Goal: Communication & Community: Answer question/provide support

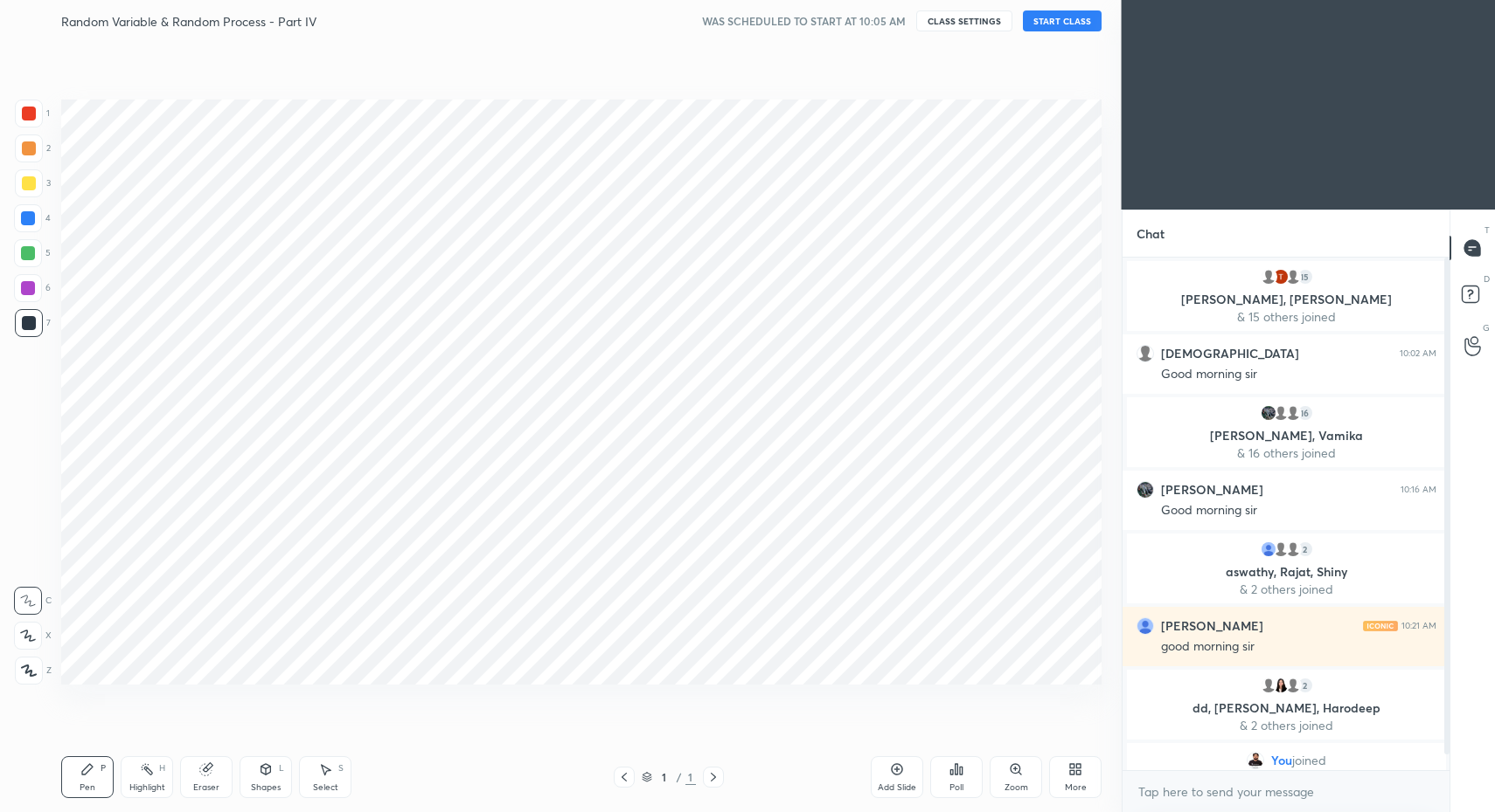
scroll to position [86655, 86348]
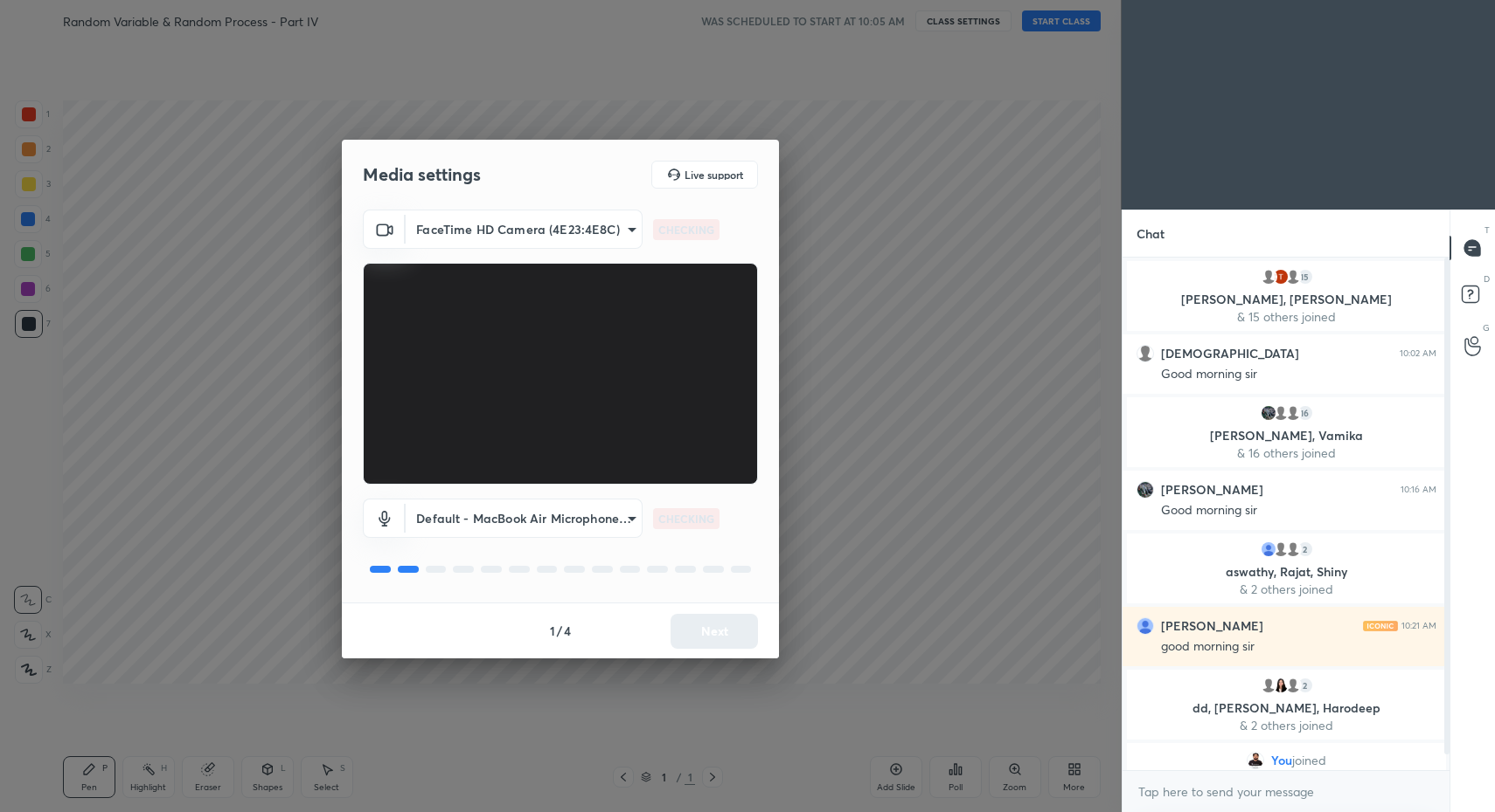
click at [710, 612] on div "1 / 4 Next" at bounding box center [560, 630] width 437 height 56
click at [717, 616] on div "1 / 4 Next" at bounding box center [560, 630] width 437 height 56
click at [724, 618] on button "Next" at bounding box center [714, 632] width 88 height 35
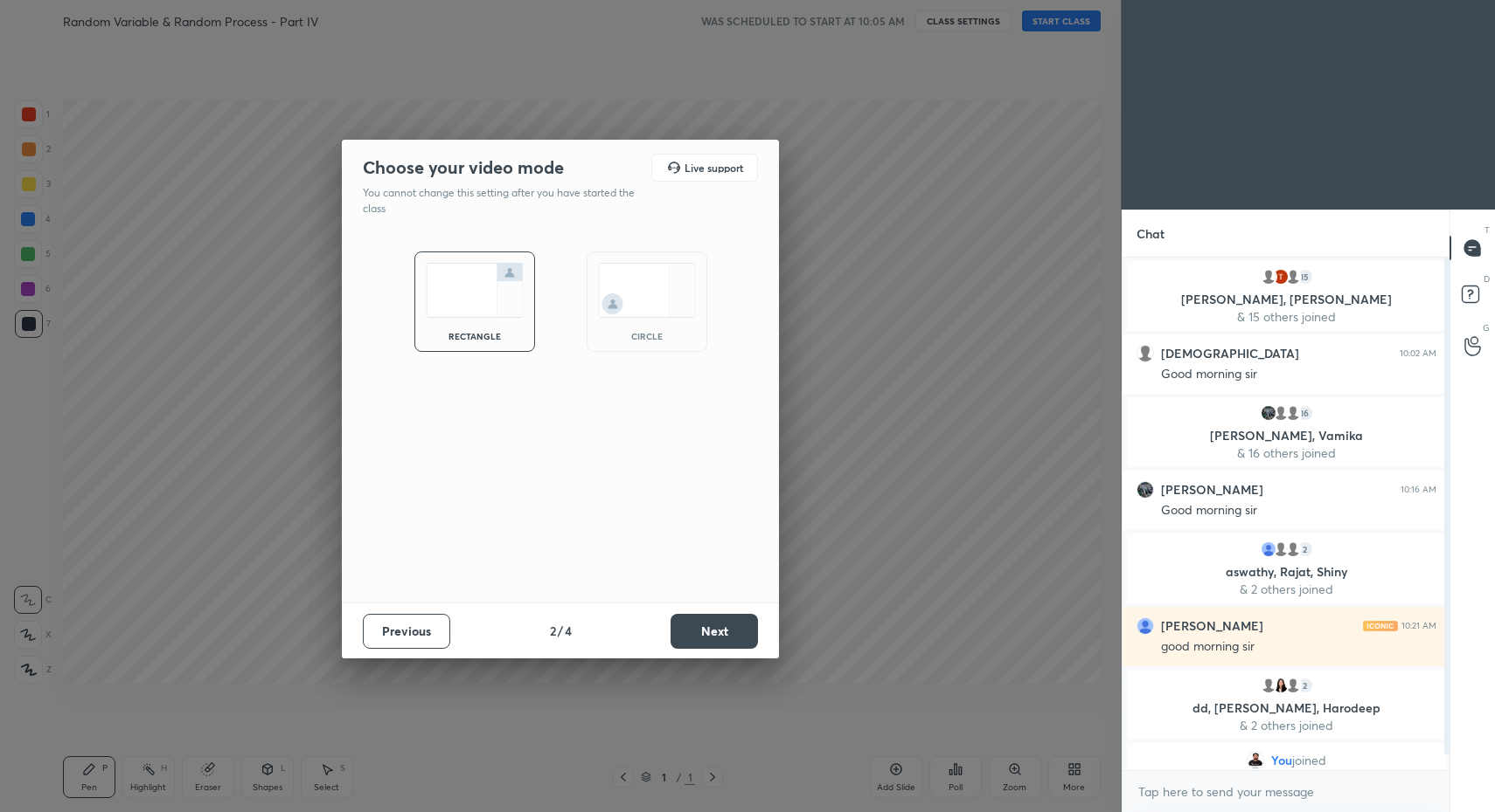
click at [724, 618] on button "Next" at bounding box center [714, 632] width 88 height 35
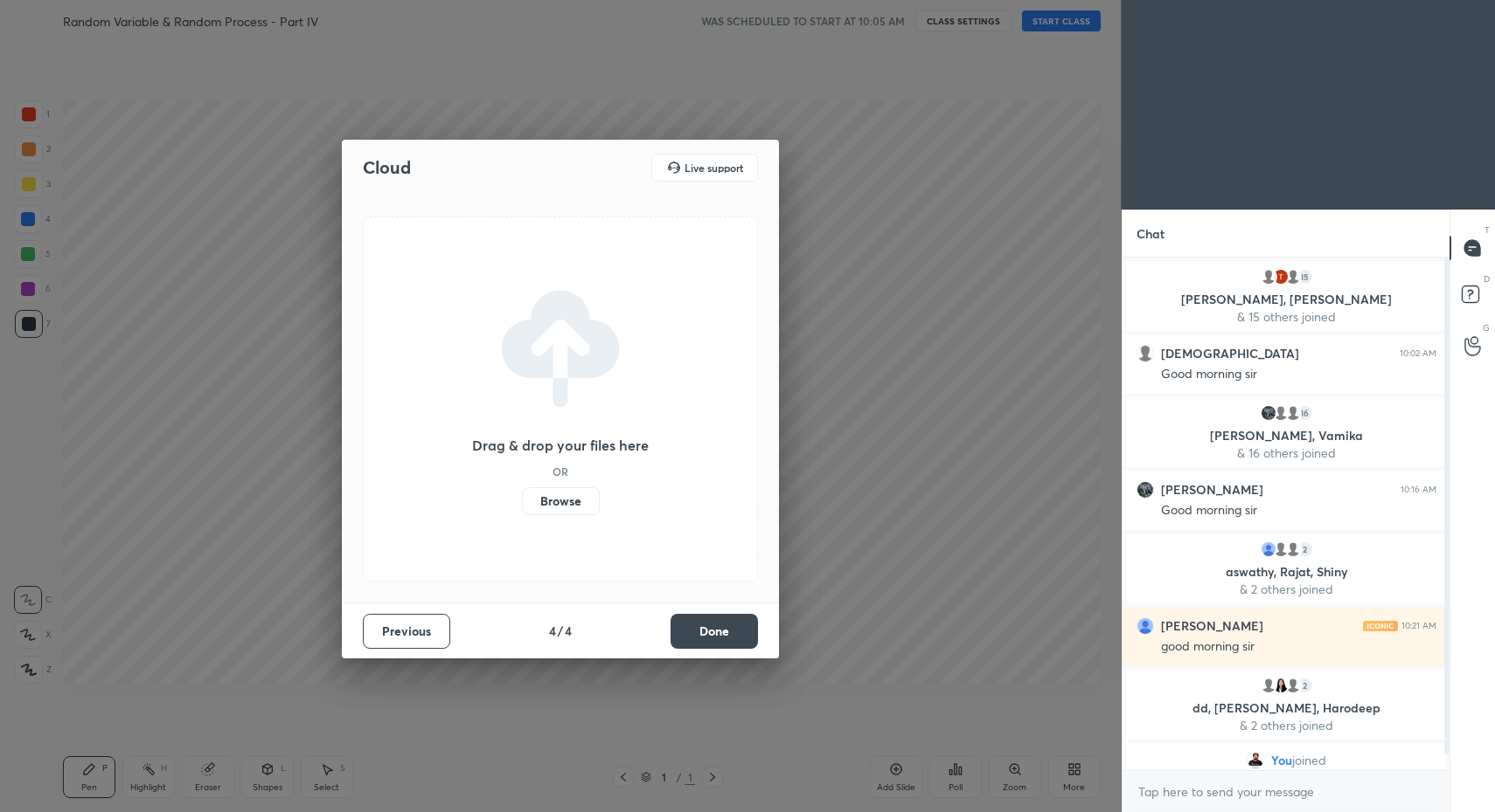
click at [729, 640] on button "Done" at bounding box center [714, 632] width 88 height 35
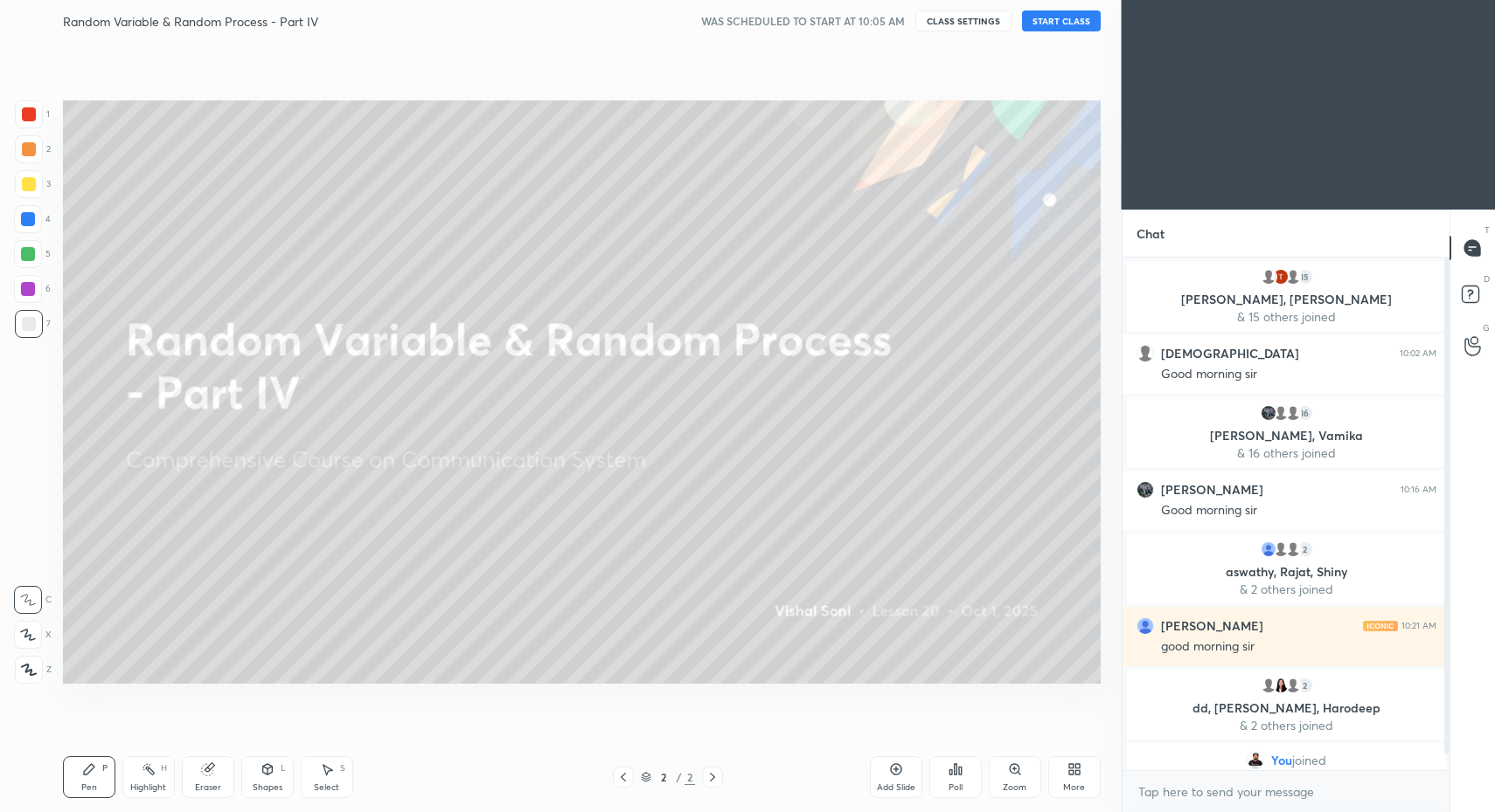
click at [1055, 25] on button "START CLASS" at bounding box center [1061, 21] width 79 height 21
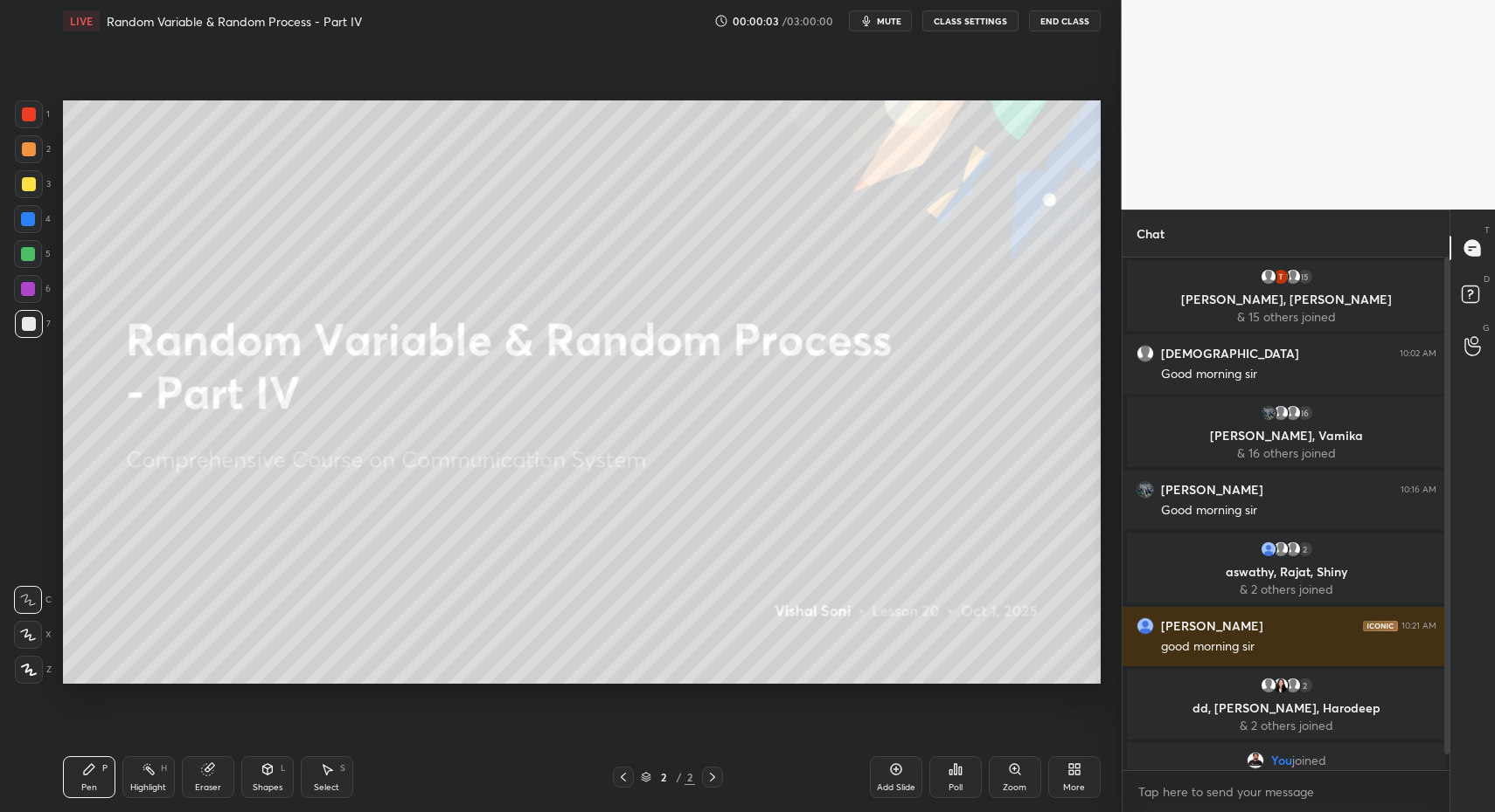
click at [36, 667] on div at bounding box center [29, 669] width 28 height 28
click at [30, 676] on div at bounding box center [29, 669] width 28 height 28
click at [1079, 781] on div "More" at bounding box center [1073, 778] width 52 height 42
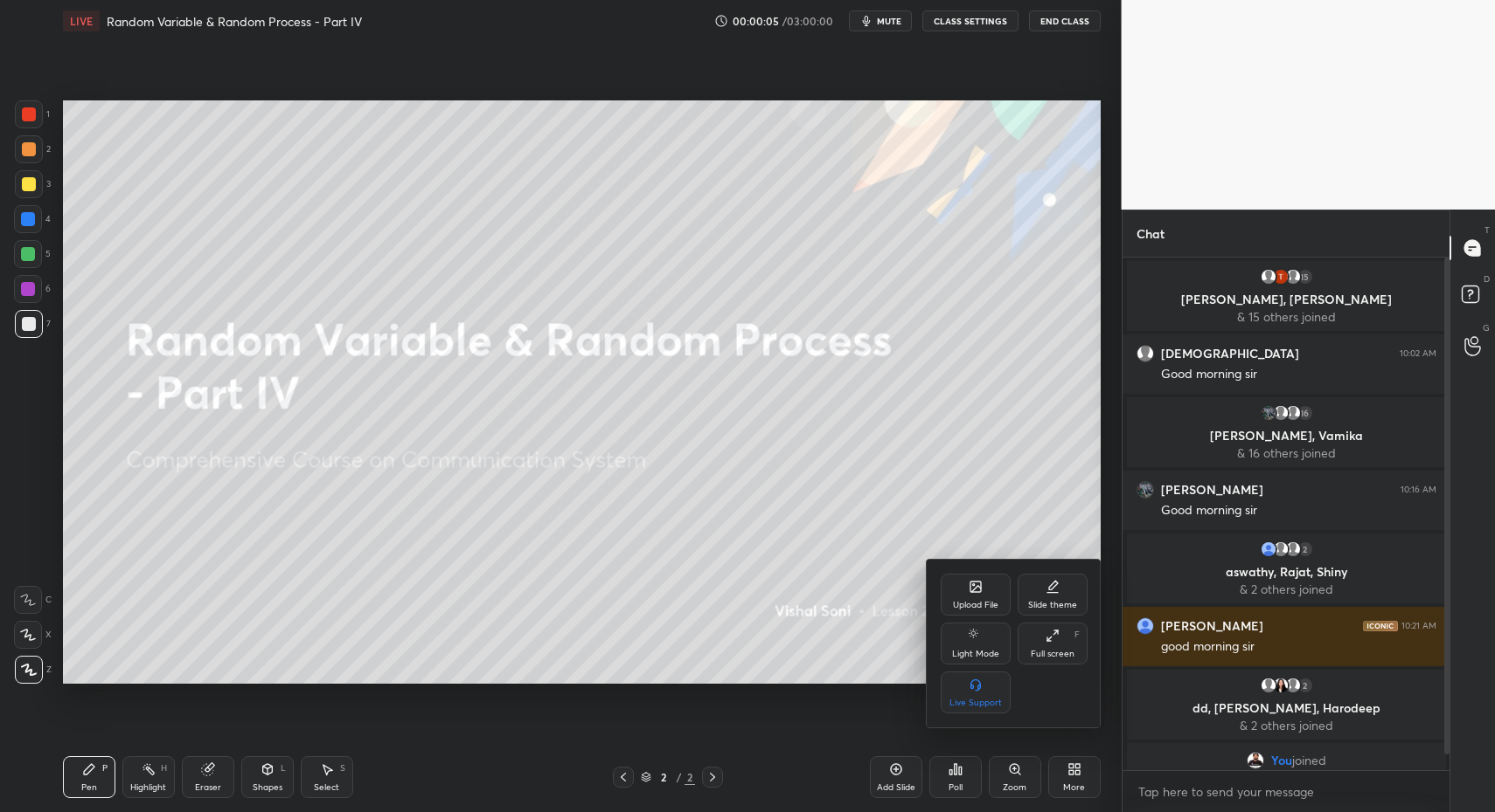
click at [976, 656] on div "Light Mode" at bounding box center [976, 654] width 47 height 9
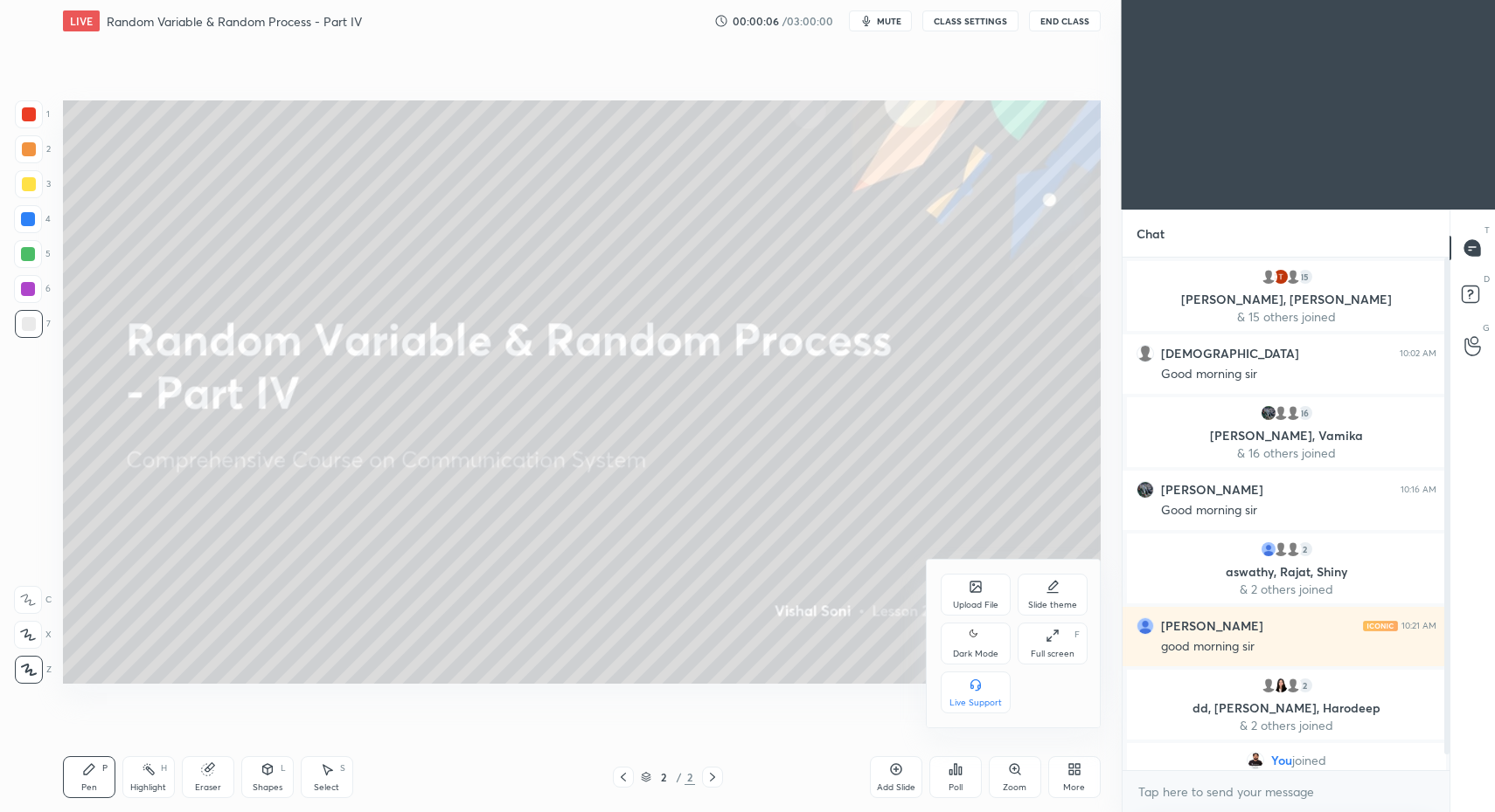
click at [996, 642] on div "Dark Mode" at bounding box center [975, 644] width 70 height 42
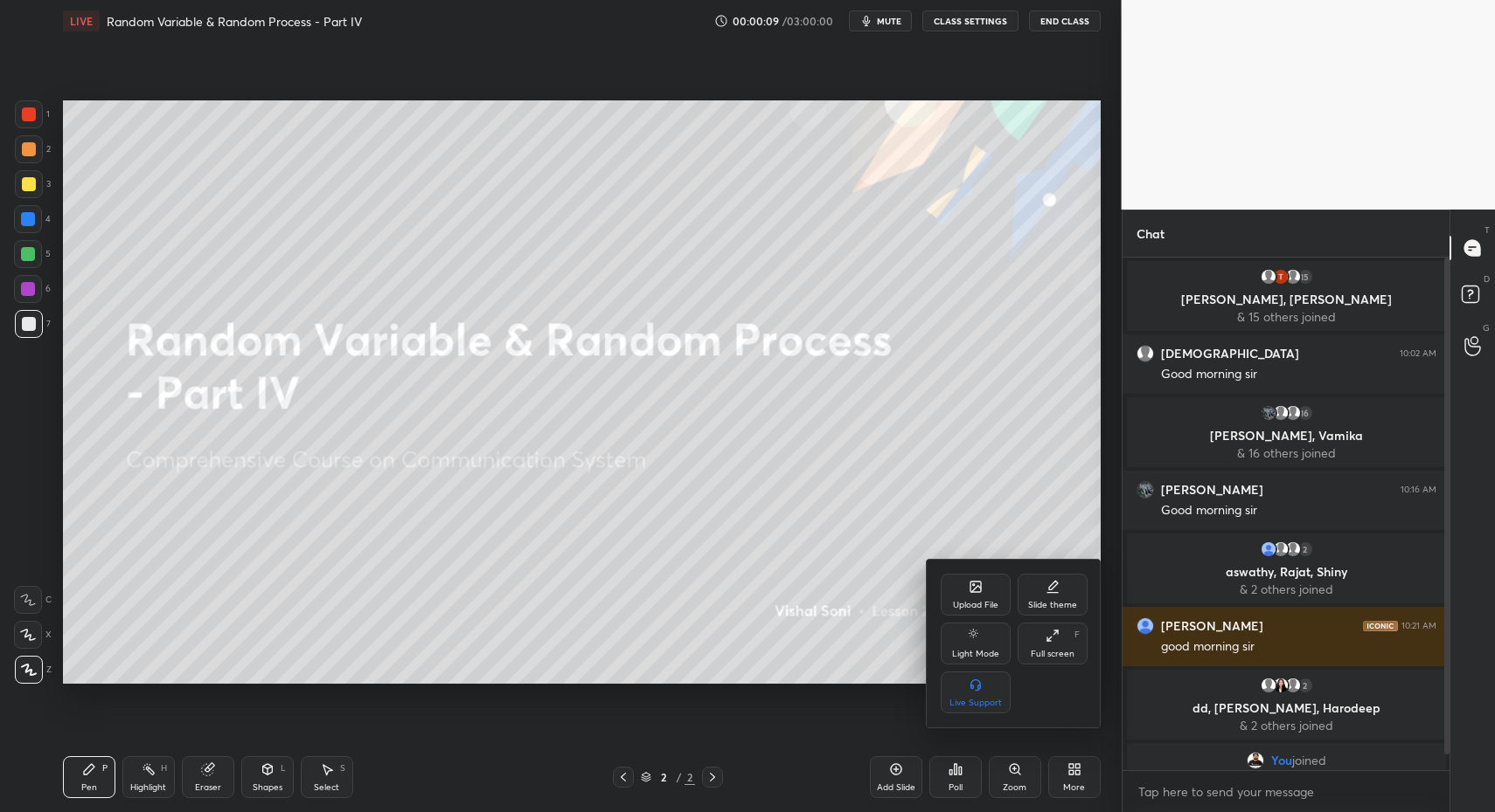
click at [983, 601] on div "Upload File" at bounding box center [976, 605] width 45 height 9
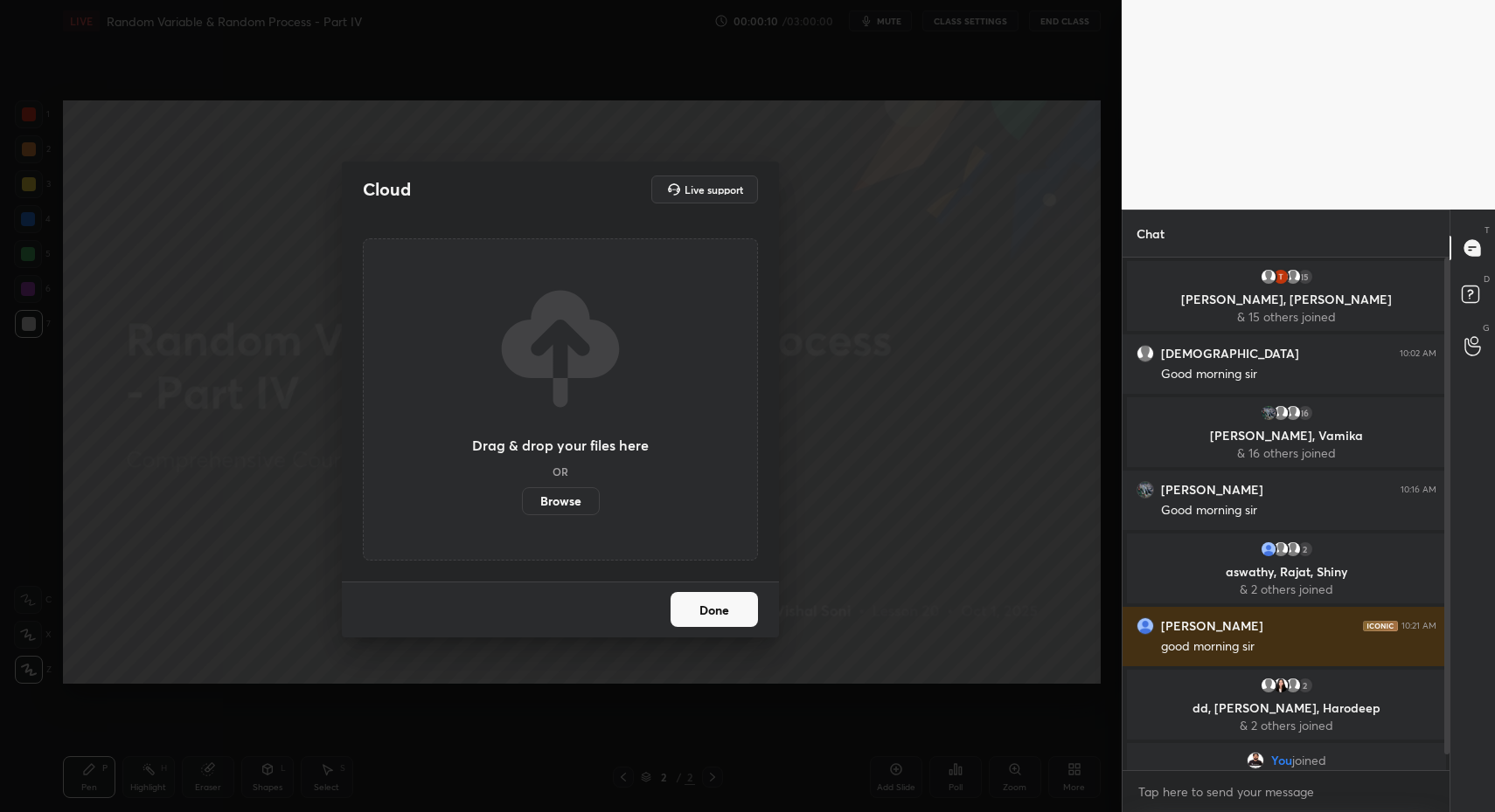
click at [571, 506] on label "Browse" at bounding box center [561, 501] width 78 height 28
click at [522, 506] on input "Browse" at bounding box center [522, 501] width 0 height 28
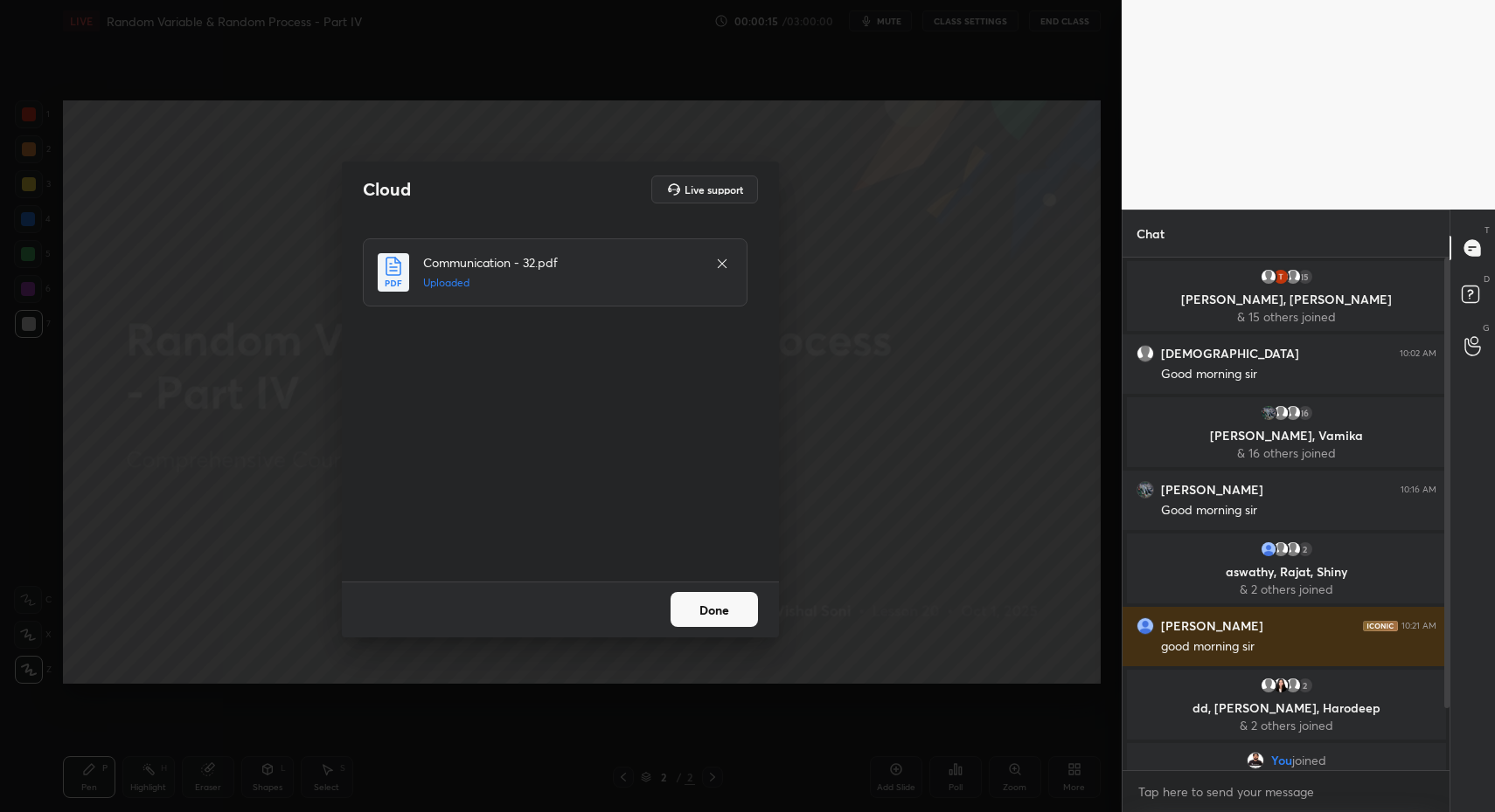
click at [704, 615] on button "Done" at bounding box center [714, 609] width 88 height 35
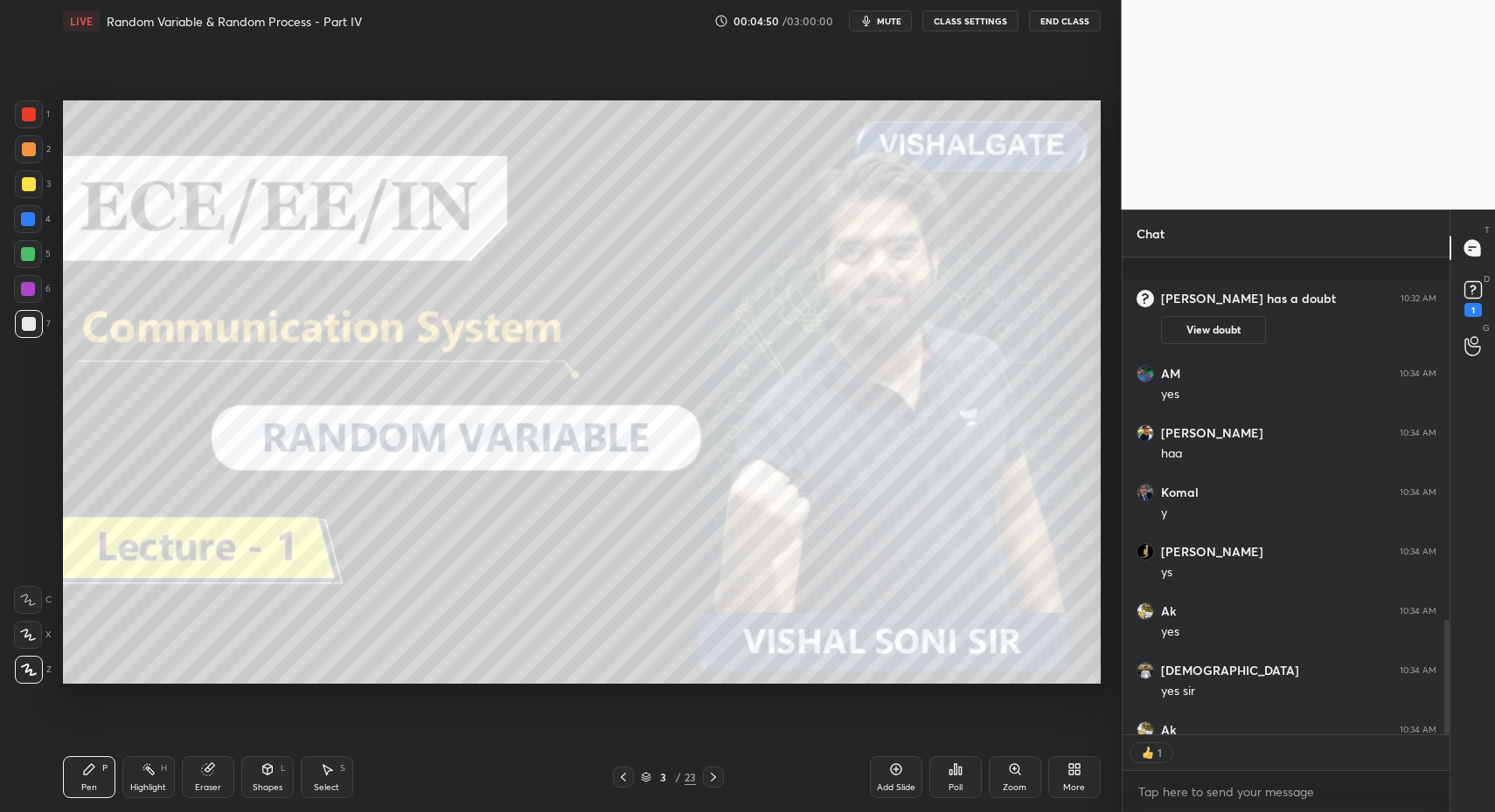
scroll to position [1507, 0]
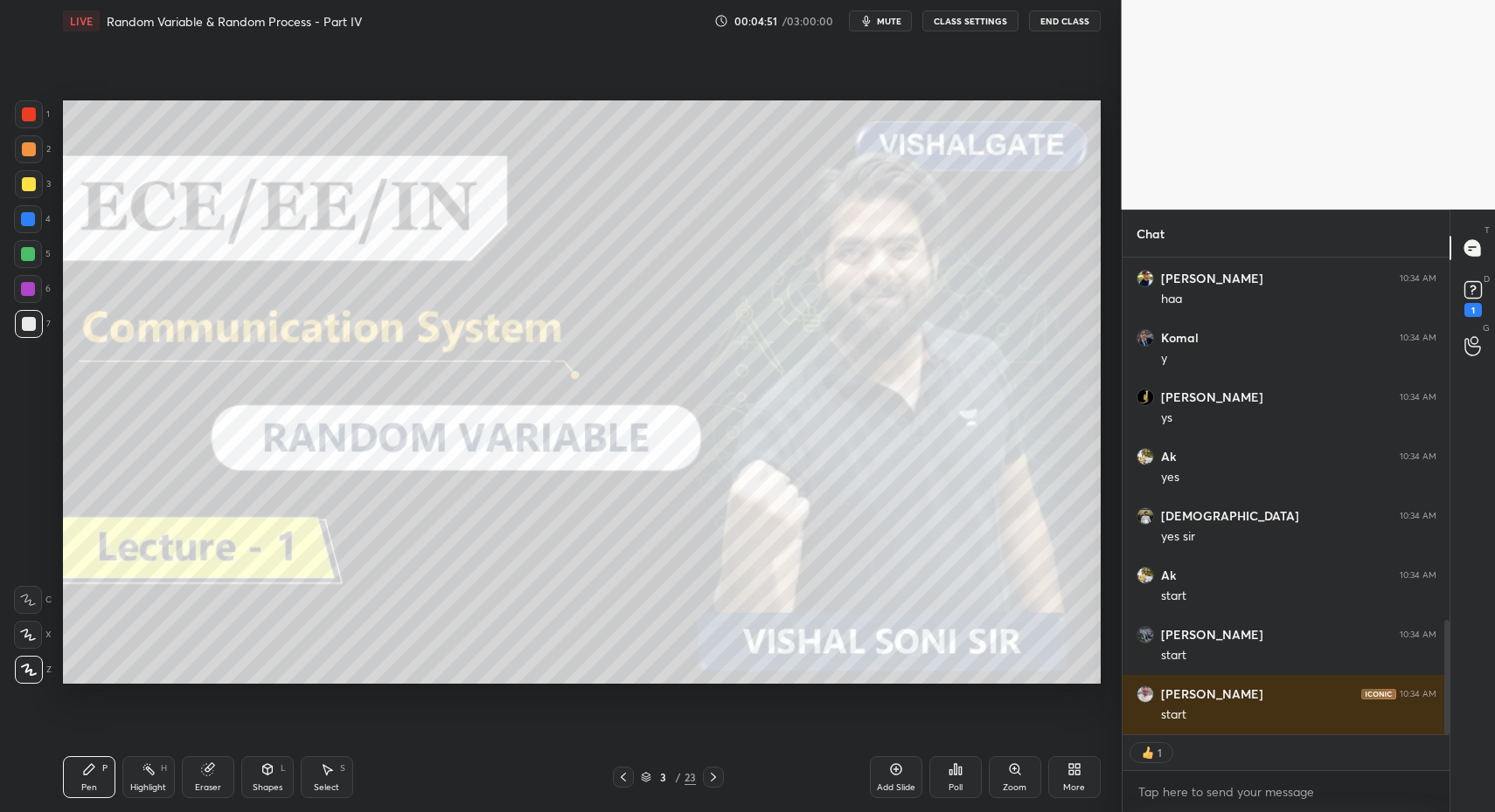
click at [710, 777] on icon at bounding box center [713, 778] width 14 height 14
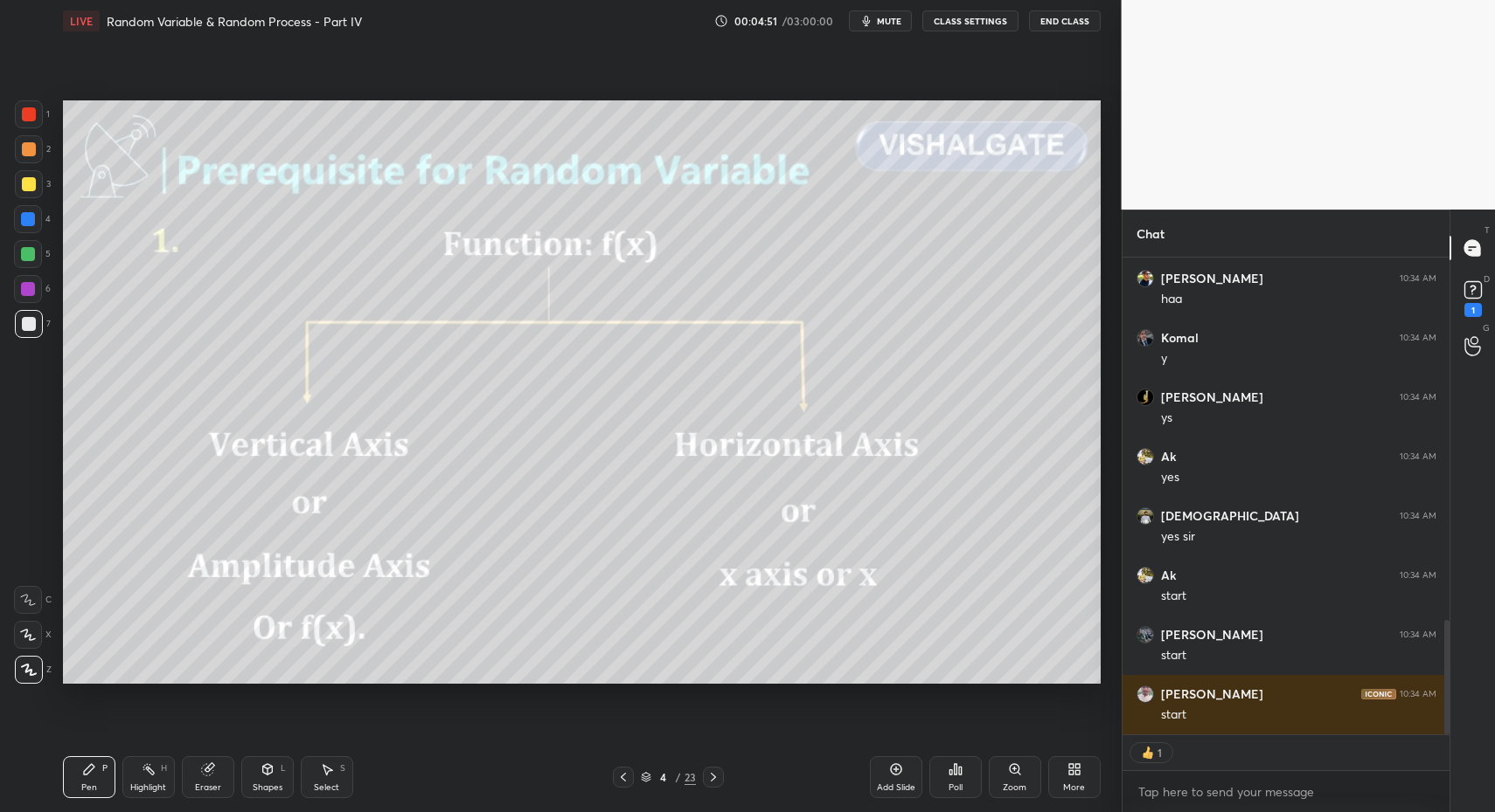
scroll to position [1626, 0]
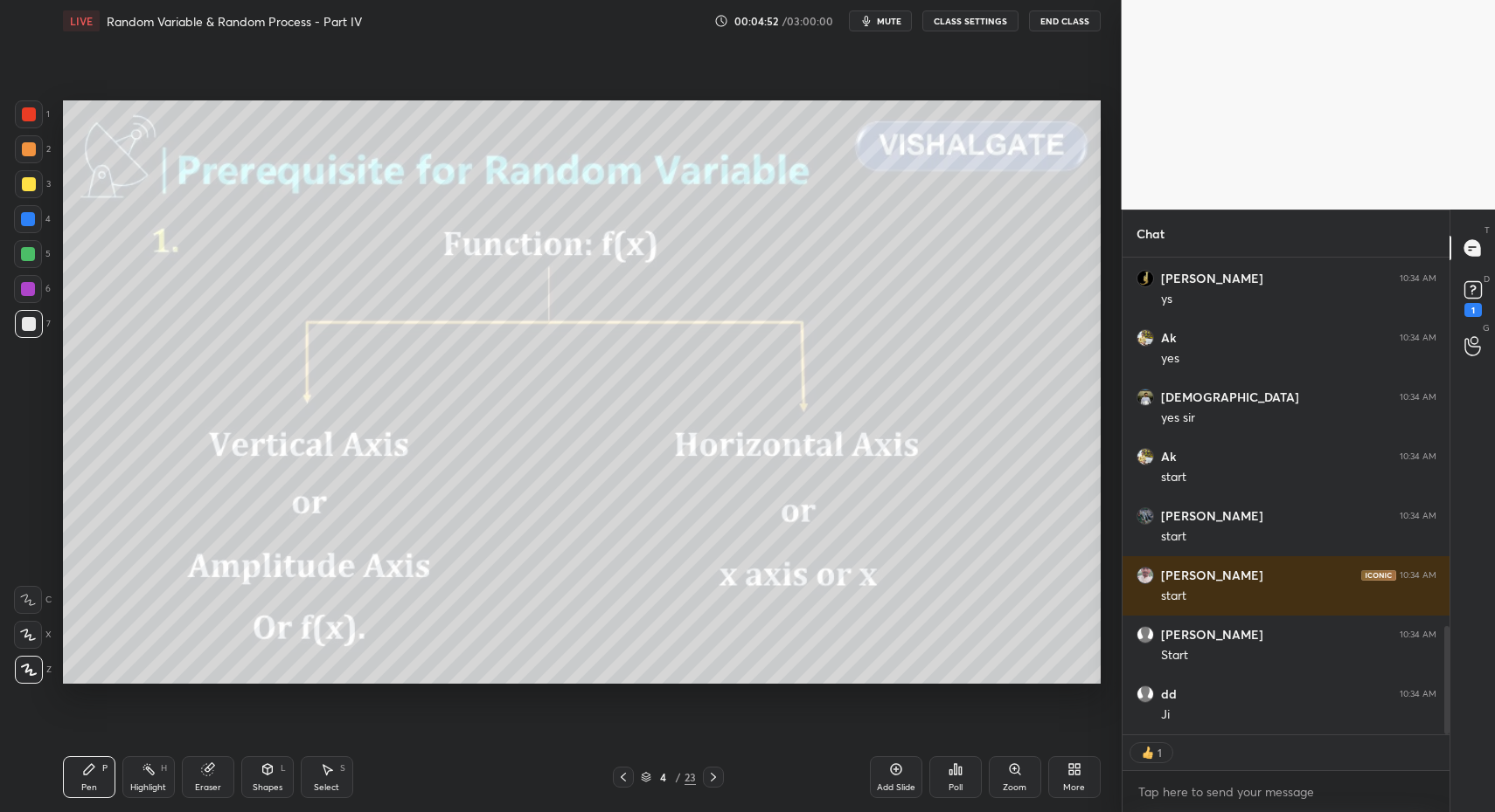
click at [115, 763] on div "Pen P Highlight H Eraser Shapes L Select S" at bounding box center [265, 778] width 404 height 42
click at [98, 783] on div "Pen P" at bounding box center [89, 778] width 52 height 42
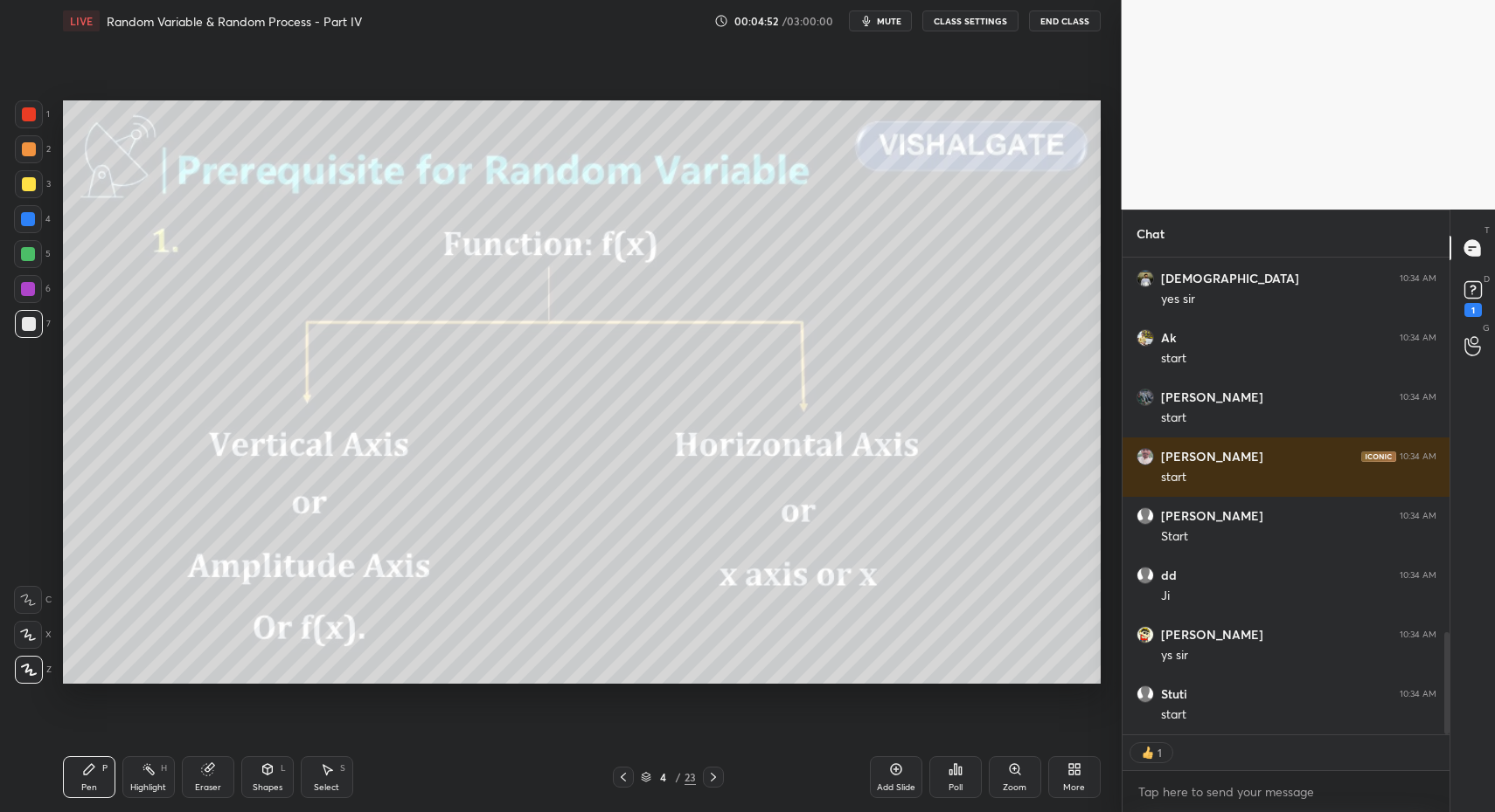
click at [43, 184] on div "3" at bounding box center [32, 184] width 35 height 28
click at [36, 219] on div at bounding box center [28, 219] width 28 height 28
click at [36, 215] on div at bounding box center [28, 219] width 28 height 28
drag, startPoint x: 30, startPoint y: 251, endPoint x: 35, endPoint y: 292, distance: 41.3
click at [30, 251] on div at bounding box center [28, 254] width 14 height 14
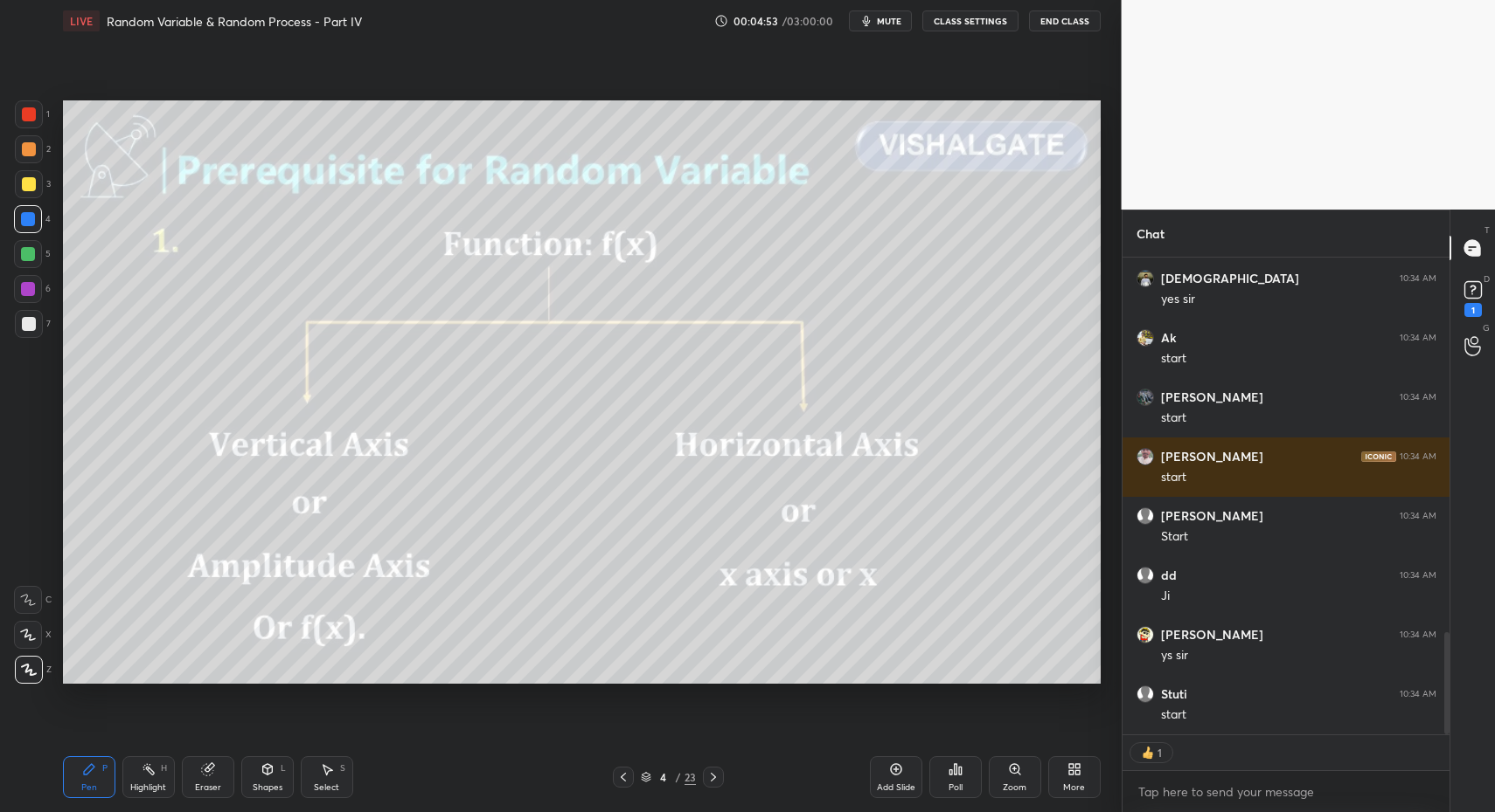
scroll to position [1923, 0]
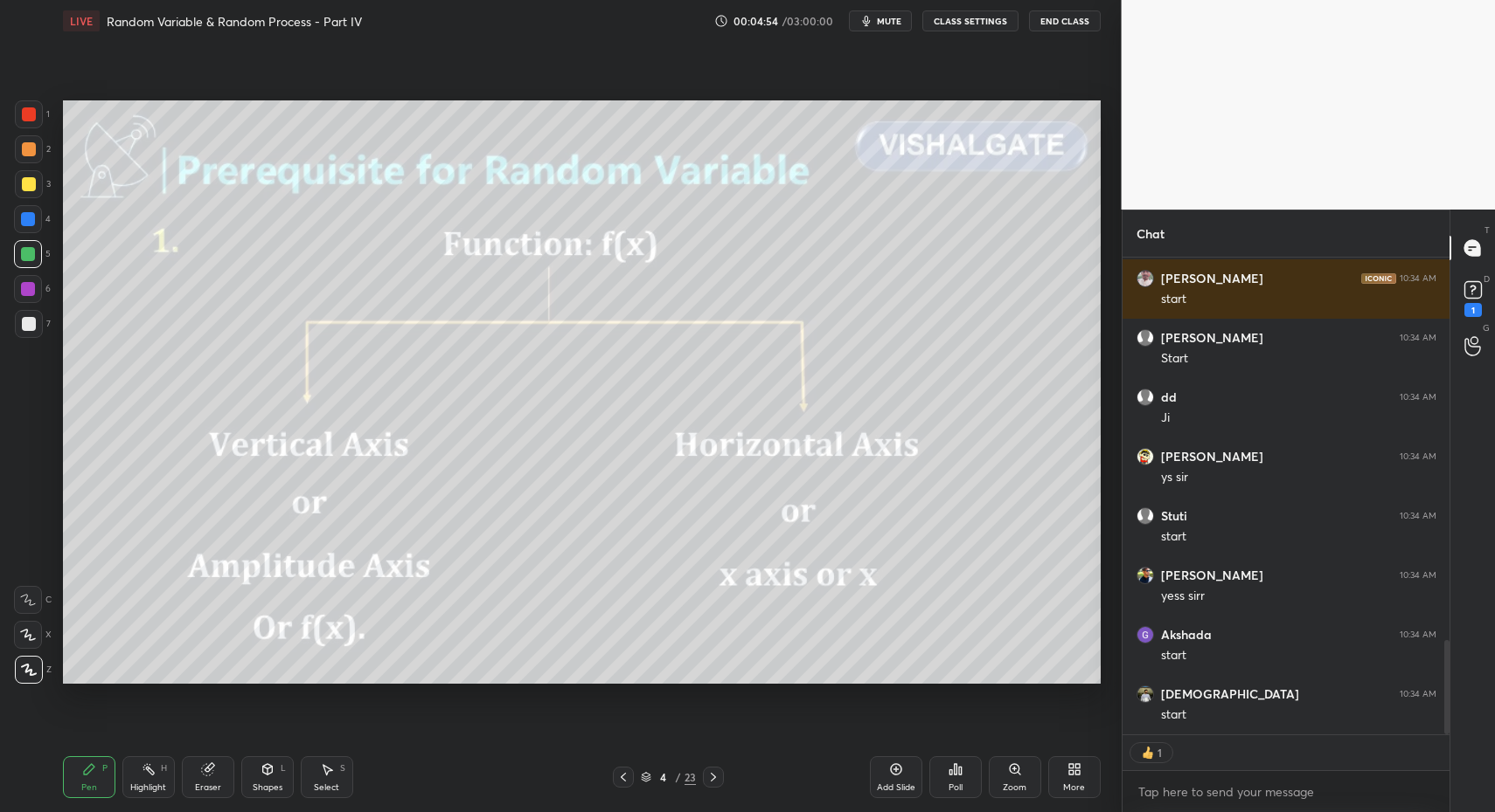
click at [96, 788] on div "Pen P" at bounding box center [89, 778] width 52 height 42
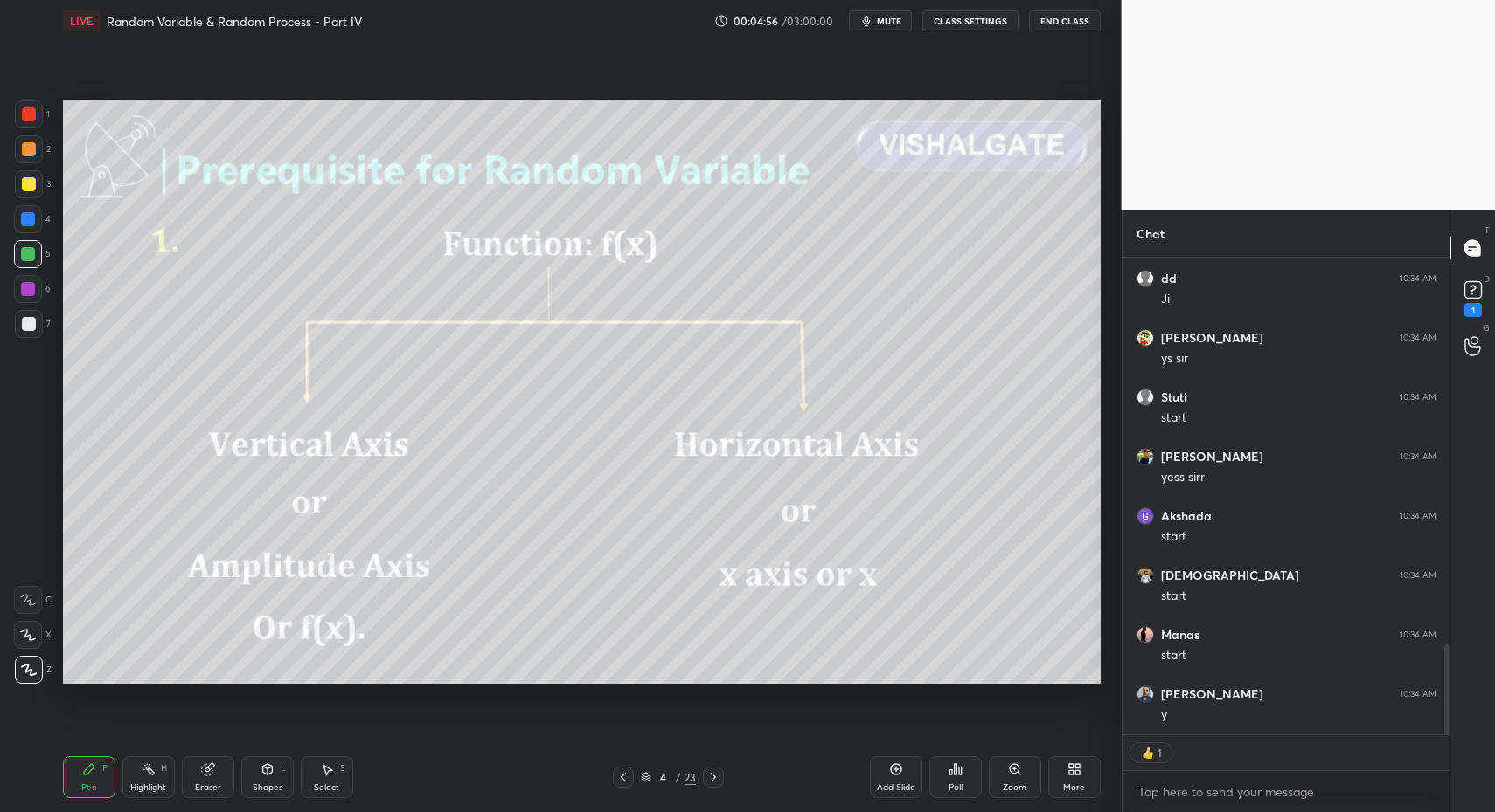
scroll to position [2101, 0]
click at [94, 777] on div "Pen P" at bounding box center [89, 778] width 52 height 42
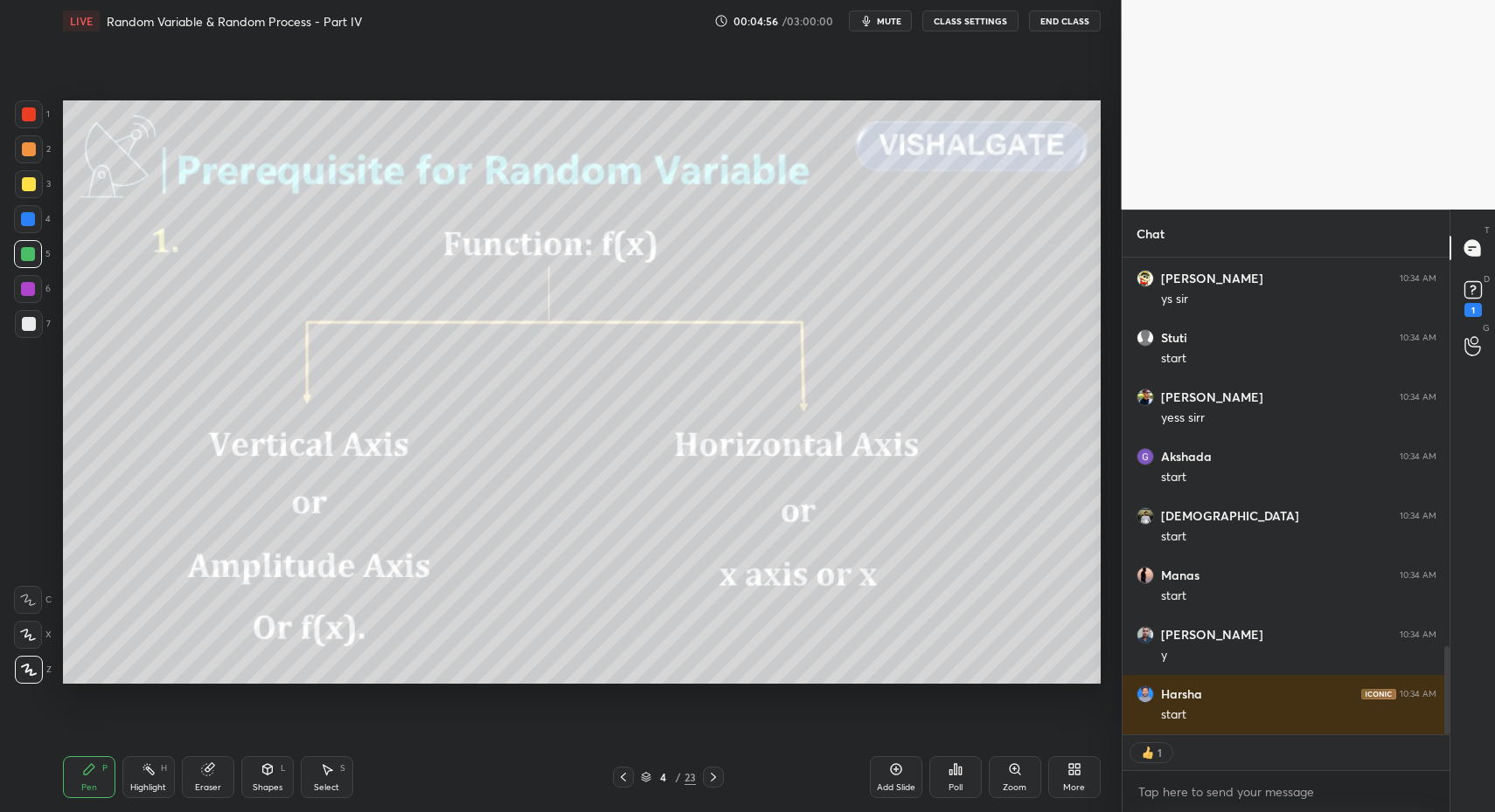
click at [161, 781] on div "Highlight H" at bounding box center [148, 778] width 52 height 42
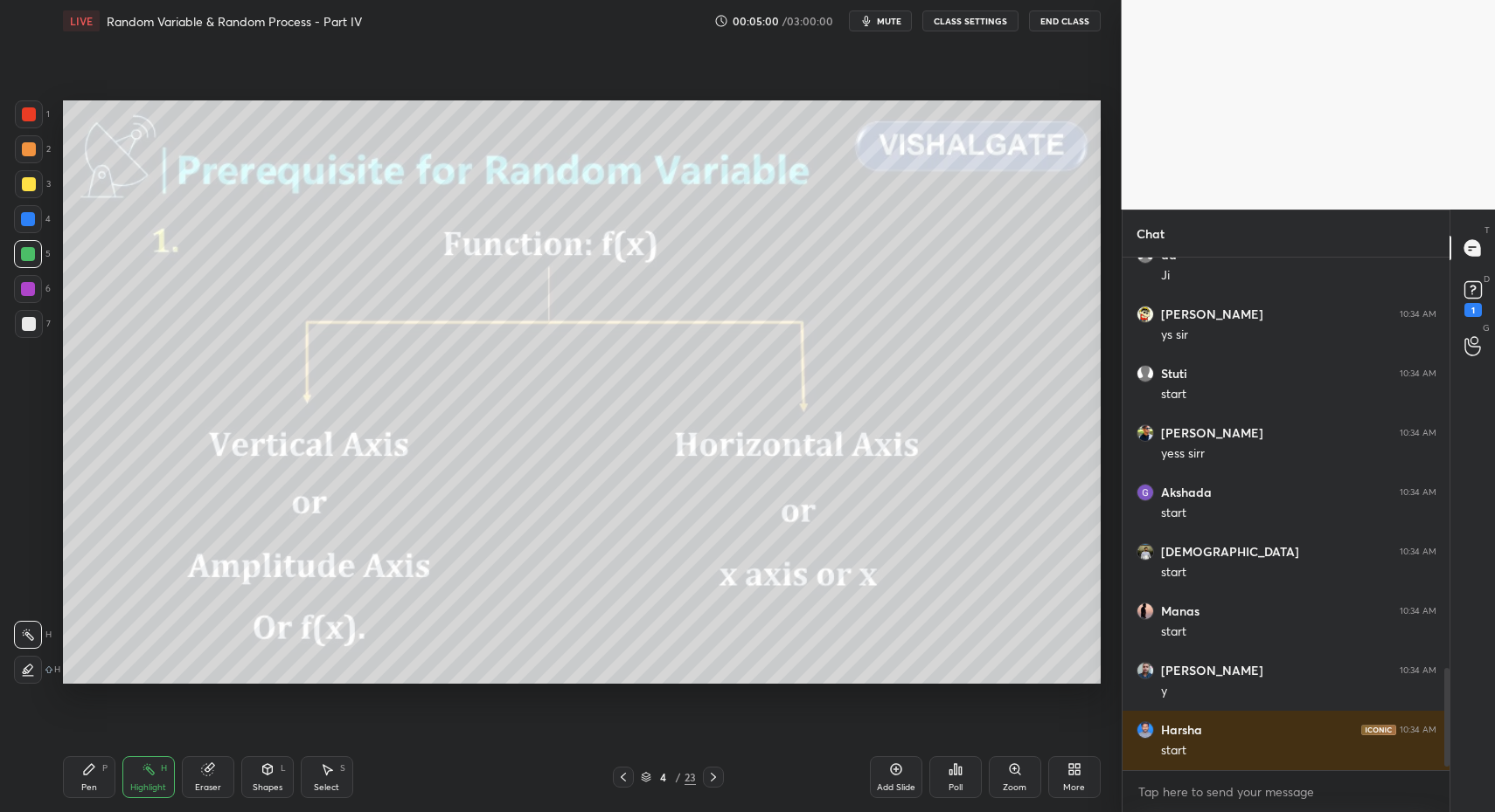
scroll to position [2124, 0]
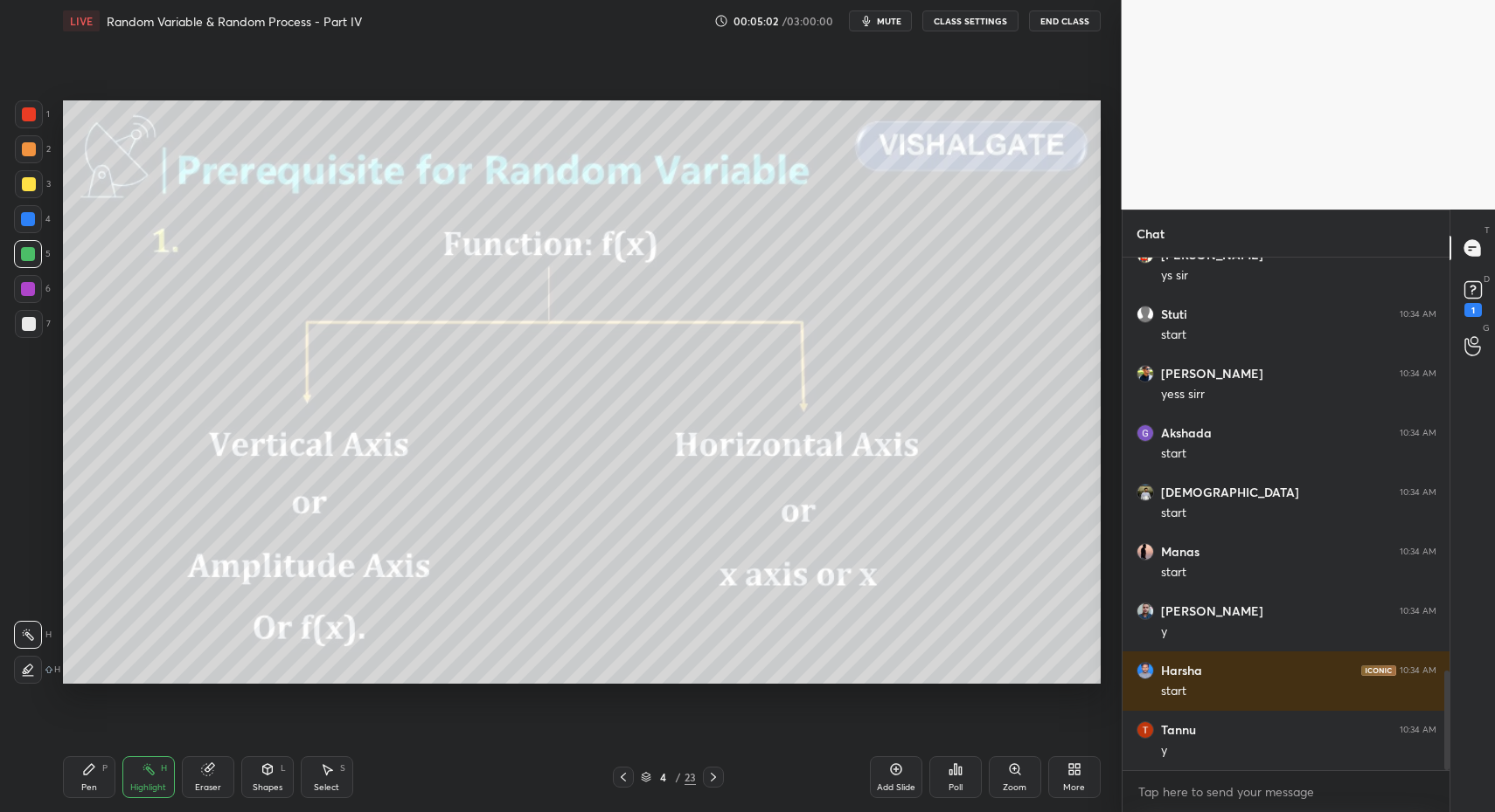
click at [268, 782] on div "Shapes L" at bounding box center [267, 778] width 52 height 42
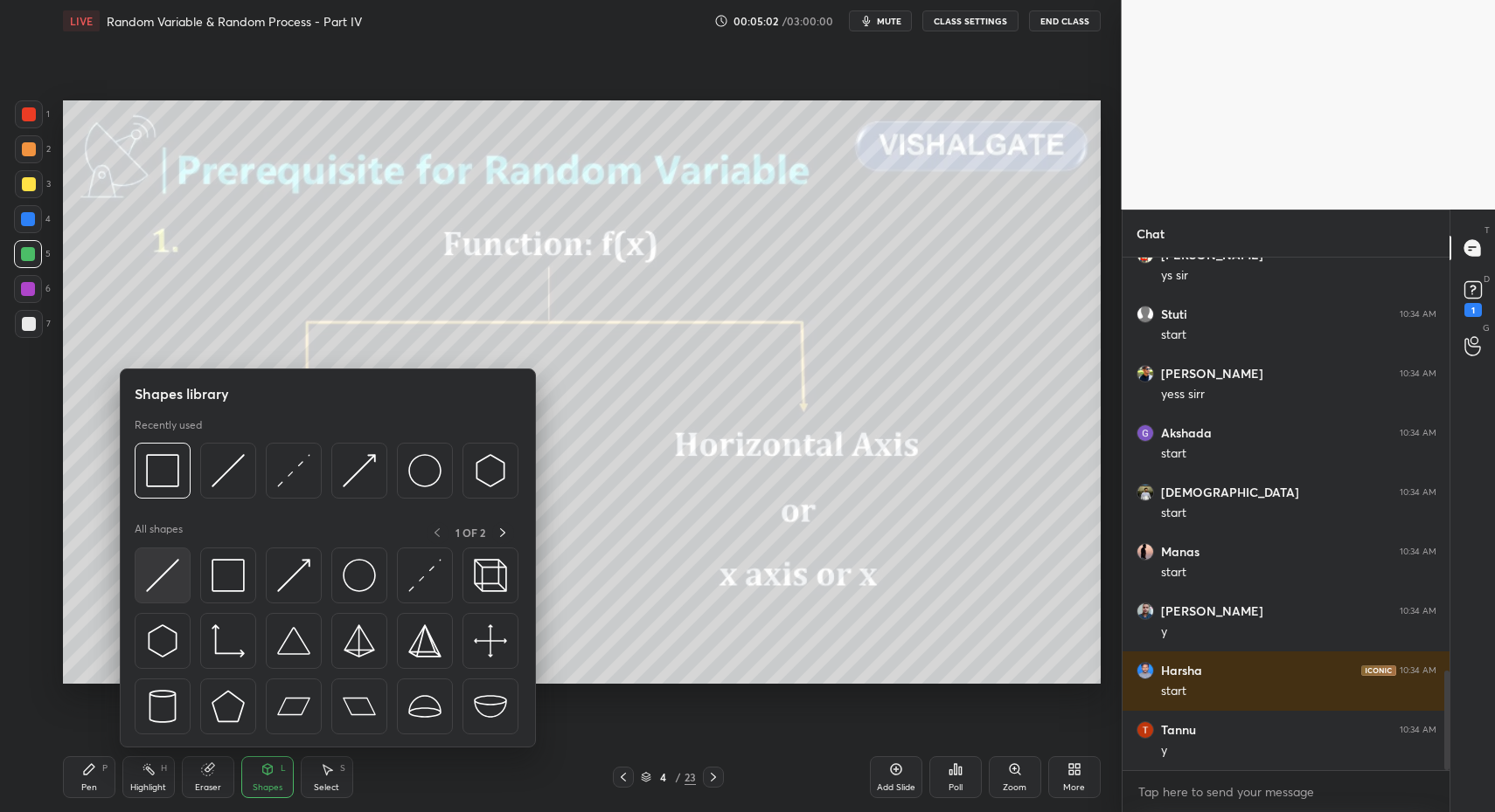
click at [159, 578] on img at bounding box center [162, 576] width 33 height 33
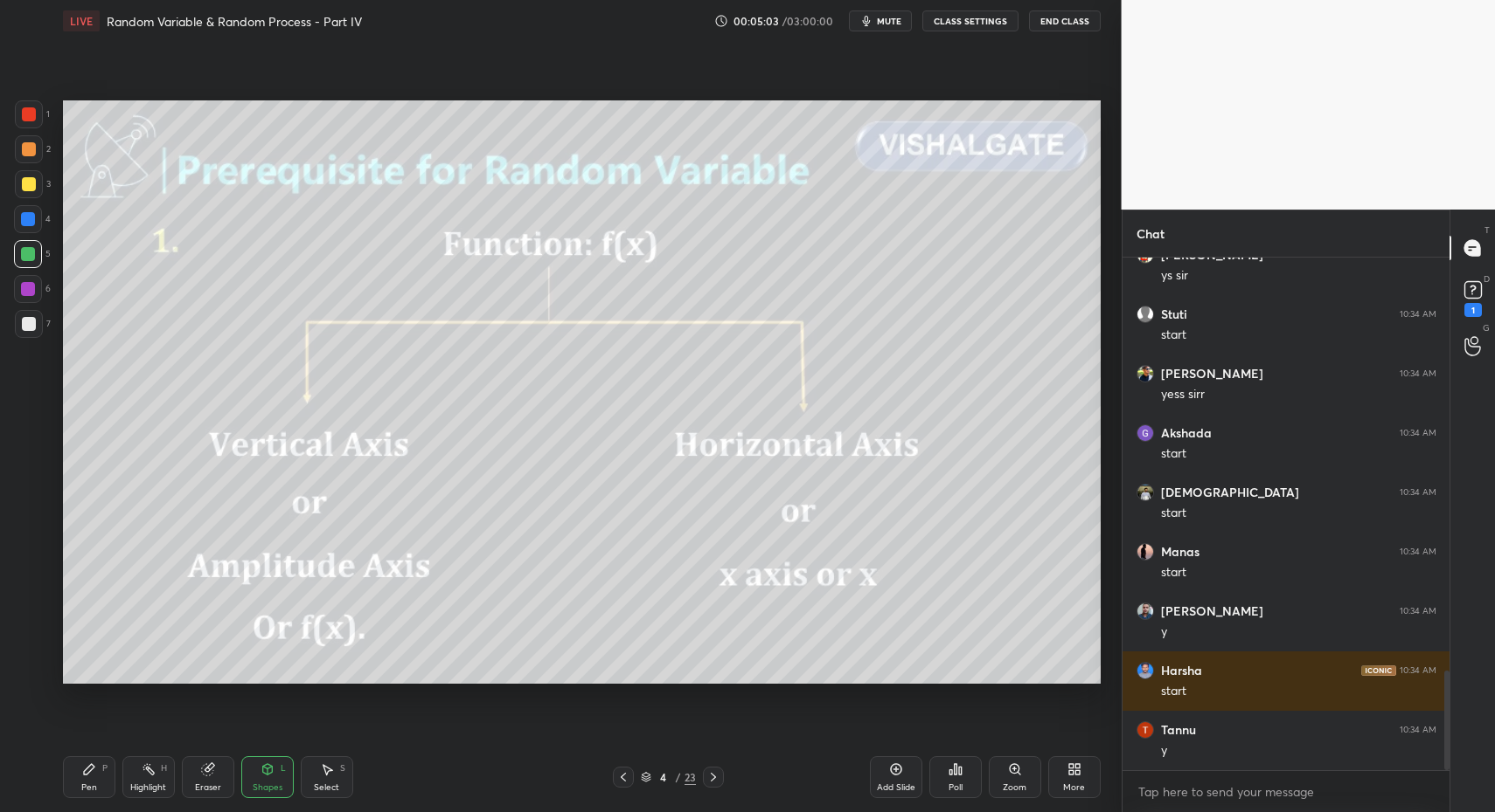
click at [28, 322] on div at bounding box center [29, 324] width 14 height 14
drag, startPoint x: 34, startPoint y: 325, endPoint x: 48, endPoint y: 317, distance: 16.1
click at [34, 325] on div at bounding box center [29, 324] width 14 height 14
click at [131, 765] on div "Highlight H" at bounding box center [148, 778] width 52 height 42
drag, startPoint x: 91, startPoint y: 778, endPoint x: 90, endPoint y: 710, distance: 68.0
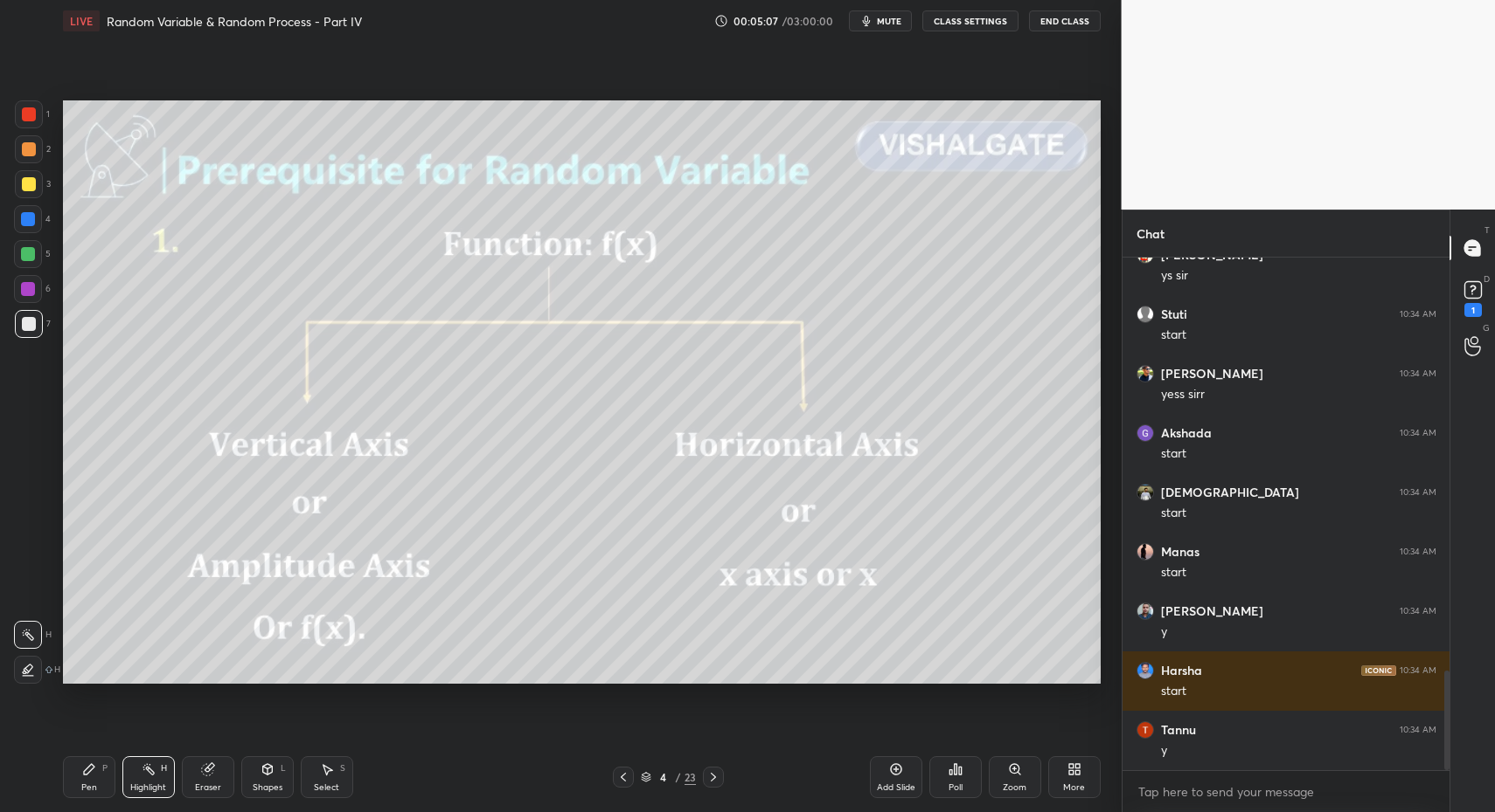
click at [91, 778] on div "Pen P" at bounding box center [89, 778] width 52 height 42
click at [20, 173] on div at bounding box center [29, 184] width 28 height 28
click at [28, 183] on div at bounding box center [29, 184] width 14 height 14
click at [137, 791] on div "Highlight" at bounding box center [148, 787] width 35 height 9
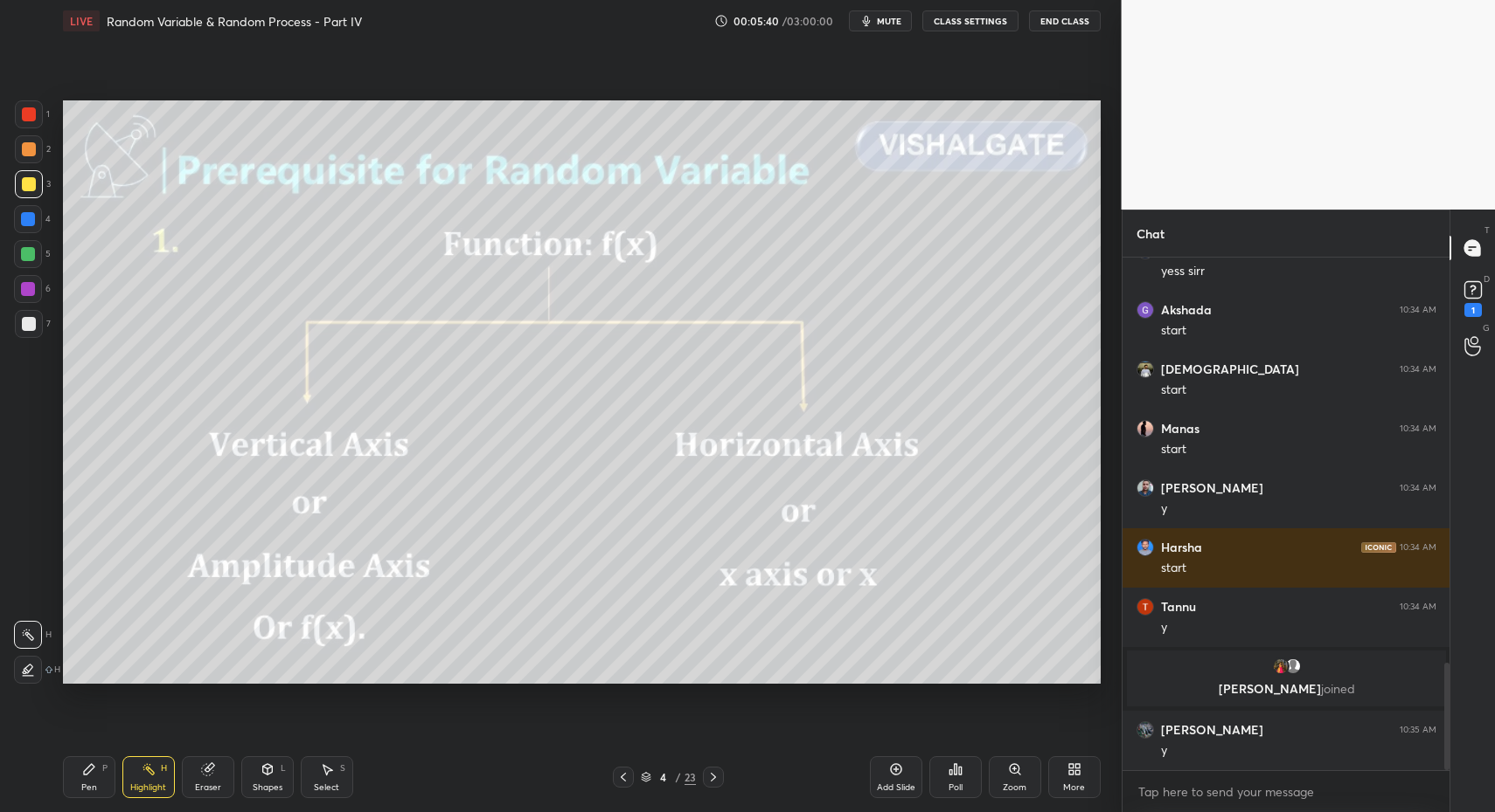
scroll to position [1934, 0]
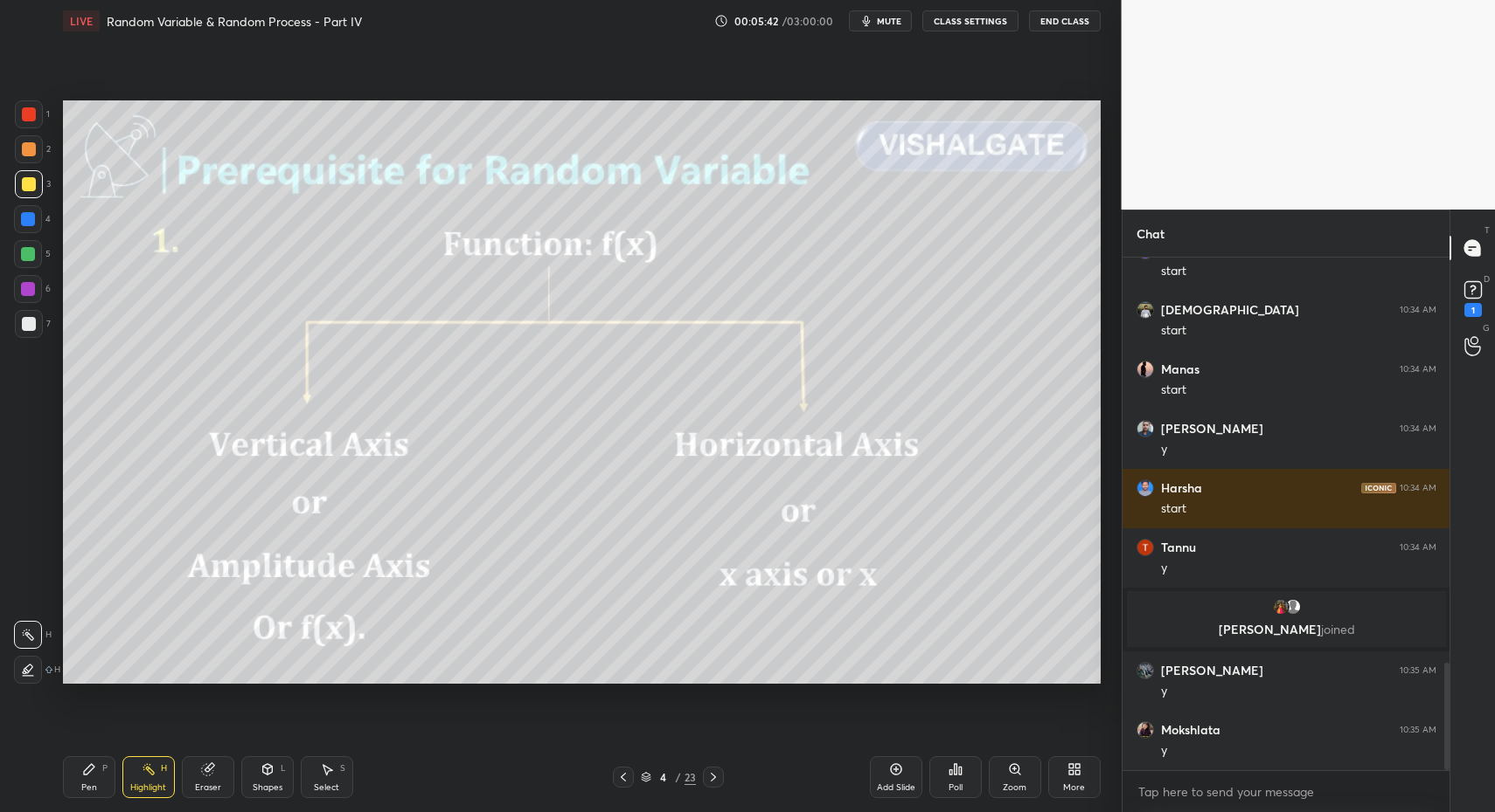
click at [98, 774] on div "Pen P" at bounding box center [89, 778] width 52 height 42
drag, startPoint x: 98, startPoint y: 774, endPoint x: 149, endPoint y: 753, distance: 55.2
click at [90, 772] on div "Pen P" at bounding box center [89, 778] width 52 height 42
click at [708, 776] on icon at bounding box center [713, 778] width 14 height 14
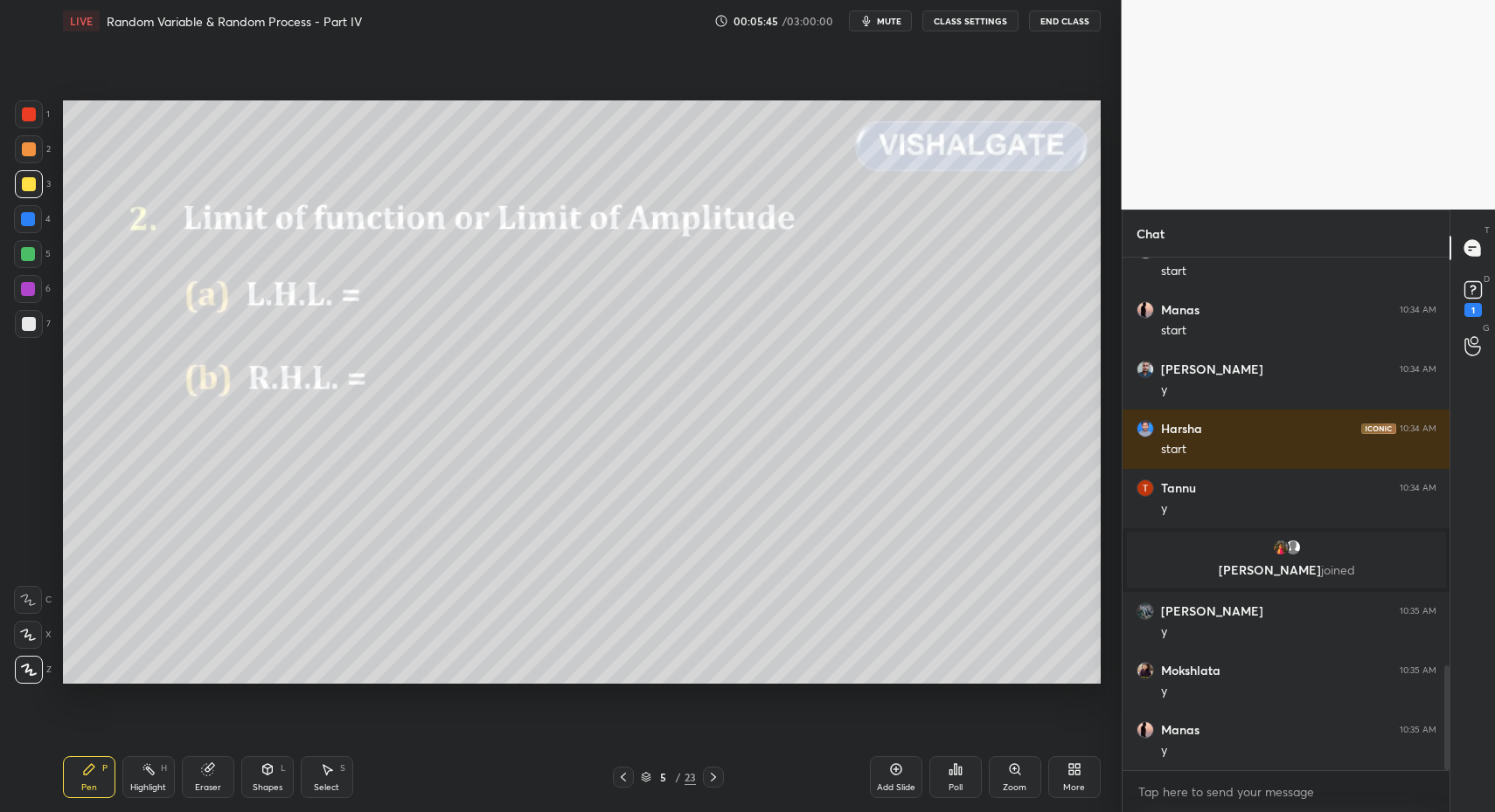
click at [94, 777] on div "Pen P" at bounding box center [89, 778] width 52 height 42
click at [92, 771] on icon at bounding box center [90, 770] width 14 height 14
click at [140, 783] on div "Highlight" at bounding box center [148, 787] width 35 height 9
drag, startPoint x: 142, startPoint y: 776, endPoint x: 157, endPoint y: 762, distance: 20.5
click at [142, 776] on icon at bounding box center [149, 770] width 14 height 14
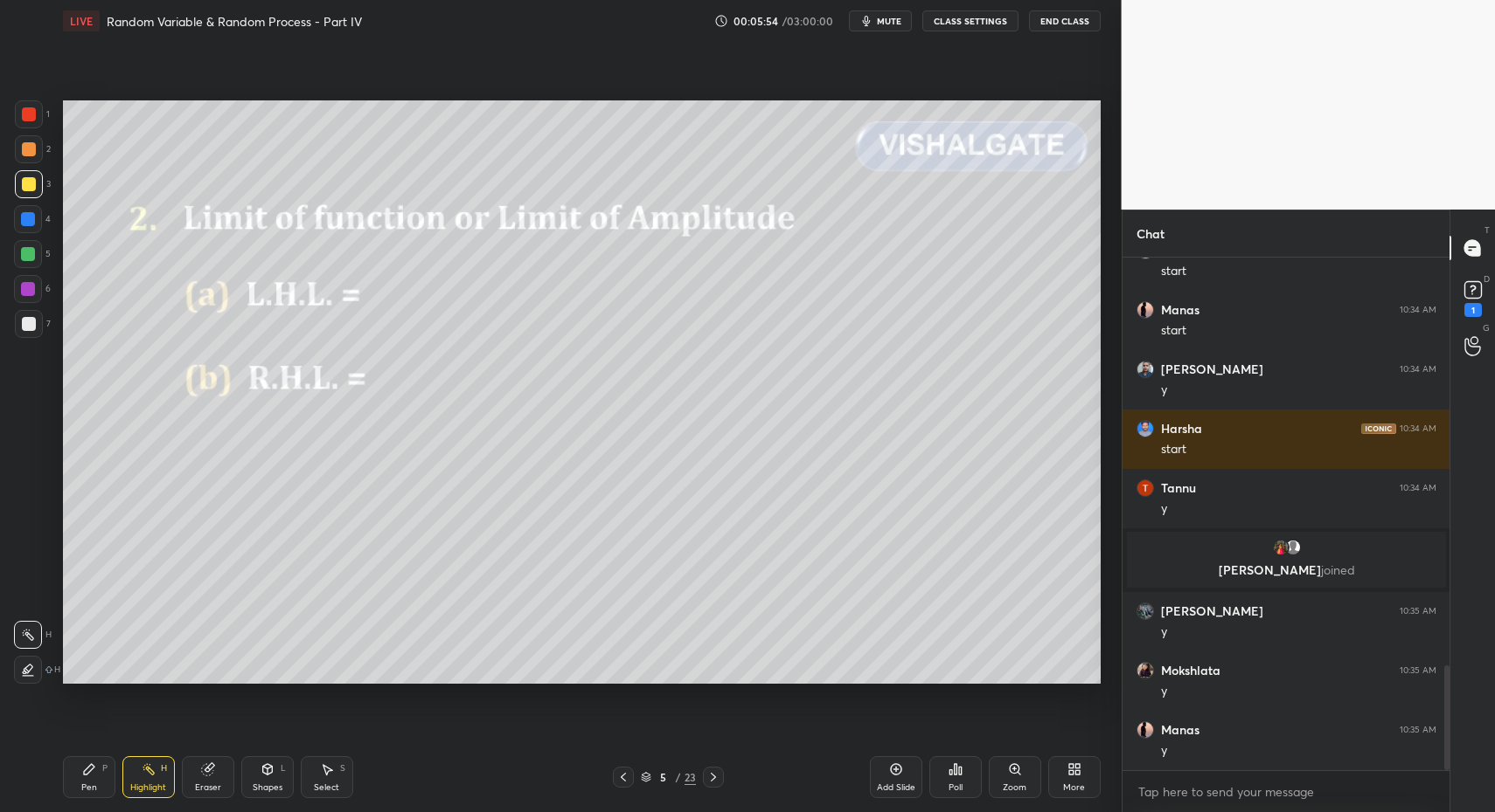
click at [123, 765] on div "Highlight H" at bounding box center [148, 778] width 52 height 42
click at [102, 782] on div "Pen P" at bounding box center [89, 778] width 52 height 42
click at [90, 775] on div "Pen P" at bounding box center [89, 778] width 52 height 42
drag, startPoint x: 31, startPoint y: 314, endPoint x: 33, endPoint y: 327, distance: 13.2
click at [27, 317] on div at bounding box center [29, 323] width 28 height 28
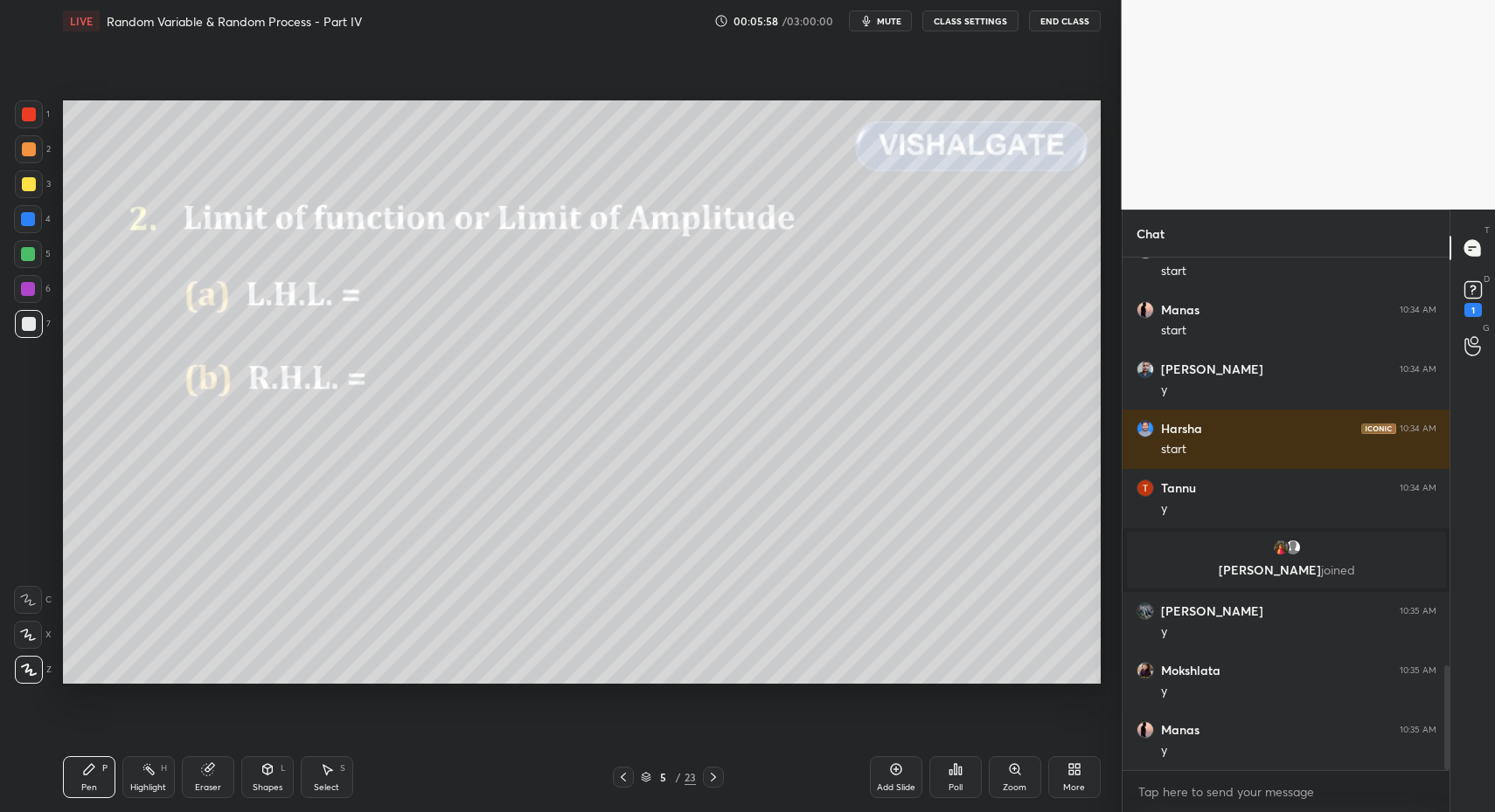
drag, startPoint x: 33, startPoint y: 327, endPoint x: 60, endPoint y: 299, distance: 38.9
click at [33, 327] on div at bounding box center [29, 324] width 14 height 14
click at [34, 179] on div at bounding box center [29, 184] width 28 height 28
click at [144, 771] on icon at bounding box center [149, 770] width 14 height 14
drag, startPoint x: 144, startPoint y: 771, endPoint x: 155, endPoint y: 734, distance: 38.6
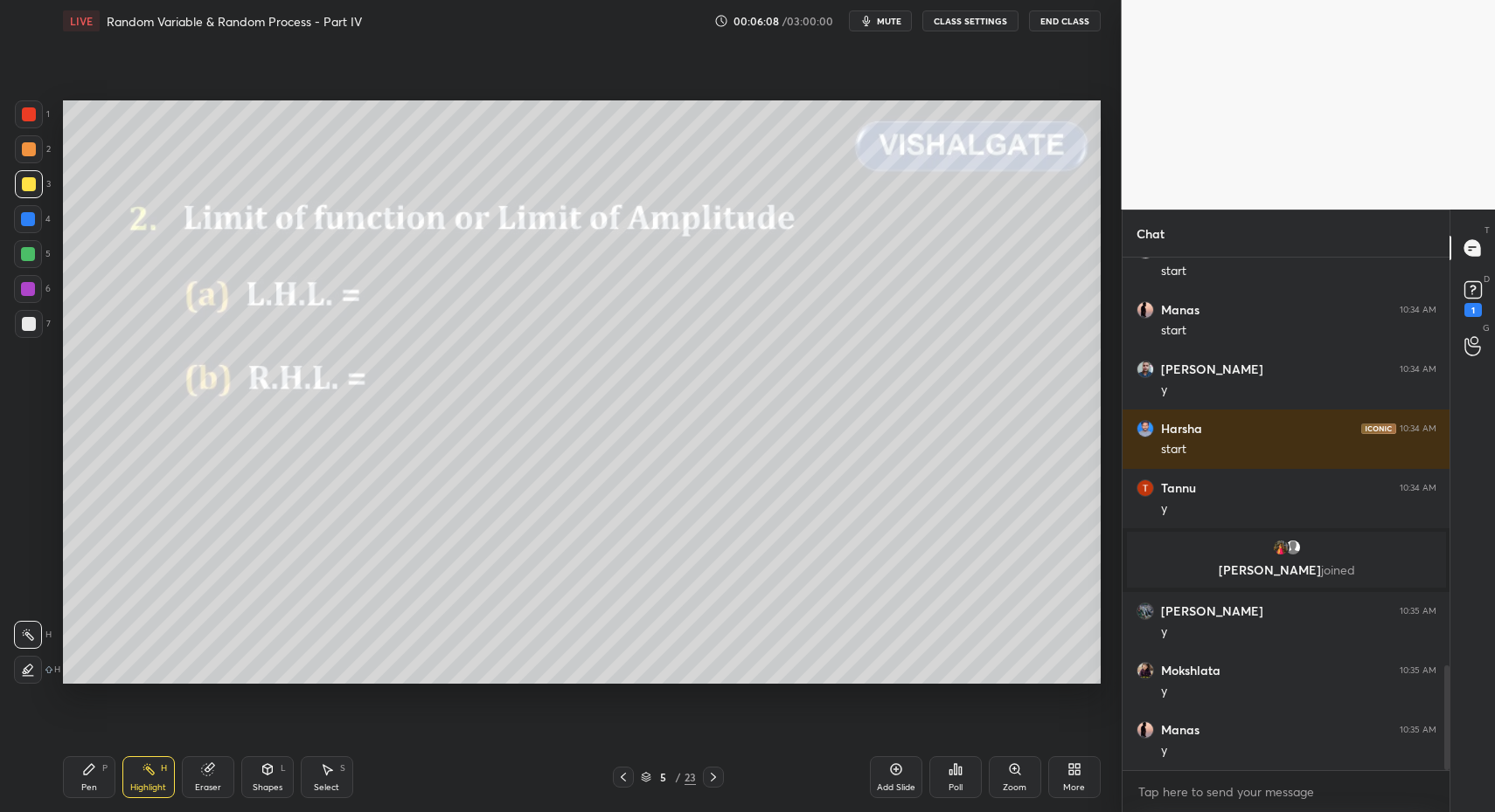
click at [144, 771] on icon at bounding box center [149, 770] width 14 height 14
drag, startPoint x: 86, startPoint y: 783, endPoint x: 102, endPoint y: 779, distance: 16.5
click at [86, 782] on div "Pen P" at bounding box center [89, 778] width 52 height 42
click at [98, 785] on div "Pen P" at bounding box center [89, 778] width 52 height 42
click at [17, 322] on div at bounding box center [29, 323] width 28 height 28
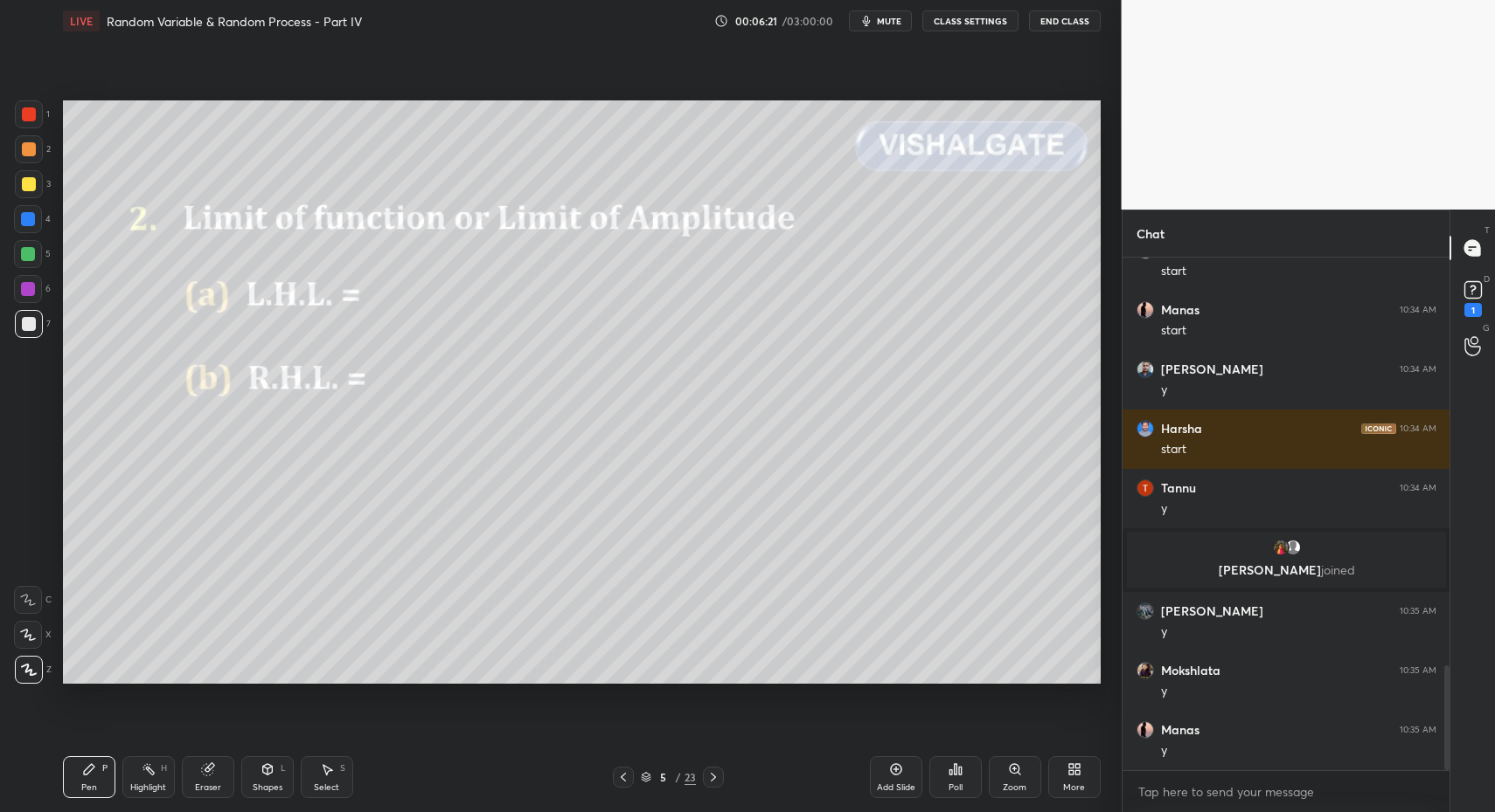
drag, startPoint x: 78, startPoint y: 776, endPoint x: 93, endPoint y: 770, distance: 16.2
click at [78, 776] on div "Pen P" at bounding box center [89, 778] width 52 height 42
click at [92, 757] on div "Pen P" at bounding box center [89, 778] width 52 height 42
click at [18, 231] on div "1 2 3 4 5 6 7 C X Z C X Z E E Erase all H H" at bounding box center [28, 392] width 56 height 584
click at [26, 222] on div at bounding box center [28, 219] width 14 height 14
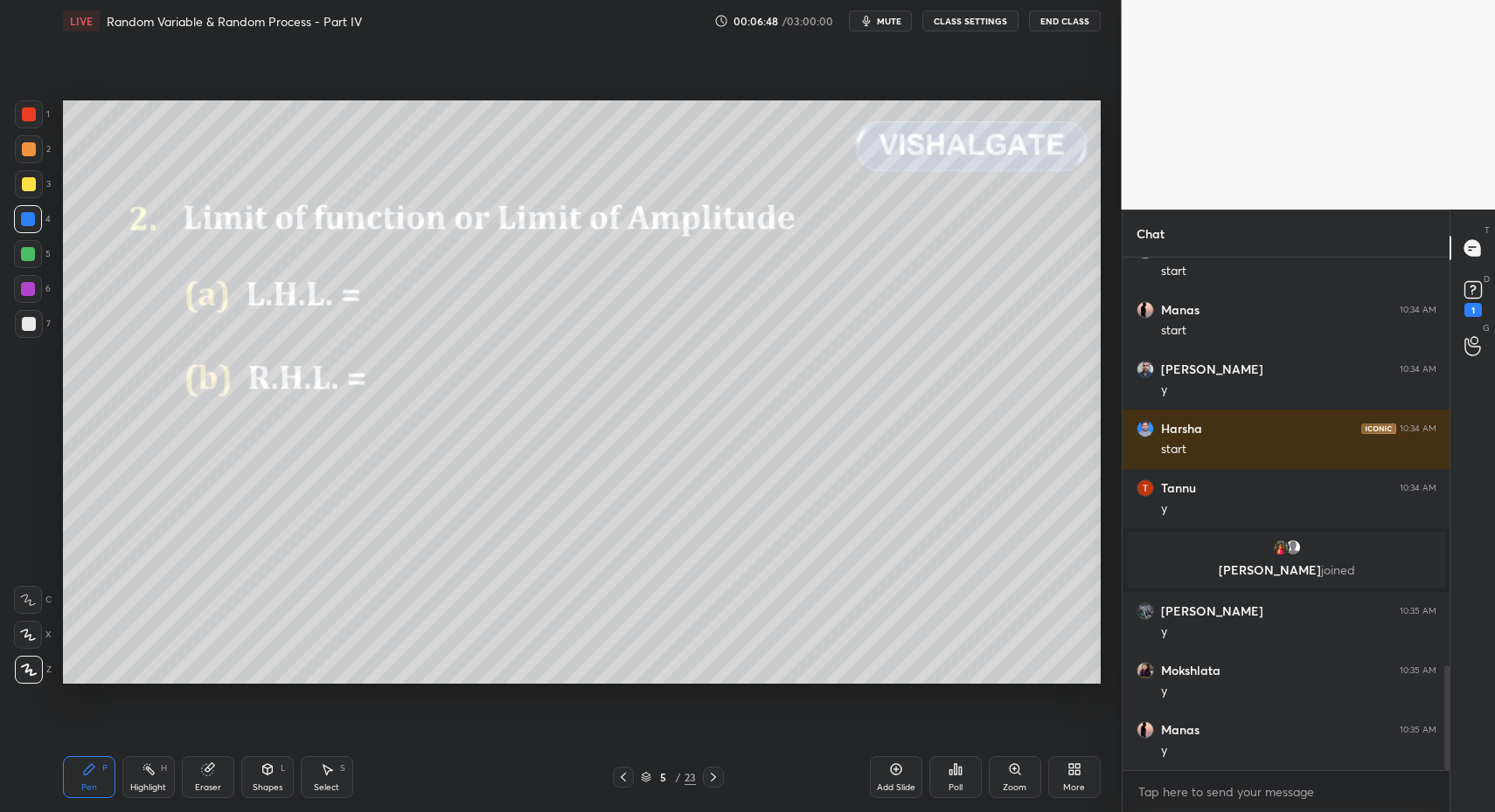
click at [33, 600] on icon at bounding box center [28, 600] width 16 height 12
drag, startPoint x: 28, startPoint y: 598, endPoint x: 174, endPoint y: 692, distance: 173.6
click at [30, 599] on icon at bounding box center [28, 600] width 16 height 12
click at [275, 783] on div "Shapes" at bounding box center [268, 787] width 30 height 9
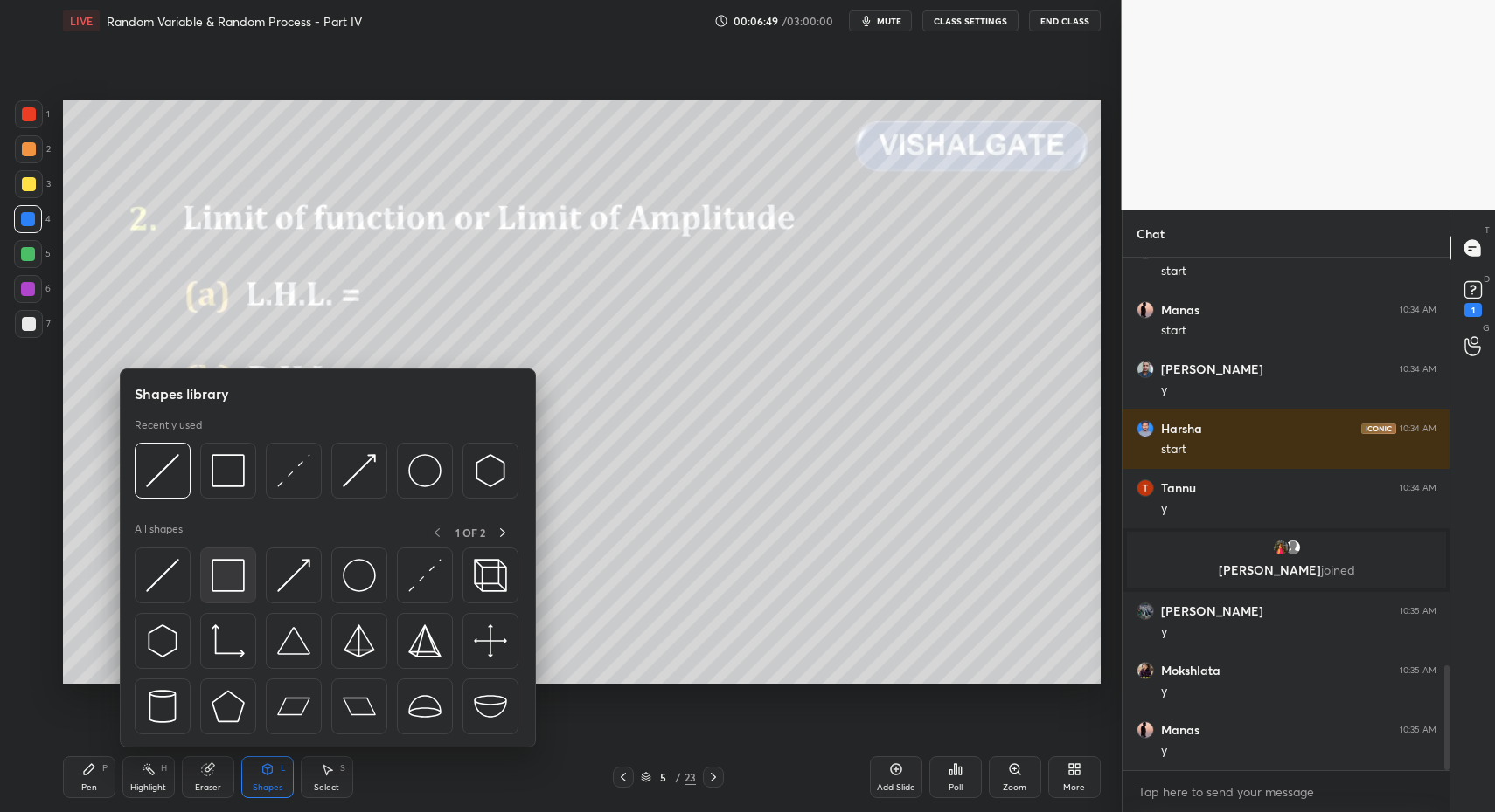
click at [227, 568] on img at bounding box center [228, 576] width 33 height 33
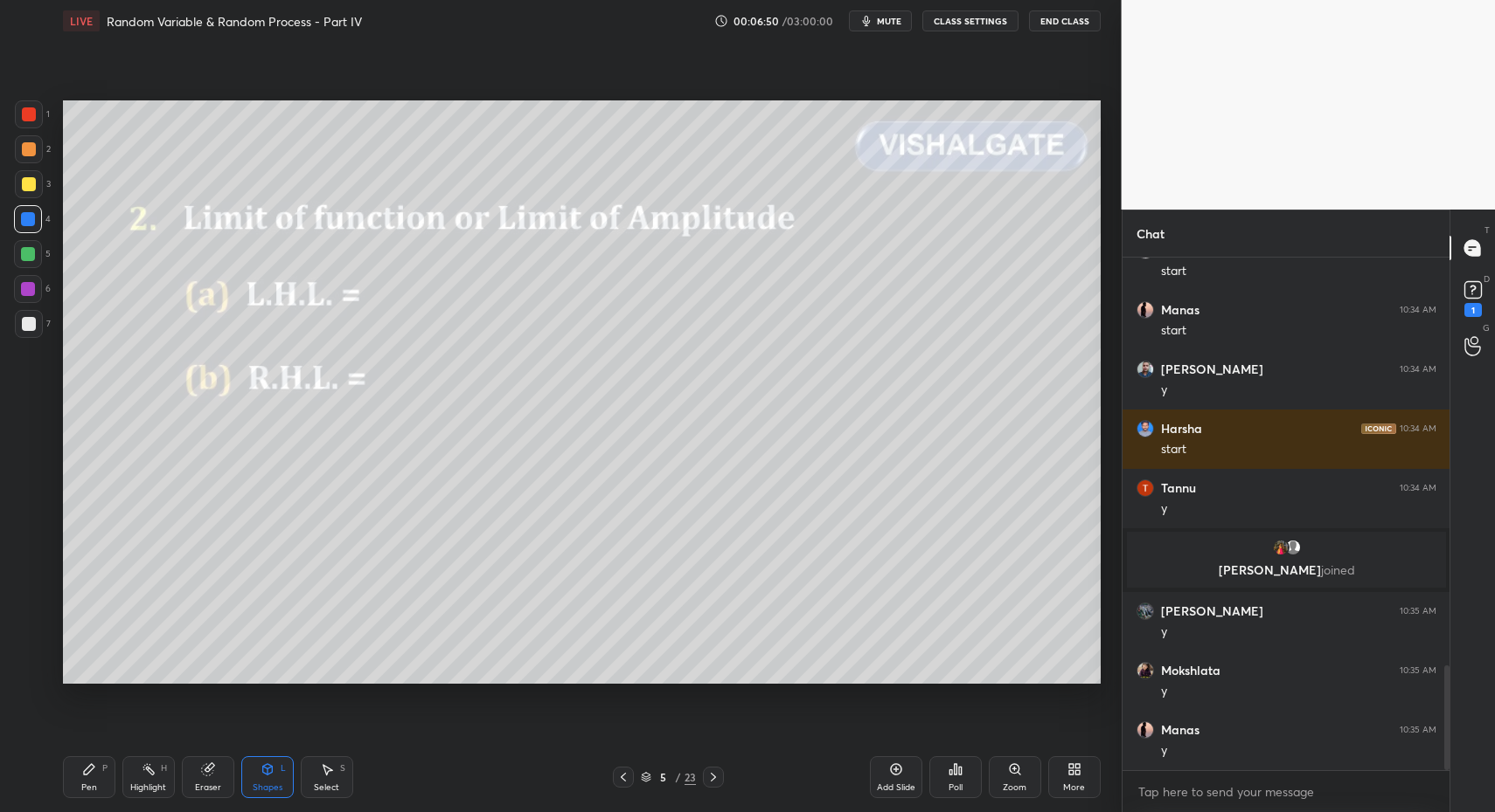
scroll to position [2053, 0]
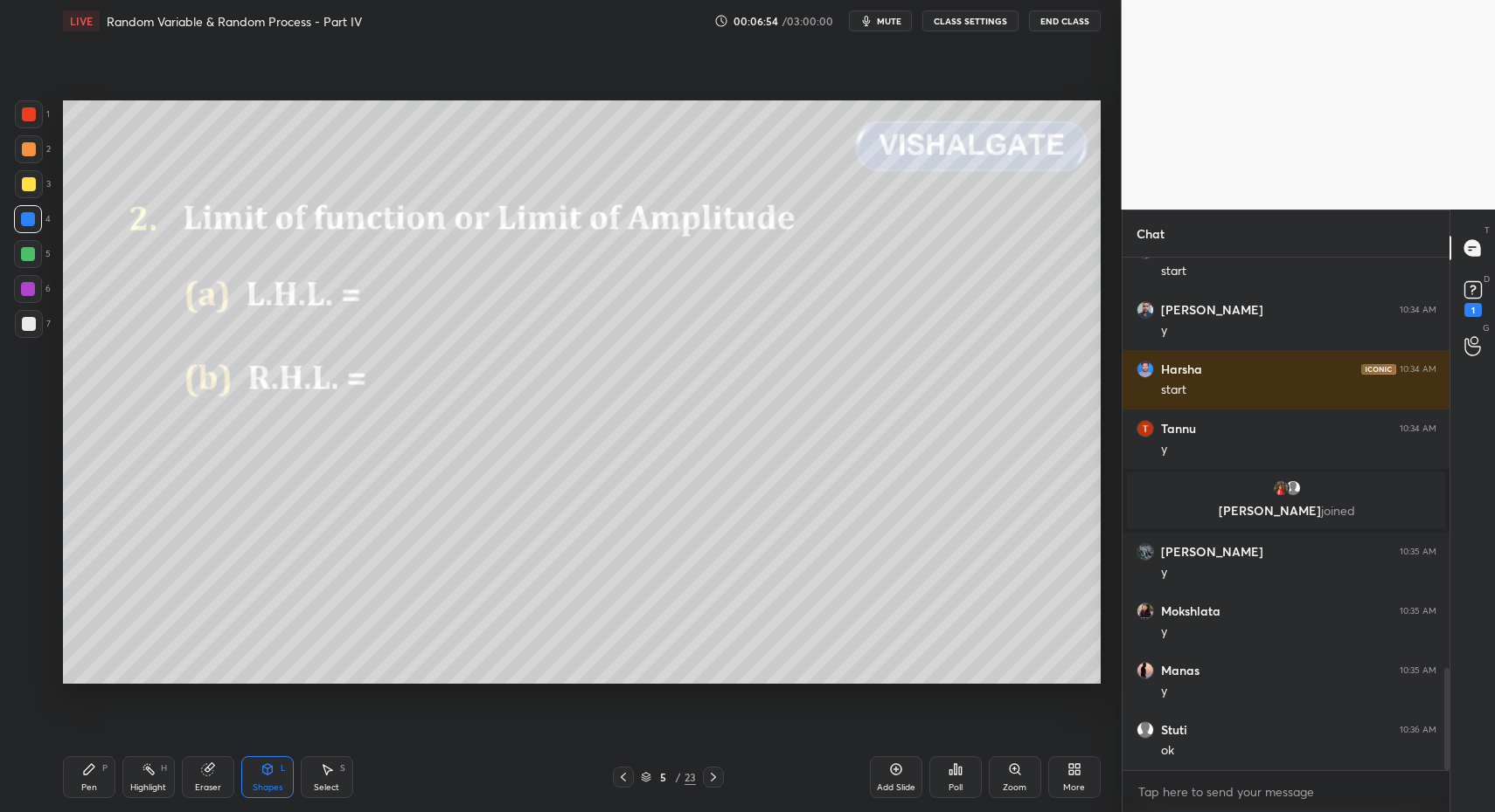
click at [107, 774] on div "Pen P" at bounding box center [89, 778] width 52 height 42
click at [107, 778] on div "Pen P" at bounding box center [89, 778] width 52 height 42
click at [30, 319] on div at bounding box center [29, 323] width 28 height 28
drag, startPoint x: 30, startPoint y: 323, endPoint x: 27, endPoint y: 499, distance: 176.0
click at [30, 323] on div at bounding box center [29, 324] width 14 height 14
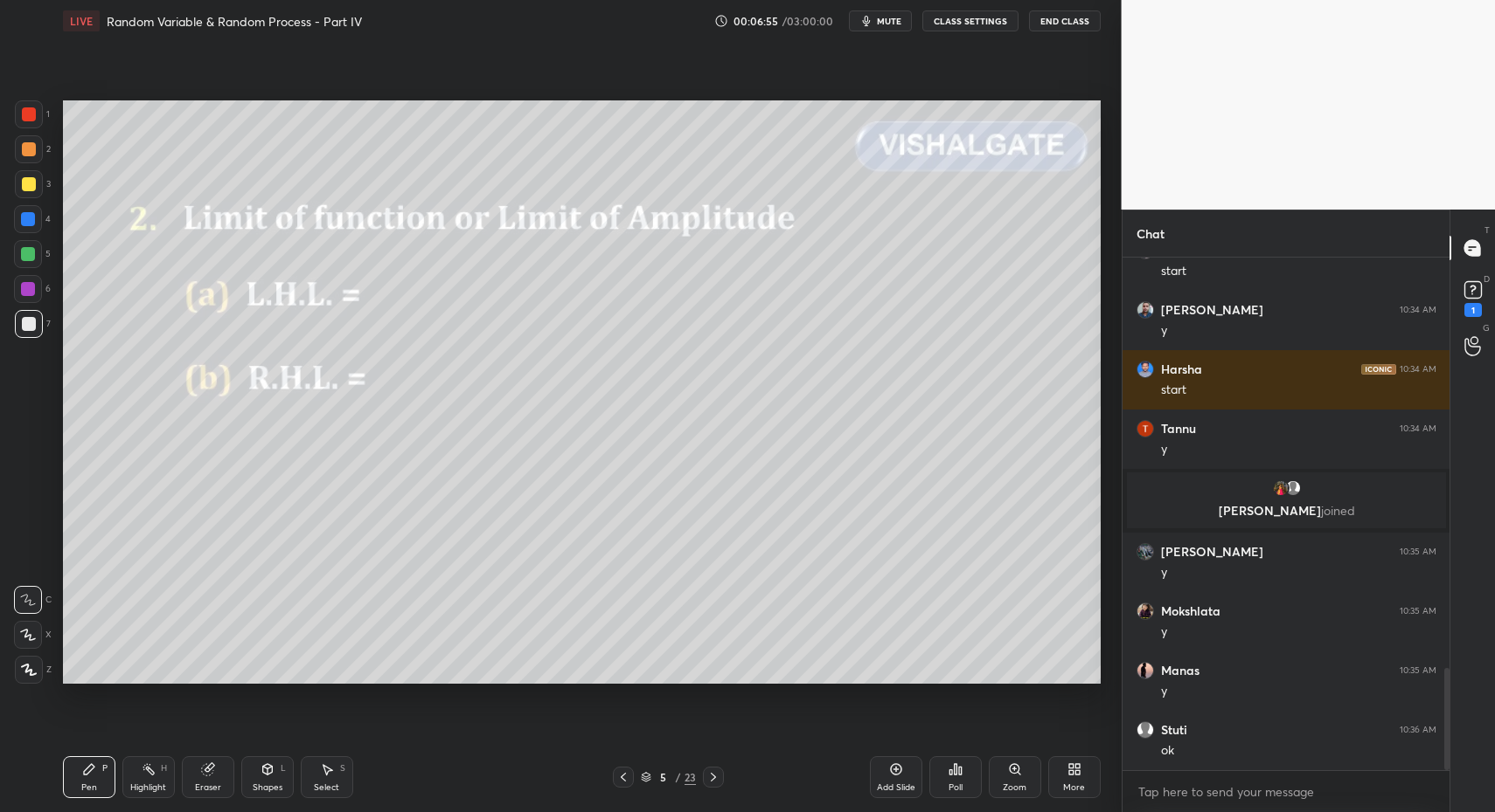
click at [12, 676] on div "1 2 3 4 5 6 7 C X Z C X Z E E Erase all H H" at bounding box center [28, 392] width 56 height 584
click at [23, 677] on div at bounding box center [29, 669] width 28 height 28
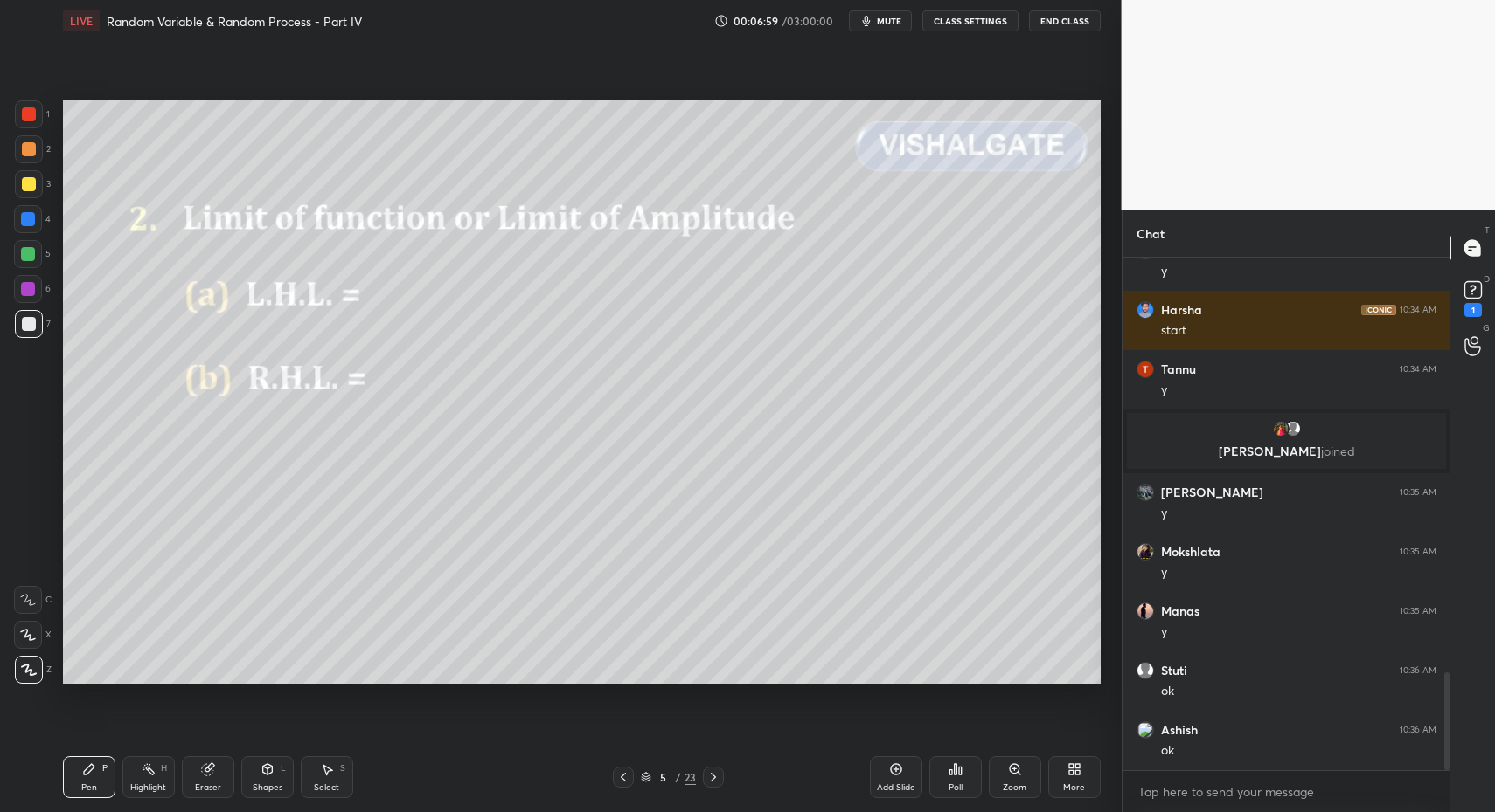
scroll to position [2172, 0]
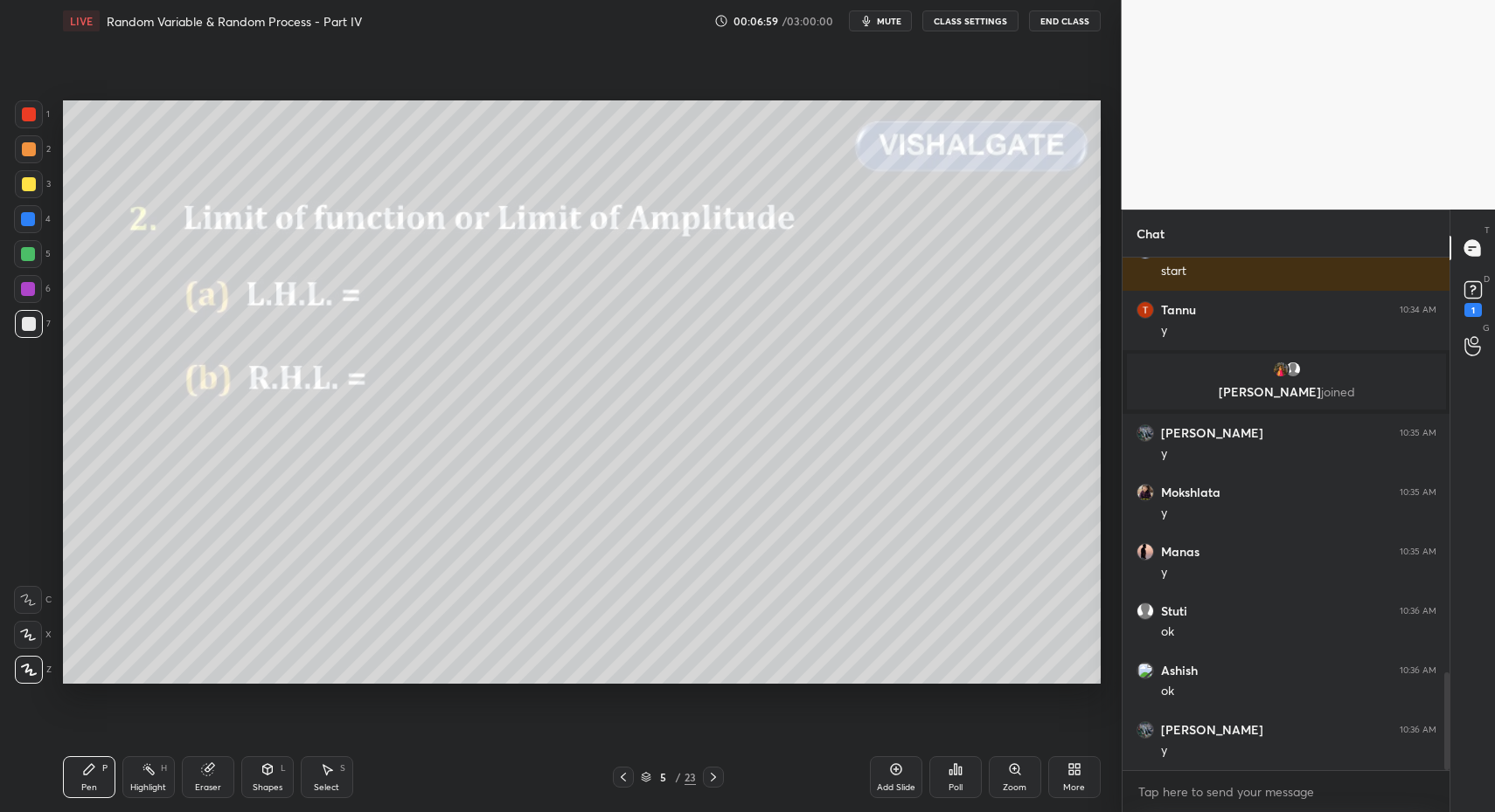
click at [717, 776] on icon at bounding box center [713, 778] width 14 height 14
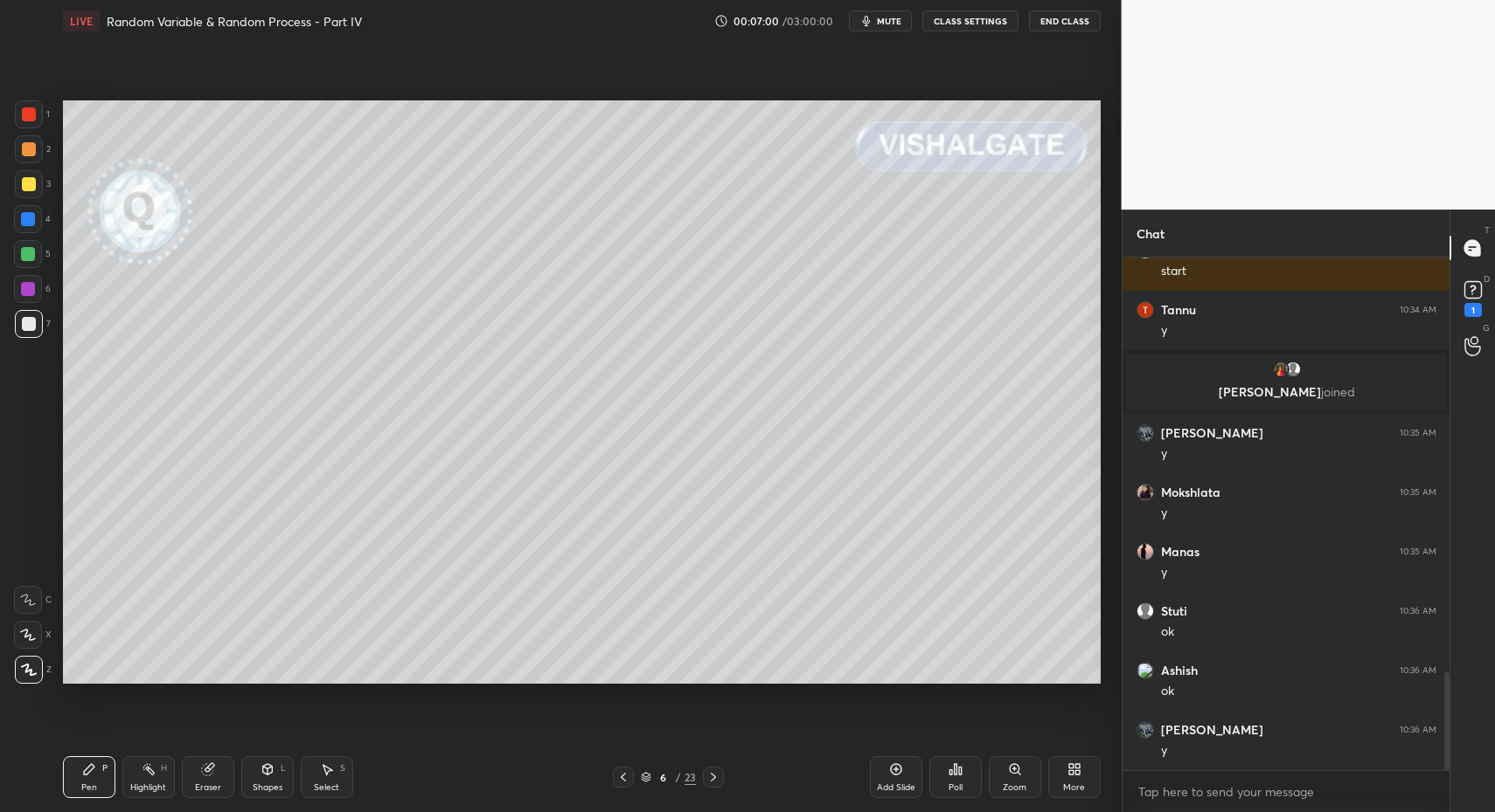
click at [73, 779] on div "Pen P" at bounding box center [89, 778] width 52 height 42
drag, startPoint x: 70, startPoint y: 771, endPoint x: 85, endPoint y: 763, distance: 17.0
click at [76, 769] on div "Pen P" at bounding box center [89, 778] width 52 height 42
drag, startPoint x: 264, startPoint y: 779, endPoint x: 261, endPoint y: 758, distance: 21.2
click at [261, 778] on div "Shapes L" at bounding box center [267, 778] width 52 height 42
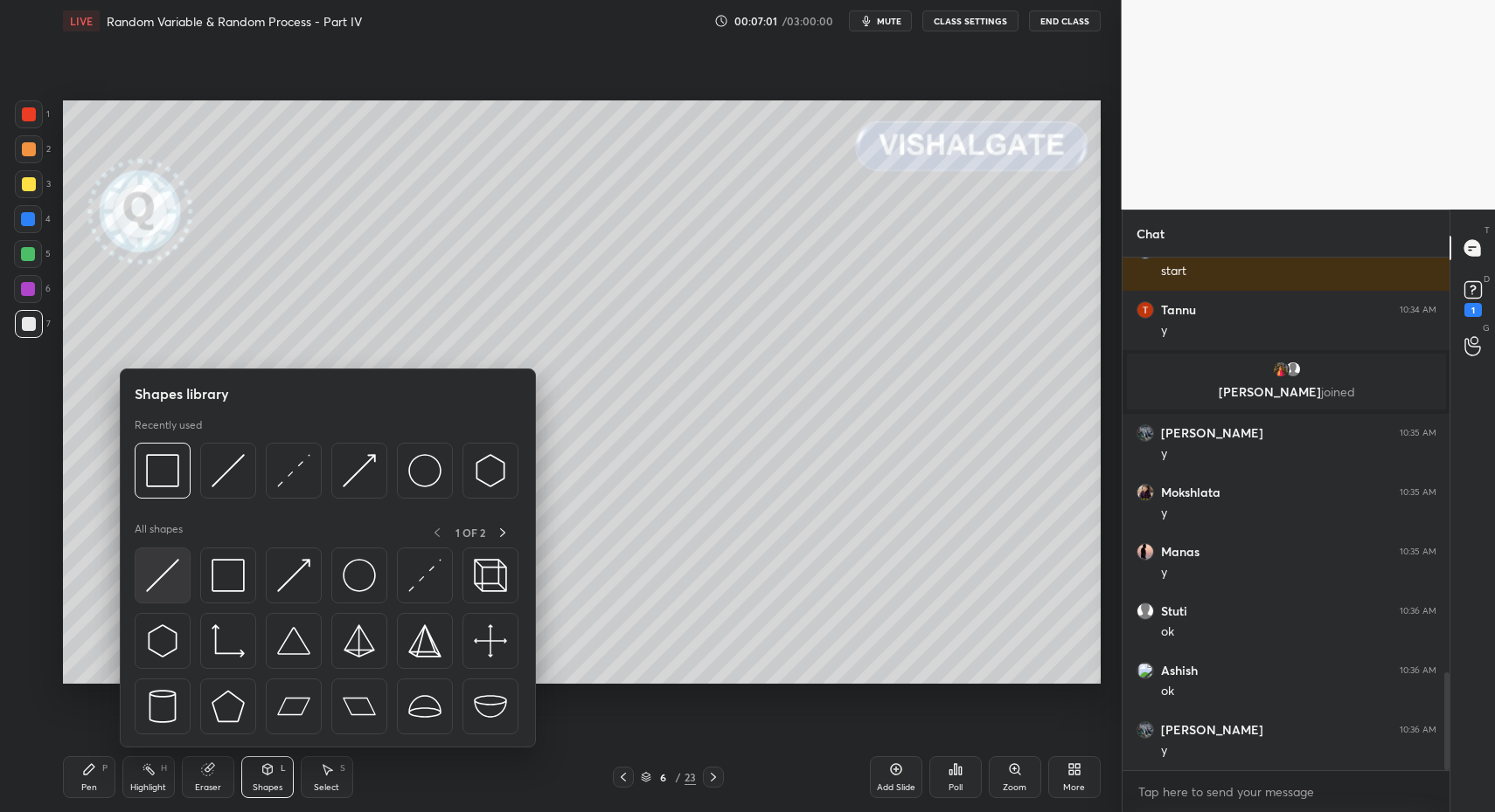
click at [177, 573] on img at bounding box center [162, 576] width 33 height 33
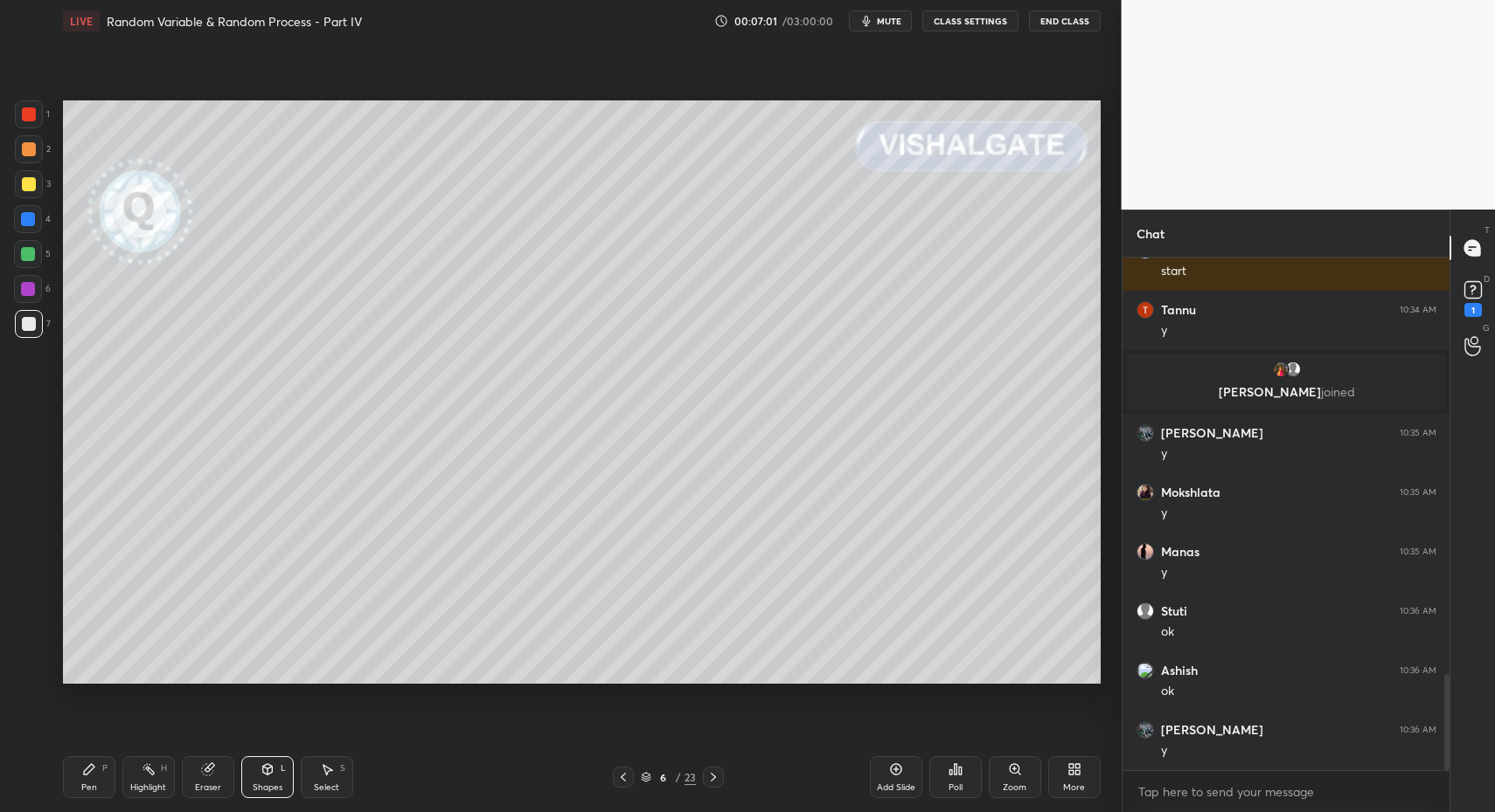
scroll to position [2232, 0]
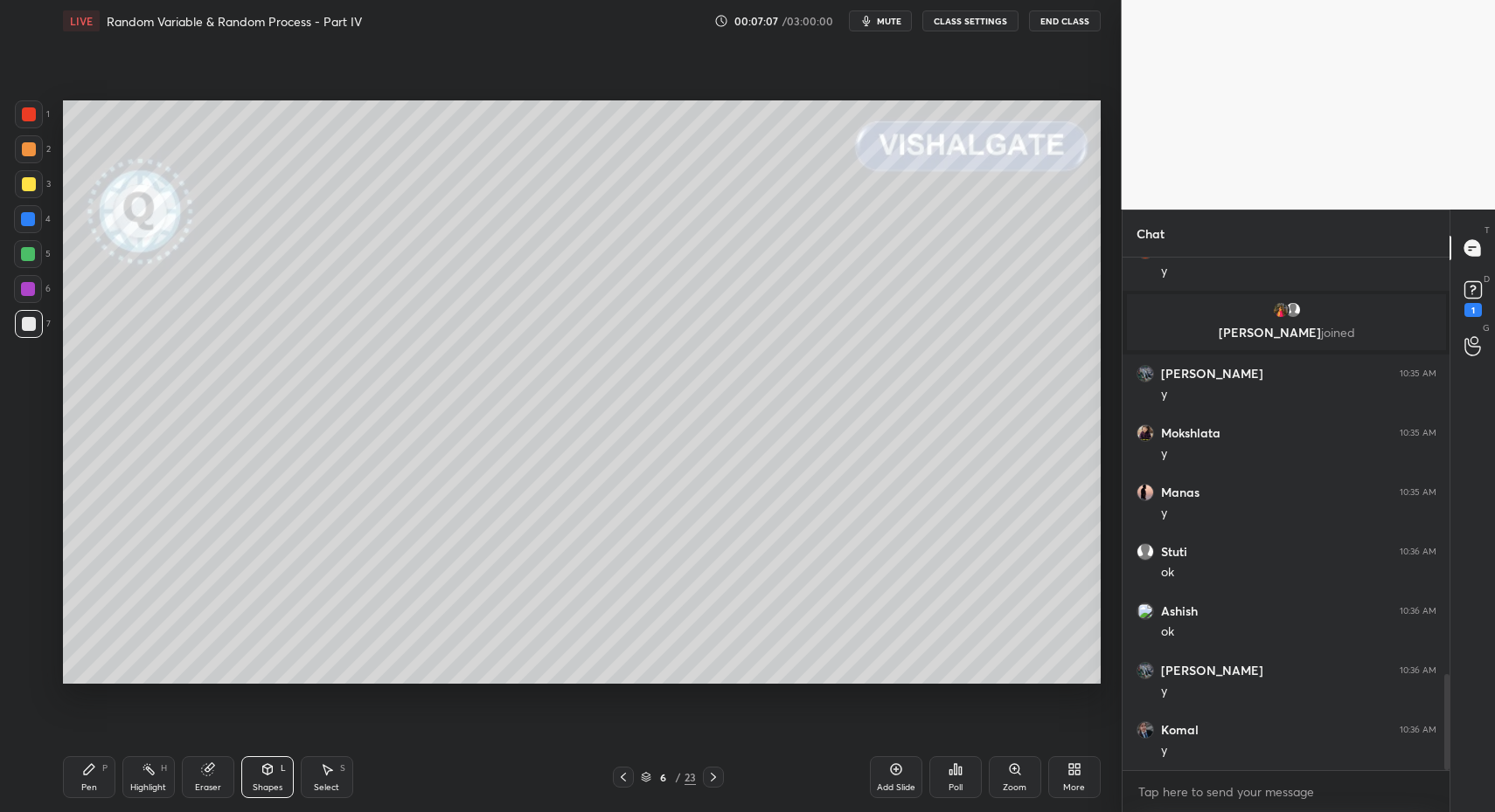
click at [105, 769] on div "P" at bounding box center [104, 769] width 5 height 9
click at [99, 768] on div "Pen P" at bounding box center [89, 778] width 52 height 42
click at [20, 178] on div at bounding box center [29, 184] width 28 height 28
click at [35, 187] on div at bounding box center [29, 184] width 28 height 28
click at [90, 775] on div "Pen P" at bounding box center [89, 778] width 52 height 42
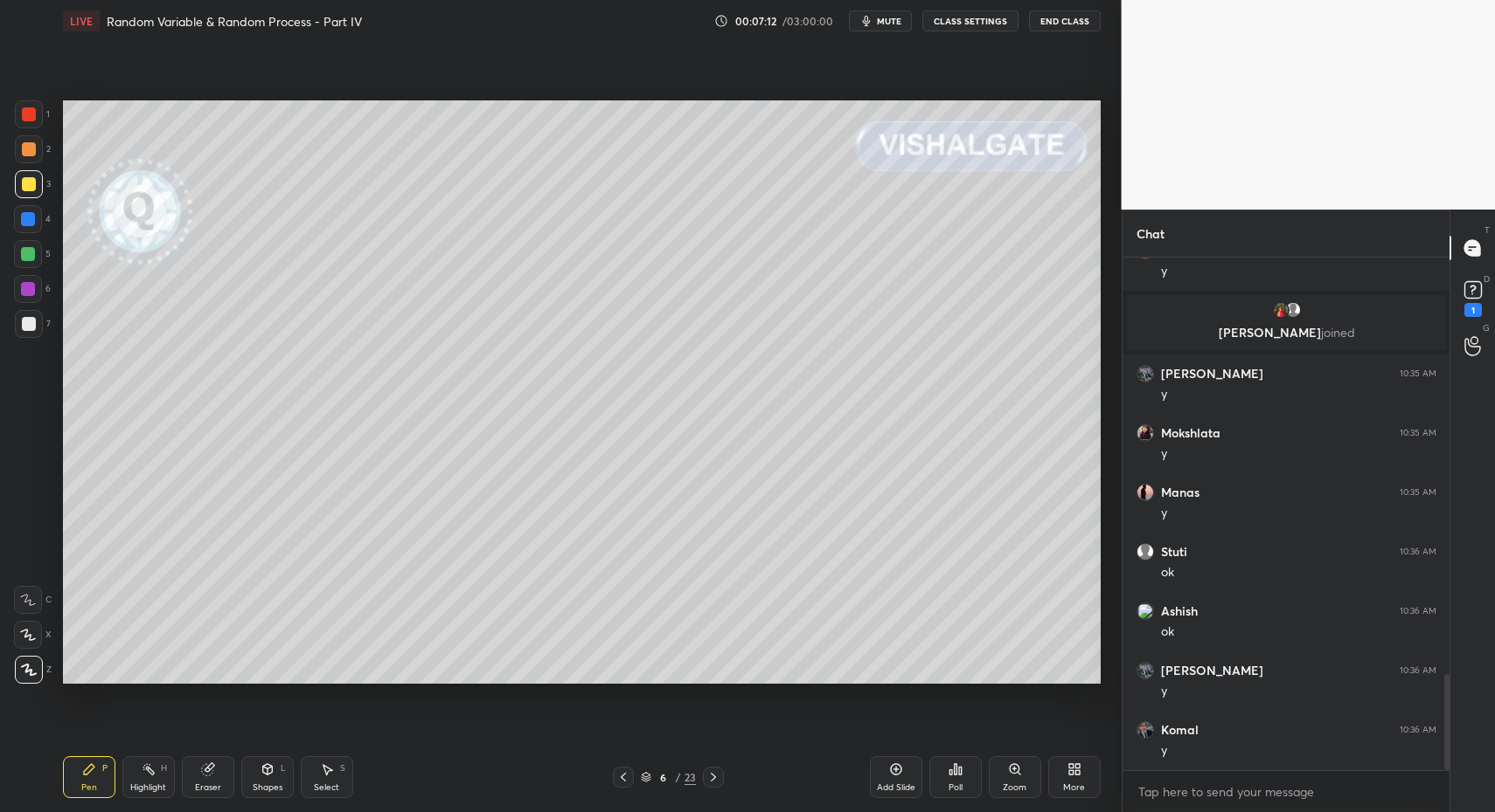
click at [33, 169] on div "2" at bounding box center [32, 153] width 35 height 35
click at [255, 781] on div "Shapes L" at bounding box center [267, 778] width 52 height 42
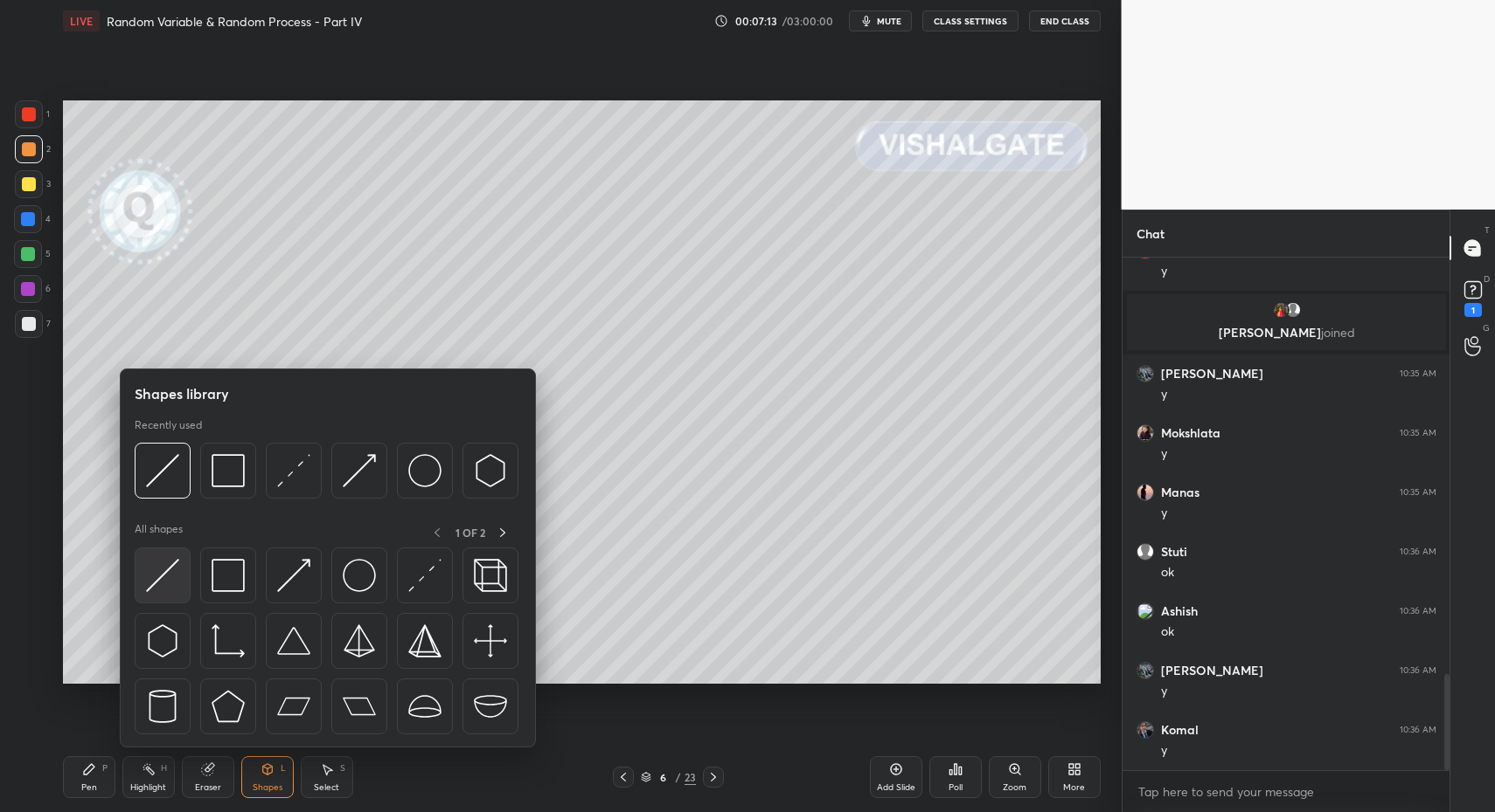
click at [162, 567] on img at bounding box center [162, 576] width 33 height 33
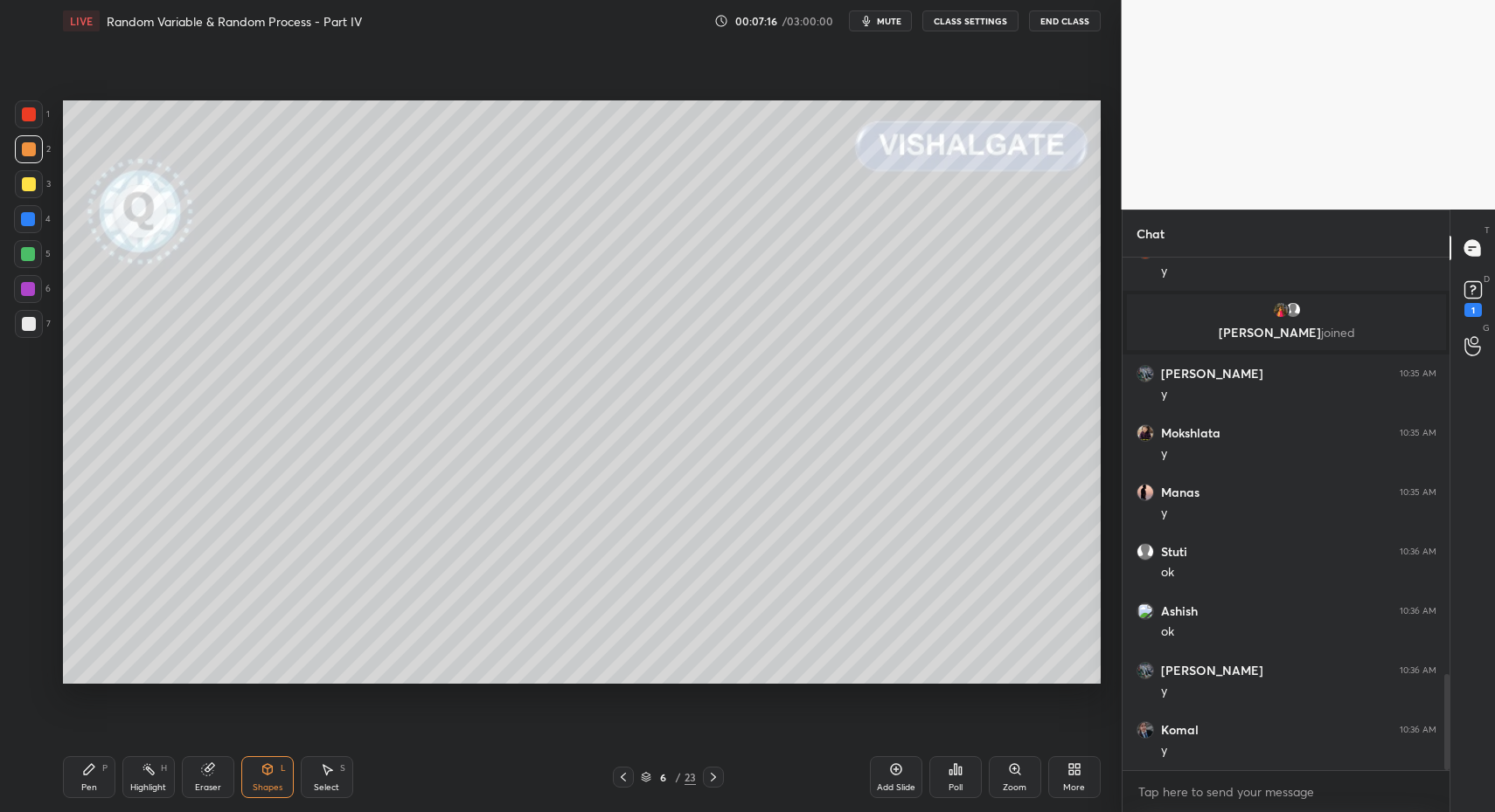
click at [35, 176] on div at bounding box center [29, 184] width 28 height 28
click at [97, 781] on div "Pen P" at bounding box center [89, 778] width 52 height 42
click at [90, 771] on icon at bounding box center [90, 770] width 14 height 14
click at [30, 249] on div at bounding box center [28, 254] width 14 height 14
drag, startPoint x: 28, startPoint y: 634, endPoint x: 31, endPoint y: 644, distance: 10.4
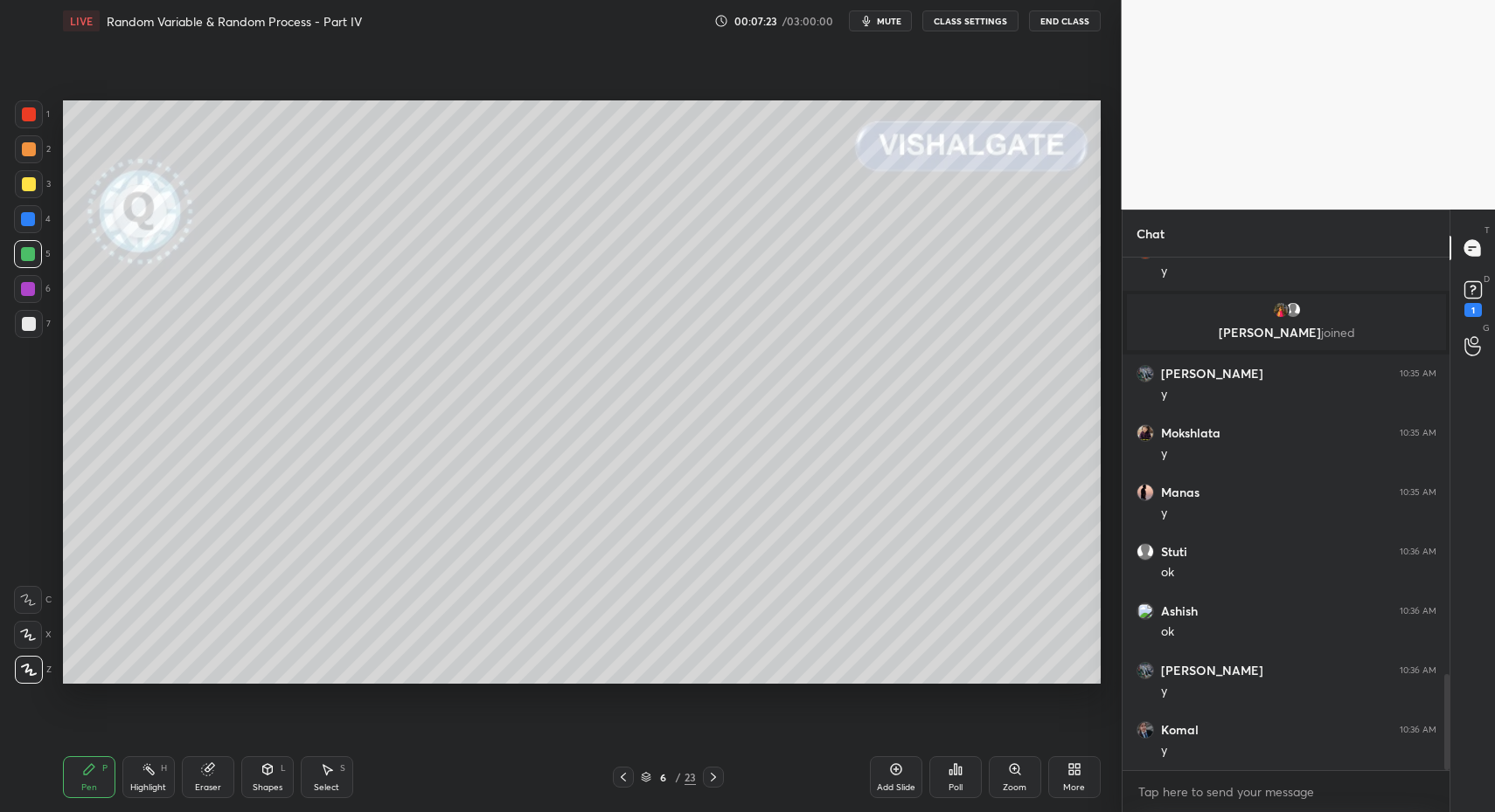
click at [28, 634] on icon at bounding box center [28, 635] width 16 height 12
click at [31, 644] on div at bounding box center [28, 635] width 28 height 28
drag, startPoint x: 270, startPoint y: 783, endPoint x: 273, endPoint y: 751, distance: 32.1
click at [267, 783] on div "Shapes" at bounding box center [268, 787] width 30 height 9
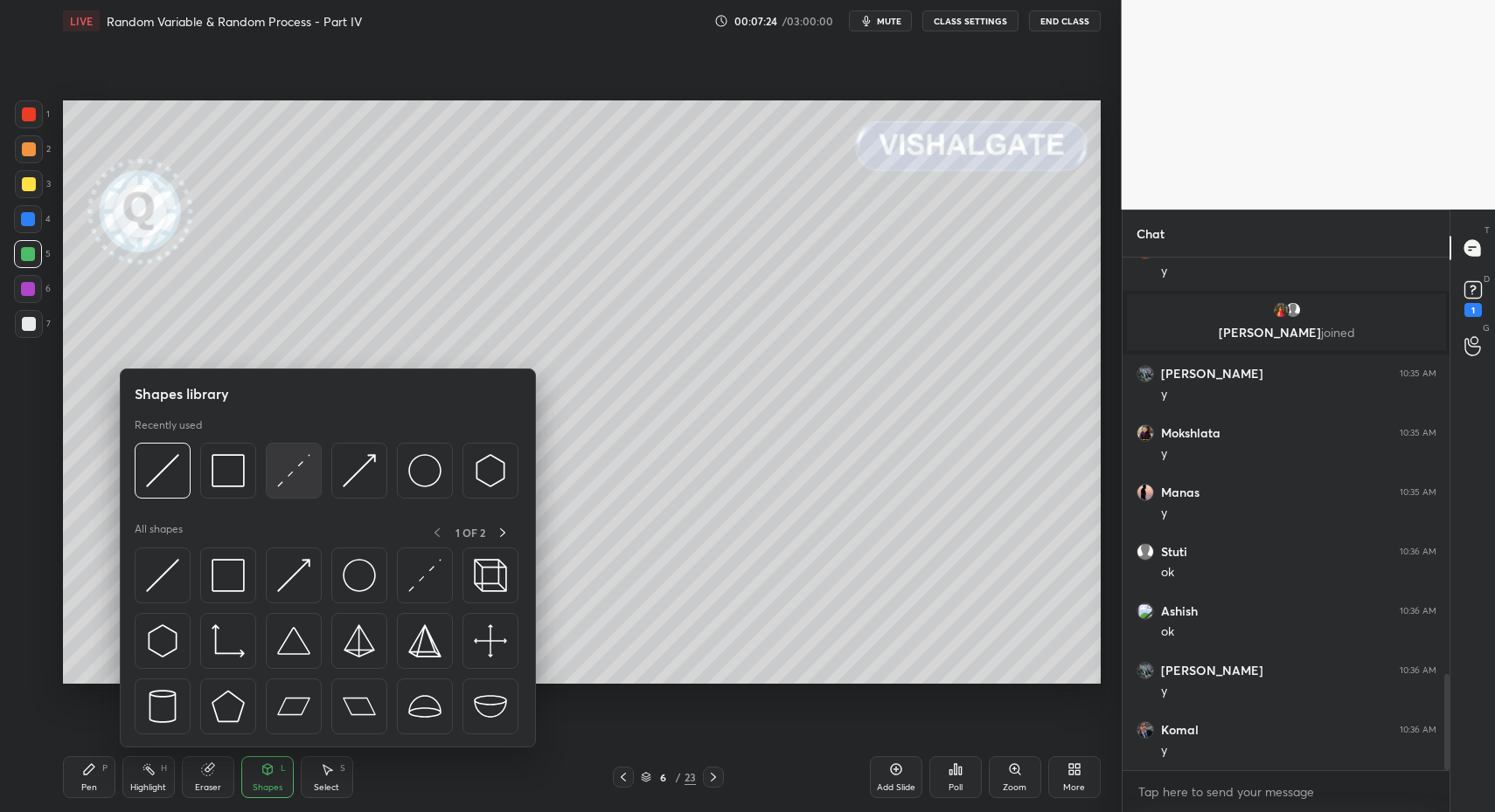
click at [313, 468] on div at bounding box center [293, 471] width 56 height 56
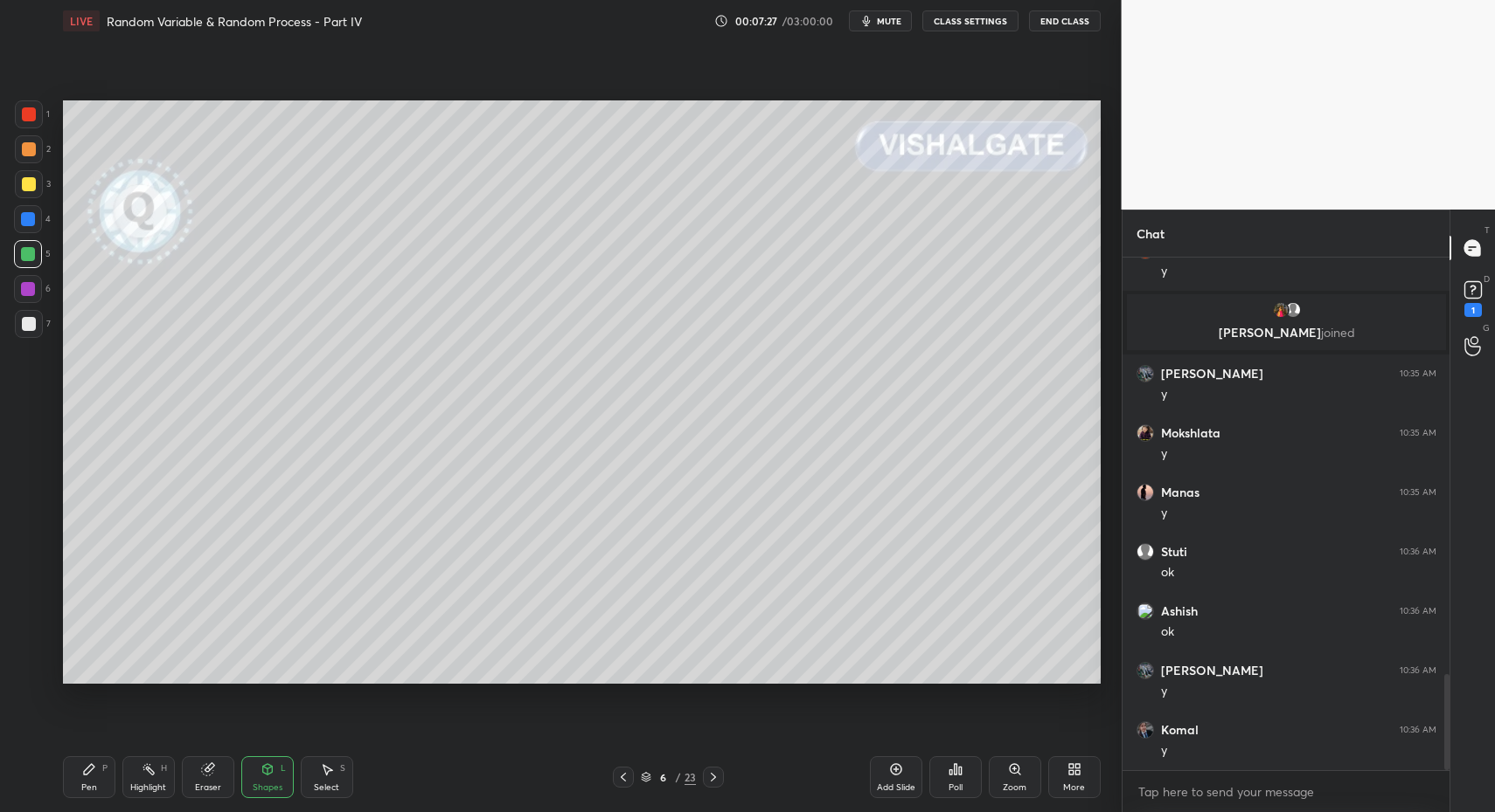
click at [96, 776] on div "Pen P" at bounding box center [89, 778] width 52 height 42
click at [80, 790] on div "Pen P" at bounding box center [89, 778] width 52 height 42
click at [33, 255] on div at bounding box center [28, 254] width 14 height 14
click at [37, 665] on div at bounding box center [29, 669] width 28 height 28
drag, startPoint x: 37, startPoint y: 661, endPoint x: 94, endPoint y: 744, distance: 100.7
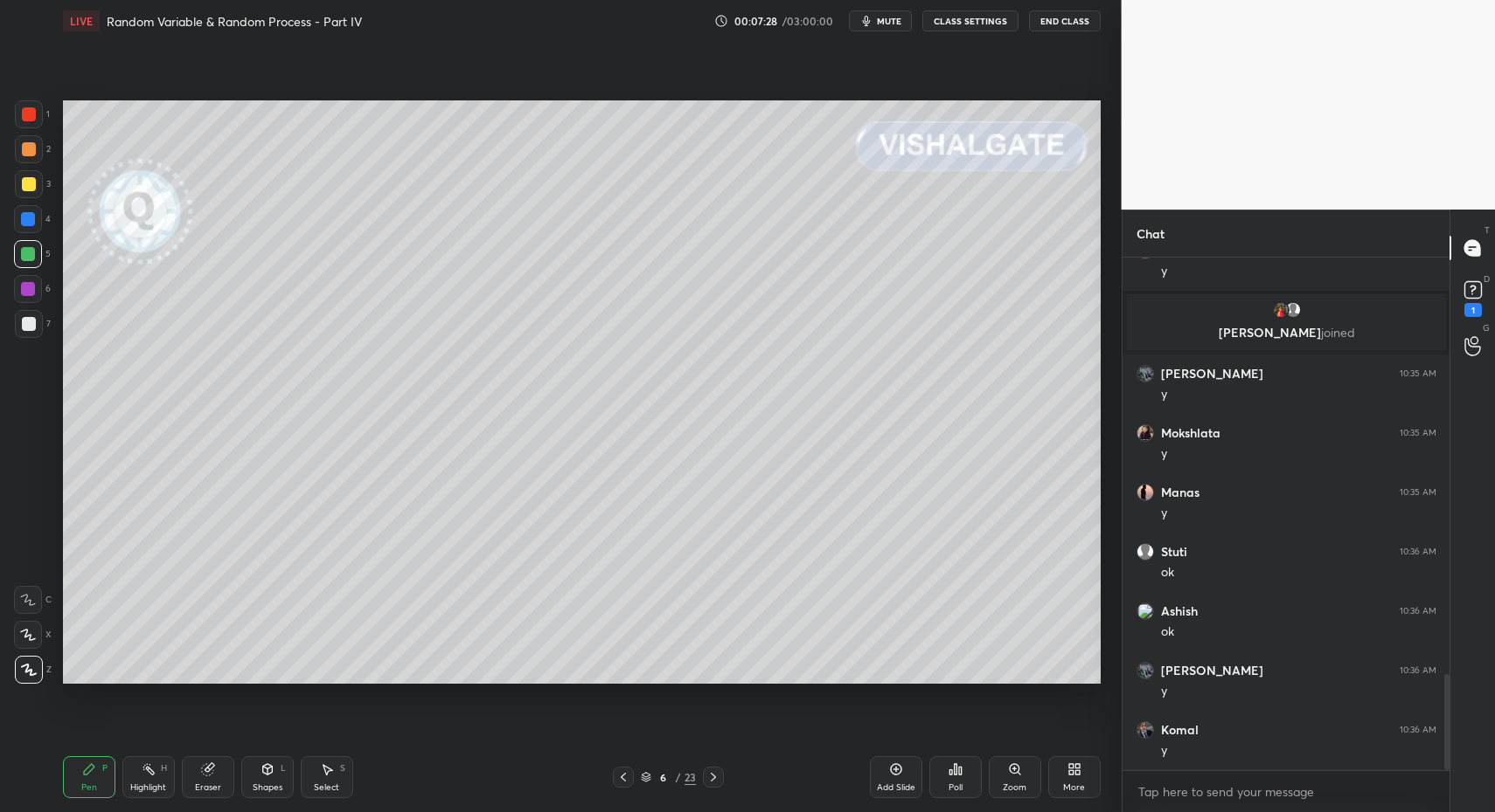
click at [37, 667] on div at bounding box center [29, 669] width 28 height 28
click at [92, 788] on div "Pen P" at bounding box center [89, 778] width 52 height 42
drag, startPoint x: 37, startPoint y: 255, endPoint x: 40, endPoint y: 303, distance: 48.1
click at [37, 255] on div at bounding box center [28, 254] width 28 height 28
click at [33, 608] on div at bounding box center [28, 600] width 28 height 28
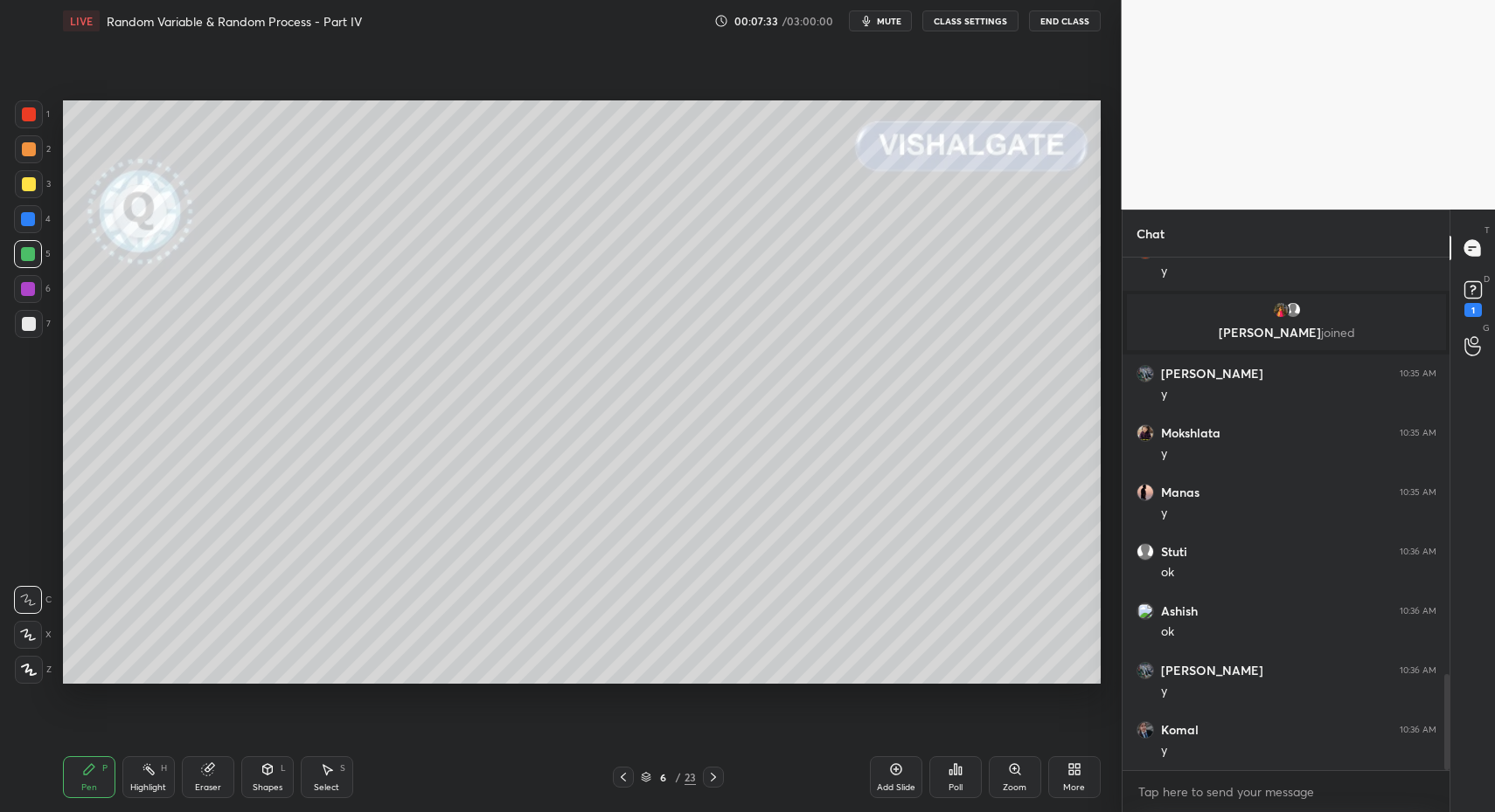
drag, startPoint x: 29, startPoint y: 592, endPoint x: 46, endPoint y: 615, distance: 28.6
click at [29, 592] on div at bounding box center [28, 600] width 28 height 28
drag, startPoint x: 258, startPoint y: 773, endPoint x: 255, endPoint y: 765, distance: 8.5
click at [258, 773] on div "Shapes L" at bounding box center [267, 778] width 52 height 42
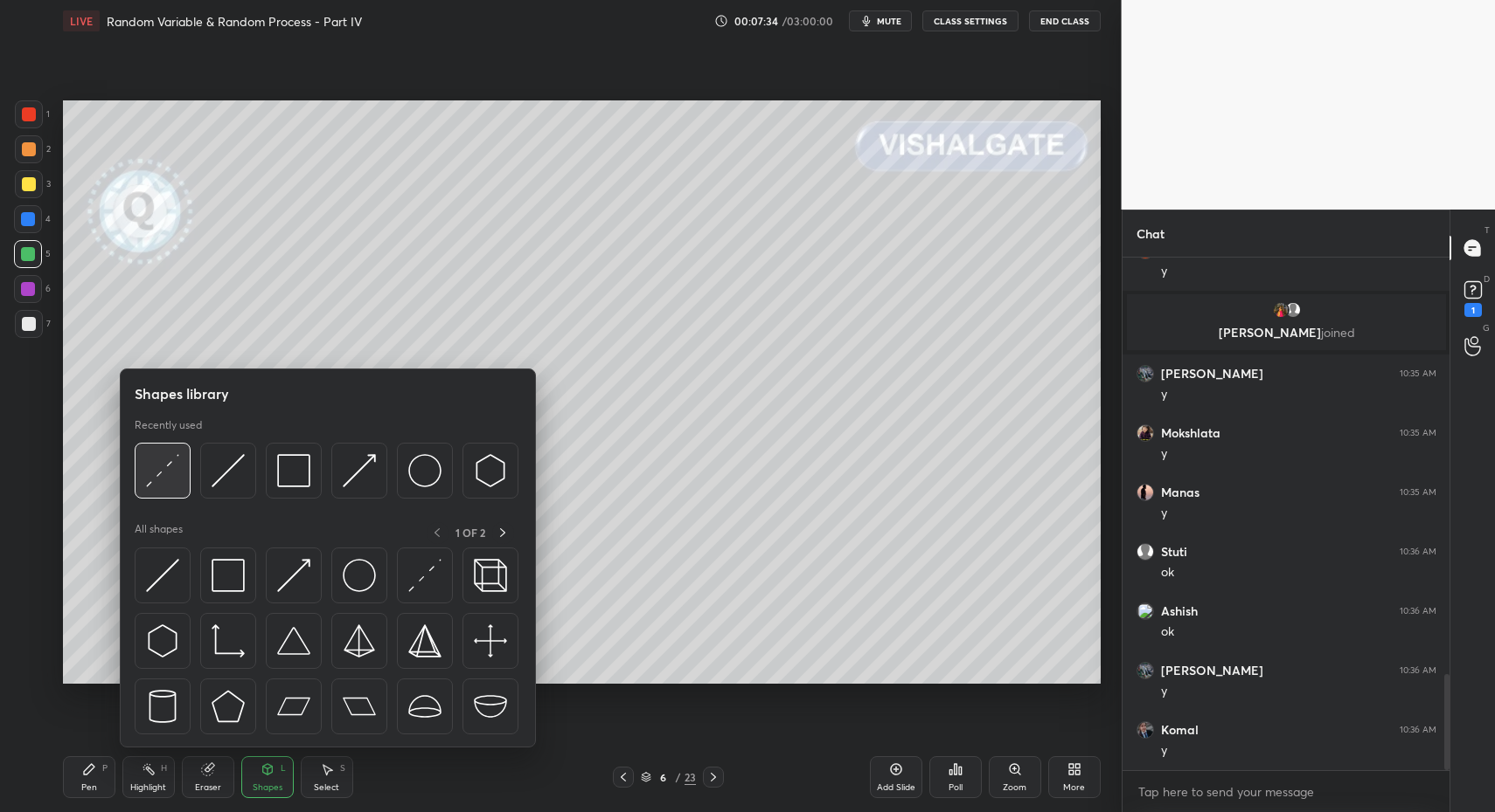
click at [173, 478] on img at bounding box center [162, 471] width 33 height 33
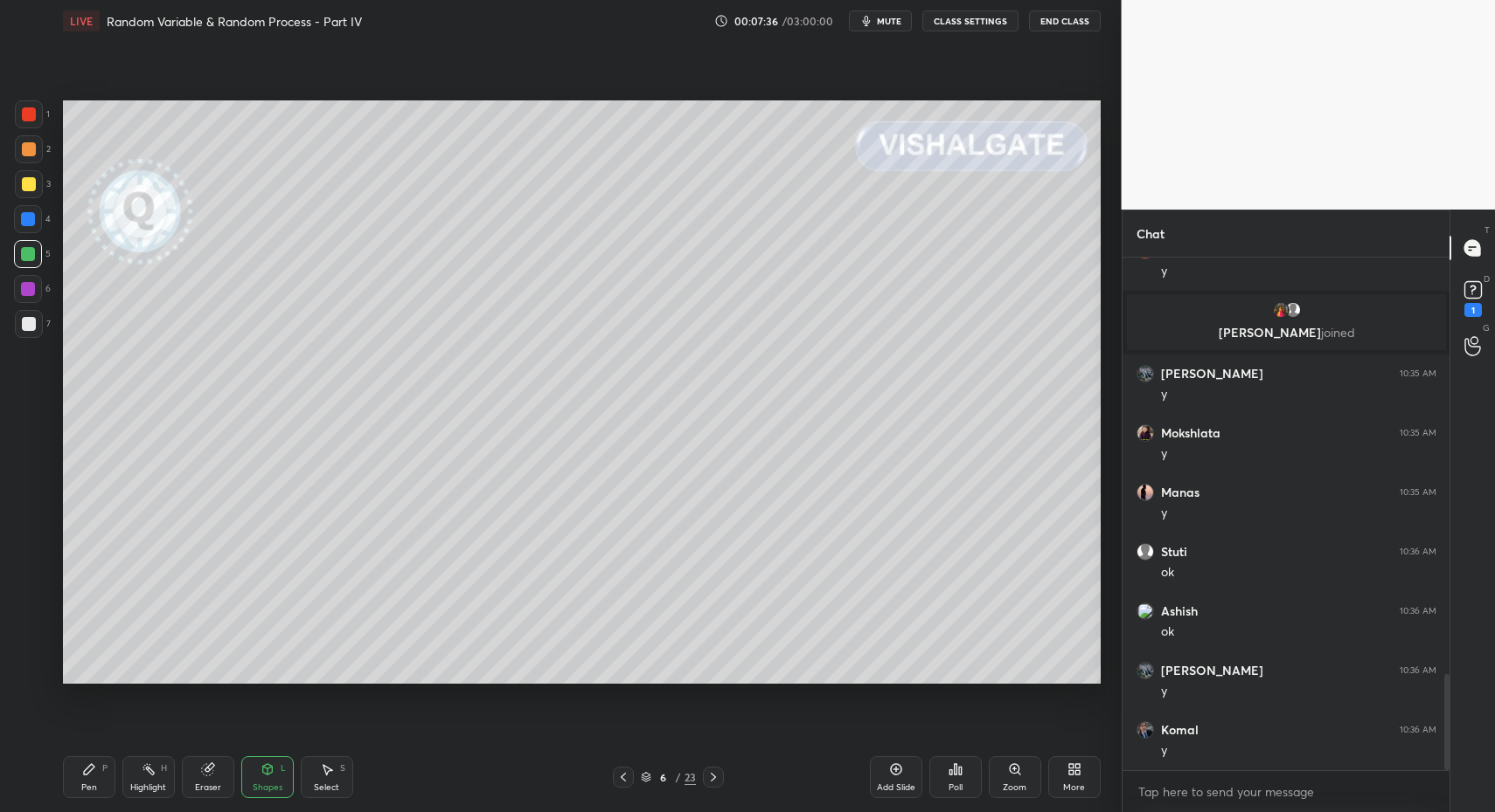
click at [98, 781] on div "Pen P" at bounding box center [89, 778] width 52 height 42
click at [90, 784] on div "Pen" at bounding box center [90, 787] width 16 height 9
click at [34, 328] on div at bounding box center [29, 324] width 14 height 14
drag, startPoint x: 28, startPoint y: 318, endPoint x: 26, endPoint y: 435, distance: 117.0
click at [22, 322] on div at bounding box center [29, 324] width 14 height 14
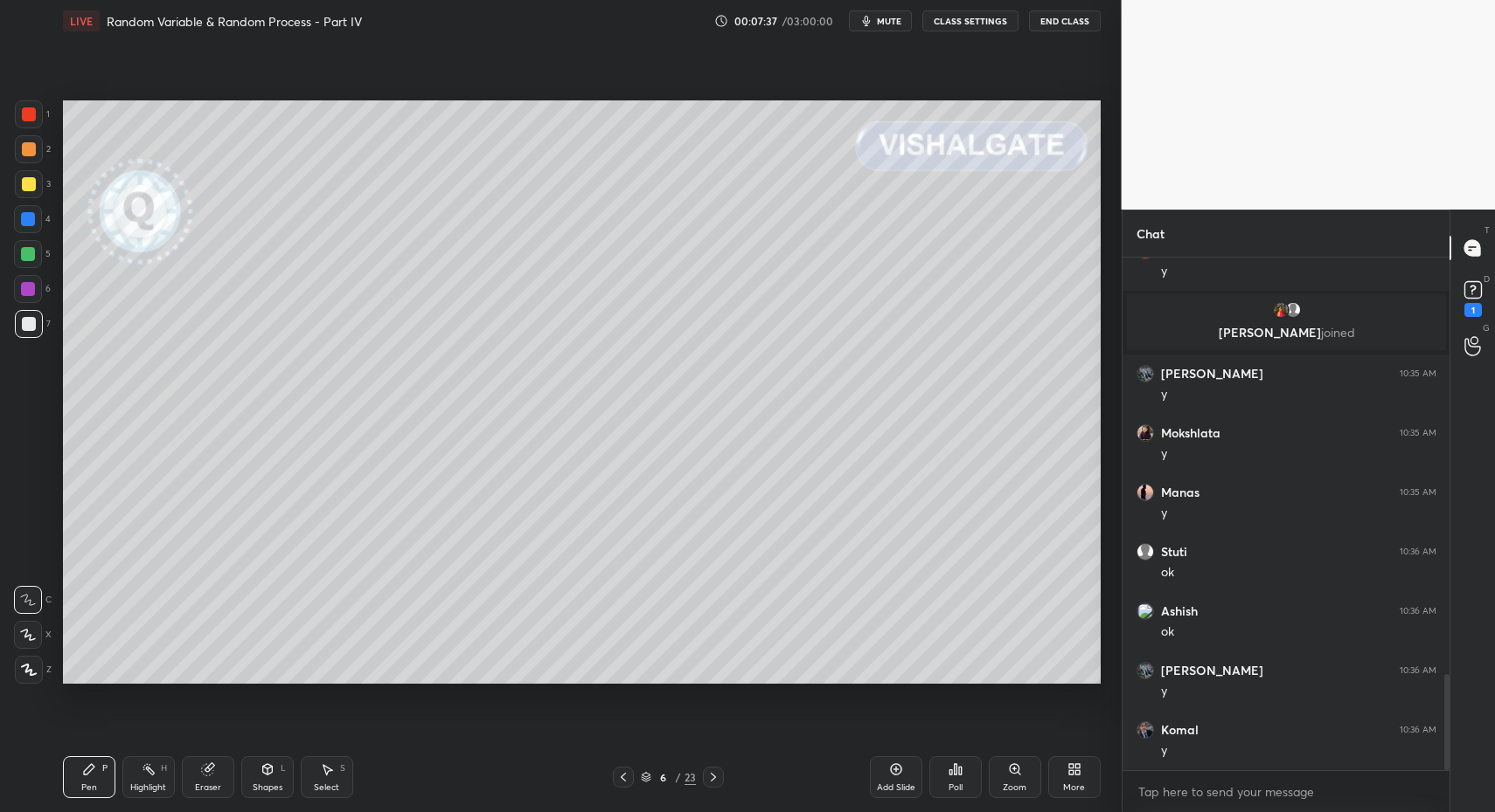
click at [23, 647] on div at bounding box center [28, 635] width 28 height 28
click at [20, 660] on div at bounding box center [29, 669] width 28 height 28
drag, startPoint x: 35, startPoint y: 677, endPoint x: 58, endPoint y: 666, distance: 25.5
click at [35, 677] on div at bounding box center [29, 669] width 28 height 28
drag, startPoint x: 90, startPoint y: 779, endPoint x: 134, endPoint y: 710, distance: 81.8
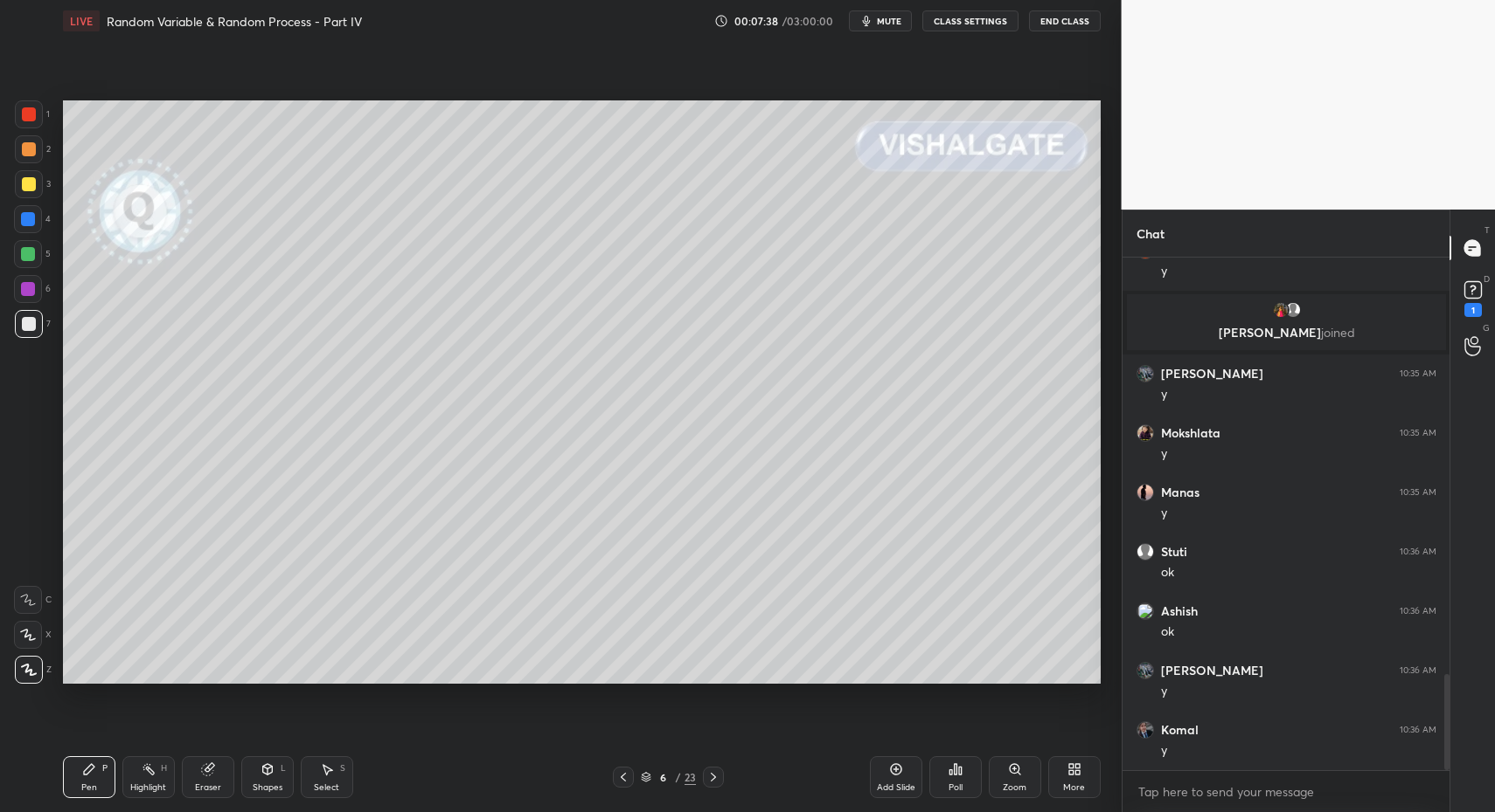
click at [94, 773] on div "Pen P" at bounding box center [89, 778] width 52 height 42
click at [30, 147] on div at bounding box center [29, 149] width 14 height 14
click at [28, 185] on div at bounding box center [29, 184] width 14 height 14
click at [24, 269] on div "5" at bounding box center [31, 258] width 36 height 35
drag, startPoint x: 75, startPoint y: 776, endPoint x: 85, endPoint y: 704, distance: 72.7
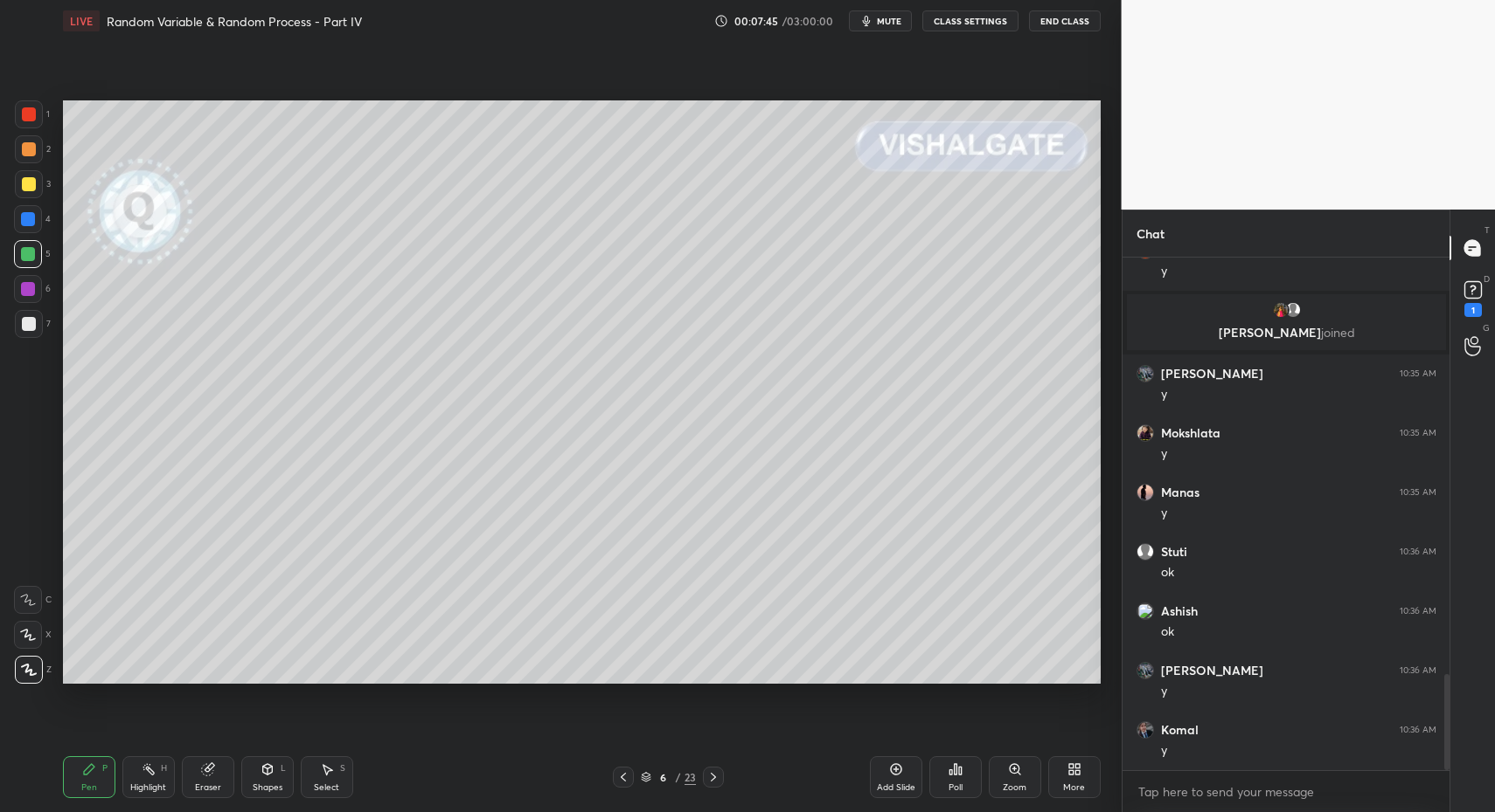
click at [75, 776] on div "Pen P" at bounding box center [89, 778] width 52 height 42
click at [26, 315] on div at bounding box center [29, 323] width 28 height 28
click at [27, 324] on div at bounding box center [29, 324] width 14 height 14
click at [75, 763] on div "Pen P" at bounding box center [89, 778] width 52 height 42
drag, startPoint x: 21, startPoint y: 105, endPoint x: 35, endPoint y: 114, distance: 16.6
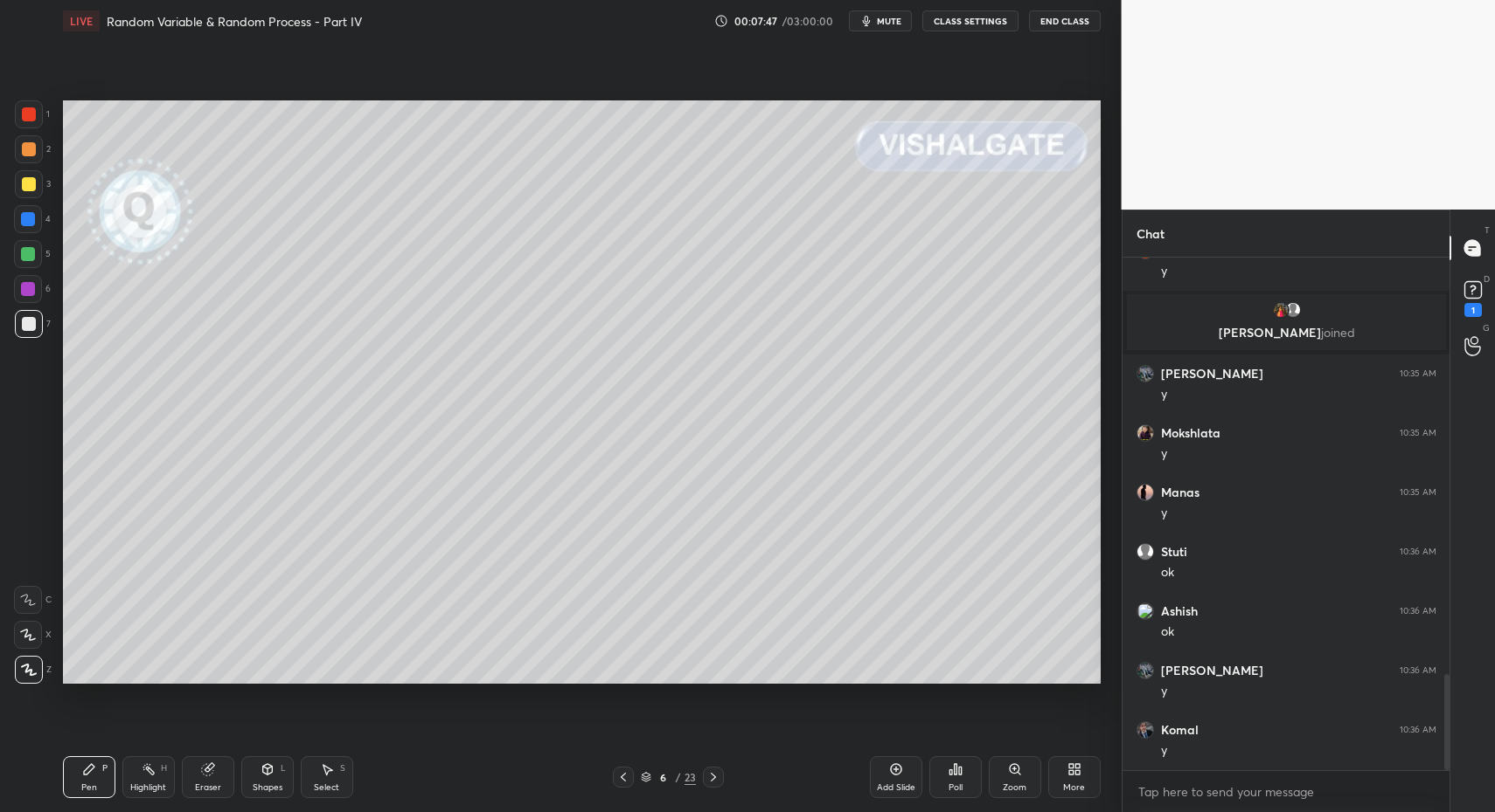
click at [21, 106] on div at bounding box center [29, 114] width 28 height 28
click at [35, 114] on div at bounding box center [29, 114] width 14 height 14
drag, startPoint x: 33, startPoint y: 321, endPoint x: 32, endPoint y: 377, distance: 56.0
click at [33, 321] on div at bounding box center [29, 324] width 14 height 14
click at [103, 768] on div "P" at bounding box center [104, 769] width 5 height 9
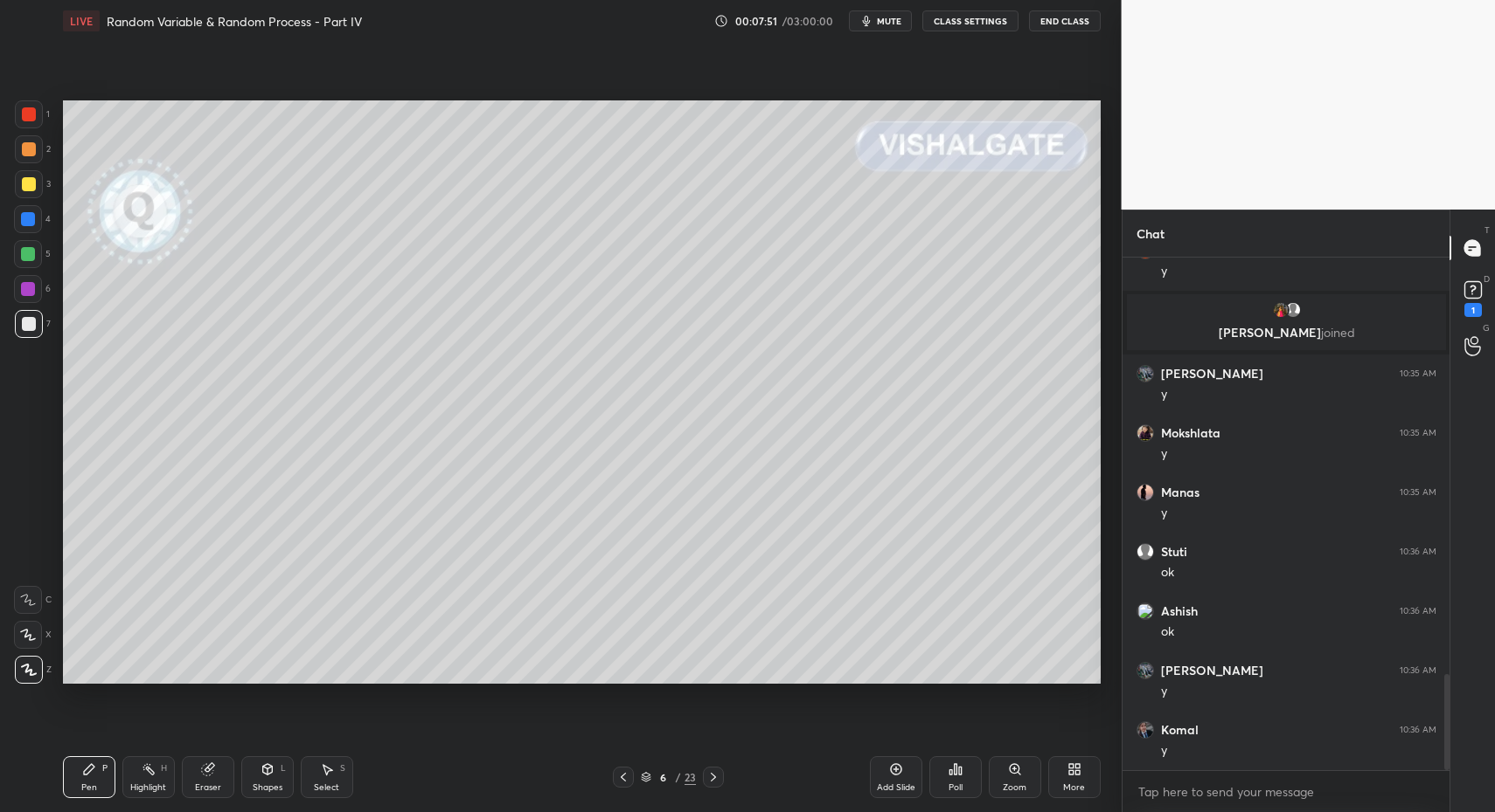
click at [29, 326] on div at bounding box center [29, 323] width 28 height 28
drag, startPoint x: 31, startPoint y: 262, endPoint x: 48, endPoint y: 290, distance: 32.8
click at [35, 262] on div at bounding box center [28, 254] width 28 height 28
drag, startPoint x: 118, startPoint y: 769, endPoint x: 108, endPoint y: 747, distance: 24.2
click at [118, 769] on div "Pen P Highlight H Eraser Shapes L Select S" at bounding box center [265, 778] width 404 height 42
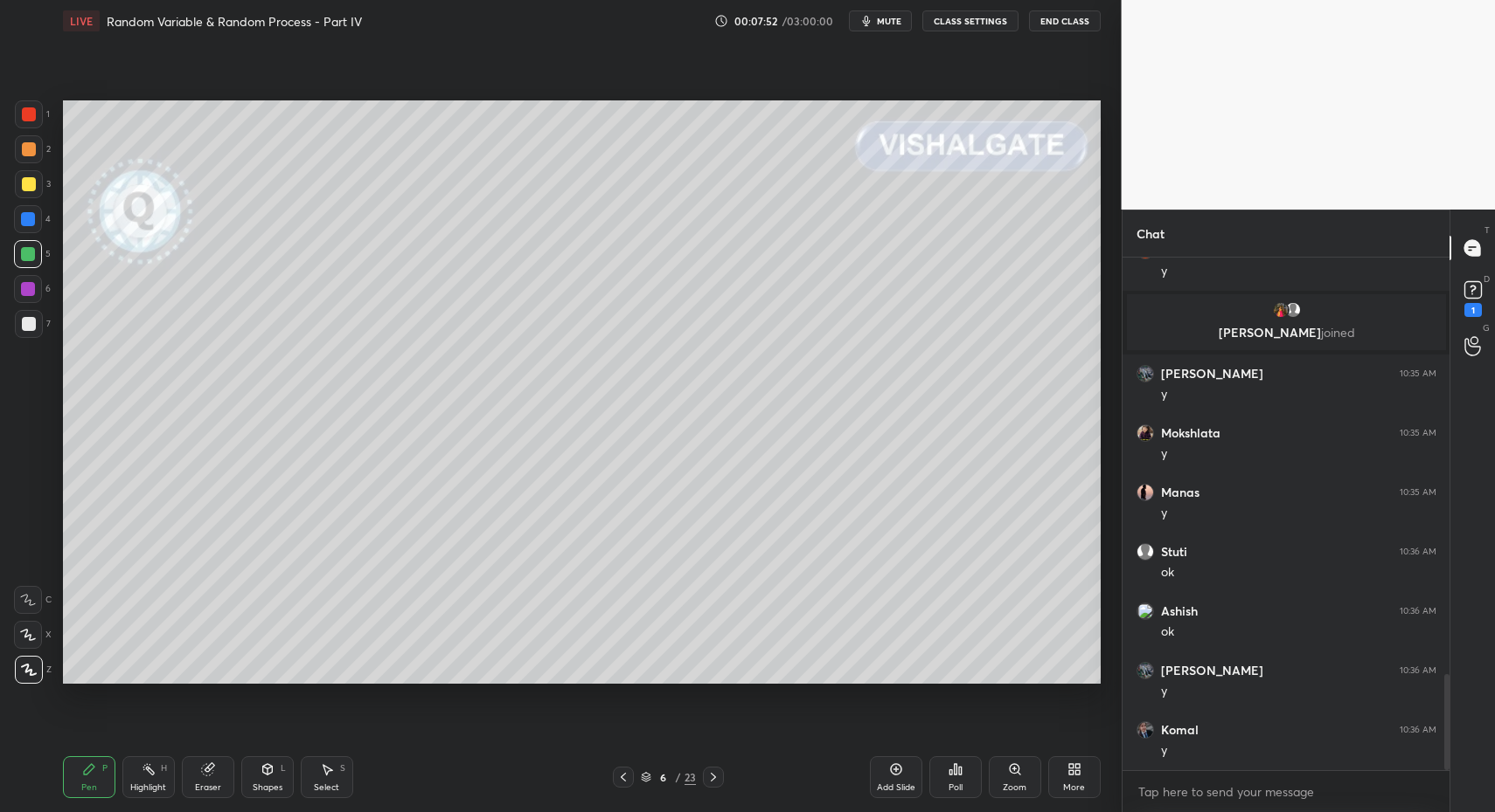
click at [108, 747] on div "Pen P Highlight H Eraser Shapes L Select S 6 / 23 Add Slide Poll Zoom More" at bounding box center [581, 777] width 1038 height 70
click at [30, 325] on div at bounding box center [29, 324] width 14 height 14
click at [30, 254] on div at bounding box center [28, 254] width 14 height 14
click at [1471, 294] on rect at bounding box center [1471, 290] width 17 height 17
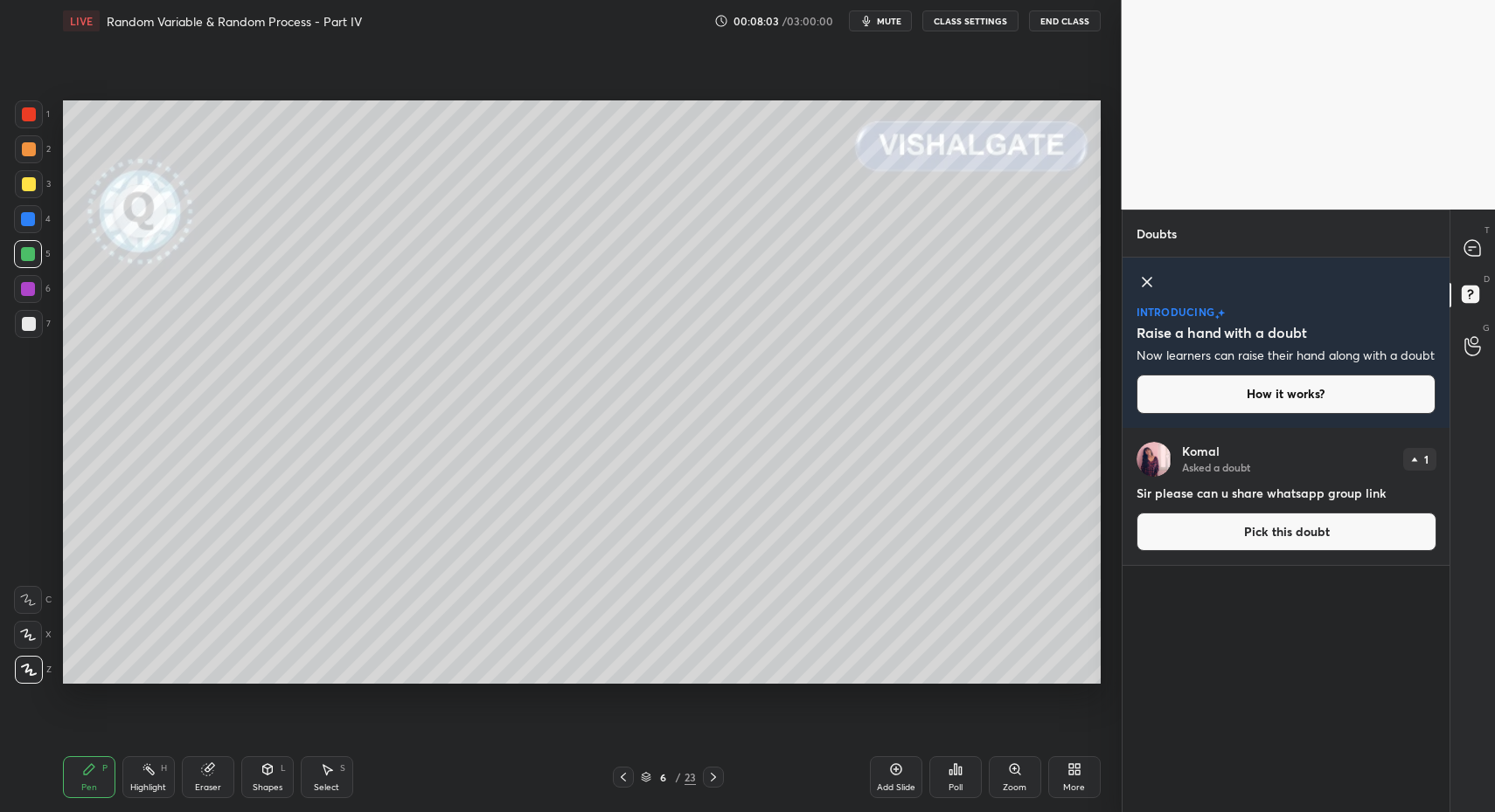
drag, startPoint x: 1143, startPoint y: 283, endPoint x: 1164, endPoint y: 285, distance: 21.1
click at [1143, 283] on icon at bounding box center [1146, 281] width 21 height 21
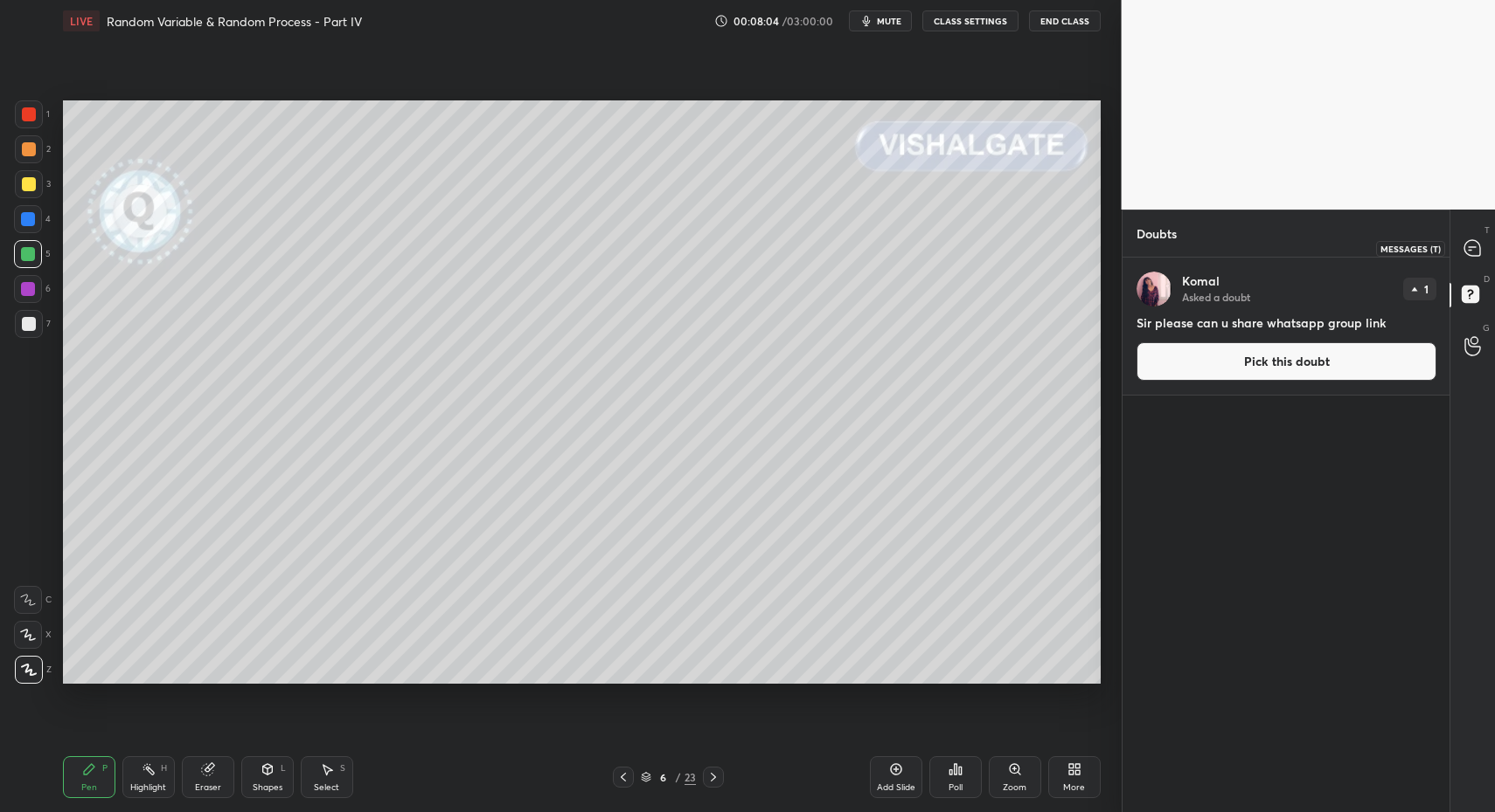
click at [1480, 242] on icon at bounding box center [1472, 248] width 19 height 19
type textarea "x"
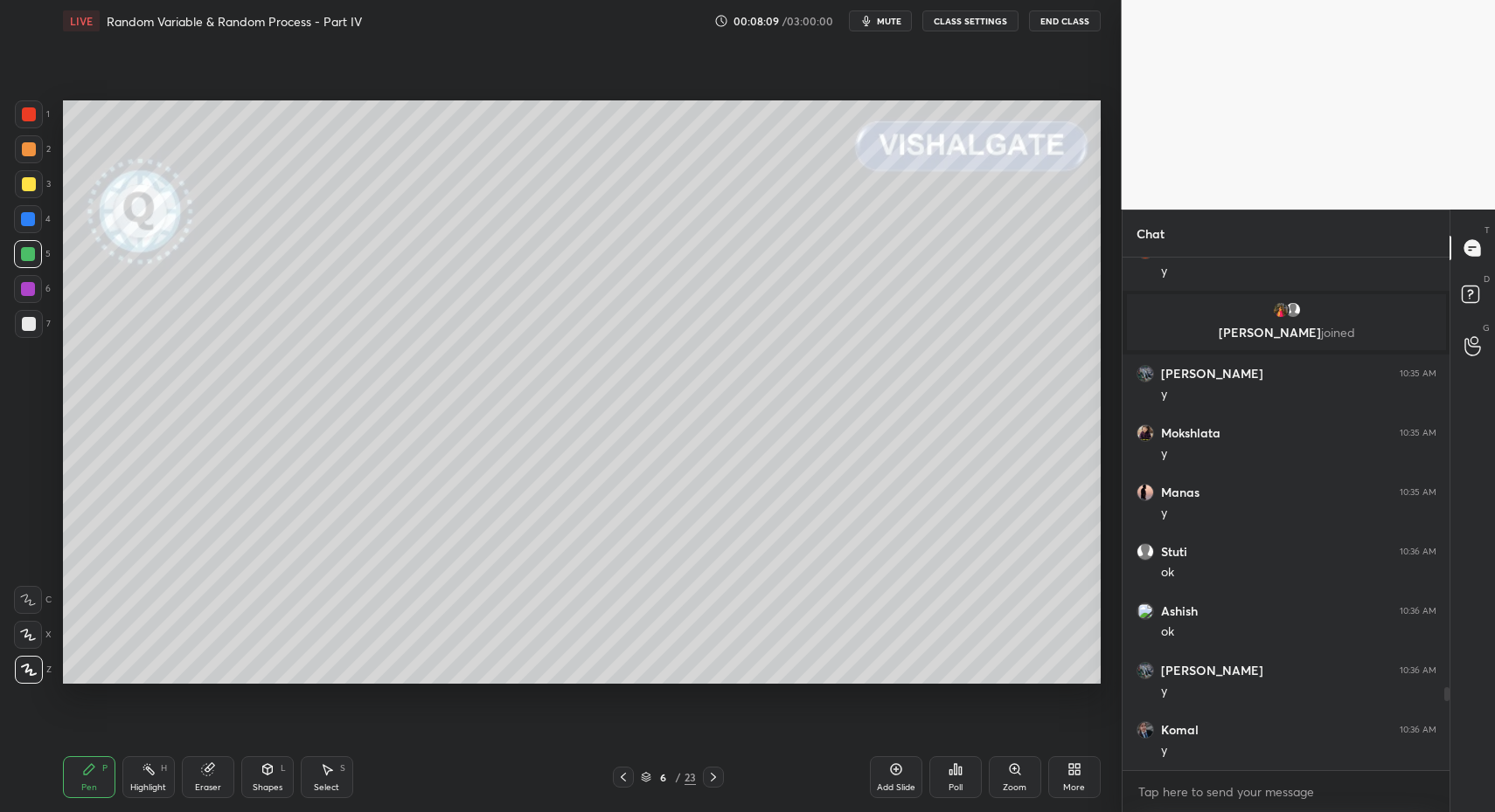
scroll to position [2716, 0]
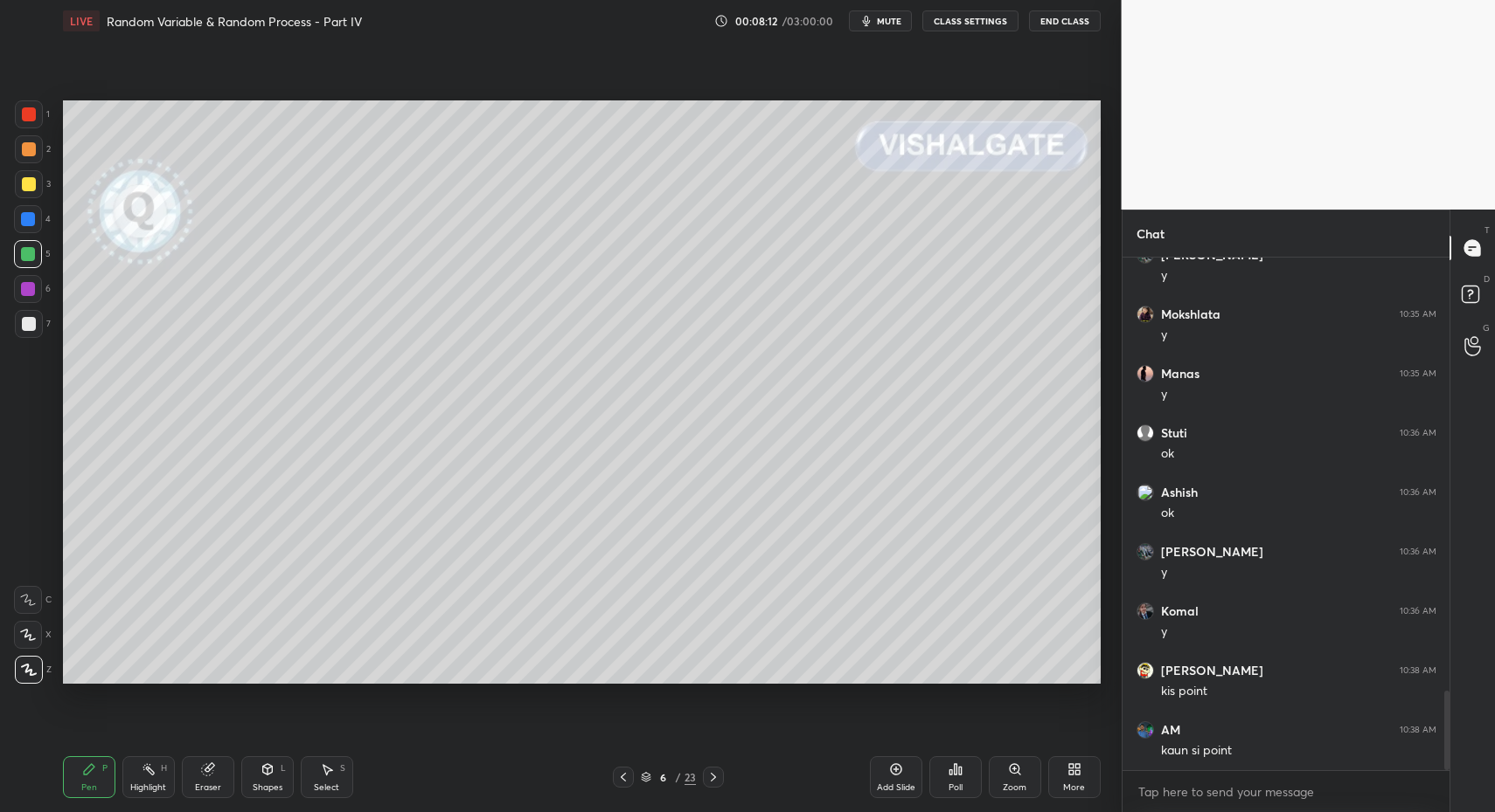
drag, startPoint x: 330, startPoint y: 759, endPoint x: 318, endPoint y: 772, distance: 17.7
click at [330, 759] on div "Select S" at bounding box center [327, 778] width 52 height 42
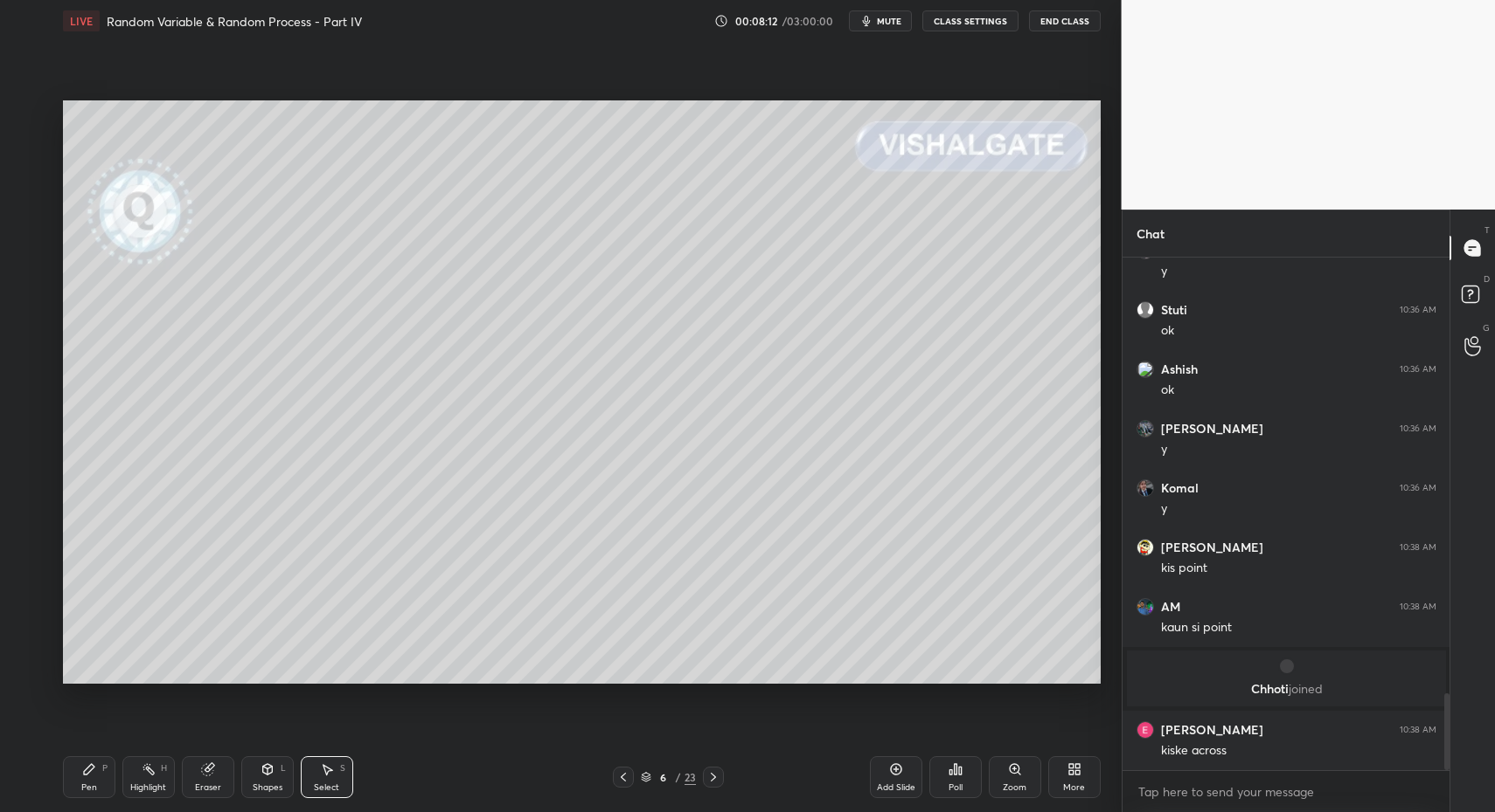
drag, startPoint x: 321, startPoint y: 783, endPoint x: 254, endPoint y: 615, distance: 180.9
click at [321, 781] on div "Select S" at bounding box center [327, 778] width 52 height 42
drag, startPoint x: 200, startPoint y: 482, endPoint x: 266, endPoint y: 540, distance: 87.9
click at [263, 517] on div "0 ° Undo Copy Duplicate Duplicate to new slide Delete" at bounding box center [581, 392] width 1038 height 584
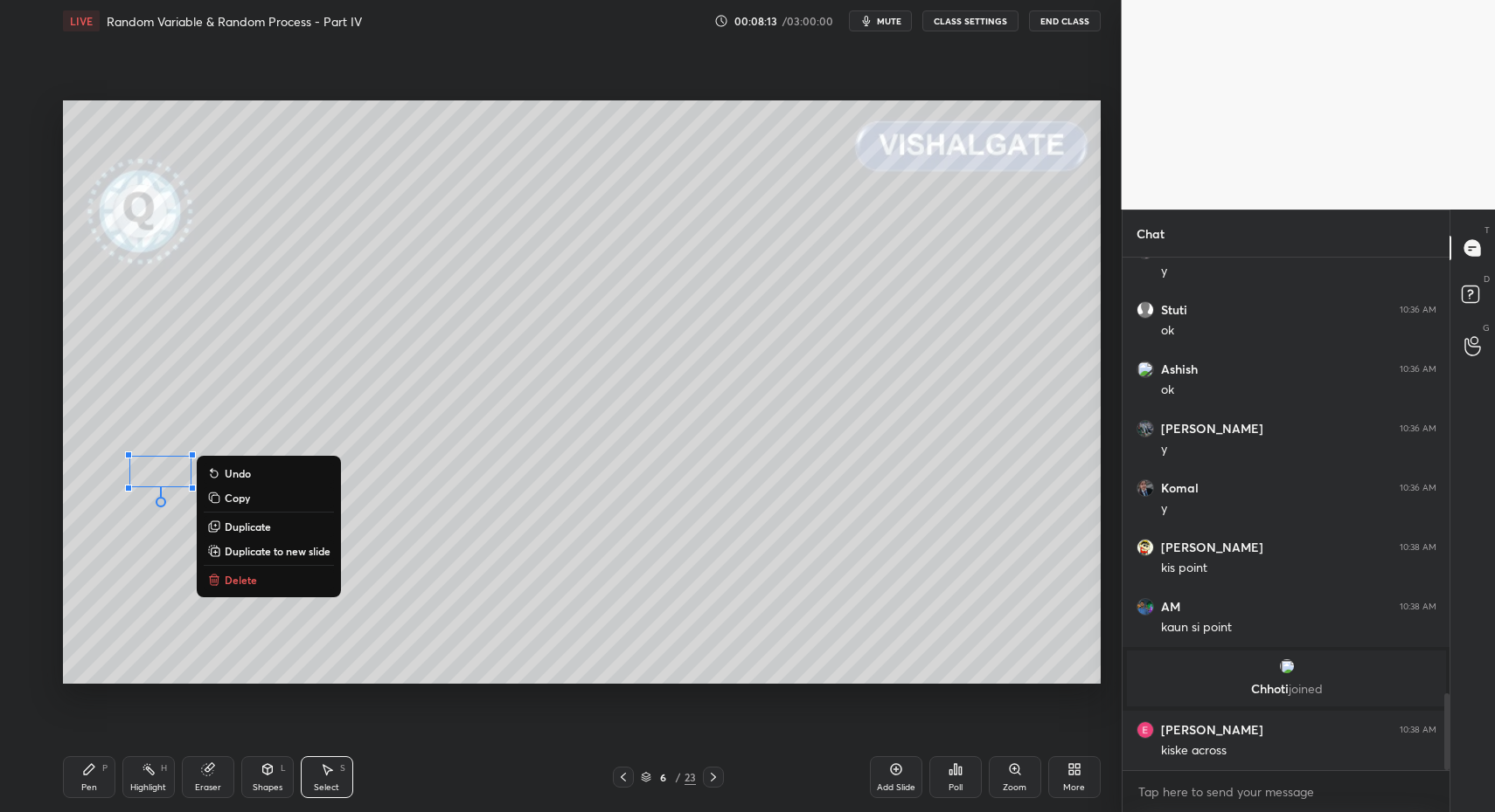
click at [268, 576] on button "Delete" at bounding box center [269, 579] width 130 height 21
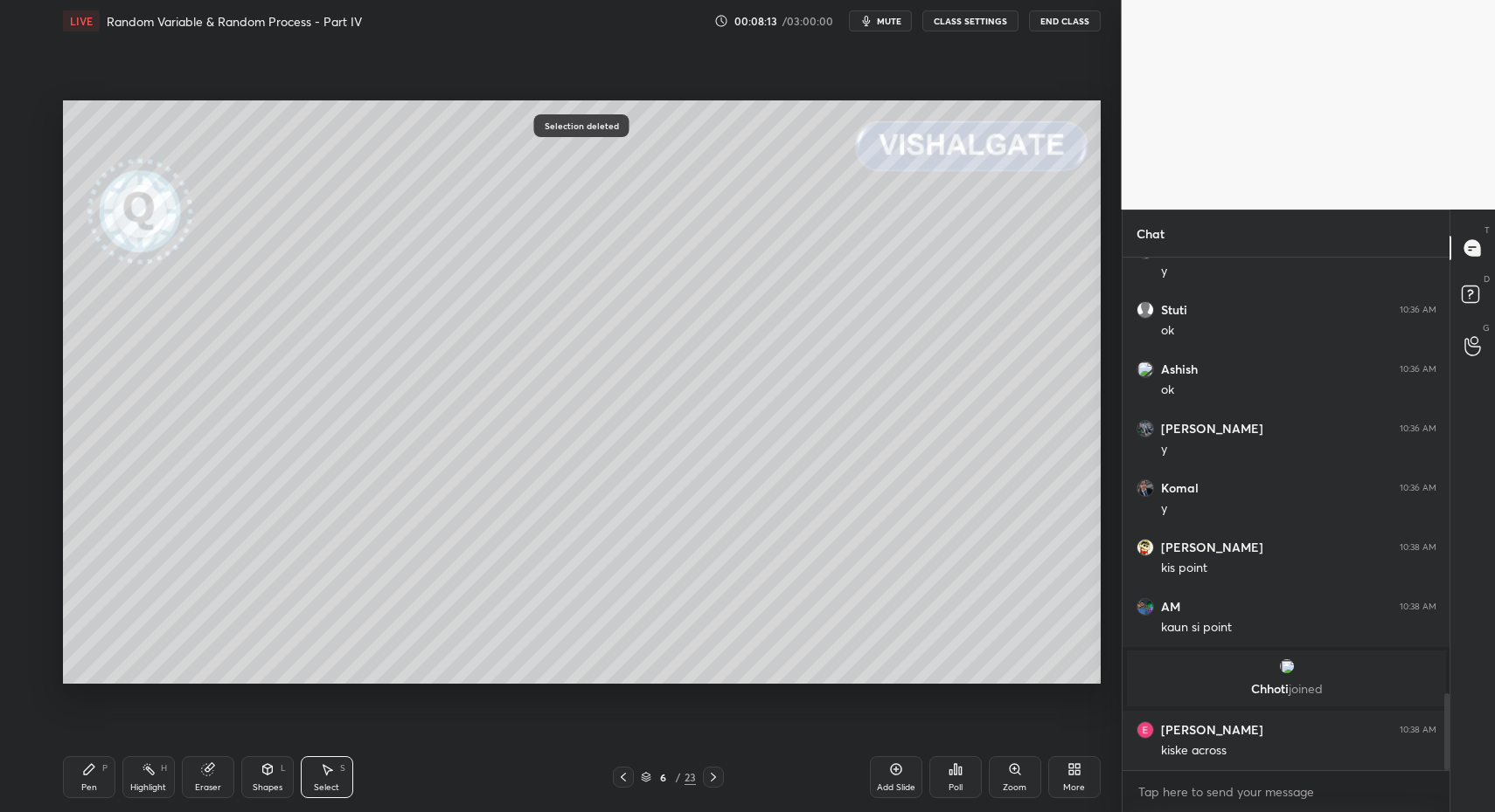
click at [90, 796] on div "Pen P" at bounding box center [89, 778] width 52 height 42
drag, startPoint x: 86, startPoint y: 796, endPoint x: 83, endPoint y: 687, distance: 109.0
click at [86, 791] on div "Pen P" at bounding box center [89, 778] width 52 height 42
click at [35, 327] on div at bounding box center [29, 323] width 28 height 28
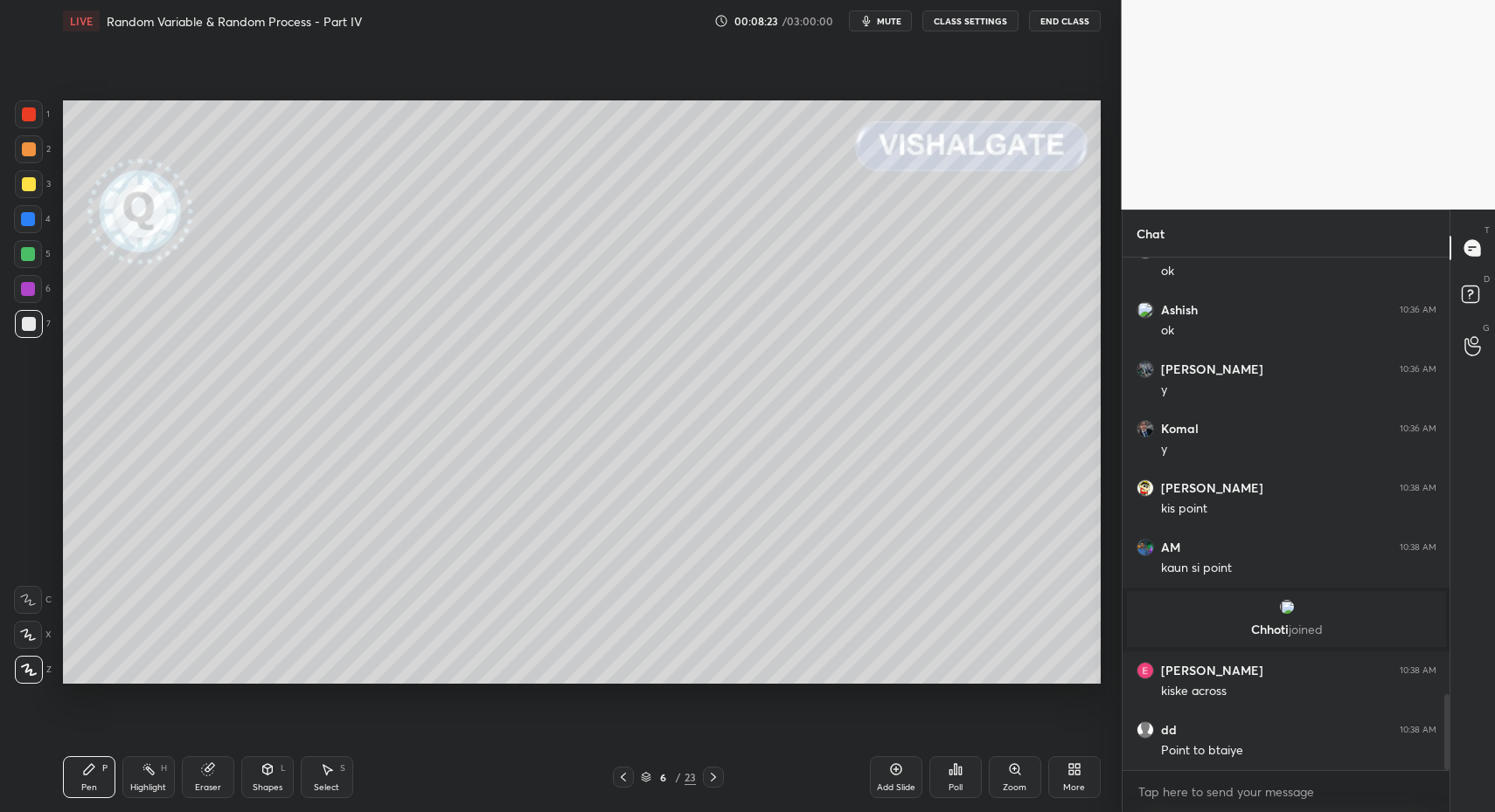
click at [31, 110] on div at bounding box center [29, 114] width 14 height 14
click at [11, 641] on div "1 2 3 4 5 6 7 C X Z C X Z E E Erase all H H" at bounding box center [28, 392] width 56 height 584
click at [33, 639] on div at bounding box center [28, 635] width 28 height 28
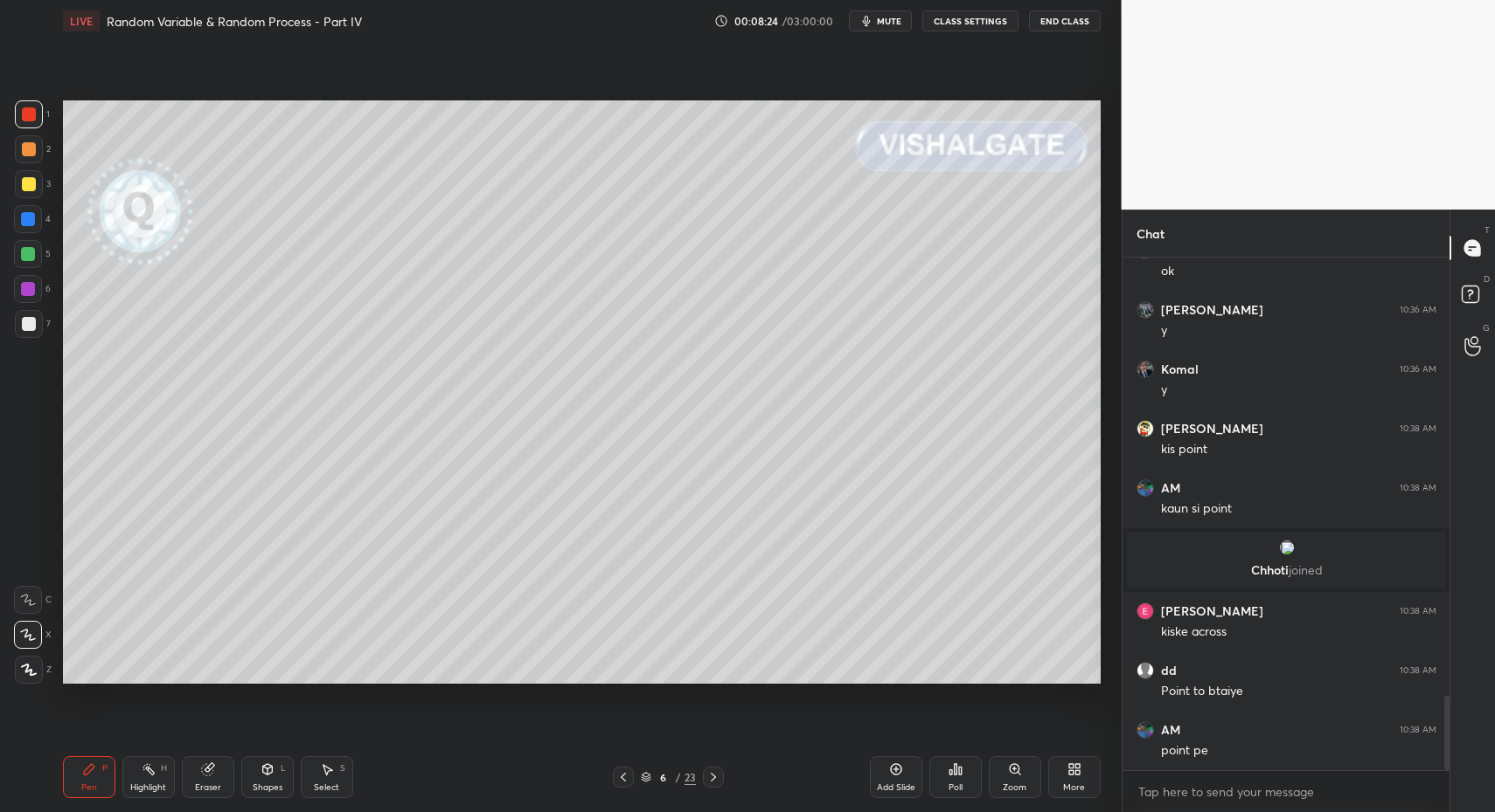
click at [263, 768] on icon at bounding box center [268, 770] width 10 height 11
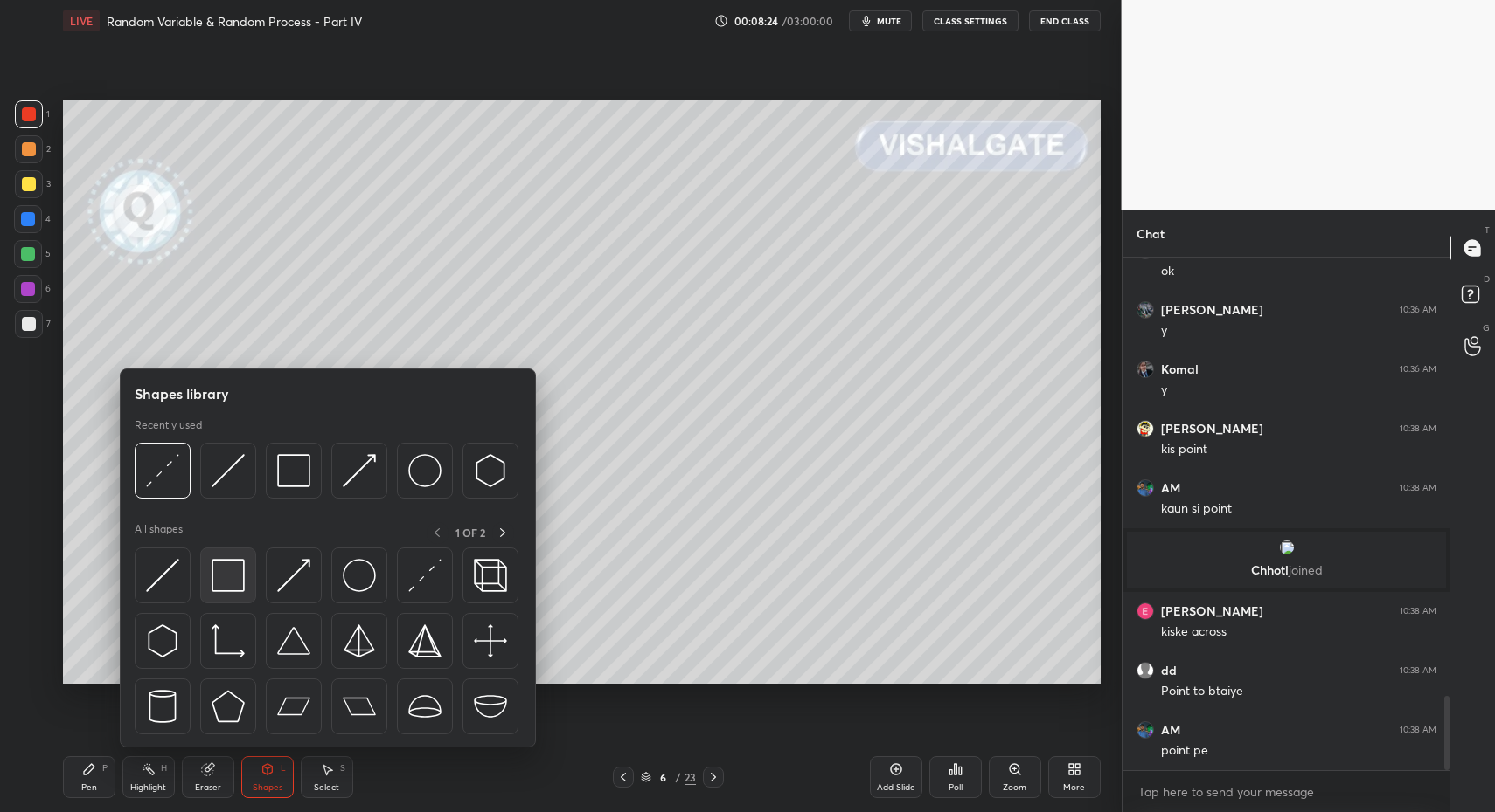
click at [219, 576] on img at bounding box center [228, 576] width 33 height 33
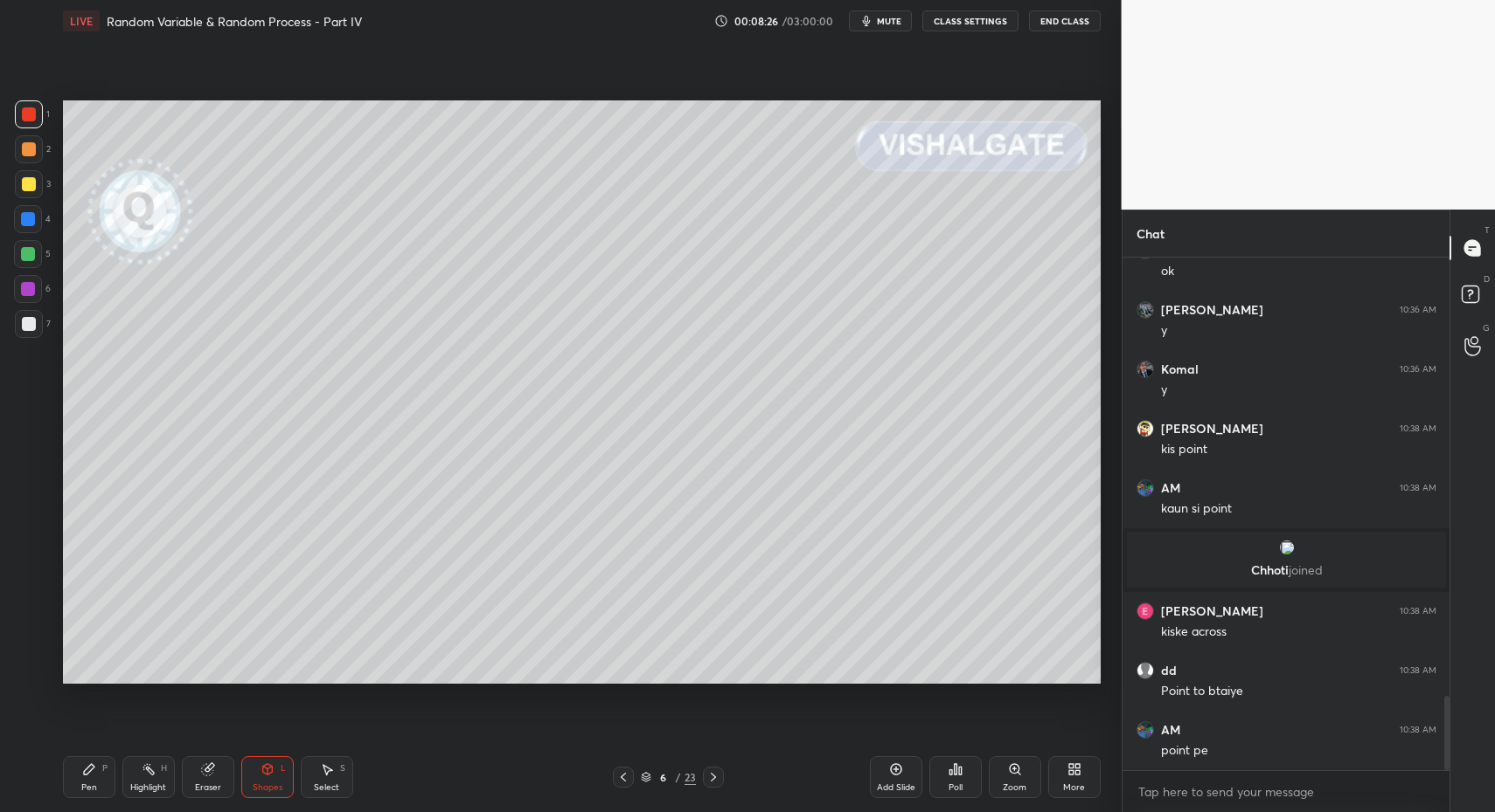
click at [80, 772] on div "Pen P" at bounding box center [89, 778] width 52 height 42
click at [73, 765] on div "Pen P" at bounding box center [89, 778] width 52 height 42
click at [28, 306] on div "6" at bounding box center [31, 293] width 36 height 35
click at [29, 257] on div at bounding box center [28, 254] width 14 height 14
click at [71, 780] on div "Pen P" at bounding box center [89, 778] width 52 height 42
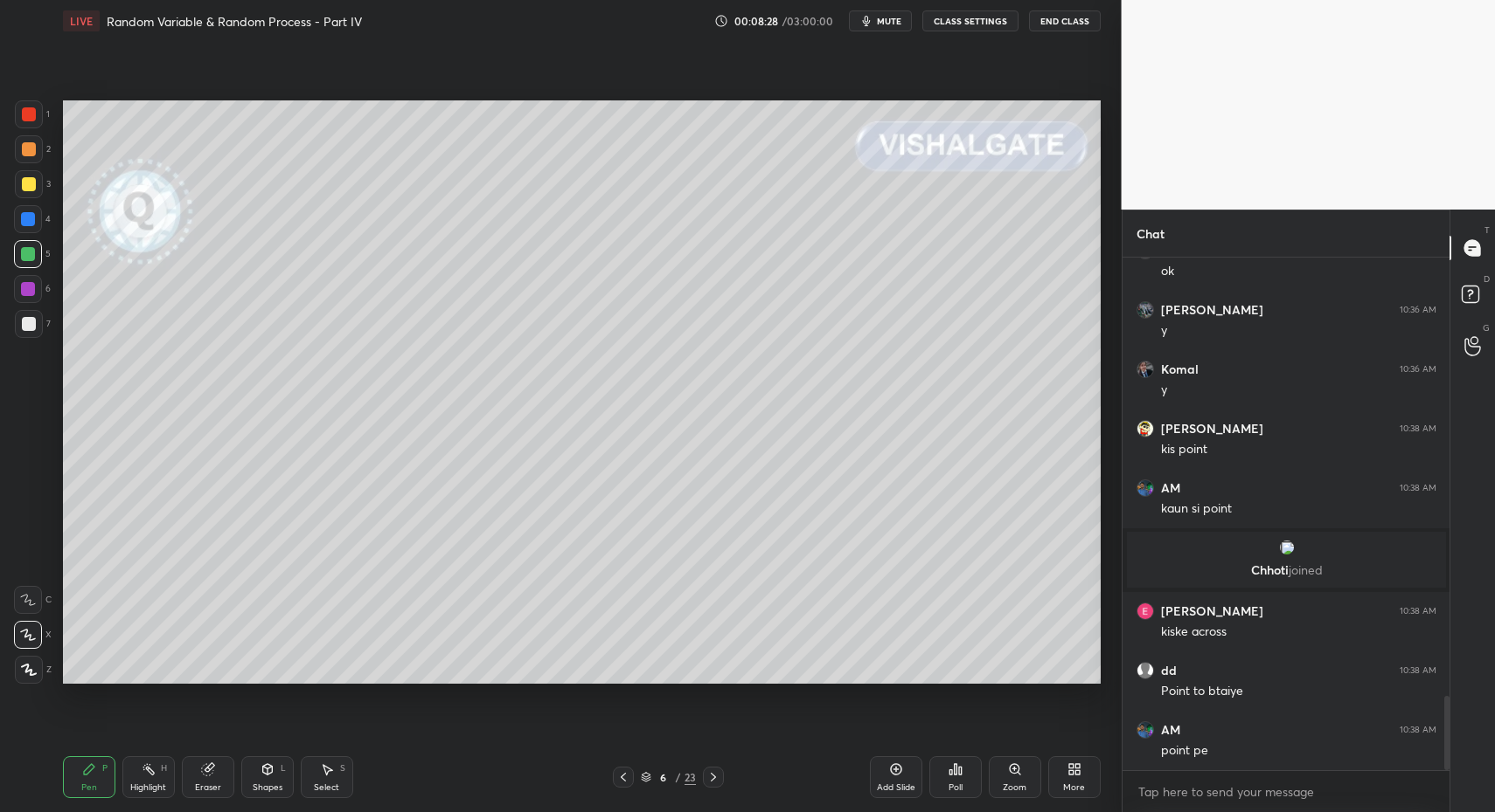
drag, startPoint x: 77, startPoint y: 782, endPoint x: 67, endPoint y: 718, distance: 64.8
click at [77, 782] on div "Pen P" at bounding box center [89, 778] width 52 height 42
click at [29, 692] on div "1 2 3 4 5 6 7 C X Z C X Z E E Erase all H H LIVE Random Variable & Random Proce…" at bounding box center [554, 406] width 1107 height 812
click at [27, 670] on icon at bounding box center [29, 669] width 14 height 11
click at [46, 189] on div "3" at bounding box center [32, 184] width 35 height 28
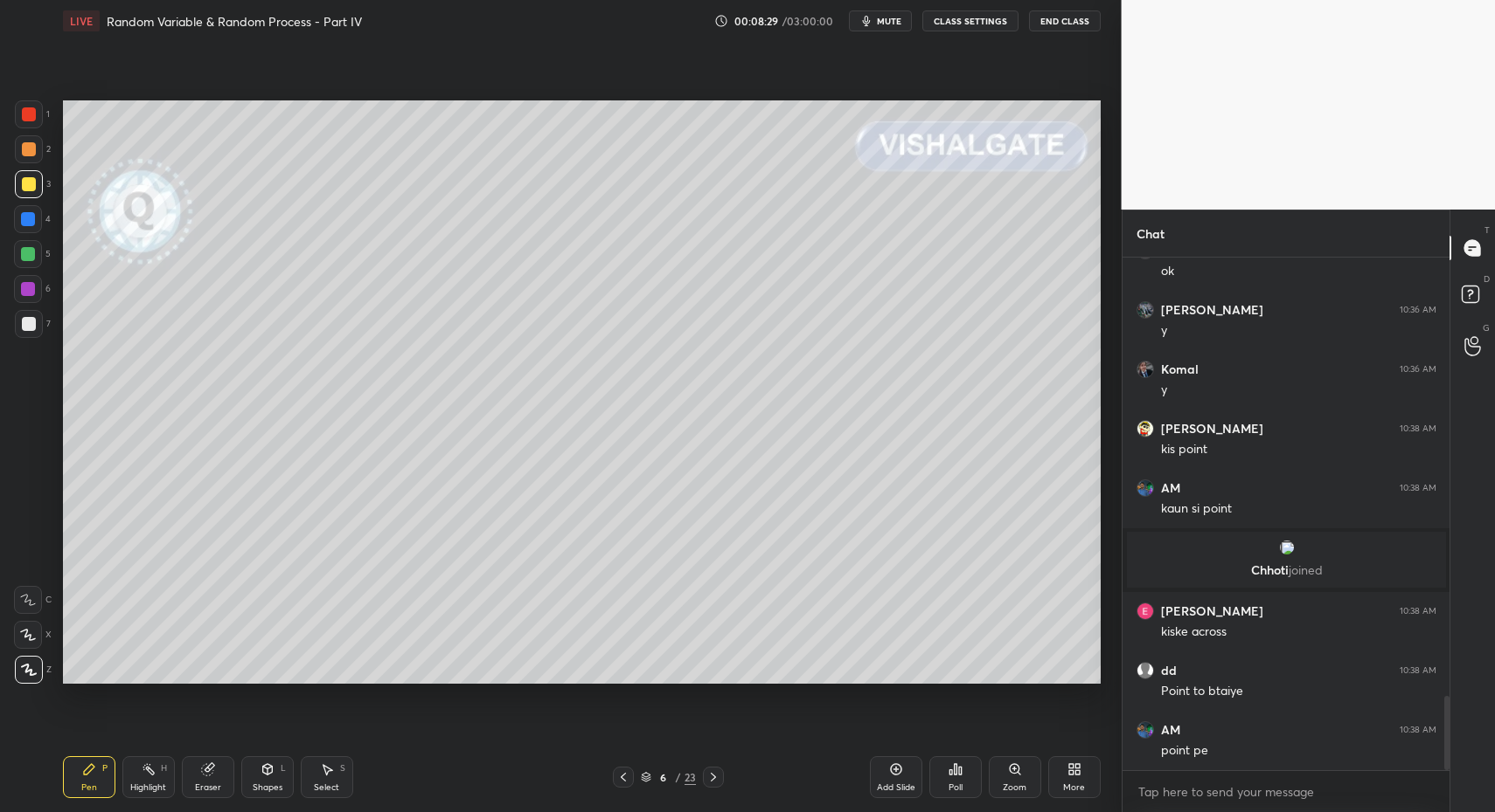
scroll to position [3077, 0]
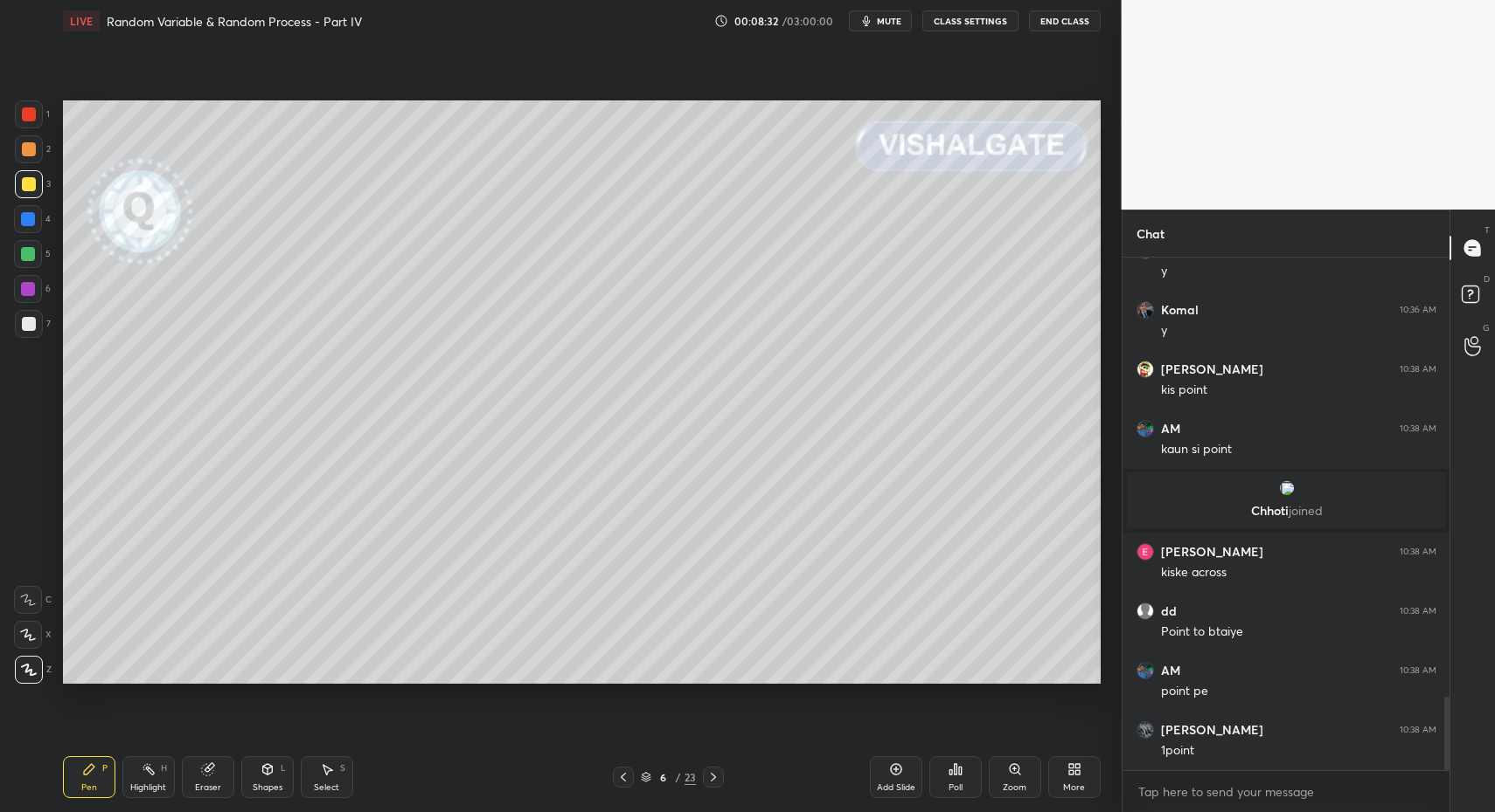
drag, startPoint x: 291, startPoint y: 770, endPoint x: 279, endPoint y: 756, distance: 18.4
click at [285, 772] on div "Shapes L" at bounding box center [267, 778] width 52 height 42
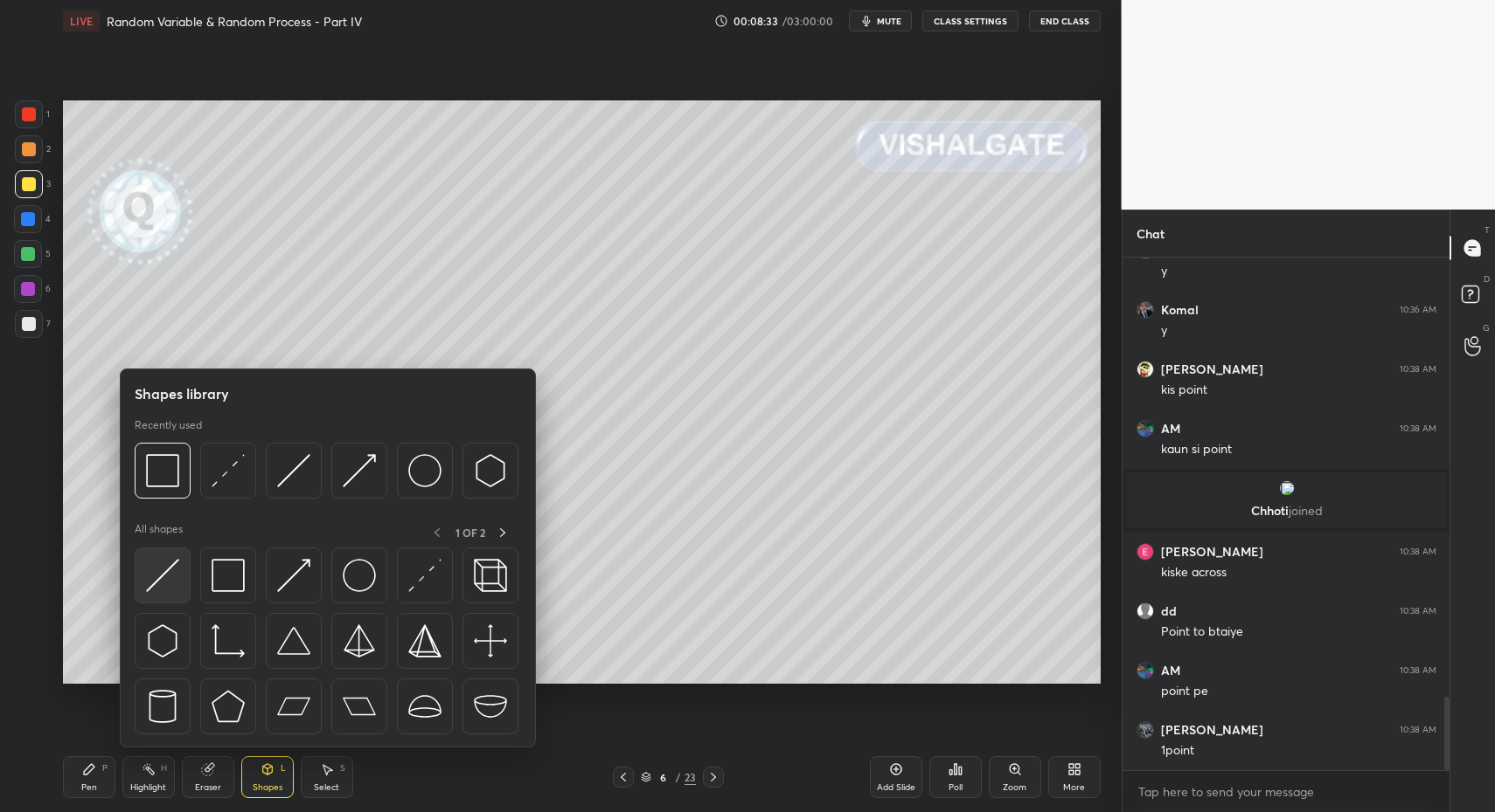
click at [161, 574] on img at bounding box center [162, 576] width 33 height 33
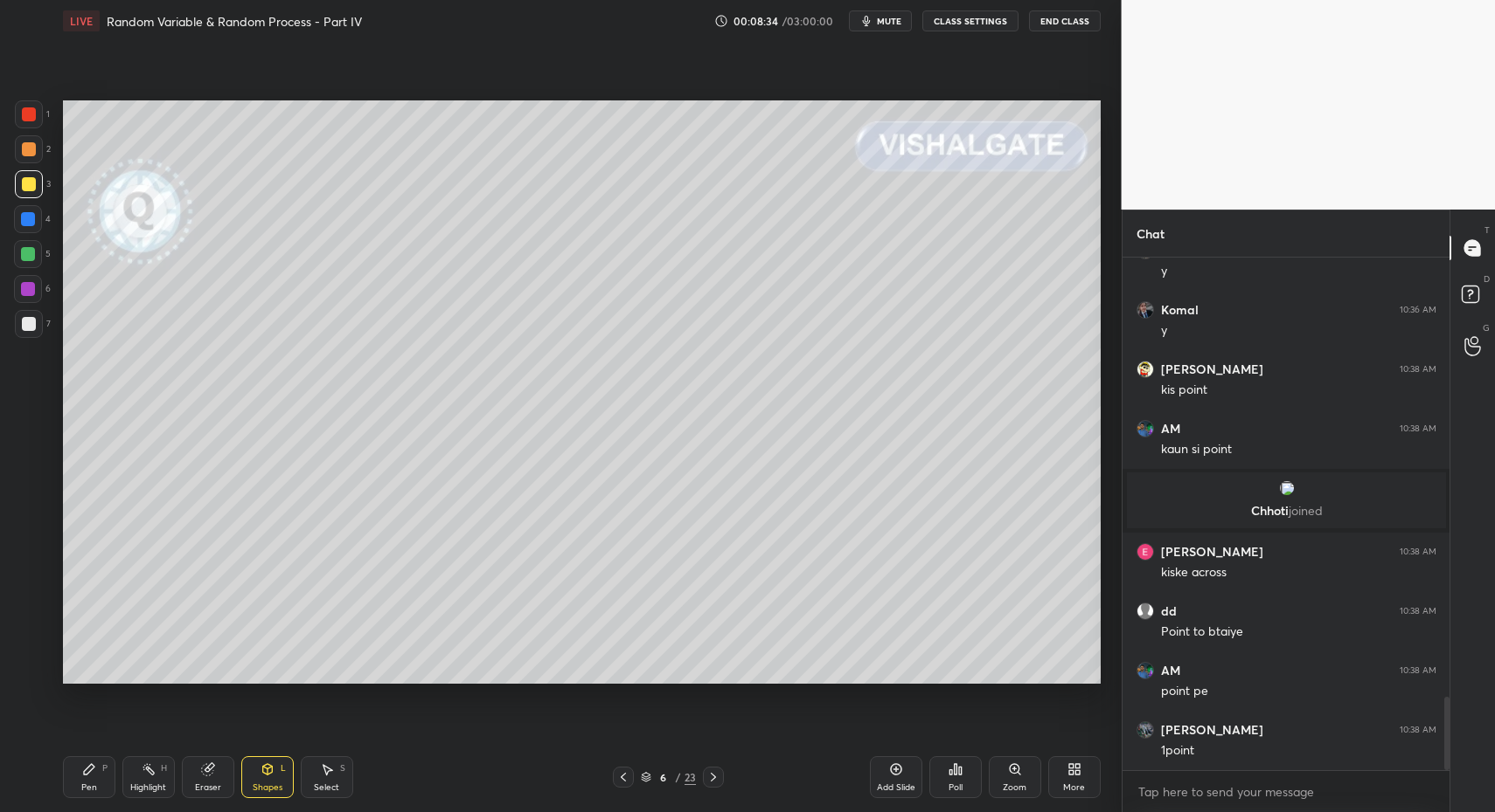
drag, startPoint x: 93, startPoint y: 784, endPoint x: 79, endPoint y: 783, distance: 14.0
click at [90, 783] on div "Pen" at bounding box center [90, 787] width 16 height 9
drag, startPoint x: 79, startPoint y: 783, endPoint x: 89, endPoint y: 774, distance: 13.5
click at [79, 783] on div "Pen P" at bounding box center [89, 778] width 52 height 42
click at [32, 113] on div at bounding box center [29, 114] width 14 height 14
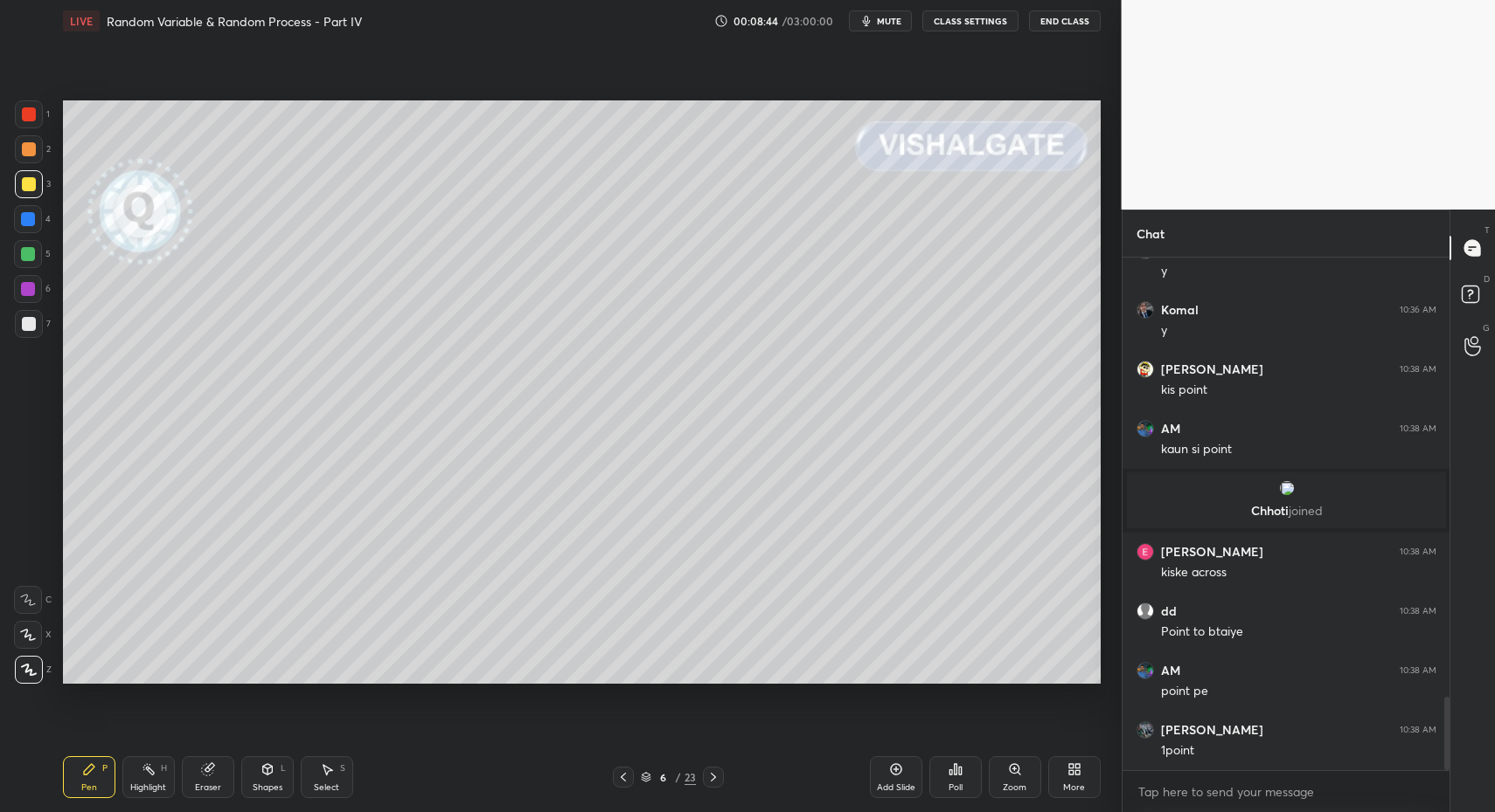
click at [19, 112] on div at bounding box center [29, 114] width 28 height 28
click at [37, 588] on div at bounding box center [28, 600] width 28 height 28
click at [36, 593] on div "C" at bounding box center [32, 600] width 37 height 28
drag, startPoint x: 275, startPoint y: 795, endPoint x: 271, endPoint y: 750, distance: 45.2
click at [275, 795] on div "Shapes L" at bounding box center [267, 778] width 52 height 42
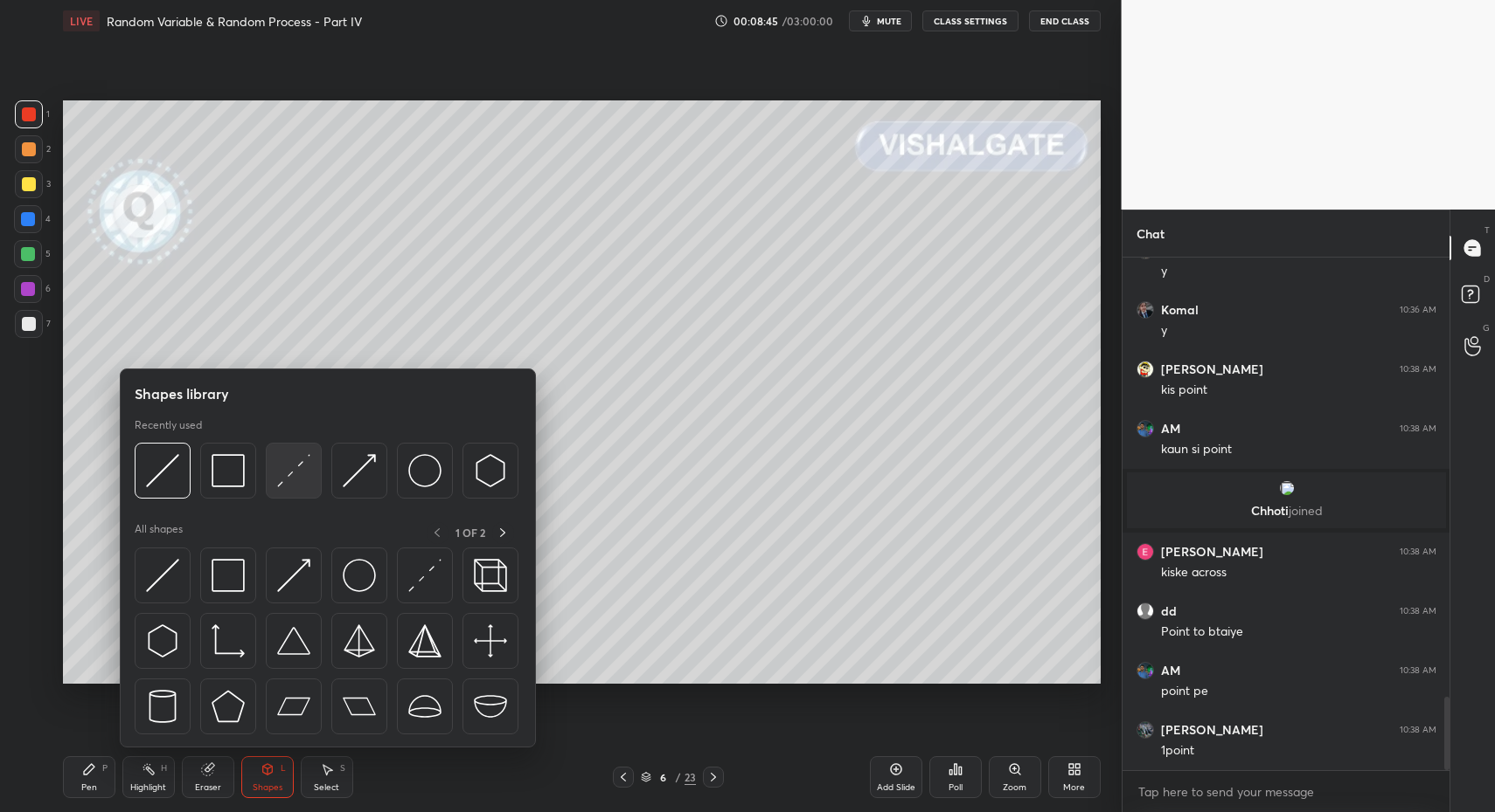
click at [277, 456] on img at bounding box center [294, 471] width 33 height 33
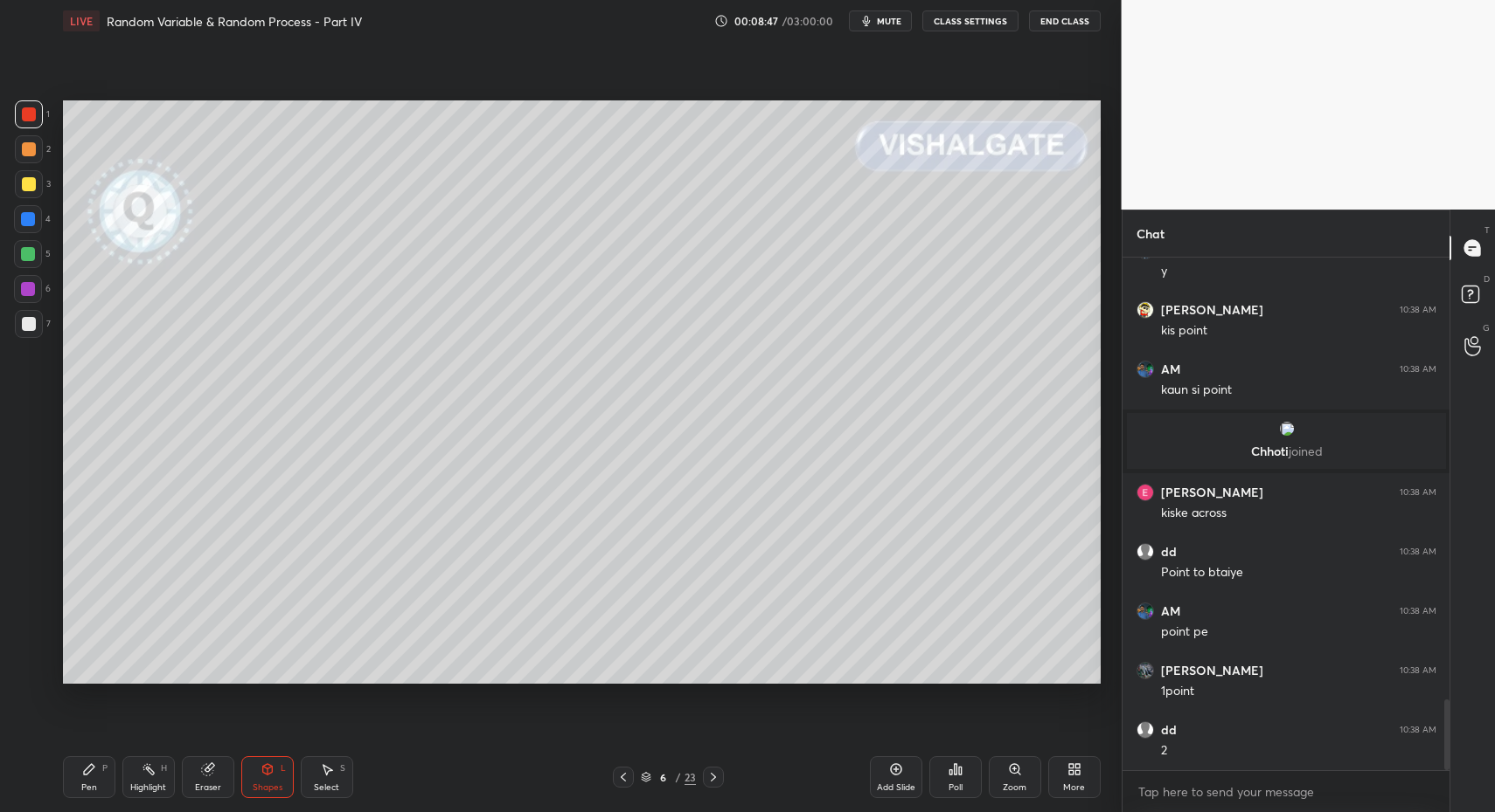
scroll to position [3196, 0]
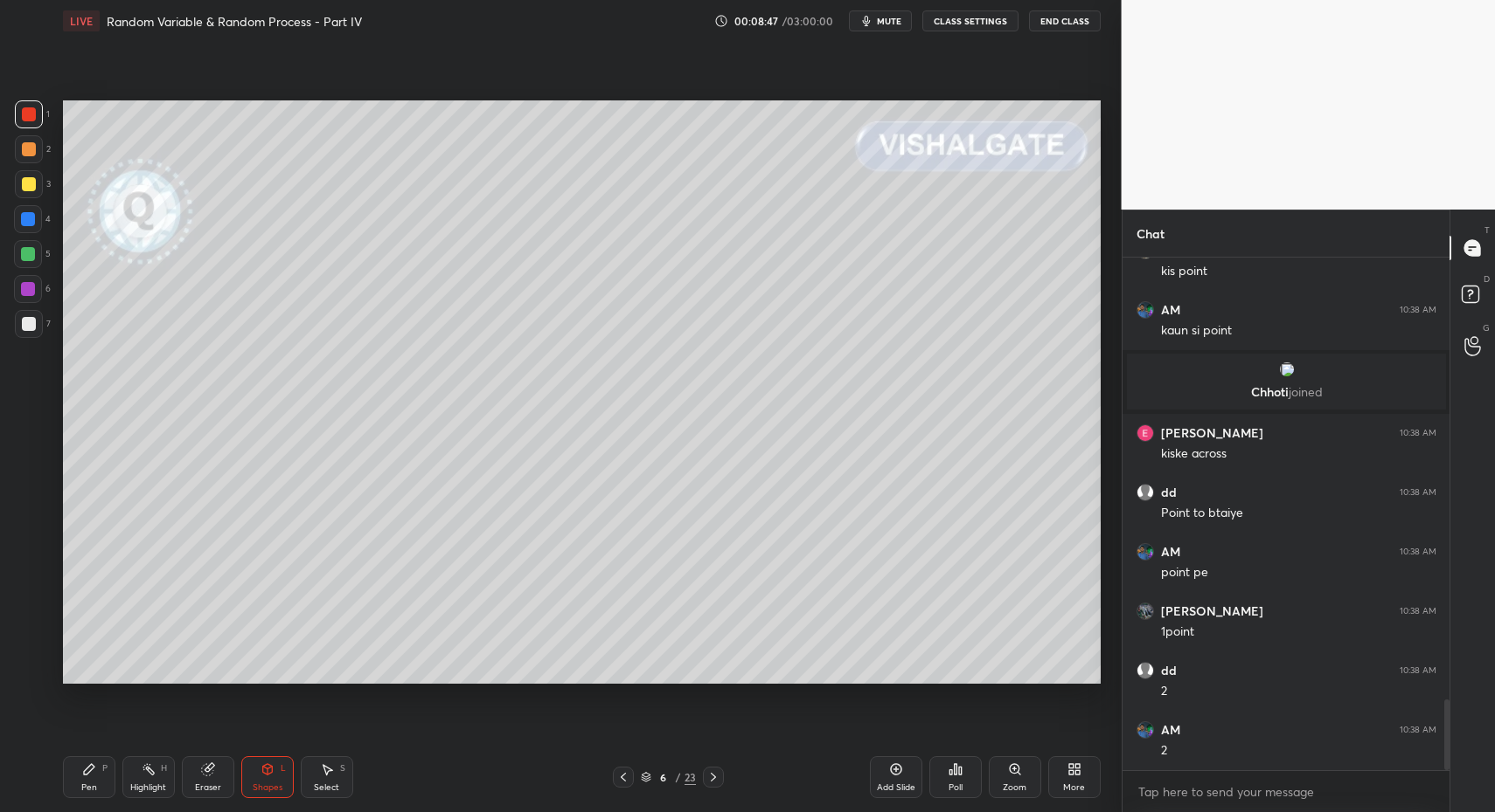
click at [106, 776] on div "Pen P" at bounding box center [89, 778] width 52 height 42
click at [77, 779] on div "Pen P" at bounding box center [89, 778] width 52 height 42
click at [21, 668] on div at bounding box center [29, 669] width 28 height 28
drag, startPoint x: 28, startPoint y: 663, endPoint x: 53, endPoint y: 639, distance: 34.7
click at [26, 666] on icon at bounding box center [29, 669] width 16 height 12
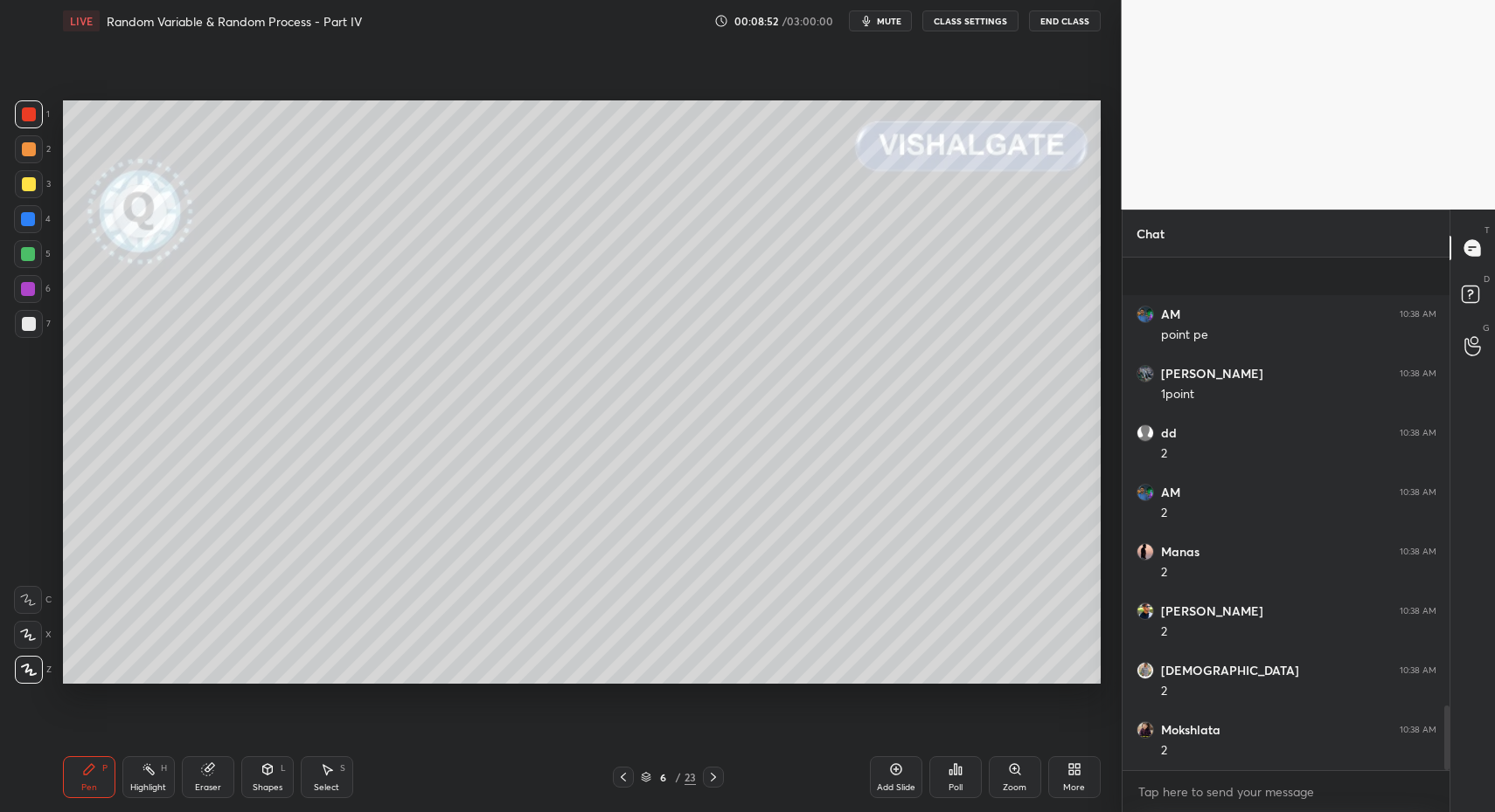
scroll to position [3552, 0]
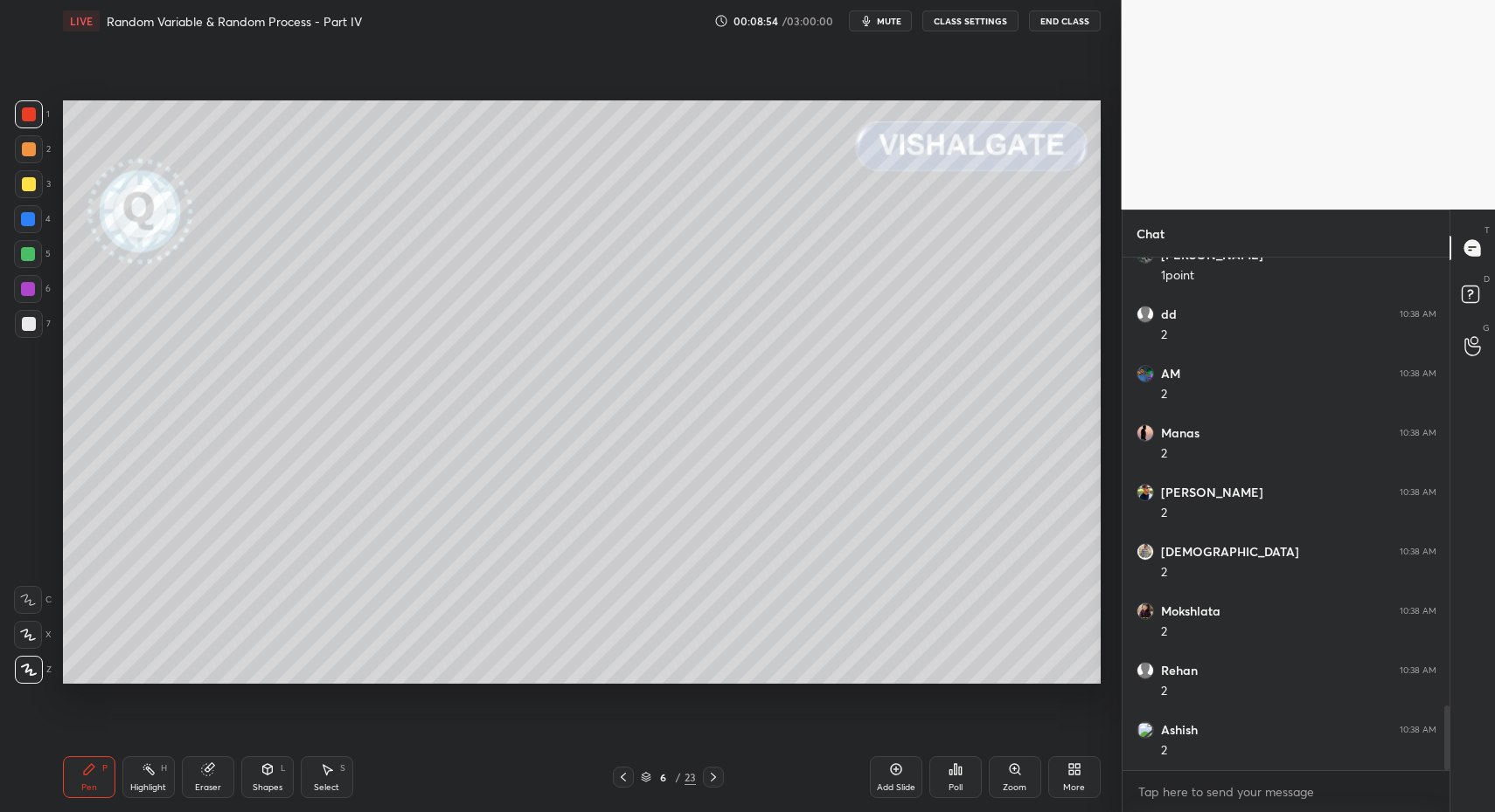
drag, startPoint x: 84, startPoint y: 772, endPoint x: 90, endPoint y: 765, distance: 9.2
click at [88, 773] on icon at bounding box center [89, 770] width 11 height 11
click at [32, 322] on div at bounding box center [29, 324] width 14 height 14
click at [143, 767] on div "Highlight H" at bounding box center [148, 778] width 52 height 42
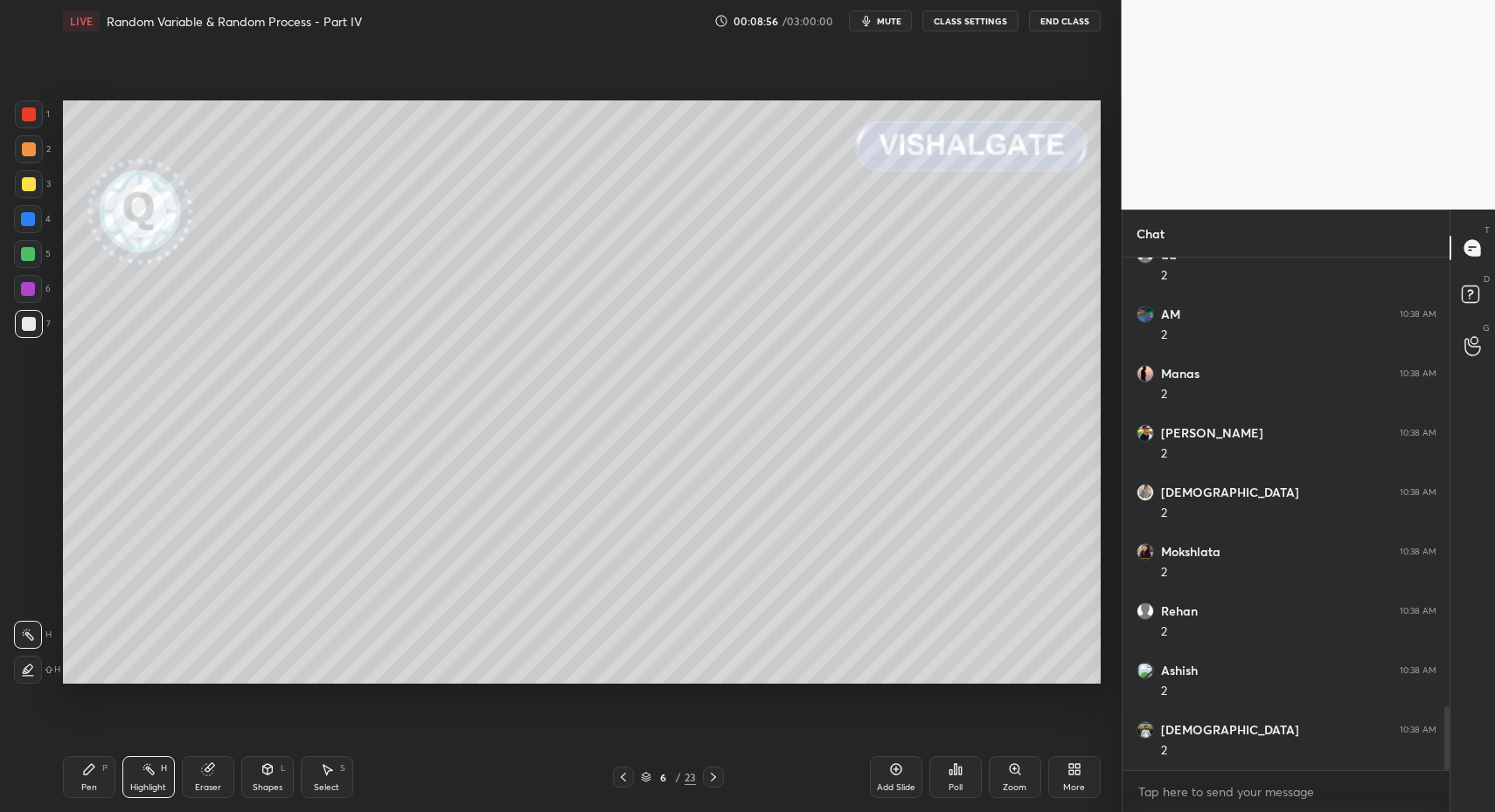
click at [84, 789] on div "Pen" at bounding box center [90, 787] width 16 height 9
drag, startPoint x: 90, startPoint y: 779, endPoint x: 182, endPoint y: 704, distance: 118.7
click at [90, 779] on div "Pen P" at bounding box center [89, 778] width 52 height 42
drag, startPoint x: 36, startPoint y: 178, endPoint x: 35, endPoint y: 188, distance: 10.0
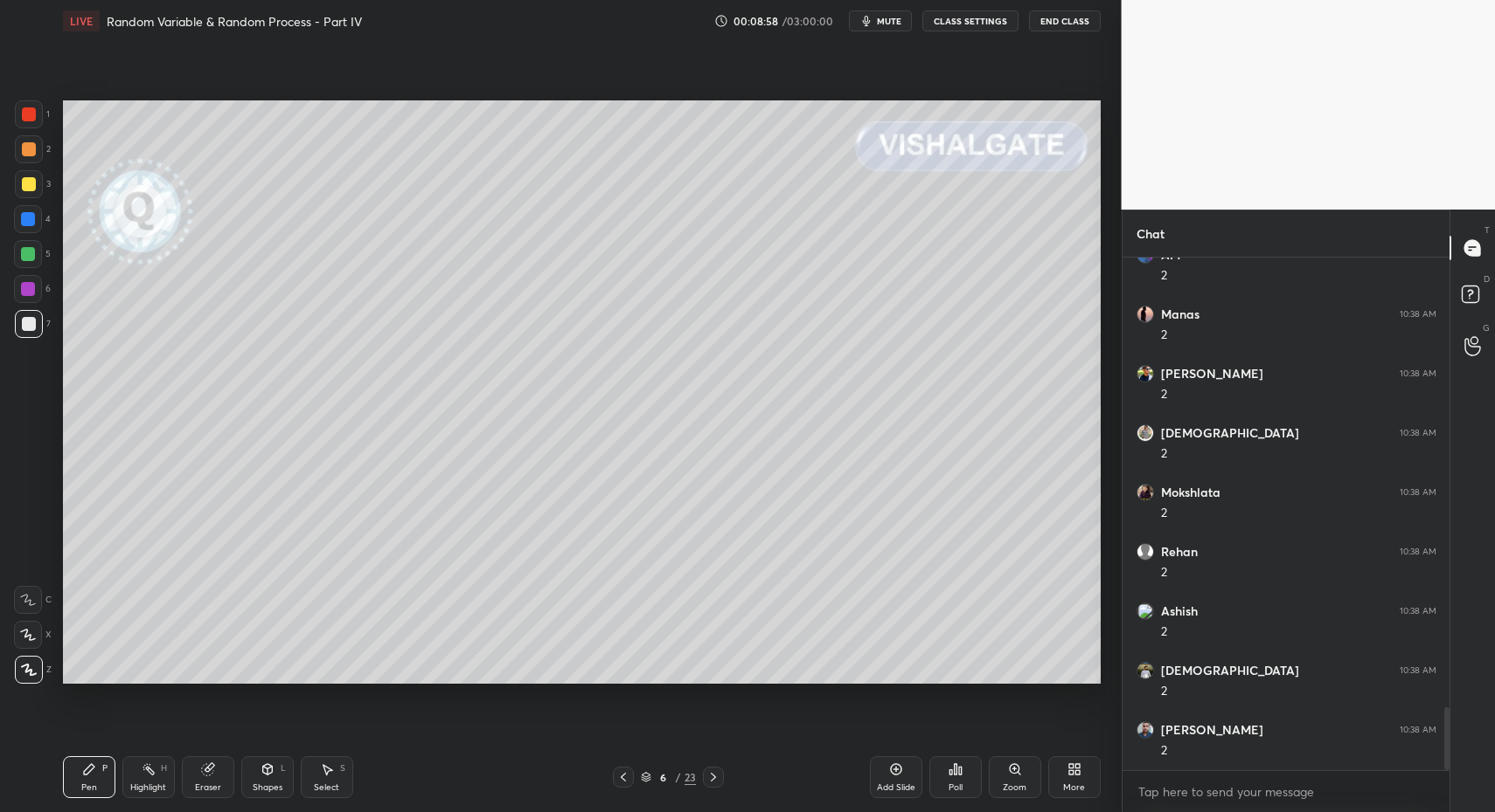
click at [36, 178] on div at bounding box center [29, 184] width 28 height 28
click at [267, 781] on div "Shapes L" at bounding box center [267, 778] width 52 height 42
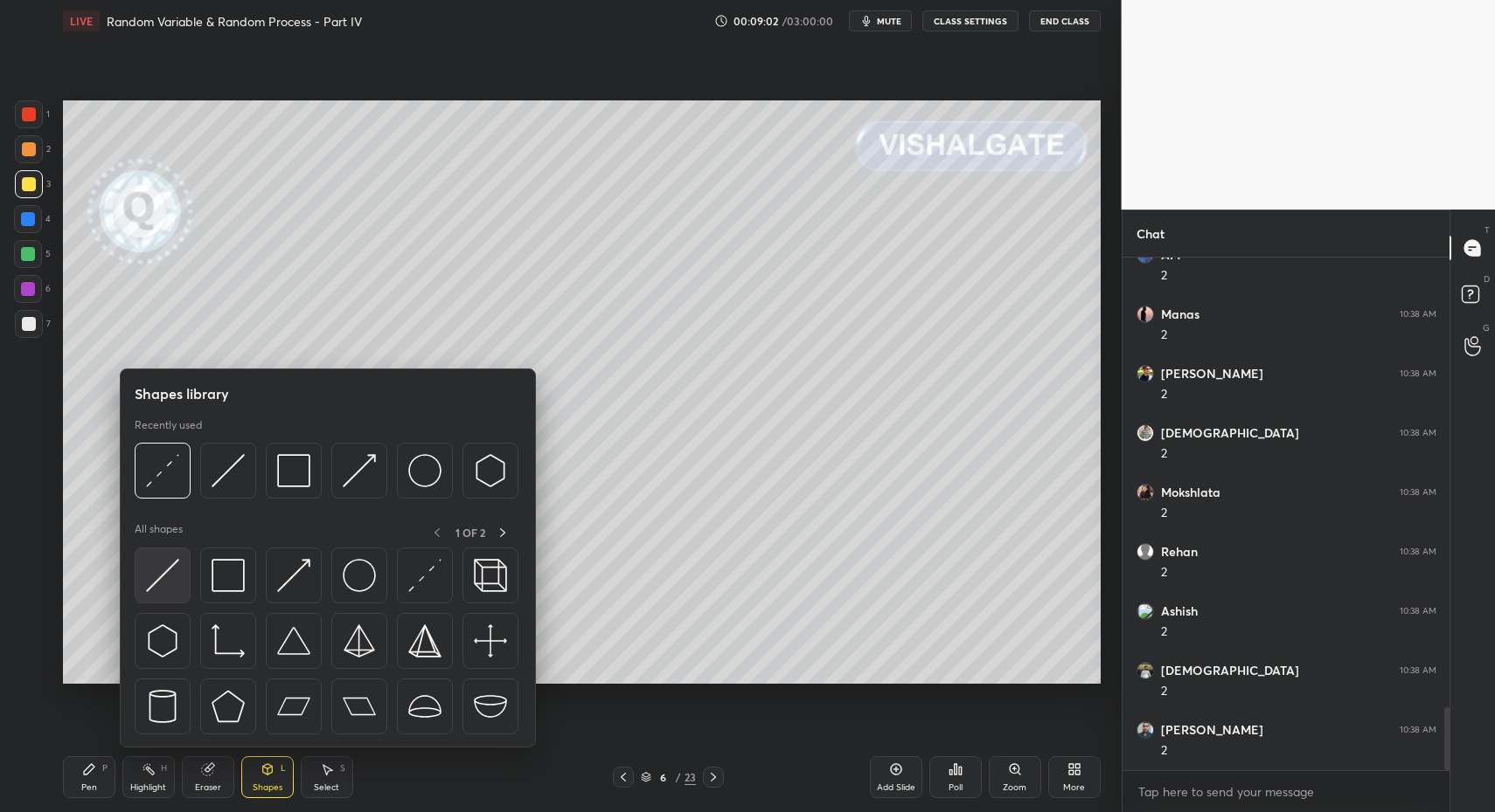
click at [172, 592] on img at bounding box center [162, 576] width 33 height 33
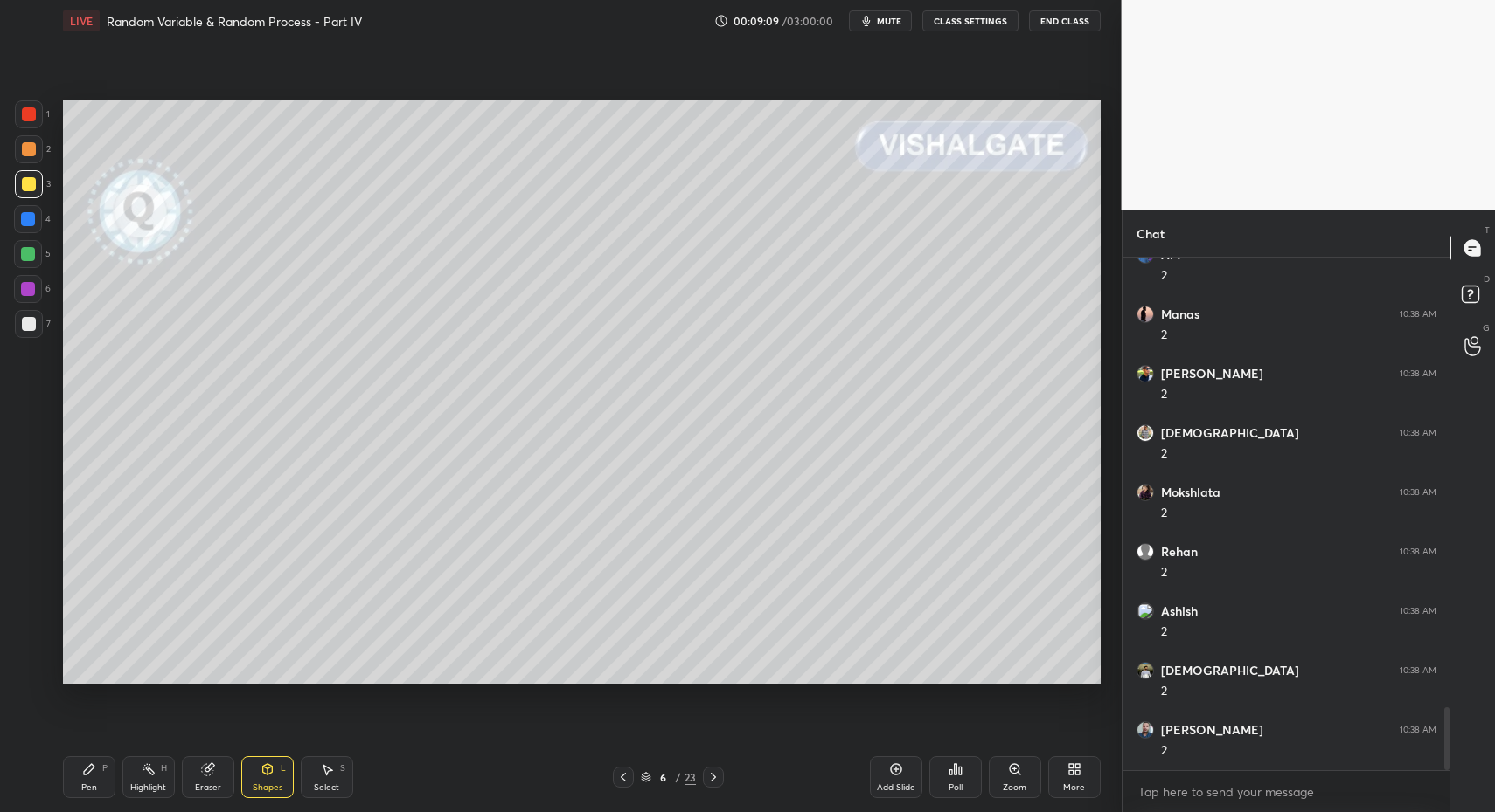
click at [106, 797] on div "Pen P" at bounding box center [89, 778] width 52 height 42
click at [91, 783] on div "Pen" at bounding box center [90, 787] width 16 height 9
click at [29, 342] on div "7" at bounding box center [32, 327] width 35 height 35
drag, startPoint x: 28, startPoint y: 332, endPoint x: 36, endPoint y: 359, distance: 28.2
click at [28, 332] on div at bounding box center [29, 323] width 28 height 28
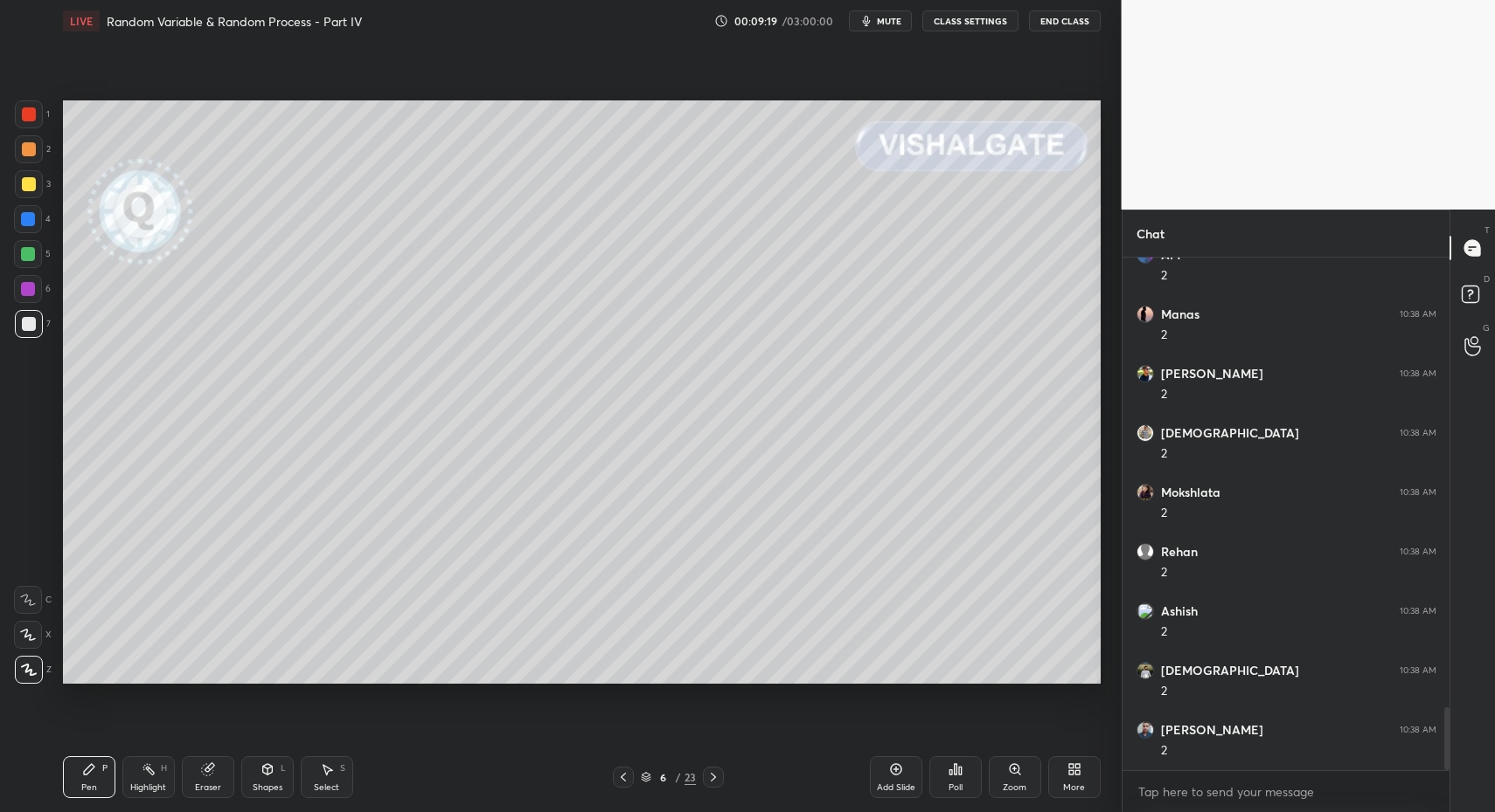
drag, startPoint x: 150, startPoint y: 783, endPoint x: 137, endPoint y: 780, distance: 13.3
click at [150, 783] on div "Highlight" at bounding box center [148, 787] width 35 height 9
click at [94, 788] on div "Pen" at bounding box center [90, 787] width 16 height 9
click at [93, 791] on div "Pen P" at bounding box center [89, 778] width 52 height 42
click at [32, 139] on div at bounding box center [29, 149] width 28 height 28
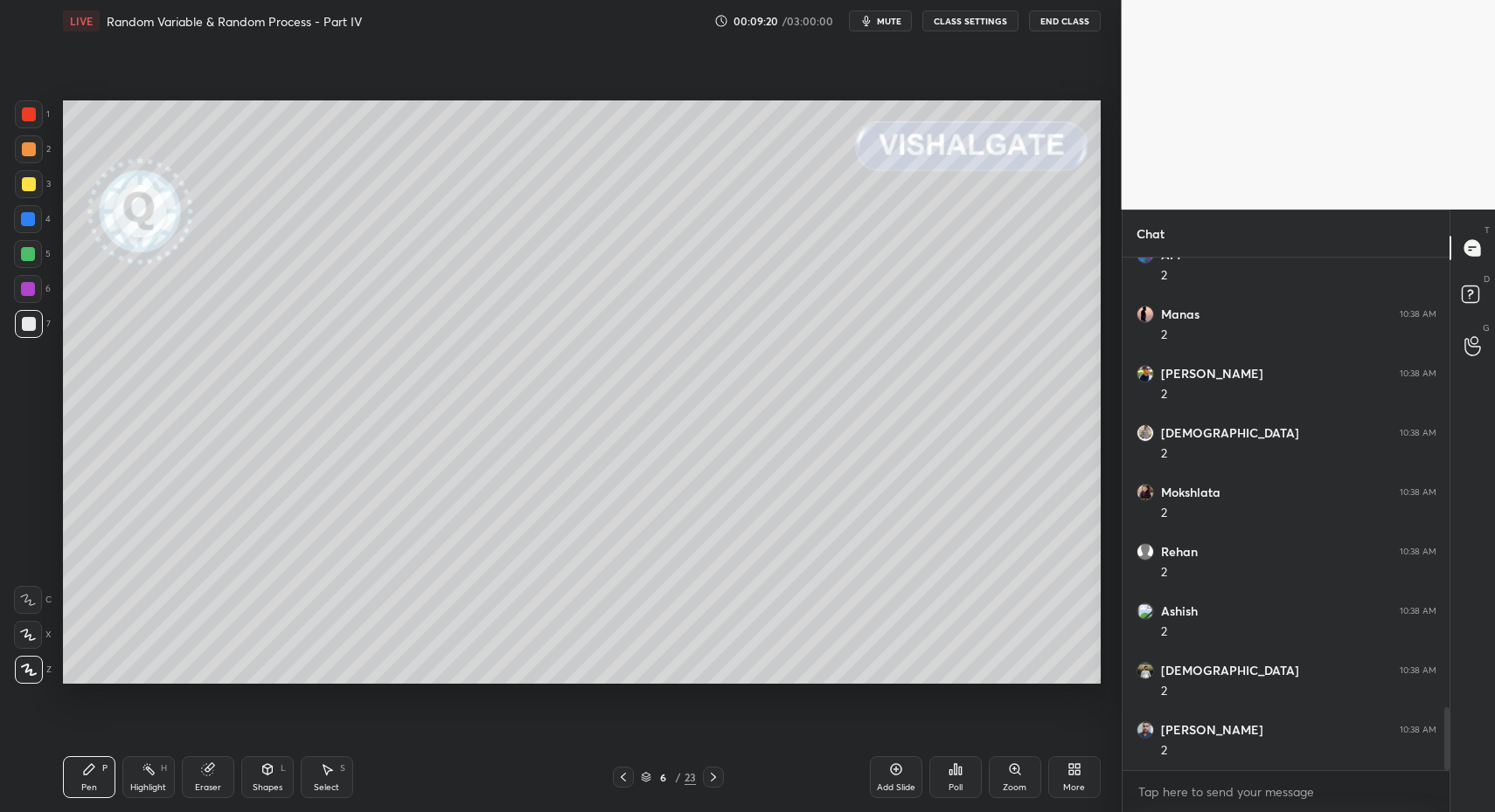
click at [31, 121] on div at bounding box center [29, 114] width 14 height 14
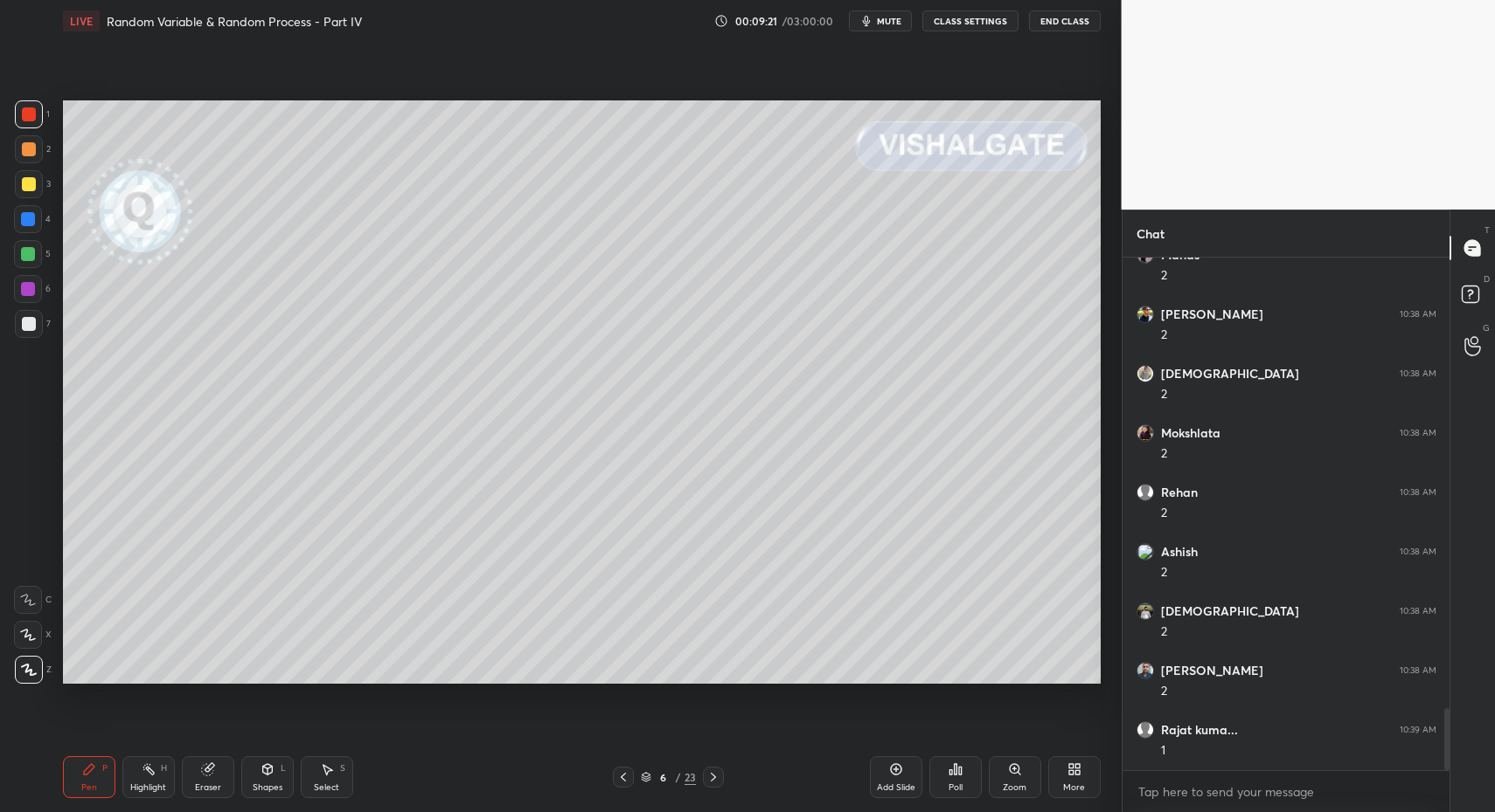
drag, startPoint x: 28, startPoint y: 615, endPoint x: 34, endPoint y: 608, distance: 9.2
click at [28, 615] on div "X" at bounding box center [32, 632] width 37 height 35
click at [34, 604] on icon at bounding box center [28, 600] width 14 height 11
click at [268, 789] on div "Shapes" at bounding box center [268, 787] width 30 height 9
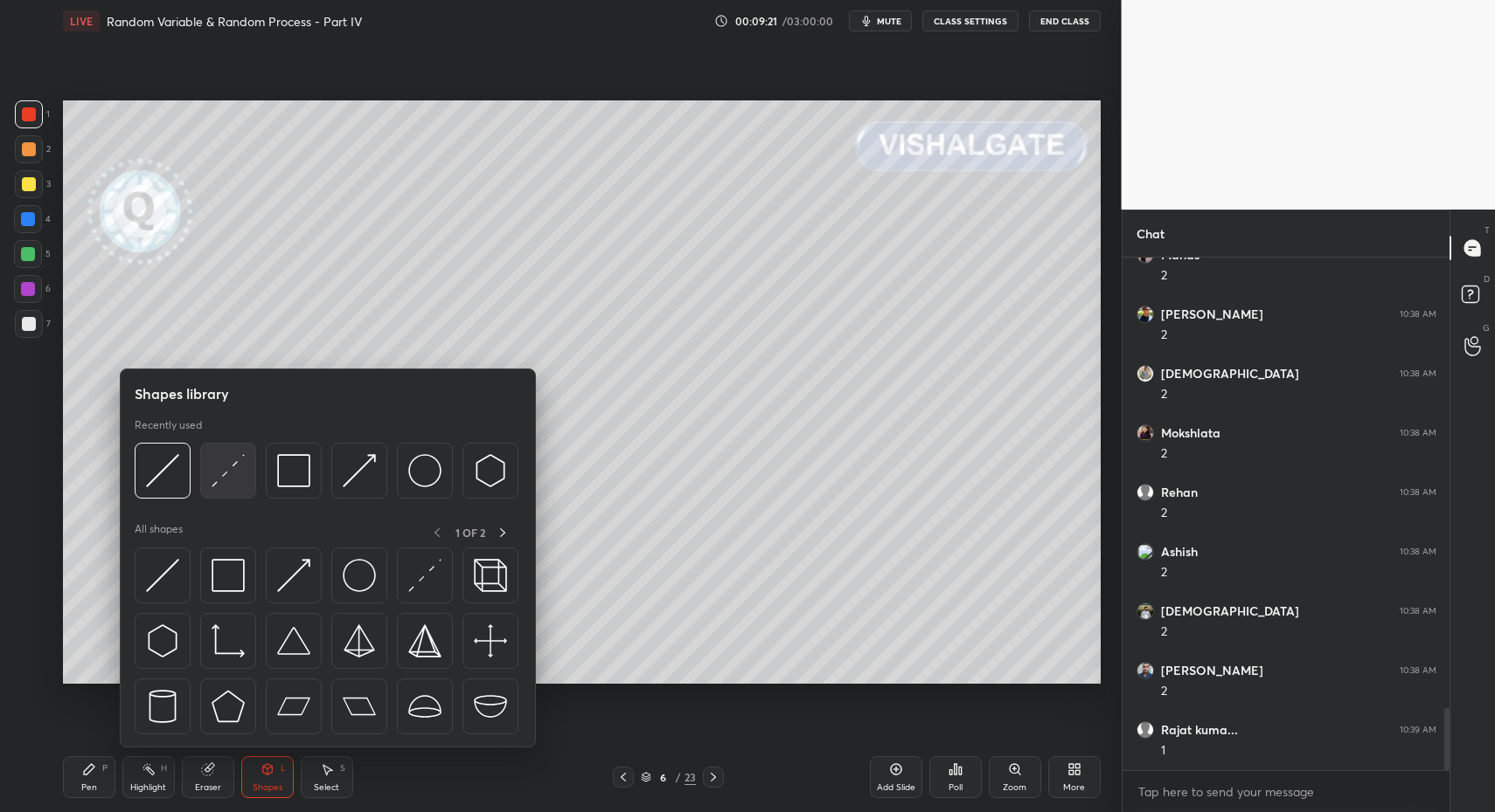
scroll to position [3849, 0]
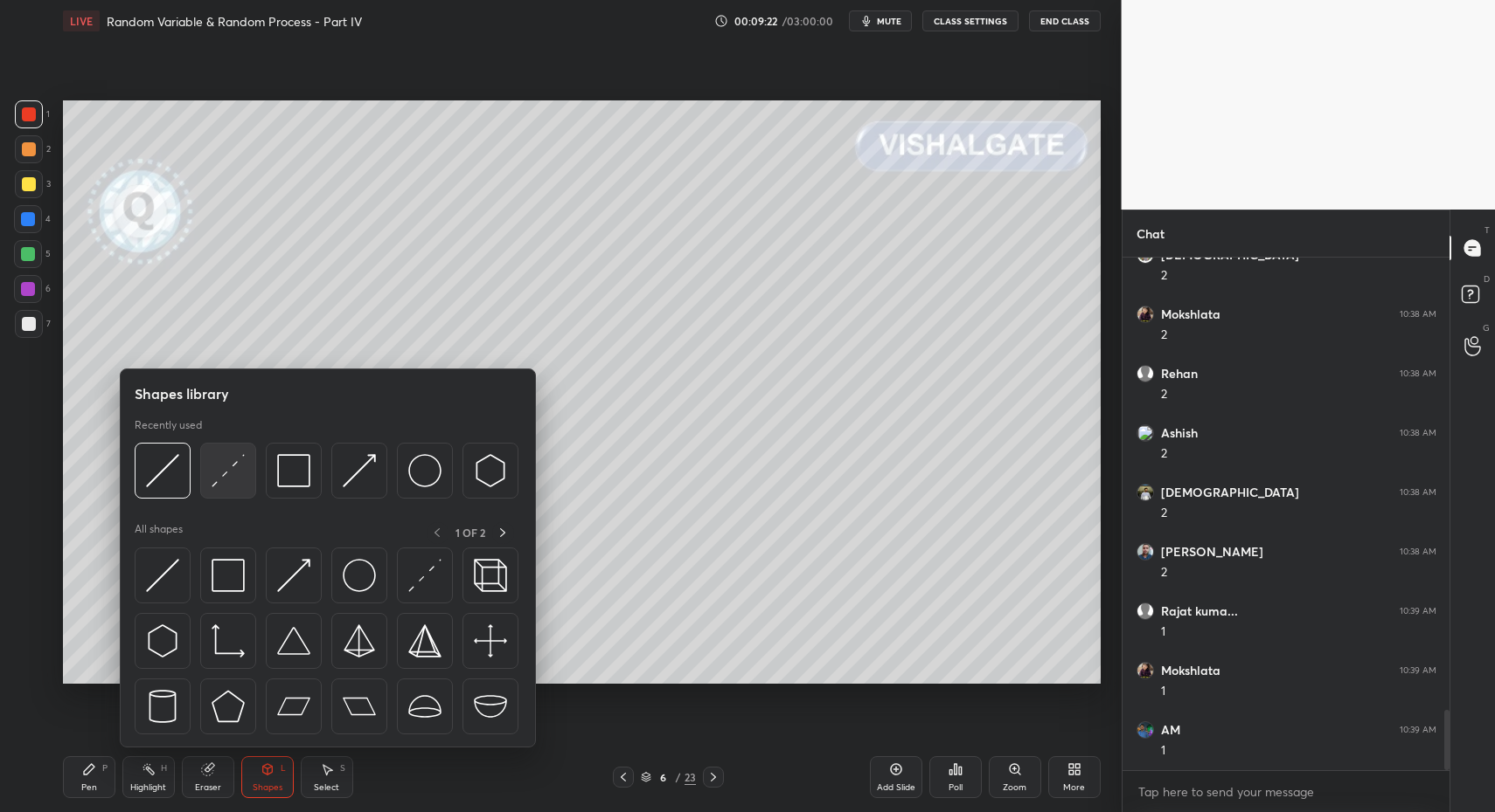
click at [237, 476] on img at bounding box center [228, 471] width 33 height 33
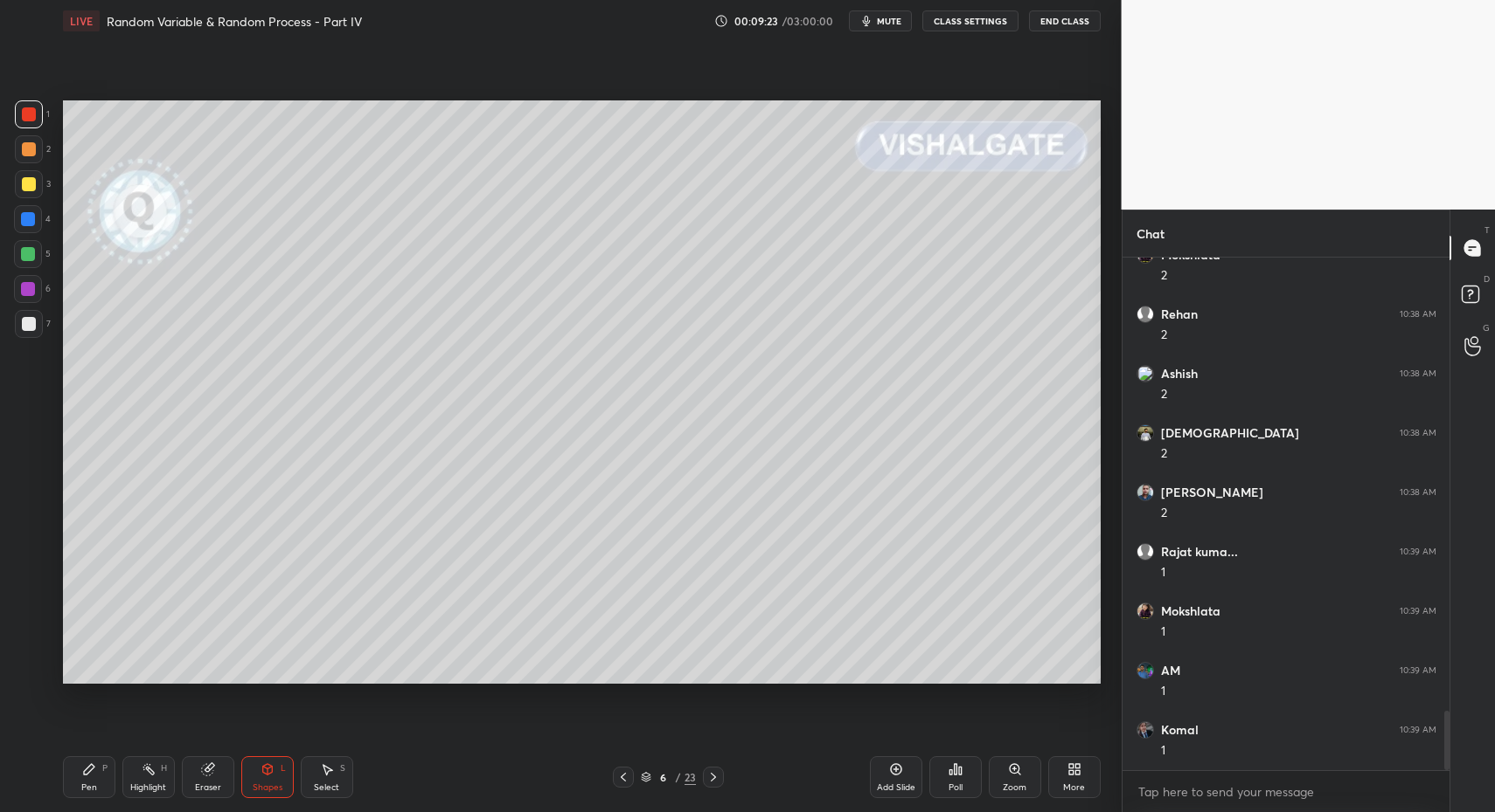
scroll to position [3968, 0]
click at [90, 788] on div "Pen" at bounding box center [90, 787] width 16 height 9
drag, startPoint x: 85, startPoint y: 792, endPoint x: 83, endPoint y: 724, distance: 68.0
click at [85, 789] on div "Pen" at bounding box center [90, 787] width 16 height 9
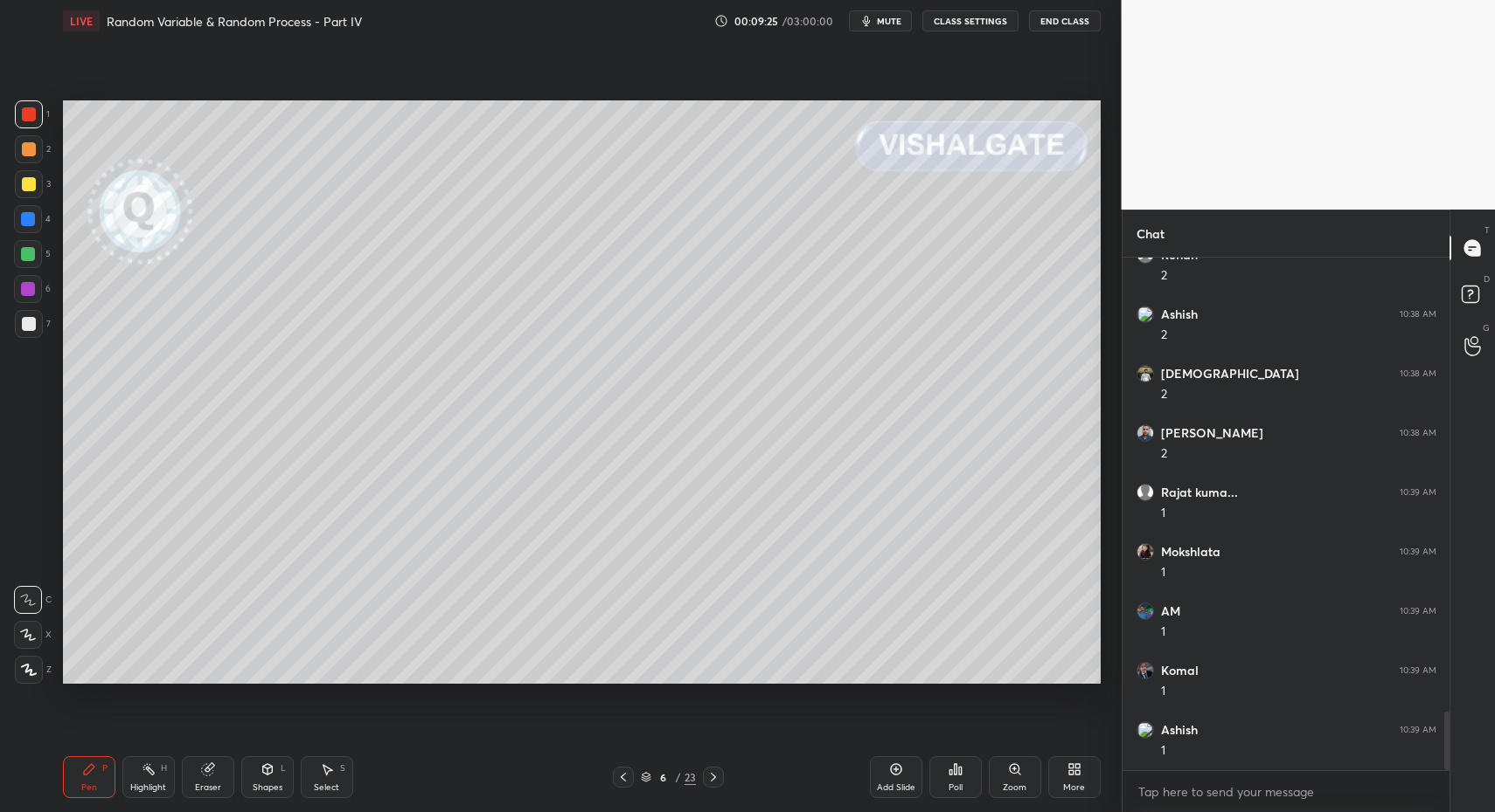
click at [33, 667] on icon at bounding box center [29, 669] width 16 height 12
drag, startPoint x: 29, startPoint y: 673, endPoint x: 51, endPoint y: 652, distance: 30.4
click at [29, 673] on icon at bounding box center [29, 669] width 14 height 11
click at [33, 326] on div at bounding box center [29, 324] width 14 height 14
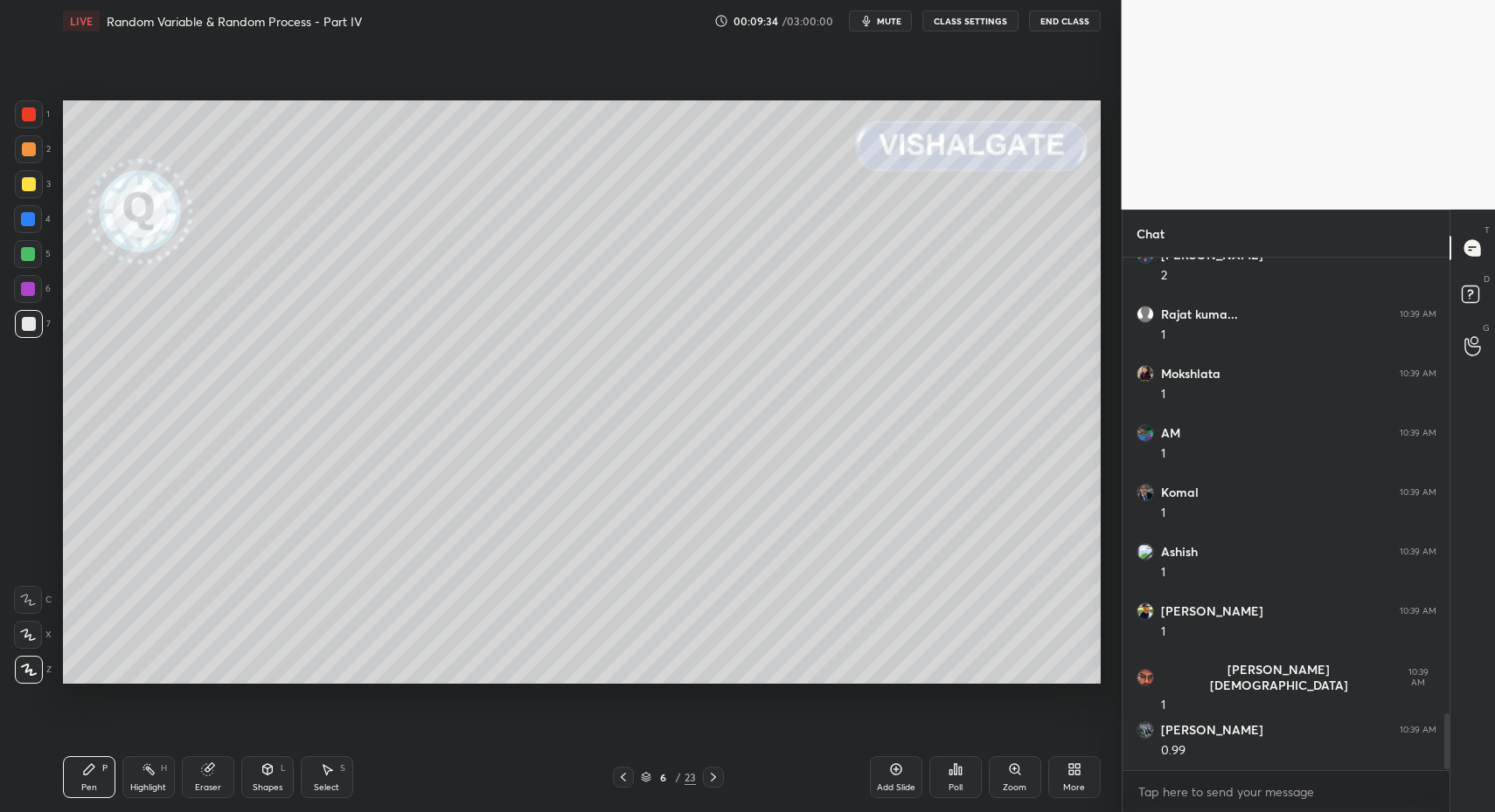
scroll to position [4205, 0]
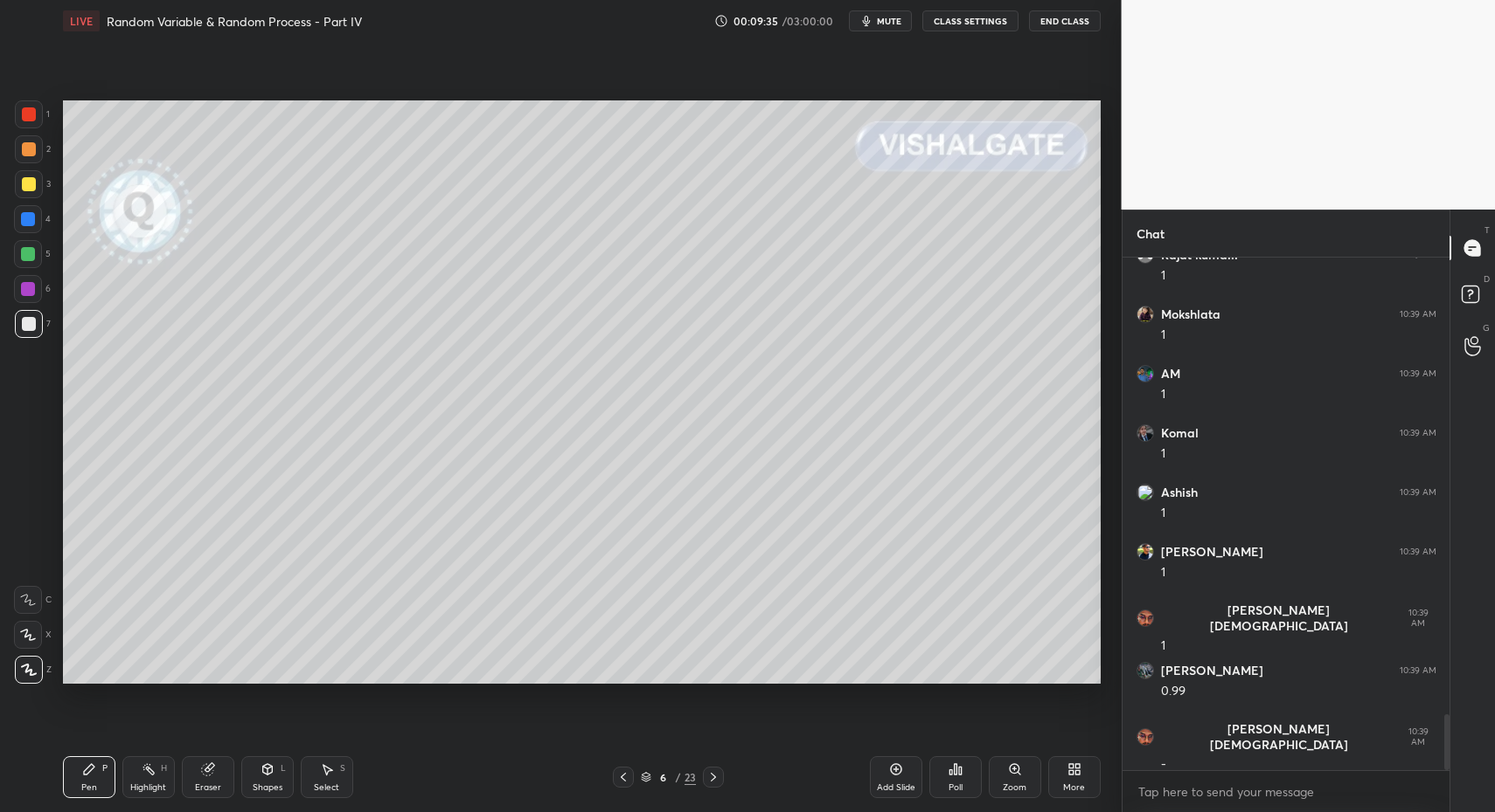
click at [90, 774] on icon at bounding box center [90, 770] width 14 height 14
drag, startPoint x: 319, startPoint y: 773, endPoint x: 340, endPoint y: 765, distance: 22.5
click at [326, 776] on icon at bounding box center [327, 770] width 14 height 14
drag, startPoint x: 651, startPoint y: 450, endPoint x: 715, endPoint y: 515, distance: 91.2
click at [709, 505] on div "0 ° Undo Copy Duplicate Duplicate to new slide Delete" at bounding box center [581, 392] width 1038 height 584
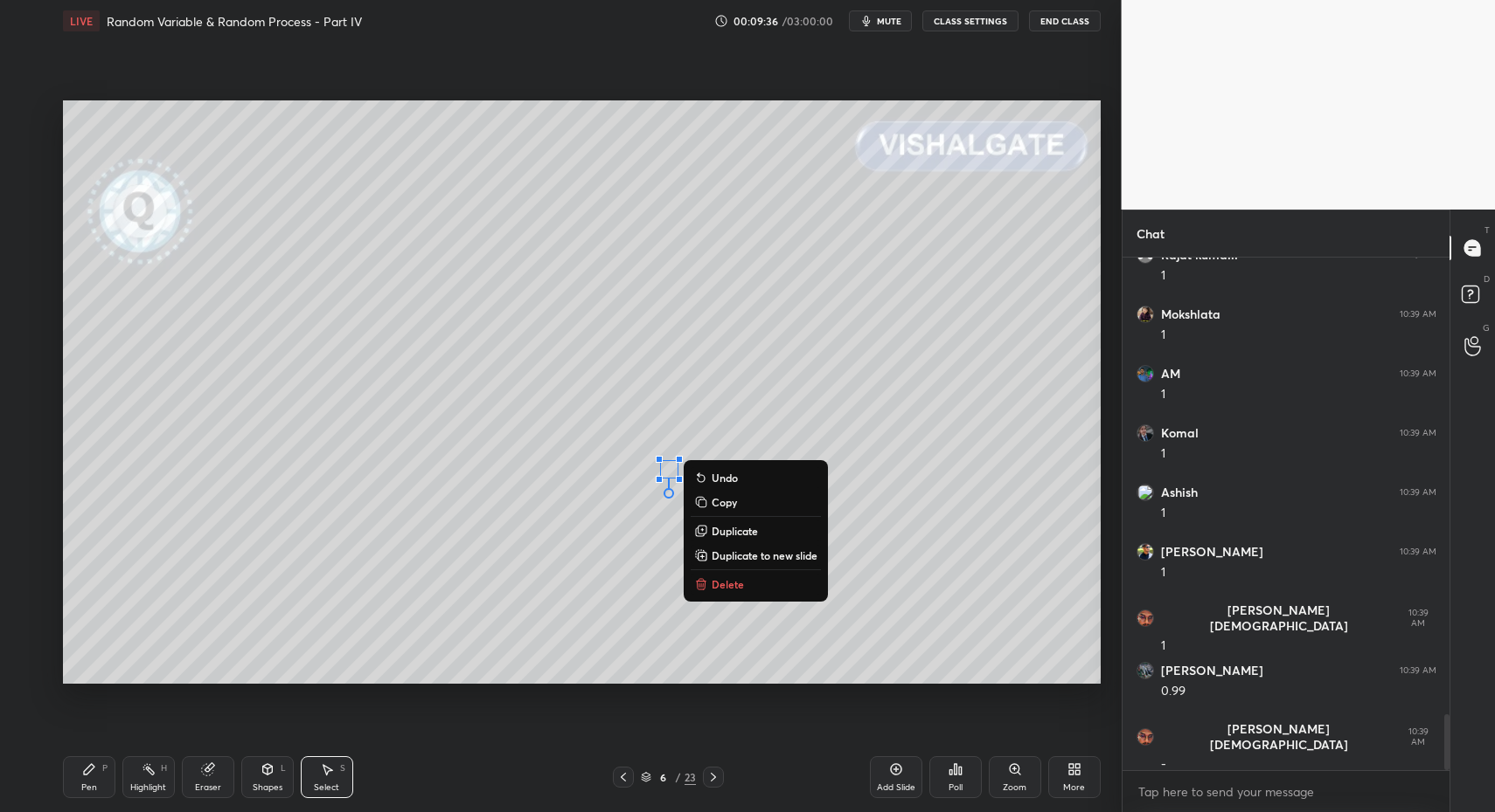
drag, startPoint x: 728, startPoint y: 580, endPoint x: 520, endPoint y: 655, distance: 221.1
click at [728, 580] on p "Delete" at bounding box center [727, 584] width 32 height 14
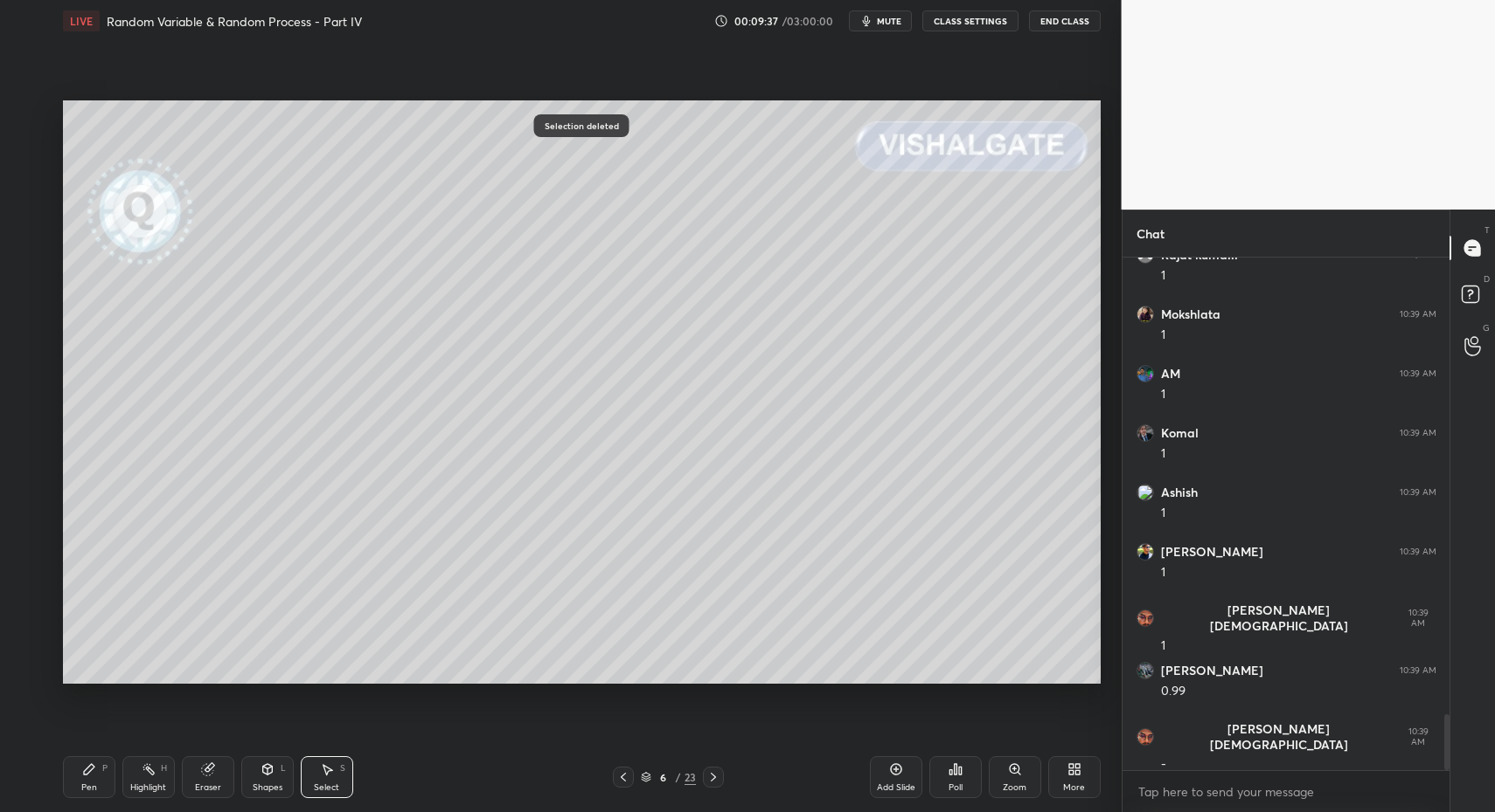
click at [113, 763] on div "Pen P" at bounding box center [89, 778] width 52 height 42
click at [87, 788] on div "Pen P" at bounding box center [89, 778] width 52 height 42
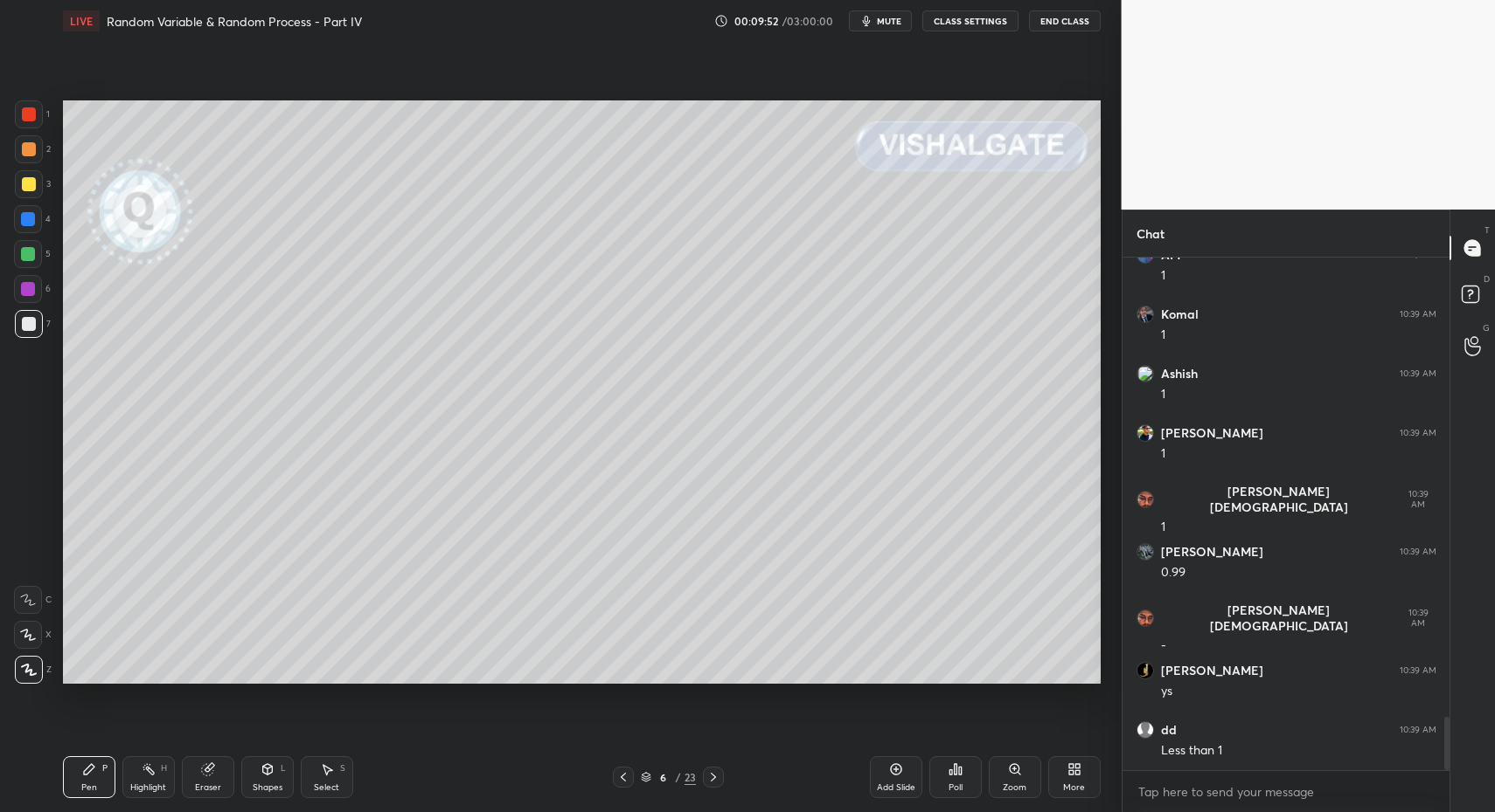
scroll to position [4383, 0]
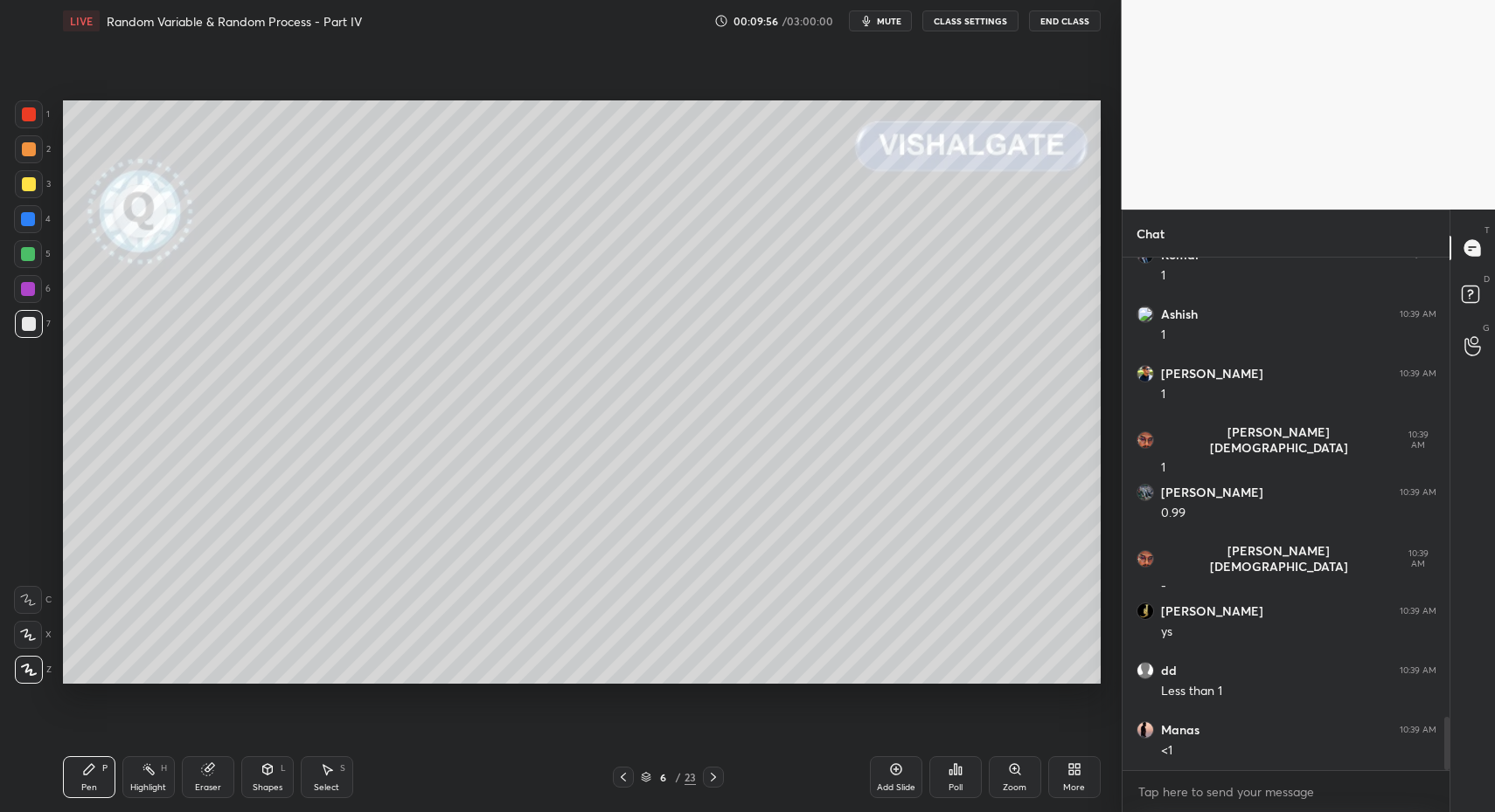
click at [31, 106] on div at bounding box center [29, 114] width 28 height 28
click at [30, 236] on div "4" at bounding box center [31, 223] width 36 height 35
click at [35, 583] on div "C" at bounding box center [32, 597] width 37 height 35
click at [31, 595] on icon at bounding box center [28, 600] width 16 height 12
drag, startPoint x: 252, startPoint y: 786, endPoint x: 257, endPoint y: 772, distance: 14.9
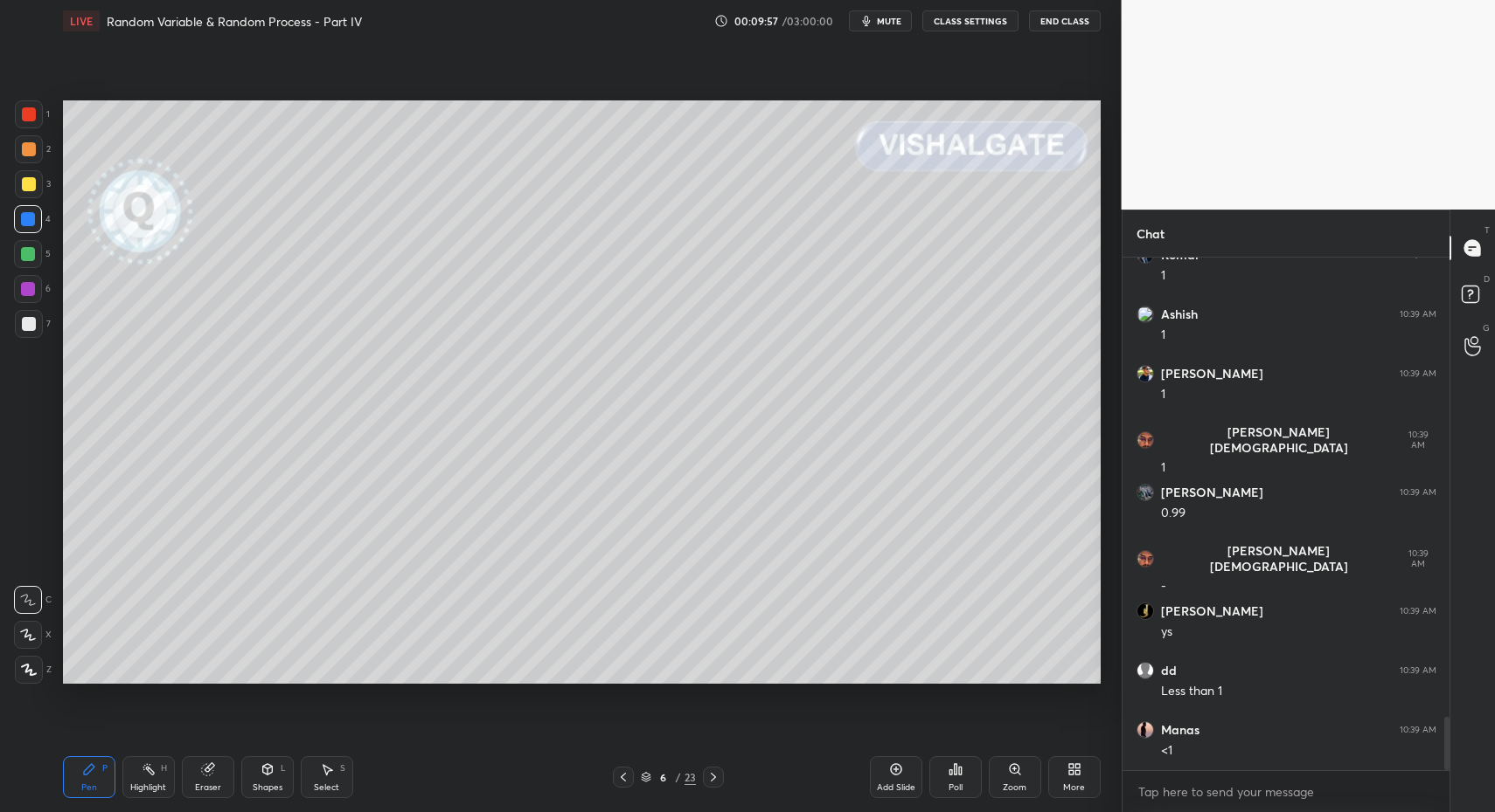
click at [252, 786] on div "Shapes L" at bounding box center [267, 778] width 52 height 42
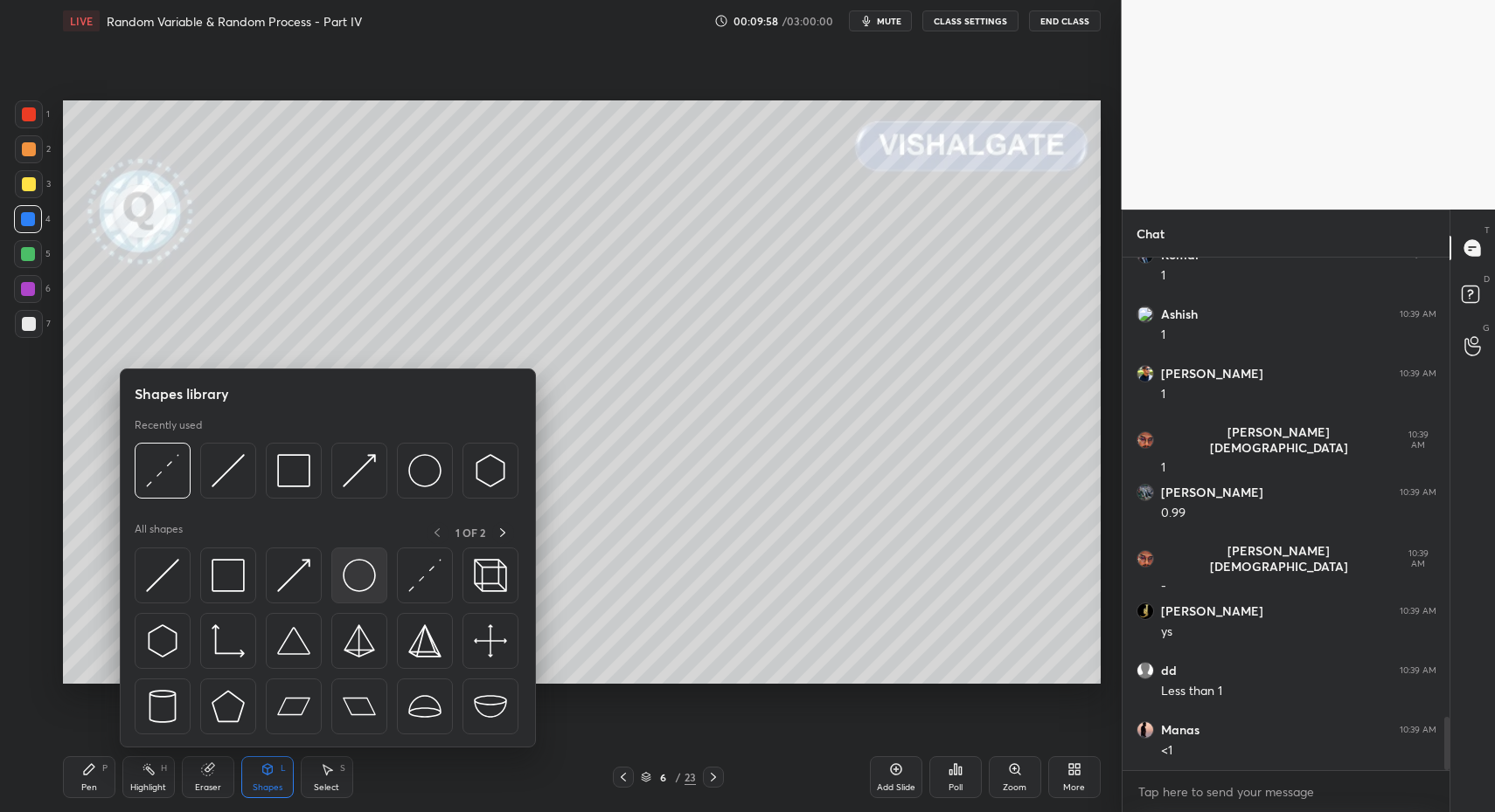
click at [372, 564] on img at bounding box center [359, 576] width 33 height 33
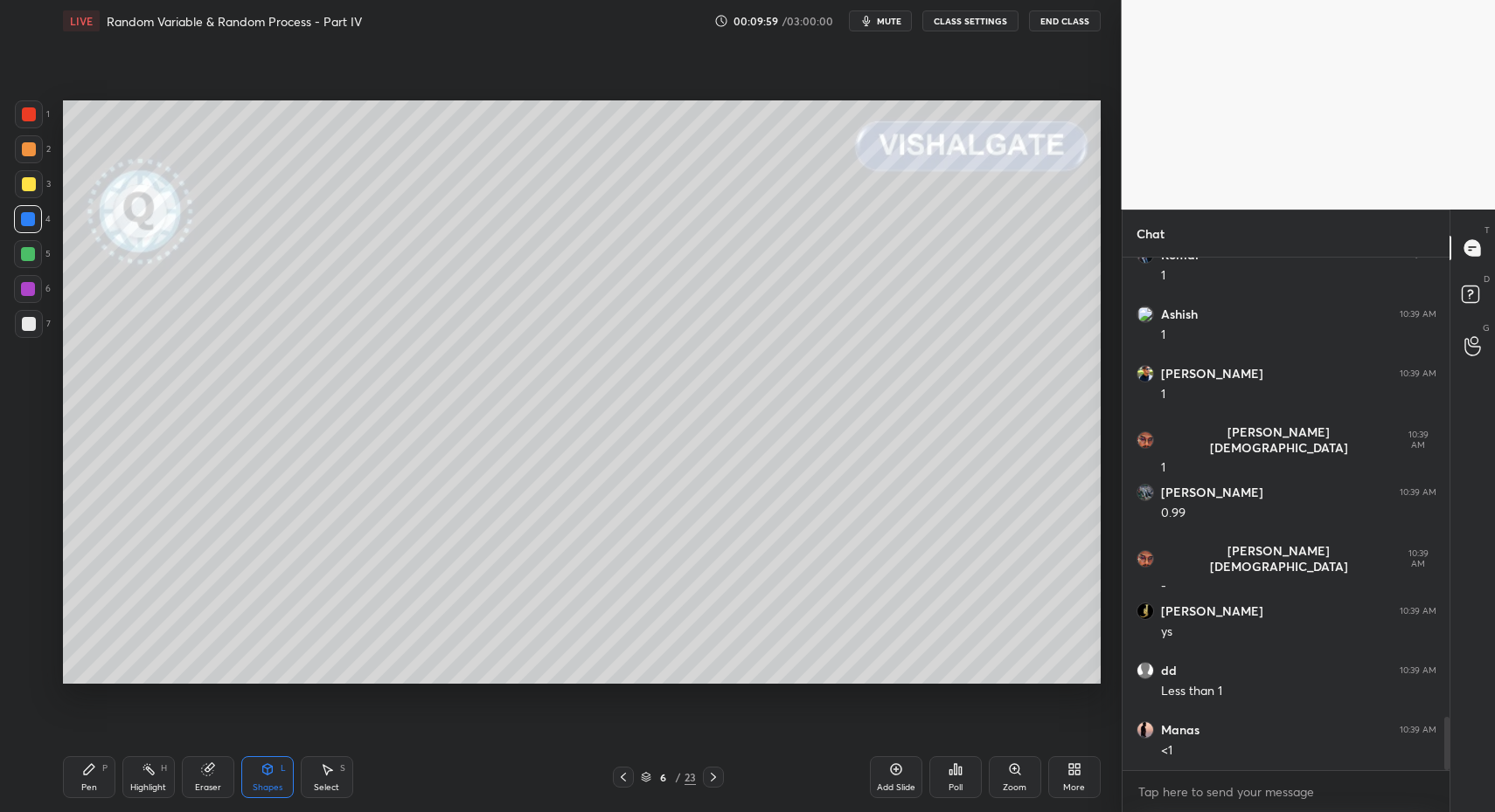
scroll to position [4443, 0]
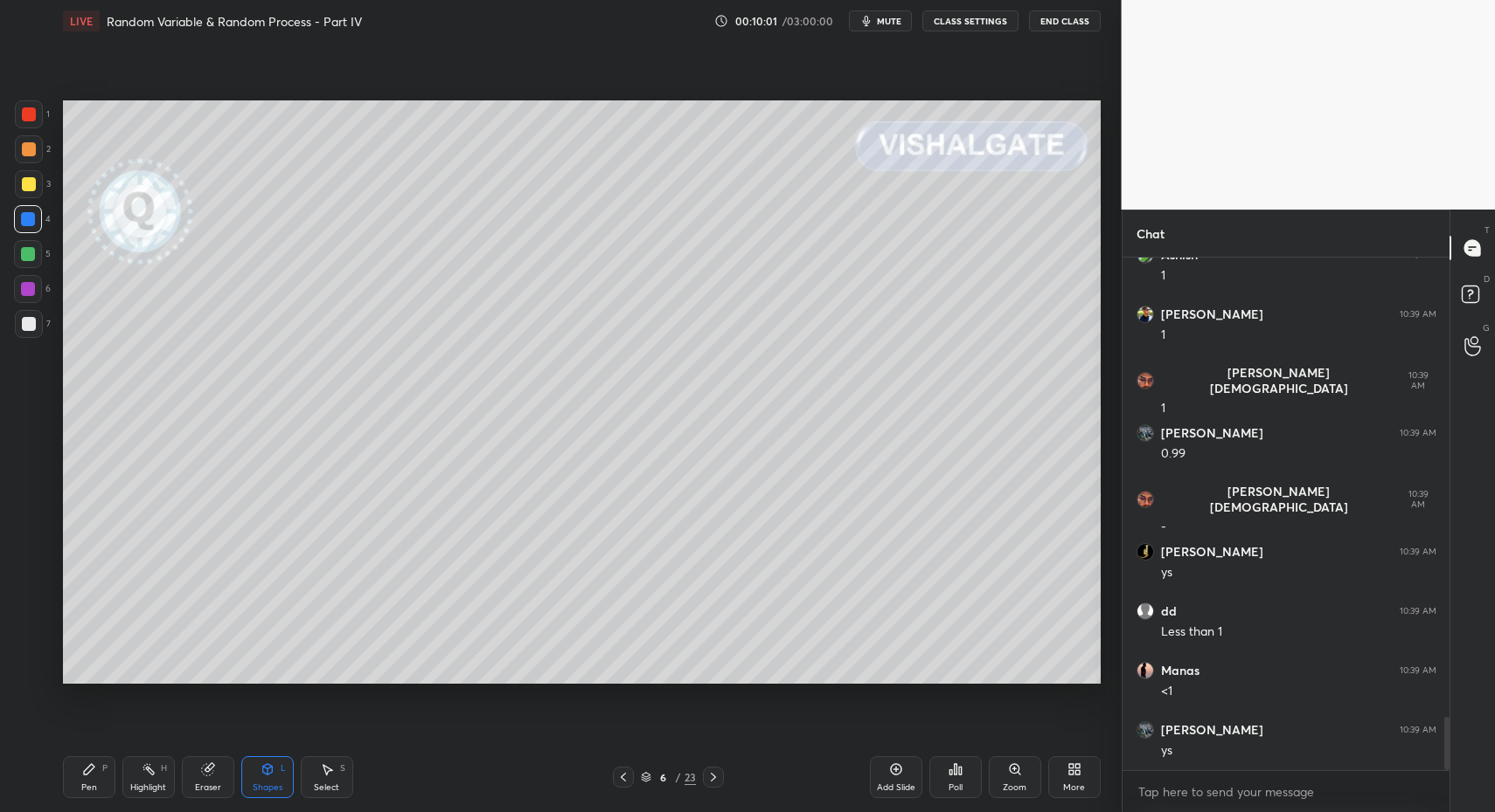
click at [85, 774] on icon at bounding box center [90, 770] width 14 height 14
click at [86, 777] on div "Pen P" at bounding box center [89, 778] width 52 height 42
drag, startPoint x: 20, startPoint y: 326, endPoint x: 36, endPoint y: 328, distance: 16.1
click at [20, 326] on div at bounding box center [29, 323] width 28 height 28
click at [35, 331] on div at bounding box center [29, 323] width 28 height 28
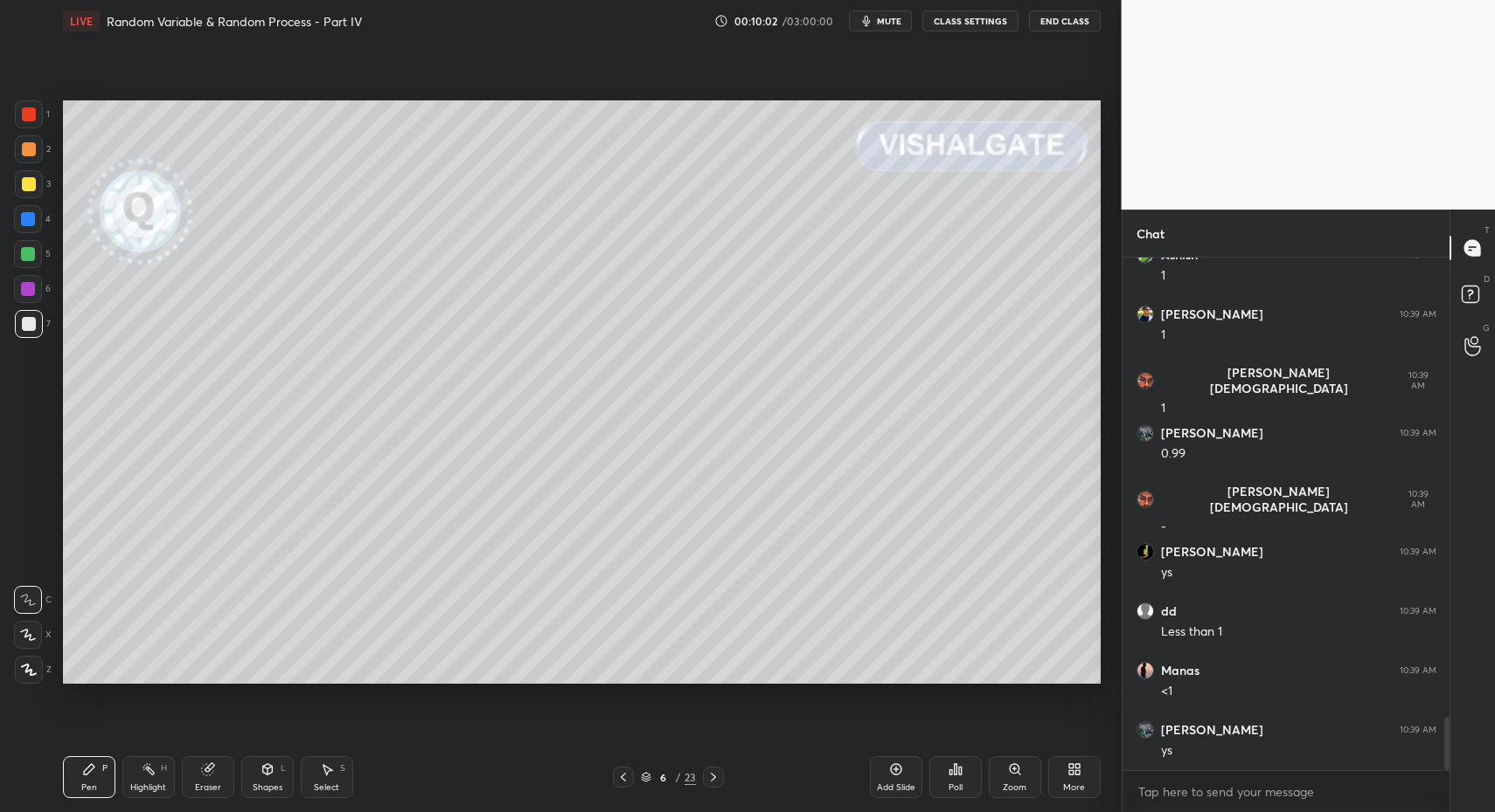
click at [33, 660] on div at bounding box center [29, 669] width 28 height 28
click at [34, 674] on div at bounding box center [29, 669] width 28 height 28
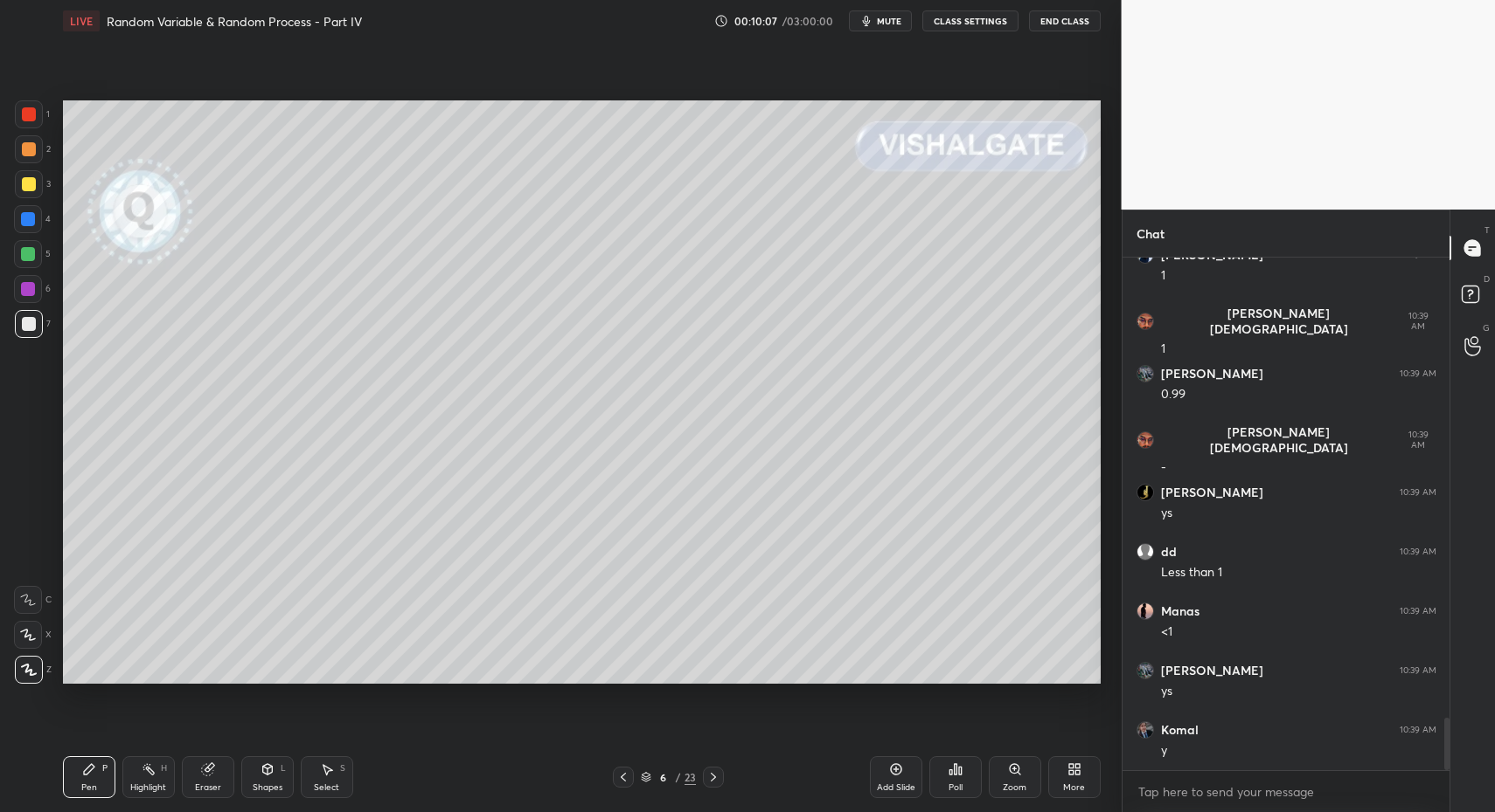
scroll to position [4561, 0]
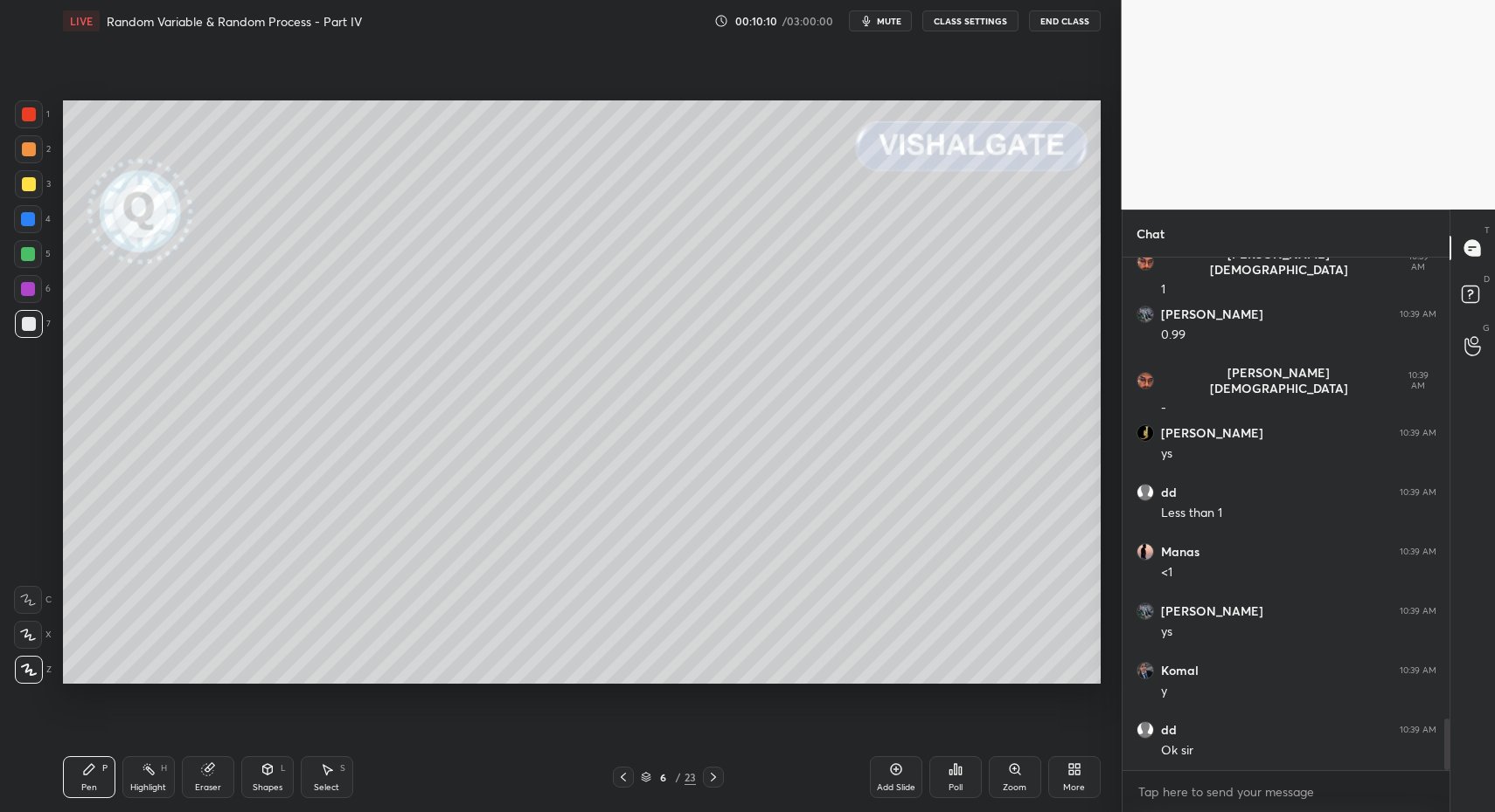
click at [92, 769] on icon at bounding box center [89, 770] width 11 height 11
drag, startPoint x: 92, startPoint y: 769, endPoint x: 121, endPoint y: 708, distance: 67.5
click at [92, 769] on icon at bounding box center [89, 770] width 11 height 11
click at [30, 227] on div at bounding box center [28, 219] width 28 height 28
click at [36, 218] on div at bounding box center [28, 219] width 28 height 28
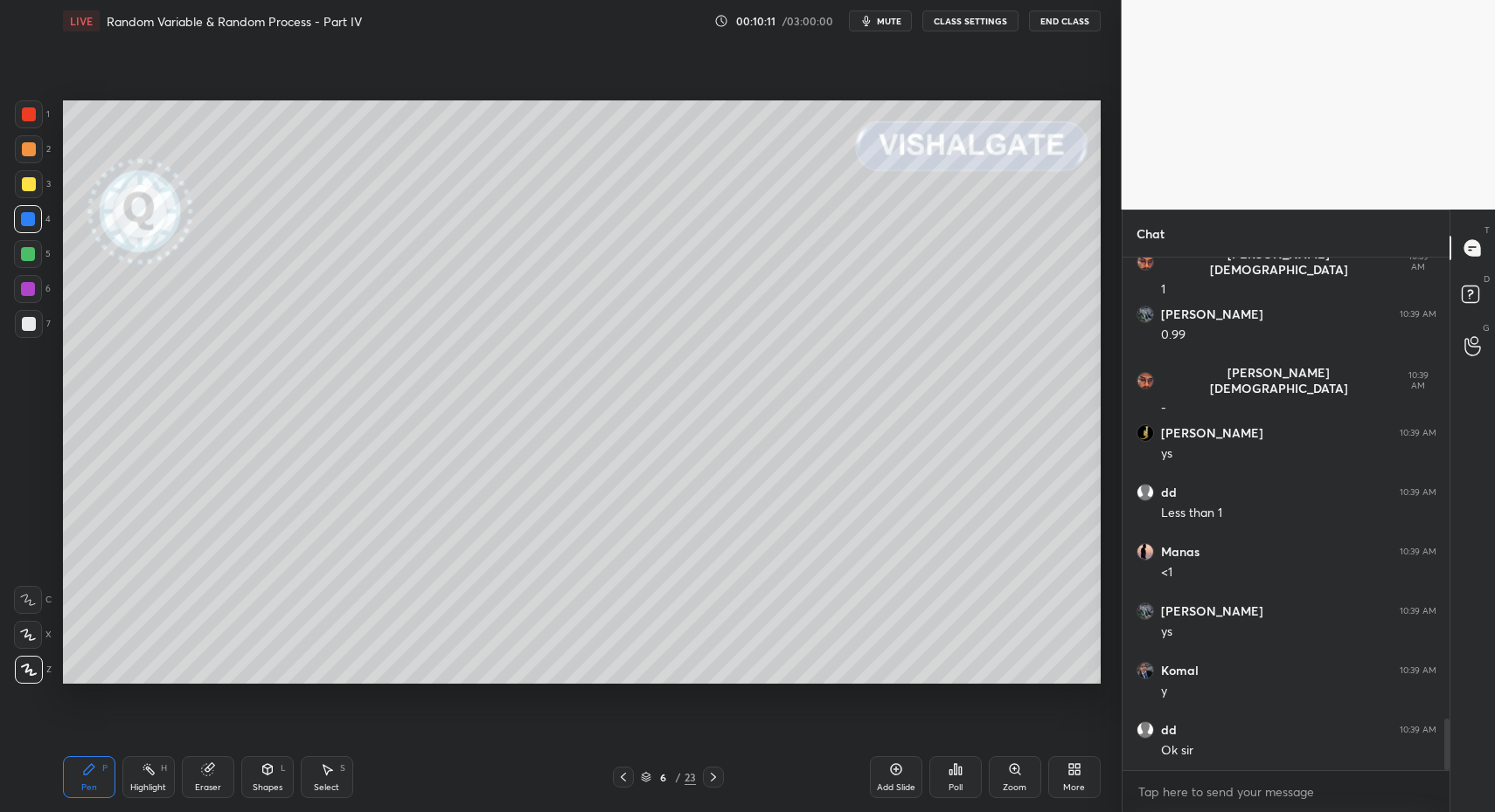
drag, startPoint x: 35, startPoint y: 262, endPoint x: 43, endPoint y: 294, distance: 33.0
click at [37, 264] on div "5" at bounding box center [31, 258] width 36 height 35
click at [356, 789] on div "Pen P Highlight H Eraser Shapes L Select S" at bounding box center [265, 778] width 404 height 42
click at [295, 795] on div "Pen P Highlight H Eraser Shapes L Select S" at bounding box center [265, 778] width 404 height 42
click at [288, 770] on div "Shapes L" at bounding box center [267, 778] width 52 height 42
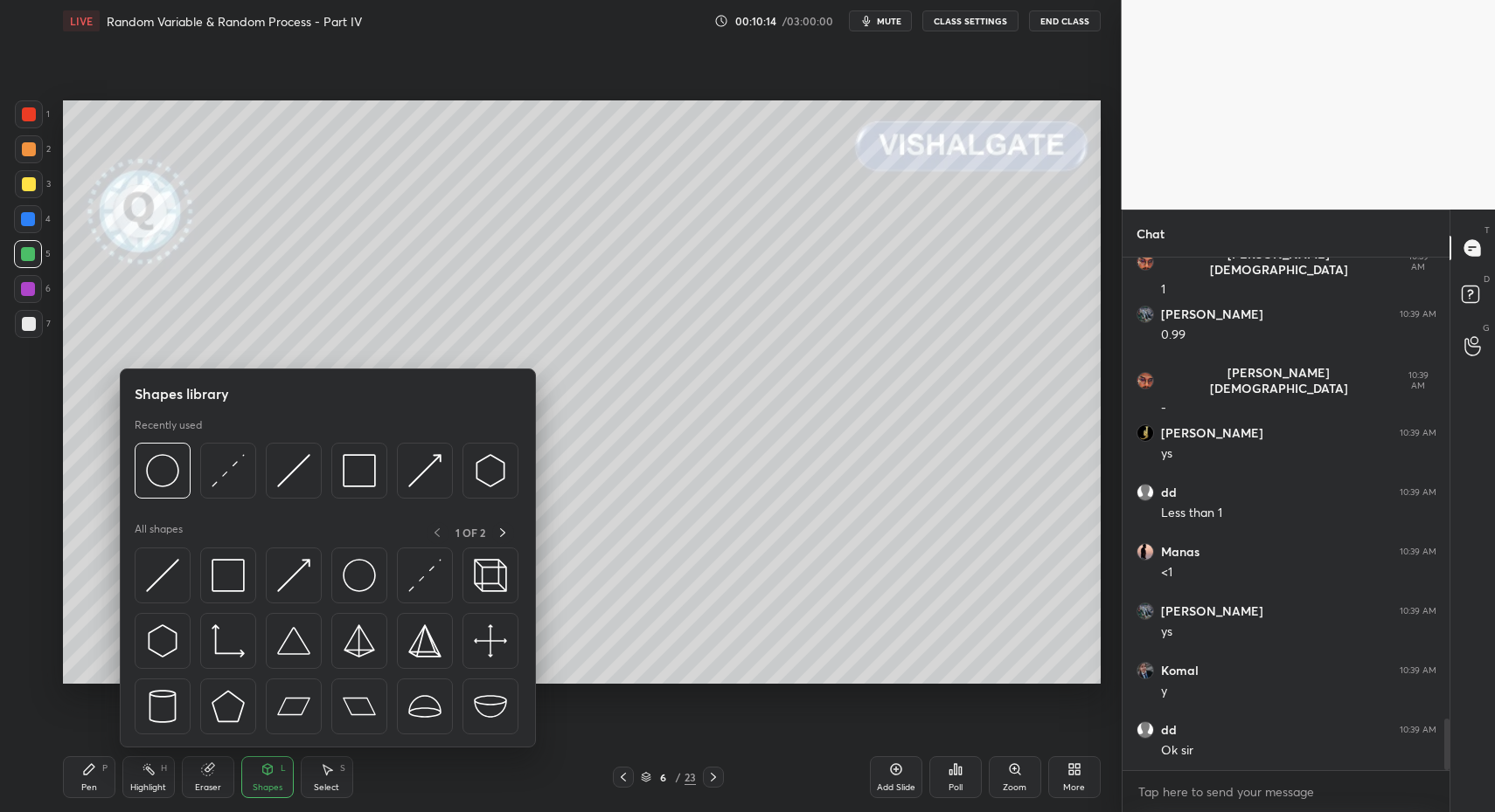
click at [85, 779] on div "Pen P" at bounding box center [89, 778] width 52 height 42
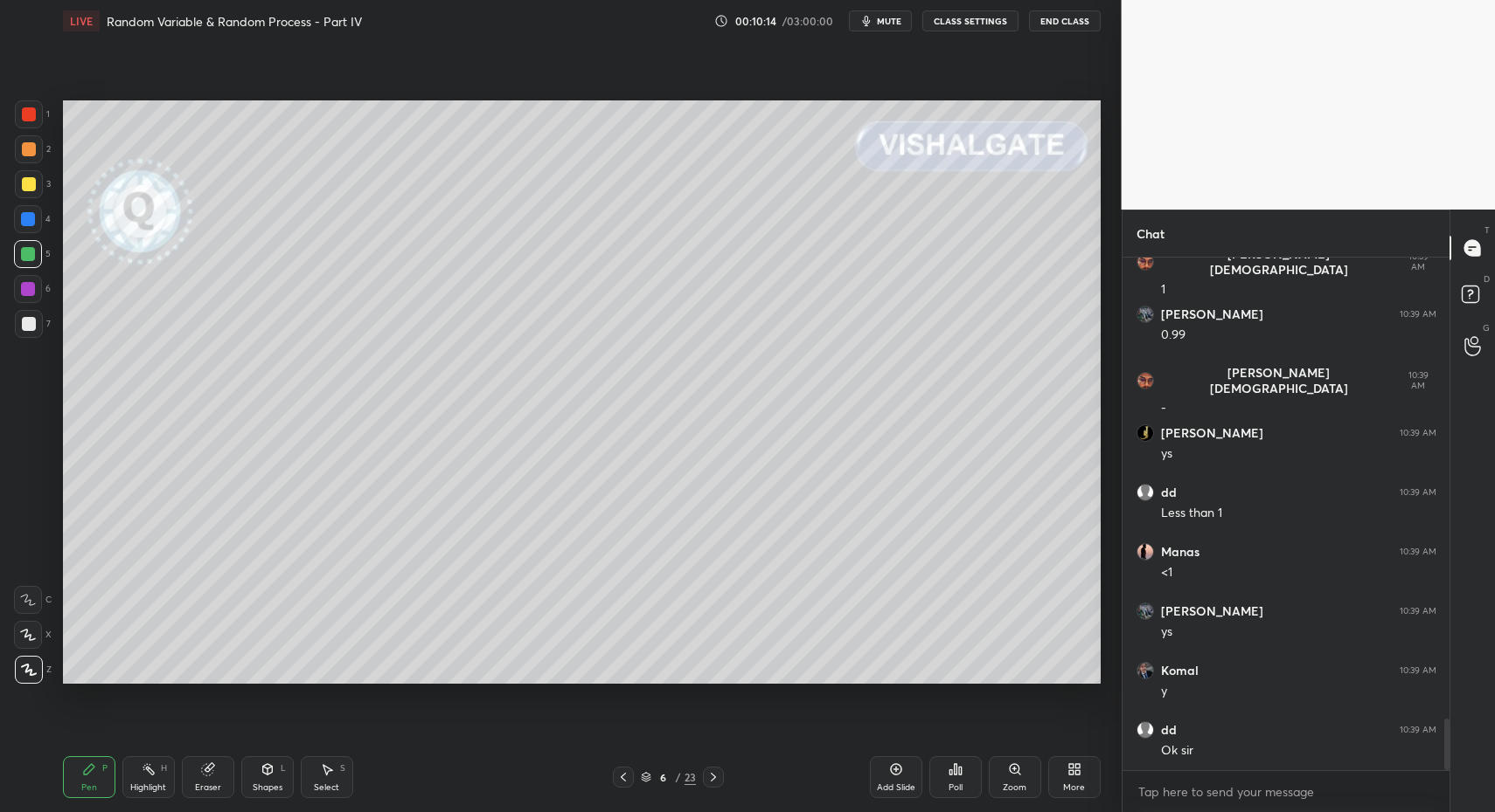
click at [93, 781] on div "Pen P" at bounding box center [89, 778] width 52 height 42
click at [337, 788] on div "Select S" at bounding box center [327, 778] width 52 height 42
drag, startPoint x: 331, startPoint y: 778, endPoint x: 345, endPoint y: 581, distance: 197.5
click at [331, 778] on div "Select S" at bounding box center [327, 778] width 52 height 42
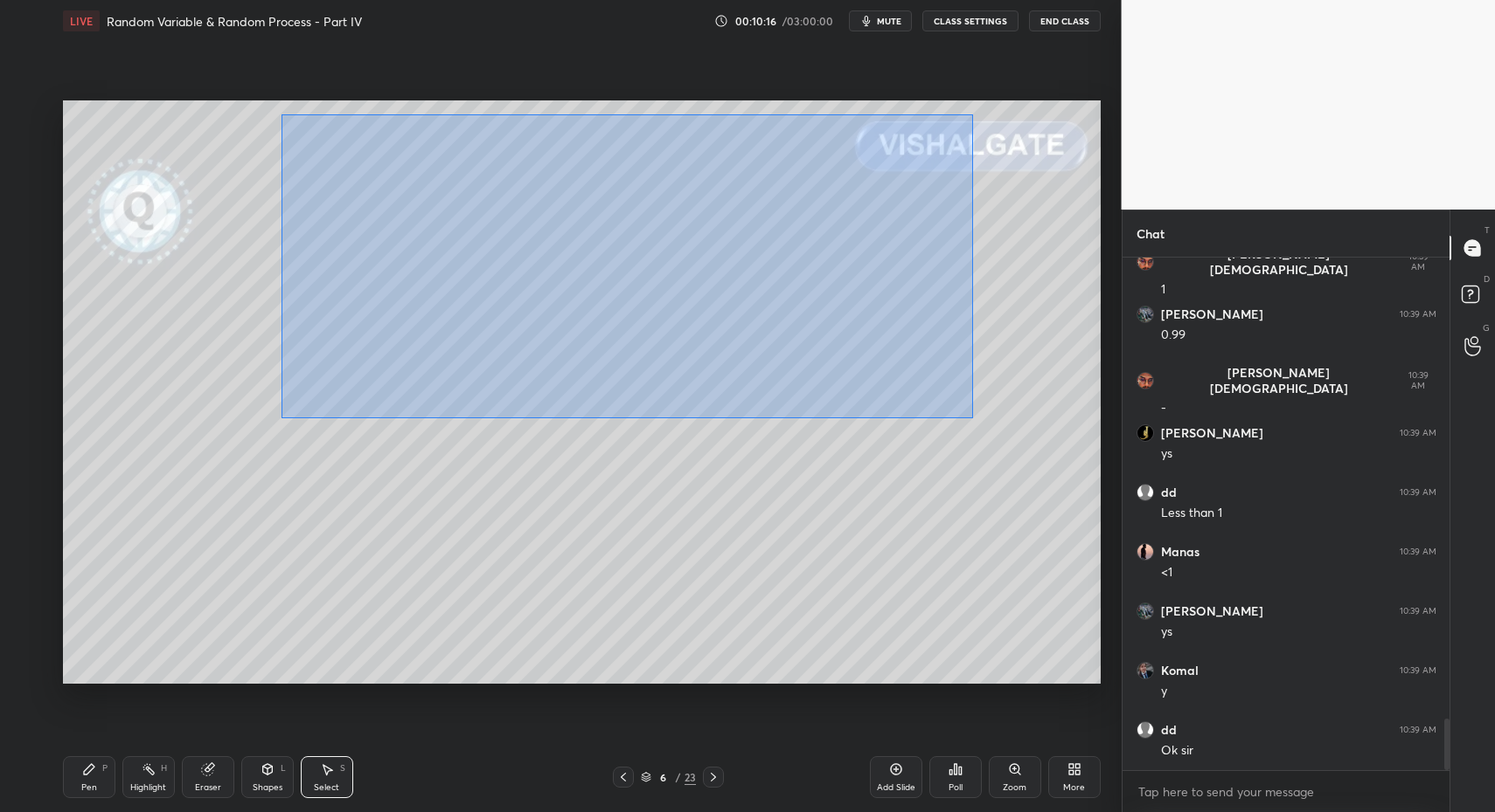
drag, startPoint x: 357, startPoint y: 203, endPoint x: 970, endPoint y: 418, distance: 649.6
click at [973, 419] on div "0 ° Undo Copy Duplicate Duplicate to new slide Delete" at bounding box center [581, 392] width 1038 height 584
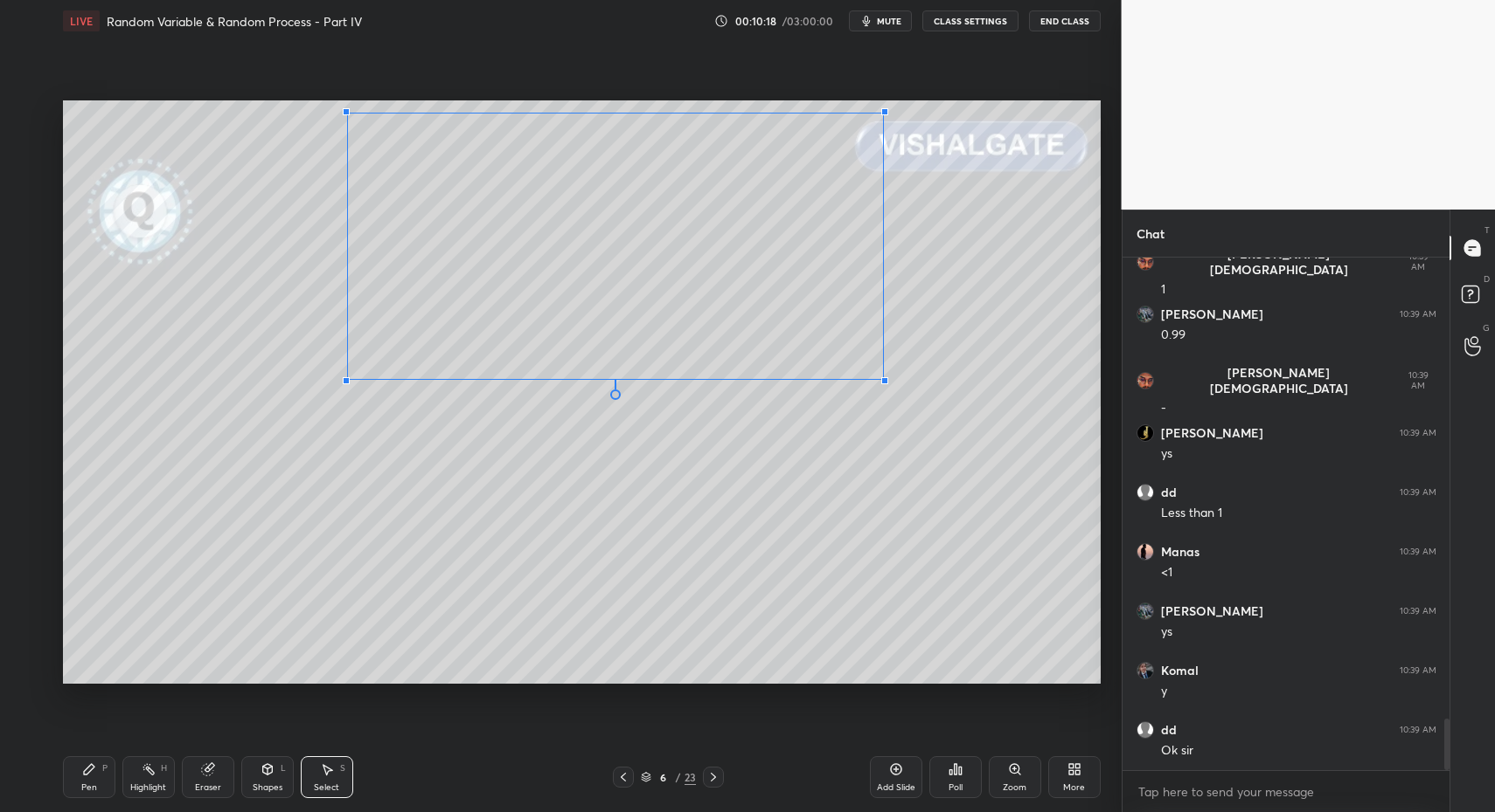
drag, startPoint x: 297, startPoint y: 402, endPoint x: 368, endPoint y: 366, distance: 79.6
click at [349, 377] on div at bounding box center [345, 380] width 7 height 7
drag, startPoint x: 341, startPoint y: 350, endPoint x: 328, endPoint y: 356, distance: 14.3
click at [329, 349] on div "0 ° Undo Copy Duplicate Duplicate to new slide Delete" at bounding box center [581, 392] width 1038 height 584
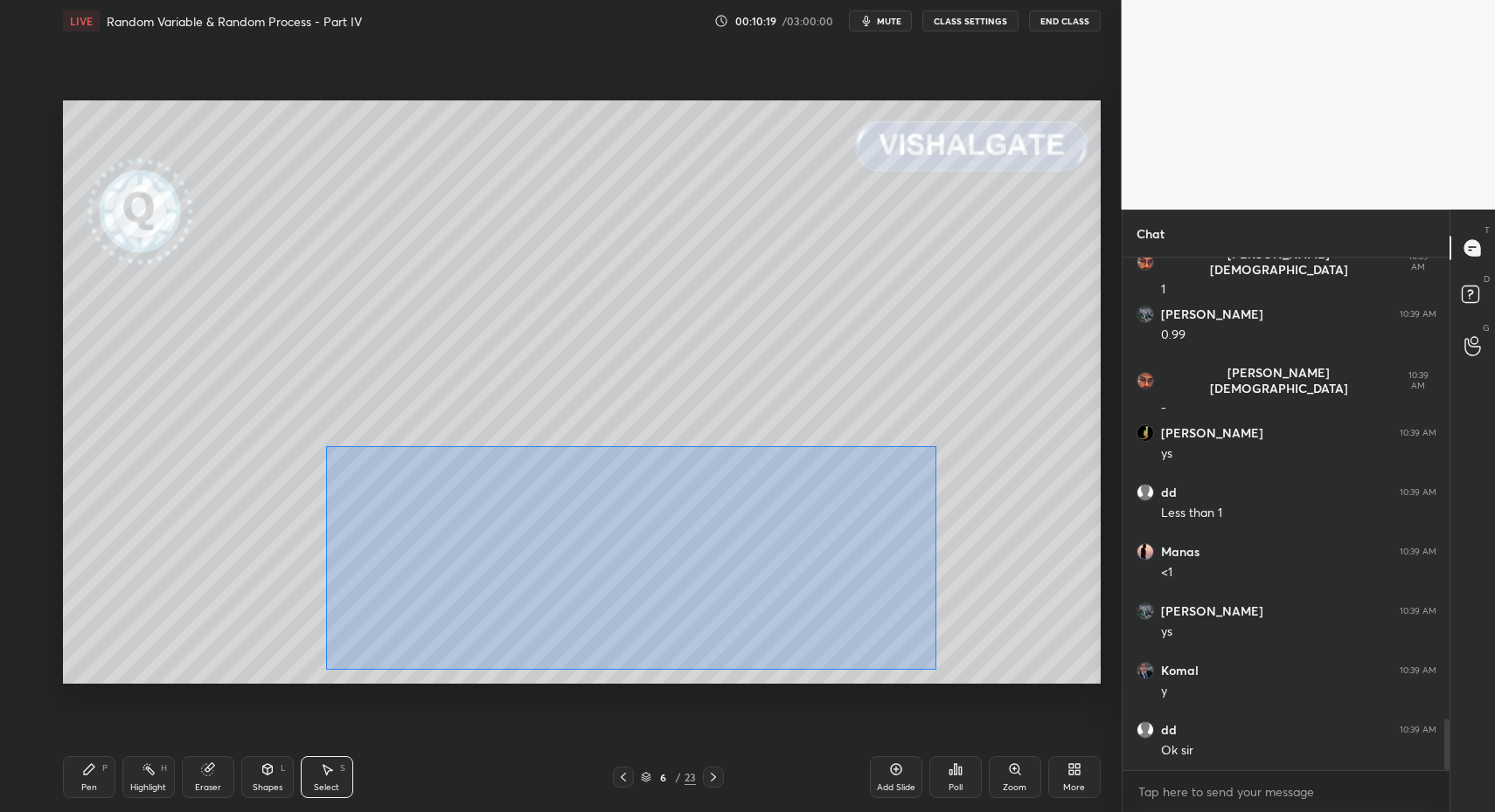
drag, startPoint x: 329, startPoint y: 455, endPoint x: 947, endPoint y: 671, distance: 654.7
click at [955, 677] on div "0 ° Undo Copy Duplicate Duplicate to new slide Delete" at bounding box center [581, 392] width 1038 height 584
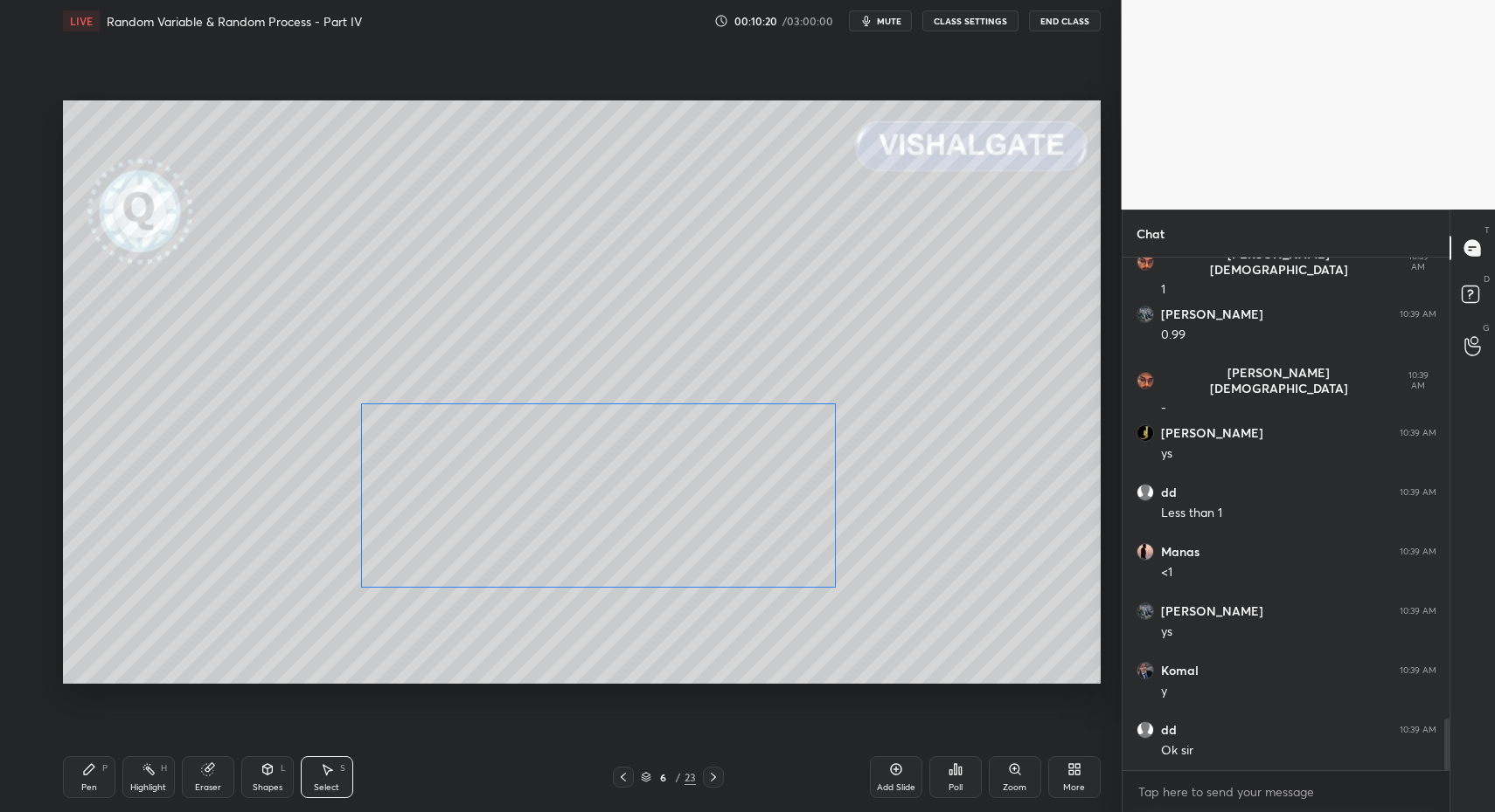
drag, startPoint x: 577, startPoint y: 543, endPoint x: 578, endPoint y: 509, distance: 34.0
click at [583, 508] on div "0 ° Undo Copy Duplicate Duplicate to new slide Delete" at bounding box center [581, 392] width 1038 height 584
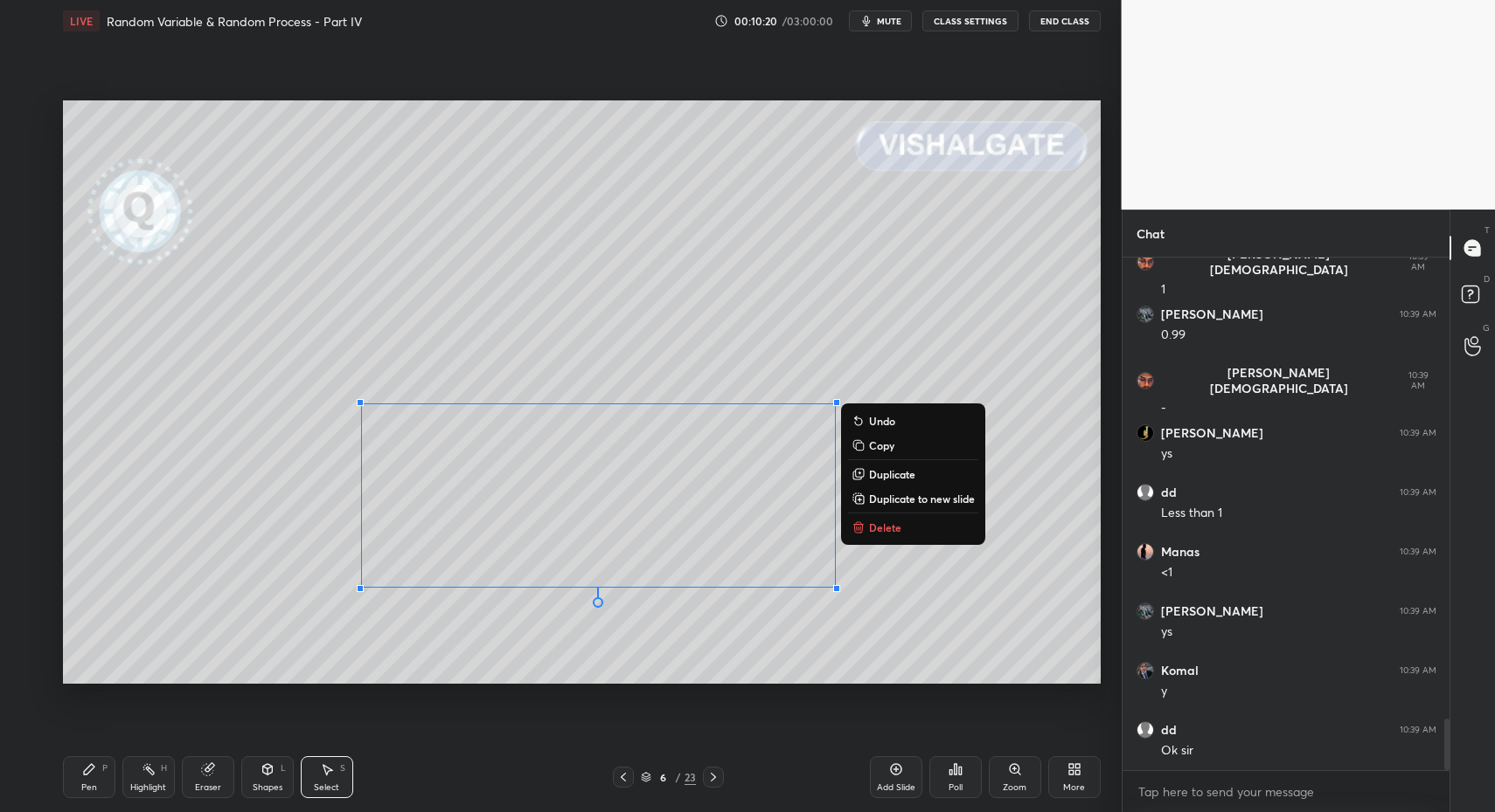
click at [95, 774] on icon at bounding box center [90, 770] width 14 height 14
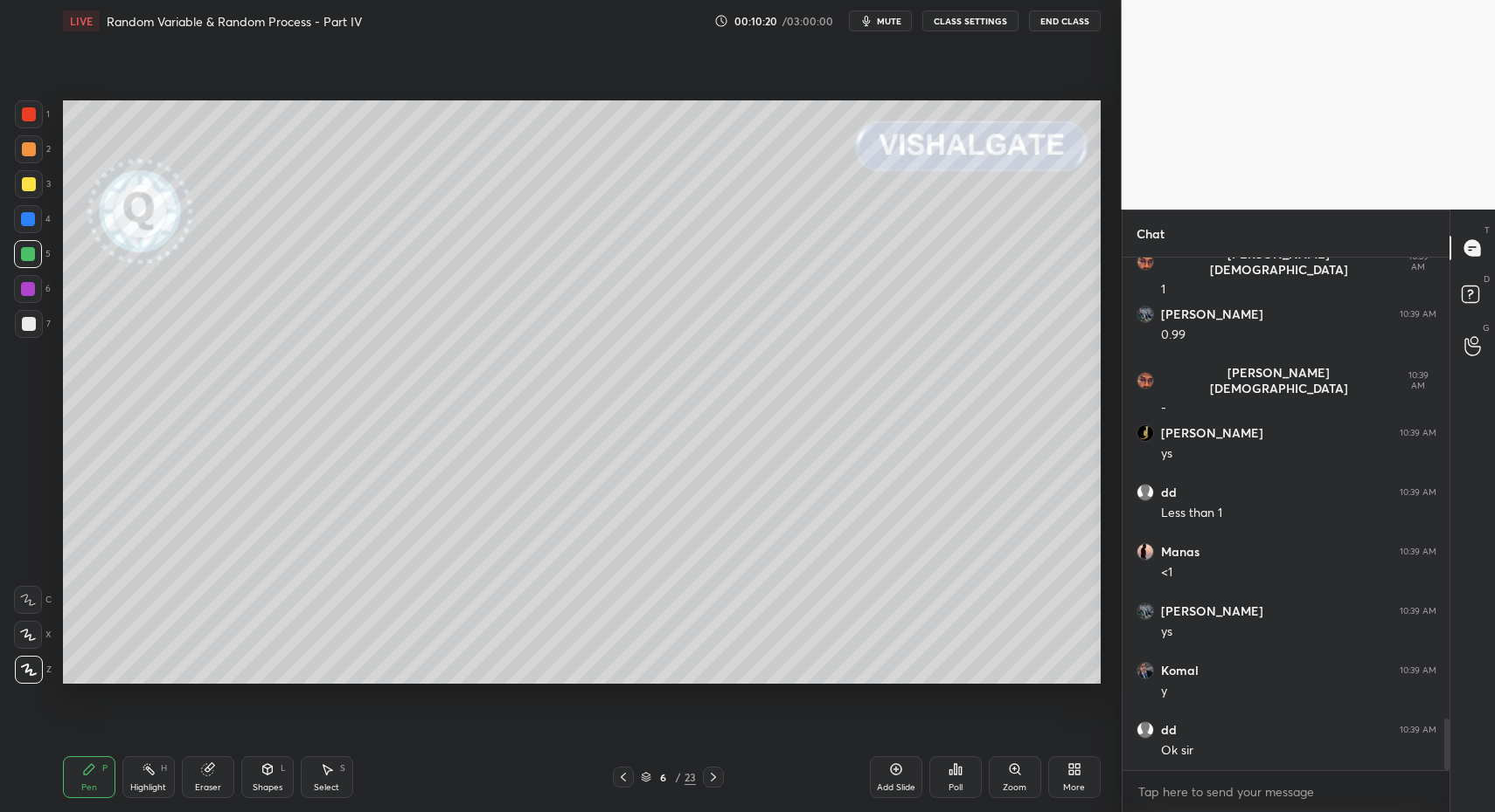
drag, startPoint x: 88, startPoint y: 777, endPoint x: 233, endPoint y: 687, distance: 170.7
click at [88, 777] on div "Pen P" at bounding box center [89, 778] width 52 height 42
click at [288, 798] on div "Pen P Highlight H Eraser Shapes L Select S 6 / 23 Add Slide Poll Zoom More" at bounding box center [581, 777] width 1038 height 70
click at [261, 773] on icon at bounding box center [268, 770] width 14 height 14
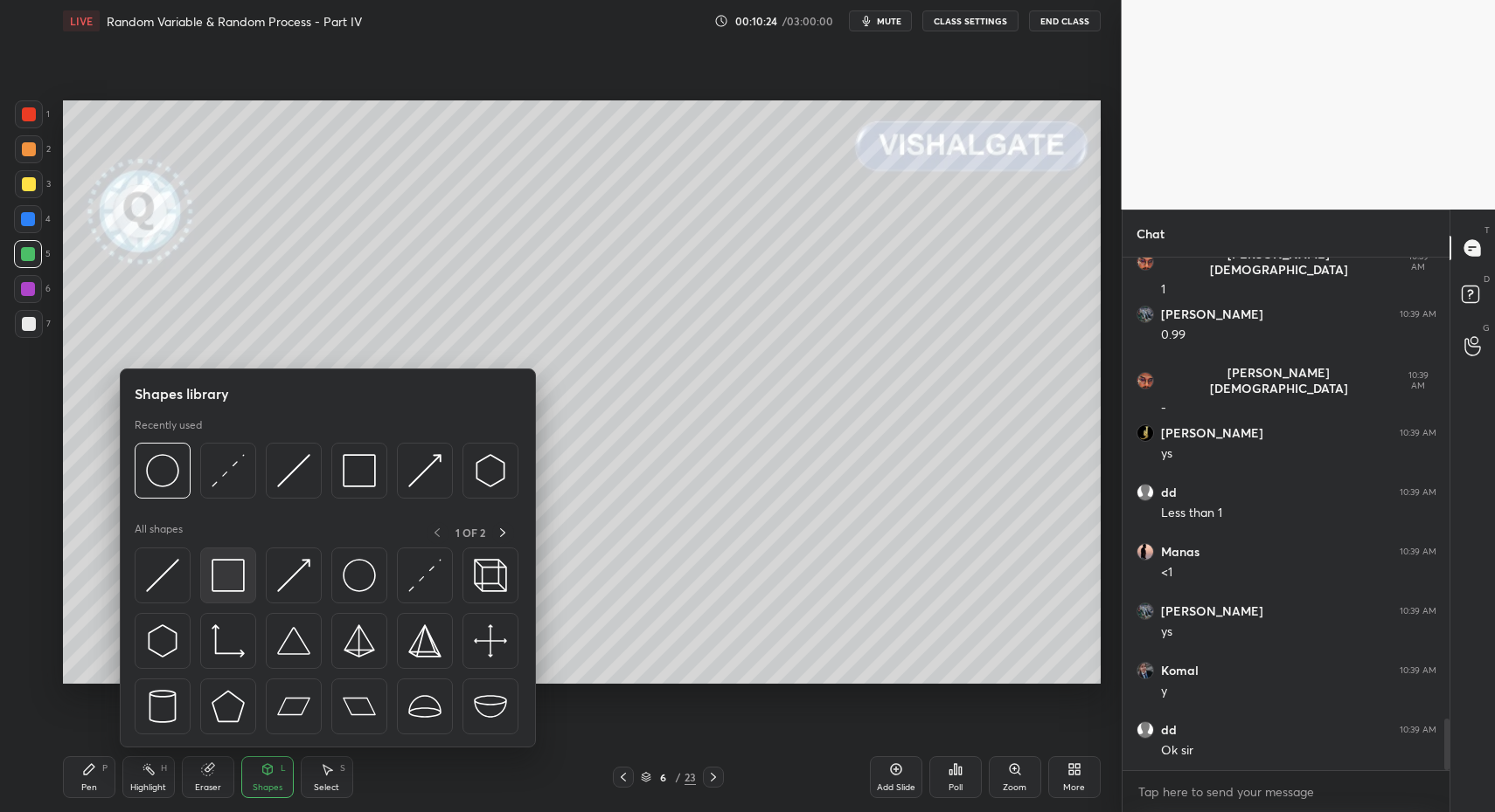
scroll to position [4621, 0]
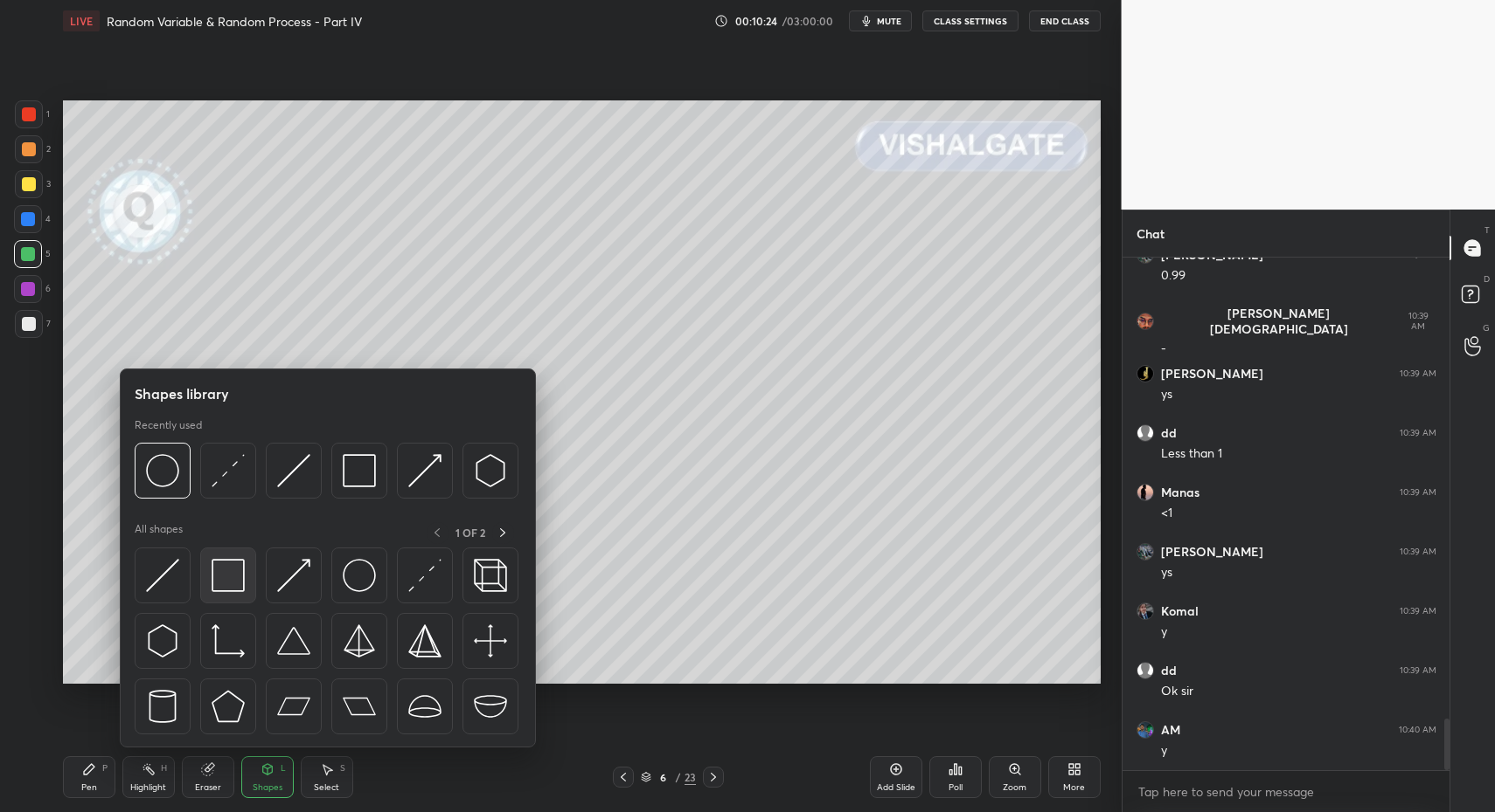
click at [226, 576] on img at bounding box center [228, 576] width 33 height 33
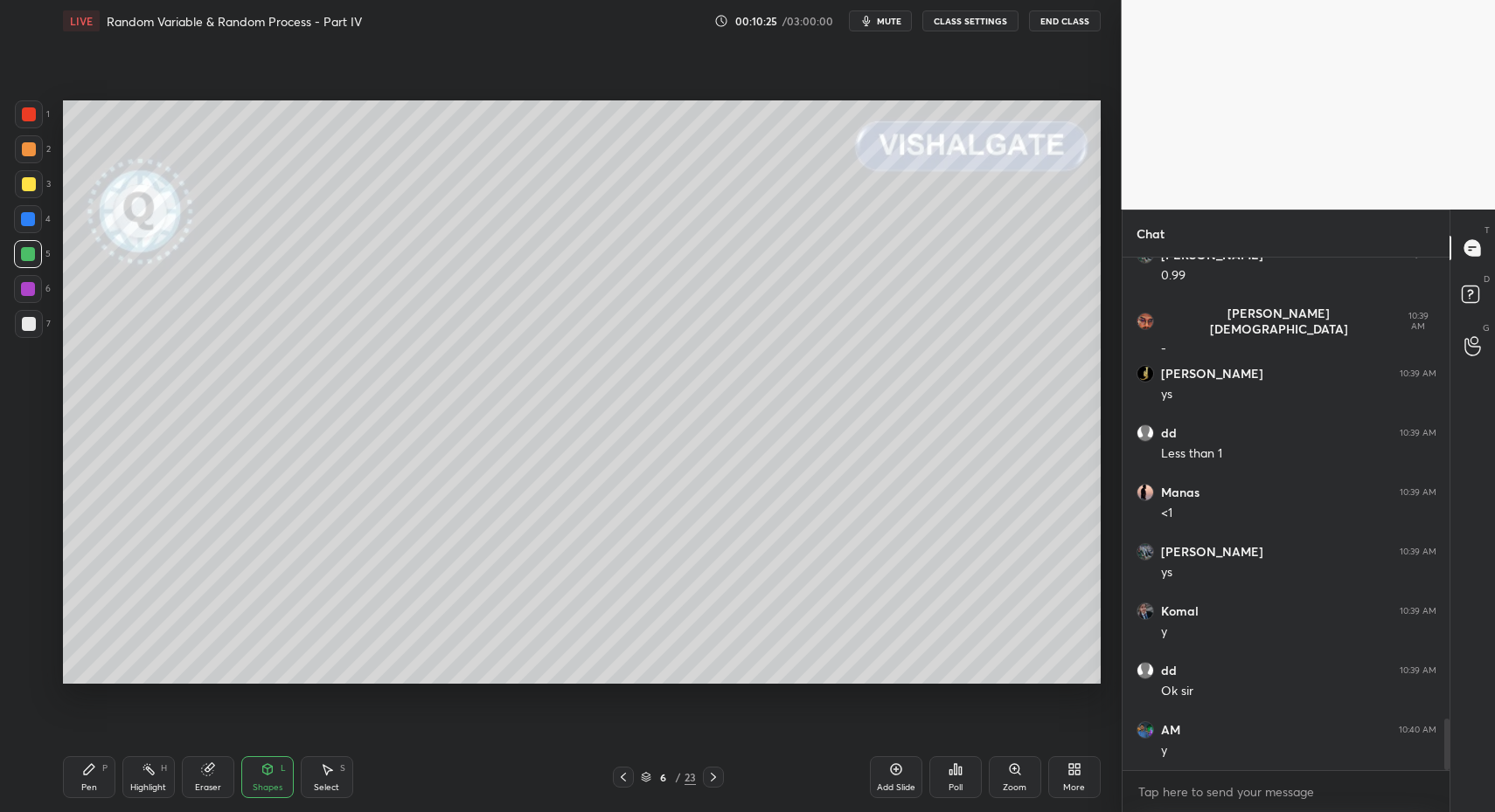
drag, startPoint x: 87, startPoint y: 770, endPoint x: 75, endPoint y: 767, distance: 12.4
click at [87, 770] on icon at bounding box center [89, 770] width 11 height 11
click at [69, 756] on div "Pen P Highlight H Eraser Shapes L Select S 6 / 23 Add Slide Poll Zoom More" at bounding box center [581, 777] width 1038 height 70
click at [35, 327] on div at bounding box center [29, 323] width 28 height 28
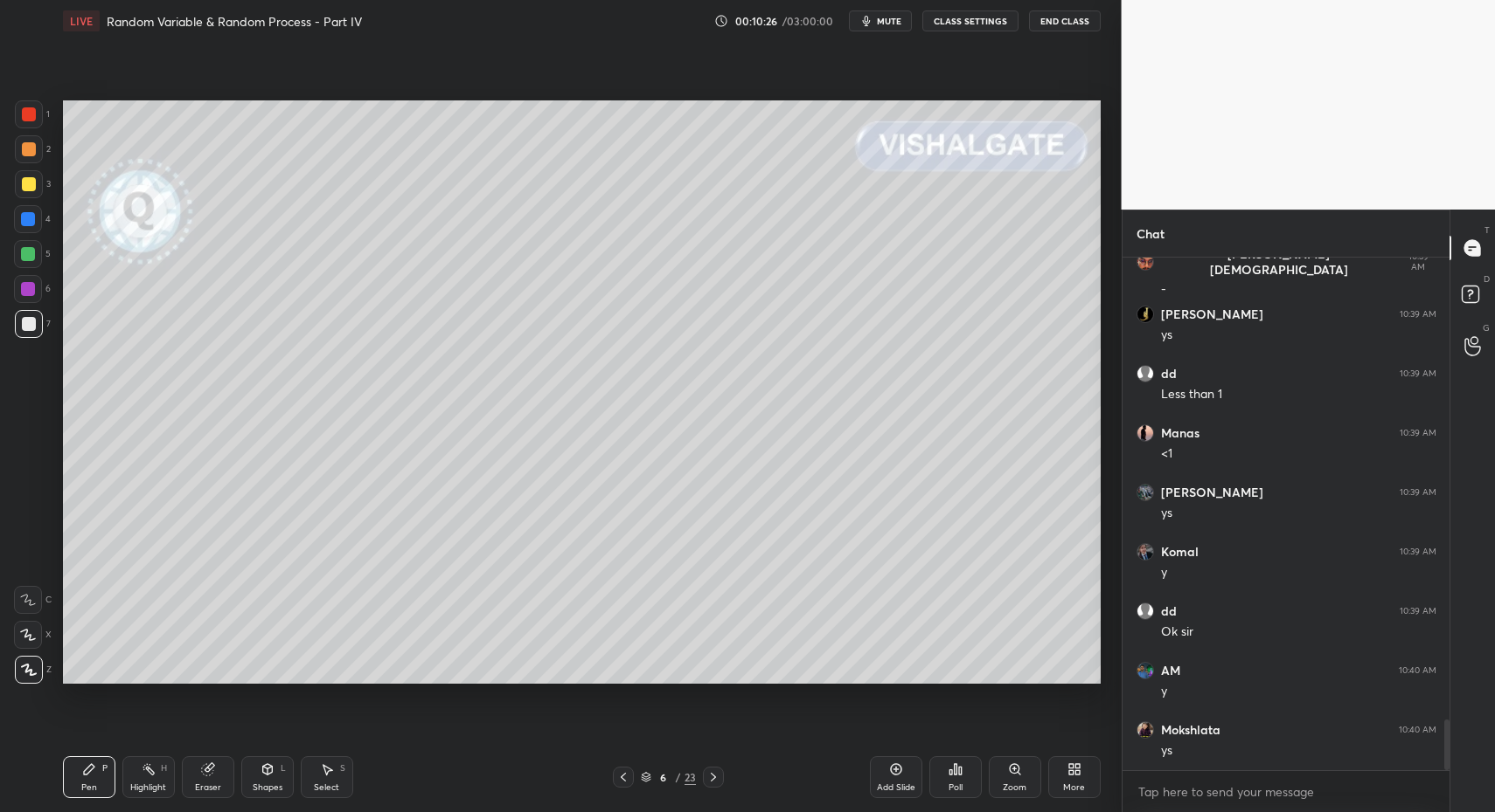
drag, startPoint x: 100, startPoint y: 781, endPoint x: 151, endPoint y: 724, distance: 76.5
click at [100, 781] on div "Pen P" at bounding box center [89, 778] width 52 height 42
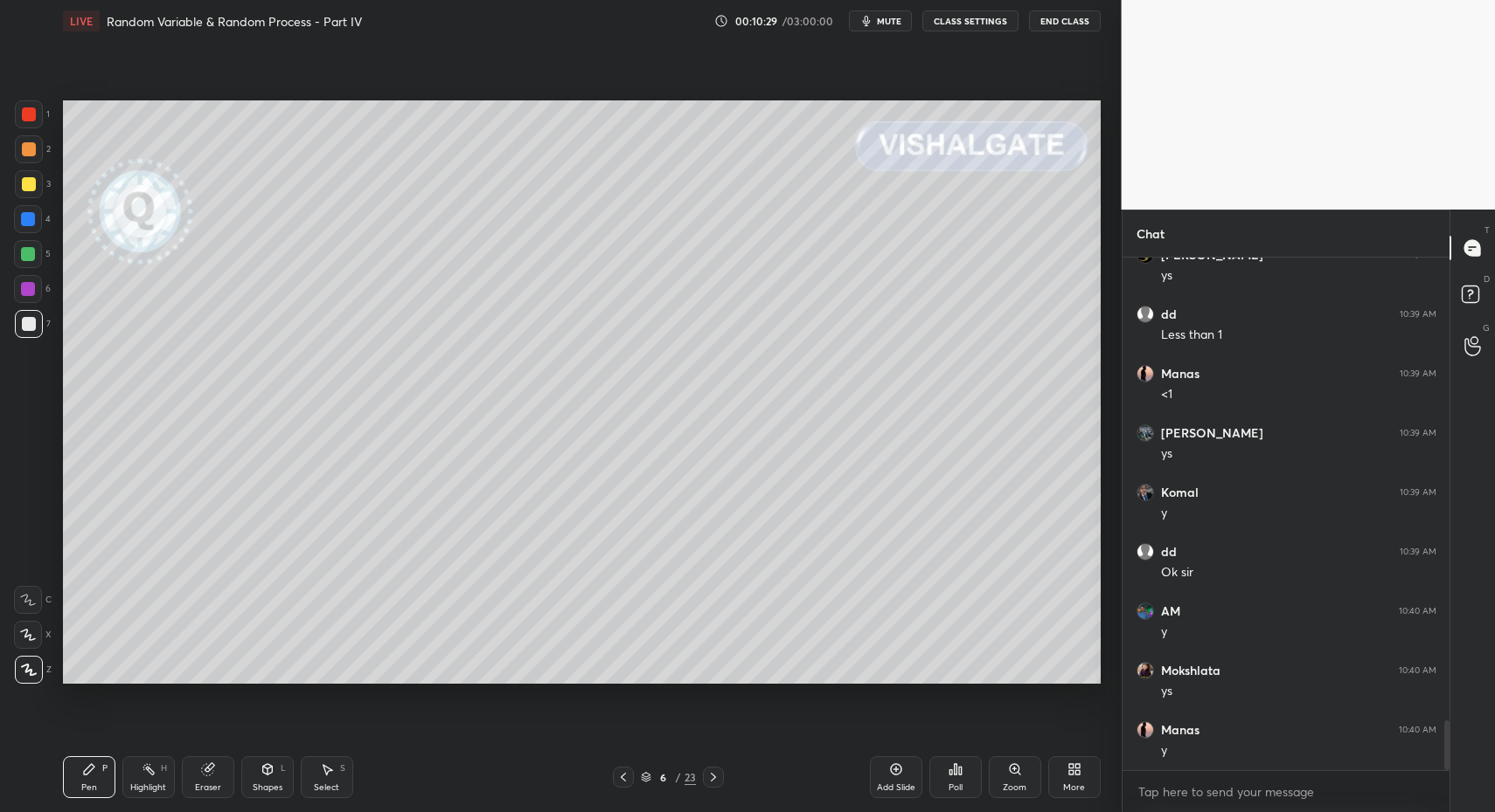
scroll to position [4799, 0]
click at [35, 224] on div at bounding box center [28, 219] width 28 height 28
click at [30, 207] on div at bounding box center [28, 219] width 28 height 28
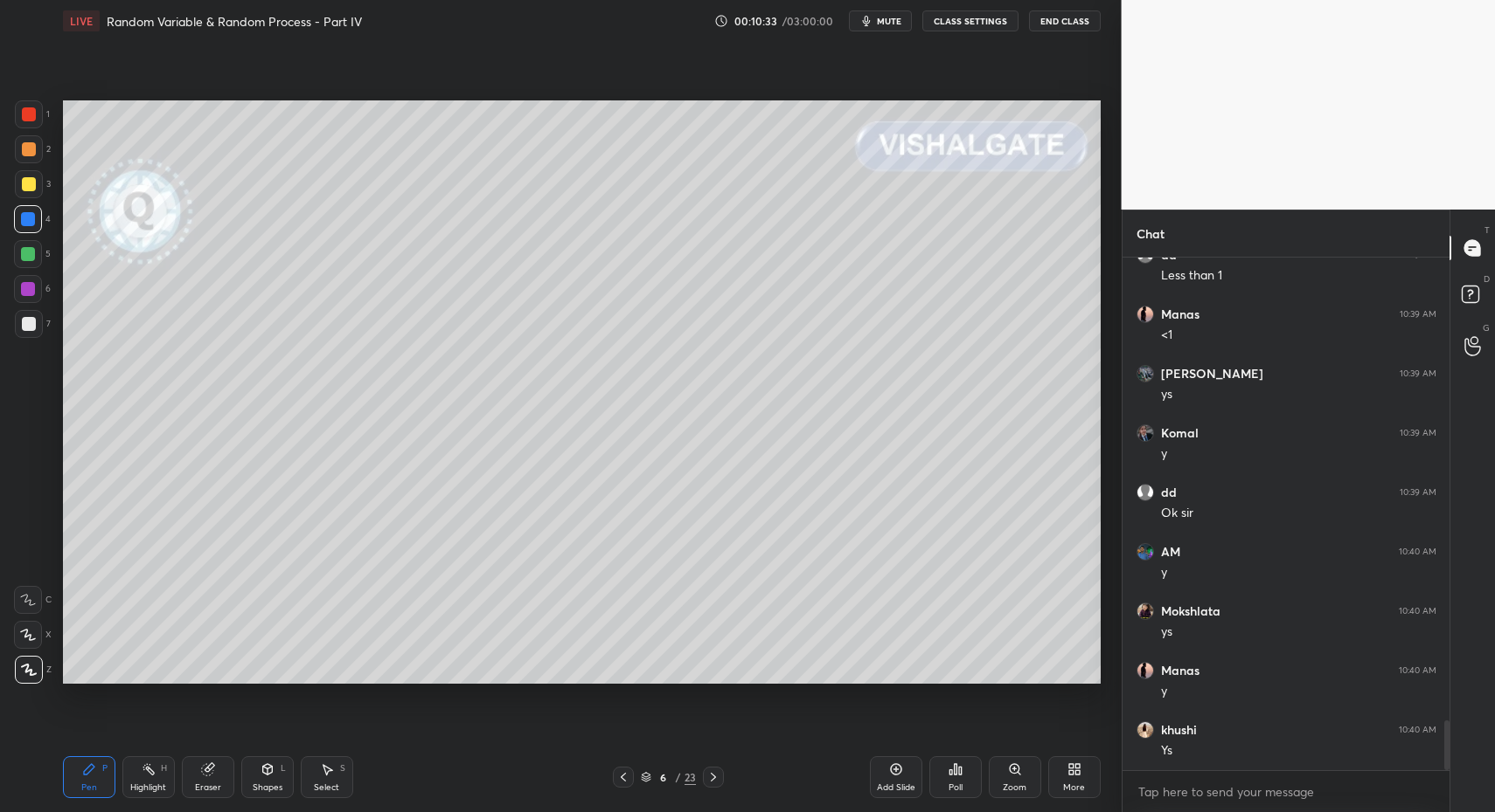
drag, startPoint x: 272, startPoint y: 787, endPoint x: 277, endPoint y: 769, distance: 18.7
click at [272, 787] on div "Shapes" at bounding box center [268, 787] width 30 height 9
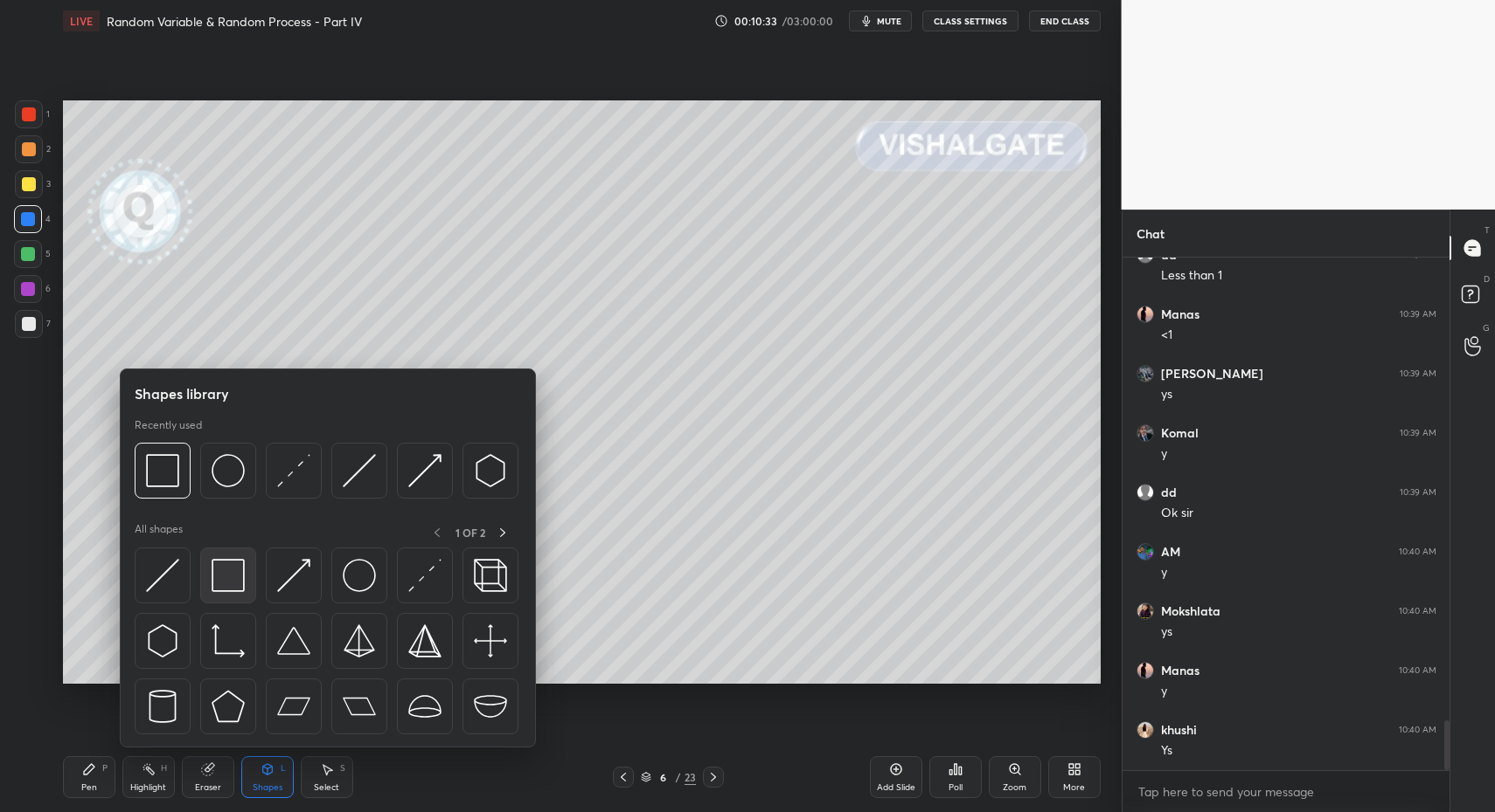
click at [232, 580] on img at bounding box center [228, 576] width 33 height 33
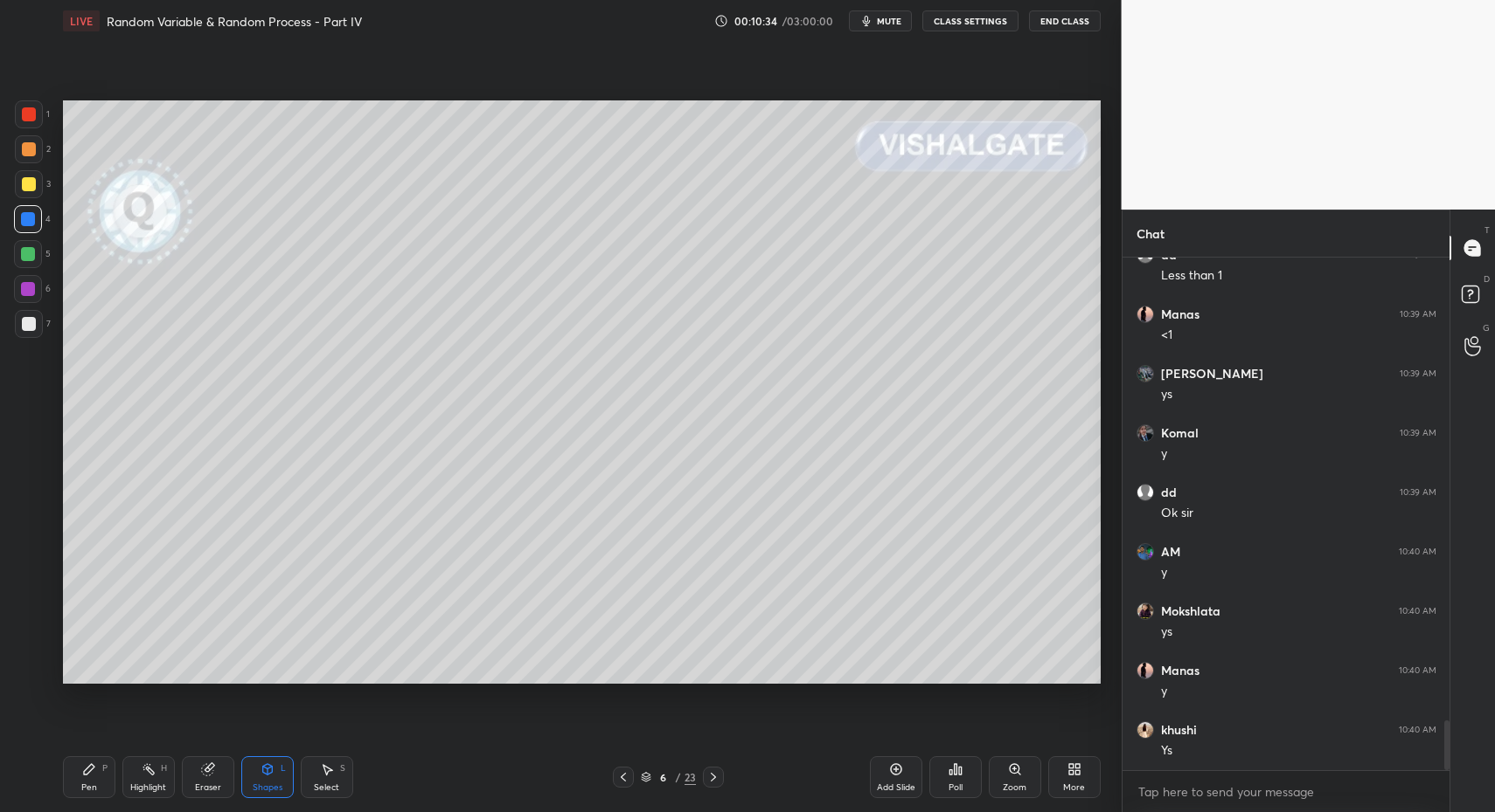
scroll to position [4858, 0]
click at [72, 786] on div "Pen P" at bounding box center [89, 778] width 52 height 42
click at [65, 774] on div "Pen P" at bounding box center [89, 778] width 52 height 42
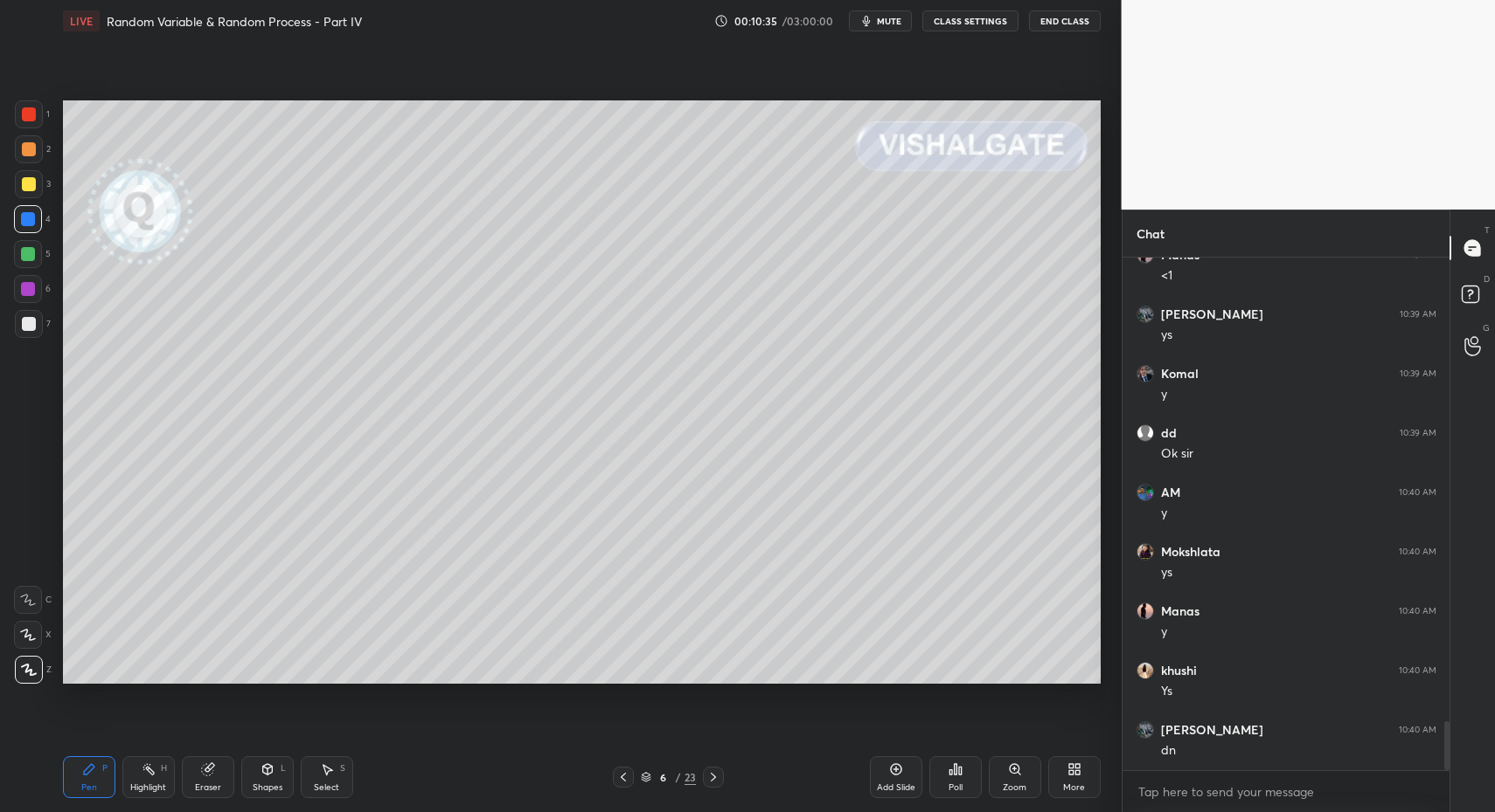
click at [33, 321] on div at bounding box center [29, 324] width 14 height 14
click at [703, 769] on div at bounding box center [712, 777] width 21 height 21
drag, startPoint x: 116, startPoint y: 778, endPoint x: 124, endPoint y: 721, distance: 57.6
click at [120, 772] on div "Pen P Highlight H Eraser Shapes L Select S" at bounding box center [265, 778] width 404 height 42
drag, startPoint x: 30, startPoint y: 325, endPoint x: 51, endPoint y: 365, distance: 45.2
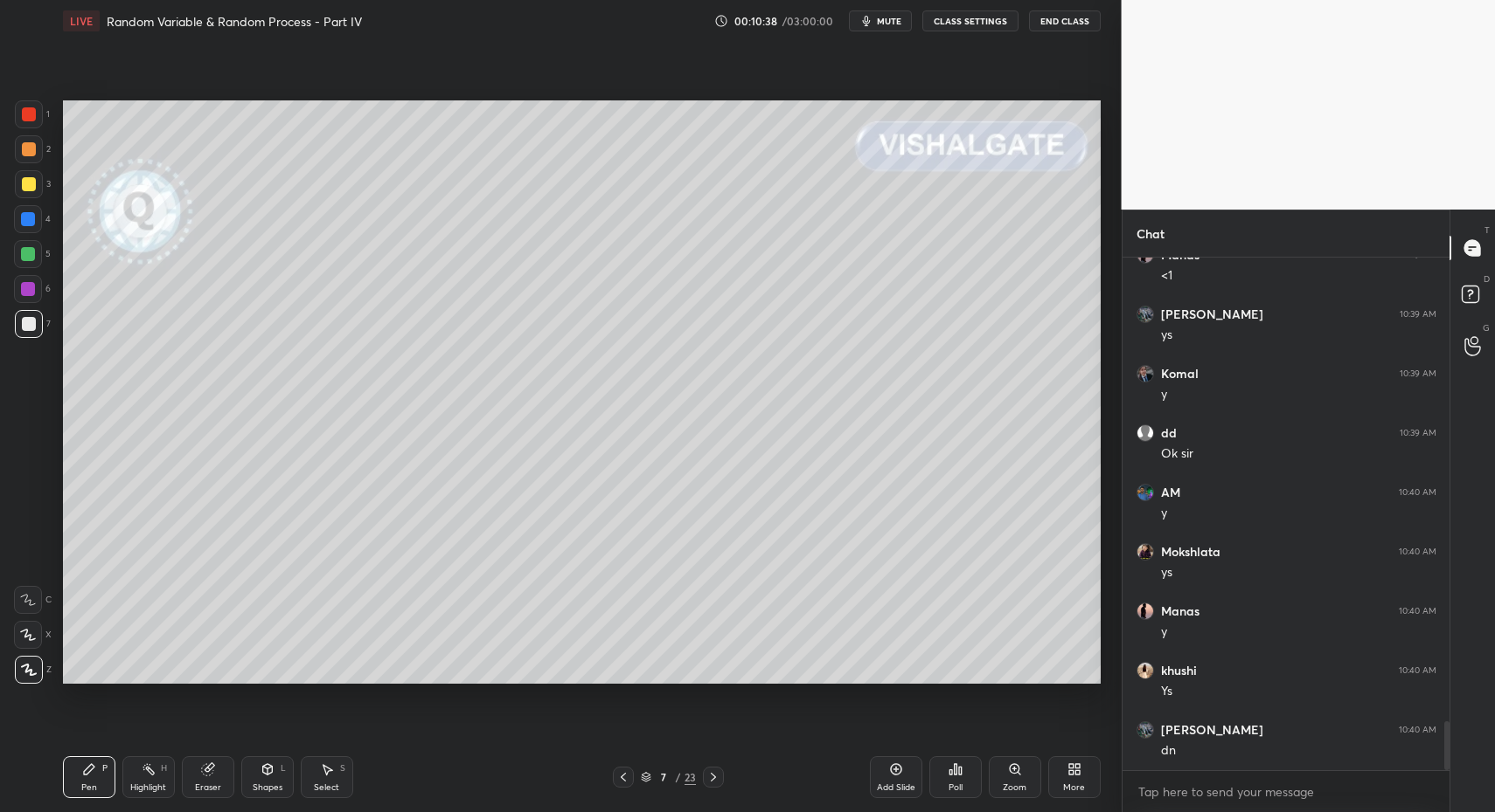
click at [30, 325] on div at bounding box center [29, 324] width 14 height 14
click at [275, 783] on div "Shapes" at bounding box center [268, 787] width 30 height 9
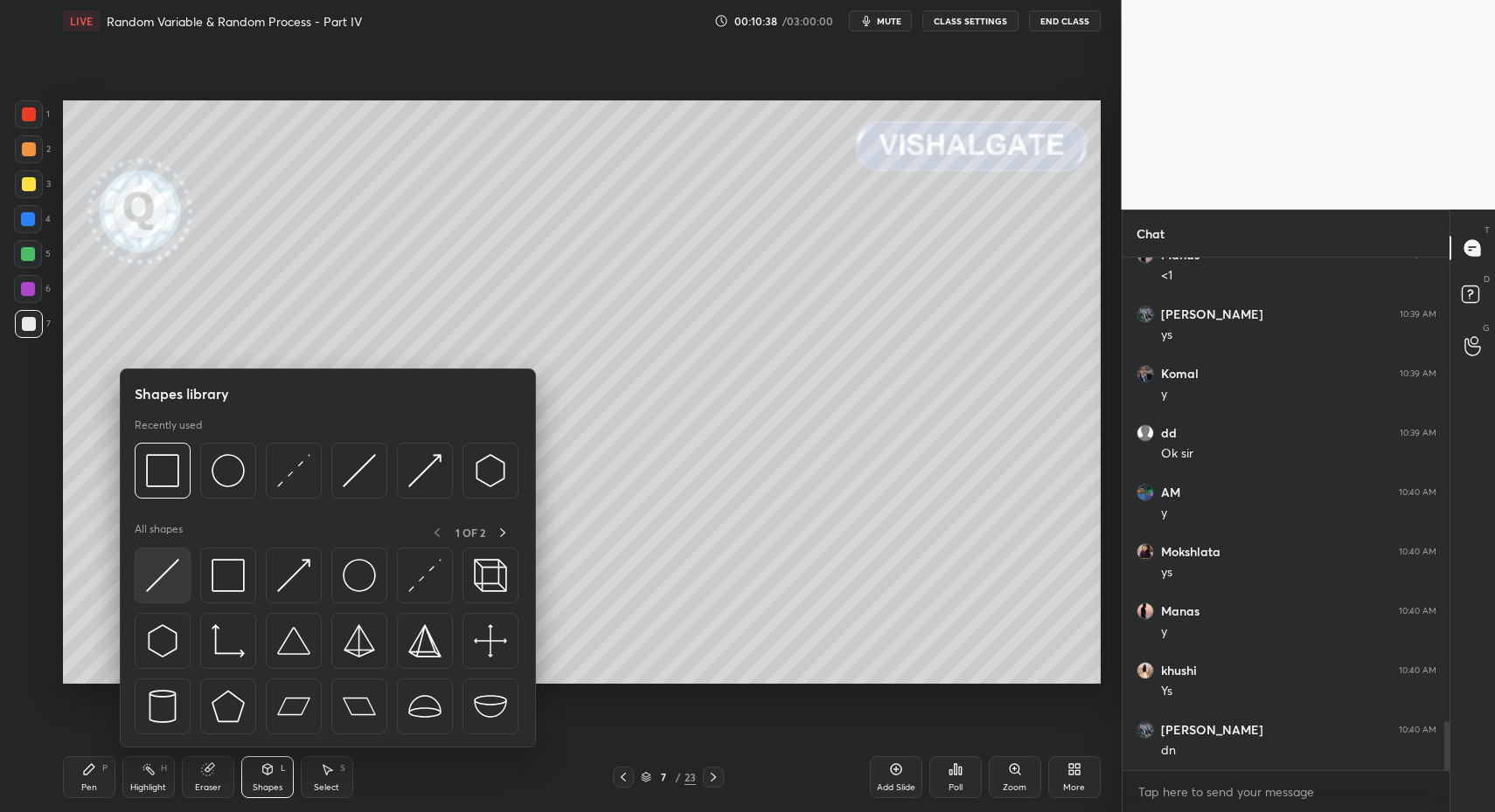
click at [173, 588] on img at bounding box center [162, 576] width 33 height 33
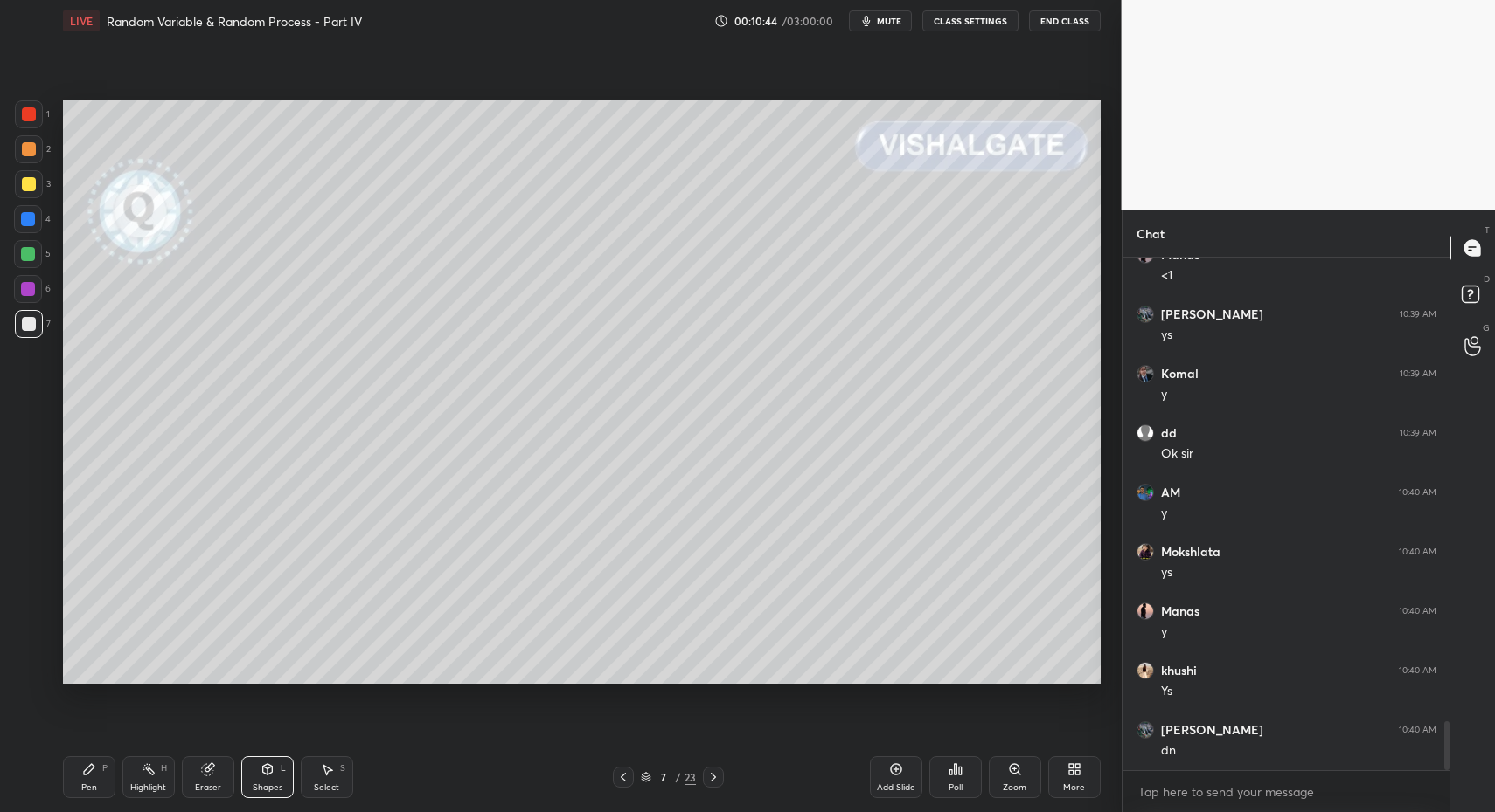
click at [98, 784] on div "Pen P" at bounding box center [89, 778] width 52 height 42
drag, startPoint x: 98, startPoint y: 778, endPoint x: 83, endPoint y: 719, distance: 60.9
click at [92, 781] on div "Pen P" at bounding box center [89, 778] width 52 height 42
click at [35, 184] on div at bounding box center [29, 184] width 28 height 28
drag, startPoint x: 278, startPoint y: 790, endPoint x: 268, endPoint y: 748, distance: 43.2
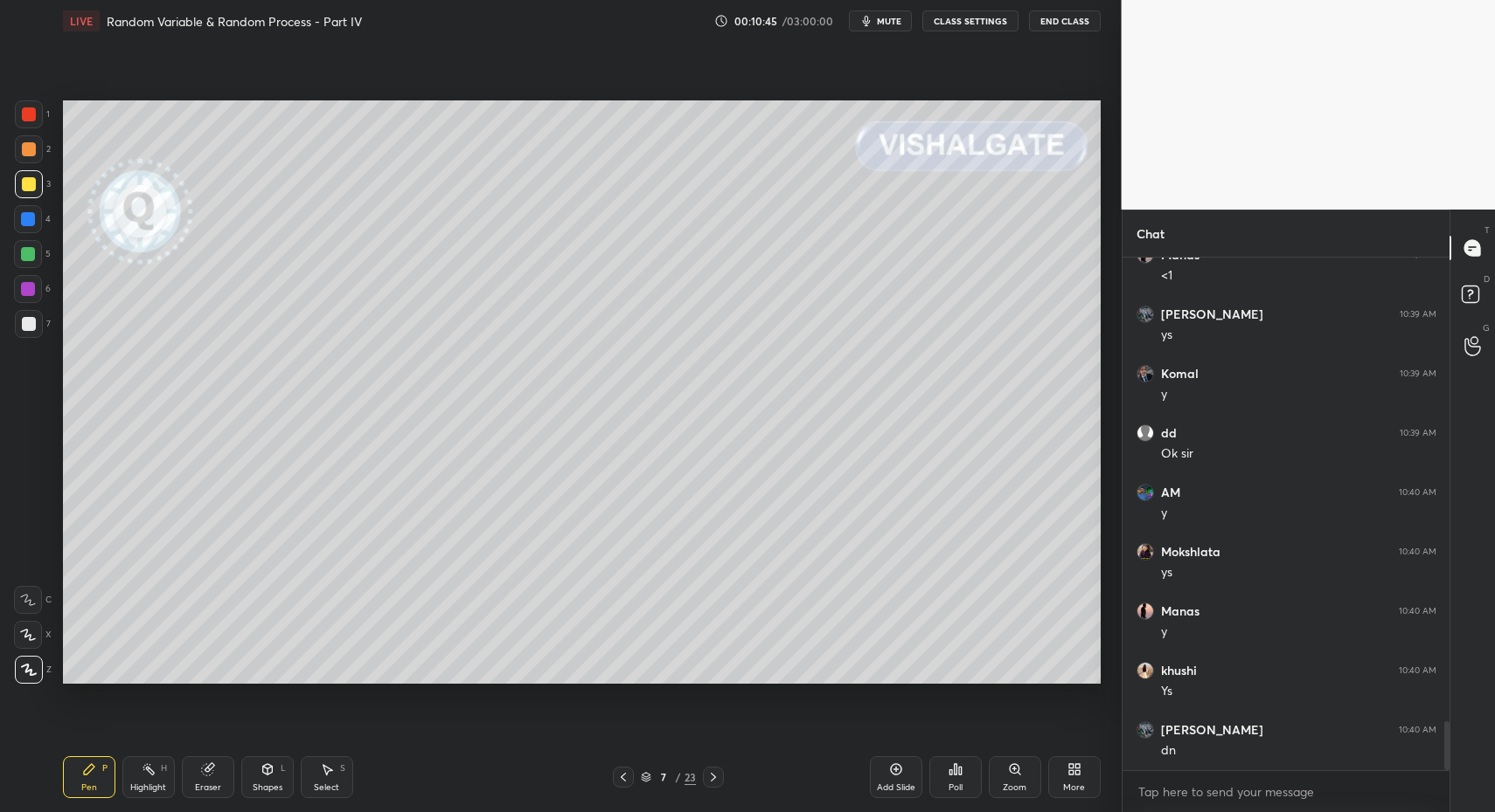
click at [278, 786] on div "Shapes" at bounding box center [268, 787] width 30 height 9
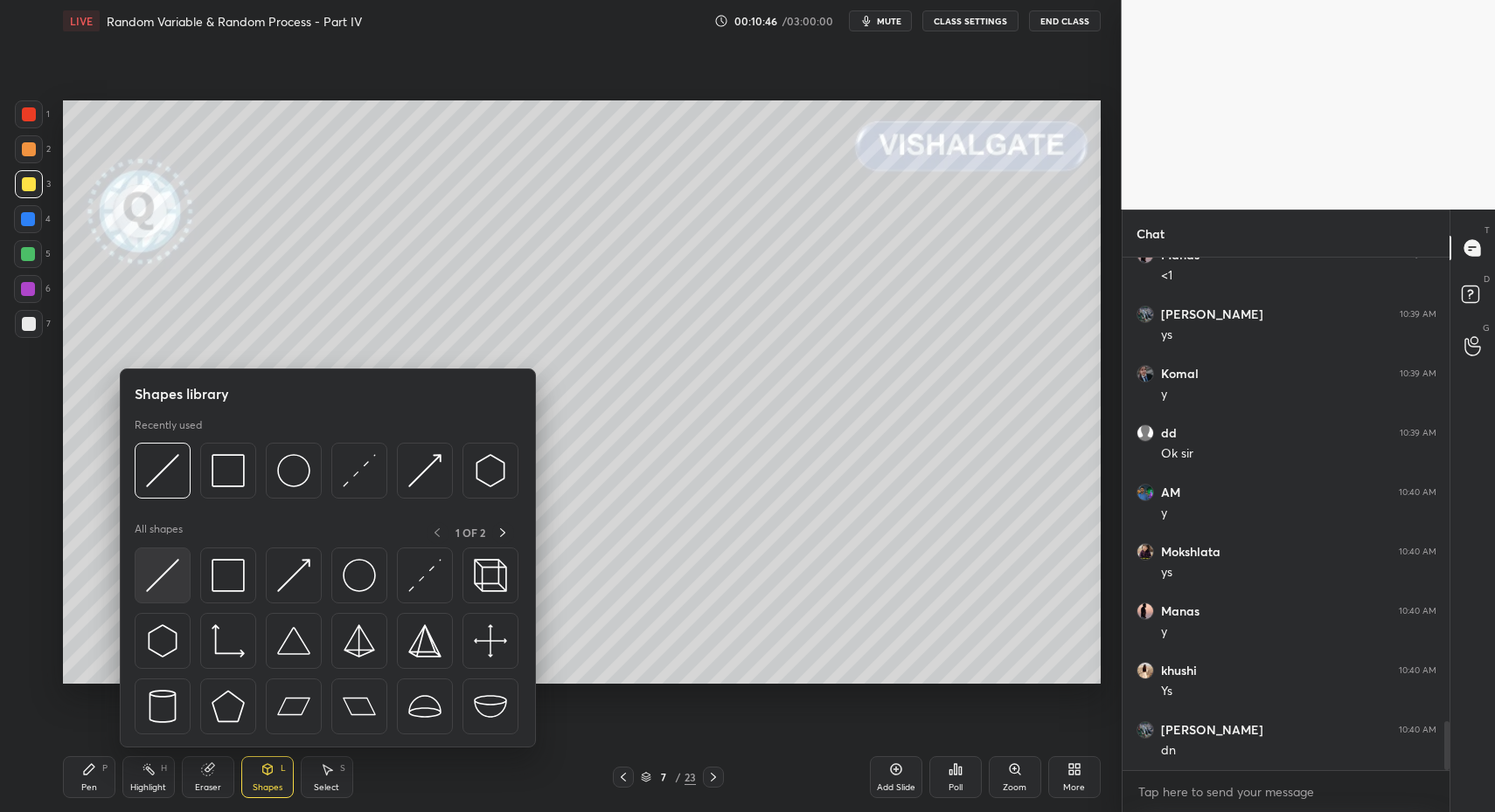
click at [162, 597] on div at bounding box center [162, 575] width 56 height 56
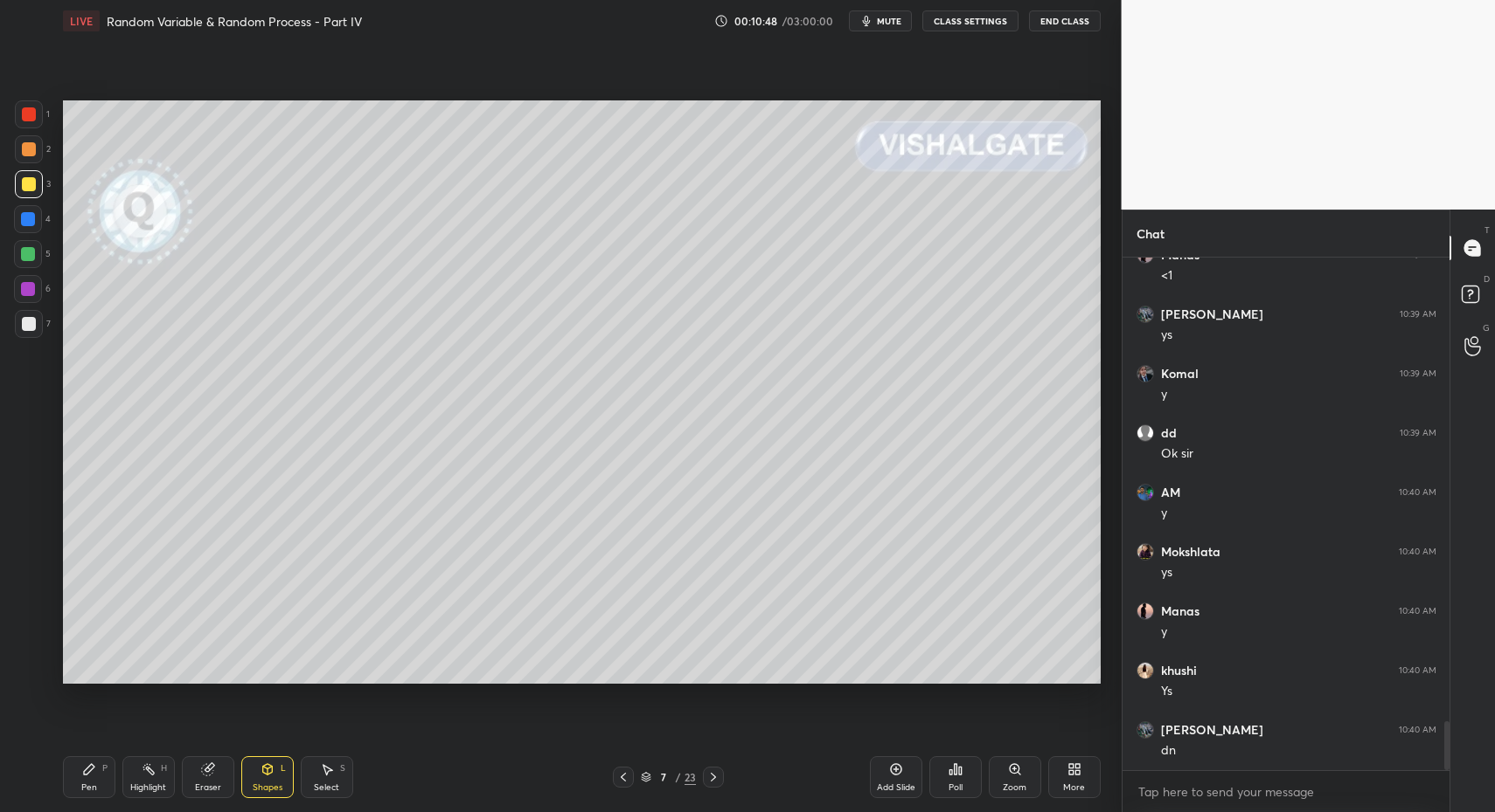
drag, startPoint x: 134, startPoint y: 768, endPoint x: 115, endPoint y: 773, distance: 19.6
click at [134, 768] on div "Highlight H" at bounding box center [148, 778] width 52 height 42
click at [106, 769] on div "Pen P" at bounding box center [89, 778] width 52 height 42
click at [23, 263] on div at bounding box center [28, 254] width 28 height 28
click at [30, 279] on div at bounding box center [28, 289] width 28 height 28
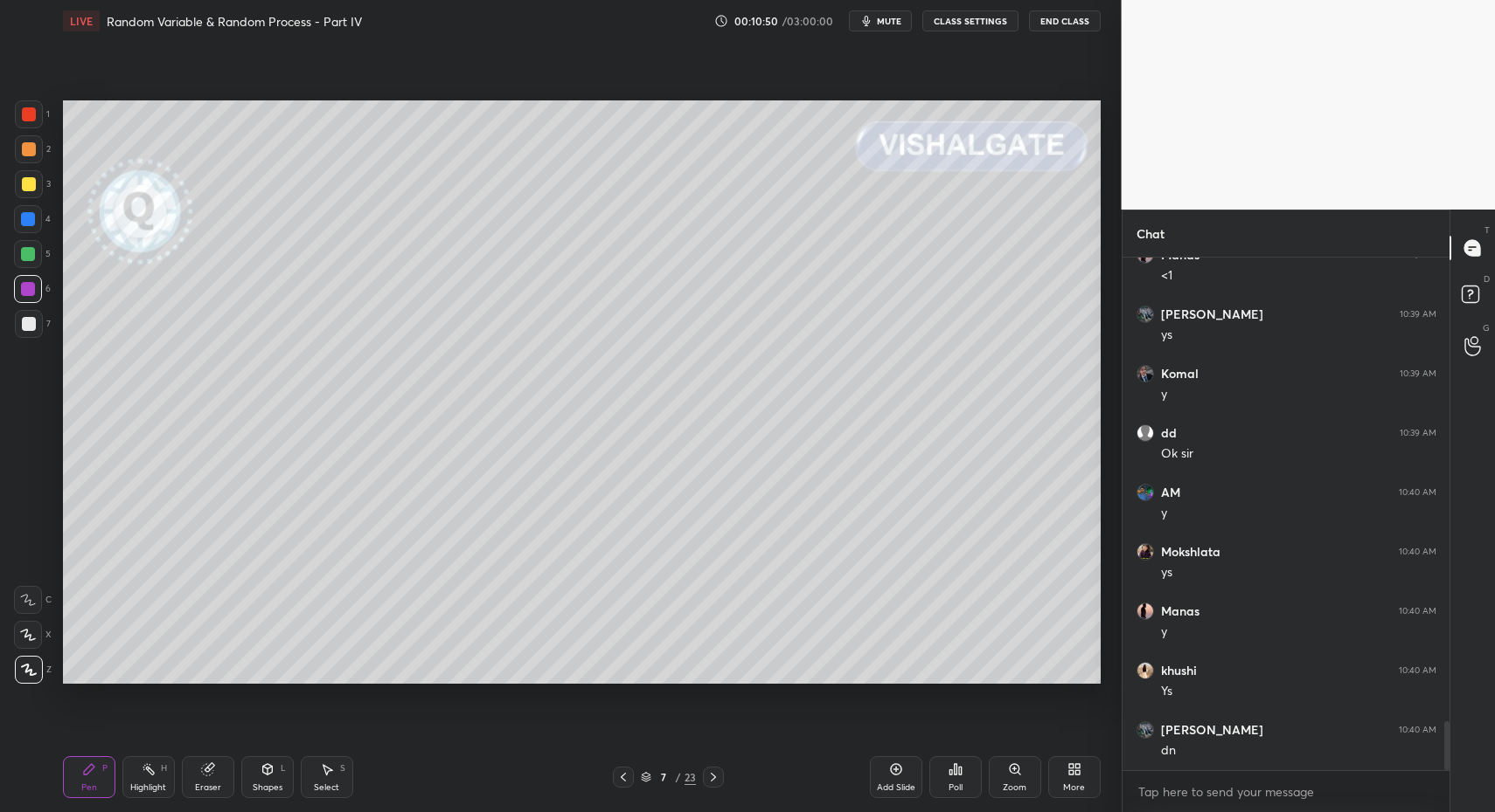
click at [33, 606] on icon at bounding box center [28, 600] width 16 height 12
click at [33, 598] on icon at bounding box center [28, 600] width 16 height 12
click at [34, 115] on div at bounding box center [29, 114] width 14 height 14
click at [34, 113] on div at bounding box center [29, 114] width 28 height 28
click at [279, 796] on div "Shapes L" at bounding box center [267, 778] width 52 height 42
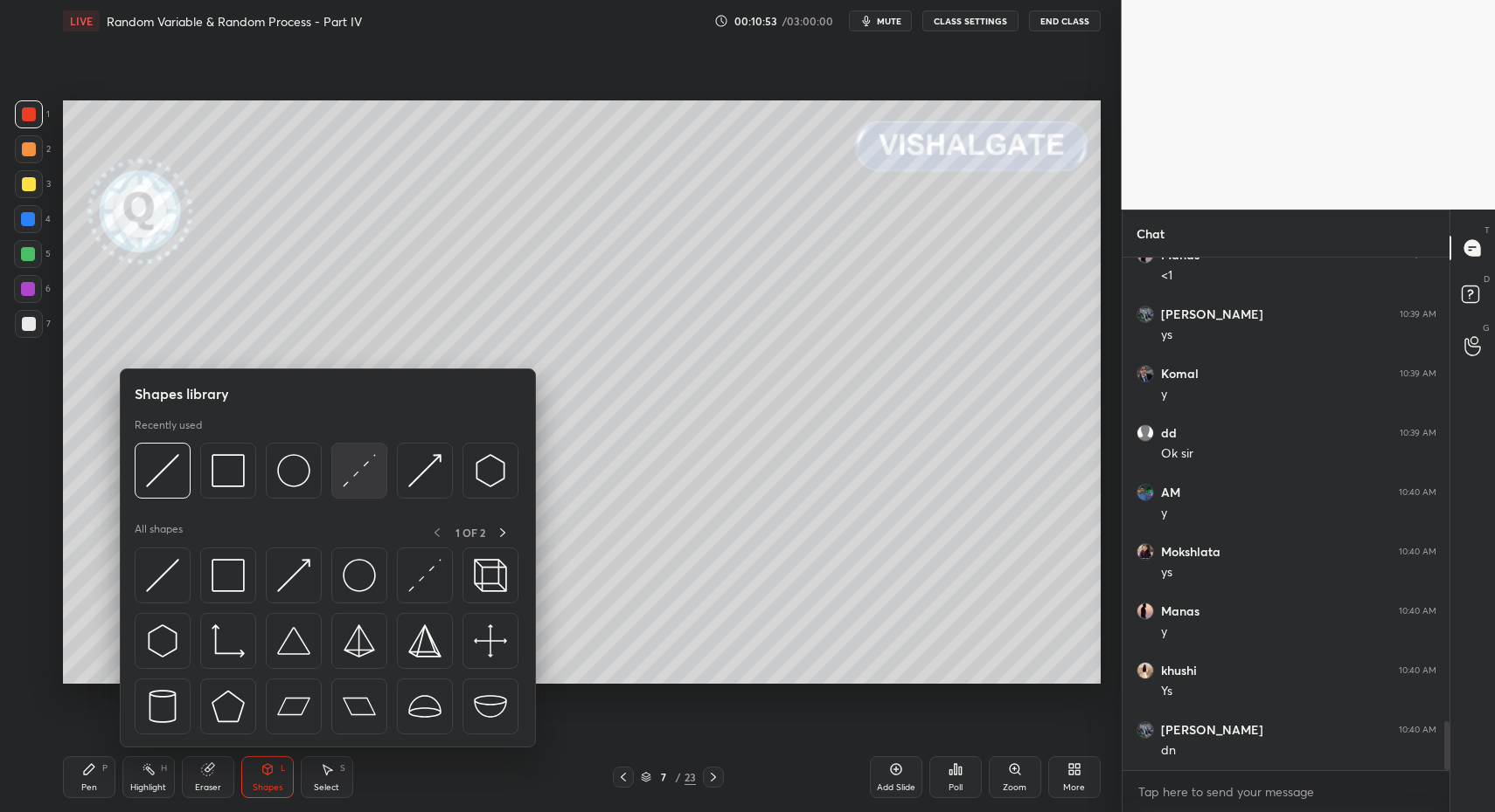
click at [342, 474] on img at bounding box center [359, 471] width 33 height 33
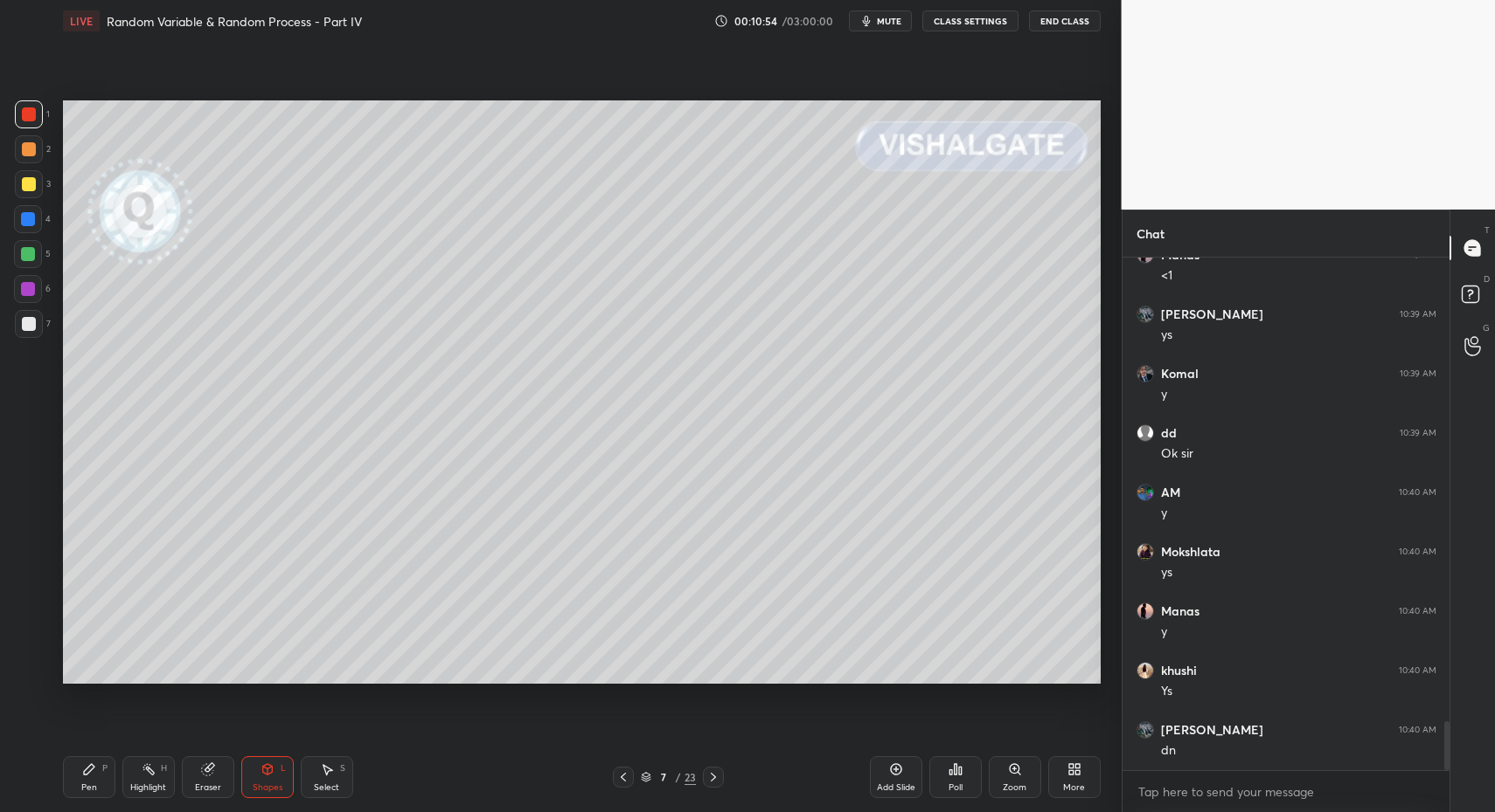
drag, startPoint x: 81, startPoint y: 783, endPoint x: 67, endPoint y: 781, distance: 14.1
click at [82, 783] on div "Pen" at bounding box center [90, 787] width 16 height 9
click at [65, 780] on div "Pen P" at bounding box center [89, 778] width 52 height 42
click at [24, 664] on icon at bounding box center [29, 669] width 16 height 12
click at [22, 666] on icon at bounding box center [29, 669] width 14 height 11
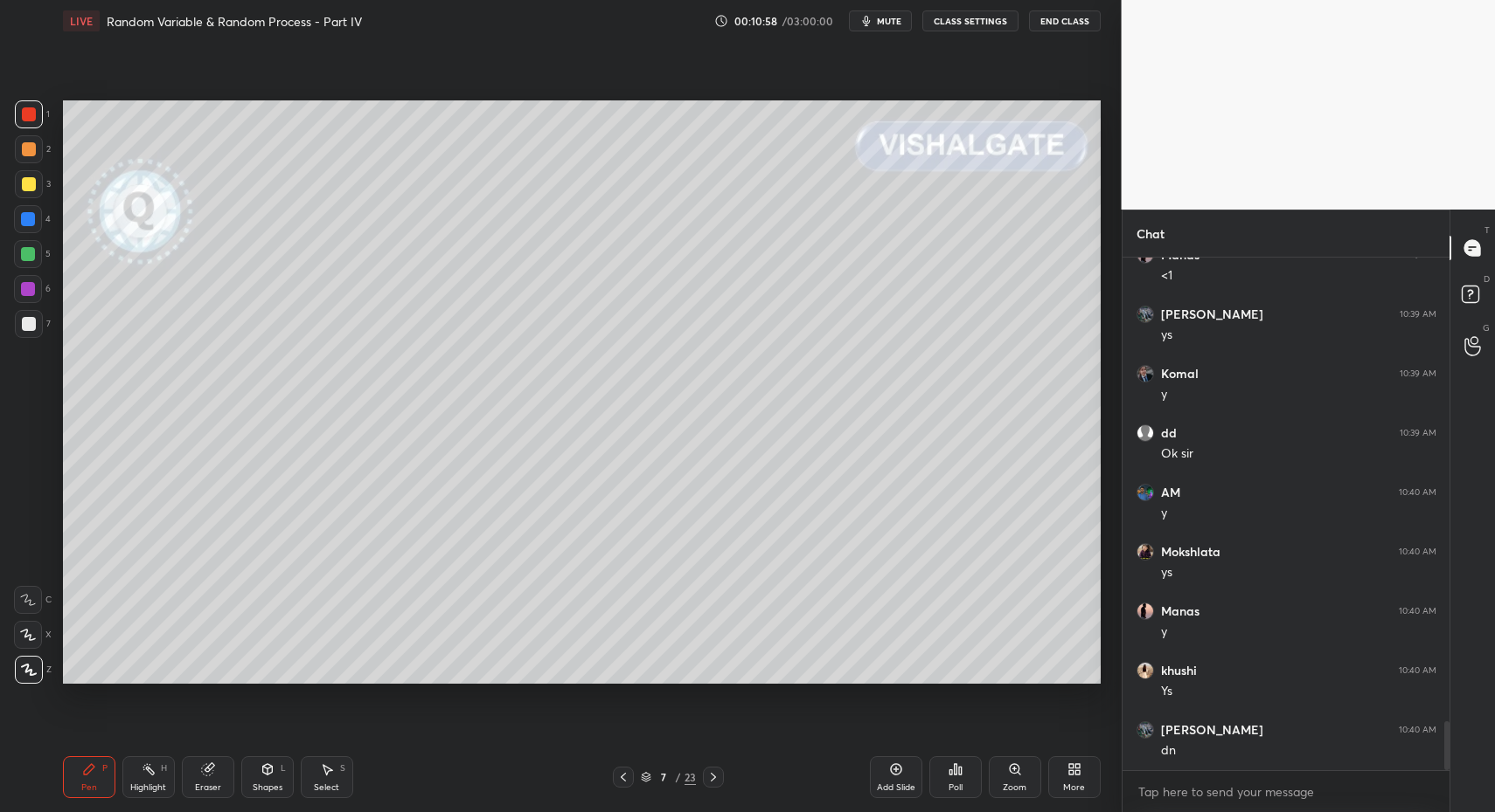
click at [35, 155] on div at bounding box center [29, 149] width 28 height 28
drag, startPoint x: 30, startPoint y: 255, endPoint x: 34, endPoint y: 288, distance: 33.2
click at [30, 255] on div at bounding box center [28, 254] width 14 height 14
click at [20, 603] on icon at bounding box center [28, 600] width 16 height 12
drag, startPoint x: 30, startPoint y: 601, endPoint x: 59, endPoint y: 620, distance: 34.7
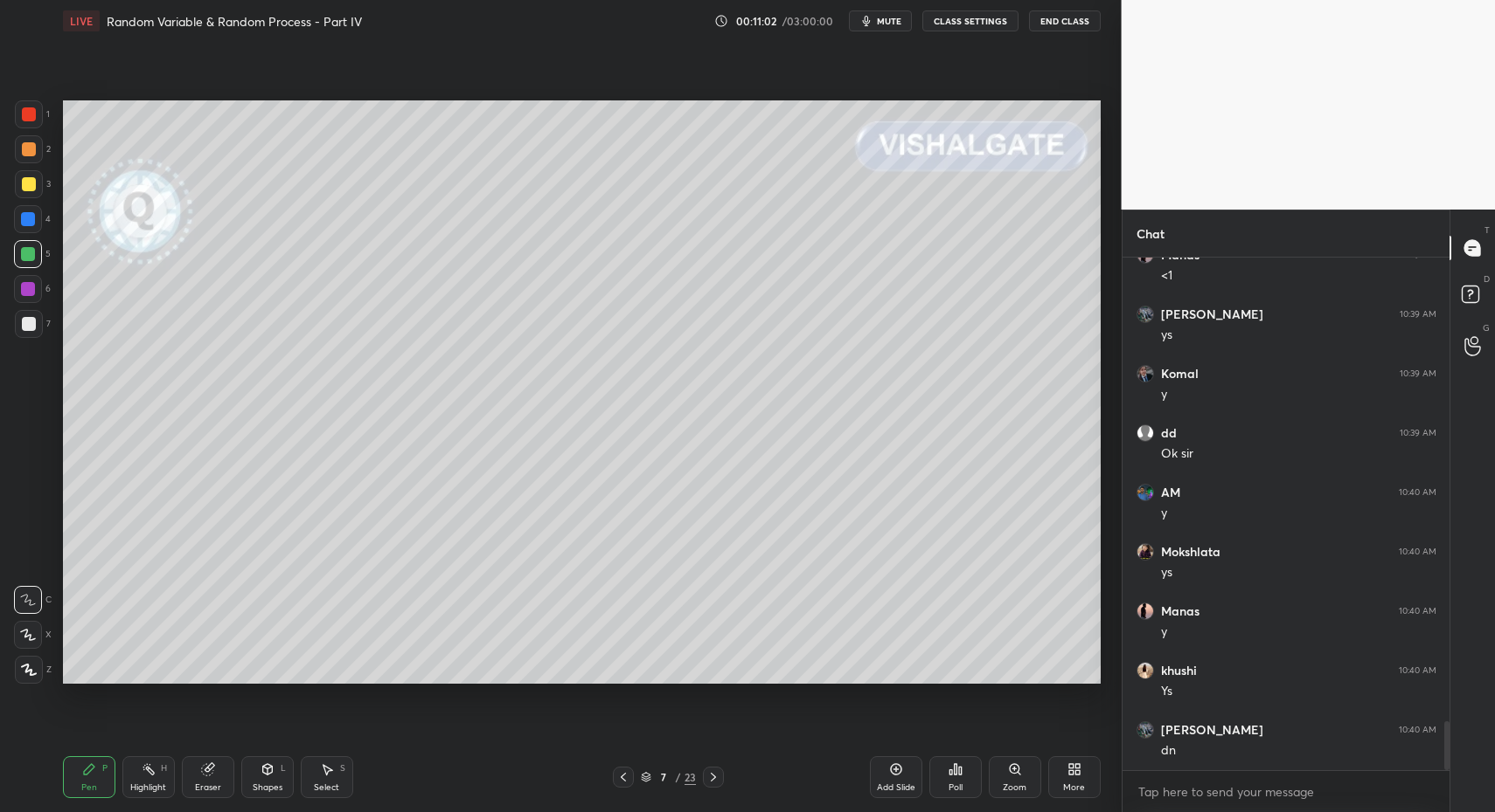
click at [30, 601] on icon at bounding box center [28, 600] width 14 height 11
click at [270, 780] on div "Shapes L" at bounding box center [267, 778] width 52 height 42
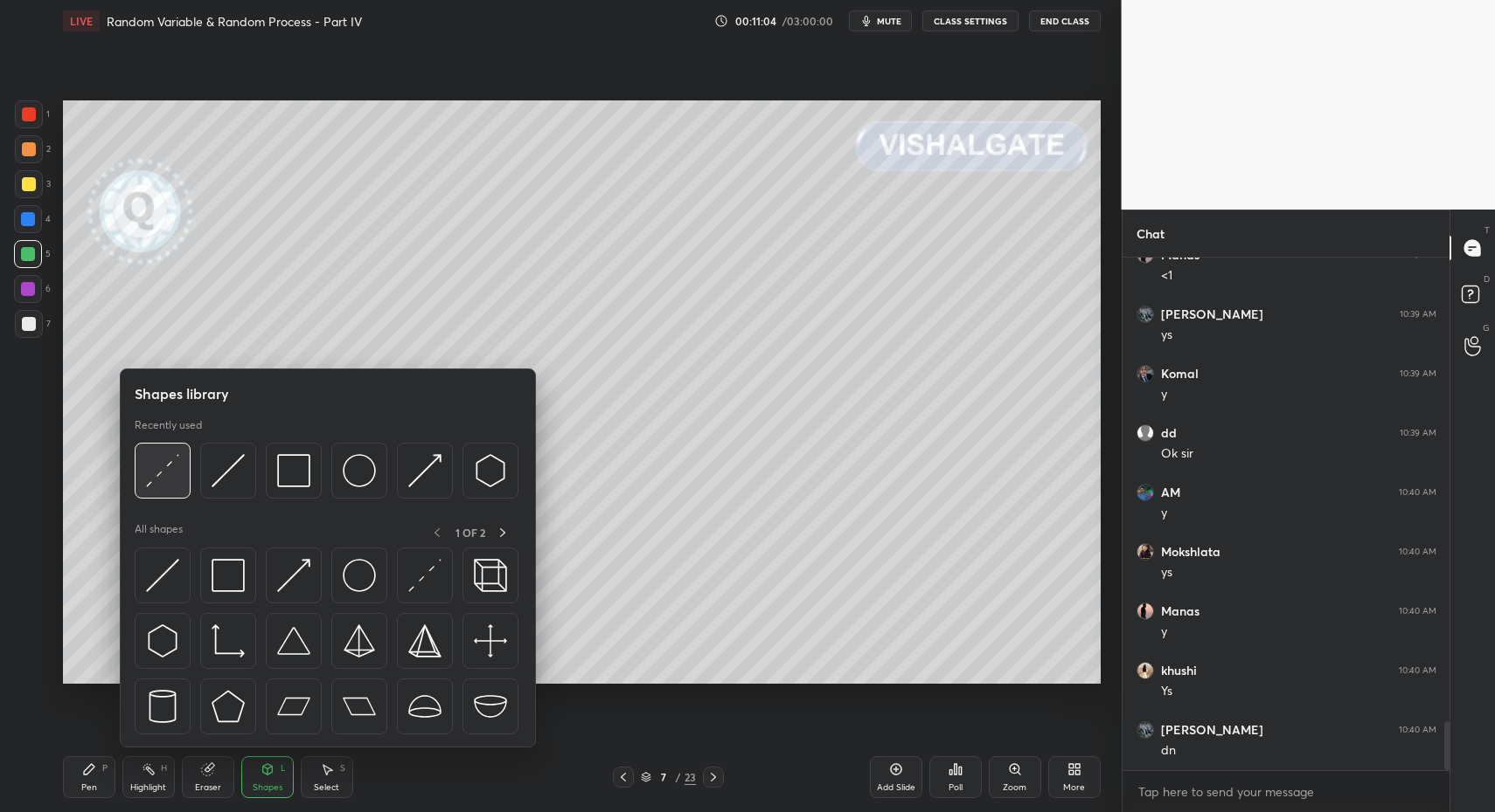
click at [156, 458] on img at bounding box center [162, 471] width 33 height 33
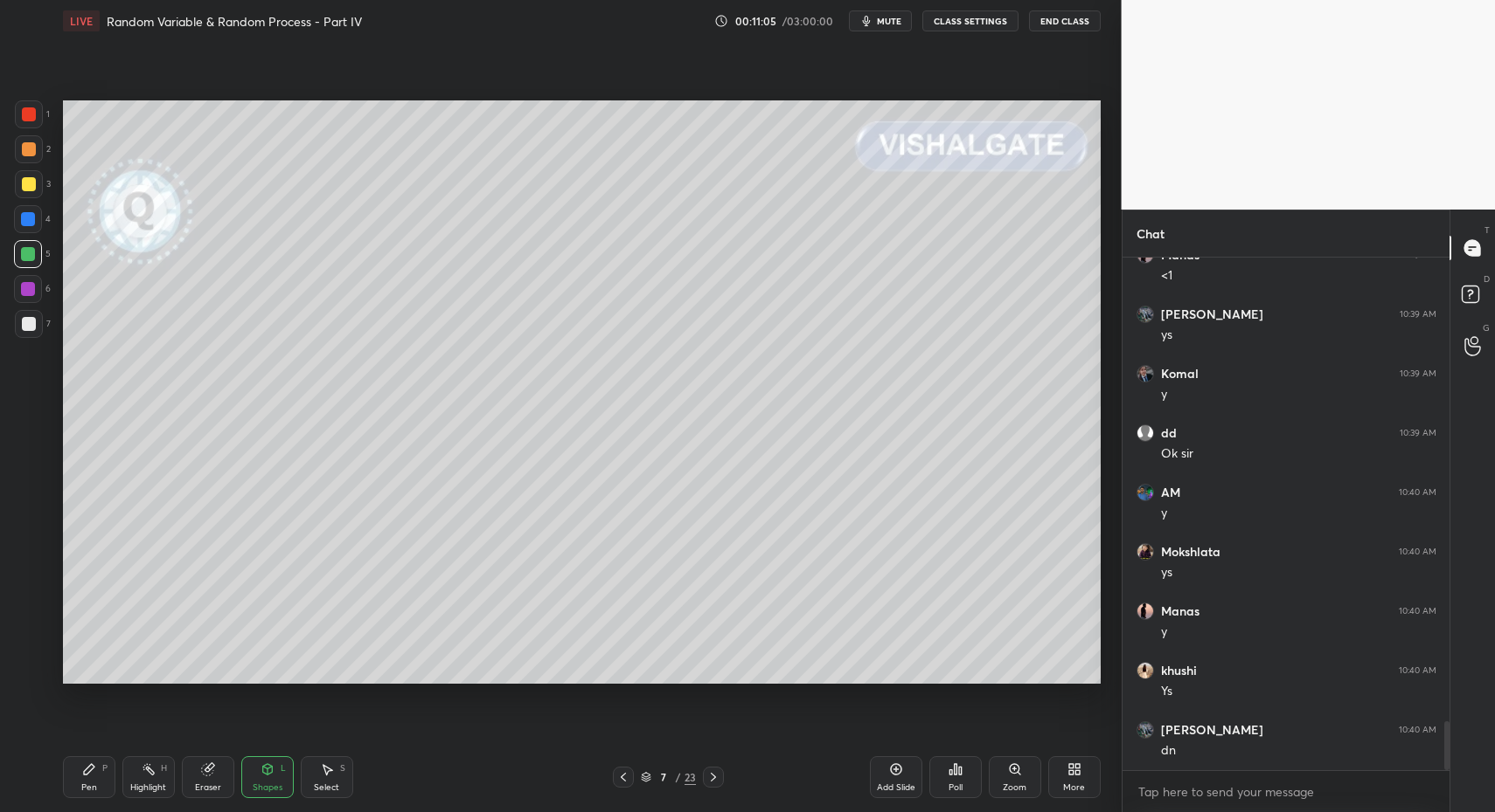
click at [93, 792] on div "Pen P" at bounding box center [89, 778] width 52 height 42
click at [96, 784] on div "Pen P" at bounding box center [89, 778] width 52 height 42
click at [27, 670] on icon at bounding box center [29, 669] width 14 height 11
click at [29, 670] on icon at bounding box center [29, 669] width 16 height 12
click at [626, 781] on div at bounding box center [623, 777] width 21 height 21
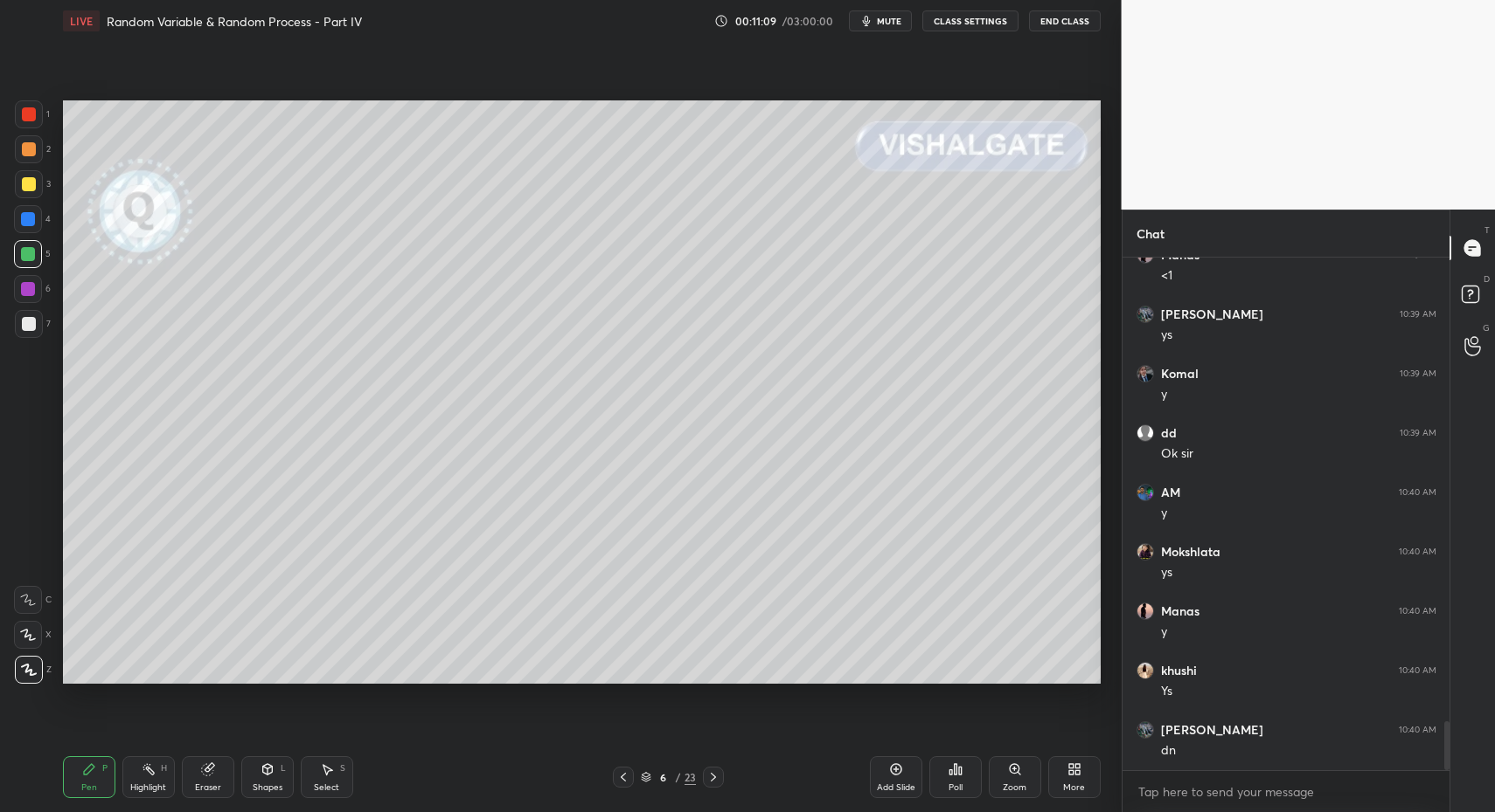
click at [327, 776] on icon at bounding box center [327, 770] width 14 height 14
click at [333, 771] on div "Select S" at bounding box center [327, 778] width 52 height 42
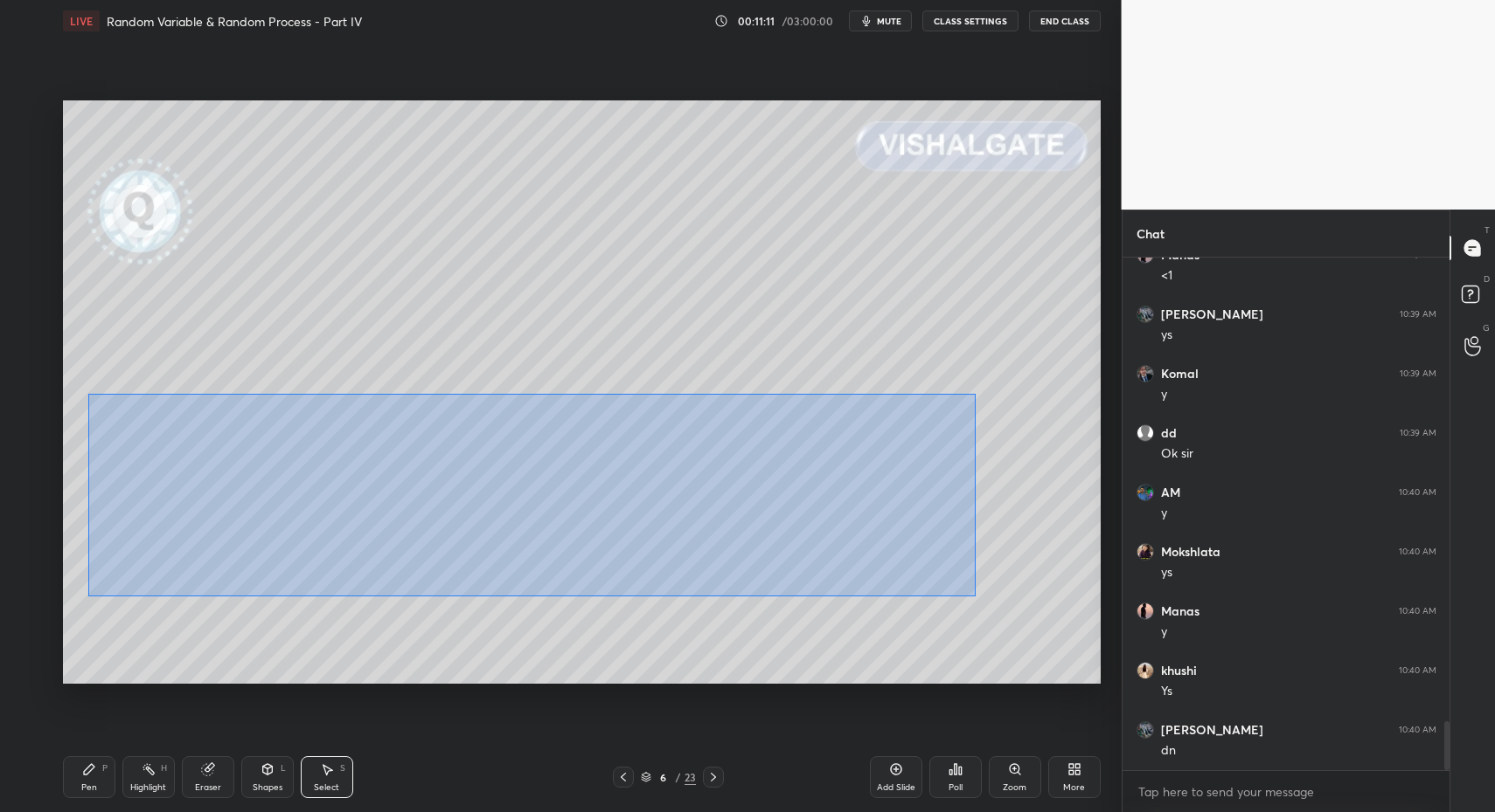
drag, startPoint x: 89, startPoint y: 394, endPoint x: 974, endPoint y: 597, distance: 908.0
click at [975, 598] on div "0 ° Undo Copy Duplicate Duplicate to new slide Delete" at bounding box center [581, 392] width 1038 height 584
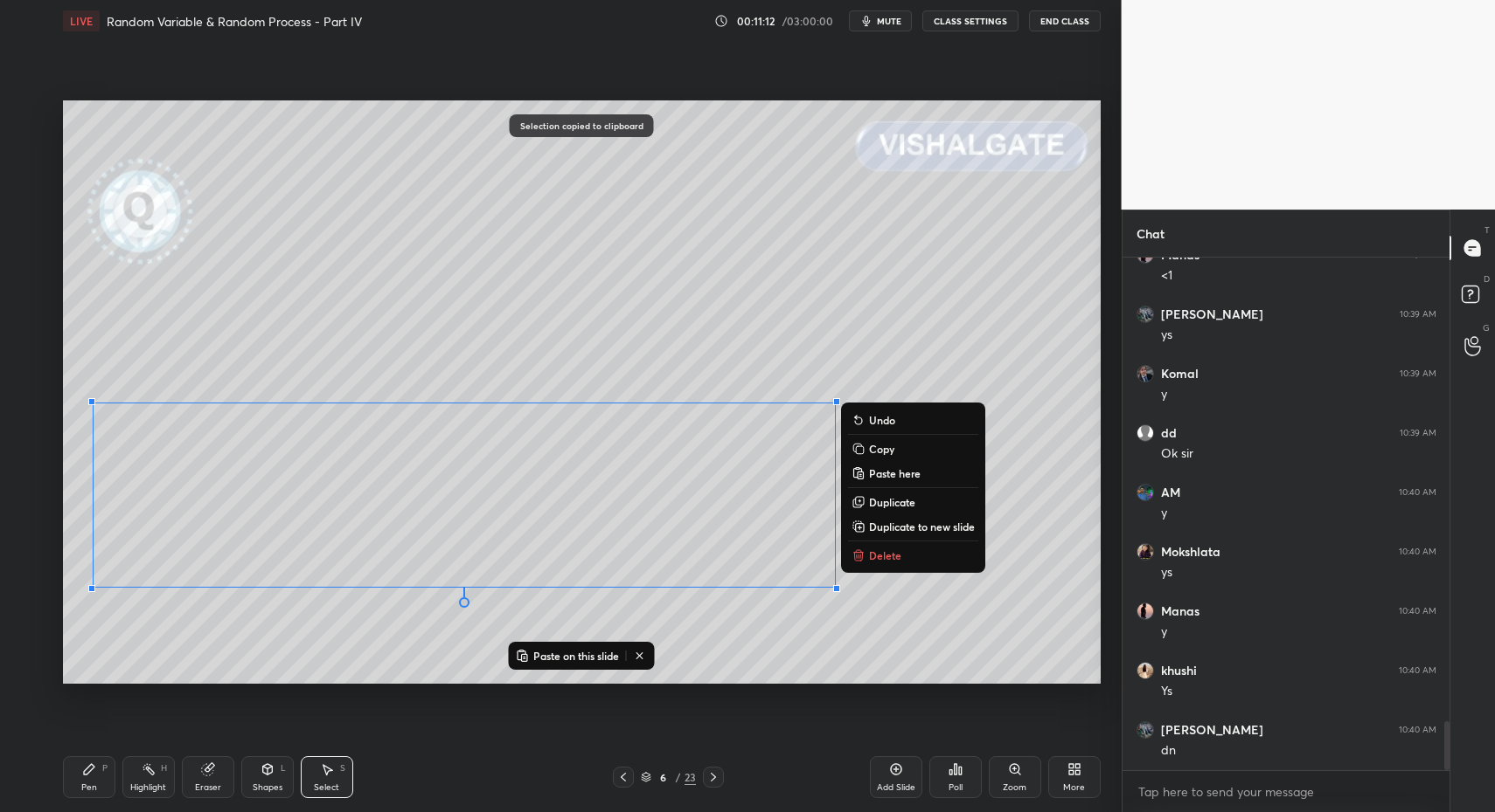
click at [708, 774] on icon at bounding box center [713, 778] width 14 height 14
click at [449, 543] on div "0 ° Undo Copy Paste here Duplicate Duplicate to new slide Delete" at bounding box center [581, 392] width 1038 height 584
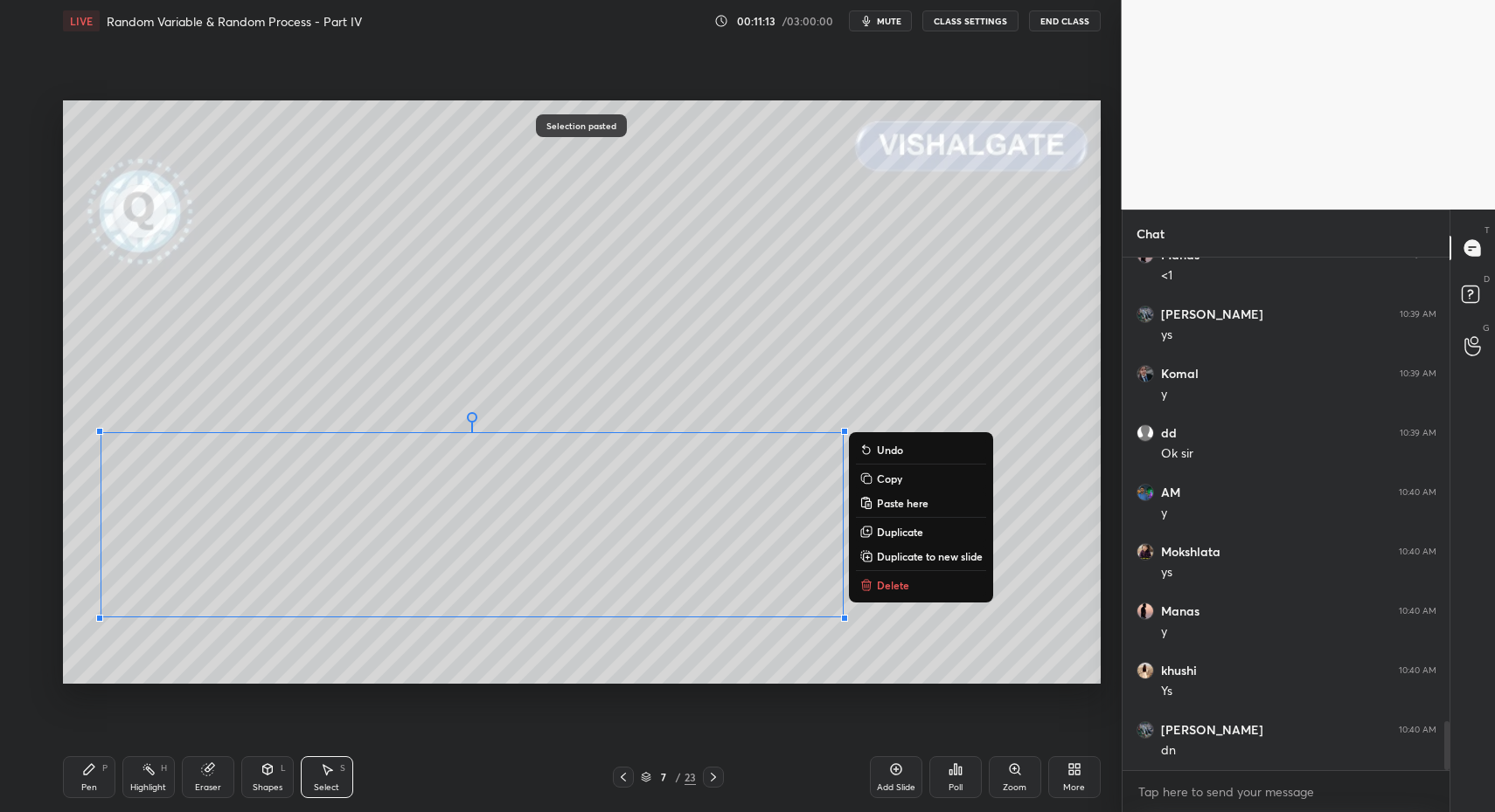
click at [300, 532] on div "0 ° Undo Copy Paste here Duplicate Duplicate to new slide Delete" at bounding box center [581, 392] width 1038 height 584
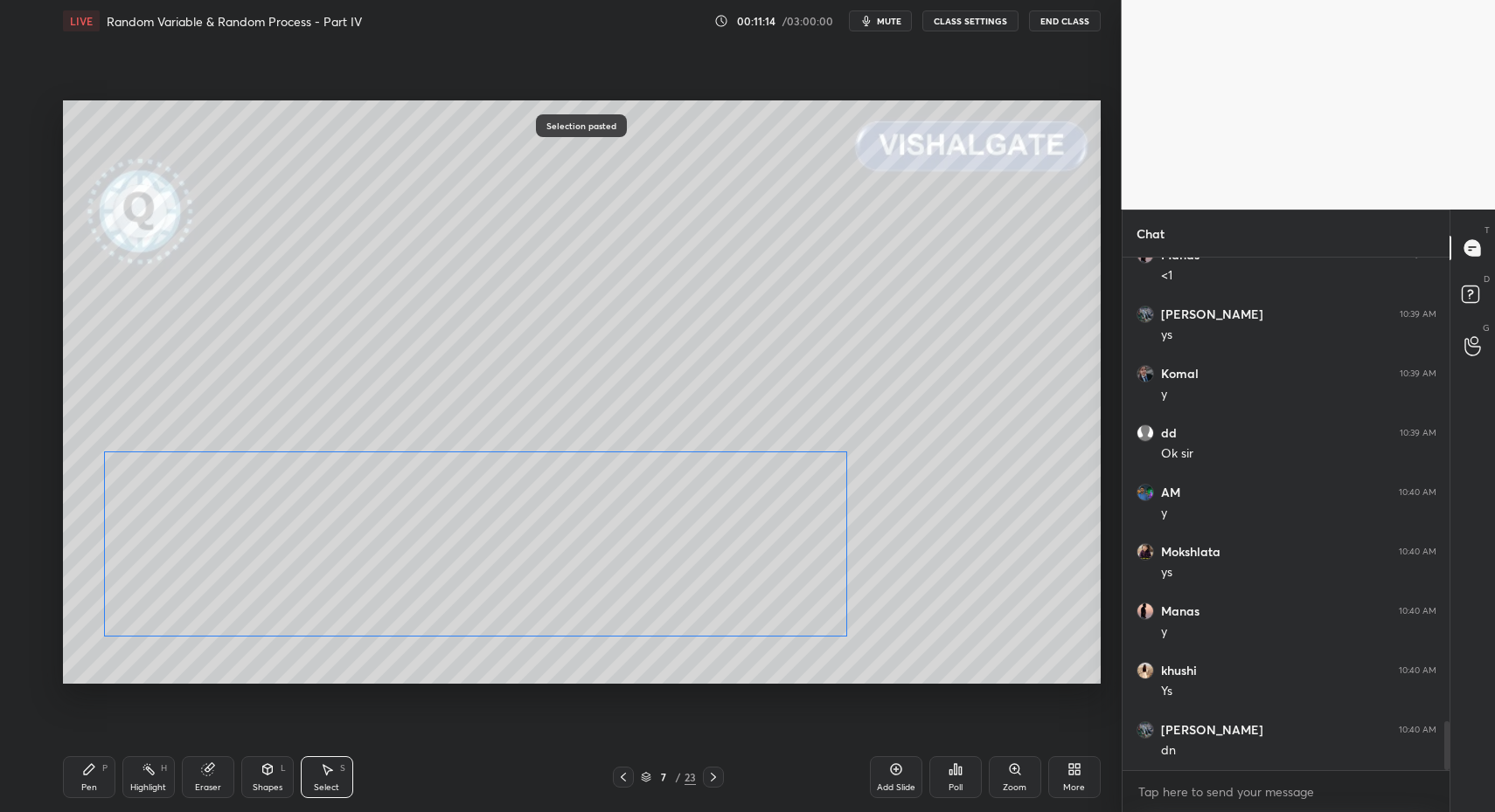
drag, startPoint x: 218, startPoint y: 582, endPoint x: 178, endPoint y: 690, distance: 115.2
click at [220, 598] on div "0 ° Undo Copy Paste here Duplicate Duplicate to new slide Delete" at bounding box center [581, 392] width 1038 height 584
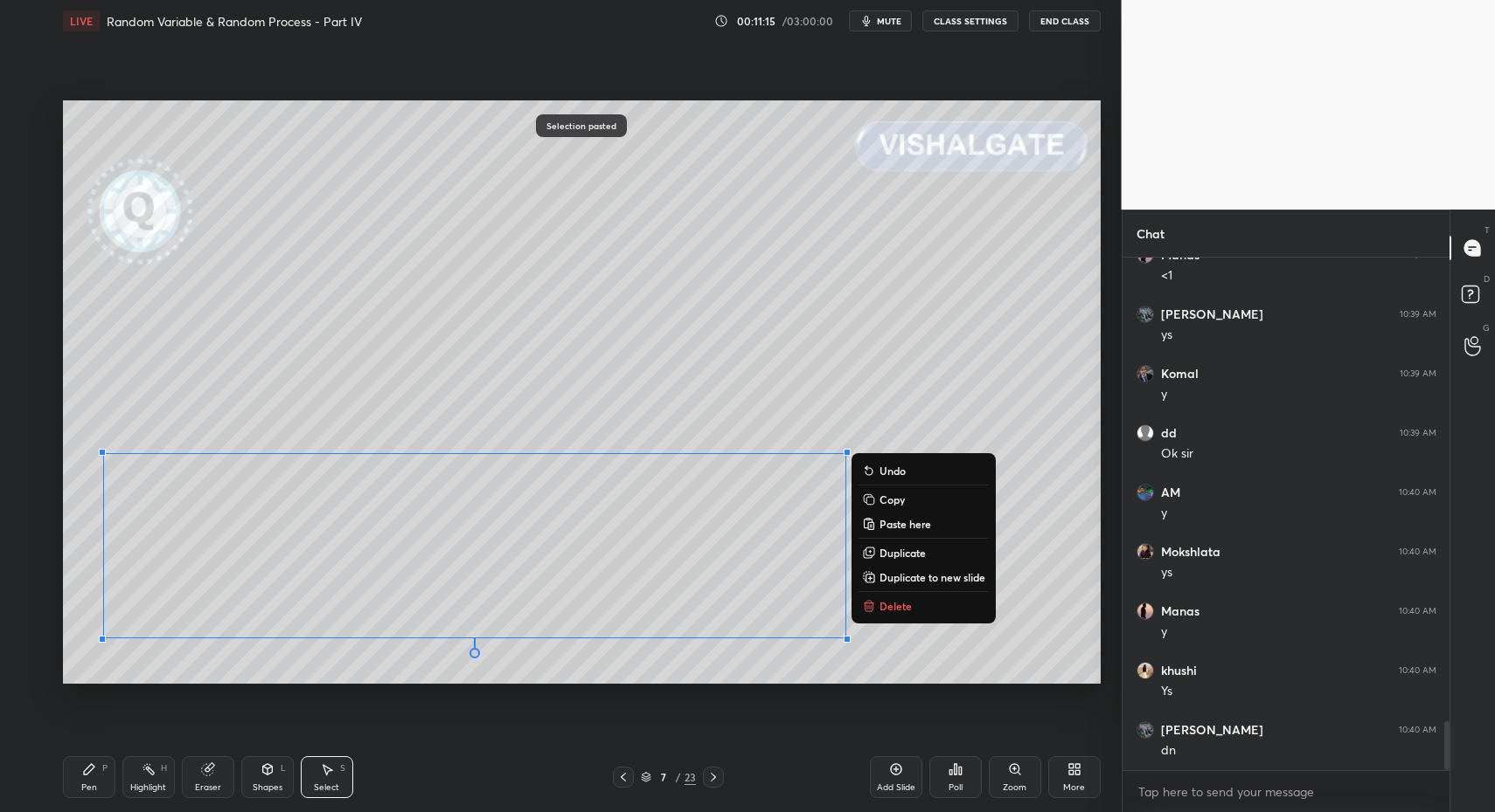
click at [113, 783] on div "Pen P" at bounding box center [89, 778] width 52 height 42
click at [104, 784] on div "Pen P" at bounding box center [89, 778] width 52 height 42
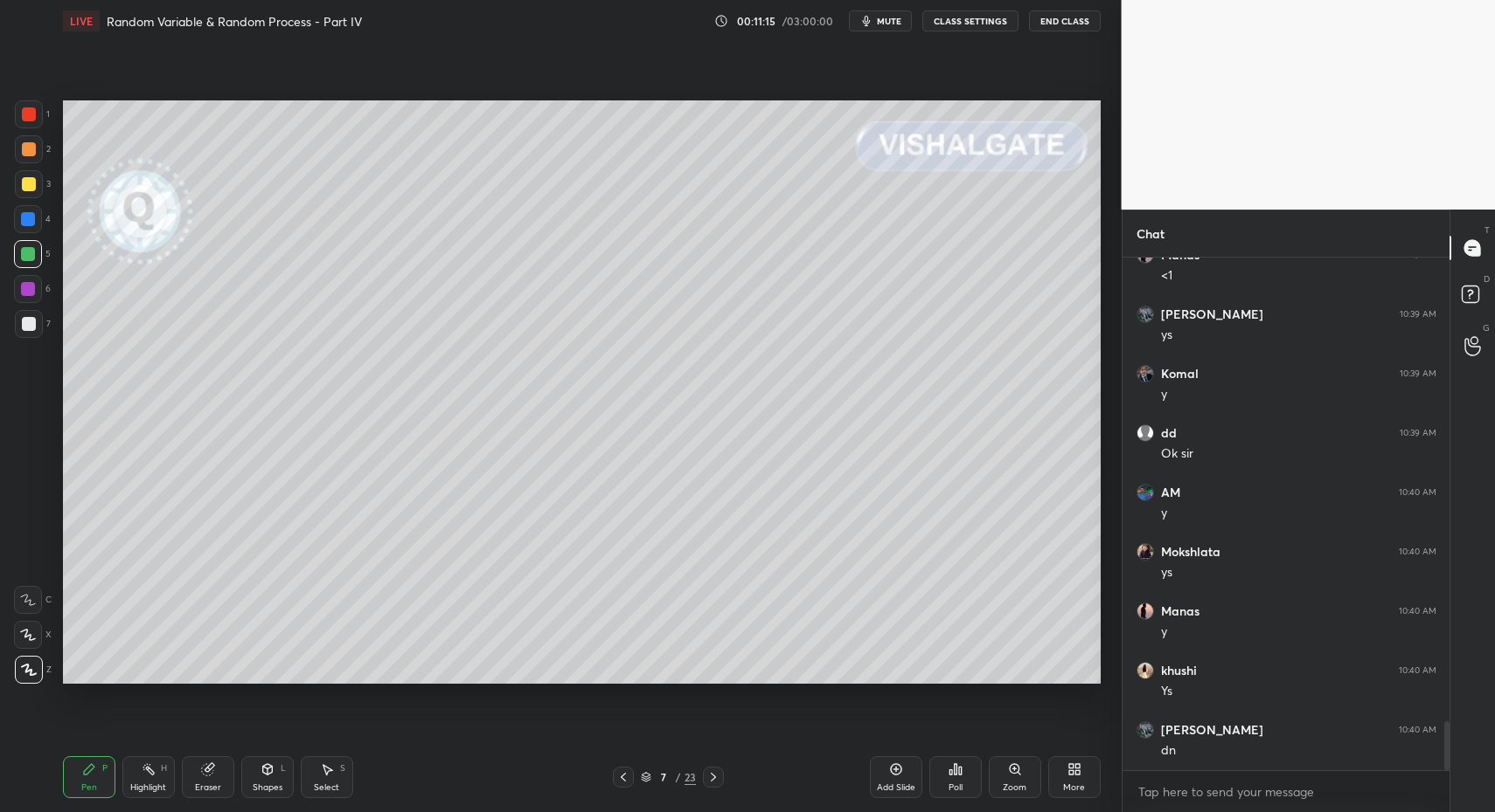
click at [304, 779] on div "Select S" at bounding box center [327, 778] width 52 height 42
drag, startPoint x: 315, startPoint y: 777, endPoint x: 425, endPoint y: 685, distance: 143.4
click at [315, 777] on div "Select S" at bounding box center [327, 778] width 52 height 42
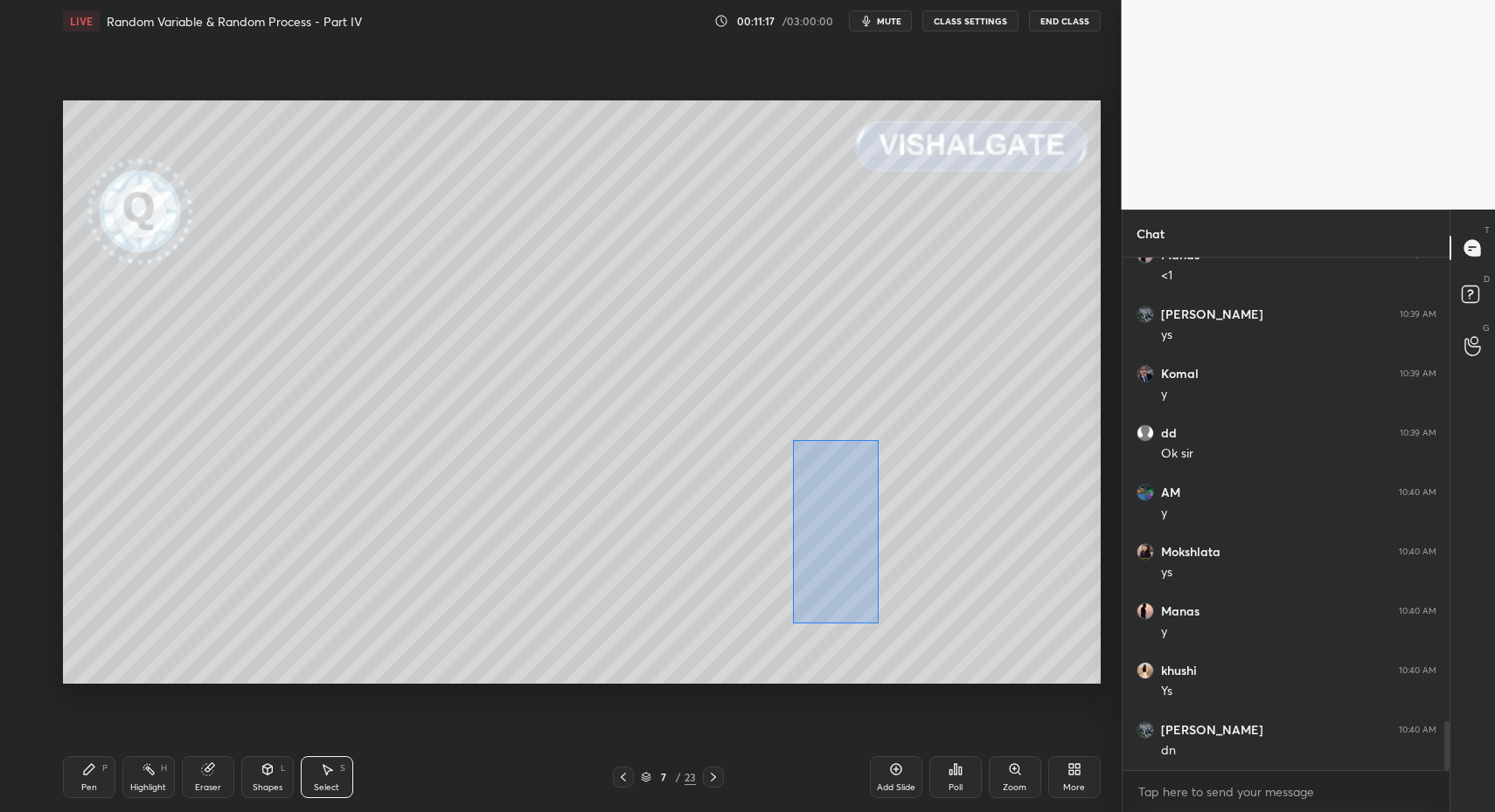
drag, startPoint x: 793, startPoint y: 440, endPoint x: 875, endPoint y: 621, distance: 198.7
click at [876, 622] on div "0 ° Undo Copy Paste here Duplicate Duplicate to new slide Delete" at bounding box center [581, 392] width 1038 height 584
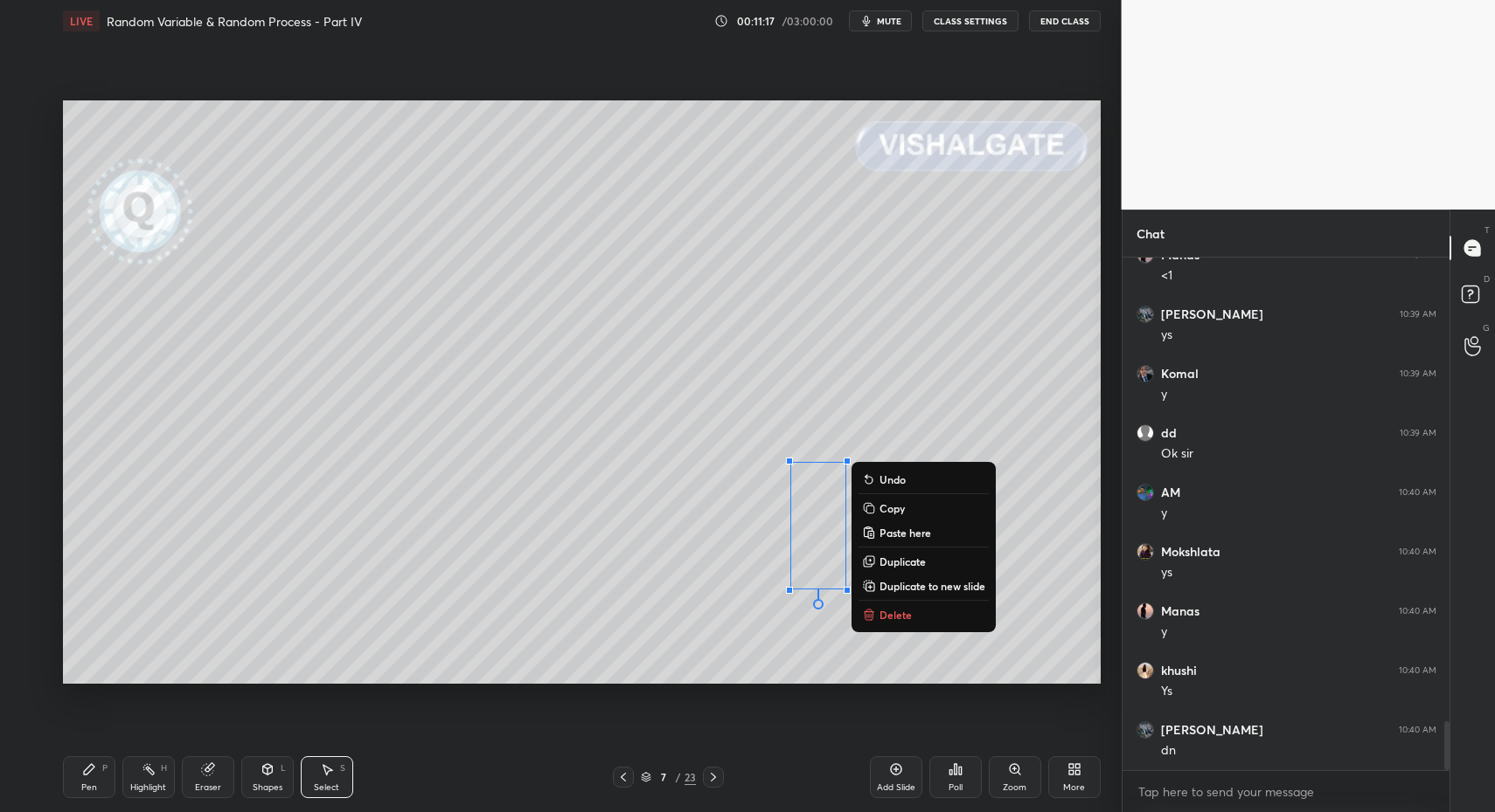
click at [894, 609] on p "Delete" at bounding box center [895, 614] width 32 height 14
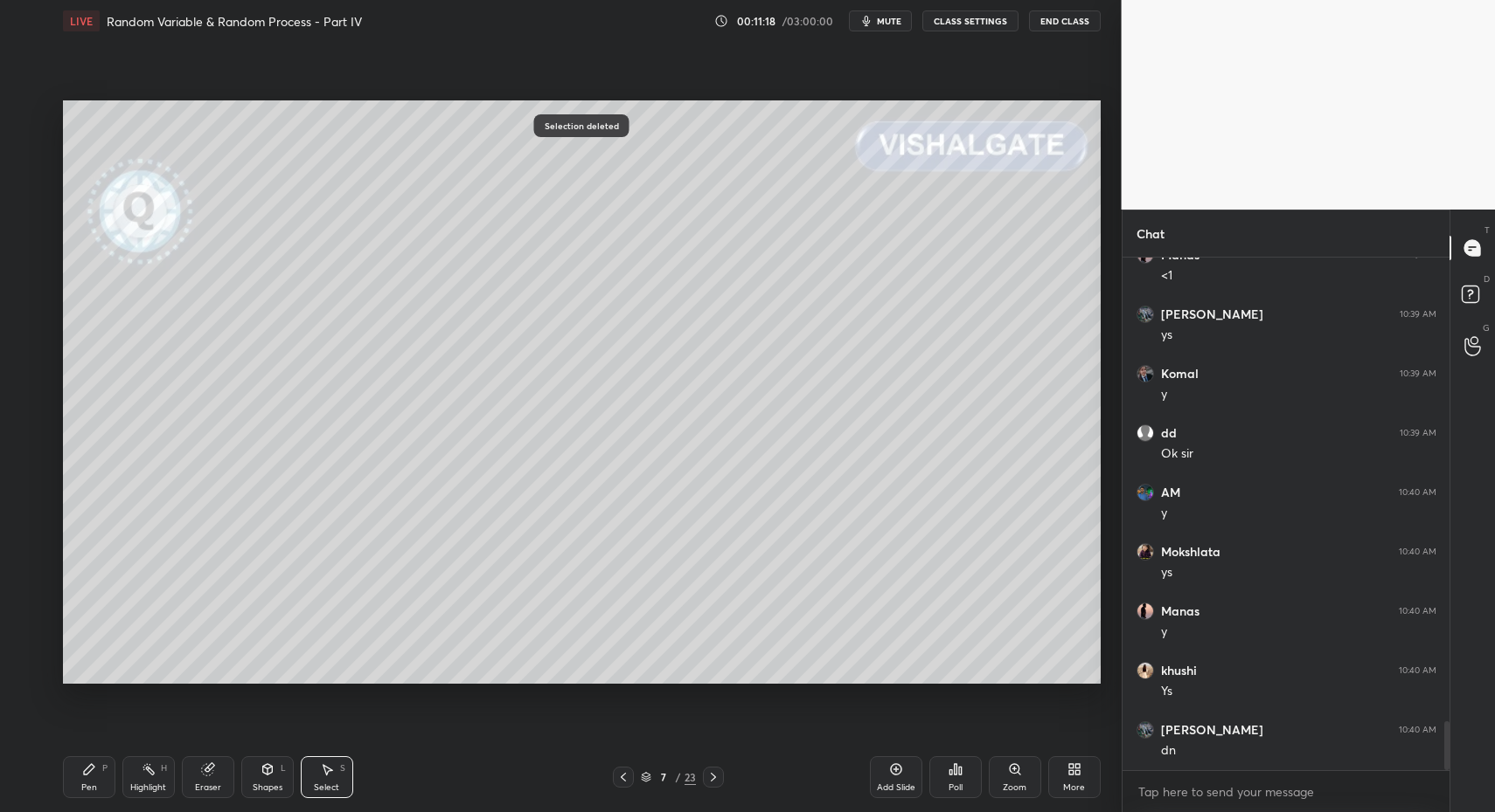
drag, startPoint x: 105, startPoint y: 783, endPoint x: 75, endPoint y: 719, distance: 70.7
click at [105, 783] on div "Pen P" at bounding box center [89, 778] width 52 height 42
drag, startPoint x: 29, startPoint y: 328, endPoint x: 55, endPoint y: 336, distance: 27.2
click at [29, 329] on div at bounding box center [29, 324] width 14 height 14
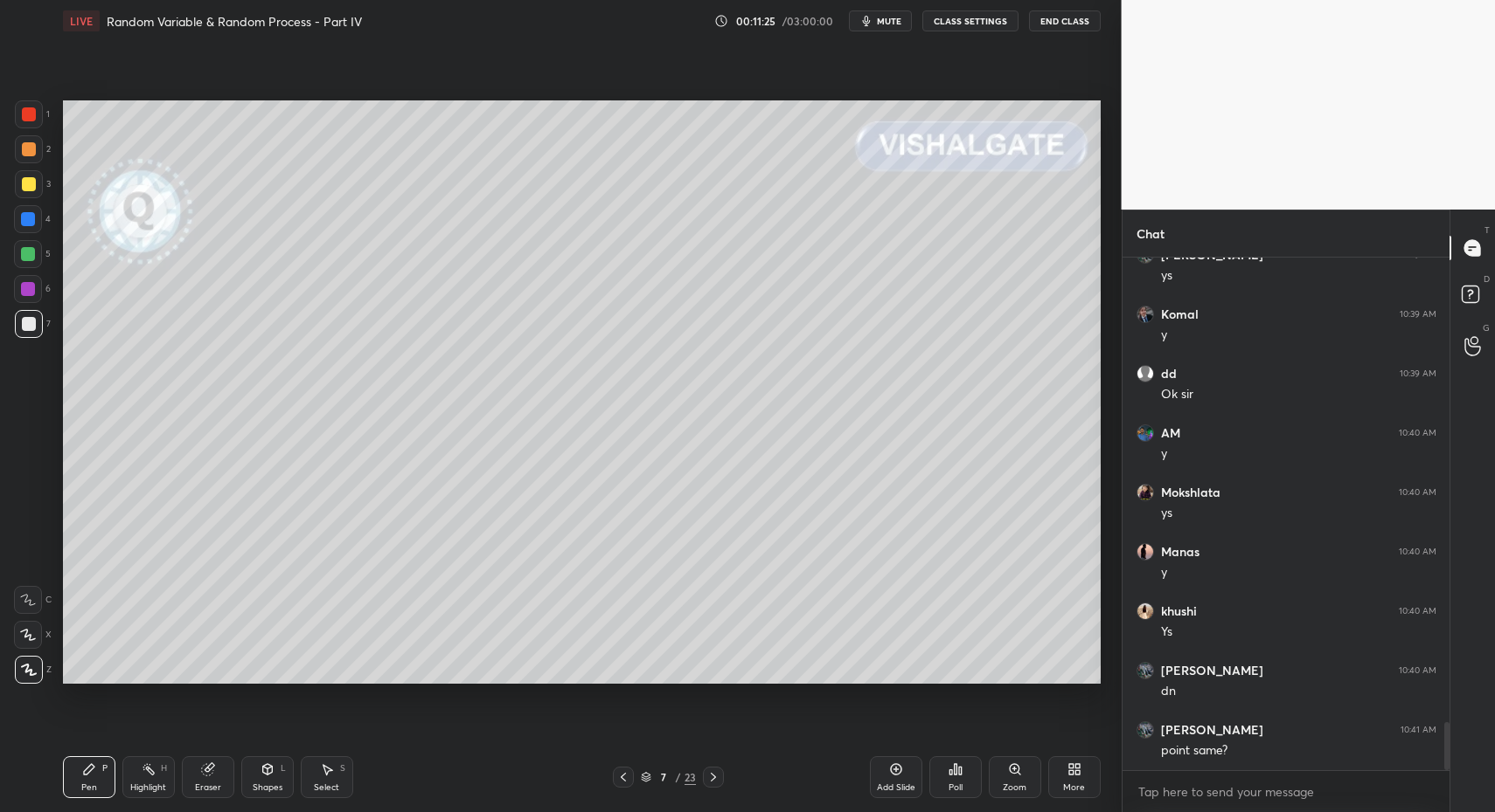
scroll to position [4977, 0]
drag, startPoint x: 16, startPoint y: 221, endPoint x: 20, endPoint y: 192, distance: 29.3
click at [16, 221] on div at bounding box center [28, 219] width 28 height 28
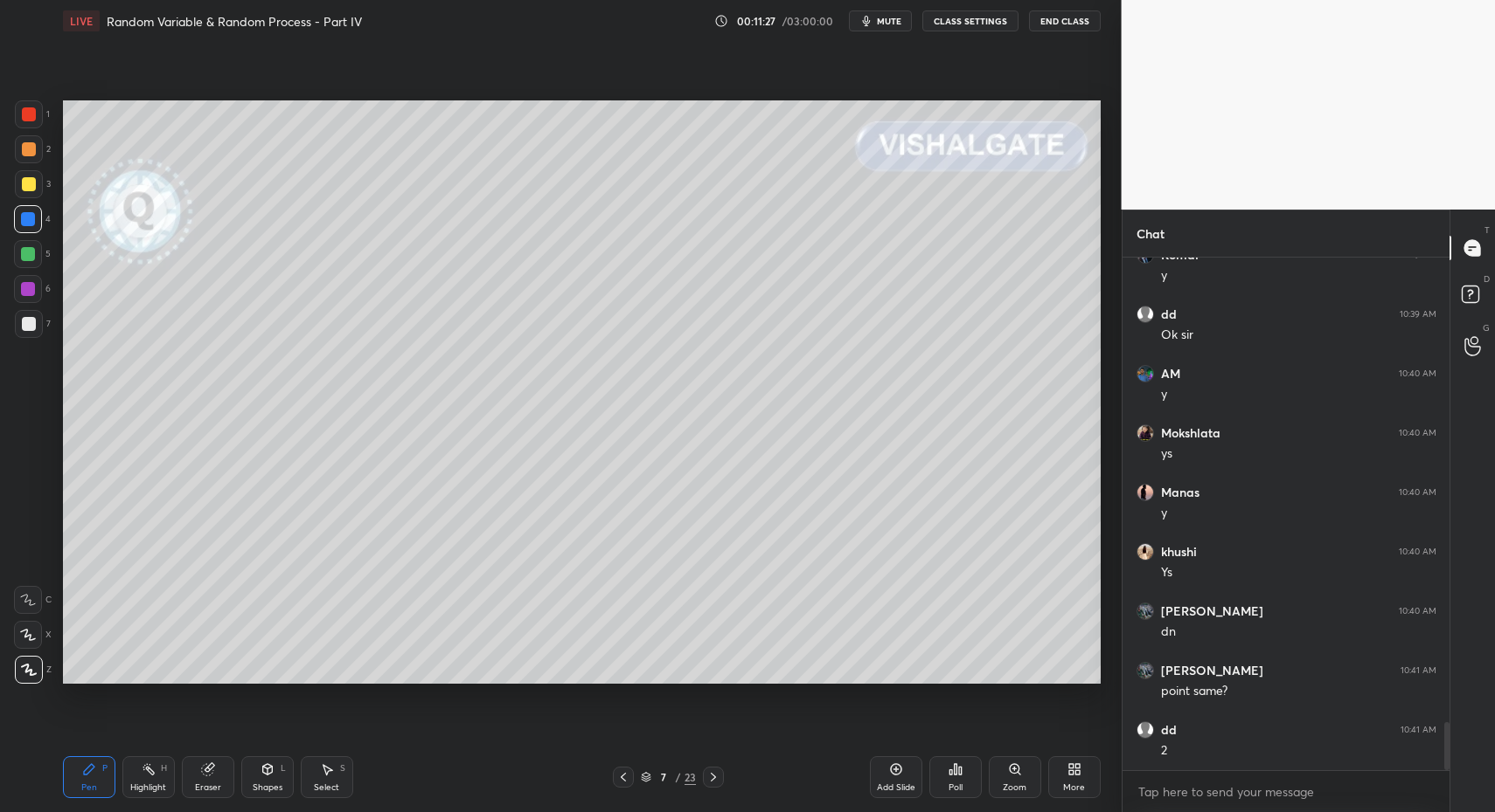
drag, startPoint x: 28, startPoint y: 146, endPoint x: 38, endPoint y: 231, distance: 85.6
click at [28, 156] on div at bounding box center [29, 149] width 28 height 28
click at [105, 789] on div "Pen P" at bounding box center [89, 778] width 52 height 42
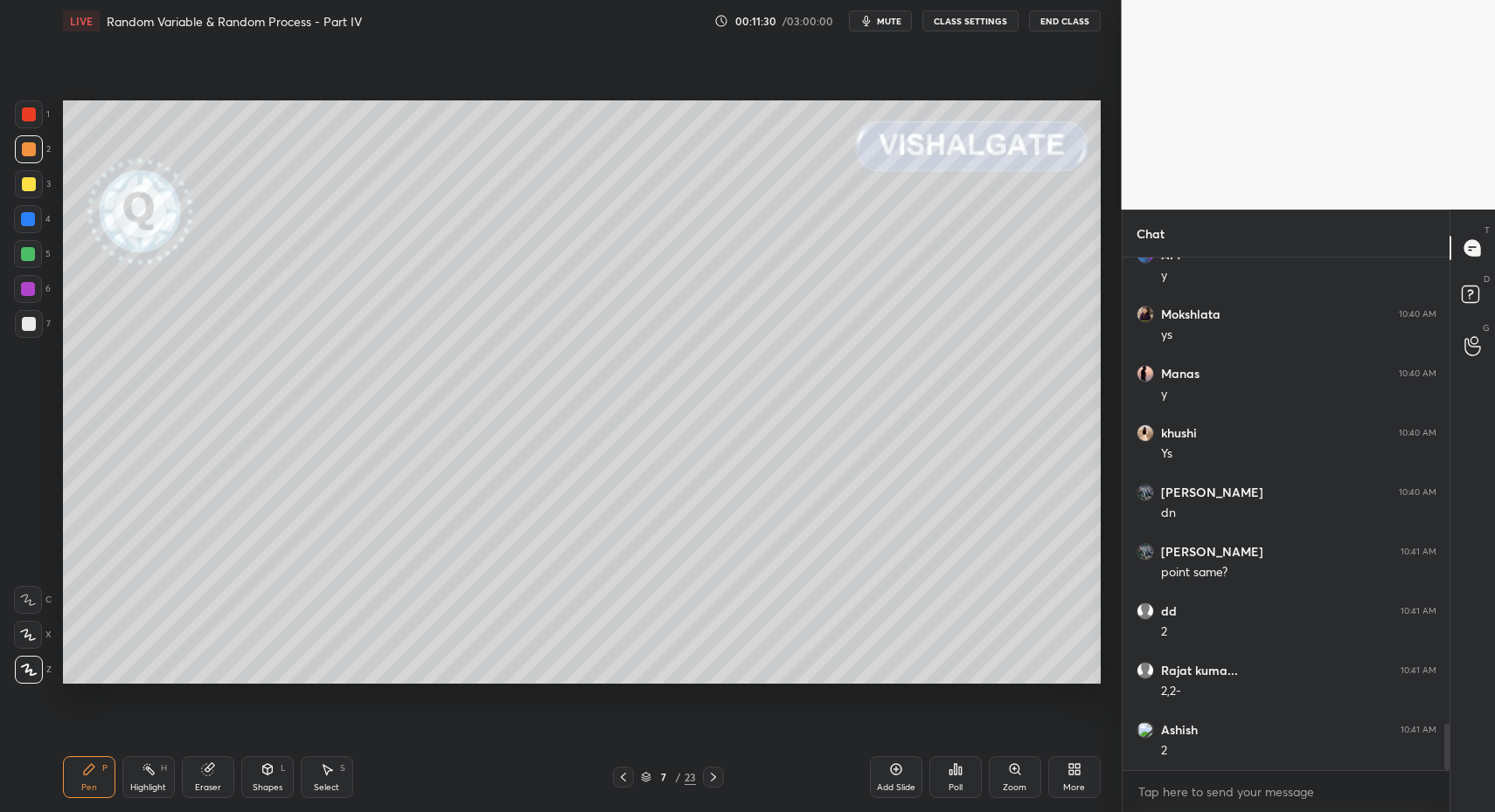
scroll to position [5156, 0]
drag, startPoint x: 23, startPoint y: 270, endPoint x: 28, endPoint y: 262, distance: 9.4
click at [23, 270] on div "5" at bounding box center [31, 258] width 36 height 35
click at [20, 261] on div at bounding box center [28, 254] width 28 height 28
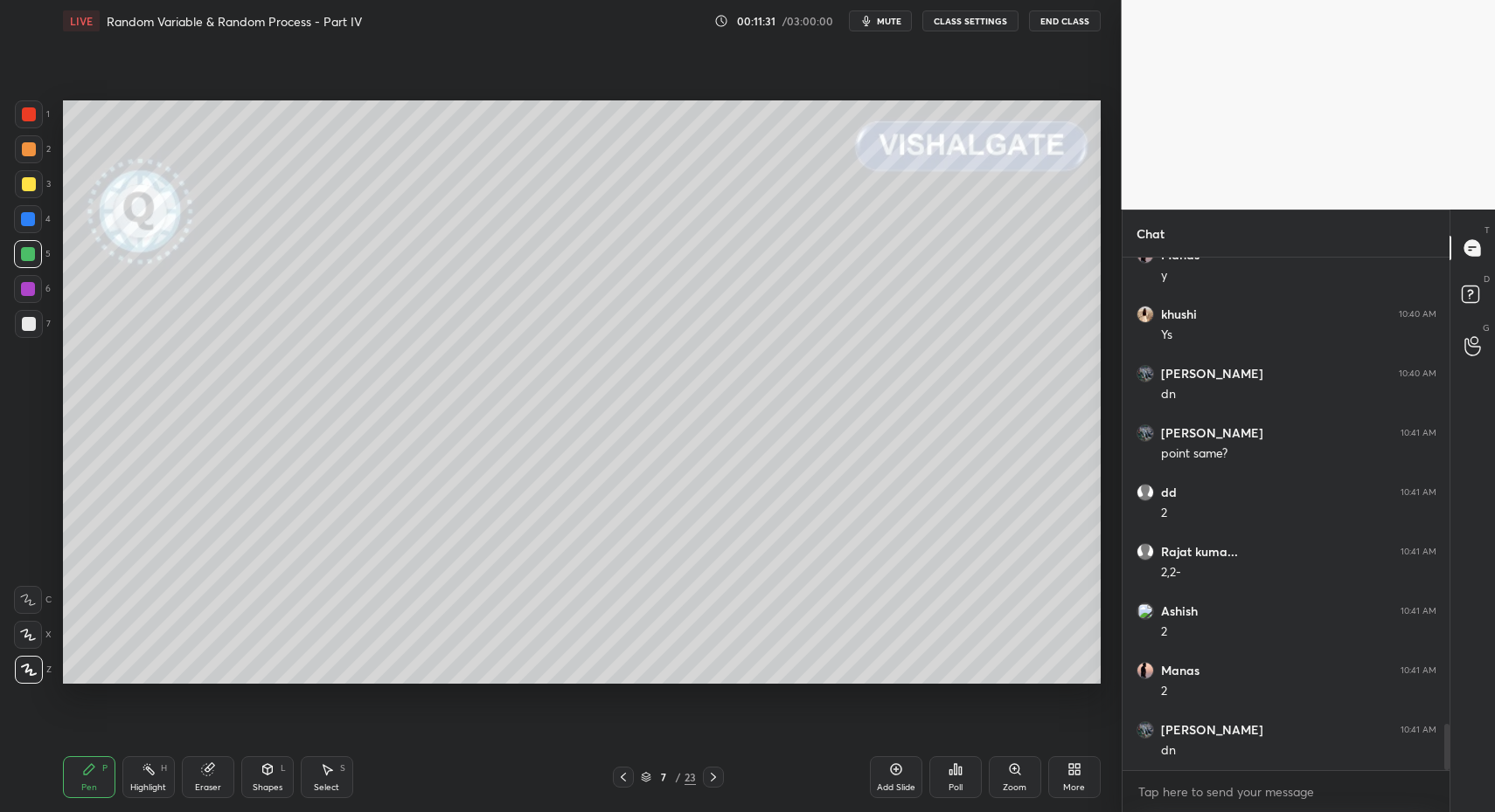
click at [29, 229] on div at bounding box center [28, 219] width 28 height 28
click at [35, 579] on div "C" at bounding box center [32, 597] width 37 height 35
click at [30, 584] on div "C" at bounding box center [32, 597] width 37 height 35
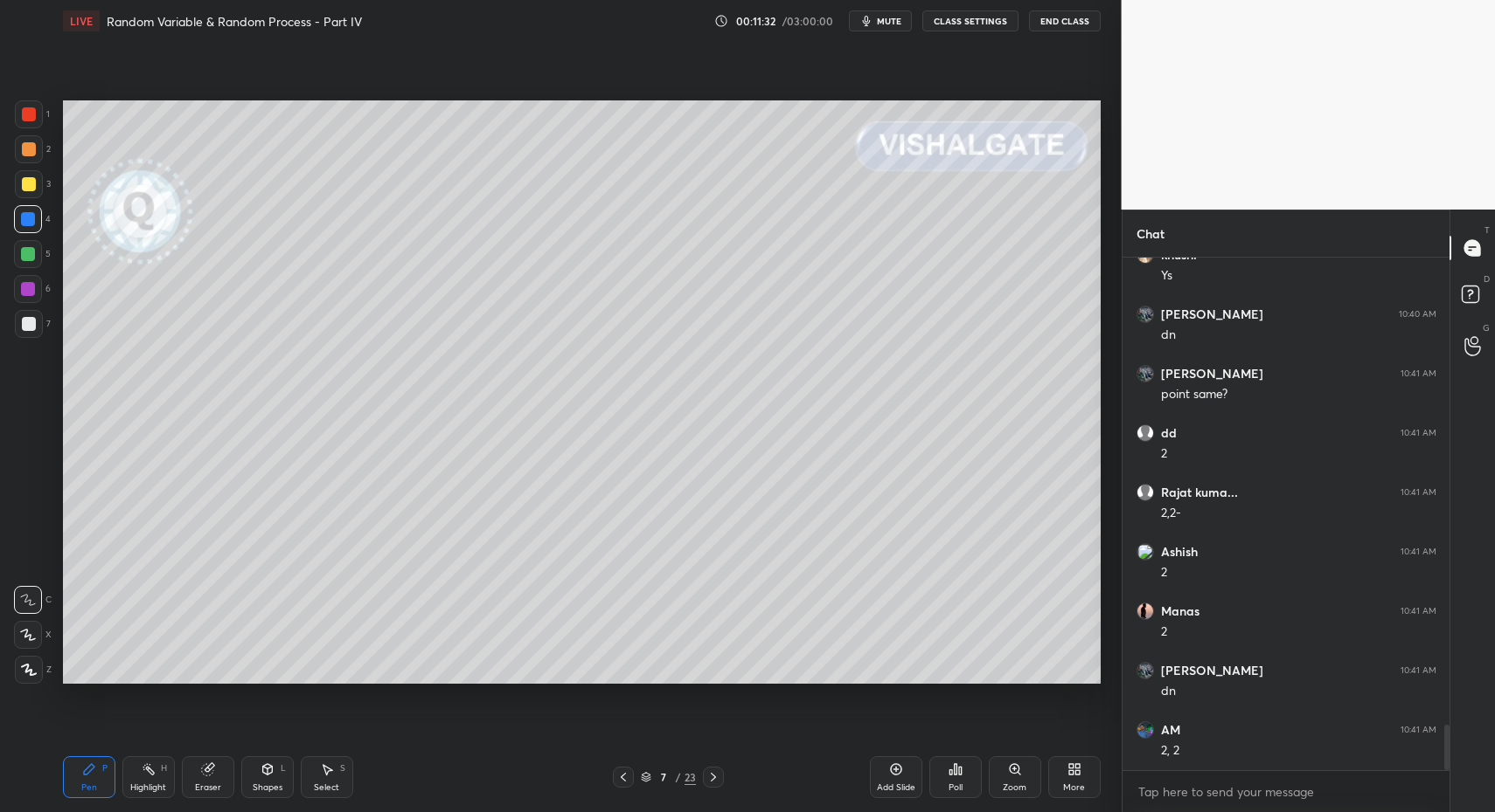
click at [278, 804] on div "Pen P Highlight H Eraser Shapes L Select S 7 / 23 Add Slide Poll Zoom More" at bounding box center [581, 777] width 1038 height 70
click at [262, 776] on icon at bounding box center [268, 770] width 14 height 14
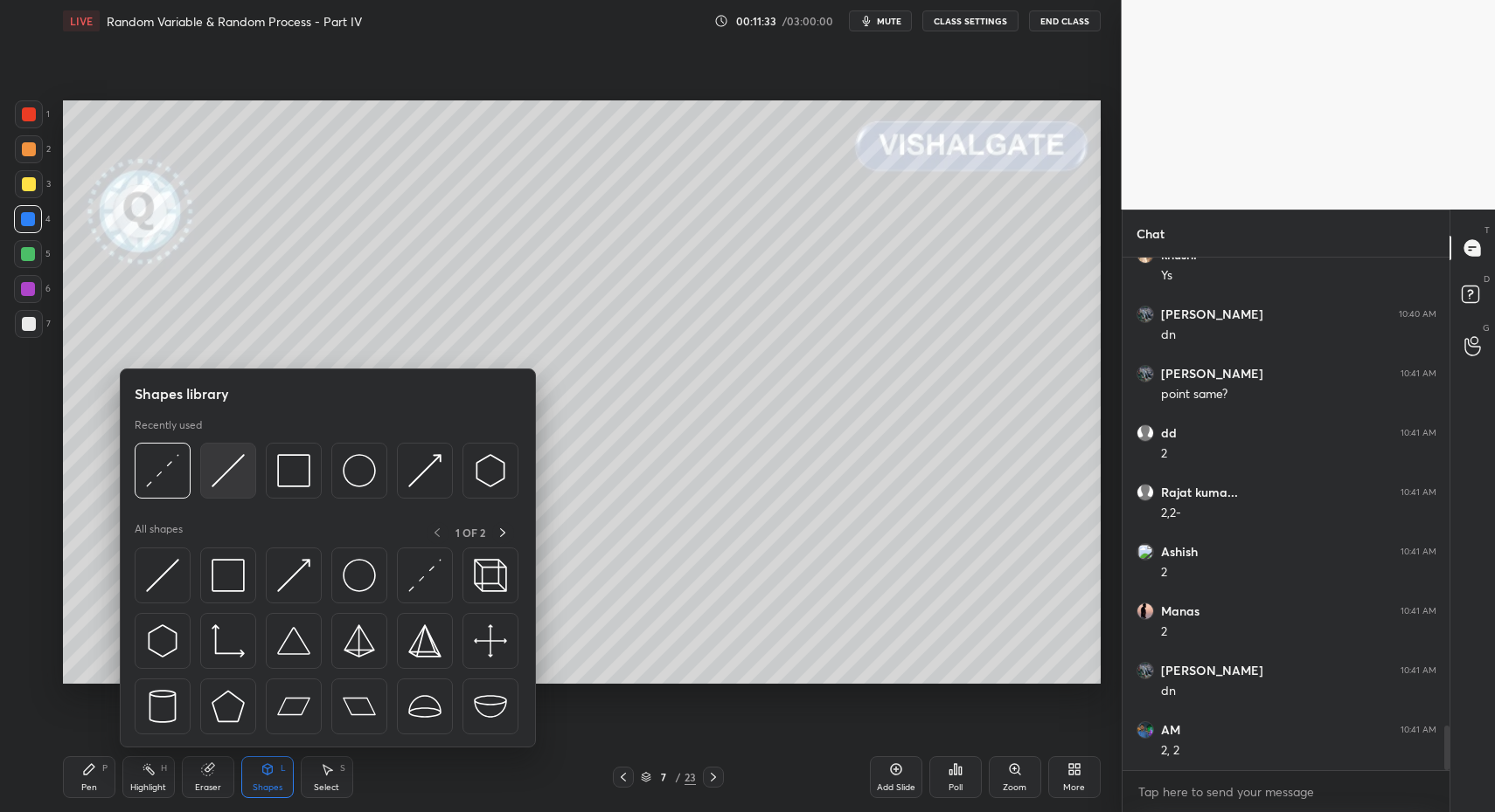
scroll to position [5334, 0]
click at [228, 470] on img at bounding box center [228, 471] width 33 height 33
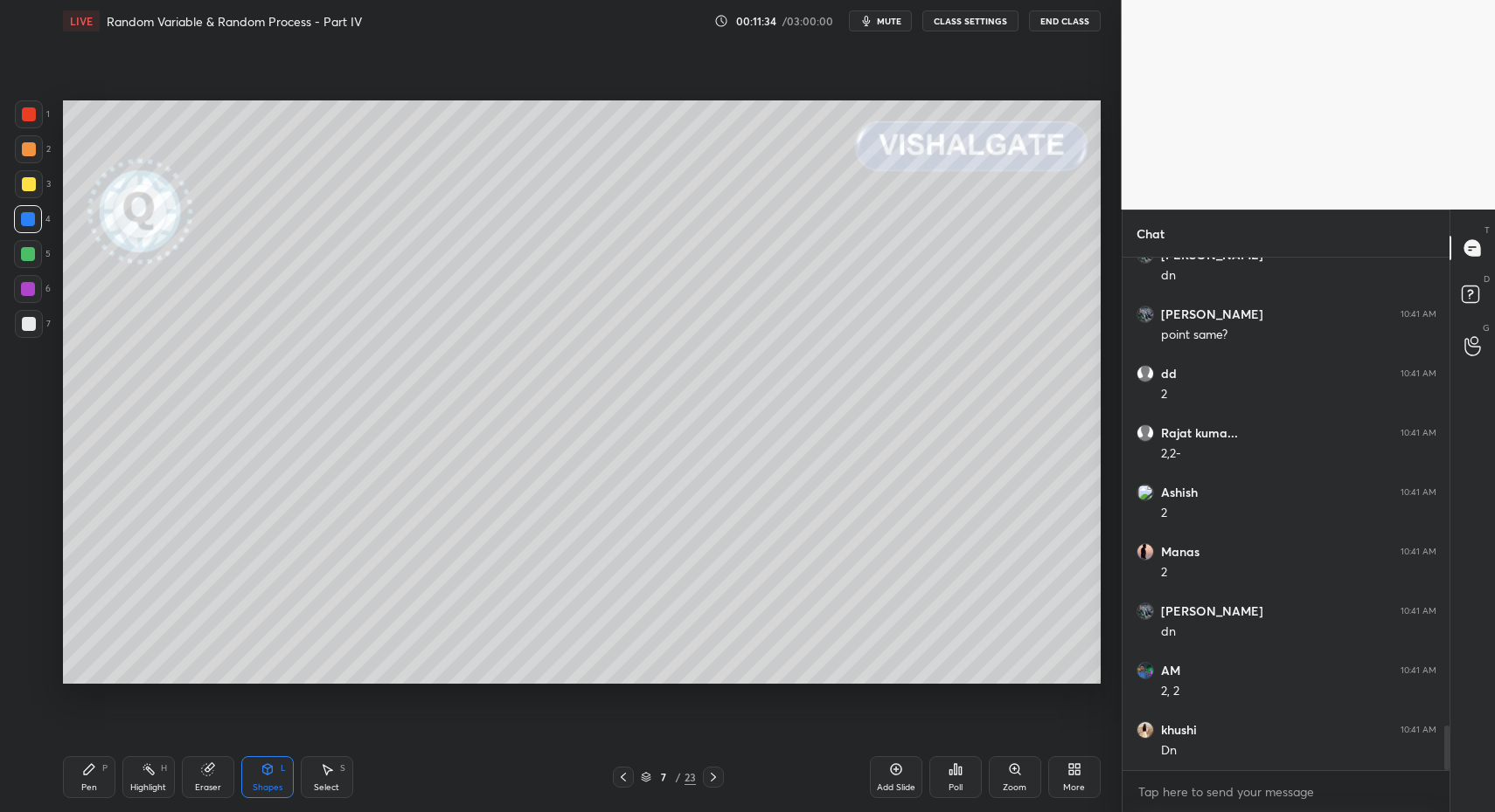
click at [270, 787] on div "Shapes" at bounding box center [268, 787] width 30 height 9
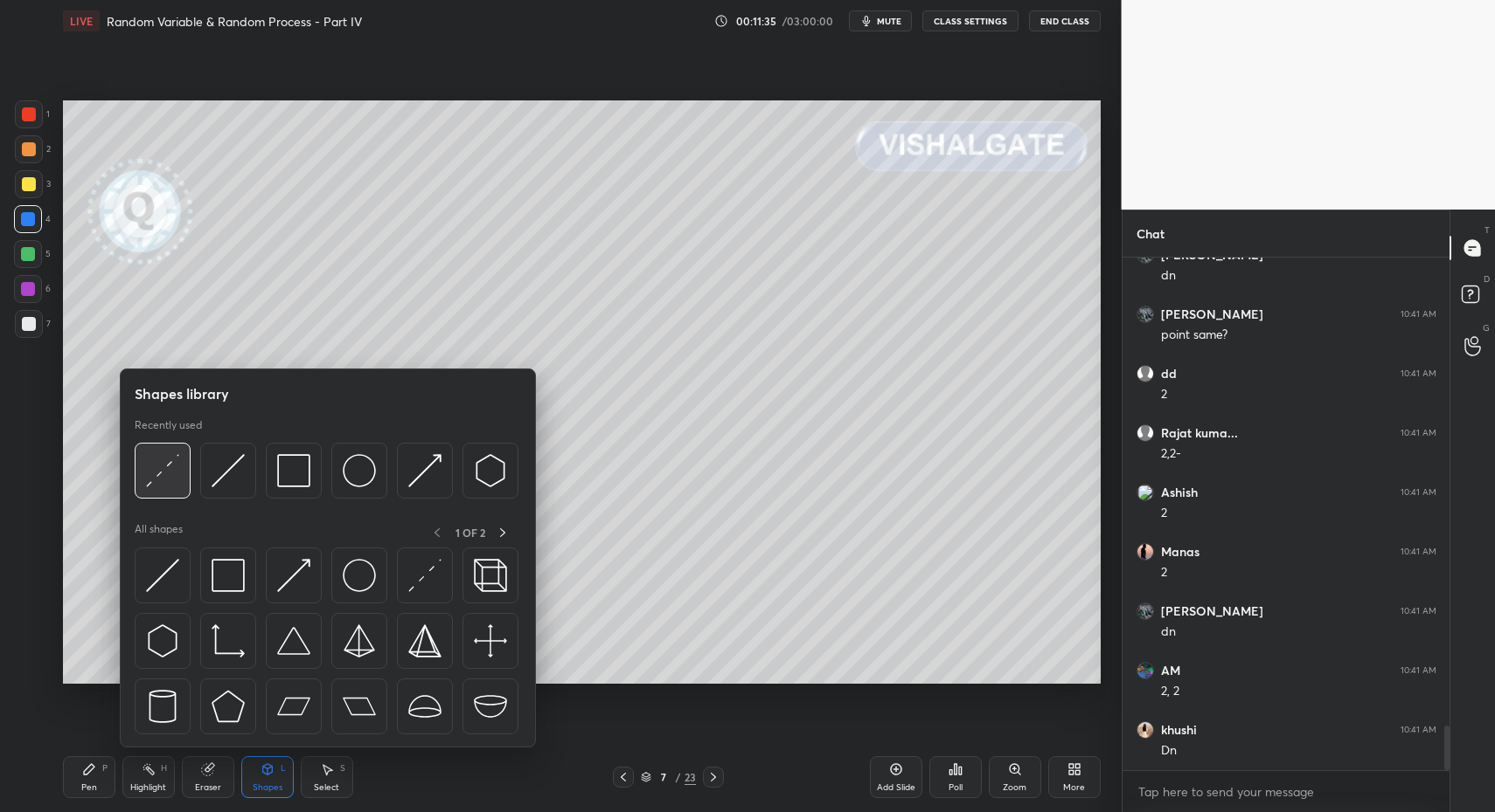
click at [157, 485] on img at bounding box center [162, 471] width 33 height 33
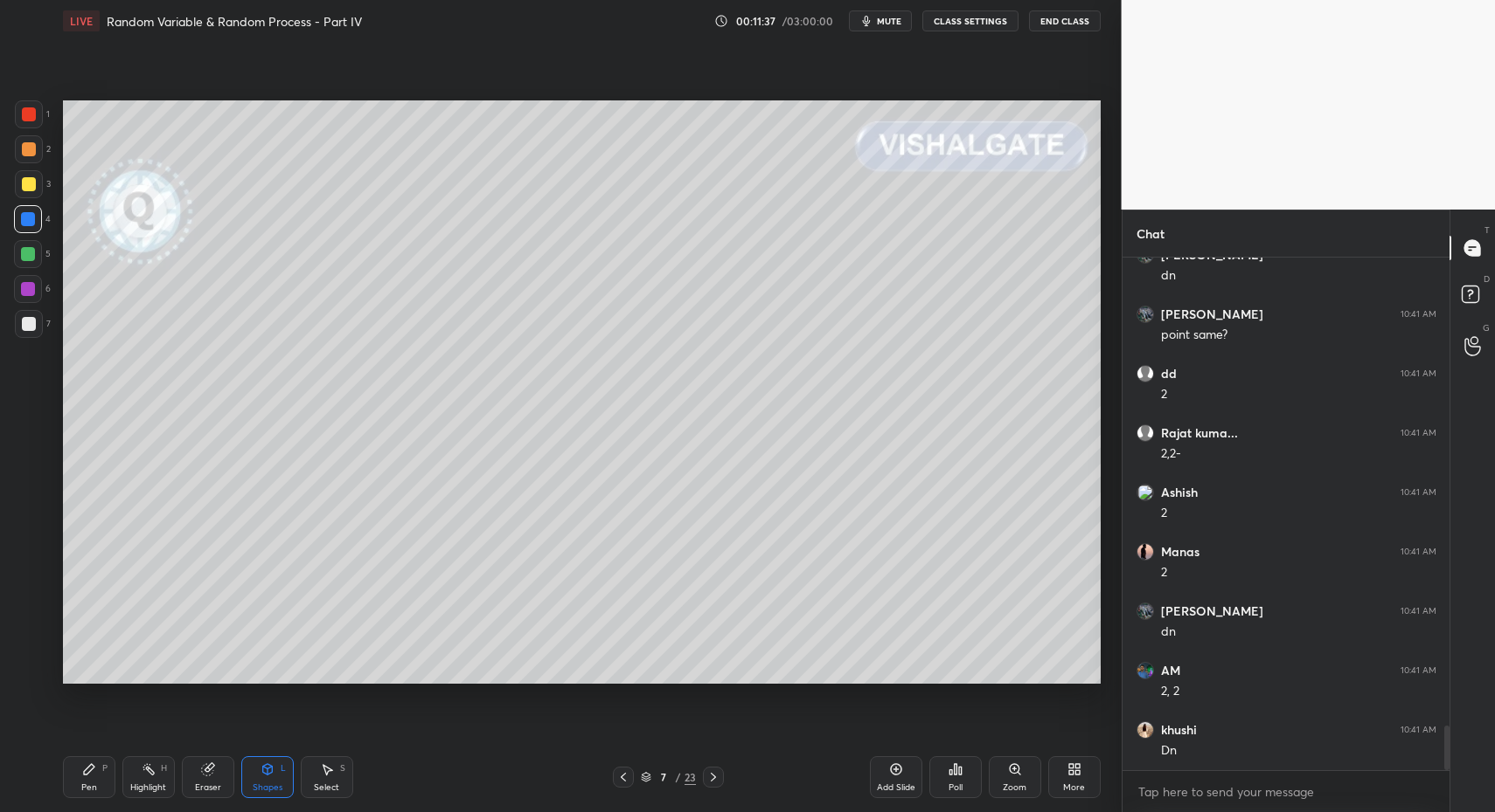
click at [327, 788] on div "Select" at bounding box center [327, 787] width 26 height 9
click at [324, 760] on div "Select S" at bounding box center [327, 778] width 52 height 42
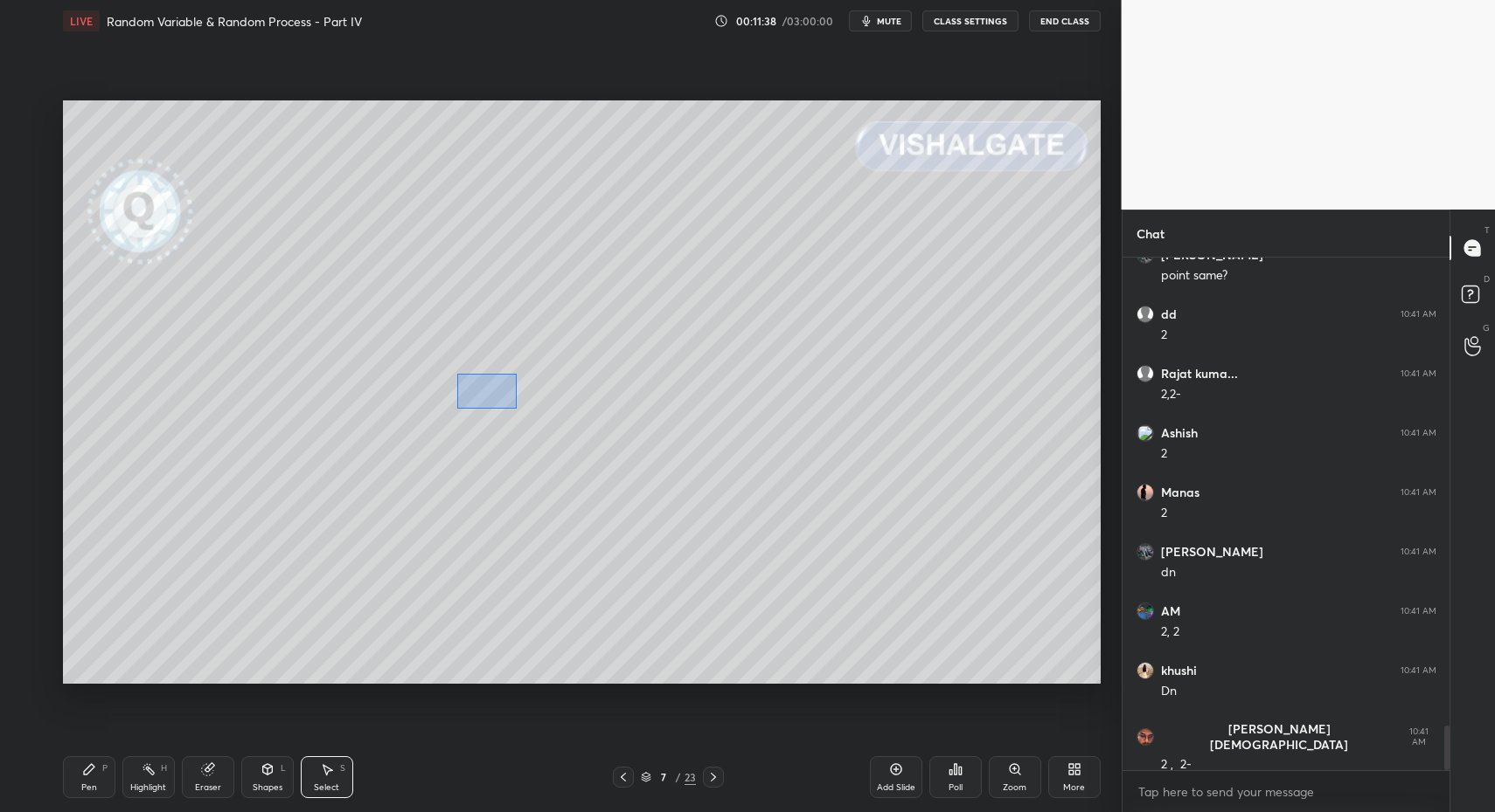
drag, startPoint x: 456, startPoint y: 374, endPoint x: 493, endPoint y: 395, distance: 42.5
click at [513, 405] on div "0 ° Undo Copy Paste here Duplicate Duplicate to new slide Delete" at bounding box center [581, 392] width 1038 height 584
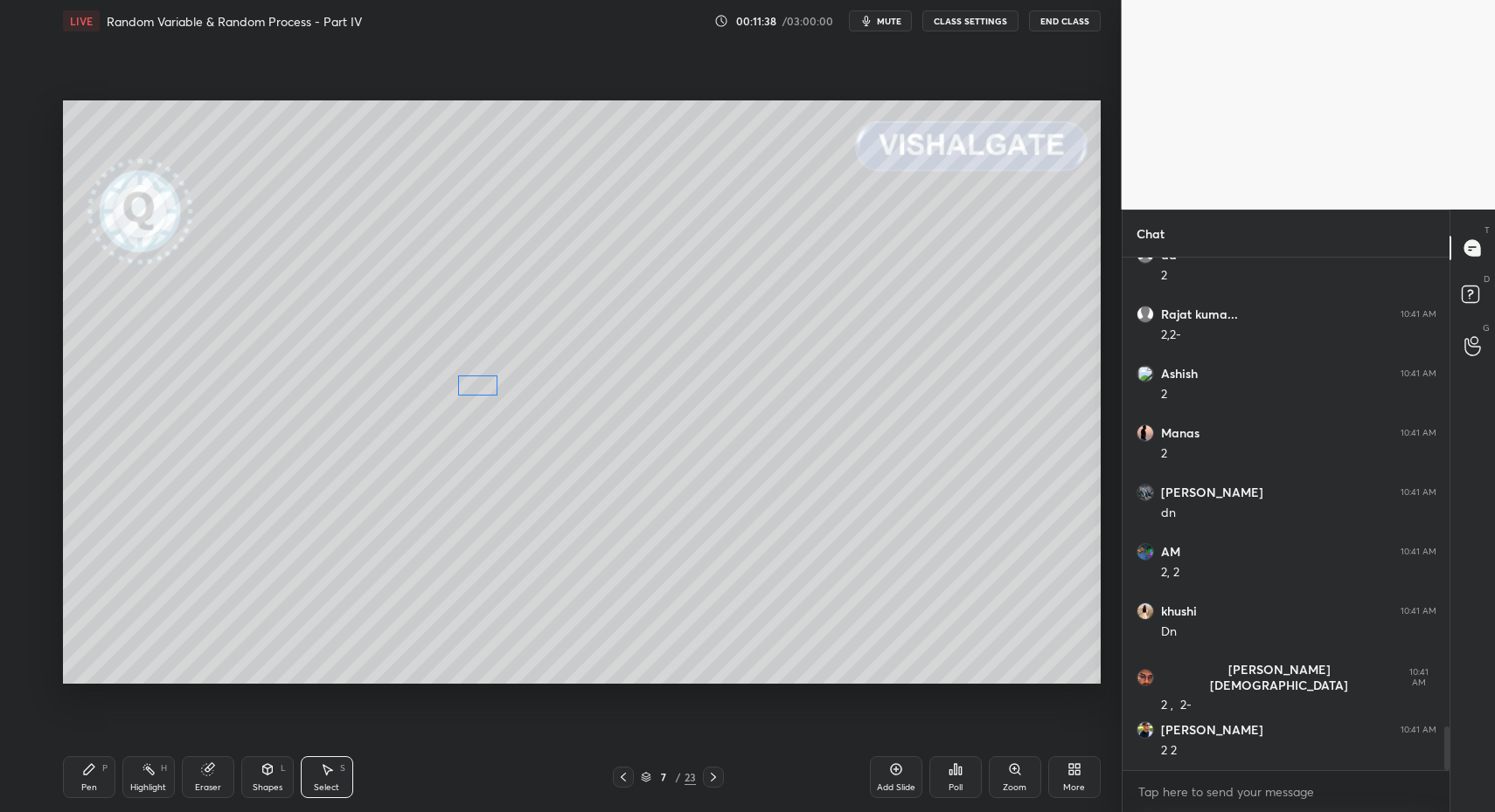
drag, startPoint x: 487, startPoint y: 394, endPoint x: 466, endPoint y: 398, distance: 21.4
click at [482, 396] on div "0 ° Undo Copy Paste here Duplicate Duplicate to new slide Delete" at bounding box center [581, 392] width 1038 height 584
drag, startPoint x: 454, startPoint y: 401, endPoint x: 474, endPoint y: 390, distance: 22.8
click at [467, 396] on div at bounding box center [464, 398] width 7 height 7
drag, startPoint x: 473, startPoint y: 390, endPoint x: 448, endPoint y: 412, distance: 33.3
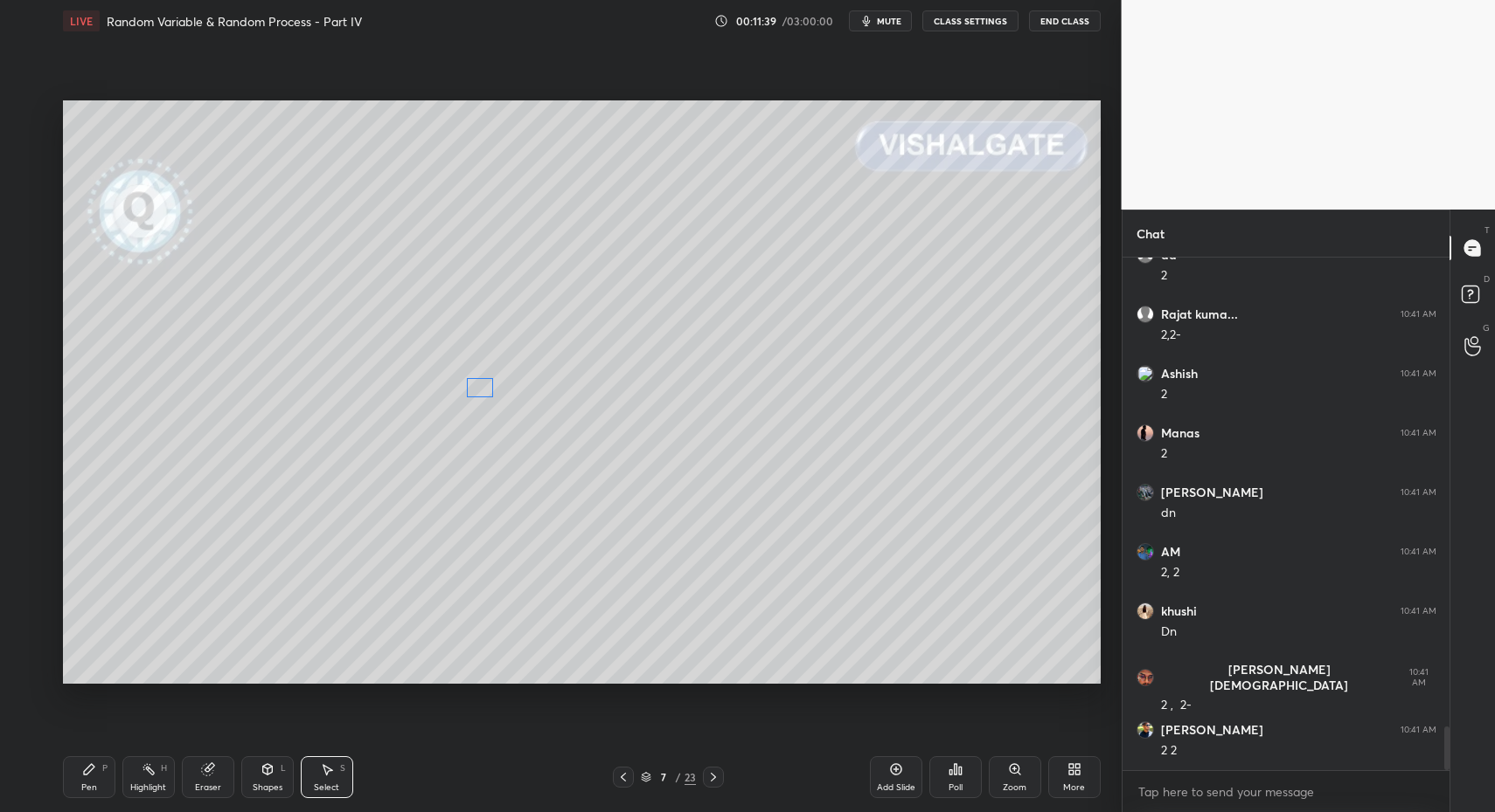
click at [459, 391] on div "0 ° Undo Copy Paste here Duplicate Duplicate to new slide Delete" at bounding box center [581, 392] width 1038 height 584
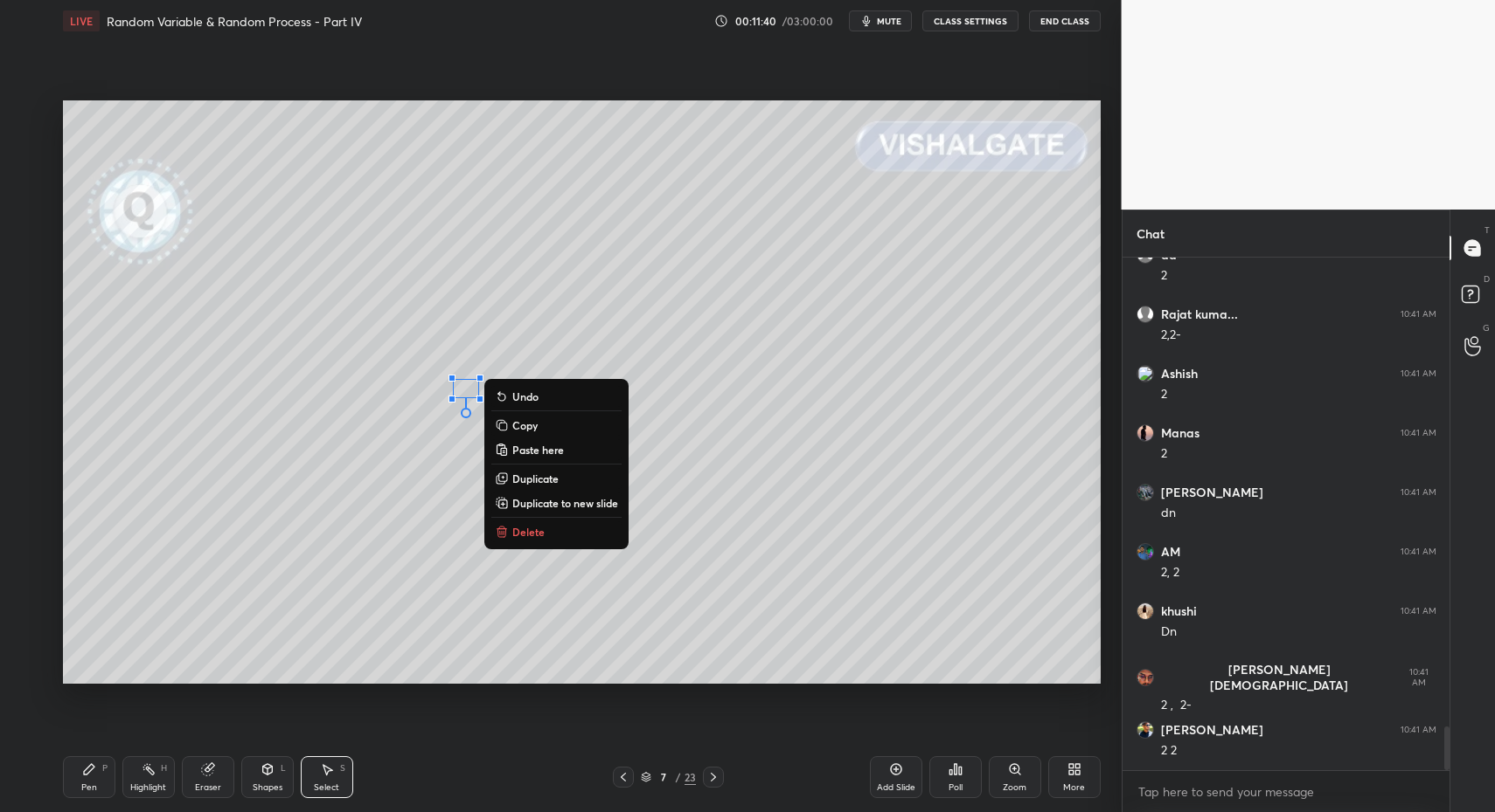
drag, startPoint x: 270, startPoint y: 781, endPoint x: 263, endPoint y: 755, distance: 26.9
click at [266, 780] on div "Shapes L" at bounding box center [267, 778] width 52 height 42
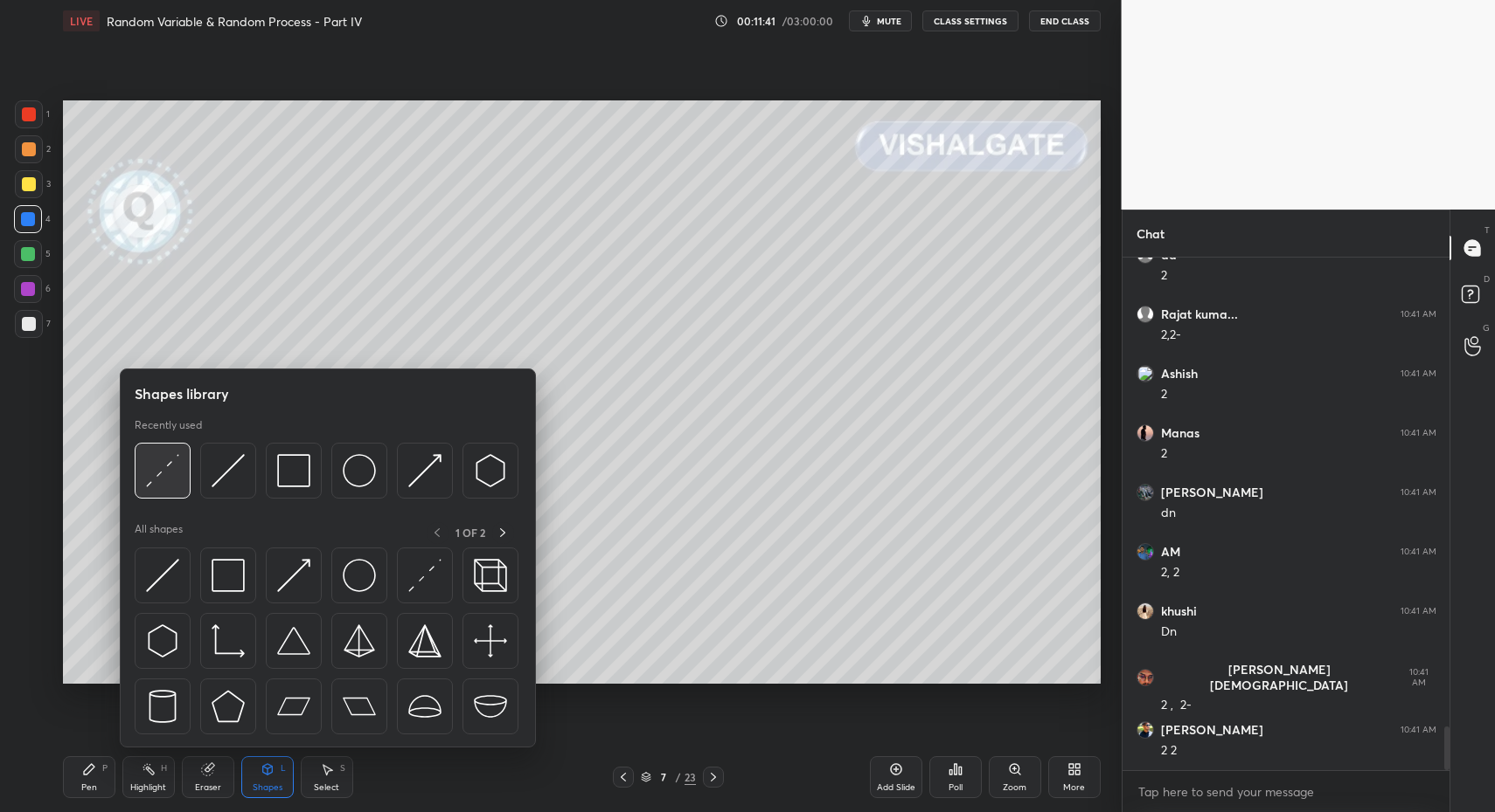
click at [181, 463] on div at bounding box center [162, 471] width 56 height 56
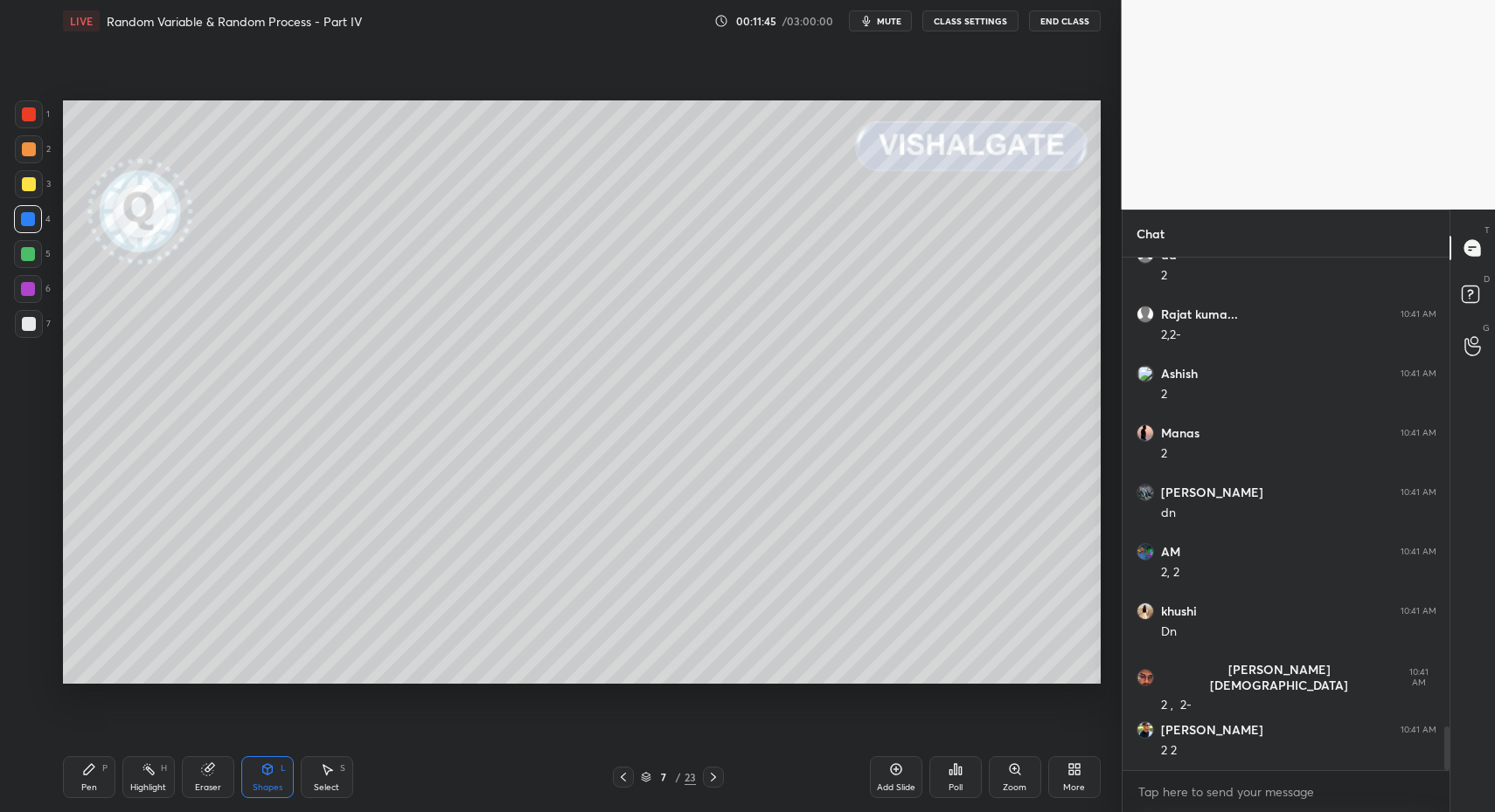
scroll to position [5512, 0]
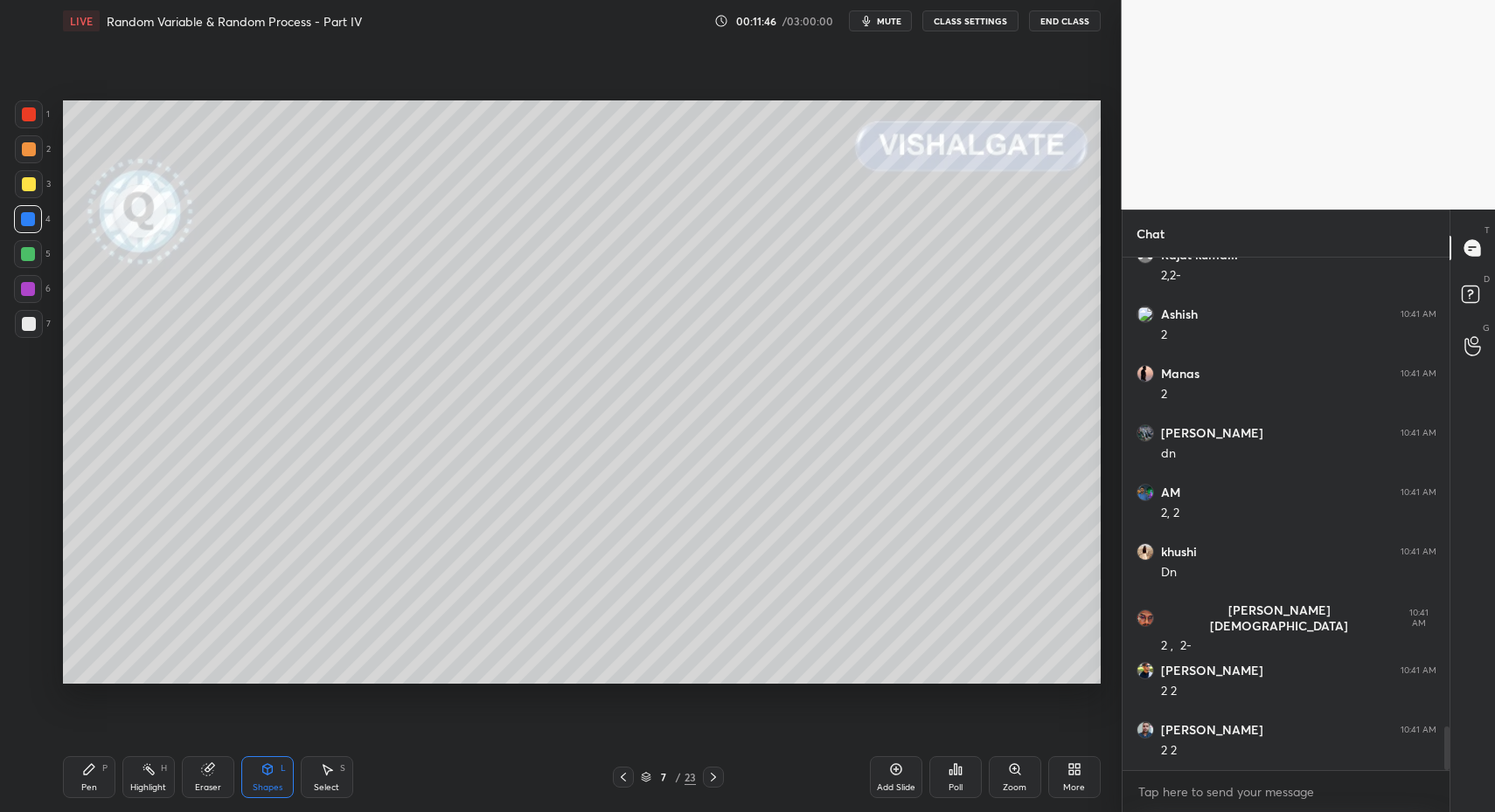
click at [101, 786] on div "Pen P" at bounding box center [89, 778] width 52 height 42
click at [90, 783] on div "Pen" at bounding box center [90, 787] width 16 height 9
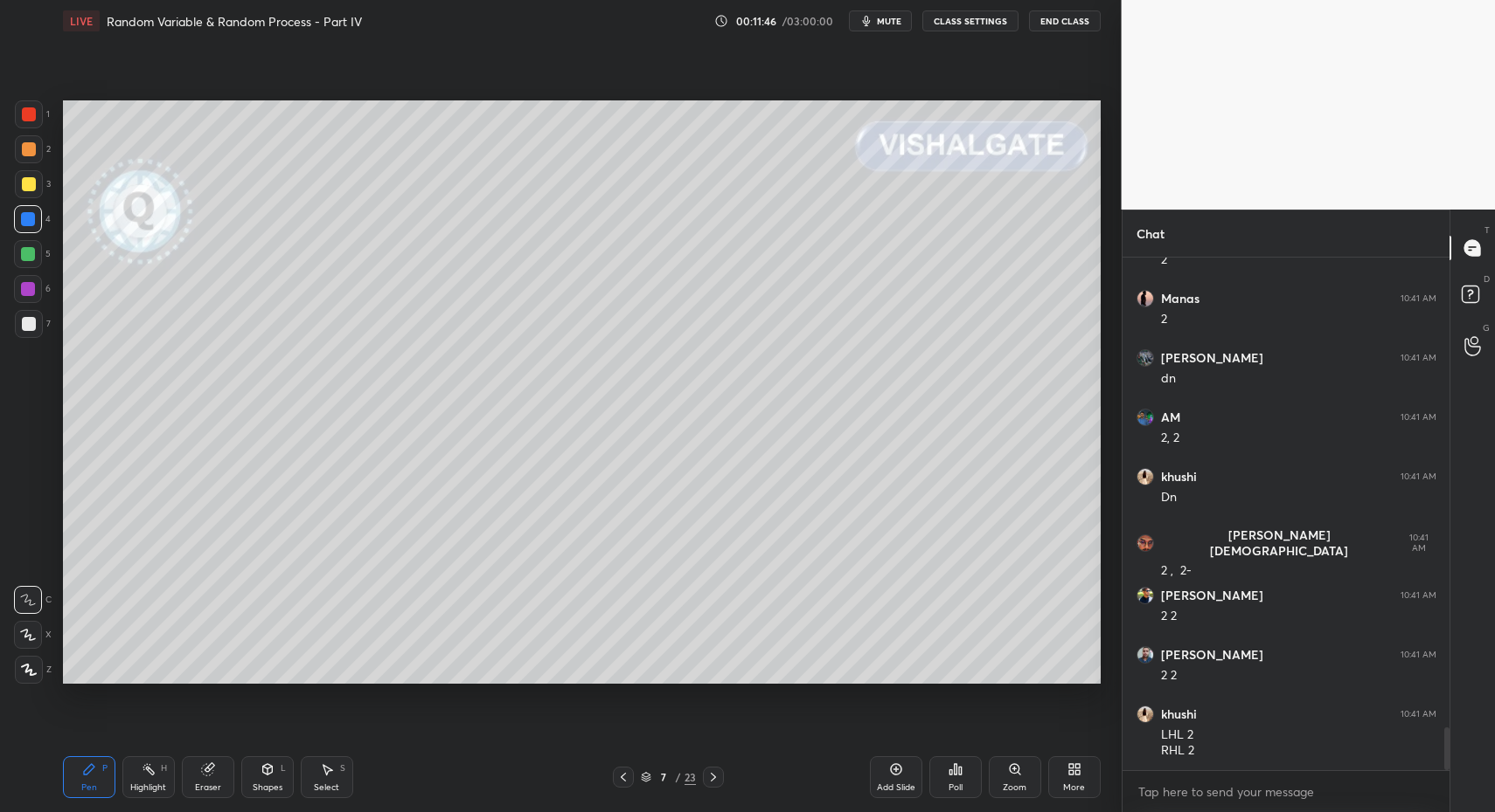
click at [30, 674] on icon at bounding box center [29, 669] width 14 height 11
drag, startPoint x: 30, startPoint y: 674, endPoint x: 59, endPoint y: 652, distance: 36.4
click at [30, 674] on icon at bounding box center [29, 669] width 14 height 11
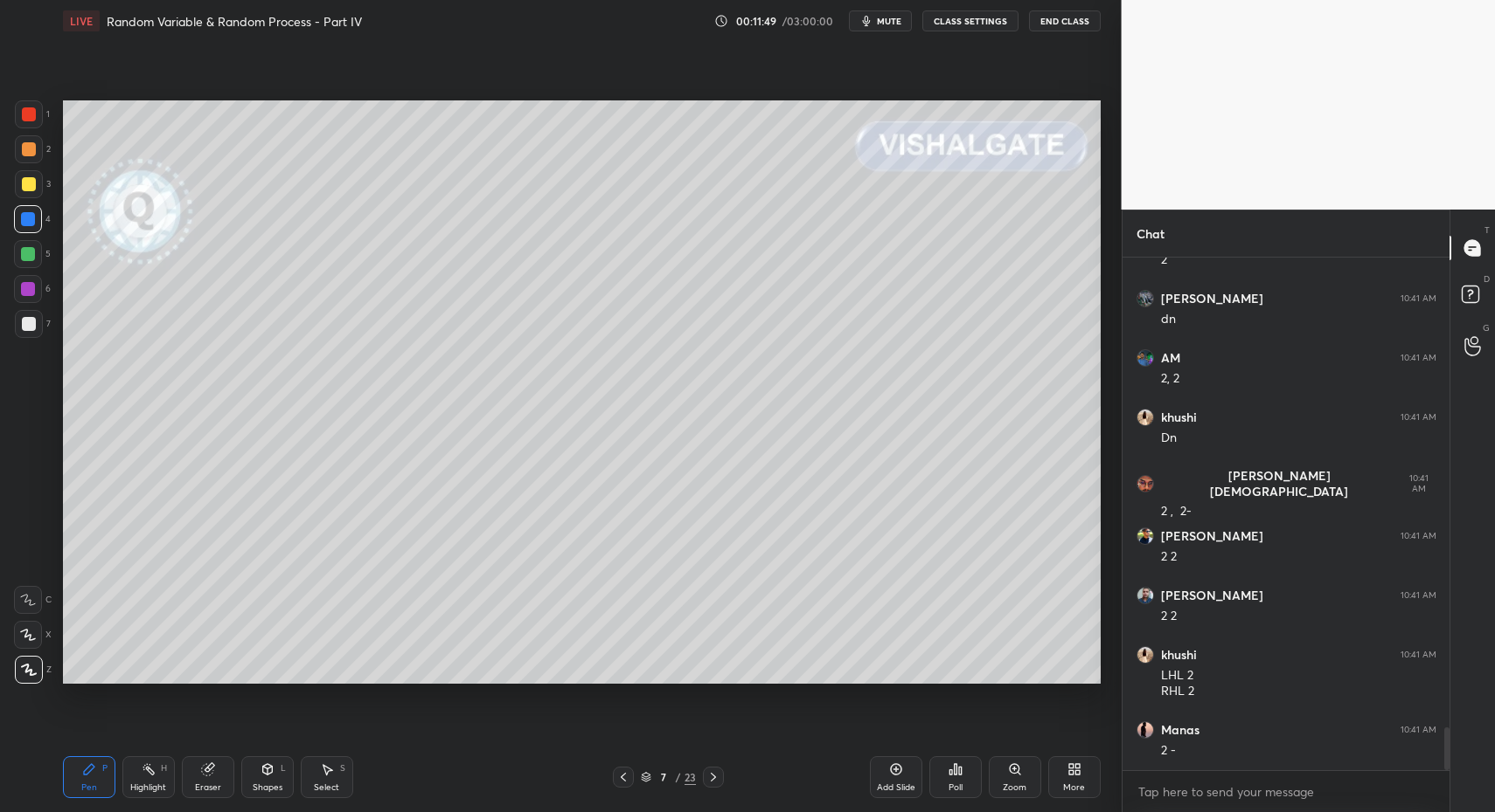
scroll to position [5706, 0]
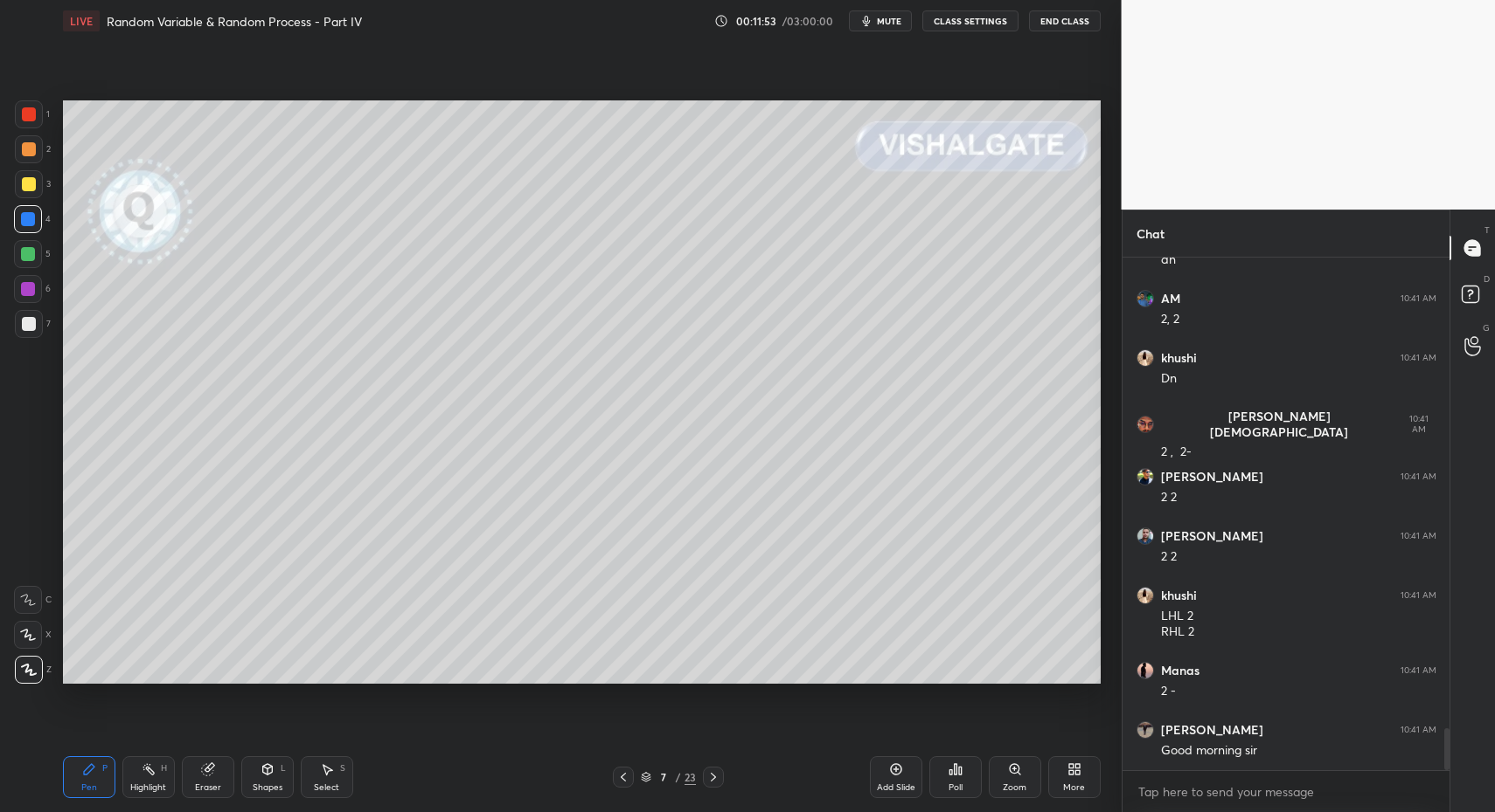
click at [28, 327] on div at bounding box center [29, 324] width 14 height 14
click at [25, 322] on div at bounding box center [29, 324] width 14 height 14
drag, startPoint x: 98, startPoint y: 781, endPoint x: 139, endPoint y: 713, distance: 79.4
click at [90, 776] on div "Pen P" at bounding box center [89, 778] width 52 height 42
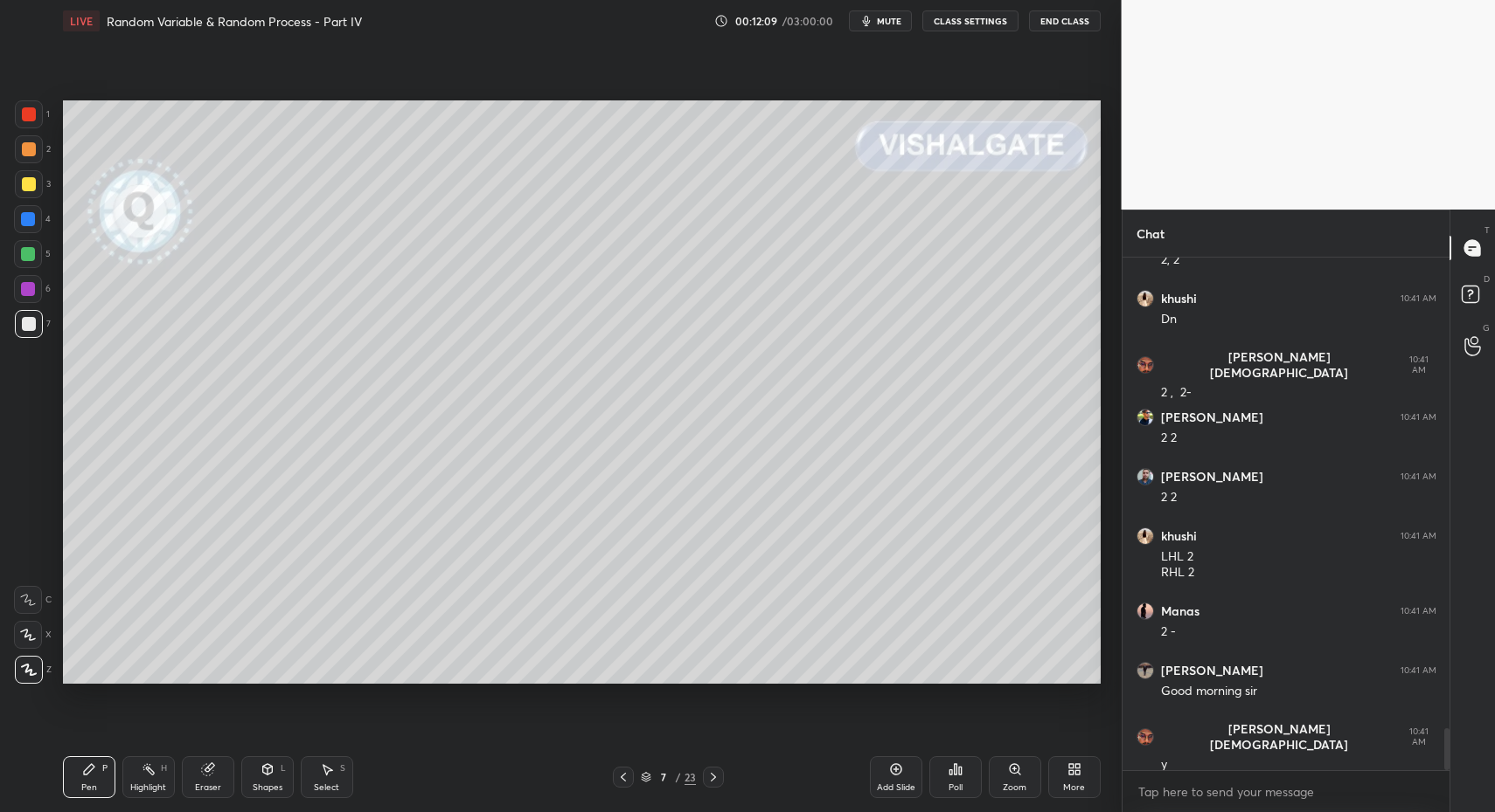
drag, startPoint x: 29, startPoint y: 216, endPoint x: 35, endPoint y: 289, distance: 73.2
click at [34, 223] on div at bounding box center [28, 219] width 28 height 28
click at [92, 796] on div "Pen P Highlight H Eraser Shapes L Select S 7 / 23 Add Slide Poll Zoom More" at bounding box center [581, 777] width 1038 height 70
click at [710, 777] on icon at bounding box center [713, 778] width 14 height 14
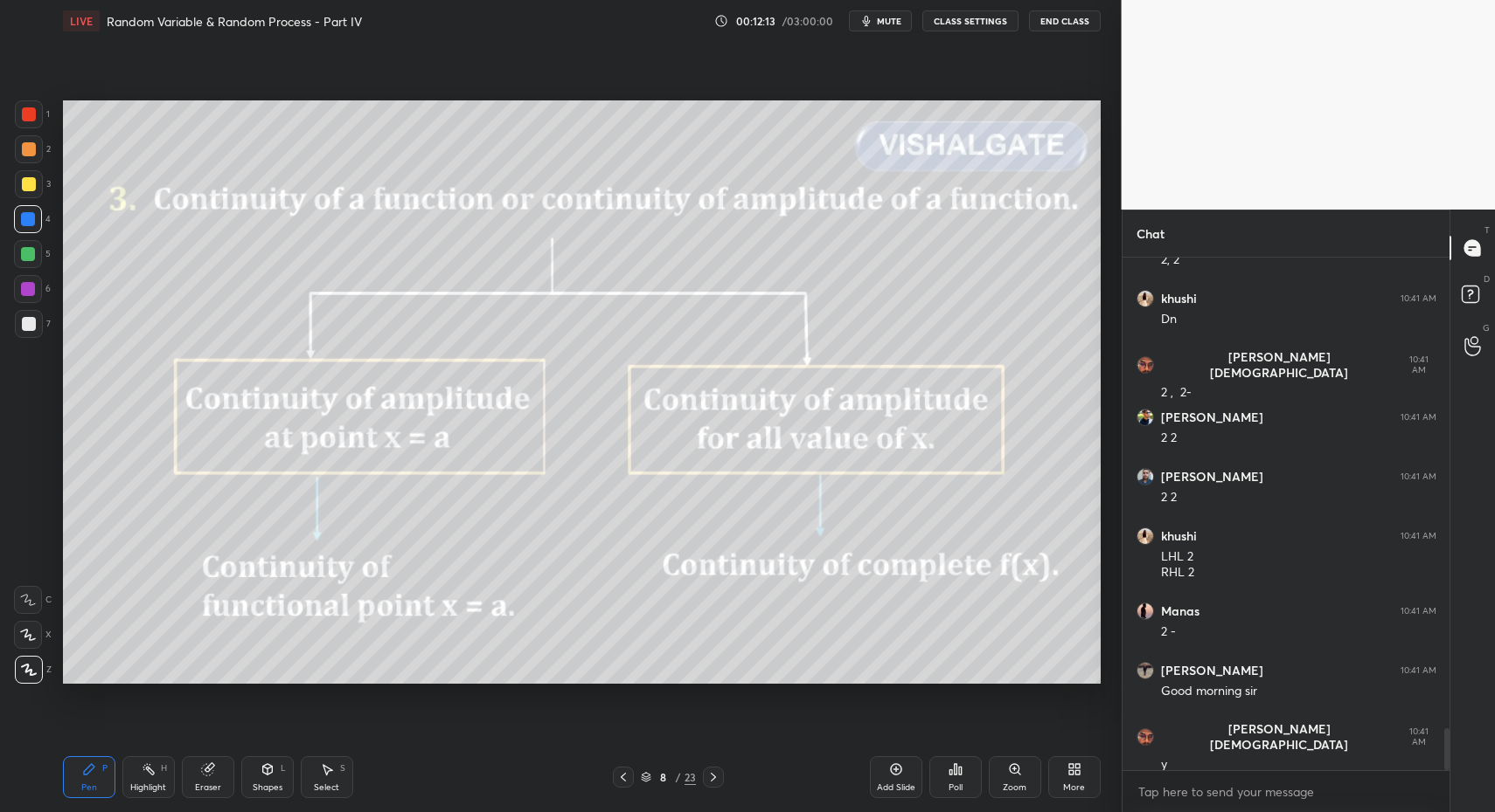
click at [95, 775] on icon at bounding box center [90, 770] width 14 height 14
click at [88, 781] on div "Pen P" at bounding box center [89, 778] width 52 height 42
click at [15, 330] on div at bounding box center [29, 323] width 28 height 28
click at [26, 321] on div at bounding box center [29, 324] width 14 height 14
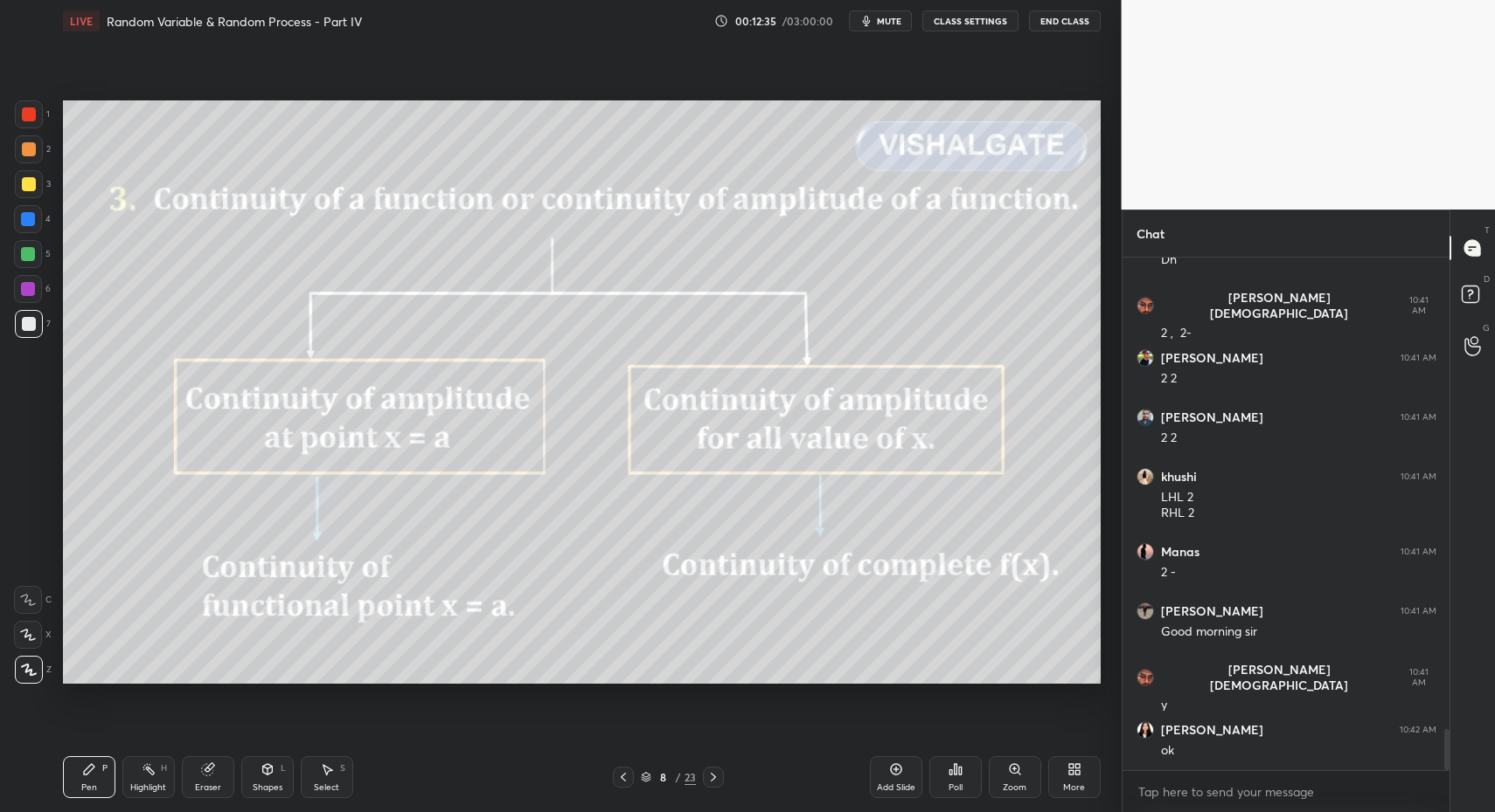
click at [91, 778] on div "Pen P" at bounding box center [89, 778] width 52 height 42
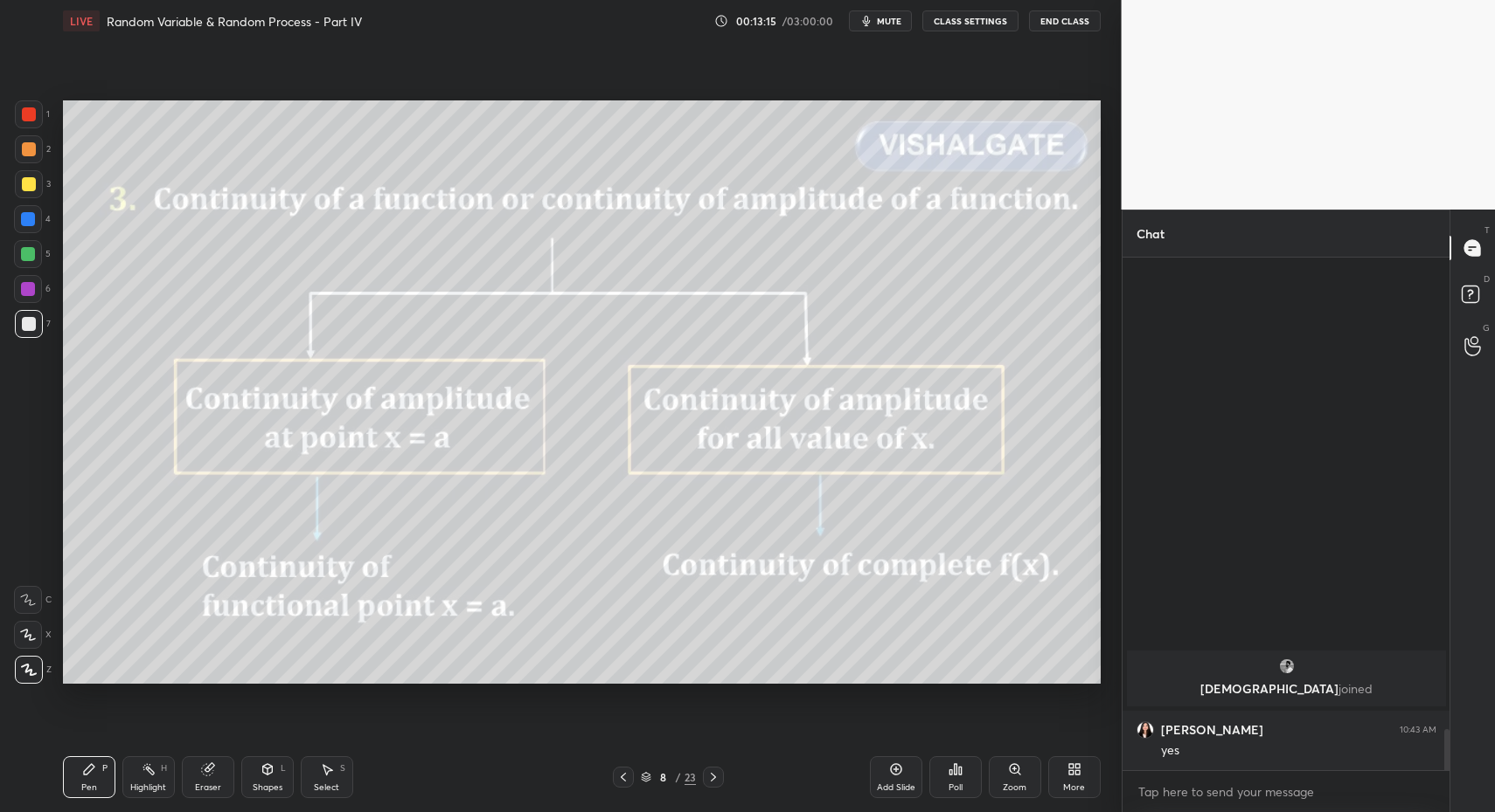
scroll to position [4599, 0]
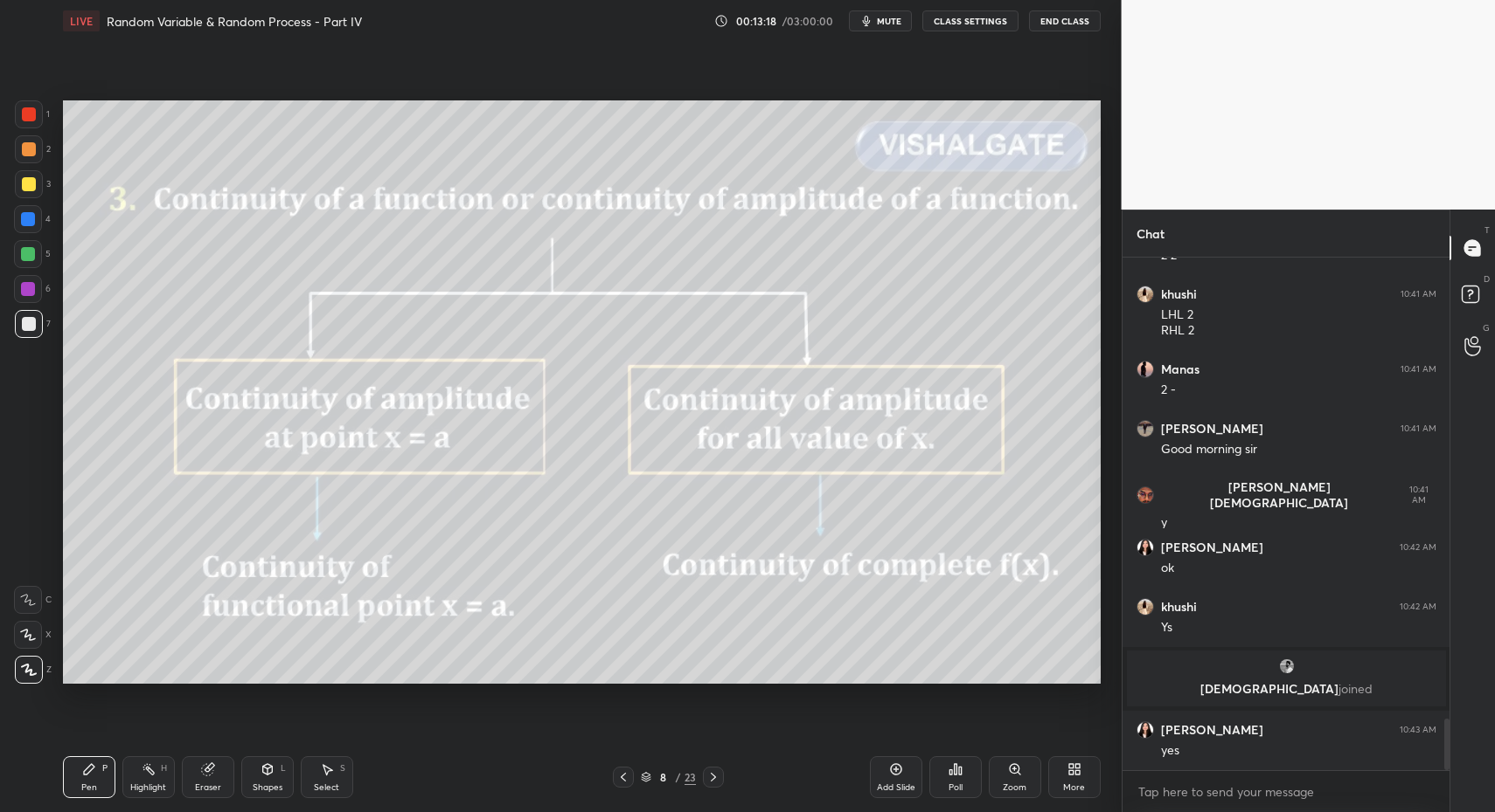
click at [703, 776] on div at bounding box center [712, 777] width 21 height 21
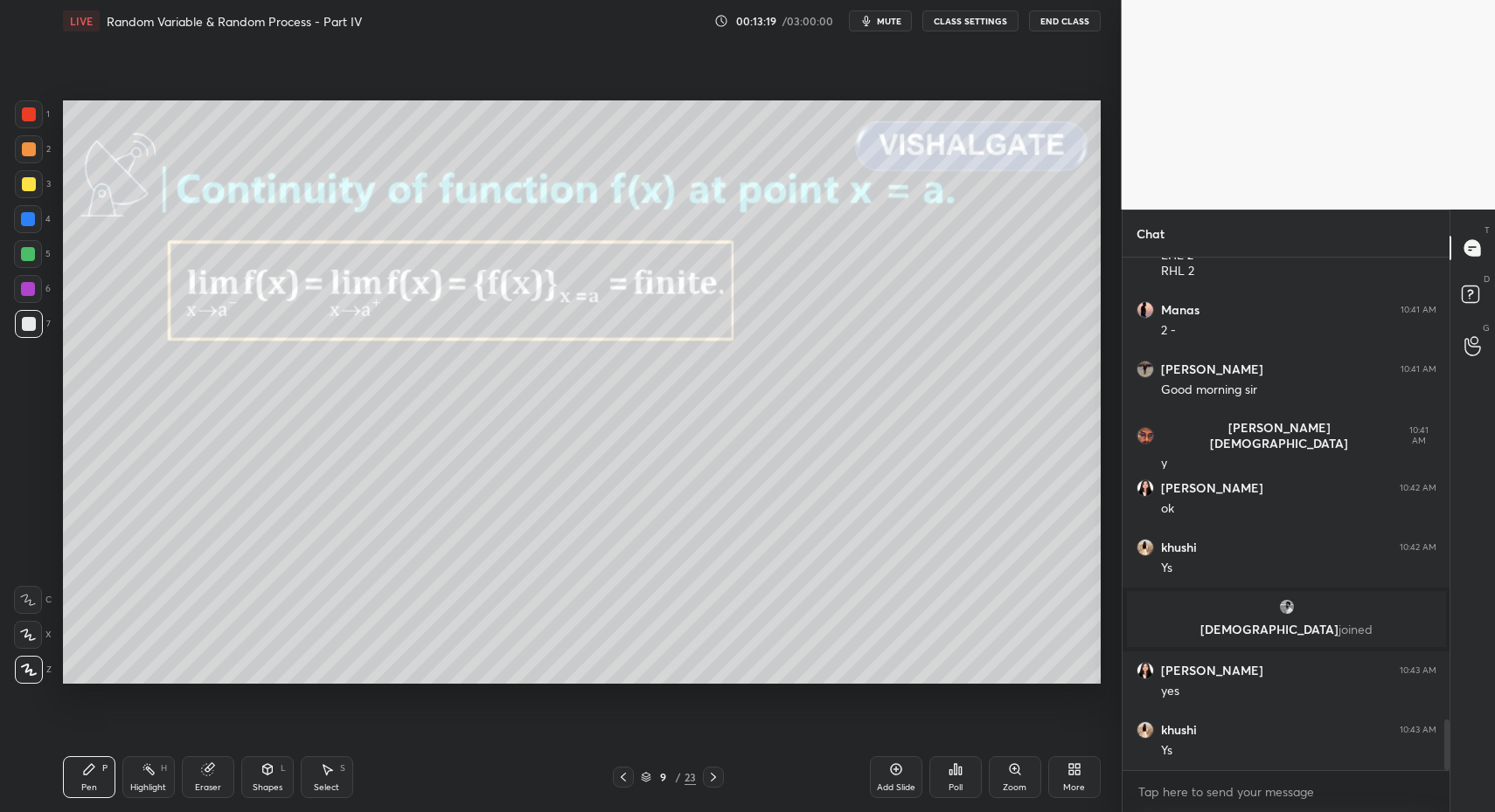
click at [83, 771] on icon at bounding box center [90, 770] width 14 height 14
click at [83, 780] on div "Pen P" at bounding box center [89, 778] width 52 height 42
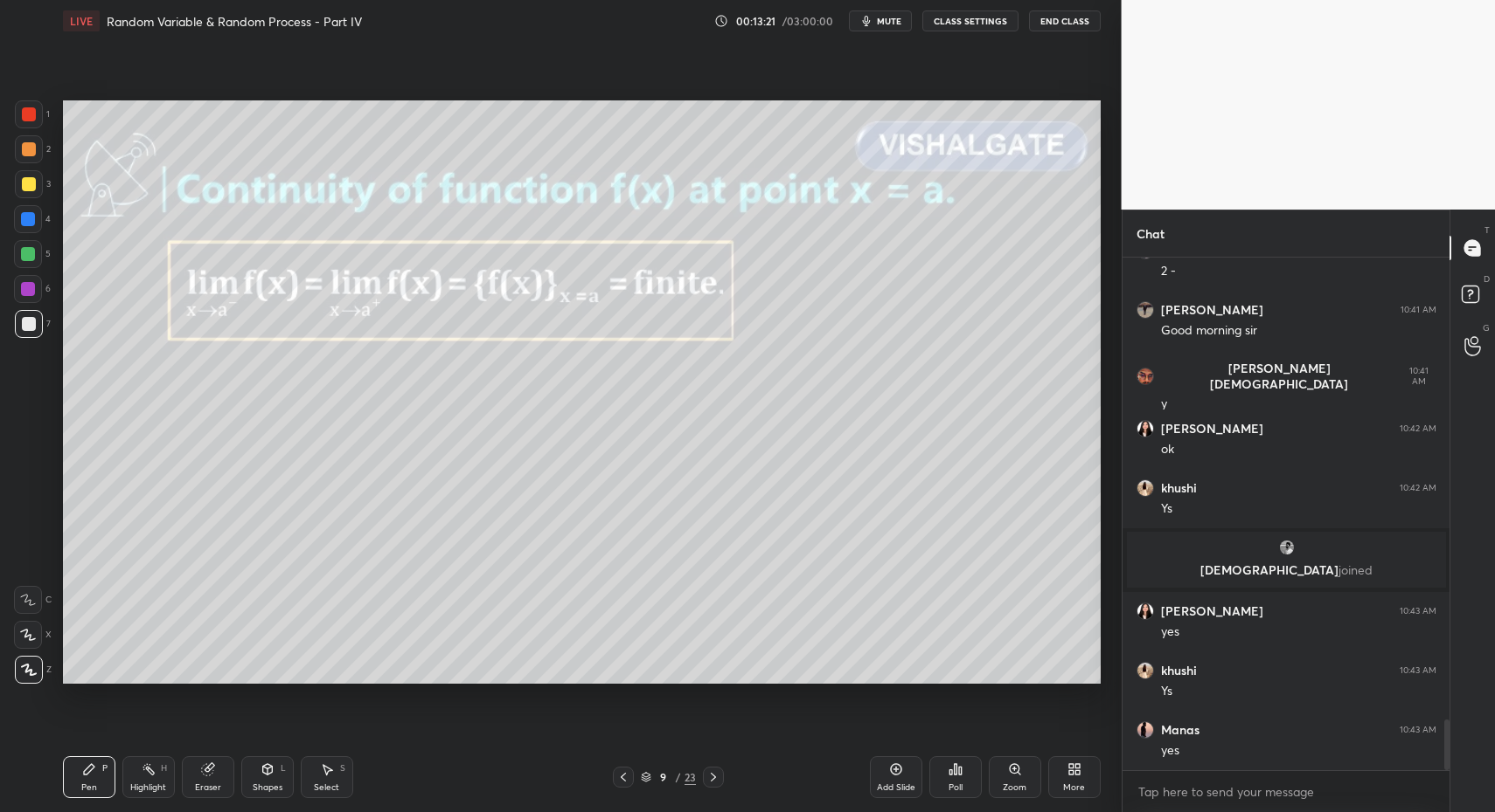
click at [153, 783] on div "Highlight" at bounding box center [148, 787] width 35 height 9
click at [104, 780] on div "Pen P" at bounding box center [89, 778] width 52 height 42
click at [151, 780] on div "Highlight H" at bounding box center [148, 778] width 52 height 42
click at [80, 783] on div "Pen P" at bounding box center [89, 778] width 52 height 42
click at [27, 321] on div at bounding box center [29, 324] width 14 height 14
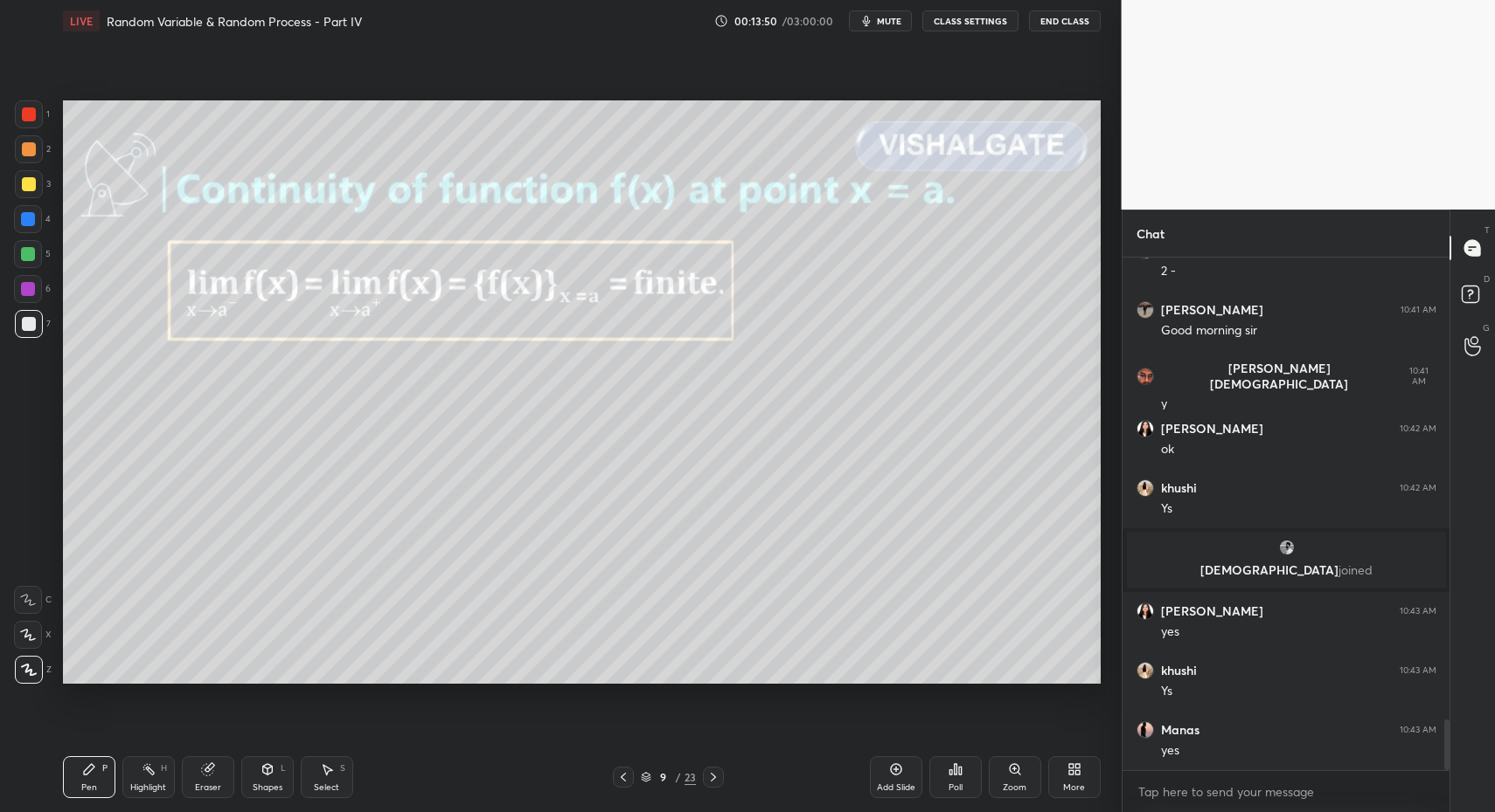
drag, startPoint x: 67, startPoint y: 778, endPoint x: 108, endPoint y: 694, distance: 93.5
click at [67, 778] on div "Pen P" at bounding box center [89, 778] width 52 height 42
click at [30, 183] on div at bounding box center [29, 184] width 14 height 14
click at [274, 790] on div "Shapes" at bounding box center [268, 787] width 30 height 9
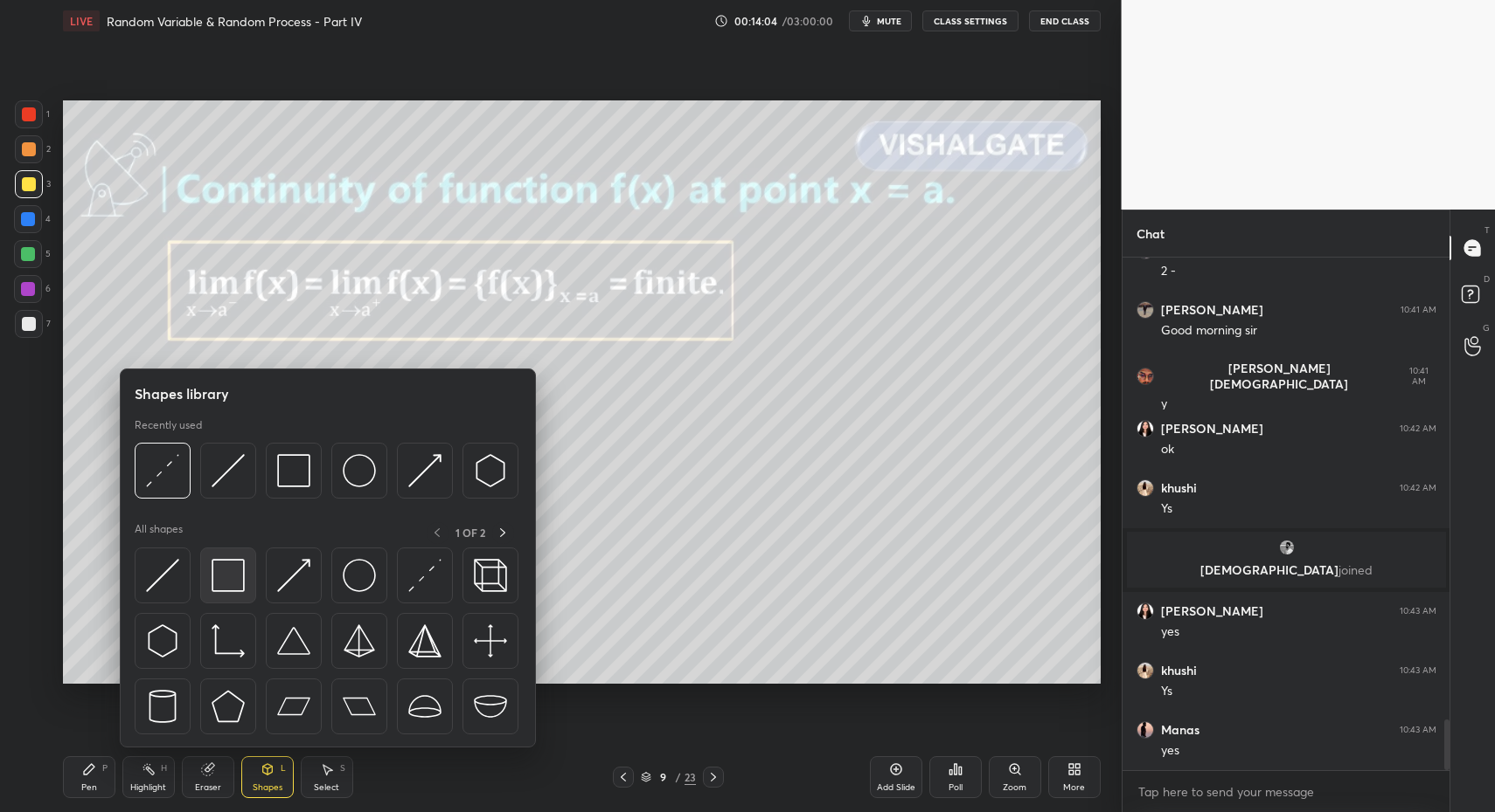
click at [211, 594] on div at bounding box center [227, 575] width 56 height 56
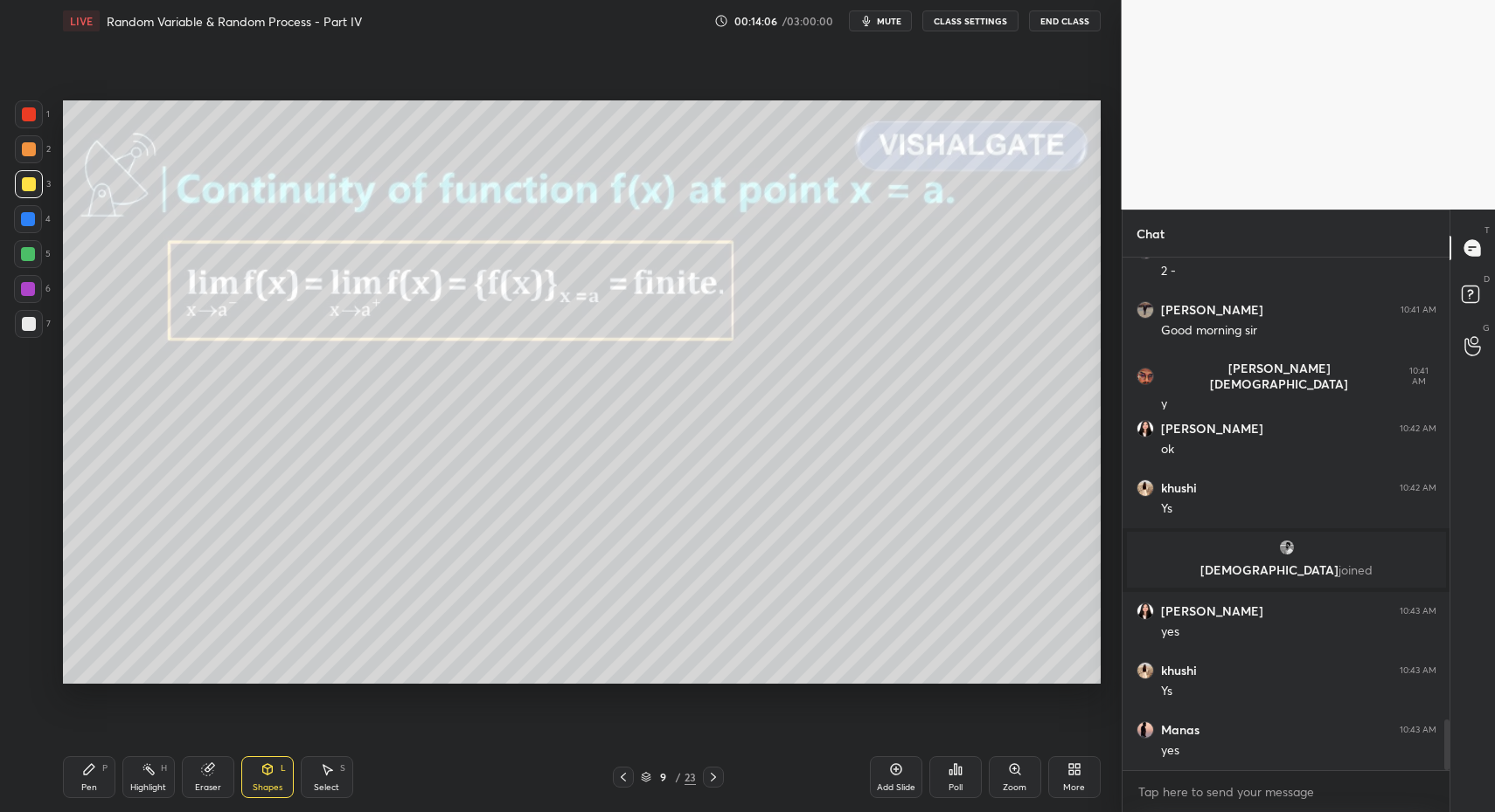
click at [79, 781] on div "Pen P" at bounding box center [89, 778] width 52 height 42
click at [73, 780] on div "Pen P" at bounding box center [89, 778] width 52 height 42
click at [20, 260] on div at bounding box center [28, 254] width 28 height 28
click at [17, 262] on div at bounding box center [28, 254] width 28 height 28
drag, startPoint x: 278, startPoint y: 782, endPoint x: 270, endPoint y: 761, distance: 22.5
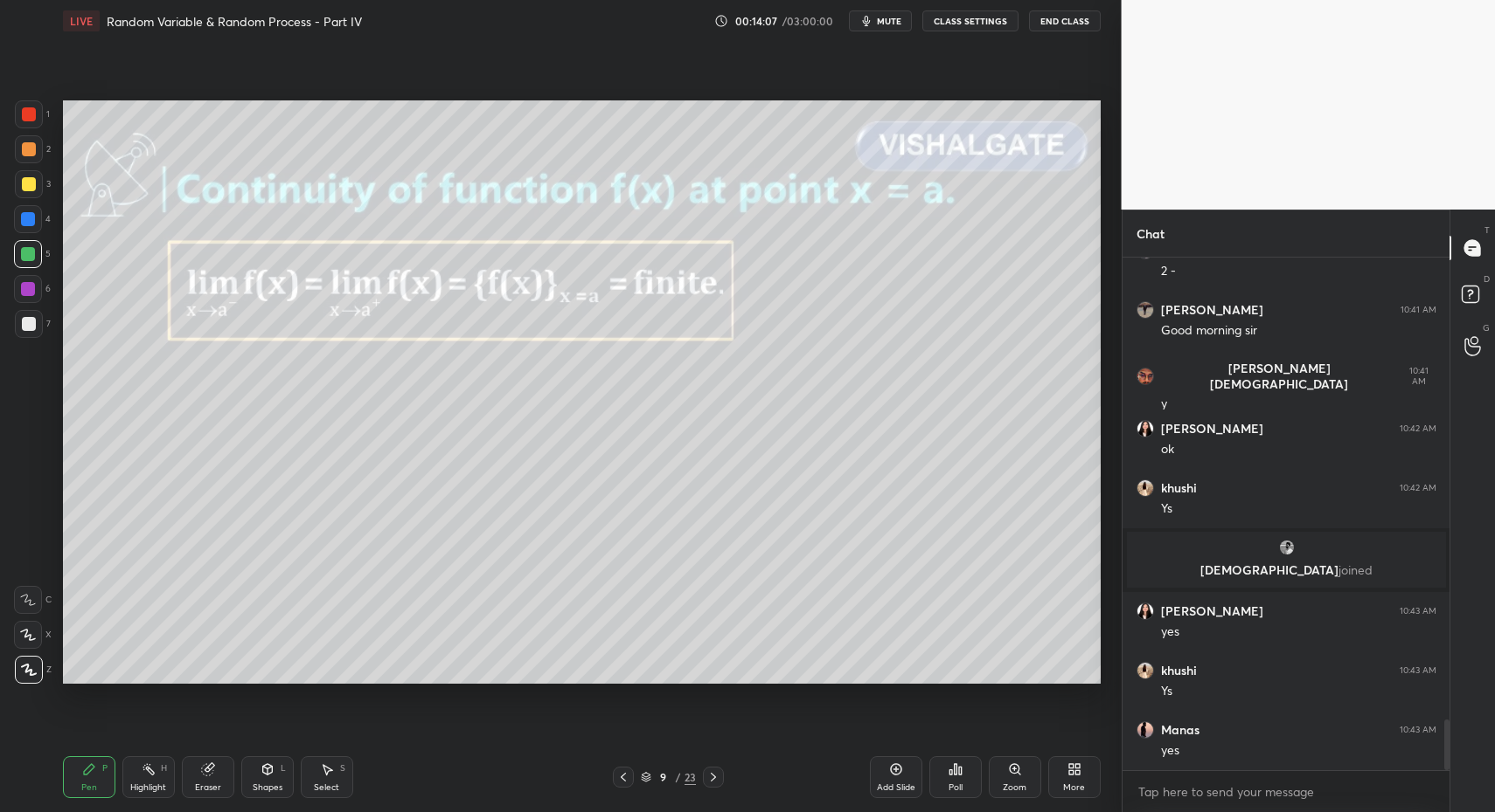
click at [278, 783] on div "Shapes" at bounding box center [268, 787] width 30 height 9
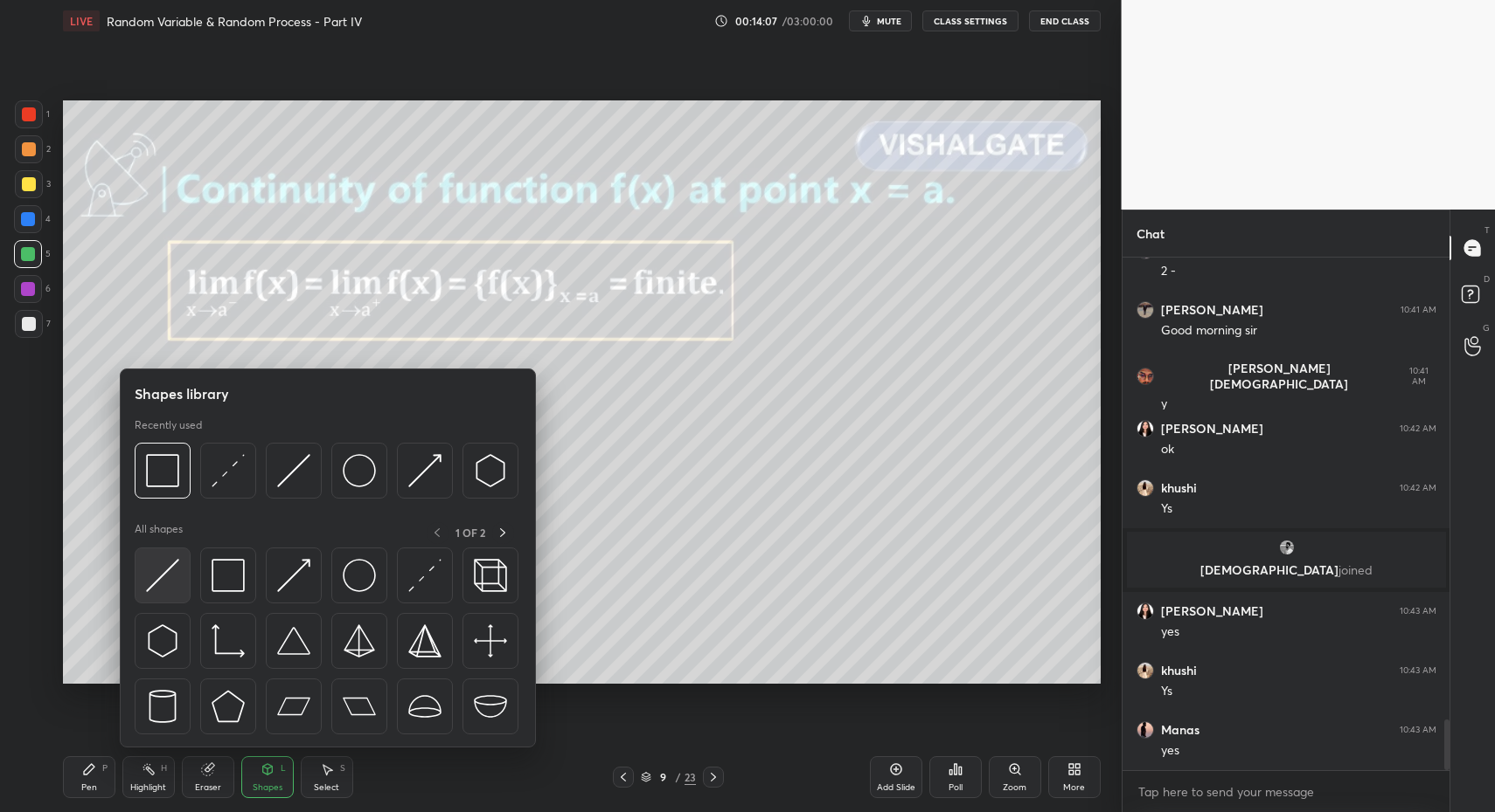
click at [163, 580] on img at bounding box center [162, 576] width 33 height 33
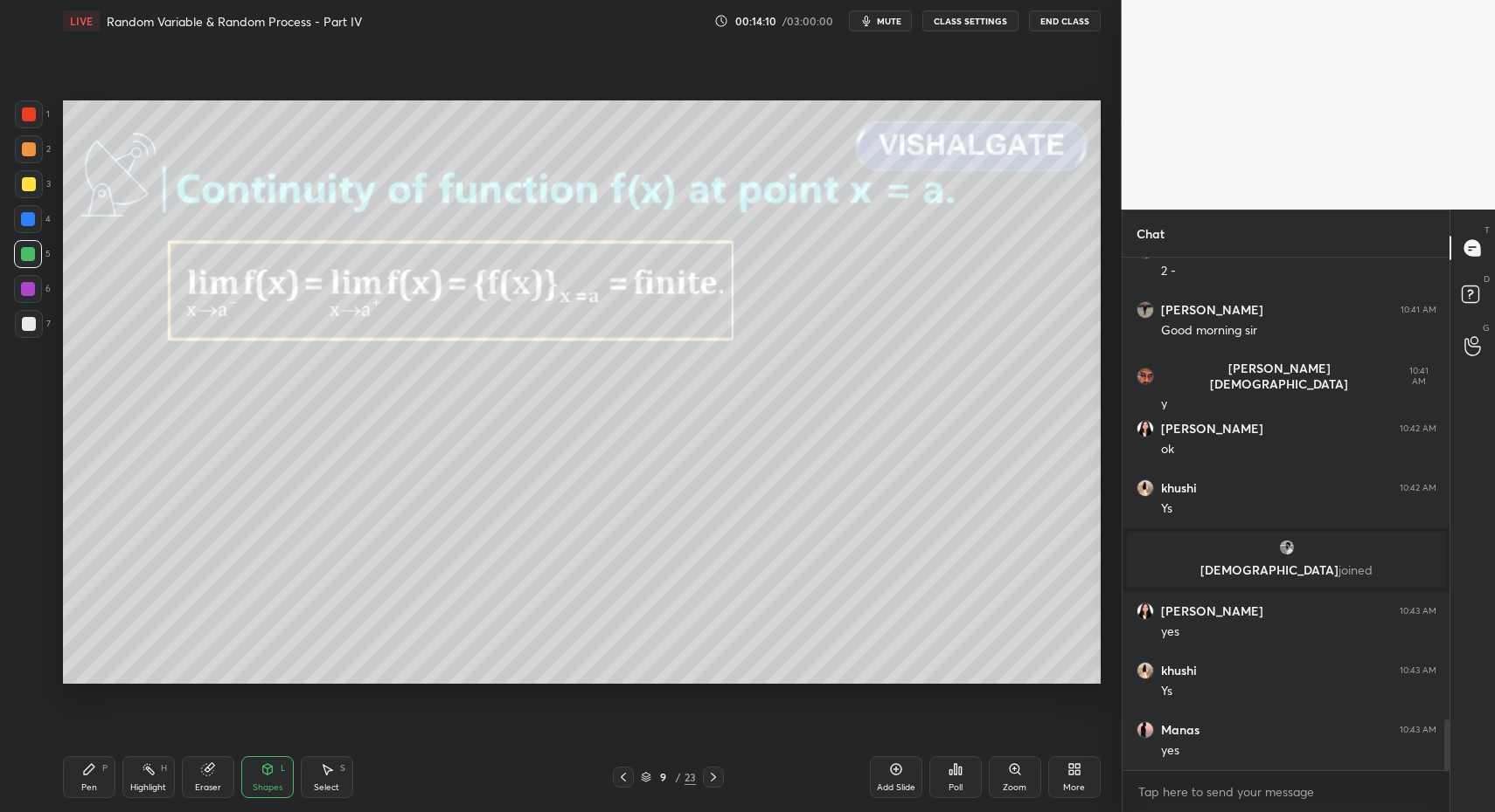
click at [33, 333] on div at bounding box center [29, 323] width 28 height 28
drag, startPoint x: 80, startPoint y: 772, endPoint x: 98, endPoint y: 748, distance: 30.0
click at [80, 772] on div "Pen P" at bounding box center [89, 778] width 52 height 42
click at [77, 762] on div "Pen P" at bounding box center [89, 778] width 52 height 42
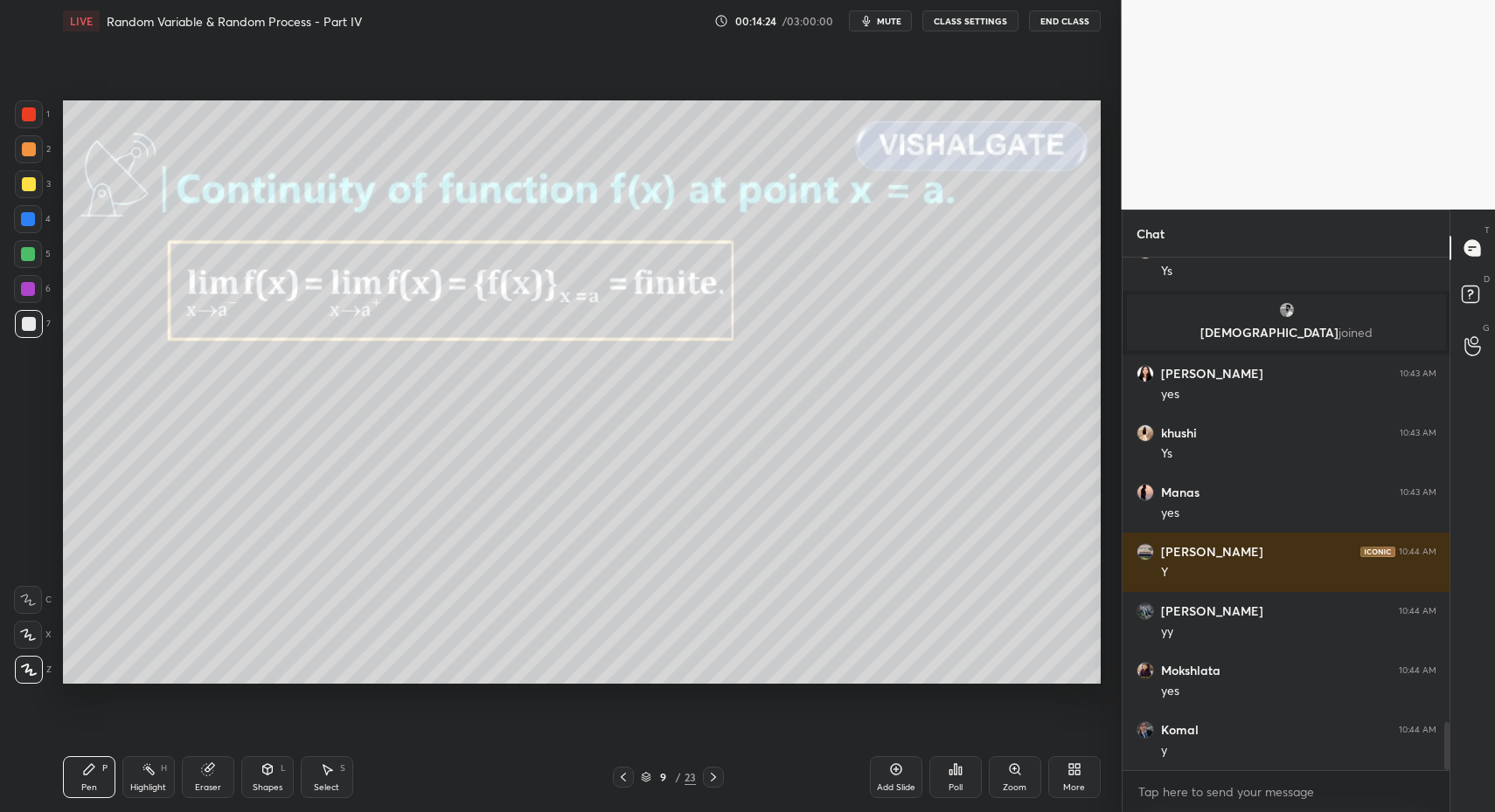
scroll to position [5015, 0]
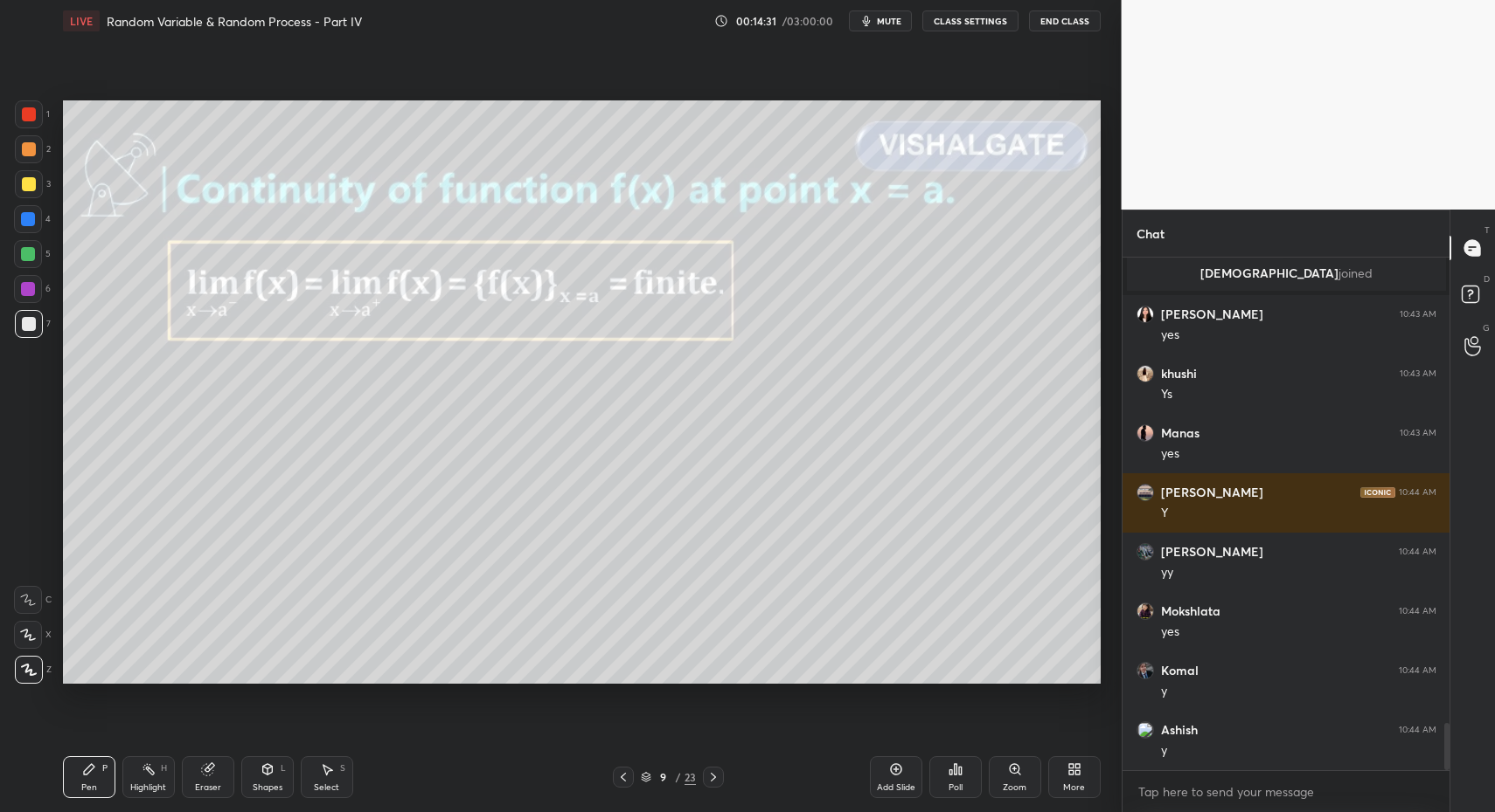
click at [712, 777] on icon at bounding box center [713, 778] width 14 height 14
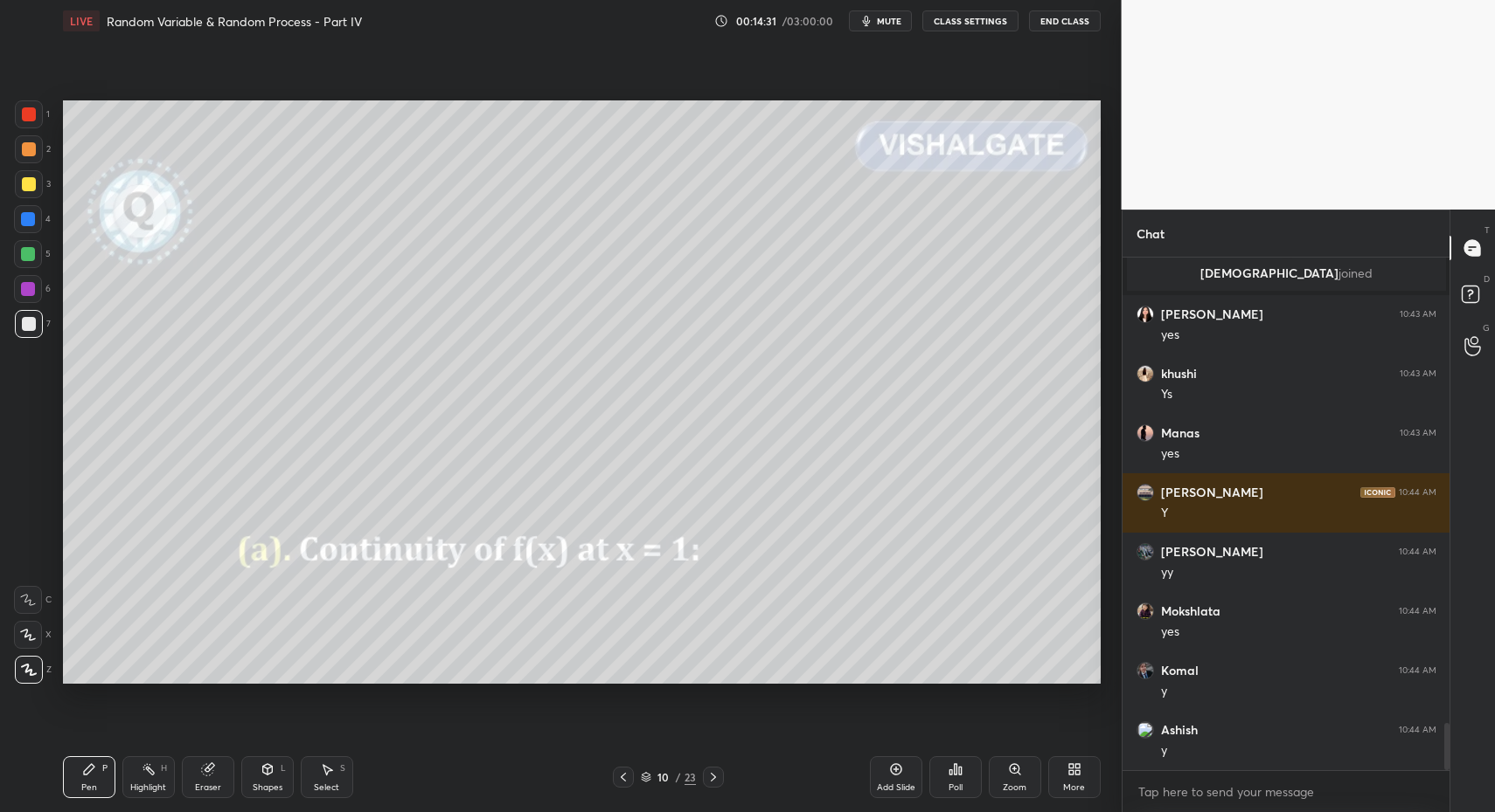
drag, startPoint x: 92, startPoint y: 773, endPoint x: 157, endPoint y: 770, distance: 65.1
click at [92, 773] on icon at bounding box center [90, 770] width 14 height 14
drag, startPoint x: 269, startPoint y: 779, endPoint x: 257, endPoint y: 756, distance: 25.9
click at [269, 779] on div "Shapes L" at bounding box center [267, 778] width 52 height 42
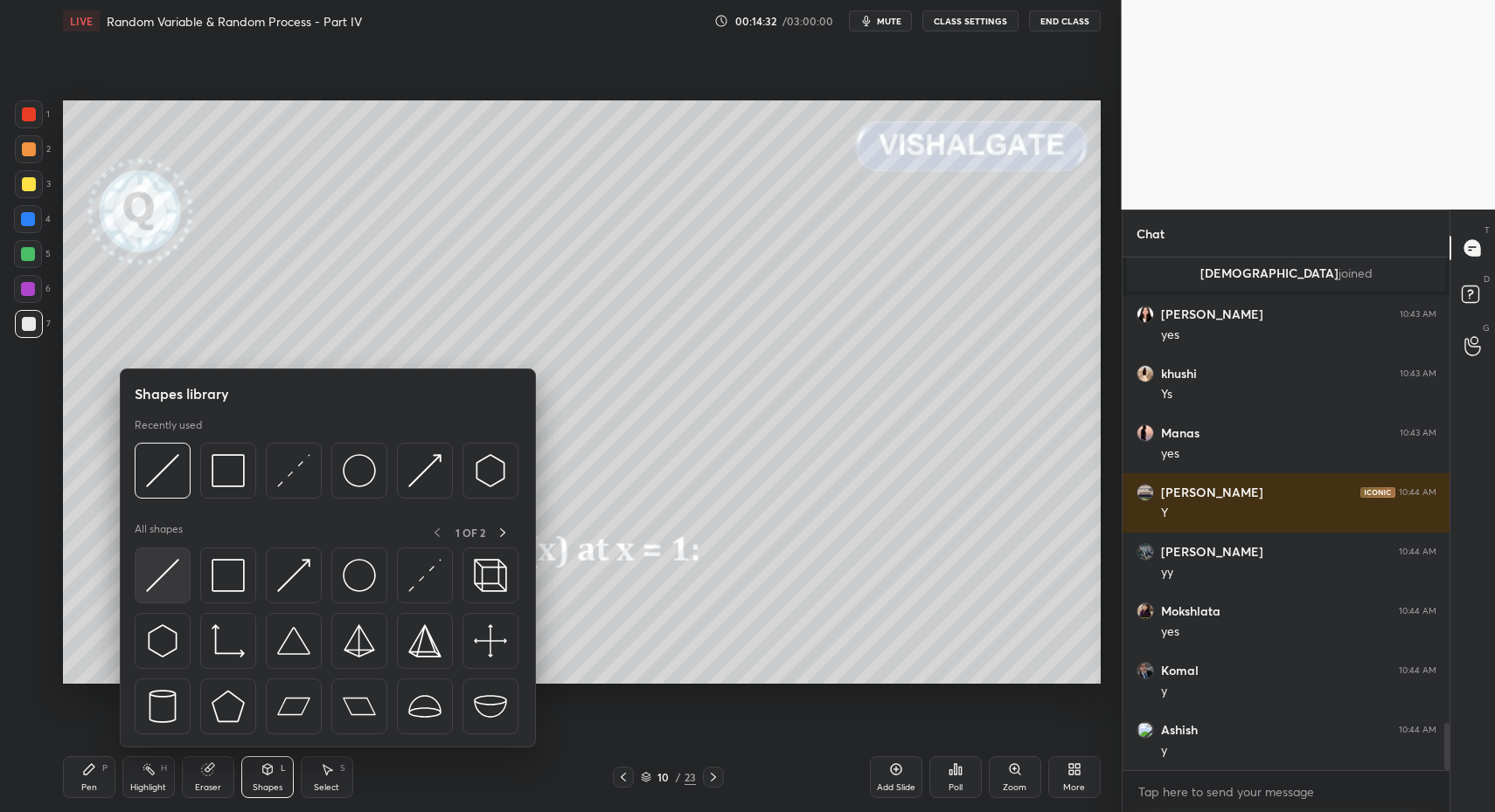
click at [160, 591] on img at bounding box center [162, 576] width 33 height 33
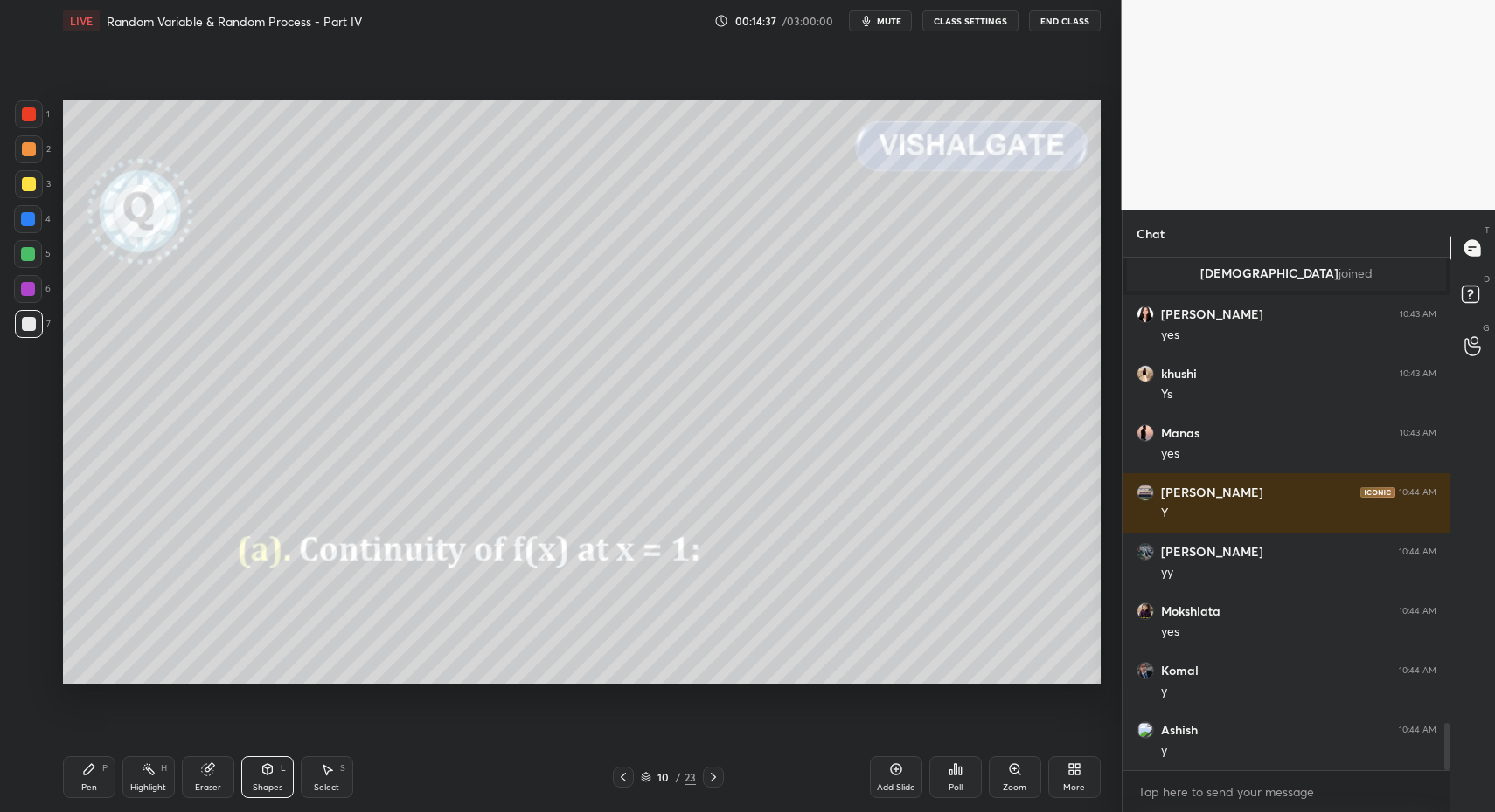
drag, startPoint x: 109, startPoint y: 794, endPoint x: 91, endPoint y: 789, distance: 18.7
click at [109, 794] on div "Pen P" at bounding box center [89, 778] width 52 height 42
click at [90, 788] on div "Pen" at bounding box center [90, 787] width 16 height 9
click at [34, 152] on div at bounding box center [29, 149] width 14 height 14
click at [33, 185] on div at bounding box center [29, 184] width 28 height 28
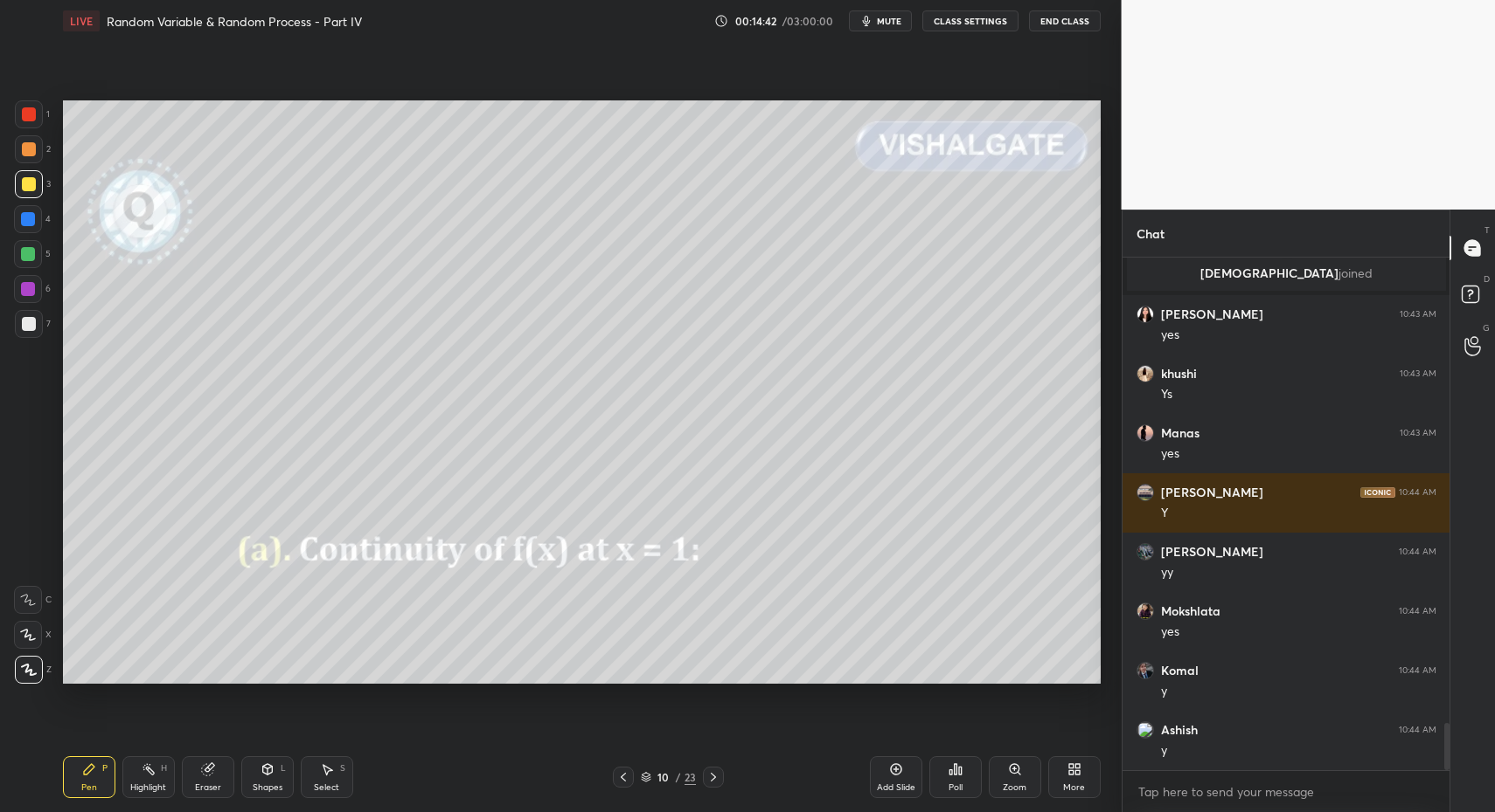
click at [270, 783] on div "Shapes" at bounding box center [268, 787] width 30 height 9
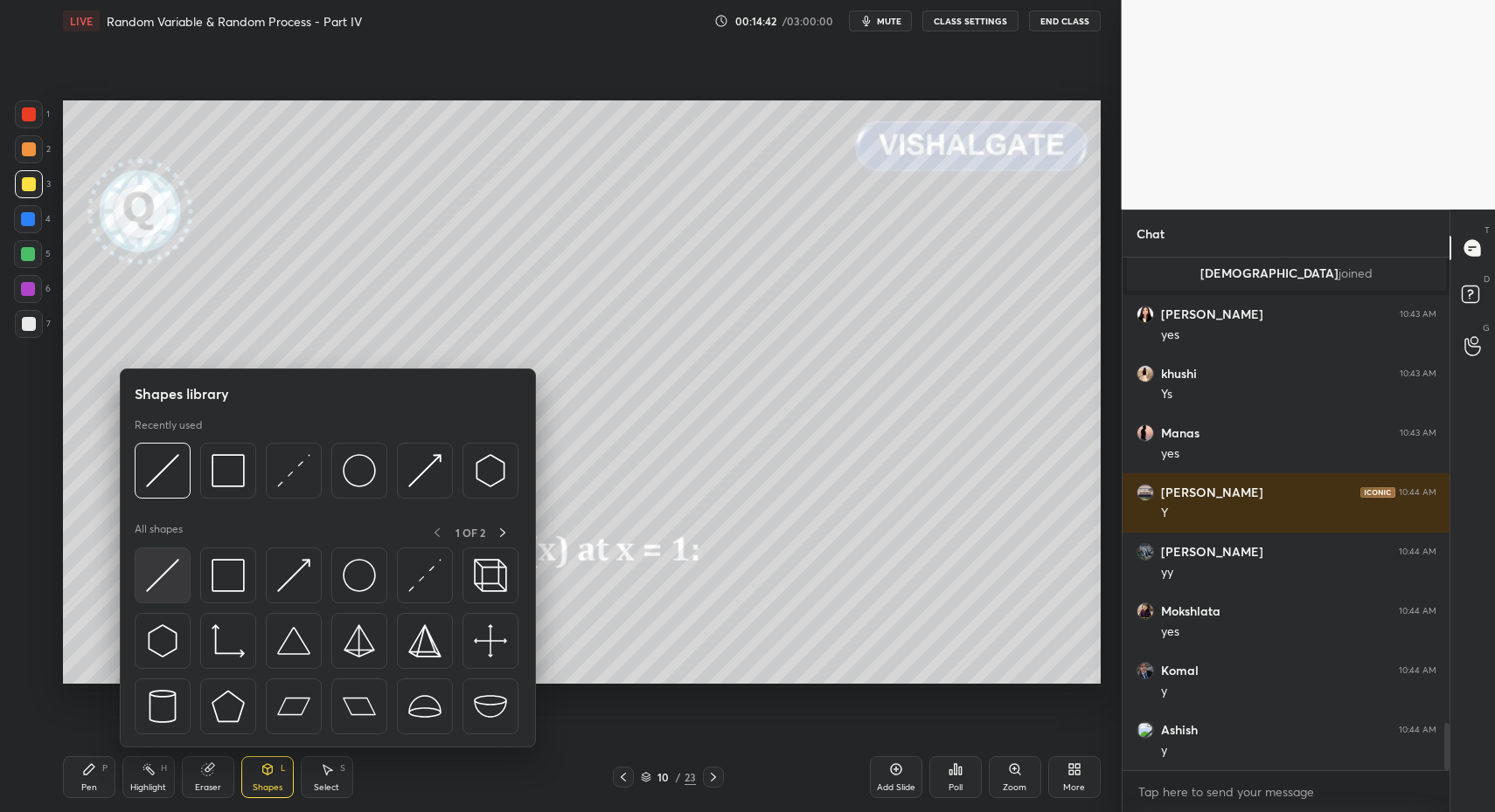
click at [153, 603] on div at bounding box center [162, 575] width 56 height 56
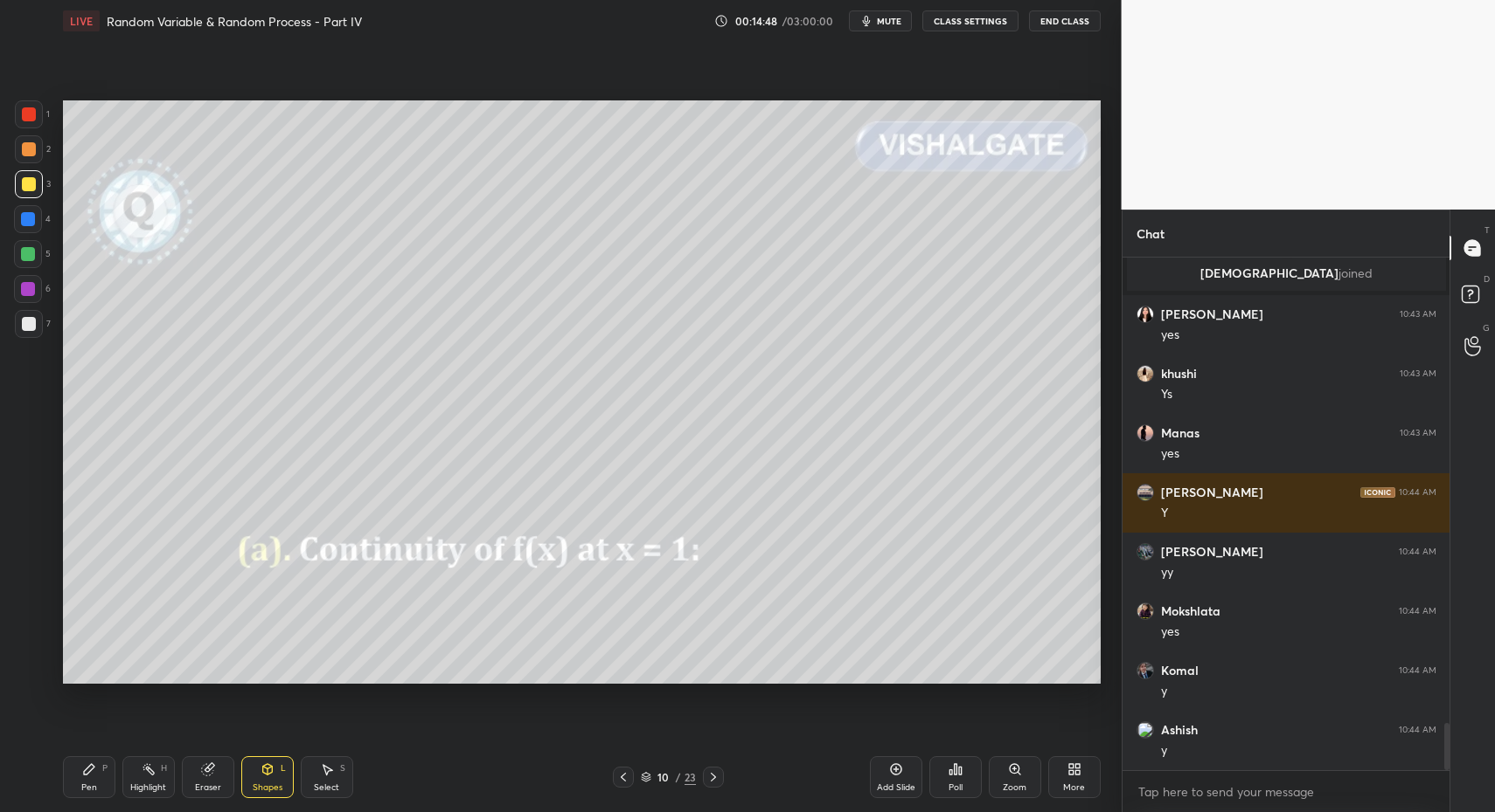
click at [90, 781] on div "Pen P" at bounding box center [89, 778] width 52 height 42
drag, startPoint x: 89, startPoint y: 785, endPoint x: 80, endPoint y: 685, distance: 100.4
click at [88, 778] on div "Pen P" at bounding box center [89, 778] width 52 height 42
click at [35, 251] on div at bounding box center [28, 254] width 28 height 28
click at [36, 252] on div at bounding box center [28, 254] width 28 height 28
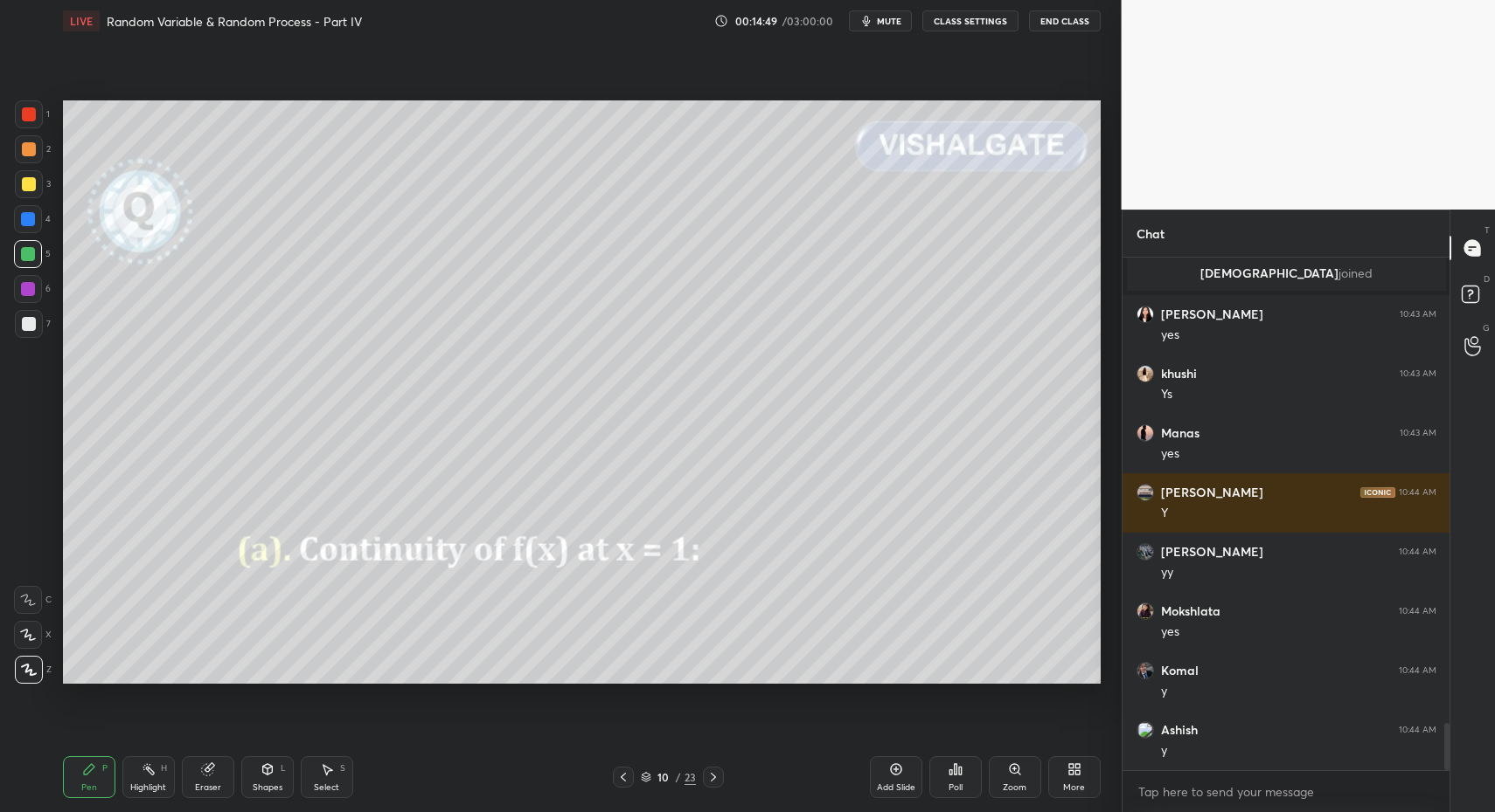
click at [35, 606] on div at bounding box center [28, 600] width 28 height 28
click at [254, 789] on div "Shapes L" at bounding box center [267, 778] width 52 height 42
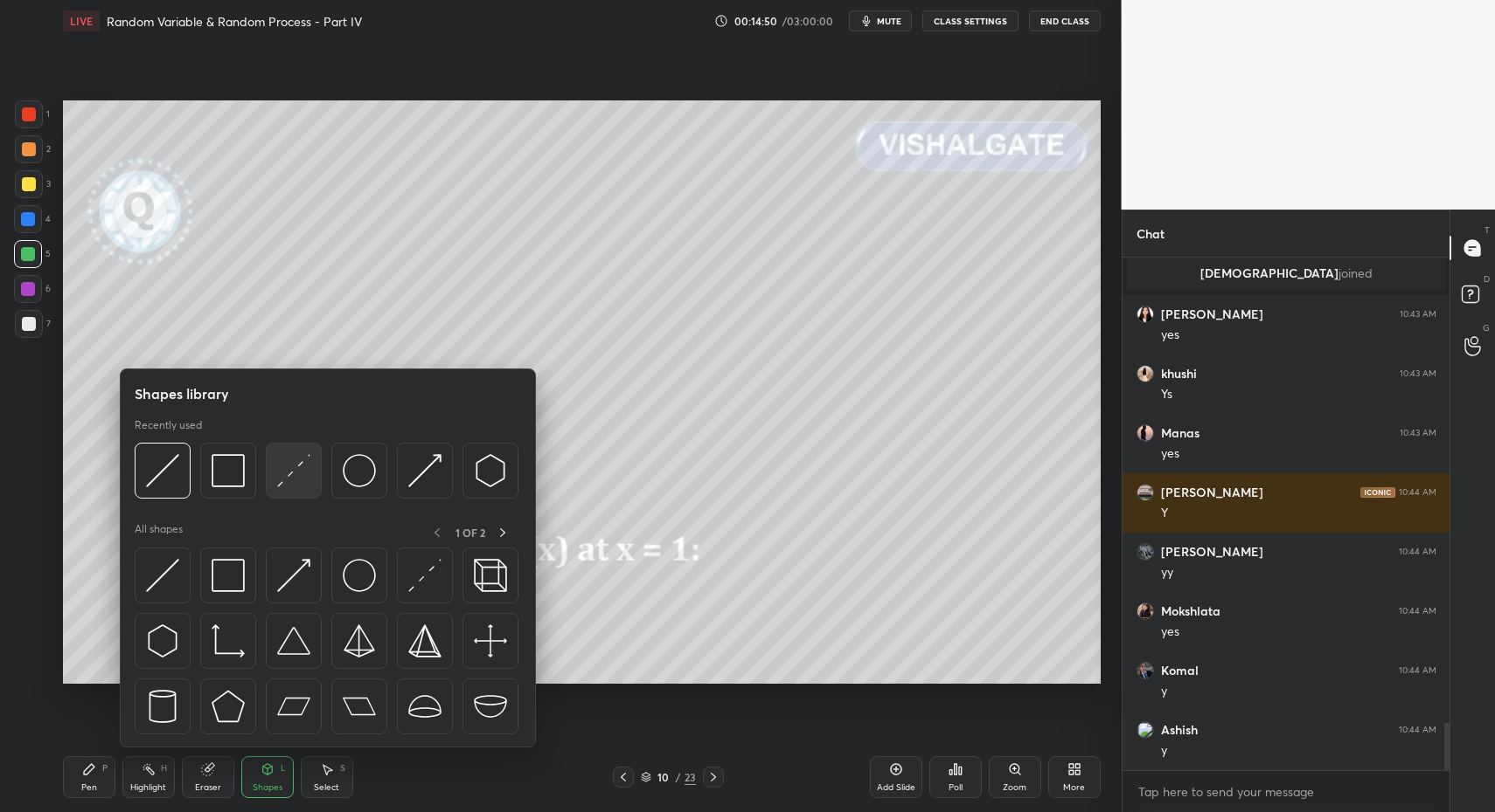
click at [294, 490] on div at bounding box center [293, 471] width 56 height 56
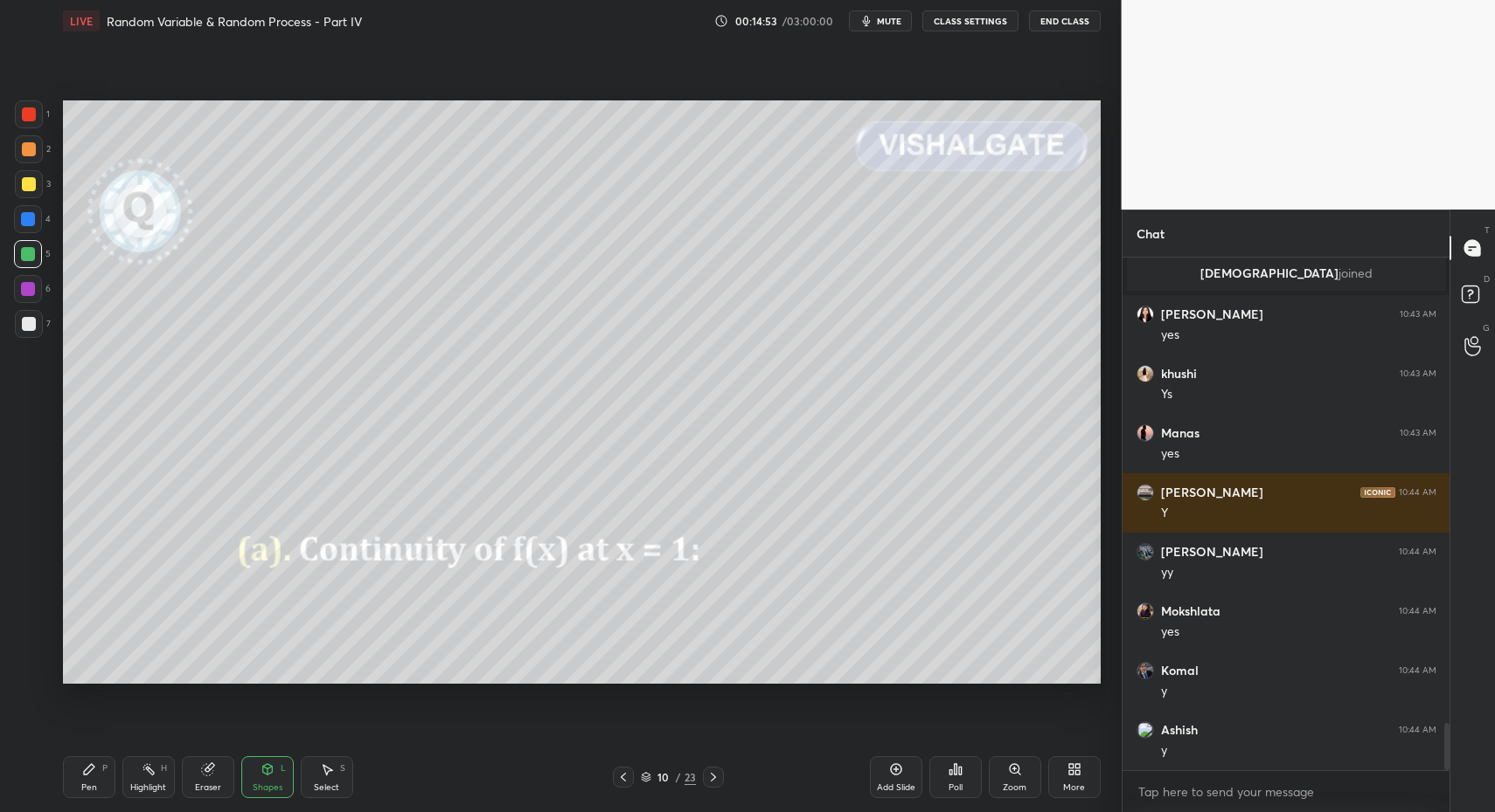
click at [106, 790] on div "Pen P" at bounding box center [89, 778] width 52 height 42
click at [91, 788] on div "Pen" at bounding box center [90, 787] width 16 height 9
click at [39, 640] on div at bounding box center [28, 635] width 28 height 28
drag, startPoint x: 36, startPoint y: 670, endPoint x: 34, endPoint y: 658, distance: 12.2
click at [33, 663] on div at bounding box center [29, 669] width 28 height 28
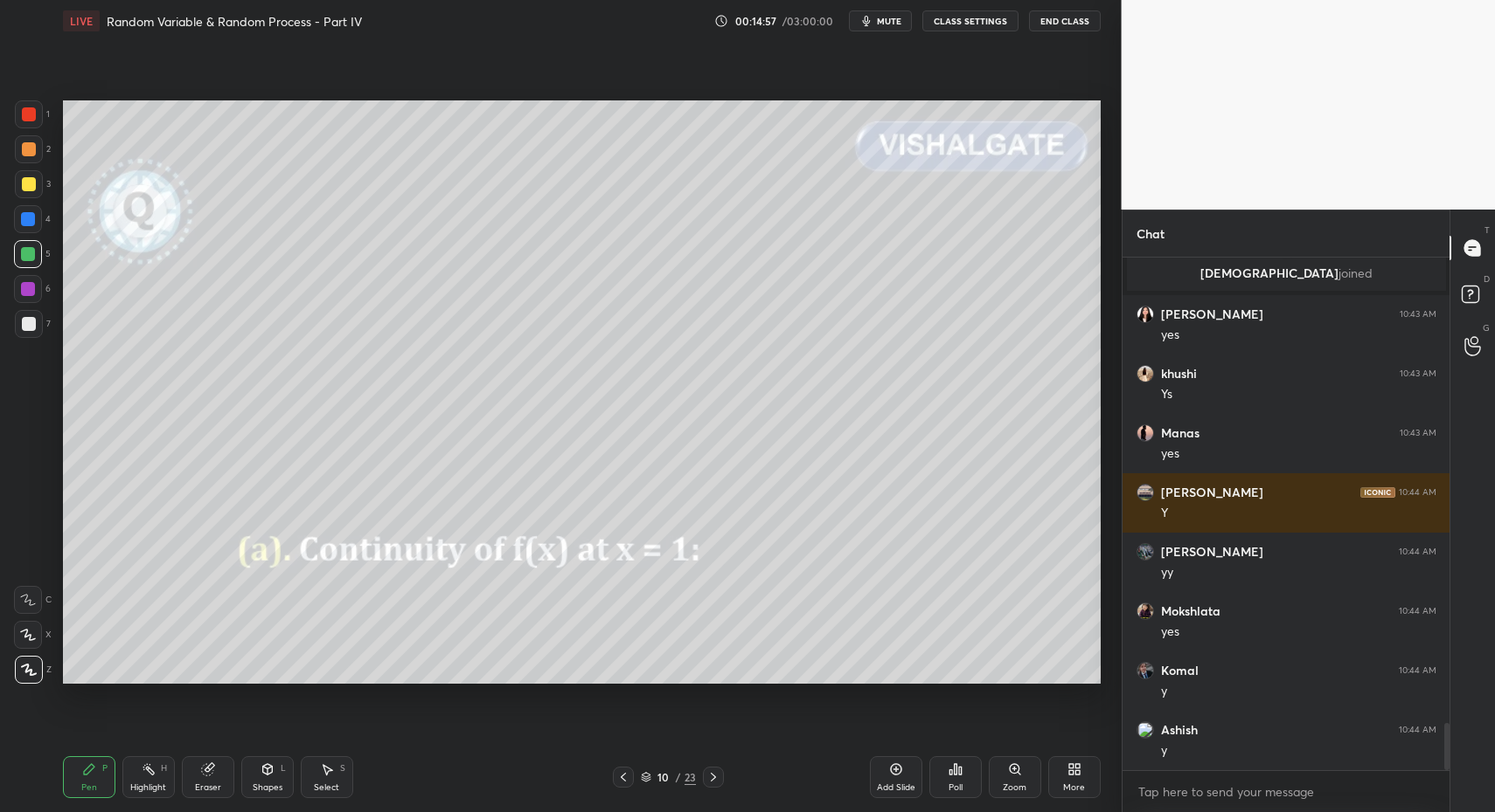
drag, startPoint x: 101, startPoint y: 783, endPoint x: 109, endPoint y: 773, distance: 12.8
click at [105, 778] on div "Pen P" at bounding box center [89, 778] width 52 height 42
click at [110, 772] on div "Pen P" at bounding box center [89, 778] width 52 height 42
click at [22, 596] on icon at bounding box center [28, 600] width 14 height 11
click at [32, 601] on icon at bounding box center [28, 600] width 16 height 12
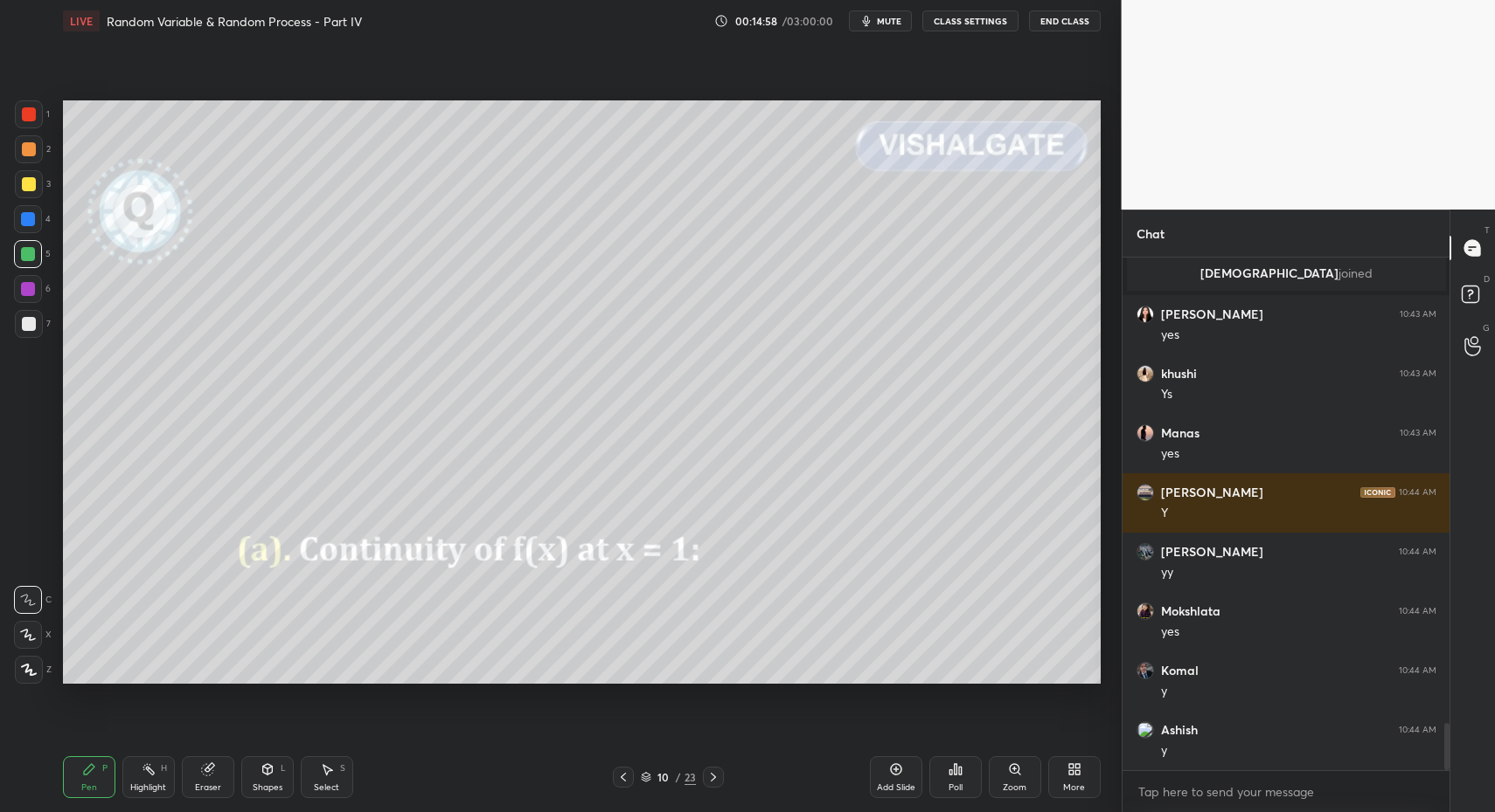
click at [274, 779] on div "Shapes L" at bounding box center [267, 778] width 52 height 42
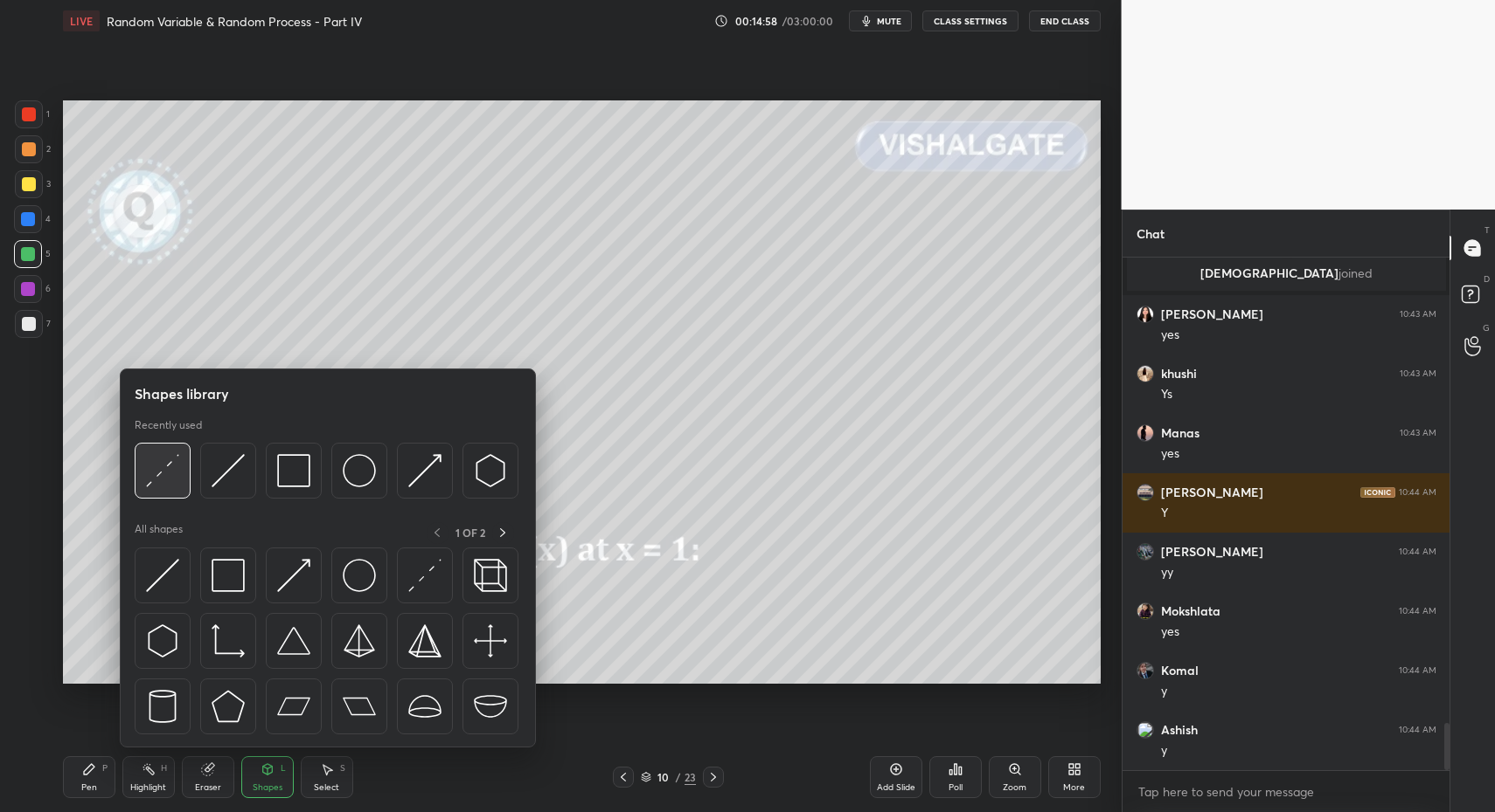
click at [169, 481] on img at bounding box center [162, 471] width 33 height 33
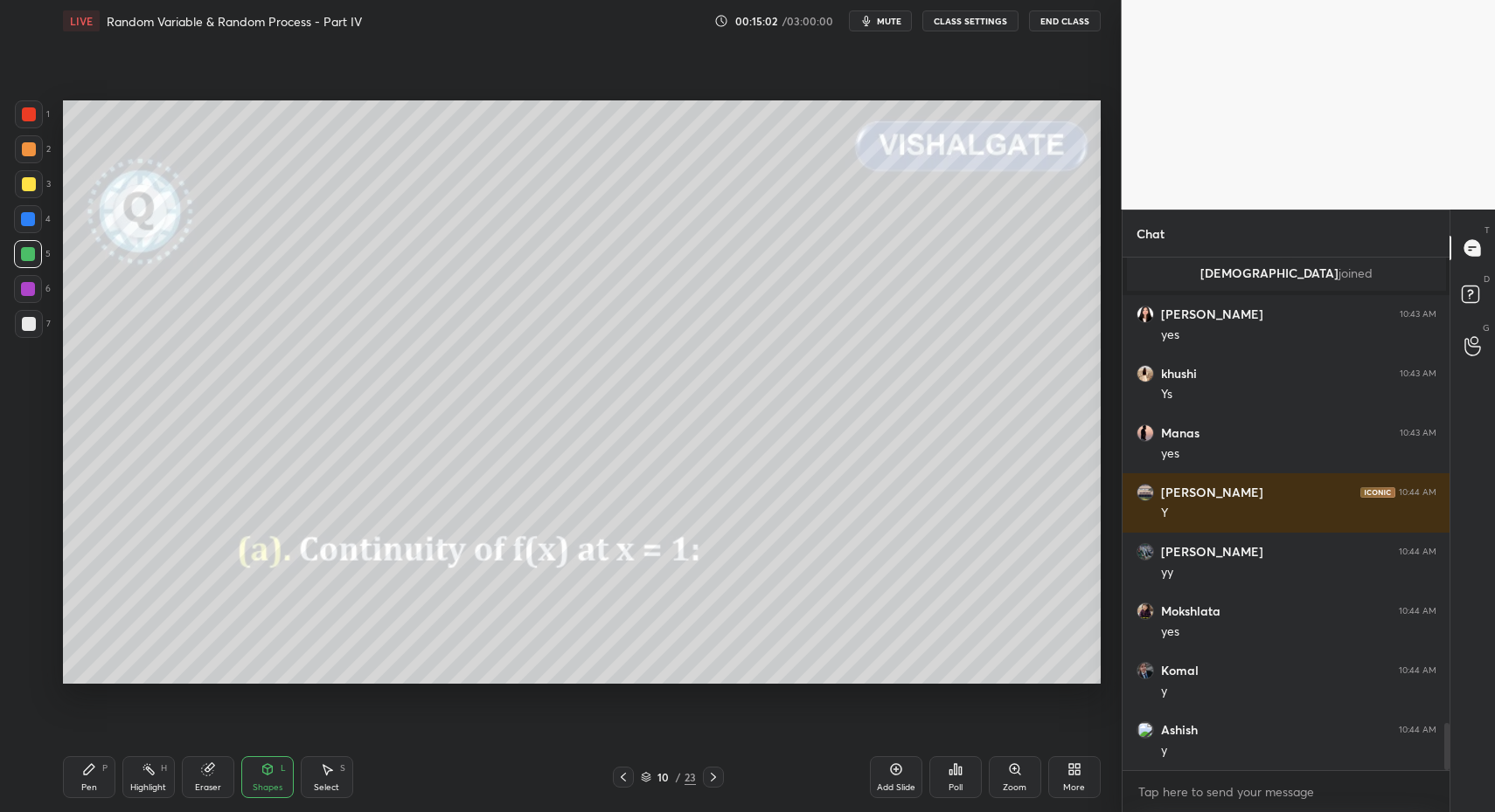
click at [96, 788] on div "Pen P" at bounding box center [89, 778] width 52 height 42
drag, startPoint x: 87, startPoint y: 789, endPoint x: 69, endPoint y: 694, distance: 96.7
click at [87, 789] on div "Pen" at bounding box center [90, 787] width 16 height 9
click at [22, 667] on icon at bounding box center [29, 669] width 14 height 11
drag, startPoint x: 25, startPoint y: 670, endPoint x: 43, endPoint y: 617, distance: 56.0
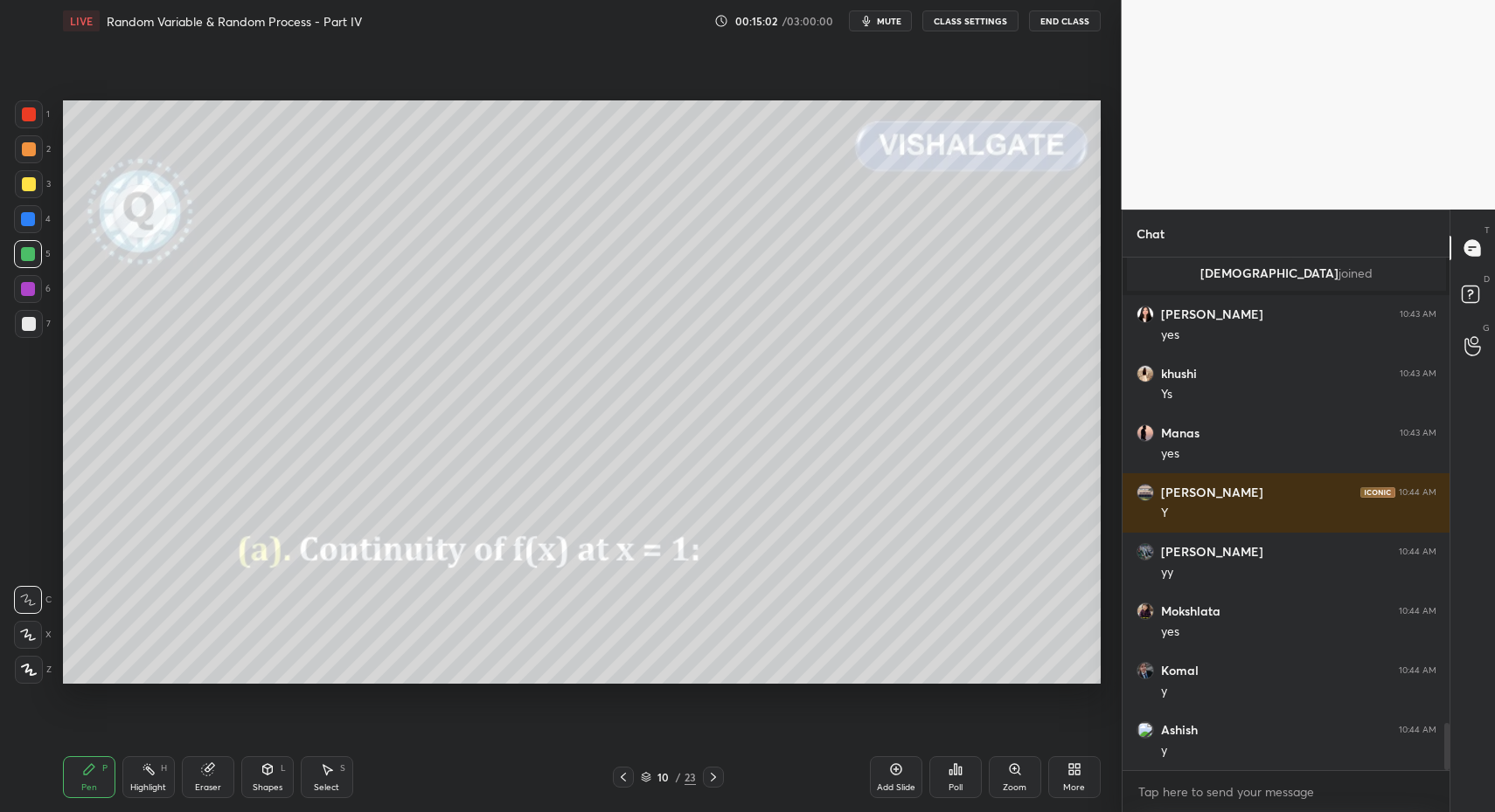
click at [27, 664] on icon at bounding box center [29, 669] width 16 height 12
drag, startPoint x: 30, startPoint y: 108, endPoint x: 35, endPoint y: 127, distance: 19.6
click at [30, 108] on div at bounding box center [29, 114] width 14 height 14
drag, startPoint x: 85, startPoint y: 789, endPoint x: 78, endPoint y: 783, distance: 9.2
click at [80, 796] on div "Pen P" at bounding box center [89, 778] width 52 height 42
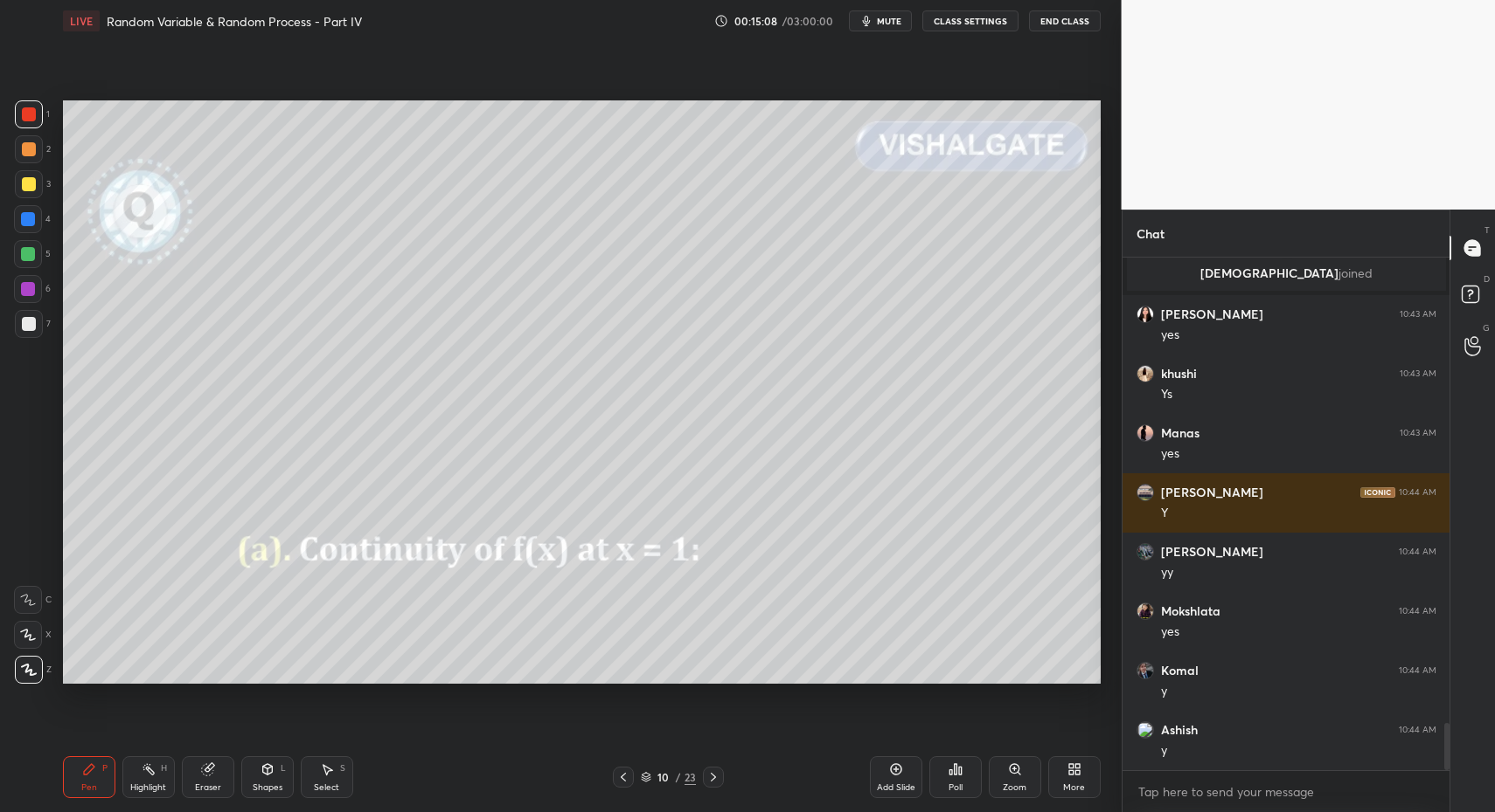
click at [78, 783] on div "Pen P" at bounding box center [89, 778] width 52 height 42
click at [28, 333] on div at bounding box center [29, 323] width 28 height 28
click at [20, 184] on div at bounding box center [29, 184] width 28 height 28
click at [254, 788] on div "Shapes" at bounding box center [268, 787] width 30 height 9
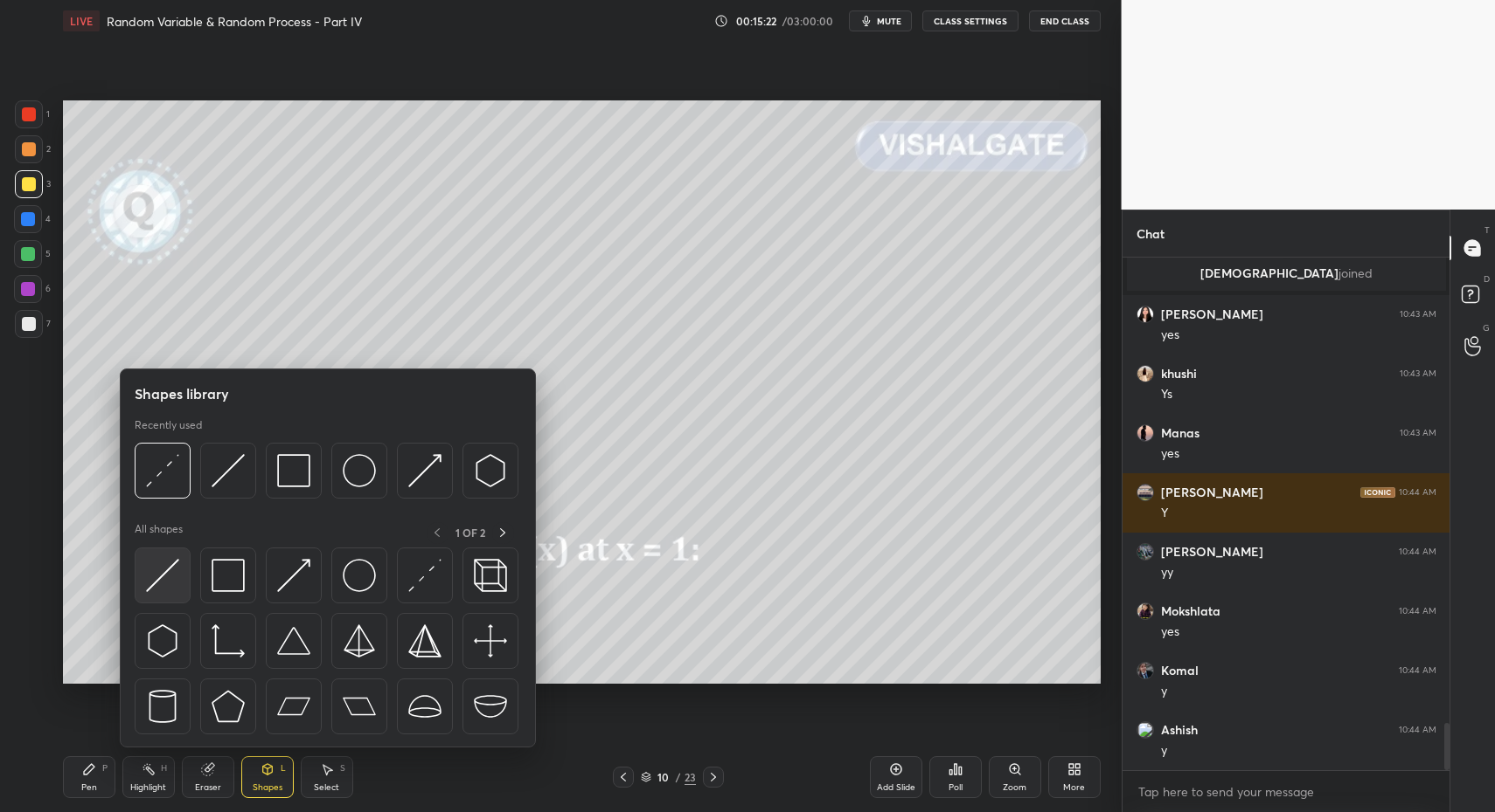
click at [173, 596] on div at bounding box center [162, 575] width 56 height 56
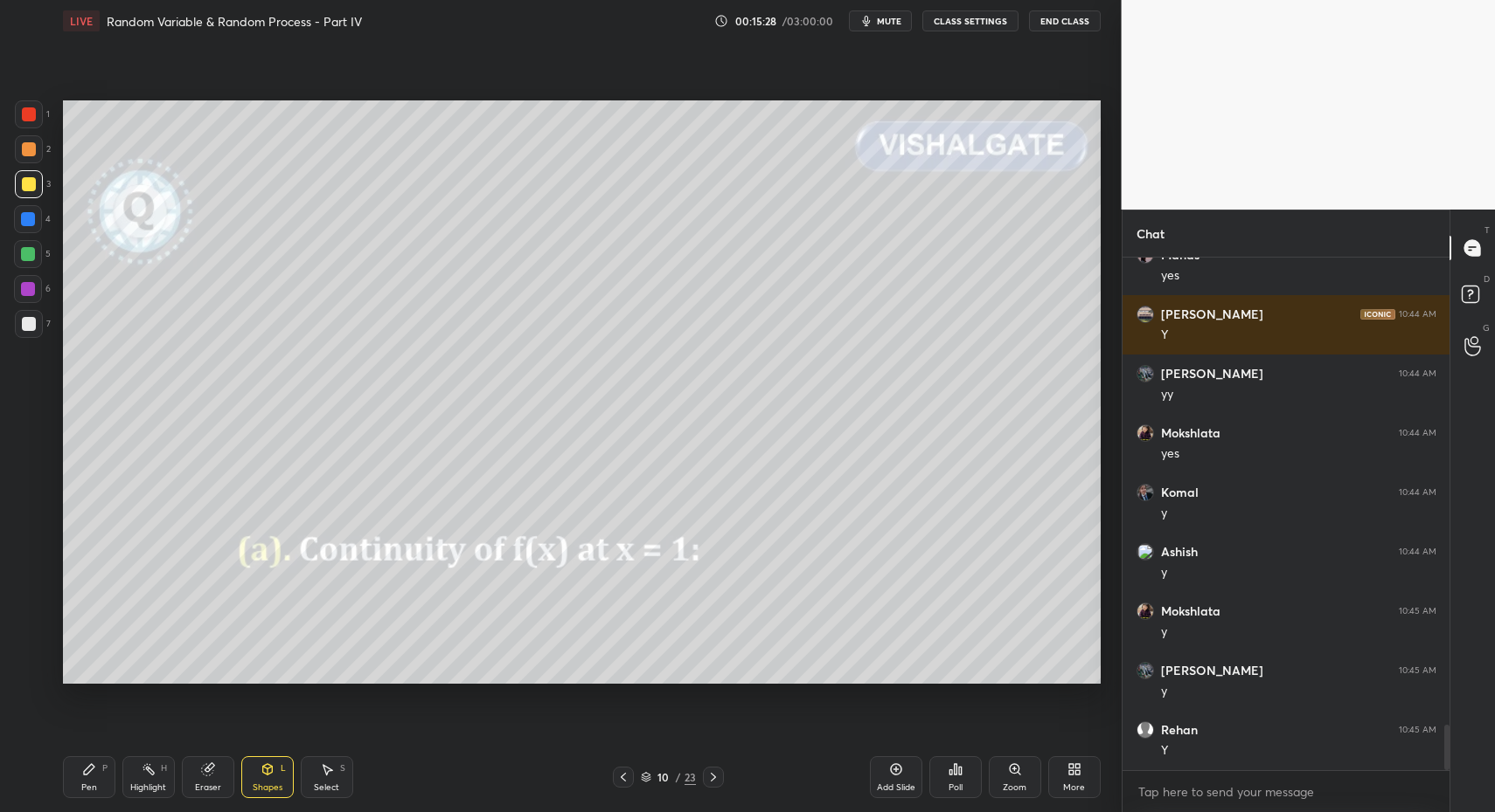
scroll to position [5251, 0]
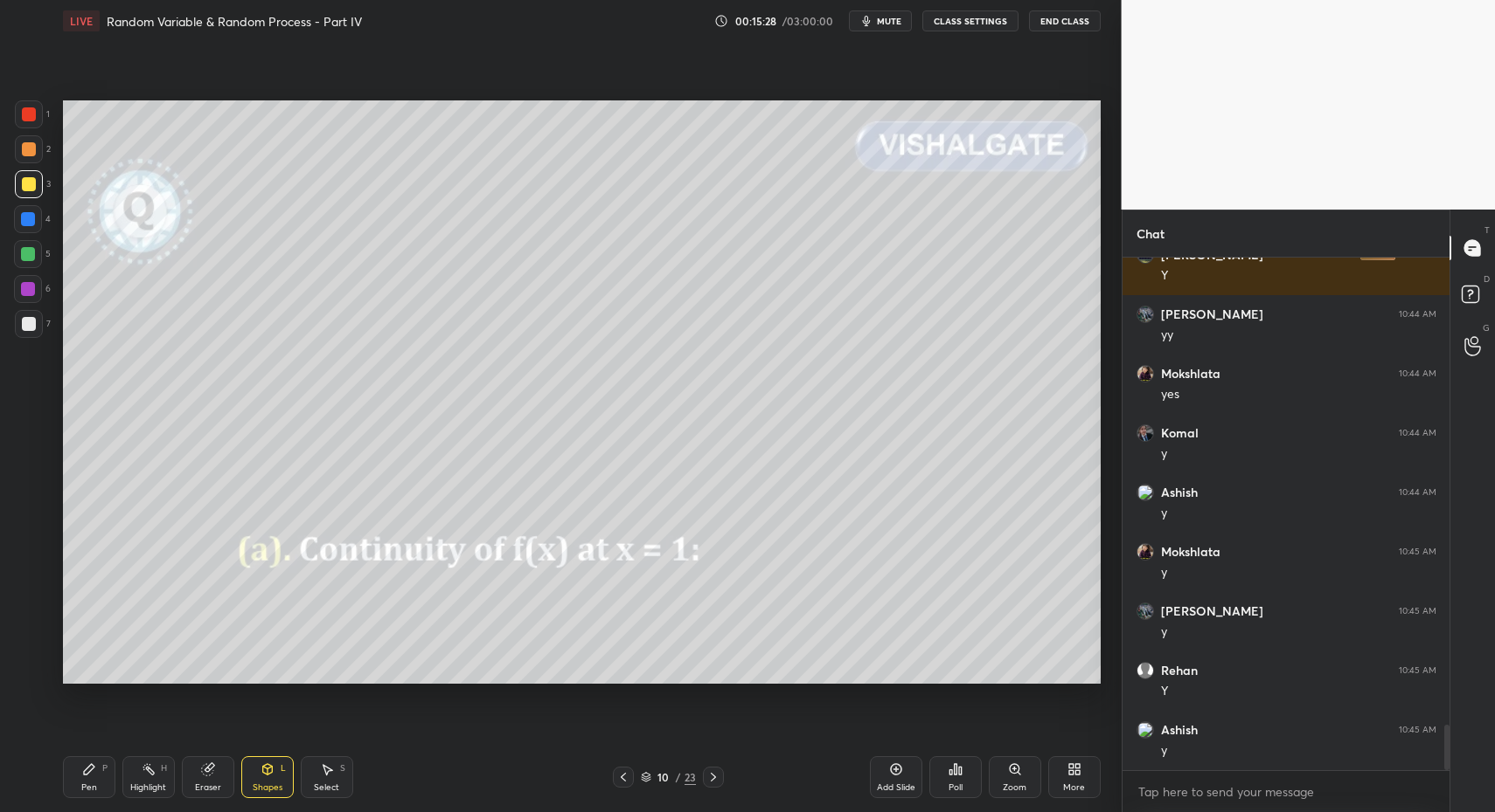
click at [113, 798] on div "Pen P Highlight H Eraser Shapes L Select S 10 / 23 Add Slide Poll Zoom More" at bounding box center [581, 777] width 1038 height 70
click at [98, 785] on div "Pen P" at bounding box center [89, 778] width 52 height 42
click at [31, 252] on div at bounding box center [28, 254] width 14 height 14
click at [19, 326] on div at bounding box center [29, 323] width 28 height 28
click at [26, 327] on div at bounding box center [29, 324] width 14 height 14
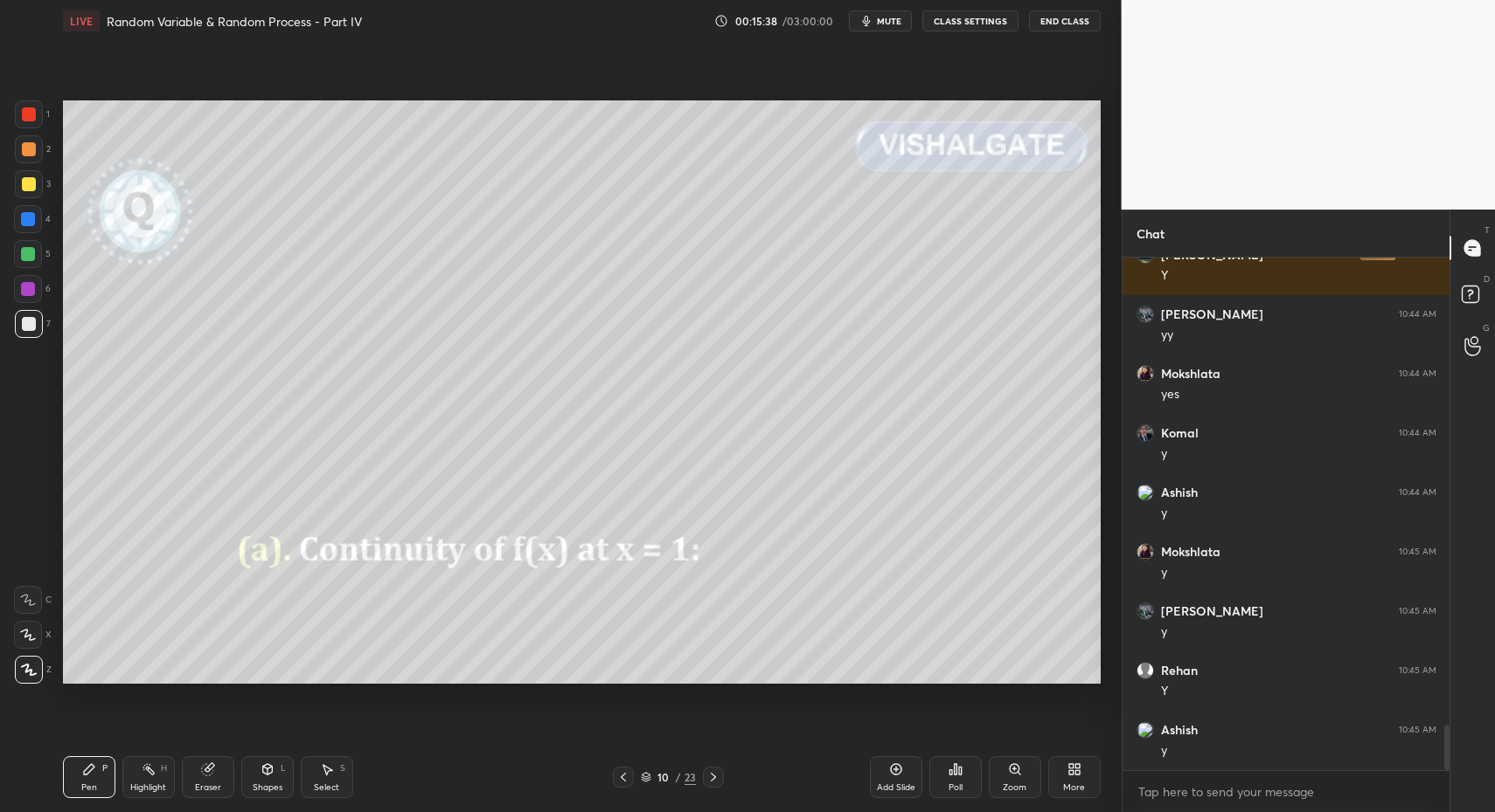
drag, startPoint x: 331, startPoint y: 783, endPoint x: 325, endPoint y: 745, distance: 38.5
click at [331, 783] on div "Select" at bounding box center [327, 787] width 26 height 9
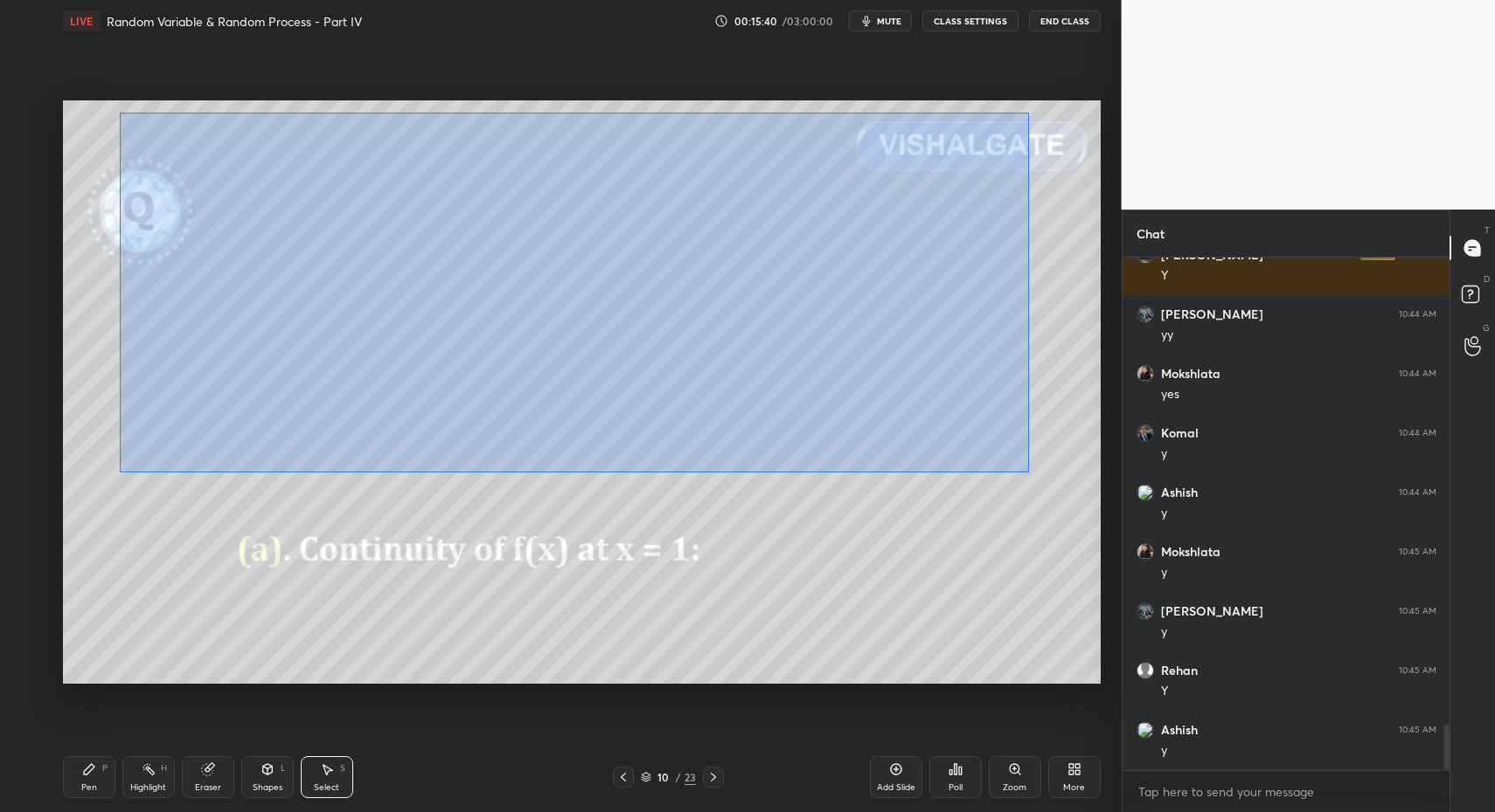
drag, startPoint x: 126, startPoint y: 116, endPoint x: 1027, endPoint y: 476, distance: 970.3
click at [1029, 473] on div "0 ° Undo Copy Paste here Duplicate Duplicate to new slide Delete" at bounding box center [581, 392] width 1038 height 584
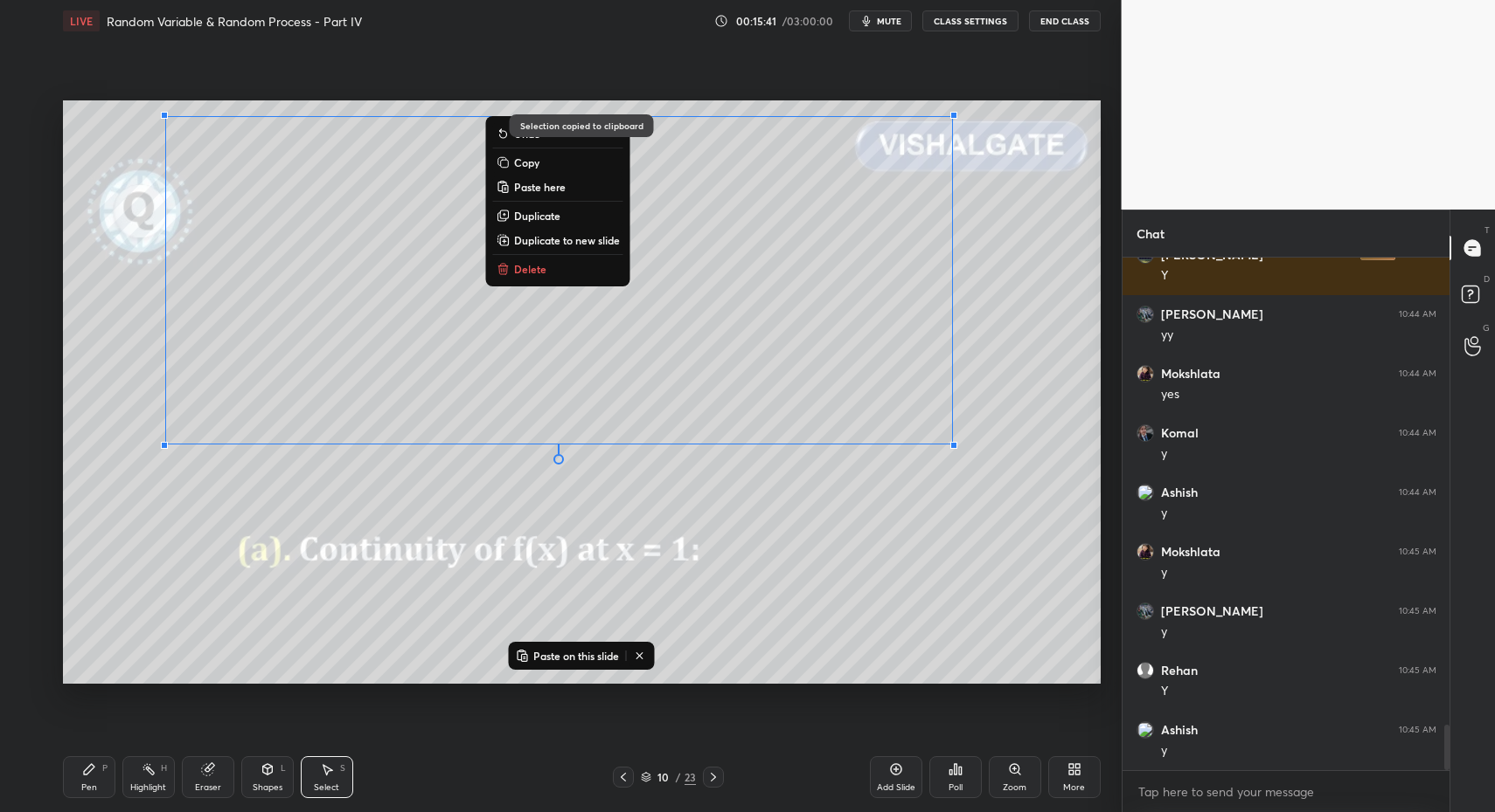
drag, startPoint x: 897, startPoint y: 769, endPoint x: 888, endPoint y: 768, distance: 9.1
click at [893, 769] on icon at bounding box center [895, 769] width 5 height 5
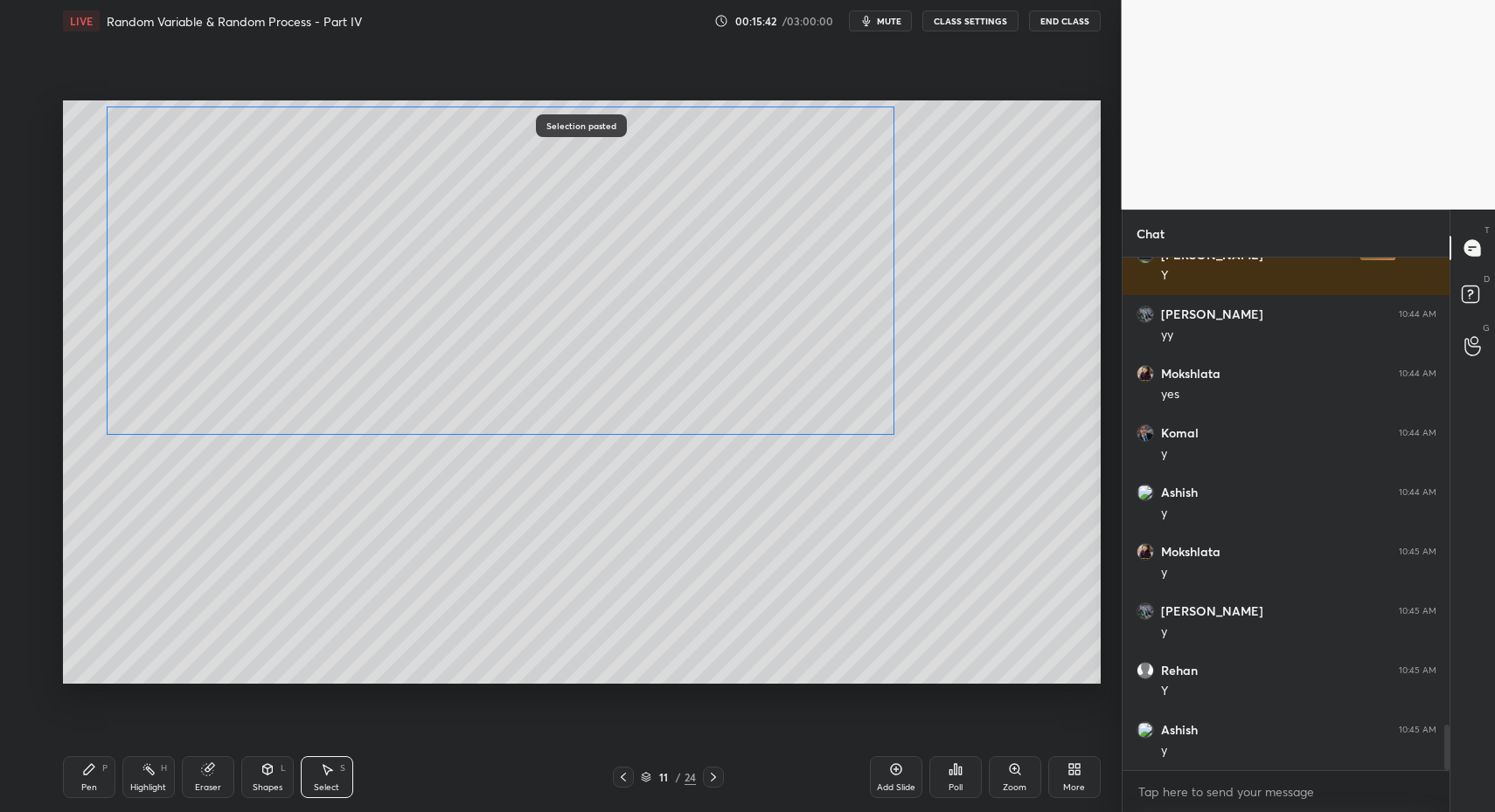
drag, startPoint x: 256, startPoint y: 347, endPoint x: 150, endPoint y: 506, distance: 191.1
click at [199, 338] on div "0 ° Undo Copy Paste here Duplicate Duplicate to new slide Delete" at bounding box center [581, 392] width 1038 height 584
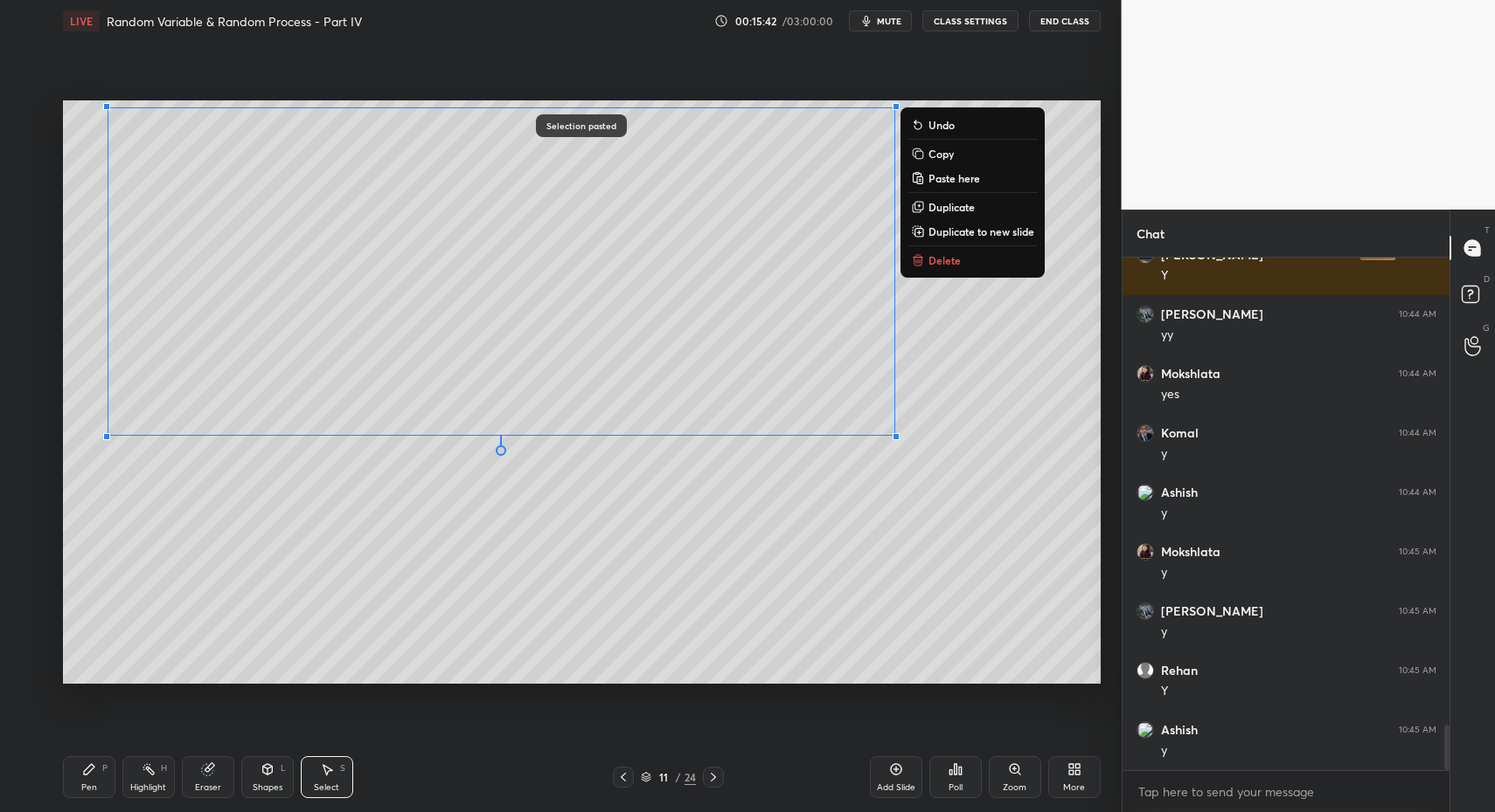
click at [86, 784] on div "Pen" at bounding box center [90, 787] width 16 height 9
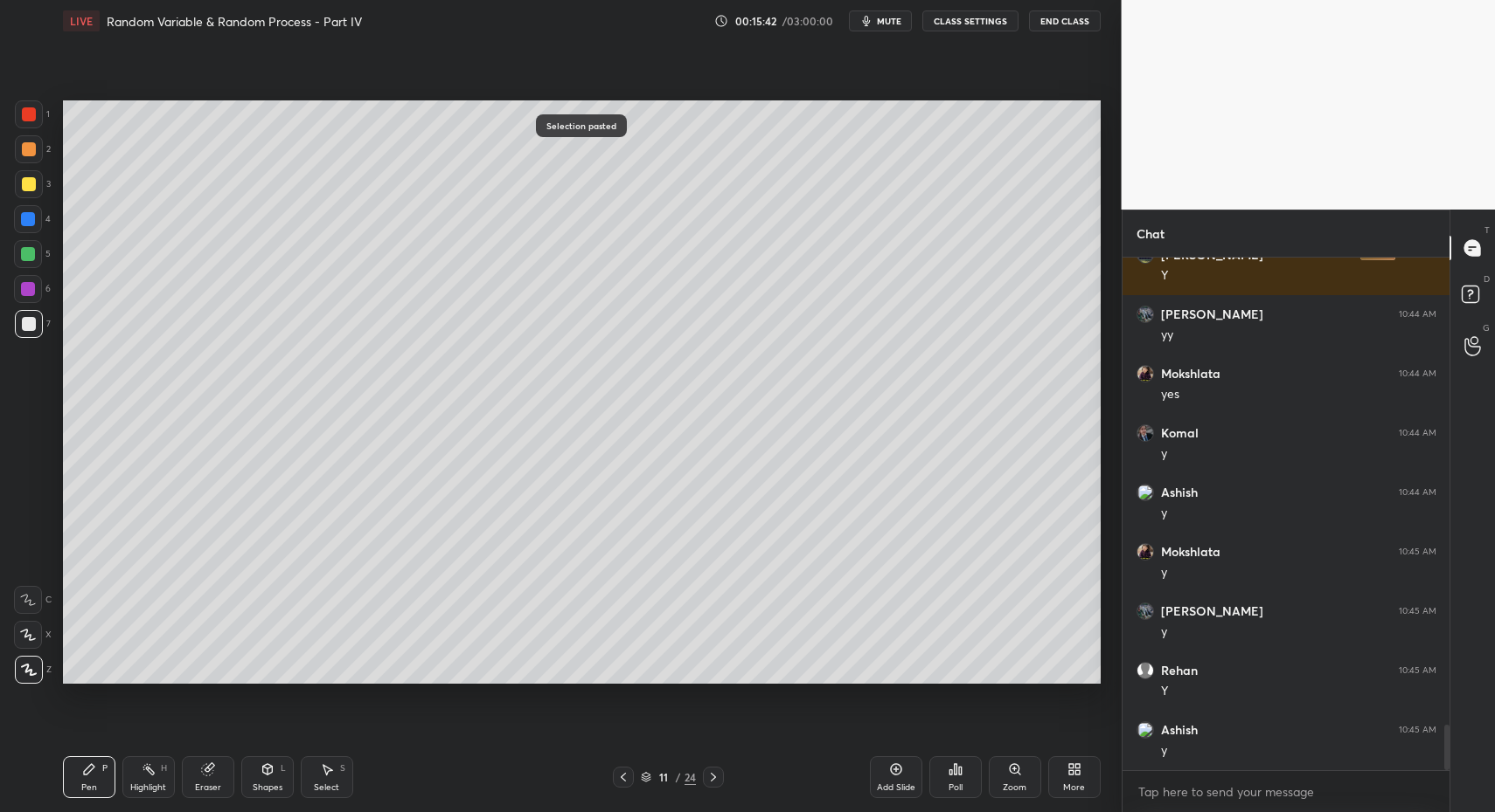
click at [83, 778] on div "Pen P" at bounding box center [89, 778] width 52 height 42
click at [30, 117] on div at bounding box center [29, 114] width 14 height 14
click at [30, 113] on div at bounding box center [29, 114] width 14 height 14
click at [22, 215] on div at bounding box center [28, 219] width 14 height 14
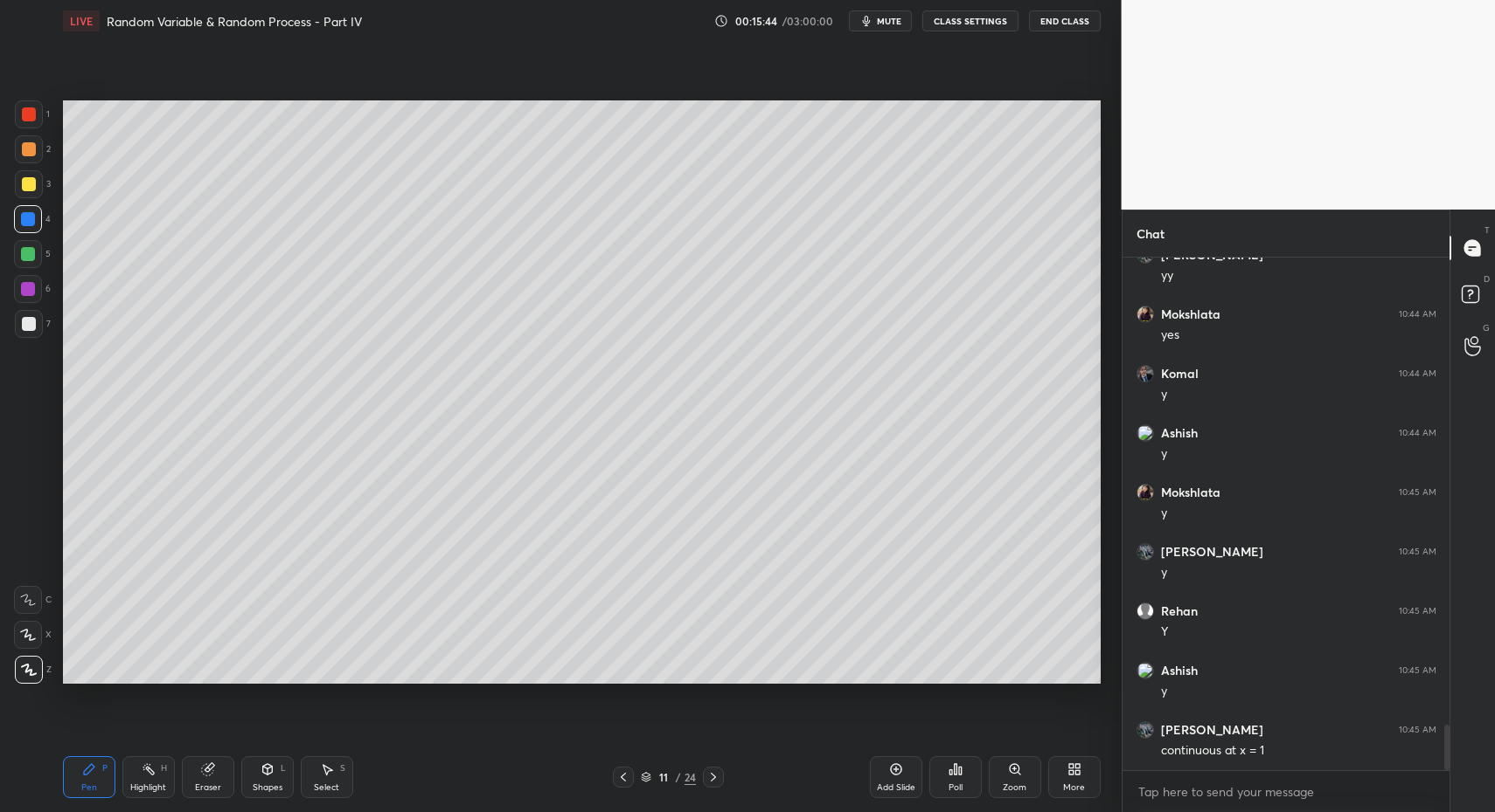
drag, startPoint x: 23, startPoint y: 219, endPoint x: 33, endPoint y: 173, distance: 47.1
click at [23, 218] on div at bounding box center [28, 219] width 14 height 14
click at [33, 596] on icon at bounding box center [28, 600] width 16 height 12
drag, startPoint x: 33, startPoint y: 596, endPoint x: 44, endPoint y: 592, distance: 11.7
click at [33, 596] on icon at bounding box center [28, 600] width 16 height 12
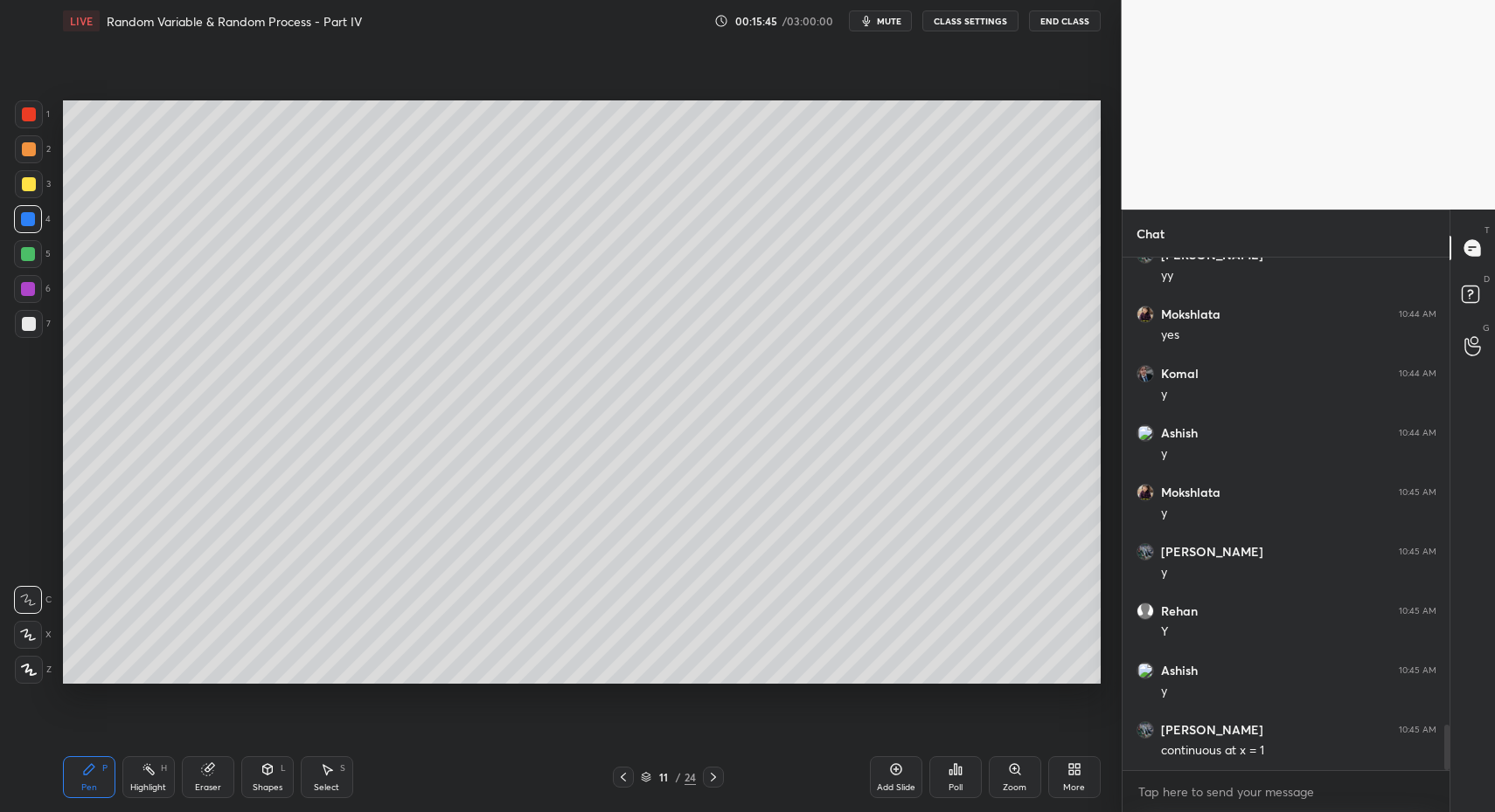
click at [270, 775] on icon at bounding box center [268, 770] width 14 height 14
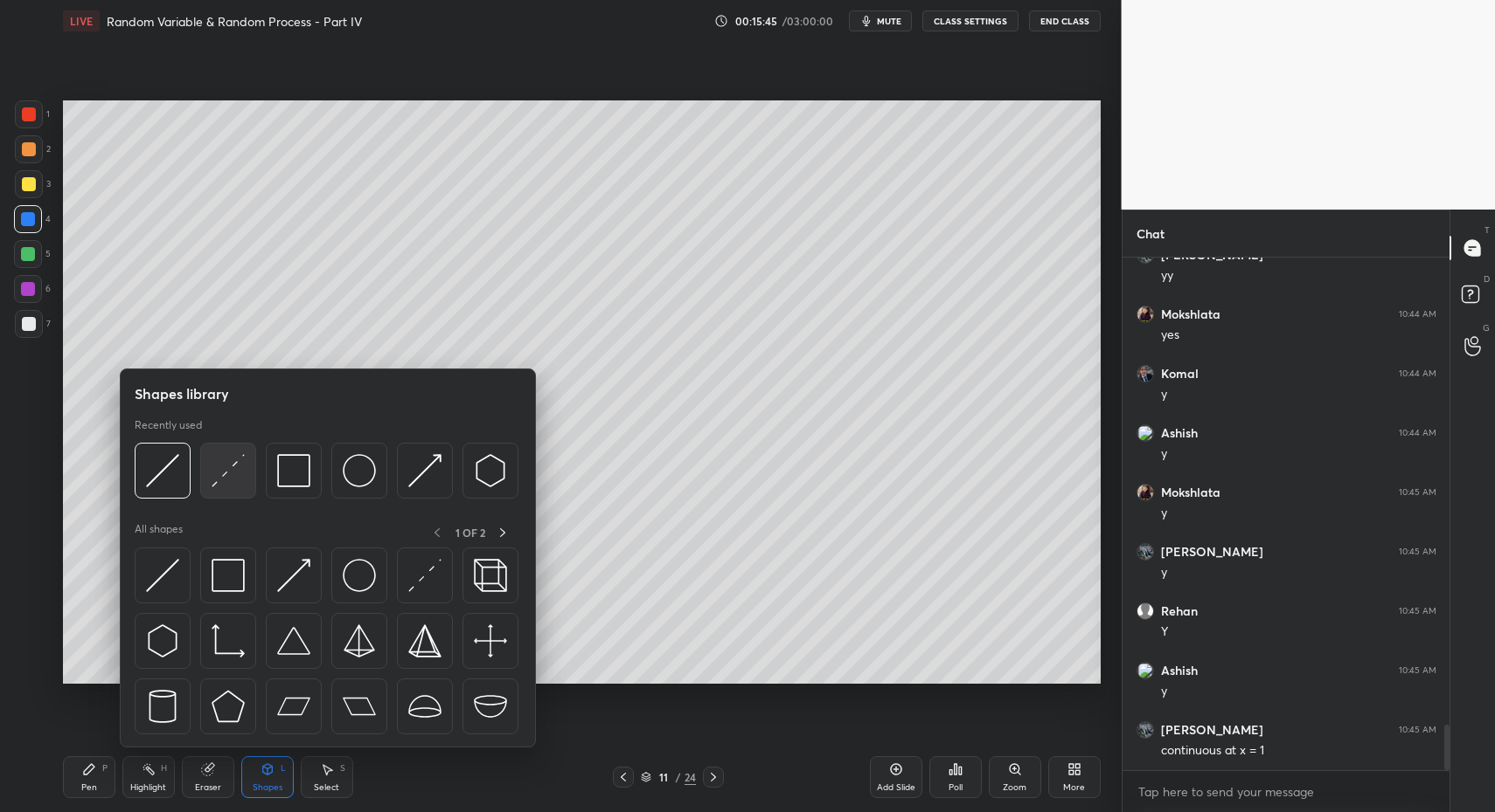
click at [227, 488] on div at bounding box center [227, 471] width 56 height 56
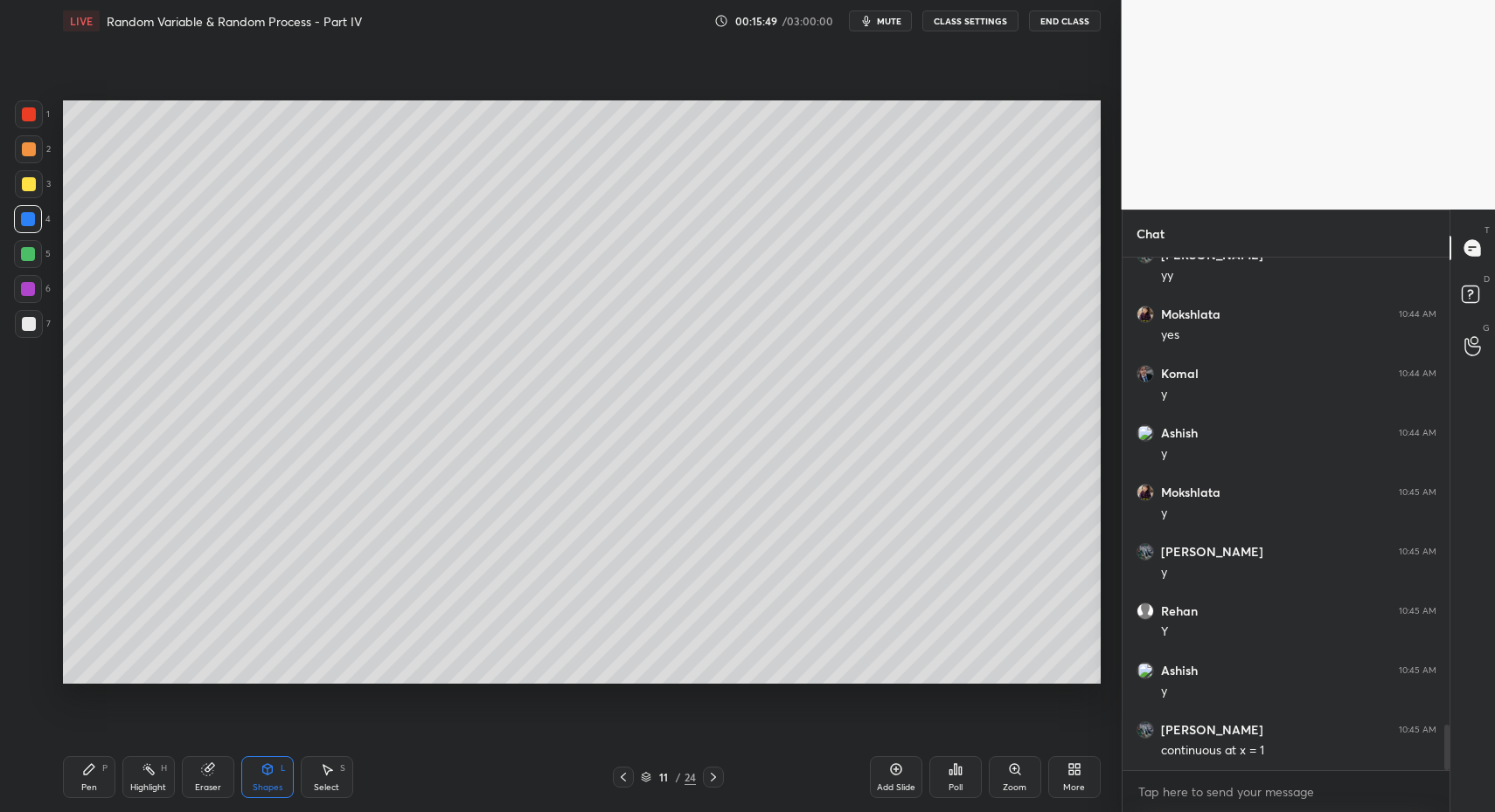
click at [92, 770] on icon at bounding box center [90, 770] width 14 height 14
drag, startPoint x: 92, startPoint y: 770, endPoint x: 82, endPoint y: 722, distance: 49.0
click at [92, 770] on icon at bounding box center [90, 770] width 14 height 14
drag, startPoint x: 31, startPoint y: 333, endPoint x: 34, endPoint y: 487, distance: 154.0
click at [30, 333] on div at bounding box center [29, 323] width 28 height 28
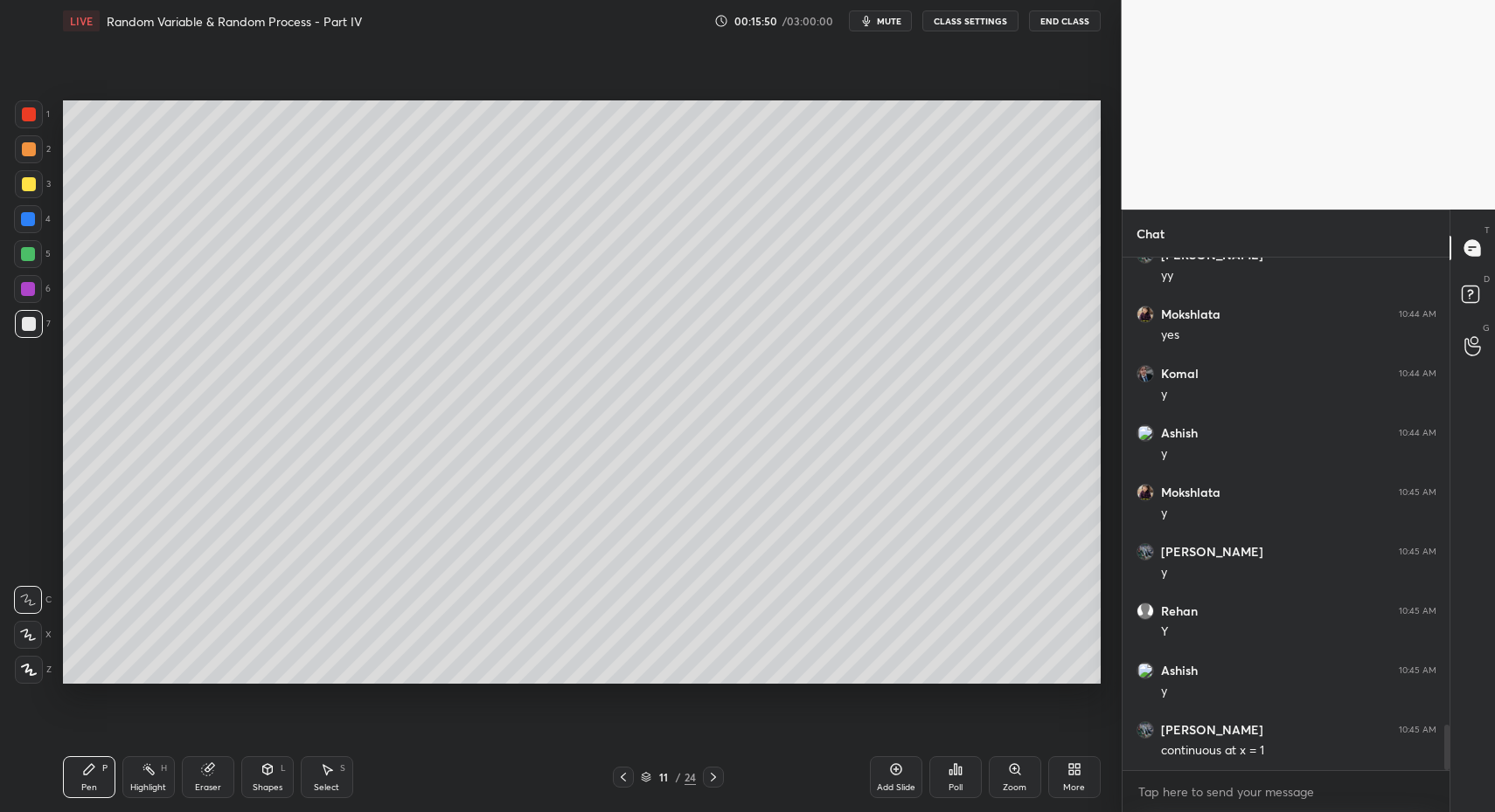
click at [28, 665] on icon at bounding box center [29, 669] width 14 height 11
drag, startPoint x: 28, startPoint y: 664, endPoint x: 73, endPoint y: 758, distance: 104.2
click at [28, 670] on icon at bounding box center [29, 669] width 16 height 12
drag, startPoint x: 75, startPoint y: 778, endPoint x: 95, endPoint y: 717, distance: 64.2
click at [79, 768] on div "Pen P" at bounding box center [89, 778] width 52 height 42
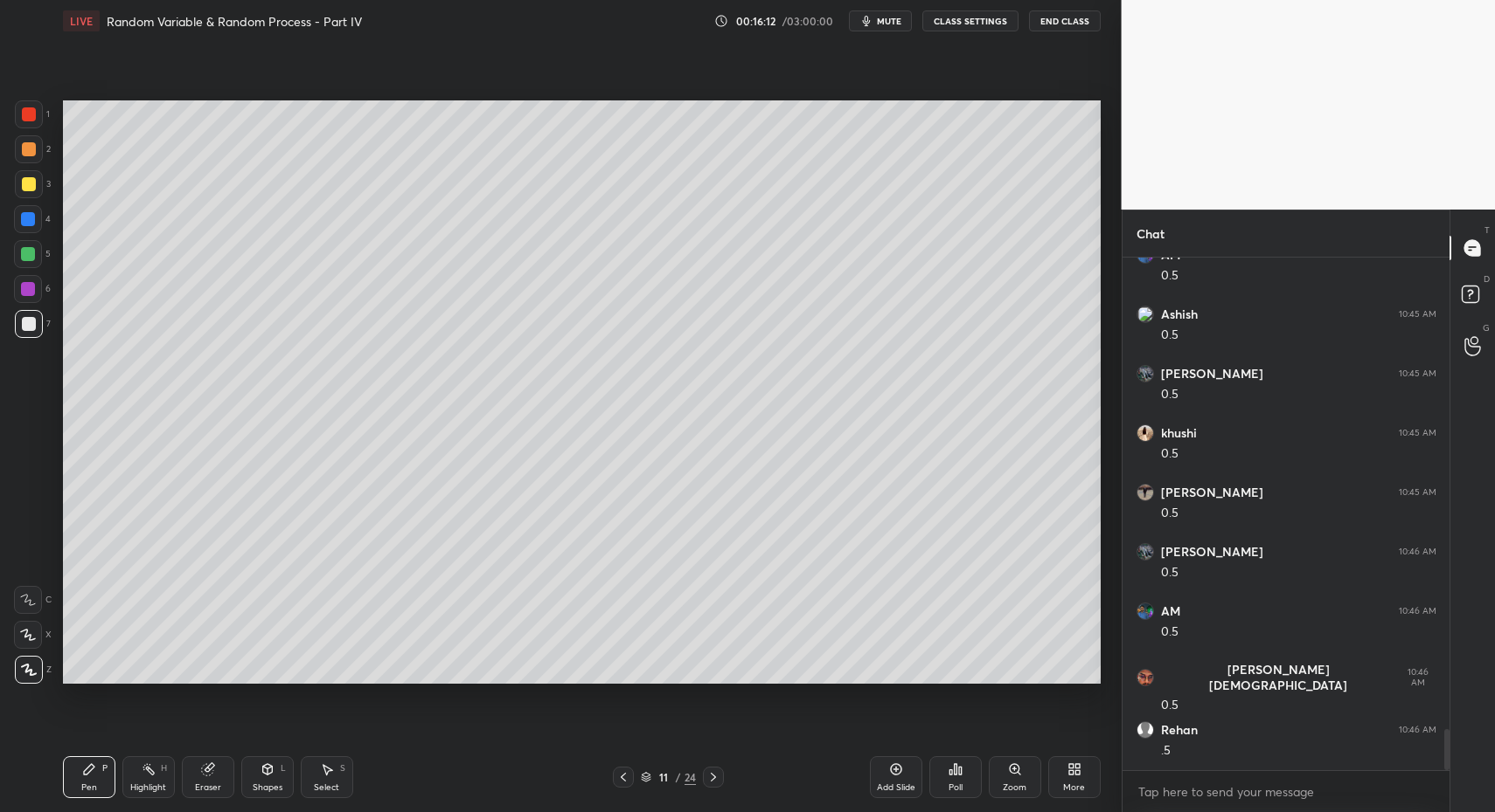
scroll to position [5964, 0]
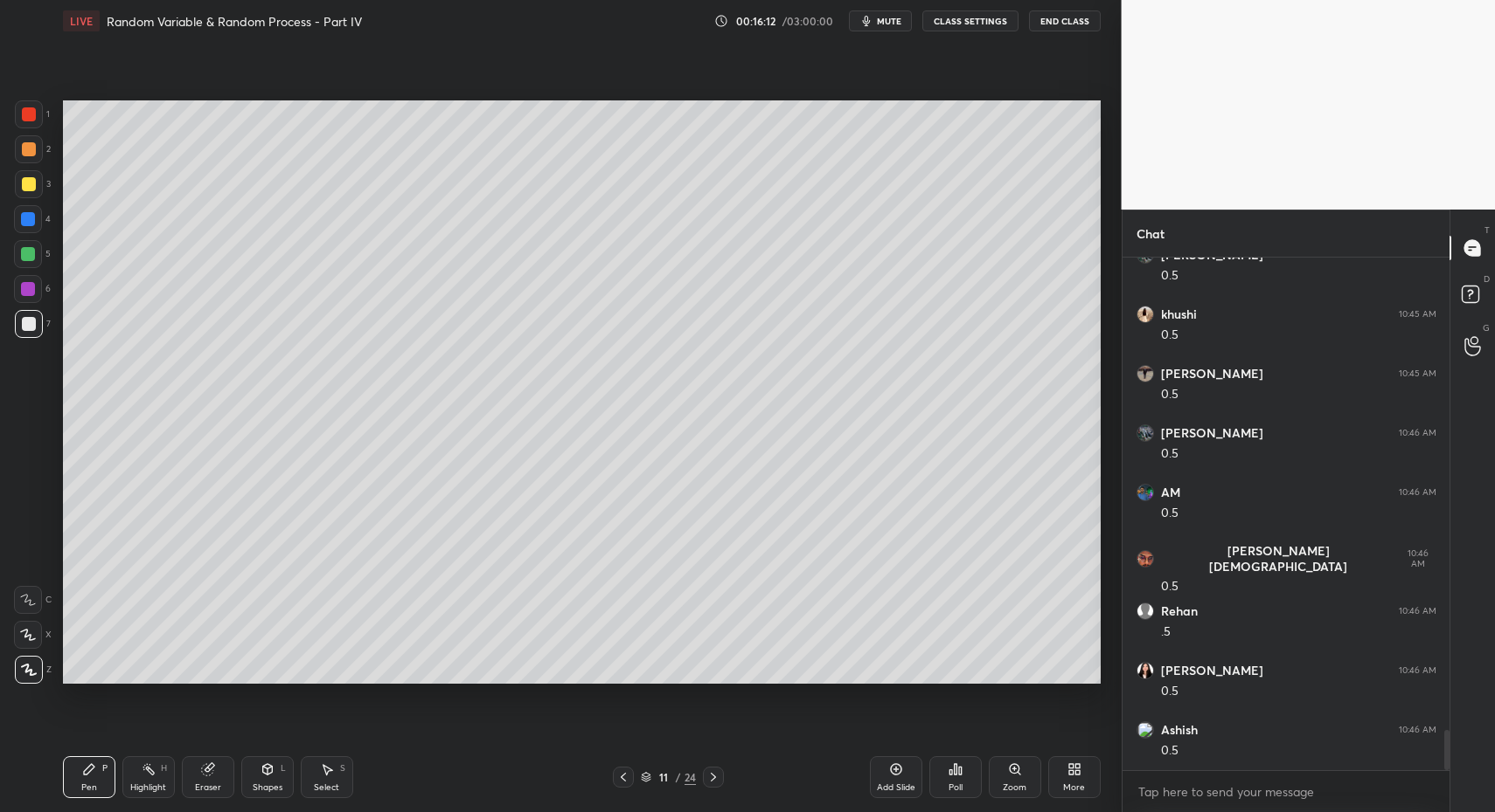
click at [130, 796] on div "Highlight H" at bounding box center [148, 778] width 52 height 42
click at [150, 786] on div "Highlight" at bounding box center [148, 787] width 35 height 9
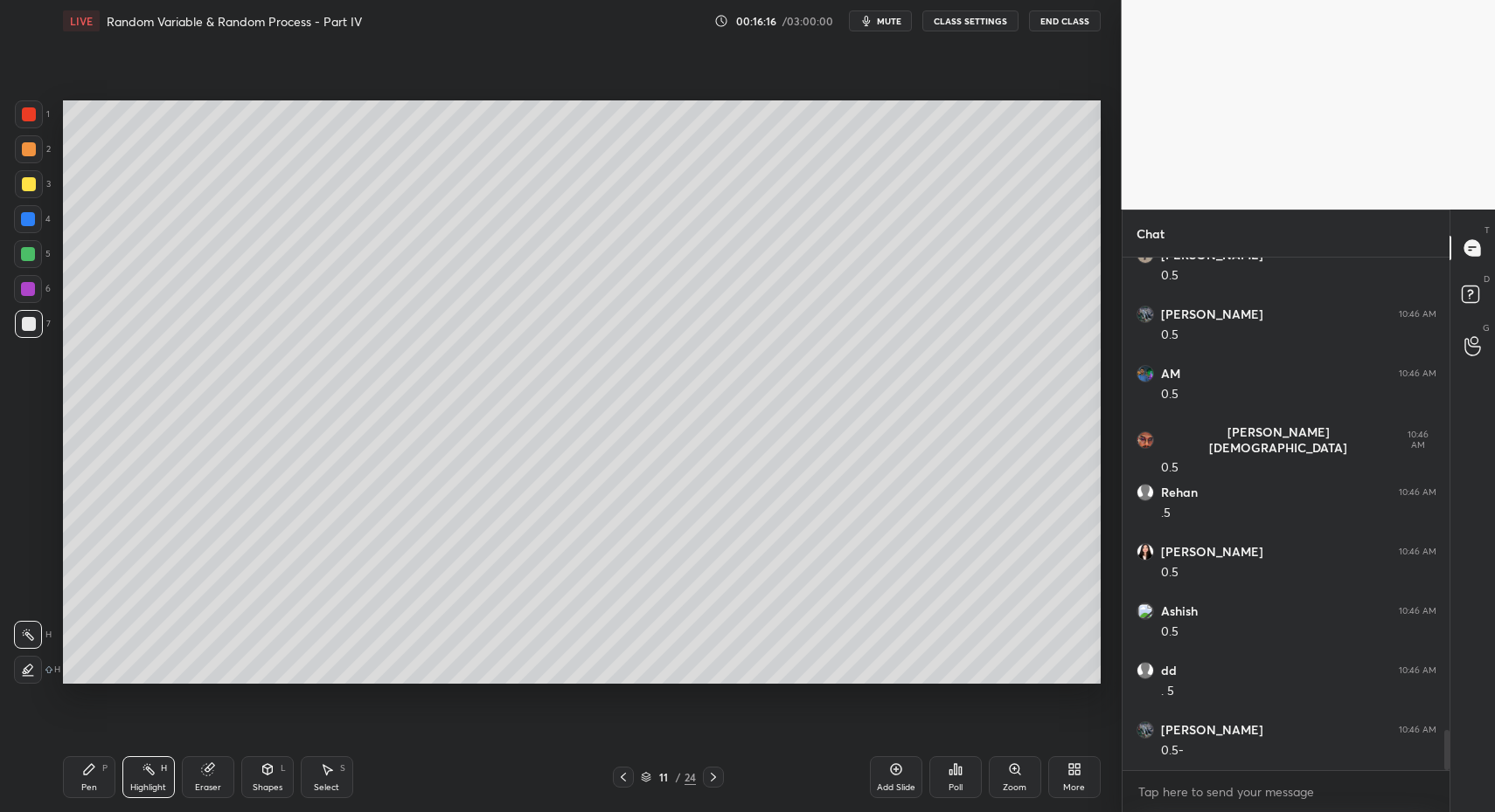
scroll to position [6143, 0]
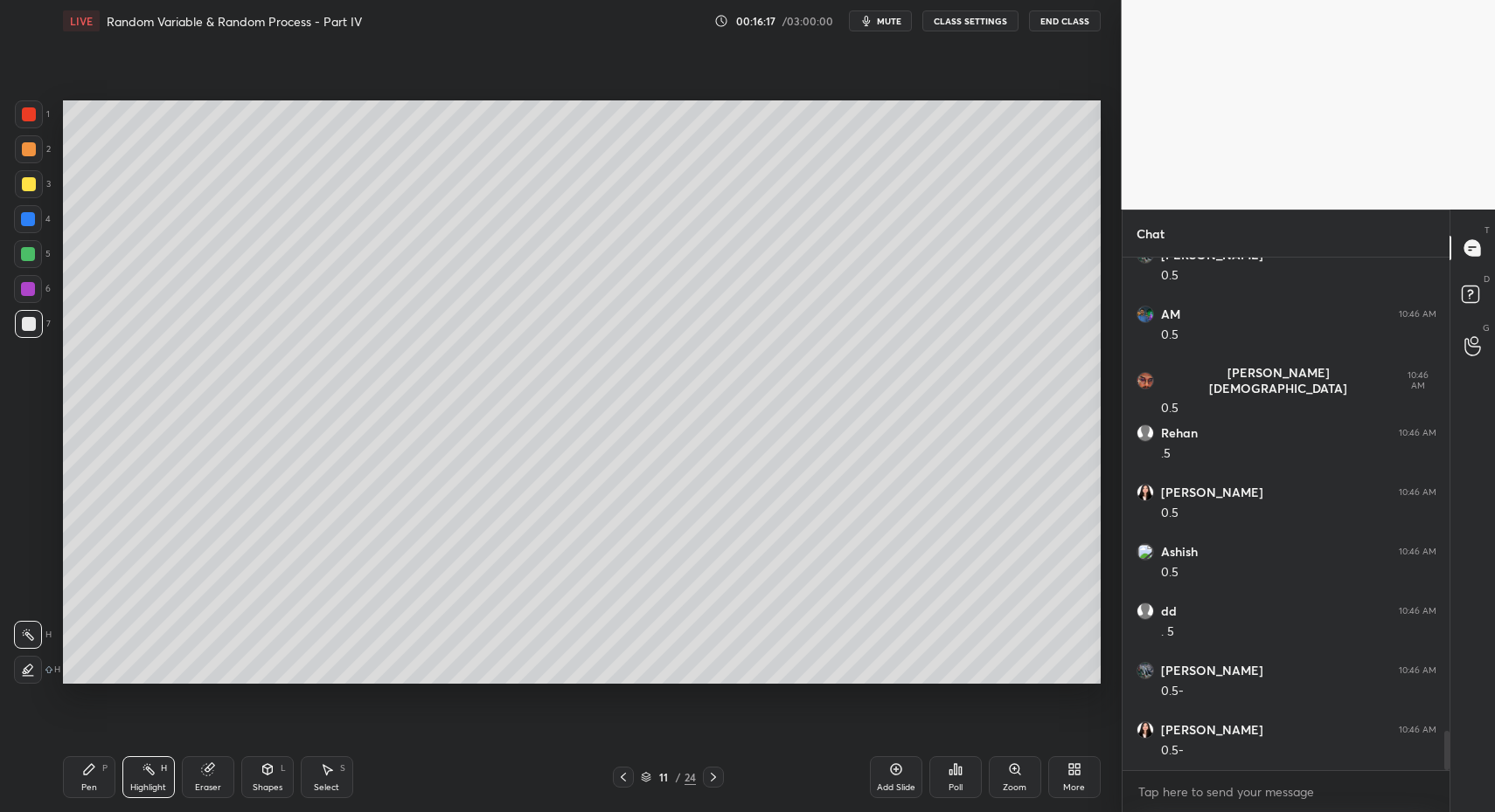
click at [93, 775] on div "Pen P" at bounding box center [89, 778] width 52 height 42
click at [98, 780] on div "Pen P" at bounding box center [89, 778] width 52 height 42
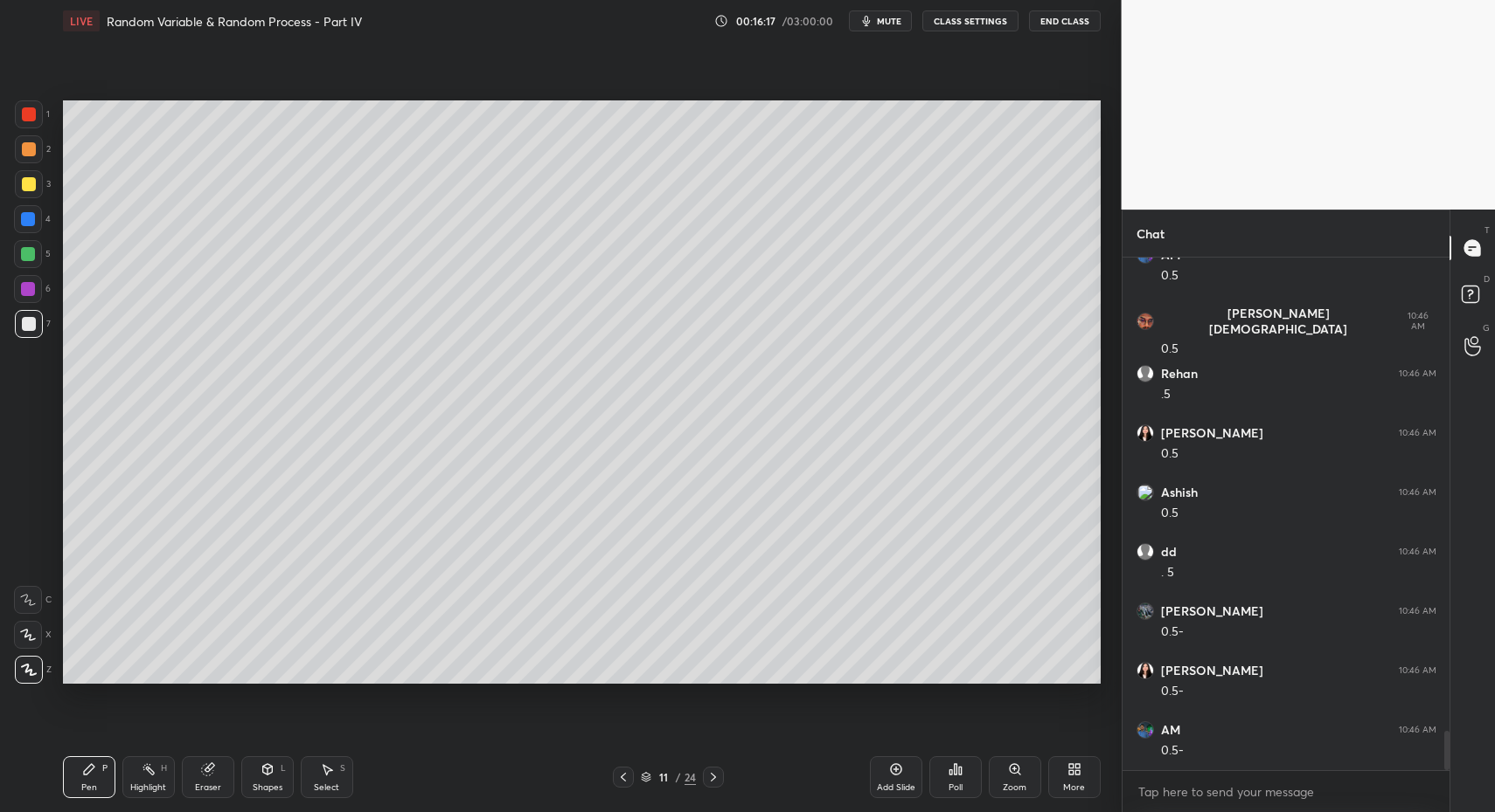
drag, startPoint x: 329, startPoint y: 777, endPoint x: 331, endPoint y: 765, distance: 12.2
click at [328, 777] on div "Select S" at bounding box center [327, 778] width 52 height 42
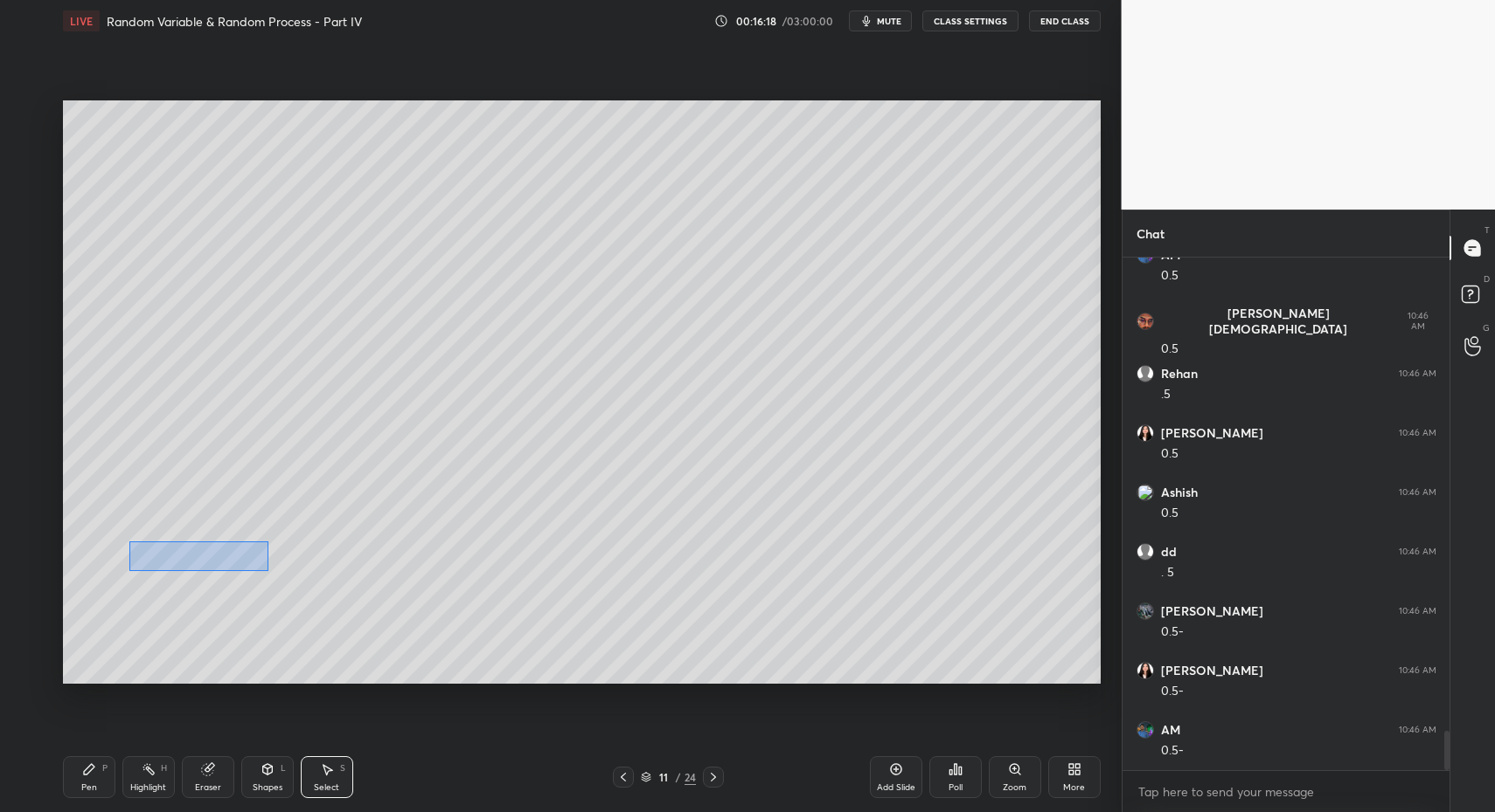
drag, startPoint x: 198, startPoint y: 552, endPoint x: 241, endPoint y: 559, distance: 43.6
click at [371, 596] on div "0 ° Undo Copy Paste here Duplicate Duplicate to new slide Delete" at bounding box center [581, 392] width 1038 height 584
drag, startPoint x: 264, startPoint y: 556, endPoint x: 406, endPoint y: 625, distance: 157.9
click at [419, 624] on div "0 ° Undo Copy Paste here Duplicate Duplicate to new slide Delete" at bounding box center [581, 392] width 1038 height 584
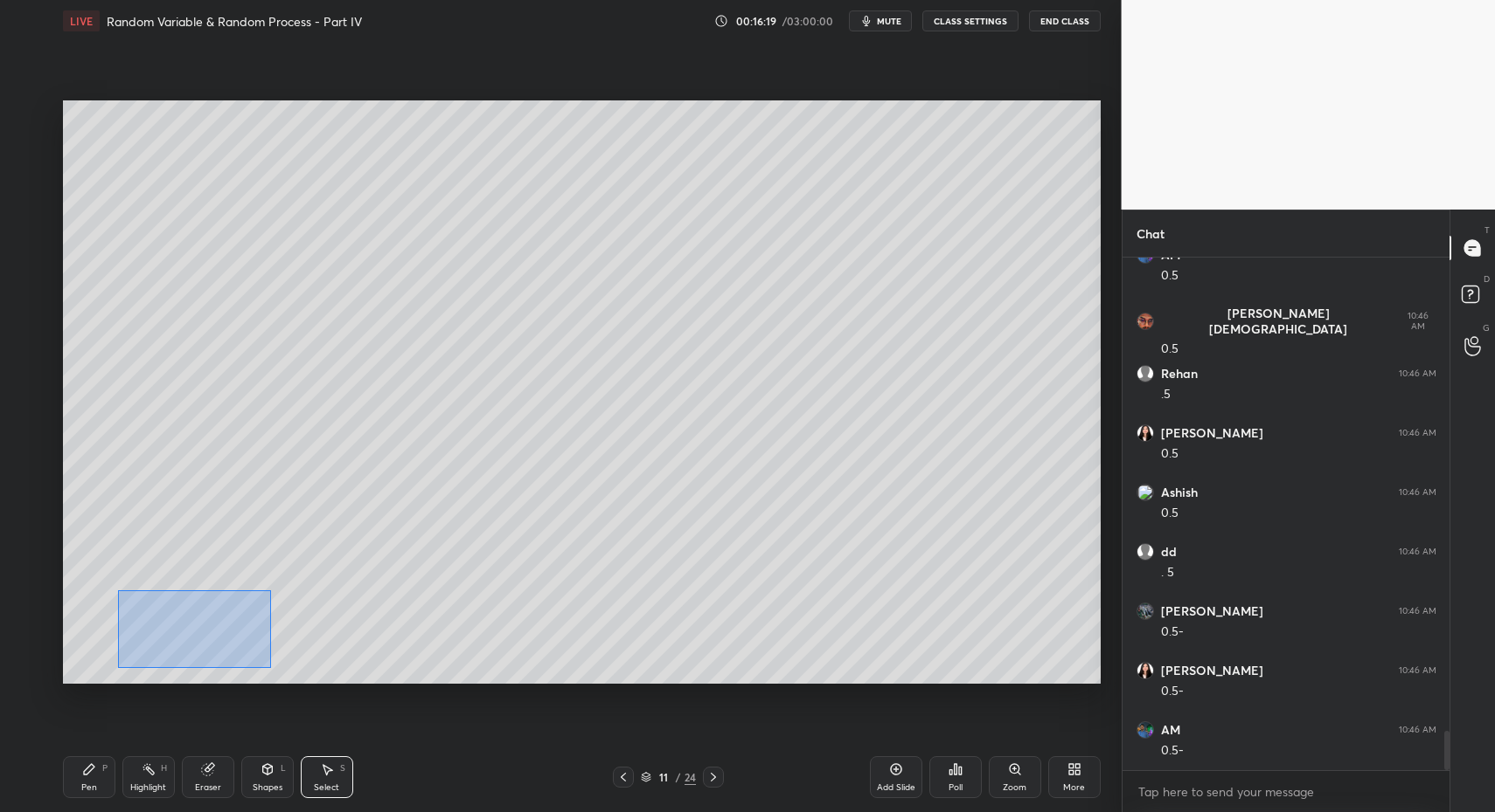
drag, startPoint x: 198, startPoint y: 641, endPoint x: 246, endPoint y: 650, distance: 48.8
click at [266, 665] on div "0 ° Undo Copy Paste here Duplicate Duplicate to new slide Delete" at bounding box center [581, 392] width 1038 height 584
drag, startPoint x: 196, startPoint y: 621, endPoint x: 184, endPoint y: 571, distance: 51.4
click at [191, 564] on div "0 ° Undo Copy Paste here Duplicate Duplicate to new slide Delete" at bounding box center [581, 392] width 1038 height 584
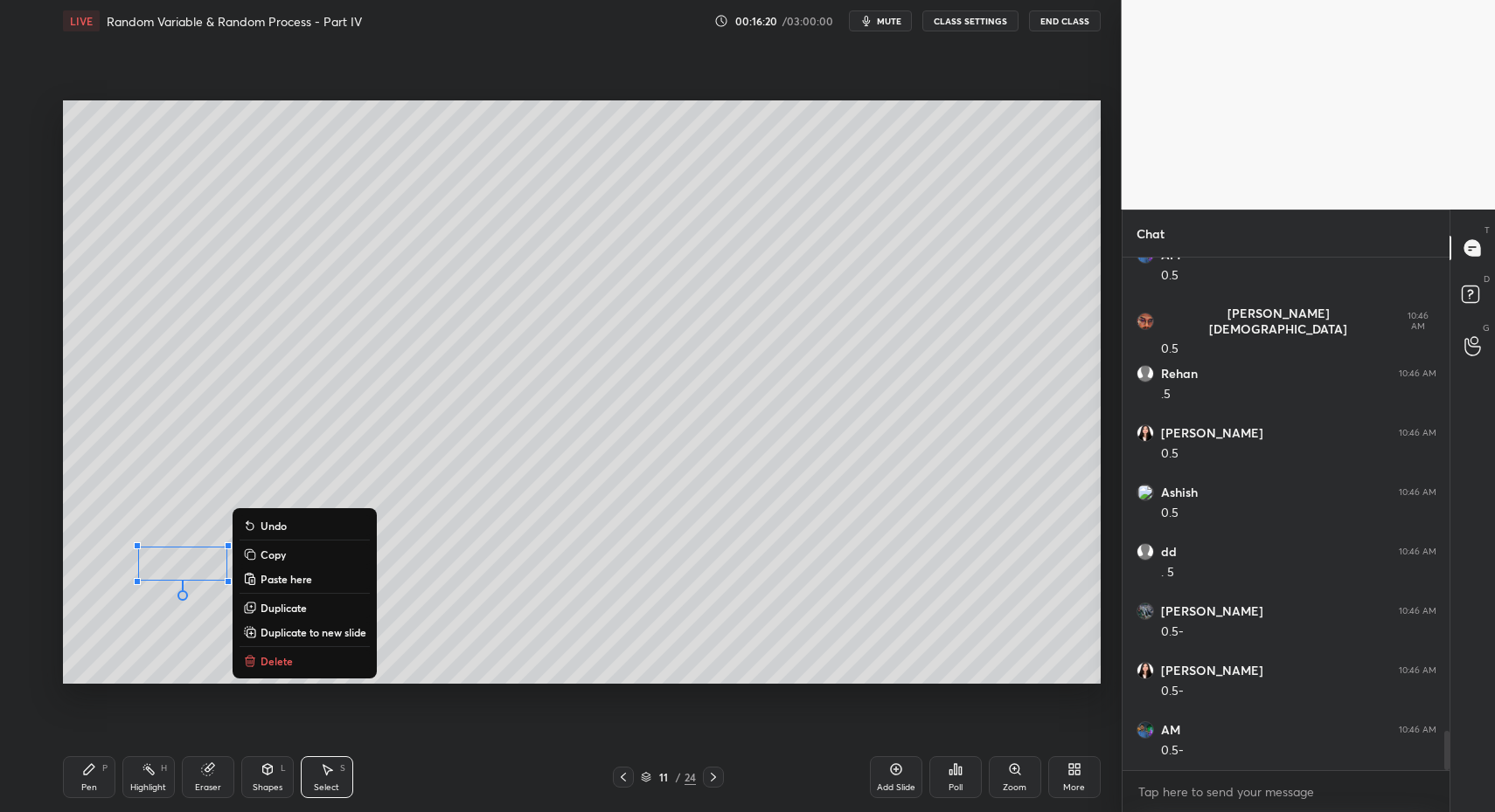
click at [83, 780] on div "Pen P" at bounding box center [89, 778] width 52 height 42
drag, startPoint x: 83, startPoint y: 780, endPoint x: 139, endPoint y: 712, distance: 88.1
click at [83, 780] on div "Pen P" at bounding box center [89, 778] width 52 height 42
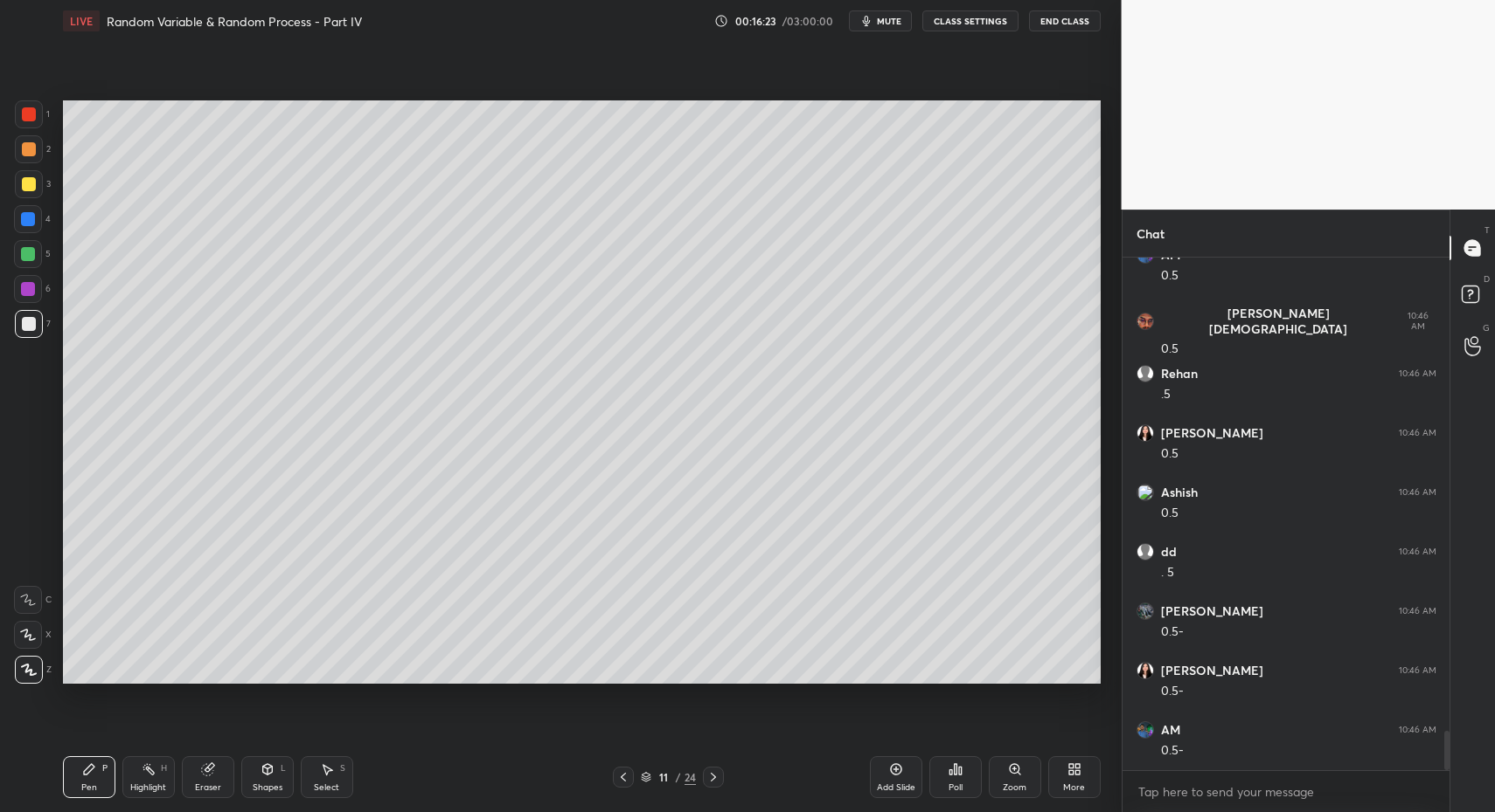
click at [324, 766] on icon at bounding box center [328, 770] width 10 height 11
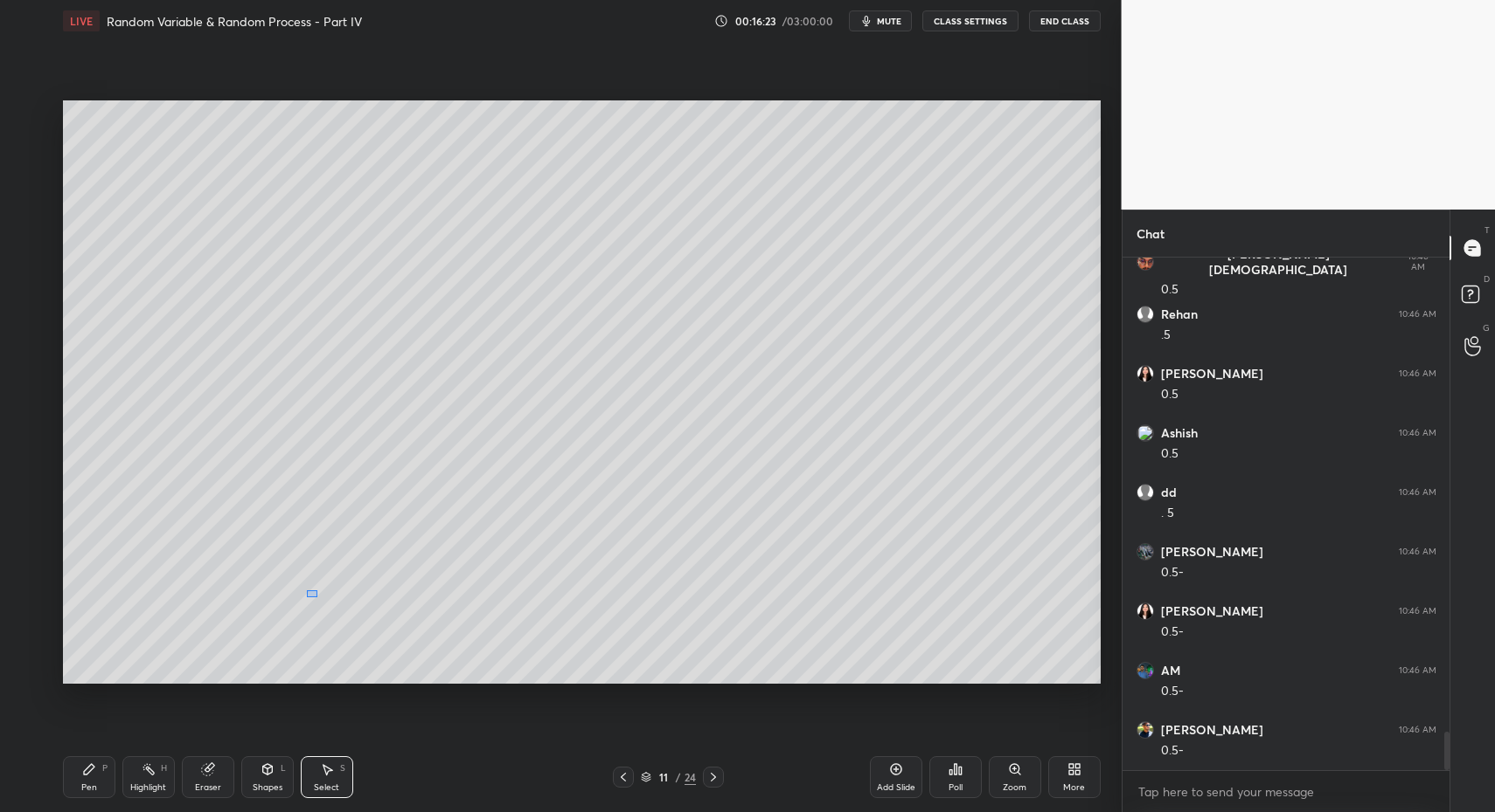
drag, startPoint x: 316, startPoint y: 597, endPoint x: 563, endPoint y: 680, distance: 260.6
click at [567, 685] on div "0 ° Undo Copy Paste here Duplicate Duplicate to new slide Delete Setting up you…" at bounding box center [581, 392] width 1051 height 701
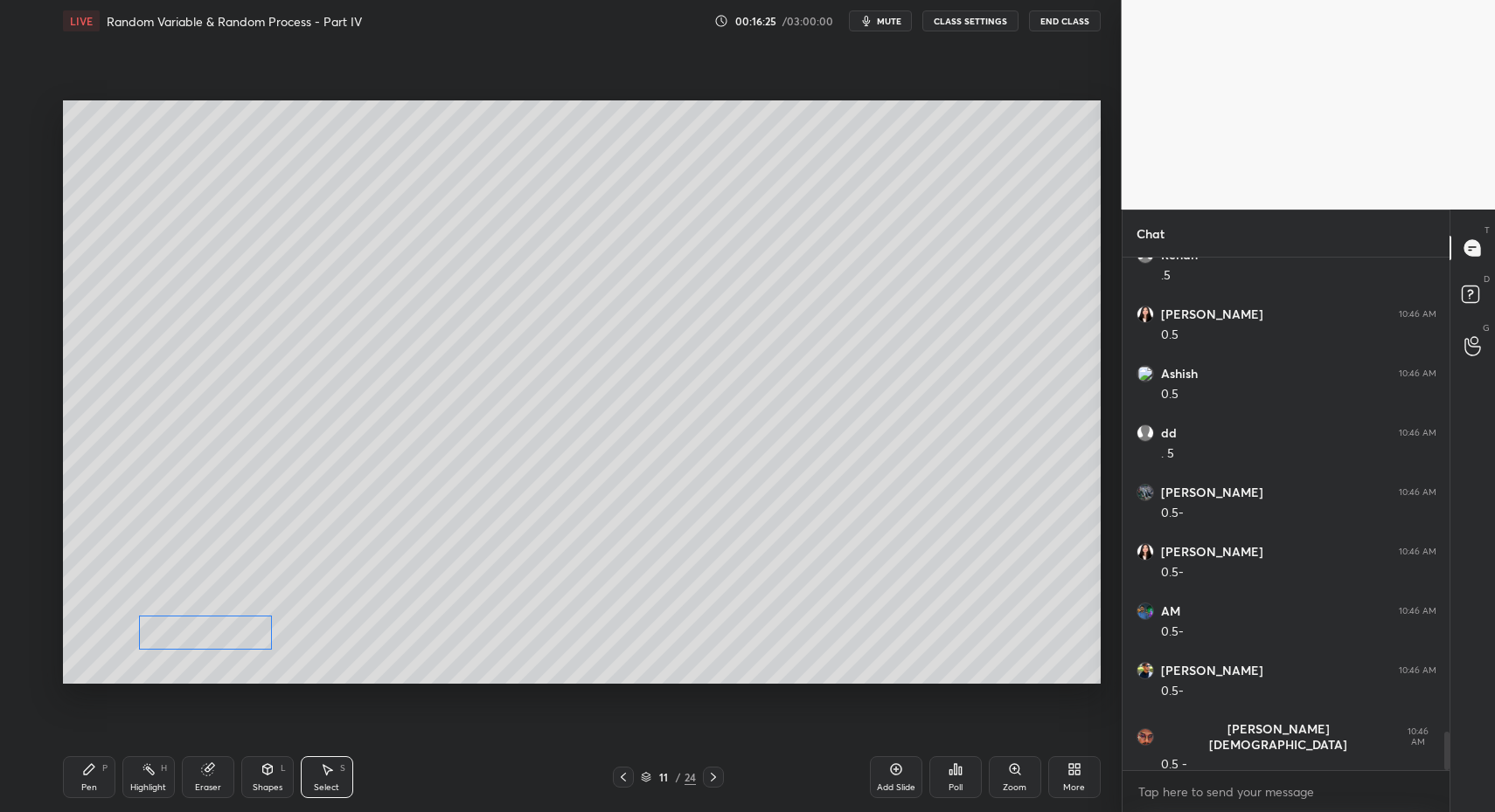
drag, startPoint x: 416, startPoint y: 627, endPoint x: 205, endPoint y: 663, distance: 214.0
click at [231, 632] on div "0 ° Undo Copy Paste here Duplicate Duplicate to new slide Delete" at bounding box center [581, 392] width 1038 height 584
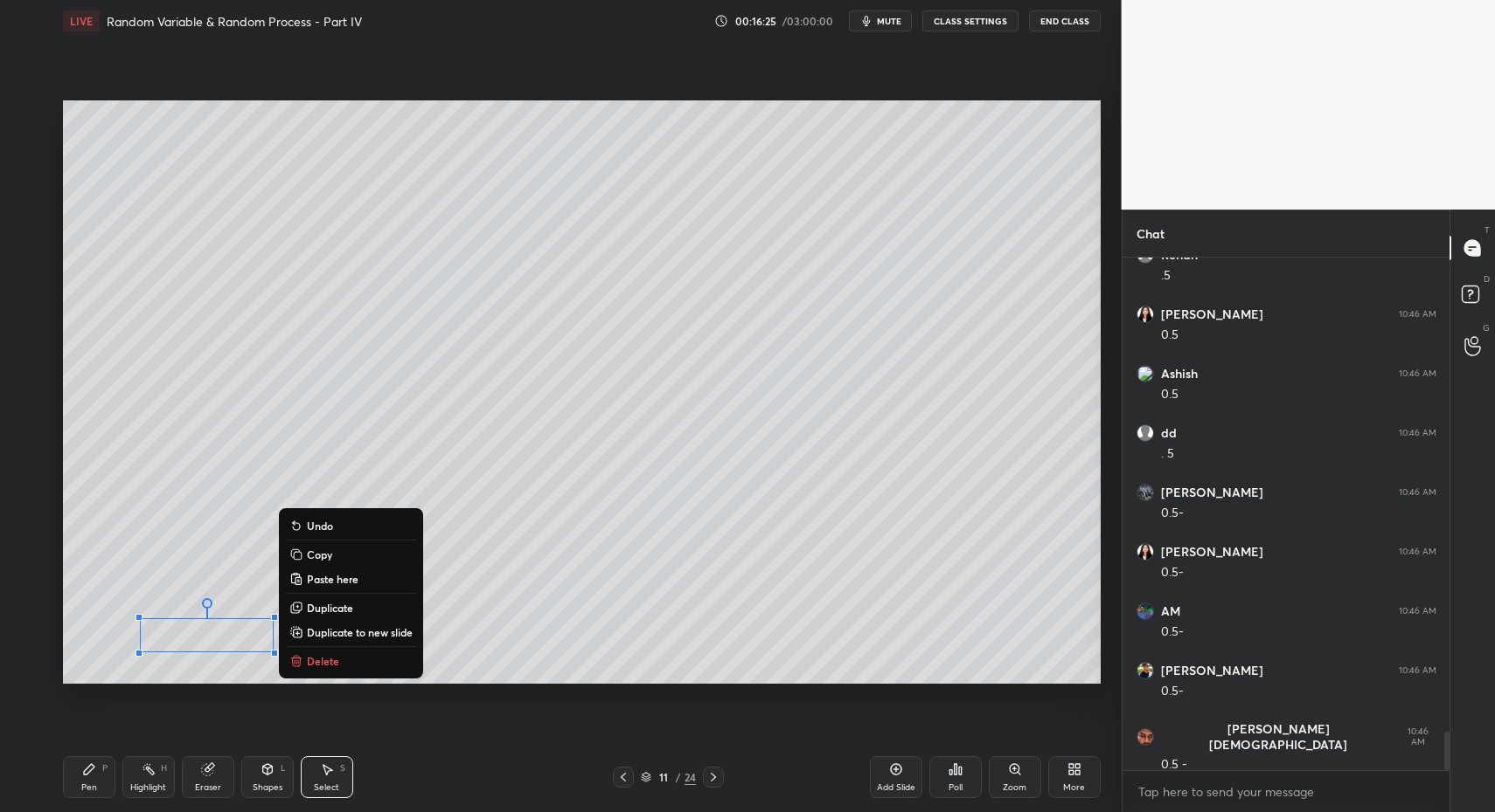
click at [100, 780] on div "Pen P" at bounding box center [89, 778] width 52 height 42
drag, startPoint x: 99, startPoint y: 772, endPoint x: 117, endPoint y: 692, distance: 82.0
click at [99, 772] on div "Pen P" at bounding box center [89, 778] width 52 height 42
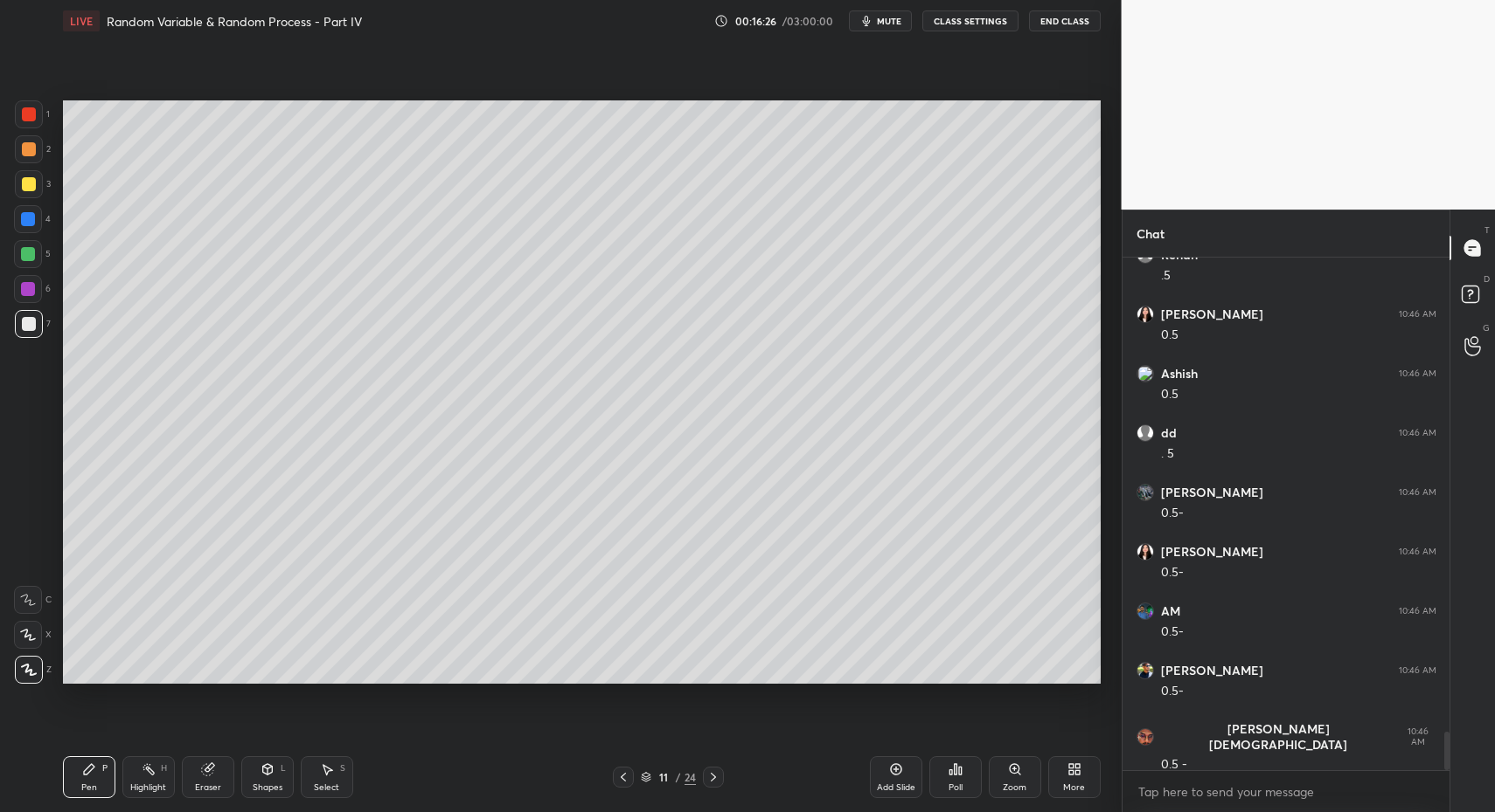
click at [27, 109] on div at bounding box center [29, 114] width 14 height 14
click at [15, 592] on div at bounding box center [28, 600] width 28 height 28
drag, startPoint x: 20, startPoint y: 593, endPoint x: 51, endPoint y: 607, distance: 34.0
click at [22, 598] on div at bounding box center [28, 600] width 28 height 28
click at [263, 776] on icon at bounding box center [268, 770] width 14 height 14
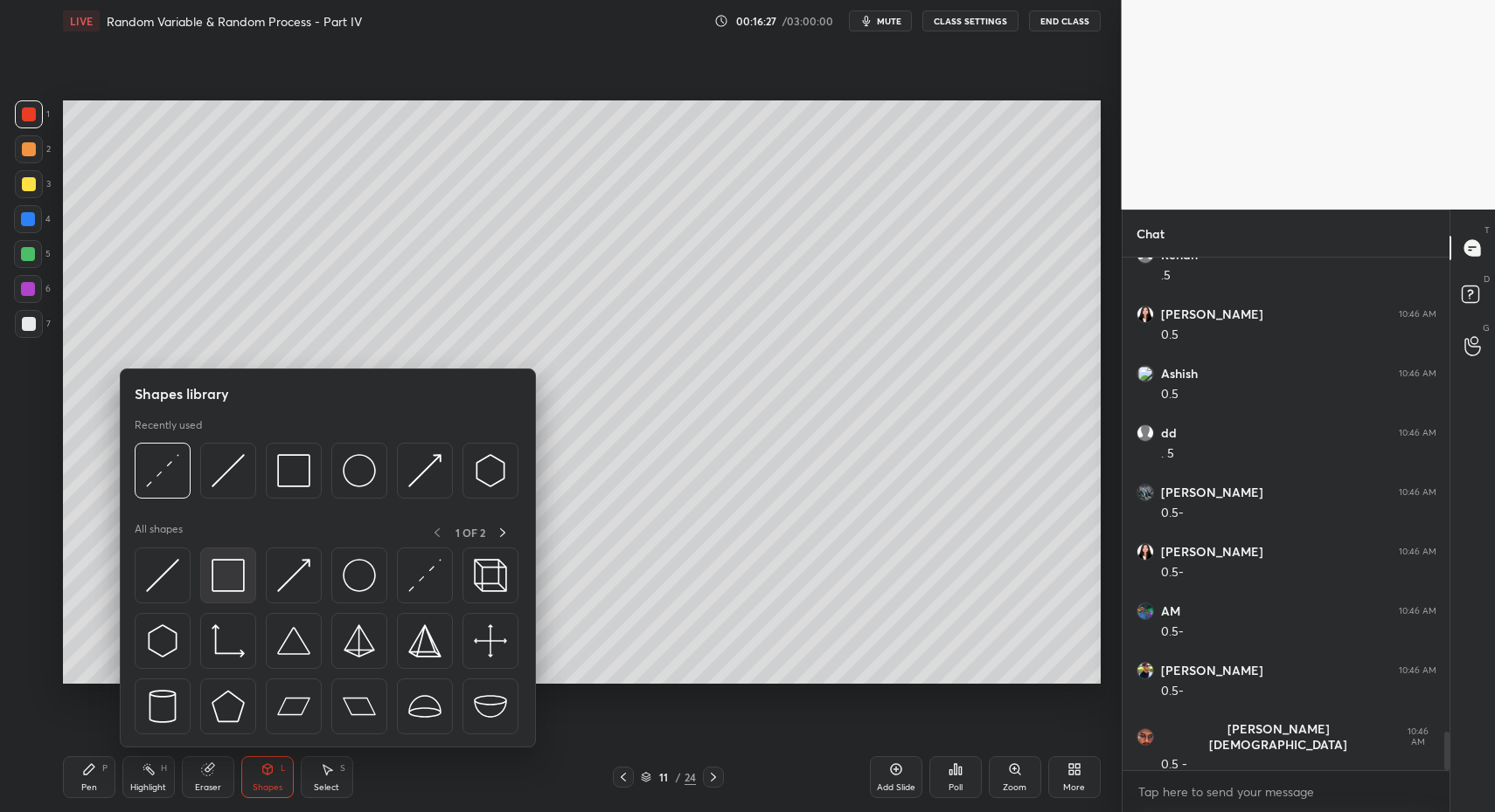
click at [223, 576] on img at bounding box center [228, 576] width 33 height 33
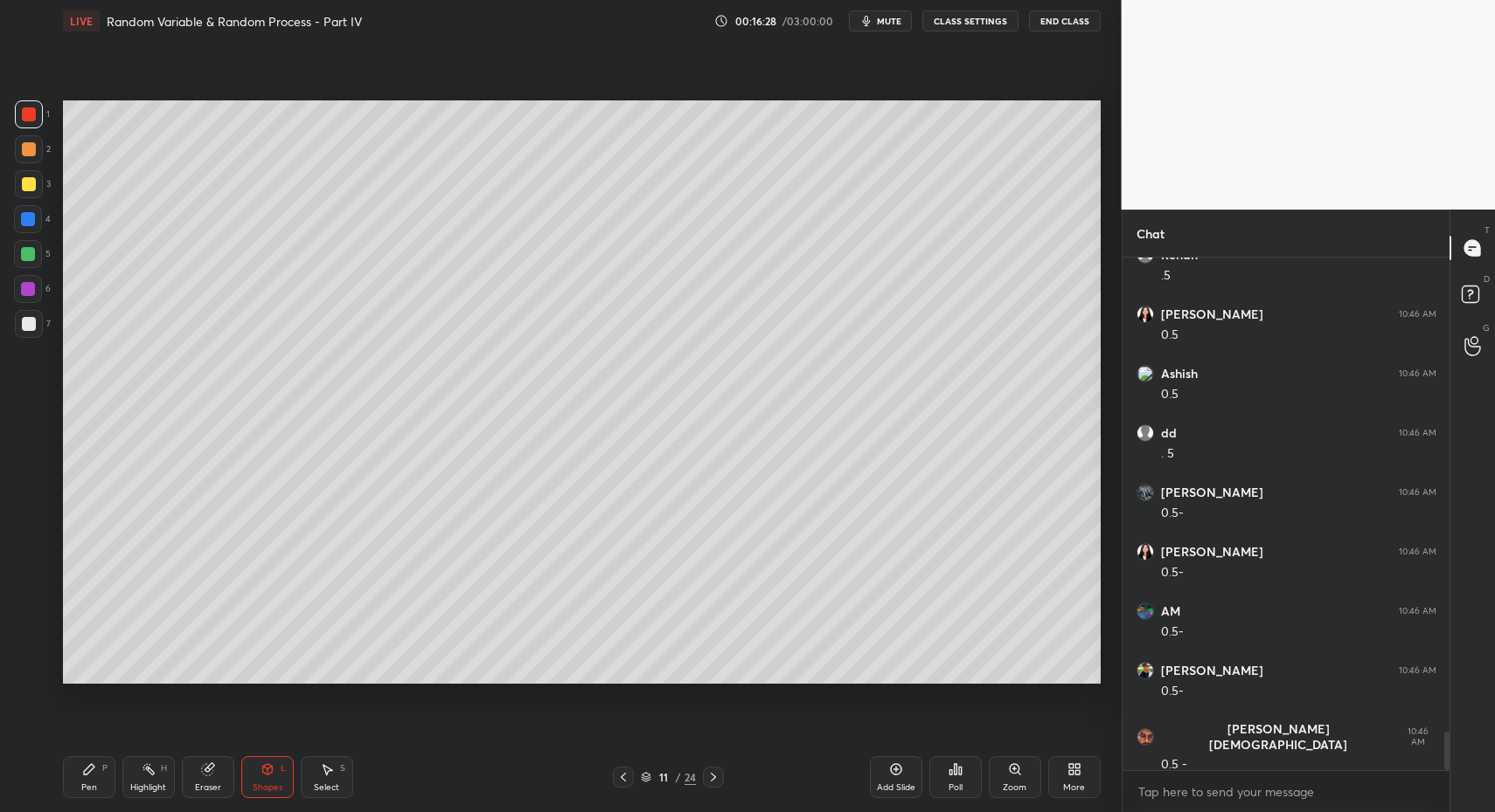
click at [278, 788] on div "Shapes L" at bounding box center [267, 778] width 52 height 42
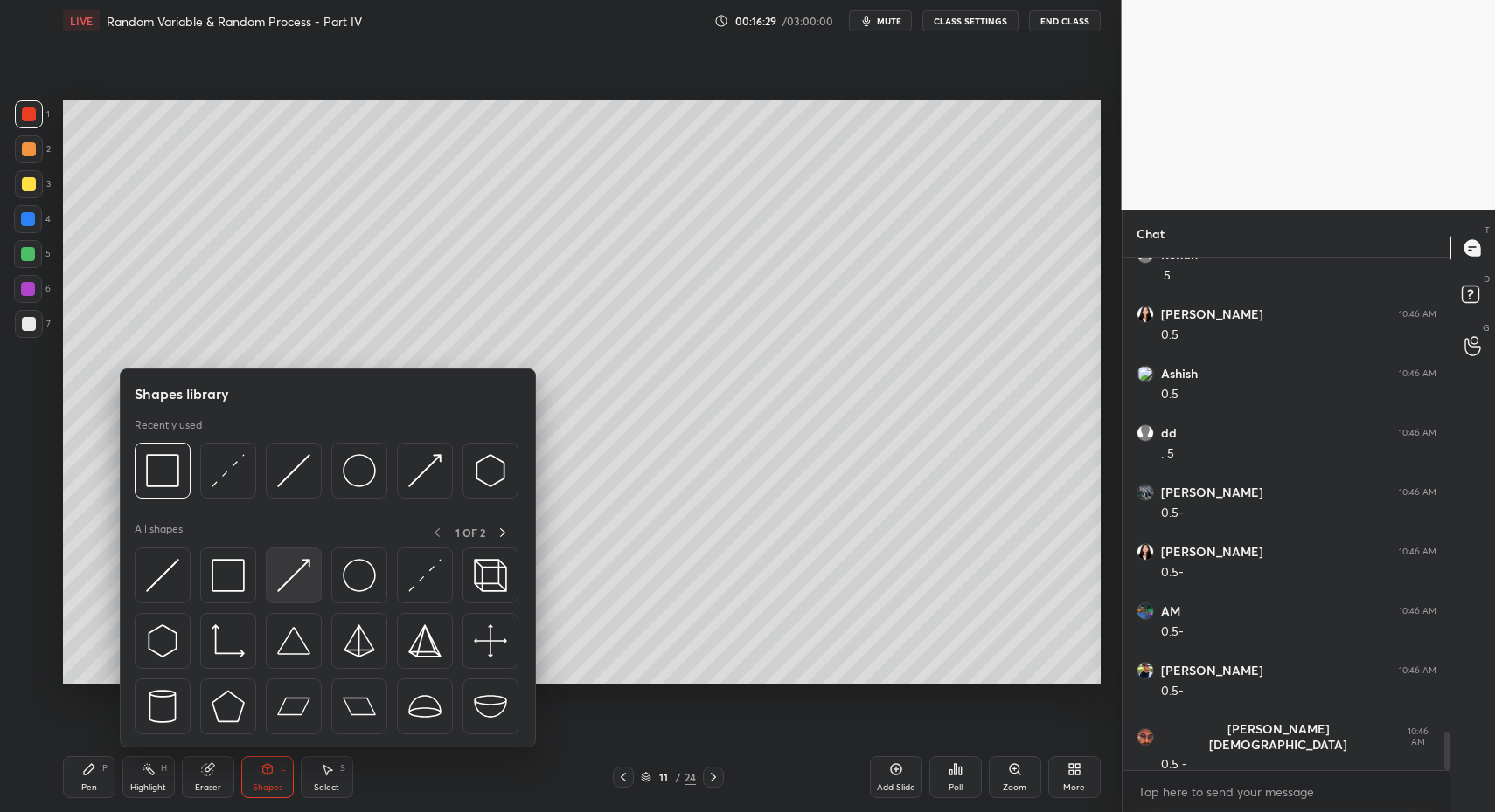
click at [278, 588] on img at bounding box center [294, 576] width 33 height 33
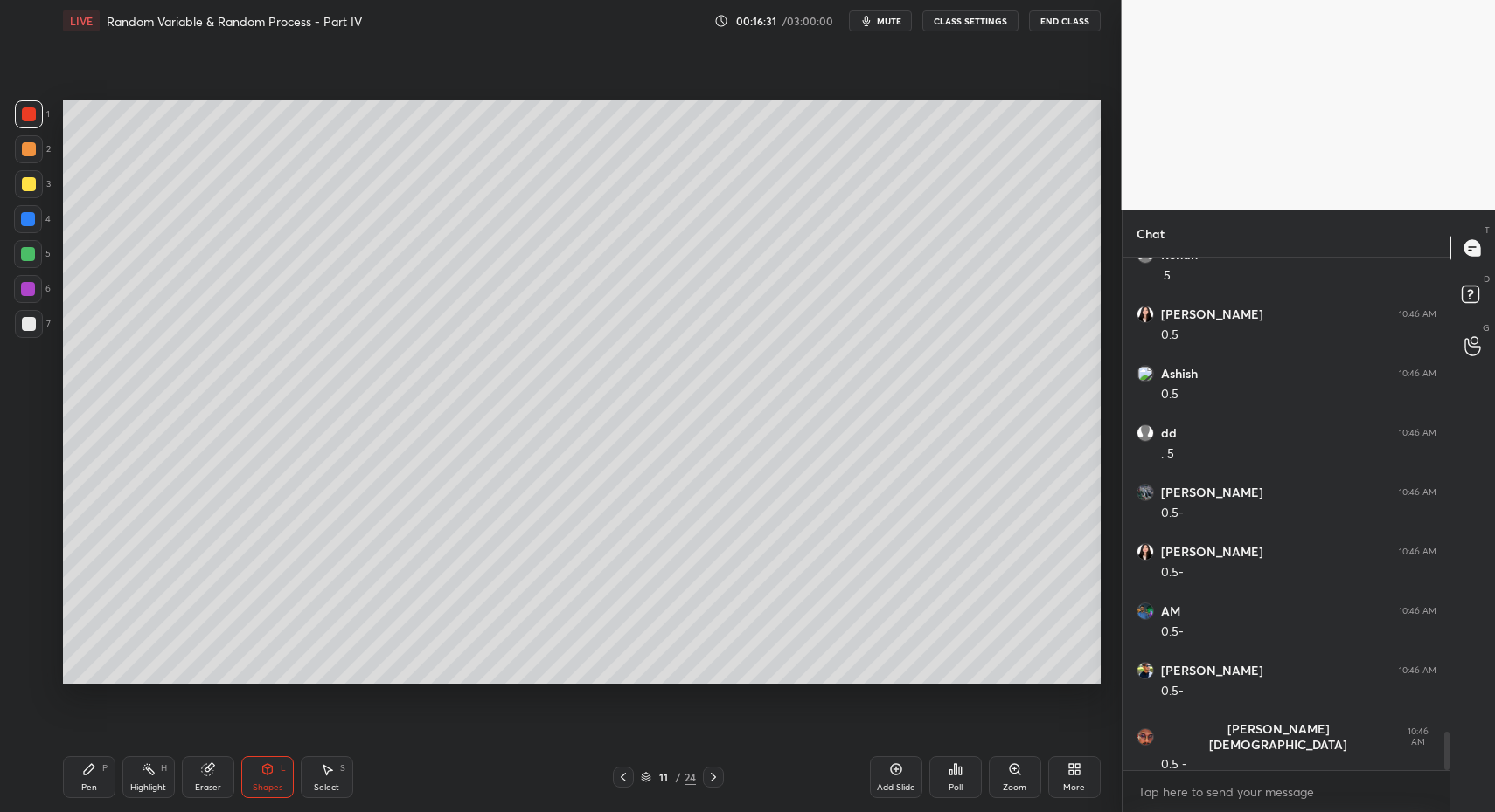
click at [35, 338] on div "7" at bounding box center [32, 327] width 35 height 35
click at [105, 788] on div "Pen P" at bounding box center [89, 778] width 52 height 42
drag, startPoint x: 87, startPoint y: 786, endPoint x: 96, endPoint y: 696, distance: 90.4
click at [87, 786] on div "Pen" at bounding box center [90, 787] width 16 height 9
click at [25, 322] on div at bounding box center [29, 324] width 14 height 14
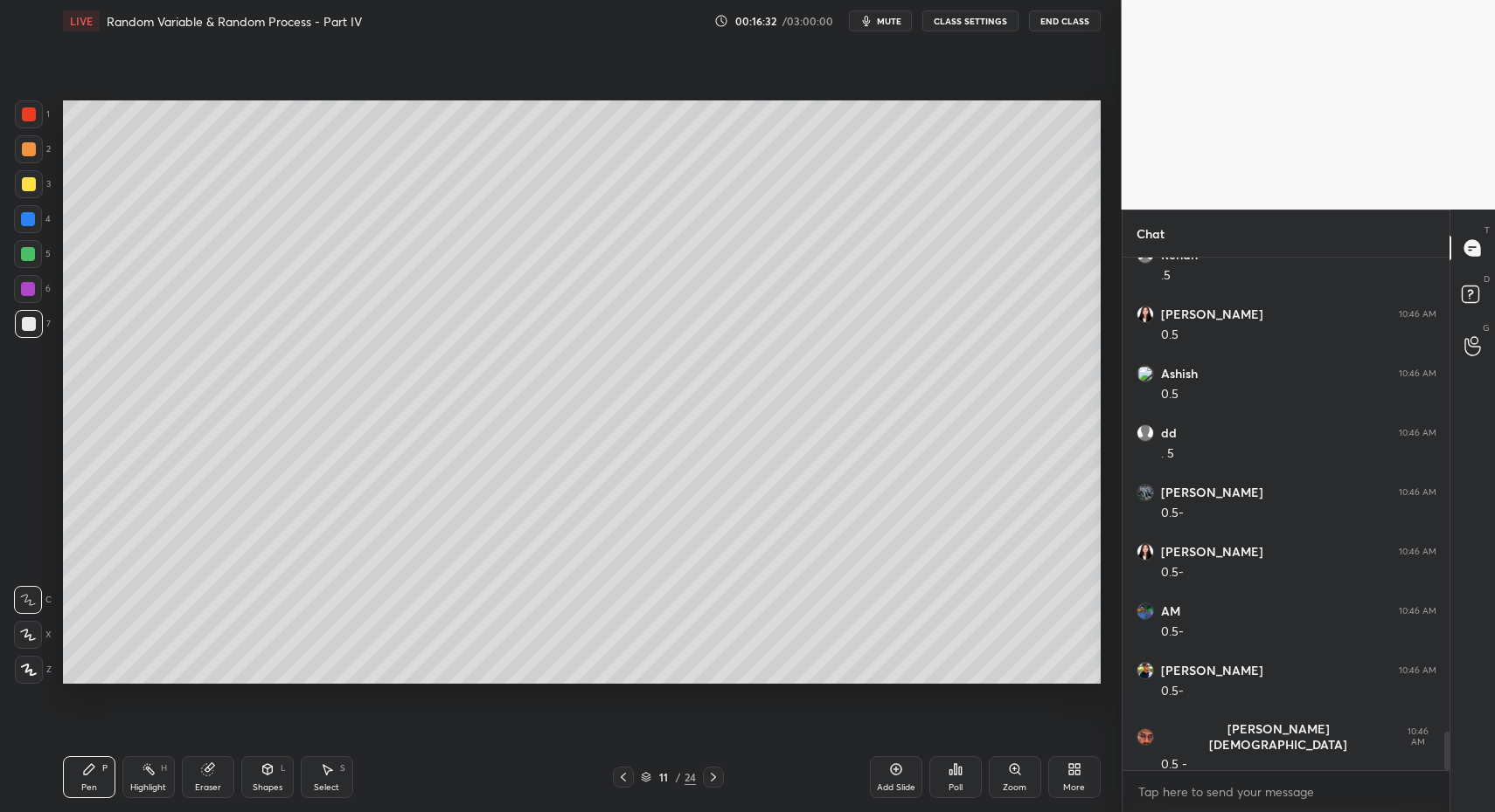
click at [92, 774] on icon at bounding box center [90, 770] width 14 height 14
click at [323, 778] on div "Select S" at bounding box center [327, 778] width 52 height 42
drag, startPoint x: 370, startPoint y: 778, endPoint x: 373, endPoint y: 750, distance: 28.2
click at [370, 778] on div "Pen P Highlight H Eraser Shapes L Select S" at bounding box center [265, 778] width 404 height 42
click at [79, 777] on div "Pen P" at bounding box center [89, 778] width 52 height 42
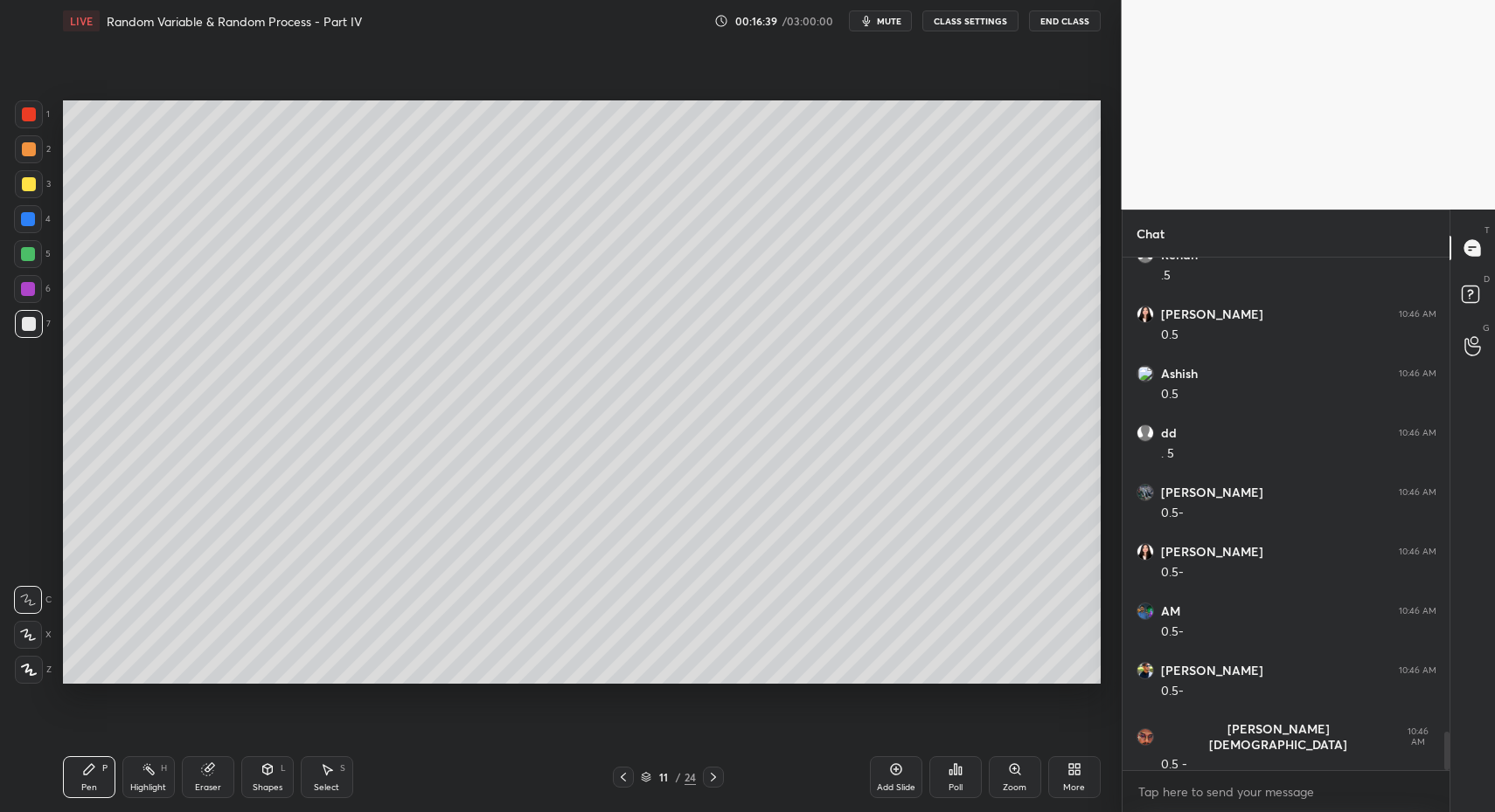
drag, startPoint x: 106, startPoint y: 781, endPoint x: 112, endPoint y: 701, distance: 80.2
click at [106, 781] on div "Pen P" at bounding box center [89, 778] width 52 height 42
click at [333, 774] on div "Select S" at bounding box center [327, 778] width 52 height 42
drag, startPoint x: 318, startPoint y: 773, endPoint x: 318, endPoint y: 762, distance: 11.0
click at [318, 772] on div "Select S" at bounding box center [327, 778] width 52 height 42
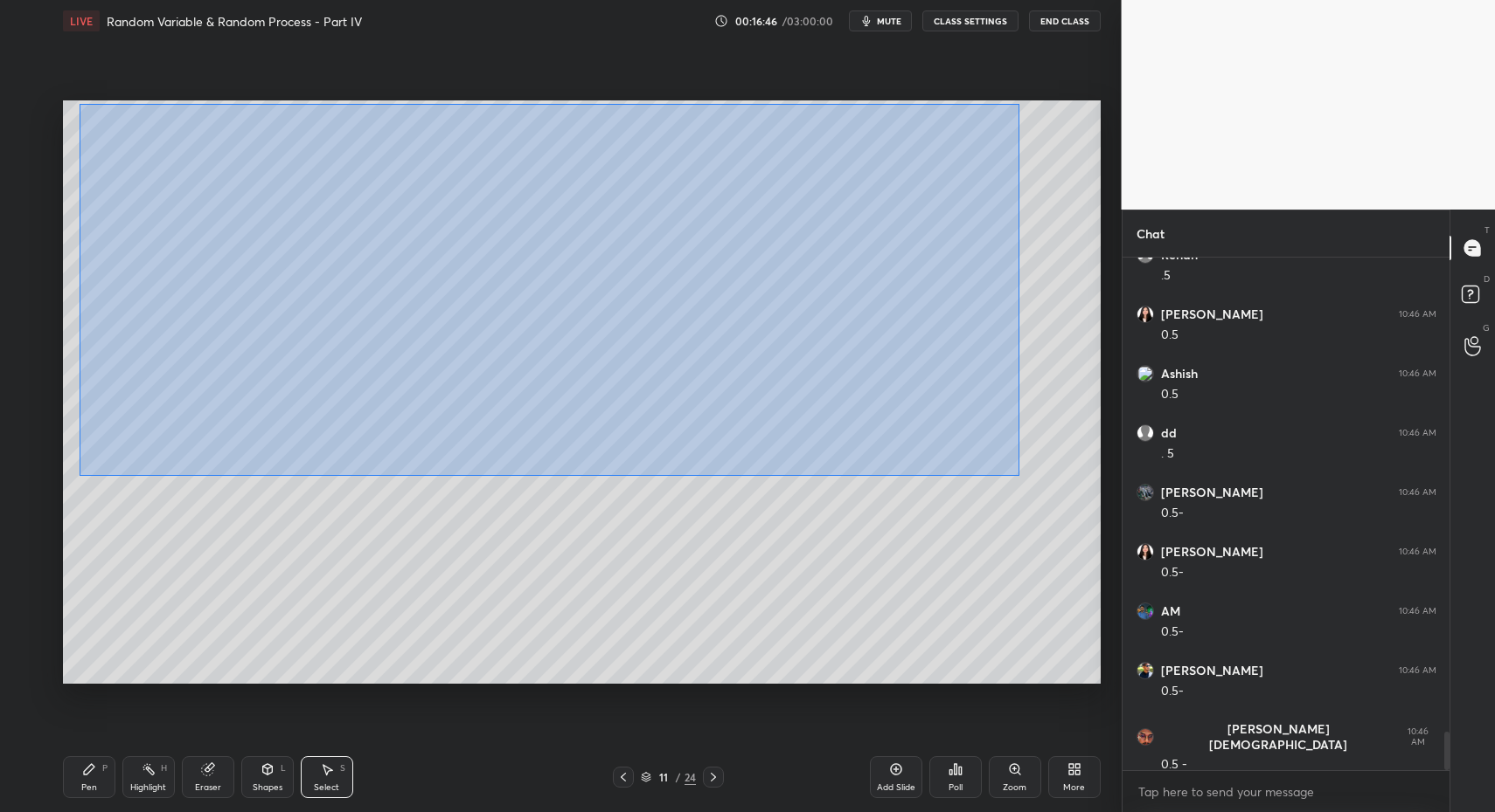
drag, startPoint x: 81, startPoint y: 105, endPoint x: 1001, endPoint y: 464, distance: 987.6
click at [1019, 470] on div "0 ° Undo Copy Paste here Duplicate Duplicate to new slide Delete" at bounding box center [581, 392] width 1038 height 584
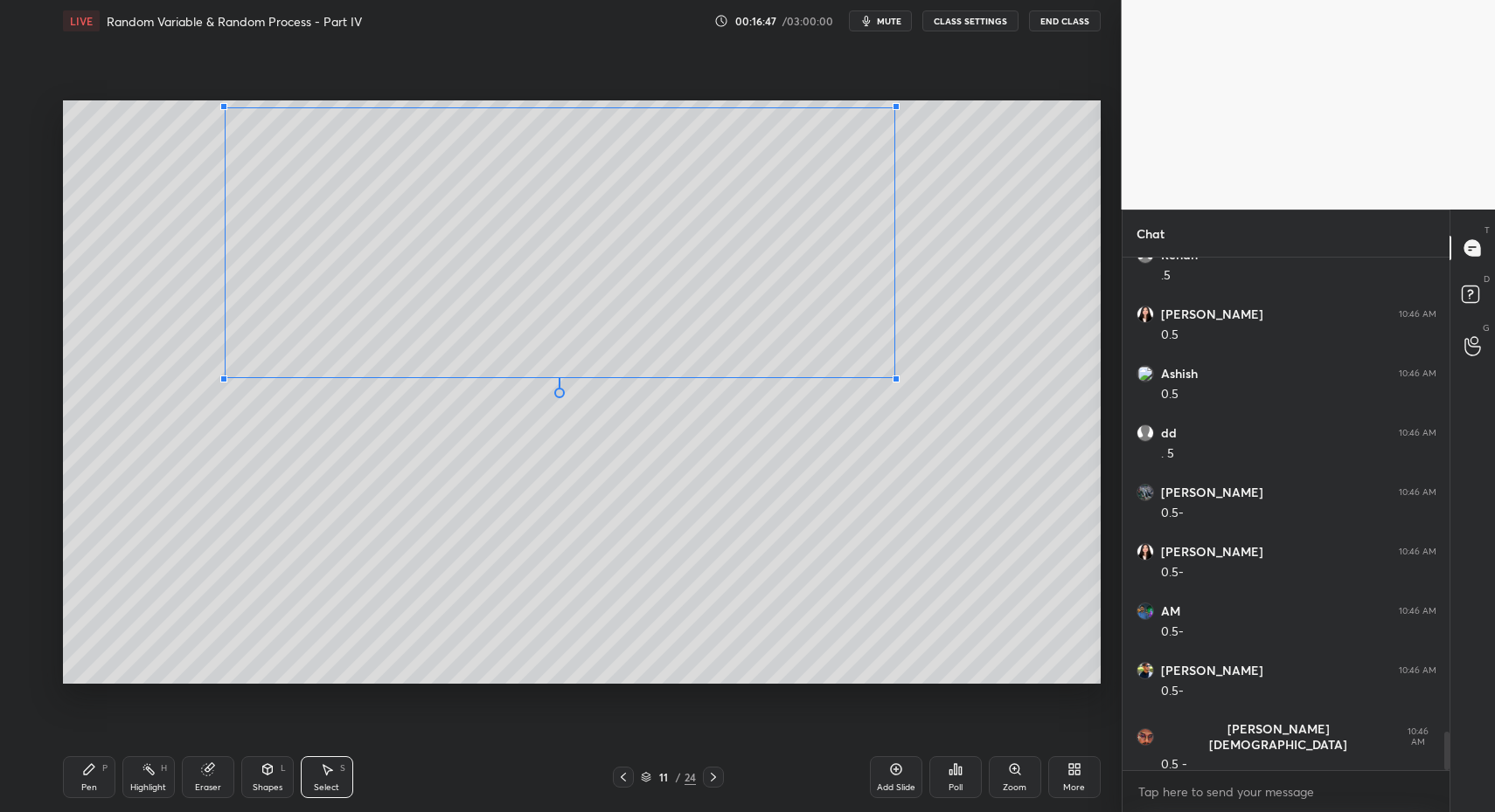
drag, startPoint x: 105, startPoint y: 440, endPoint x: 269, endPoint y: 351, distance: 186.6
click at [227, 376] on div at bounding box center [223, 378] width 7 height 7
drag, startPoint x: 232, startPoint y: 346, endPoint x: 141, endPoint y: 345, distance: 91.0
click at [144, 342] on div "0 ° Undo Copy Paste here Duplicate Duplicate to new slide Delete" at bounding box center [581, 392] width 1038 height 584
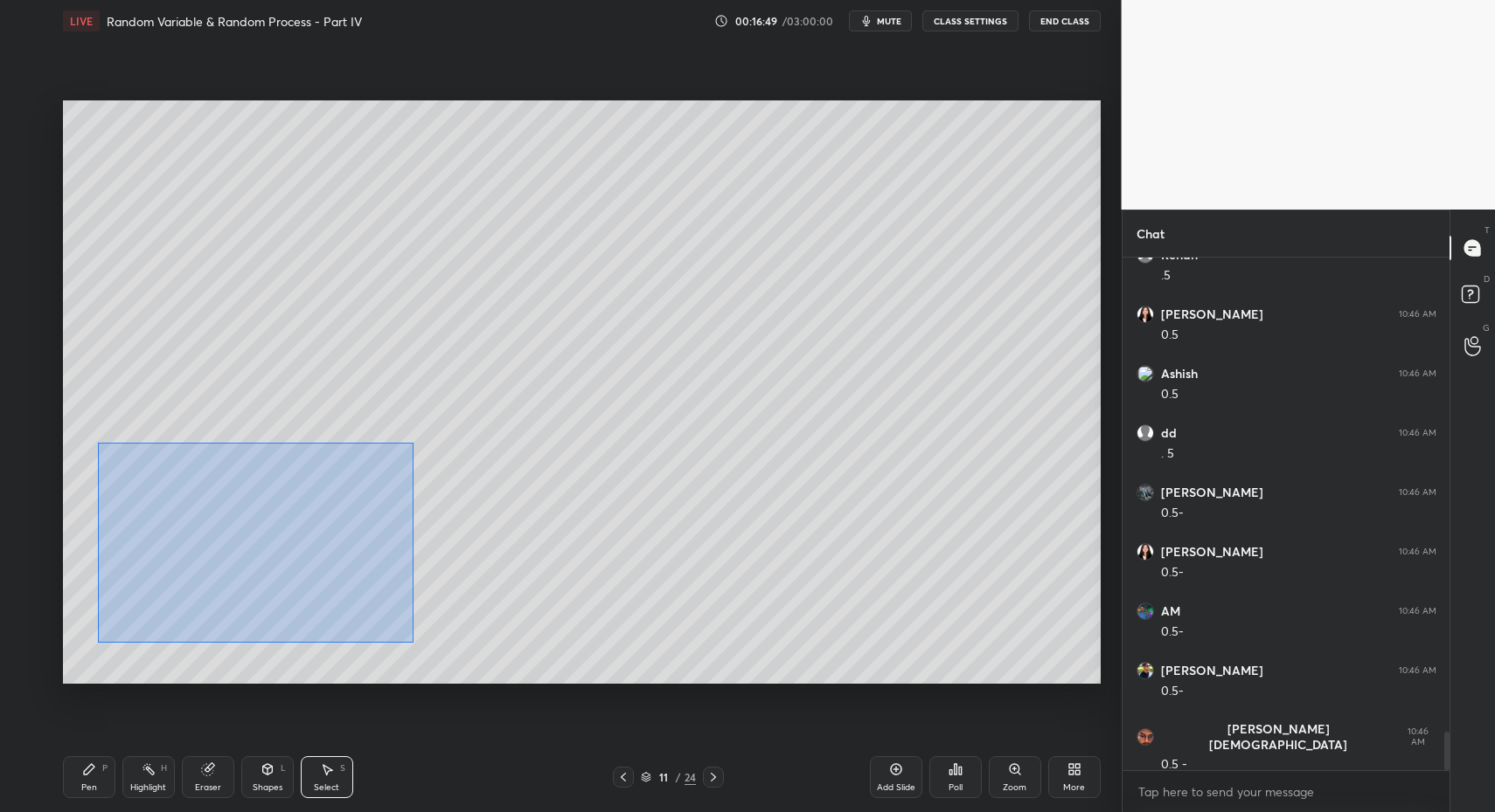
drag, startPoint x: 287, startPoint y: 587, endPoint x: 447, endPoint y: 650, distance: 172.0
click at [456, 655] on div "0 ° Undo Copy Paste here Duplicate Duplicate to new slide Delete" at bounding box center [581, 392] width 1038 height 584
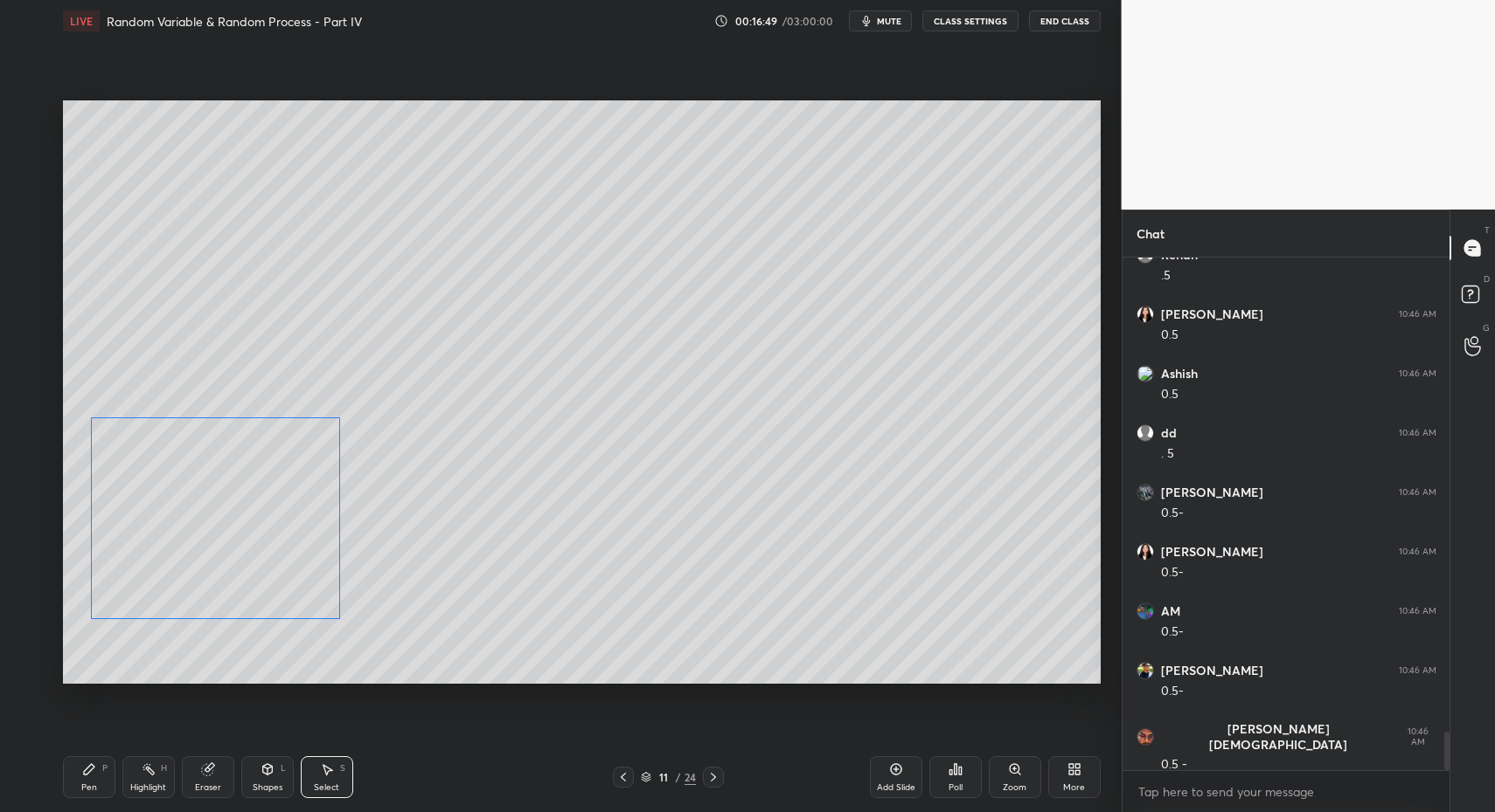
drag, startPoint x: 225, startPoint y: 582, endPoint x: 192, endPoint y: 583, distance: 33.0
click at [199, 545] on div "0 ° Undo Copy Paste here Duplicate Duplicate to new slide Delete" at bounding box center [581, 392] width 1038 height 584
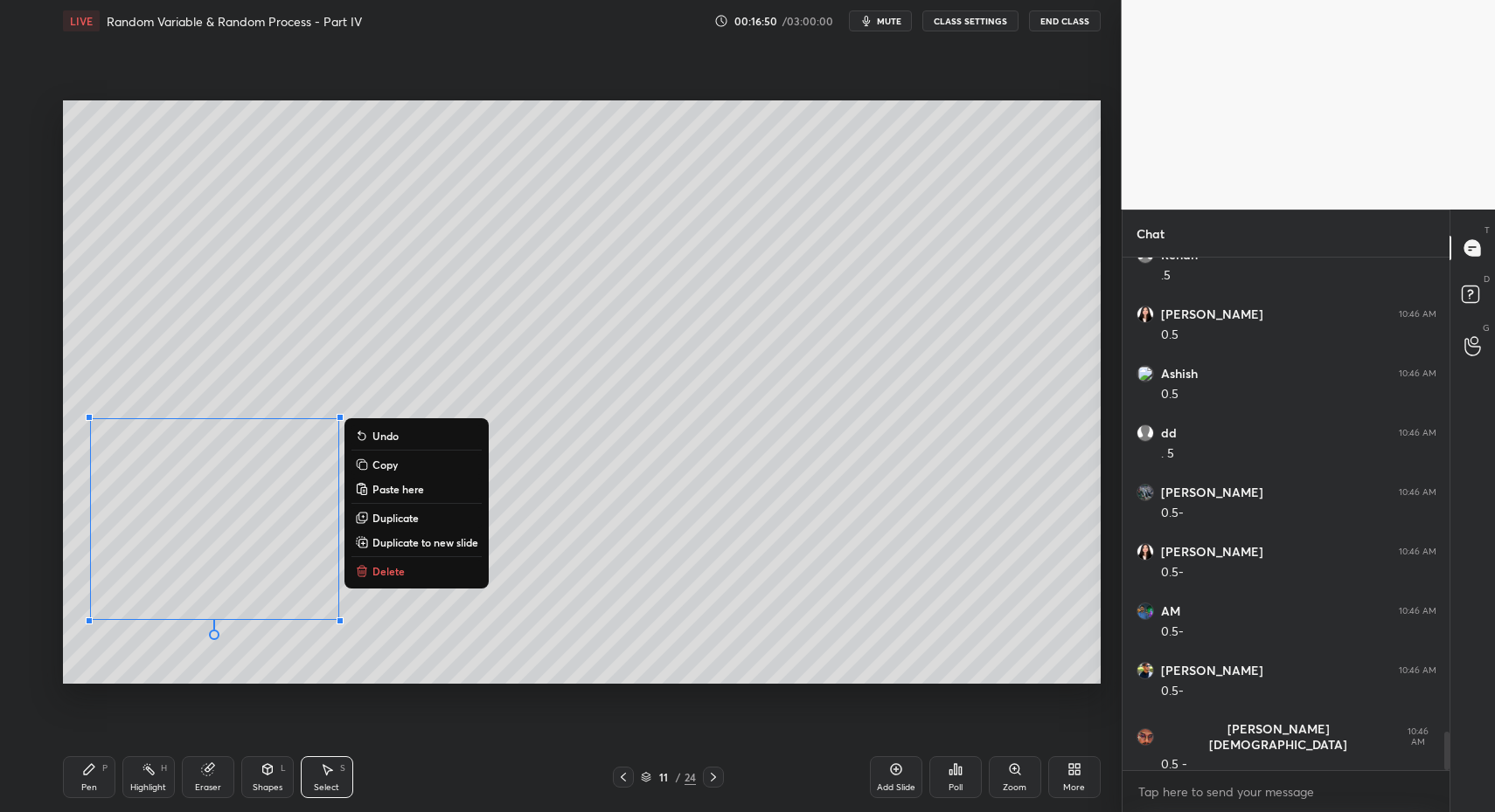
click at [90, 785] on div "Pen" at bounding box center [90, 787] width 16 height 9
drag, startPoint x: 90, startPoint y: 785, endPoint x: 93, endPoint y: 777, distance: 8.5
click at [90, 785] on div "Pen" at bounding box center [90, 787] width 16 height 9
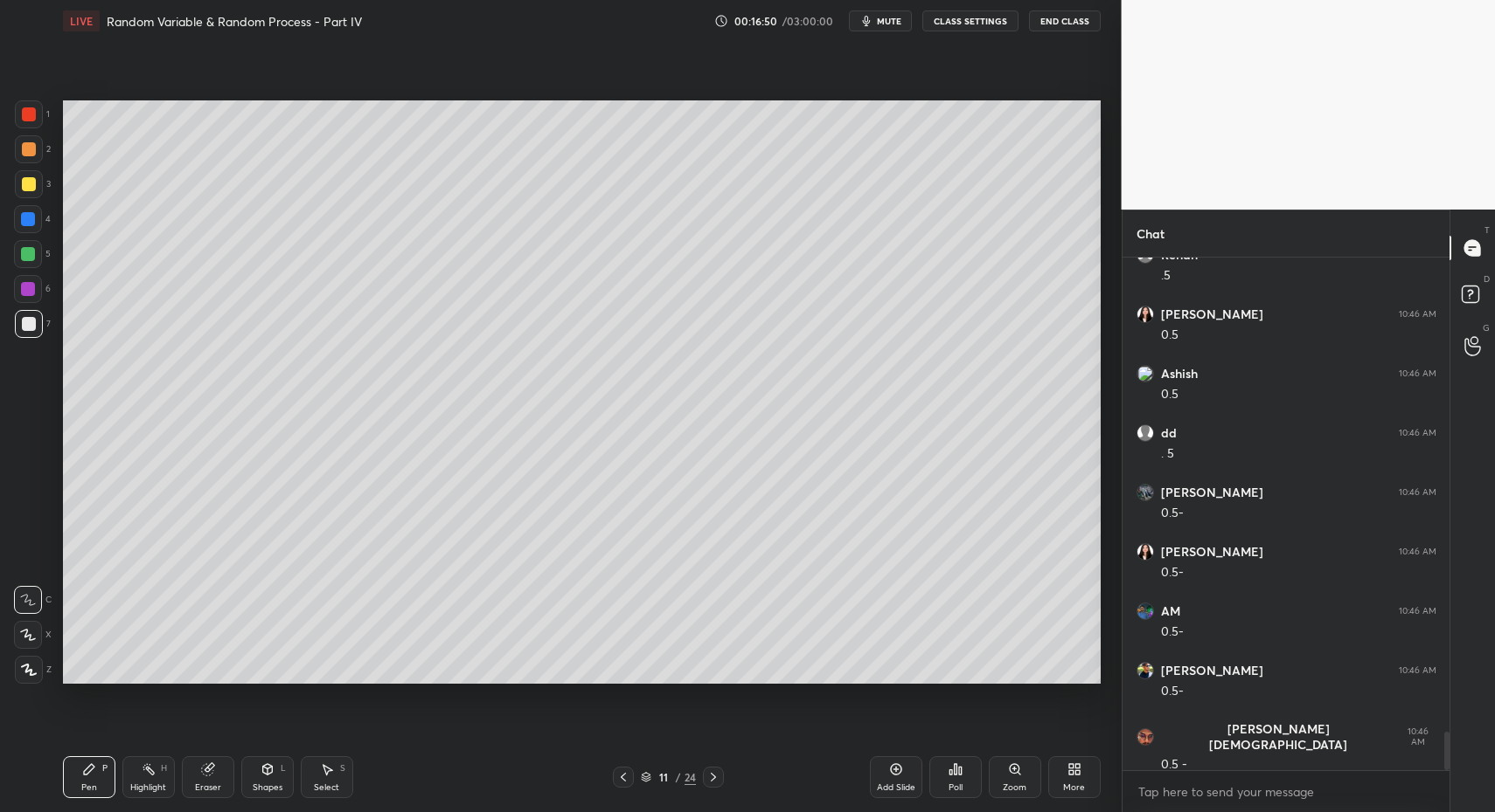
click at [28, 316] on div at bounding box center [29, 323] width 28 height 28
drag, startPoint x: 26, startPoint y: 590, endPoint x: 51, endPoint y: 623, distance: 41.4
click at [26, 590] on div at bounding box center [28, 600] width 28 height 28
click at [267, 767] on icon at bounding box center [268, 770] width 14 height 14
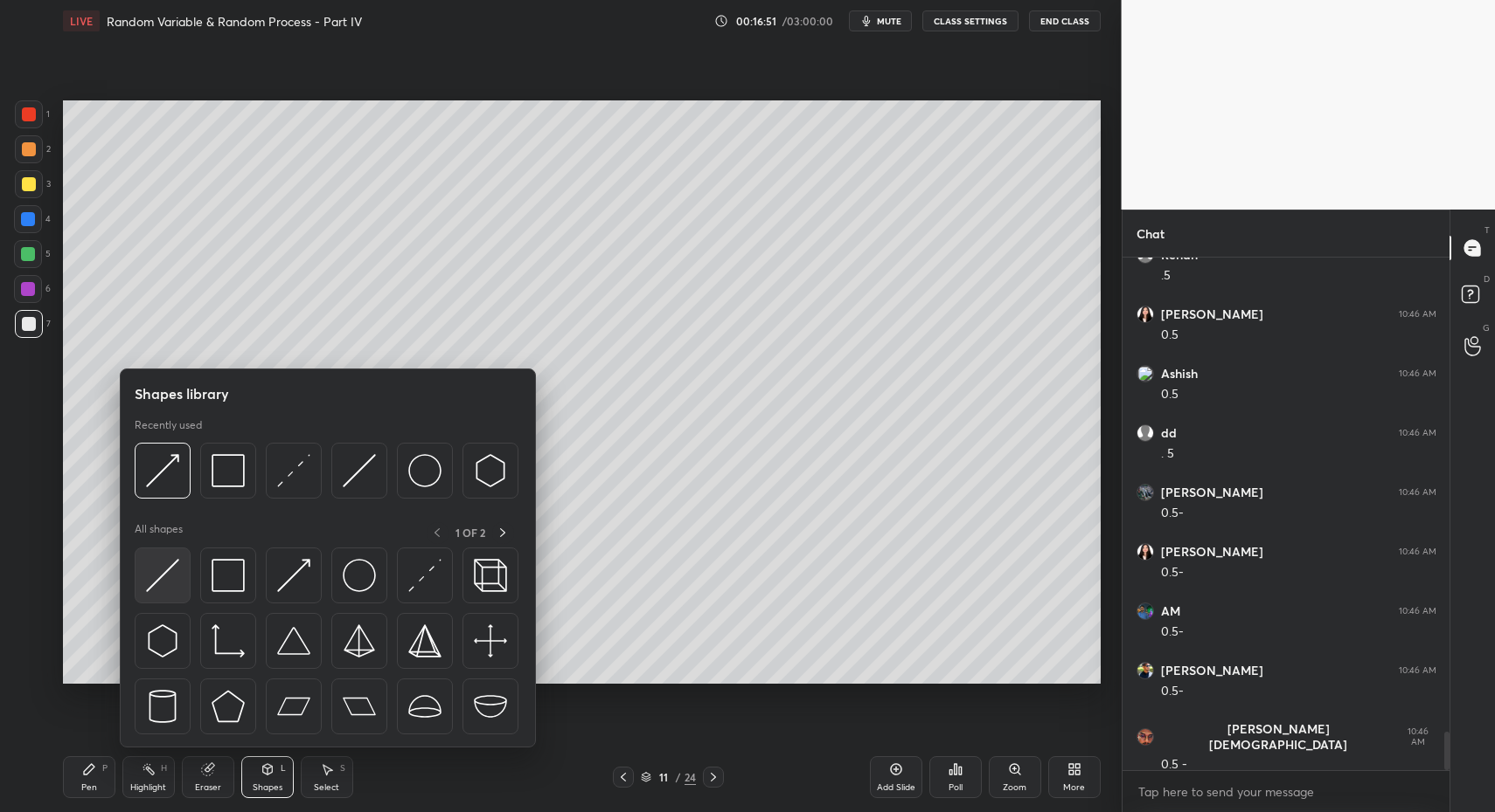
click at [155, 588] on img at bounding box center [162, 576] width 33 height 33
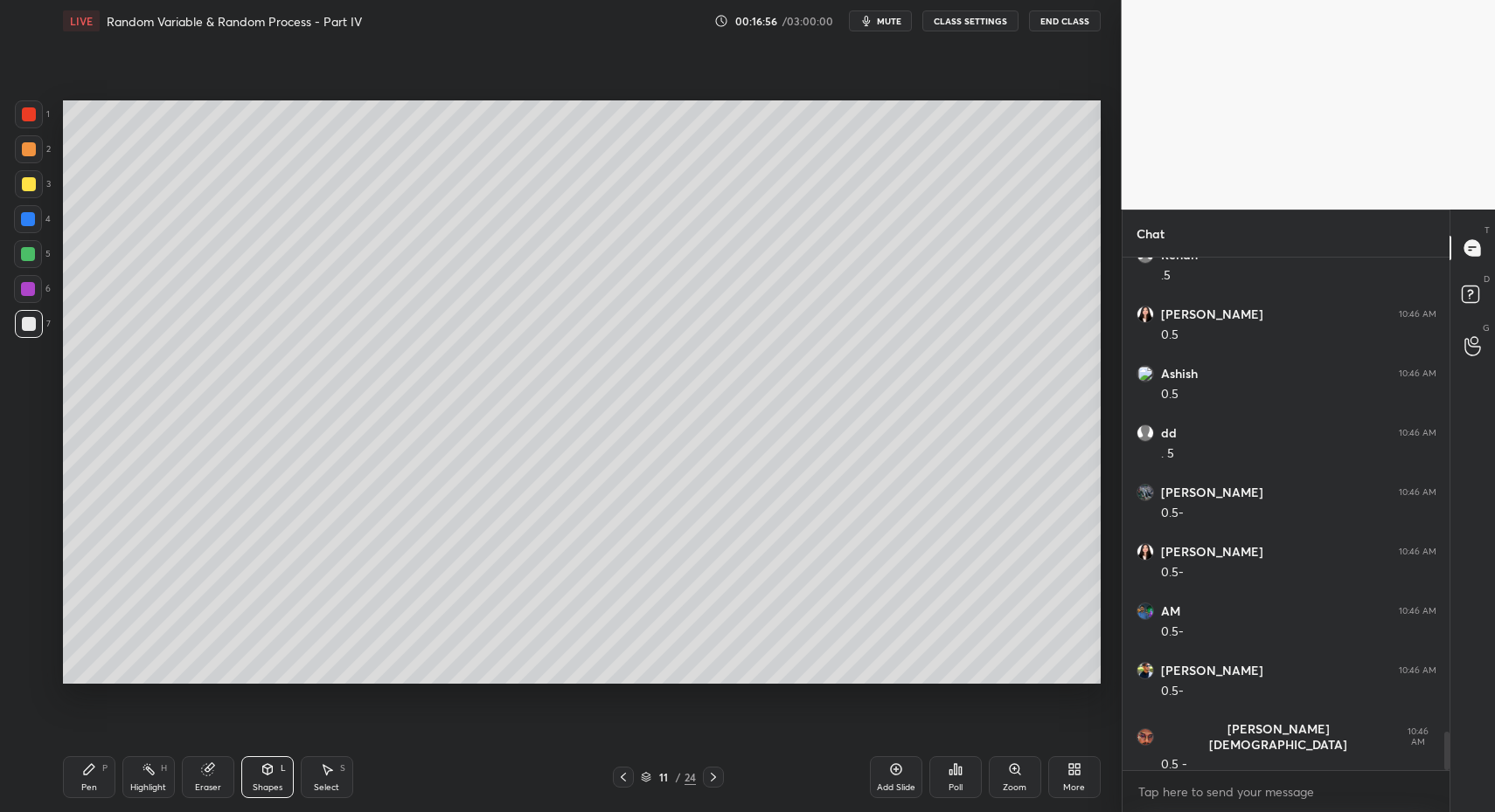
drag, startPoint x: 42, startPoint y: 332, endPoint x: 52, endPoint y: 418, distance: 86.6
click at [42, 331] on div "7" at bounding box center [32, 323] width 35 height 28
drag, startPoint x: 105, startPoint y: 776, endPoint x: 86, endPoint y: 760, distance: 24.8
click at [99, 782] on div "Pen P" at bounding box center [89, 778] width 52 height 42
click at [90, 777] on div "Pen P" at bounding box center [89, 778] width 52 height 42
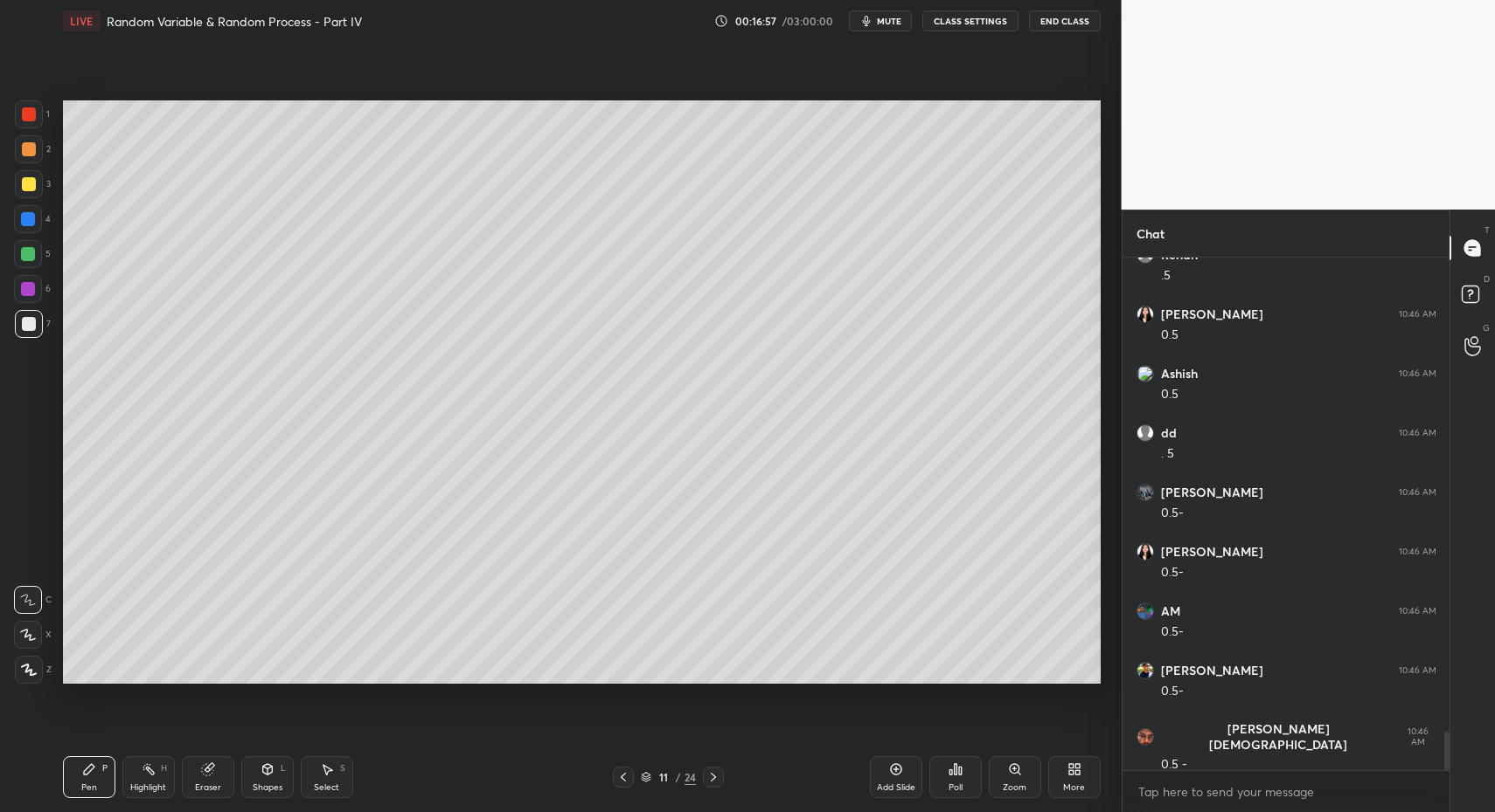
click at [21, 673] on icon at bounding box center [29, 669] width 16 height 12
drag, startPoint x: 94, startPoint y: 785, endPoint x: 205, endPoint y: 685, distance: 149.4
click at [95, 788] on div "Pen" at bounding box center [90, 787] width 16 height 9
click at [30, 178] on div at bounding box center [29, 184] width 14 height 14
click at [132, 781] on div "Highlight H" at bounding box center [148, 778] width 52 height 42
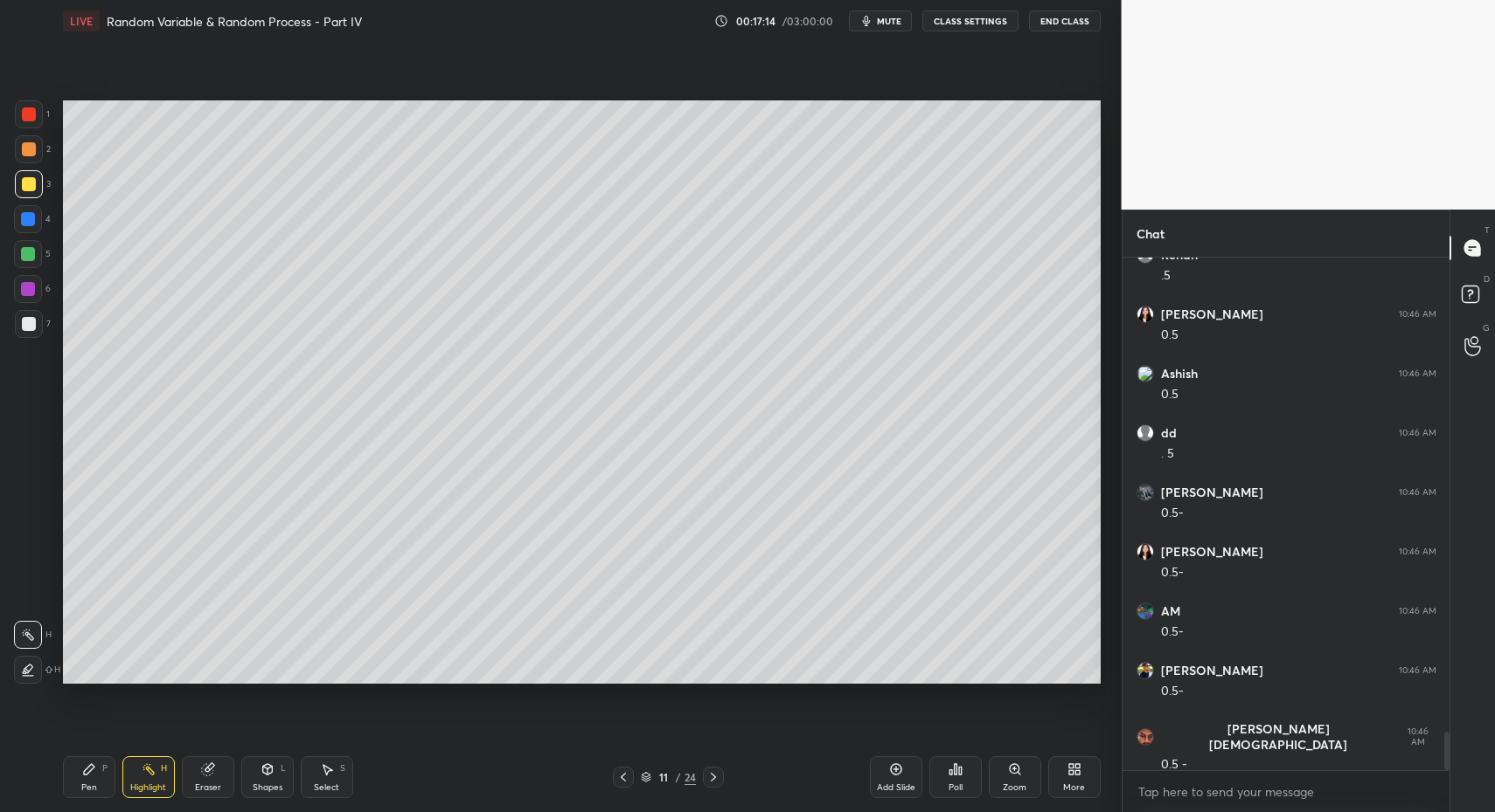
click at [73, 783] on div "Pen P" at bounding box center [89, 778] width 52 height 42
drag, startPoint x: 73, startPoint y: 783, endPoint x: 237, endPoint y: 684, distance: 191.6
click at [75, 778] on div "Pen P" at bounding box center [89, 778] width 52 height 42
click at [1090, 431] on div "Setting up your live class Poll for secs No correct answer Start poll" at bounding box center [581, 392] width 1051 height 701
click at [323, 784] on div "Select" at bounding box center [327, 787] width 26 height 9
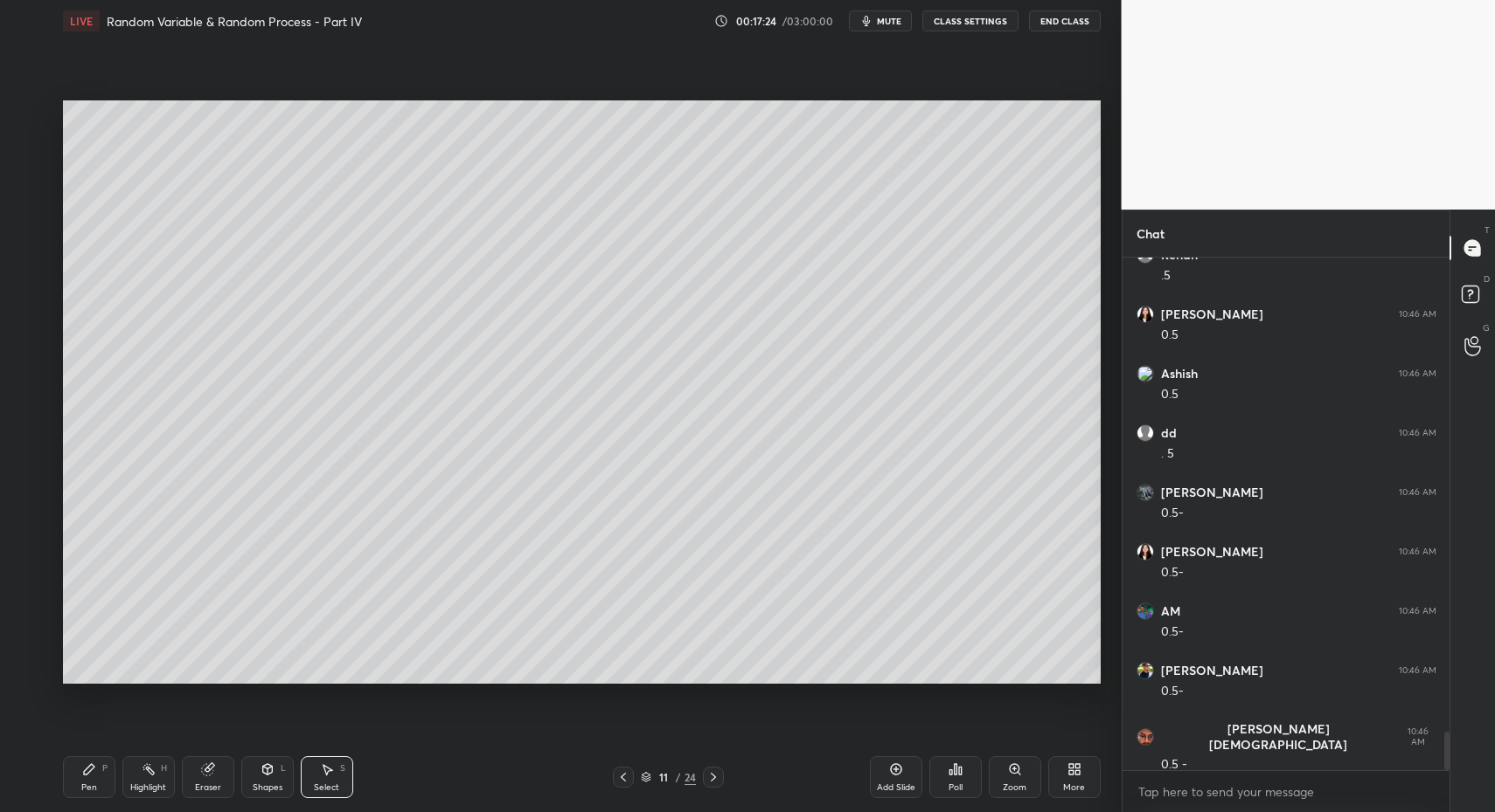
click at [314, 770] on div "Select S" at bounding box center [327, 778] width 52 height 42
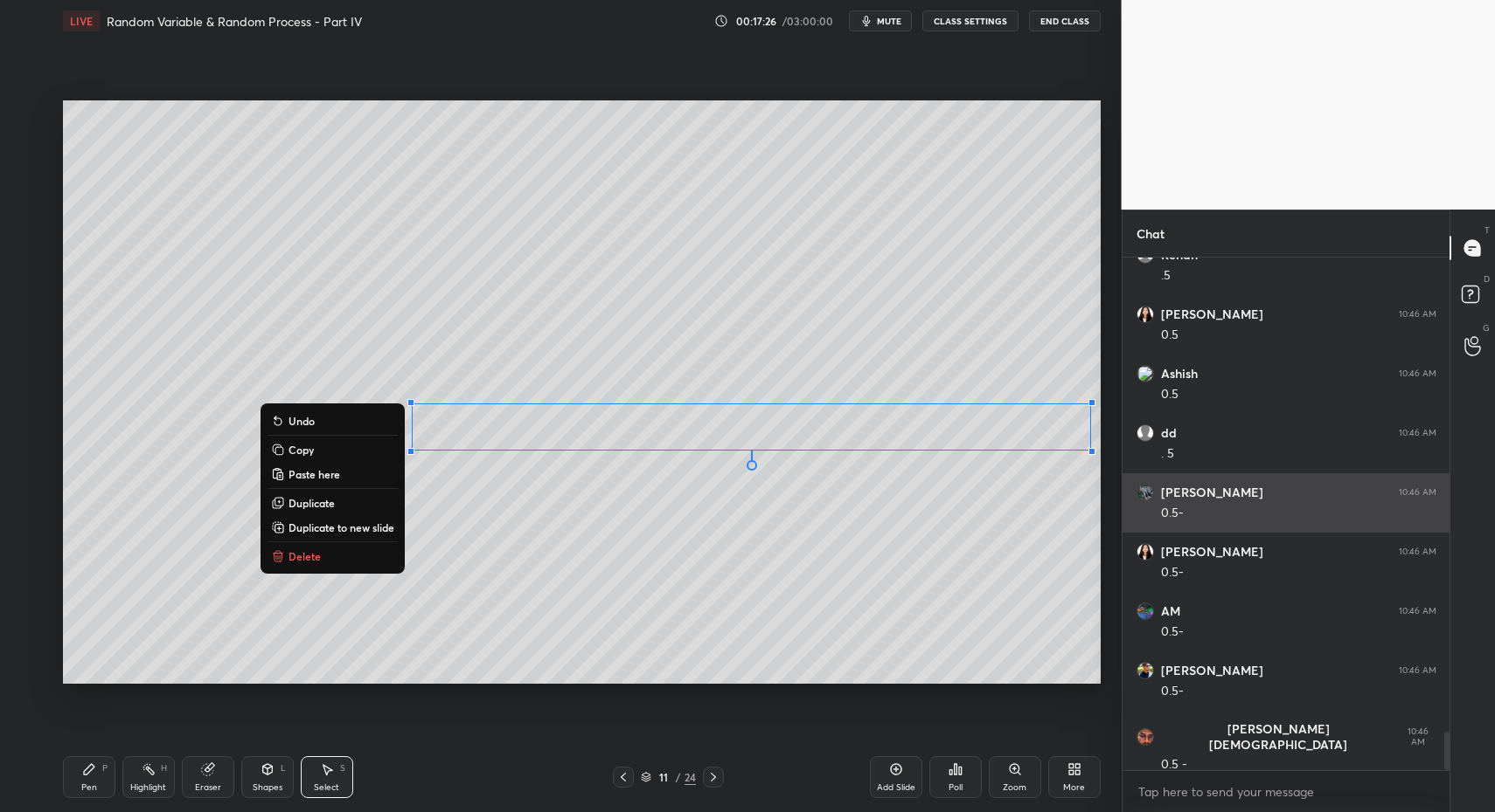
drag, startPoint x: 408, startPoint y: 381, endPoint x: 1127, endPoint y: 482, distance: 726.1
click at [1134, 482] on div "1 2 3 4 5 6 7 C X Z C X Z E E Erase all H H LIVE Random Variable & Random Proce…" at bounding box center [748, 406] width 1495 height 812
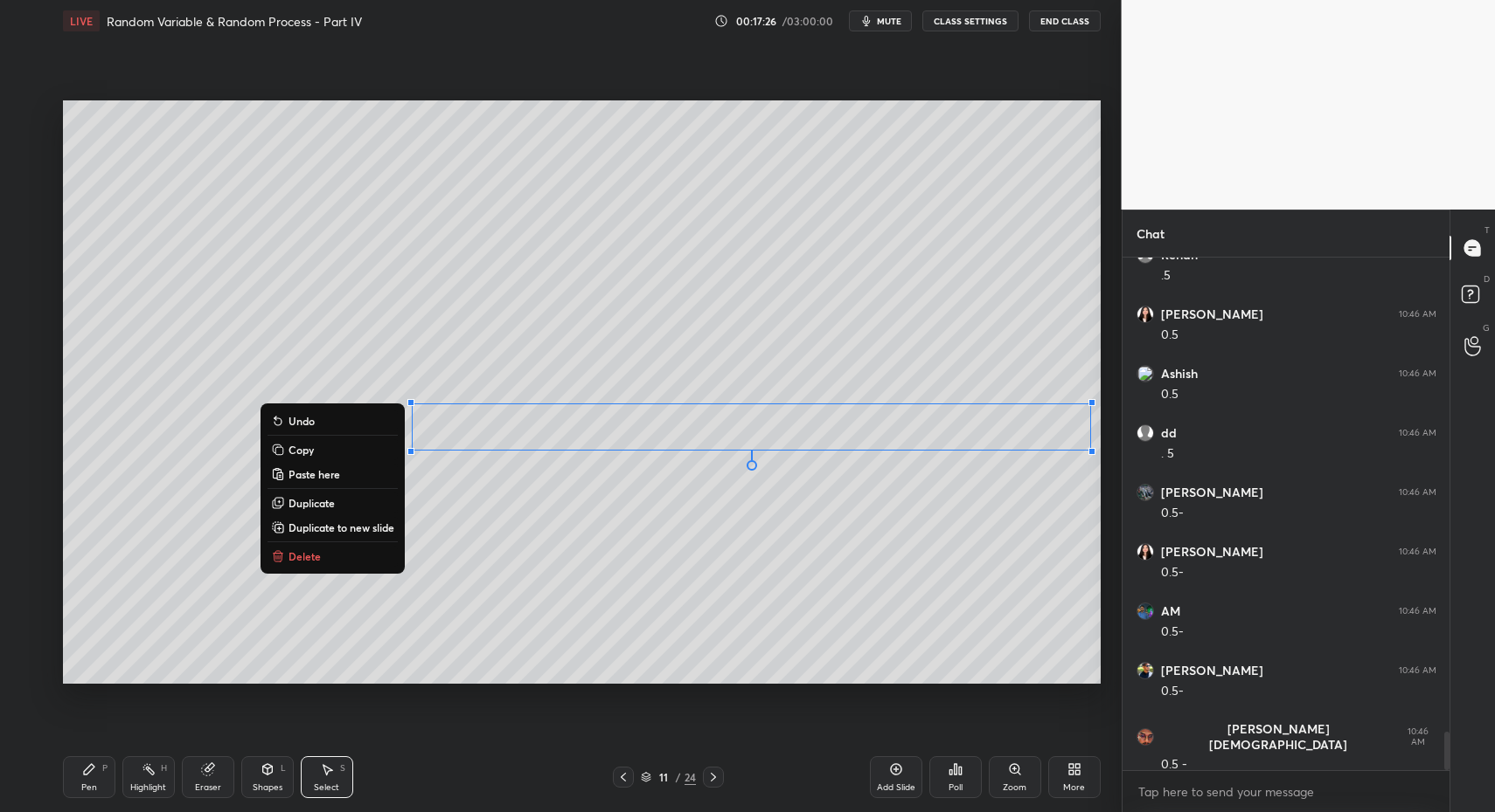
scroll to position [6380, 0]
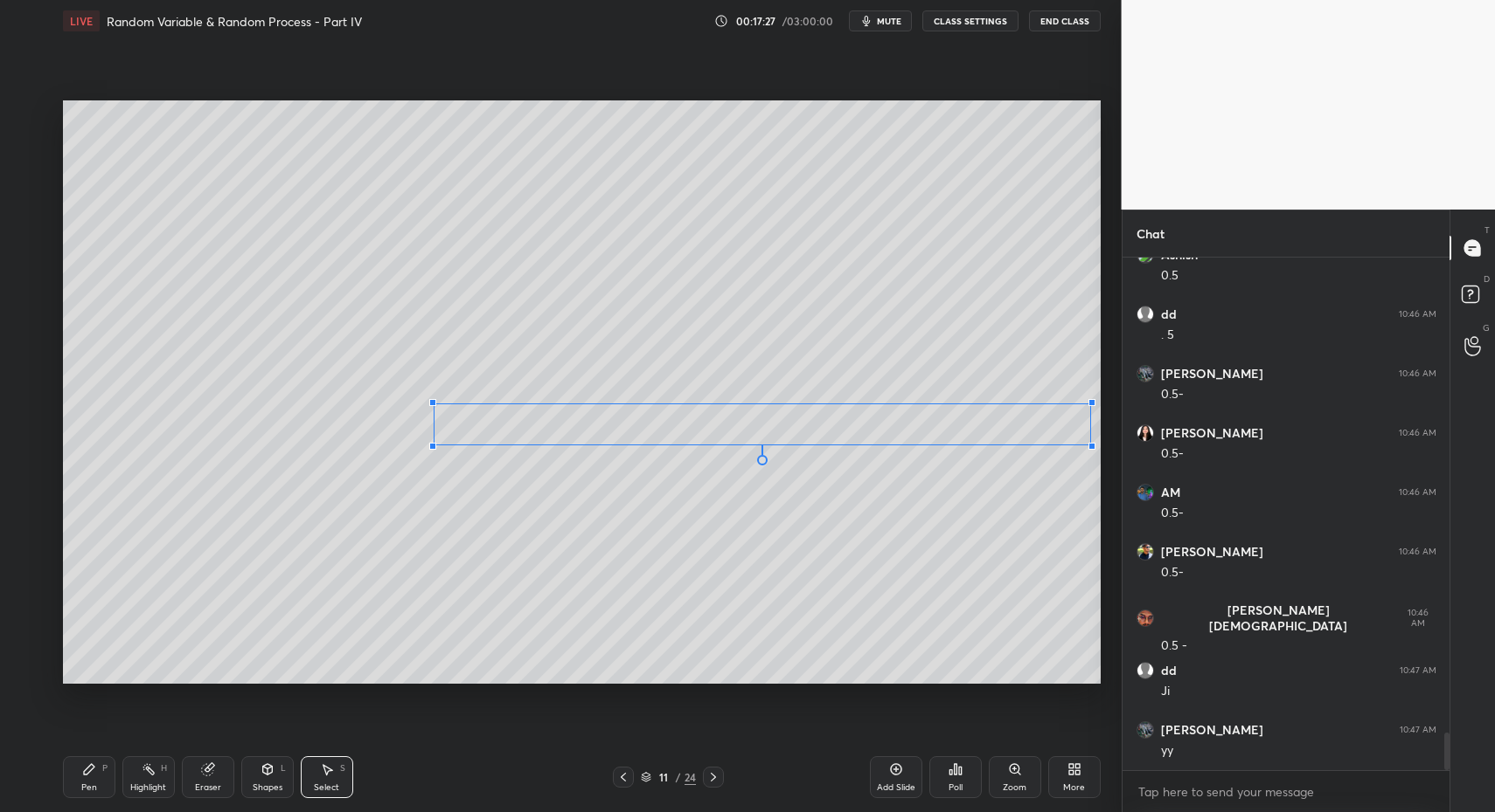
drag, startPoint x: 413, startPoint y: 449, endPoint x: 471, endPoint y: 433, distance: 60.2
click at [436, 443] on div at bounding box center [432, 446] width 7 height 7
drag, startPoint x: 491, startPoint y: 432, endPoint x: 467, endPoint y: 435, distance: 24.2
click at [466, 435] on div "0 ° Undo Copy Paste here Duplicate Duplicate to new slide Delete" at bounding box center [581, 392] width 1038 height 584
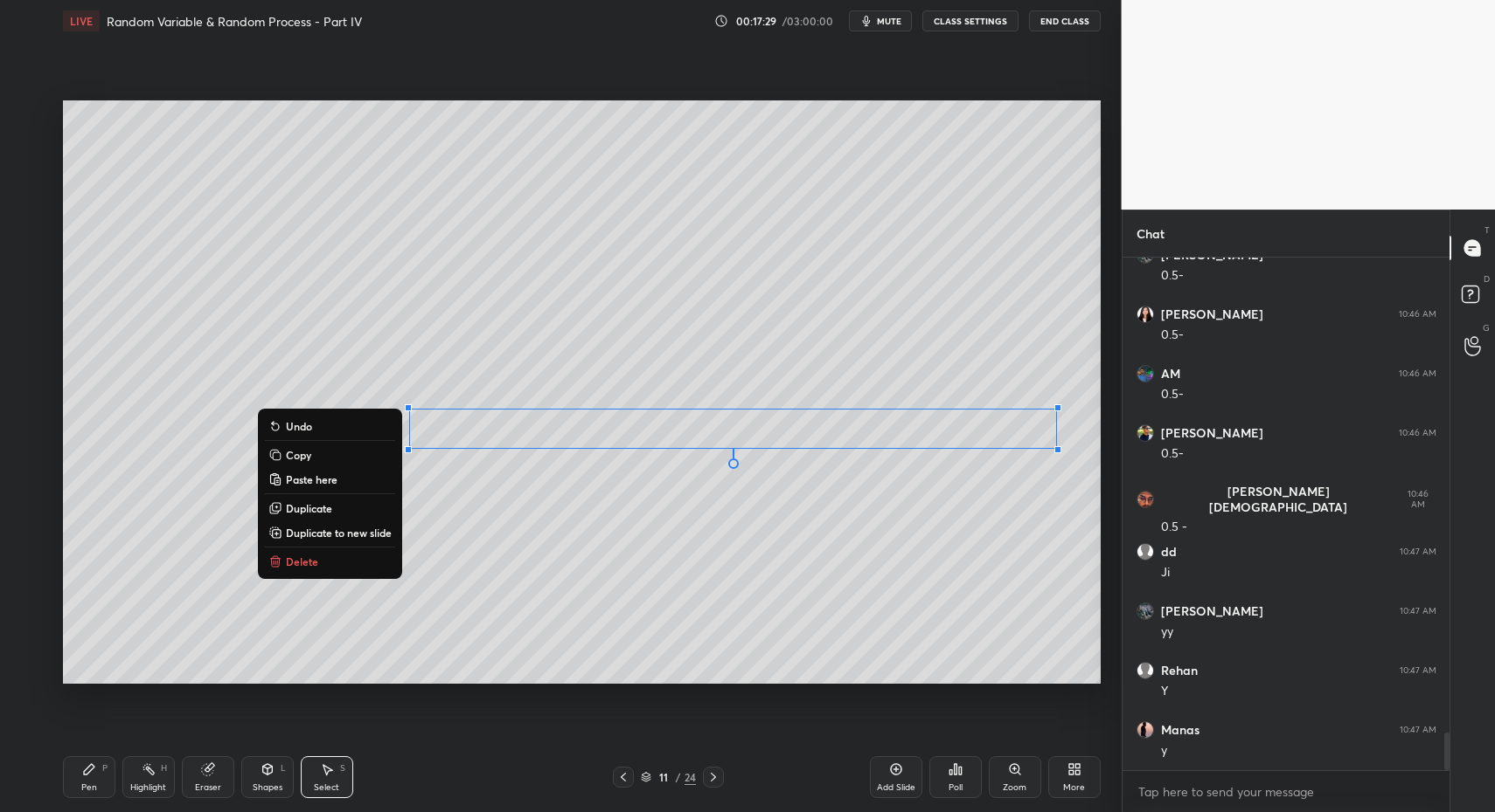
drag, startPoint x: 72, startPoint y: 779, endPoint x: 88, endPoint y: 764, distance: 21.9
click at [76, 773] on div "Pen P" at bounding box center [89, 778] width 52 height 42
click at [100, 763] on div "Pen P" at bounding box center [89, 778] width 52 height 42
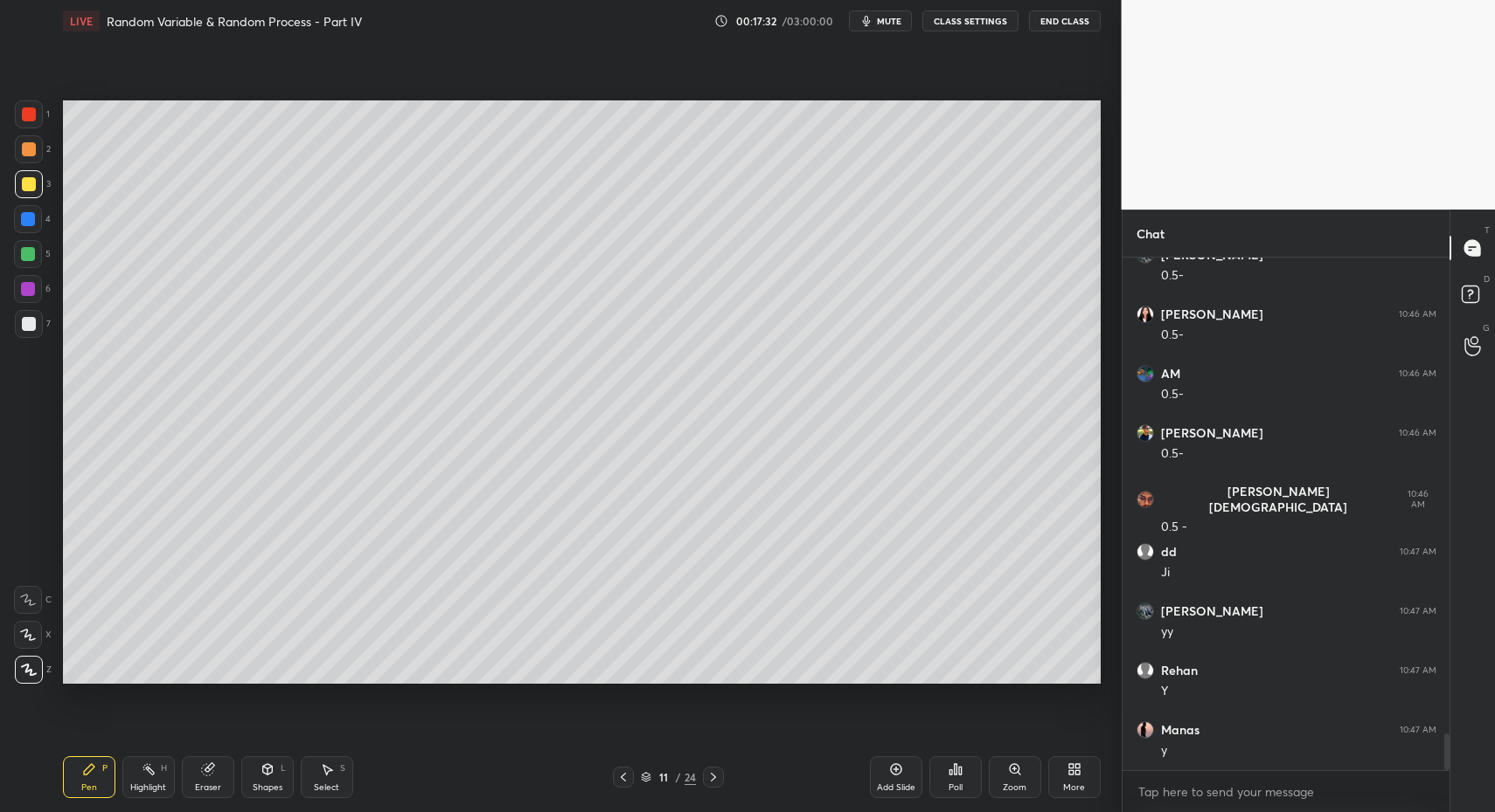
scroll to position [6618, 0]
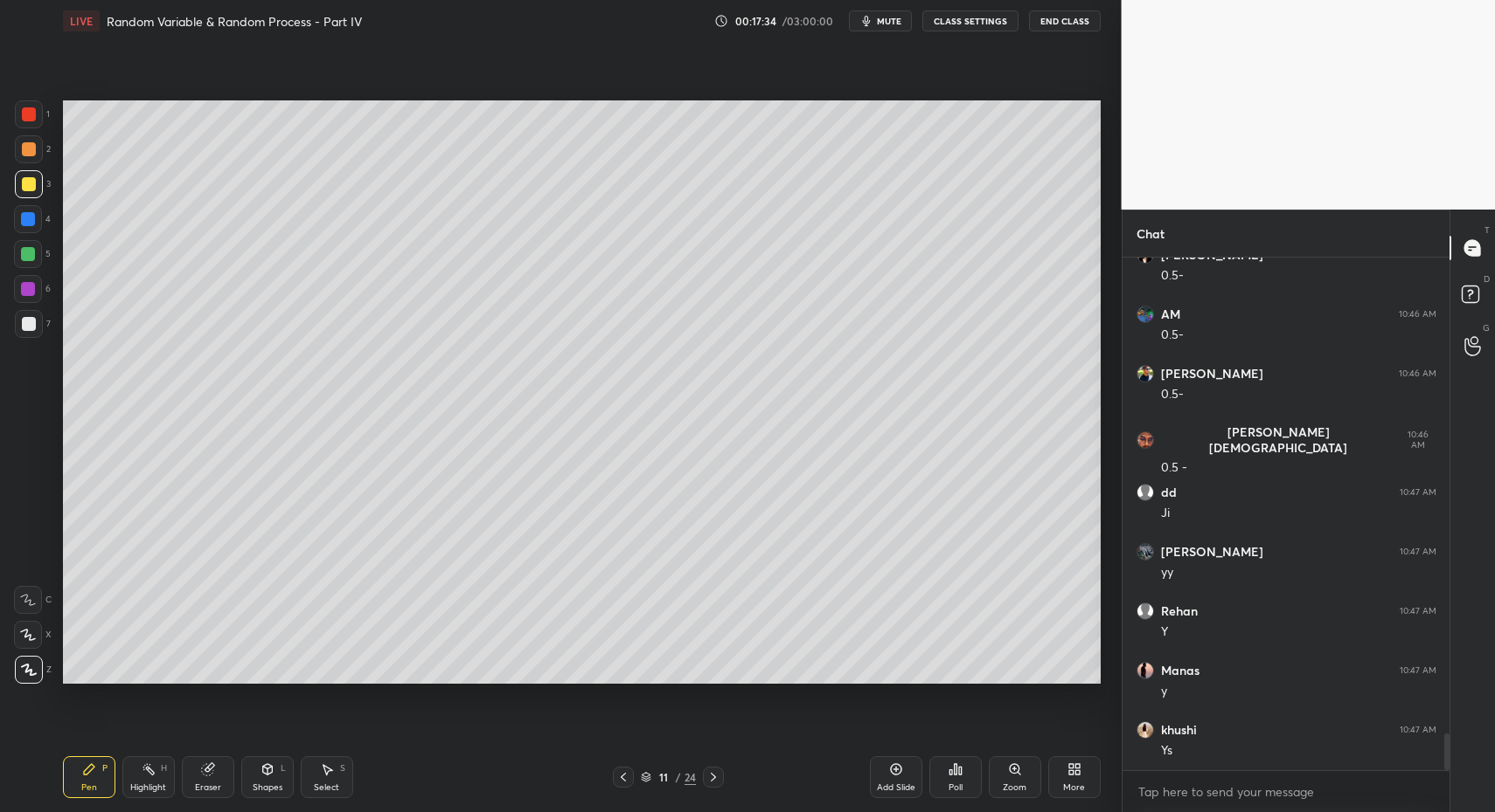
click at [35, 325] on div at bounding box center [29, 323] width 28 height 28
drag, startPoint x: 35, startPoint y: 325, endPoint x: 27, endPoint y: 456, distance: 131.2
click at [35, 325] on div at bounding box center [29, 323] width 28 height 28
click at [25, 601] on icon at bounding box center [28, 600] width 14 height 11
drag, startPoint x: 28, startPoint y: 594, endPoint x: 144, endPoint y: 710, distance: 164.0
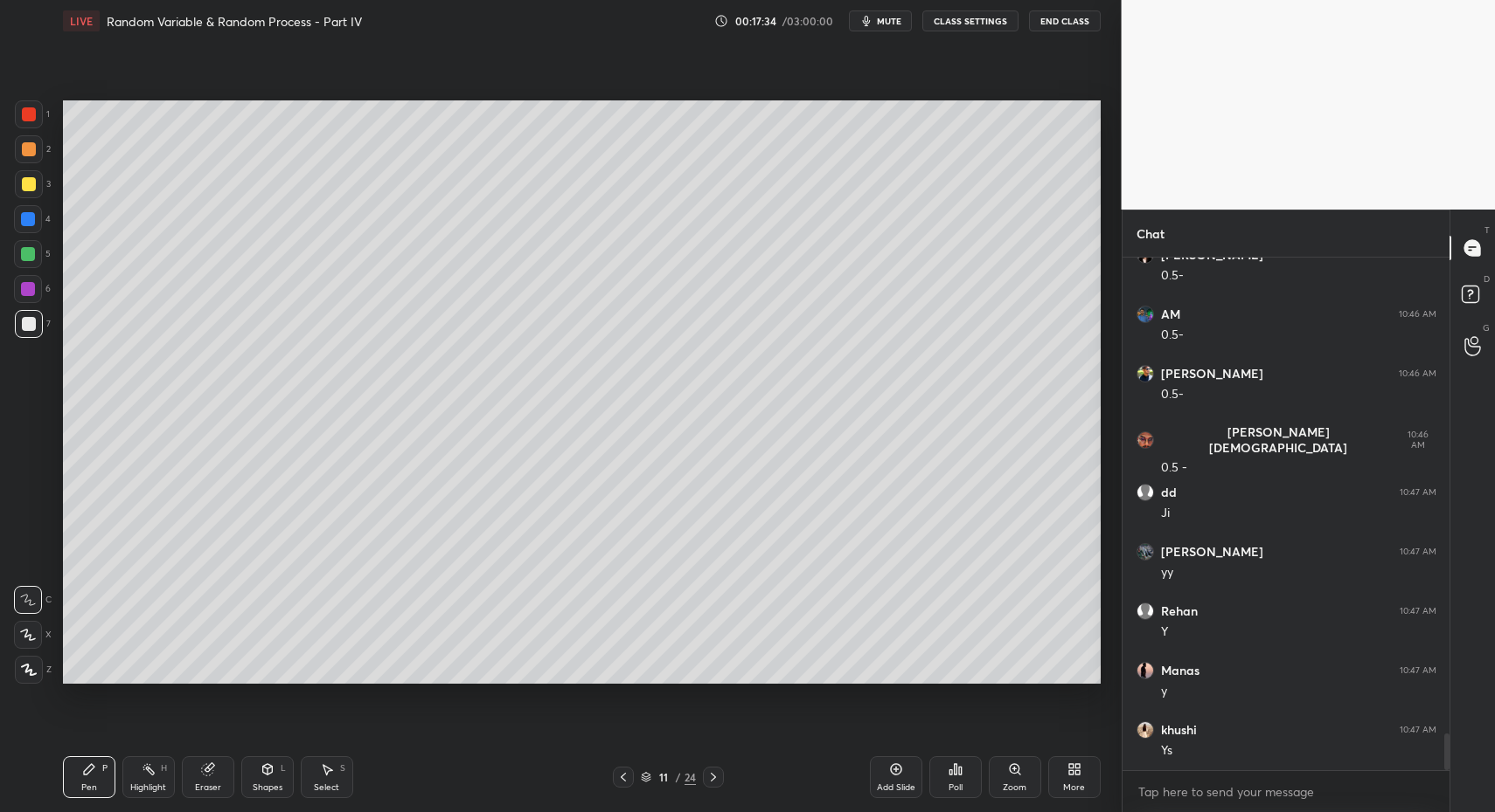
click at [30, 599] on icon at bounding box center [28, 600] width 16 height 12
click at [255, 789] on div "Shapes" at bounding box center [268, 787] width 30 height 9
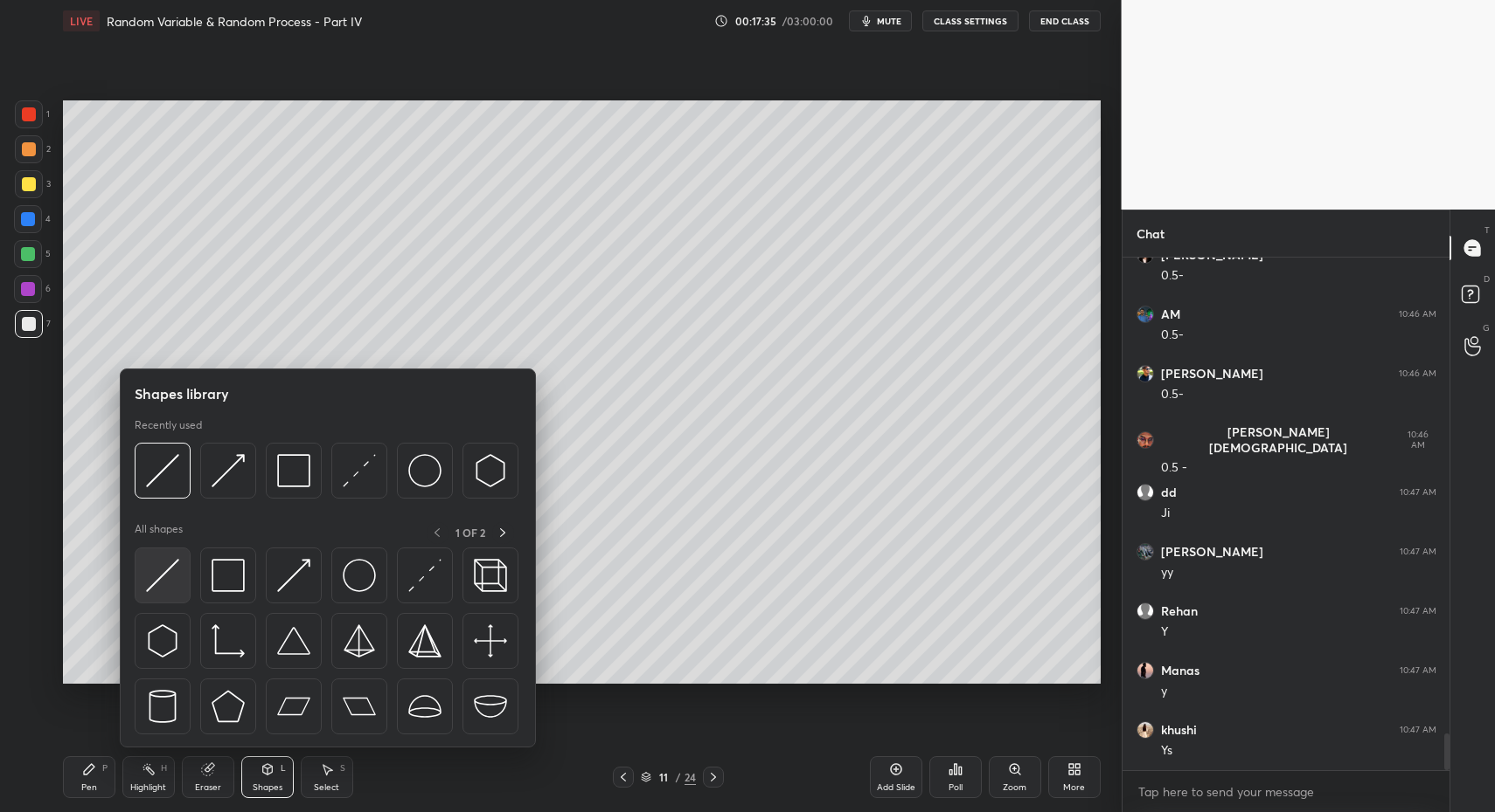
click at [177, 587] on img at bounding box center [162, 576] width 33 height 33
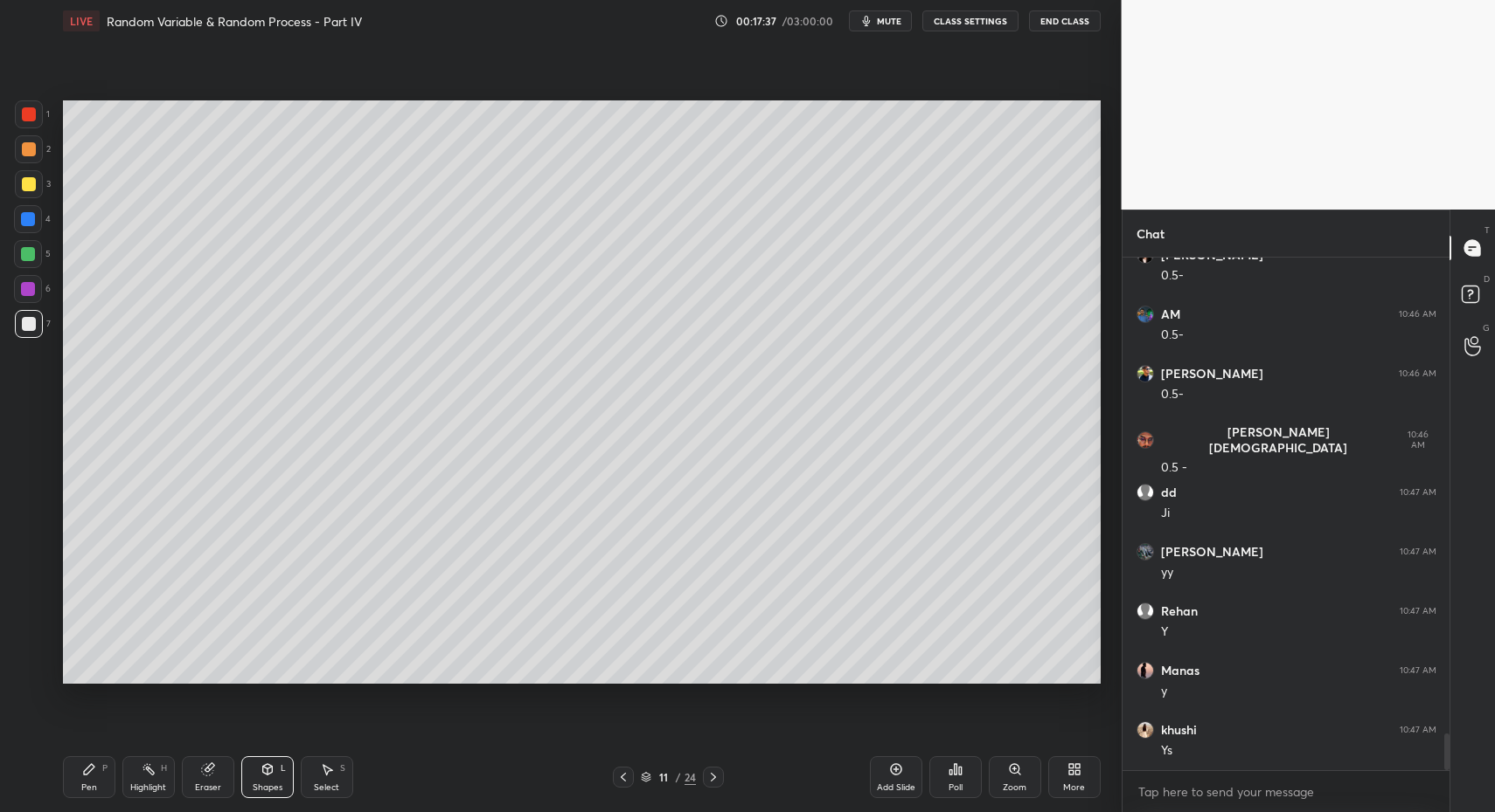
click at [106, 777] on div "Pen P" at bounding box center [89, 778] width 52 height 42
drag, startPoint x: 101, startPoint y: 771, endPoint x: 87, endPoint y: 749, distance: 26.1
click at [96, 771] on div "Pen P" at bounding box center [89, 778] width 52 height 42
click at [30, 328] on div at bounding box center [29, 324] width 14 height 14
click at [25, 198] on div at bounding box center [29, 184] width 28 height 28
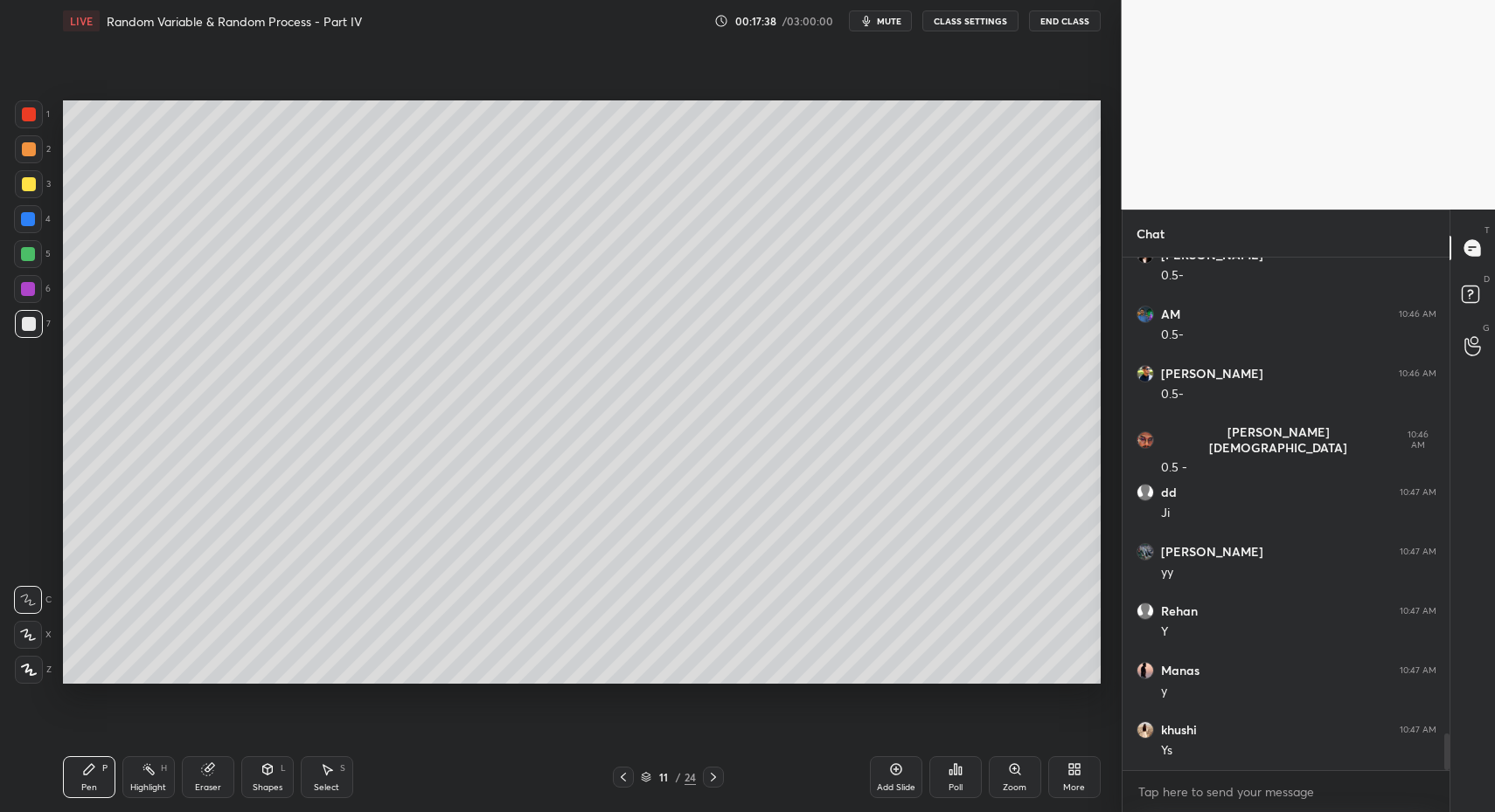
drag, startPoint x: 29, startPoint y: 184, endPoint x: 29, endPoint y: 223, distance: 39.0
click at [29, 185] on div at bounding box center [29, 184] width 14 height 14
click at [33, 666] on div at bounding box center [29, 669] width 28 height 28
click at [78, 777] on div "Pen P" at bounding box center [89, 778] width 52 height 42
click at [30, 329] on div at bounding box center [29, 324] width 14 height 14
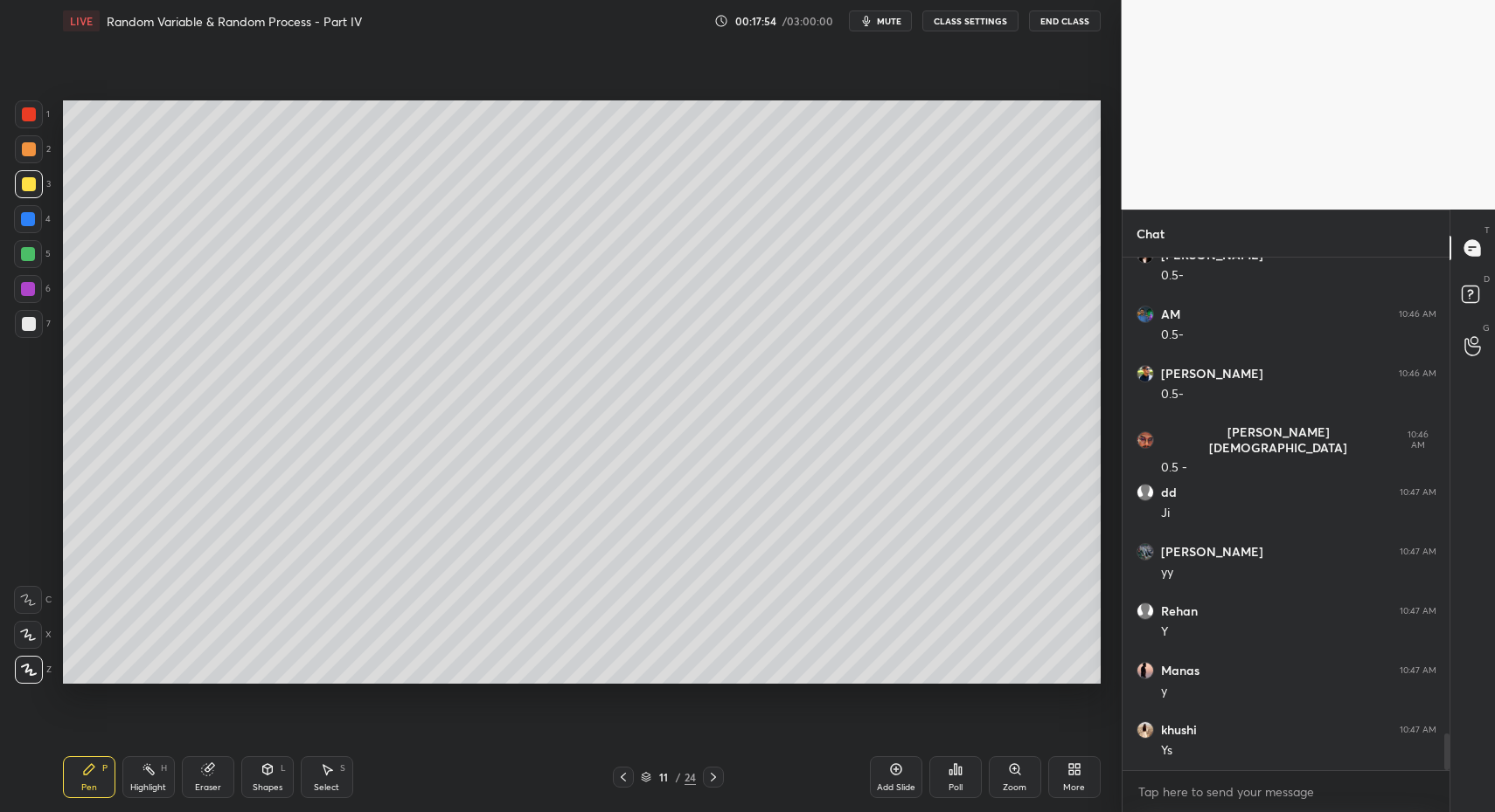
drag, startPoint x: 29, startPoint y: 323, endPoint x: 58, endPoint y: 435, distance: 115.7
click at [24, 329] on div at bounding box center [29, 324] width 14 height 14
click at [96, 775] on div "Pen P" at bounding box center [89, 778] width 52 height 42
click at [146, 776] on div "Highlight H" at bounding box center [148, 778] width 52 height 42
click at [145, 770] on circle at bounding box center [144, 770] width 2 height 2
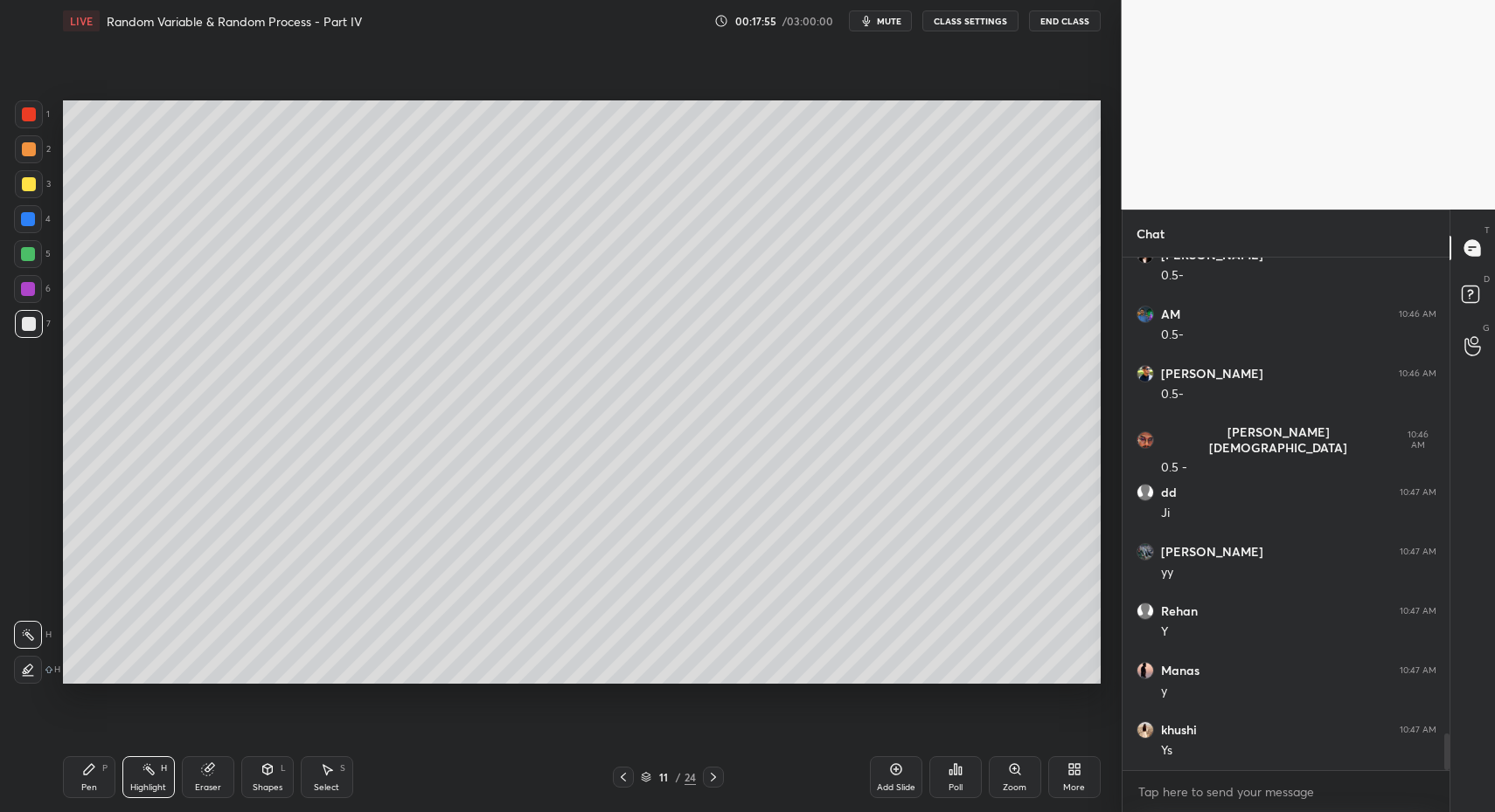
scroll to position [6678, 0]
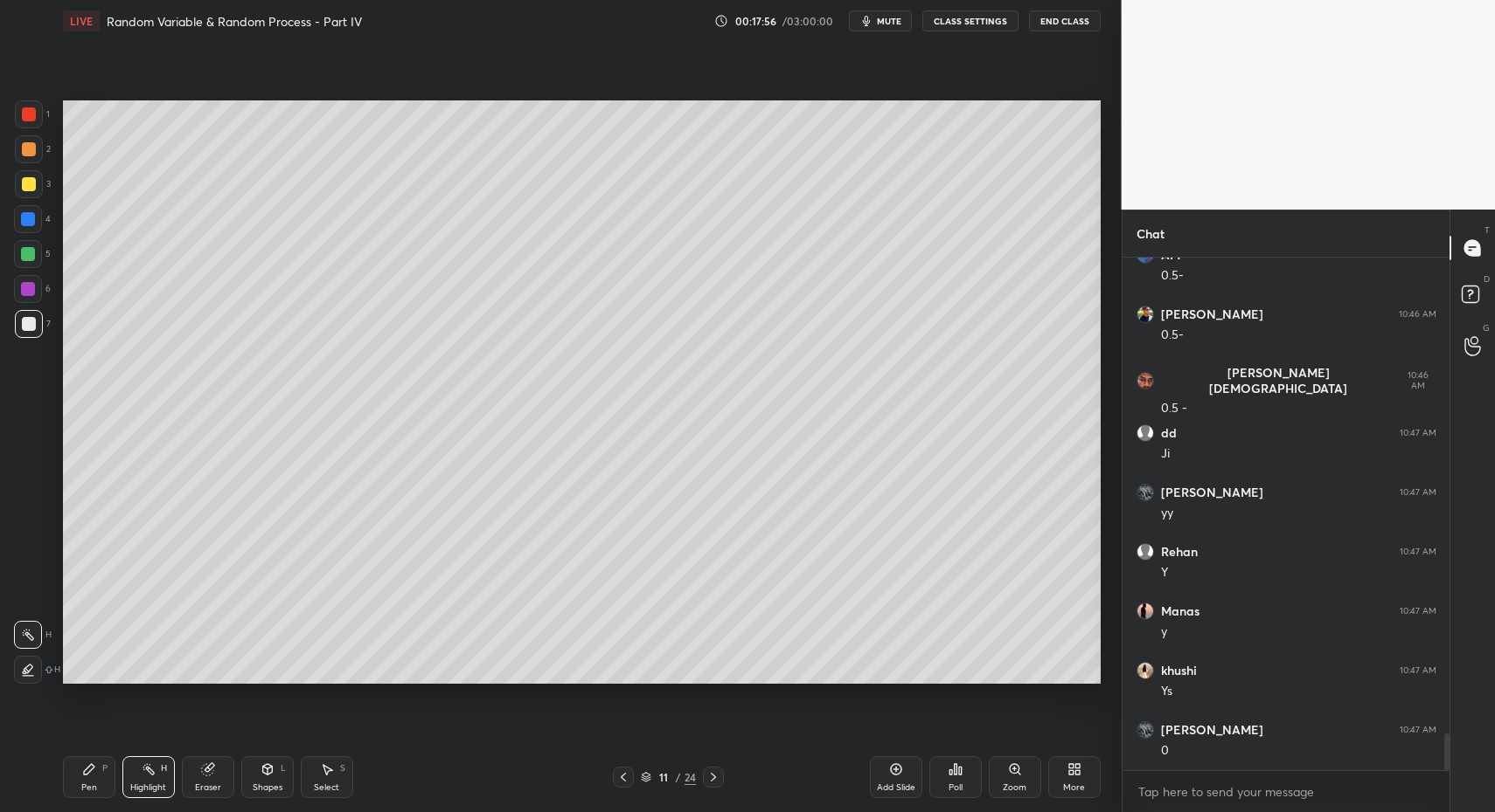
click at [85, 777] on div "Pen P" at bounding box center [89, 778] width 52 height 42
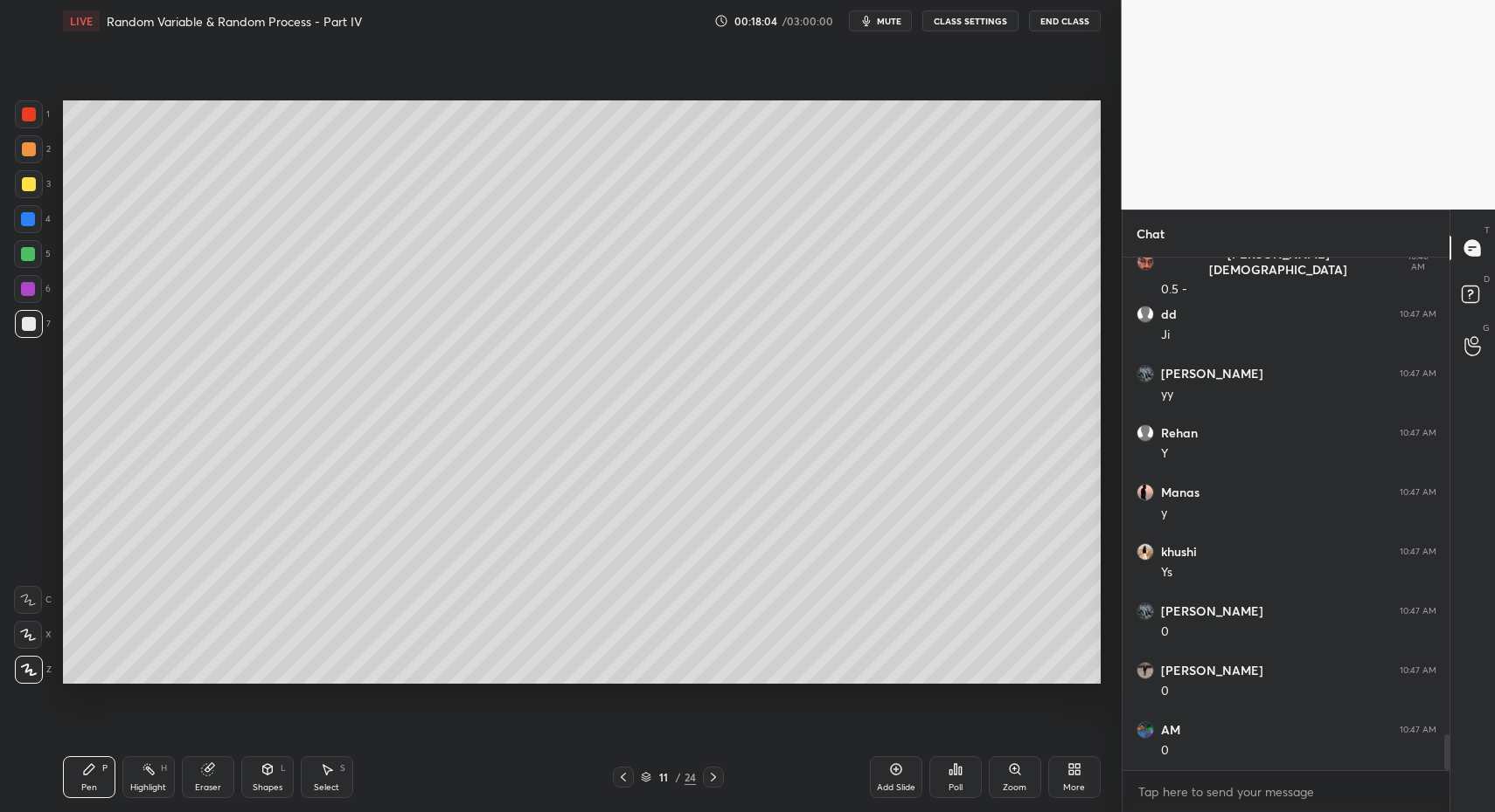
scroll to position [6856, 0]
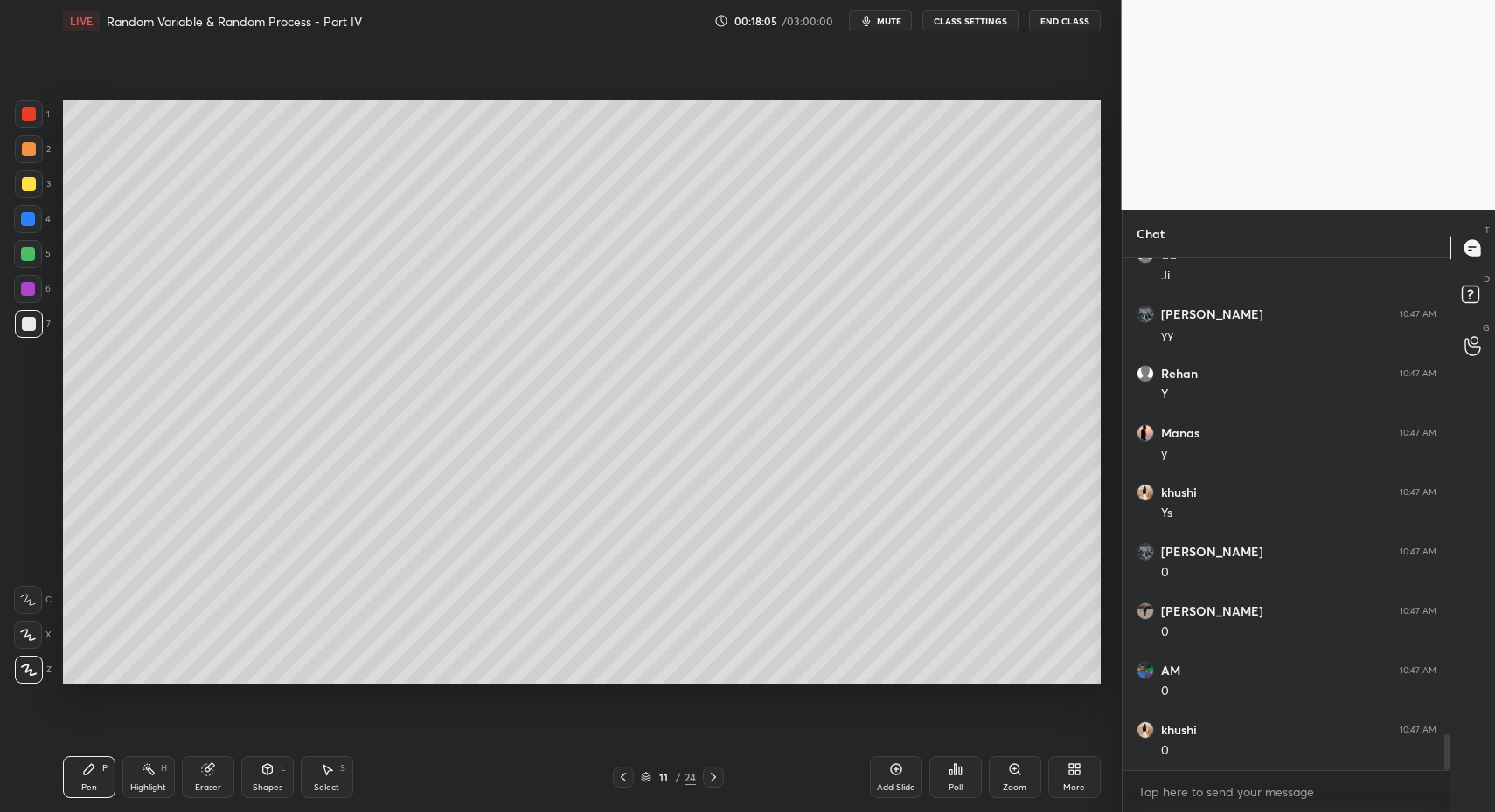
drag, startPoint x: 136, startPoint y: 785, endPoint x: 150, endPoint y: 776, distance: 16.6
click at [136, 785] on div "Highlight" at bounding box center [148, 787] width 35 height 9
drag, startPoint x: 150, startPoint y: 776, endPoint x: 218, endPoint y: 696, distance: 105.0
click at [147, 773] on icon at bounding box center [149, 770] width 14 height 14
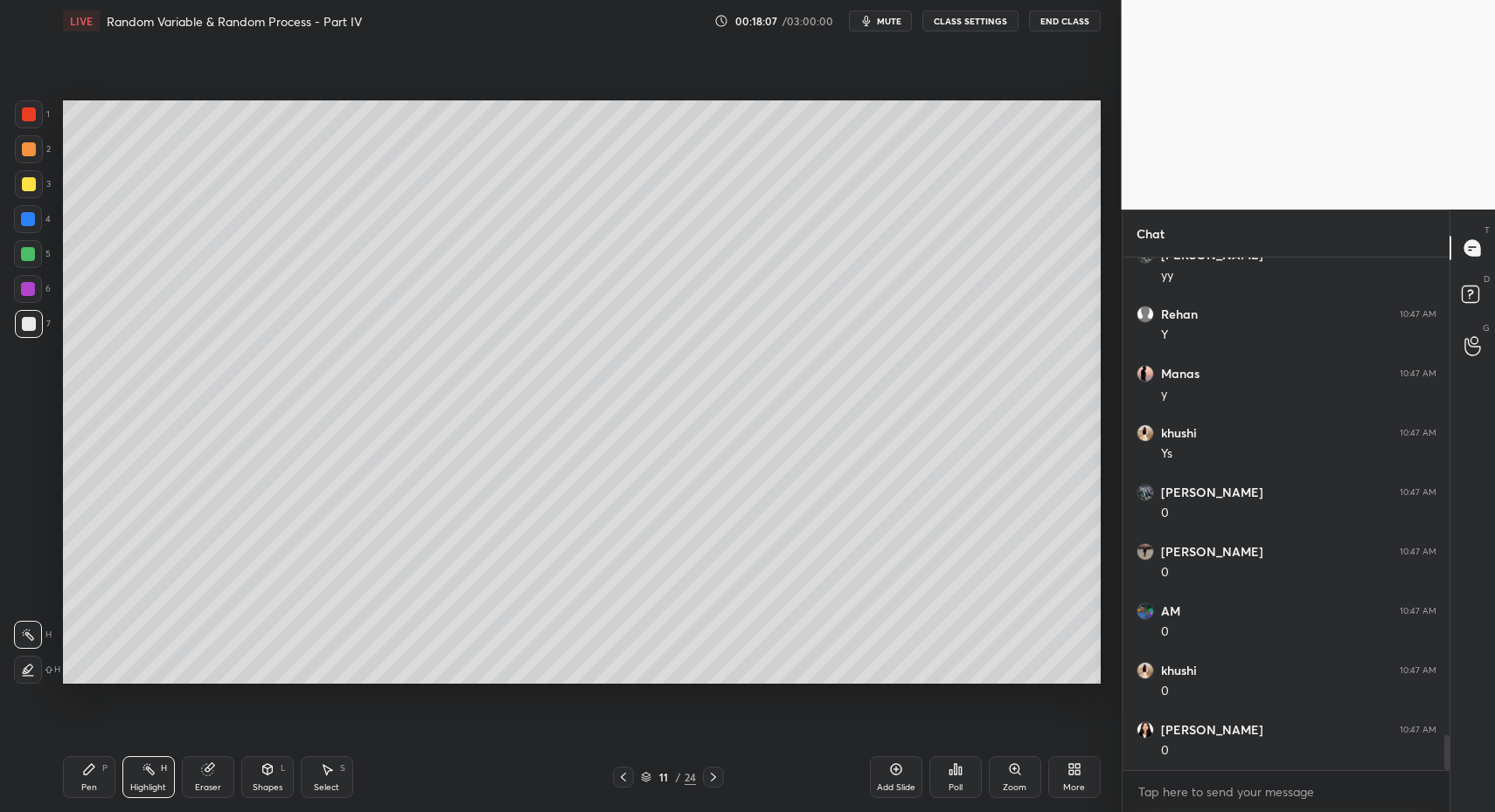
click at [90, 783] on div "Pen" at bounding box center [90, 787] width 16 height 9
click at [84, 775] on icon at bounding box center [90, 770] width 14 height 14
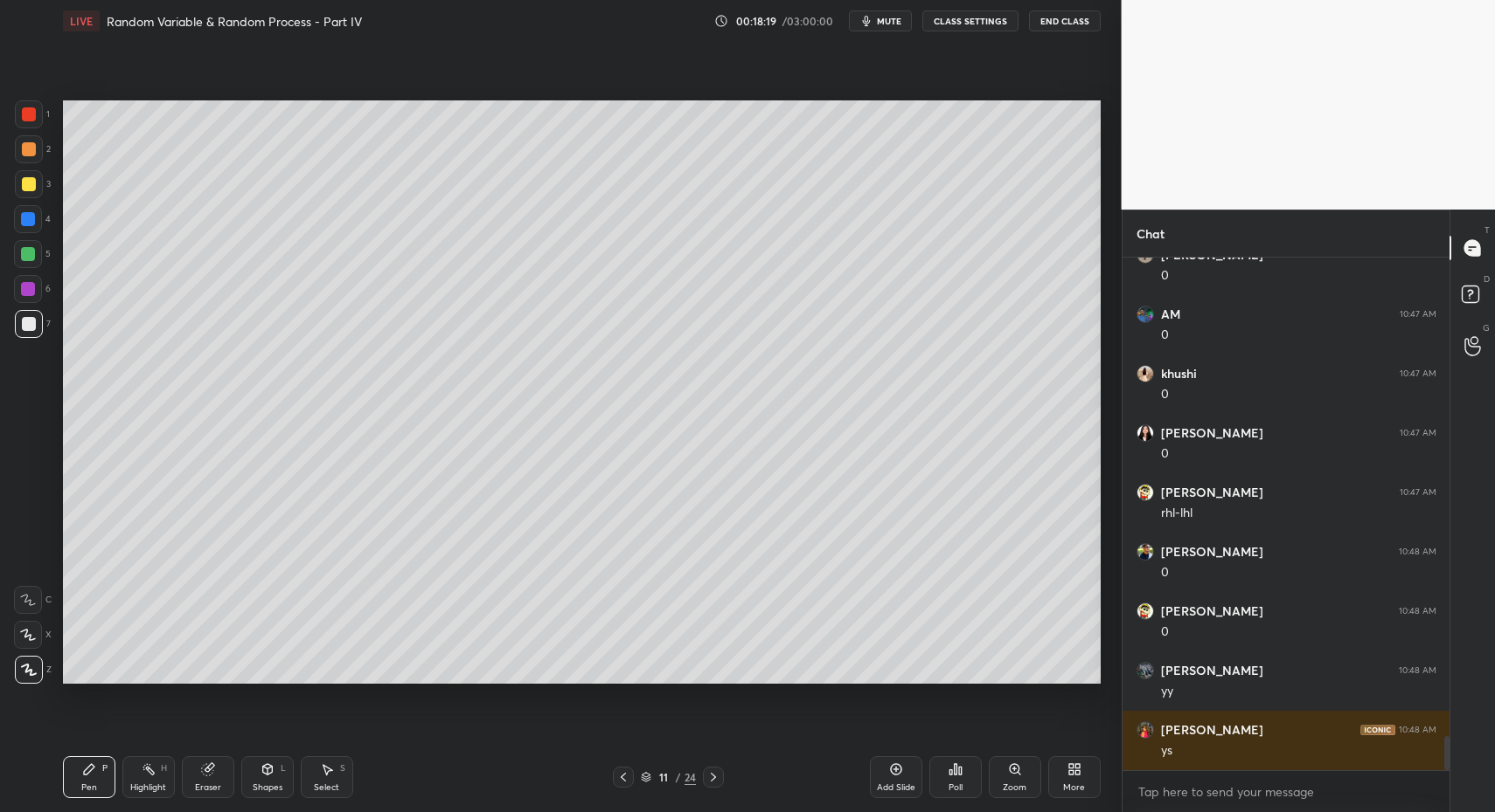
drag, startPoint x: 327, startPoint y: 790, endPoint x: 318, endPoint y: 765, distance: 26.6
click at [327, 790] on div "Select" at bounding box center [327, 787] width 26 height 9
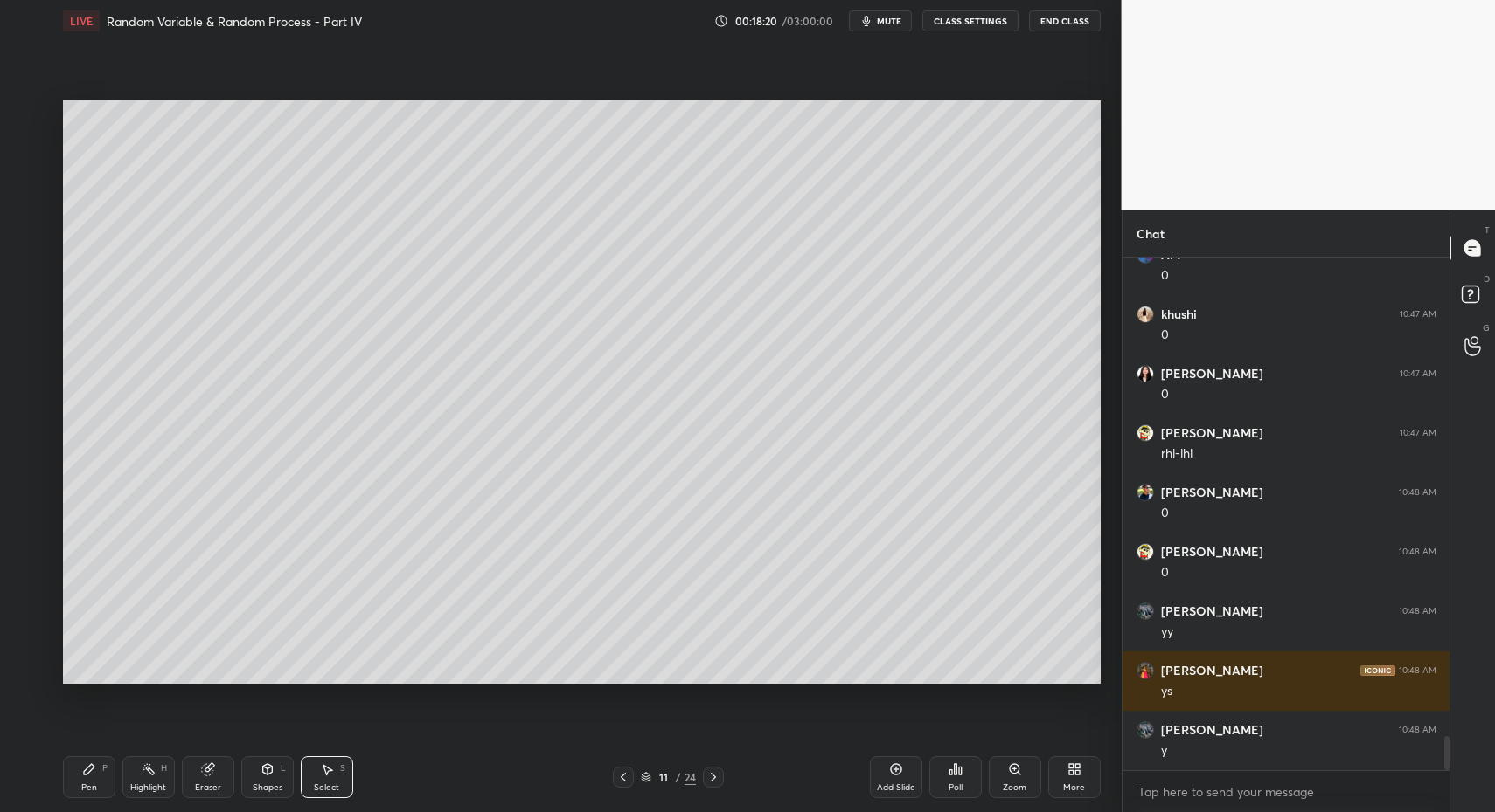
drag, startPoint x: 68, startPoint y: 97, endPoint x: 572, endPoint y: 293, distance: 540.8
click at [729, 350] on div "0 ° Undo Copy Paste here Duplicate Duplicate to new slide Delete Setting up you…" at bounding box center [581, 392] width 1051 height 701
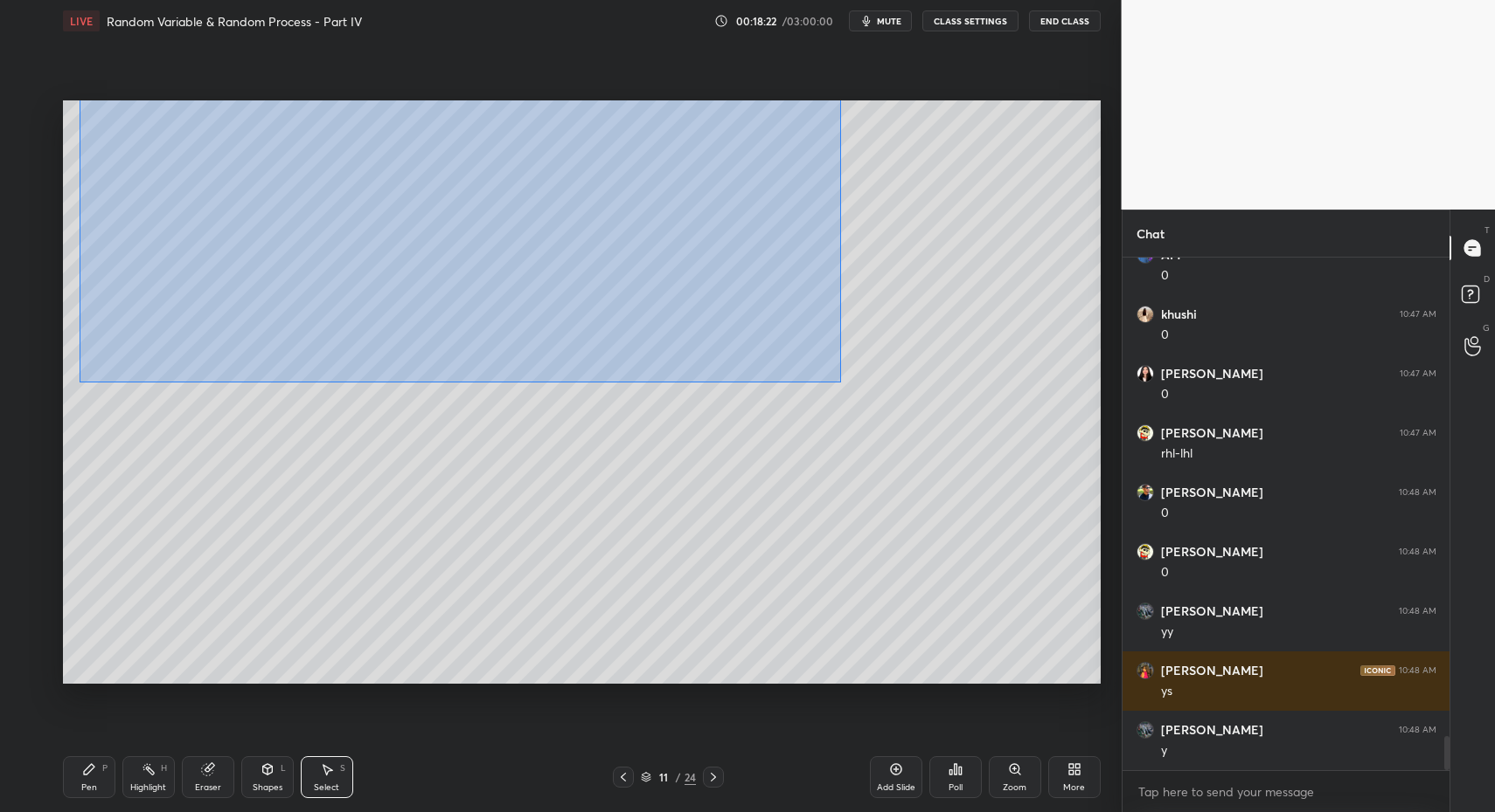
drag, startPoint x: 80, startPoint y: 100, endPoint x: 823, endPoint y: 415, distance: 807.0
click at [838, 380] on div "0 ° Undo Copy Paste here Duplicate Duplicate to new slide Delete" at bounding box center [581, 392] width 1038 height 584
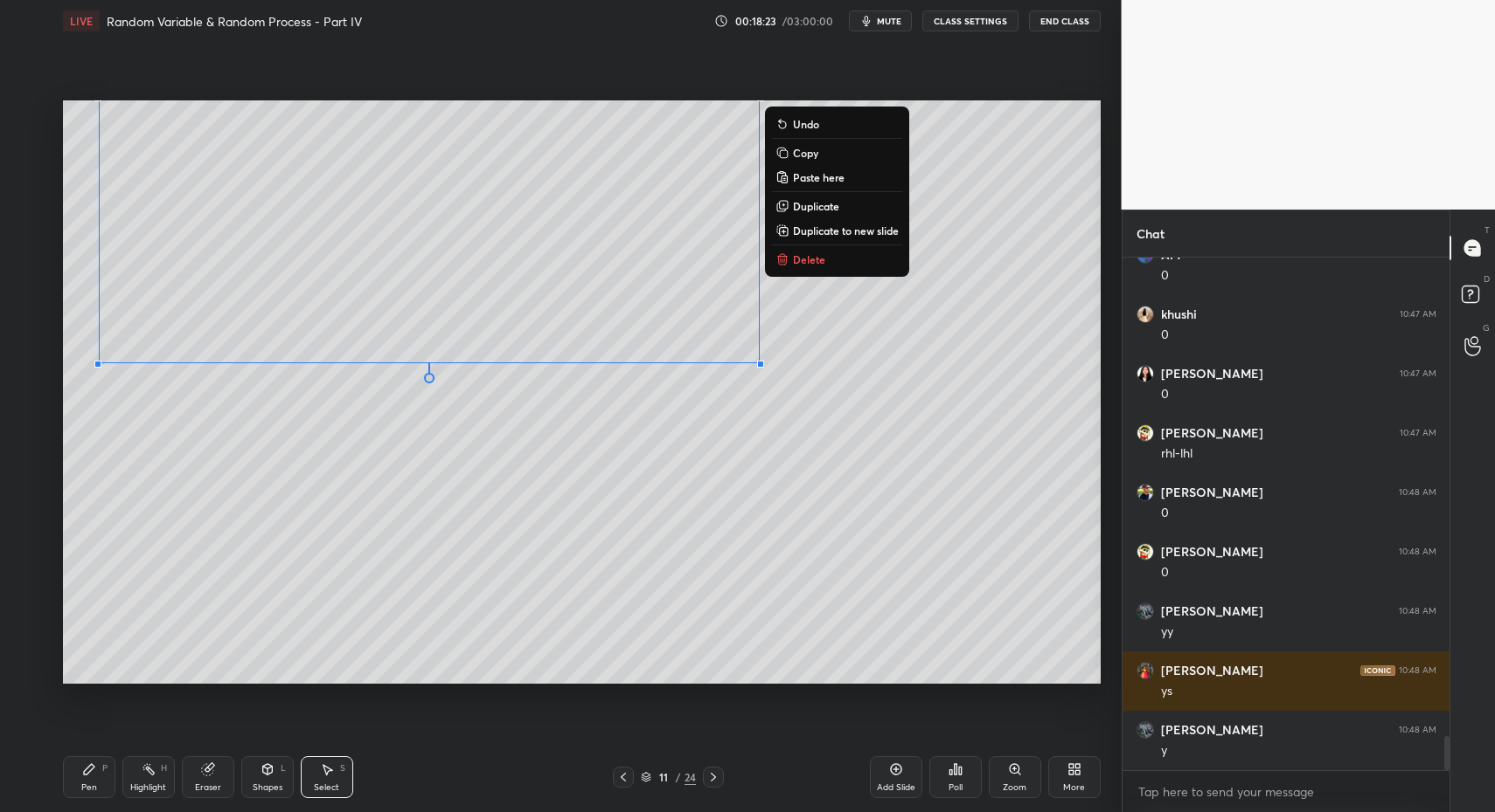
click at [617, 781] on icon at bounding box center [623, 778] width 14 height 14
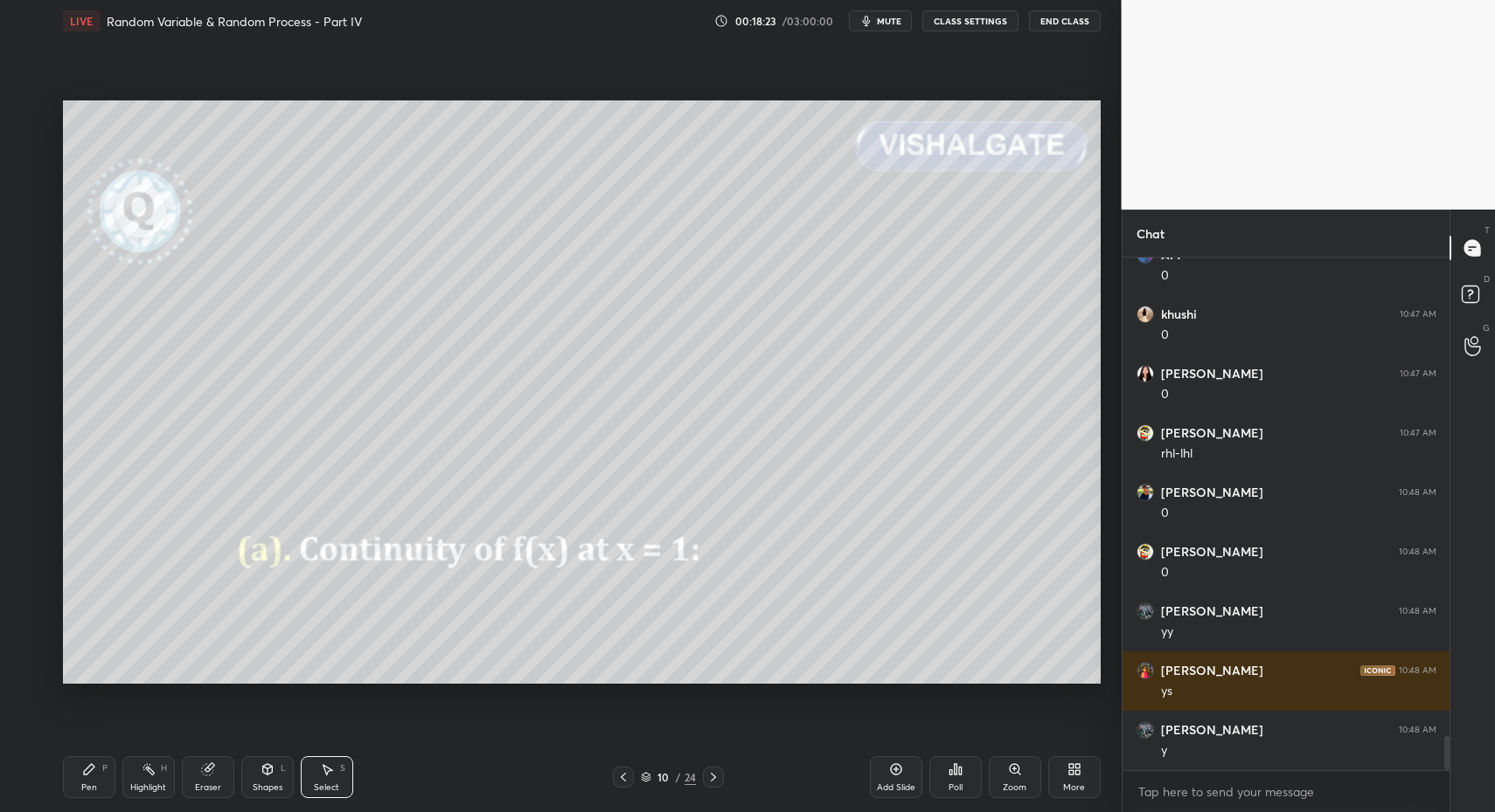
click at [348, 796] on div "Select S" at bounding box center [327, 778] width 52 height 42
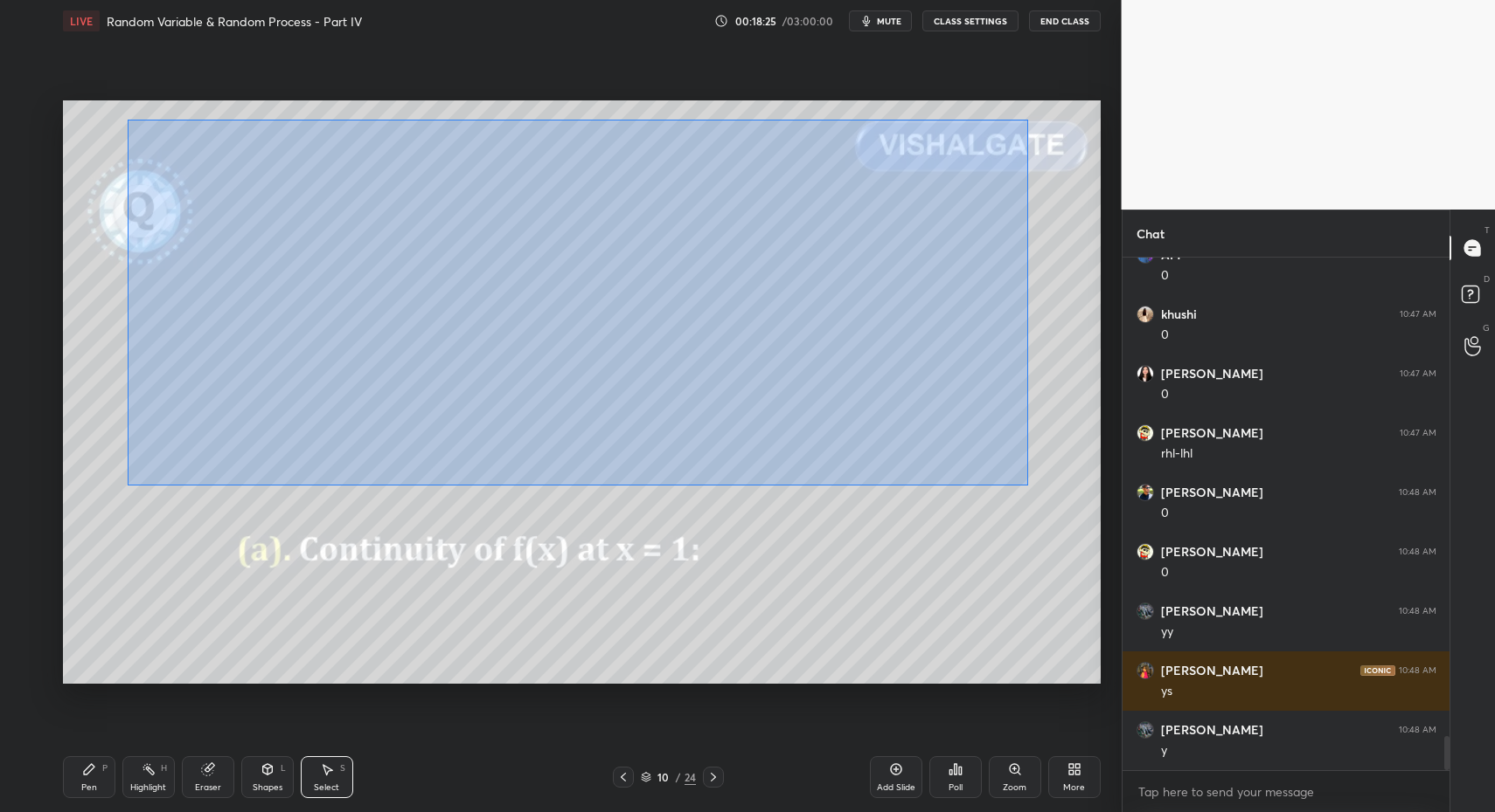
drag, startPoint x: 127, startPoint y: 119, endPoint x: 1025, endPoint y: 487, distance: 970.5
click at [1025, 487] on div "0 ° Undo Copy Paste here Duplicate Duplicate to new slide Delete" at bounding box center [581, 392] width 1038 height 584
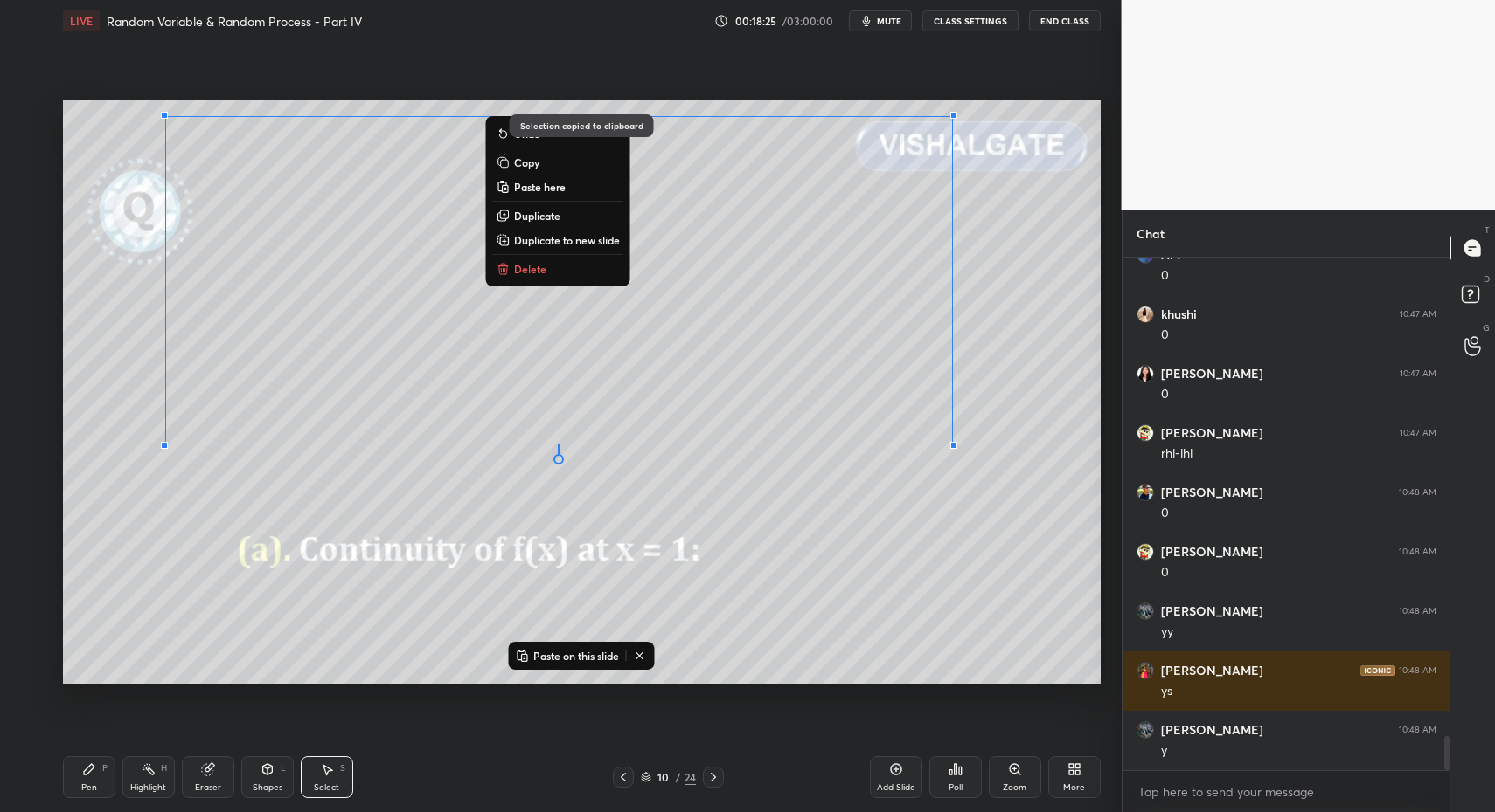
click at [716, 779] on icon at bounding box center [713, 778] width 14 height 14
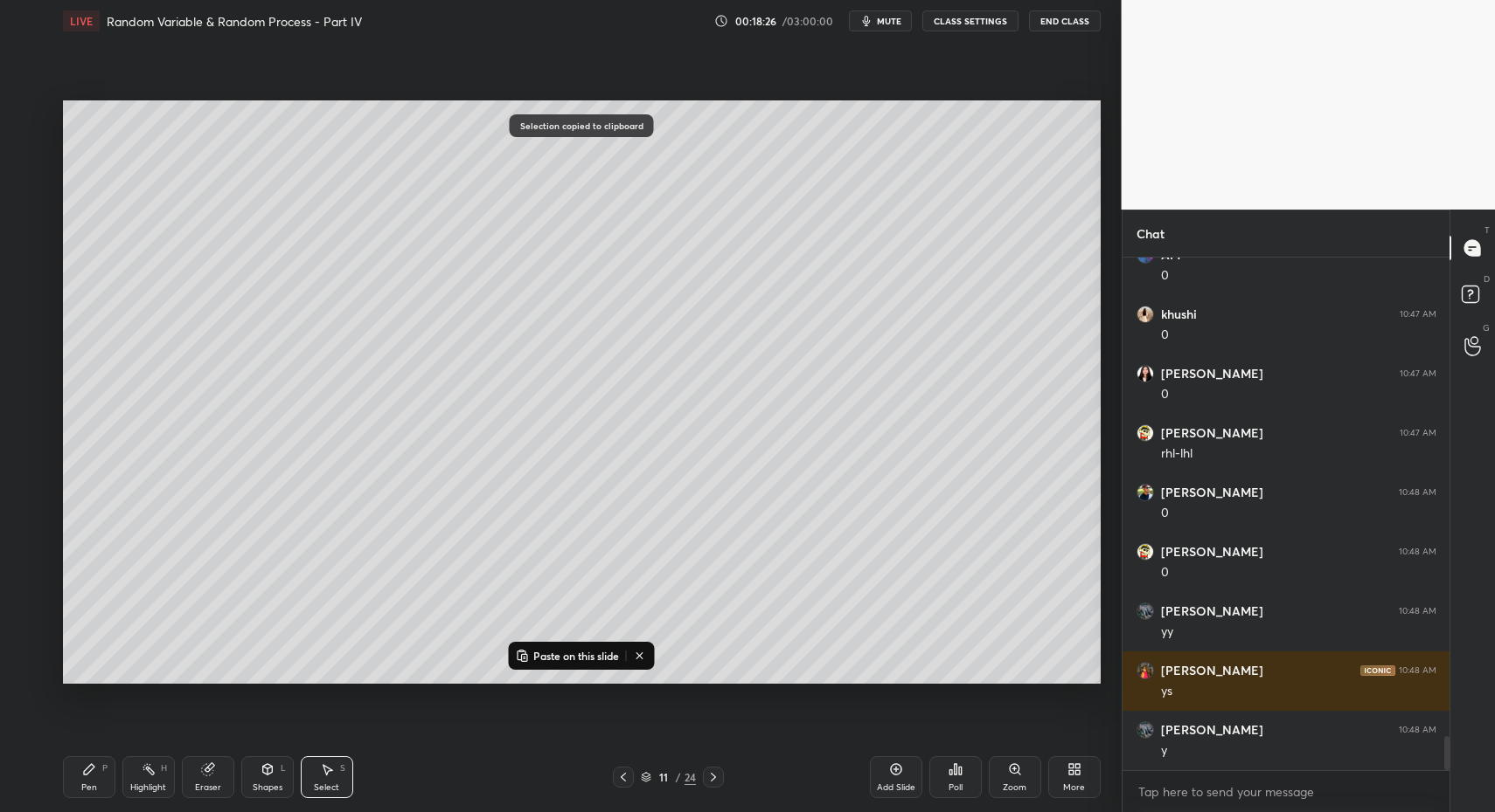
click at [716, 778] on icon at bounding box center [713, 778] width 14 height 14
click at [894, 781] on div "Add Slide" at bounding box center [895, 778] width 52 height 42
drag, startPoint x: 163, startPoint y: 450, endPoint x: 174, endPoint y: 428, distance: 24.6
click at [173, 439] on div "0 ° Undo Copy Paste here Duplicate Duplicate to new slide Delete" at bounding box center [581, 392] width 1038 height 584
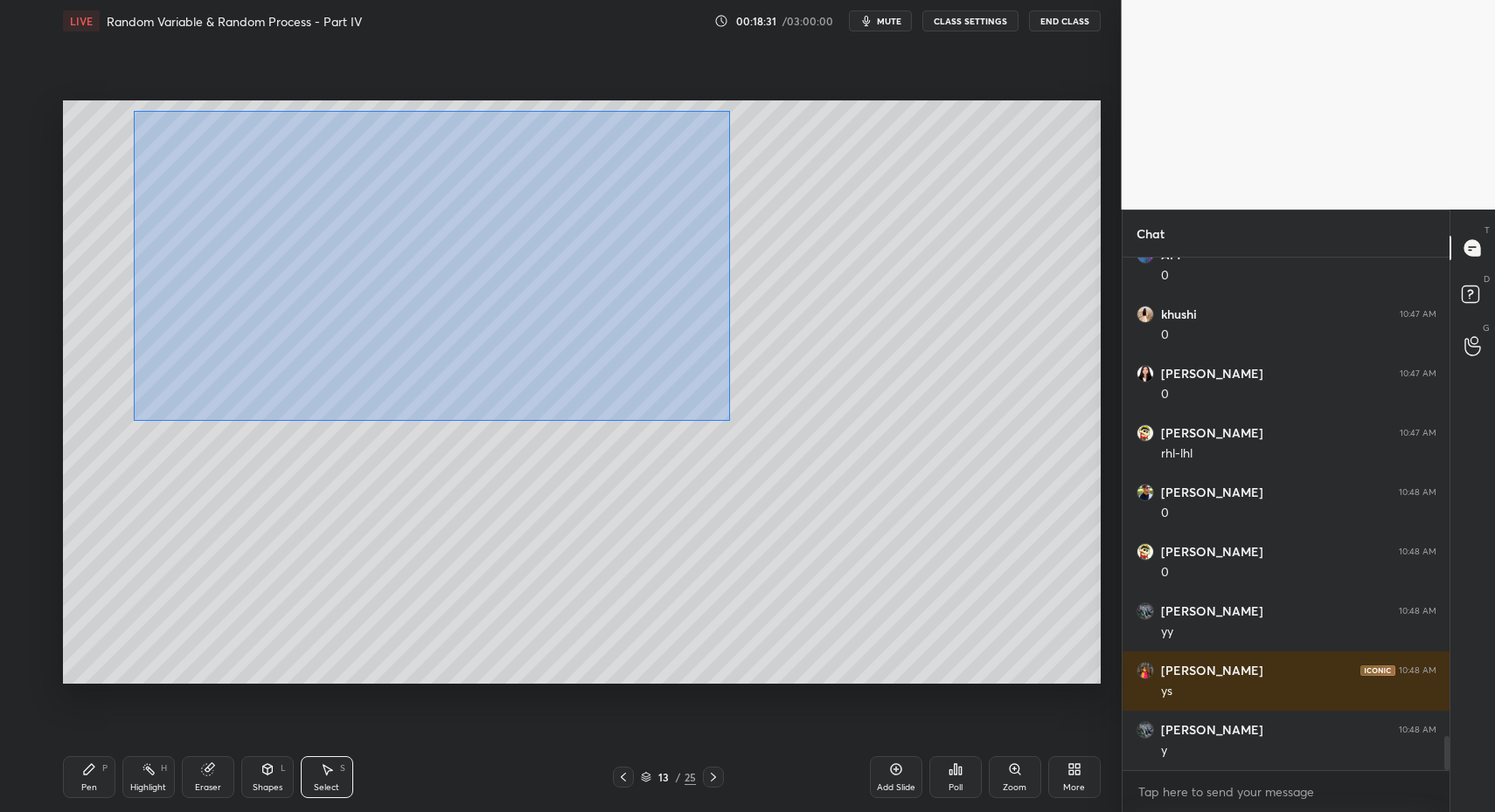
drag, startPoint x: 134, startPoint y: 110, endPoint x: 979, endPoint y: 522, distance: 940.1
click at [1037, 544] on div "0 ° Undo Copy Paste here Duplicate Duplicate to new slide Delete" at bounding box center [581, 392] width 1038 height 584
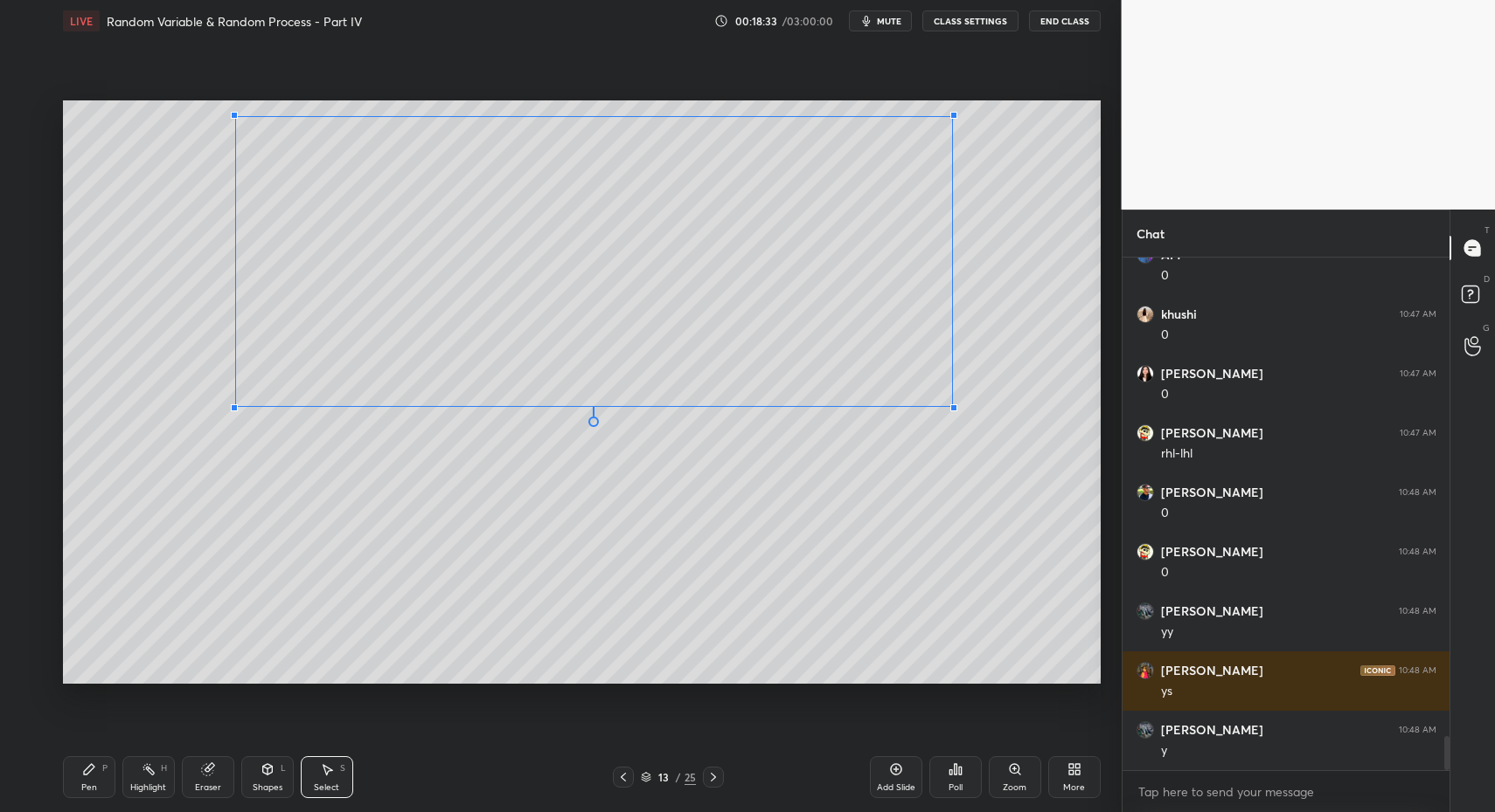
drag, startPoint x: 161, startPoint y: 445, endPoint x: 279, endPoint y: 381, distance: 134.2
click at [238, 404] on div at bounding box center [234, 407] width 7 height 7
drag, startPoint x: 259, startPoint y: 380, endPoint x: 154, endPoint y: 448, distance: 125.1
click at [150, 377] on div "0 ° Undo Copy Paste here Duplicate Duplicate to new slide Delete" at bounding box center [581, 392] width 1038 height 584
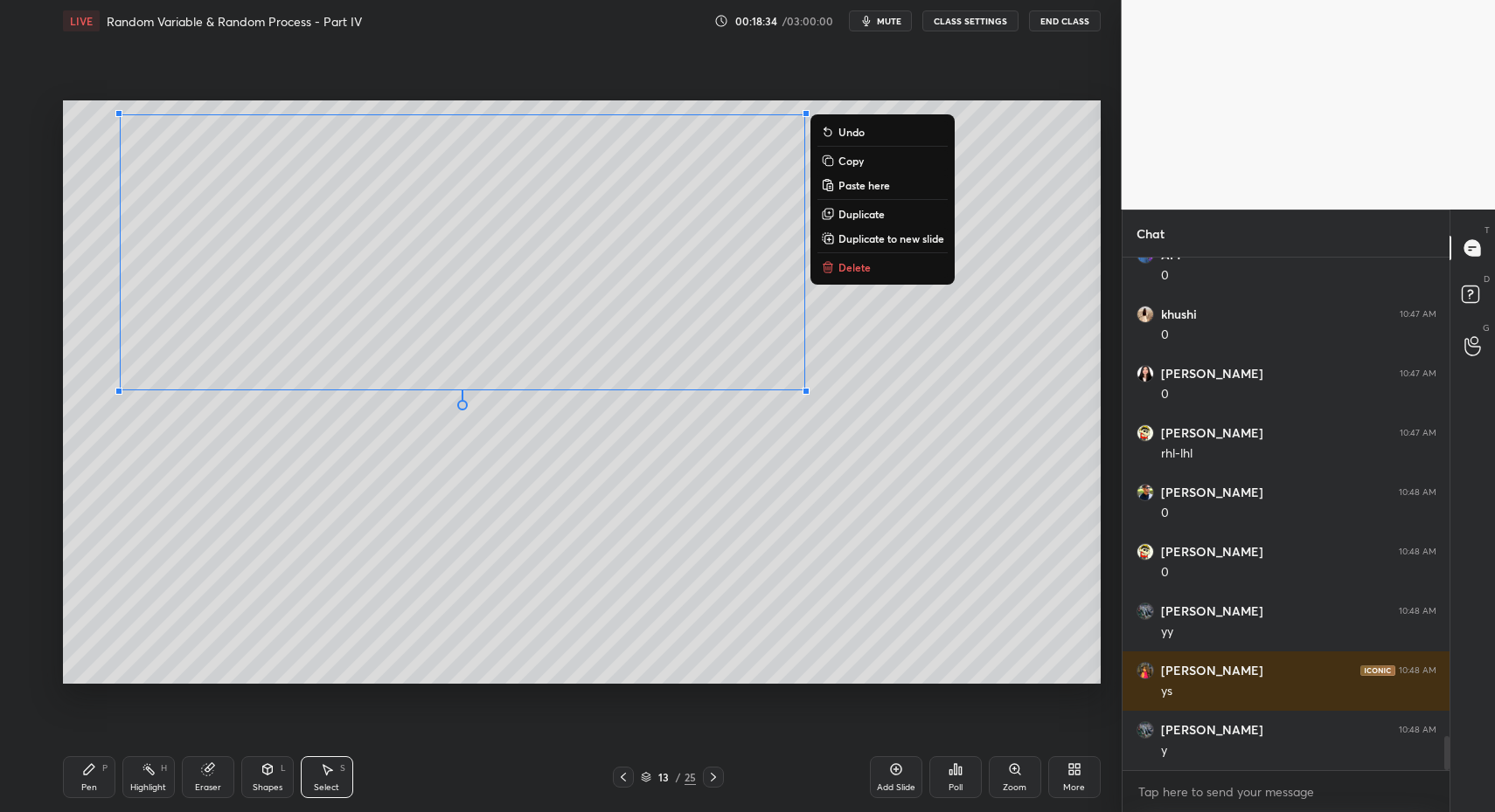
drag, startPoint x: 100, startPoint y: 775, endPoint x: 101, endPoint y: 788, distance: 13.0
click at [101, 780] on div "Pen P" at bounding box center [89, 778] width 52 height 42
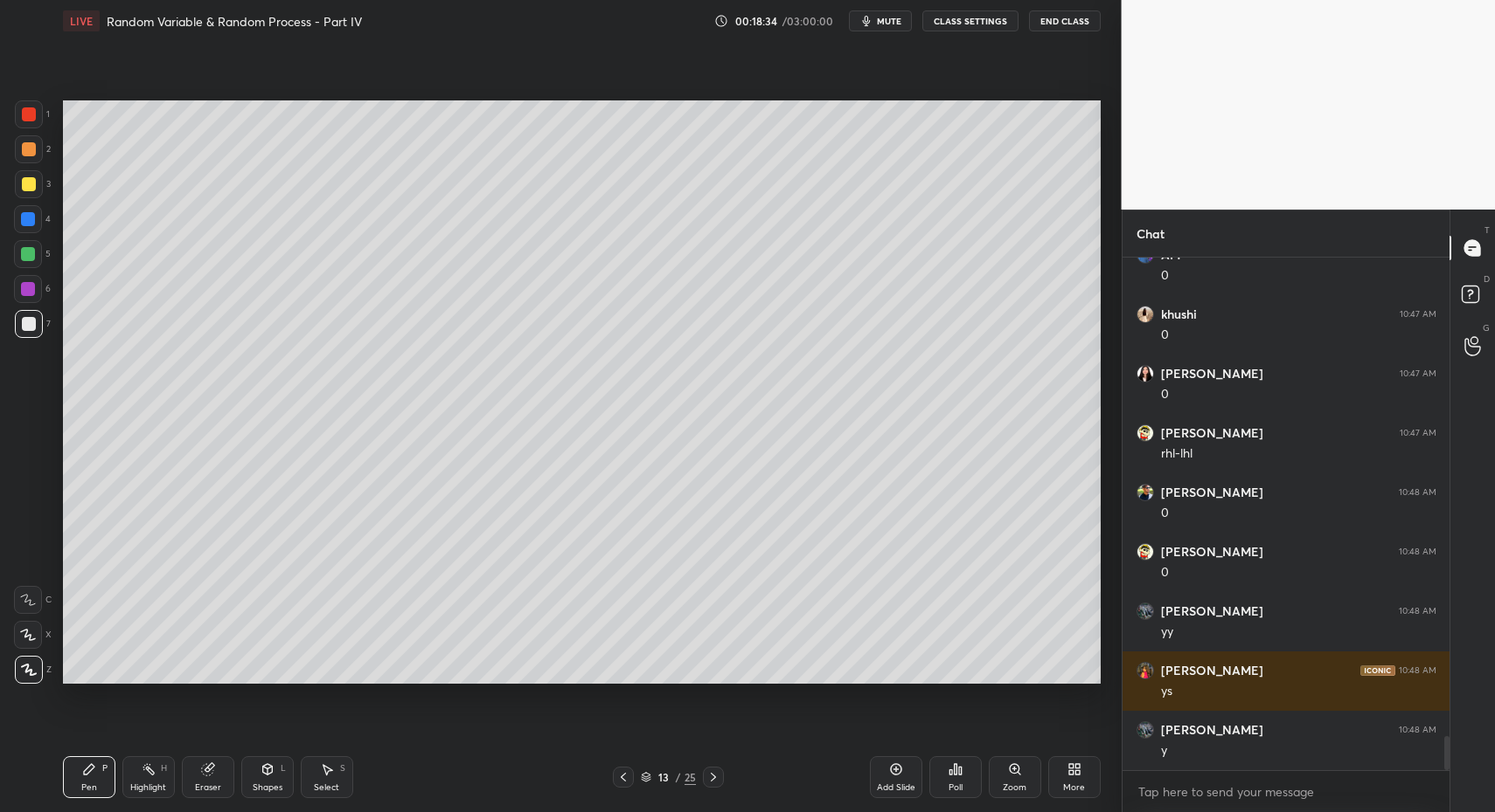
click at [101, 788] on div "Pen P" at bounding box center [89, 778] width 52 height 42
click at [34, 202] on div "3" at bounding box center [32, 188] width 35 height 35
drag, startPoint x: 30, startPoint y: 210, endPoint x: 31, endPoint y: 242, distance: 32.0
click at [26, 208] on div at bounding box center [28, 219] width 28 height 28
click at [31, 586] on div at bounding box center [28, 600] width 28 height 28
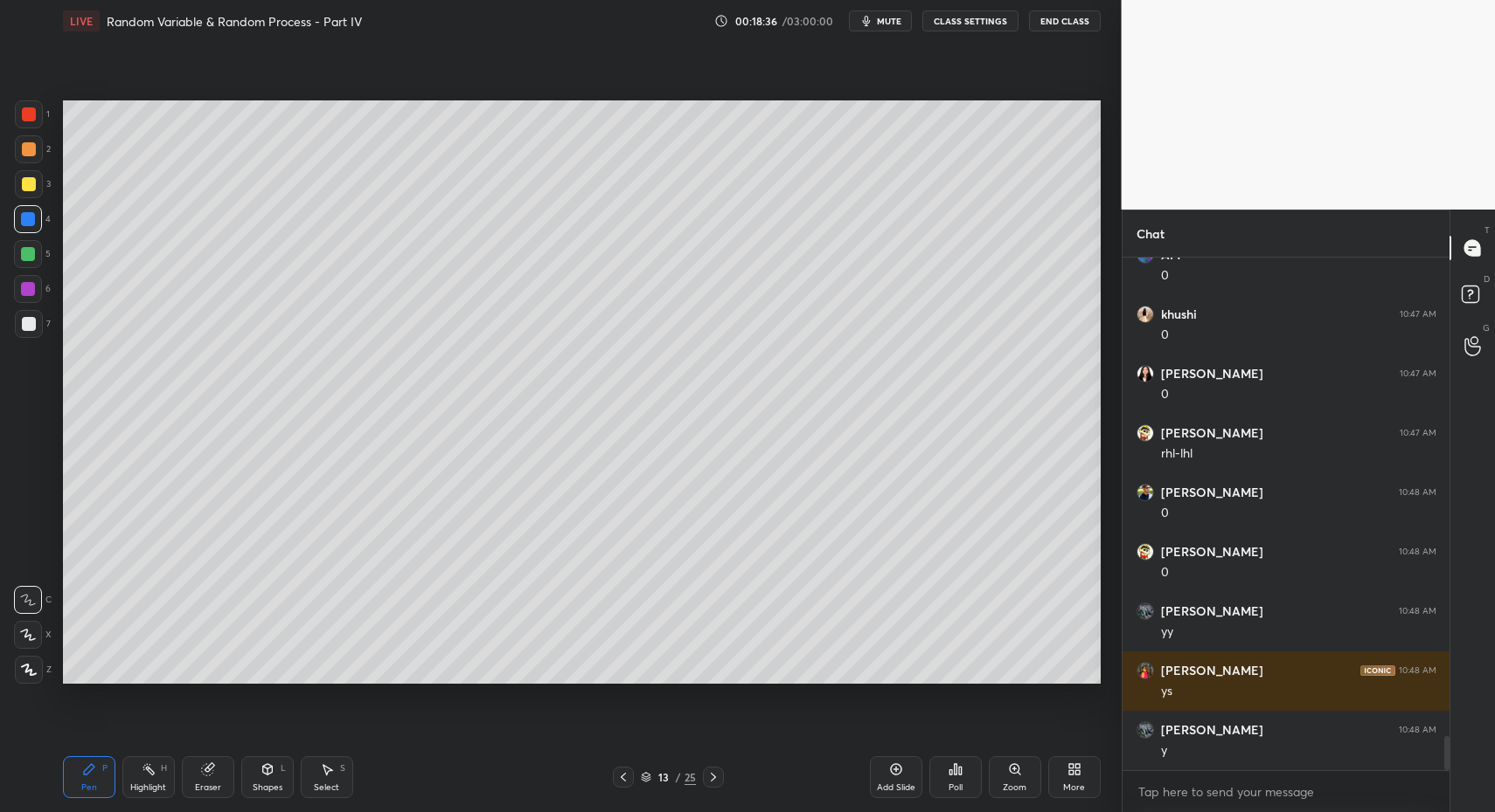
click at [26, 594] on icon at bounding box center [28, 600] width 16 height 12
click at [271, 781] on div "Shapes L" at bounding box center [267, 778] width 52 height 42
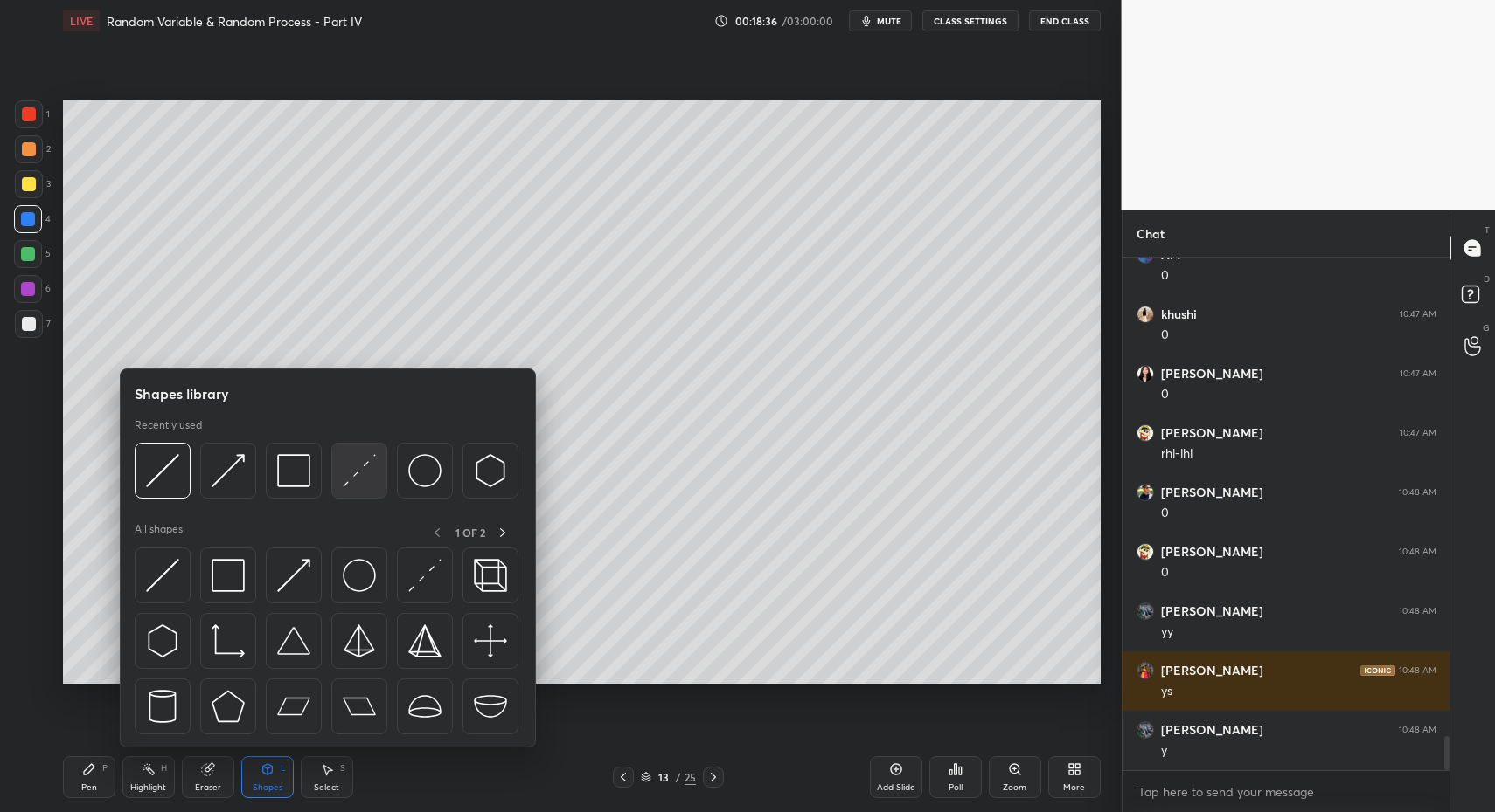
click at [352, 473] on img at bounding box center [359, 471] width 33 height 33
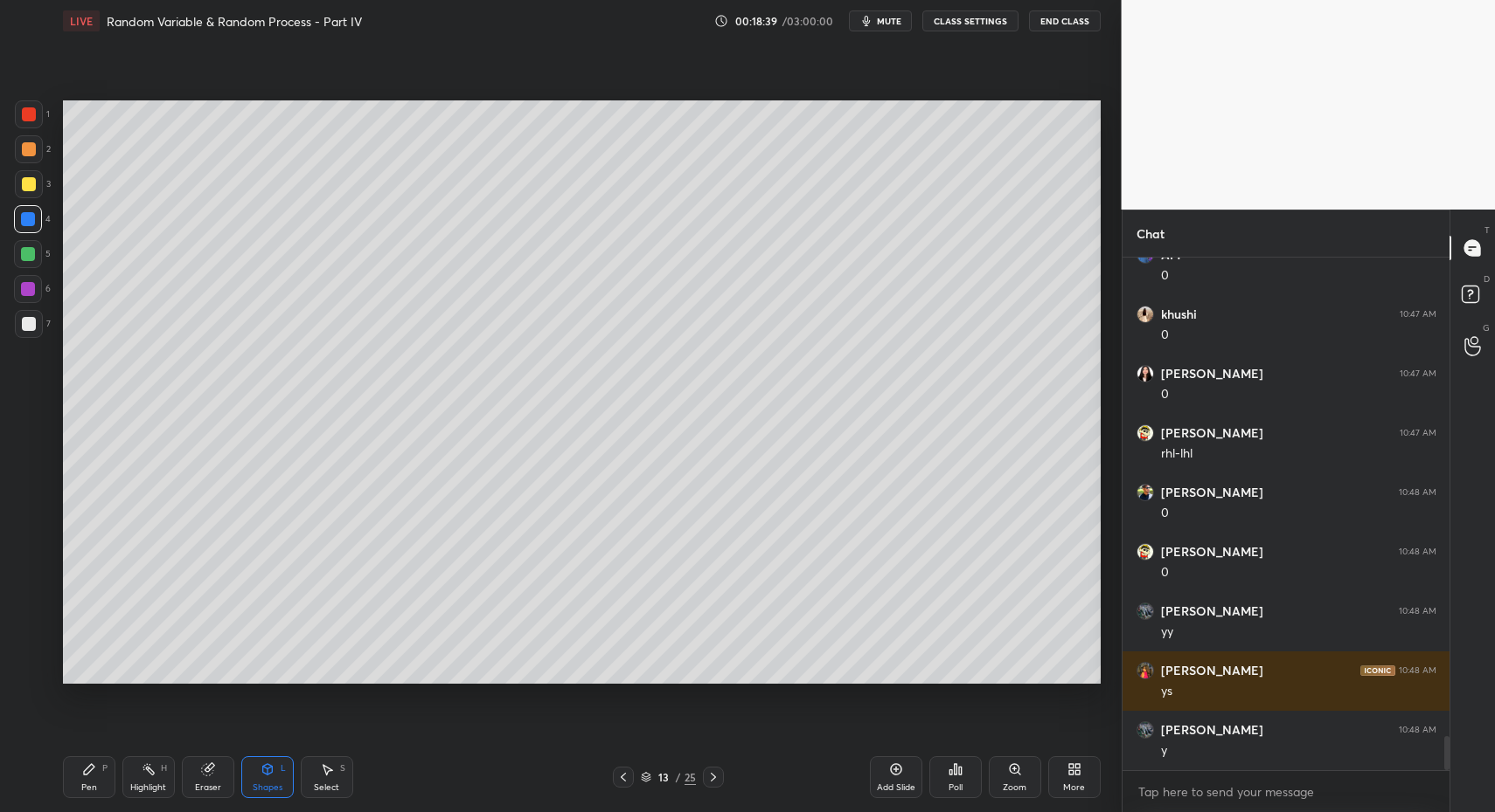
click at [93, 788] on div "Pen P" at bounding box center [89, 778] width 52 height 42
click at [90, 773] on div "Pen P" at bounding box center [89, 778] width 52 height 42
click at [31, 667] on icon at bounding box center [29, 669] width 16 height 12
drag, startPoint x: 33, startPoint y: 664, endPoint x: 52, endPoint y: 654, distance: 21.5
click at [33, 664] on icon at bounding box center [29, 669] width 16 height 12
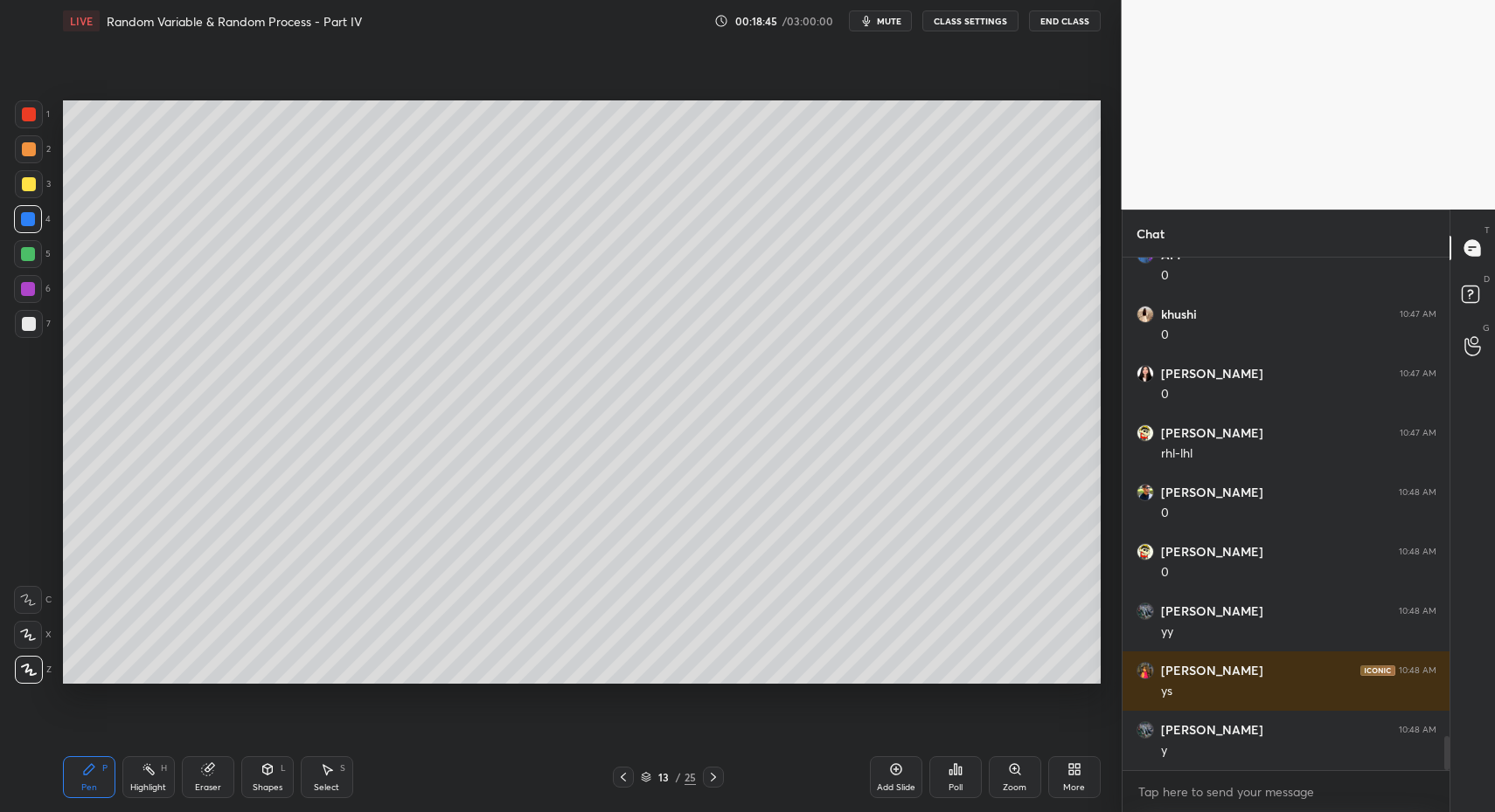
click at [39, 325] on div at bounding box center [29, 323] width 28 height 28
click at [29, 337] on div at bounding box center [29, 323] width 28 height 28
click at [79, 791] on div "Pen P" at bounding box center [89, 778] width 52 height 42
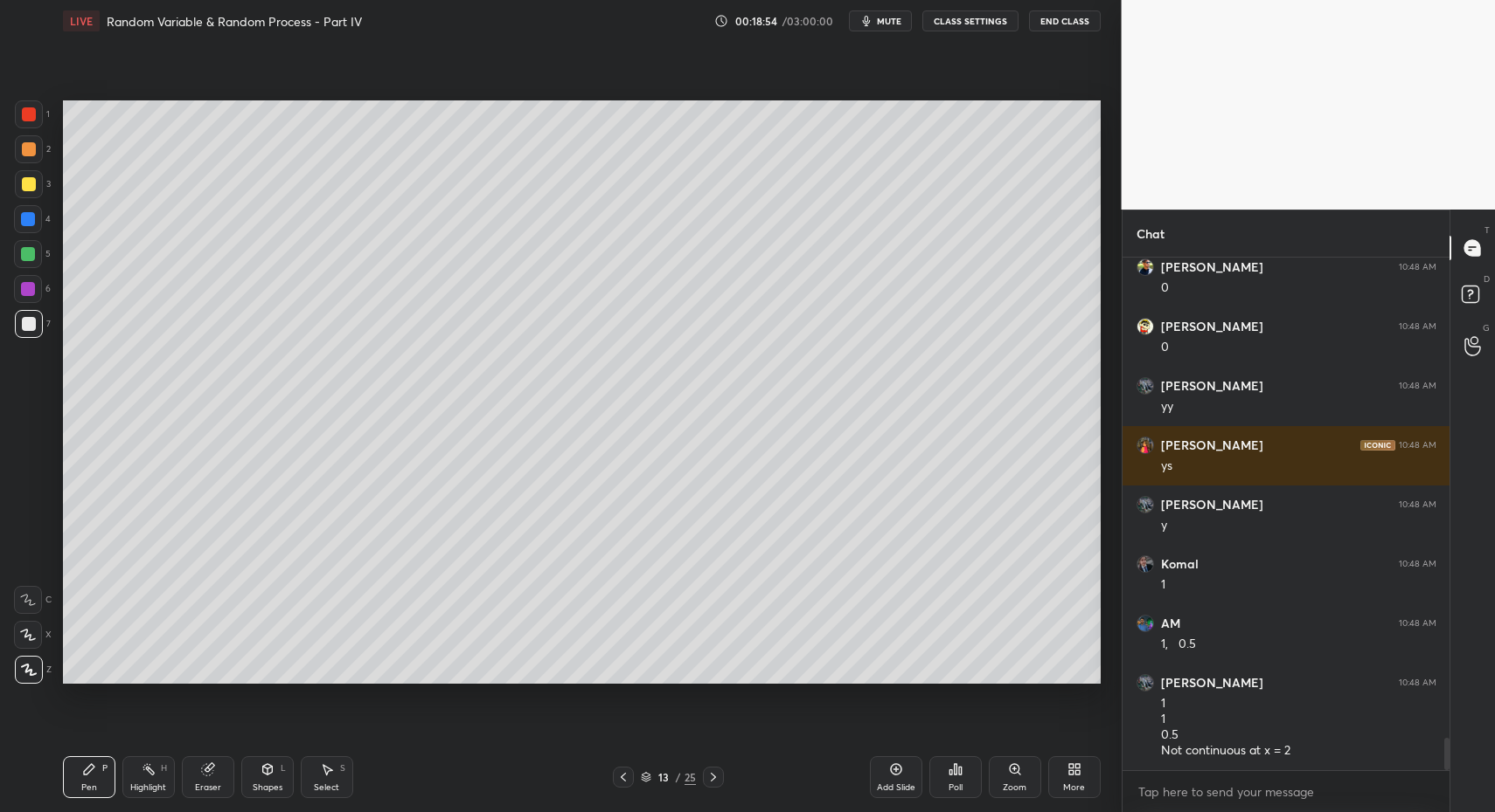
scroll to position [7557, 0]
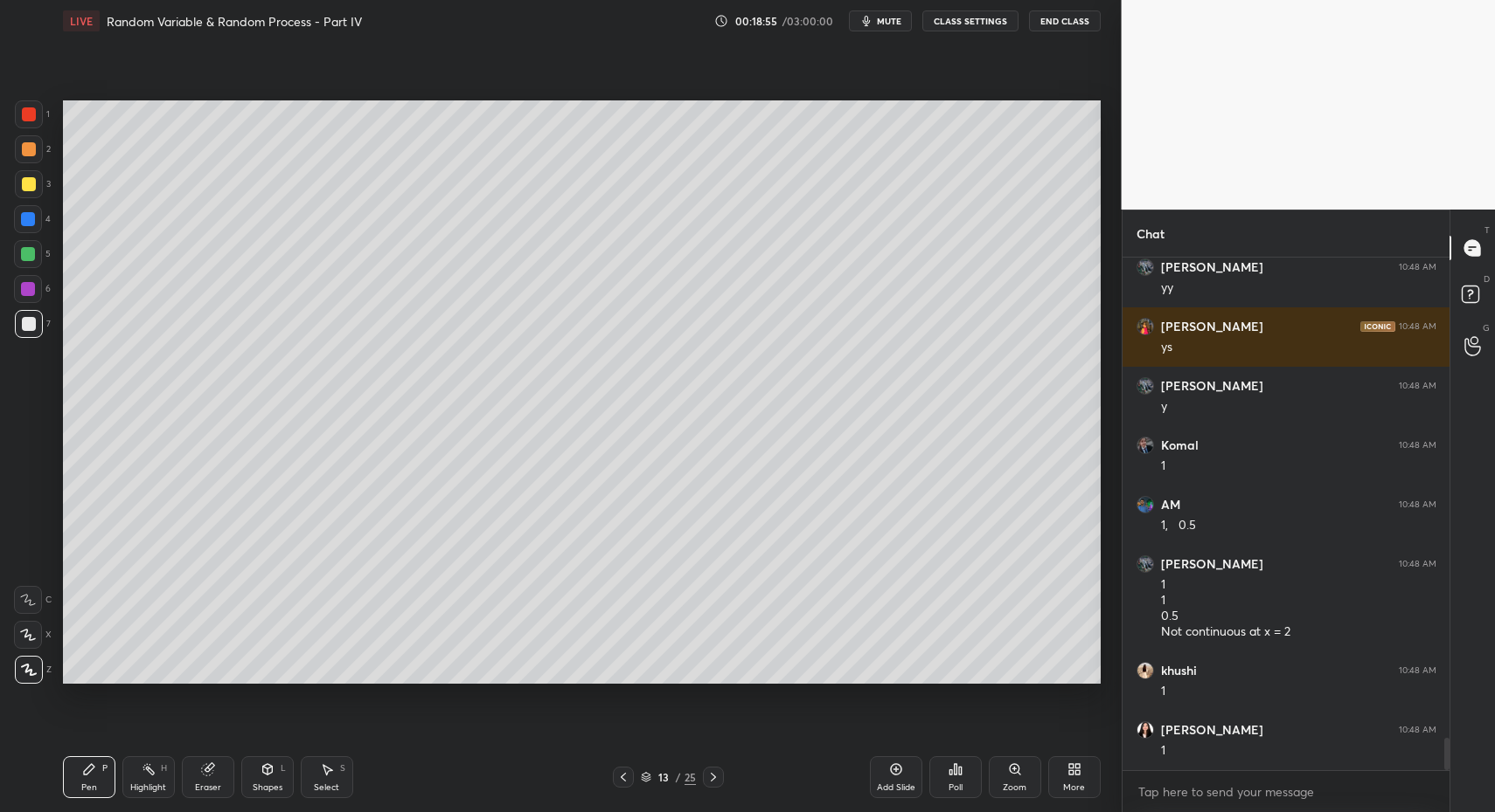
drag, startPoint x: 56, startPoint y: 774, endPoint x: 86, endPoint y: 704, distance: 76.2
click at [56, 774] on div "LIVE Random Variable & Random Process - Part IV 00:18:55 / 03:00:00 mute CLASS …" at bounding box center [581, 406] width 1051 height 812
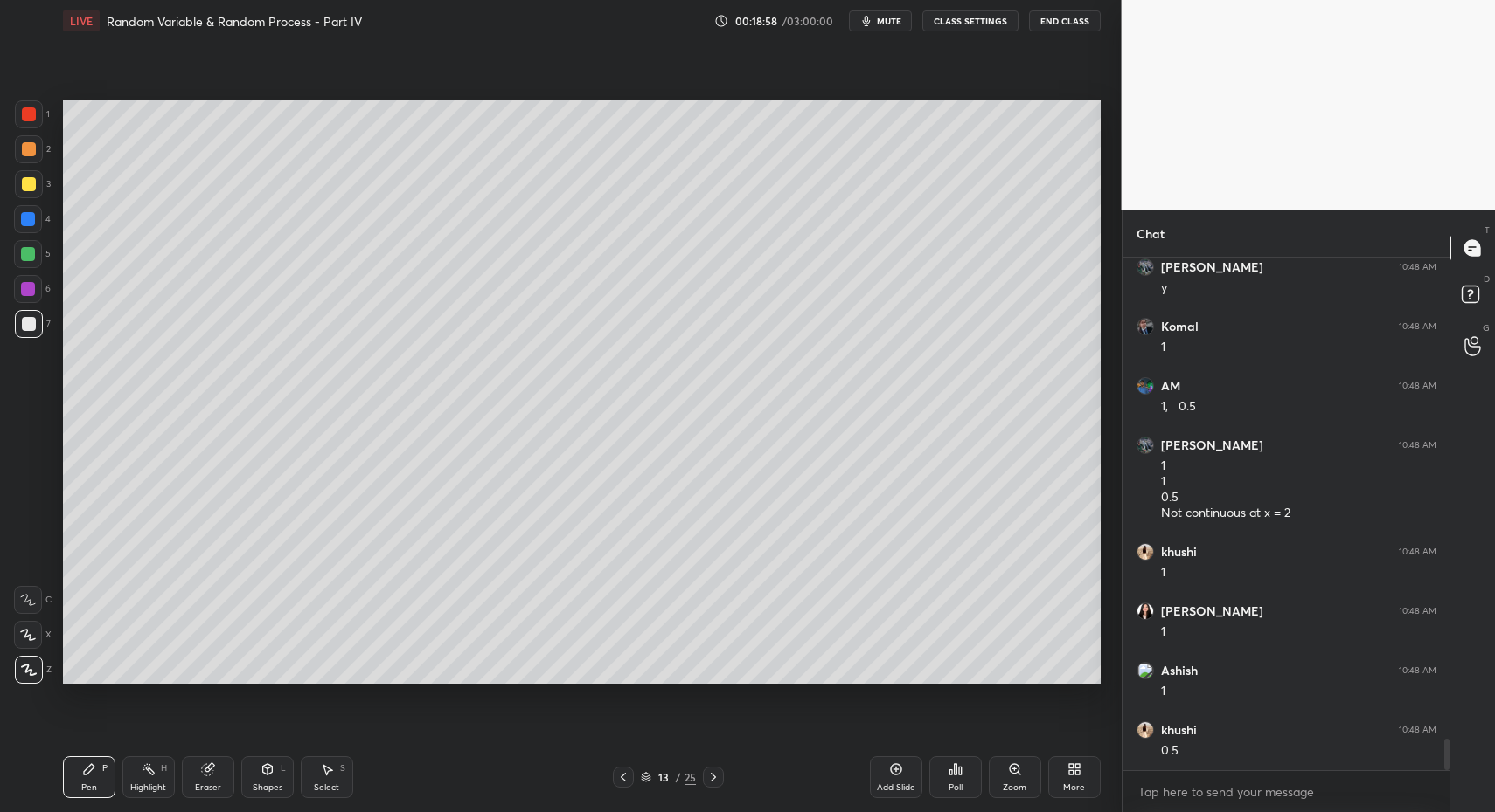
scroll to position [7794, 0]
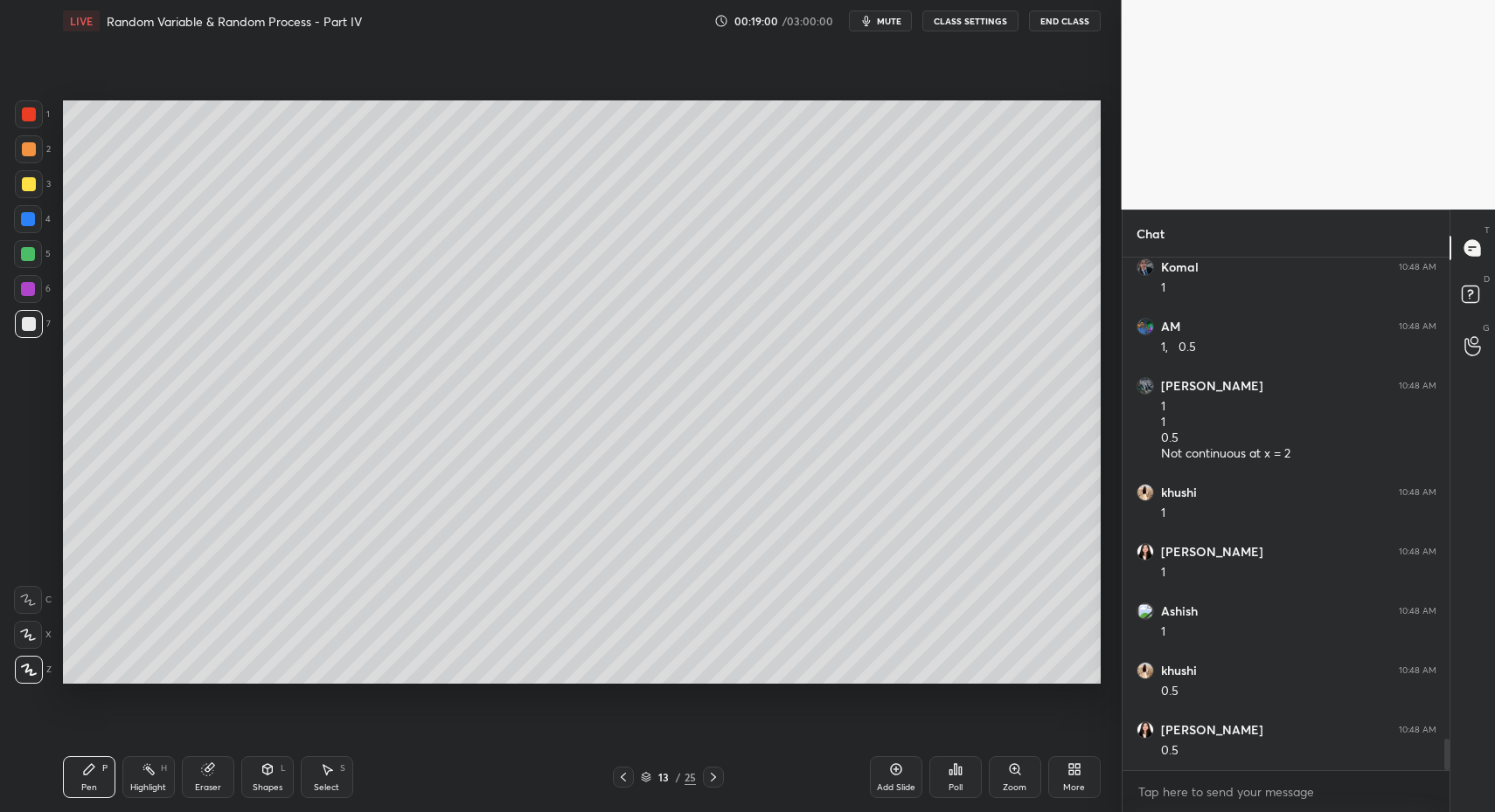
click at [84, 787] on div "Pen" at bounding box center [90, 787] width 16 height 9
click at [34, 101] on div at bounding box center [29, 114] width 28 height 28
drag, startPoint x: 37, startPoint y: 100, endPoint x: 24, endPoint y: 175, distance: 76.1
click at [37, 100] on div at bounding box center [29, 114] width 28 height 28
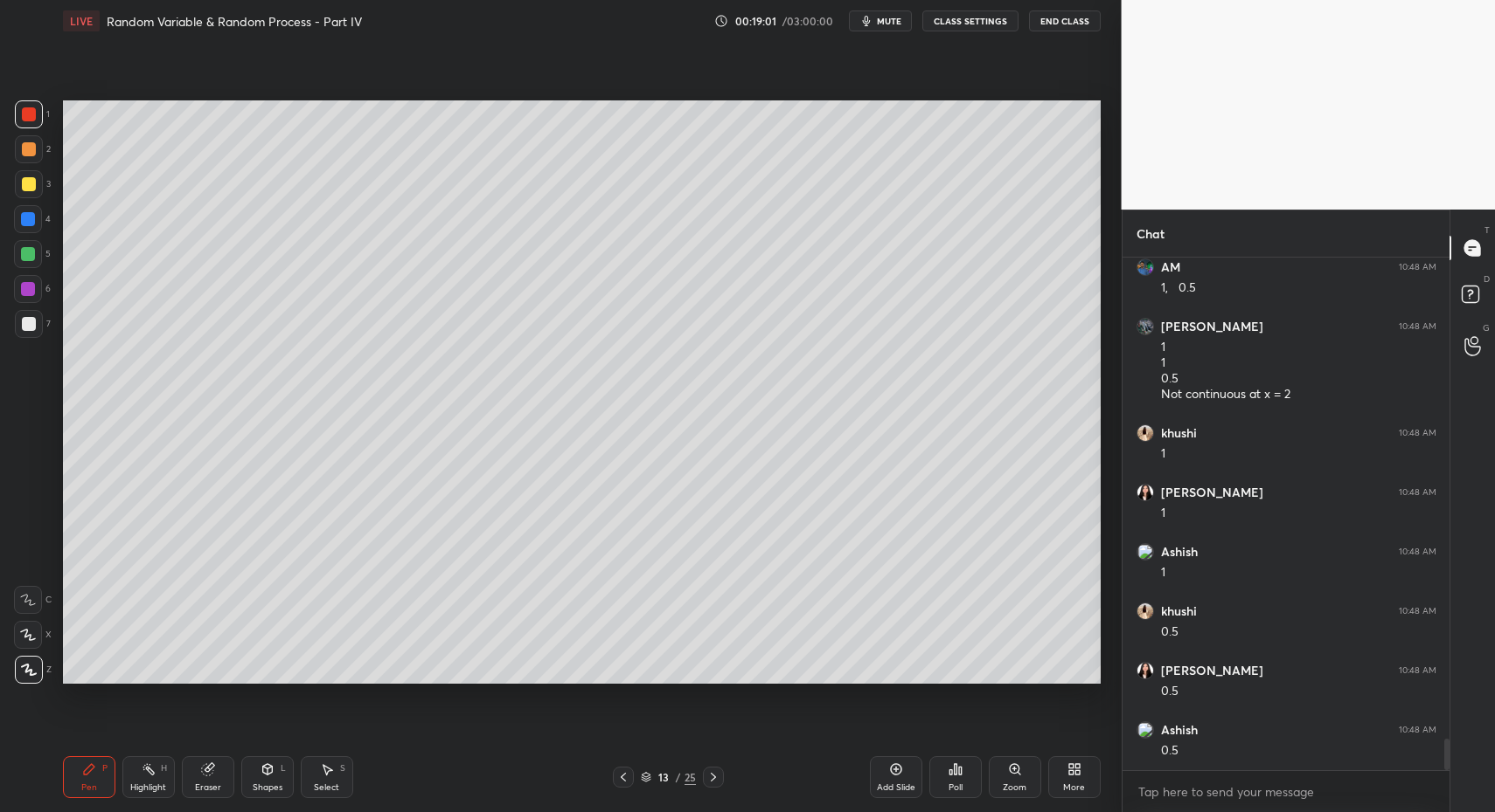
click at [23, 600] on icon at bounding box center [28, 600] width 16 height 12
drag, startPoint x: 268, startPoint y: 772, endPoint x: 269, endPoint y: 753, distance: 19.0
click at [268, 772] on icon at bounding box center [268, 772] width 0 height 6
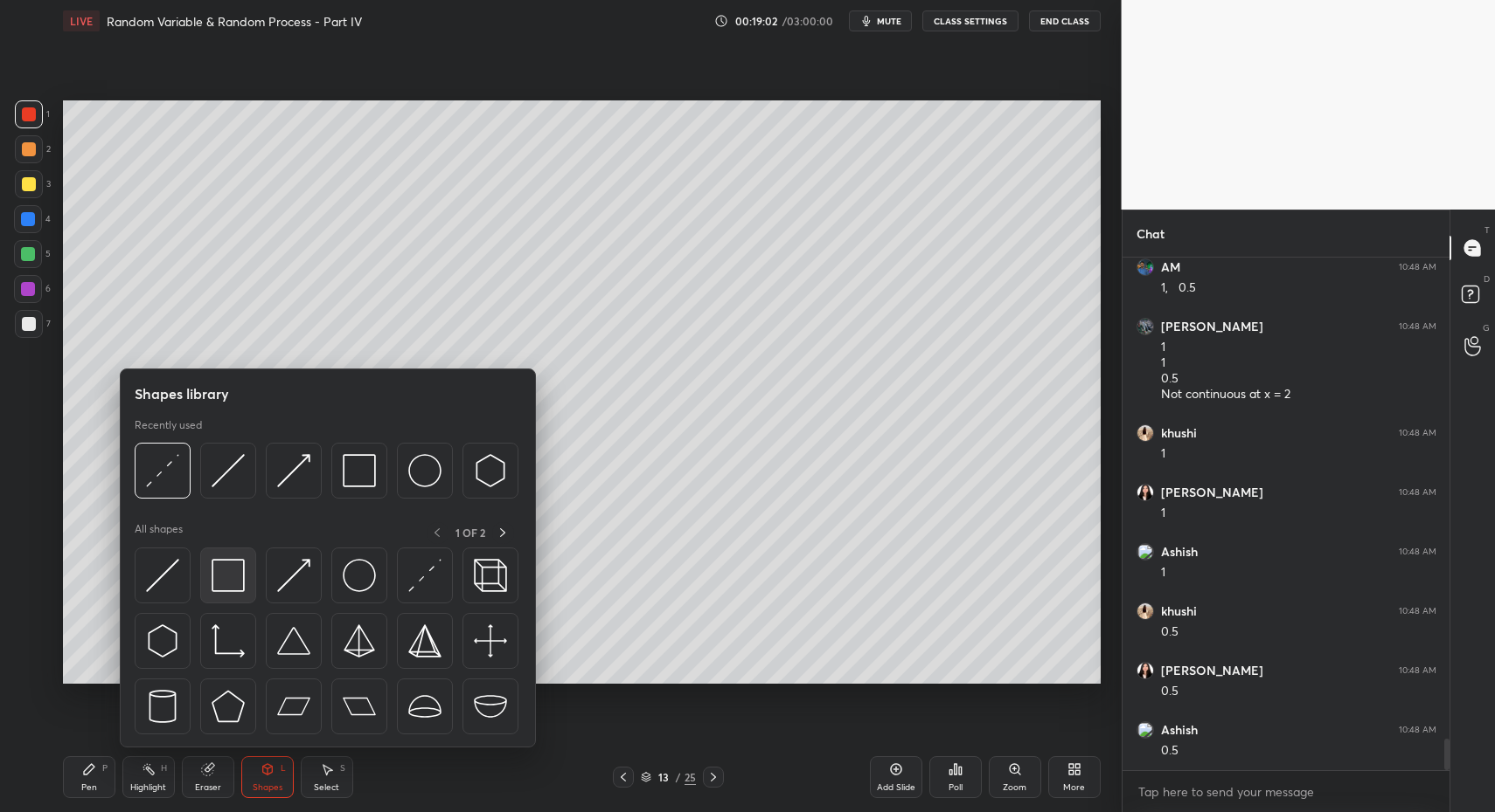
click at [220, 587] on img at bounding box center [228, 576] width 33 height 33
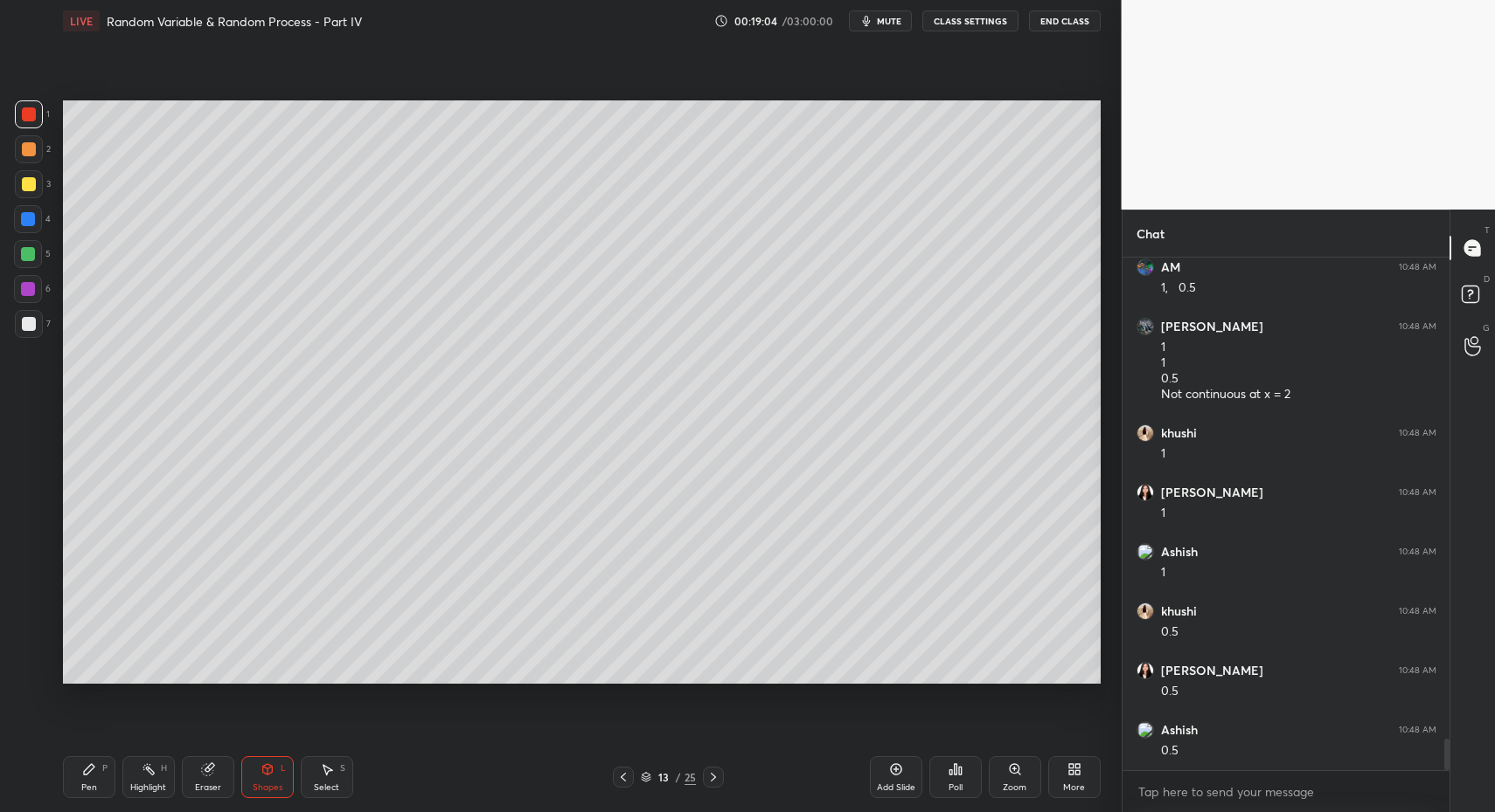
click at [263, 779] on div "Shapes L" at bounding box center [267, 778] width 52 height 42
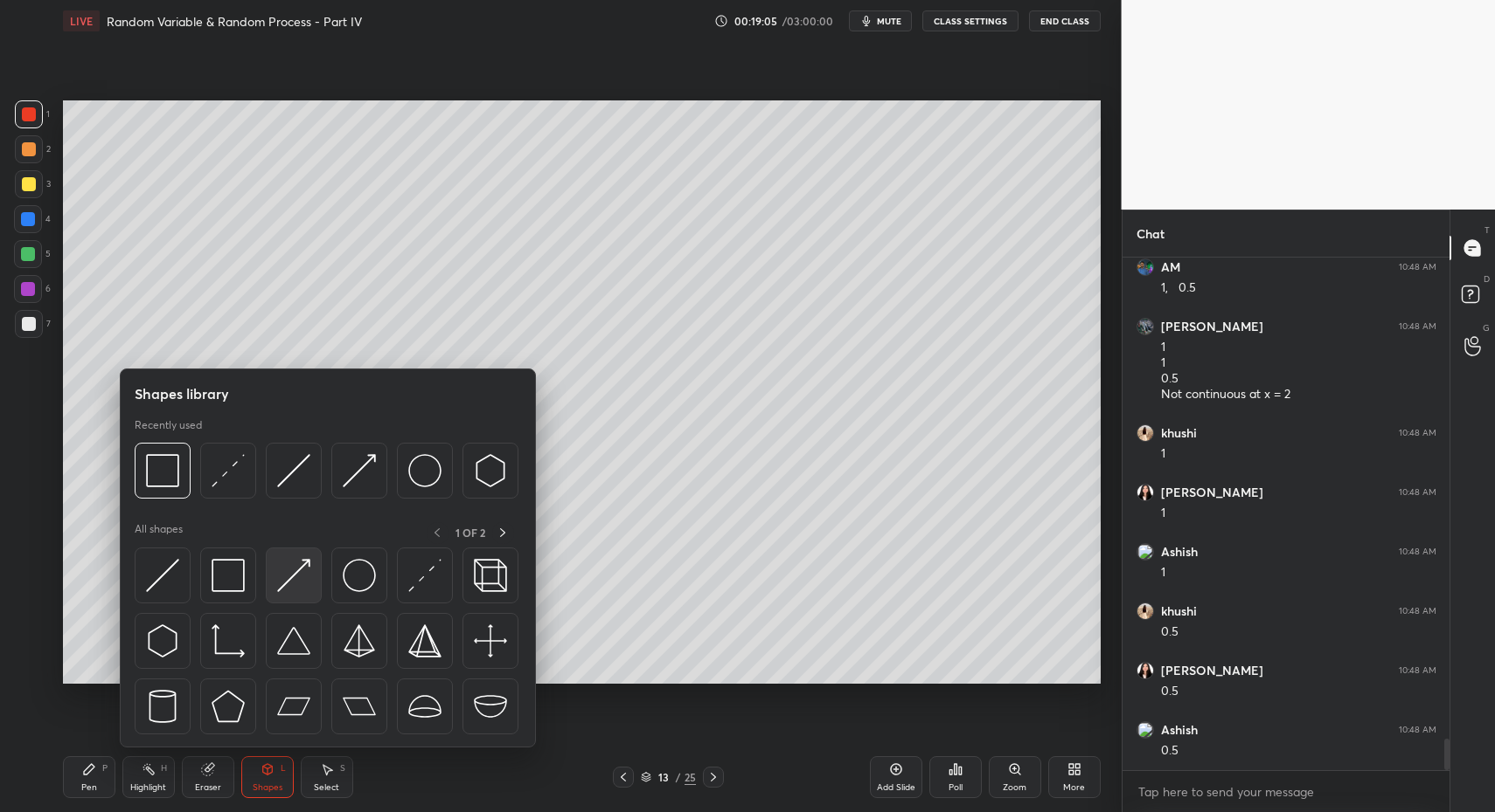
click at [279, 583] on img at bounding box center [294, 576] width 33 height 33
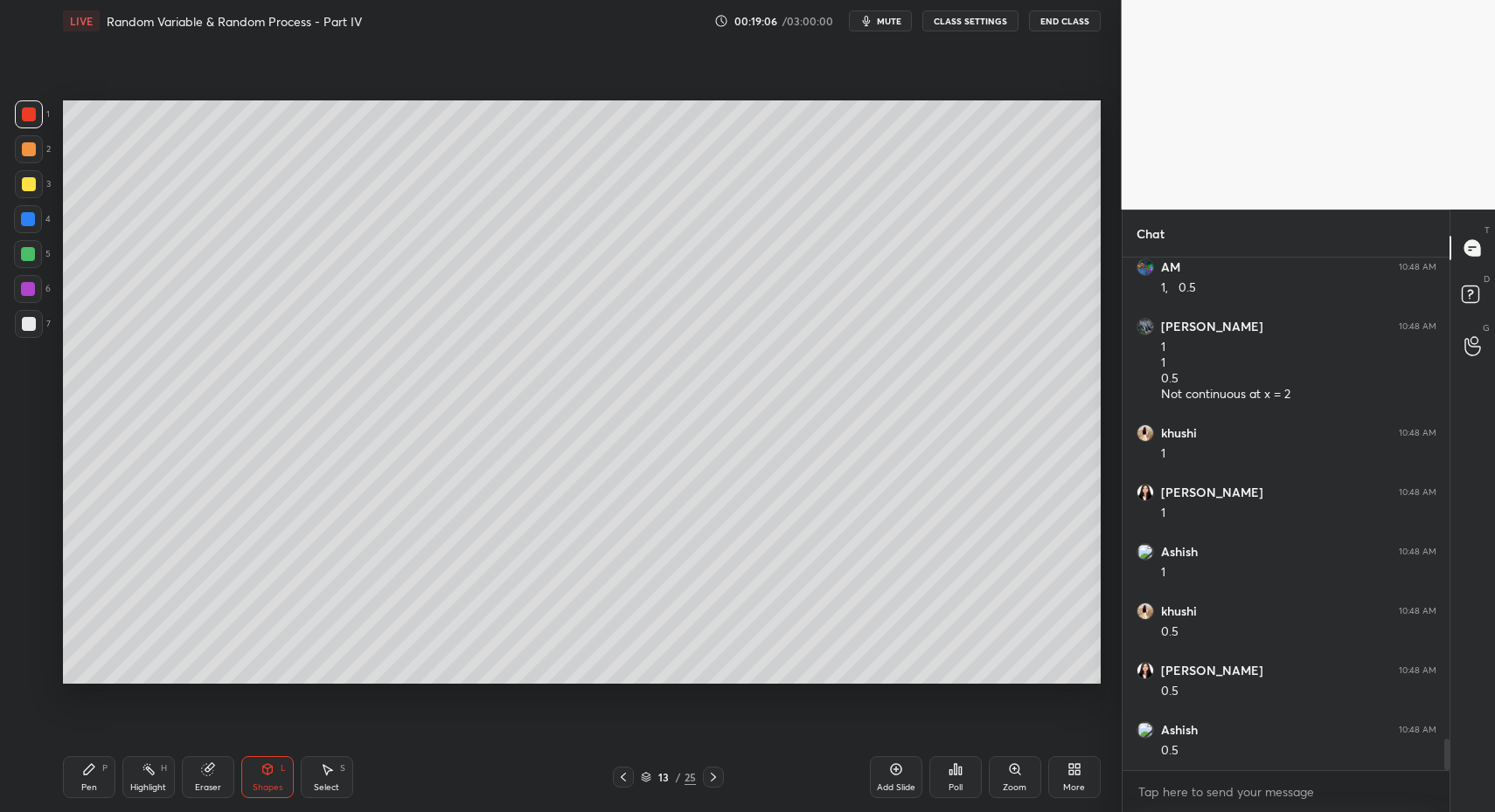
click at [101, 784] on div "Pen P" at bounding box center [89, 778] width 52 height 42
click at [85, 783] on div "Pen" at bounding box center [90, 787] width 16 height 9
click at [42, 317] on div "7" at bounding box center [32, 323] width 35 height 28
drag, startPoint x: 49, startPoint y: 315, endPoint x: 41, endPoint y: 389, distance: 74.4
click at [35, 321] on div "7" at bounding box center [32, 323] width 35 height 28
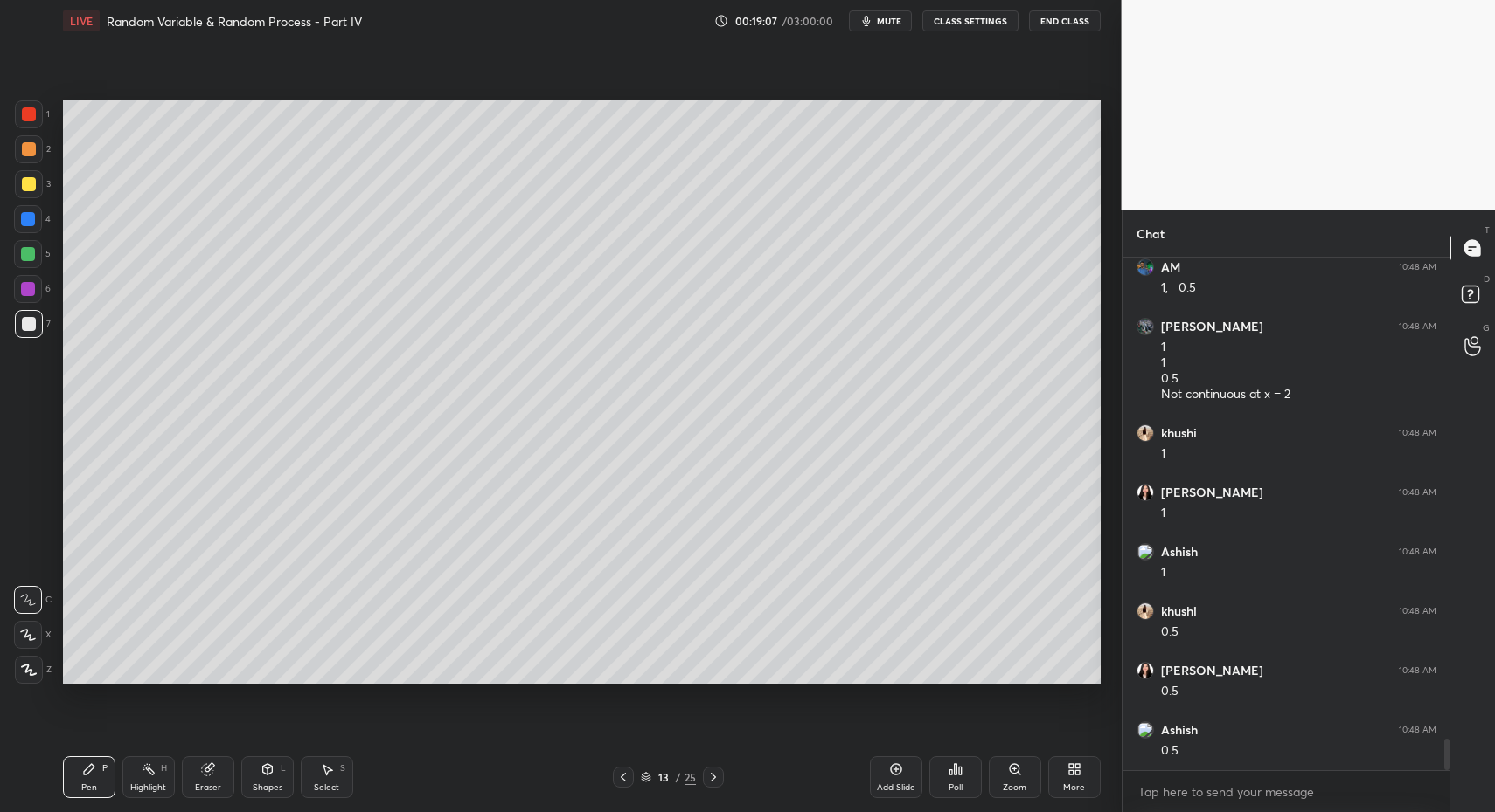
click at [32, 323] on div at bounding box center [29, 324] width 14 height 14
drag, startPoint x: 45, startPoint y: 671, endPoint x: 37, endPoint y: 676, distance: 9.4
click at [45, 671] on div "Z" at bounding box center [32, 669] width 36 height 28
drag, startPoint x: 37, startPoint y: 676, endPoint x: 55, endPoint y: 712, distance: 40.2
click at [37, 676] on div at bounding box center [29, 669] width 28 height 28
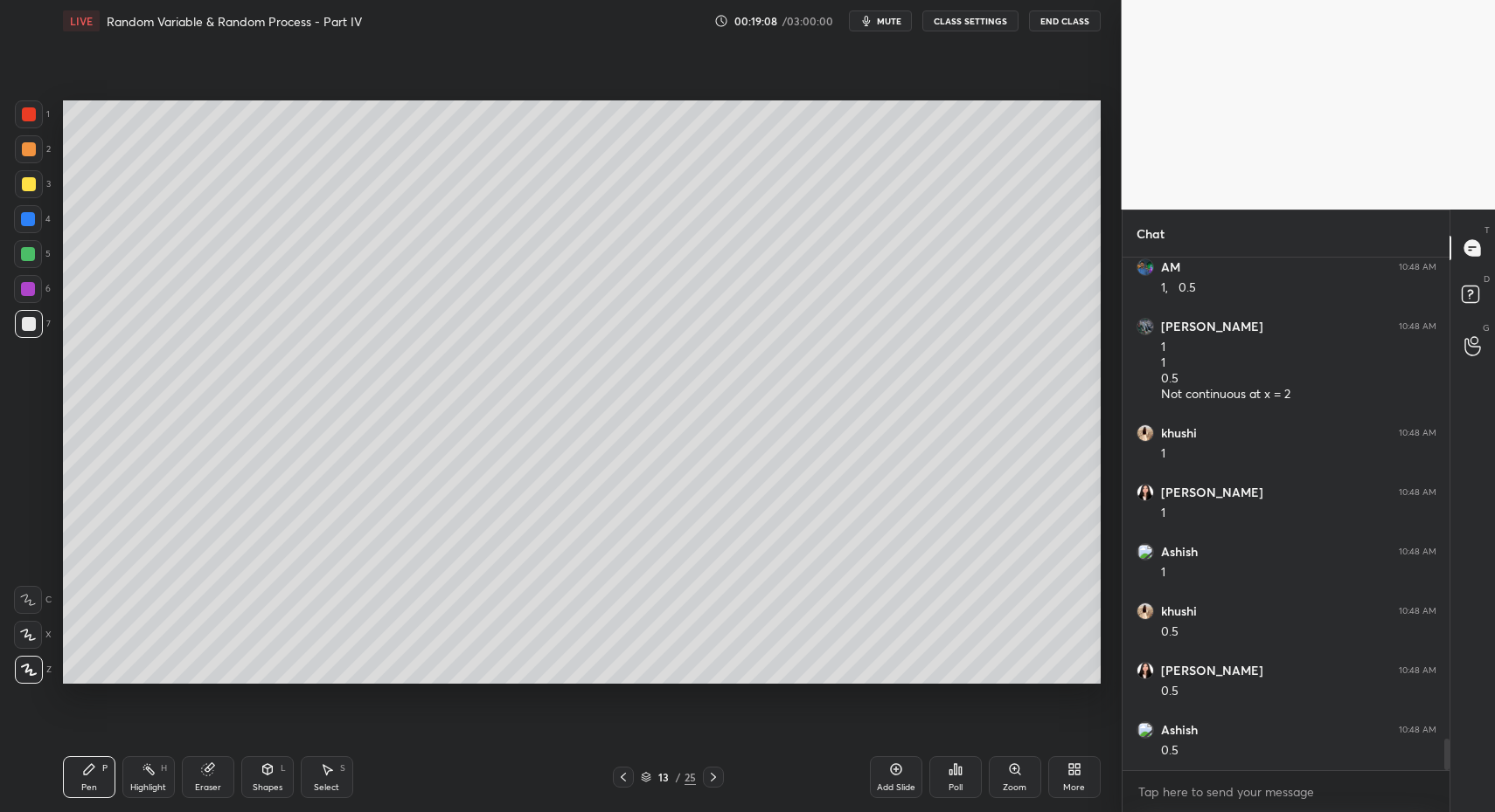
click at [85, 765] on div "Pen P" at bounding box center [89, 778] width 52 height 42
click at [316, 786] on div "Select" at bounding box center [327, 787] width 26 height 9
click at [259, 779] on div "Shapes L" at bounding box center [267, 778] width 52 height 42
click at [266, 781] on div "Shapes L" at bounding box center [267, 778] width 52 height 42
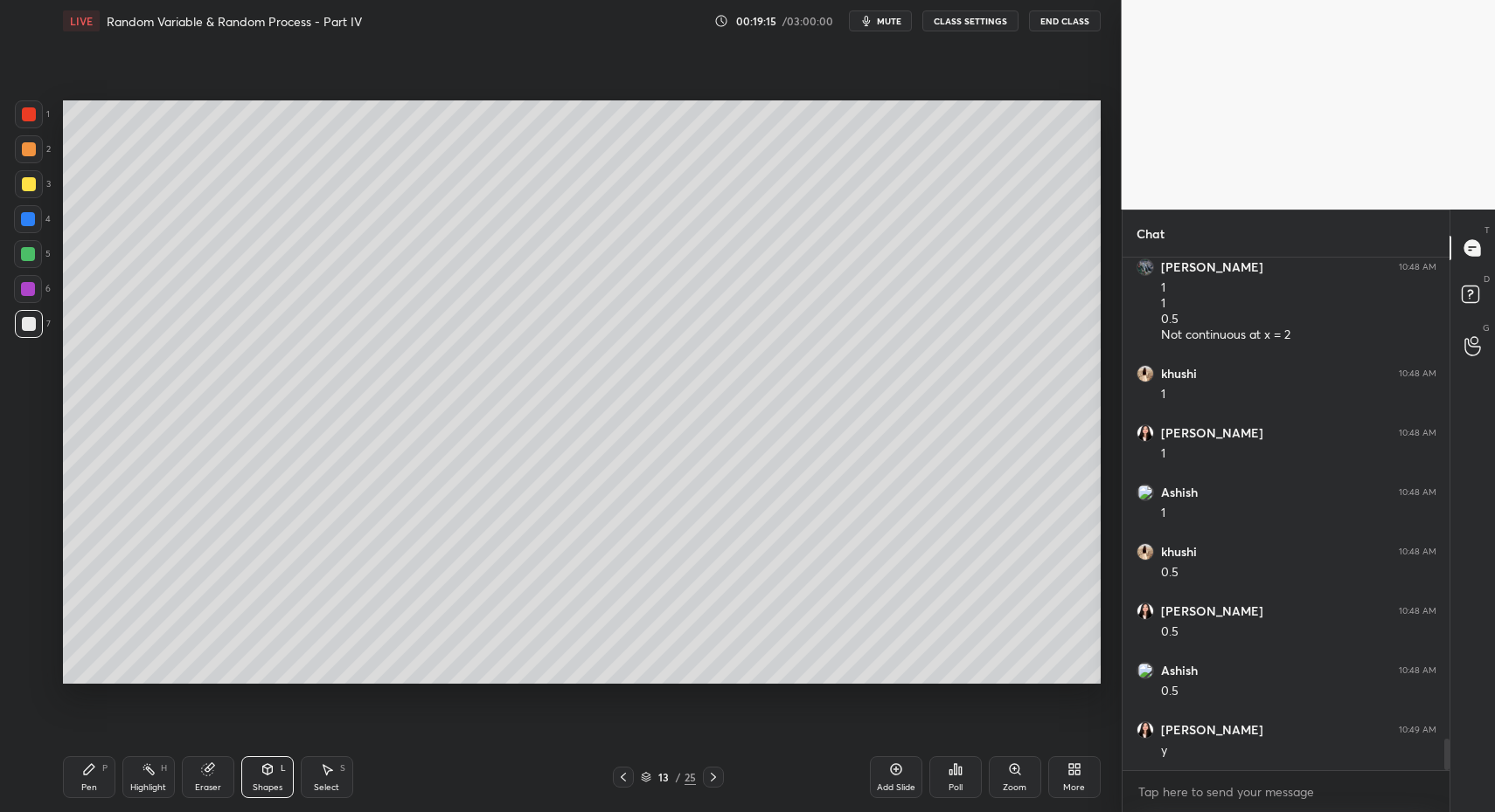
click at [105, 762] on div "Pen P" at bounding box center [89, 778] width 52 height 42
click at [288, 773] on div "Shapes L" at bounding box center [267, 778] width 52 height 42
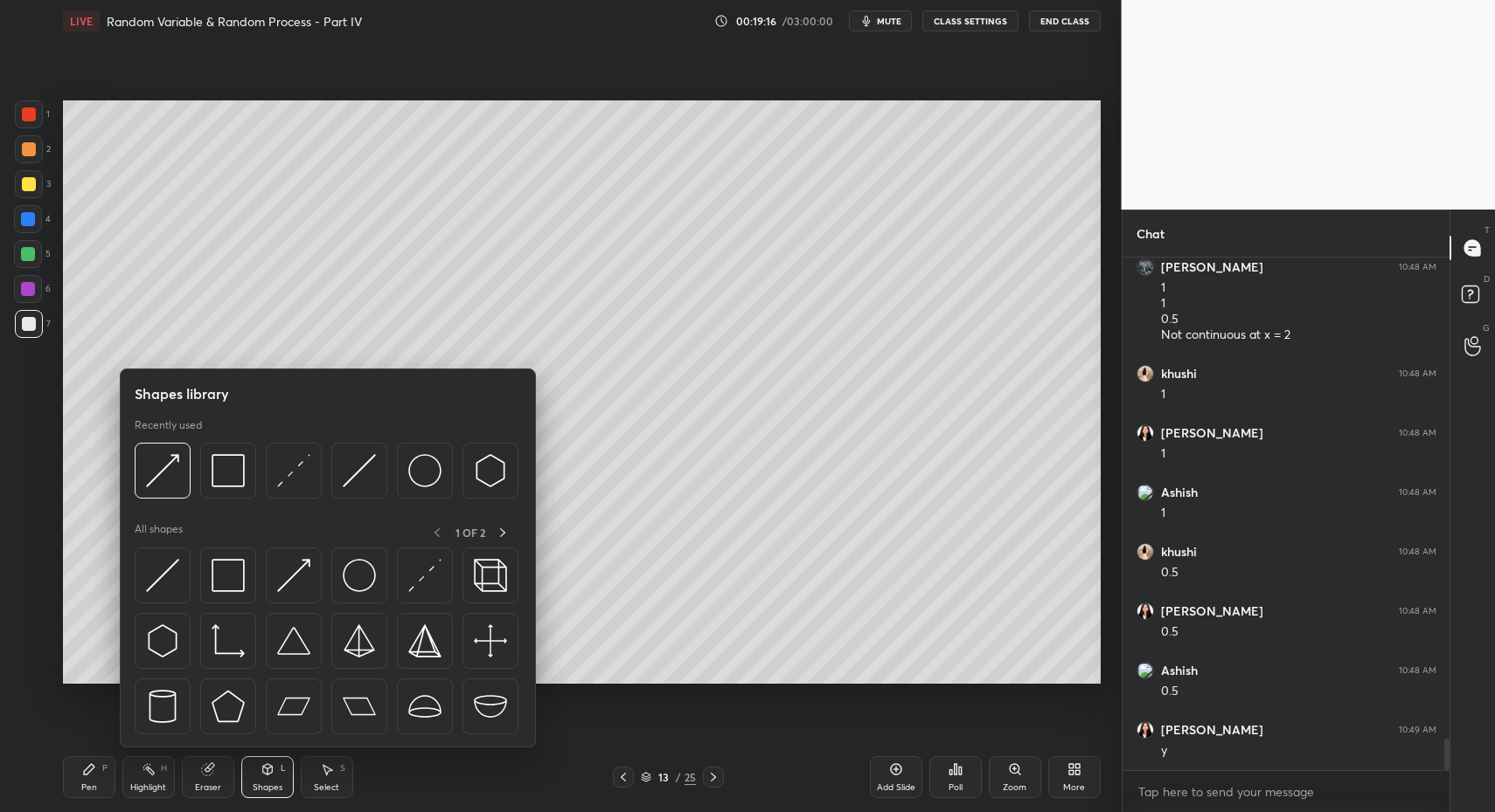
click at [95, 773] on div "Pen P" at bounding box center [89, 778] width 52 height 42
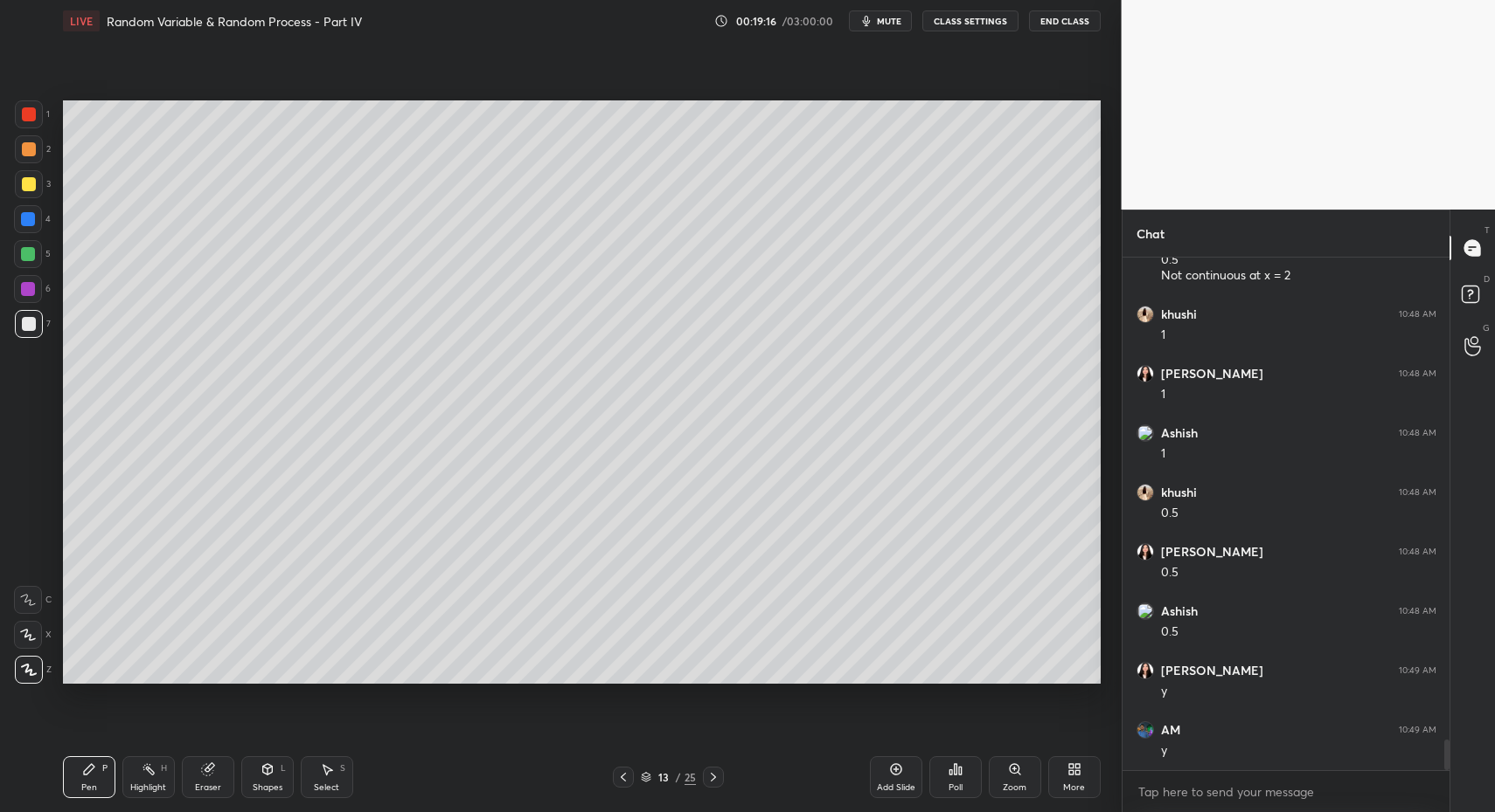
drag, startPoint x: 34, startPoint y: 630, endPoint x: 56, endPoint y: 646, distance: 27.2
click at [34, 630] on icon at bounding box center [28, 635] width 16 height 12
click at [268, 781] on div "Shapes L" at bounding box center [267, 778] width 52 height 42
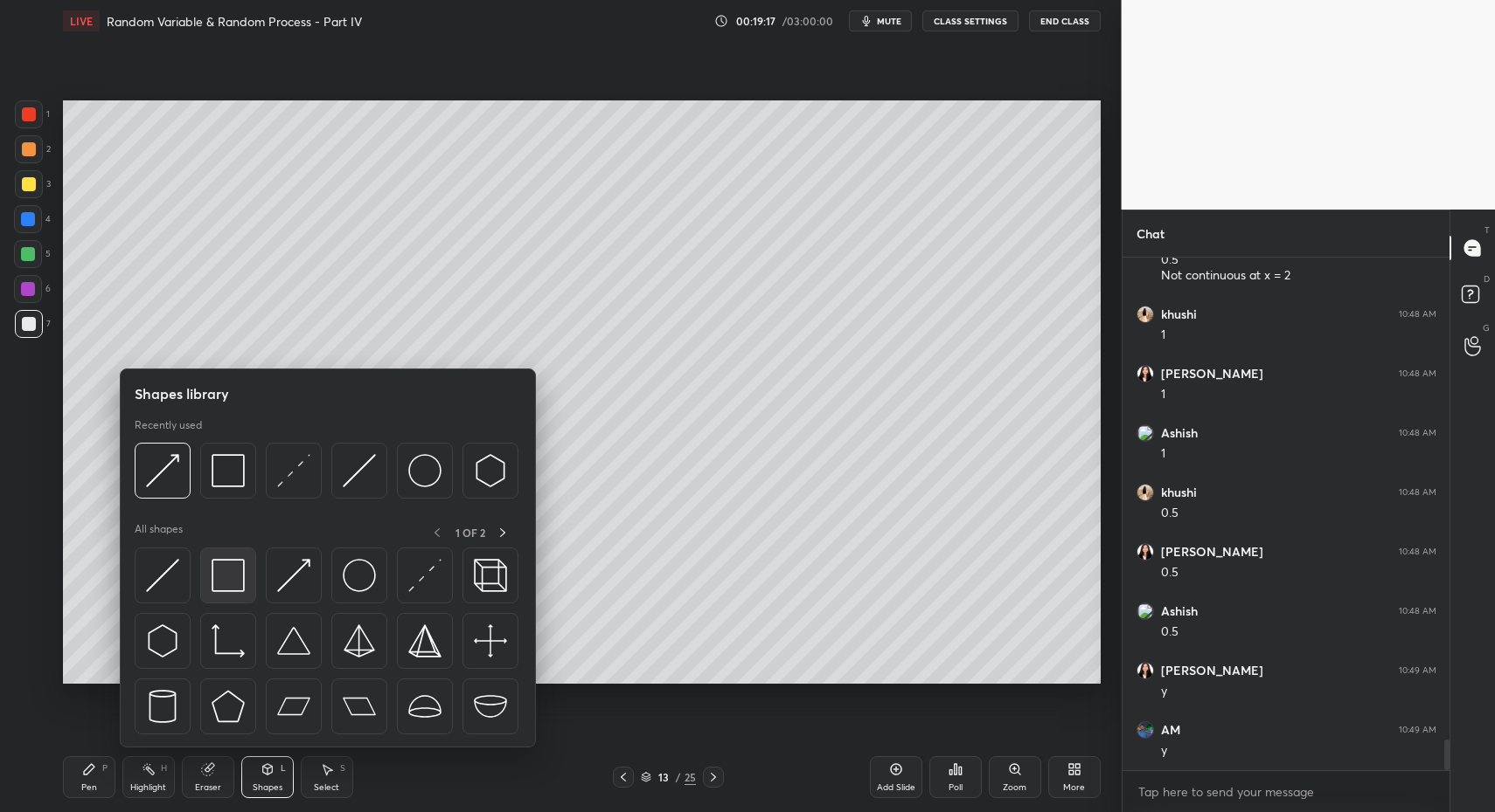
scroll to position [8091, 0]
click at [208, 584] on div at bounding box center [227, 575] width 56 height 56
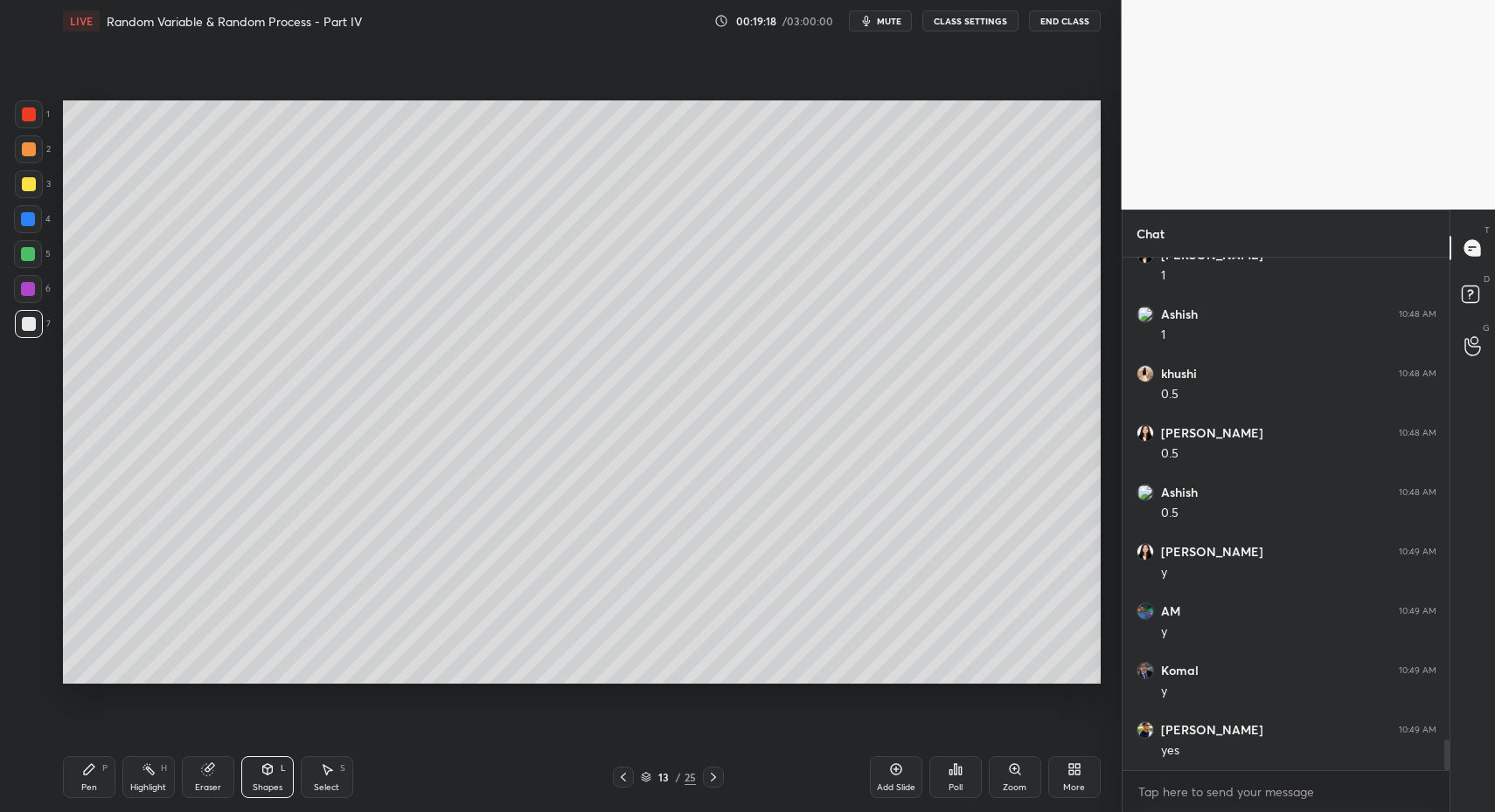
scroll to position [8150, 0]
drag, startPoint x: 284, startPoint y: 779, endPoint x: 271, endPoint y: 754, distance: 28.2
click at [278, 781] on div "Shapes L" at bounding box center [267, 778] width 52 height 42
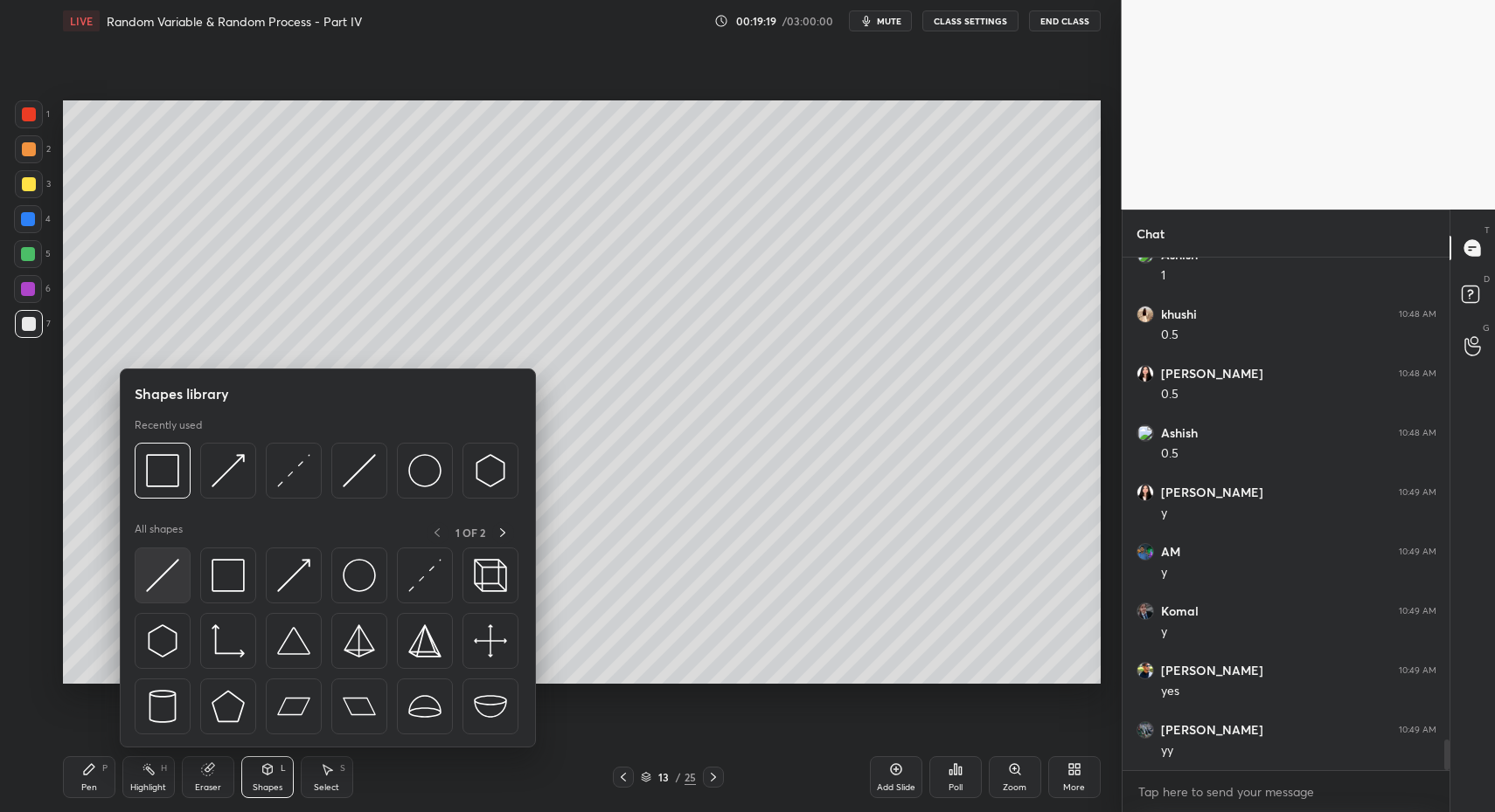
click at [164, 595] on div at bounding box center [162, 575] width 56 height 56
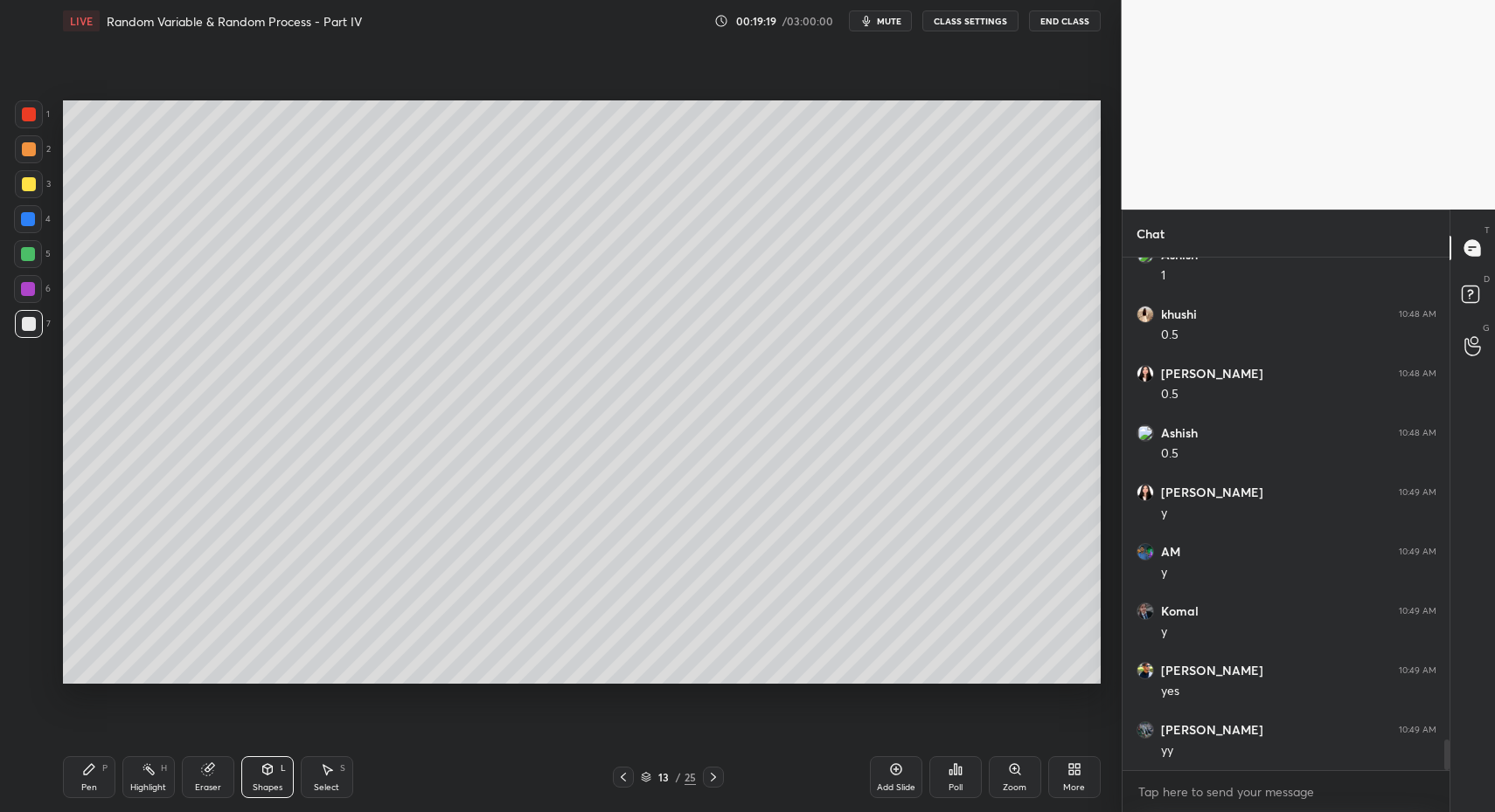
drag, startPoint x: 88, startPoint y: 794, endPoint x: 84, endPoint y: 732, distance: 62.1
click at [90, 790] on div "Pen P" at bounding box center [89, 778] width 52 height 42
drag, startPoint x: 35, startPoint y: 600, endPoint x: 57, endPoint y: 611, distance: 24.6
click at [35, 600] on icon at bounding box center [28, 600] width 16 height 12
click at [41, 604] on div at bounding box center [28, 600] width 28 height 28
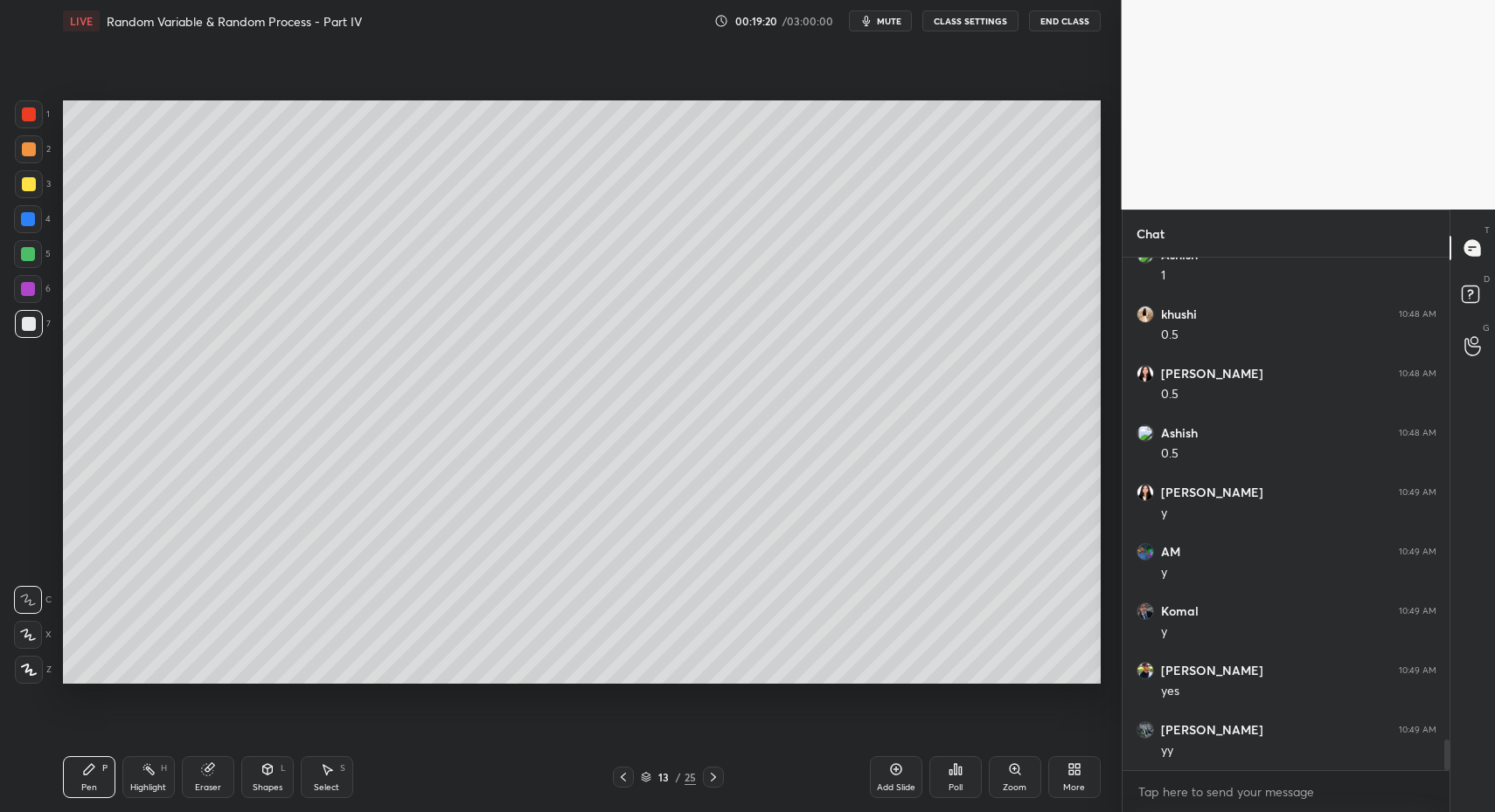
scroll to position [8209, 0]
drag, startPoint x: 298, startPoint y: 770, endPoint x: 289, endPoint y: 764, distance: 10.8
click at [293, 768] on div "Pen P Highlight H Eraser Shapes L Select S" at bounding box center [265, 778] width 404 height 42
drag, startPoint x: 282, startPoint y: 780, endPoint x: 278, endPoint y: 755, distance: 25.3
click at [282, 780] on div "Shapes L" at bounding box center [267, 778] width 52 height 42
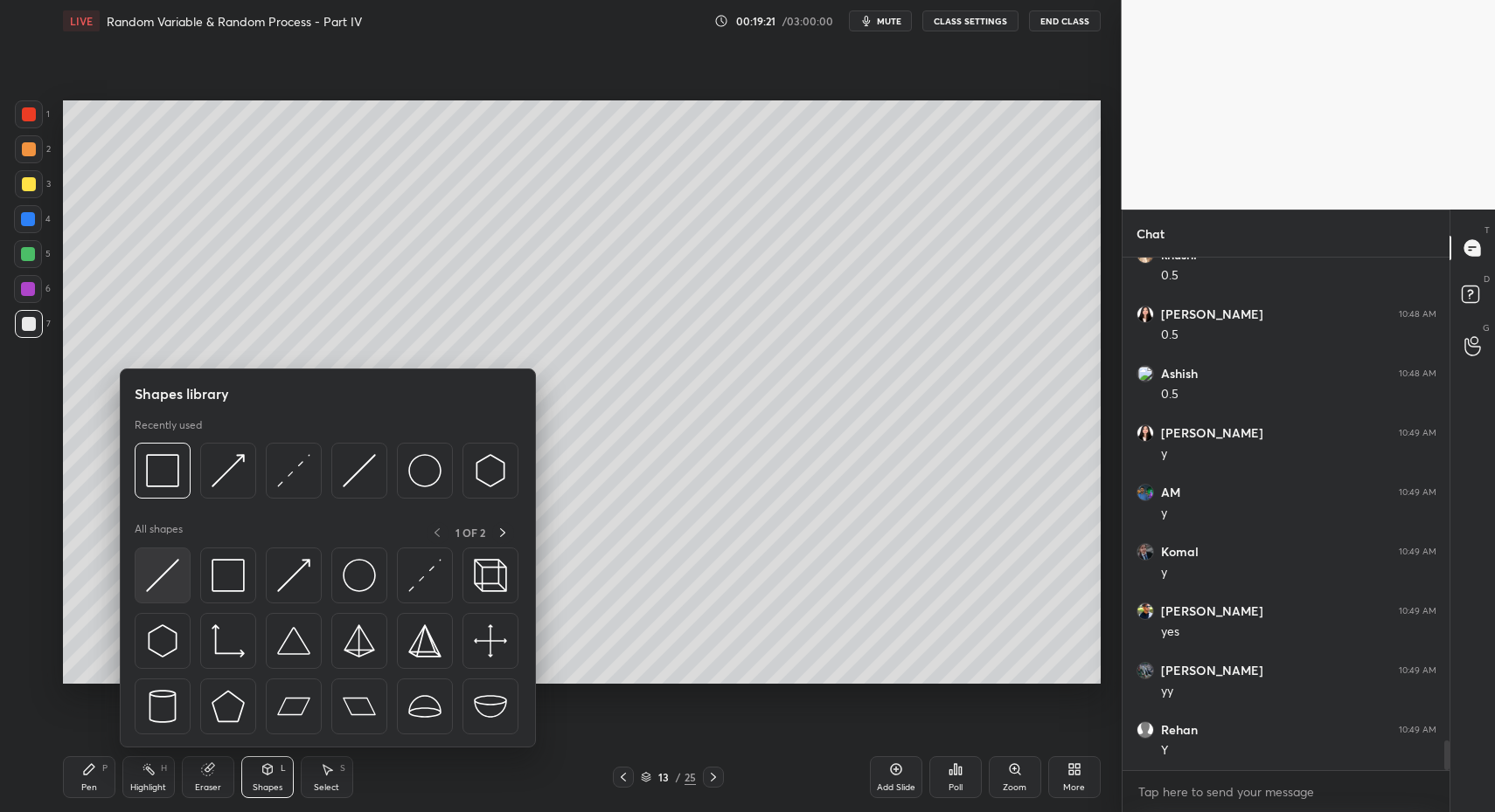
click at [161, 596] on div at bounding box center [162, 575] width 56 height 56
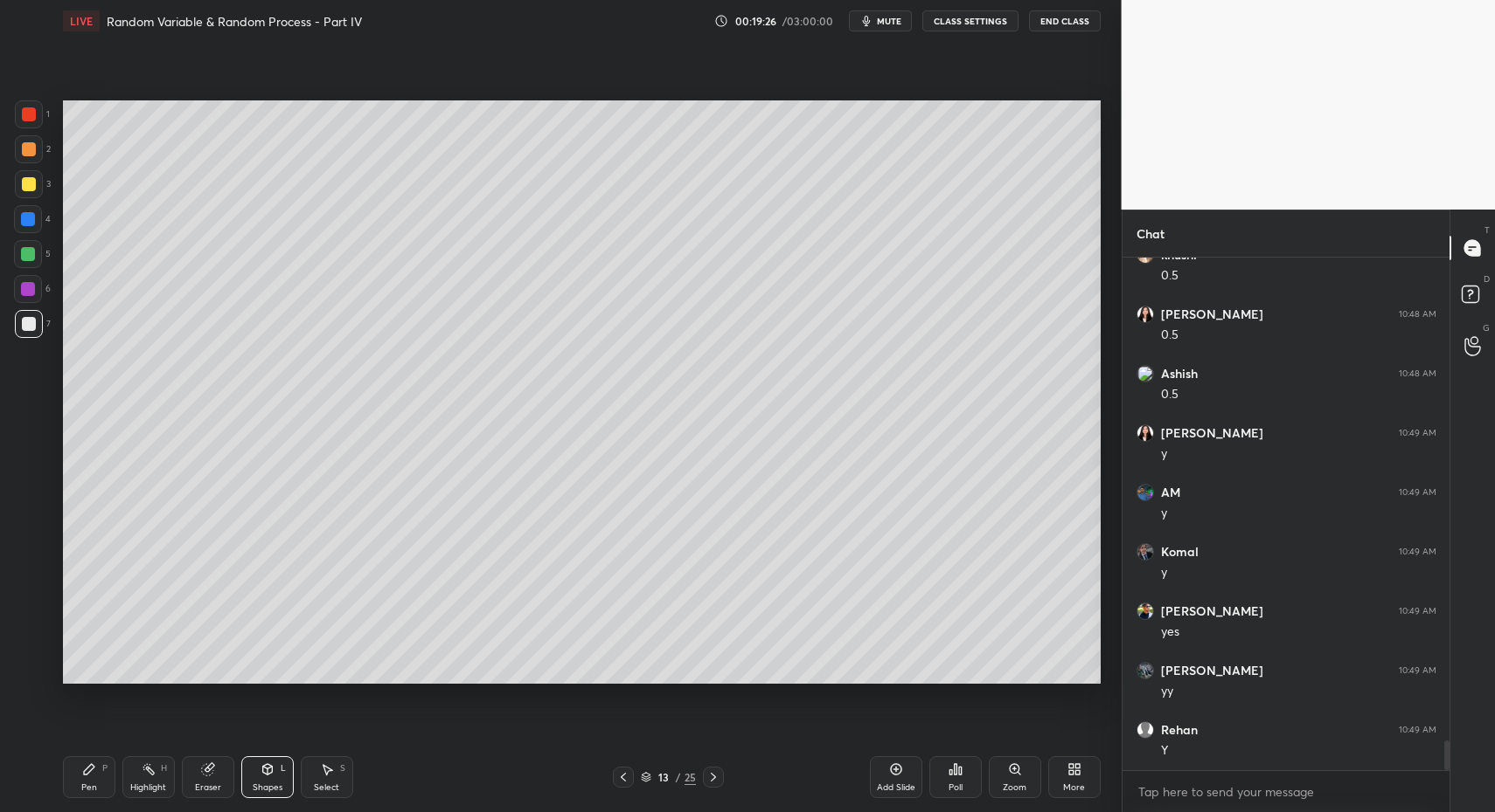
click at [33, 326] on div at bounding box center [29, 324] width 14 height 14
drag, startPoint x: 98, startPoint y: 767, endPoint x: 84, endPoint y: 749, distance: 22.8
click at [98, 767] on div "Pen P" at bounding box center [89, 778] width 52 height 42
click at [85, 772] on icon at bounding box center [89, 770] width 11 height 11
click at [28, 685] on div "1 2 3 4 5 6 7 C X Z C X Z E E Erase all H H LIVE Random Variable & Random Proce…" at bounding box center [554, 406] width 1107 height 812
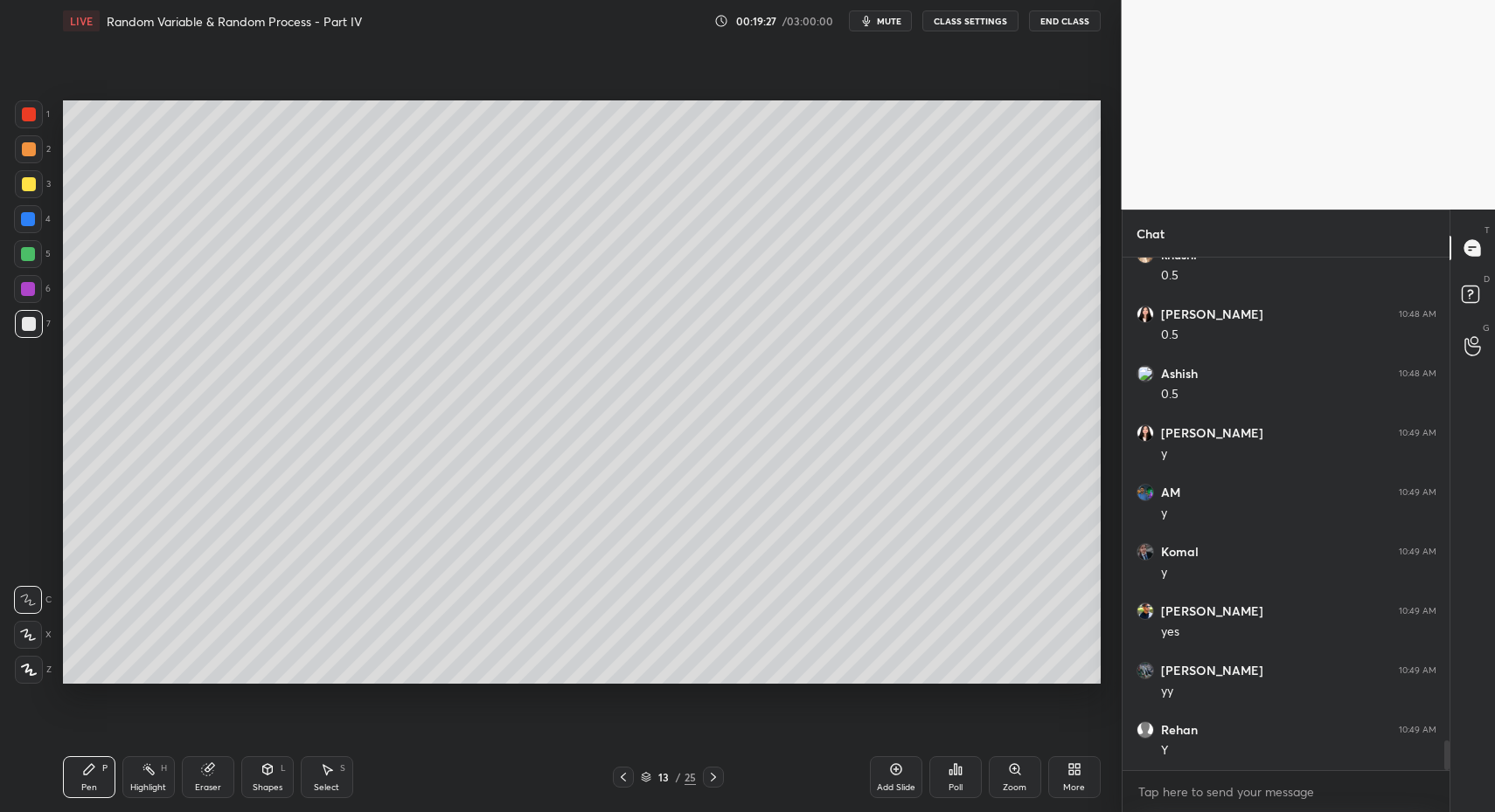
drag, startPoint x: 27, startPoint y: 678, endPoint x: 40, endPoint y: 647, distance: 33.6
click at [27, 678] on div at bounding box center [29, 669] width 28 height 28
drag, startPoint x: 33, startPoint y: 184, endPoint x: 38, endPoint y: 243, distance: 59.2
click at [33, 184] on div at bounding box center [29, 184] width 14 height 14
click at [82, 788] on div "Pen" at bounding box center [90, 787] width 16 height 9
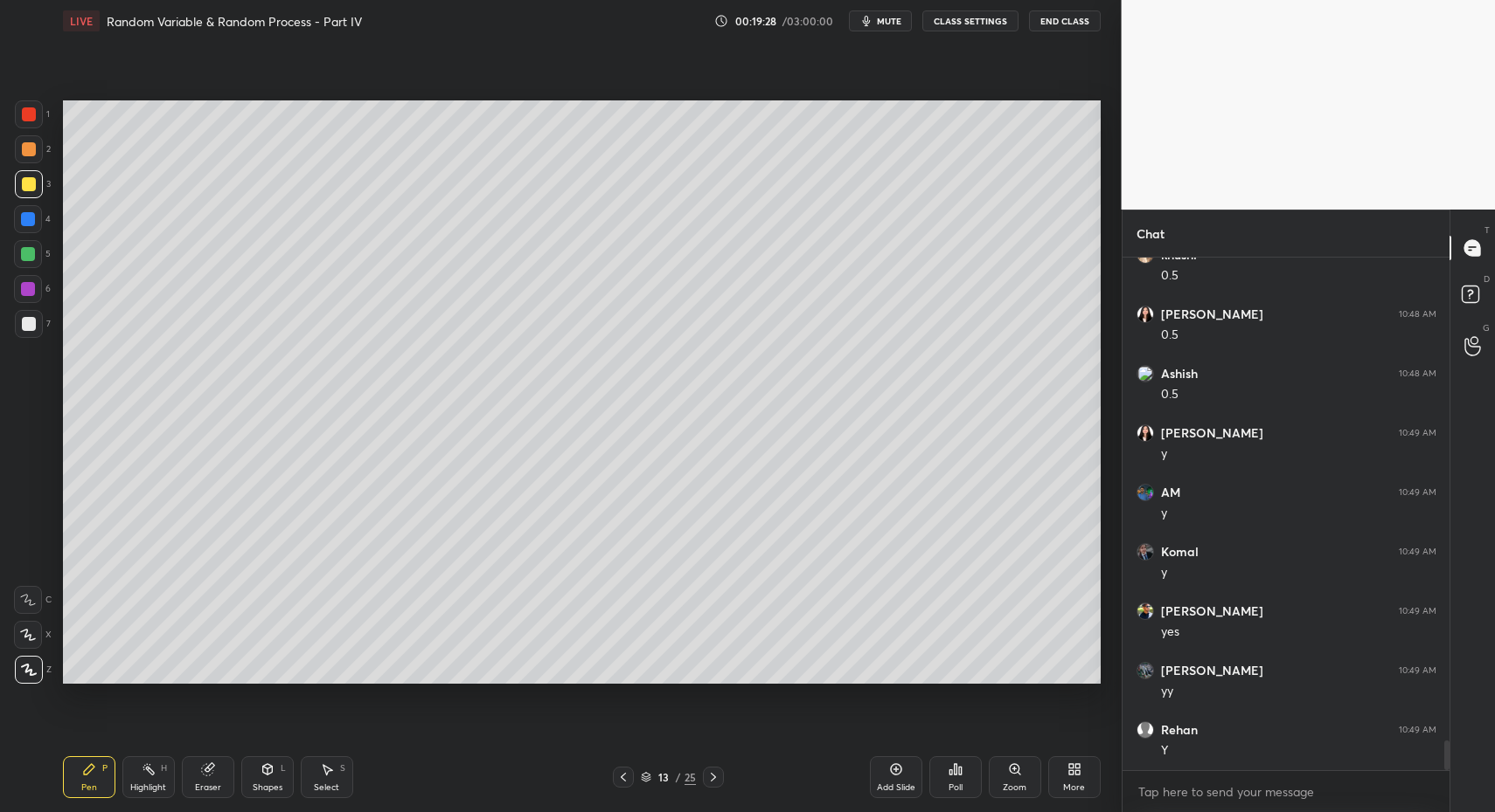
drag, startPoint x: 80, startPoint y: 776, endPoint x: 102, endPoint y: 759, distance: 27.8
click at [80, 776] on div "Pen P" at bounding box center [89, 778] width 52 height 42
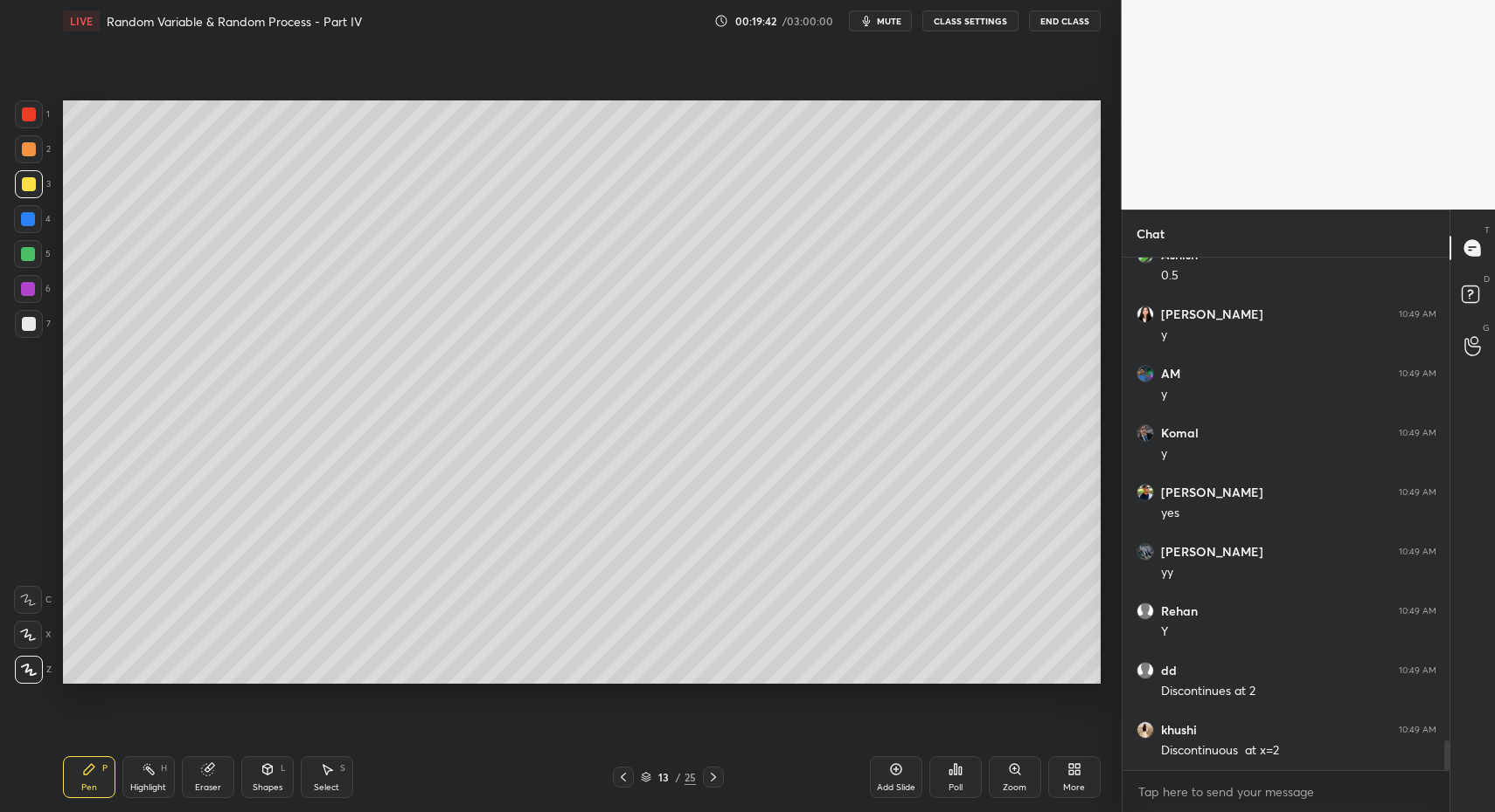
click at [35, 324] on div at bounding box center [29, 323] width 28 height 28
click at [34, 595] on icon at bounding box center [28, 600] width 16 height 12
click at [218, 765] on div "Eraser" at bounding box center [208, 778] width 52 height 42
click at [276, 783] on div "Shapes" at bounding box center [268, 787] width 30 height 9
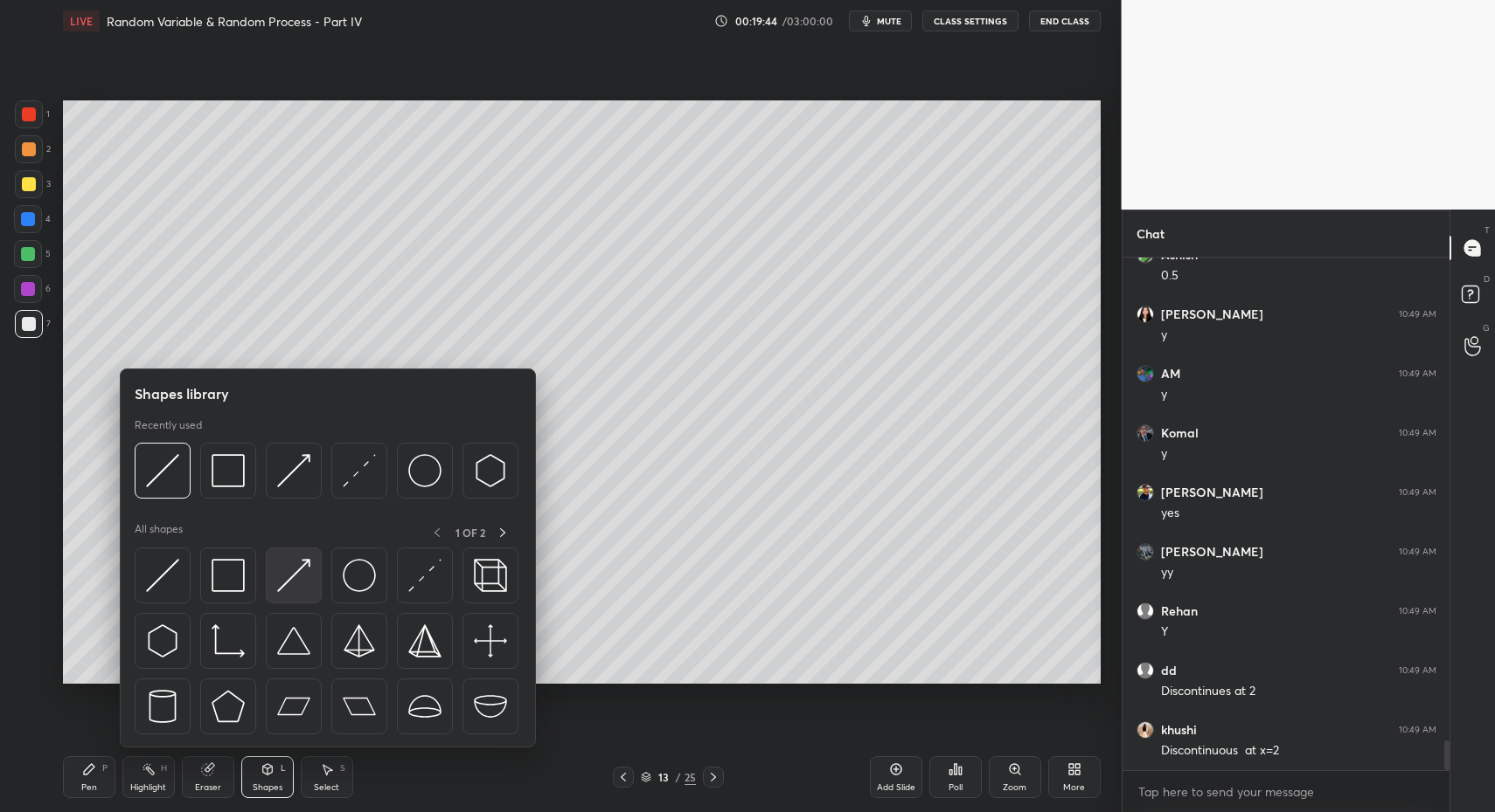
click at [287, 584] on img at bounding box center [294, 576] width 33 height 33
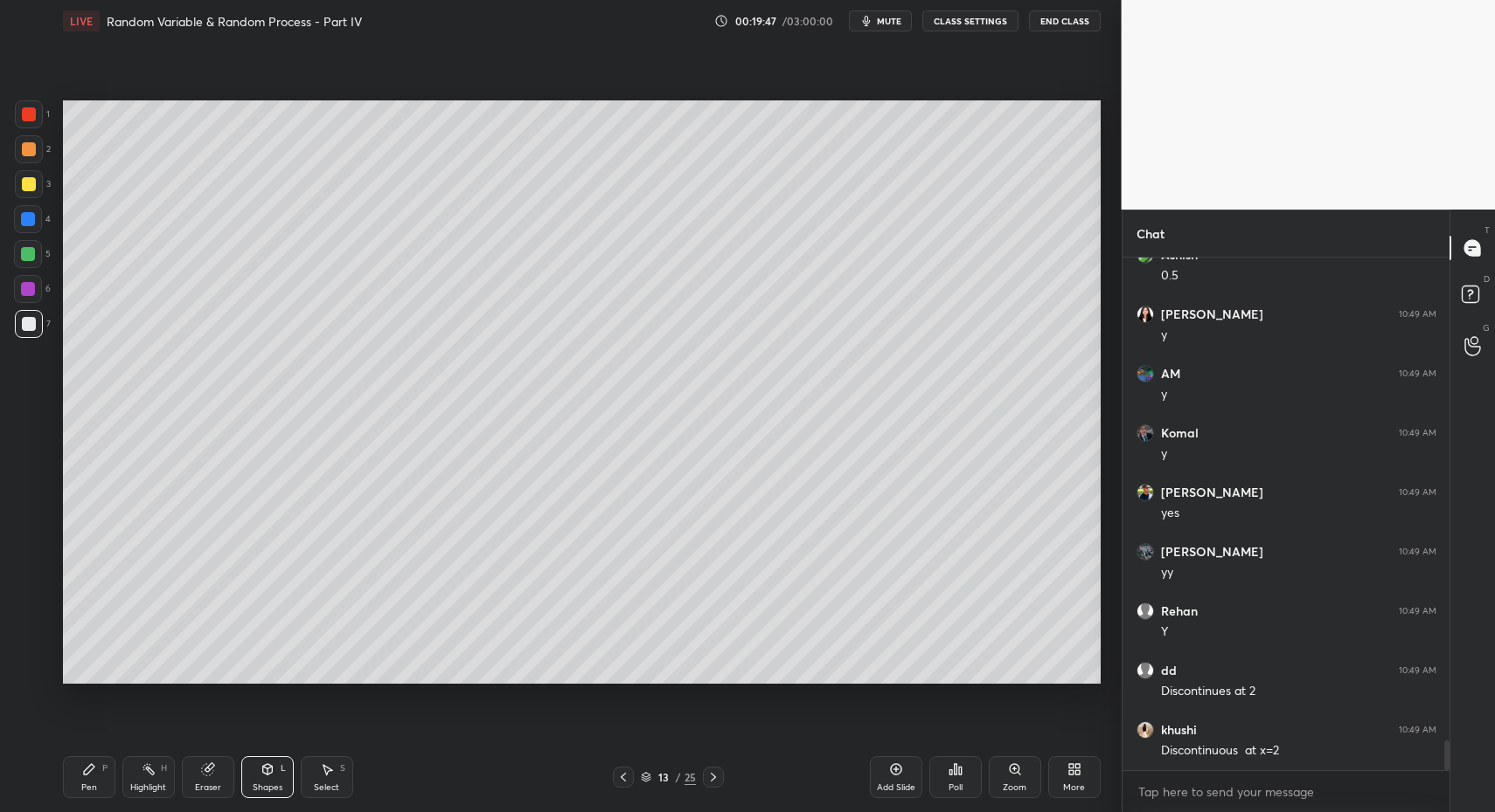
click at [80, 788] on div "Pen P" at bounding box center [89, 778] width 52 height 42
drag, startPoint x: 95, startPoint y: 786, endPoint x: 172, endPoint y: 783, distance: 77.1
click at [100, 784] on div "Pen P" at bounding box center [89, 778] width 52 height 42
click at [172, 785] on div "Highlight H" at bounding box center [148, 778] width 52 height 42
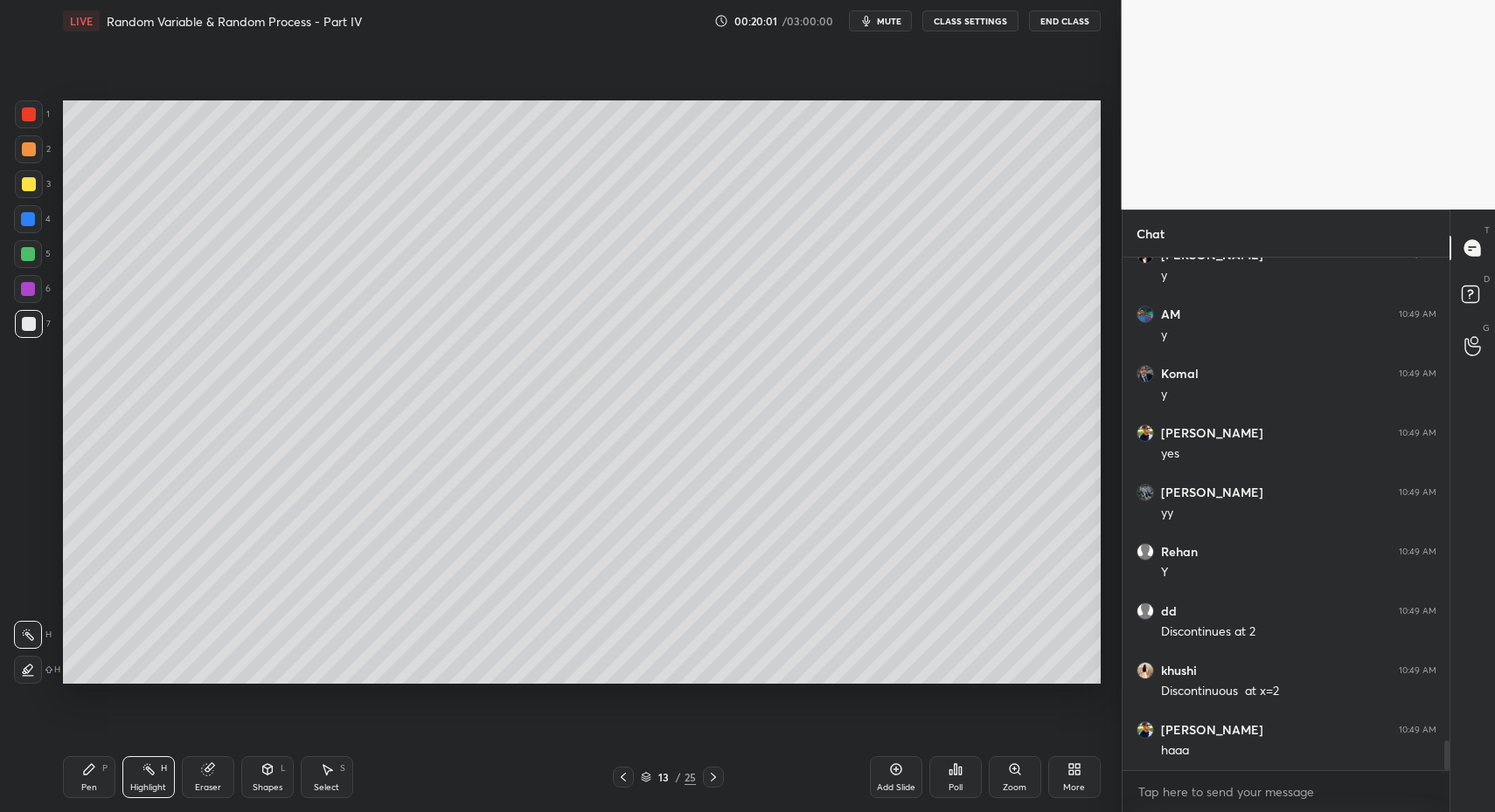
click at [66, 790] on div "Pen P" at bounding box center [89, 778] width 52 height 42
click at [82, 787] on div "Pen" at bounding box center [90, 787] width 16 height 9
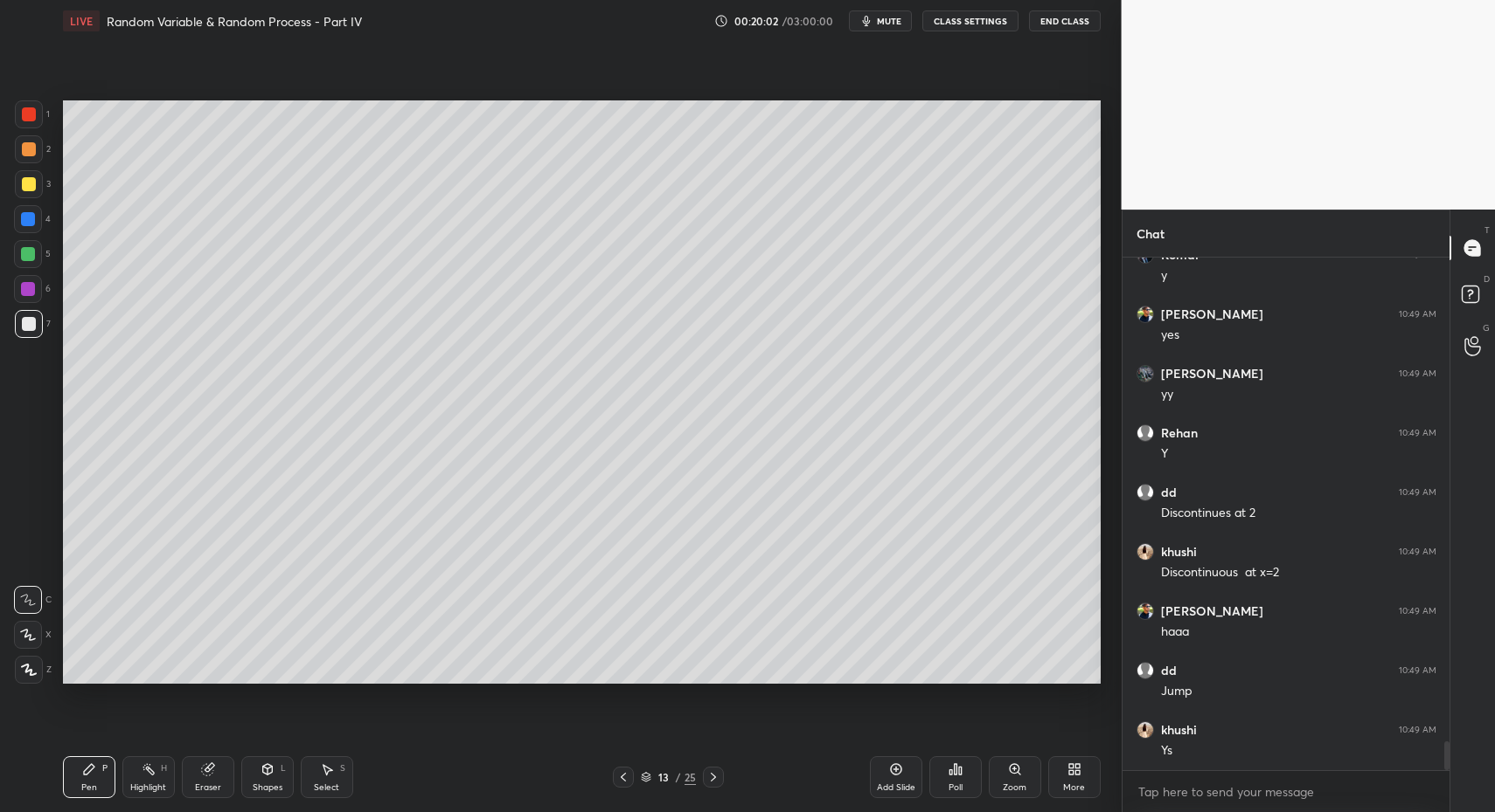
drag, startPoint x: 28, startPoint y: 310, endPoint x: 23, endPoint y: 318, distance: 9.4
click at [28, 310] on div "1 2 3 4 5 6 7" at bounding box center [31, 222] width 36 height 245
click at [23, 318] on div at bounding box center [29, 324] width 14 height 14
drag, startPoint x: 107, startPoint y: 783, endPoint x: 52, endPoint y: 584, distance: 206.5
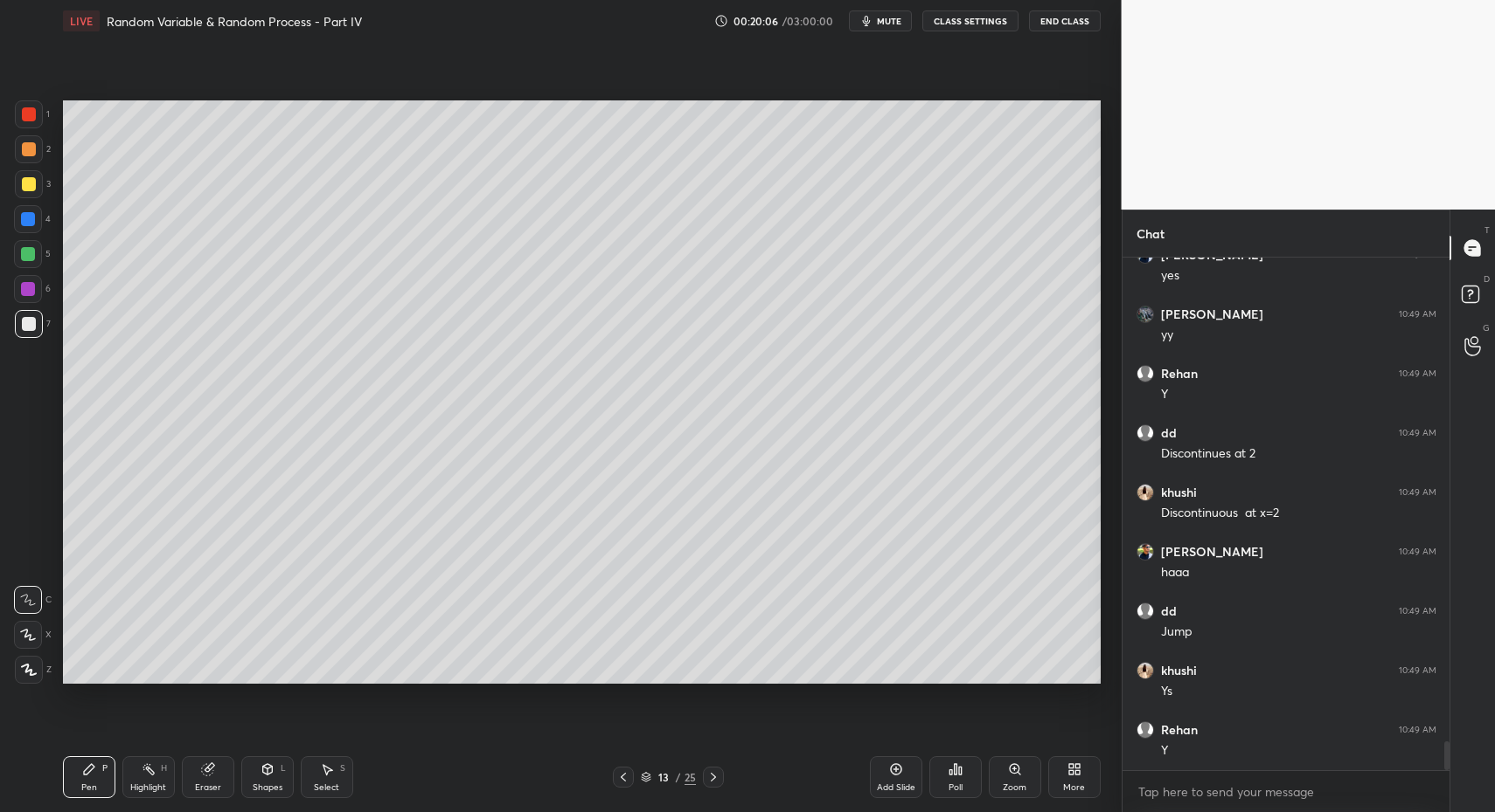
click at [107, 783] on div "Pen P" at bounding box center [89, 778] width 52 height 42
drag, startPoint x: 31, startPoint y: 325, endPoint x: 20, endPoint y: 346, distance: 23.7
click at [31, 325] on div at bounding box center [29, 324] width 14 height 14
click at [98, 768] on div "Pen P" at bounding box center [89, 778] width 52 height 42
click at [27, 184] on div at bounding box center [29, 184] width 14 height 14
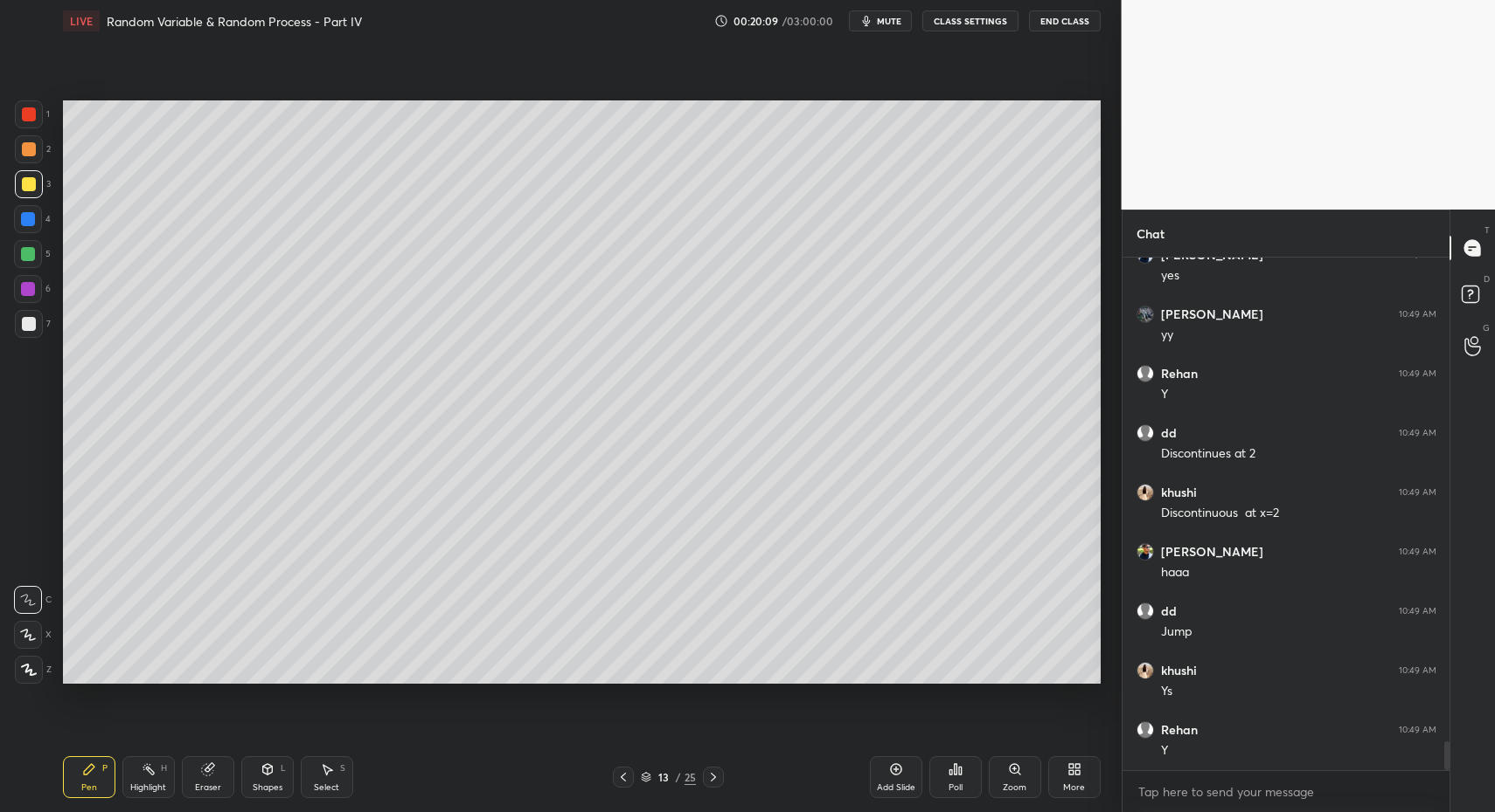
click at [90, 764] on icon at bounding box center [90, 770] width 14 height 14
click at [38, 633] on div at bounding box center [28, 635] width 28 height 28
click at [30, 668] on icon at bounding box center [29, 669] width 16 height 12
drag, startPoint x: 88, startPoint y: 768, endPoint x: 104, endPoint y: 762, distance: 17.1
click at [88, 768] on icon at bounding box center [89, 770] width 11 height 11
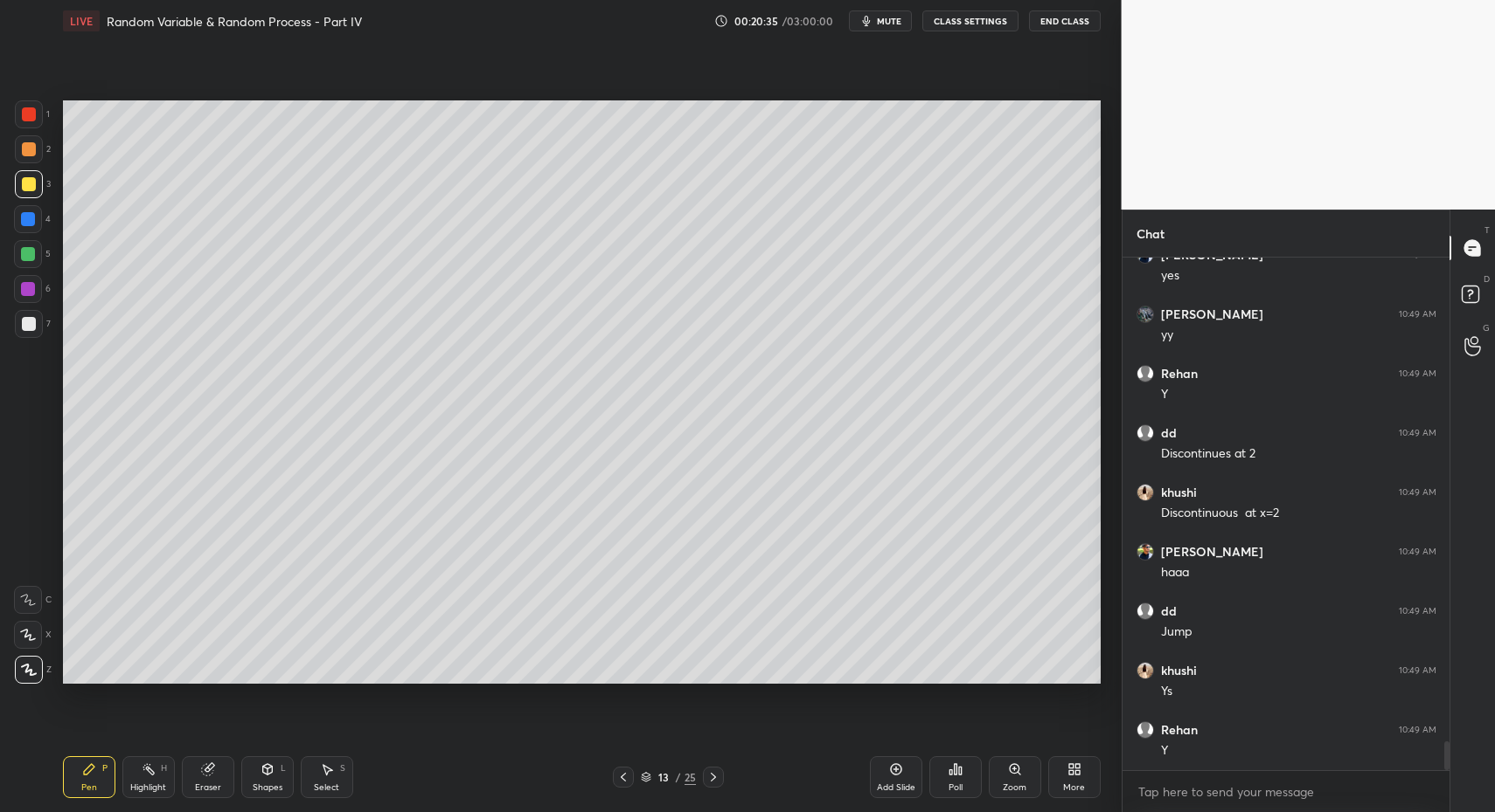
drag, startPoint x: 33, startPoint y: 319, endPoint x: 31, endPoint y: 293, distance: 26.1
click at [33, 319] on div at bounding box center [29, 324] width 14 height 14
click at [27, 303] on div "6" at bounding box center [31, 293] width 36 height 35
click at [35, 314] on div at bounding box center [29, 323] width 28 height 28
click at [30, 318] on div at bounding box center [29, 324] width 14 height 14
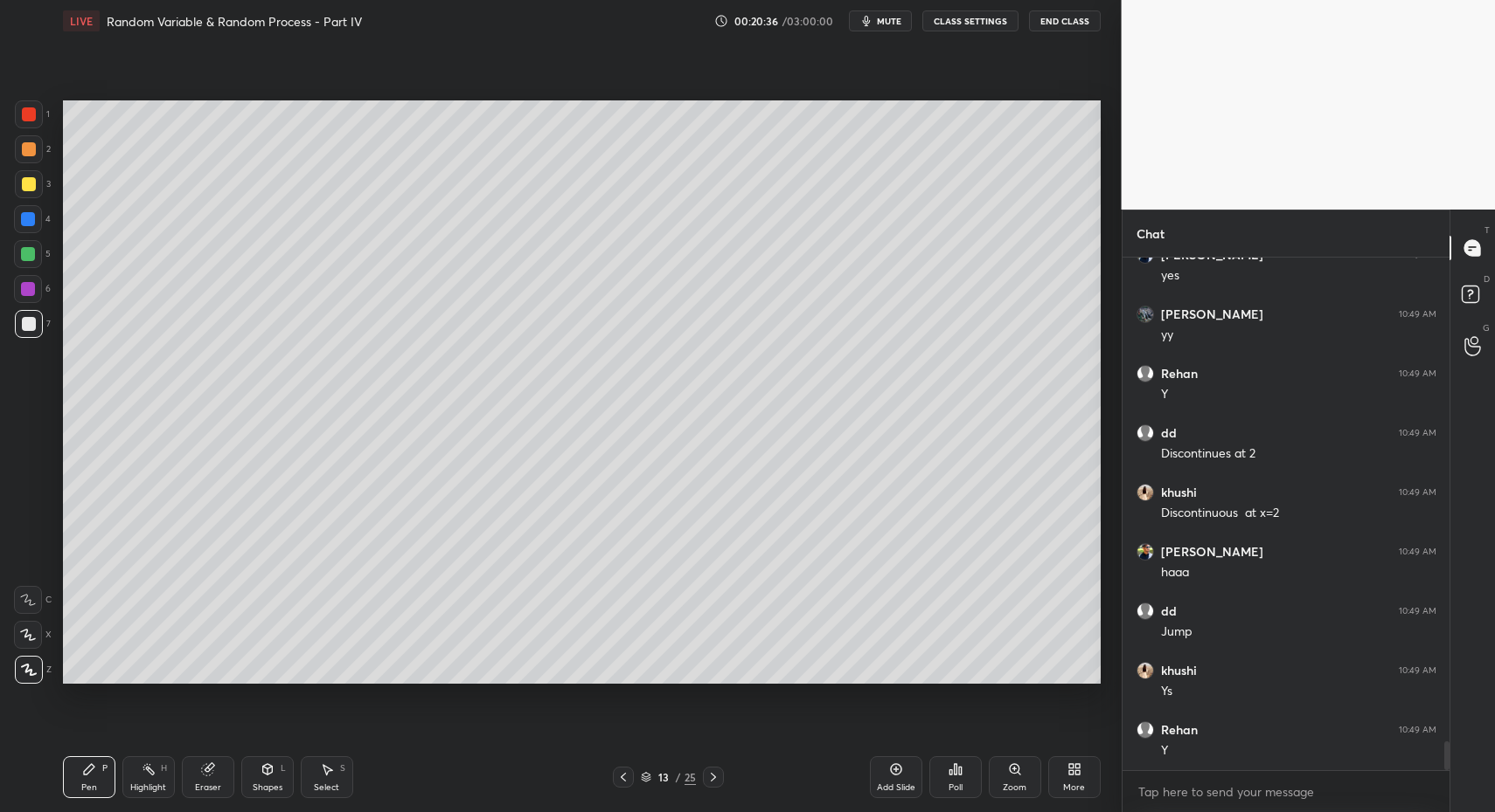
drag, startPoint x: 36, startPoint y: 644, endPoint x: 40, endPoint y: 629, distance: 15.5
click at [36, 644] on div at bounding box center [28, 635] width 28 height 28
click at [231, 778] on div "Eraser" at bounding box center [208, 778] width 52 height 42
drag, startPoint x: 262, startPoint y: 754, endPoint x: 241, endPoint y: 705, distance: 53.3
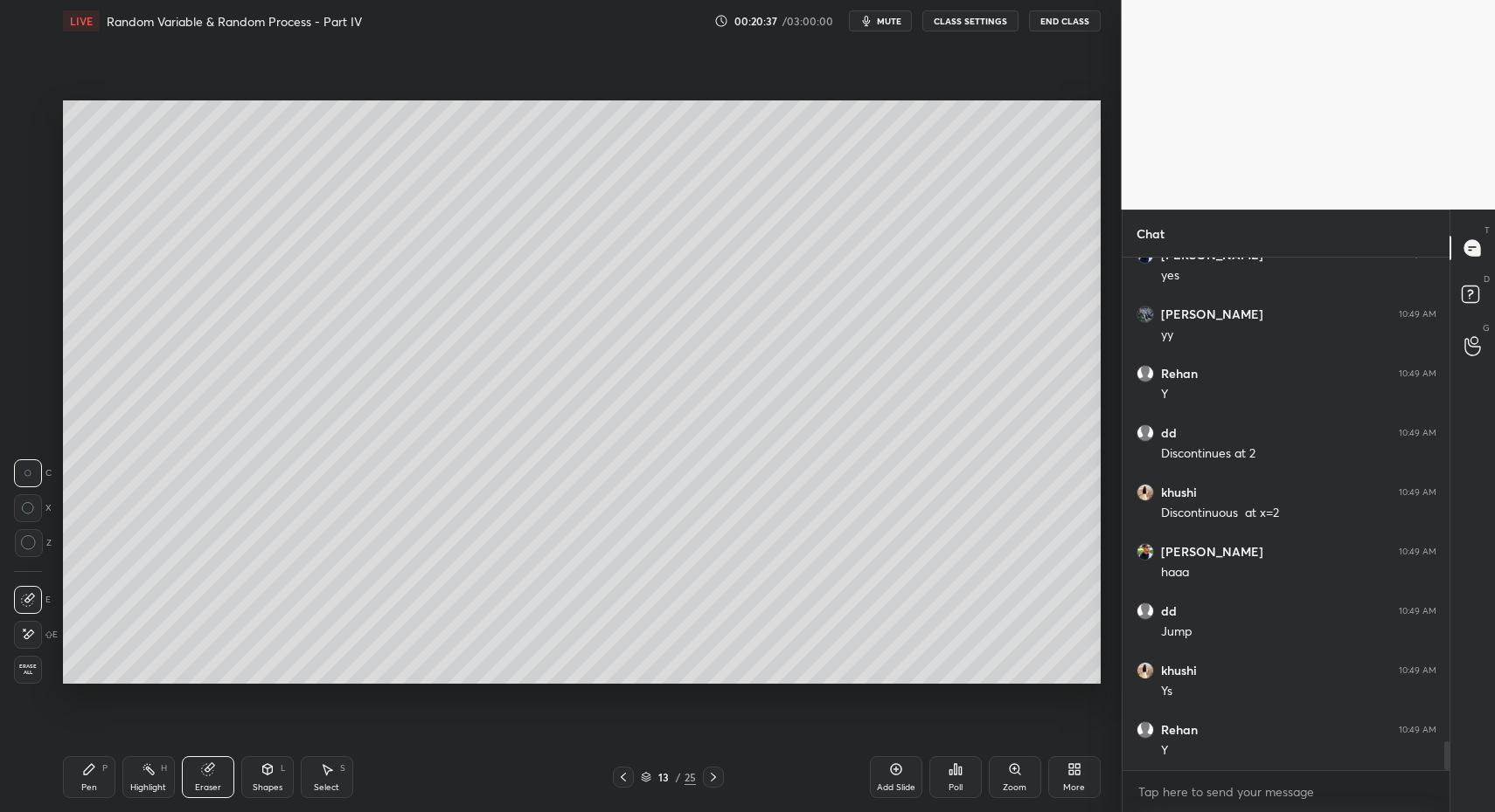
click at [262, 754] on div "Pen P Highlight H Eraser Shapes L Select S 13 / 25 Add Slide Poll Zoom More" at bounding box center [581, 777] width 1038 height 70
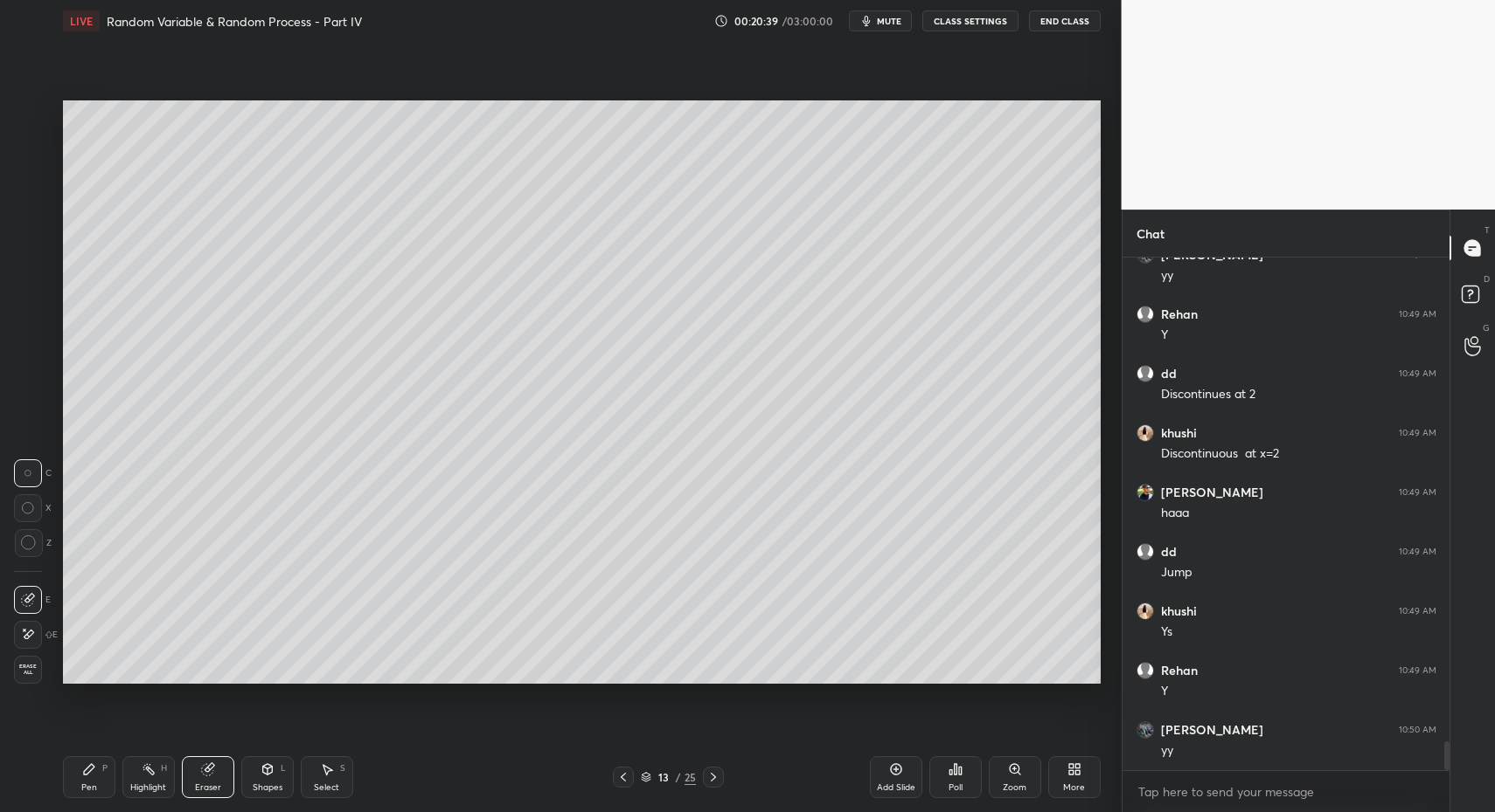
scroll to position [8685, 0]
drag, startPoint x: 266, startPoint y: 765, endPoint x: 268, endPoint y: 751, distance: 14.1
click at [266, 765] on icon at bounding box center [268, 770] width 10 height 11
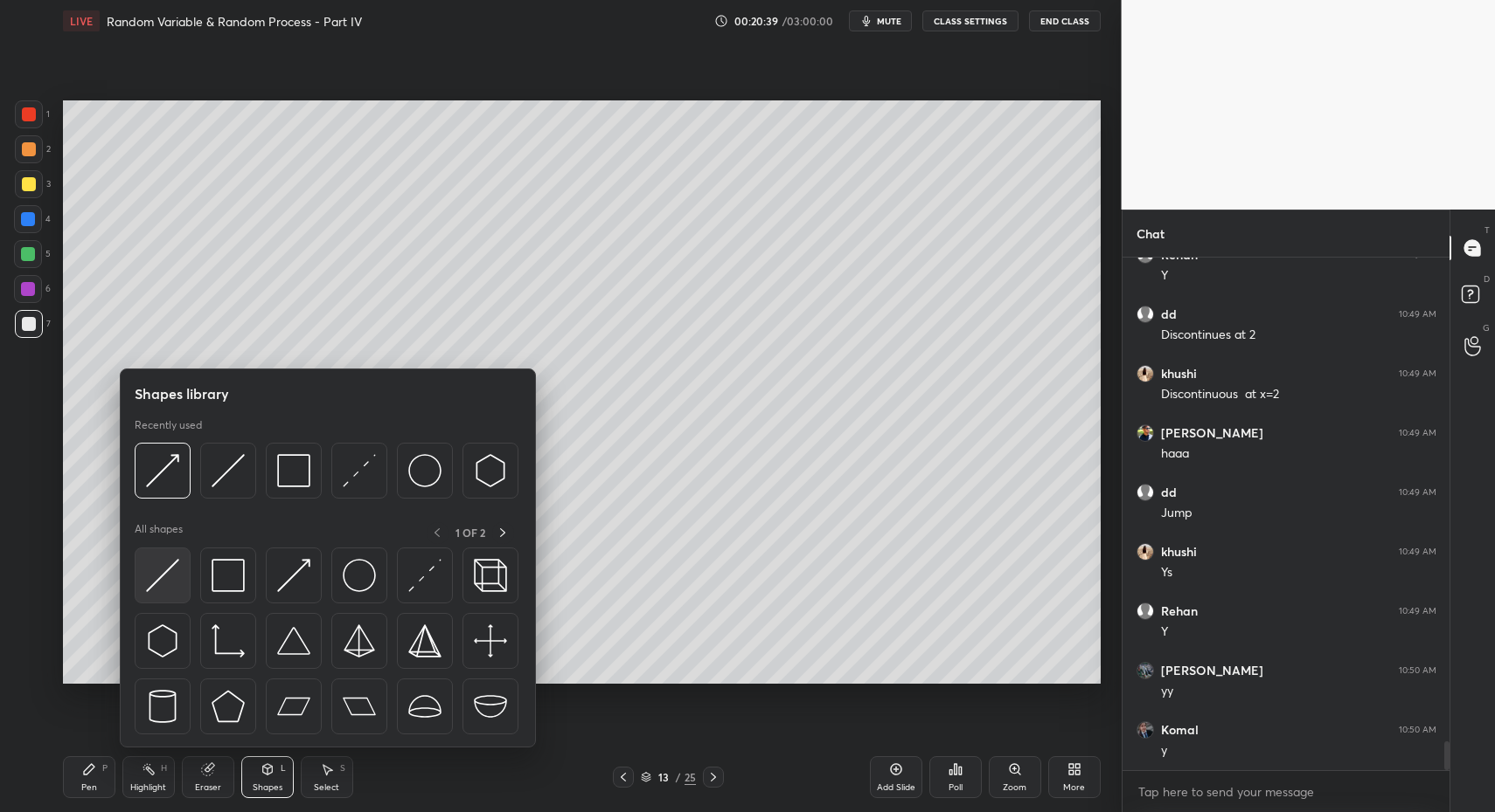
click at [159, 583] on img at bounding box center [162, 576] width 33 height 33
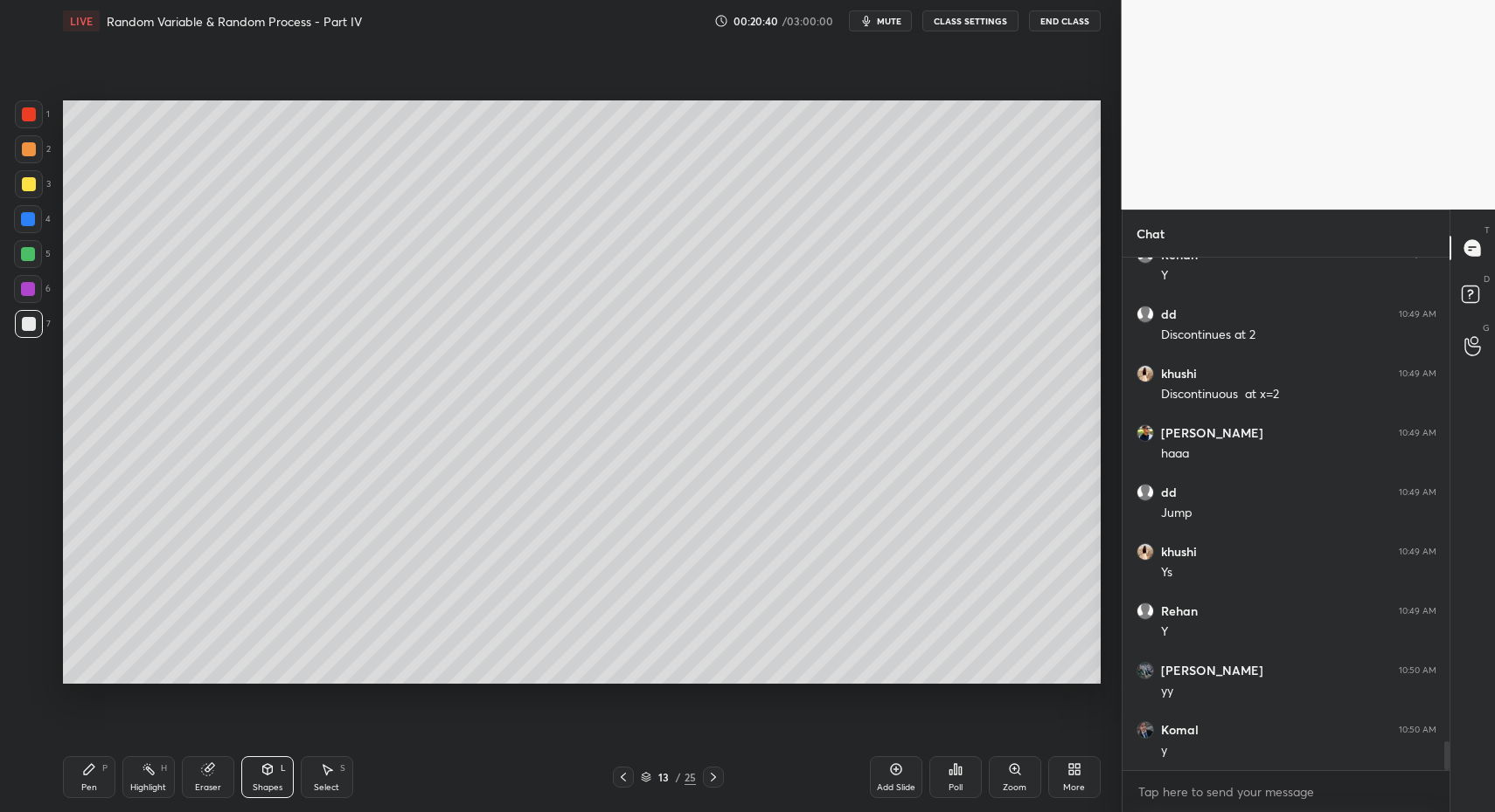
scroll to position [8744, 0]
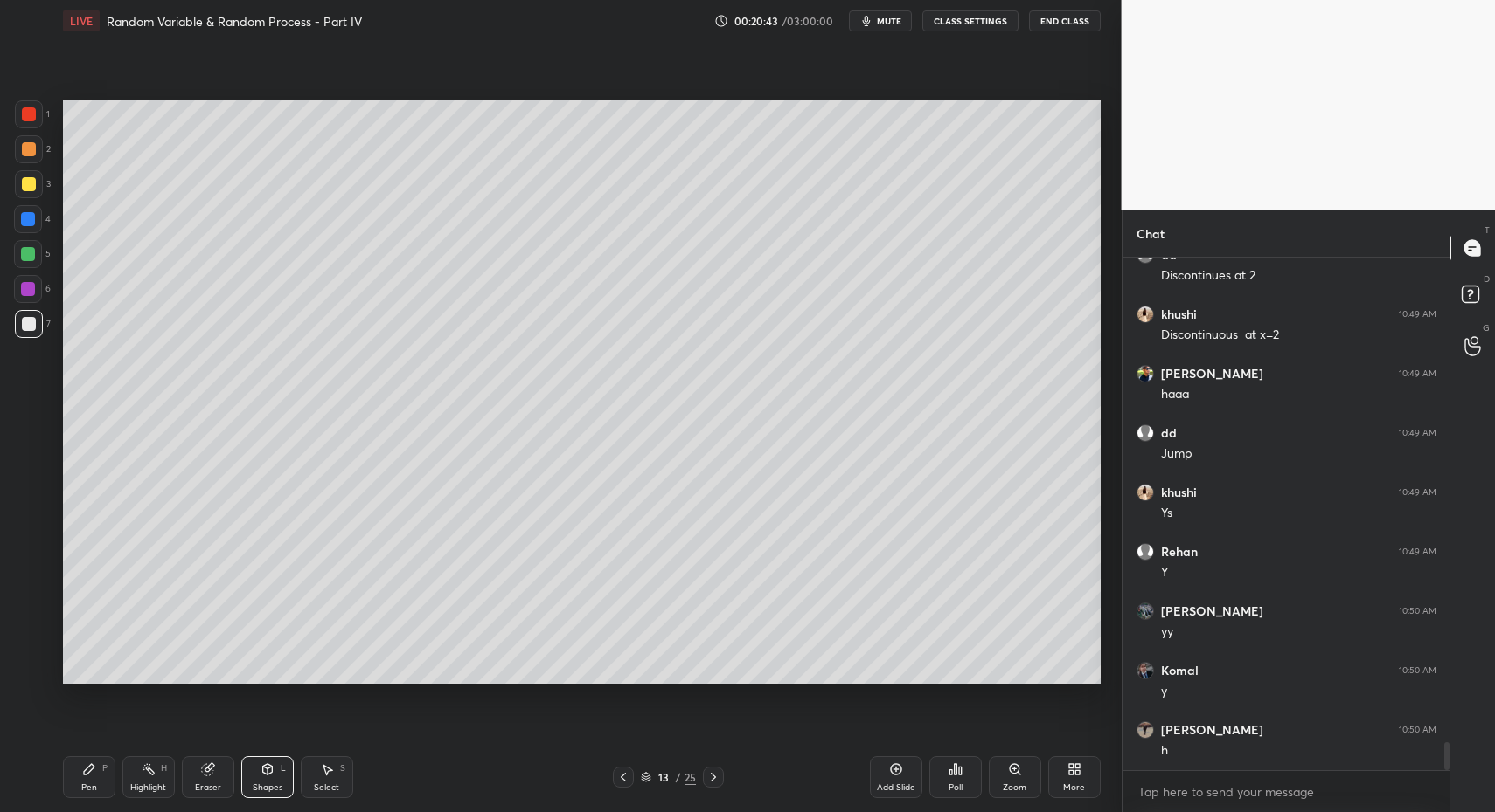
click at [83, 786] on div "Pen" at bounding box center [90, 787] width 16 height 9
drag, startPoint x: 77, startPoint y: 786, endPoint x: 75, endPoint y: 754, distance: 32.1
click at [81, 779] on div "Pen P" at bounding box center [89, 778] width 52 height 42
click at [28, 180] on div at bounding box center [29, 184] width 14 height 14
drag, startPoint x: 28, startPoint y: 180, endPoint x: 23, endPoint y: 232, distance: 52.2
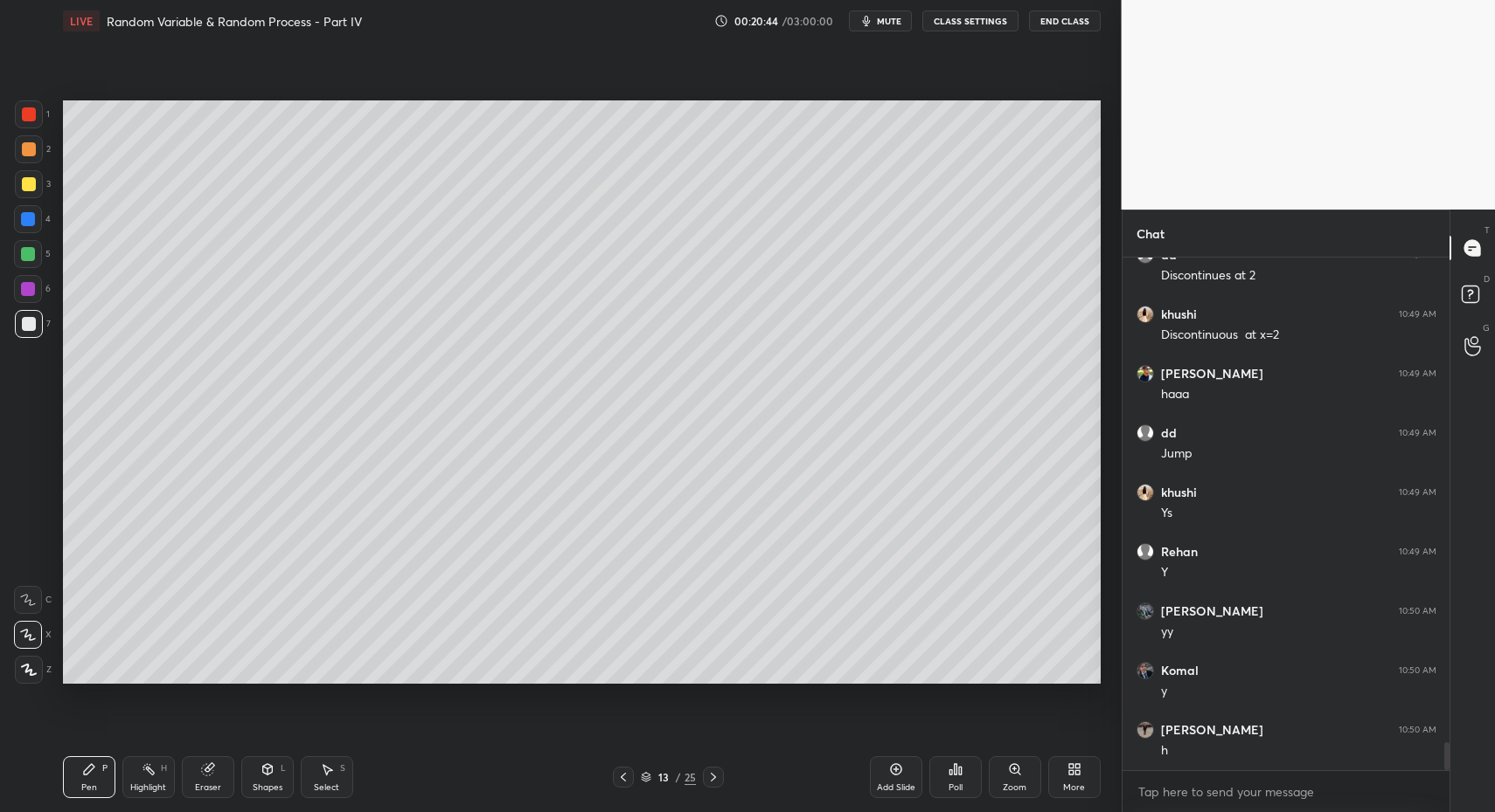
click at [28, 180] on div at bounding box center [29, 184] width 14 height 14
drag, startPoint x: 20, startPoint y: 669, endPoint x: 35, endPoint y: 666, distance: 15.3
click at [21, 669] on icon at bounding box center [29, 669] width 16 height 12
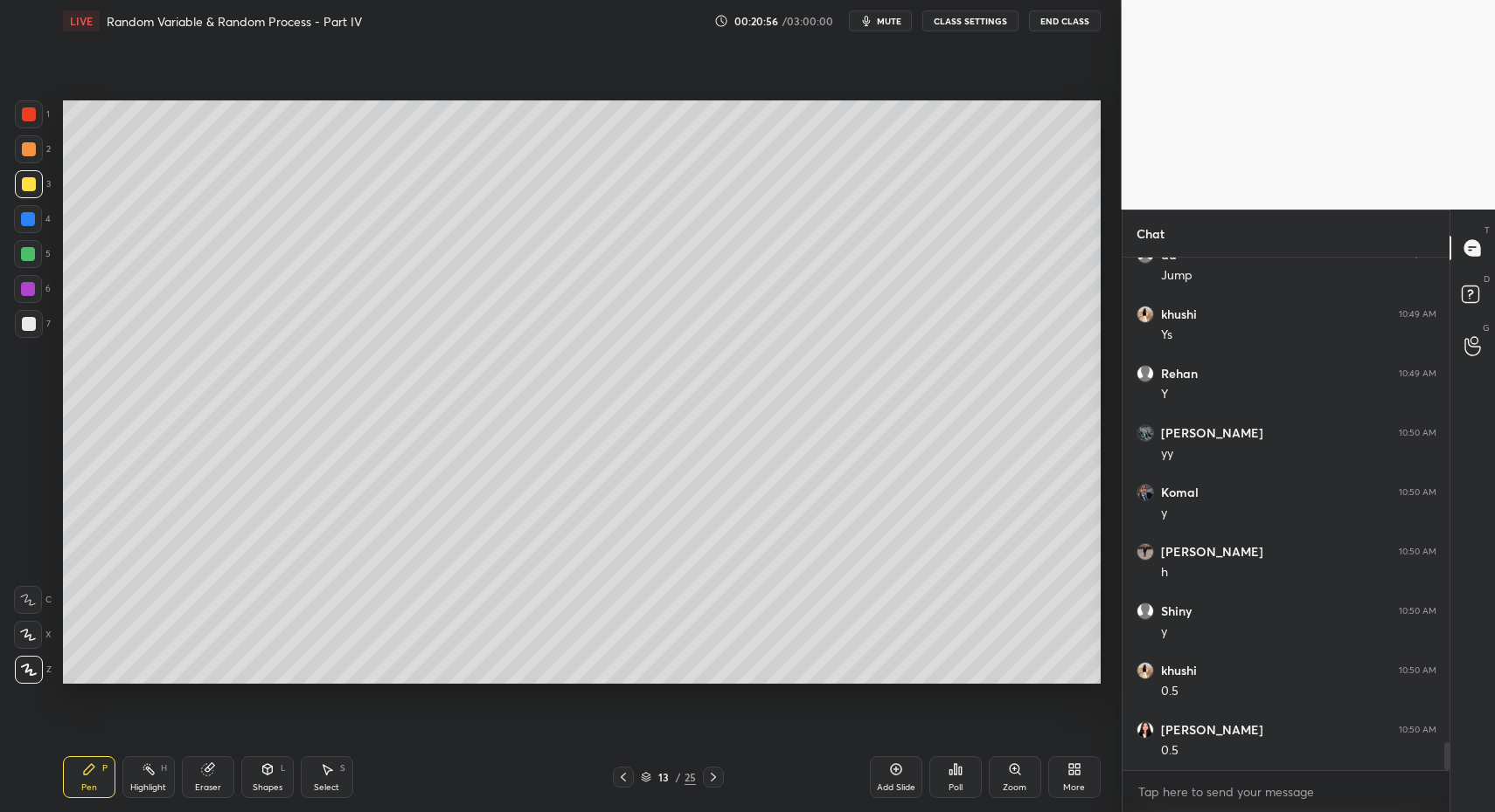
scroll to position [8982, 0]
click at [333, 774] on div "Select S" at bounding box center [327, 778] width 52 height 42
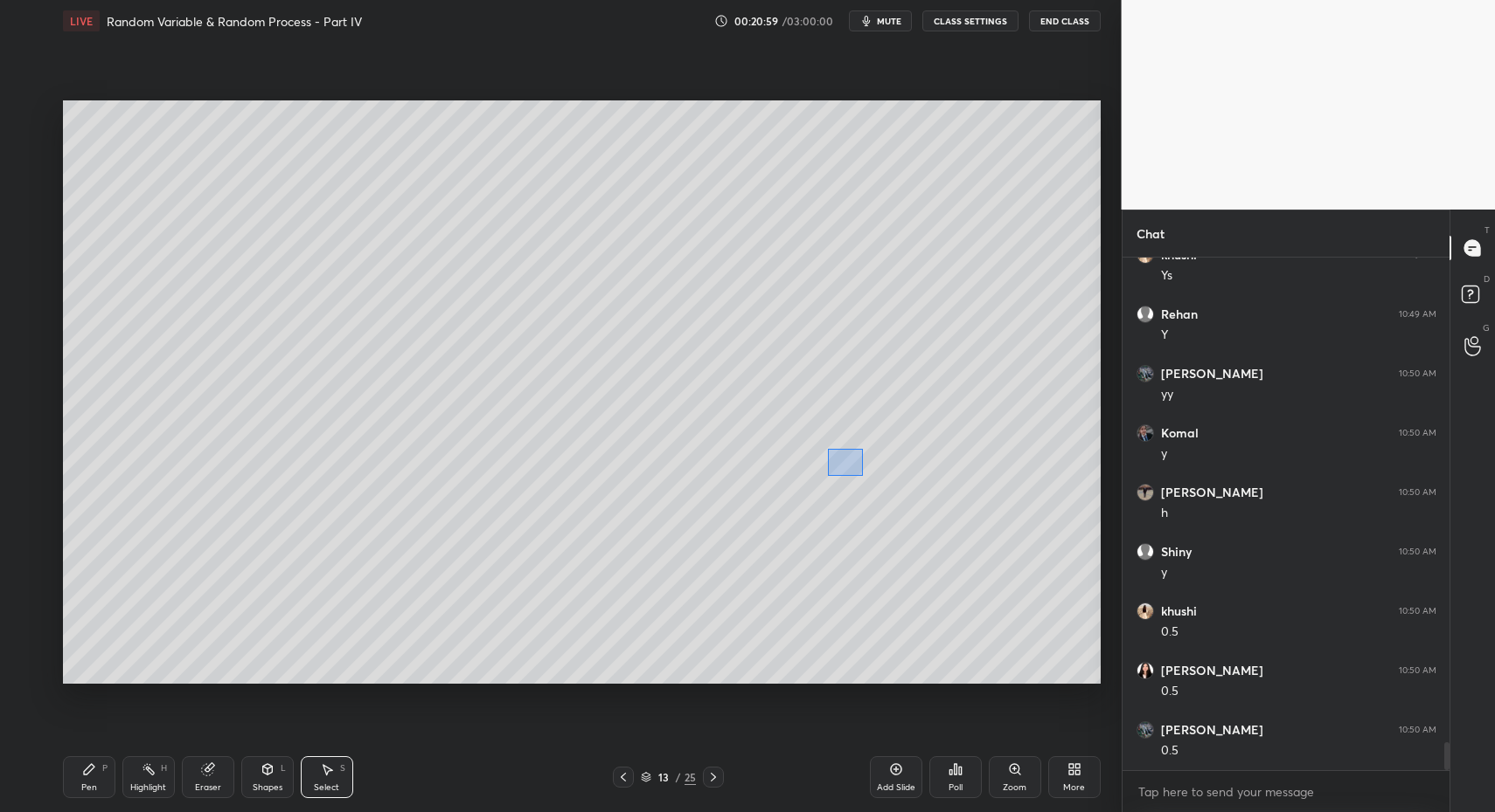
drag, startPoint x: 827, startPoint y: 448, endPoint x: 891, endPoint y: 522, distance: 97.8
click at [864, 476] on div "0 ° Undo Copy Paste here Duplicate Duplicate to new slide Delete" at bounding box center [581, 392] width 1038 height 584
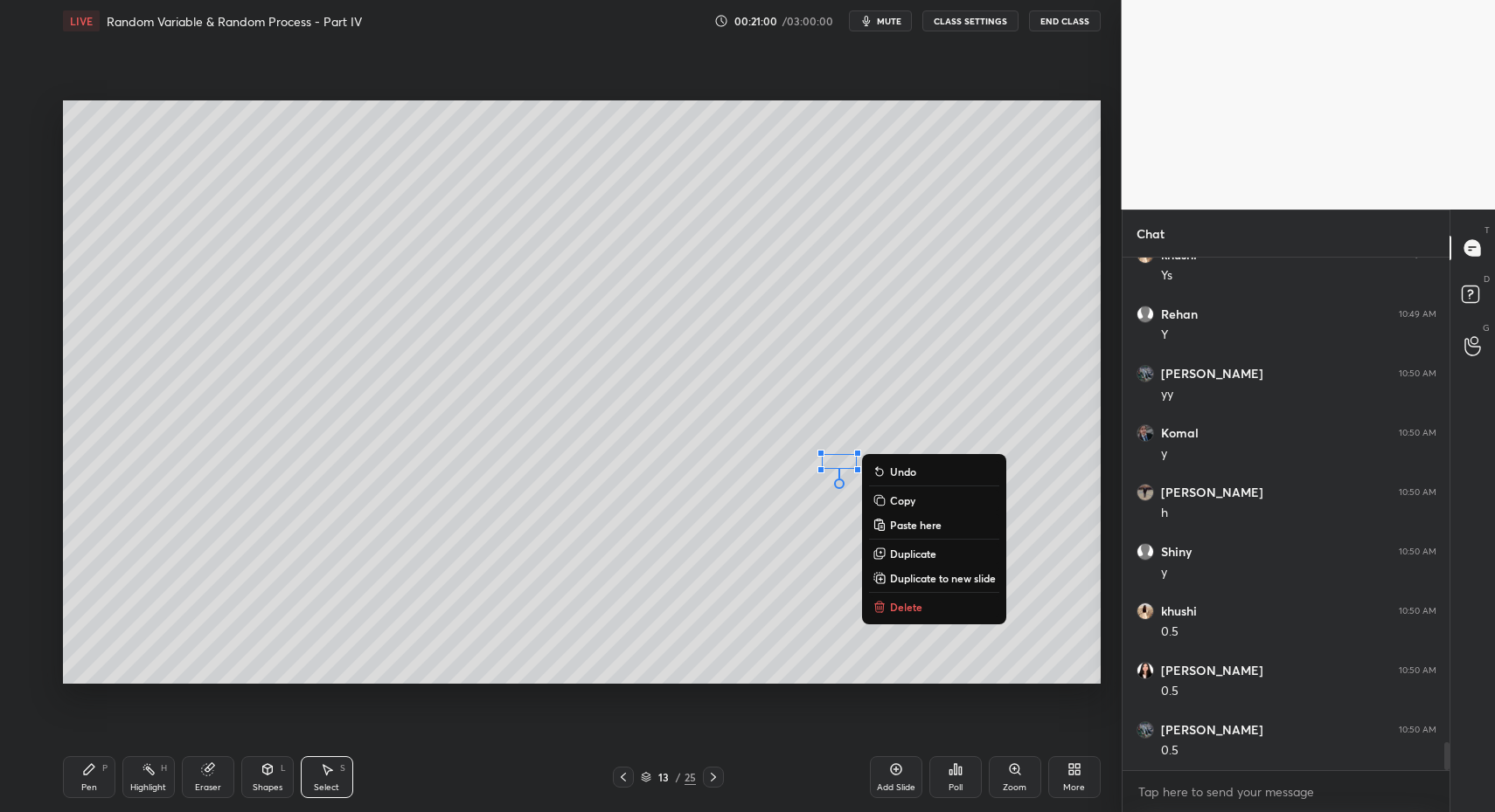
click at [895, 604] on p "Delete" at bounding box center [906, 607] width 32 height 14
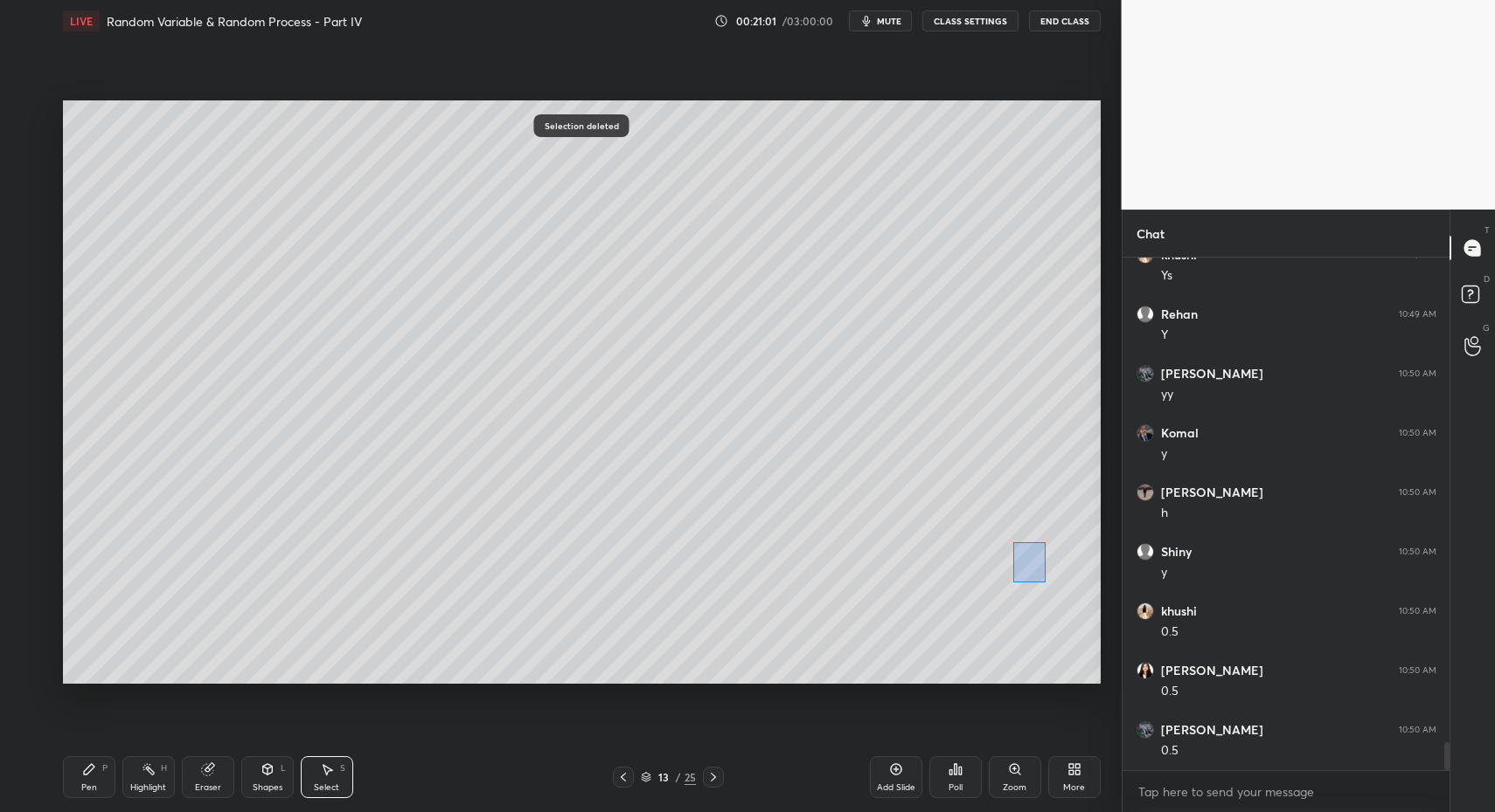
drag, startPoint x: 1020, startPoint y: 556, endPoint x: 1048, endPoint y: 587, distance: 41.8
click at [1050, 585] on div "0 ° Undo Copy Paste here Duplicate Duplicate to new slide Delete" at bounding box center [581, 392] width 1038 height 584
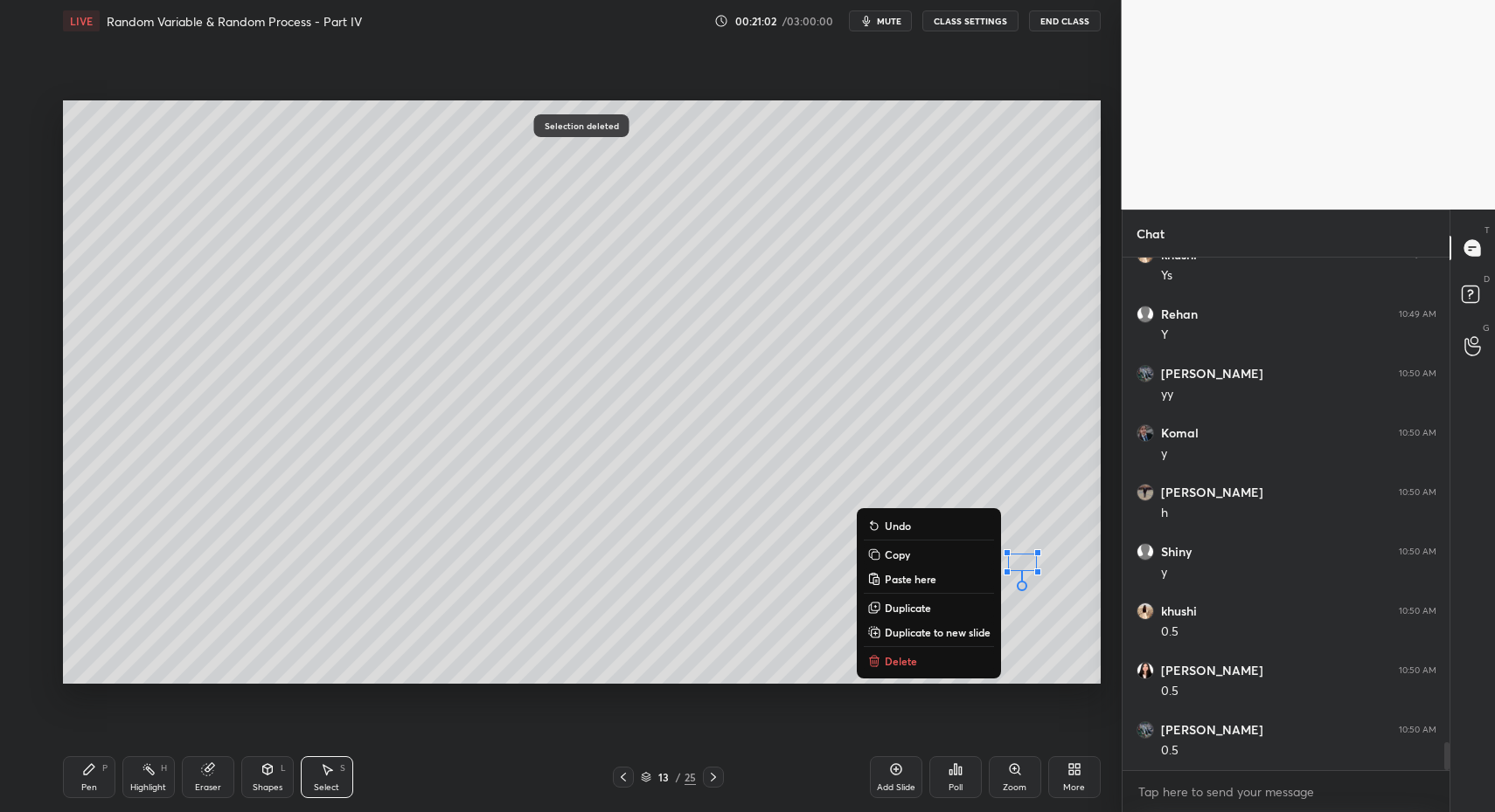
click at [930, 668] on button "Delete" at bounding box center [928, 661] width 130 height 21
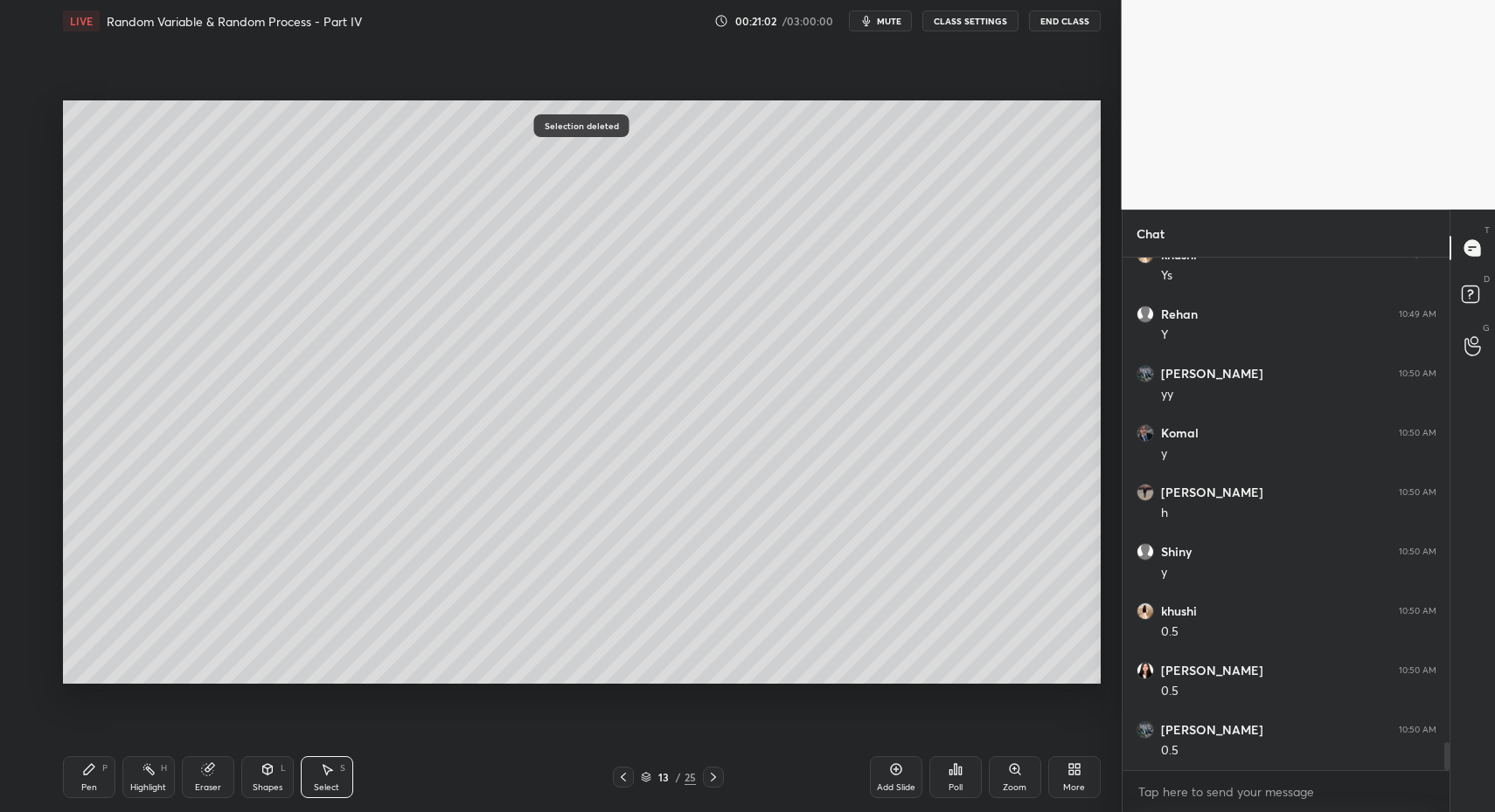
click at [140, 794] on div "Highlight H" at bounding box center [148, 778] width 52 height 42
click at [90, 780] on div "Pen P" at bounding box center [89, 778] width 52 height 42
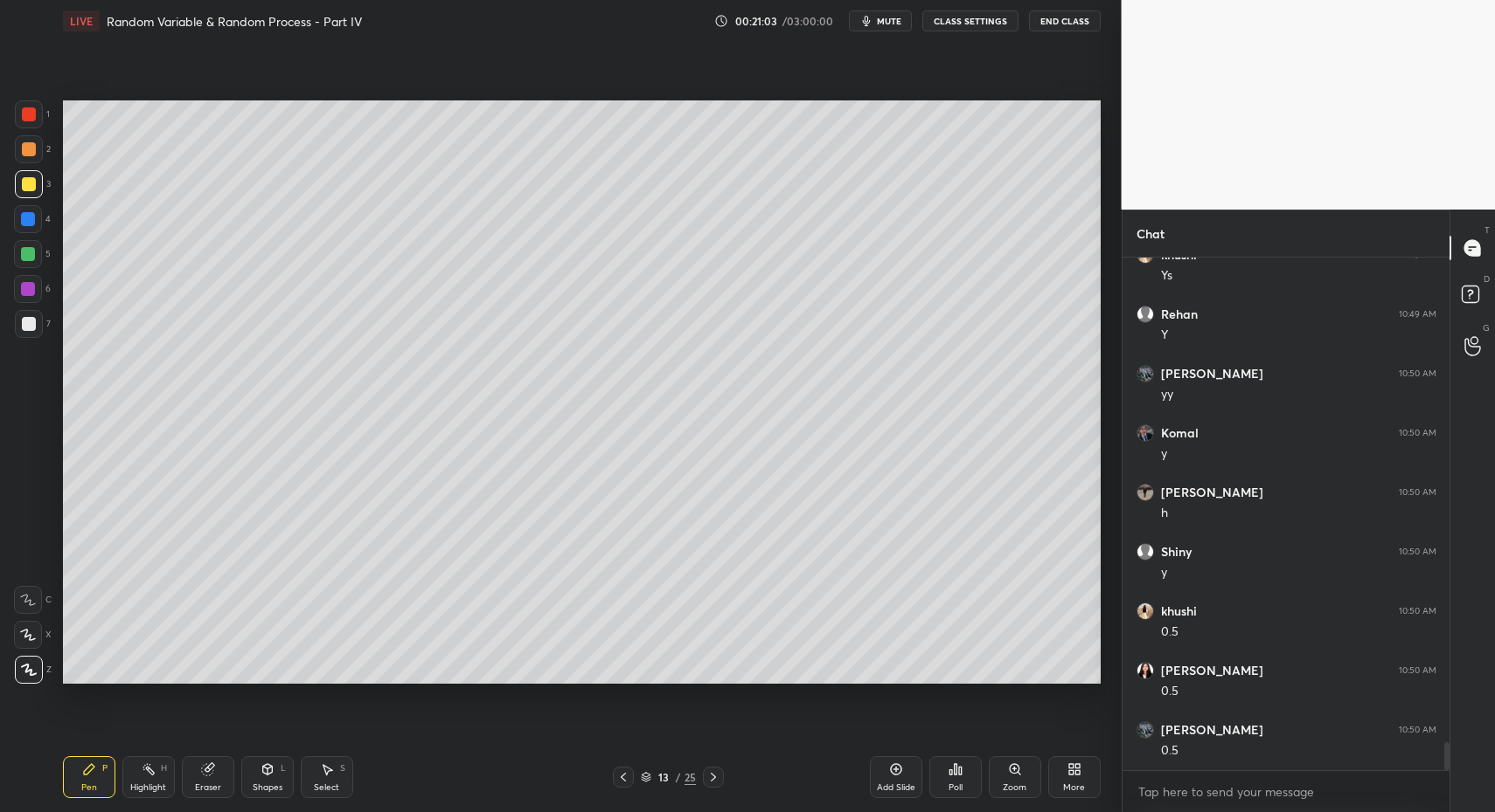
scroll to position [9041, 0]
click at [36, 313] on div at bounding box center [29, 323] width 28 height 28
click at [41, 298] on div at bounding box center [28, 289] width 28 height 28
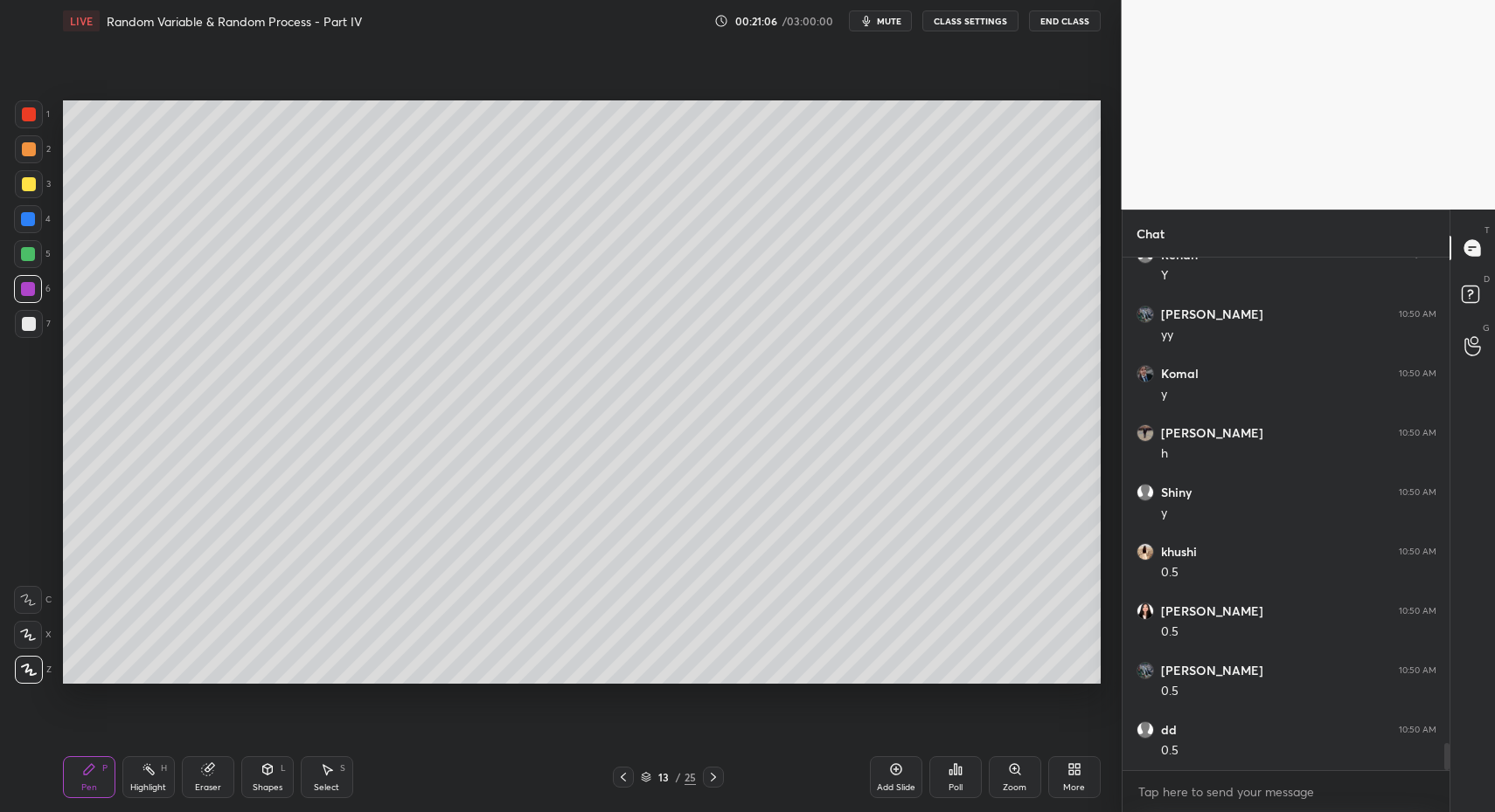
click at [165, 769] on div "H" at bounding box center [164, 769] width 6 height 9
click at [68, 767] on div "Pen P" at bounding box center [89, 778] width 52 height 42
click at [79, 771] on div "Pen P" at bounding box center [89, 778] width 52 height 42
drag, startPoint x: 20, startPoint y: 317, endPoint x: 33, endPoint y: 320, distance: 13.3
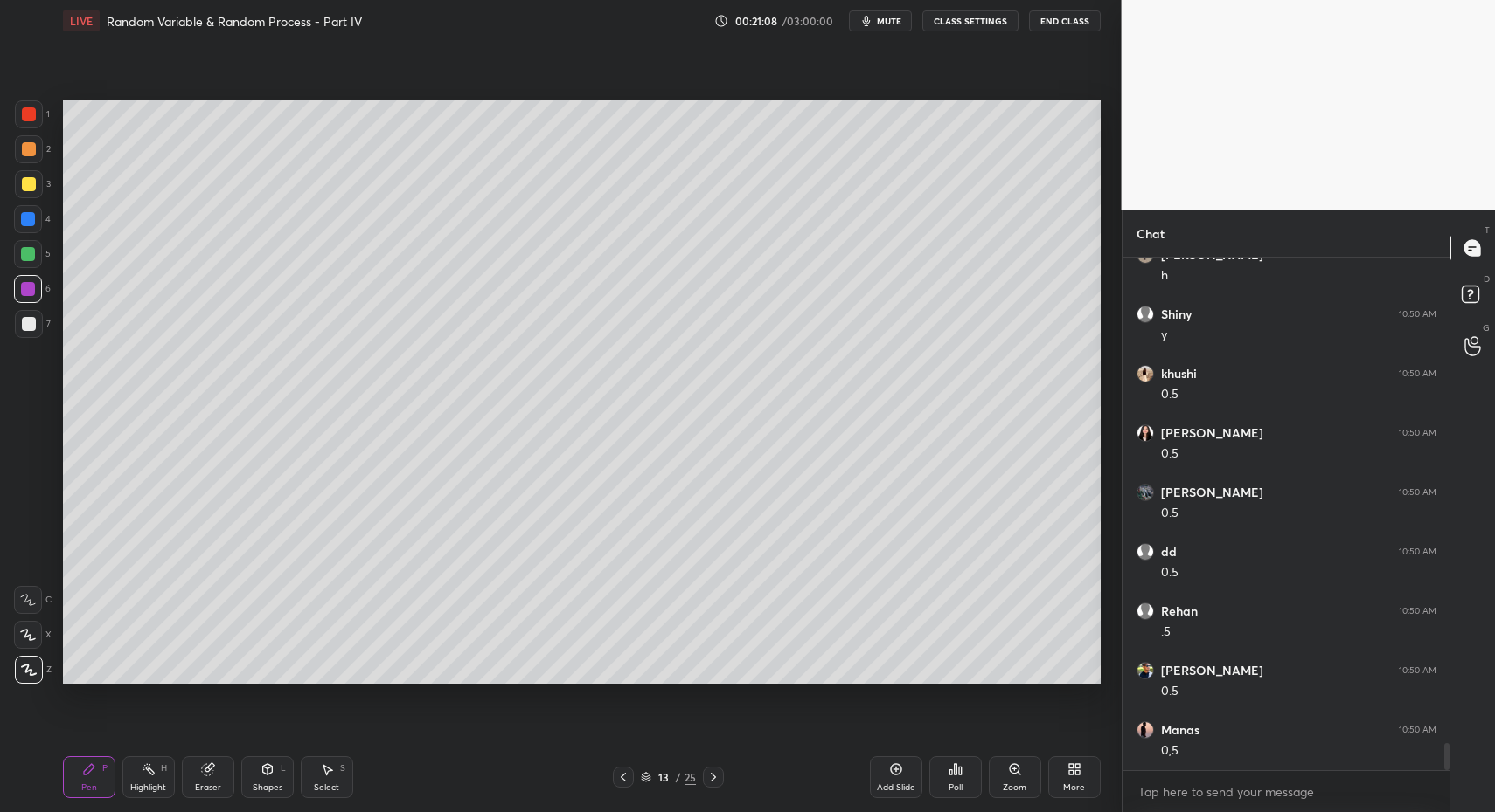
click at [20, 317] on div at bounding box center [29, 323] width 28 height 28
click at [32, 325] on div at bounding box center [29, 324] width 14 height 14
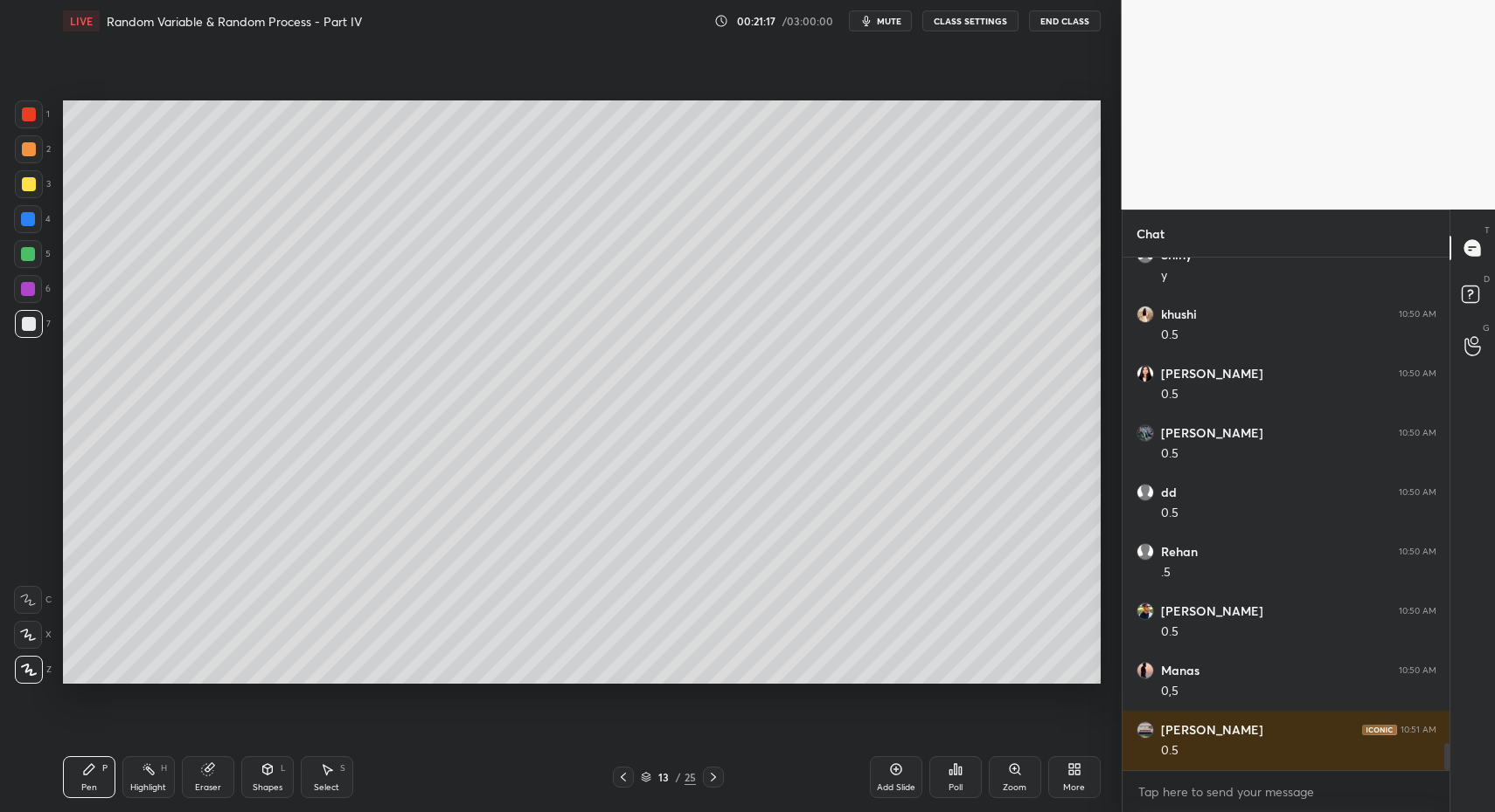
click at [26, 106] on div at bounding box center [29, 114] width 28 height 28
click at [25, 115] on div at bounding box center [29, 114] width 14 height 14
click at [44, 611] on div "C" at bounding box center [32, 600] width 37 height 28
click at [49, 603] on div "C" at bounding box center [32, 600] width 37 height 28
click at [239, 770] on div "Pen P Highlight H Eraser Shapes L Select S" at bounding box center [265, 778] width 404 height 42
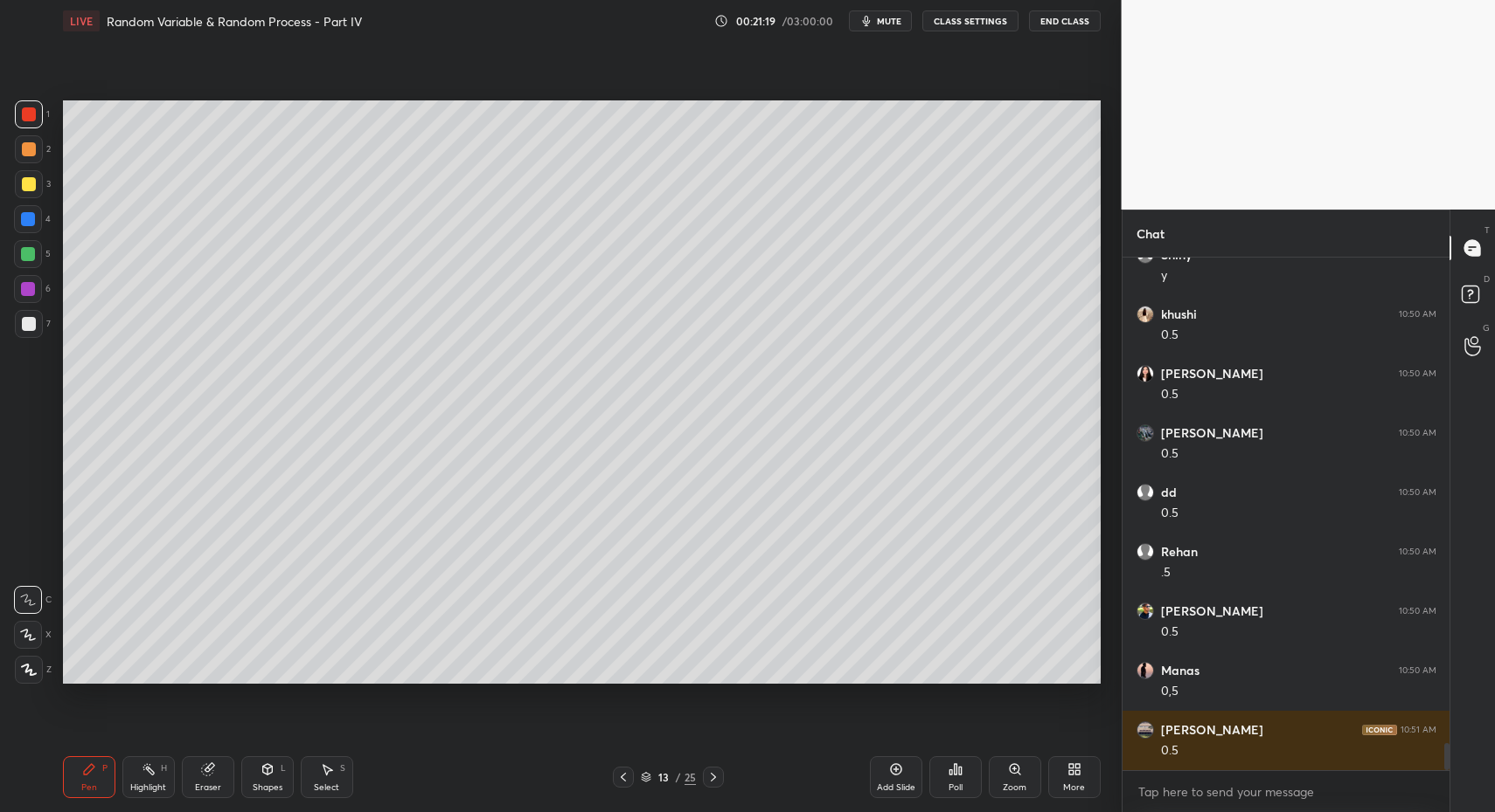
click at [79, 783] on div "Pen P" at bounding box center [89, 778] width 52 height 42
click at [72, 781] on div "Pen P" at bounding box center [89, 778] width 52 height 42
click at [28, 291] on div at bounding box center [28, 289] width 14 height 14
click at [30, 284] on div at bounding box center [28, 289] width 14 height 14
click at [273, 776] on icon at bounding box center [268, 770] width 14 height 14
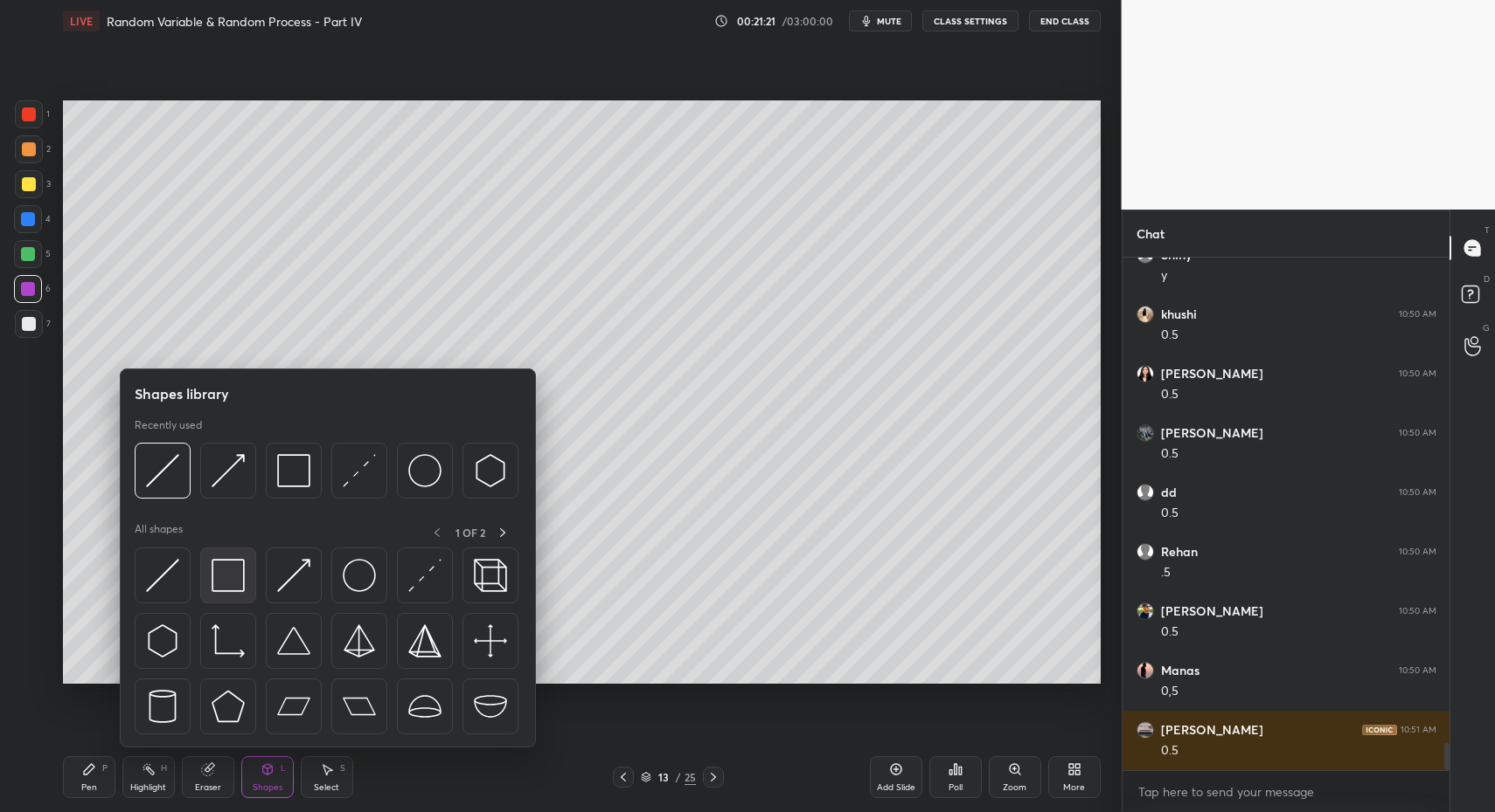
click at [240, 580] on img at bounding box center [228, 576] width 33 height 33
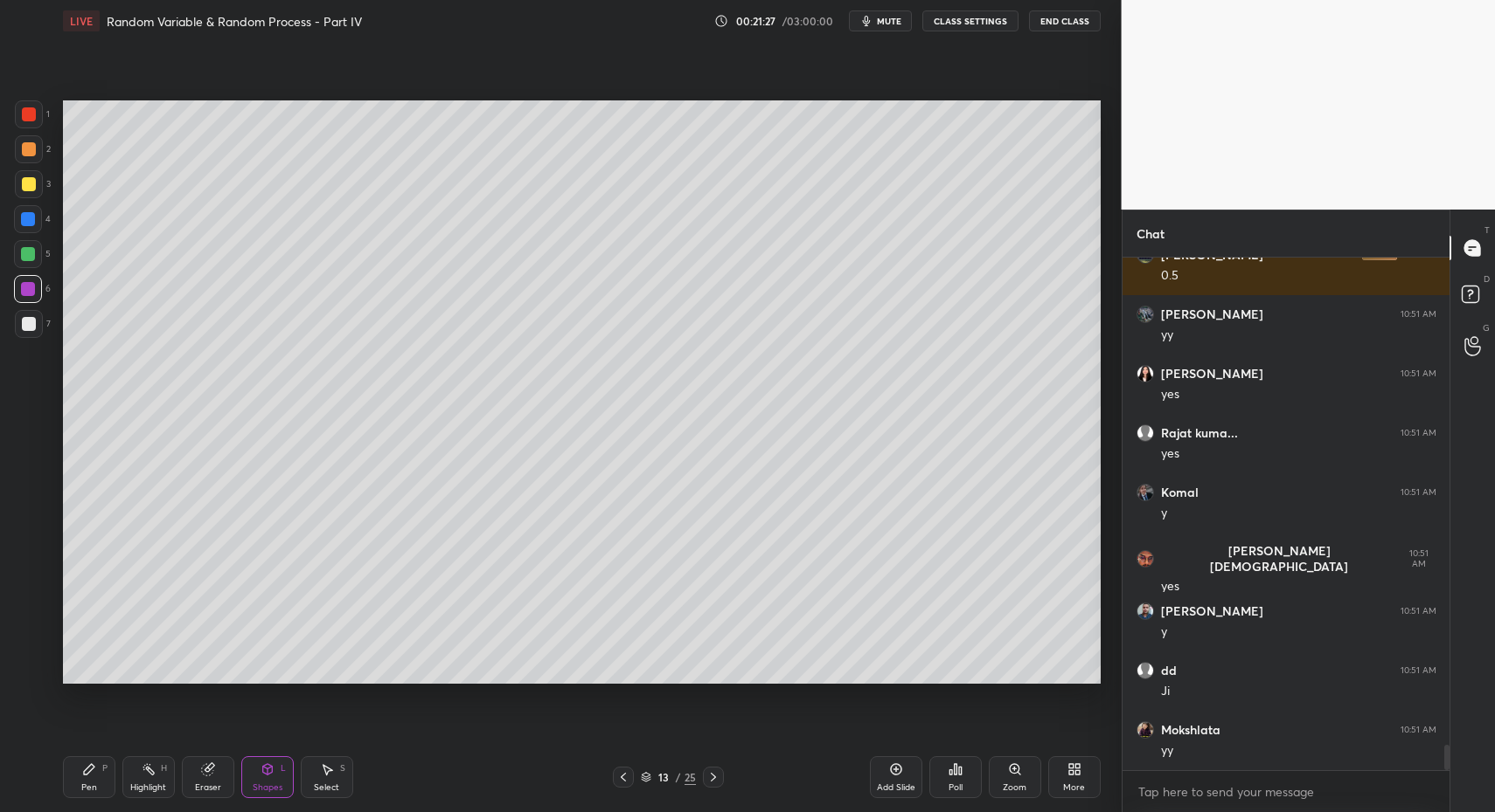
scroll to position [9814, 0]
click at [94, 781] on div "Pen P" at bounding box center [89, 778] width 52 height 42
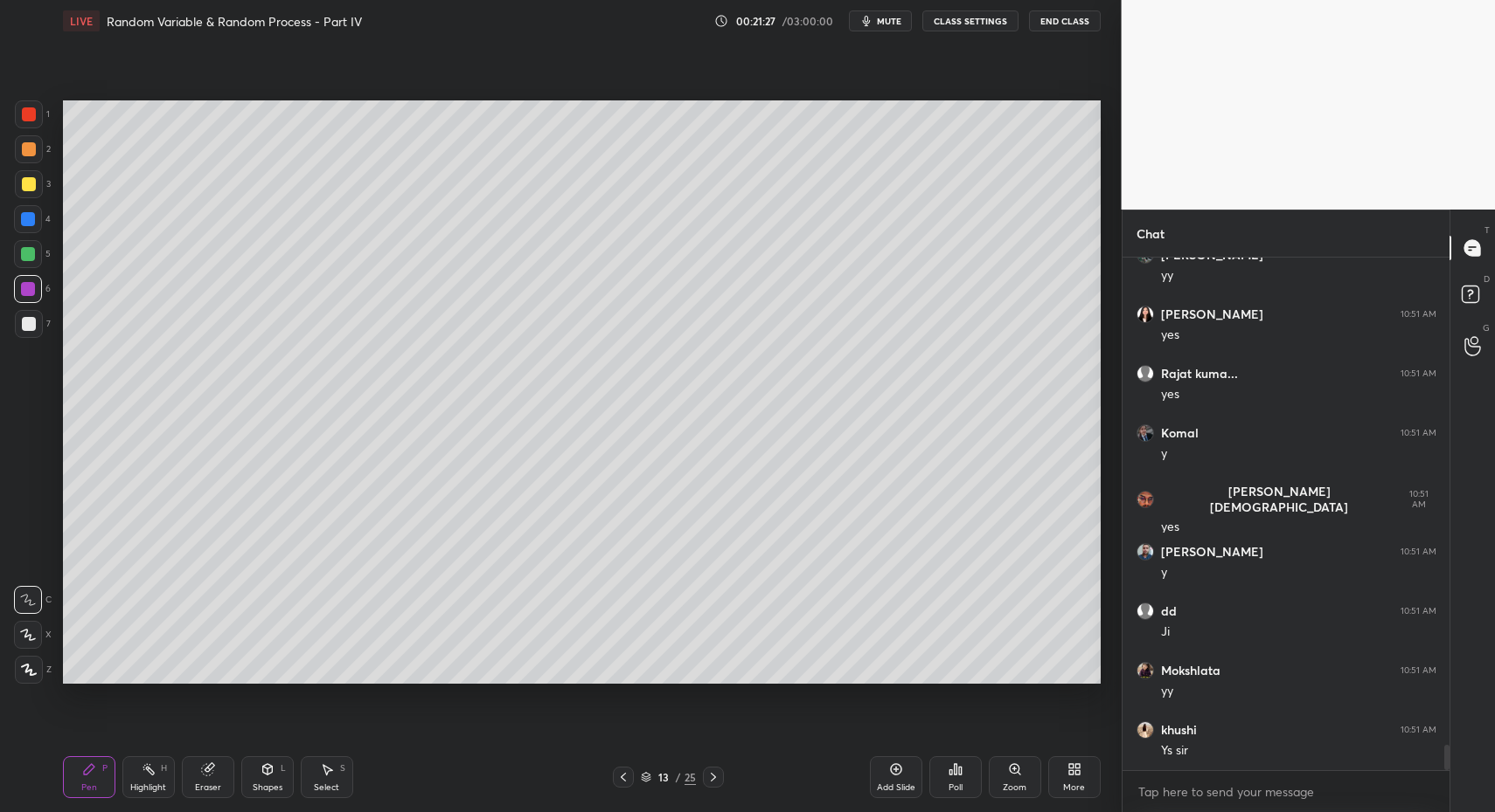
click at [82, 781] on div "Pen P" at bounding box center [89, 778] width 52 height 42
drag, startPoint x: 32, startPoint y: 323, endPoint x: 27, endPoint y: 500, distance: 177.1
click at [32, 323] on div at bounding box center [29, 324] width 14 height 14
click at [23, 659] on div at bounding box center [29, 669] width 28 height 28
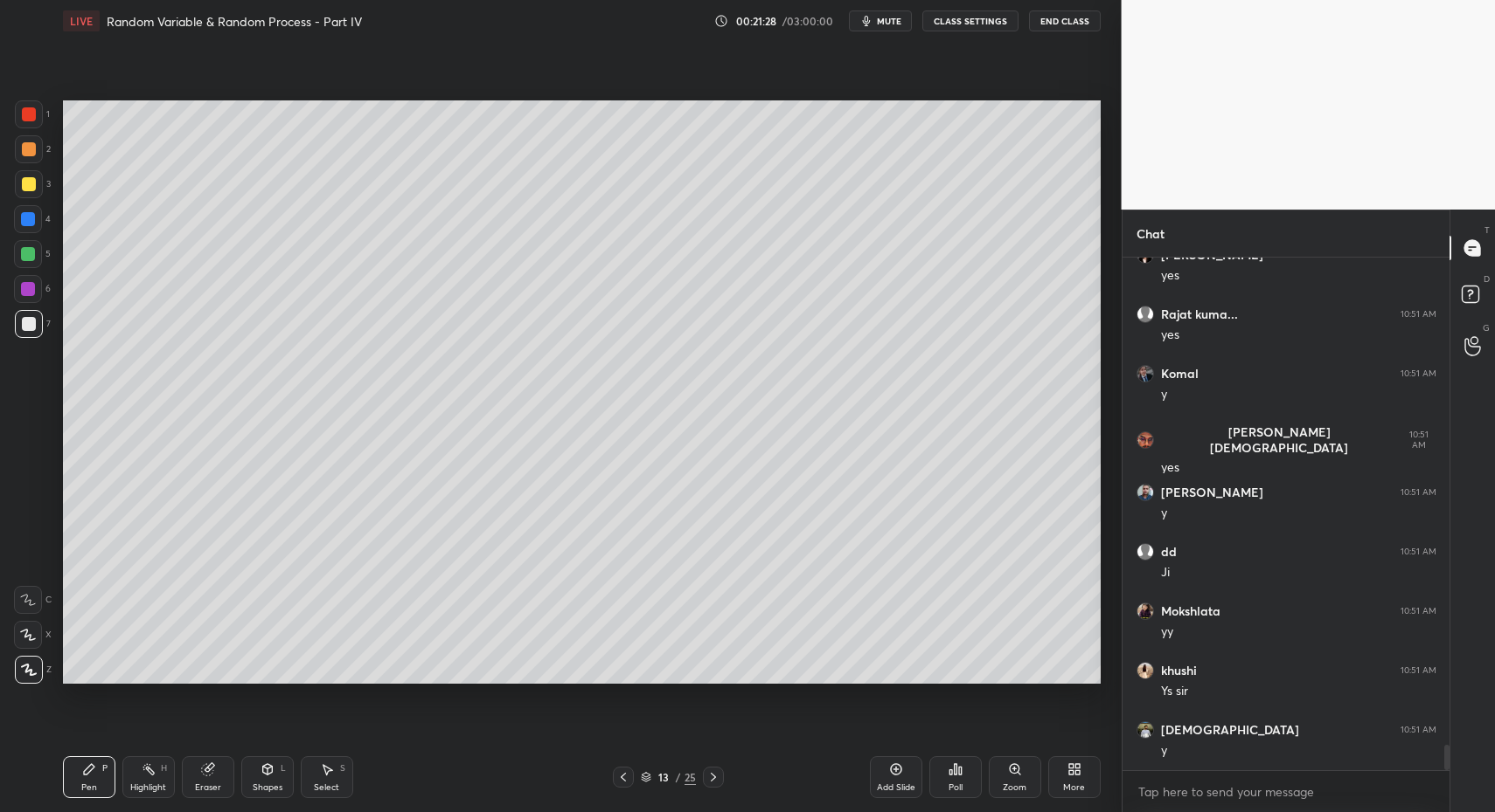
click at [27, 670] on icon at bounding box center [29, 669] width 14 height 11
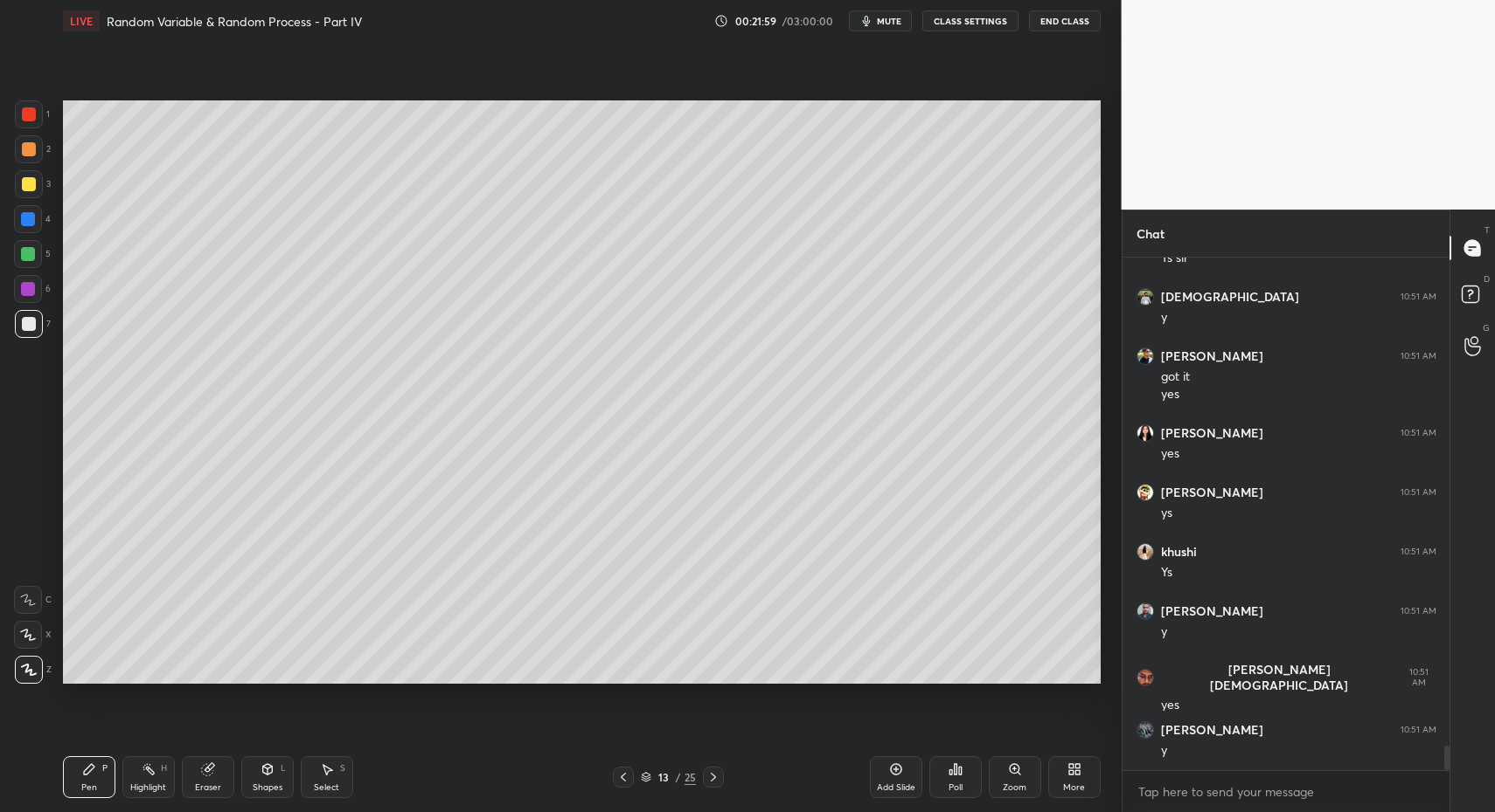
scroll to position [10365, 0]
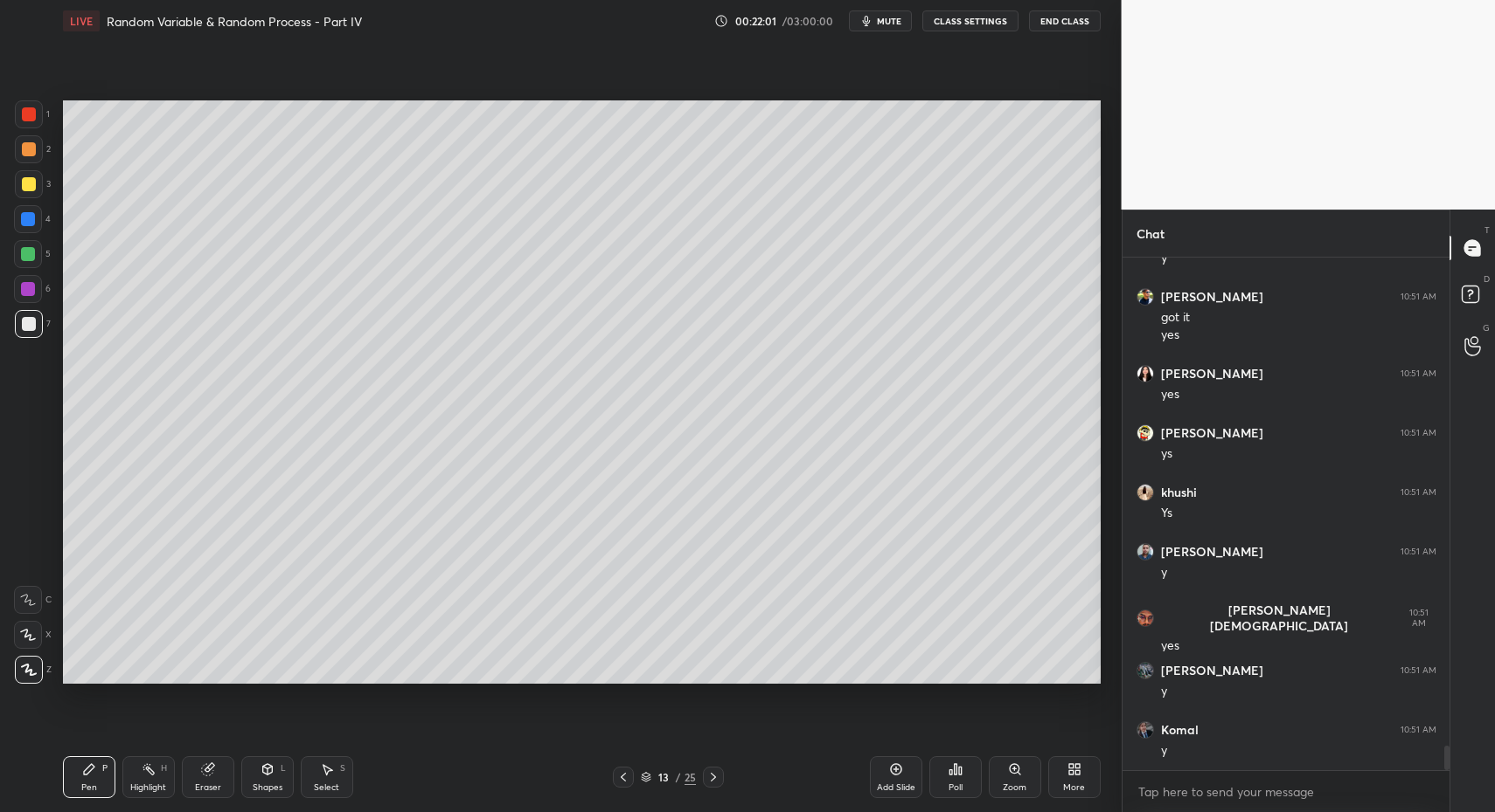
click at [83, 783] on div "Pen" at bounding box center [90, 787] width 16 height 9
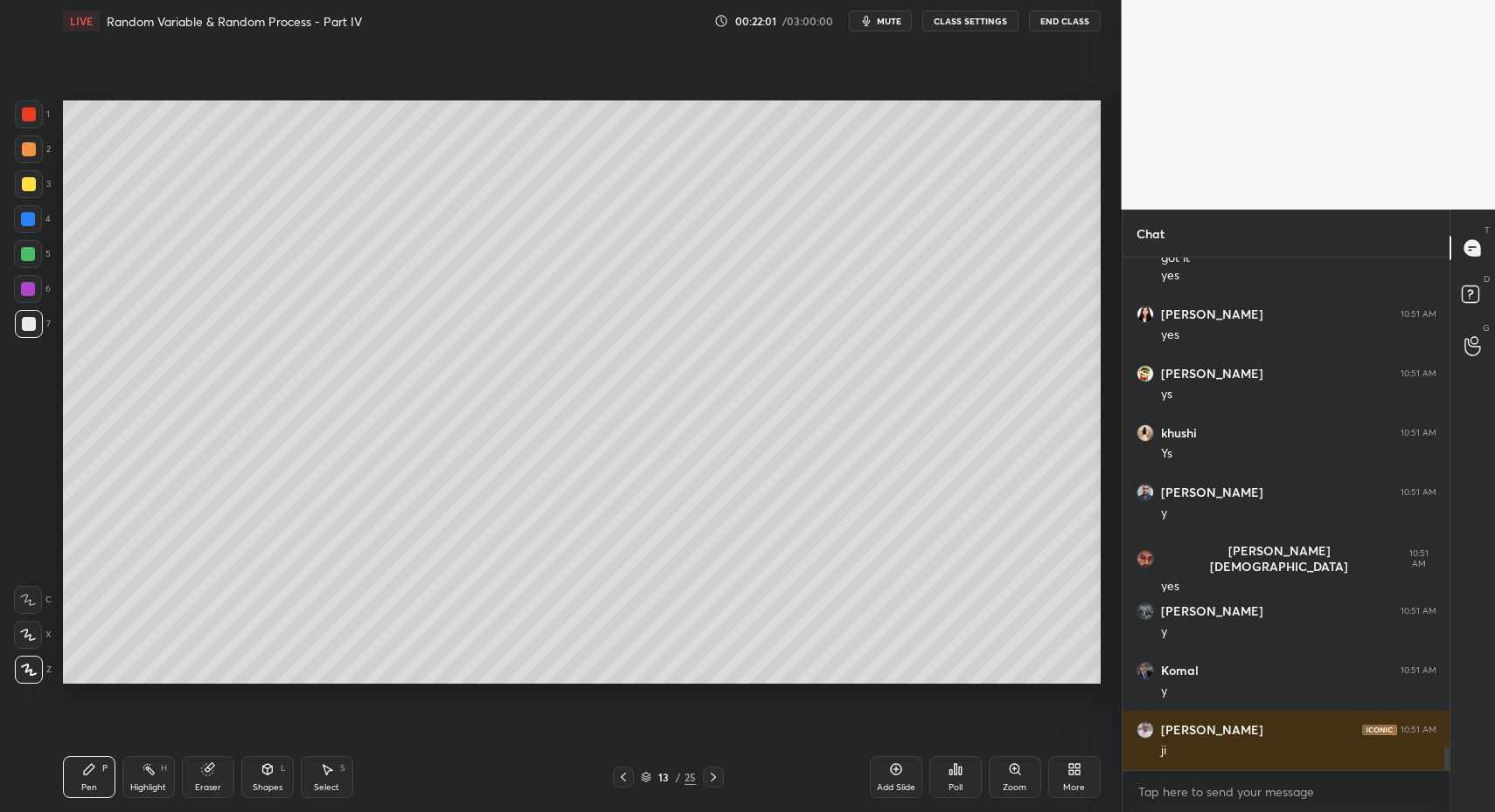
click at [23, 288] on div at bounding box center [28, 289] width 14 height 14
click at [28, 115] on div at bounding box center [29, 114] width 14 height 14
click at [30, 116] on div at bounding box center [29, 114] width 14 height 14
click at [31, 178] on div at bounding box center [29, 184] width 14 height 14
click at [29, 161] on div at bounding box center [29, 149] width 28 height 28
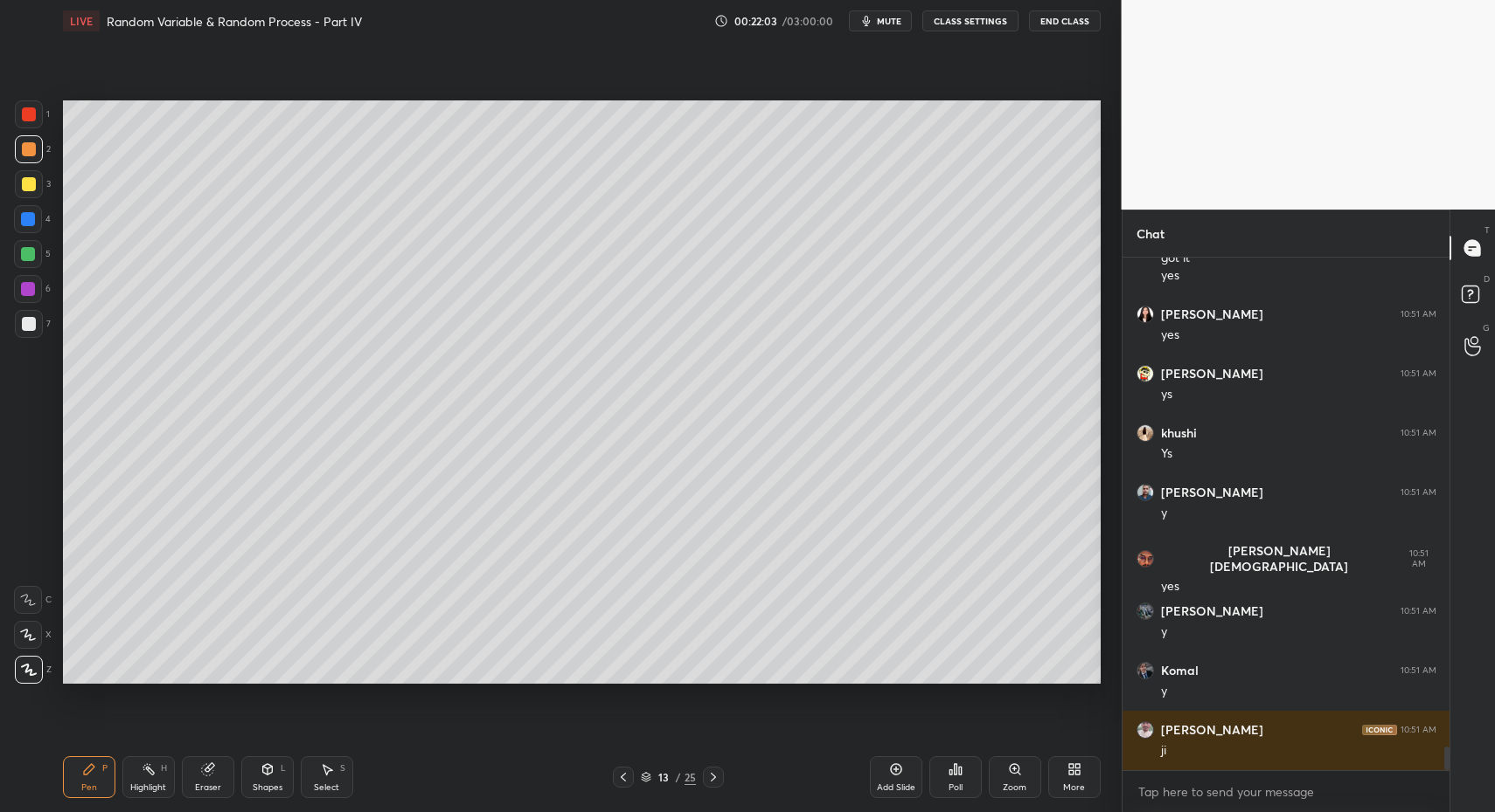
click at [83, 776] on icon at bounding box center [90, 770] width 14 height 14
click at [21, 270] on div "5" at bounding box center [31, 258] width 36 height 35
click at [37, 257] on div at bounding box center [28, 254] width 28 height 28
click at [30, 320] on div at bounding box center [29, 324] width 14 height 14
click at [30, 321] on div at bounding box center [29, 324] width 14 height 14
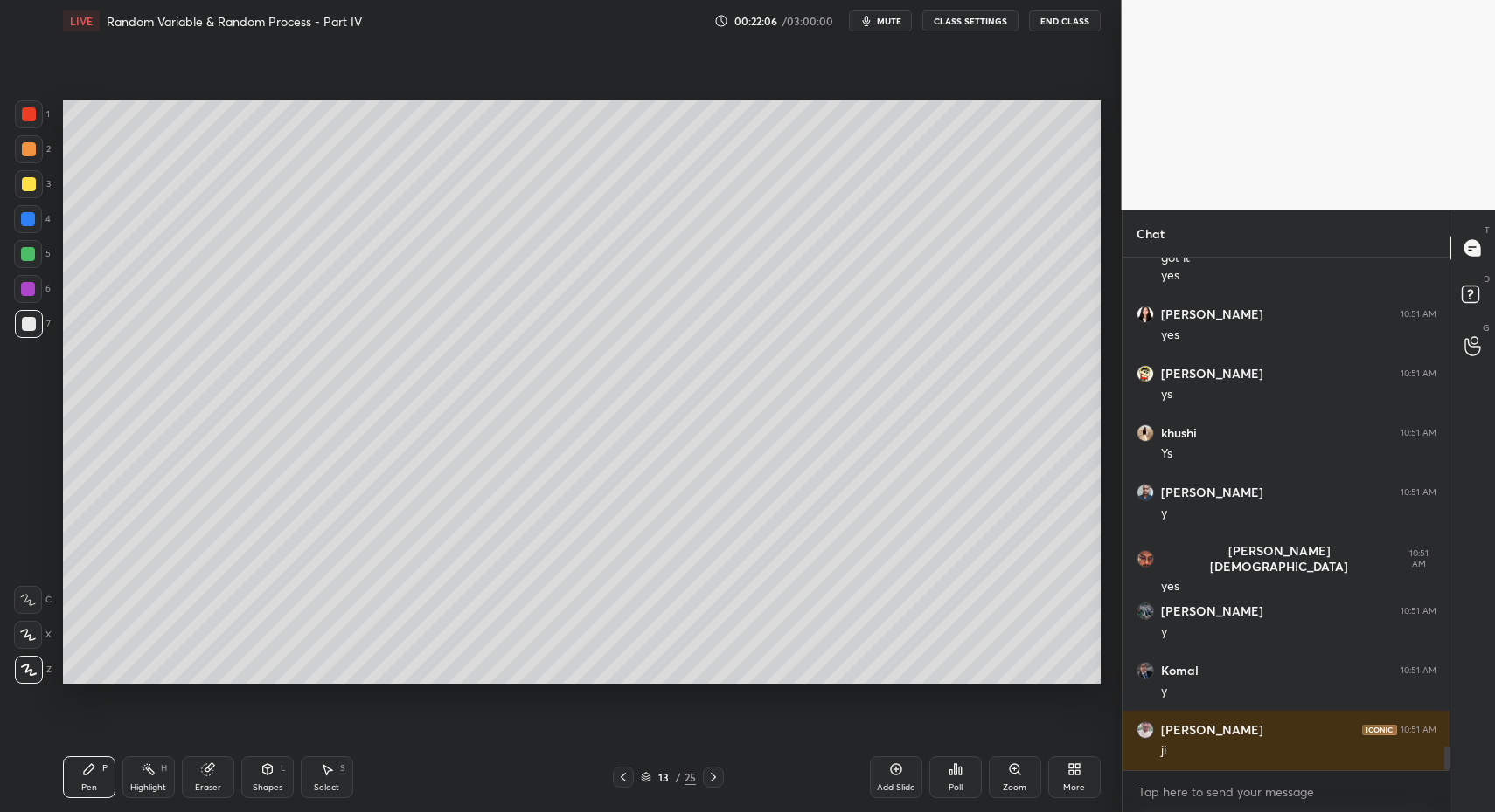
drag, startPoint x: 32, startPoint y: 185, endPoint x: 55, endPoint y: 187, distance: 23.1
click at [32, 185] on div at bounding box center [29, 184] width 14 height 14
click at [32, 124] on div at bounding box center [29, 114] width 28 height 28
drag, startPoint x: 32, startPoint y: 124, endPoint x: 50, endPoint y: 130, distance: 19.0
click at [32, 124] on div at bounding box center [29, 114] width 28 height 28
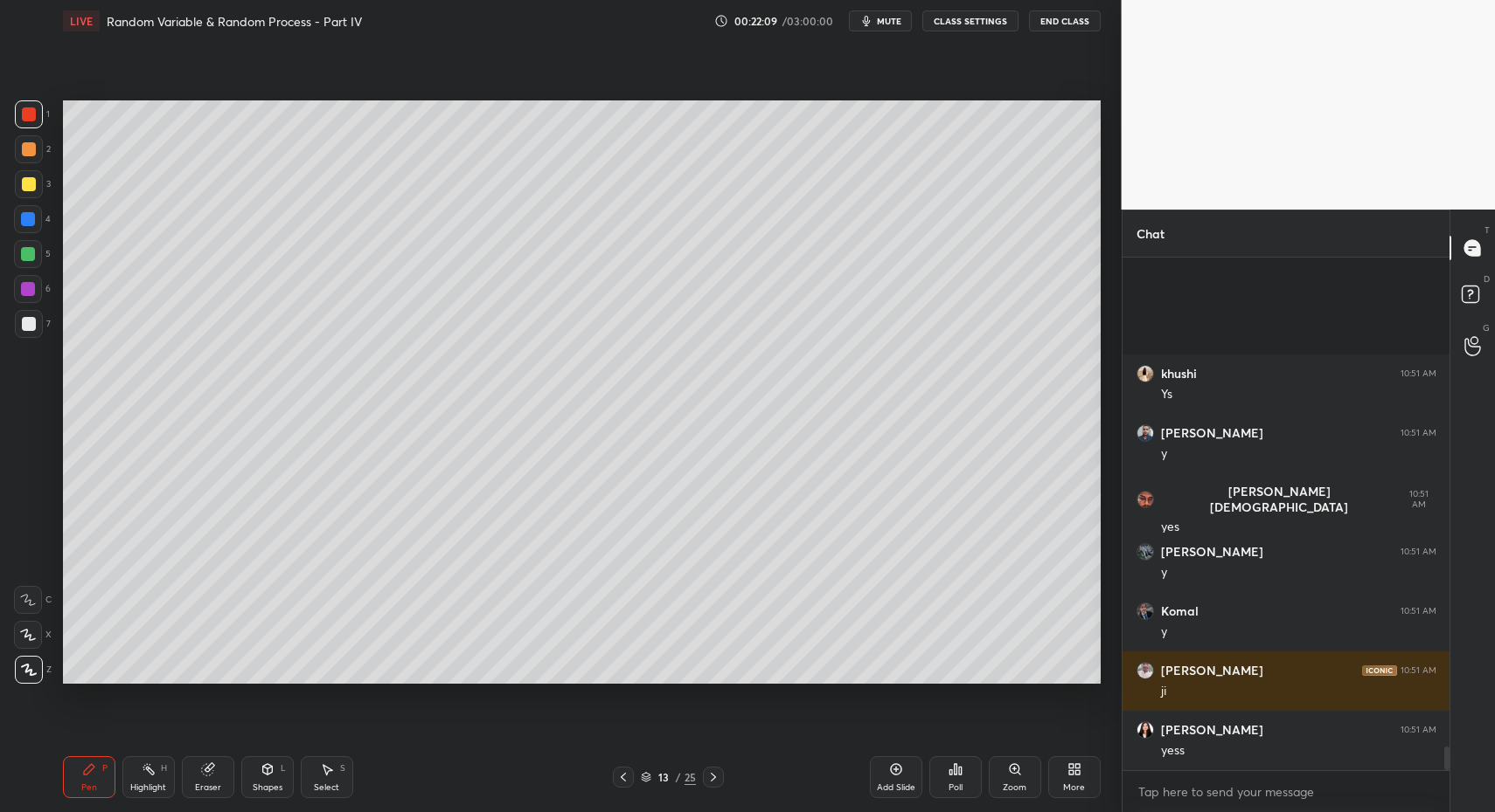
scroll to position [10662, 0]
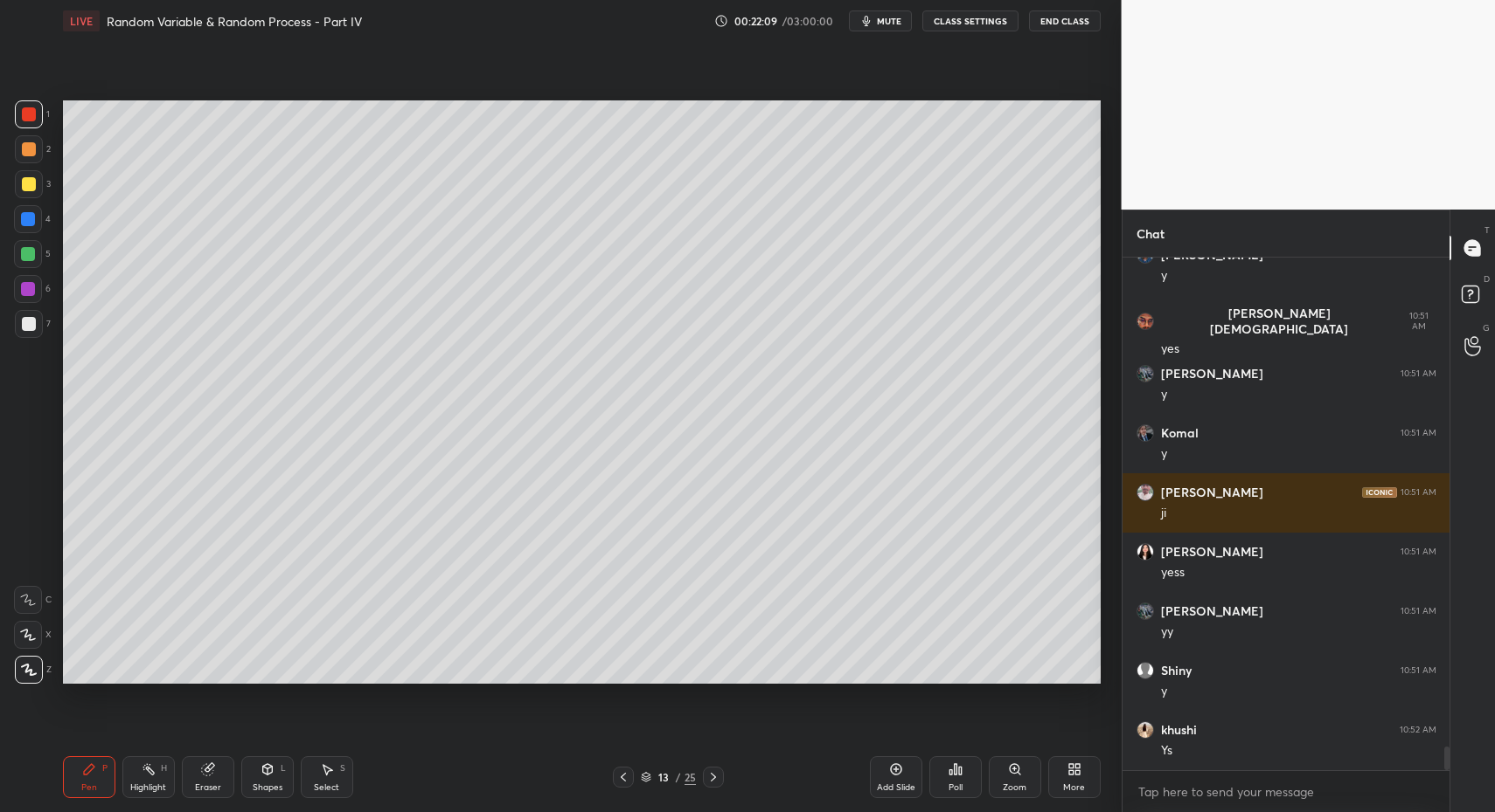
click at [108, 802] on div "Pen P Highlight H Eraser Shapes L Select S 13 / 25 Add Slide Poll Zoom More" at bounding box center [581, 777] width 1038 height 70
click at [100, 784] on div "Pen P" at bounding box center [89, 778] width 52 height 42
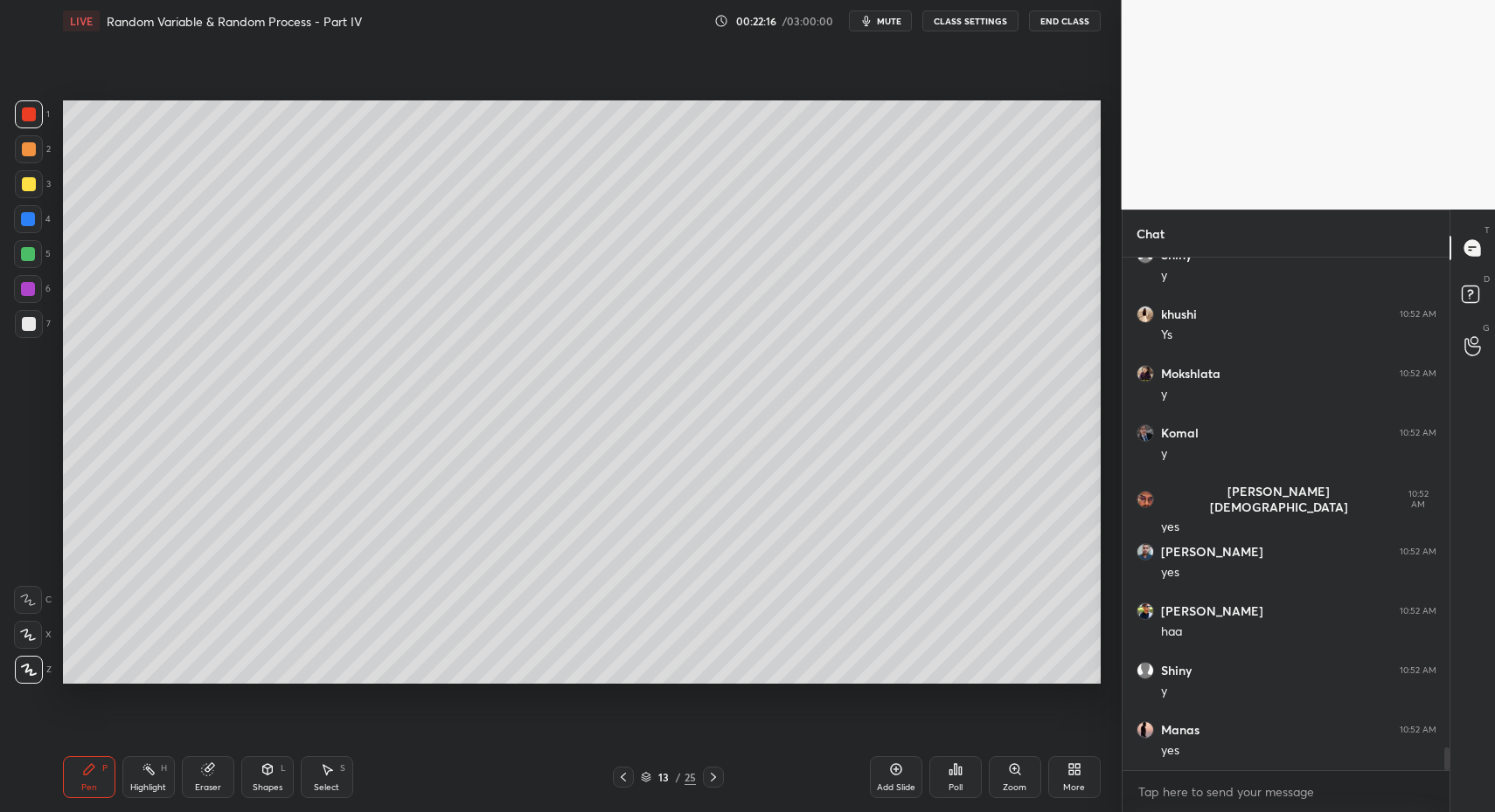
scroll to position [11138, 0]
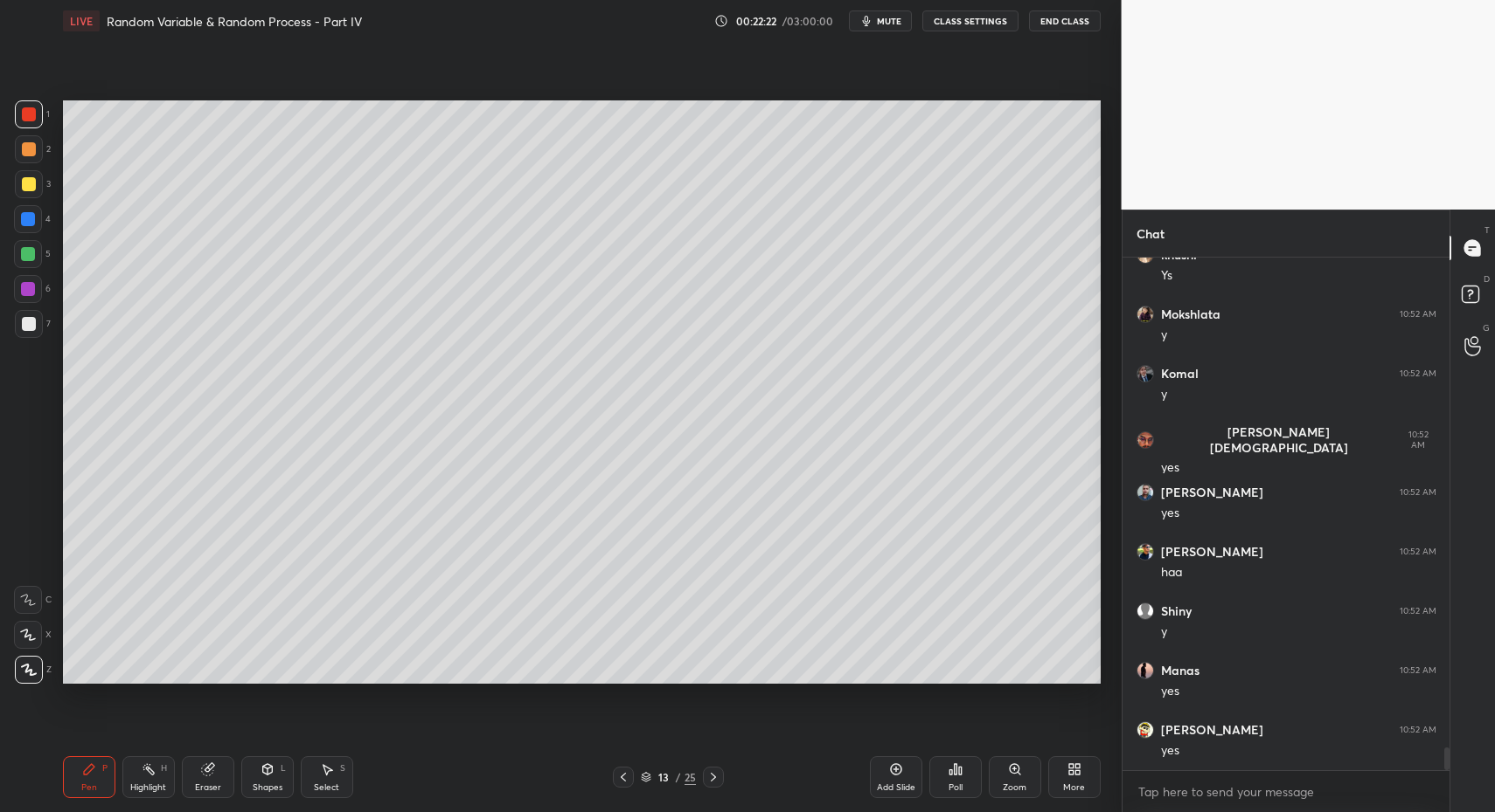
click at [719, 780] on div at bounding box center [712, 777] width 21 height 21
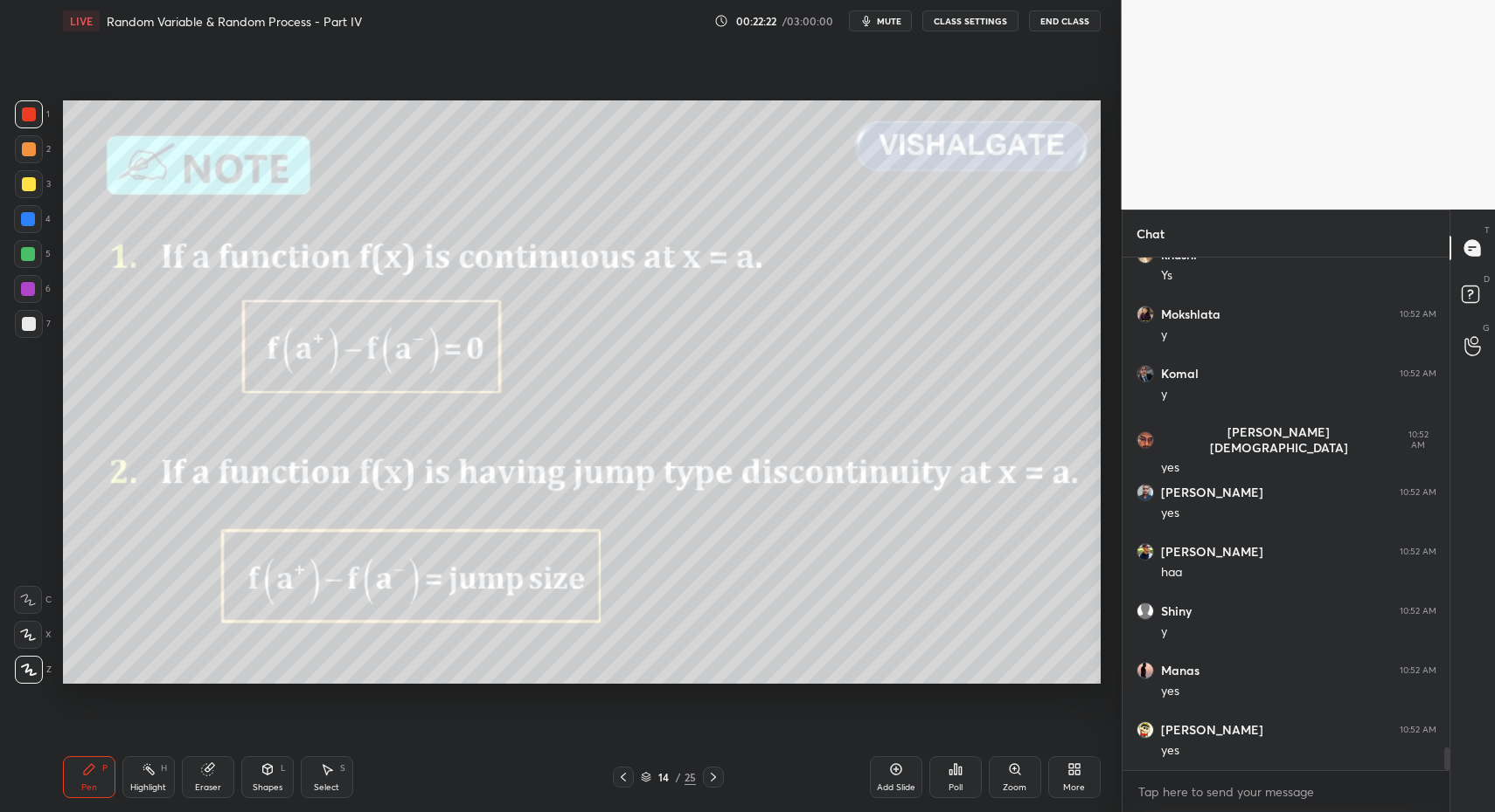
click at [50, 781] on div "1 2 3 4 5 6 7 C X Z C X Z E E Erase all H H LIVE Random Variable & Random Proce…" at bounding box center [554, 406] width 1107 height 812
click at [85, 772] on icon at bounding box center [89, 770] width 11 height 11
click at [145, 780] on div "Highlight H" at bounding box center [148, 778] width 52 height 42
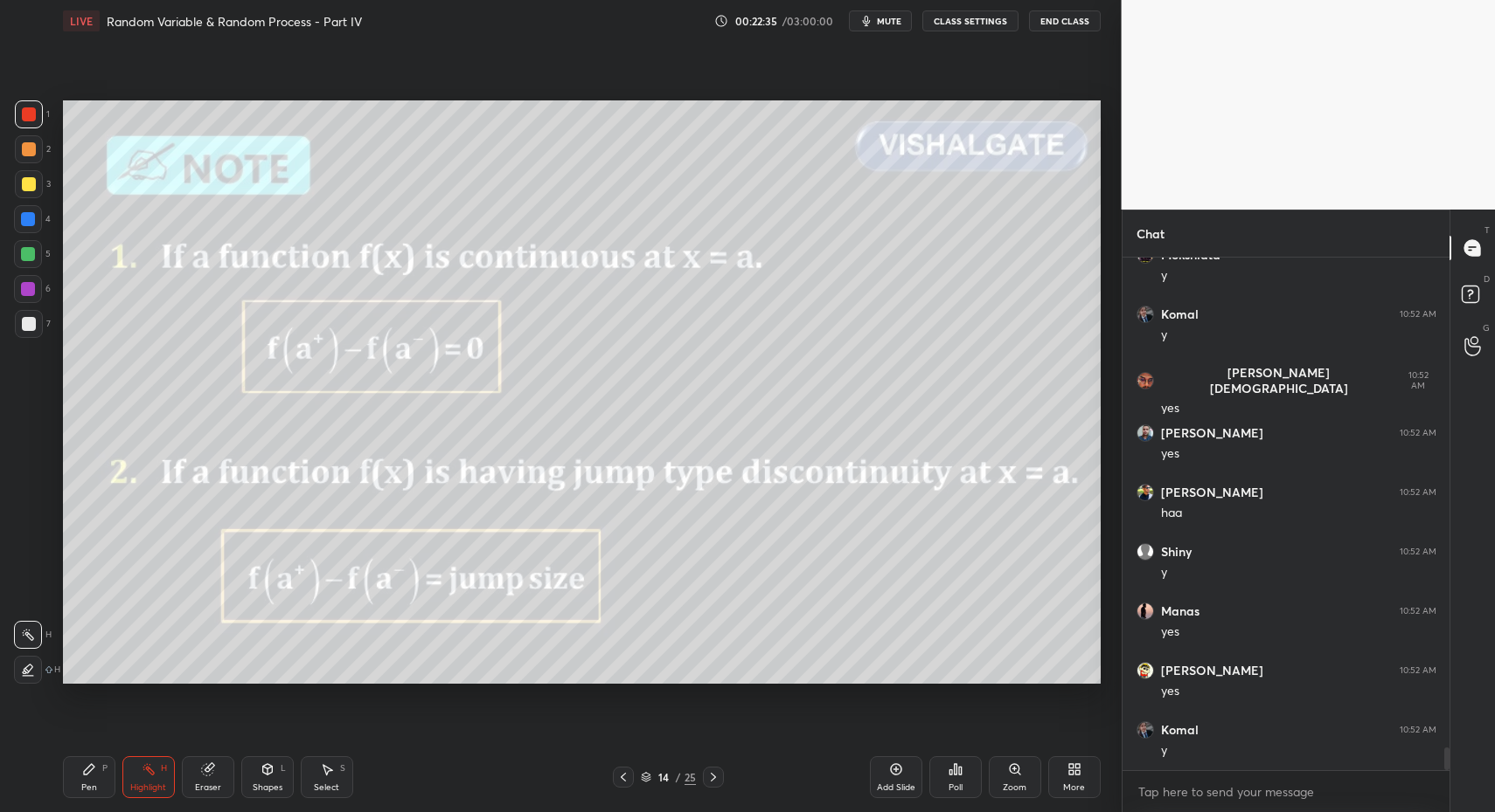
click at [75, 786] on div "Pen P" at bounding box center [89, 778] width 52 height 42
click at [74, 776] on div "Pen P" at bounding box center [89, 778] width 52 height 42
click at [20, 329] on div at bounding box center [29, 323] width 28 height 28
drag, startPoint x: 25, startPoint y: 324, endPoint x: 48, endPoint y: 302, distance: 31.8
click at [25, 324] on div at bounding box center [29, 324] width 14 height 14
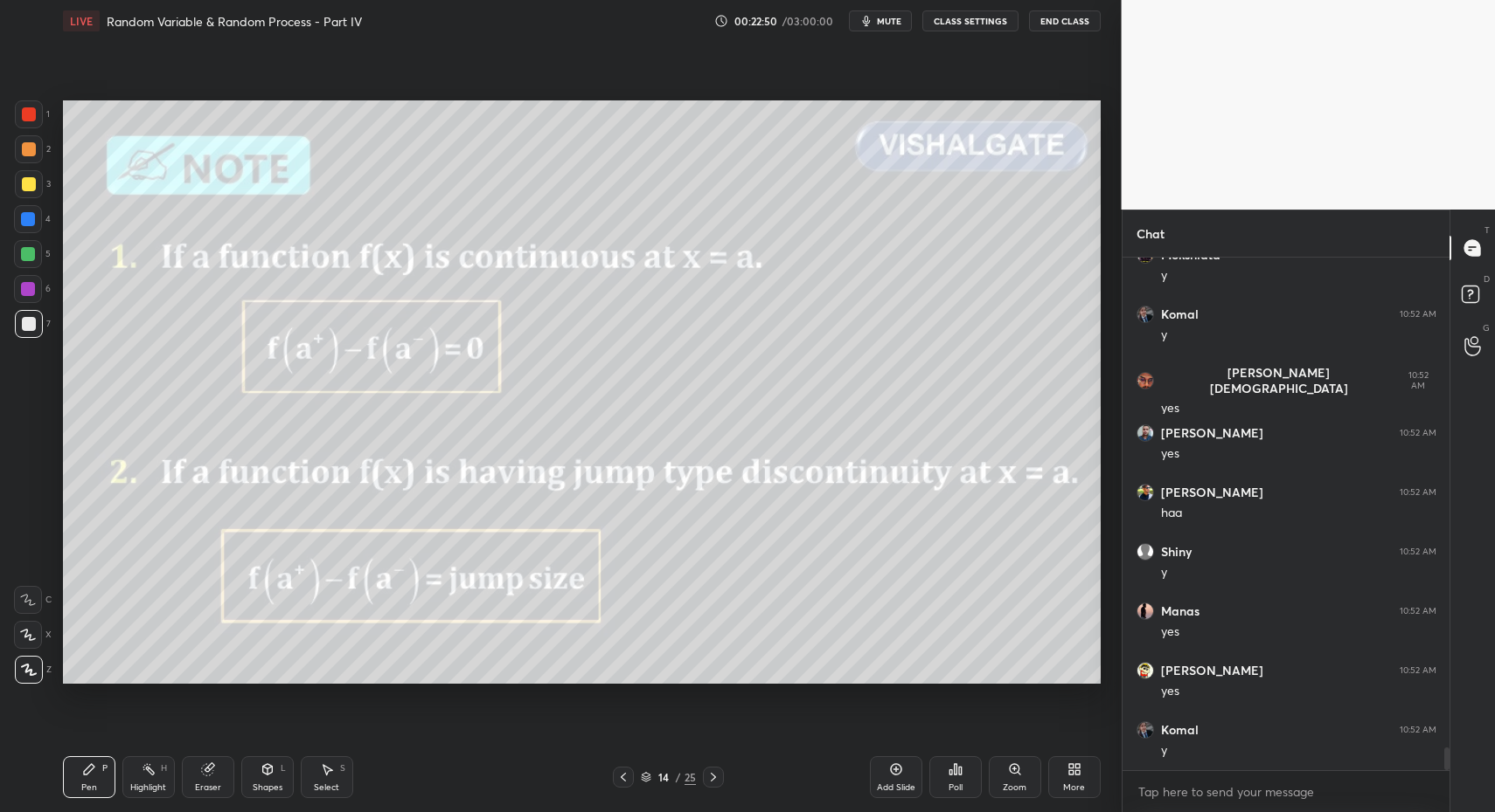
scroll to position [11257, 0]
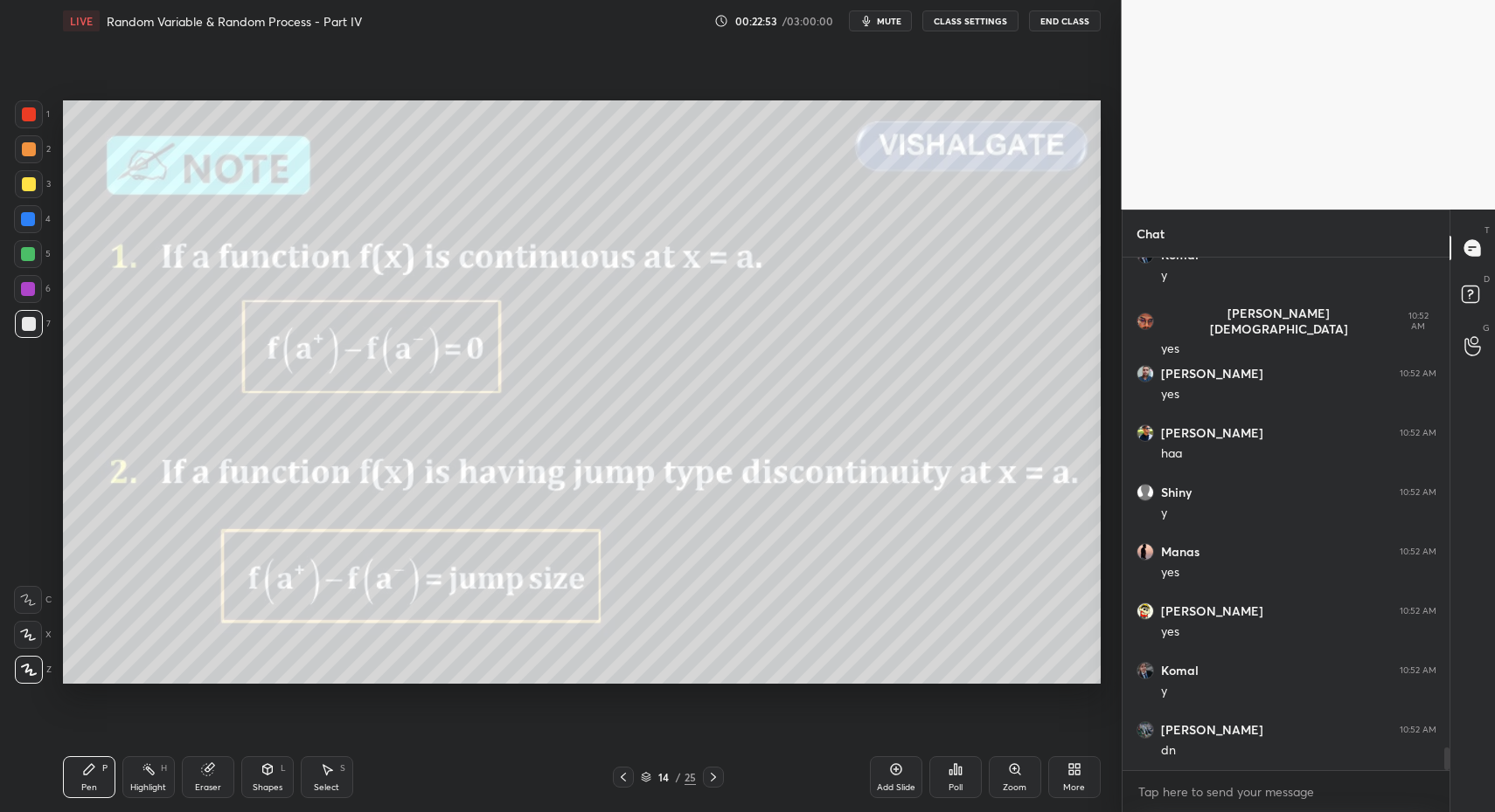
click at [713, 783] on div at bounding box center [712, 777] width 21 height 21
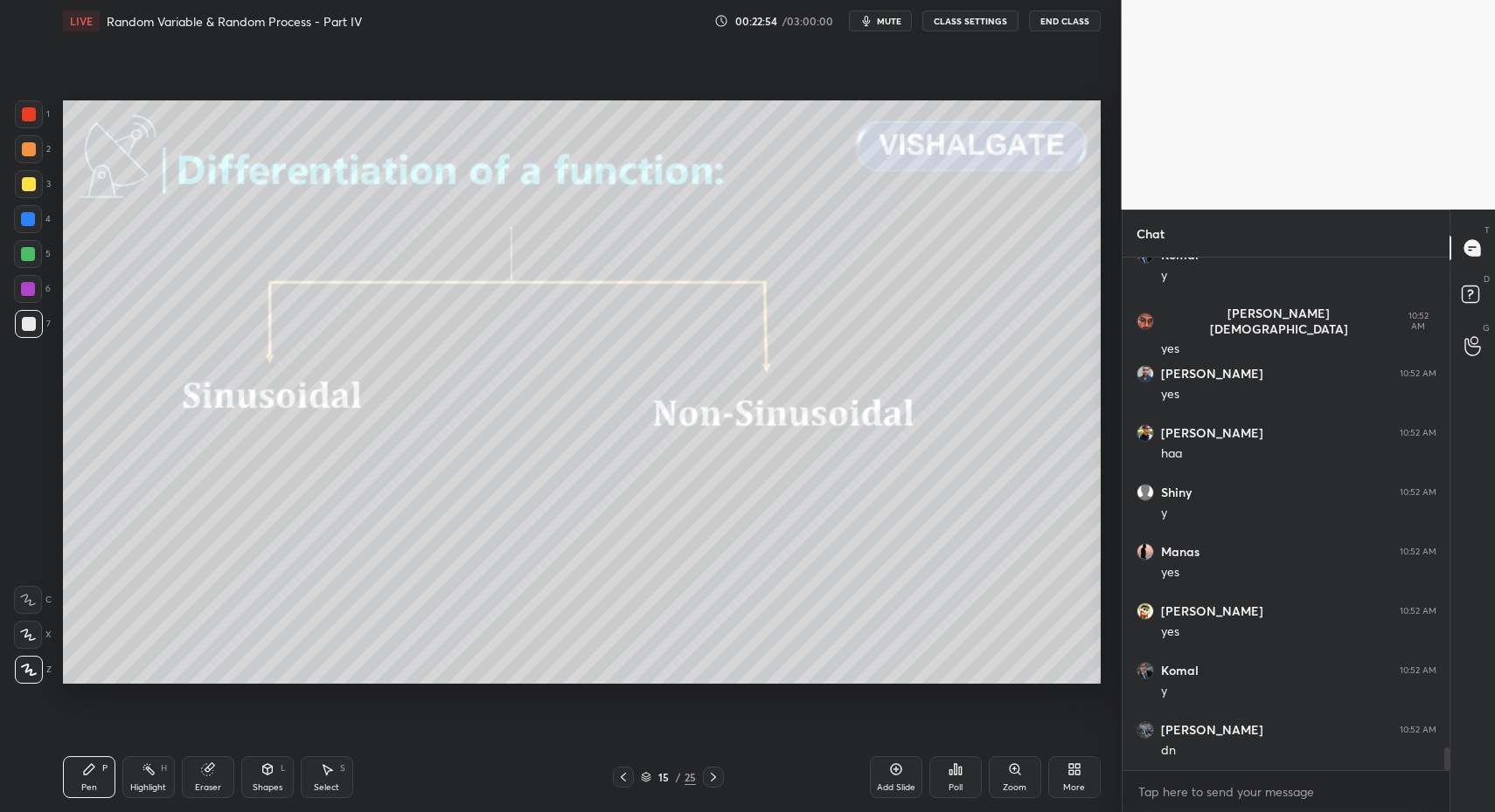
click at [83, 773] on icon at bounding box center [90, 770] width 14 height 14
click at [76, 769] on div "Pen P" at bounding box center [89, 778] width 52 height 42
click at [288, 774] on div "Shapes L" at bounding box center [267, 778] width 52 height 42
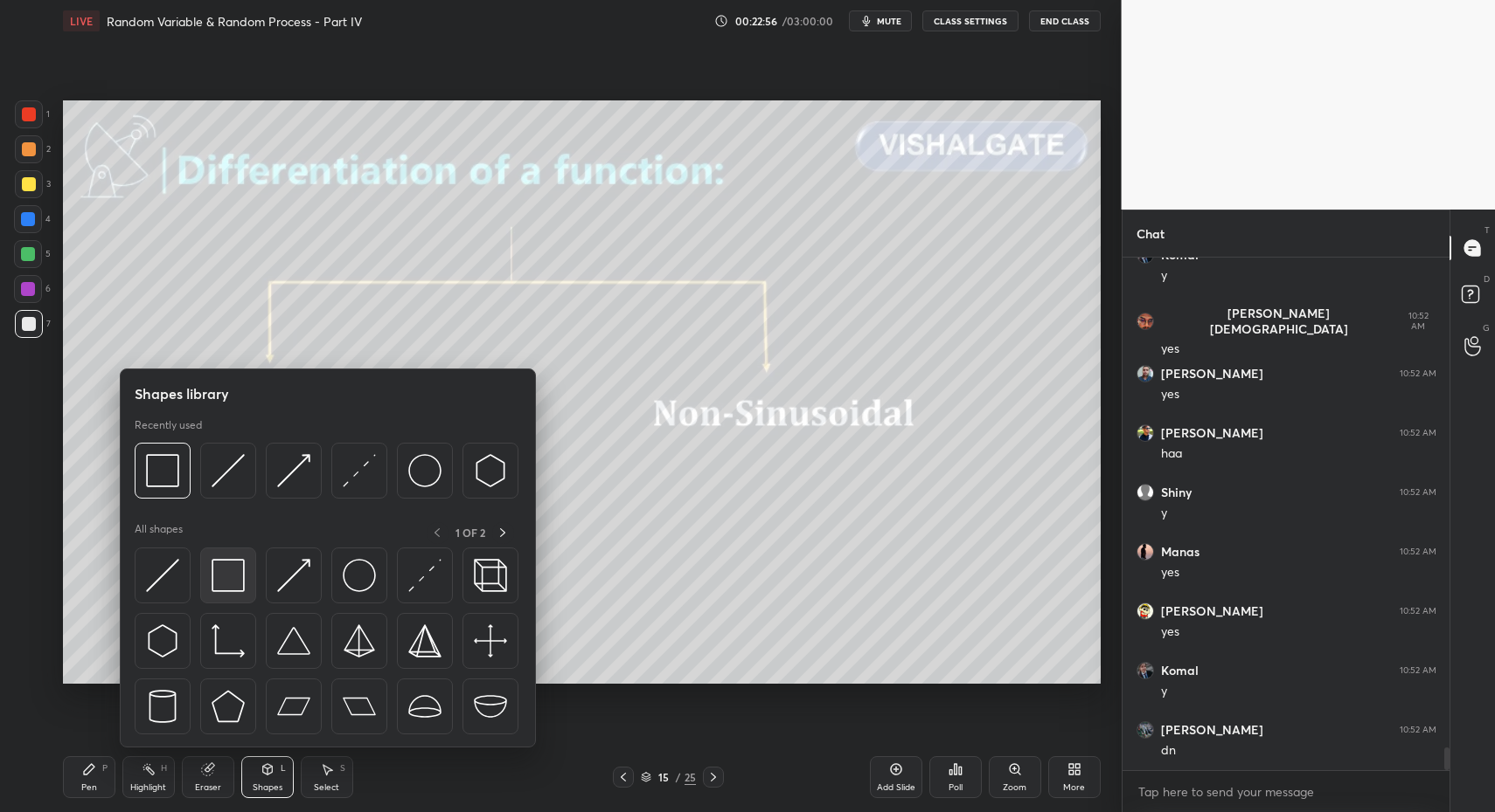
scroll to position [11316, 0]
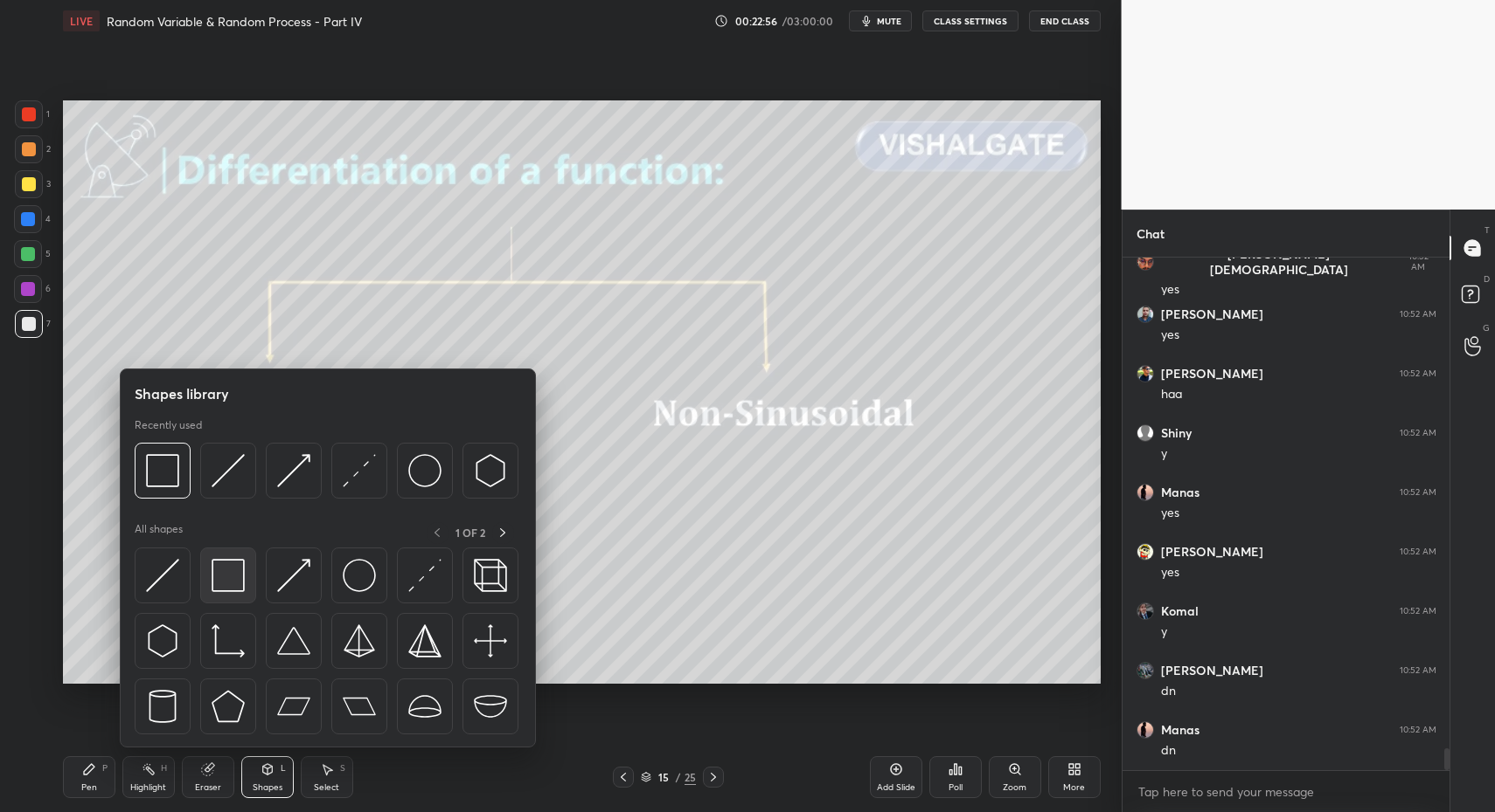
click at [216, 587] on img at bounding box center [228, 576] width 33 height 33
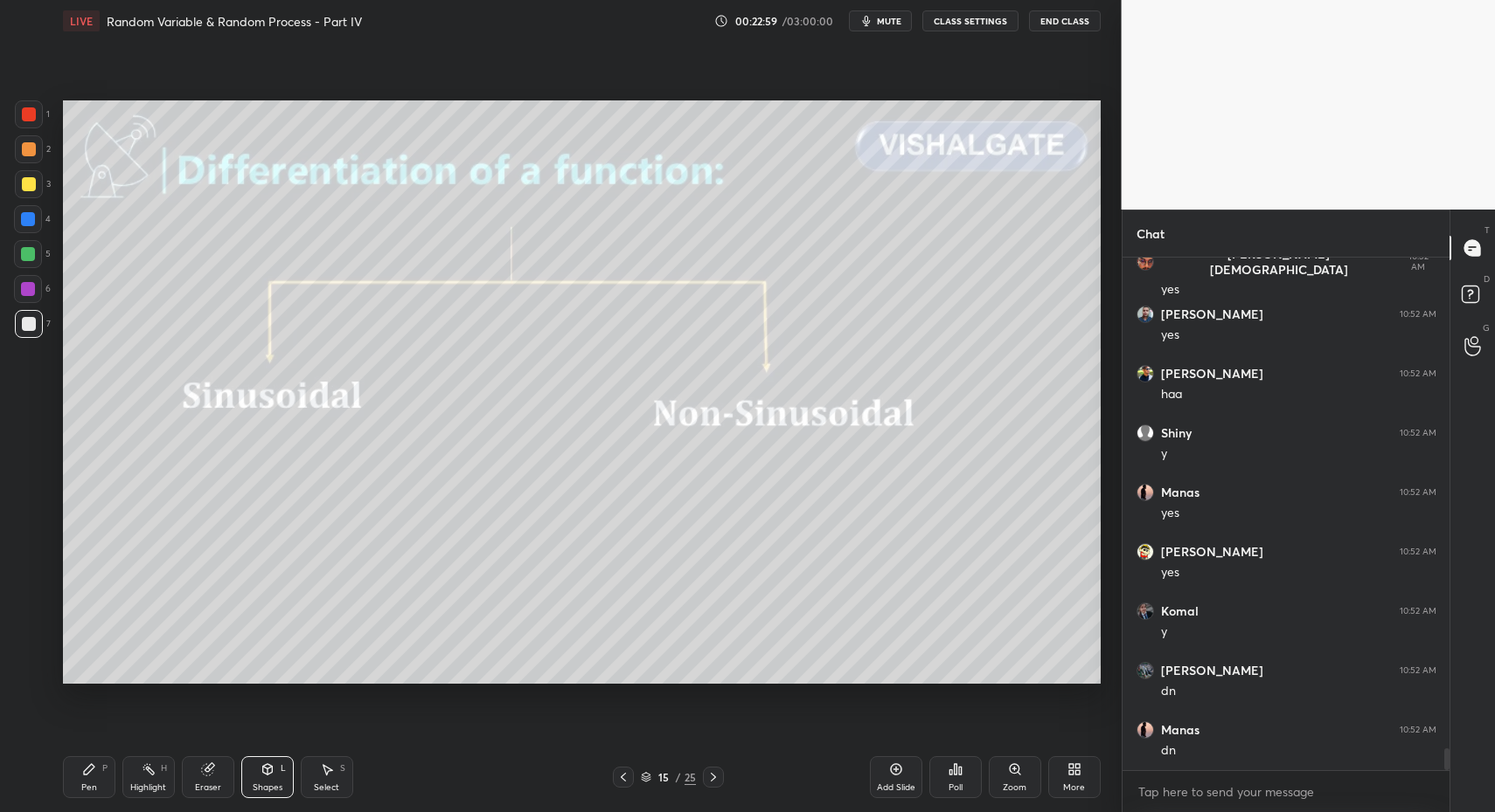
click at [64, 788] on div "Pen P" at bounding box center [89, 778] width 52 height 42
click at [70, 788] on div "Pen P" at bounding box center [89, 778] width 52 height 42
click at [87, 788] on div "Pen" at bounding box center [90, 787] width 16 height 9
click at [265, 783] on div "Shapes" at bounding box center [268, 787] width 30 height 9
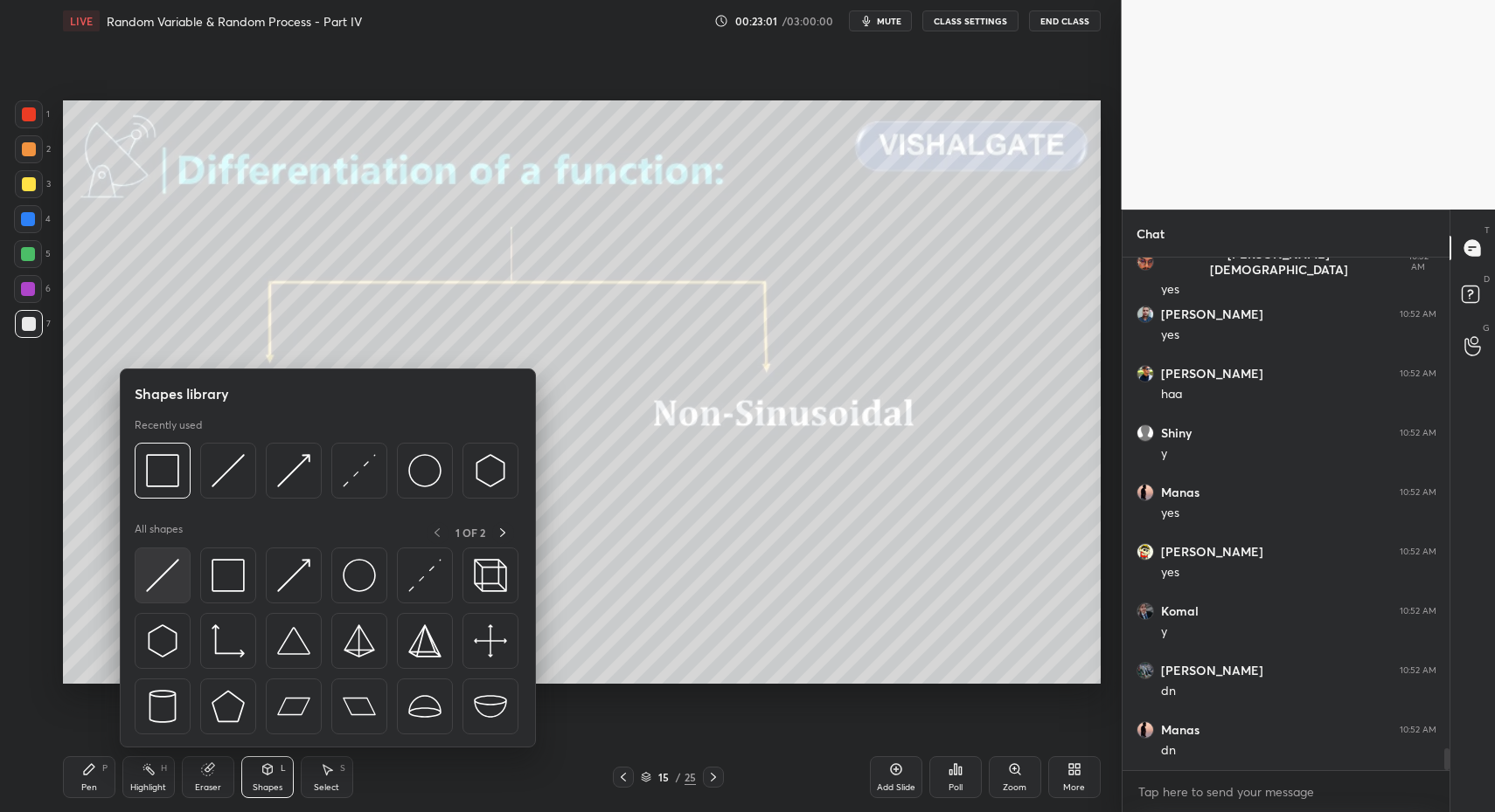
click at [152, 586] on img at bounding box center [162, 576] width 33 height 33
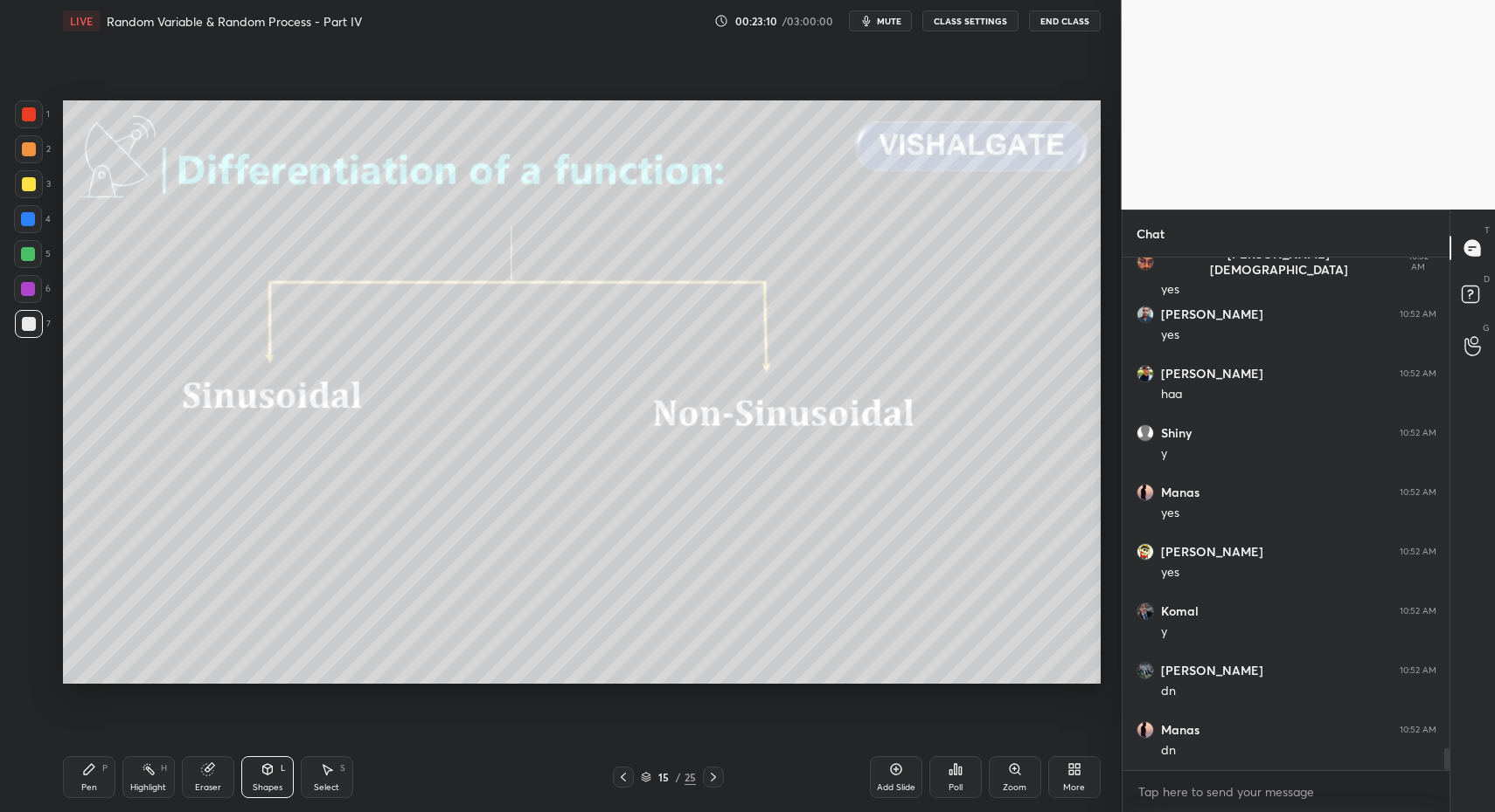
click at [99, 792] on div "Pen P" at bounding box center [89, 778] width 52 height 42
click at [88, 785] on div "Pen" at bounding box center [90, 787] width 16 height 9
click at [30, 332] on div at bounding box center [29, 323] width 28 height 28
click at [112, 781] on div "Pen P" at bounding box center [89, 778] width 52 height 42
click at [29, 330] on div at bounding box center [29, 324] width 14 height 14
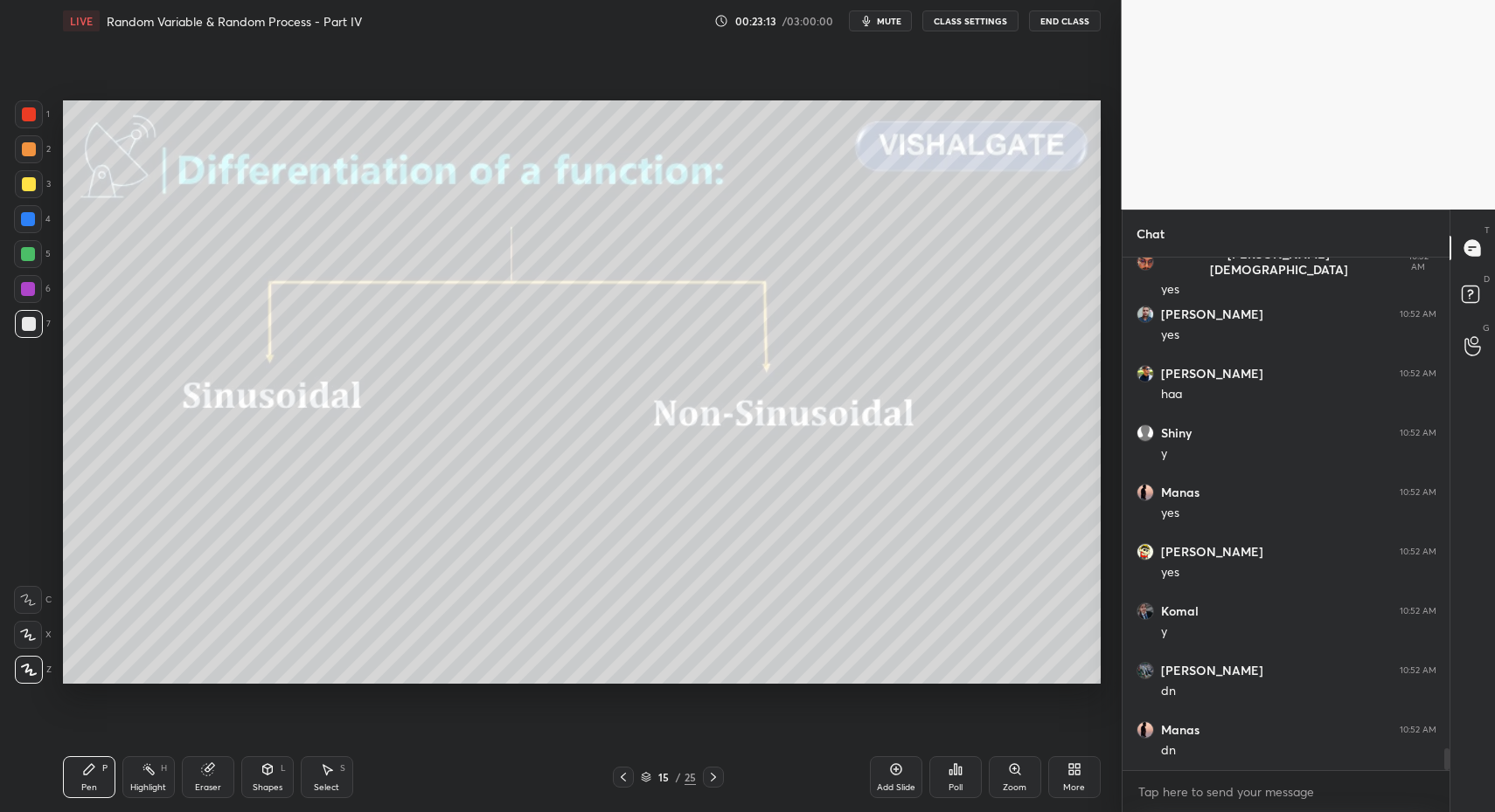
click at [34, 172] on div at bounding box center [29, 184] width 28 height 28
click at [33, 189] on div at bounding box center [29, 184] width 14 height 14
click at [31, 307] on div "6" at bounding box center [31, 293] width 36 height 35
click at [33, 326] on div at bounding box center [29, 323] width 28 height 28
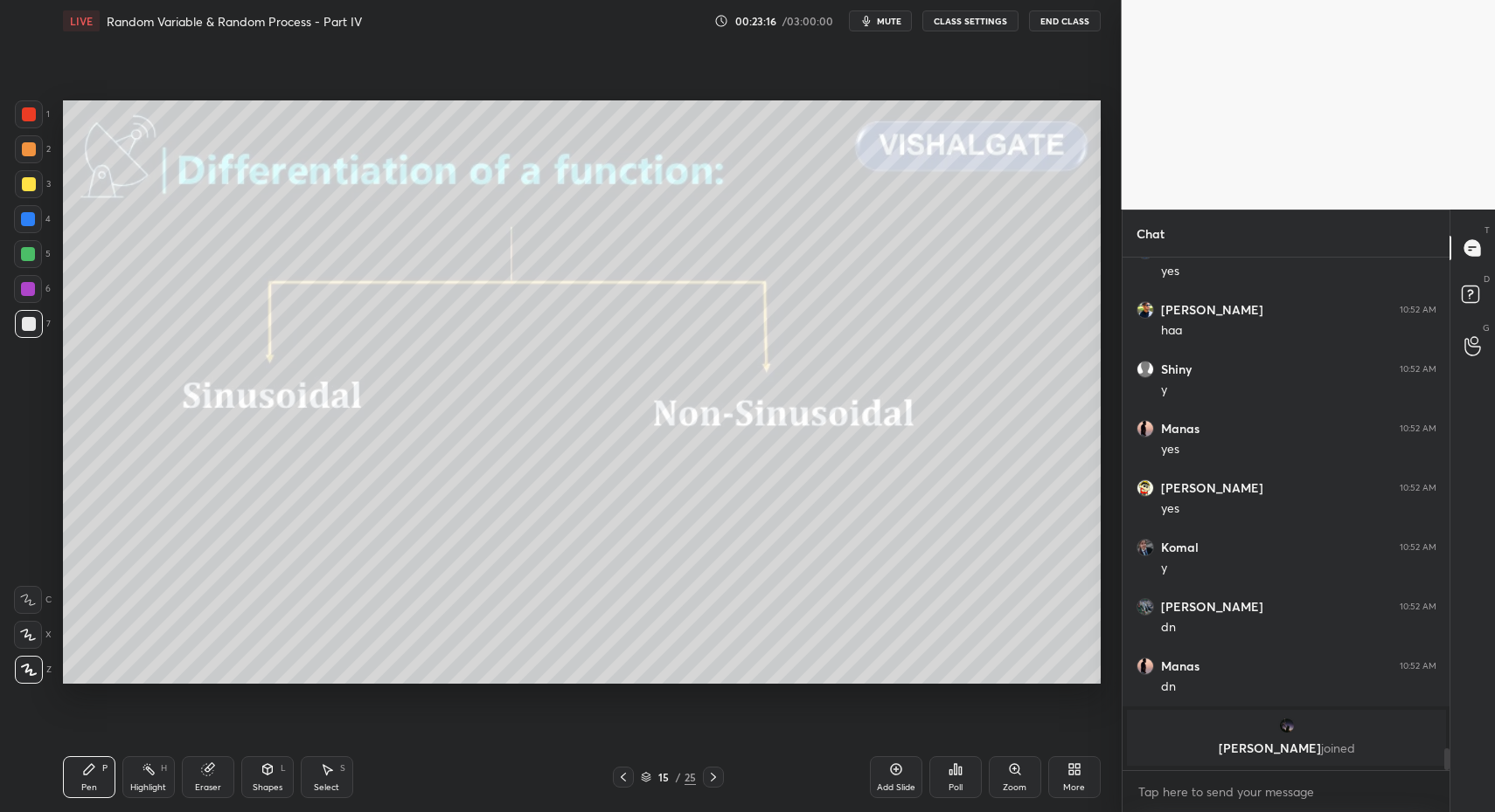
drag, startPoint x: 84, startPoint y: 788, endPoint x: 86, endPoint y: 702, distance: 86.0
click at [84, 788] on div "Pen" at bounding box center [90, 787] width 16 height 9
click at [35, 192] on div at bounding box center [29, 184] width 28 height 28
click at [124, 775] on div "Highlight H" at bounding box center [148, 778] width 52 height 42
click at [95, 773] on icon at bounding box center [90, 770] width 14 height 14
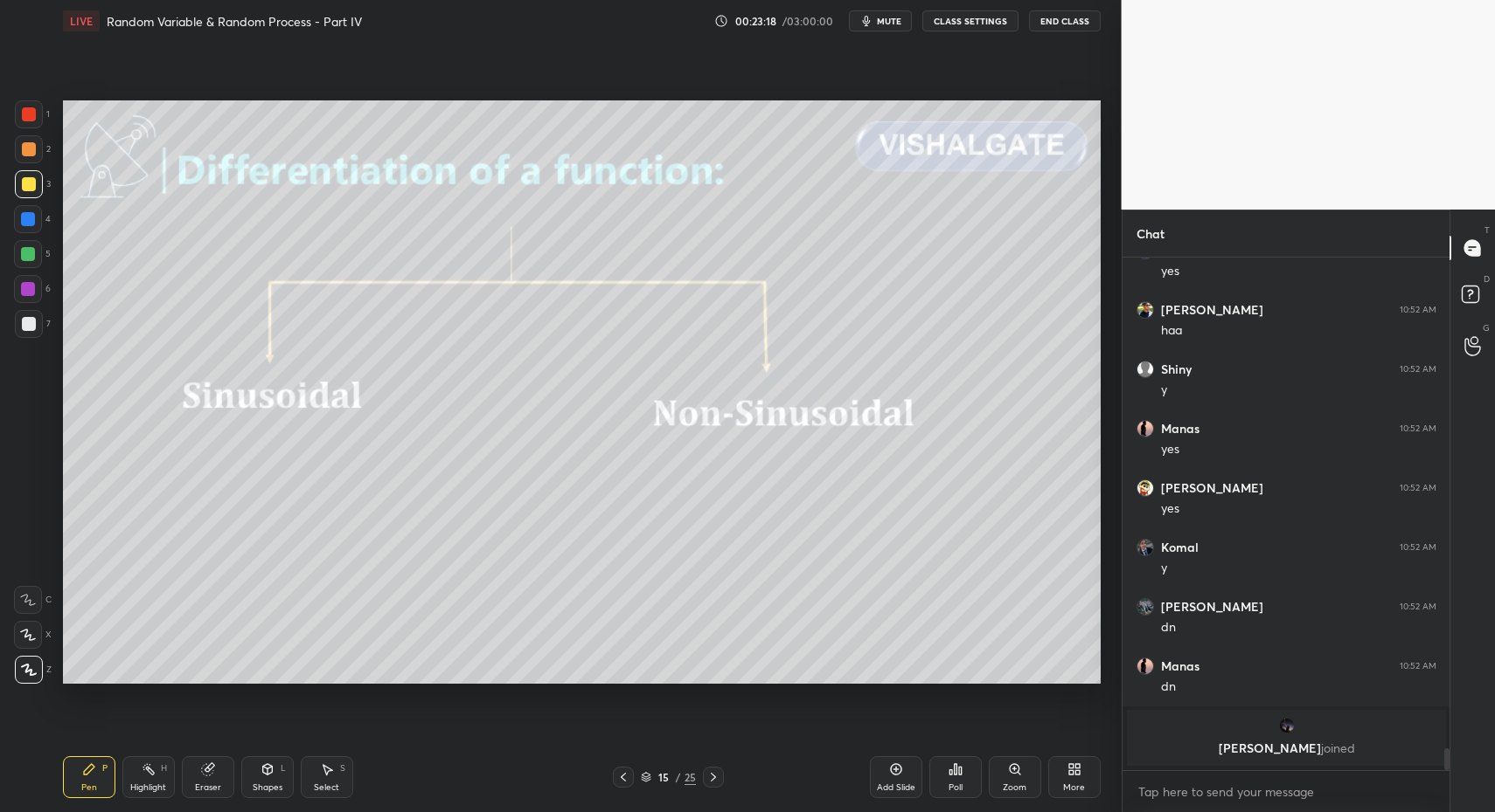
click at [85, 773] on icon at bounding box center [89, 770] width 11 height 11
click at [99, 766] on div "Pen P" at bounding box center [89, 778] width 52 height 42
click at [31, 247] on div at bounding box center [28, 254] width 14 height 14
drag, startPoint x: 35, startPoint y: 255, endPoint x: 40, endPoint y: 404, distance: 149.1
click at [35, 255] on div at bounding box center [28, 254] width 28 height 28
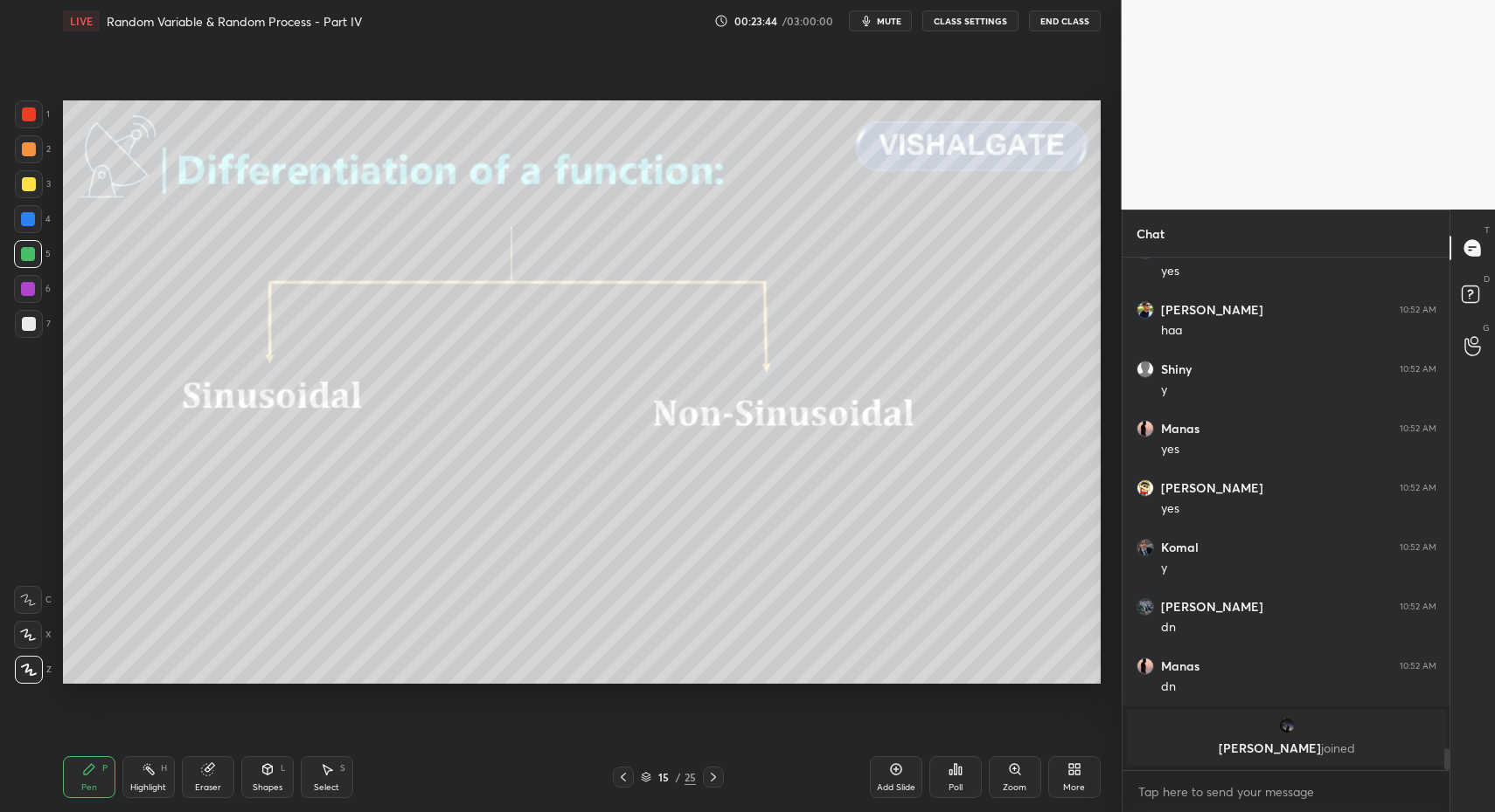
click at [48, 640] on div "X" at bounding box center [32, 635] width 37 height 28
click at [38, 632] on div at bounding box center [28, 635] width 28 height 28
click at [266, 776] on icon at bounding box center [268, 770] width 14 height 14
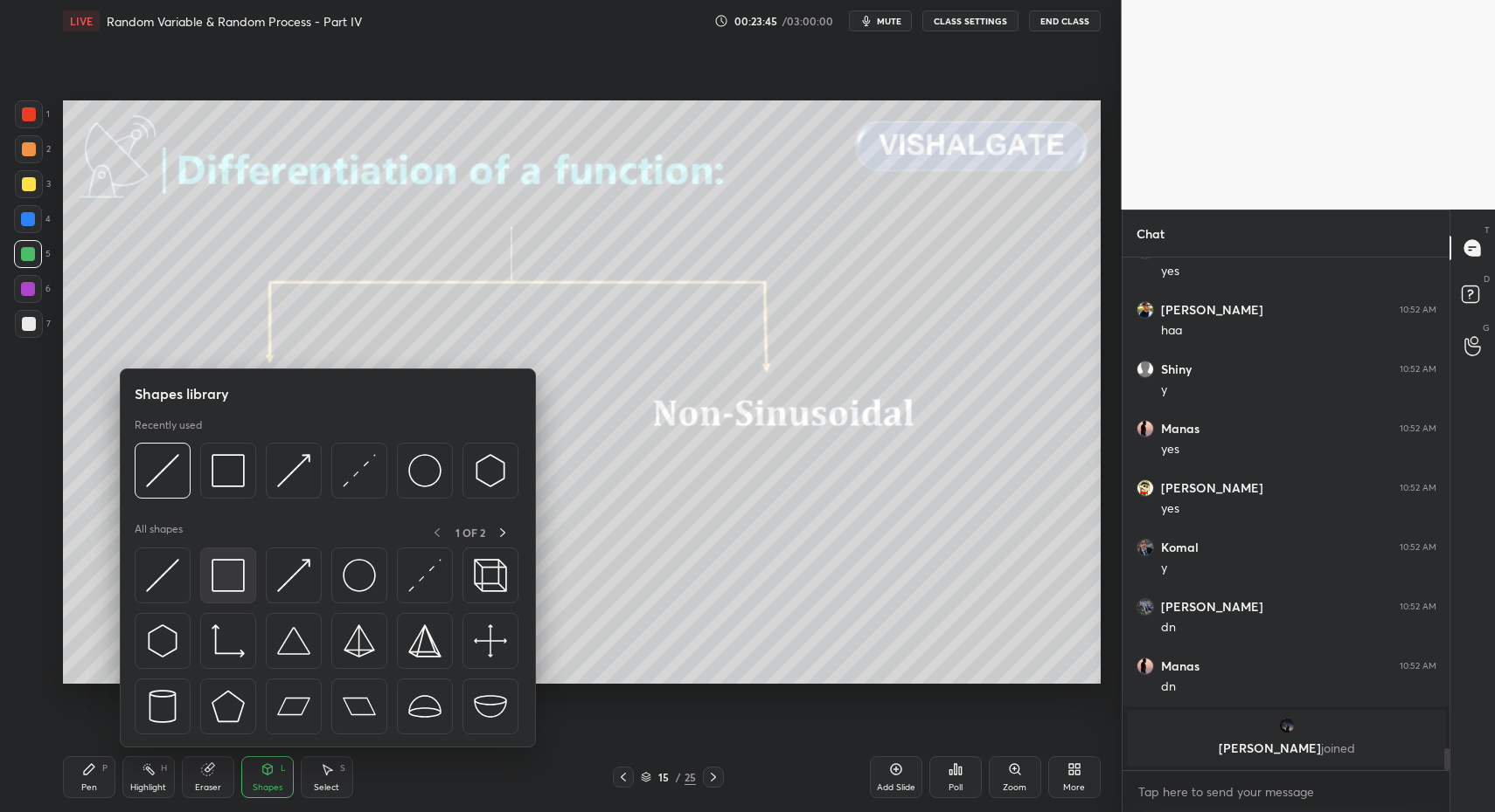
click at [215, 600] on div at bounding box center [227, 575] width 56 height 56
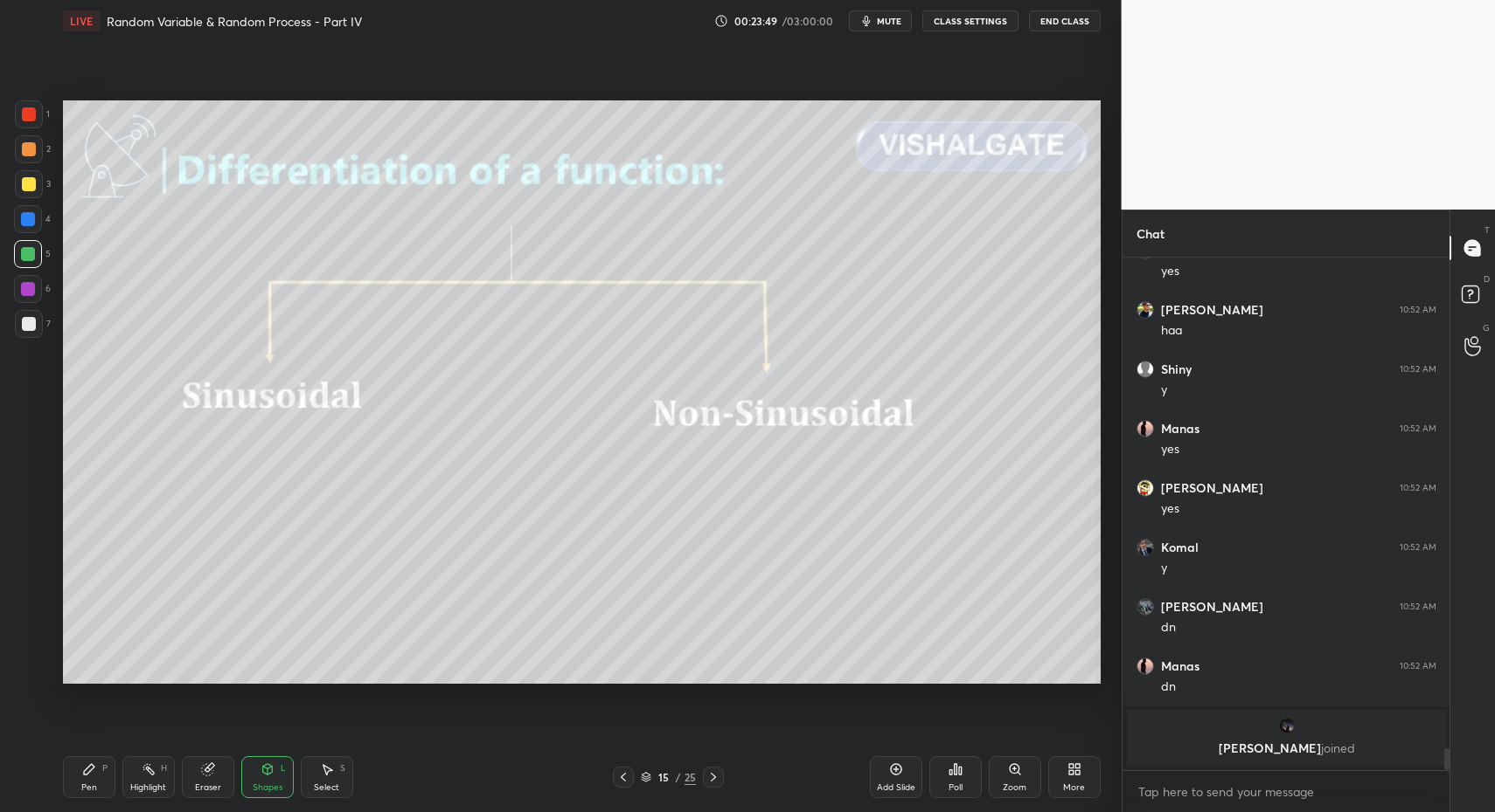
click at [96, 789] on div "Pen P" at bounding box center [89, 778] width 52 height 42
drag, startPoint x: 92, startPoint y: 766, endPoint x: 90, endPoint y: 750, distance: 16.1
click at [90, 766] on icon at bounding box center [89, 770] width 11 height 11
drag, startPoint x: 37, startPoint y: 335, endPoint x: 39, endPoint y: 313, distance: 22.1
click at [37, 328] on div at bounding box center [29, 323] width 28 height 28
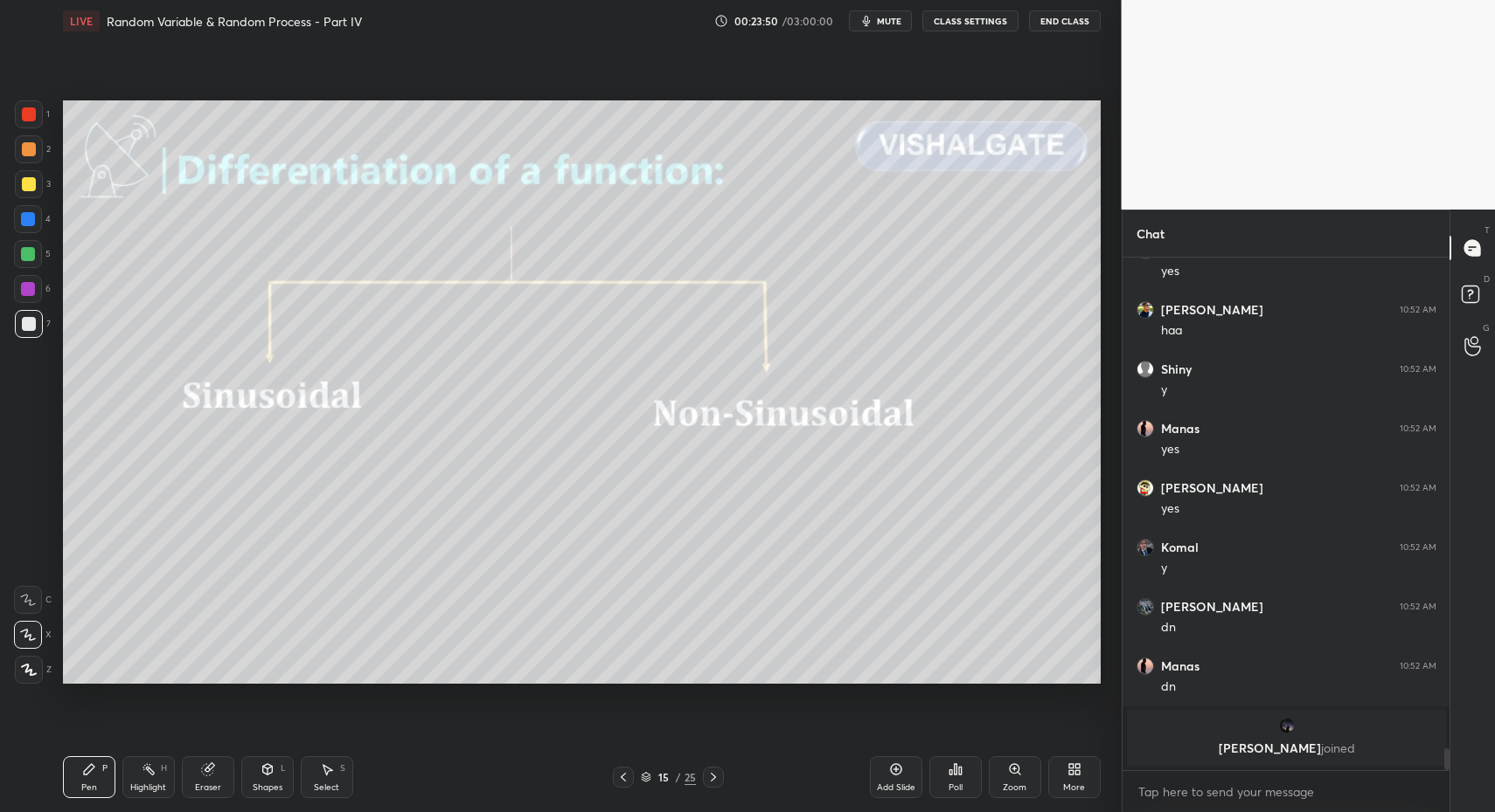
click at [33, 117] on div at bounding box center [29, 114] width 14 height 14
click at [38, 670] on div "Z" at bounding box center [32, 669] width 36 height 28
drag, startPoint x: 39, startPoint y: 670, endPoint x: 143, endPoint y: 694, distance: 106.7
click at [43, 670] on div "Z" at bounding box center [32, 669] width 36 height 28
drag, startPoint x: 267, startPoint y: 768, endPoint x: 264, endPoint y: 748, distance: 20.2
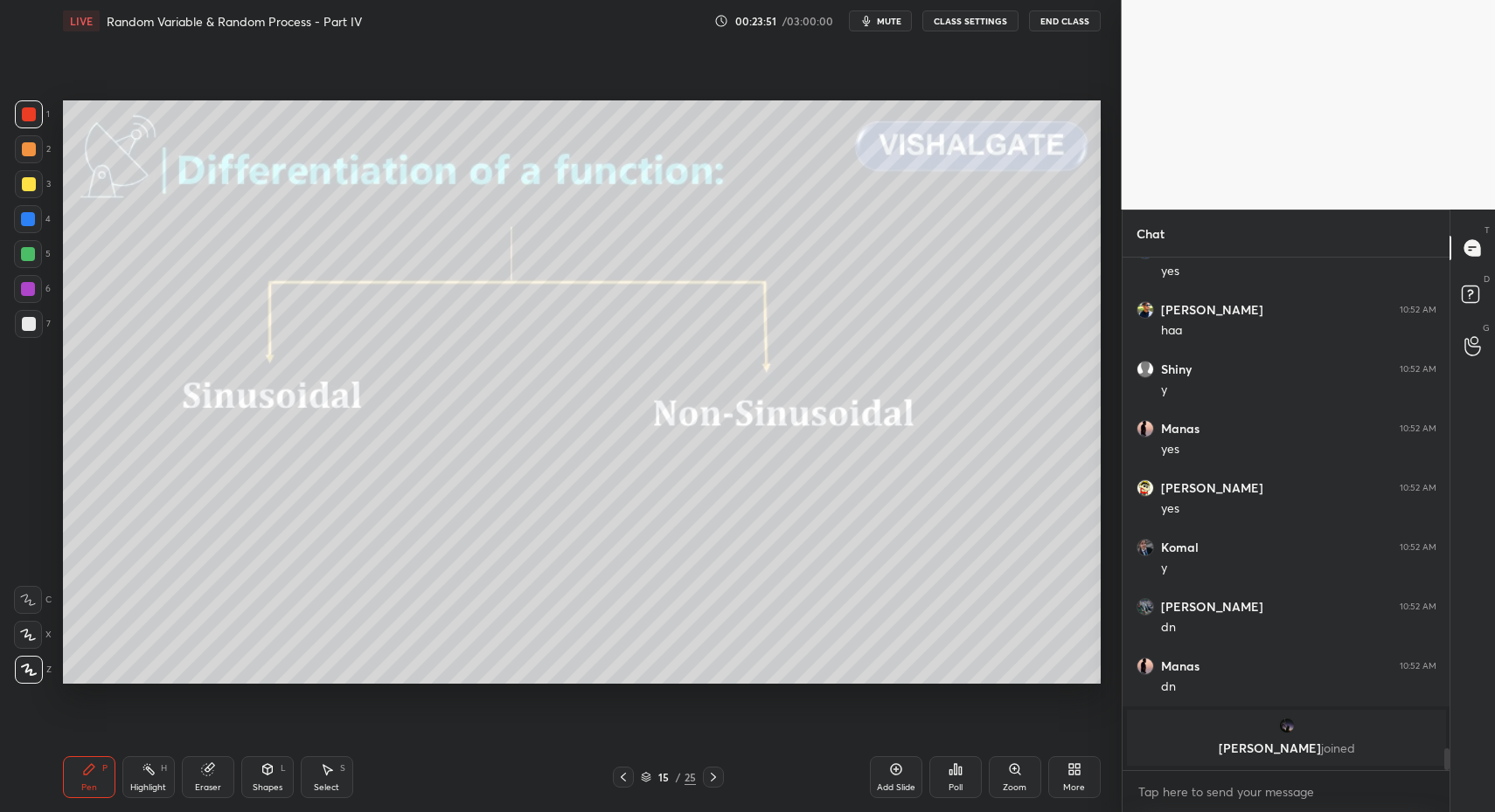
click at [267, 768] on icon at bounding box center [268, 768] width 10 height 3
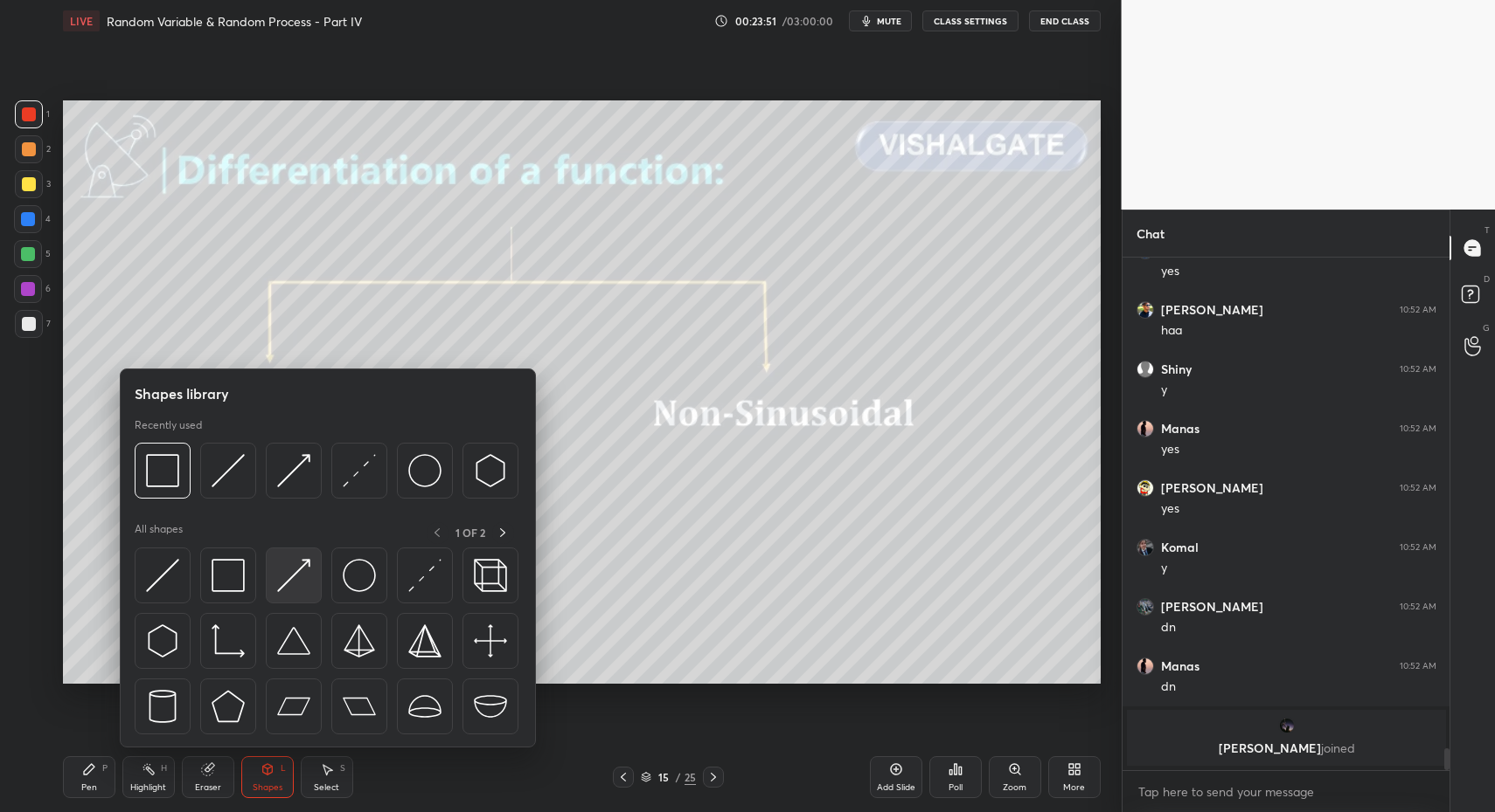
click at [299, 586] on img at bounding box center [294, 576] width 33 height 33
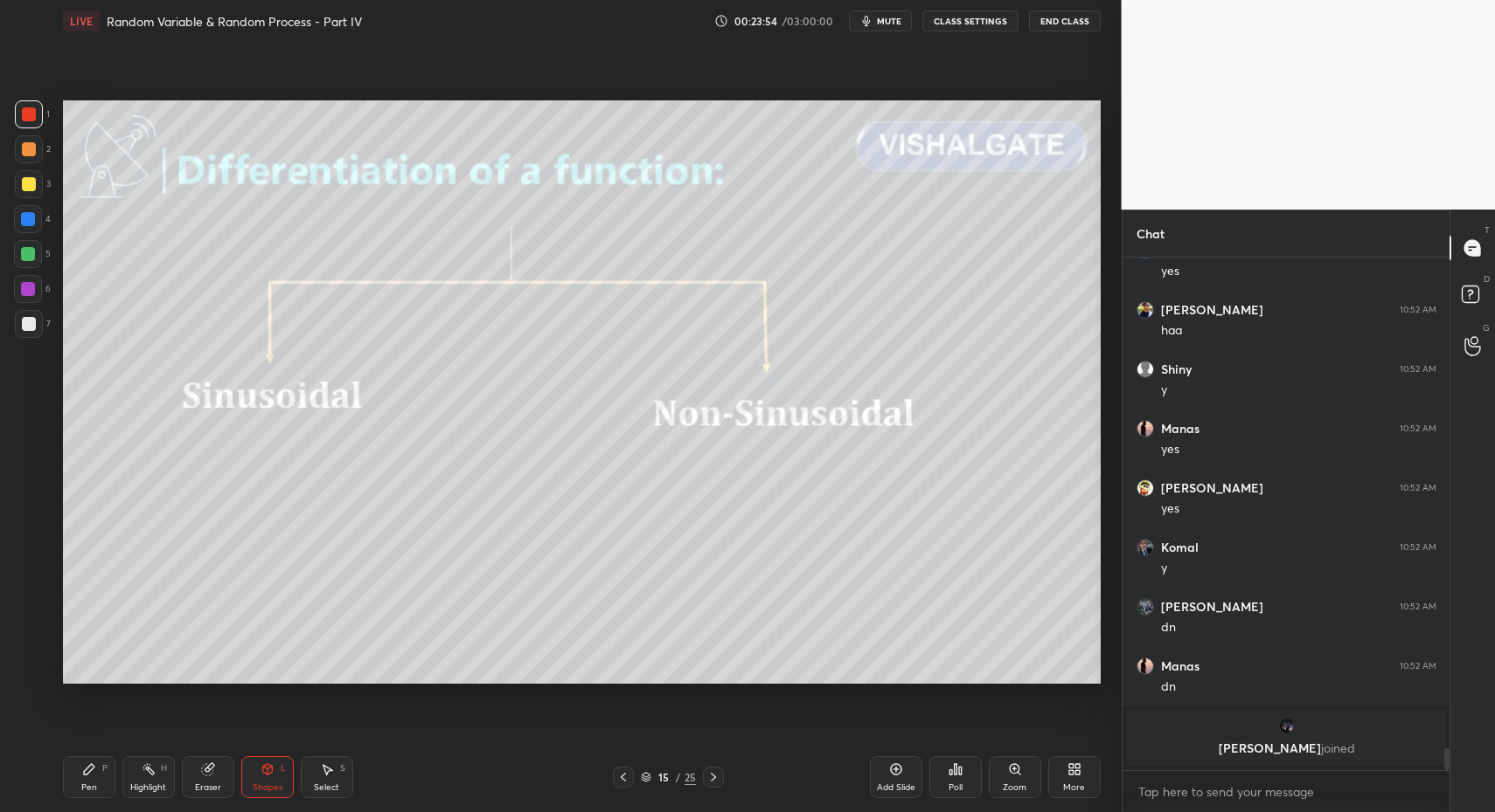
click at [88, 786] on div "Pen" at bounding box center [90, 787] width 16 height 9
click at [81, 774] on div "Pen P" at bounding box center [89, 778] width 52 height 42
click at [39, 296] on div at bounding box center [28, 289] width 28 height 28
click at [83, 757] on div "Pen P" at bounding box center [89, 778] width 52 height 42
drag, startPoint x: 87, startPoint y: 750, endPoint x: 116, endPoint y: 734, distance: 33.1
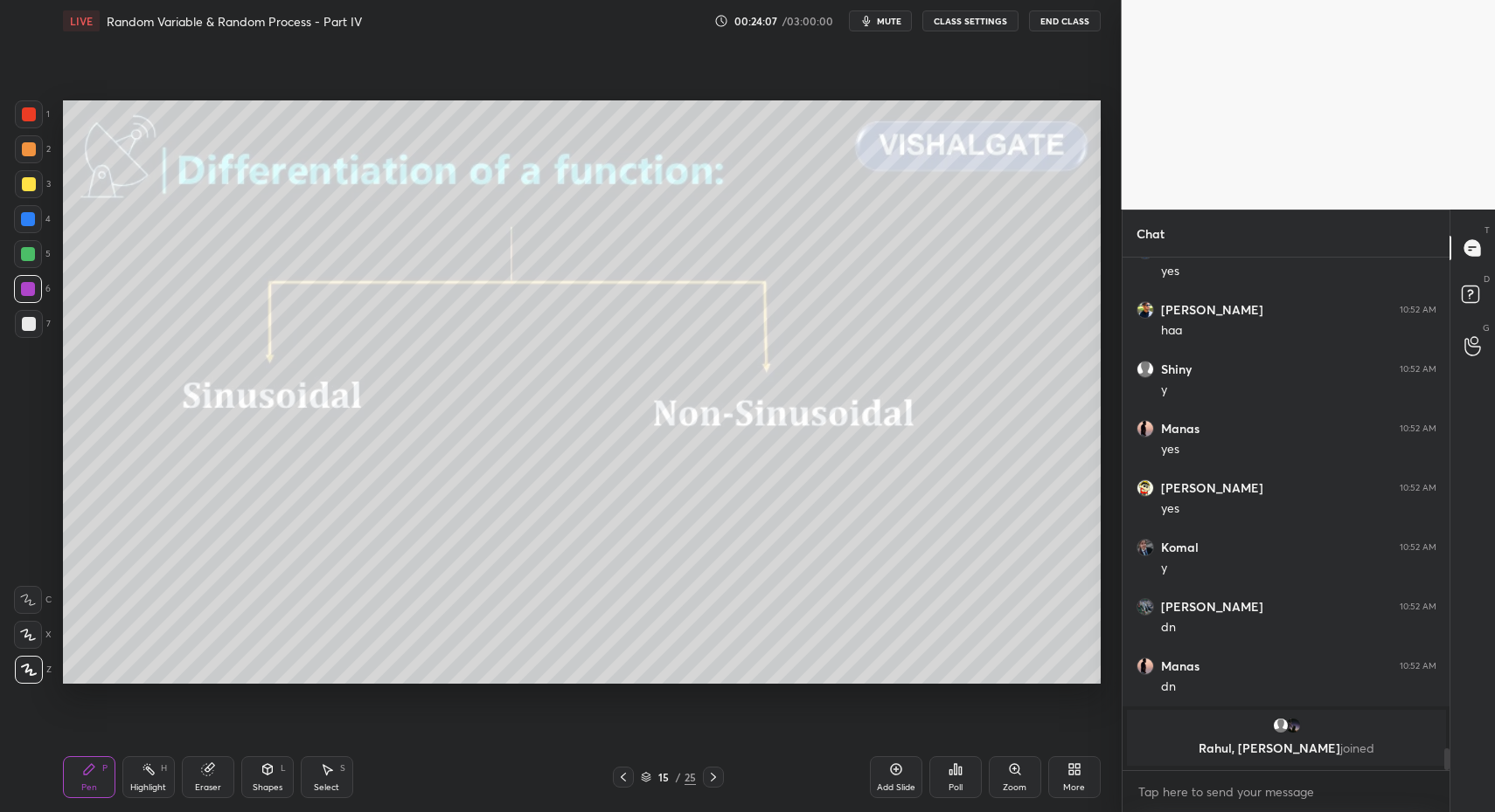
click at [87, 750] on div "Pen P Highlight H Eraser Shapes L Select S 15 / 25 Add Slide Poll Zoom More" at bounding box center [581, 777] width 1038 height 70
click at [22, 305] on div "6" at bounding box center [31, 293] width 36 height 35
click at [22, 318] on div at bounding box center [29, 324] width 14 height 14
click at [38, 182] on div at bounding box center [29, 184] width 28 height 28
drag, startPoint x: 36, startPoint y: 192, endPoint x: 43, endPoint y: 211, distance: 20.2
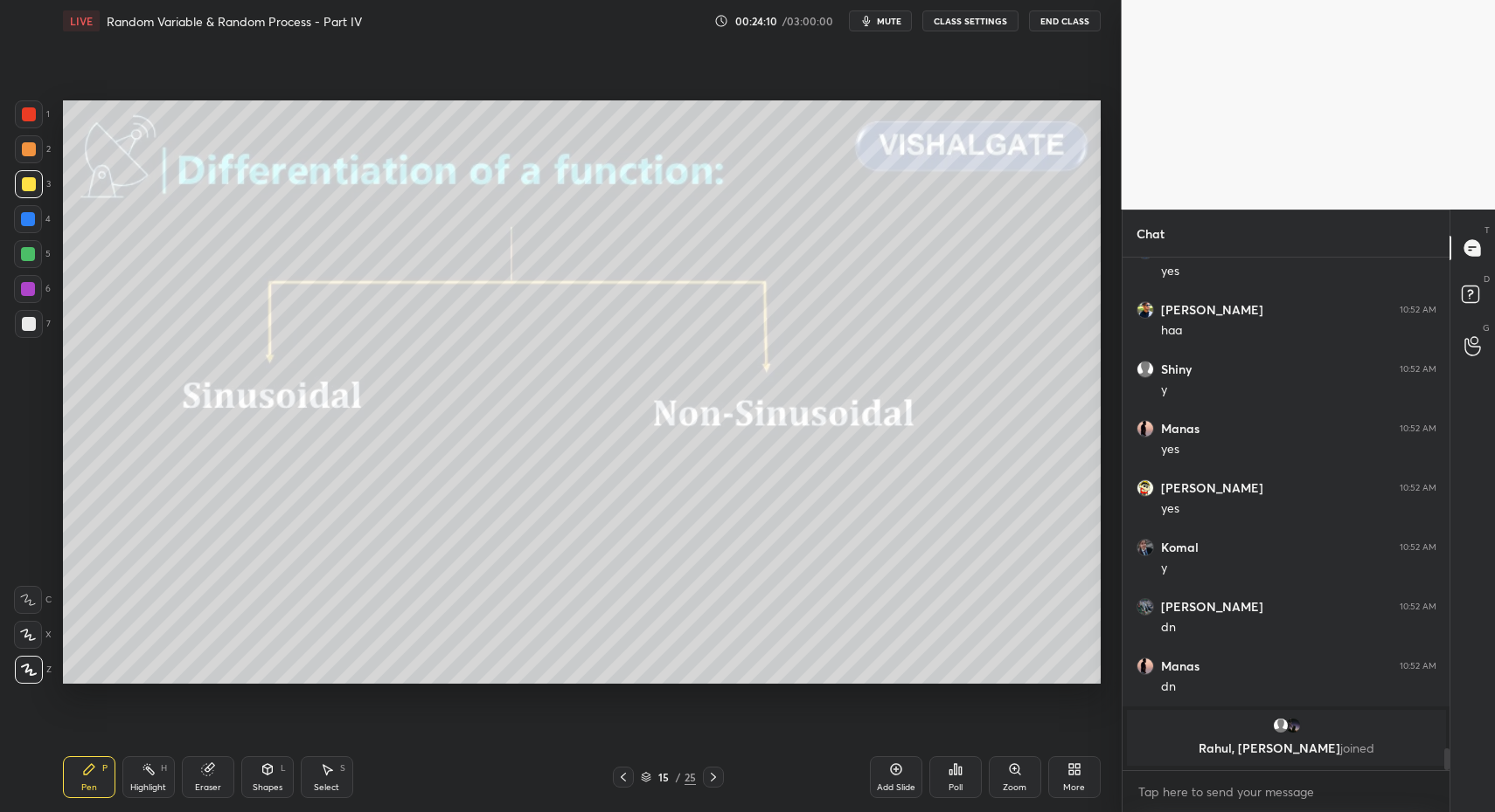
click at [30, 201] on div "3" at bounding box center [32, 188] width 35 height 35
click at [255, 788] on div "Shapes" at bounding box center [268, 787] width 30 height 9
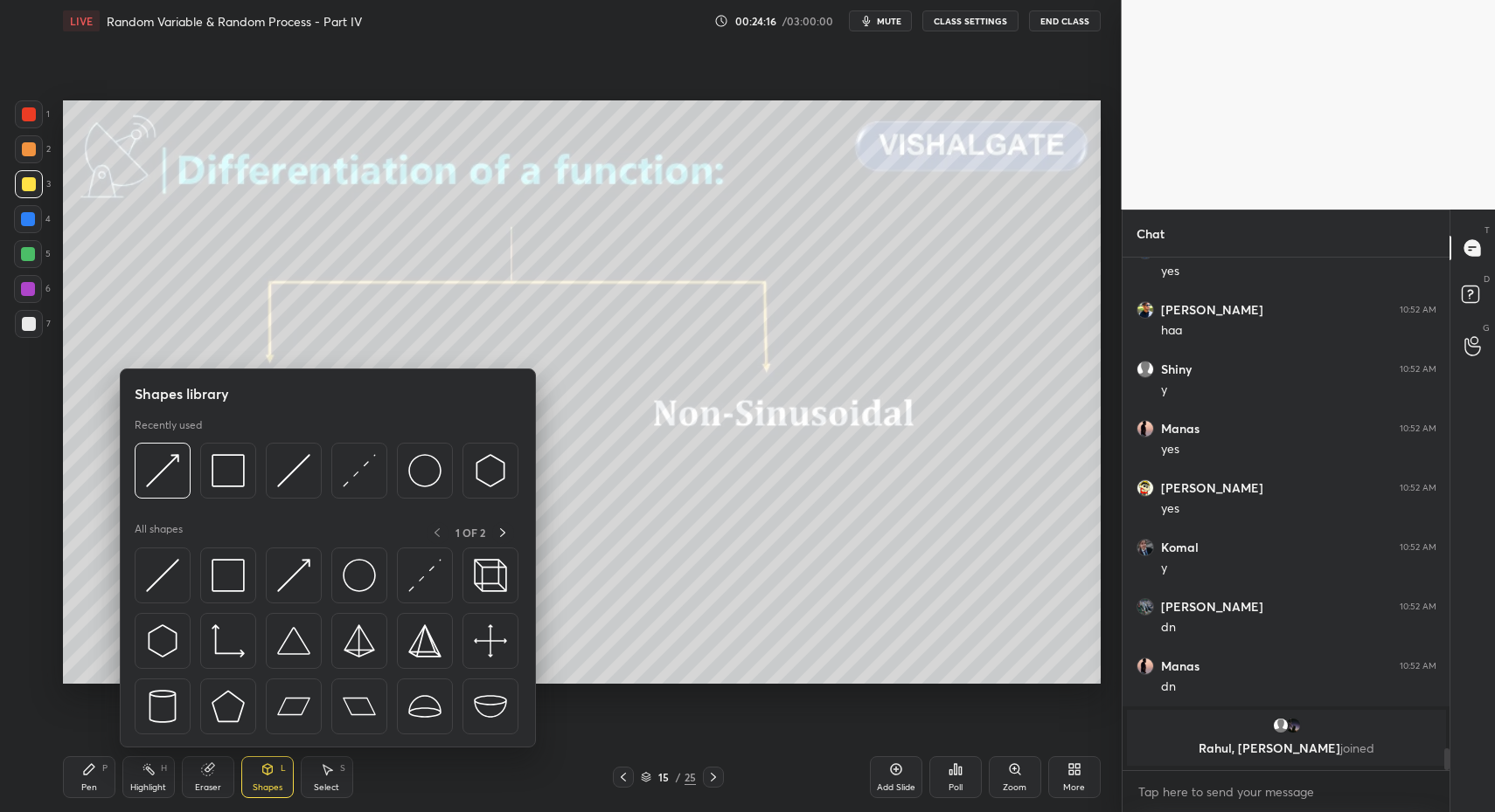
click at [35, 255] on div at bounding box center [28, 254] width 28 height 28
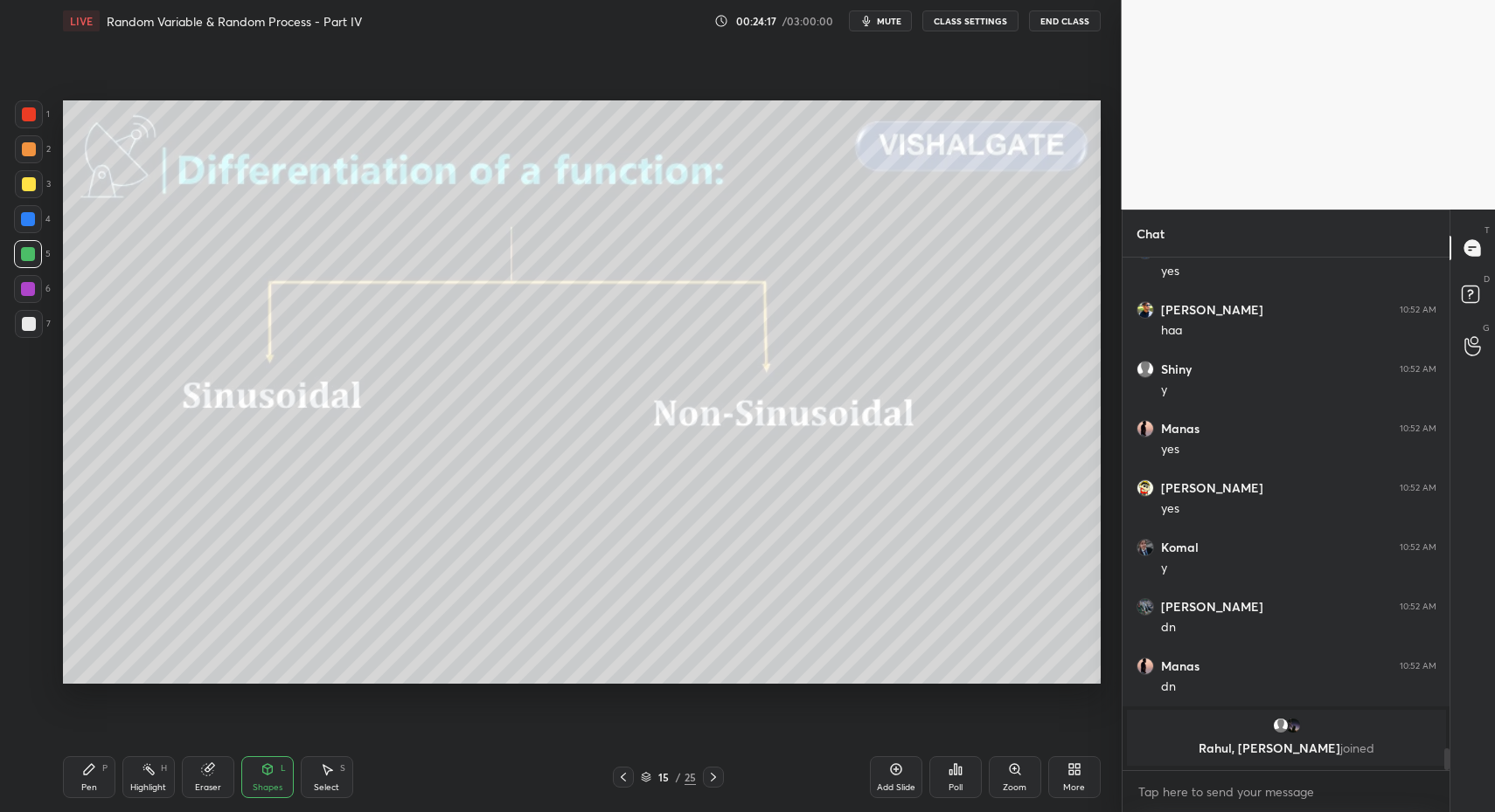
drag, startPoint x: 106, startPoint y: 780, endPoint x: 232, endPoint y: 774, distance: 126.1
click at [103, 778] on div "Pen P" at bounding box center [89, 778] width 52 height 42
click at [278, 781] on div "Shapes L" at bounding box center [267, 778] width 52 height 42
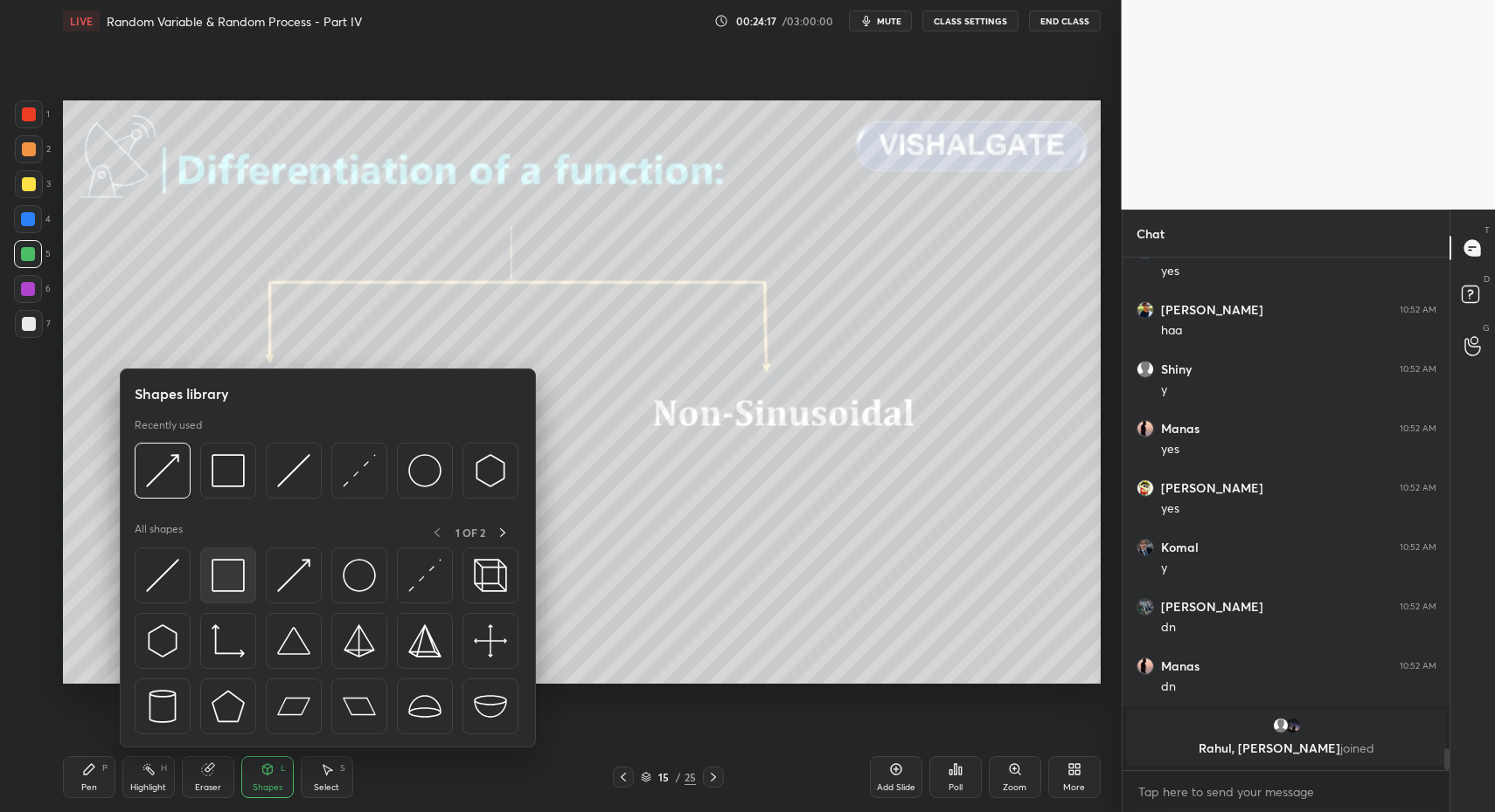
click at [232, 583] on img at bounding box center [228, 576] width 33 height 33
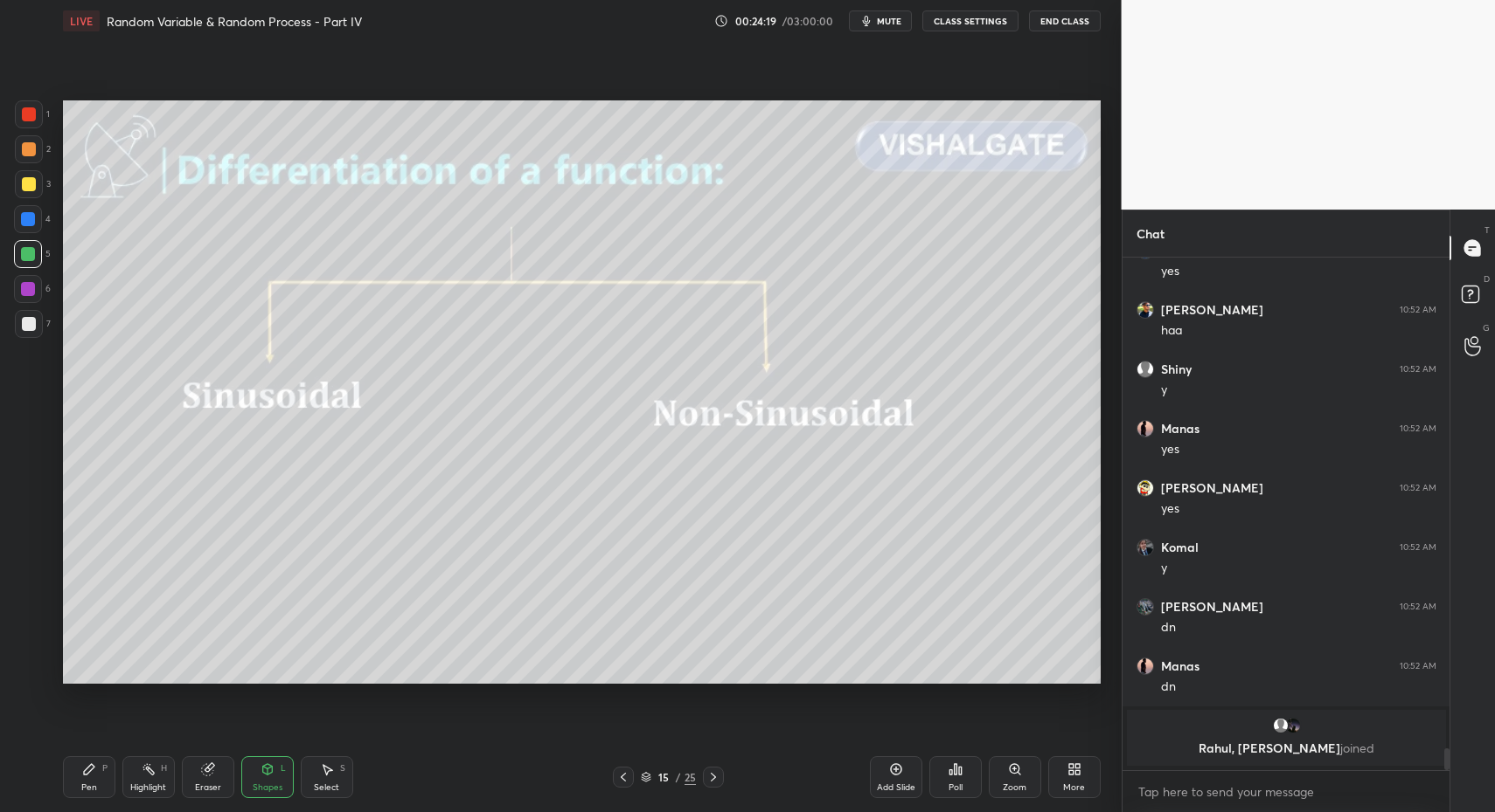
click at [98, 771] on div "Pen P" at bounding box center [89, 778] width 52 height 42
drag, startPoint x: 98, startPoint y: 771, endPoint x: 90, endPoint y: 706, distance: 65.5
click at [98, 771] on div "Pen P" at bounding box center [89, 778] width 52 height 42
click at [20, 315] on div at bounding box center [29, 323] width 28 height 28
drag, startPoint x: 28, startPoint y: 105, endPoint x: 28, endPoint y: 128, distance: 23.0
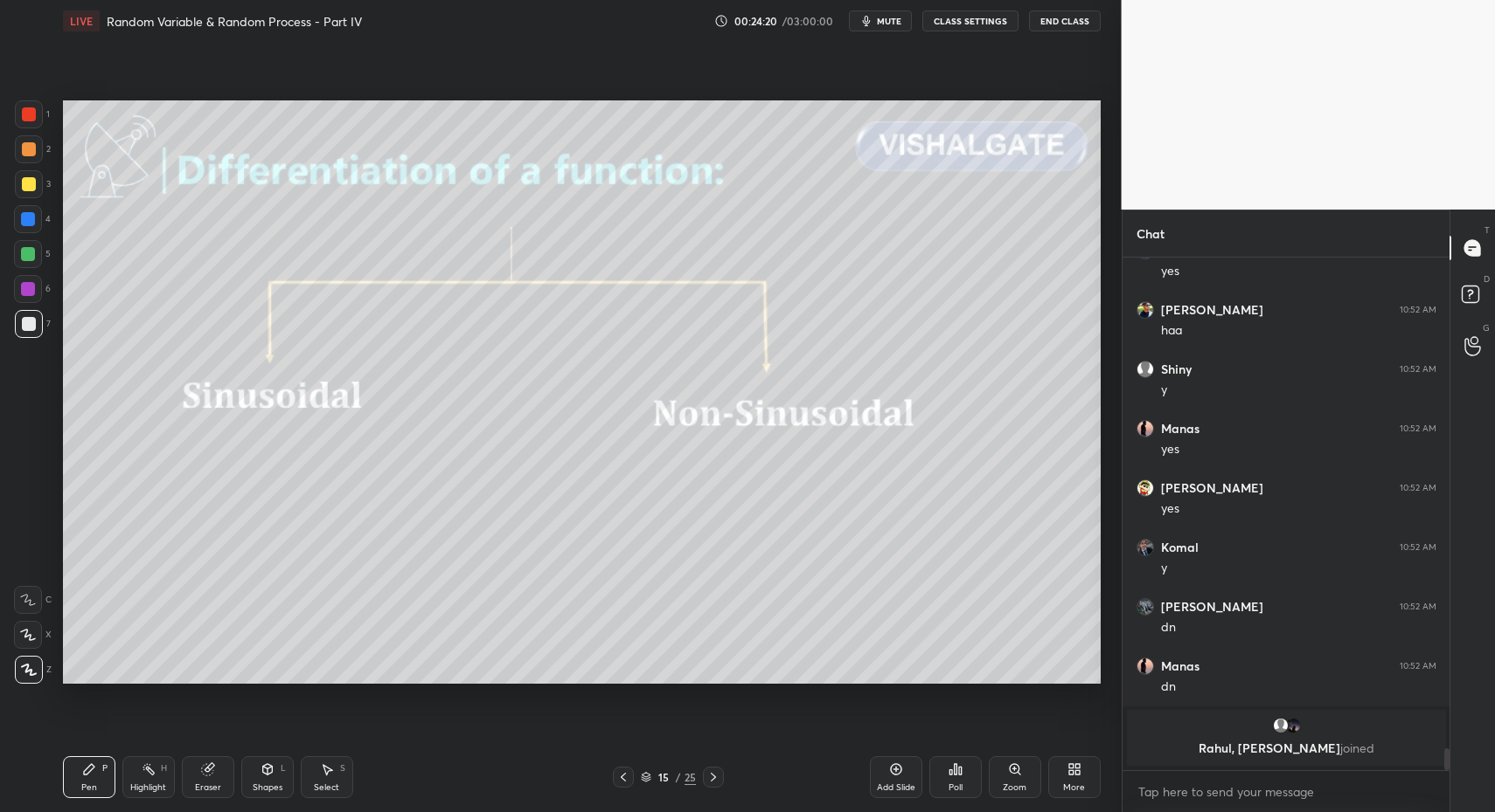
click at [28, 105] on div at bounding box center [29, 114] width 28 height 28
click at [325, 783] on div "Select" at bounding box center [327, 787] width 26 height 9
click at [331, 769] on icon at bounding box center [327, 770] width 14 height 14
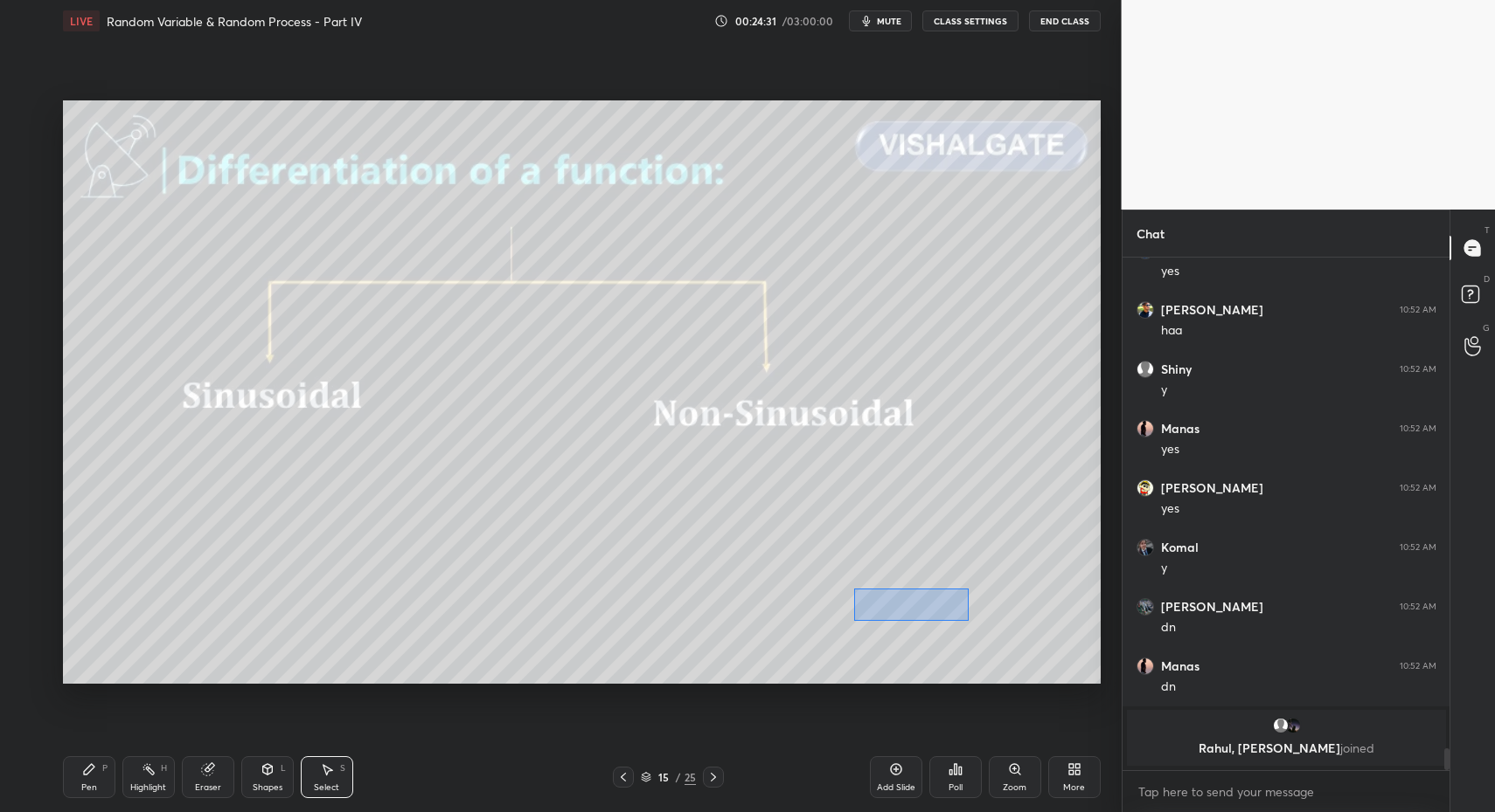
drag, startPoint x: 860, startPoint y: 596, endPoint x: 946, endPoint y: 611, distance: 87.3
click at [983, 621] on div "0 ° Undo Copy Paste here Duplicate Duplicate to new slide Delete" at bounding box center [581, 392] width 1038 height 584
click at [922, 609] on div "0 ° Undo Copy Paste here Duplicate Duplicate to new slide Delete" at bounding box center [581, 392] width 1038 height 584
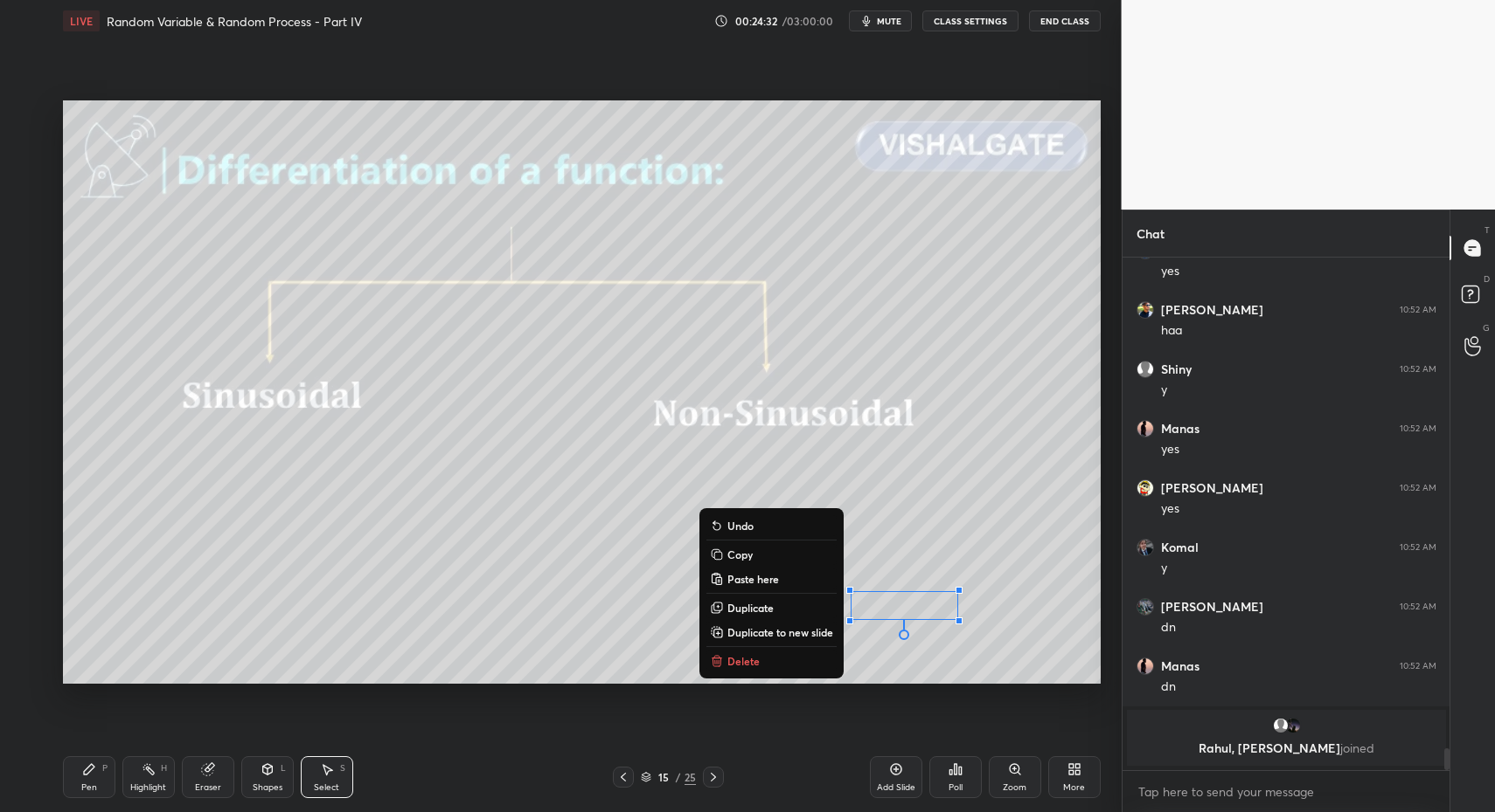
click at [85, 773] on icon at bounding box center [89, 770] width 11 height 11
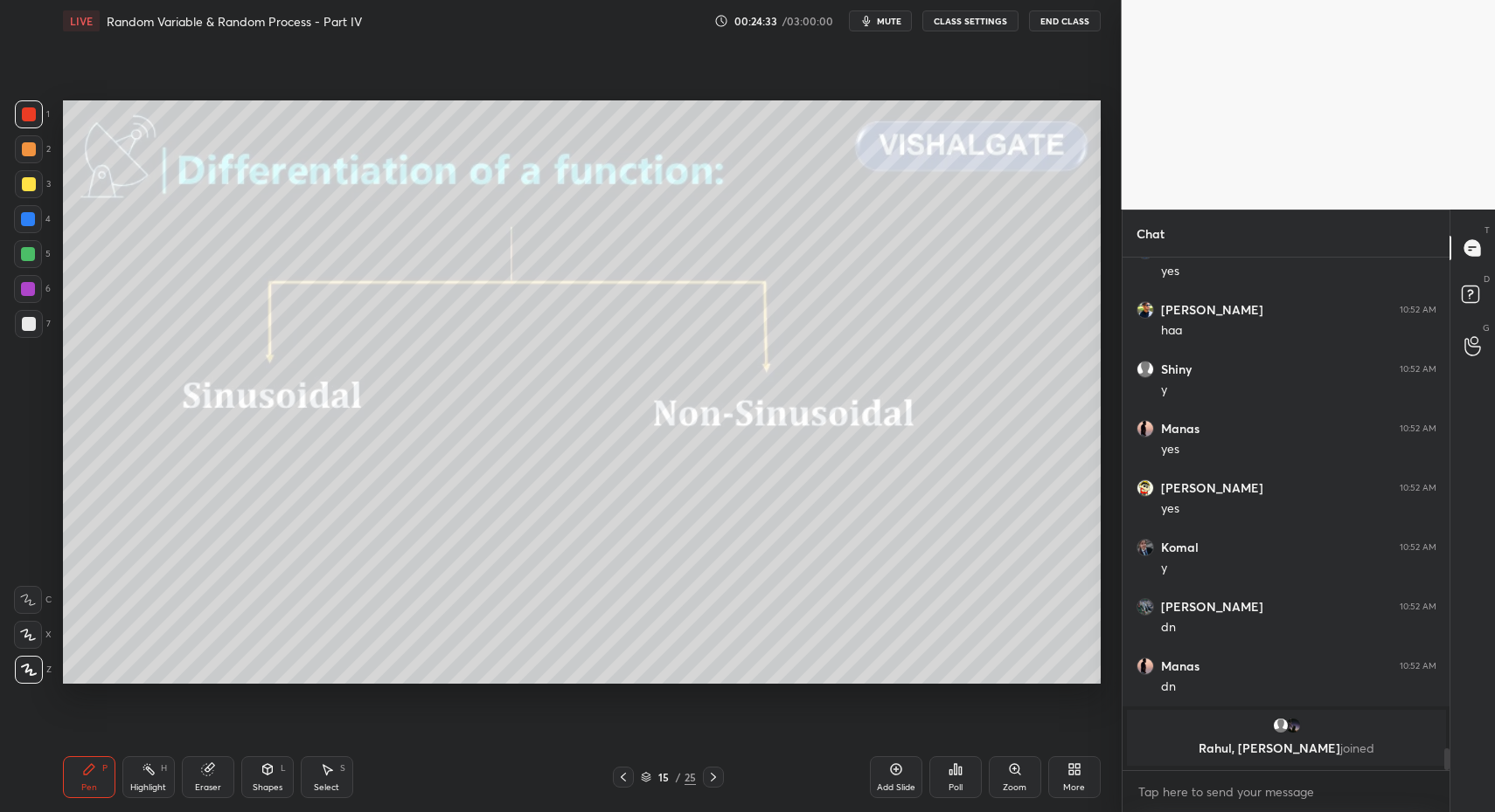
click at [76, 767] on div "Pen P" at bounding box center [89, 778] width 52 height 42
click at [35, 322] on div at bounding box center [29, 324] width 14 height 14
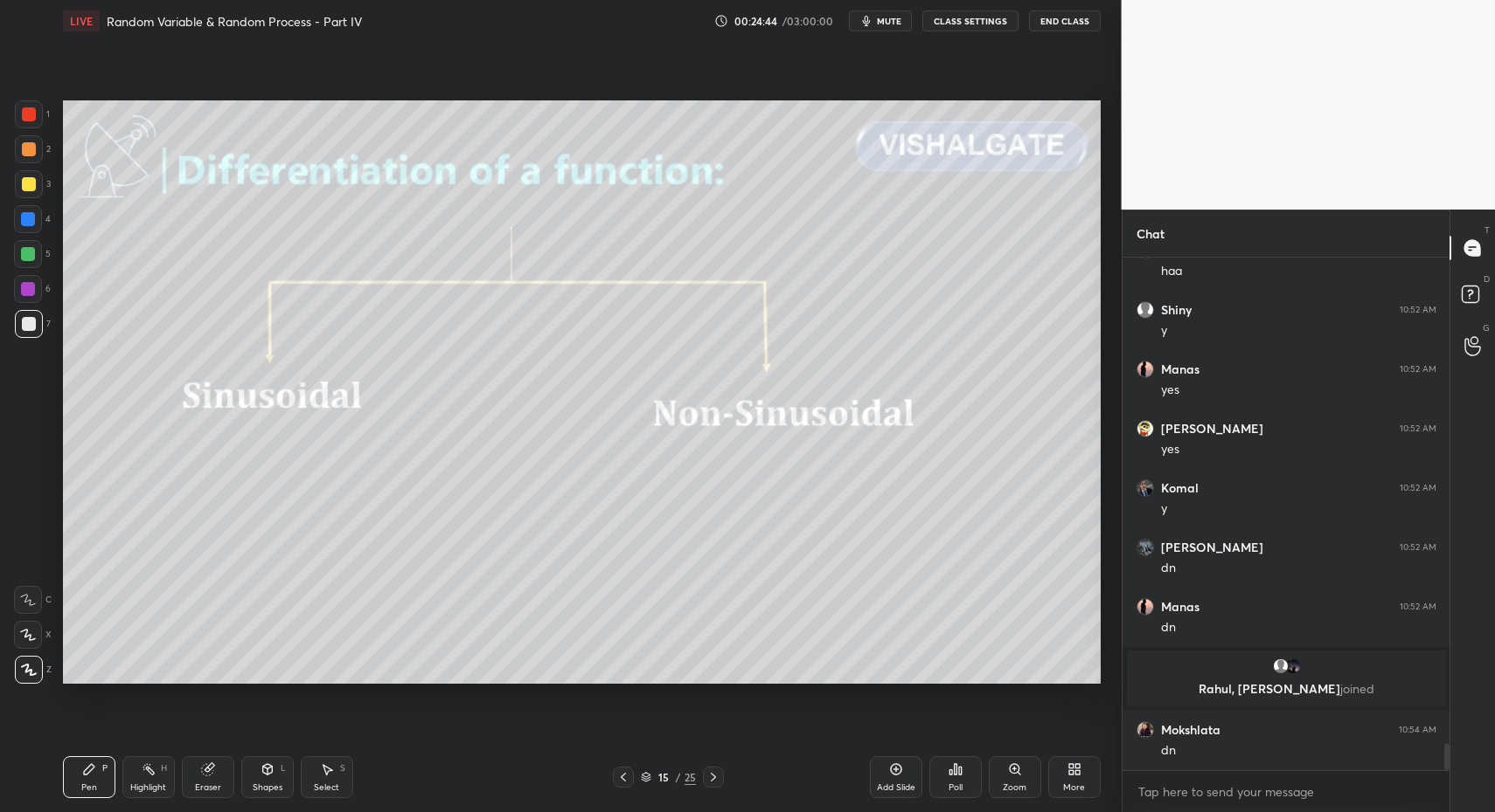
drag, startPoint x: 159, startPoint y: 763, endPoint x: 151, endPoint y: 768, distance: 9.4
click at [159, 763] on div "Highlight H" at bounding box center [148, 778] width 52 height 42
click at [153, 783] on div "Highlight" at bounding box center [148, 787] width 35 height 9
click at [90, 776] on icon at bounding box center [90, 770] width 14 height 14
click at [76, 782] on div "Pen P" at bounding box center [89, 778] width 52 height 42
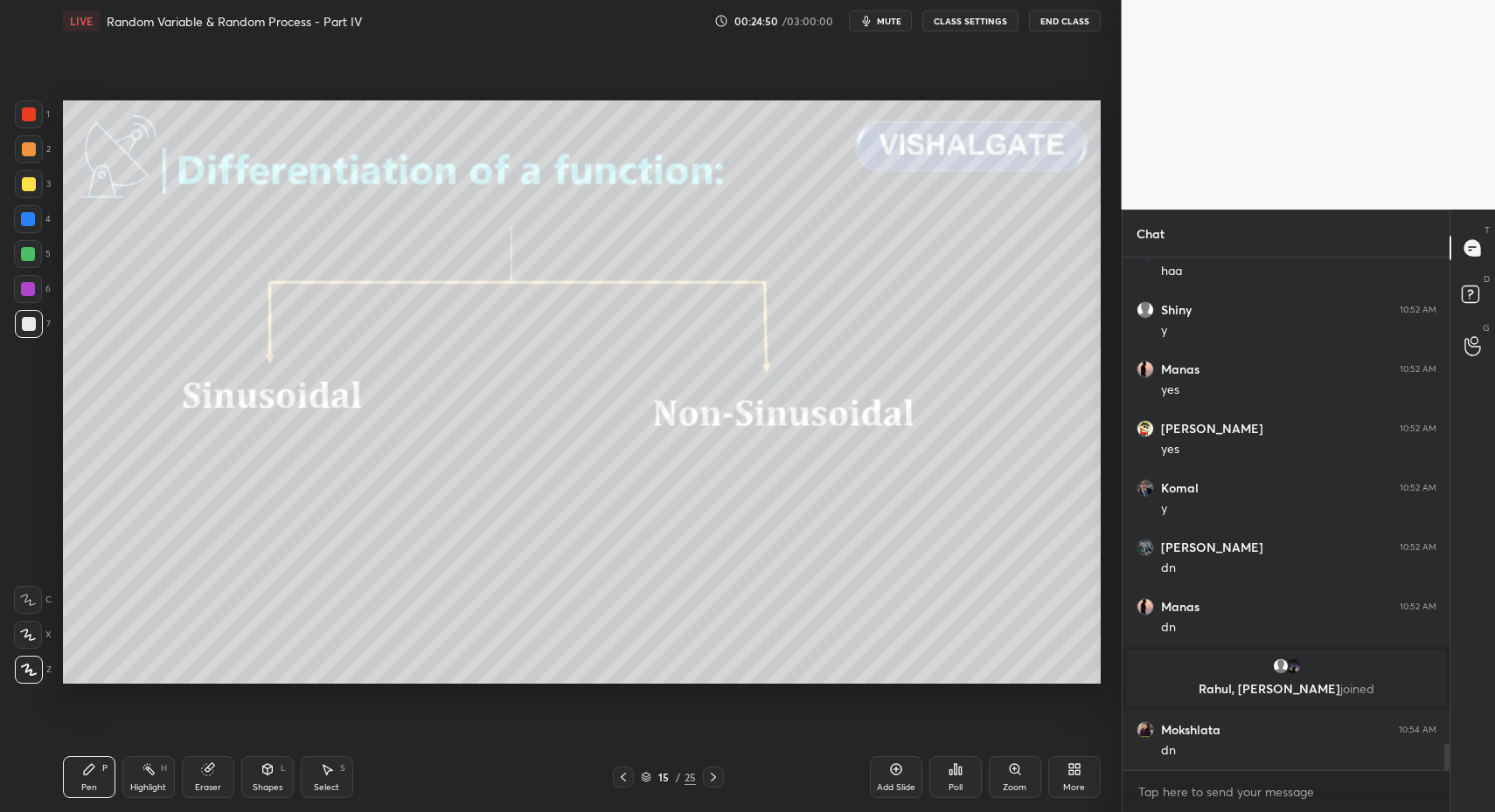
click at [28, 325] on div at bounding box center [29, 324] width 14 height 14
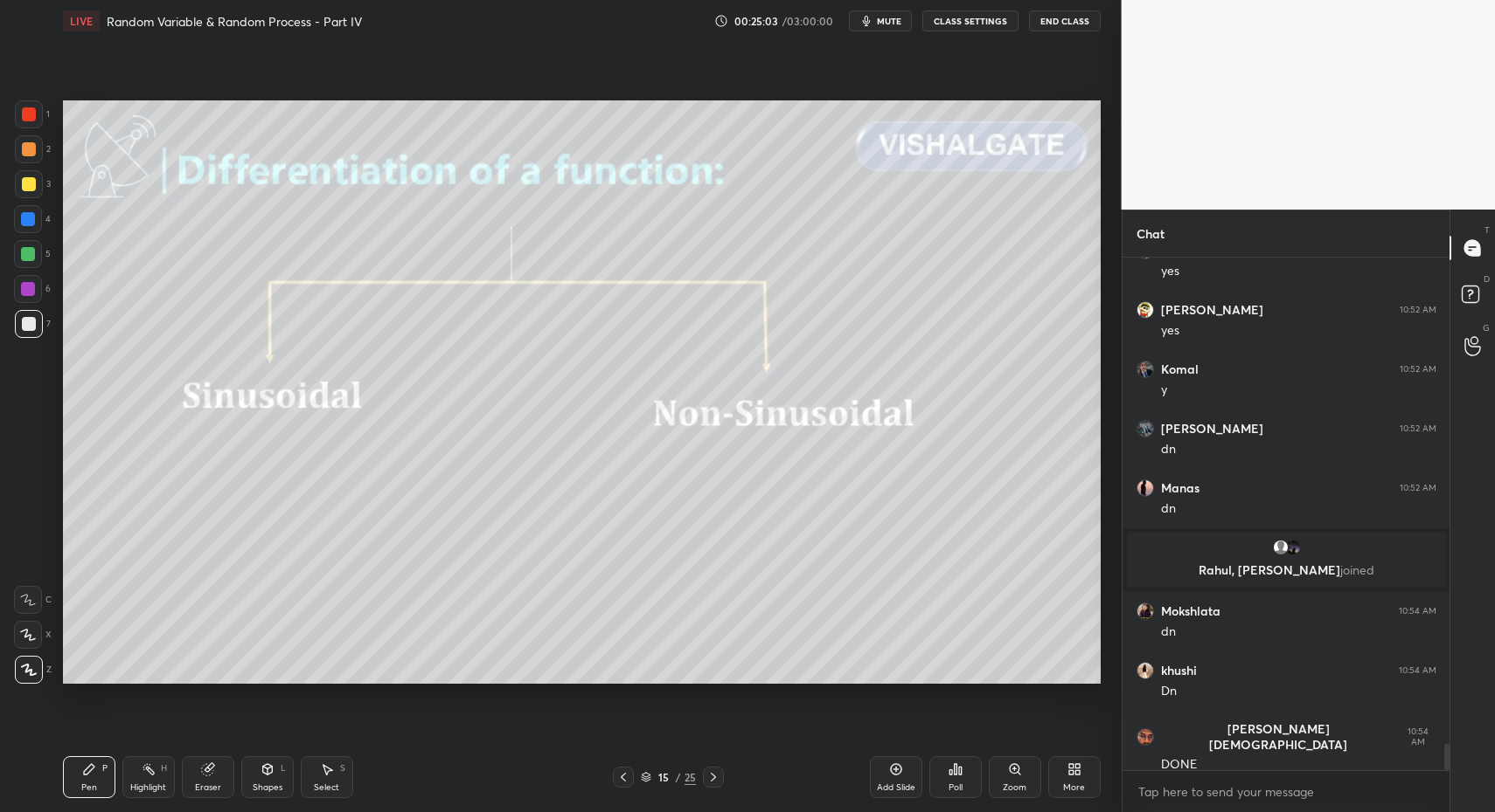
click at [716, 778] on icon at bounding box center [713, 778] width 14 height 14
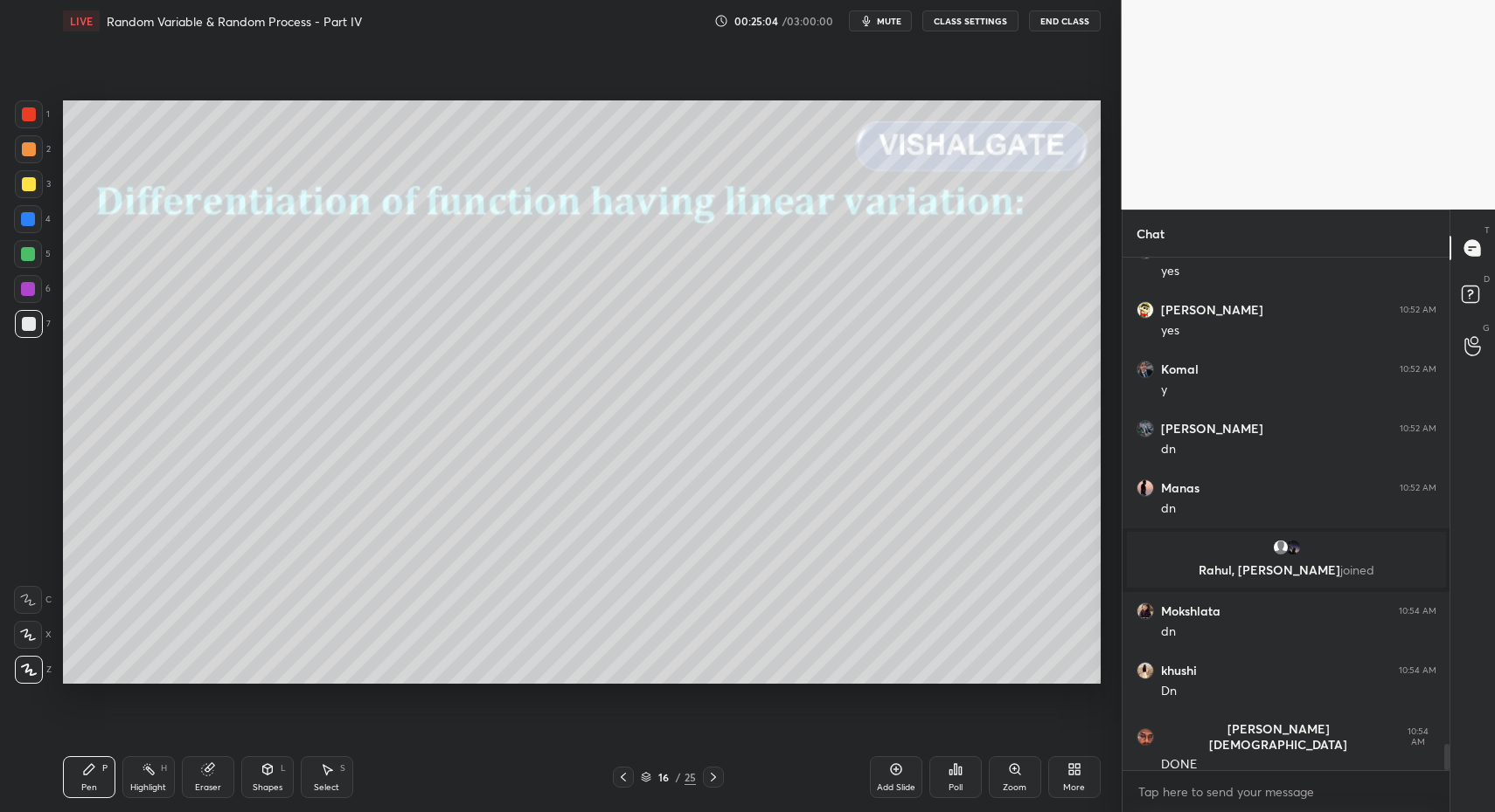
click at [75, 786] on div "Pen P" at bounding box center [89, 778] width 52 height 42
click at [26, 319] on div at bounding box center [29, 324] width 14 height 14
drag, startPoint x: 121, startPoint y: 771, endPoint x: 112, endPoint y: 757, distance: 16.6
click at [121, 771] on div "Pen P Highlight H Eraser Shapes L Select S" at bounding box center [265, 778] width 404 height 42
click at [23, 333] on div at bounding box center [29, 323] width 28 height 28
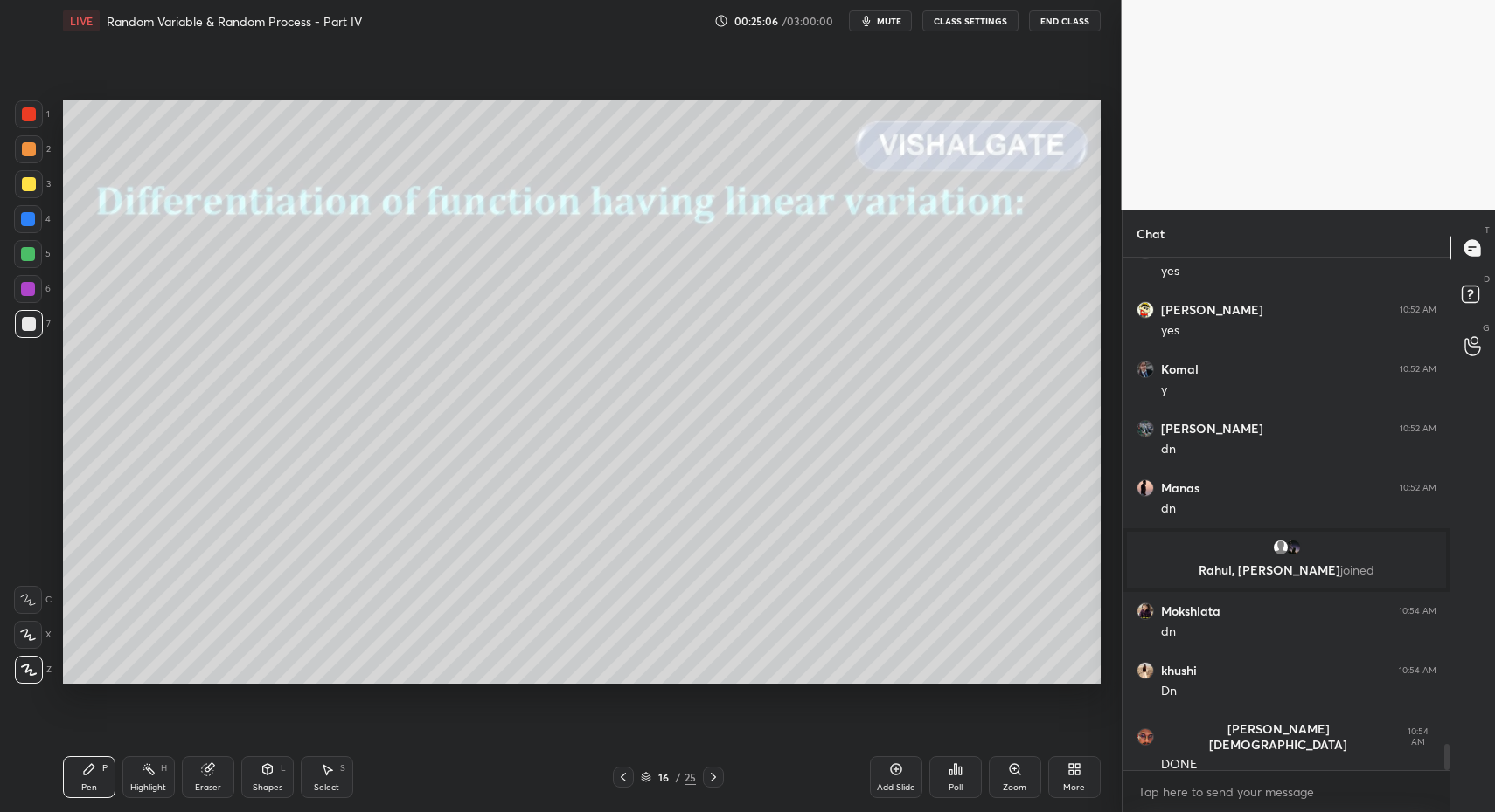
click at [266, 785] on div "Shapes" at bounding box center [268, 787] width 30 height 9
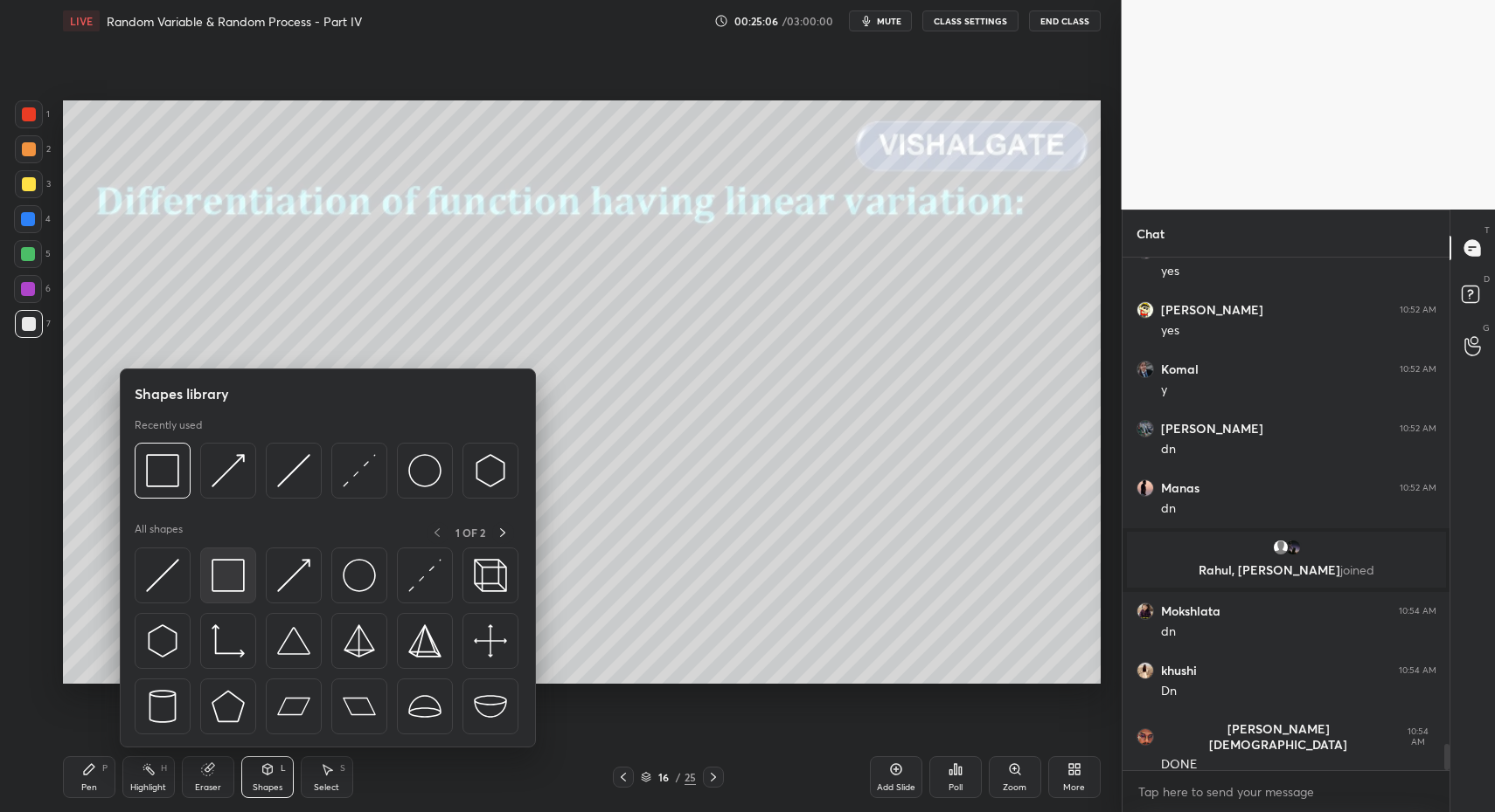
click at [219, 566] on img at bounding box center [228, 576] width 33 height 33
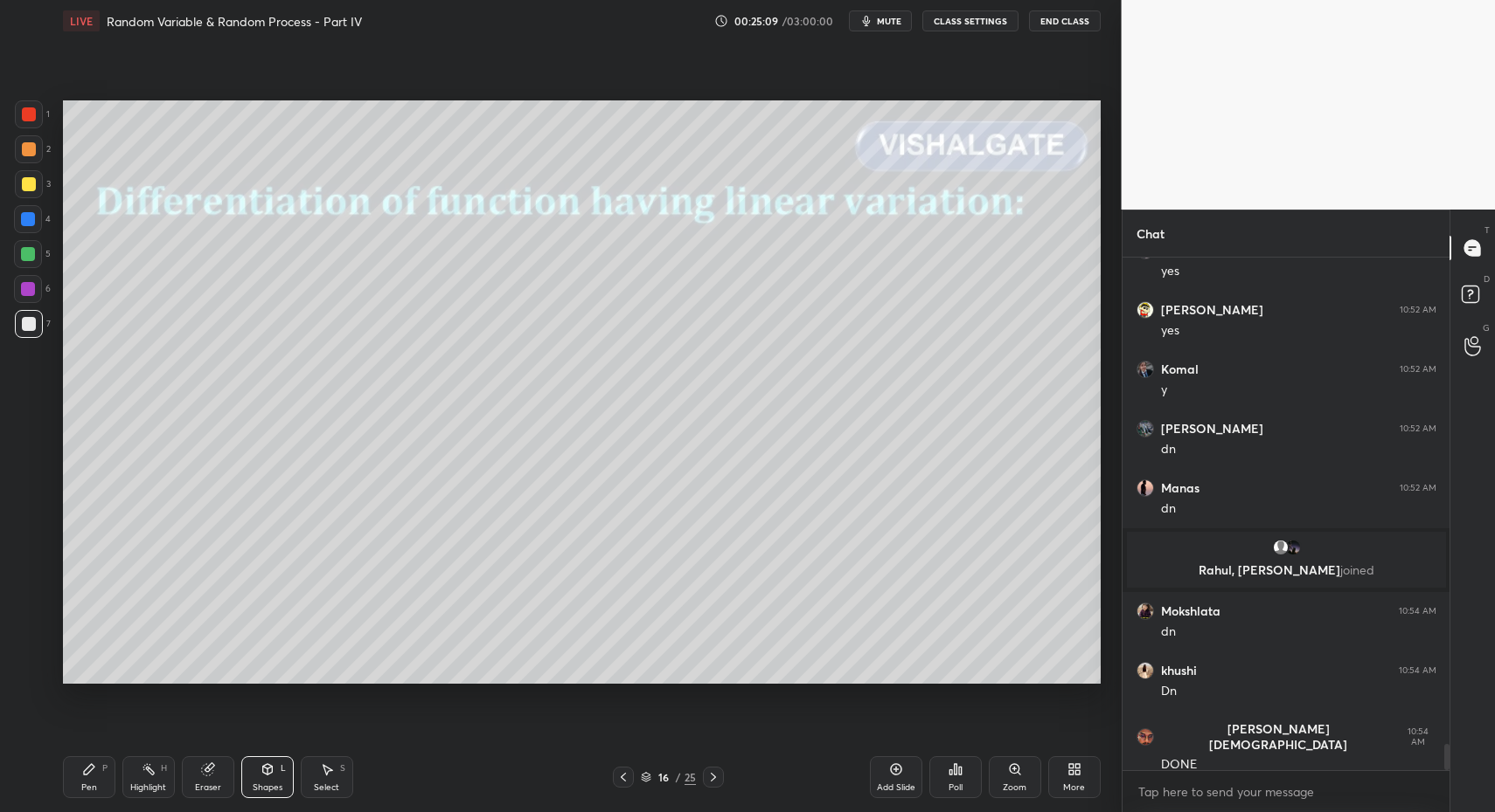
click at [65, 788] on div "Pen P" at bounding box center [89, 778] width 52 height 42
drag, startPoint x: 74, startPoint y: 777, endPoint x: 239, endPoint y: 772, distance: 165.1
click at [80, 774] on div "Pen P" at bounding box center [89, 778] width 52 height 42
click at [266, 781] on div "Shapes L" at bounding box center [267, 778] width 52 height 42
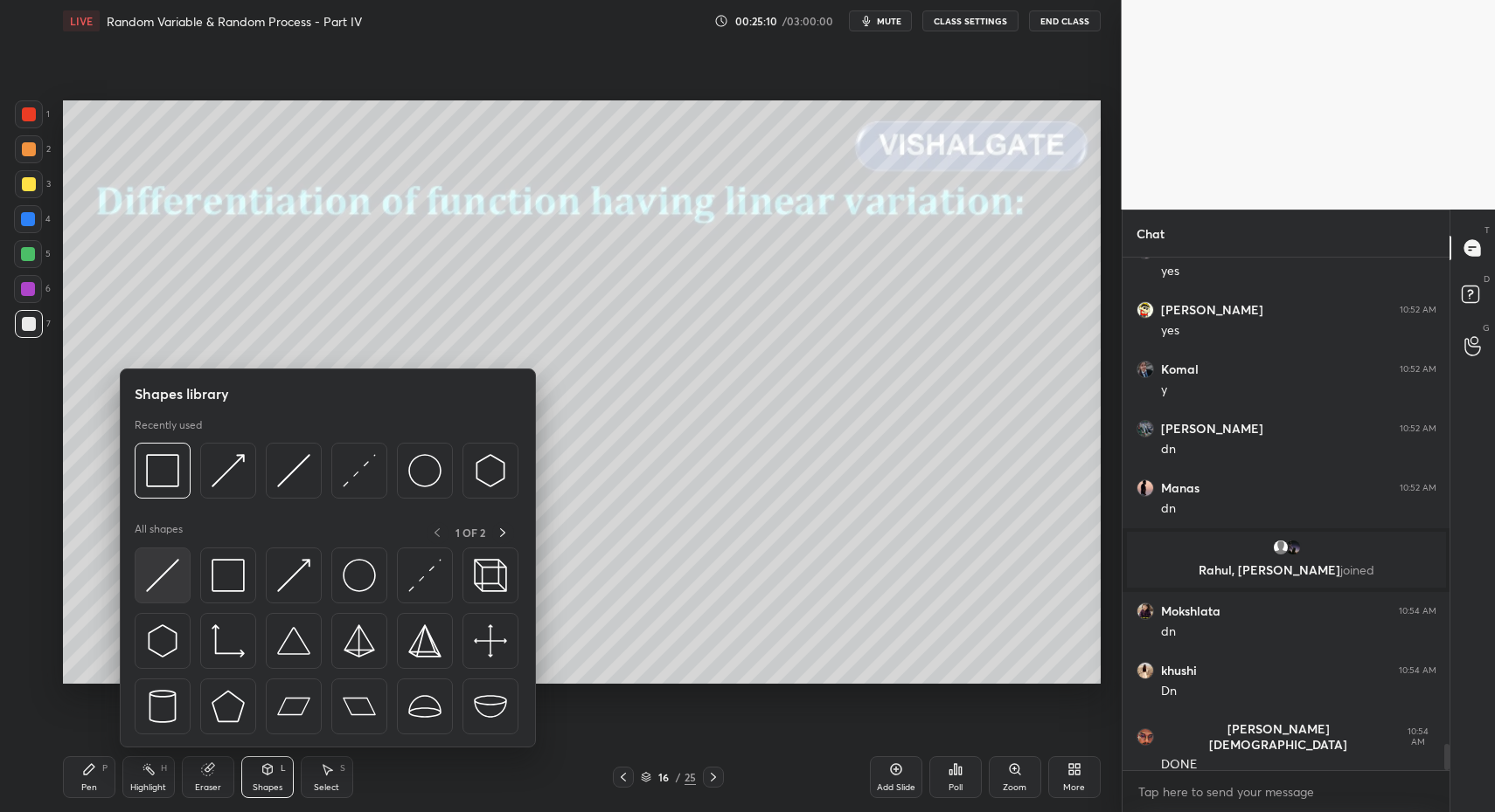
click at [167, 562] on img at bounding box center [162, 576] width 33 height 33
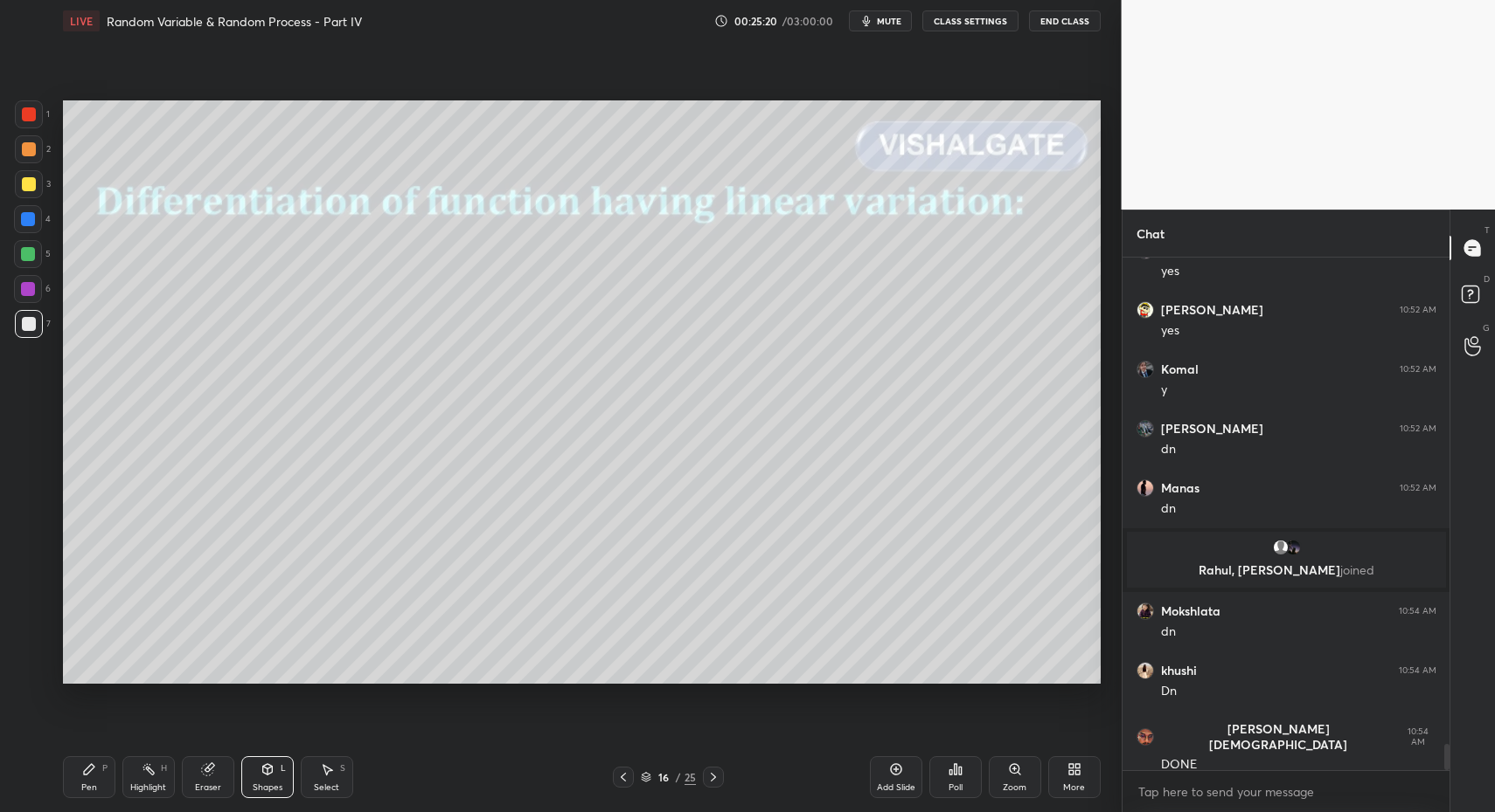
click at [262, 788] on div "Shapes" at bounding box center [268, 787] width 30 height 9
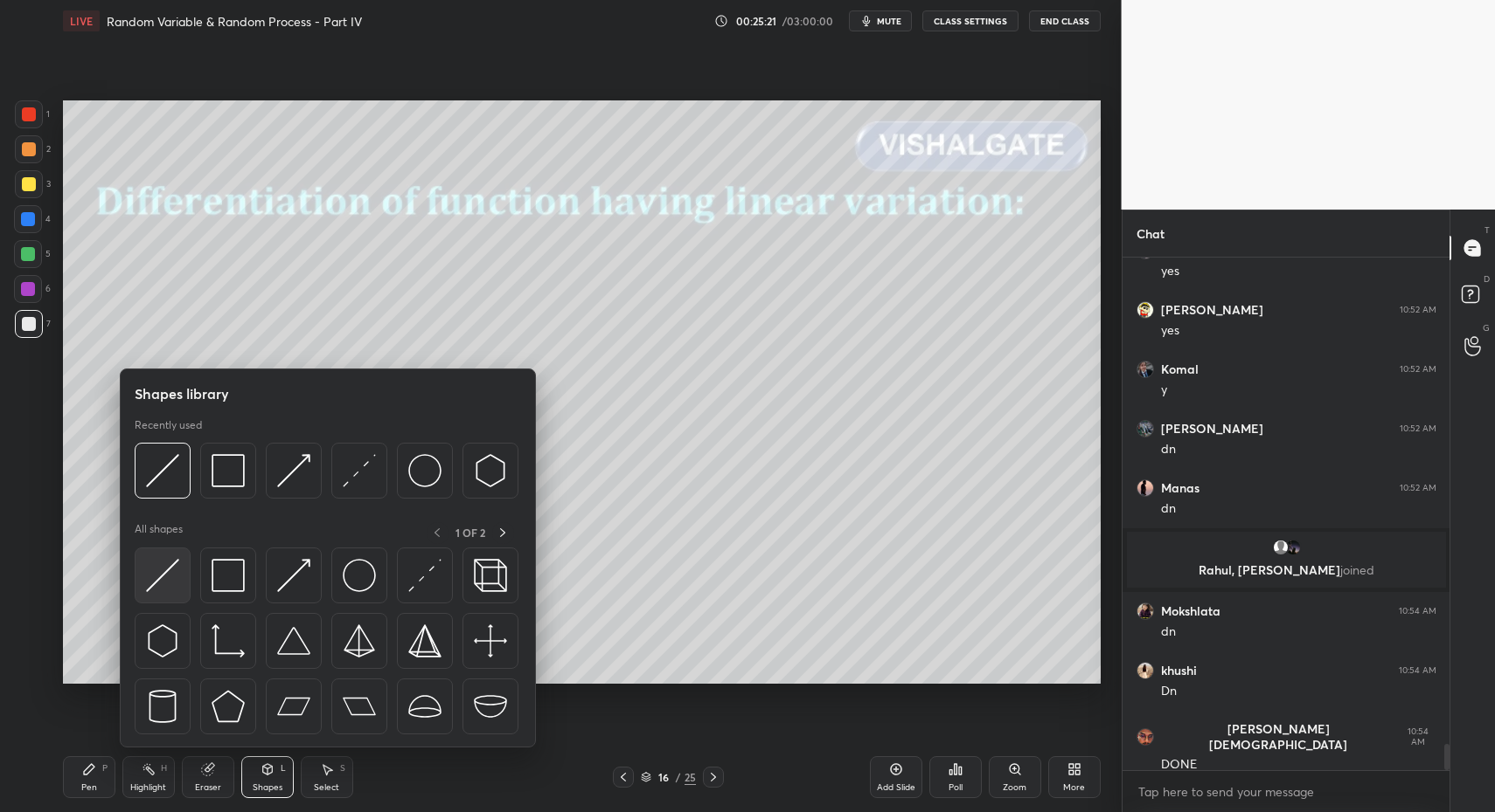
click at [159, 598] on div at bounding box center [162, 575] width 56 height 56
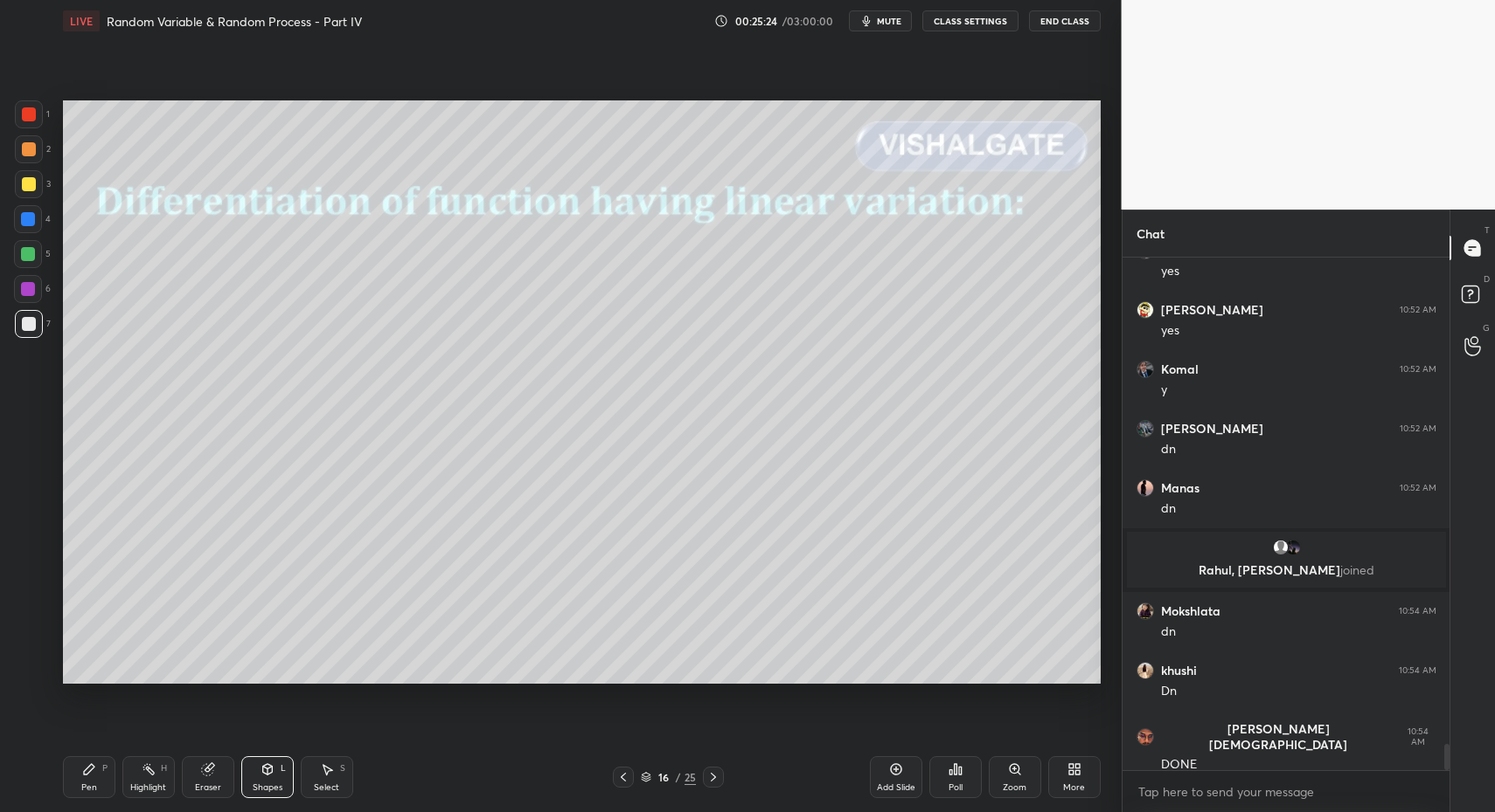
drag, startPoint x: 58, startPoint y: 776, endPoint x: 74, endPoint y: 774, distance: 16.1
click at [58, 776] on div "LIVE Random Variable & Random Process - Part IV 00:25:24 / 03:00:00 mute CLASS …" at bounding box center [581, 406] width 1051 height 812
drag, startPoint x: 74, startPoint y: 774, endPoint x: 106, endPoint y: 700, distance: 80.6
click at [74, 774] on div "Pen P" at bounding box center [89, 778] width 52 height 42
drag, startPoint x: 32, startPoint y: 183, endPoint x: 45, endPoint y: 266, distance: 84.0
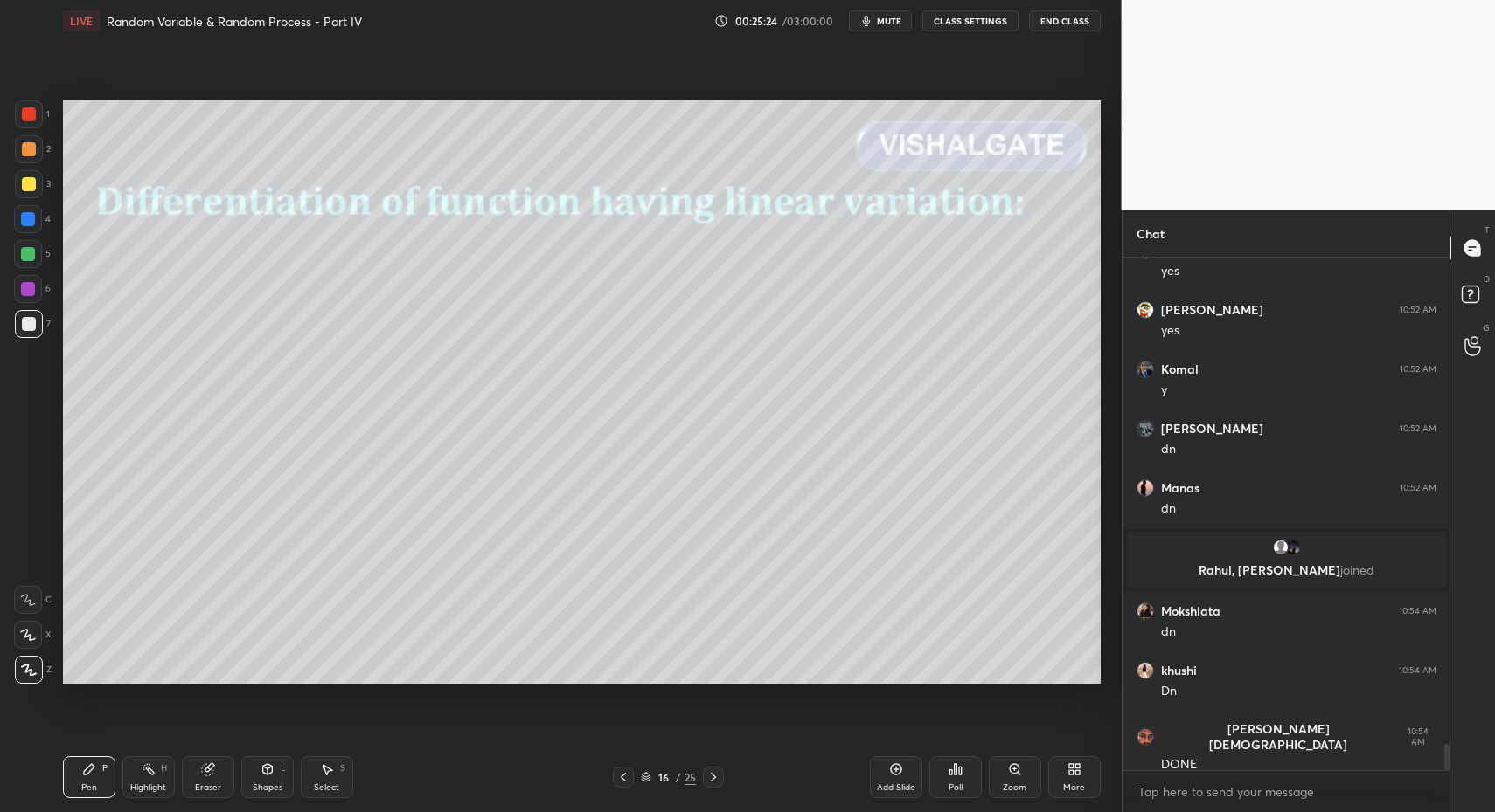
click at [33, 184] on div at bounding box center [29, 184] width 14 height 14
drag, startPoint x: 102, startPoint y: 791, endPoint x: 134, endPoint y: 684, distance: 111.7
click at [97, 788] on div "Pen P" at bounding box center [89, 778] width 52 height 42
click at [82, 788] on div "Pen" at bounding box center [90, 787] width 16 height 9
click at [83, 786] on div "Pen" at bounding box center [90, 787] width 16 height 9
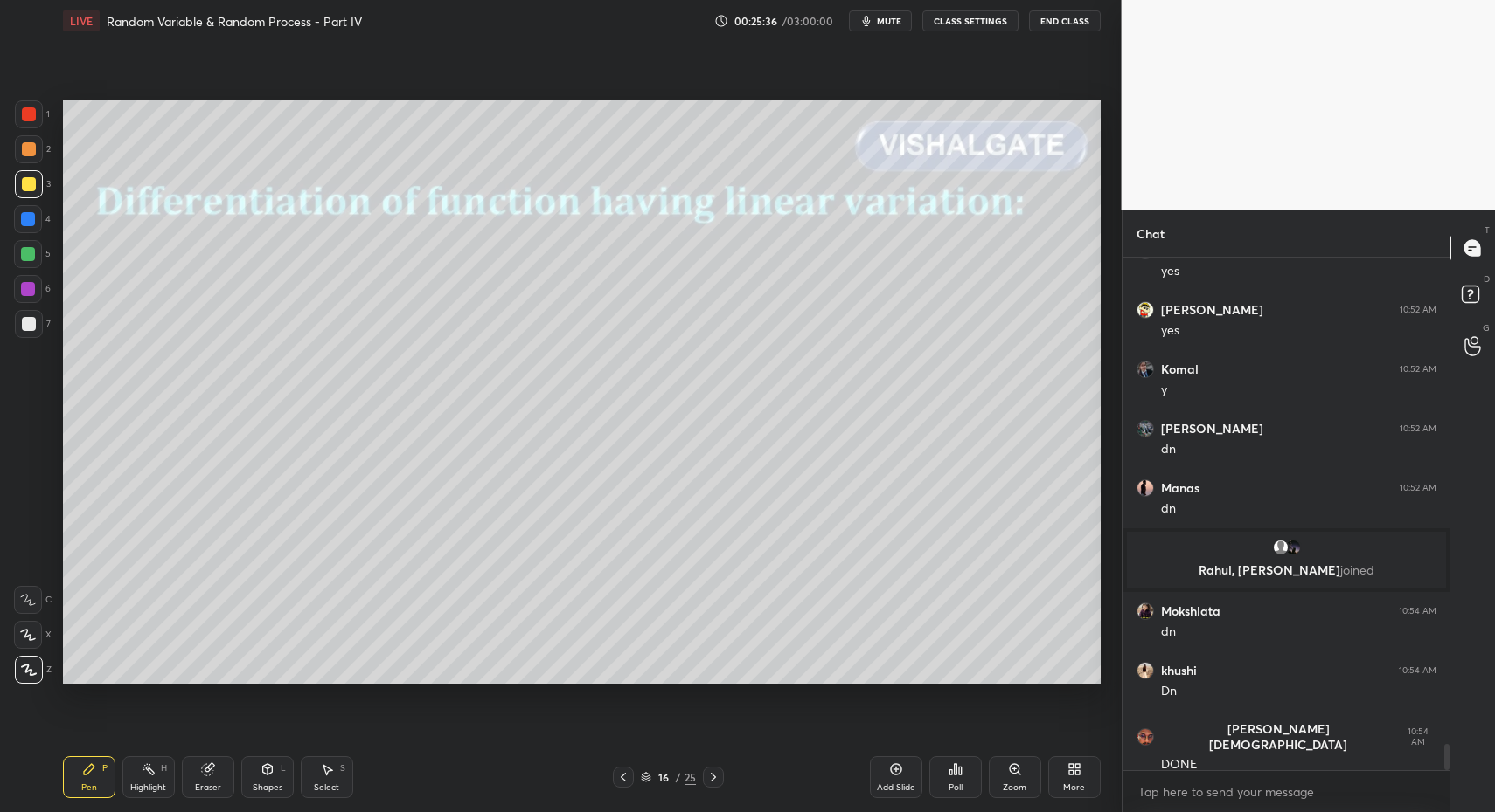
click at [30, 322] on div at bounding box center [29, 324] width 14 height 14
click at [30, 327] on div at bounding box center [29, 323] width 28 height 28
click at [30, 592] on div at bounding box center [28, 600] width 28 height 28
drag, startPoint x: 30, startPoint y: 592, endPoint x: 38, endPoint y: 595, distance: 8.5
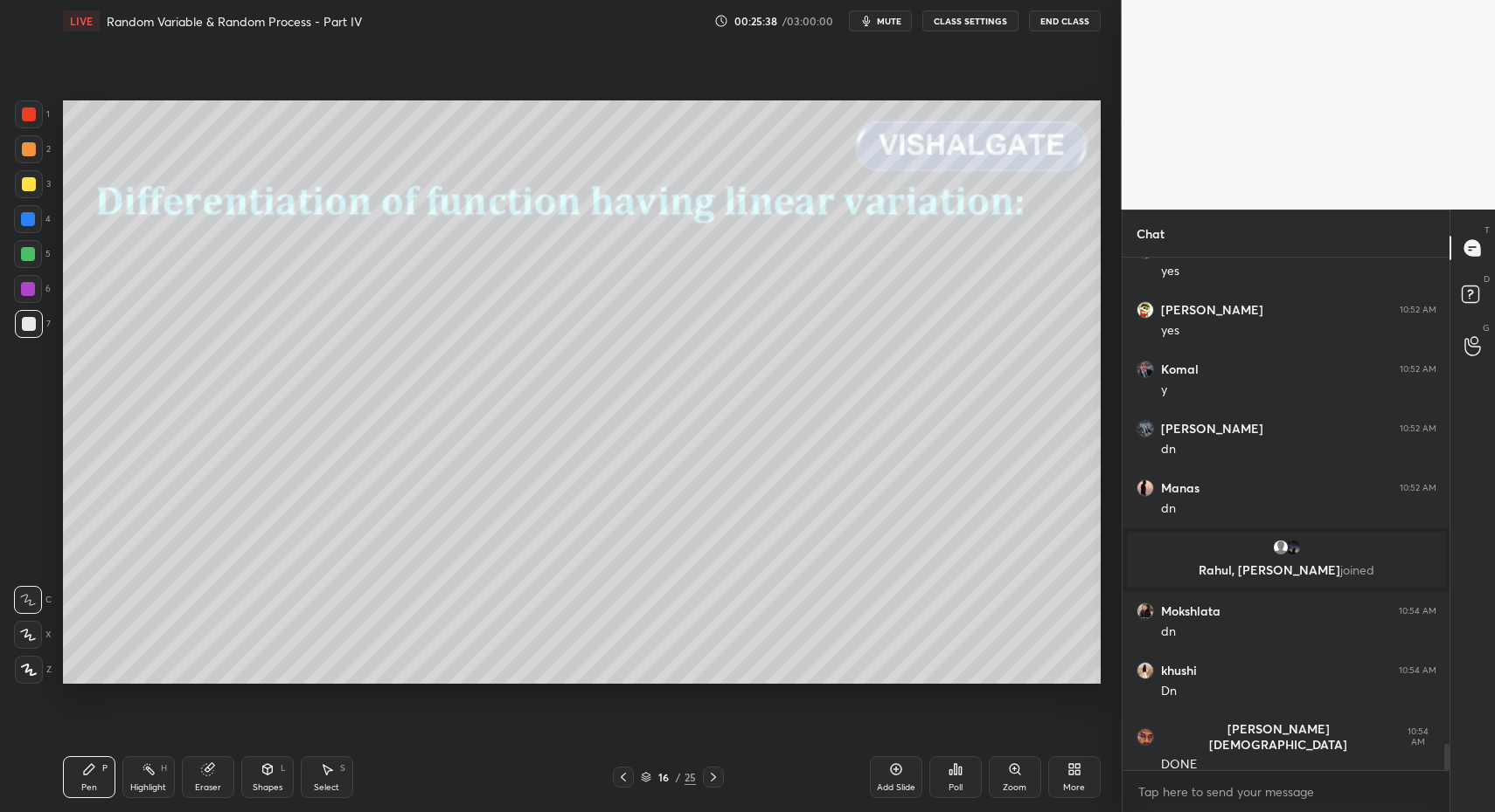
click at [34, 593] on div at bounding box center [28, 600] width 28 height 28
click at [254, 769] on div "Shapes L" at bounding box center [267, 778] width 52 height 42
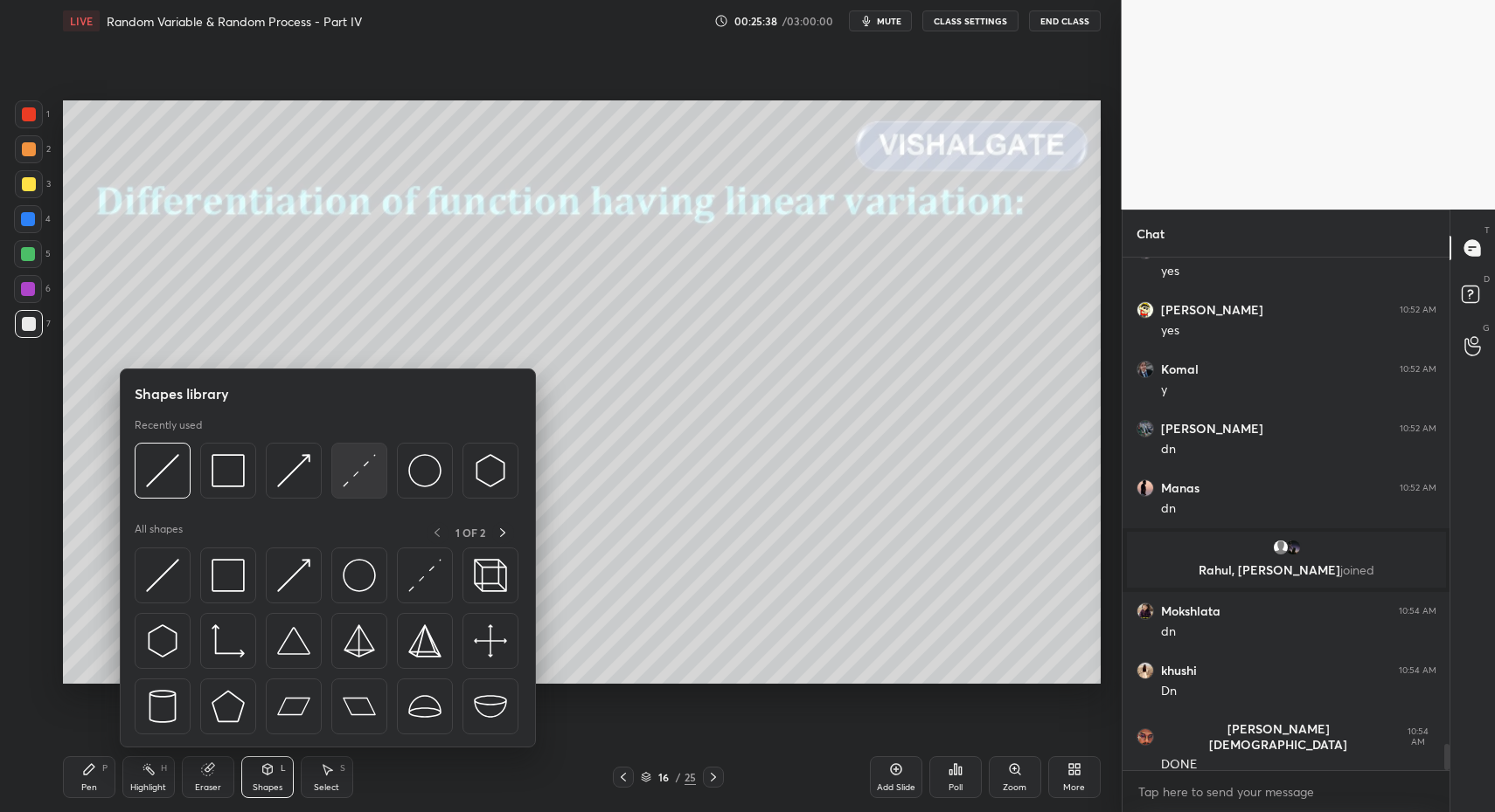
click at [351, 466] on img at bounding box center [359, 471] width 33 height 33
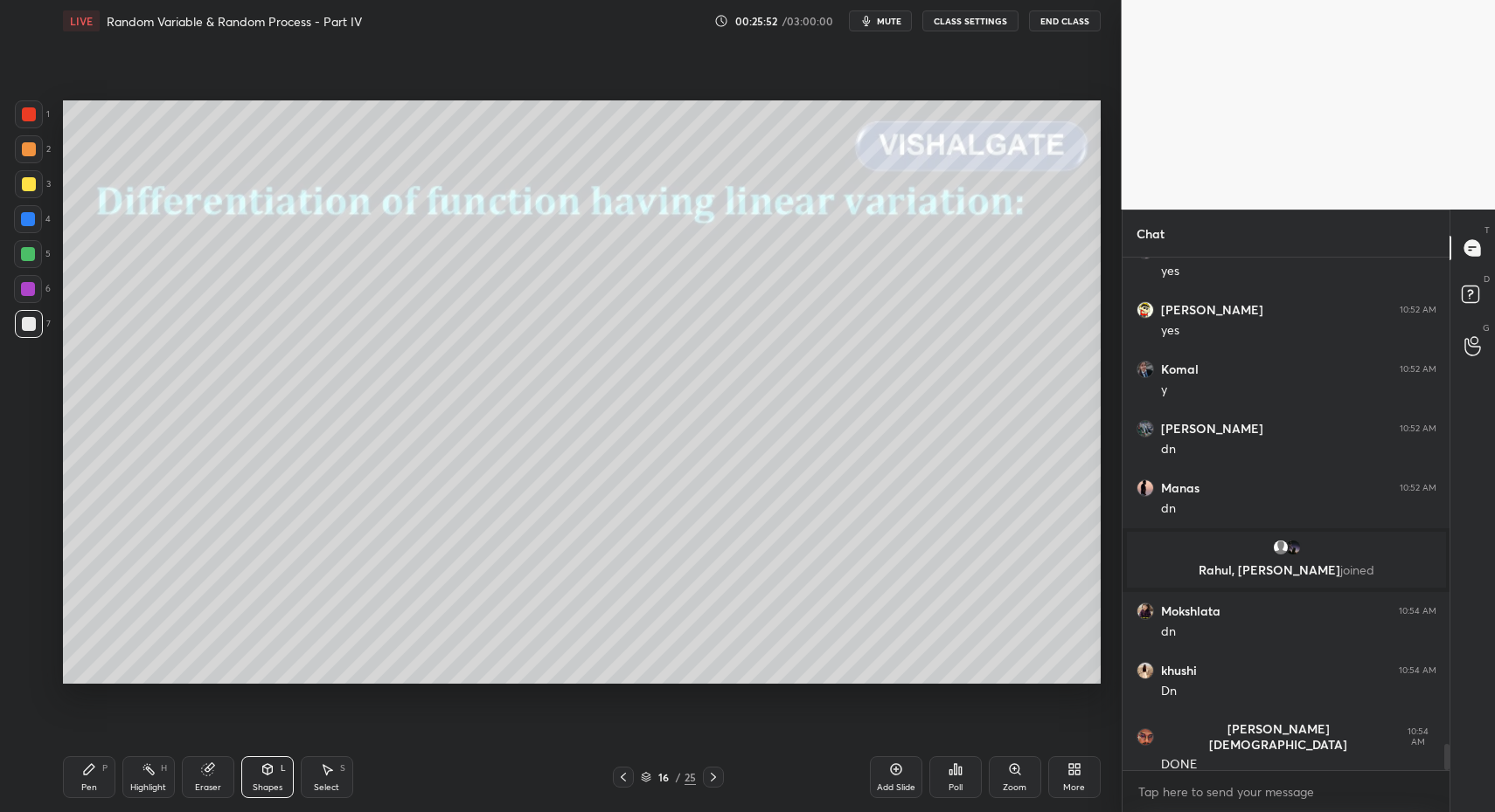
drag, startPoint x: 125, startPoint y: 776, endPoint x: 111, endPoint y: 782, distance: 15.2
click at [125, 776] on div "Highlight H" at bounding box center [148, 778] width 52 height 42
click at [107, 782] on div "Pen P" at bounding box center [89, 778] width 52 height 42
drag, startPoint x: 82, startPoint y: 786, endPoint x: 98, endPoint y: 701, distance: 86.5
click
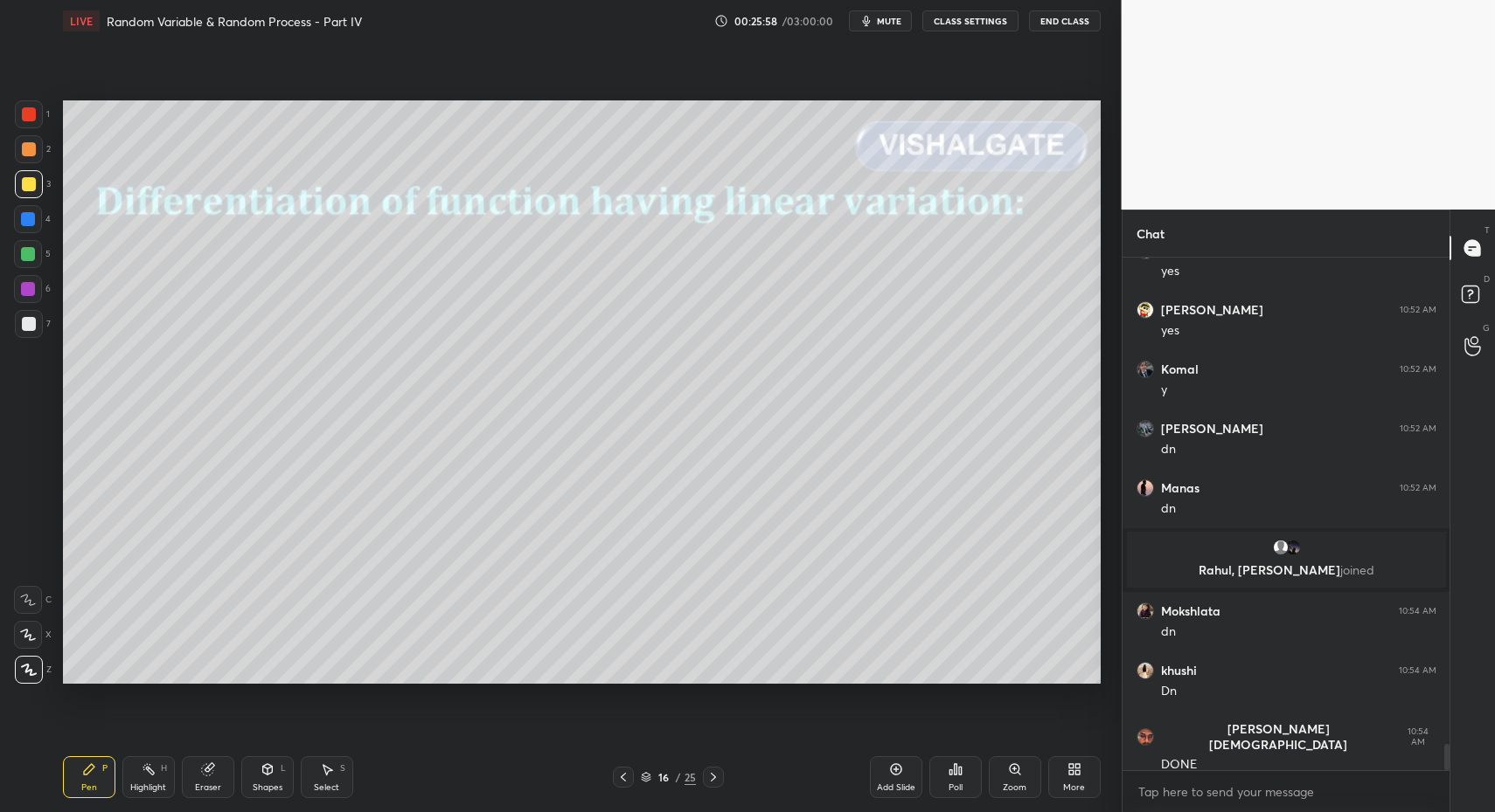
drag, startPoint x: 98, startPoint y: 783, endPoint x: 101, endPoint y: 695, distance: 88.1
drag, startPoint x: 85, startPoint y: 780, endPoint x: 90, endPoint y: 711, distance: 69.2
drag, startPoint x: 27, startPoint y: 674, endPoint x: 37, endPoint y: 505, distance: 169.3
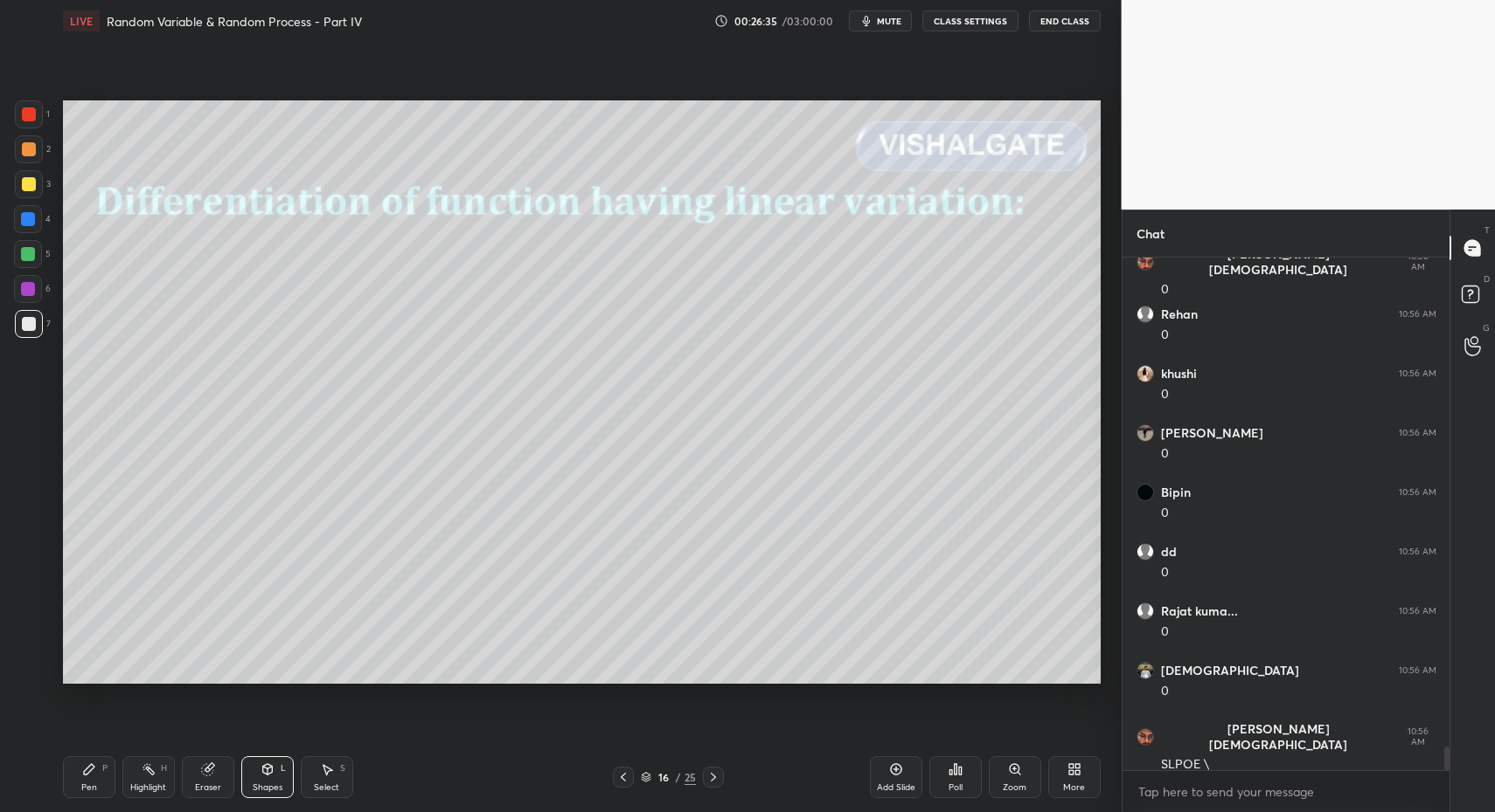
scroll to position [10691, 0]
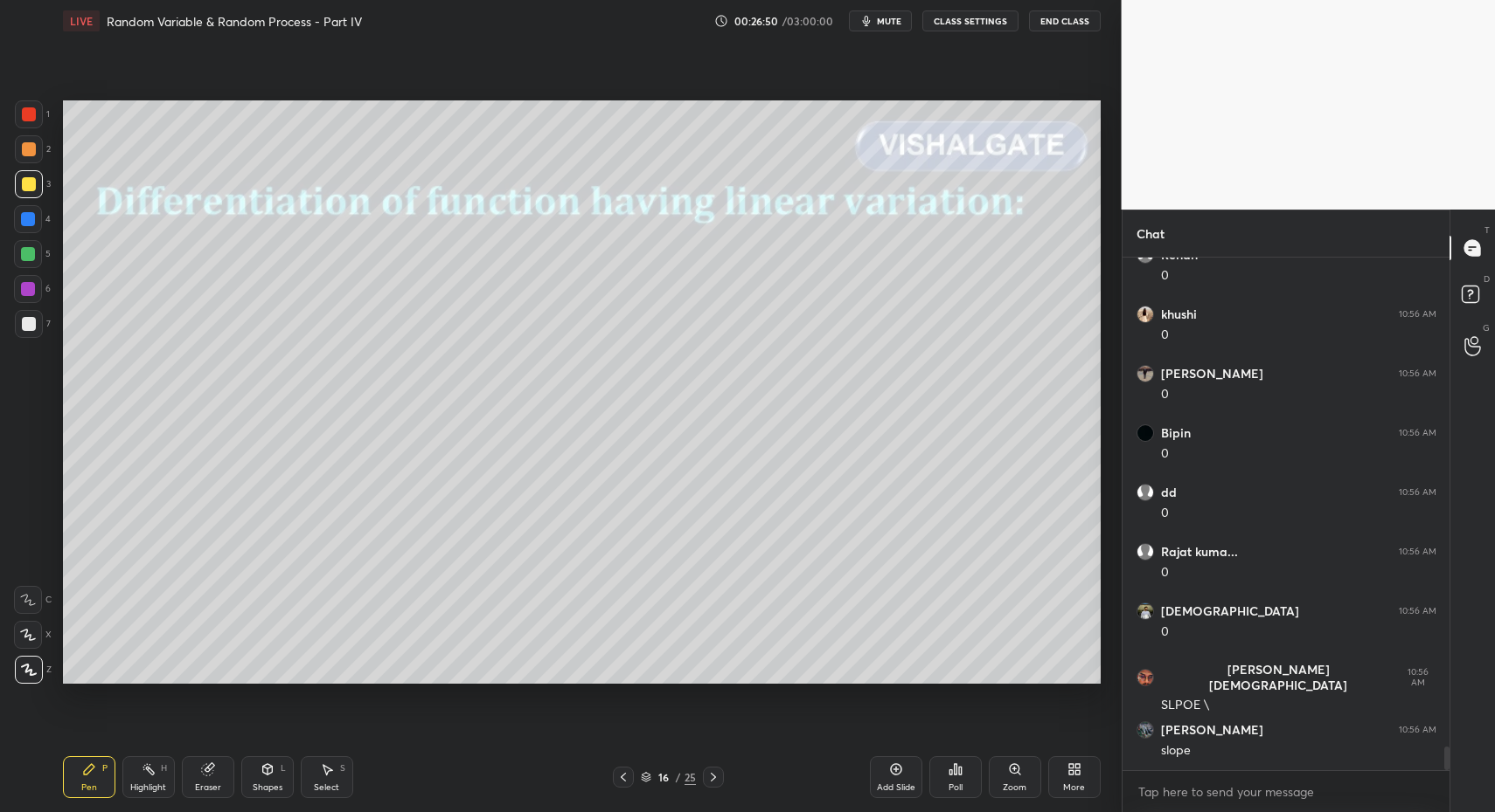
drag, startPoint x: 275, startPoint y: 777, endPoint x: 272, endPoint y: 749, distance: 28.2
drag, startPoint x: 102, startPoint y: 791, endPoint x: 98, endPoint y: 780, distance: 11.7
drag, startPoint x: 279, startPoint y: 775, endPoint x: 279, endPoint y: 752, distance: 23.0
drag, startPoint x: 71, startPoint y: 783, endPoint x: 96, endPoint y: 717, distance: 70.6
drag, startPoint x: 30, startPoint y: 323, endPoint x: 43, endPoint y: 461, distance: 138.6
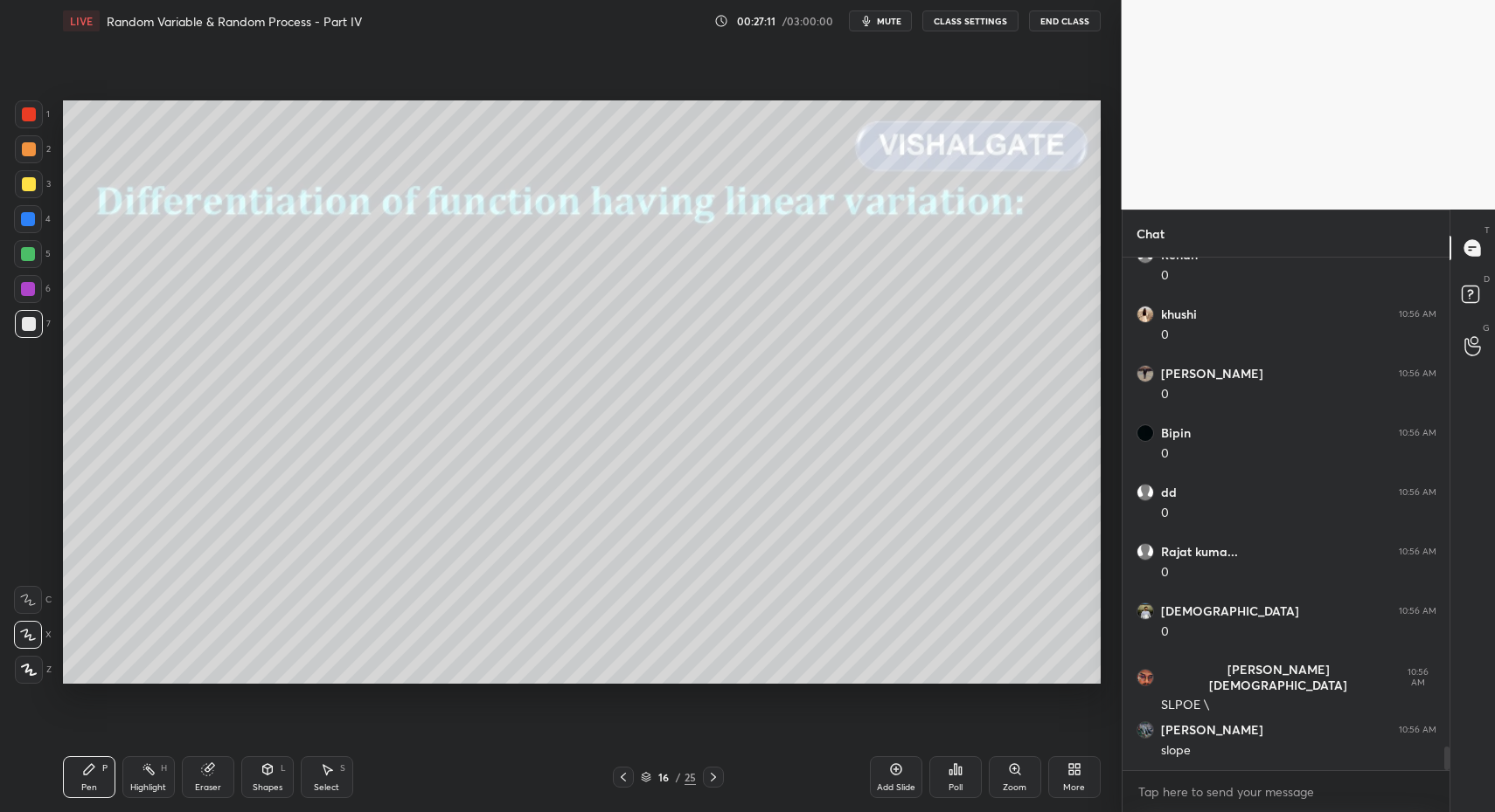
drag, startPoint x: 29, startPoint y: 680, endPoint x: 50, endPoint y: 678, distance: 21.1
drag, startPoint x: 33, startPoint y: 184, endPoint x: 50, endPoint y: 323, distance: 140.0
drag, startPoint x: 35, startPoint y: 250, endPoint x: 23, endPoint y: 281, distance: 33.2
drag, startPoint x: 23, startPoint y: 637, endPoint x: 182, endPoint y: 714, distance: 176.7
drag, startPoint x: 80, startPoint y: 789, endPoint x: 83, endPoint y: 684, distance: 105.0
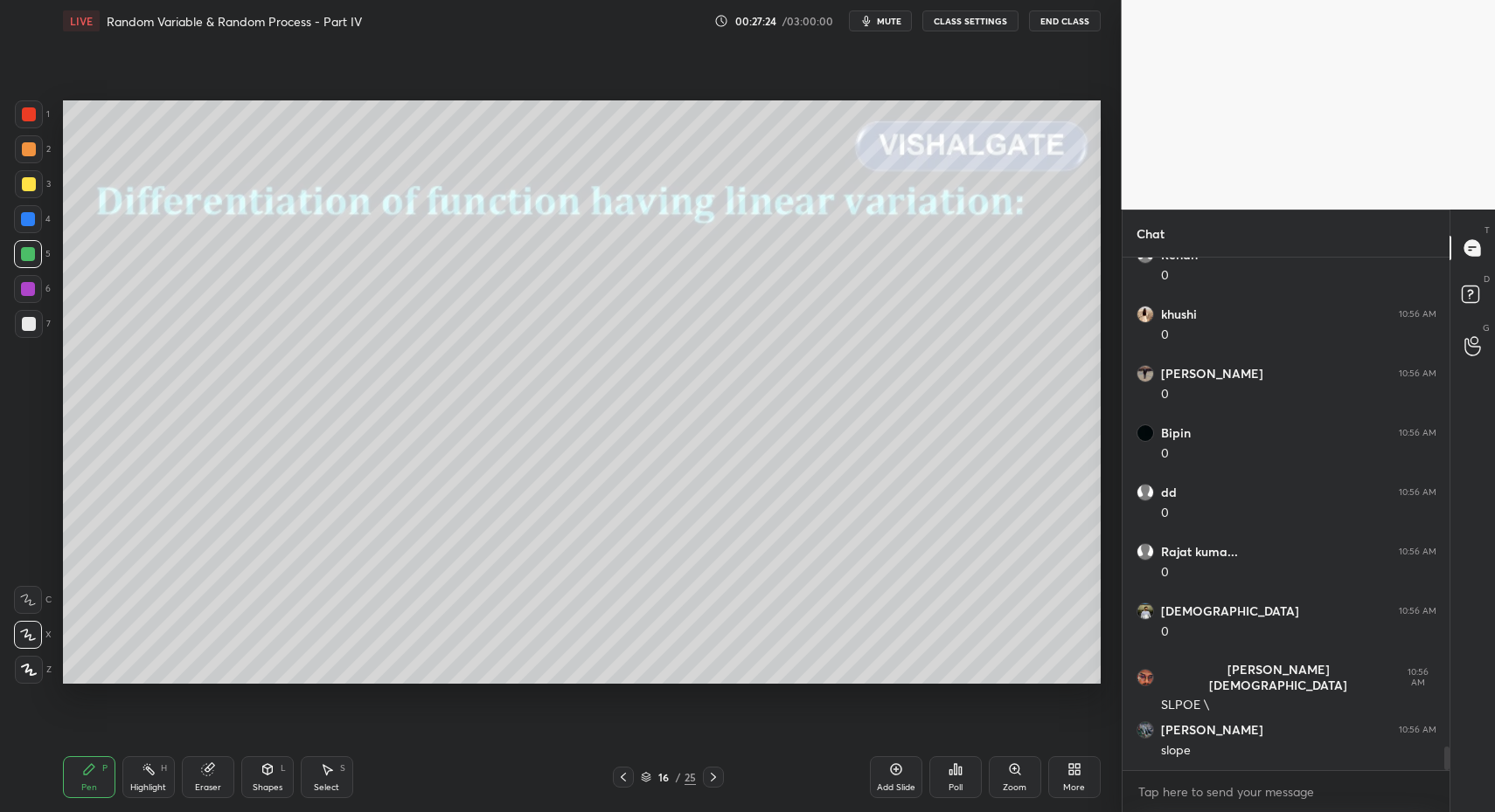
drag, startPoint x: 24, startPoint y: 659, endPoint x: 29, endPoint y: 667, distance: 9.4
drag, startPoint x: 143, startPoint y: 781, endPoint x: 200, endPoint y: 708, distance: 92.6
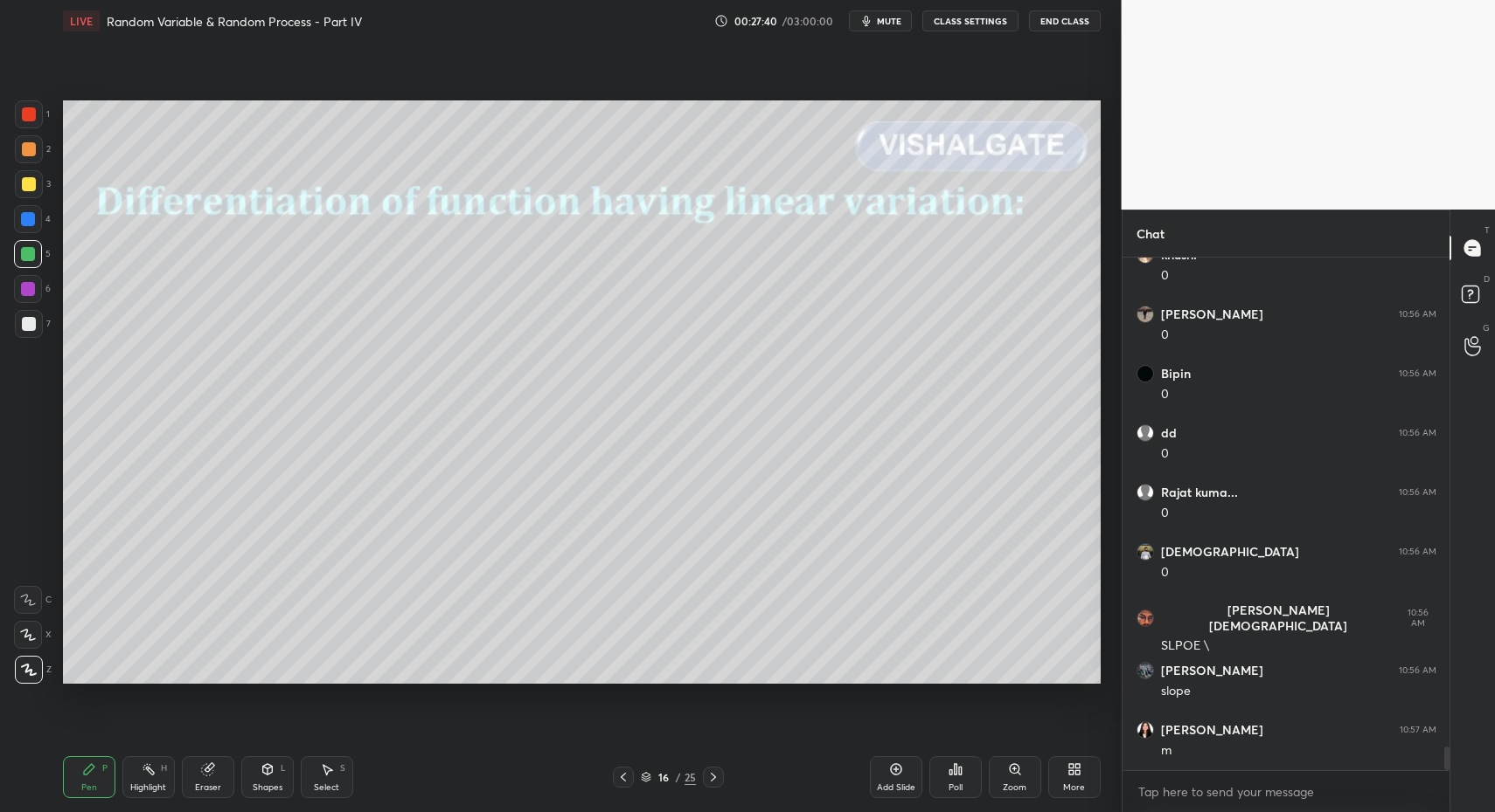
scroll to position [10810, 0]
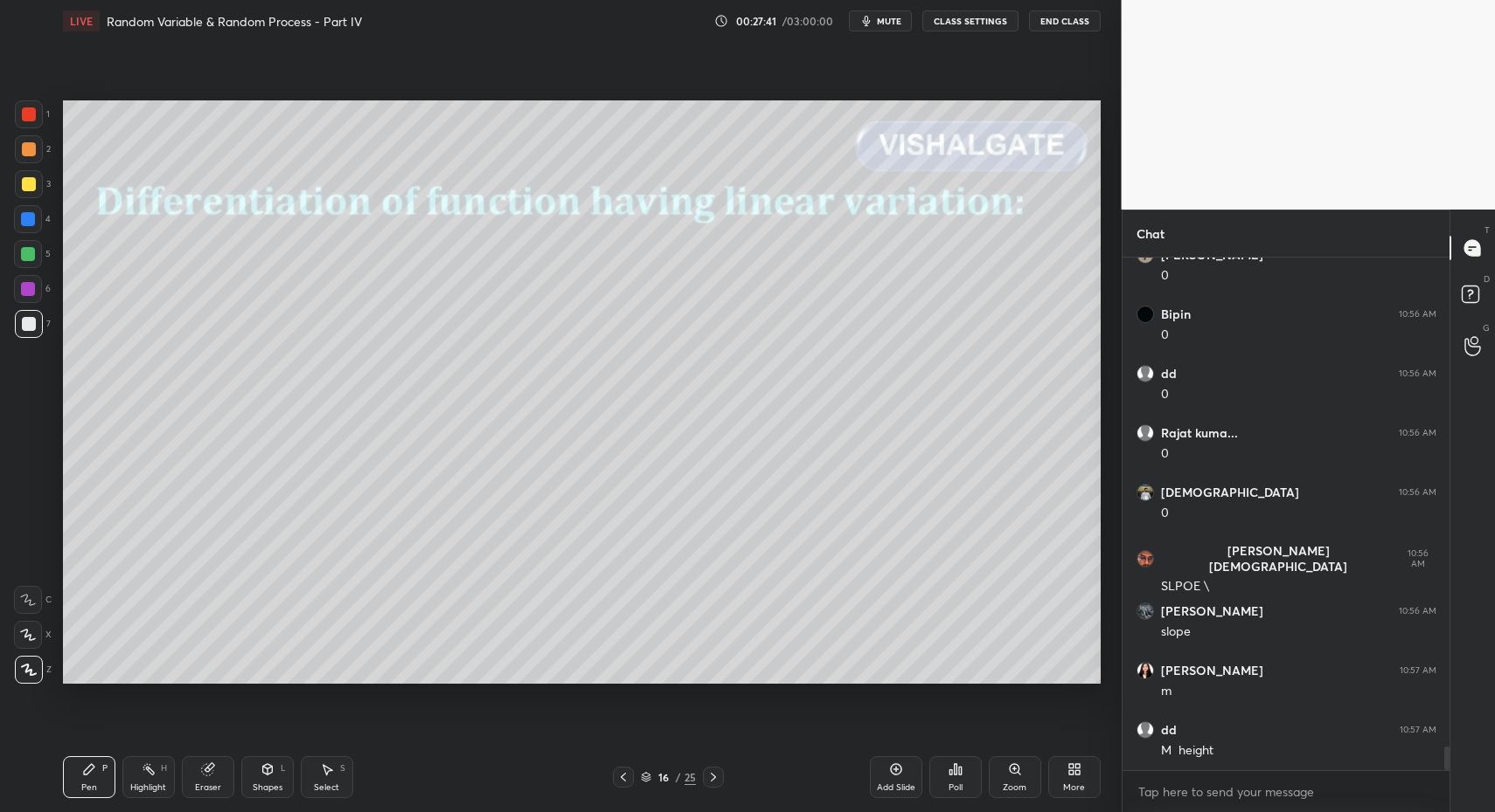
drag, startPoint x: 31, startPoint y: 318, endPoint x: 55, endPoint y: 303, distance: 28.3
drag, startPoint x: 94, startPoint y: 775, endPoint x: 107, endPoint y: 725, distance: 51.7
drag, startPoint x: 24, startPoint y: 297, endPoint x: 27, endPoint y: 253, distance: 44.1
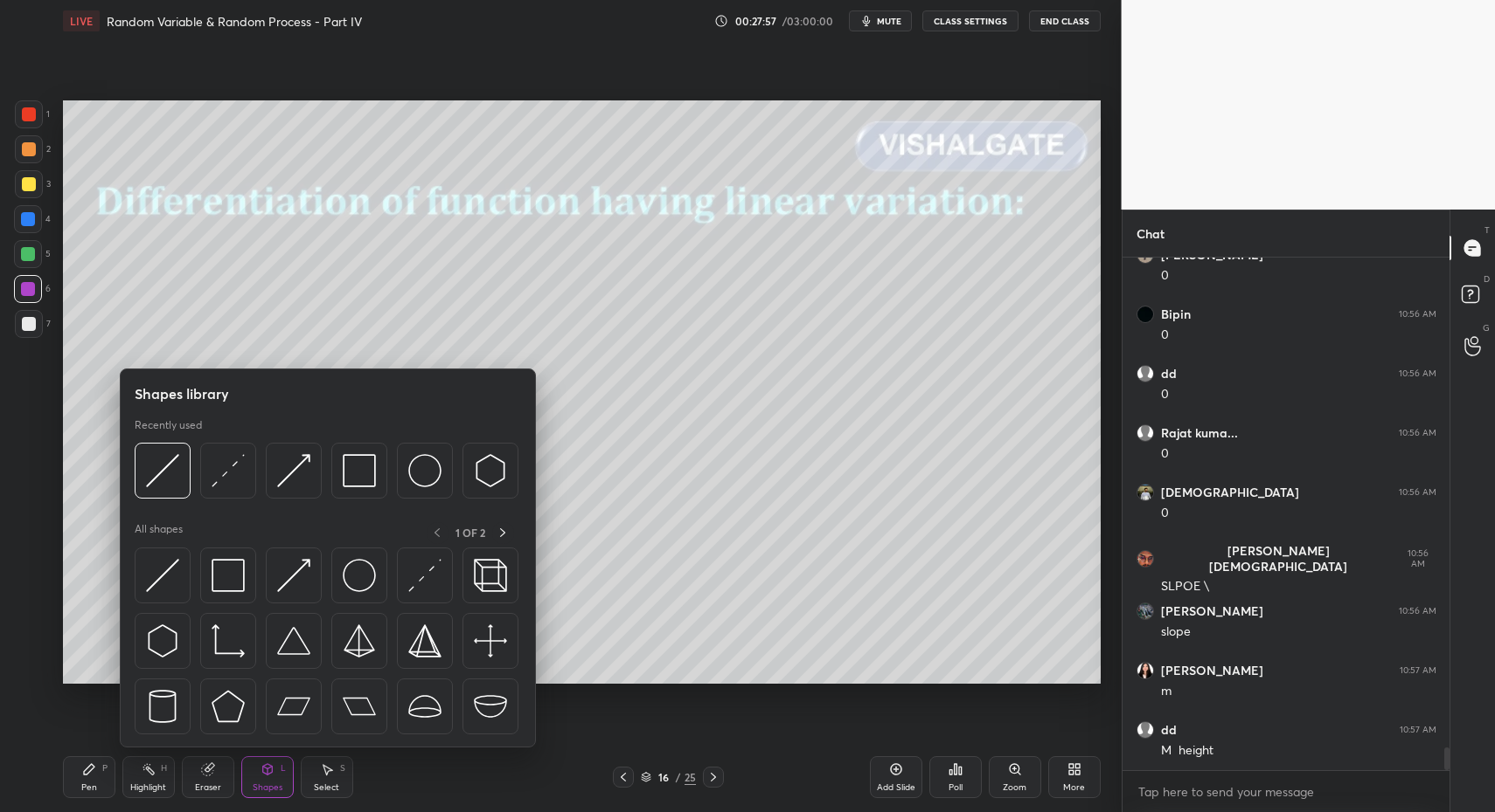
scroll to position [10874, 0]
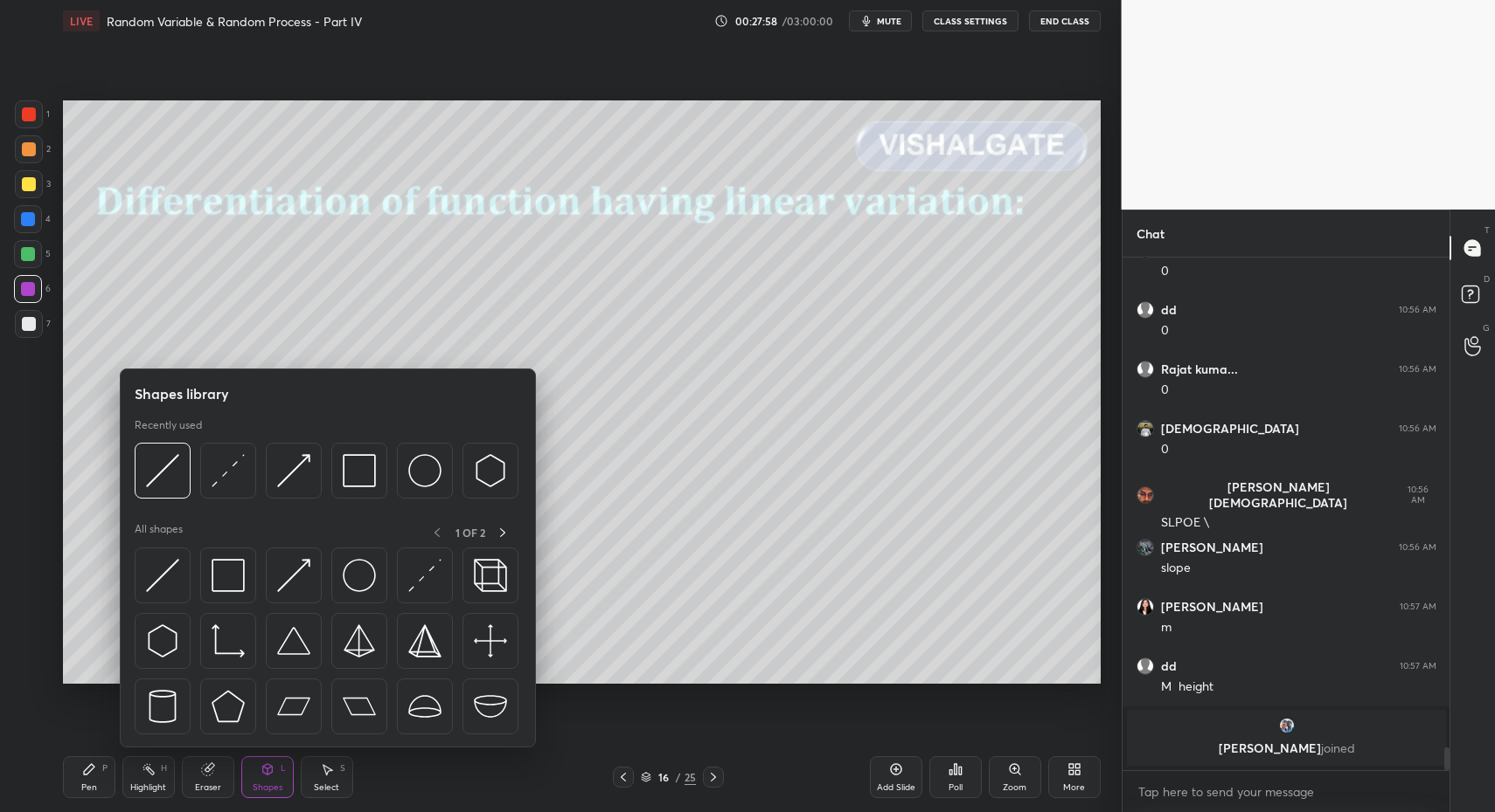
drag, startPoint x: 98, startPoint y: 786, endPoint x: 136, endPoint y: 701, distance: 93.1
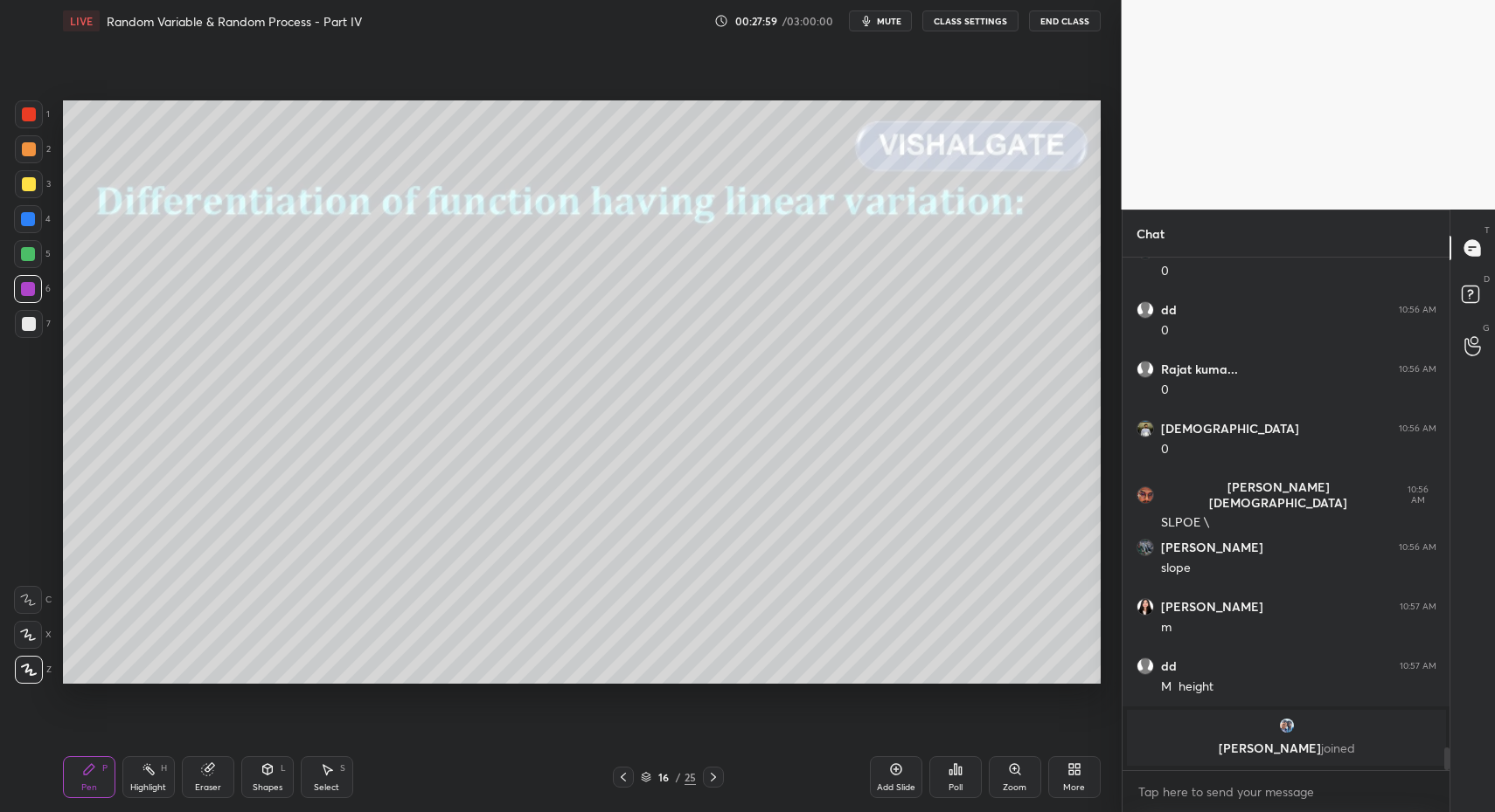
drag, startPoint x: 273, startPoint y: 779, endPoint x: 273, endPoint y: 749, distance: 30.0
drag, startPoint x: 25, startPoint y: 683, endPoint x: 43, endPoint y: 623, distance: 62.6
drag, startPoint x: 28, startPoint y: 661, endPoint x: 59, endPoint y: 600, distance: 68.4
drag, startPoint x: 38, startPoint y: 326, endPoint x: 31, endPoint y: 339, distance: 14.8
drag, startPoint x: 71, startPoint y: 771, endPoint x: 179, endPoint y: 694, distance: 132.6
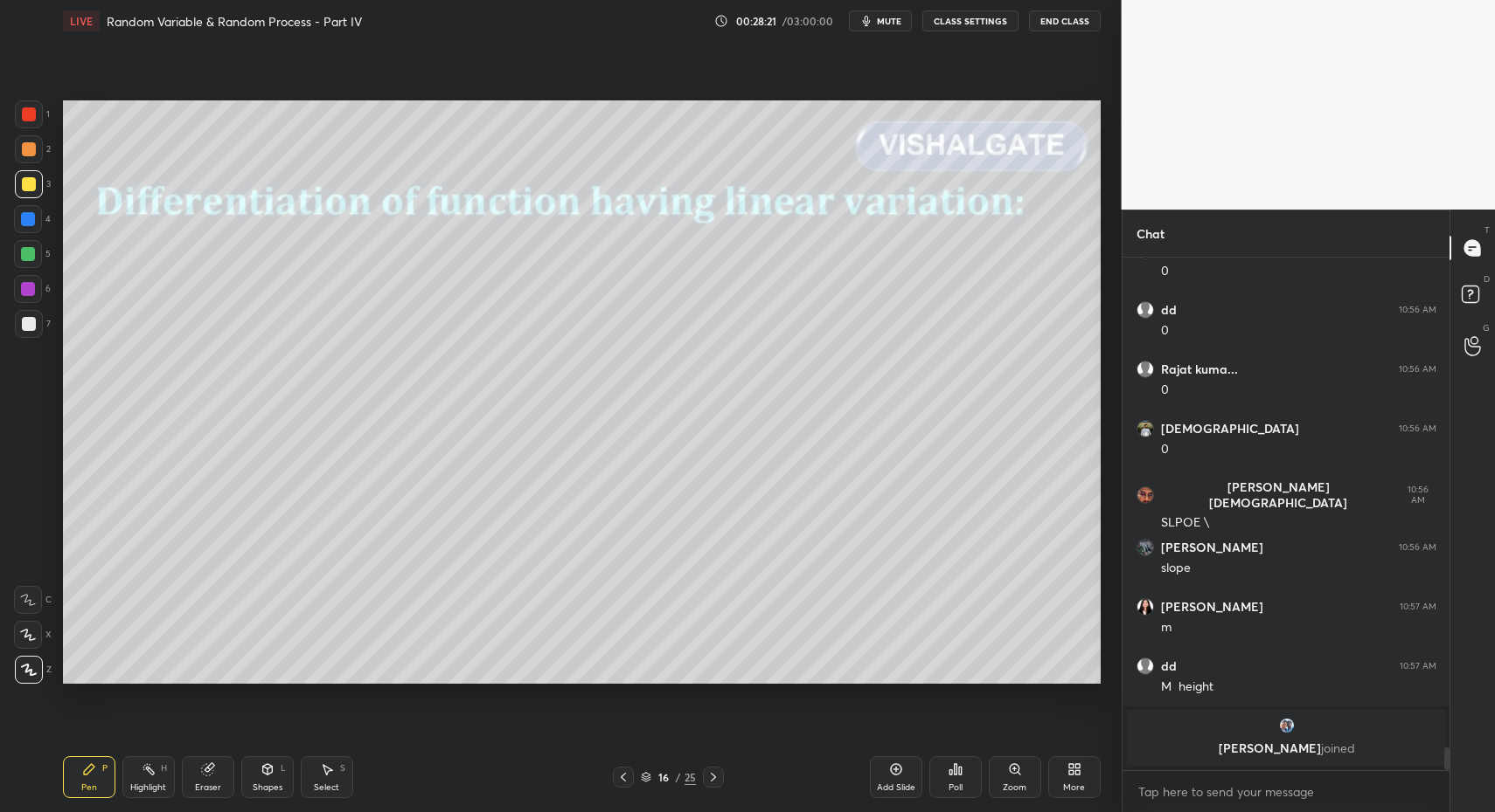
scroll to position [10567, 0]
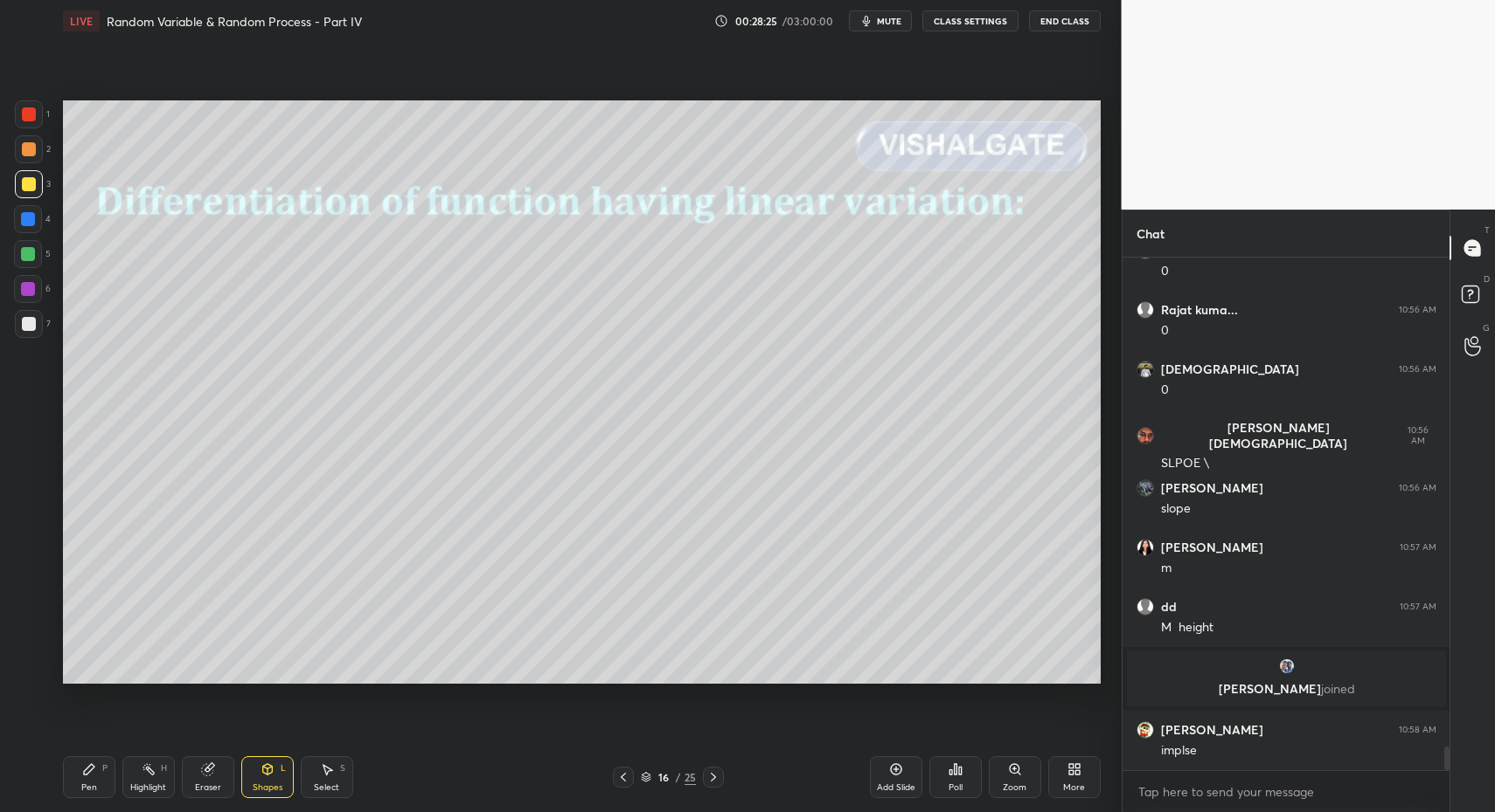
drag, startPoint x: 35, startPoint y: 330, endPoint x: 53, endPoint y: 348, distance: 25.5
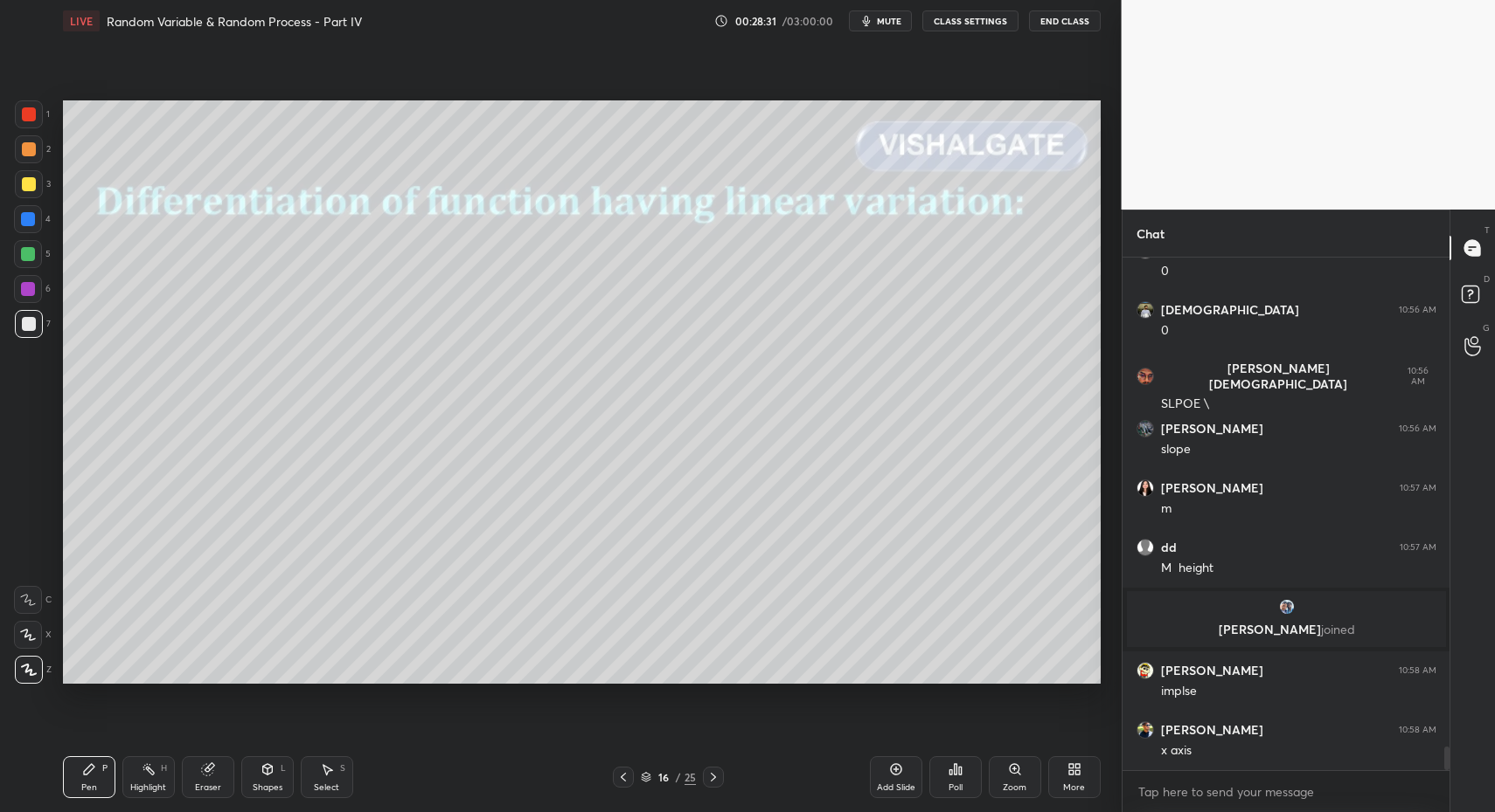
drag, startPoint x: 30, startPoint y: 109, endPoint x: 29, endPoint y: 200, distance: 91.0
drag, startPoint x: 26, startPoint y: 327, endPoint x: 28, endPoint y: 359, distance: 32.1
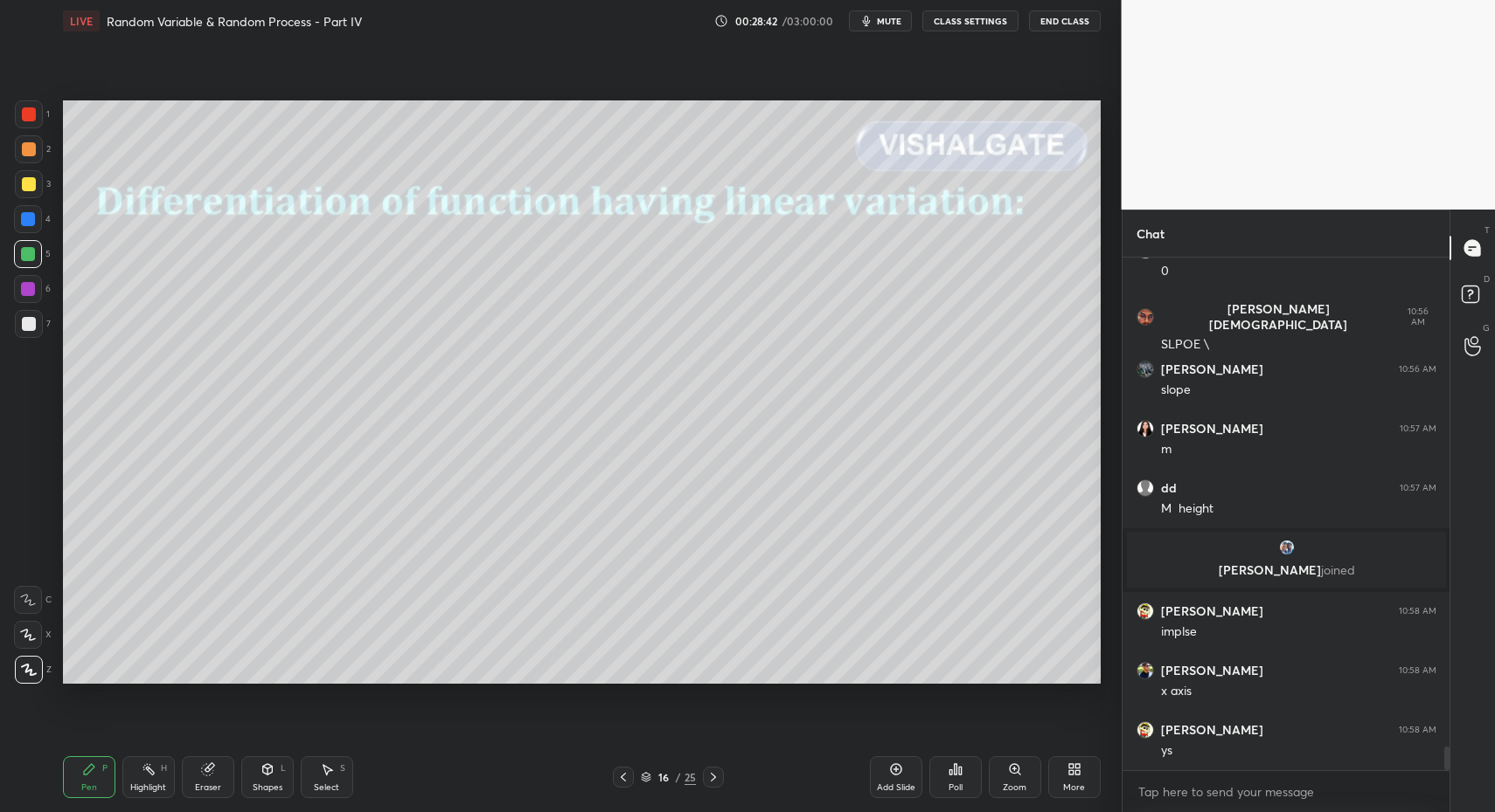
drag, startPoint x: 260, startPoint y: 790, endPoint x: 263, endPoint y: 748, distance: 42.1
drag, startPoint x: 26, startPoint y: 311, endPoint x: 37, endPoint y: 385, distance: 74.8
drag, startPoint x: 82, startPoint y: 780, endPoint x: 325, endPoint y: 700, distance: 255.8
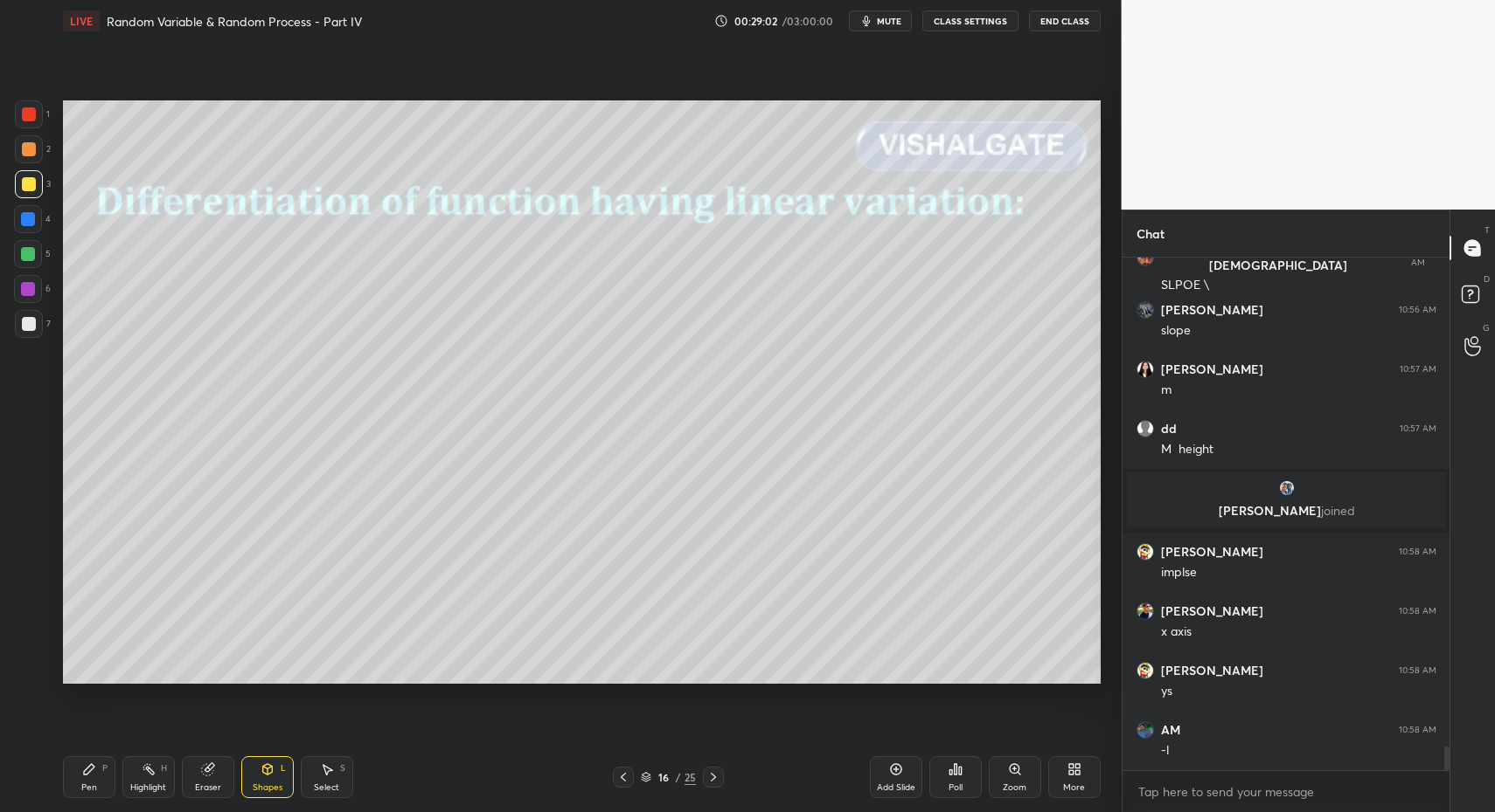
drag, startPoint x: 86, startPoint y: 794, endPoint x: 77, endPoint y: 718, distance: 76.5
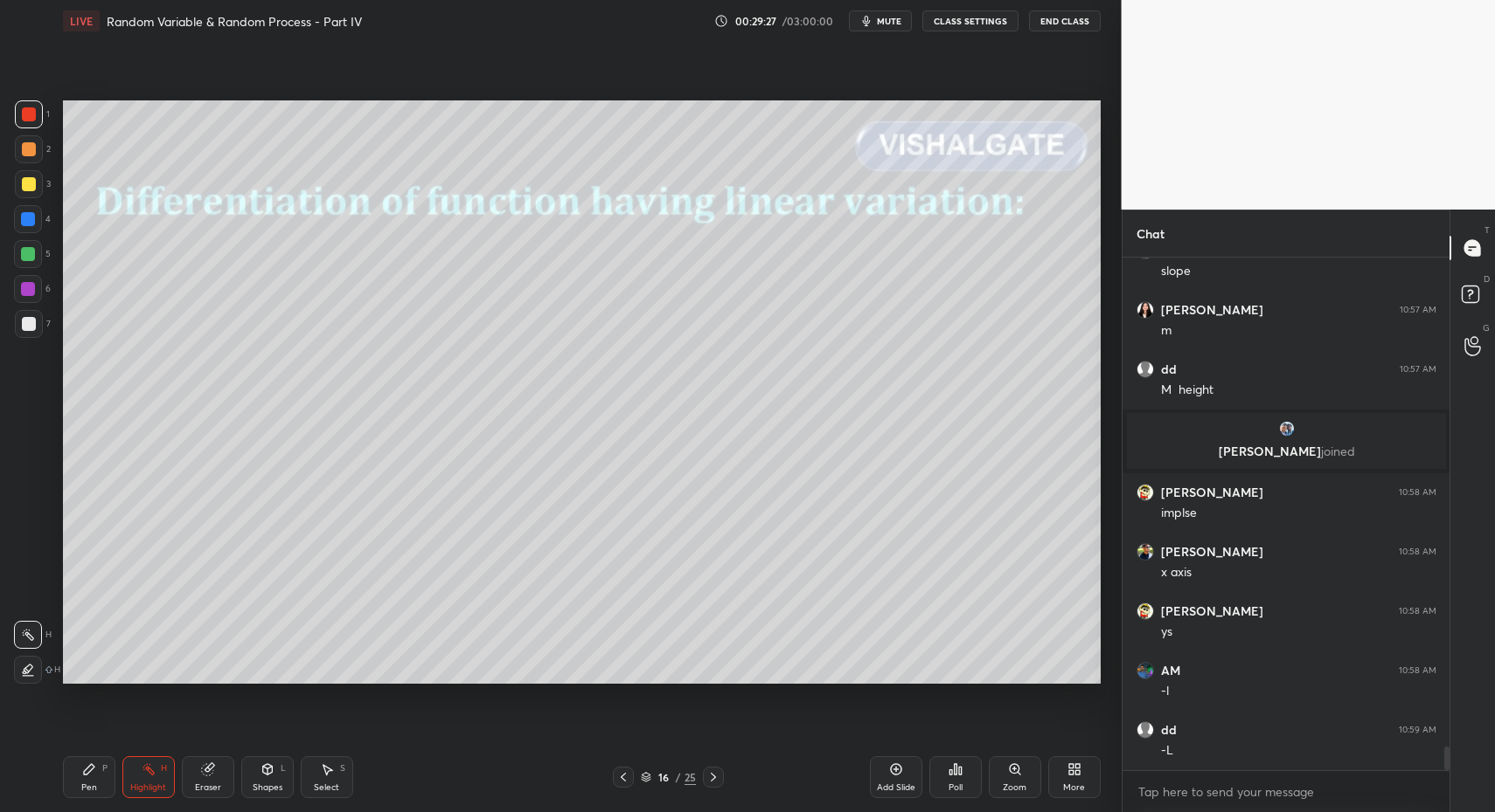
scroll to position [10864, 0]
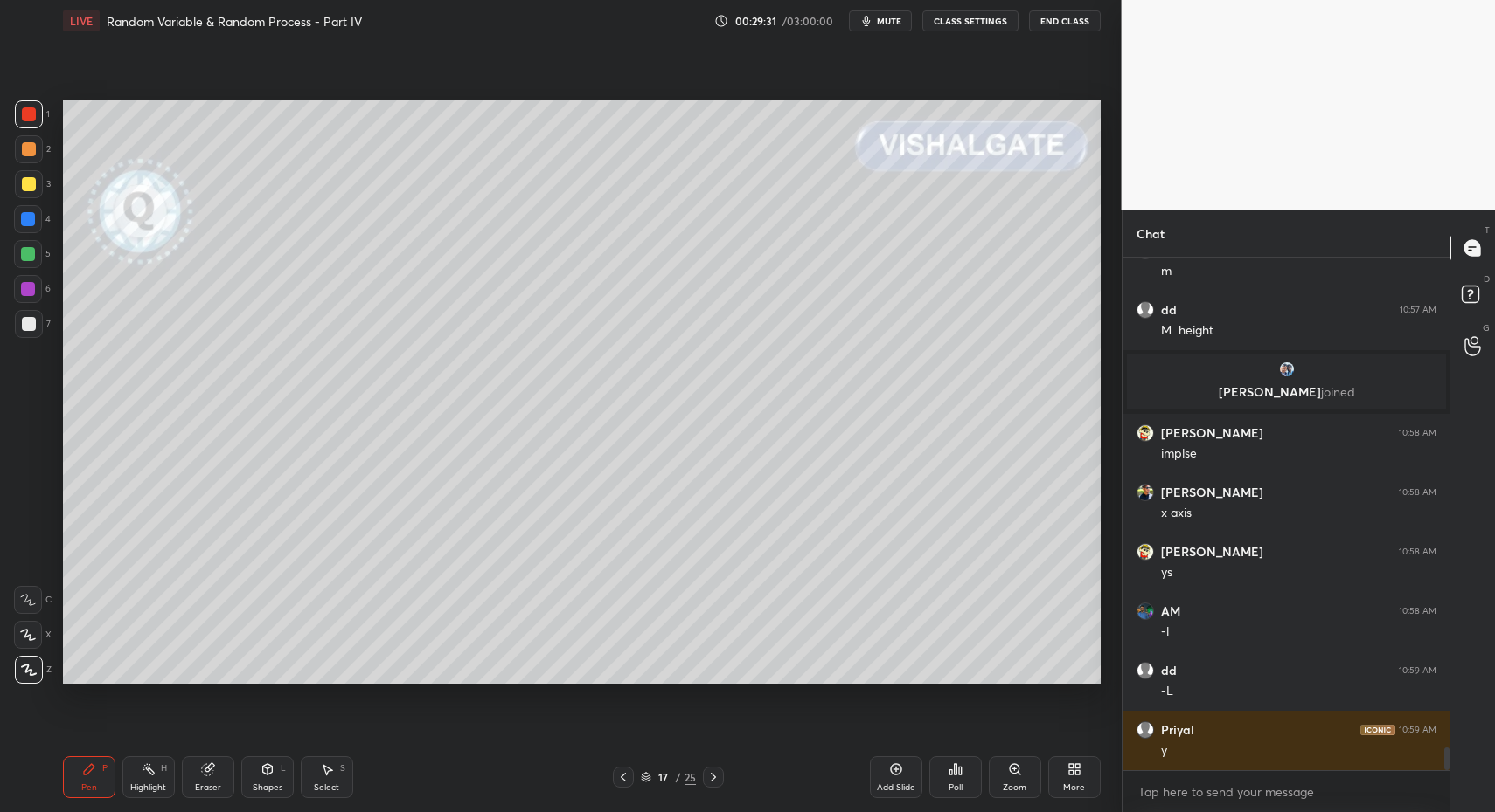
drag, startPoint x: 28, startPoint y: 324, endPoint x: 50, endPoint y: 362, distance: 43.9
drag, startPoint x: 259, startPoint y: 769, endPoint x: 249, endPoint y: 756, distance: 16.4
drag, startPoint x: 84, startPoint y: 788, endPoint x: 90, endPoint y: 744, distance: 44.4
drag, startPoint x: 278, startPoint y: 792, endPoint x: 269, endPoint y: 762, distance: 31.3
drag, startPoint x: 89, startPoint y: 791, endPoint x: 76, endPoint y: 719, distance: 73.2
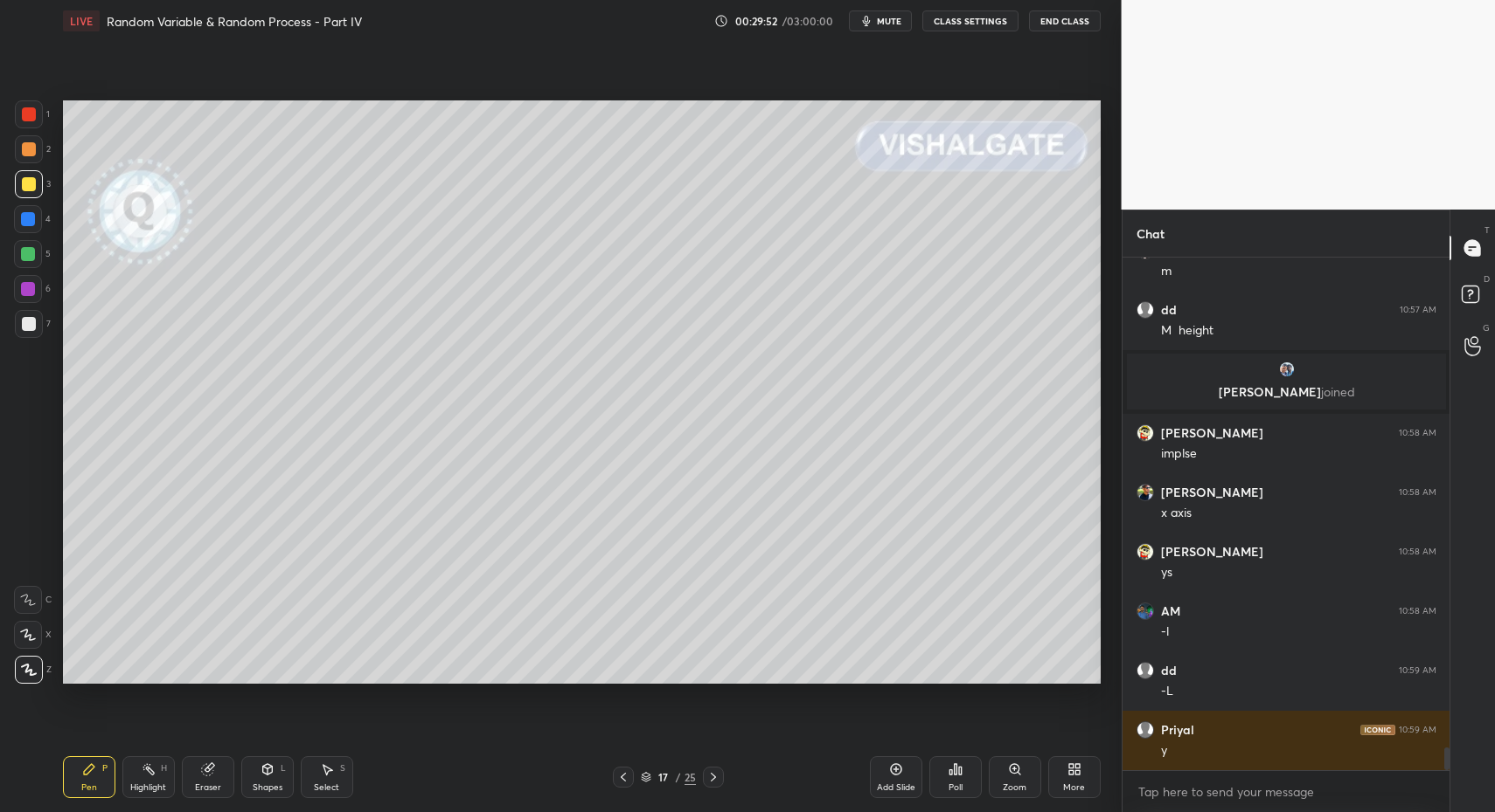
drag, startPoint x: 33, startPoint y: 241, endPoint x: 37, endPoint y: 252, distance: 11.7
drag, startPoint x: 35, startPoint y: 588, endPoint x: 52, endPoint y: 612, distance: 29.4
drag, startPoint x: 70, startPoint y: 790, endPoint x: 73, endPoint y: 782, distance: 8.5
drag, startPoint x: 73, startPoint y: 782, endPoint x: 94, endPoint y: 707, distance: 77.9
drag, startPoint x: 28, startPoint y: 681, endPoint x: 50, endPoint y: 636, distance: 50.1
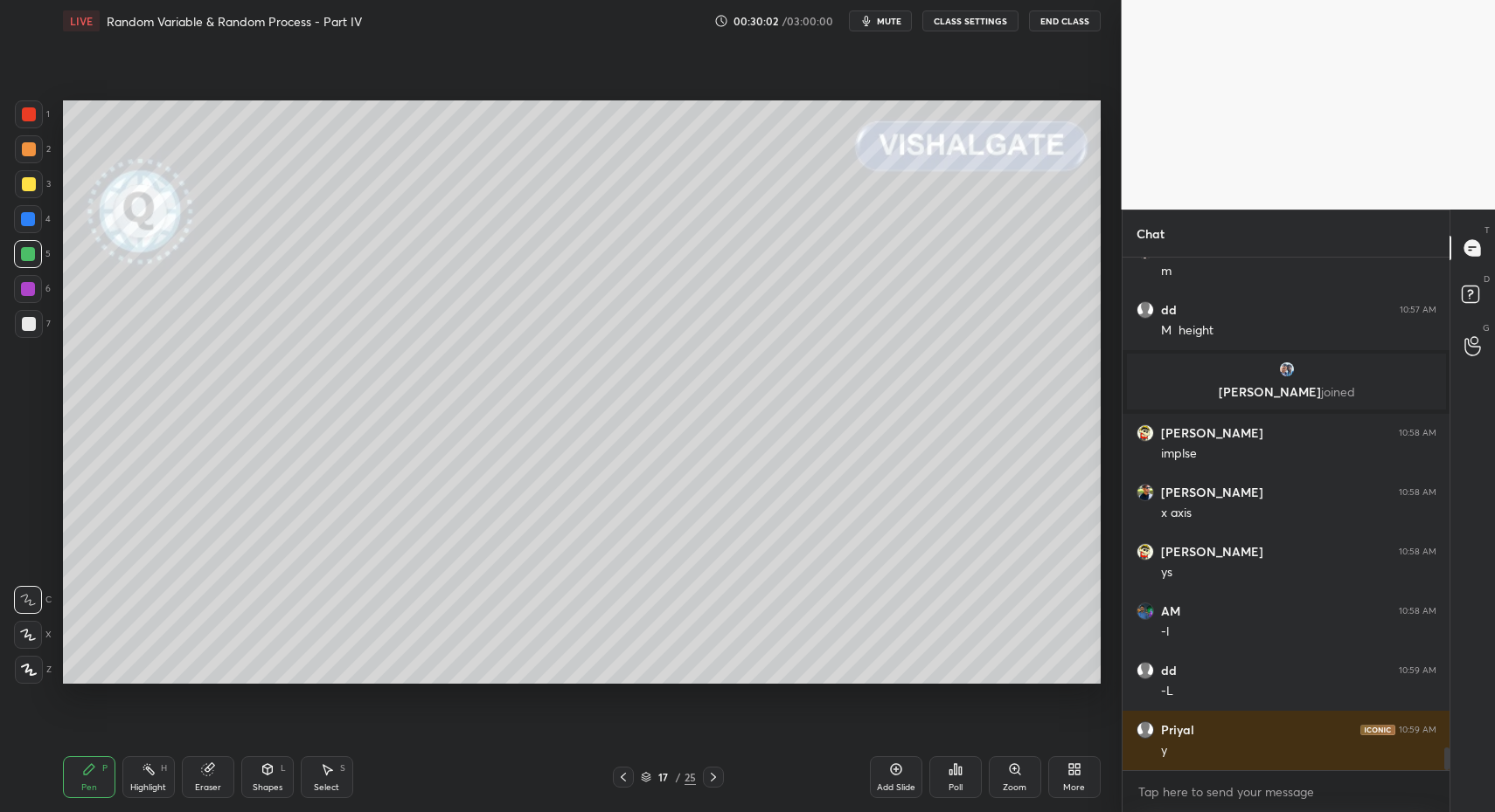
drag, startPoint x: 27, startPoint y: 593, endPoint x: 39, endPoint y: 592, distance: 12.0
drag, startPoint x: 35, startPoint y: 628, endPoint x: 33, endPoint y: 612, distance: 16.1
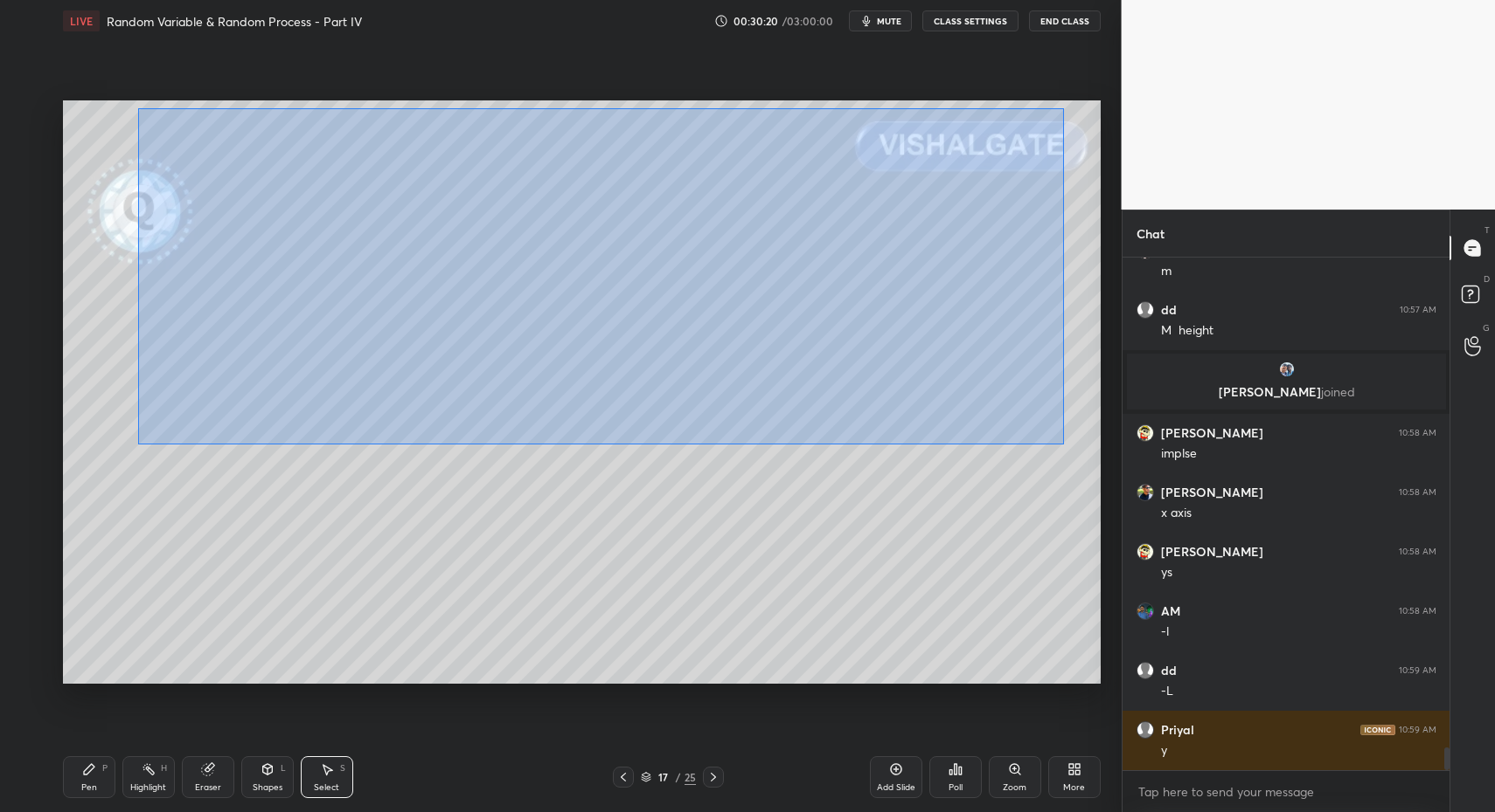
drag, startPoint x: 141, startPoint y: 113, endPoint x: 1059, endPoint y: 435, distance: 972.8
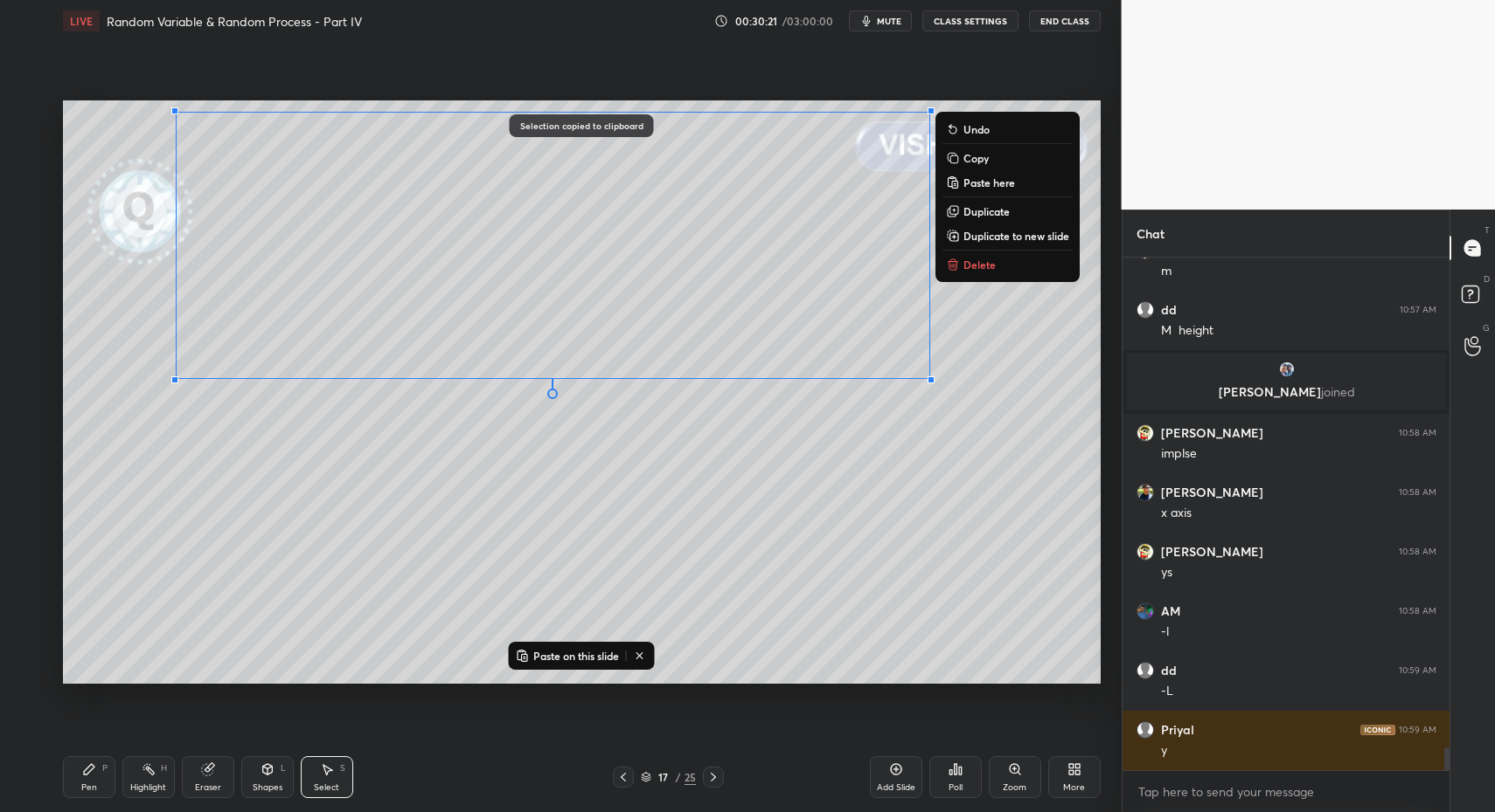
drag, startPoint x: 74, startPoint y: 768, endPoint x: 80, endPoint y: 780, distance: 13.4
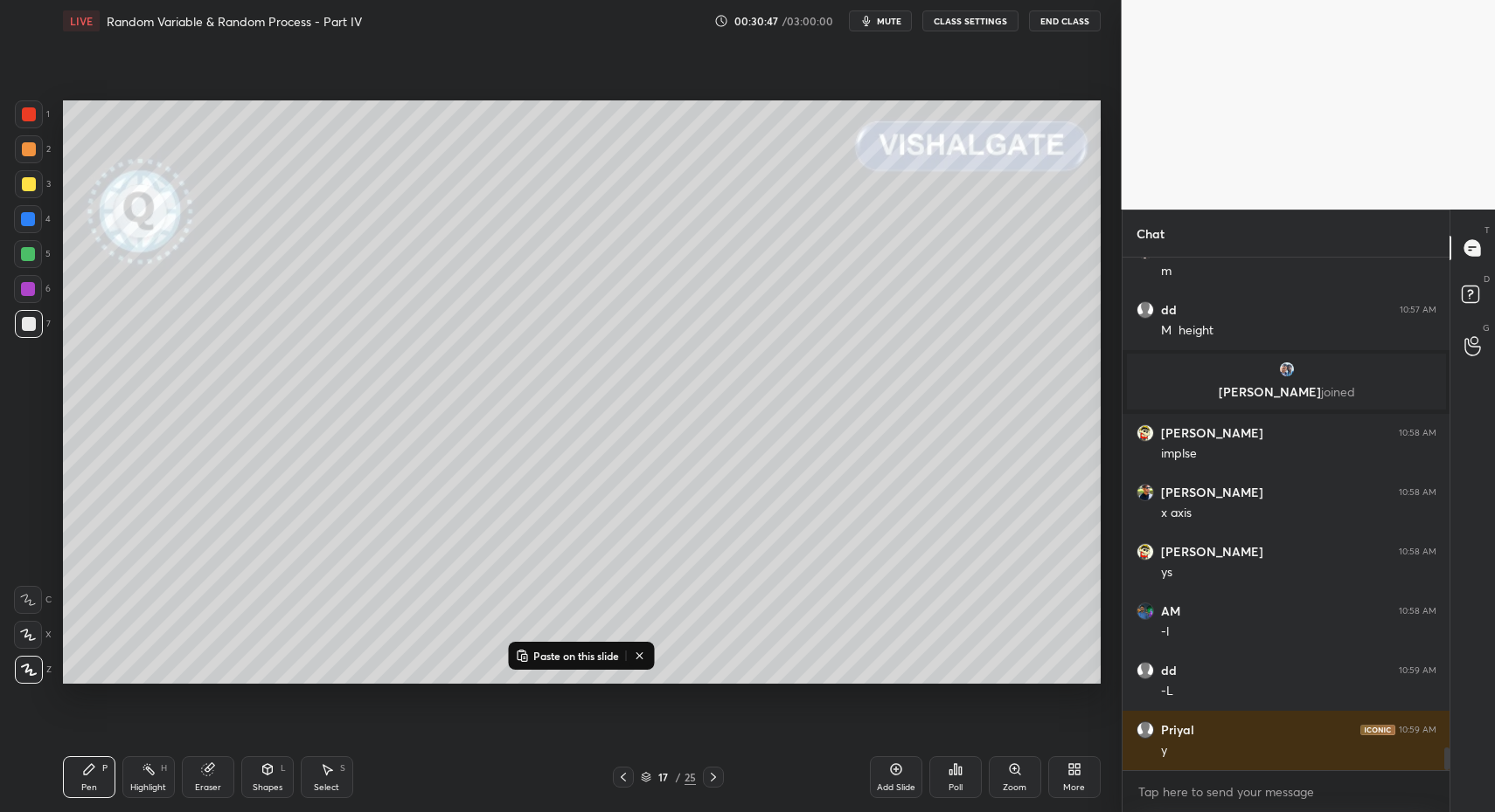
scroll to position [10923, 0]
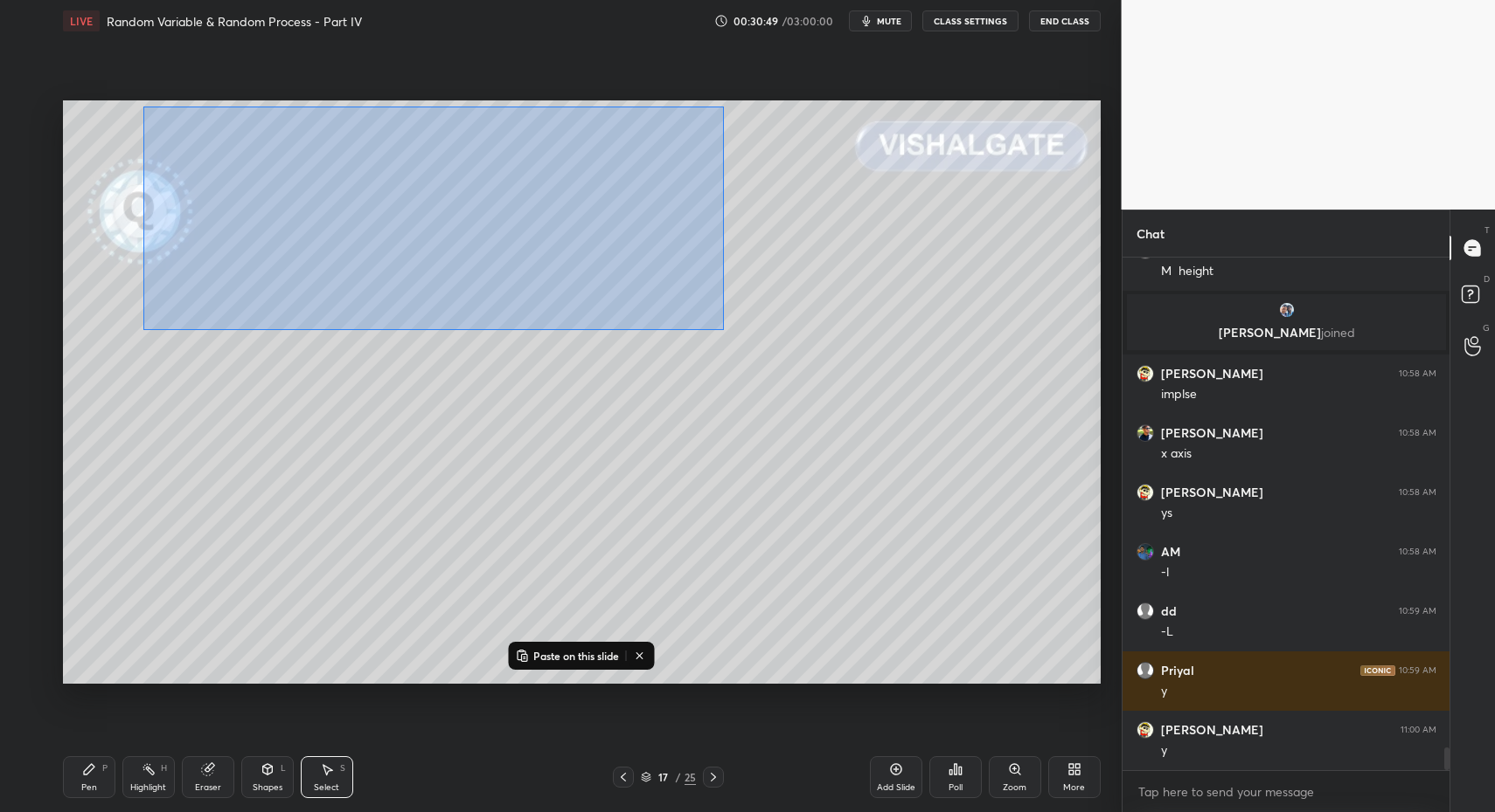
drag, startPoint x: 144, startPoint y: 106, endPoint x: 1080, endPoint y: 459, distance: 1000.4
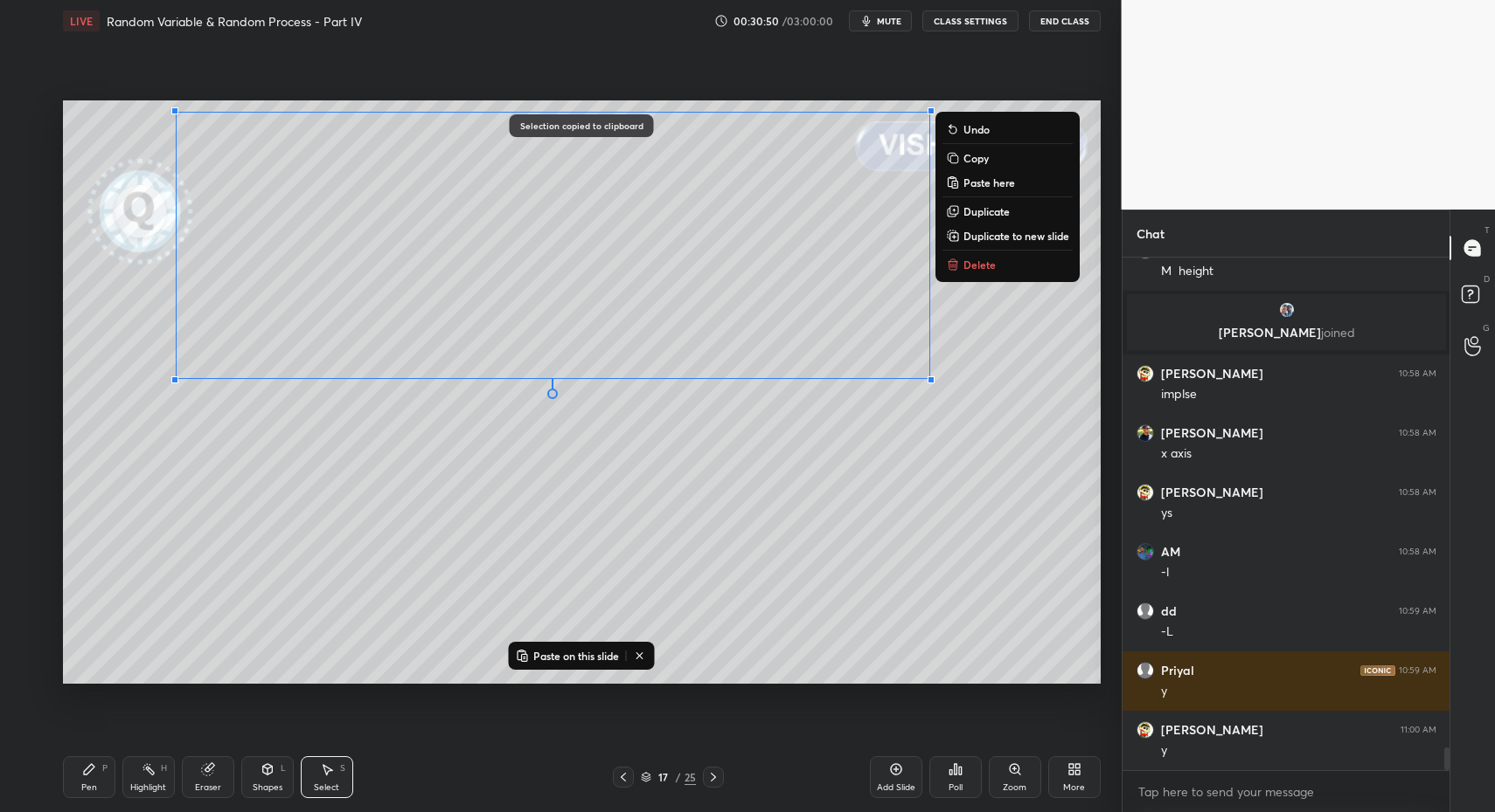
drag, startPoint x: 899, startPoint y: 773, endPoint x: 886, endPoint y: 760, distance: 18.4
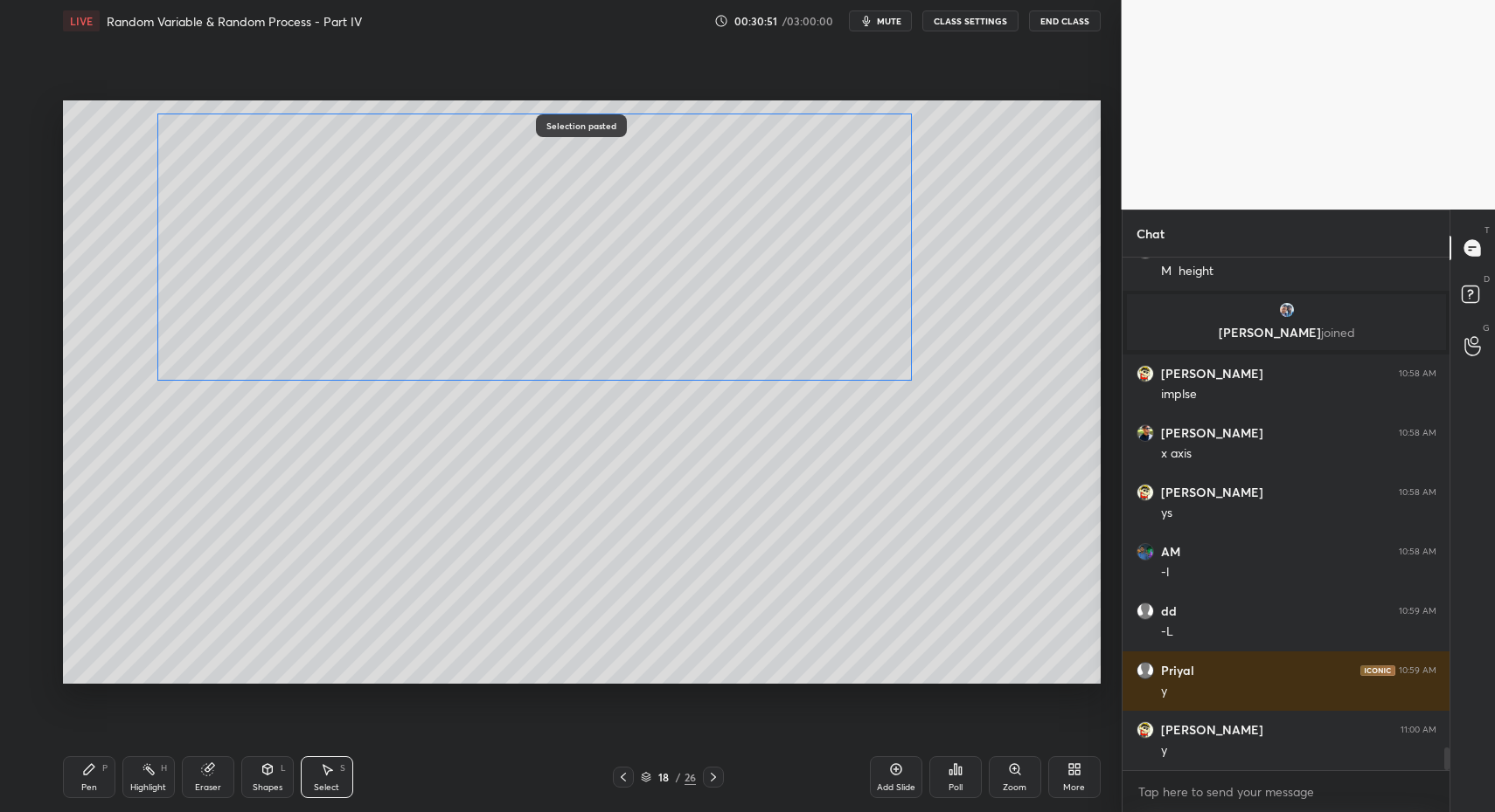
drag, startPoint x: 208, startPoint y: 304, endPoint x: 175, endPoint y: 318, distance: 35.8
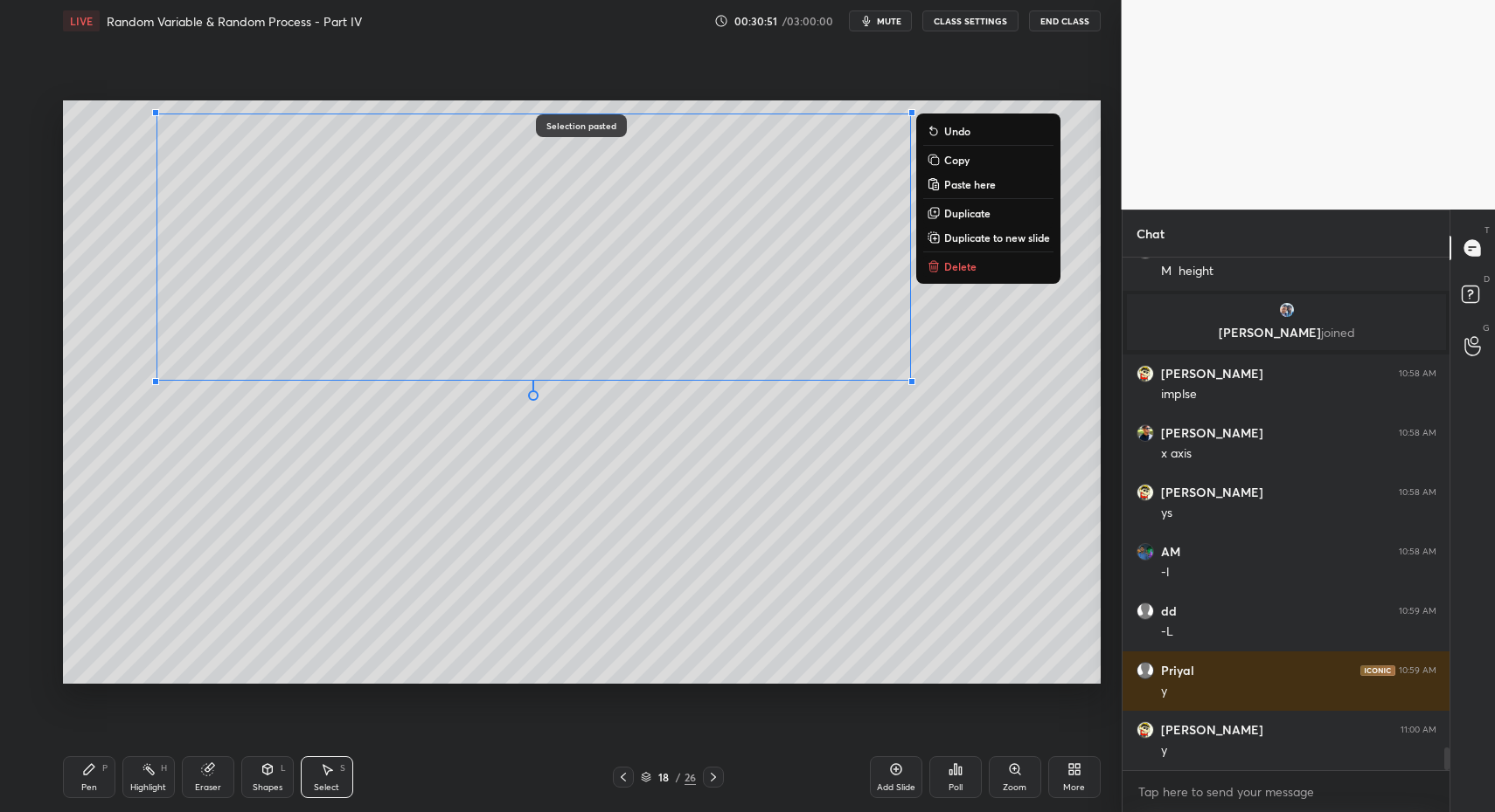
scroll to position [10983, 0]
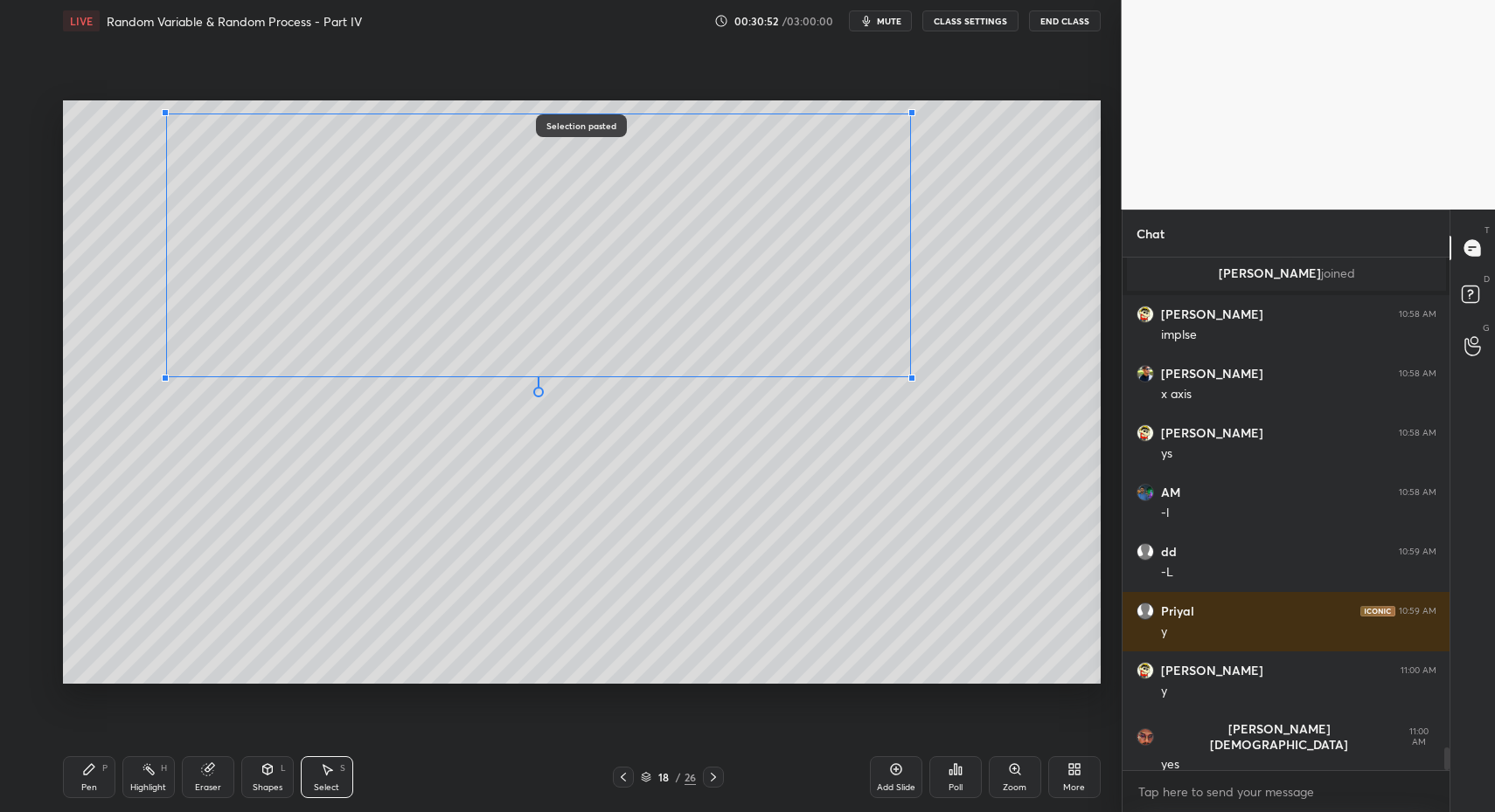
drag, startPoint x: 153, startPoint y: 382, endPoint x: 180, endPoint y: 367, distance: 30.9
drag, startPoint x: 183, startPoint y: 364, endPoint x: 150, endPoint y: 357, distance: 33.7
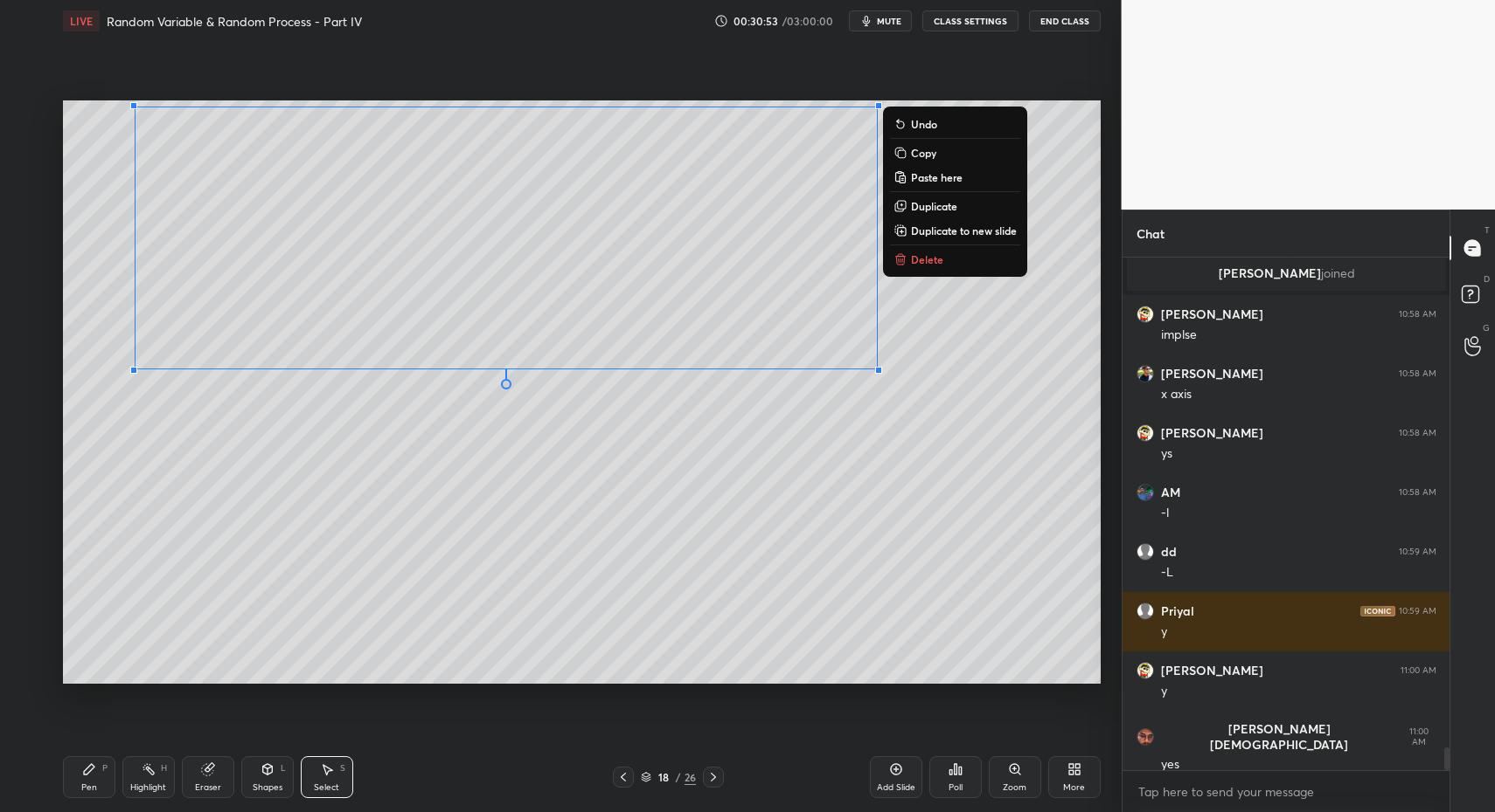
drag, startPoint x: 90, startPoint y: 796, endPoint x: 74, endPoint y: 694, distance: 103.2
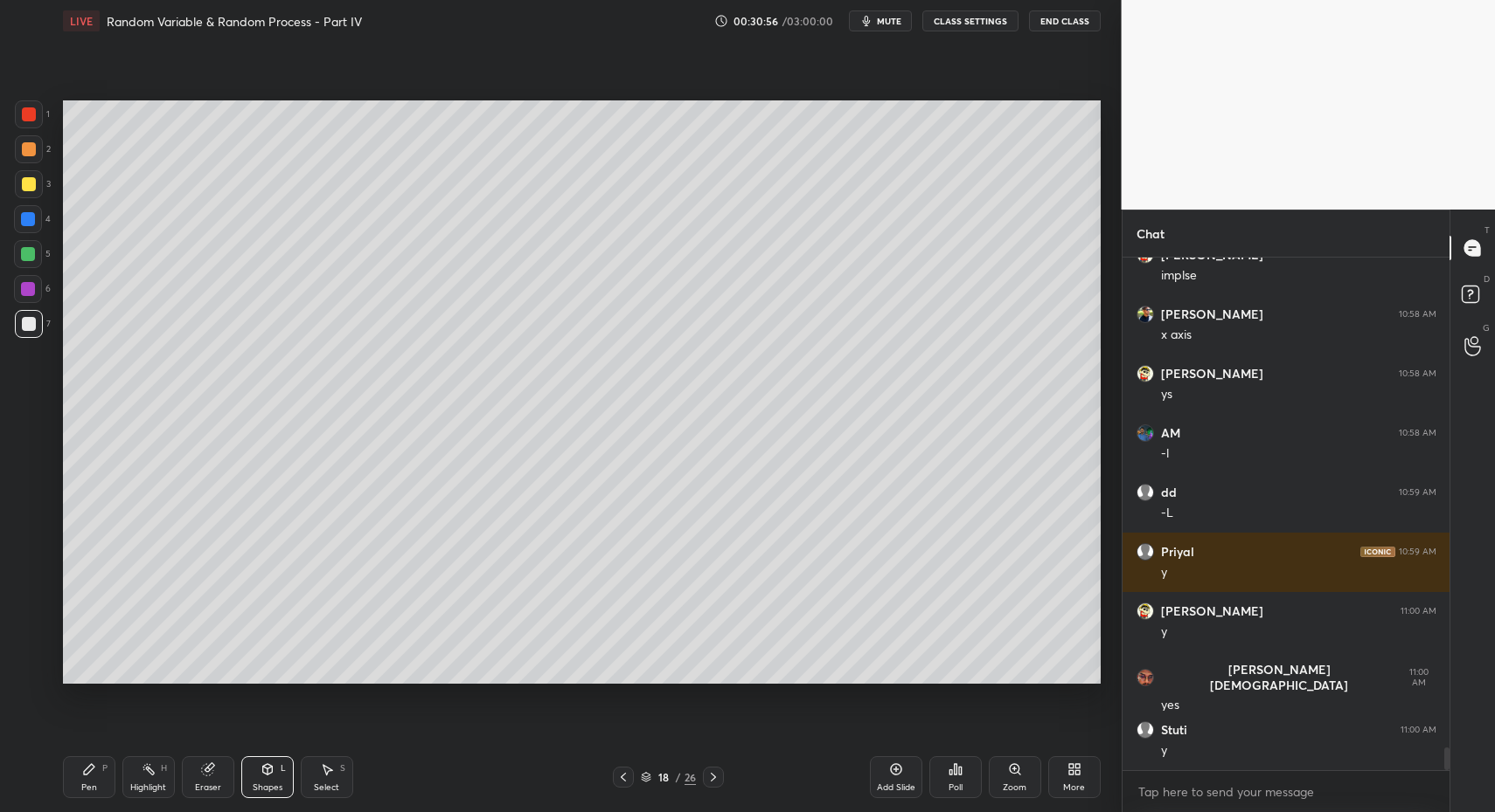
scroll to position [11102, 0]
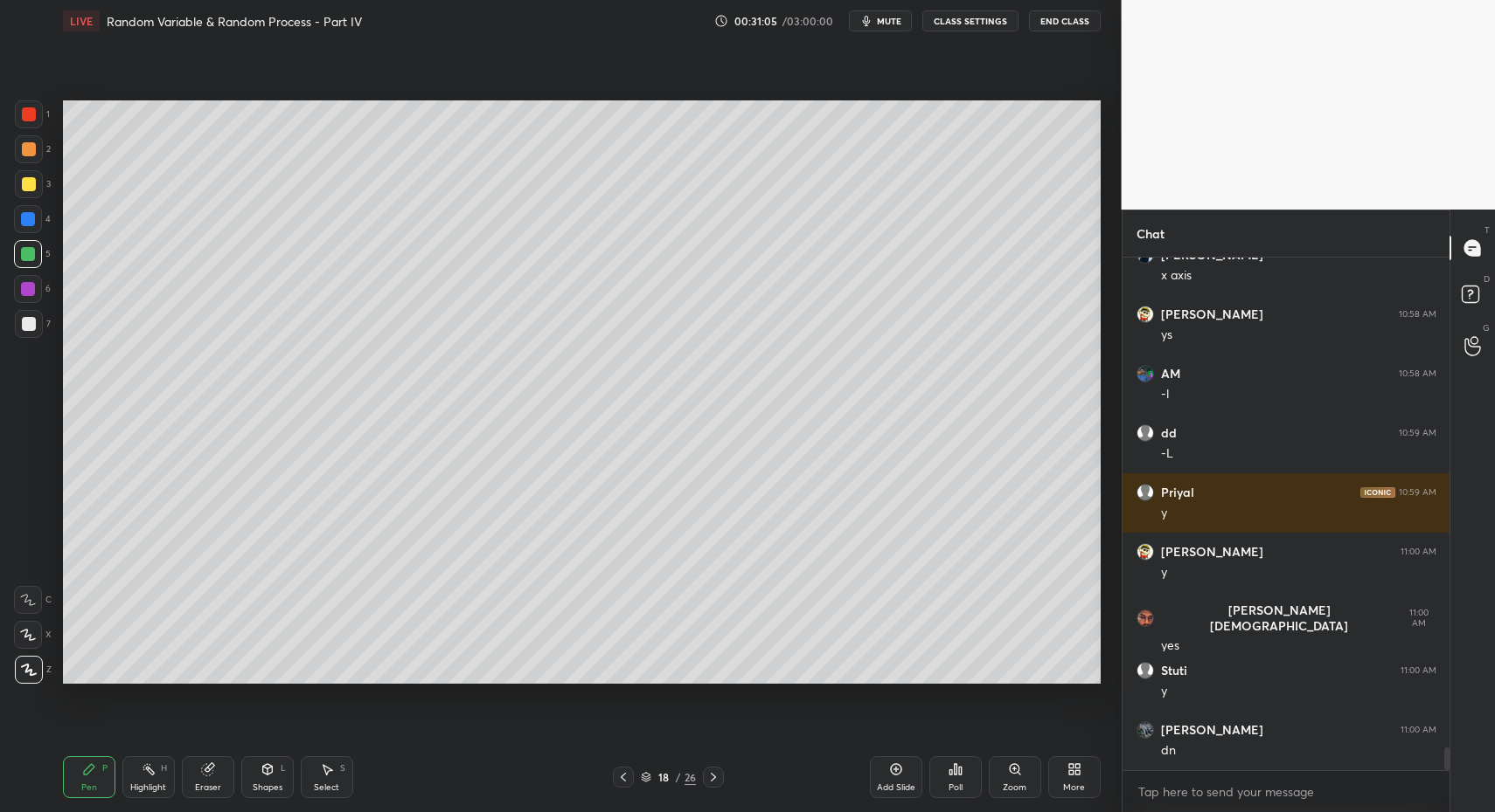
drag, startPoint x: 88, startPoint y: 789, endPoint x: 188, endPoint y: 703, distance: 131.9
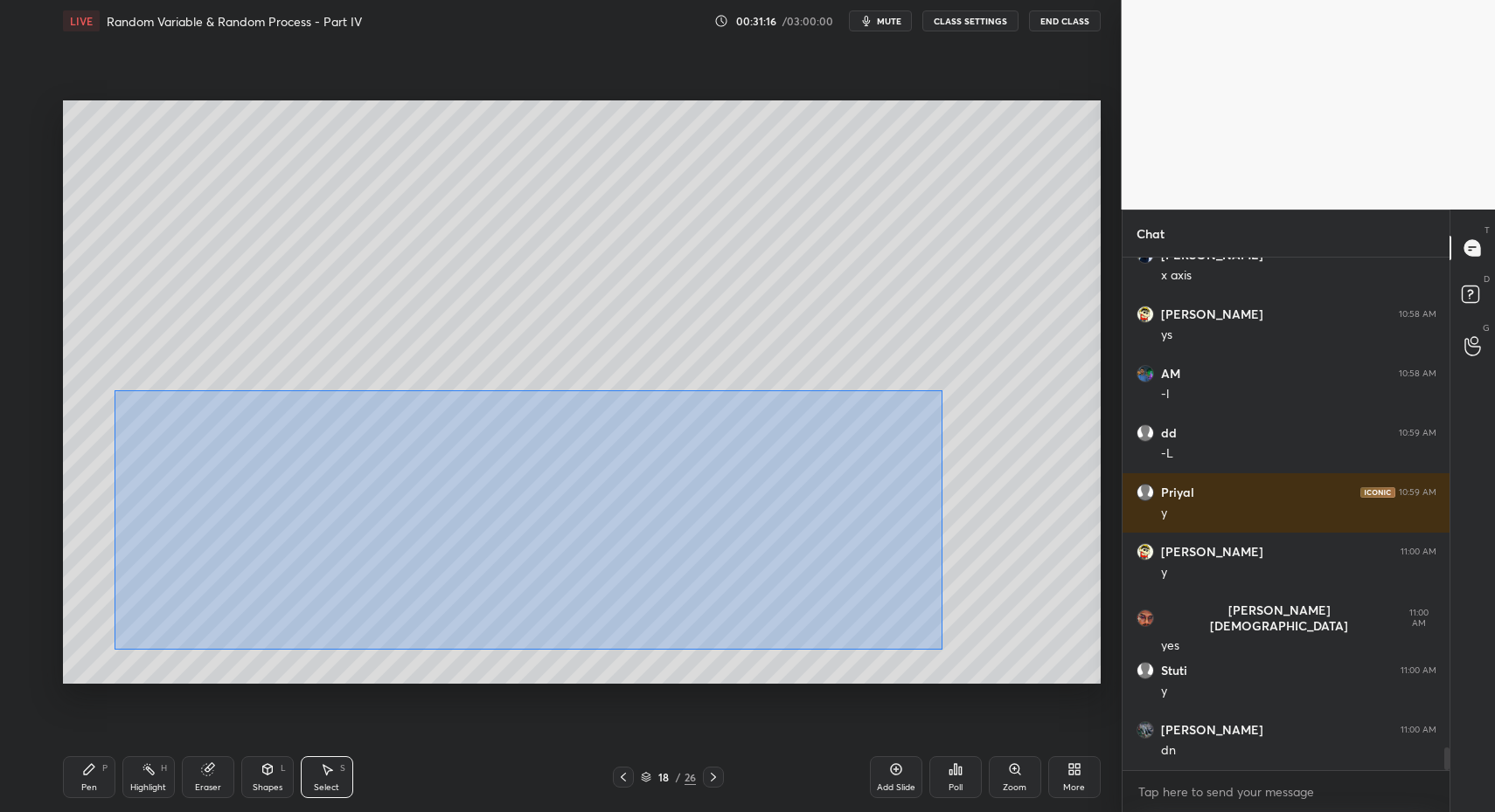
drag, startPoint x: 169, startPoint y: 436, endPoint x: 931, endPoint y: 623, distance: 784.6
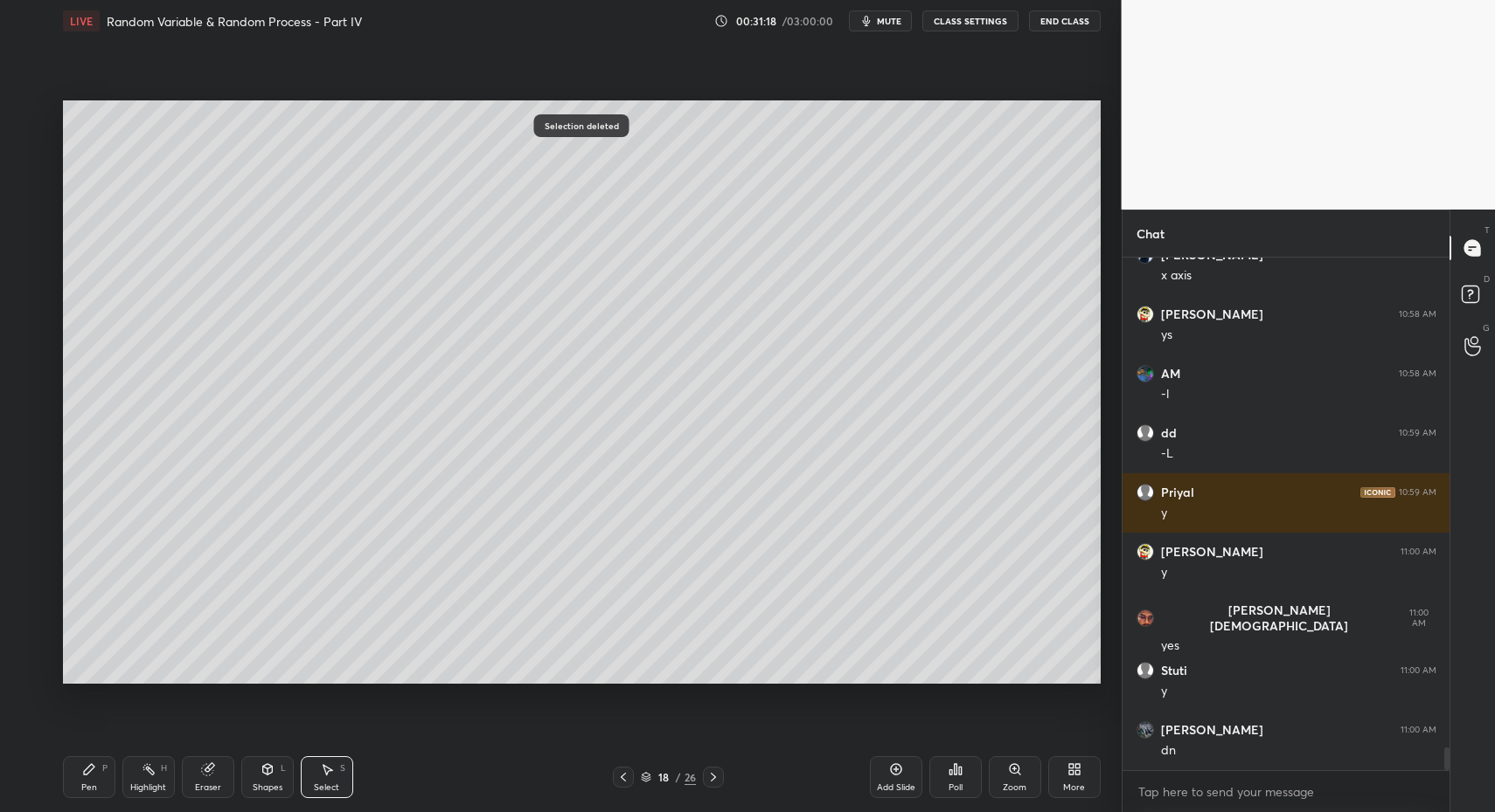
drag, startPoint x: 155, startPoint y: 366, endPoint x: 194, endPoint y: 411, distance: 59.5
drag, startPoint x: 100, startPoint y: 767, endPoint x: 87, endPoint y: 775, distance: 15.3
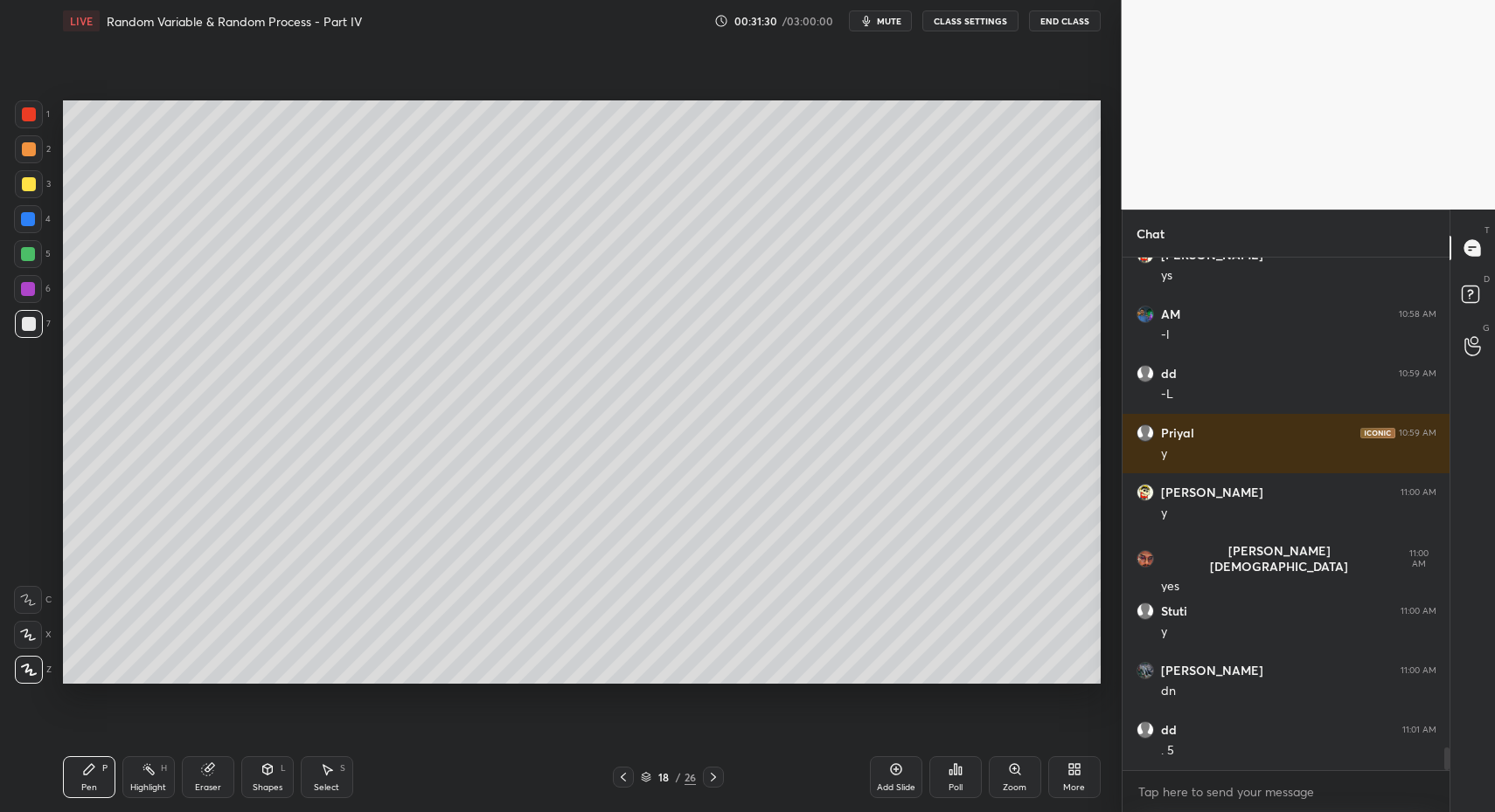
drag, startPoint x: 28, startPoint y: 248, endPoint x: 59, endPoint y: 319, distance: 77.5
drag, startPoint x: 72, startPoint y: 782, endPoint x: 76, endPoint y: 774, distance: 8.9
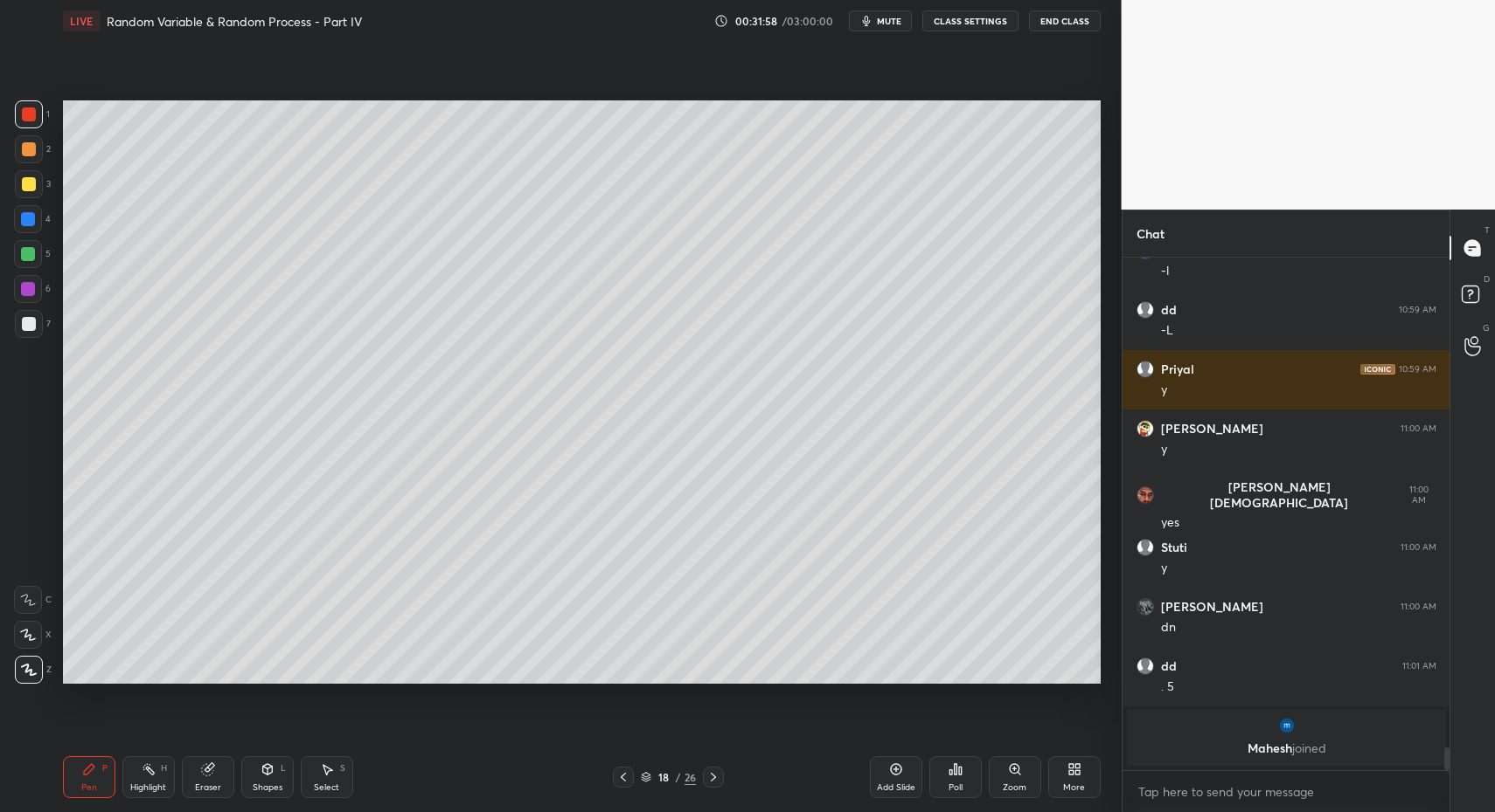
scroll to position [11110, 0]
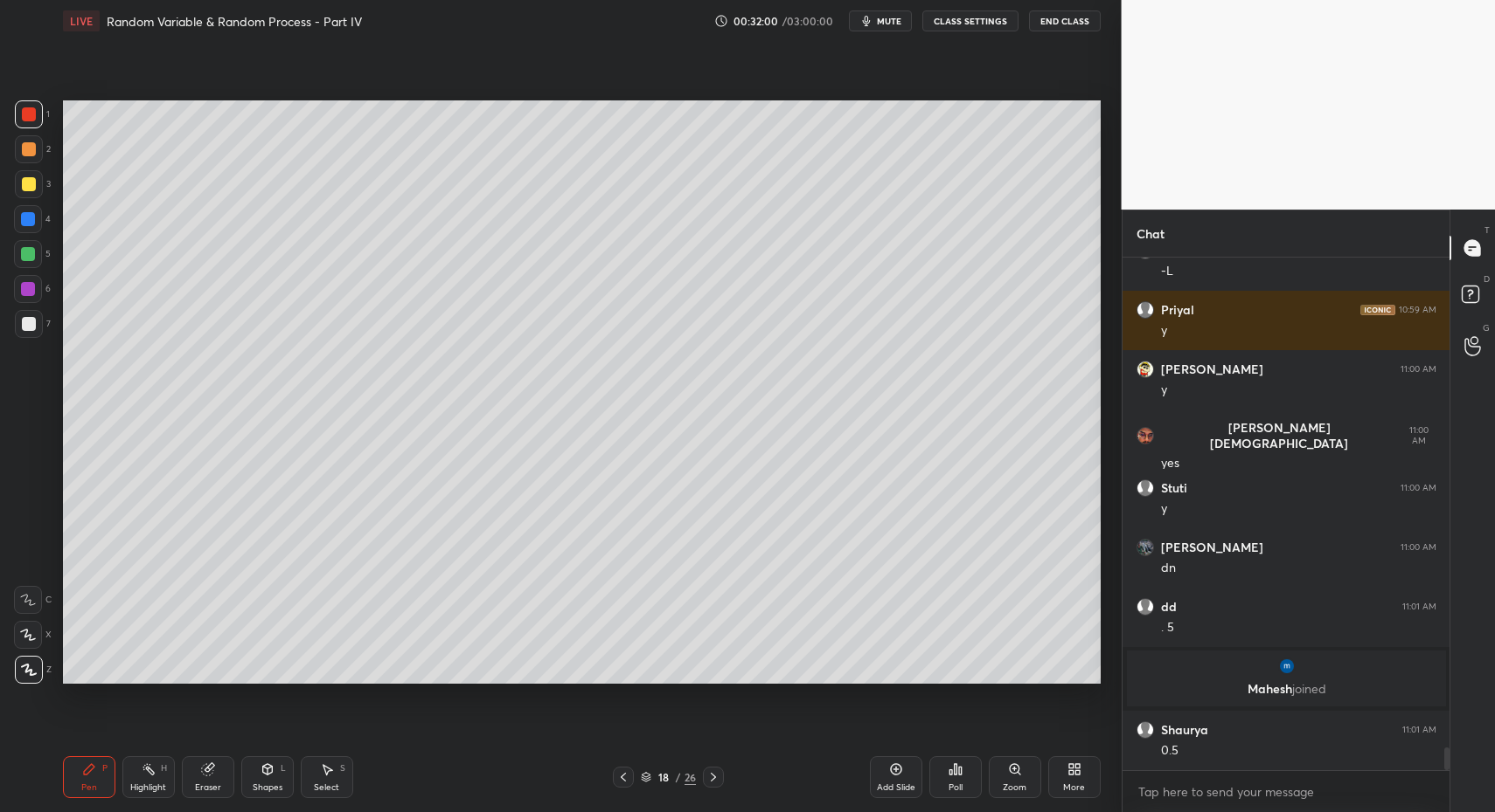
drag, startPoint x: 23, startPoint y: 251, endPoint x: 30, endPoint y: 386, distance: 135.2
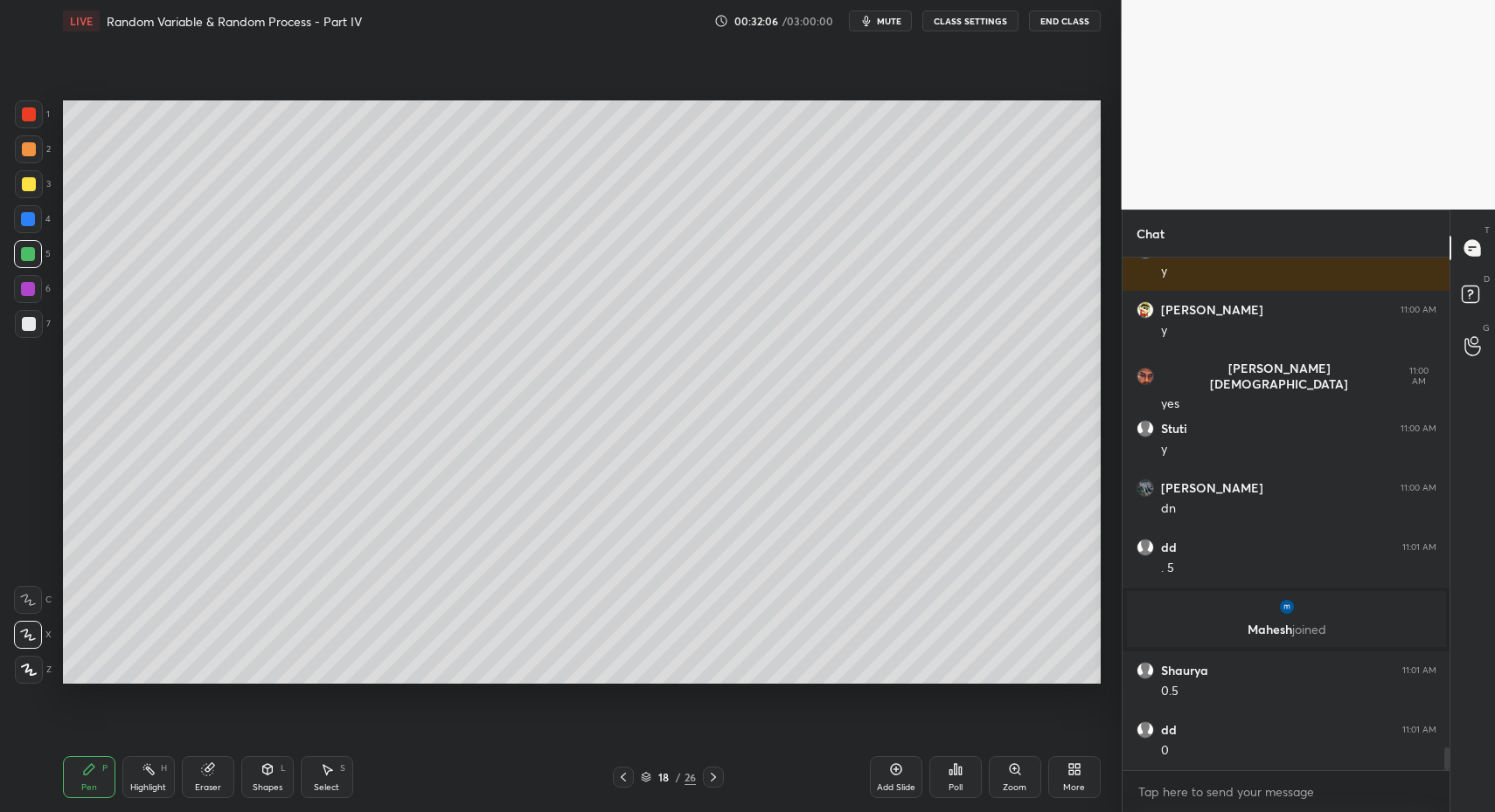
scroll to position [11229, 0]
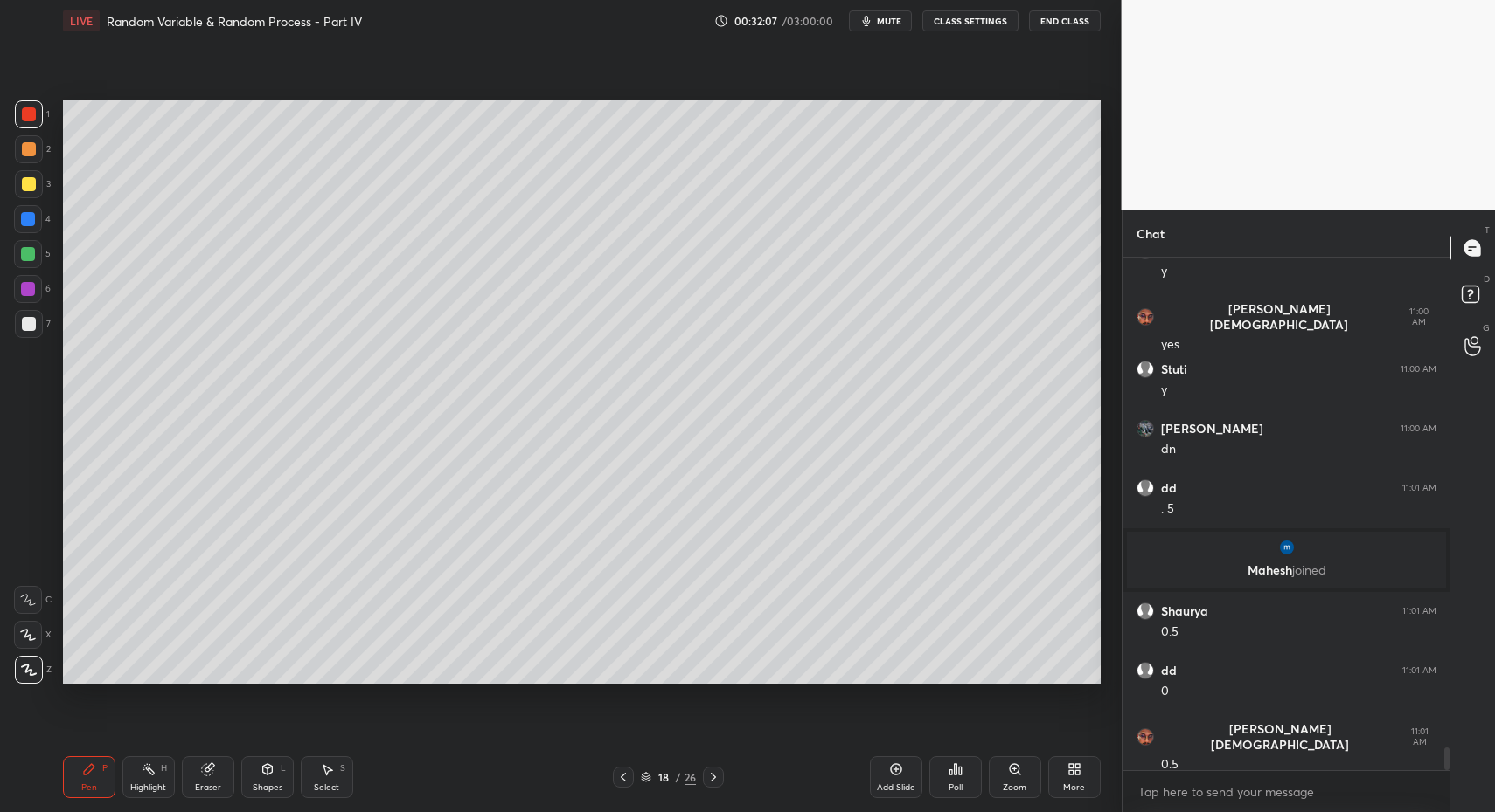
drag, startPoint x: 26, startPoint y: 670, endPoint x: 60, endPoint y: 631, distance: 51.7
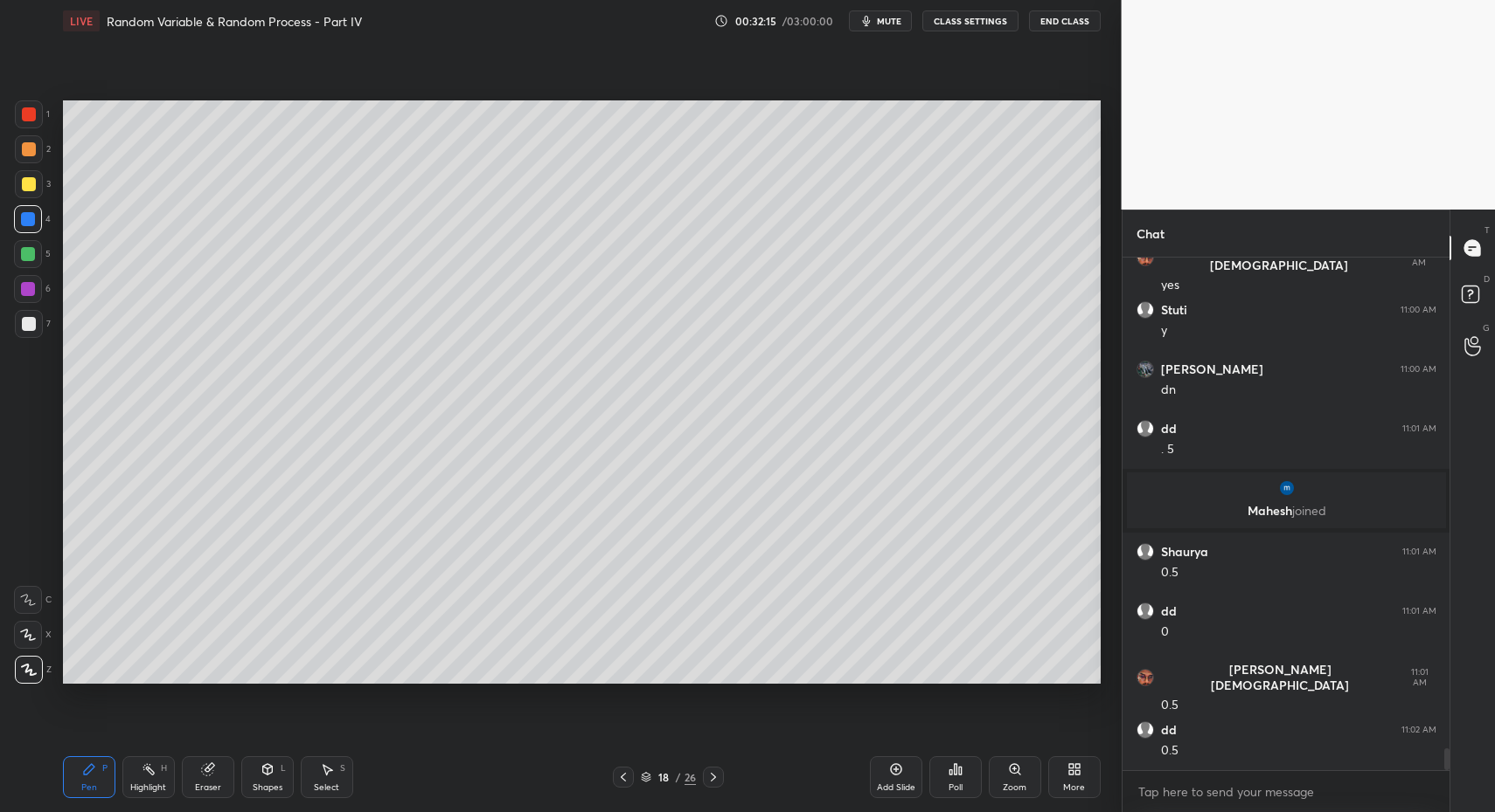
drag, startPoint x: 31, startPoint y: 212, endPoint x: 35, endPoint y: 221, distance: 9.8
drag, startPoint x: 21, startPoint y: 632, endPoint x: 42, endPoint y: 603, distance: 35.8
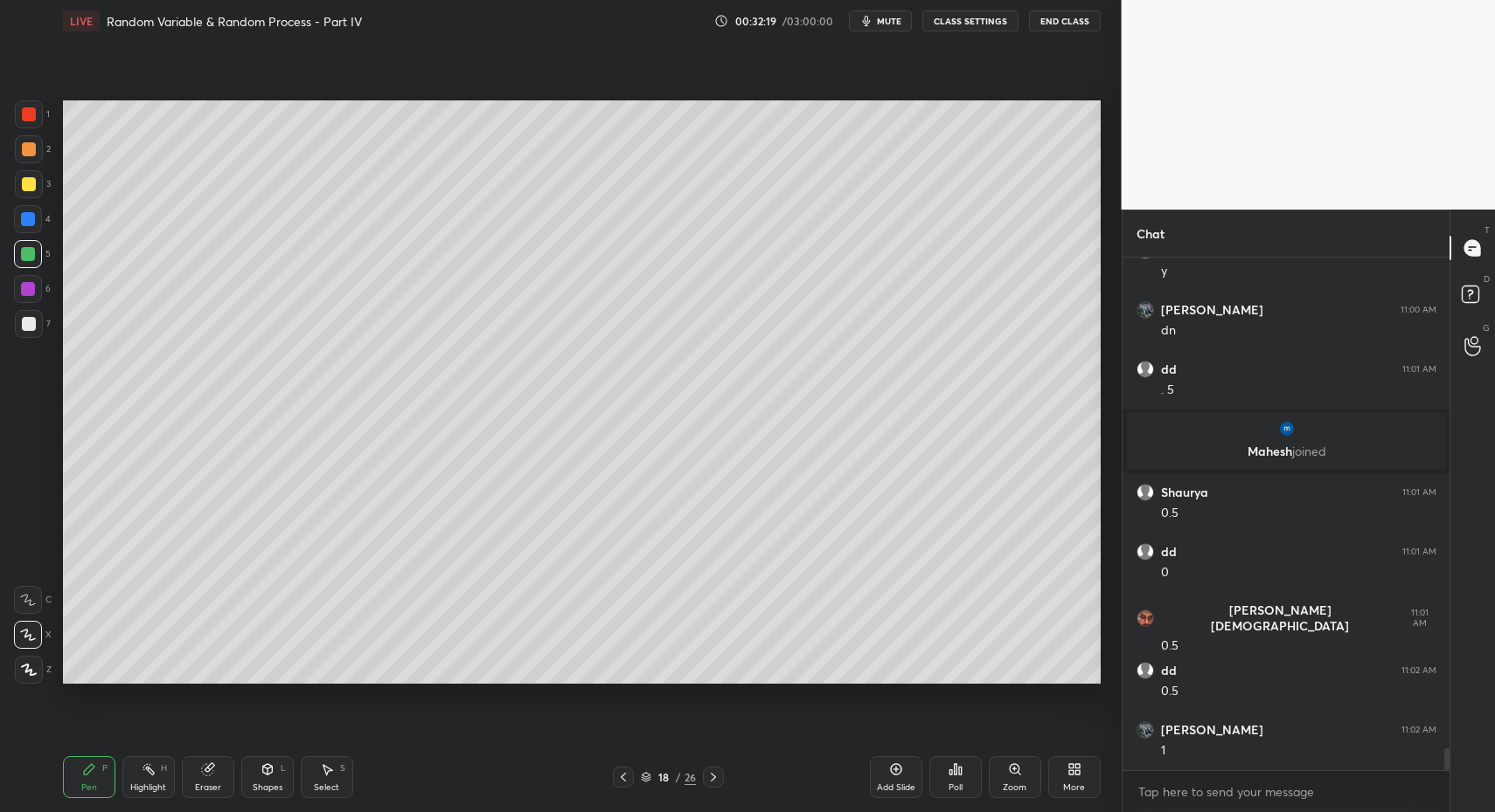
drag, startPoint x: 94, startPoint y: 770, endPoint x: 114, endPoint y: 706, distance: 67.1
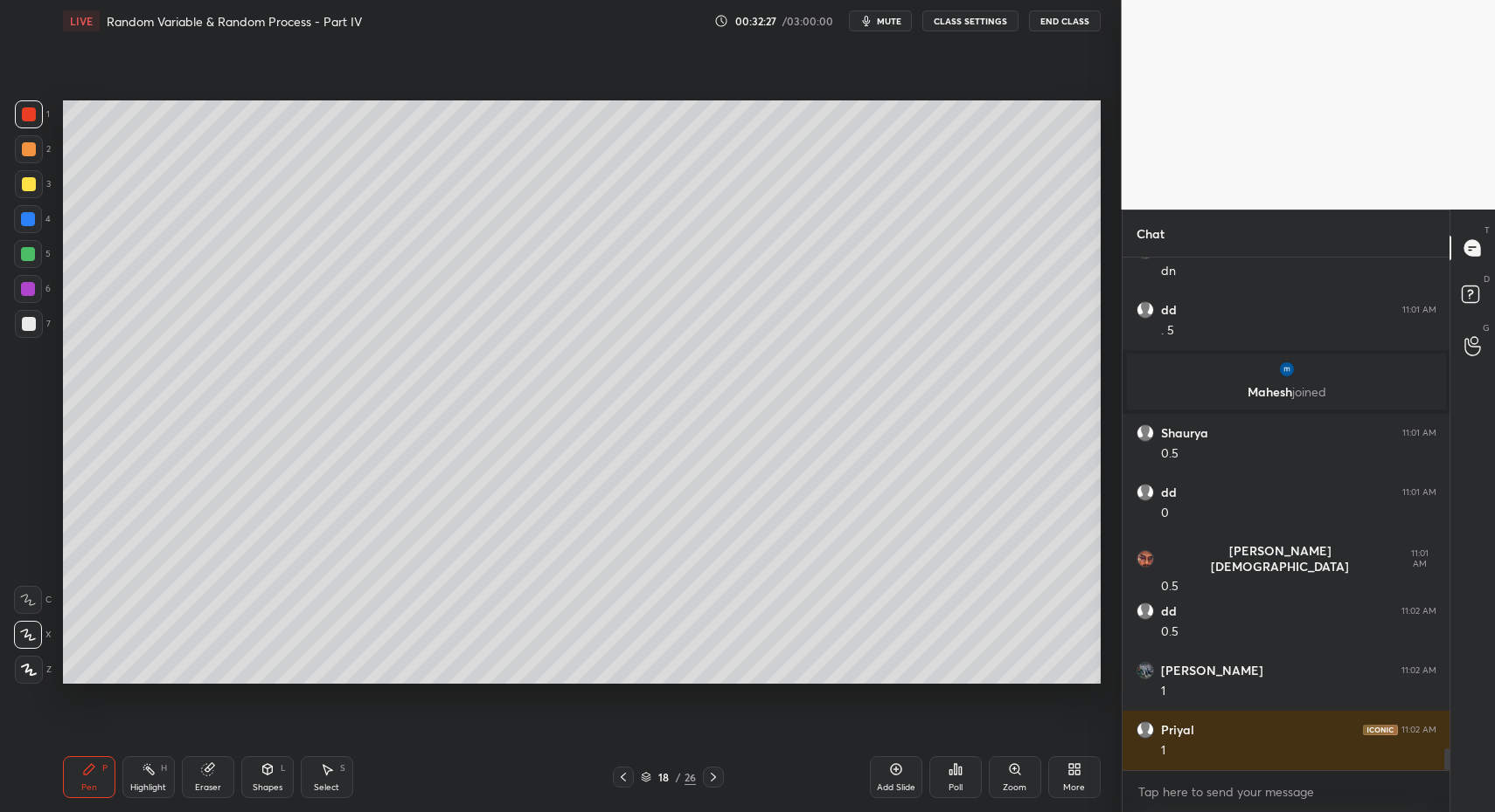
scroll to position [11467, 0]
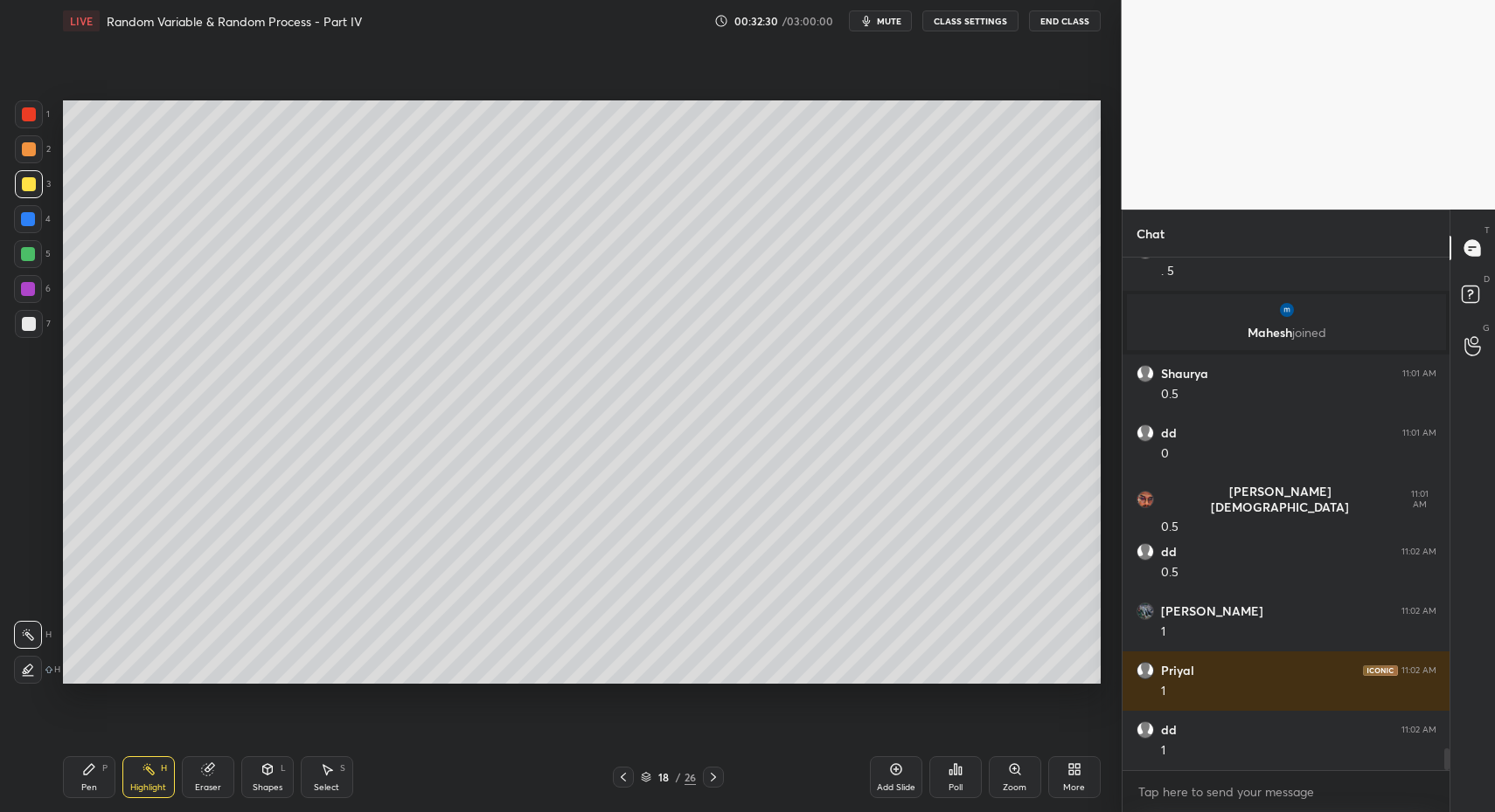
drag, startPoint x: 141, startPoint y: 775, endPoint x: 157, endPoint y: 707, distance: 69.9
drag, startPoint x: 80, startPoint y: 781, endPoint x: 89, endPoint y: 739, distance: 43.0
drag, startPoint x: 21, startPoint y: 124, endPoint x: 43, endPoint y: 144, distance: 29.7
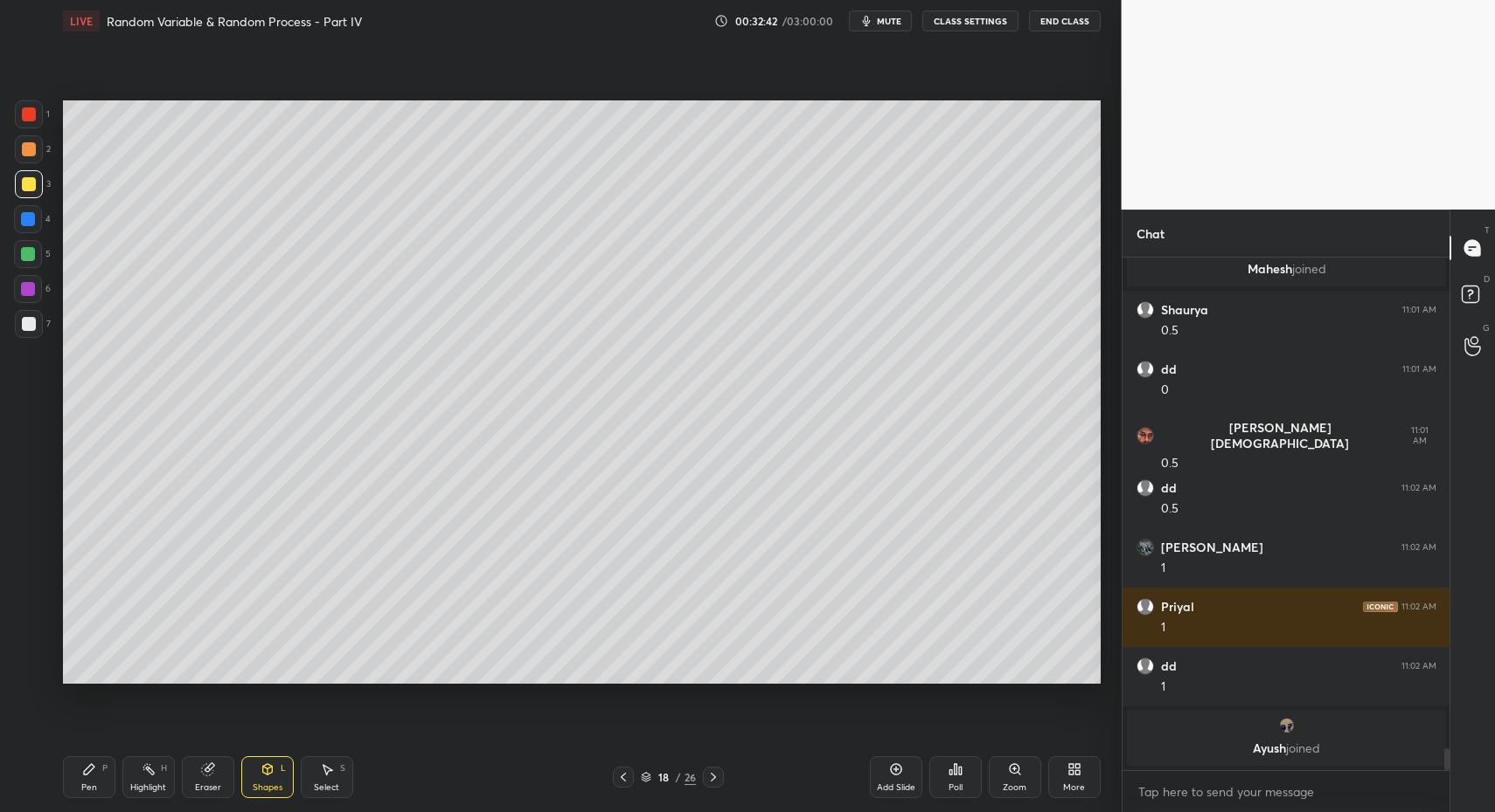
scroll to position [11445, 0]
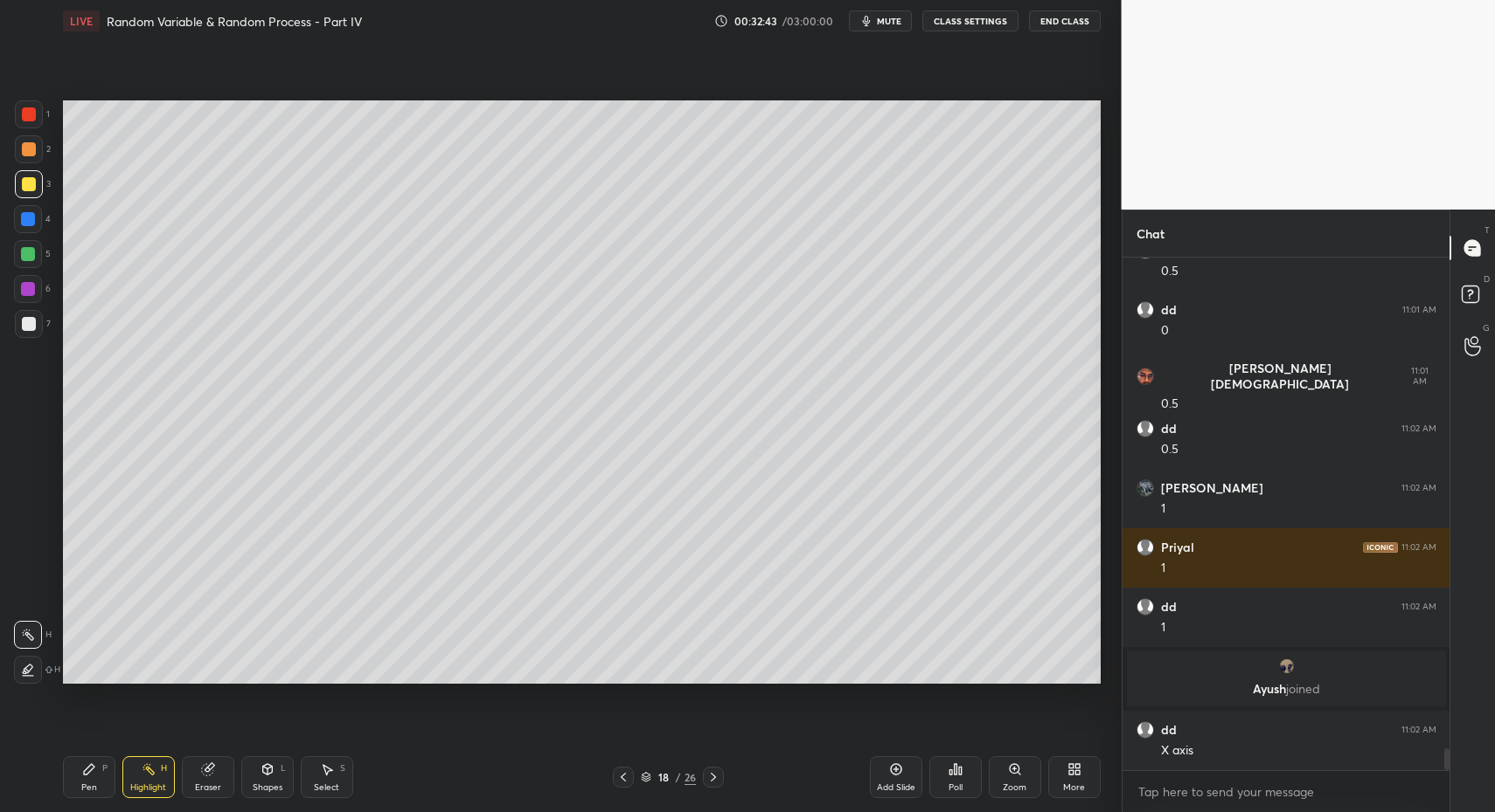
drag, startPoint x: 144, startPoint y: 778, endPoint x: 150, endPoint y: 747, distance: 31.6
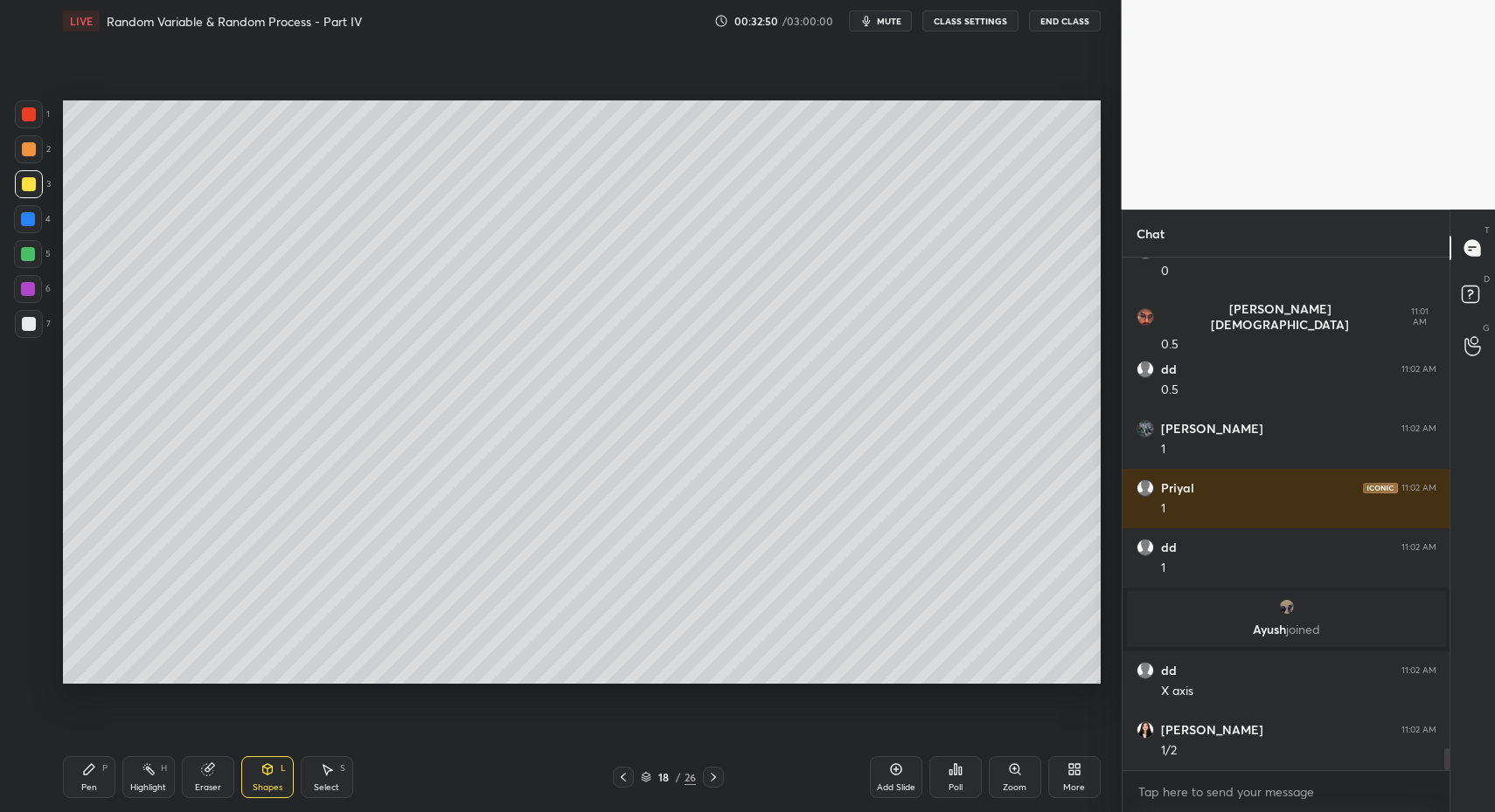
scroll to position [11564, 0]
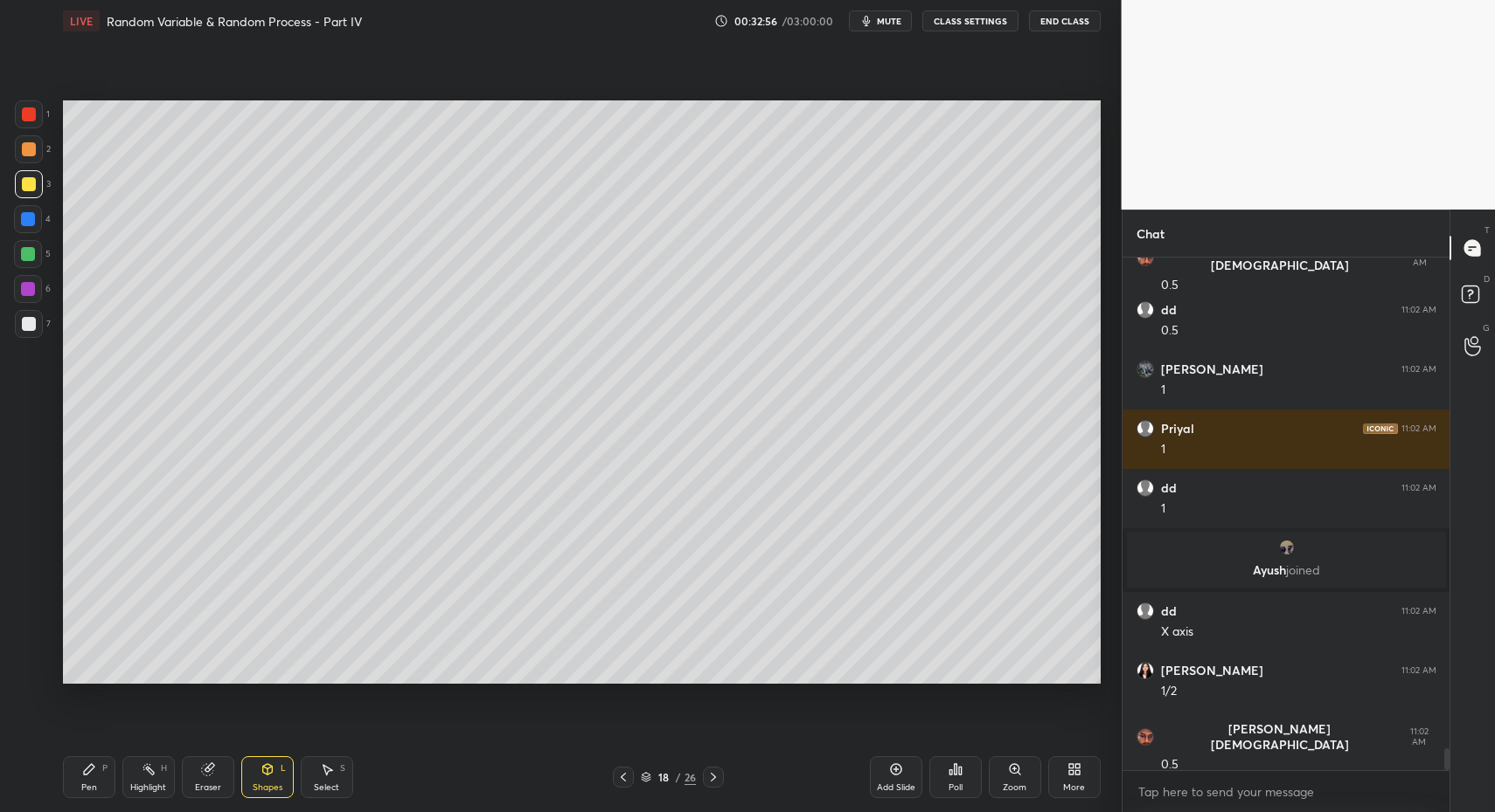
drag, startPoint x: 75, startPoint y: 796, endPoint x: 93, endPoint y: 773, distance: 29.2
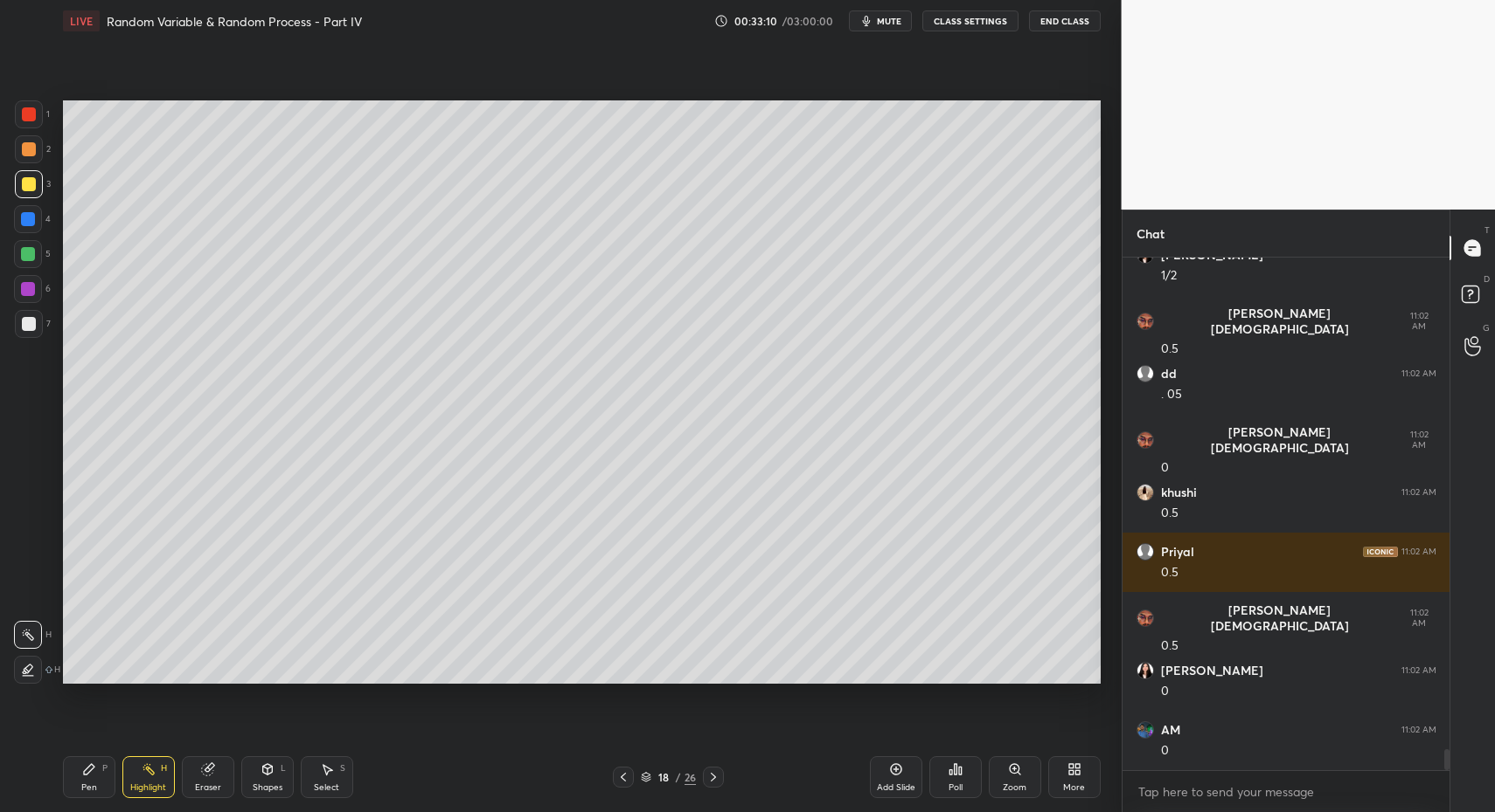
scroll to position [12038, 0]
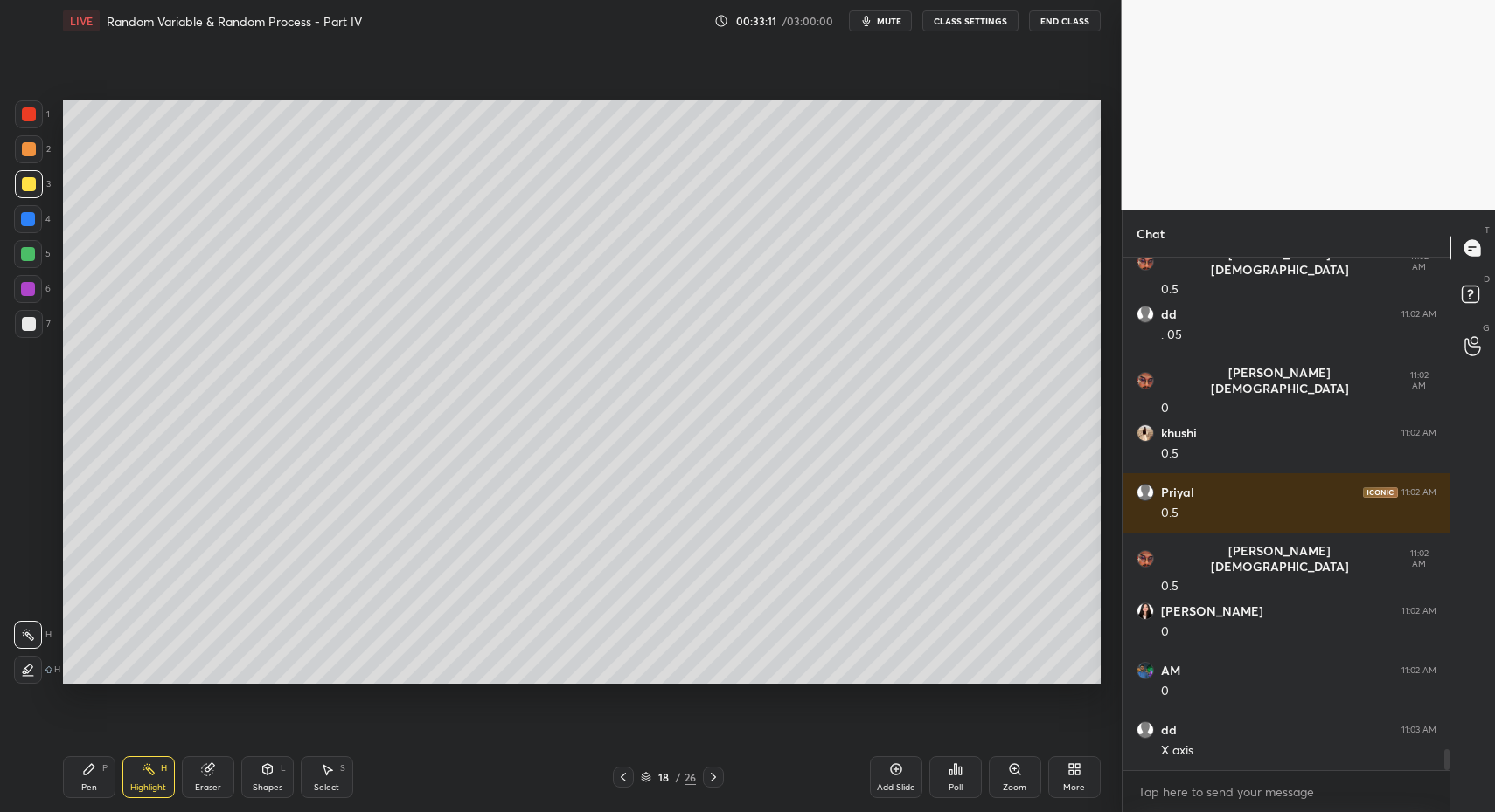
drag, startPoint x: 281, startPoint y: 780, endPoint x: 275, endPoint y: 749, distance: 31.6
drag, startPoint x: 32, startPoint y: 123, endPoint x: 48, endPoint y: 204, distance: 82.6
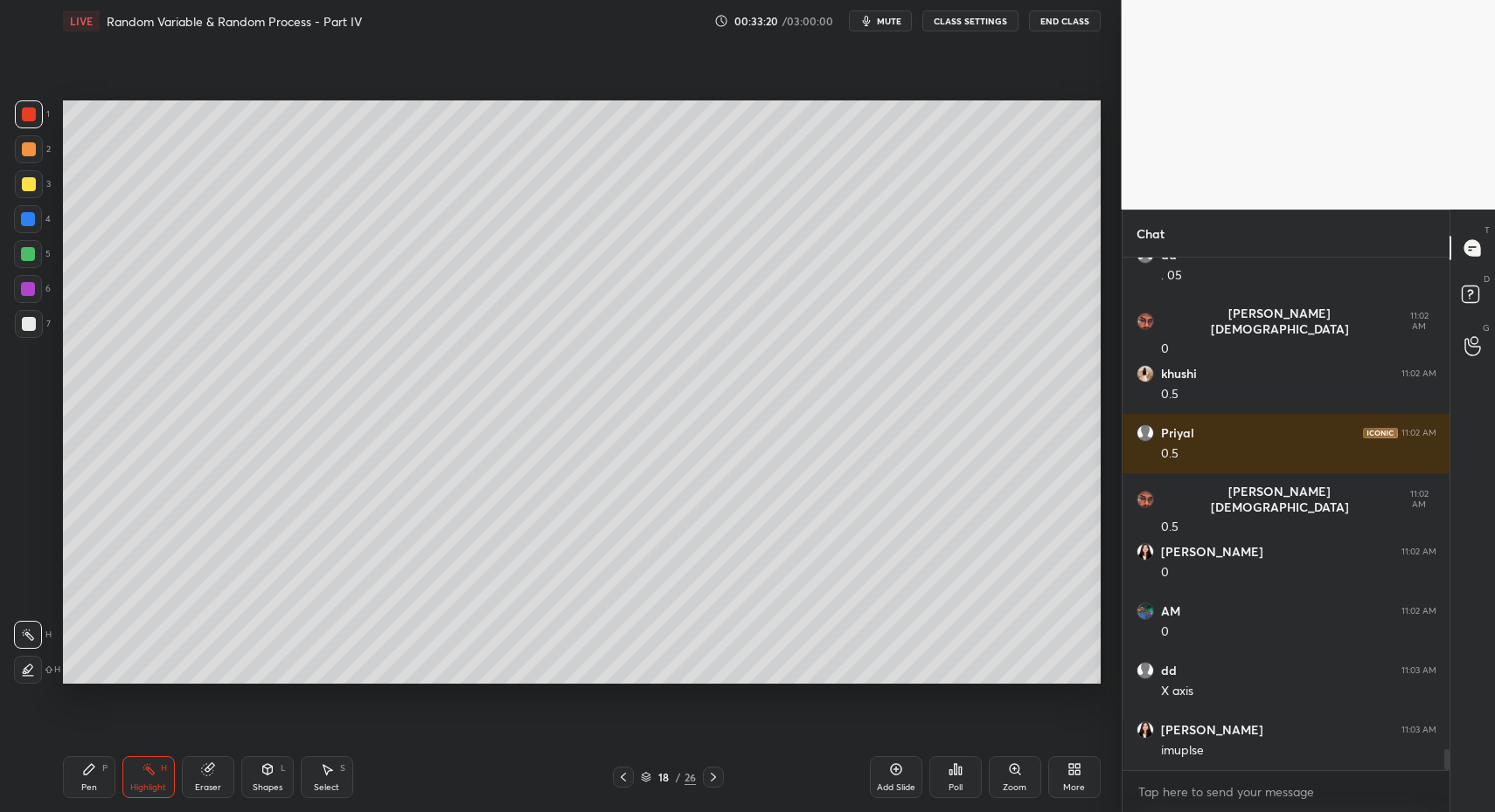
scroll to position [12157, 0]
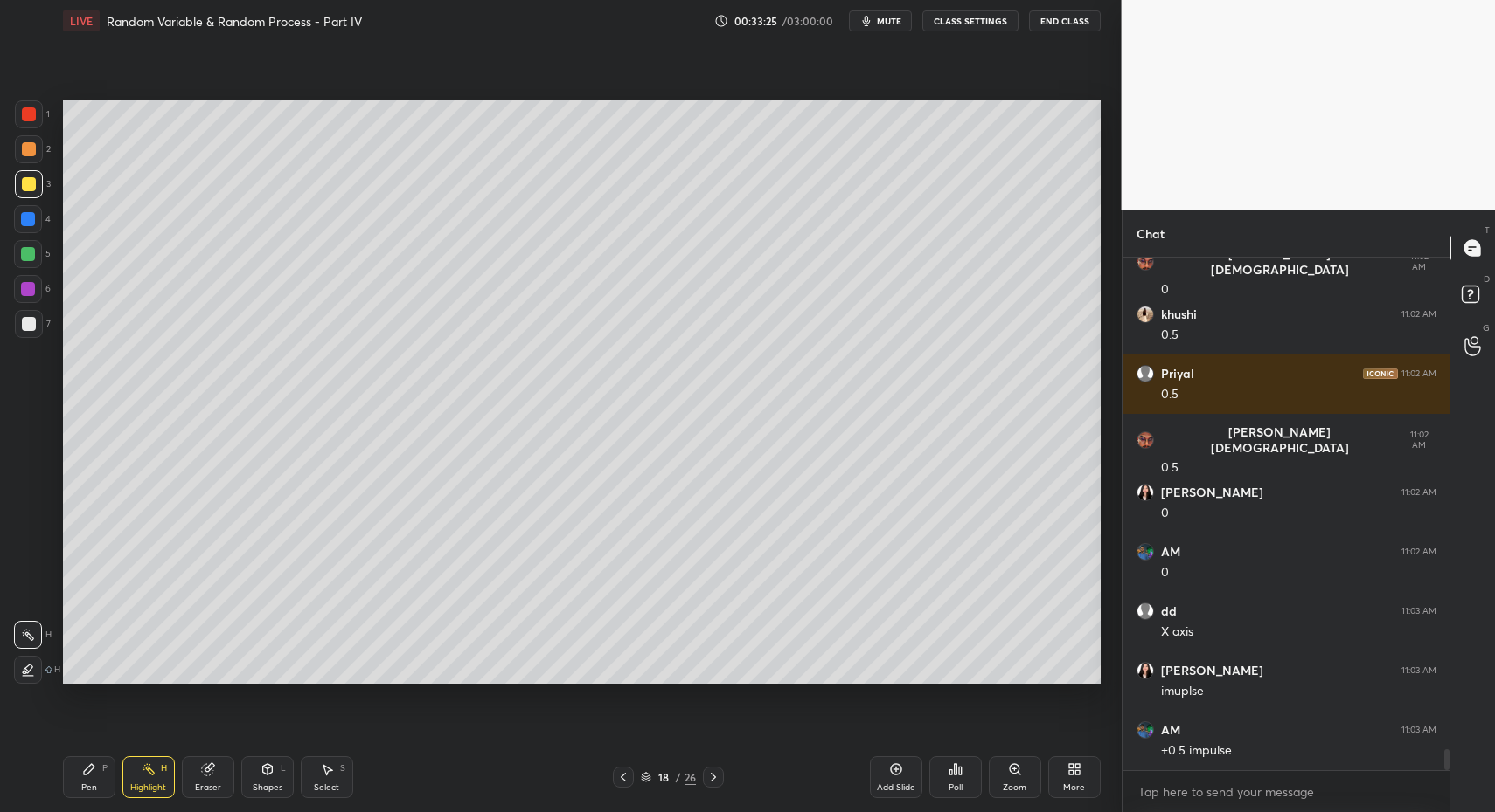
drag, startPoint x: 137, startPoint y: 773, endPoint x: 167, endPoint y: 718, distance: 62.6
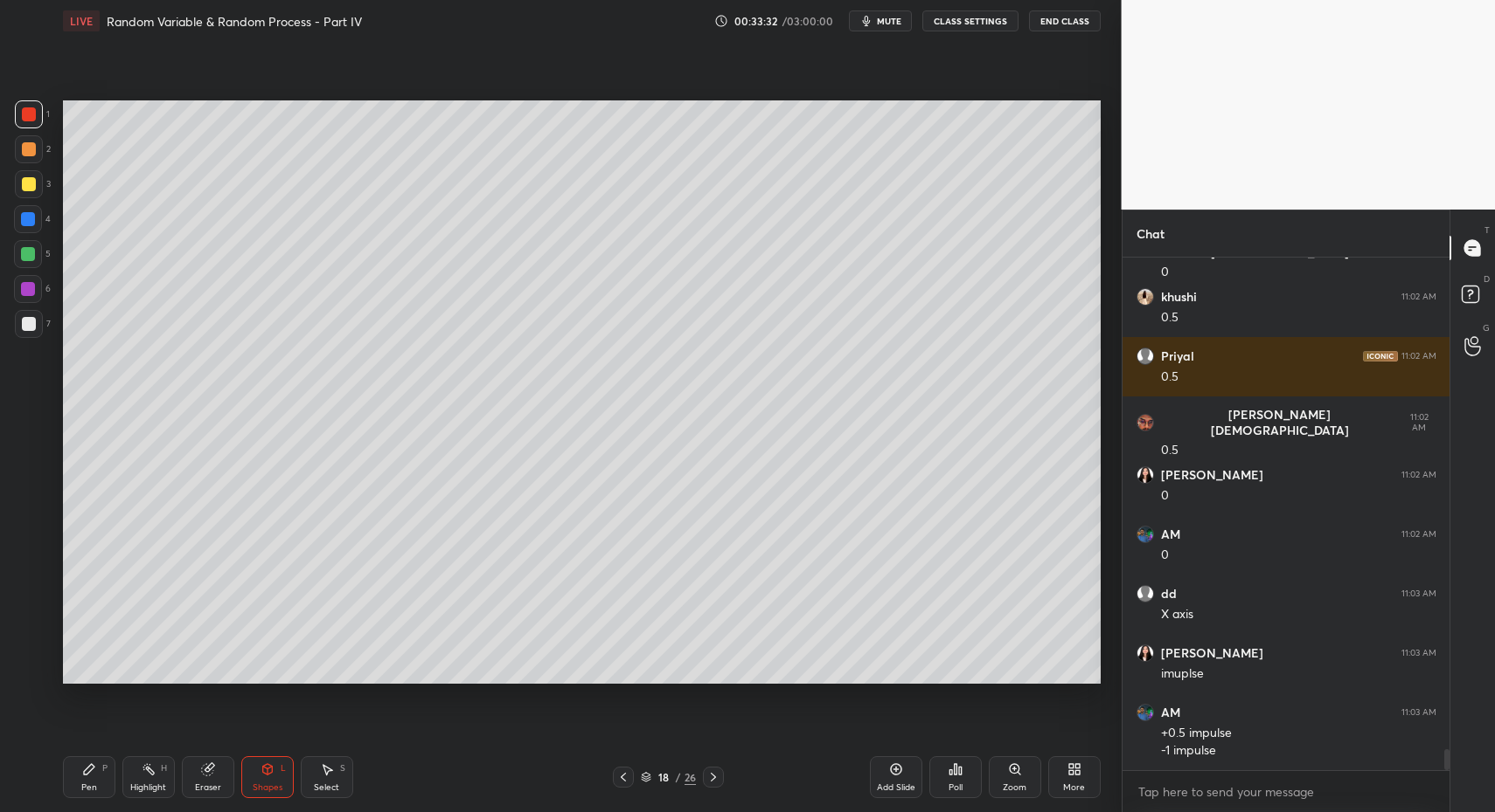
scroll to position [12234, 0]
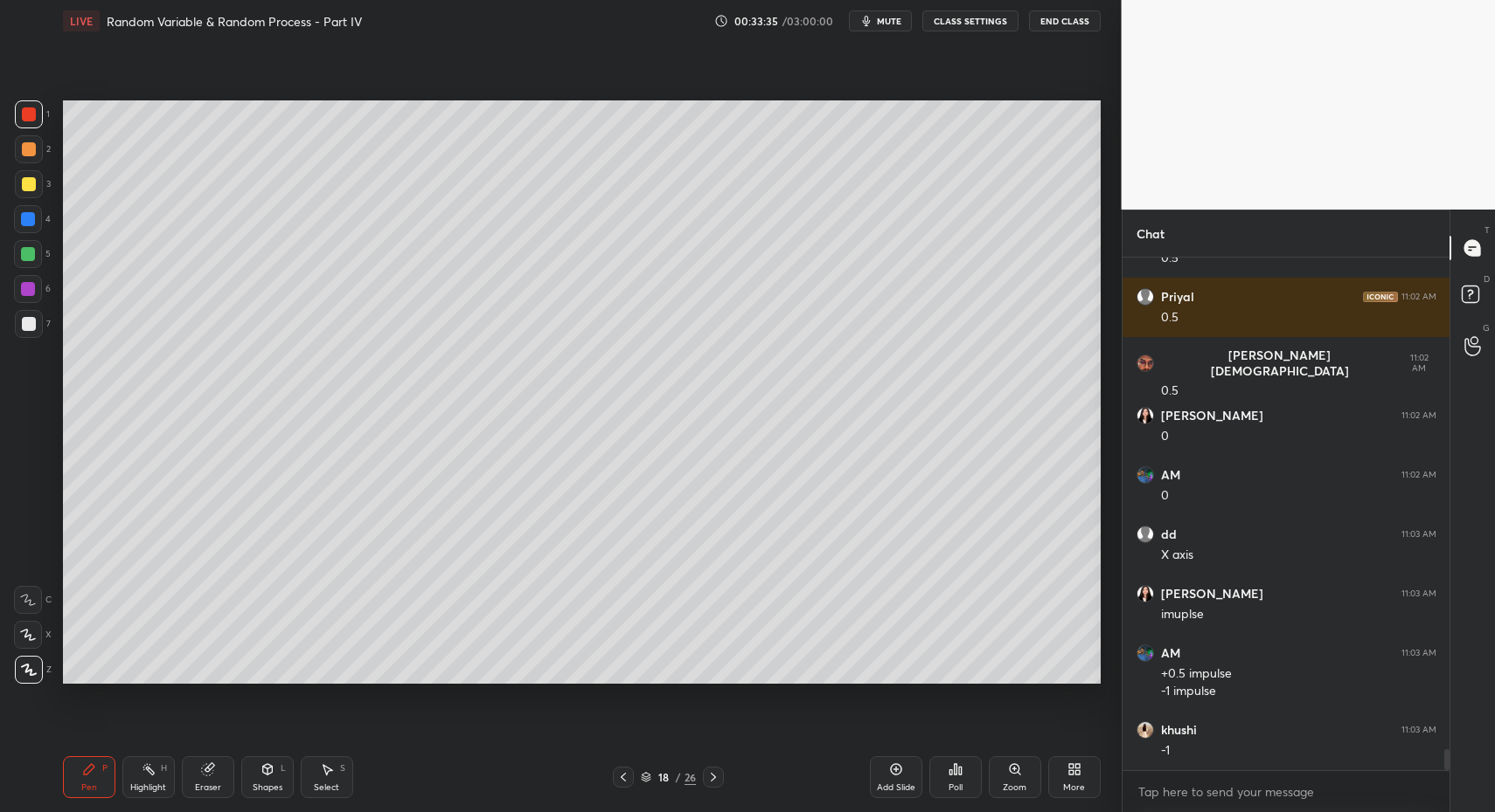
drag, startPoint x: 22, startPoint y: 183, endPoint x: 15, endPoint y: 175, distance: 10.6
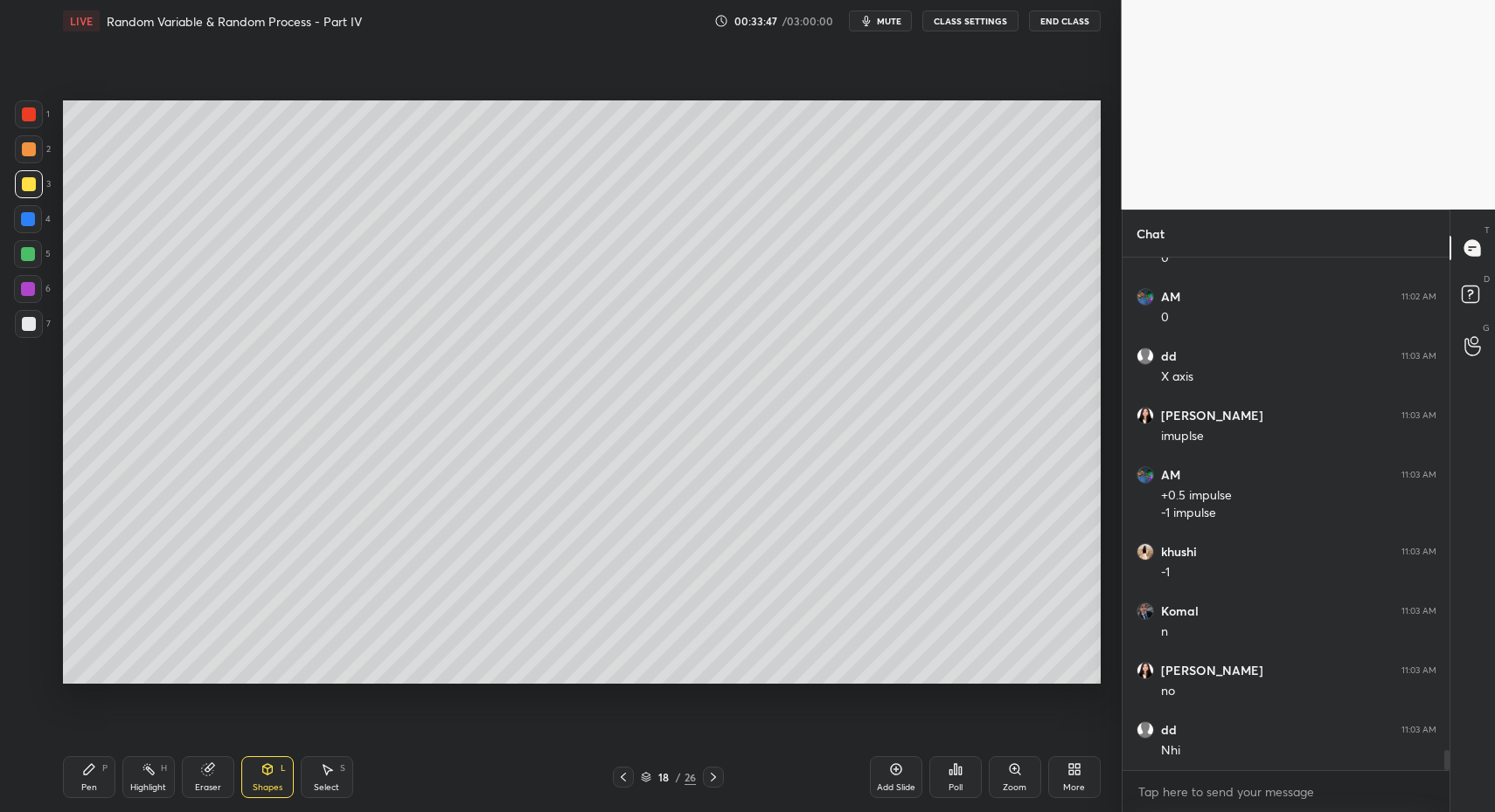
scroll to position [12472, 0]
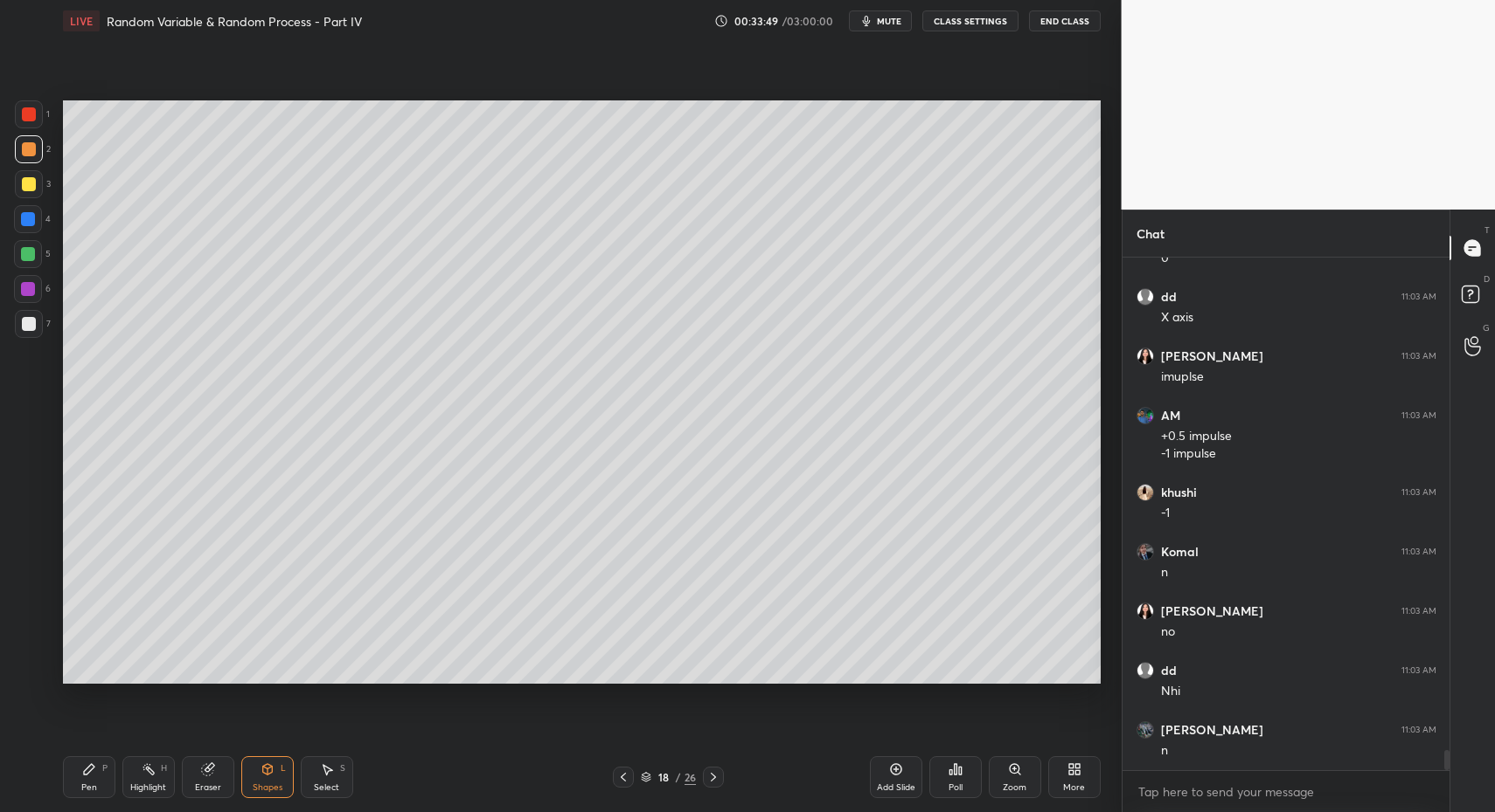
drag, startPoint x: 83, startPoint y: 789, endPoint x: 97, endPoint y: 775, distance: 19.8
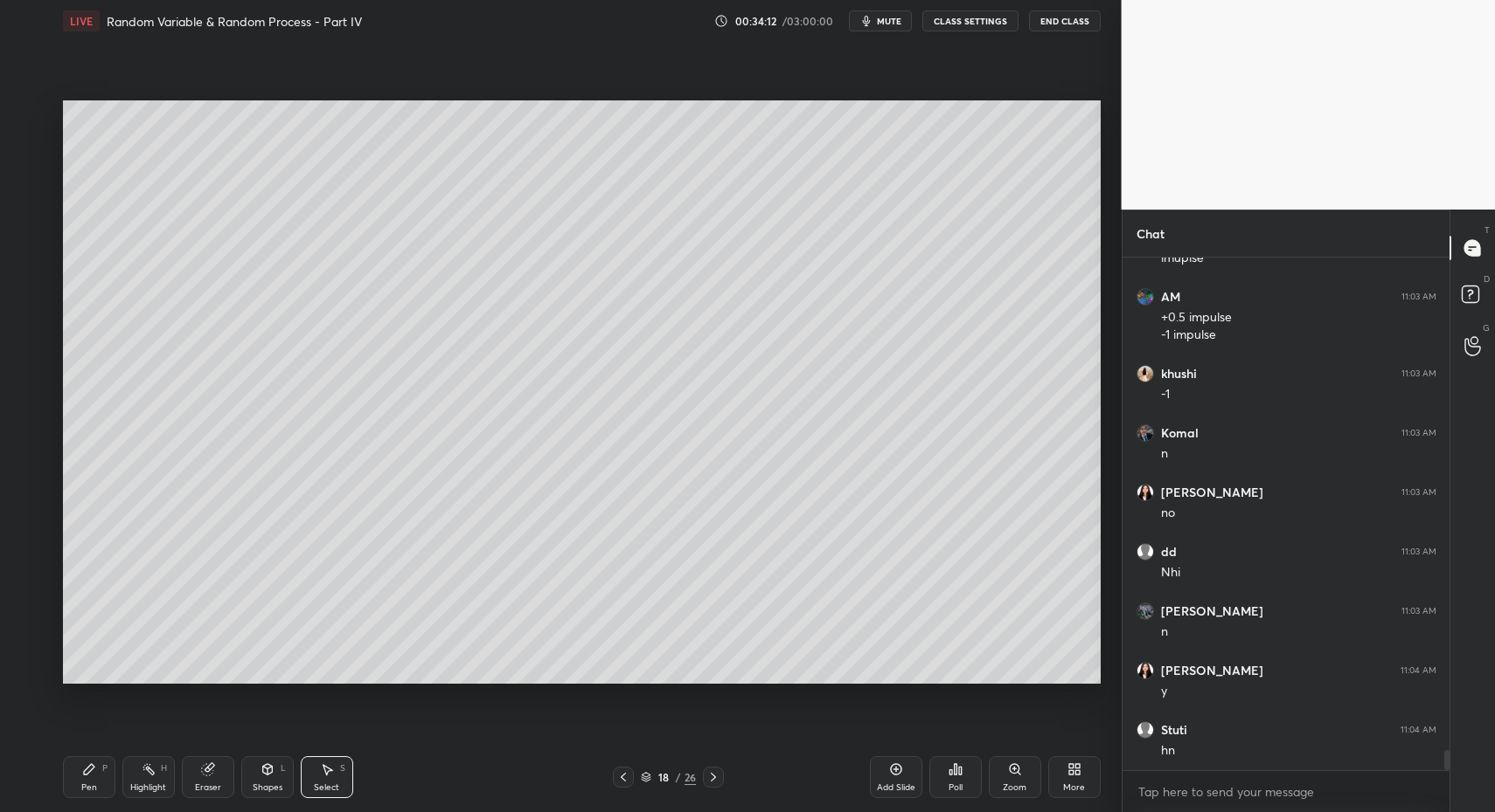
scroll to position [12650, 0]
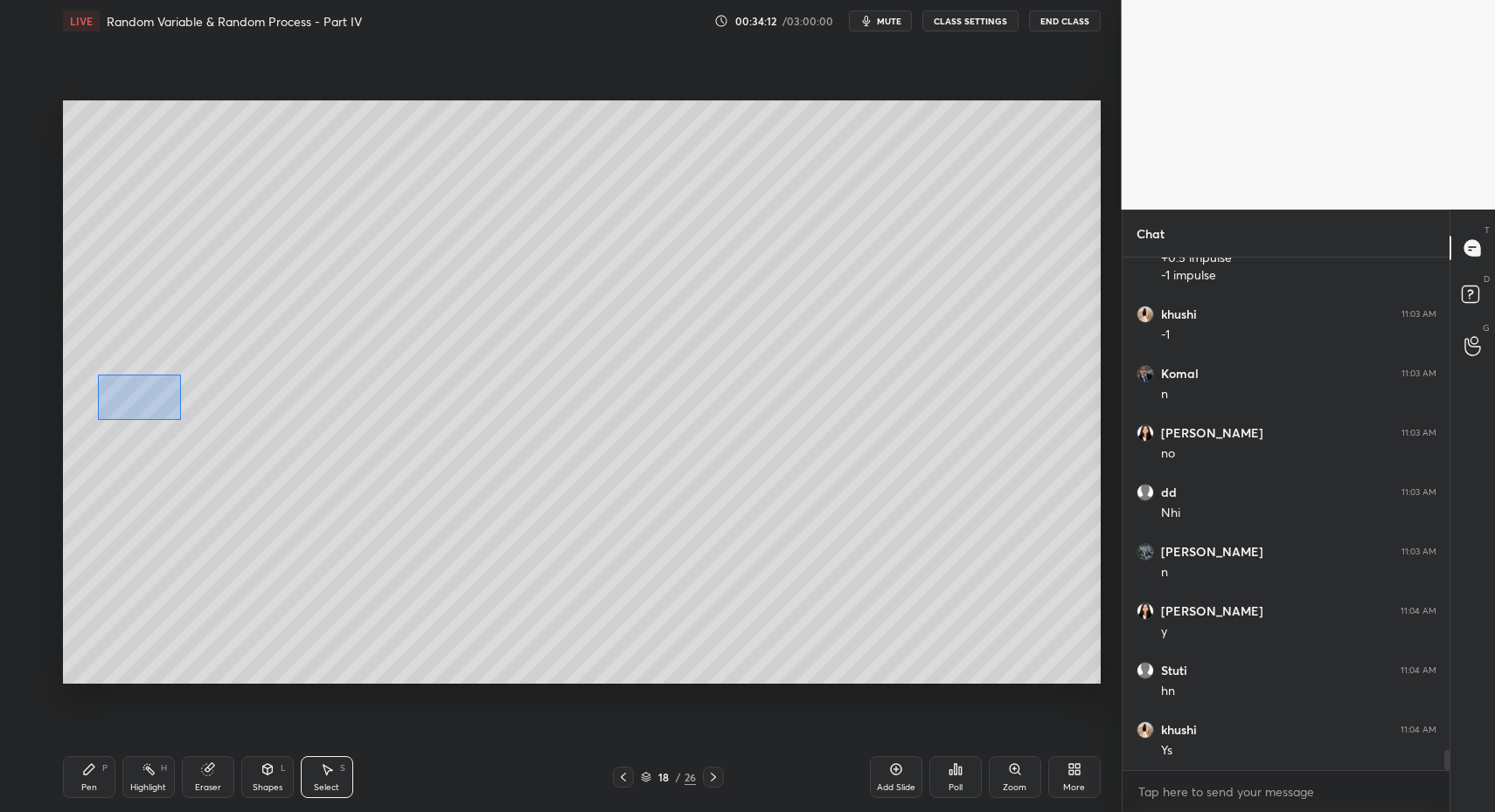
drag, startPoint x: 98, startPoint y: 374, endPoint x: 184, endPoint y: 428, distance: 101.5
drag, startPoint x: 111, startPoint y: 414, endPoint x: 136, endPoint y: 403, distance: 27.3
drag, startPoint x: 141, startPoint y: 397, endPoint x: 165, endPoint y: 443, distance: 51.9
drag, startPoint x: 145, startPoint y: 106, endPoint x: 209, endPoint y: 142, distance: 73.4
drag, startPoint x: 148, startPoint y: 139, endPoint x: 160, endPoint y: 130, distance: 15.0
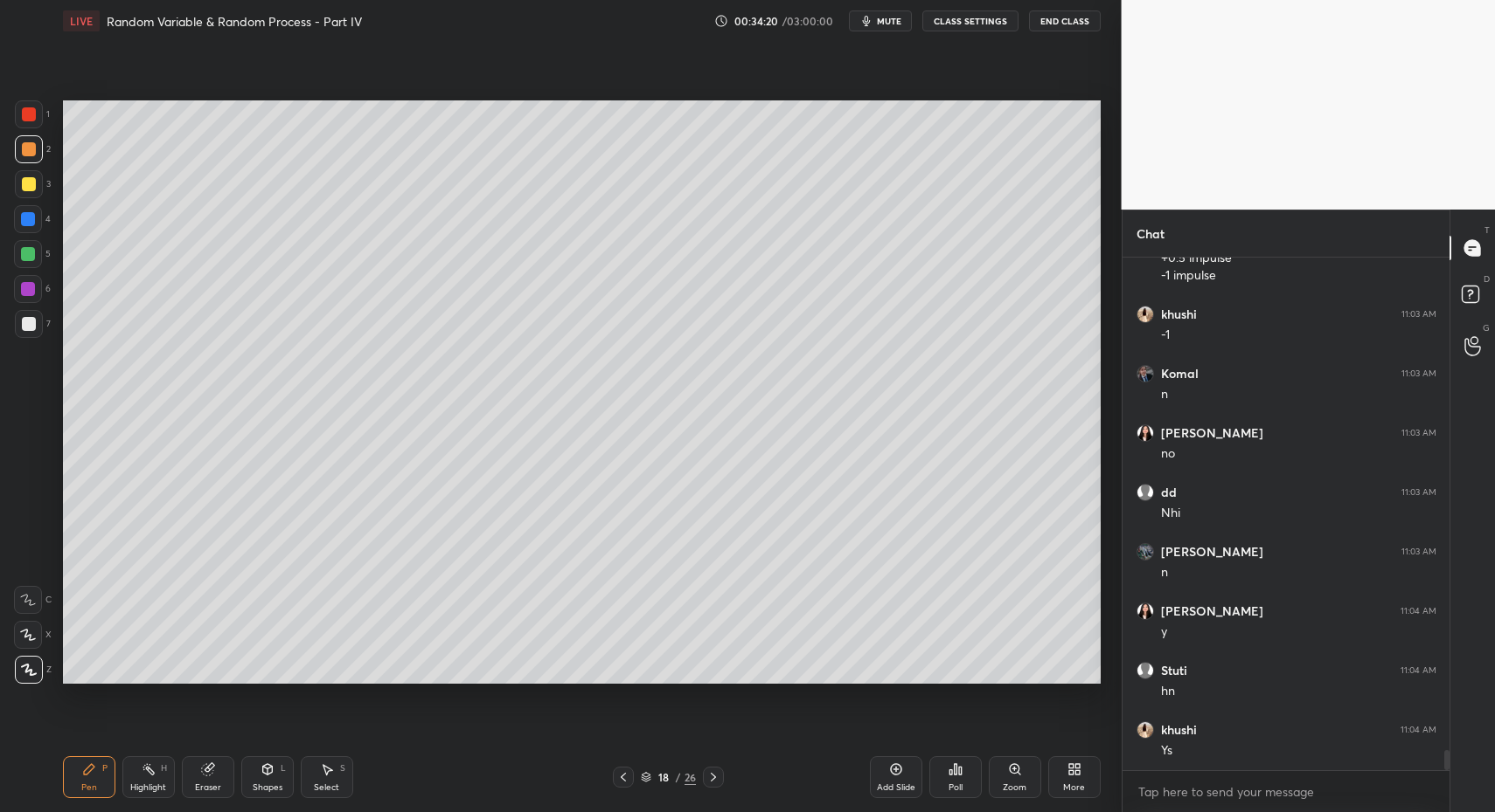
drag, startPoint x: 26, startPoint y: 328, endPoint x: 11, endPoint y: 335, distance: 16.6
drag, startPoint x: 264, startPoint y: 773, endPoint x: 251, endPoint y: 748, distance: 28.2
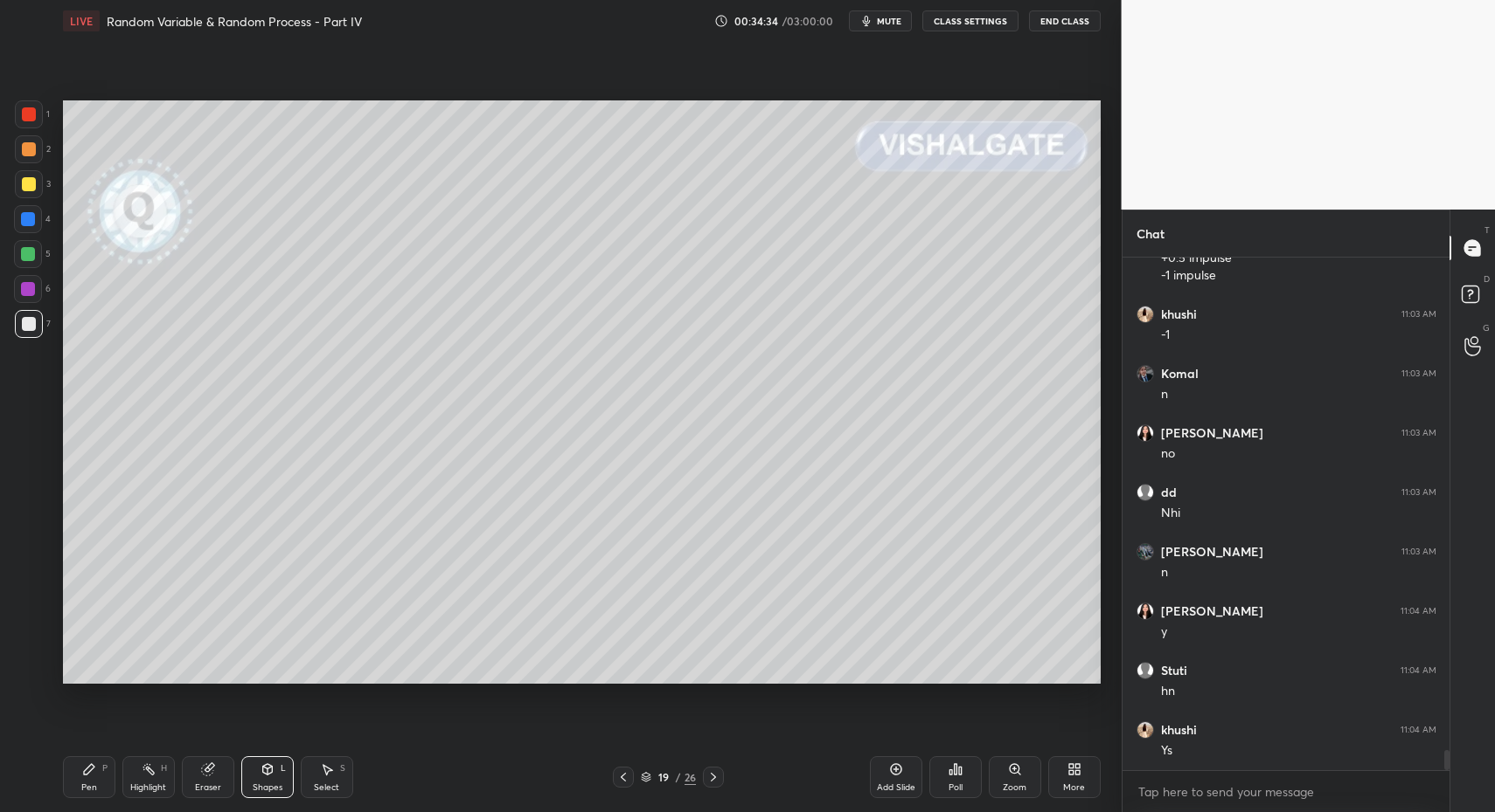
drag, startPoint x: 96, startPoint y: 783, endPoint x: 102, endPoint y: 771, distance: 13.4
drag, startPoint x: 32, startPoint y: 181, endPoint x: 51, endPoint y: 230, distance: 52.6
drag, startPoint x: 317, startPoint y: 785, endPoint x: 310, endPoint y: 690, distance: 95.3
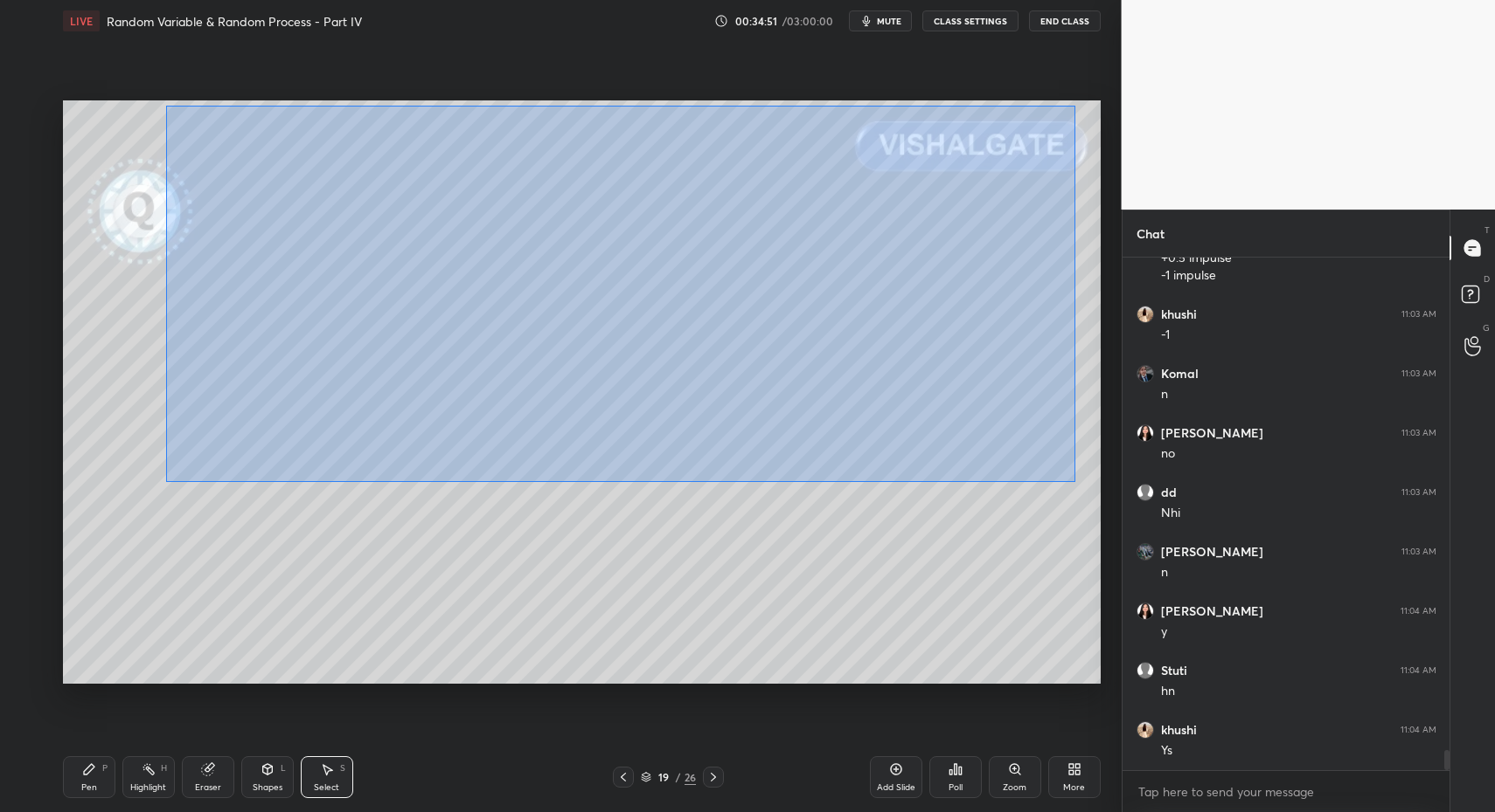
drag, startPoint x: 263, startPoint y: 166, endPoint x: 905, endPoint y: 353, distance: 668.7
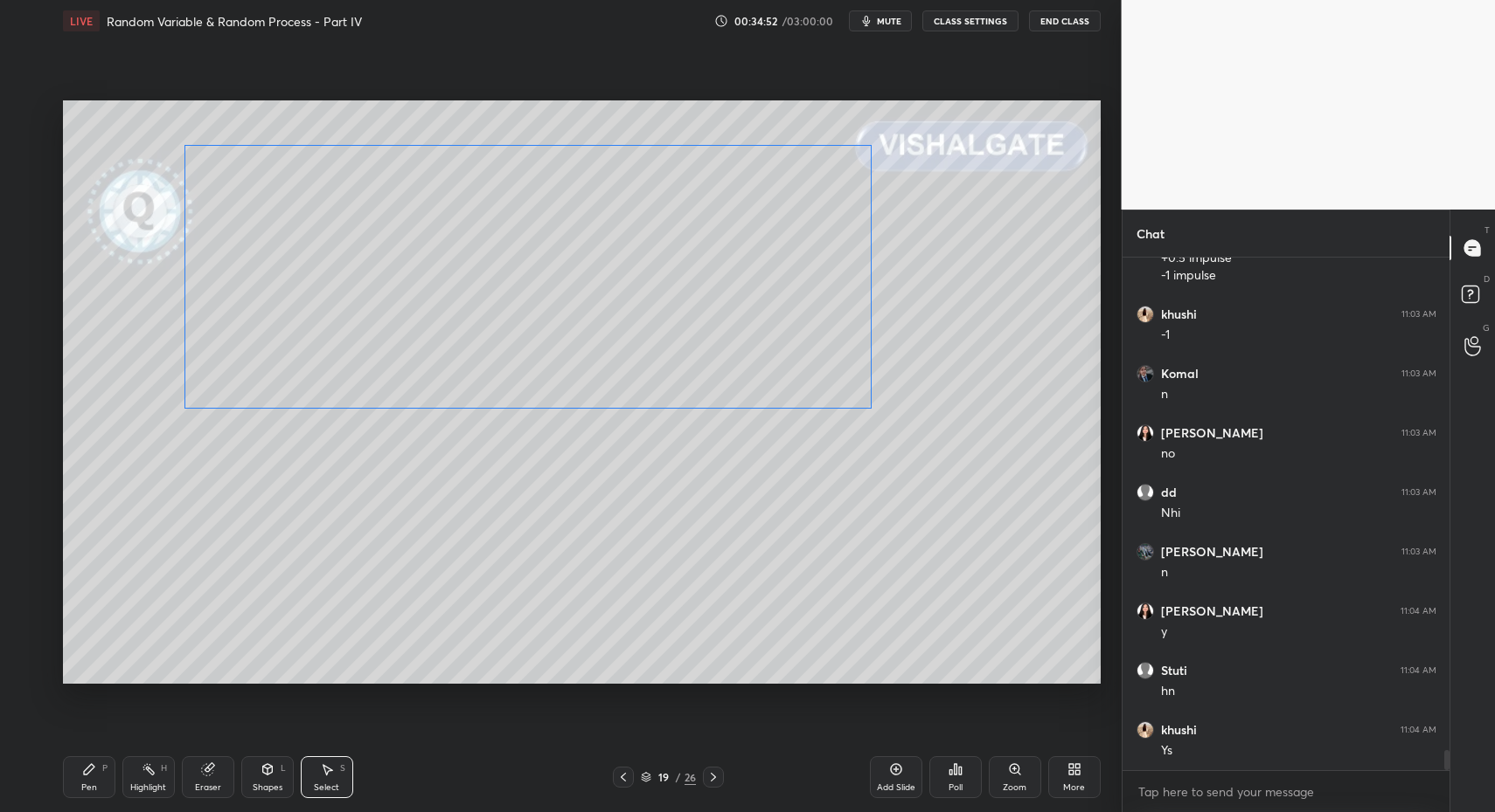
drag, startPoint x: 728, startPoint y: 317, endPoint x: 705, endPoint y: 331, distance: 26.9
drag, startPoint x: 252, startPoint y: 186, endPoint x: 296, endPoint y: 261, distance: 87.0
drag, startPoint x: 181, startPoint y: 133, endPoint x: 288, endPoint y: 274, distance: 177.0
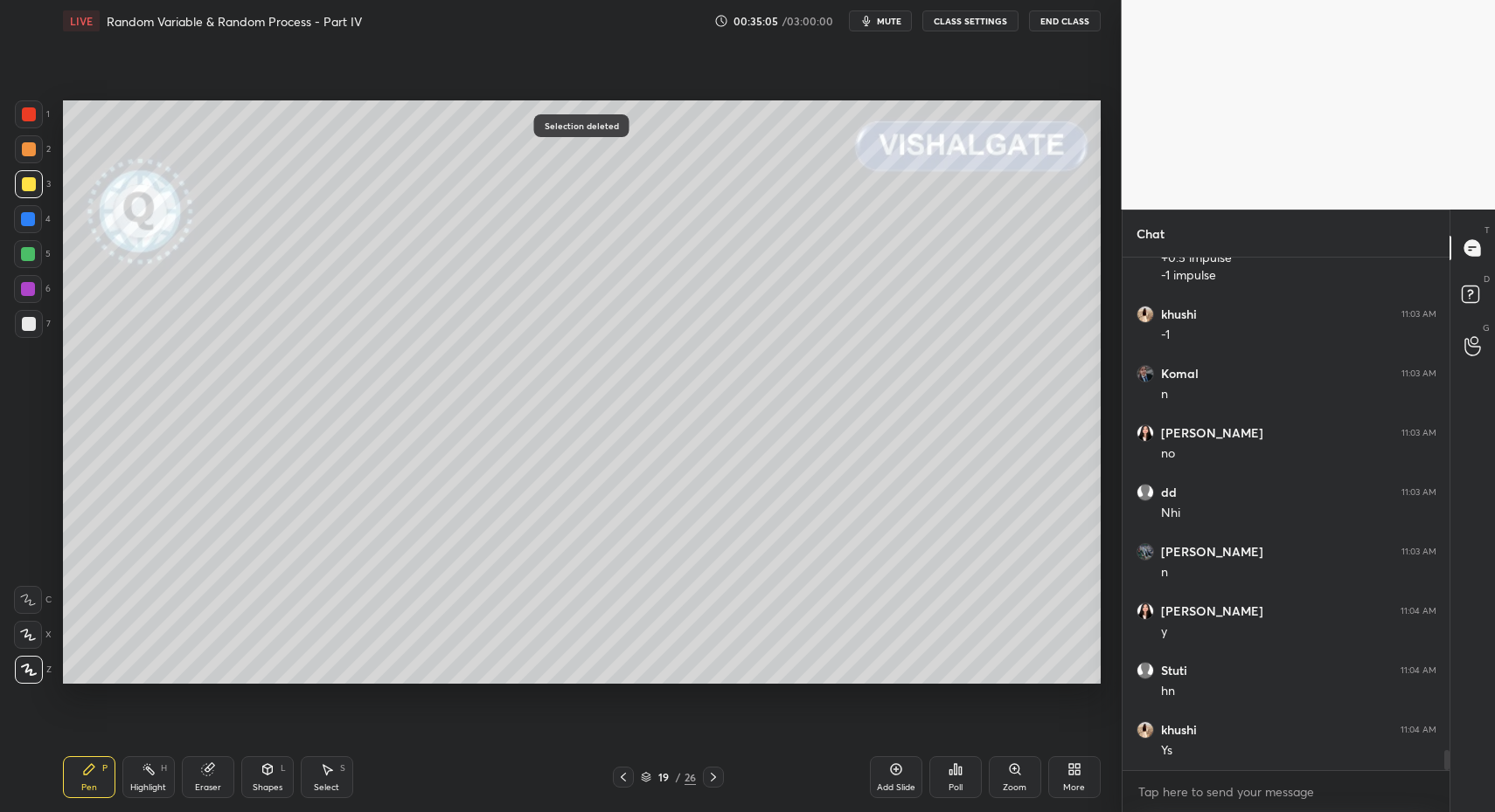
drag, startPoint x: 87, startPoint y: 779, endPoint x: 82, endPoint y: 720, distance: 59.2
drag, startPoint x: 338, startPoint y: 747, endPoint x: 324, endPoint y: 783, distance: 38.6
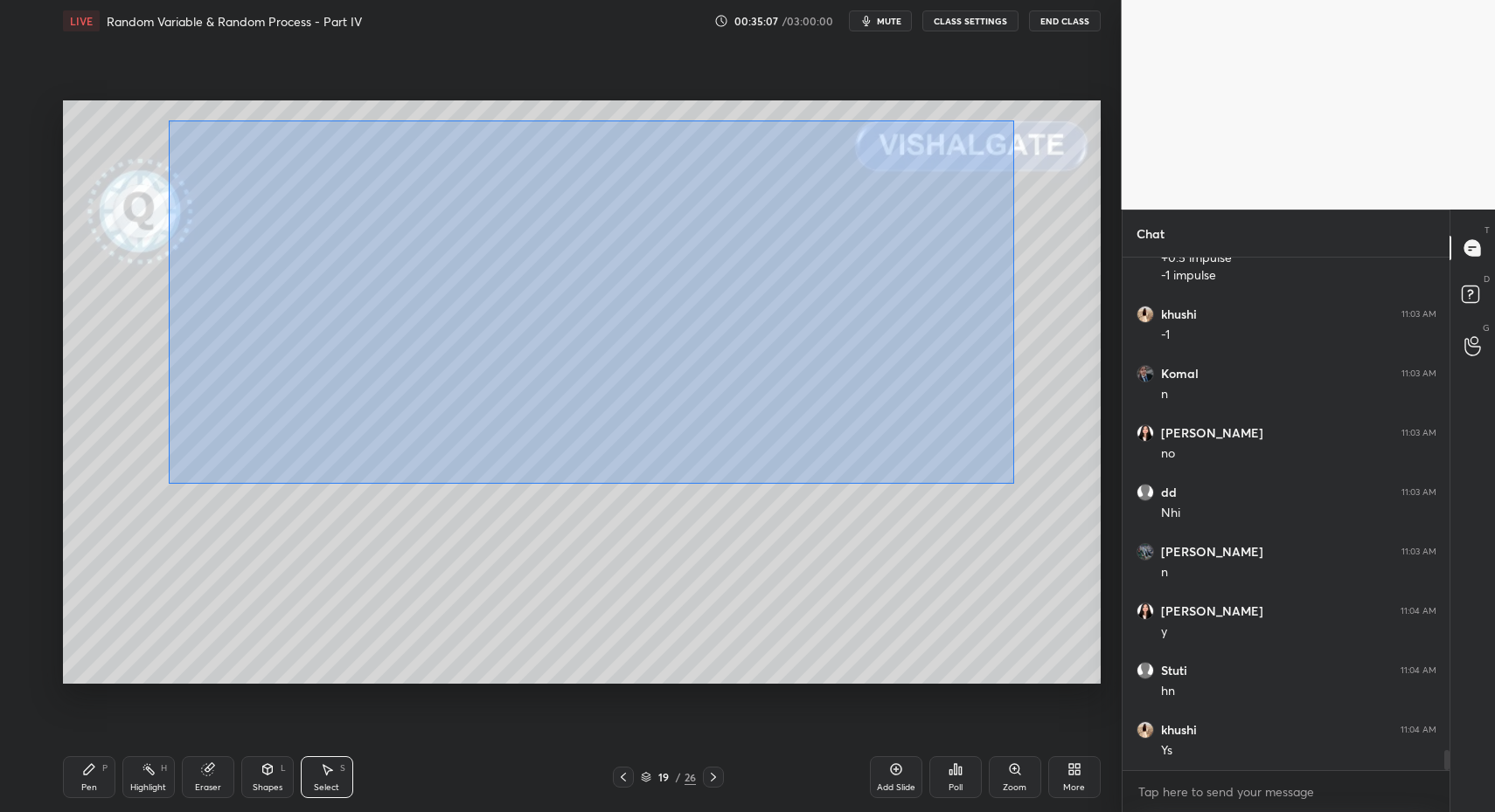
drag, startPoint x: 169, startPoint y: 121, endPoint x: 979, endPoint y: 455, distance: 876.2
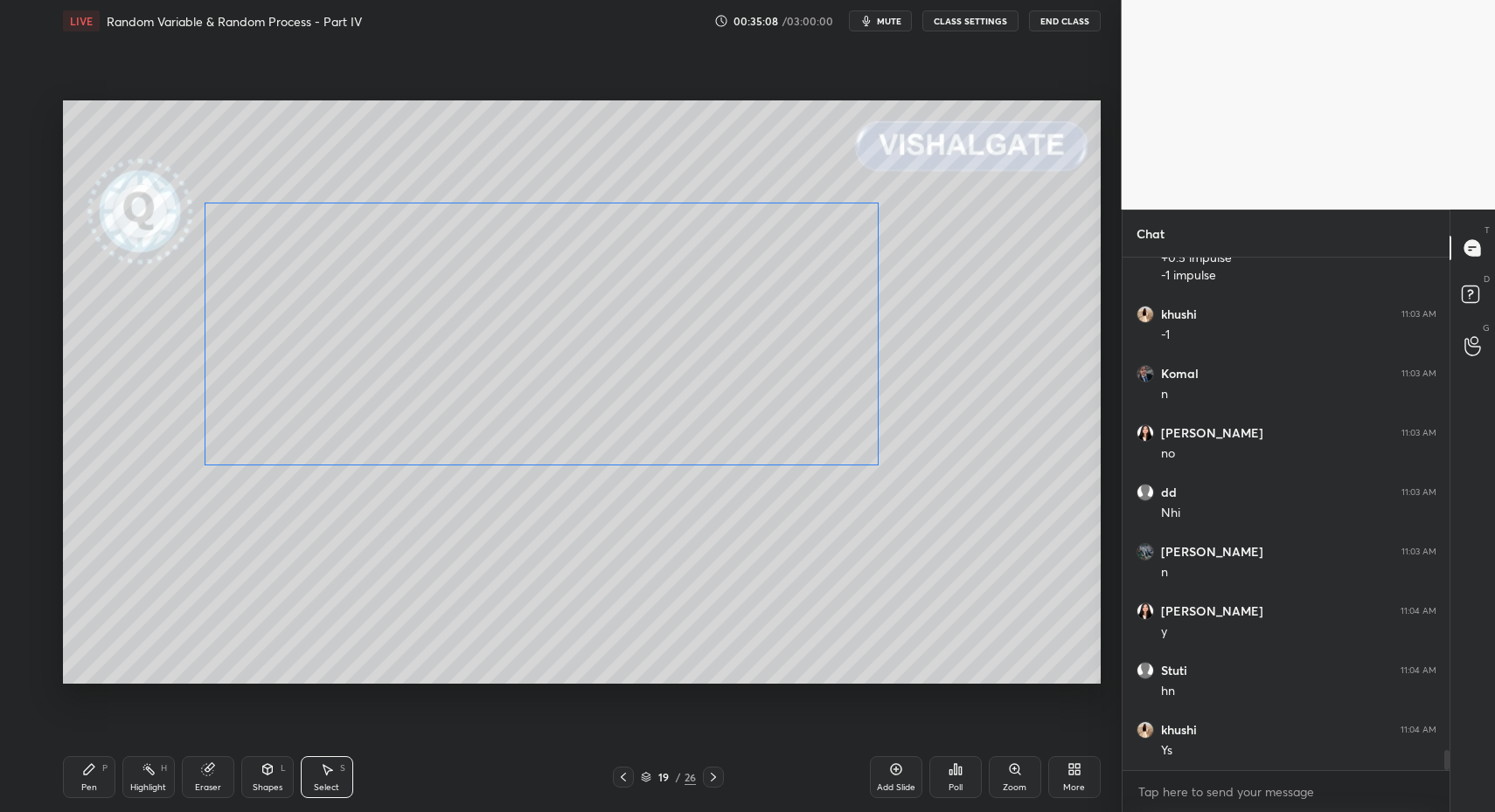
drag, startPoint x: 773, startPoint y: 322, endPoint x: 656, endPoint y: 459, distance: 180.2
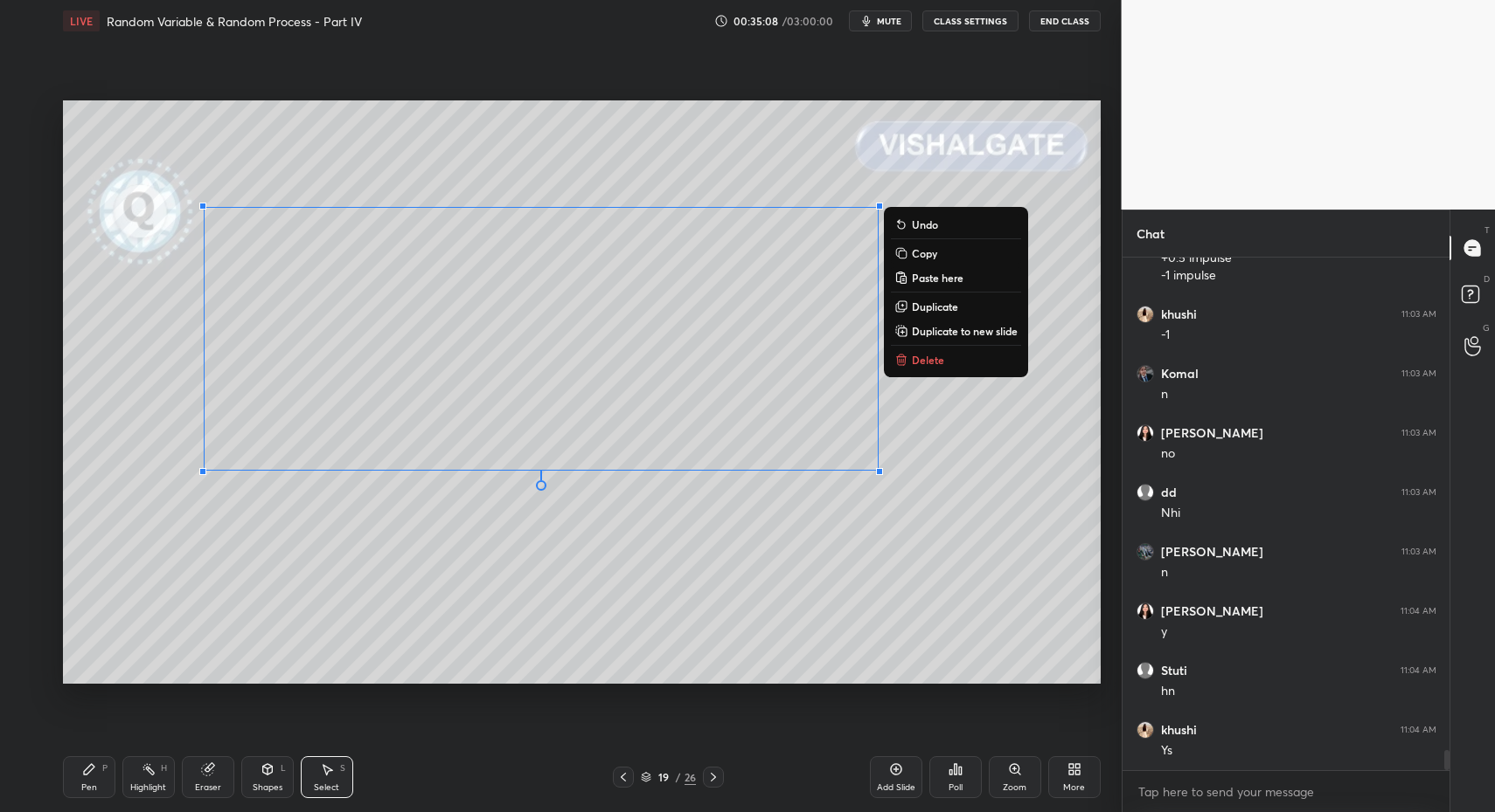
drag, startPoint x: 78, startPoint y: 791, endPoint x: 83, endPoint y: 773, distance: 18.7
drag, startPoint x: 83, startPoint y: 773, endPoint x: 89, endPoint y: 694, distance: 79.2
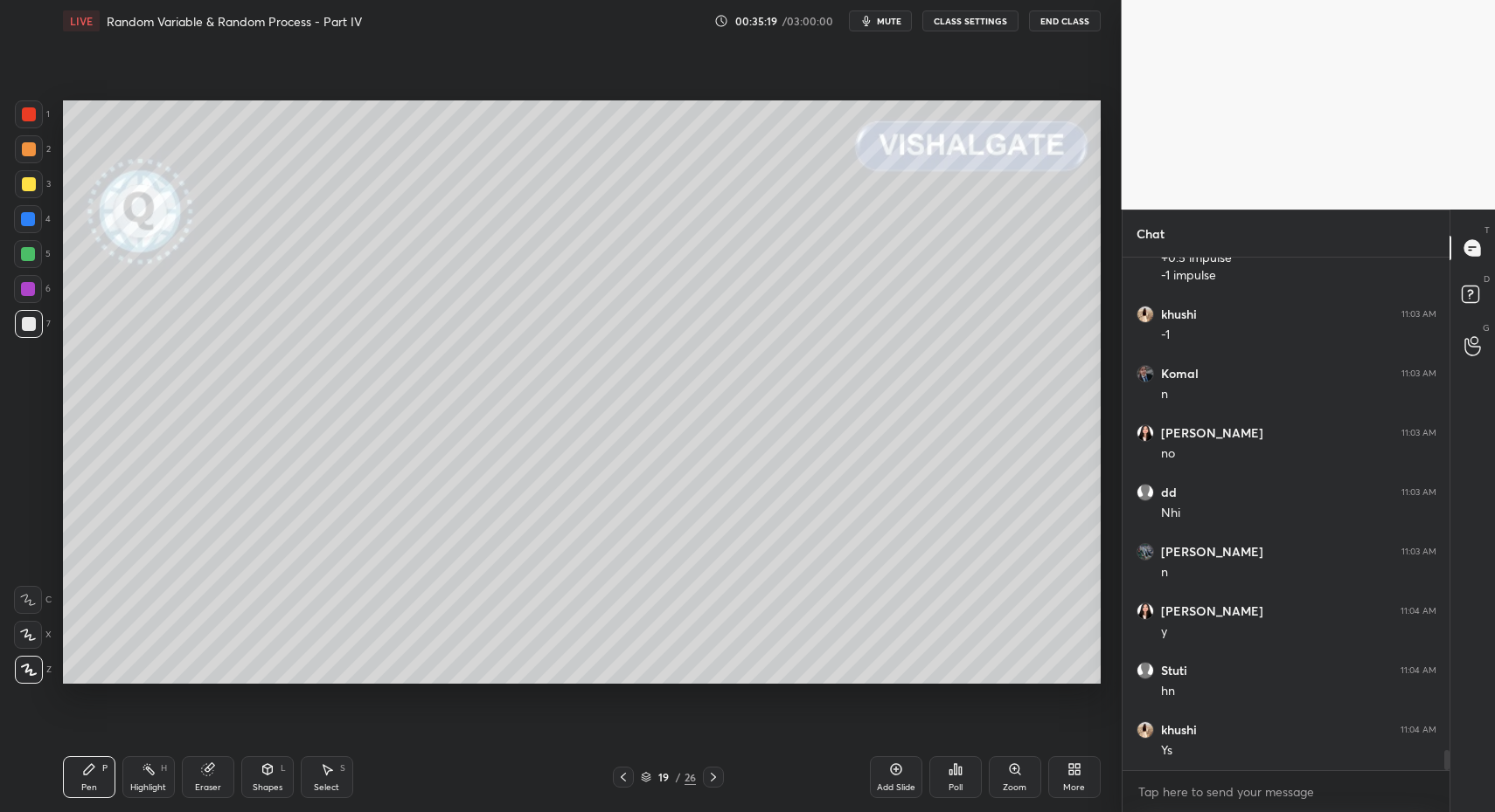
drag, startPoint x: 88, startPoint y: 769, endPoint x: 110, endPoint y: 692, distance: 80.1
drag, startPoint x: 28, startPoint y: 113, endPoint x: 4, endPoint y: 150, distance: 44.1
drag, startPoint x: 30, startPoint y: 580, endPoint x: 33, endPoint y: 593, distance: 13.3
drag, startPoint x: 97, startPoint y: 784, endPoint x: 90, endPoint y: 705, distance: 79.3
drag, startPoint x: 279, startPoint y: 787, endPoint x: 257, endPoint y: 749, distance: 43.9
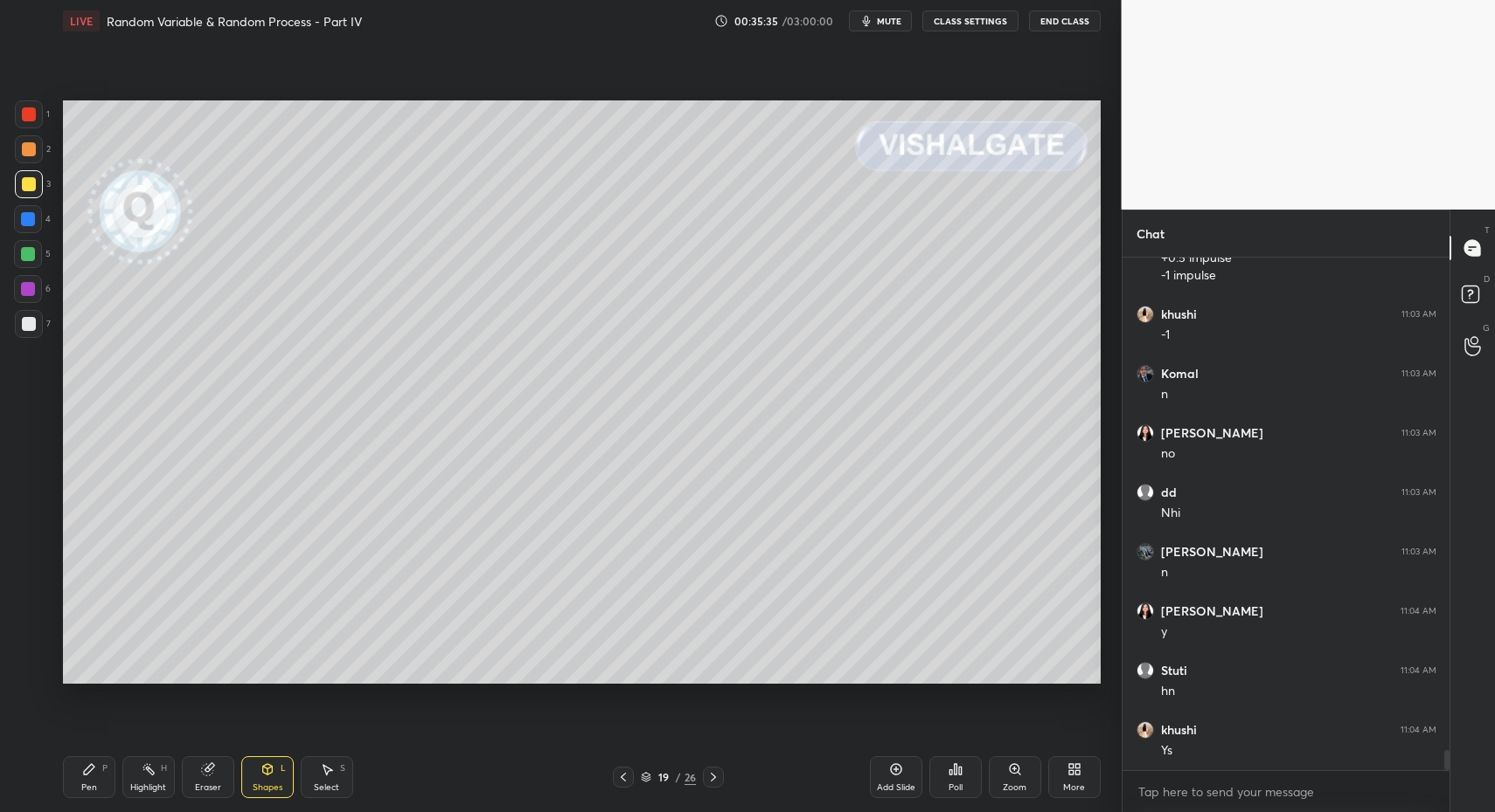
drag, startPoint x: 100, startPoint y: 784, endPoint x: 97, endPoint y: 714, distance: 70.1
drag, startPoint x: 31, startPoint y: 254, endPoint x: 32, endPoint y: 271, distance: 17.0
drag, startPoint x: 253, startPoint y: 777, endPoint x: 244, endPoint y: 750, distance: 28.5
drag, startPoint x: 90, startPoint y: 781, endPoint x: 89, endPoint y: 688, distance: 93.0
drag, startPoint x: 36, startPoint y: 660, endPoint x: 58, endPoint y: 631, distance: 36.4
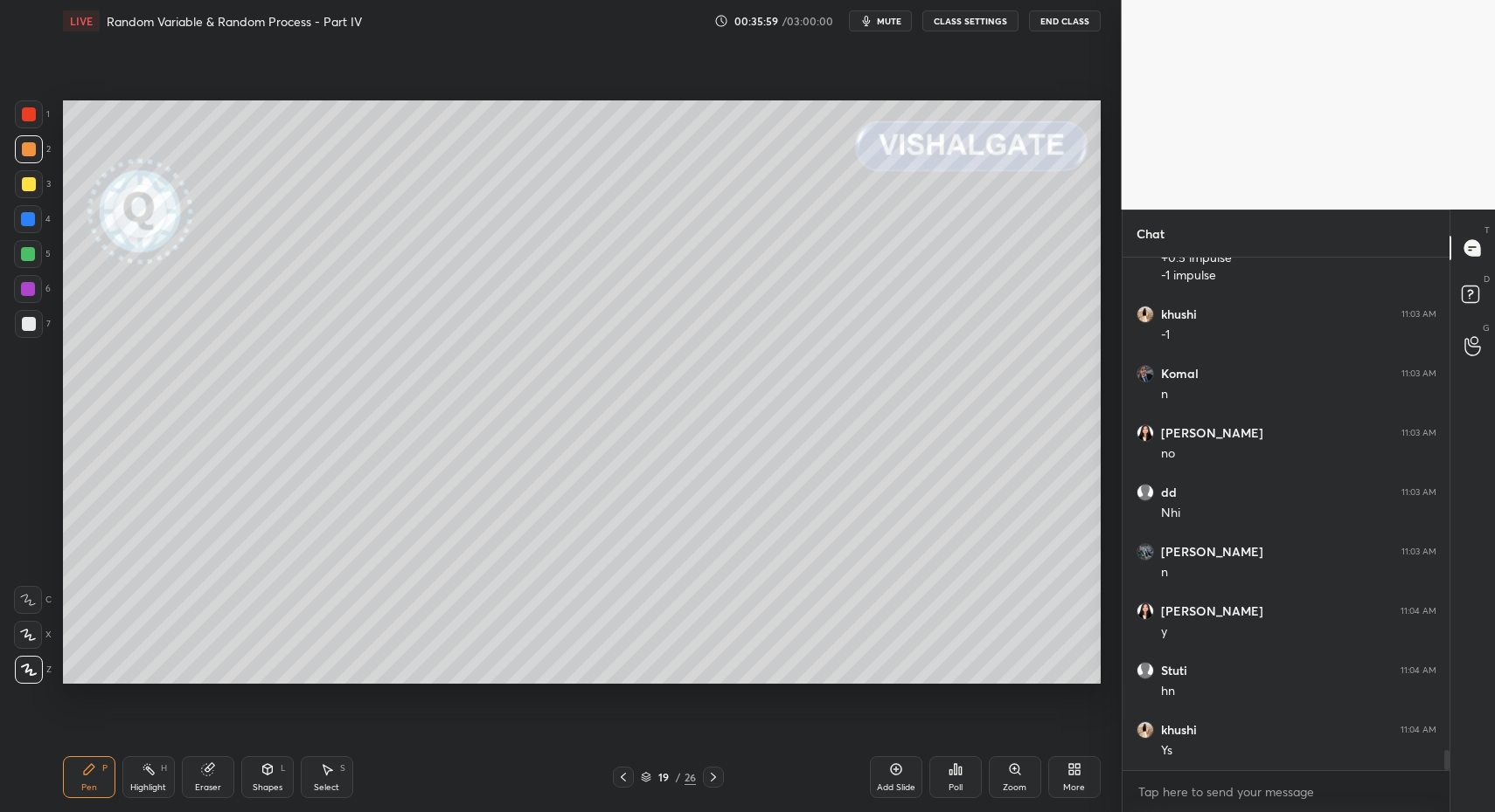
drag, startPoint x: 37, startPoint y: 211, endPoint x: 36, endPoint y: 220, distance: 9.1
drag, startPoint x: 97, startPoint y: 795, endPoint x: 124, endPoint y: 719, distance: 80.7
drag, startPoint x: 93, startPoint y: 784, endPoint x: 112, endPoint y: 696, distance: 90.0
drag, startPoint x: 20, startPoint y: 310, endPoint x: 20, endPoint y: 323, distance: 13.0
drag, startPoint x: 20, startPoint y: 325, endPoint x: 50, endPoint y: 313, distance: 32.3
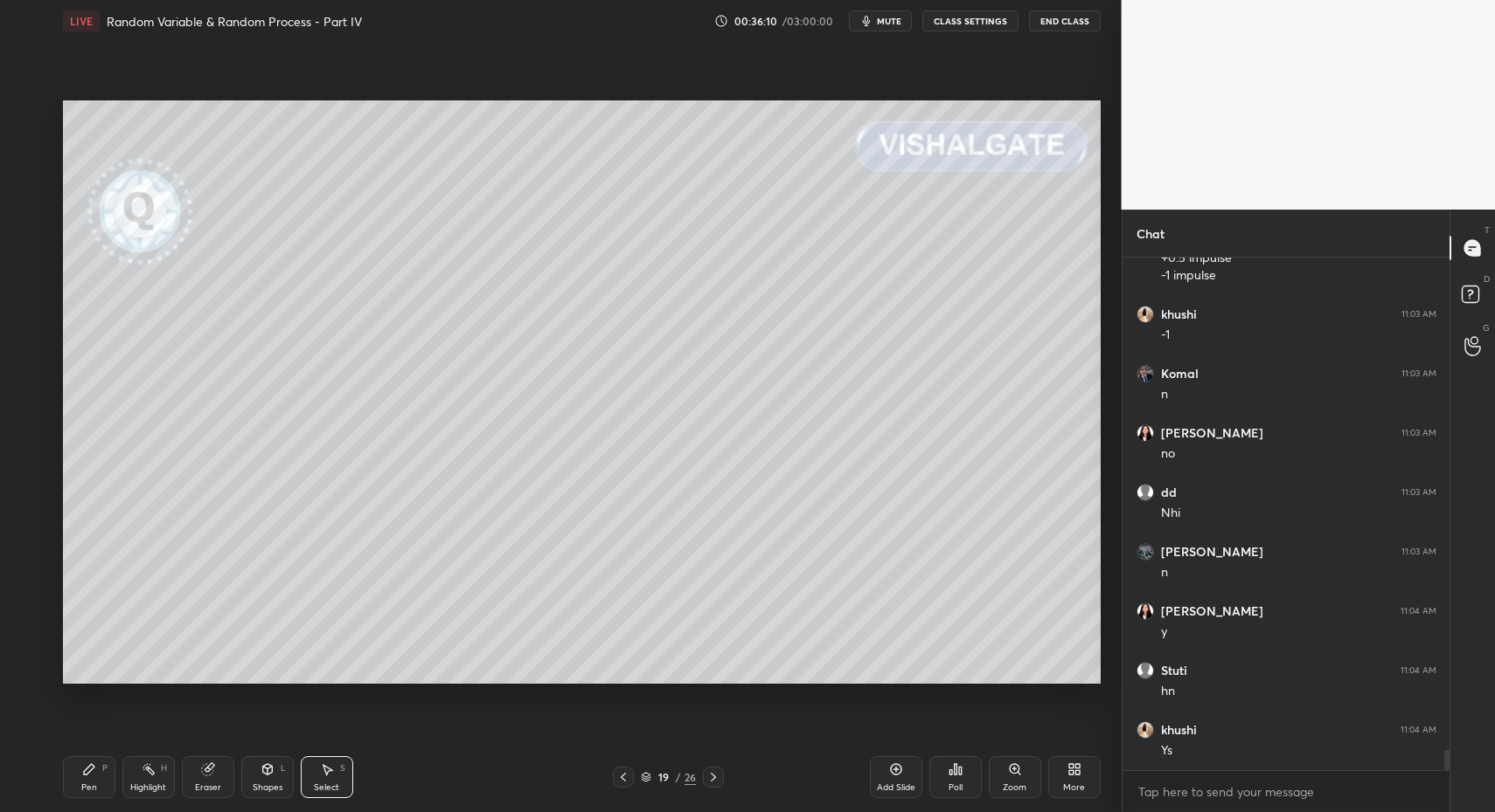
drag, startPoint x: 310, startPoint y: 788, endPoint x: 313, endPoint y: 671, distance: 117.0
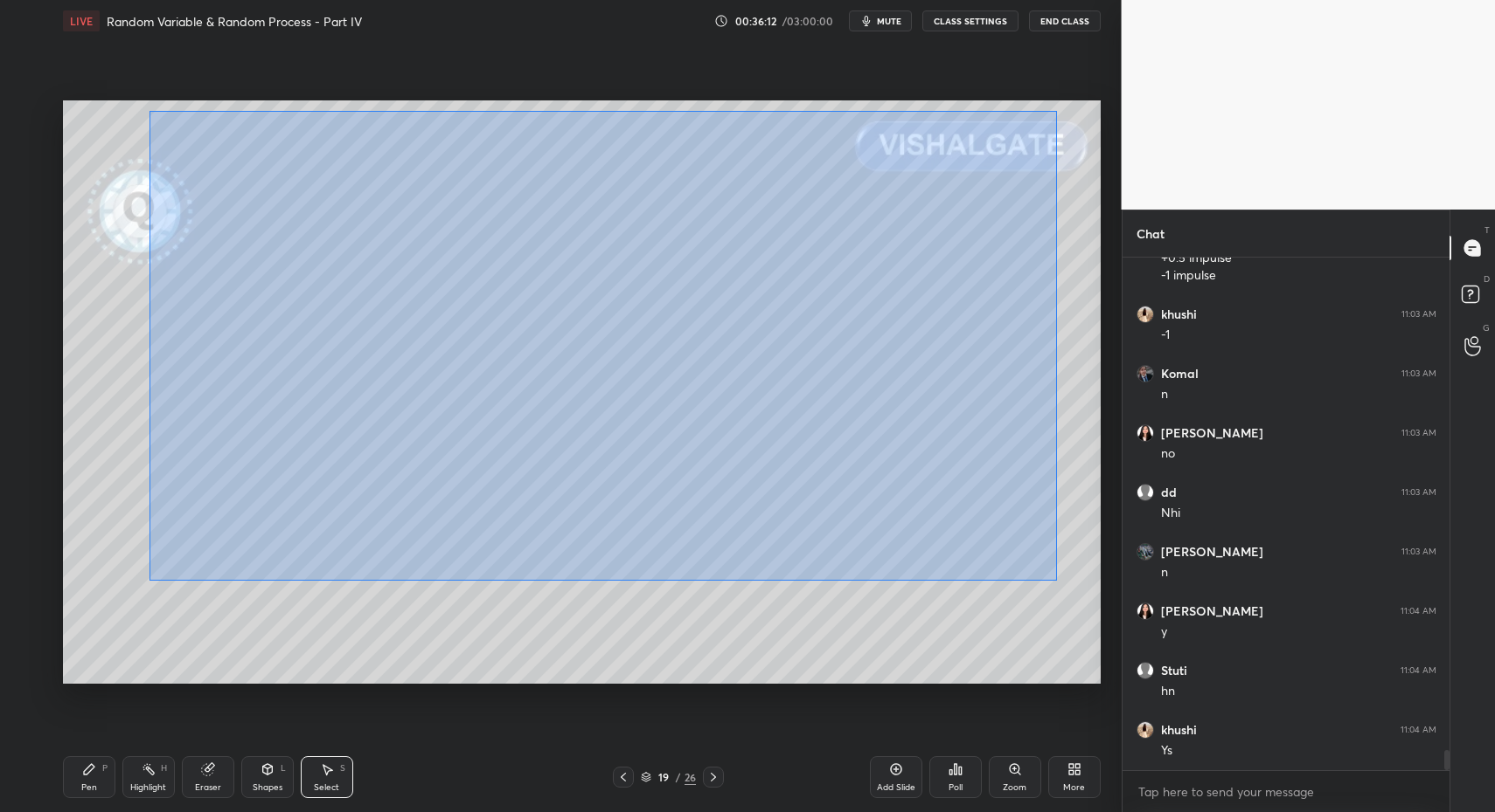
drag, startPoint x: 150, startPoint y: 111, endPoint x: 1046, endPoint y: 575, distance: 1009.0
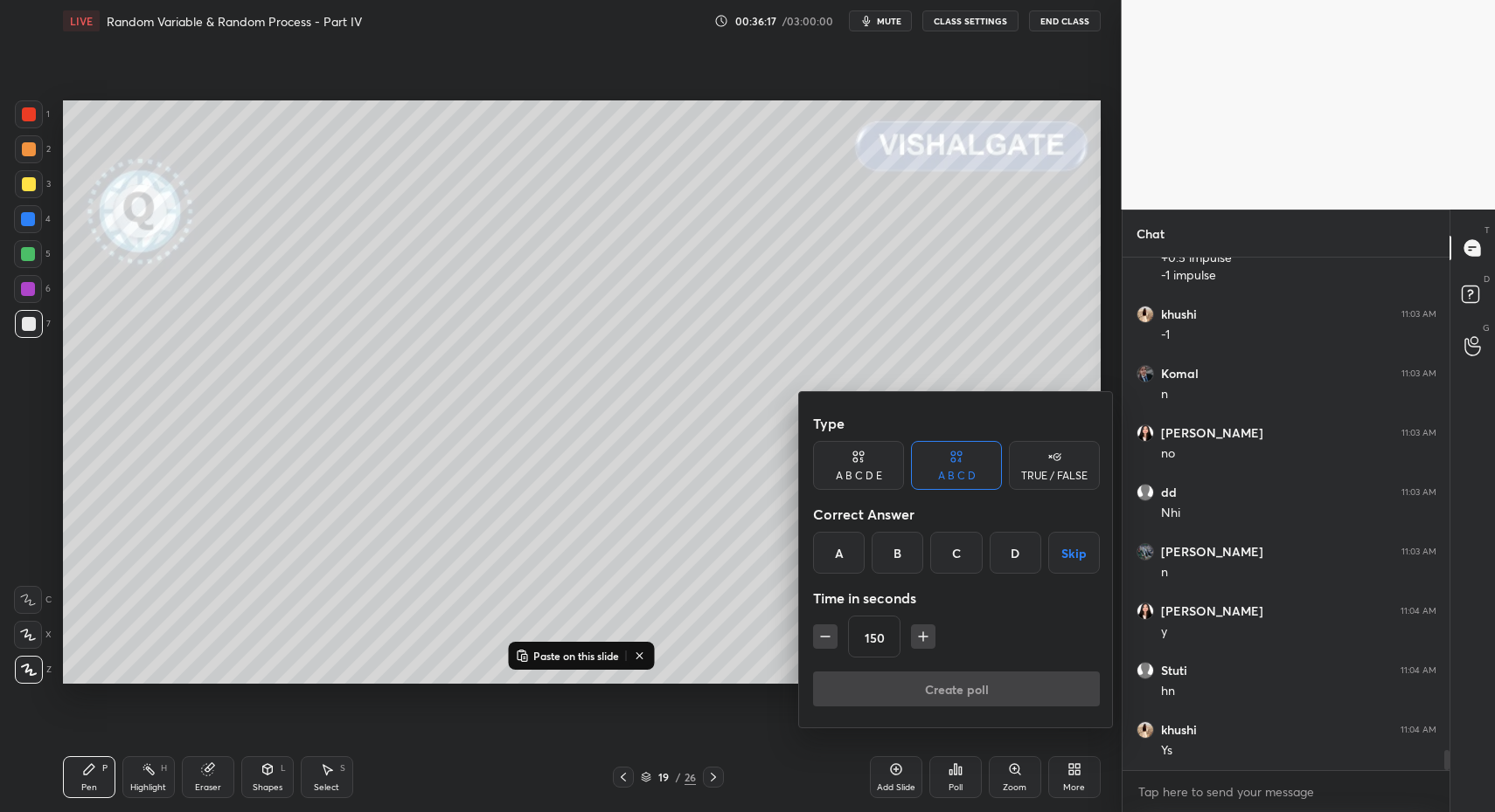
drag, startPoint x: 833, startPoint y: 649, endPoint x: 827, endPoint y: 639, distance: 11.7
drag, startPoint x: 827, startPoint y: 636, endPoint x: 899, endPoint y: 609, distance: 76.9
type input "45"
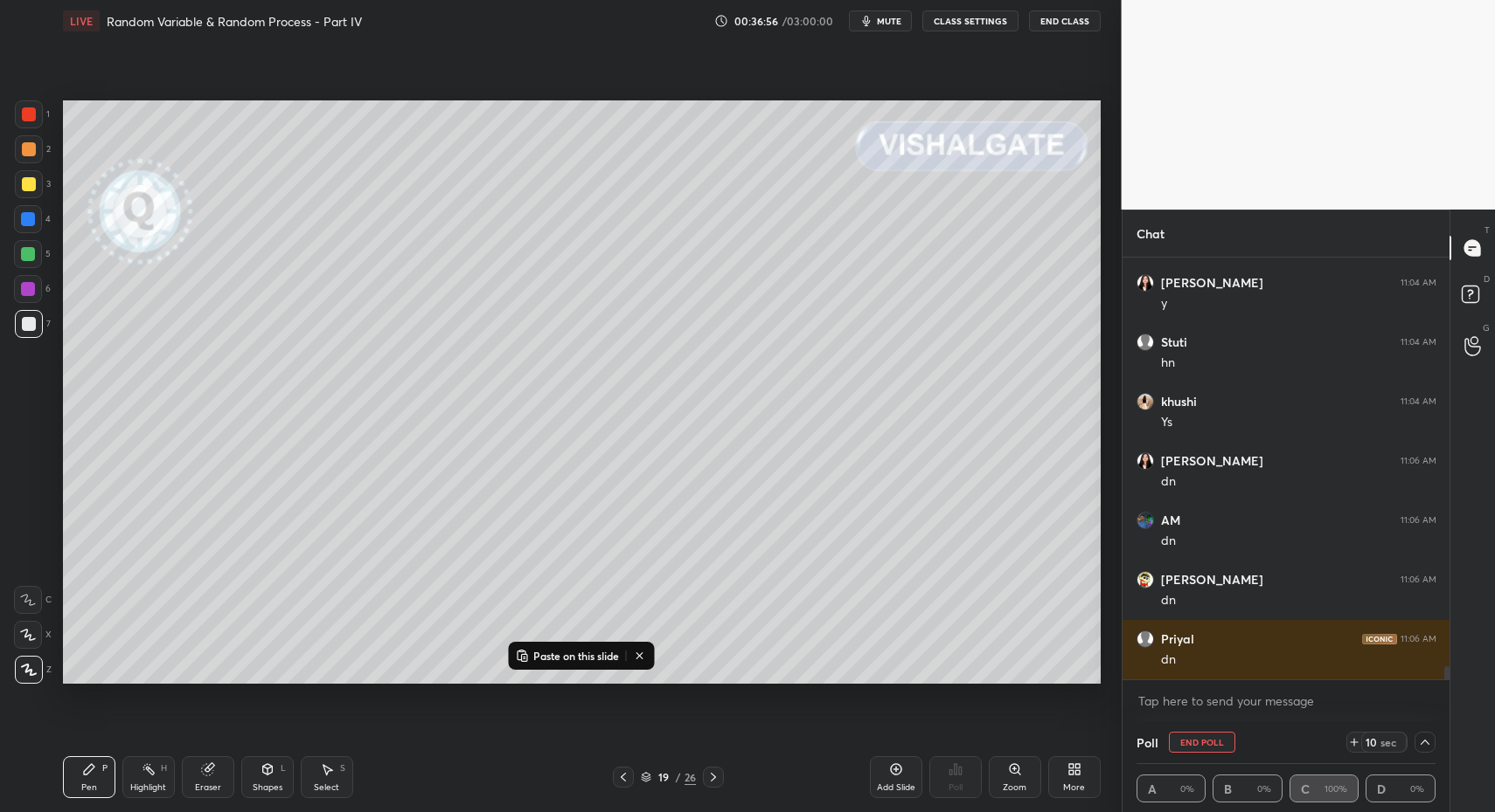
scroll to position [13038, 0]
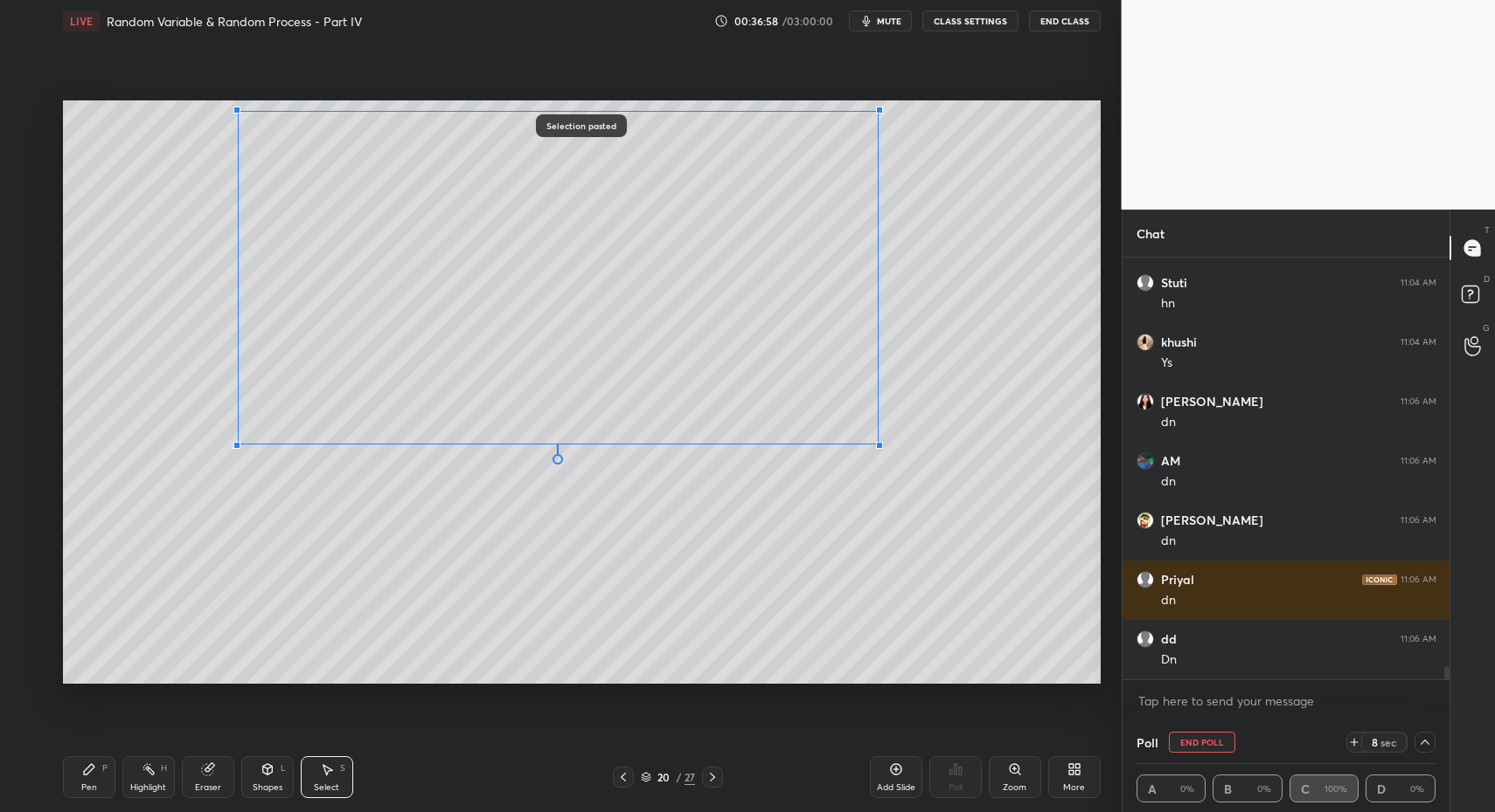
drag, startPoint x: 207, startPoint y: 490, endPoint x: 258, endPoint y: 421, distance: 85.8
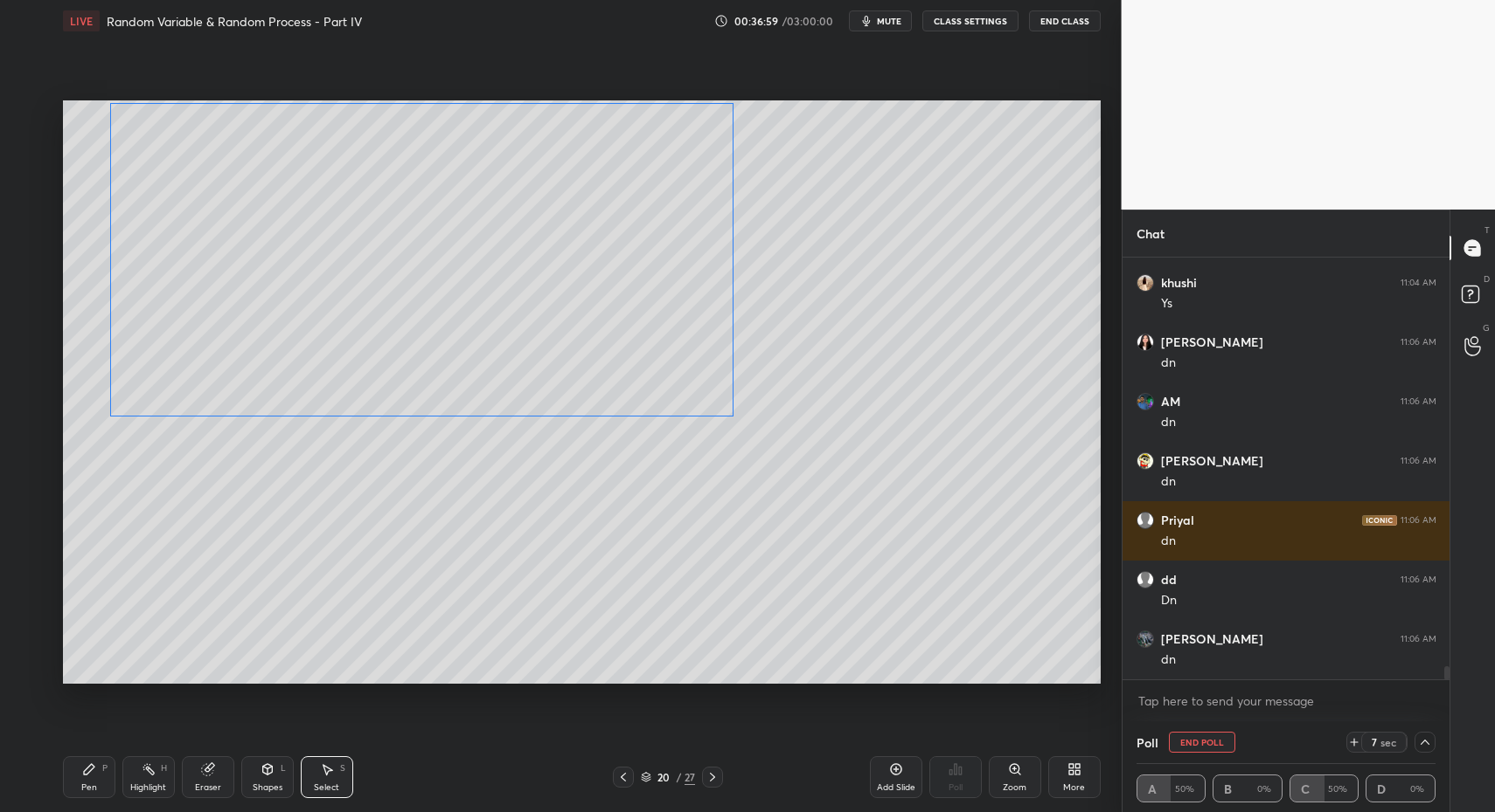
drag, startPoint x: 287, startPoint y: 401, endPoint x: 146, endPoint y: 392, distance: 141.3
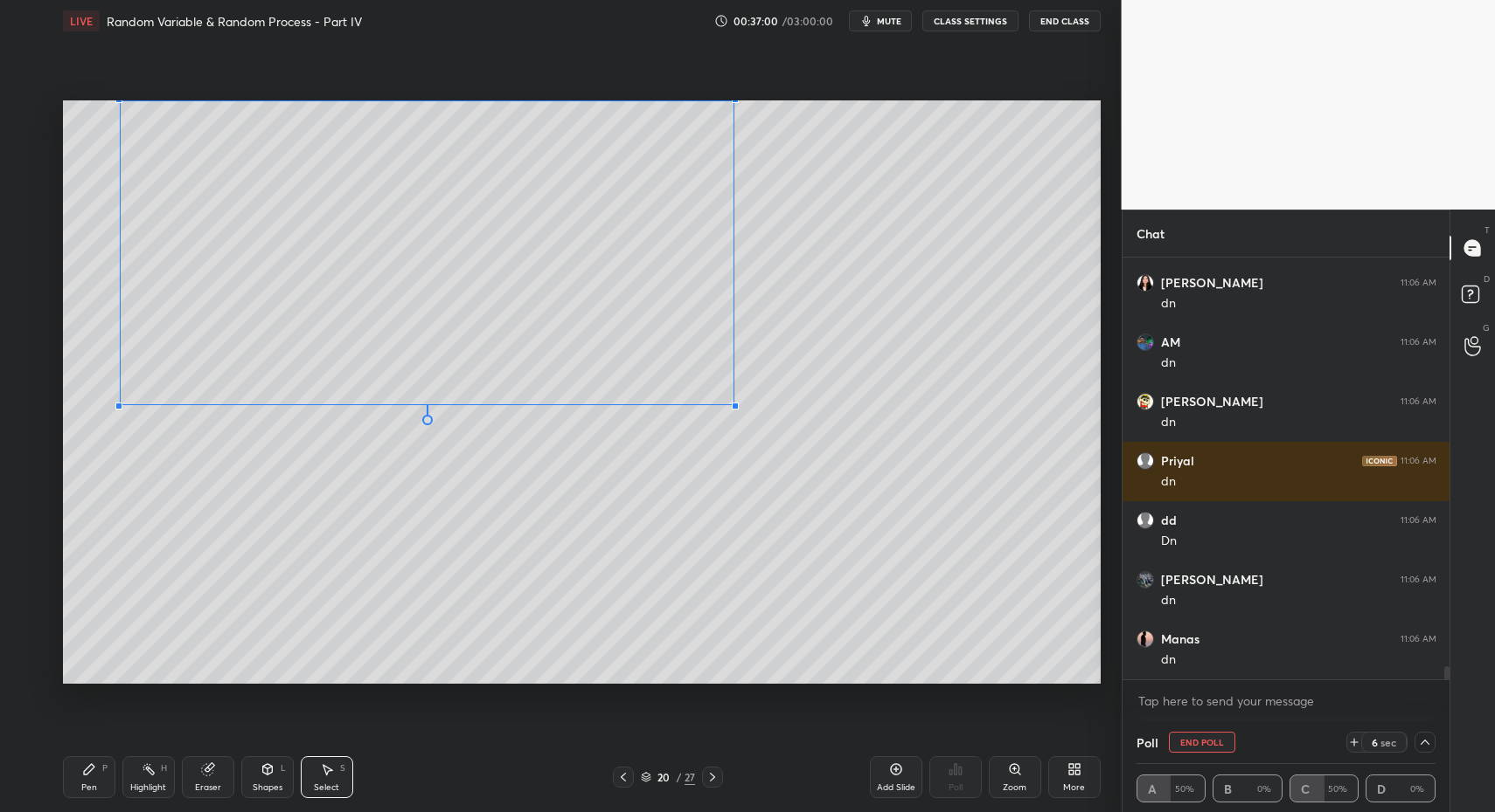
drag, startPoint x: 107, startPoint y: 415, endPoint x: 127, endPoint y: 398, distance: 26.2
drag, startPoint x: 143, startPoint y: 391, endPoint x: 140, endPoint y: 560, distance: 169.0
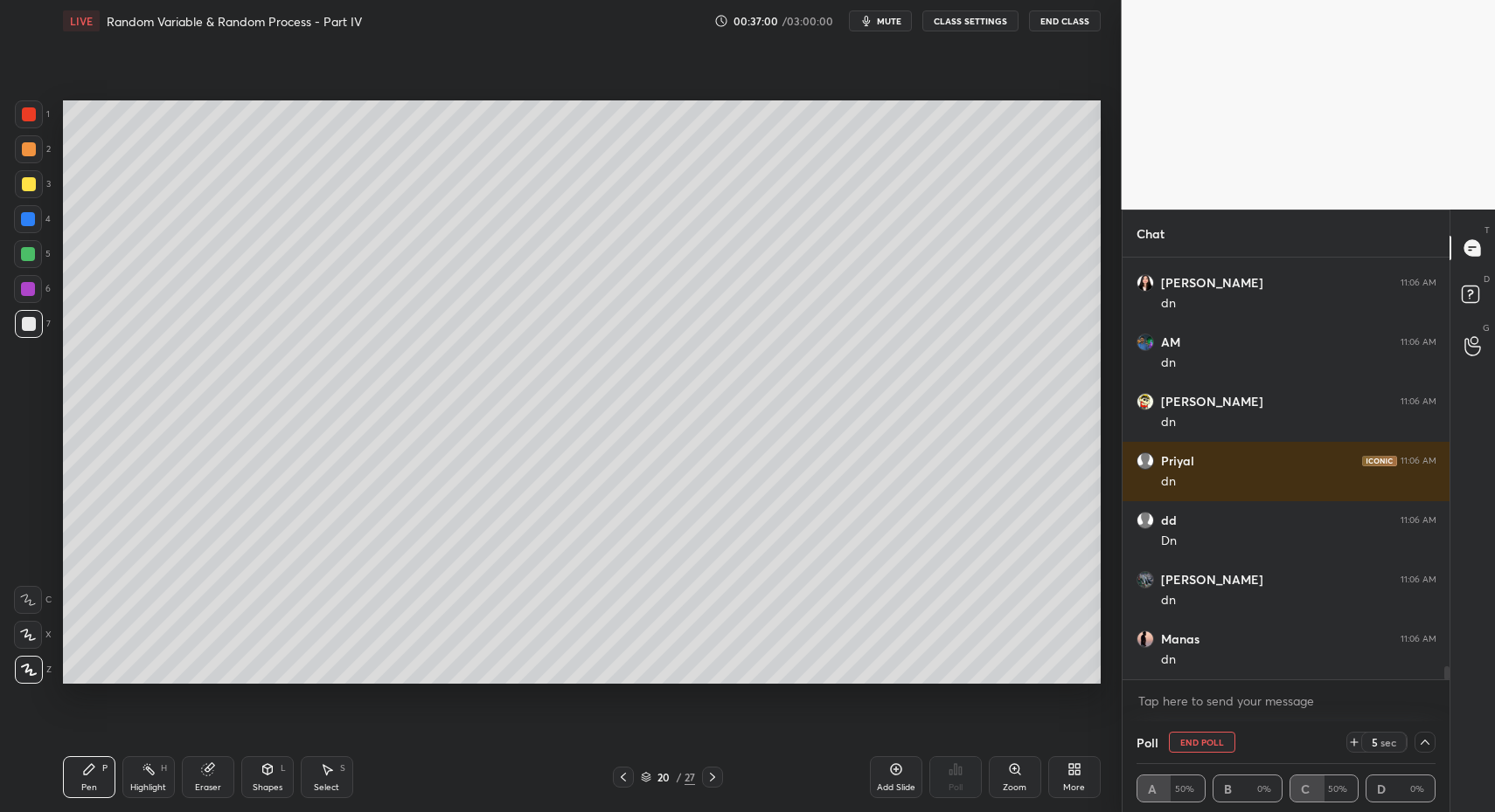
drag, startPoint x: 90, startPoint y: 785, endPoint x: 95, endPoint y: 702, distance: 83.2
drag, startPoint x: 270, startPoint y: 782, endPoint x: 266, endPoint y: 757, distance: 25.3
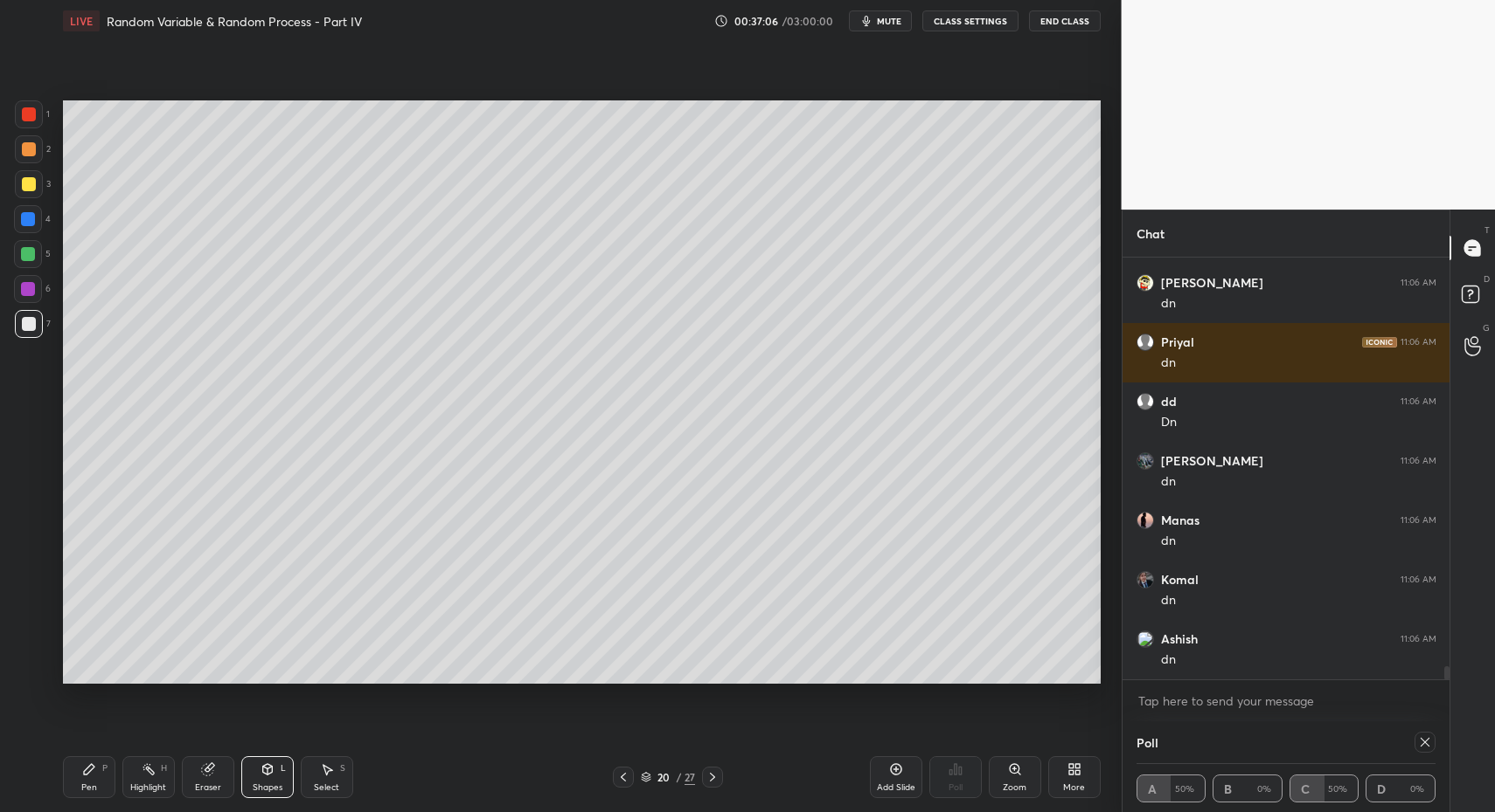
scroll to position [13335, 0]
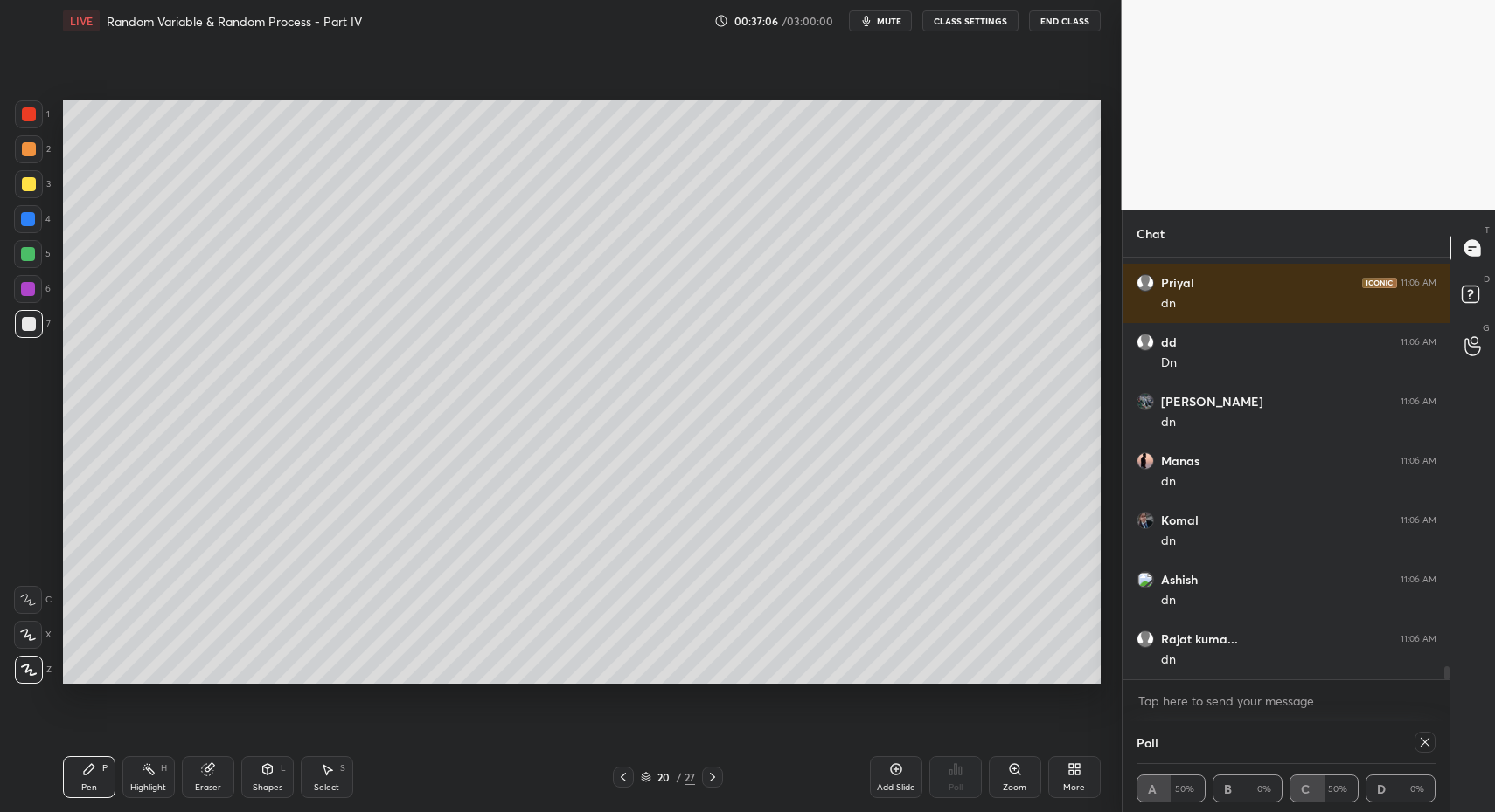
drag, startPoint x: 73, startPoint y: 791, endPoint x: 82, endPoint y: 764, distance: 28.5
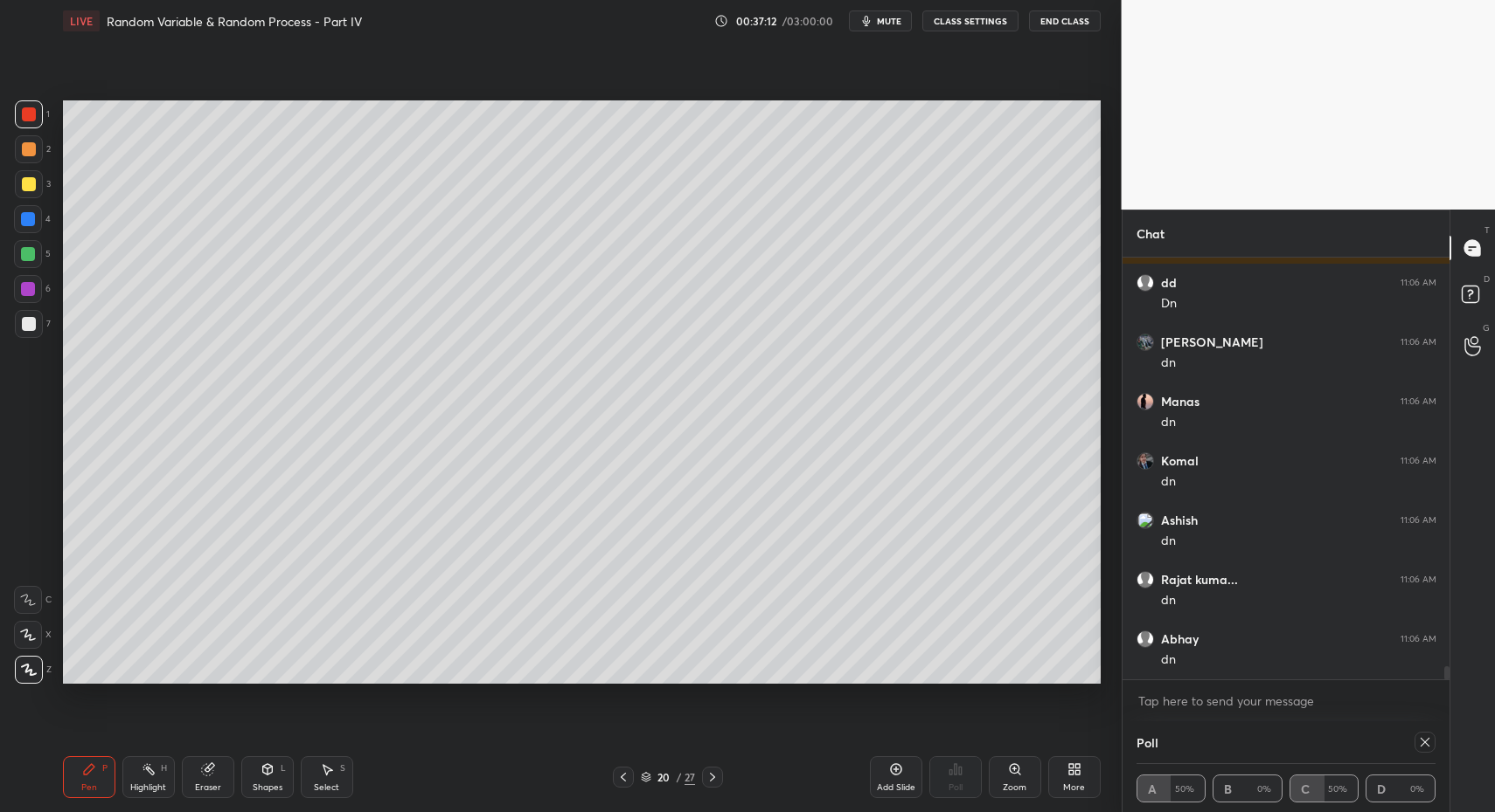
scroll to position [13454, 0]
drag, startPoint x: 25, startPoint y: 632, endPoint x: 29, endPoint y: 617, distance: 15.5
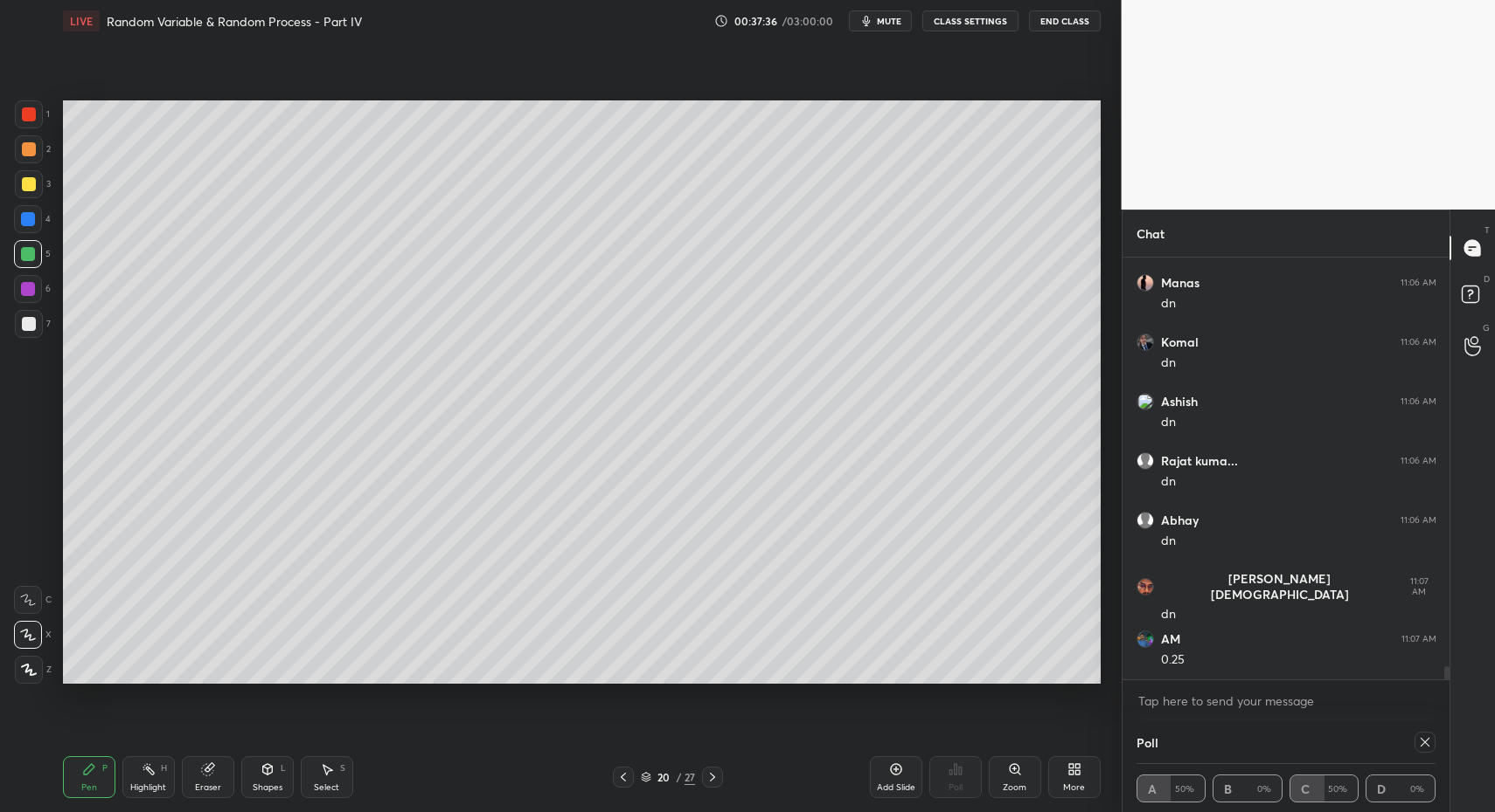
scroll to position [13572, 0]
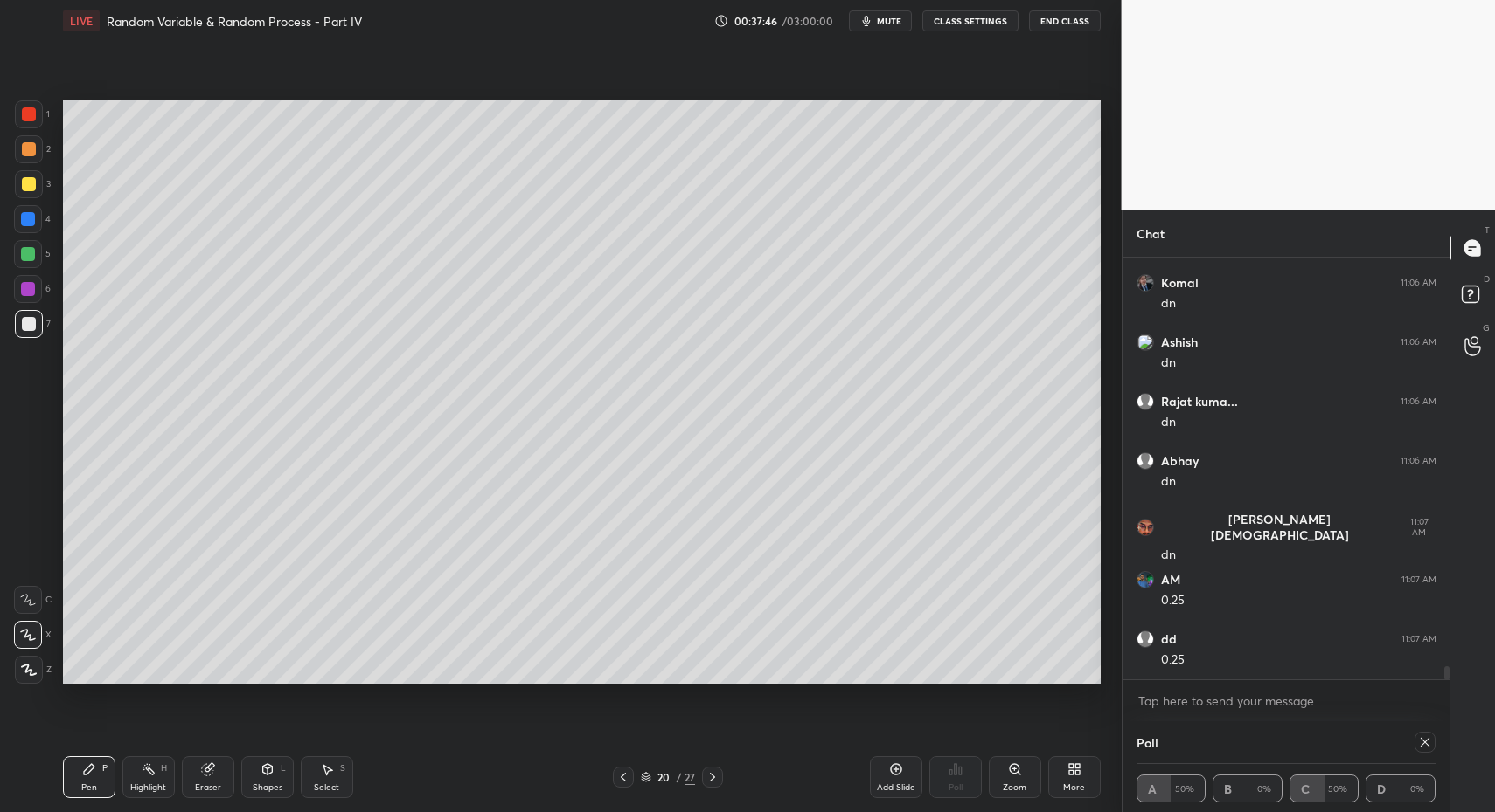
drag, startPoint x: 29, startPoint y: 325, endPoint x: 35, endPoint y: 219, distance: 106.2
drag, startPoint x: 31, startPoint y: 179, endPoint x: 33, endPoint y: 221, distance: 42.0
drag, startPoint x: 28, startPoint y: 670, endPoint x: 28, endPoint y: 661, distance: 9.0
drag, startPoint x: 28, startPoint y: 661, endPoint x: 57, endPoint y: 672, distance: 31.0
drag, startPoint x: 255, startPoint y: 789, endPoint x: 249, endPoint y: 751, distance: 38.5
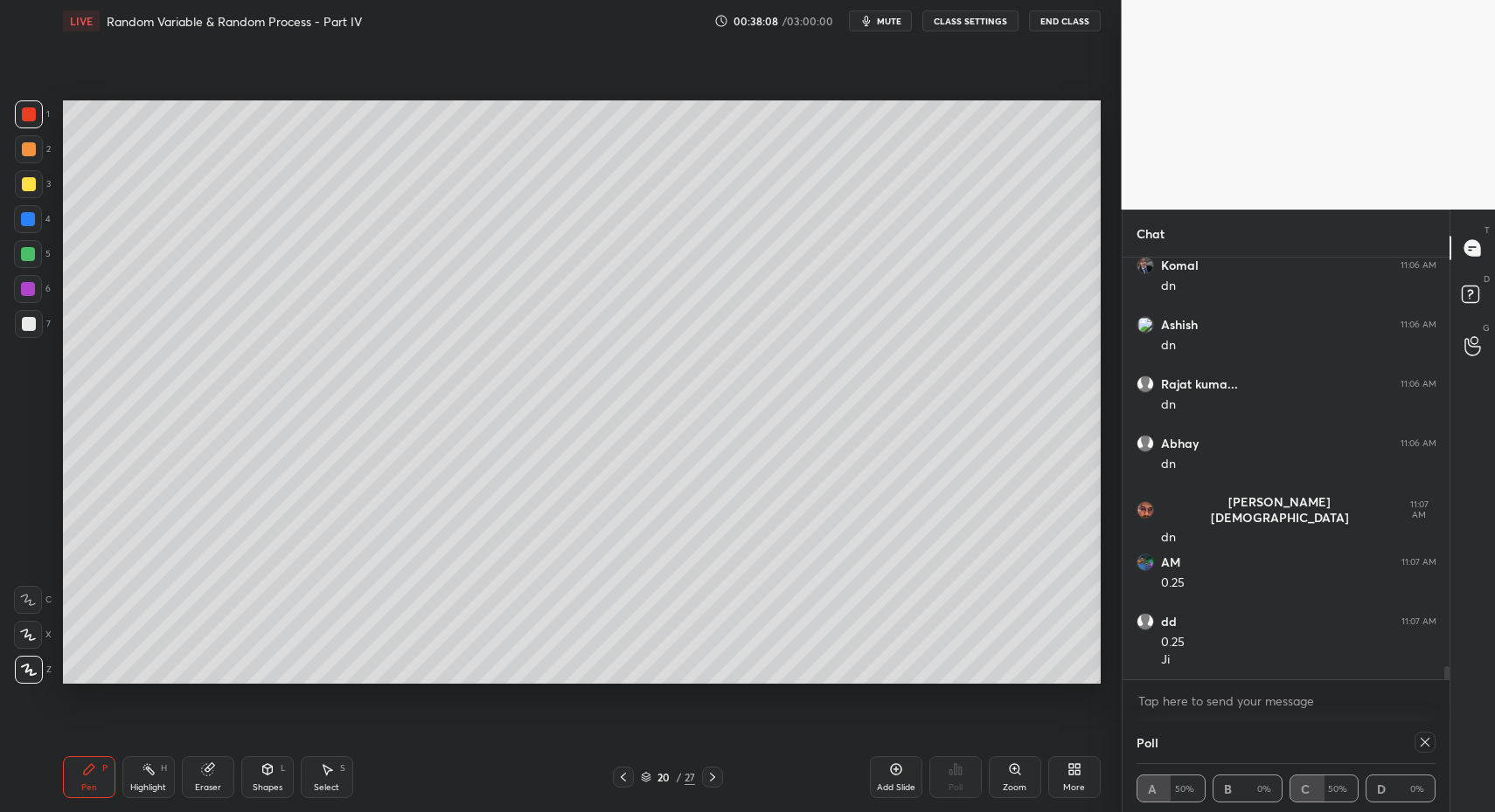
scroll to position [13650, 0]
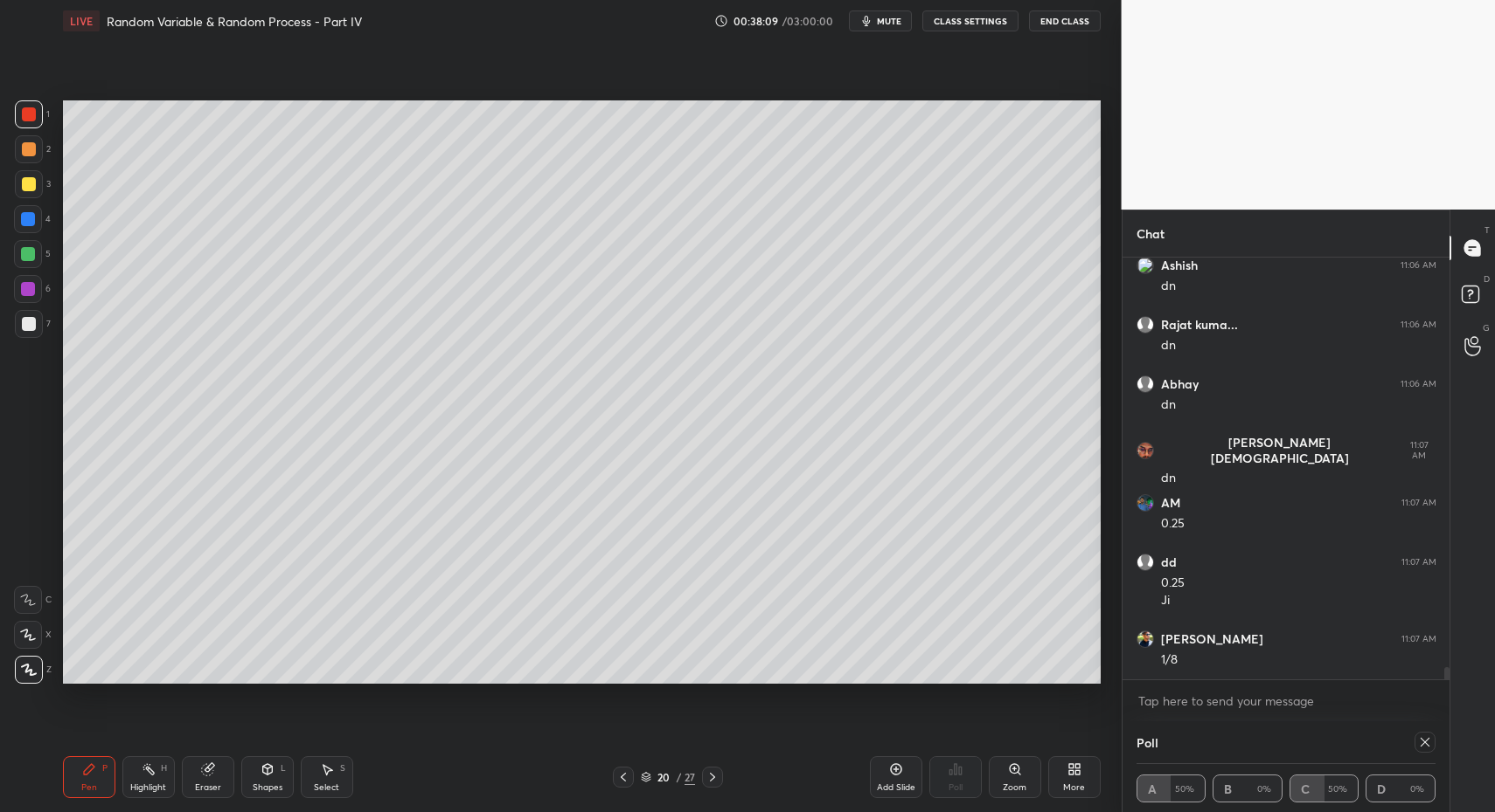
drag, startPoint x: 160, startPoint y: 788, endPoint x: 146, endPoint y: 780, distance: 16.1
drag, startPoint x: 146, startPoint y: 780, endPoint x: 156, endPoint y: 702, distance: 78.6
drag, startPoint x: 76, startPoint y: 786, endPoint x: 71, endPoint y: 777, distance: 10.3
drag, startPoint x: 32, startPoint y: 184, endPoint x: 55, endPoint y: 210, distance: 34.7
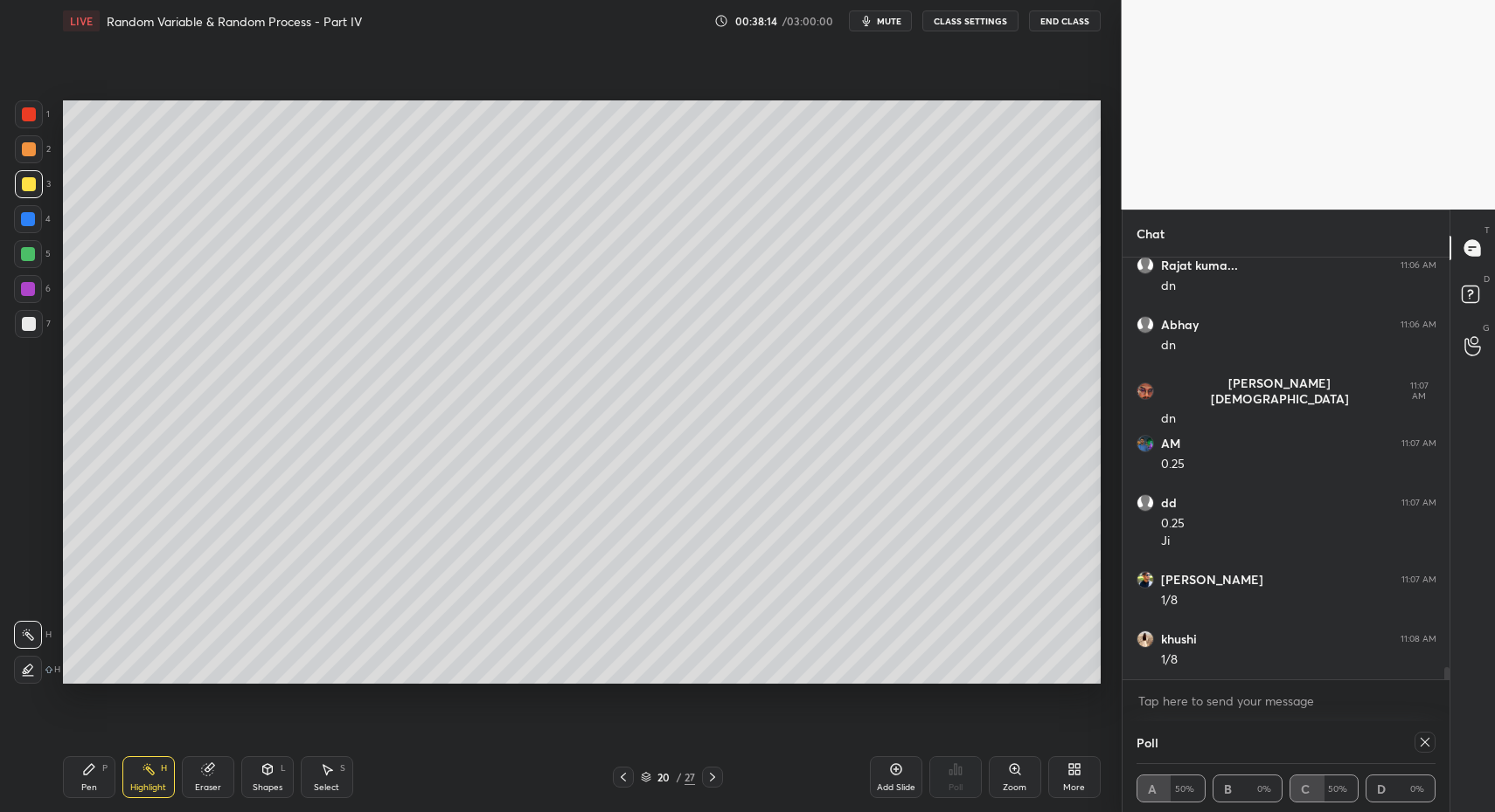
drag, startPoint x: 153, startPoint y: 781, endPoint x: 155, endPoint y: 728, distance: 53.0
drag, startPoint x: 75, startPoint y: 796, endPoint x: 73, endPoint y: 697, distance: 99.0
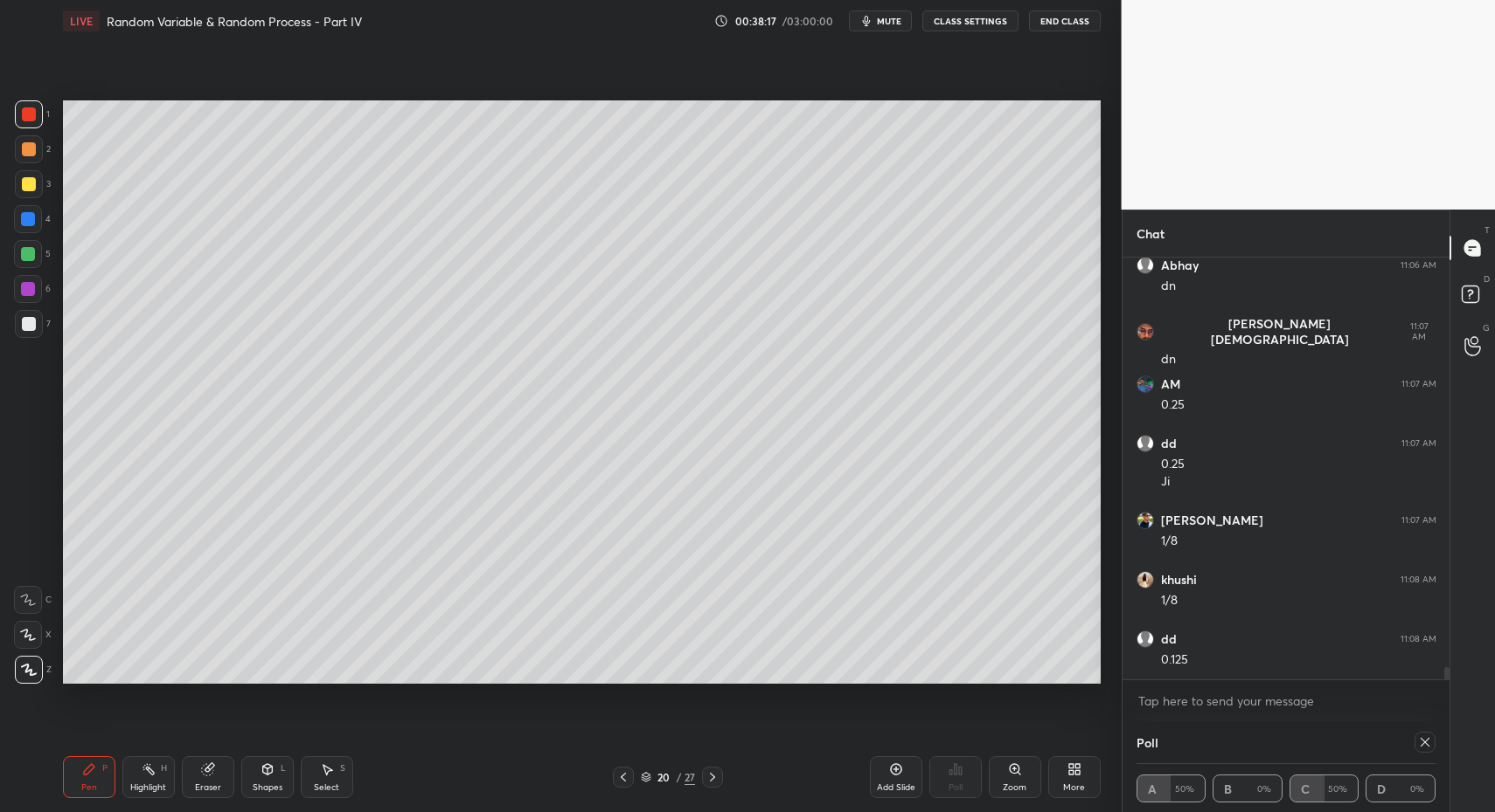
drag, startPoint x: 269, startPoint y: 785, endPoint x: 270, endPoint y: 763, distance: 22.0
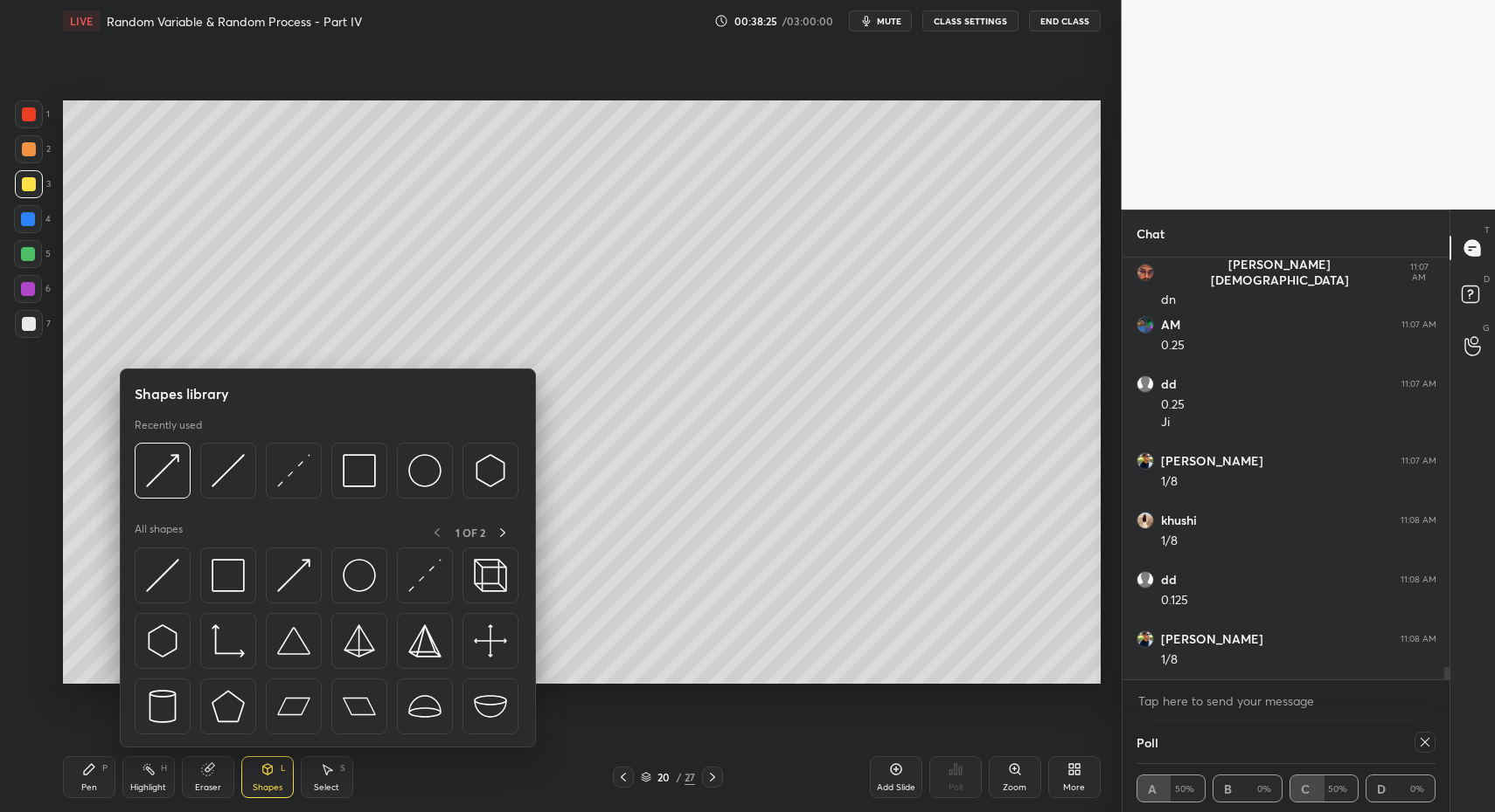
drag, startPoint x: 103, startPoint y: 781, endPoint x: 90, endPoint y: 774, distance: 14.8
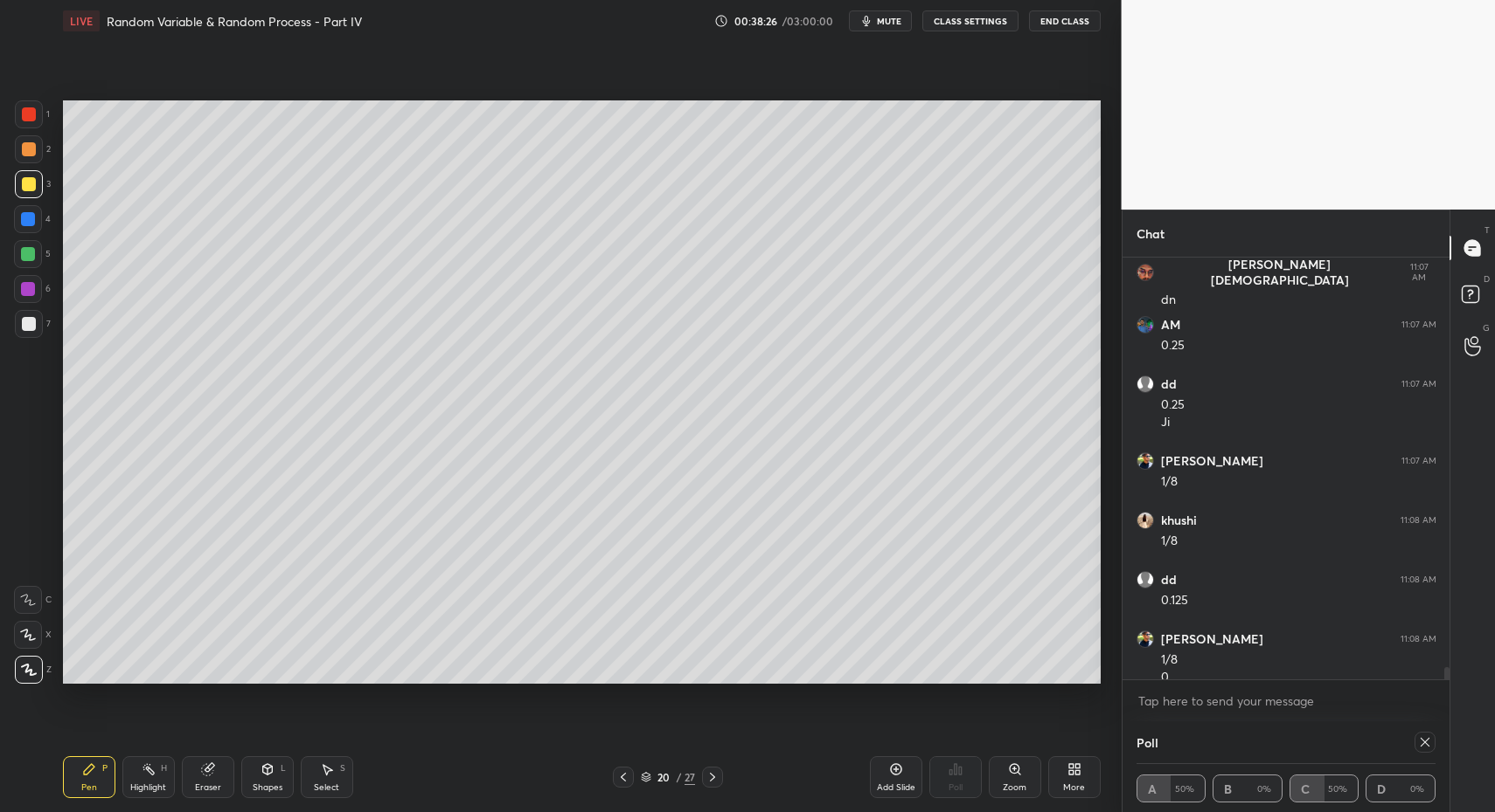
scroll to position [13845, 0]
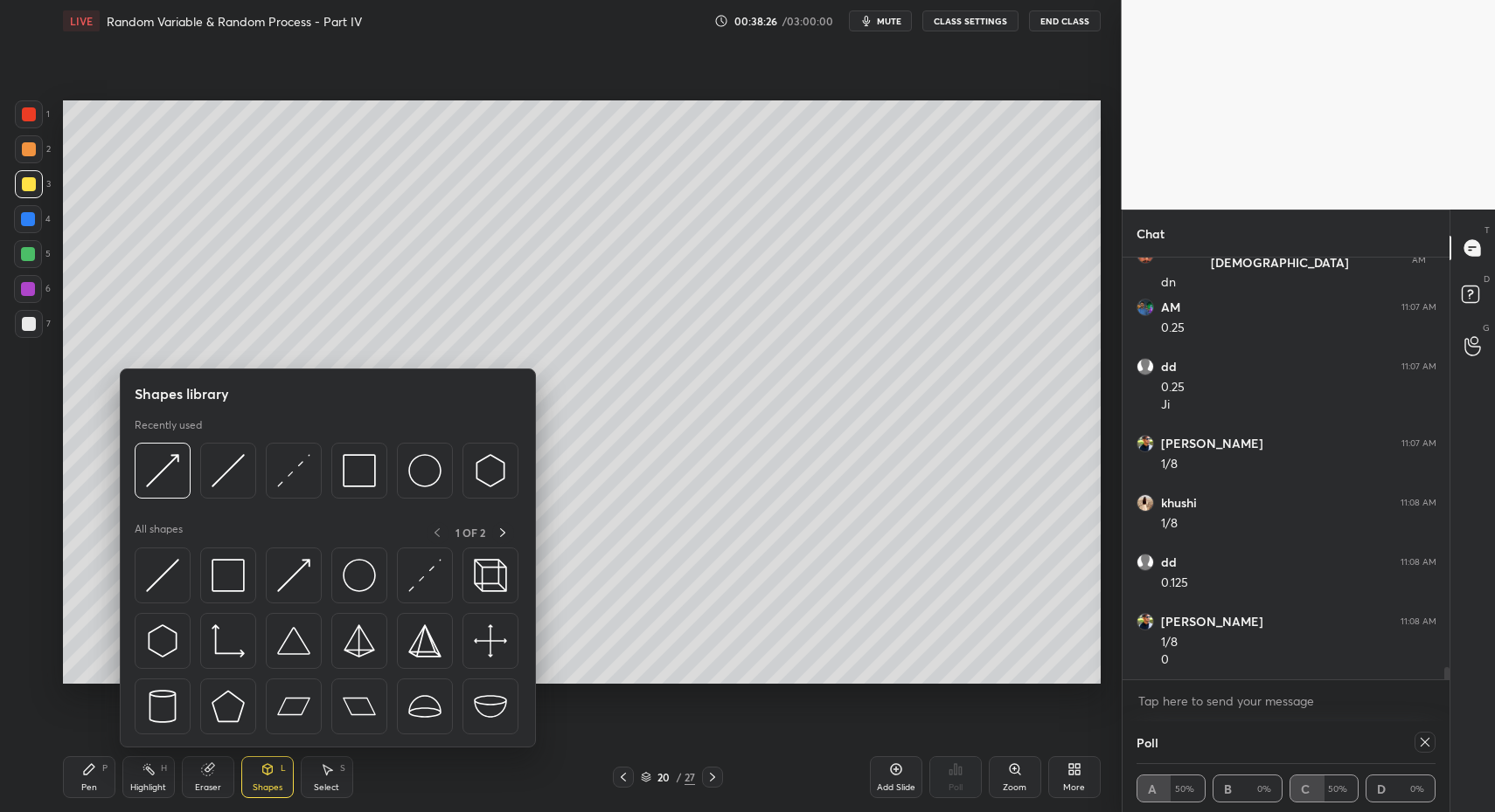
drag, startPoint x: 134, startPoint y: 601, endPoint x: 187, endPoint y: 604, distance: 53.1
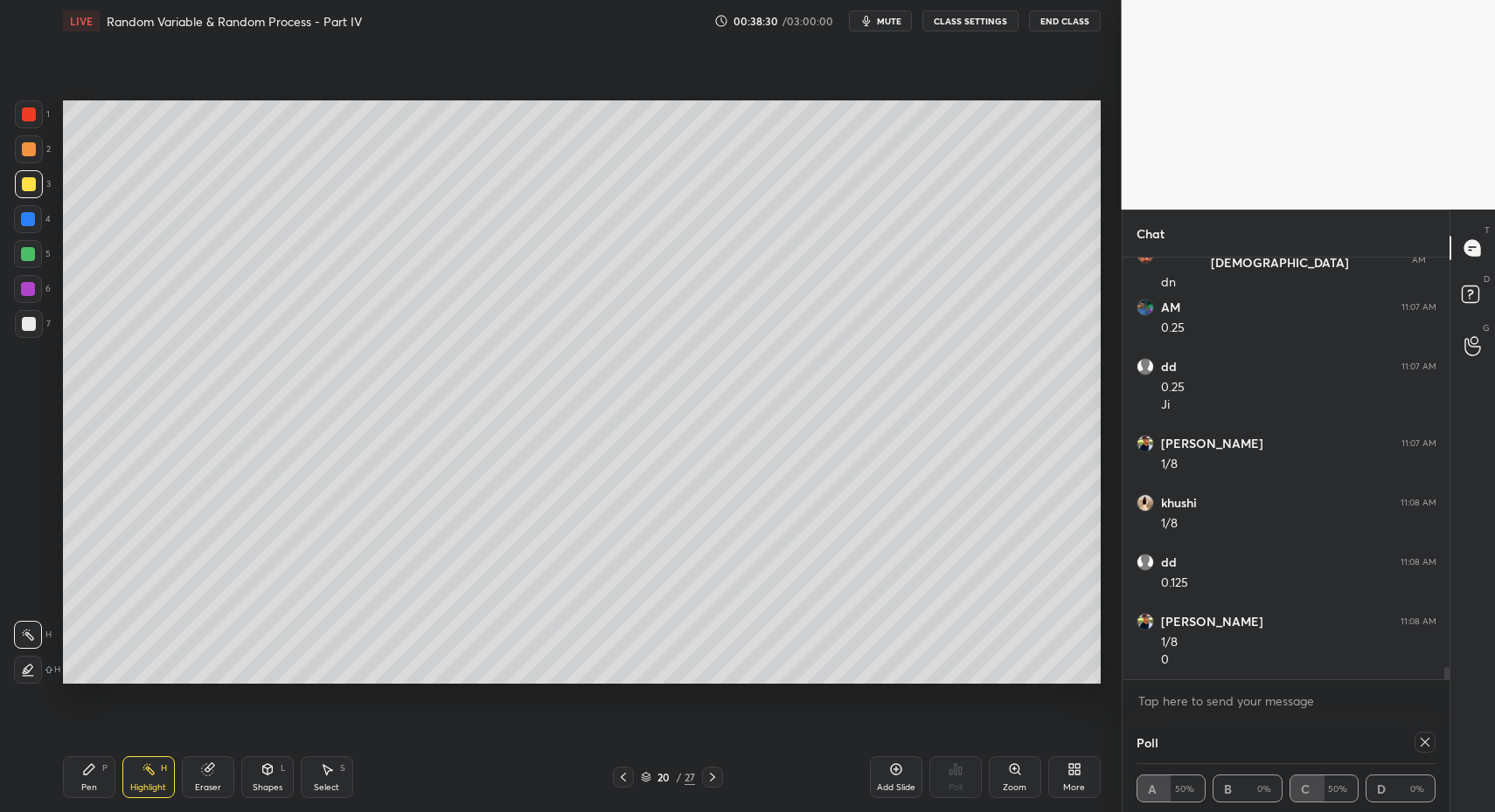
drag, startPoint x: 144, startPoint y: 770, endPoint x: 173, endPoint y: 692, distance: 83.2
drag, startPoint x: 269, startPoint y: 788, endPoint x: 262, endPoint y: 758, distance: 30.8
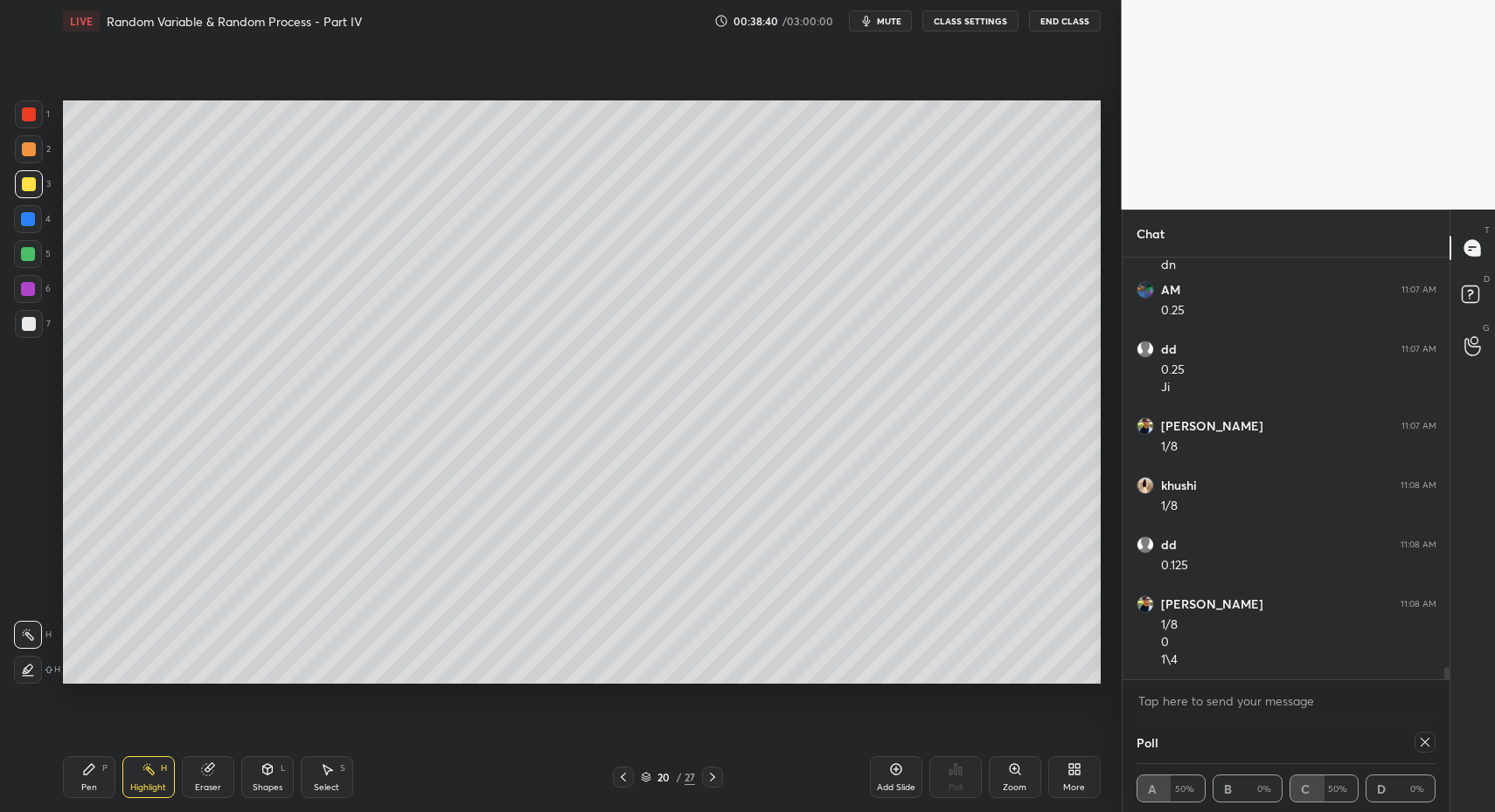
drag, startPoint x: 83, startPoint y: 785, endPoint x: 79, endPoint y: 711, distance: 74.1
drag, startPoint x: 24, startPoint y: 104, endPoint x: 33, endPoint y: 136, distance: 33.2
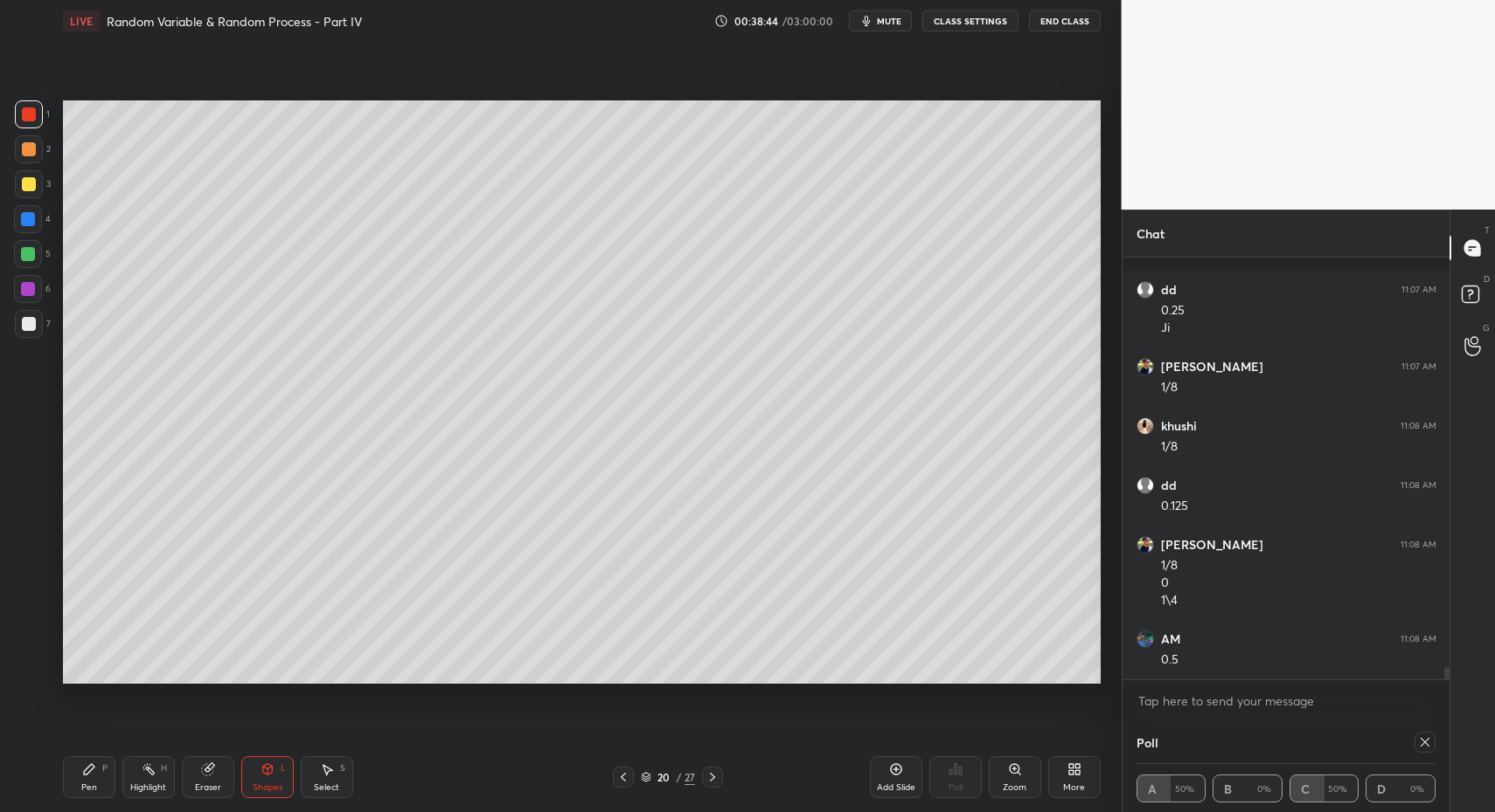
scroll to position [14041, 0]
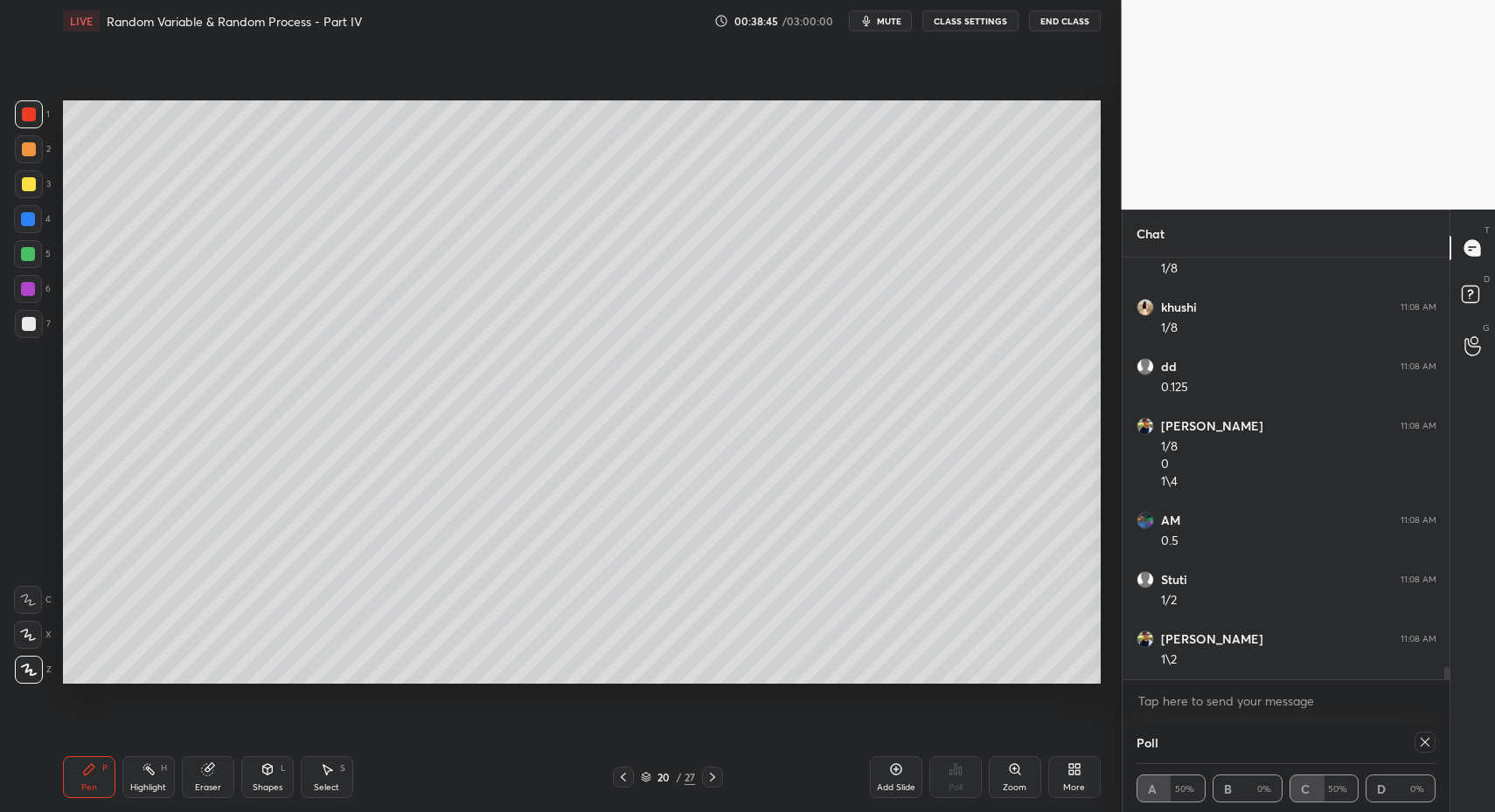
drag, startPoint x: 94, startPoint y: 778, endPoint x: 165, endPoint y: 687, distance: 115.4
drag, startPoint x: 36, startPoint y: 173, endPoint x: 31, endPoint y: 190, distance: 17.7
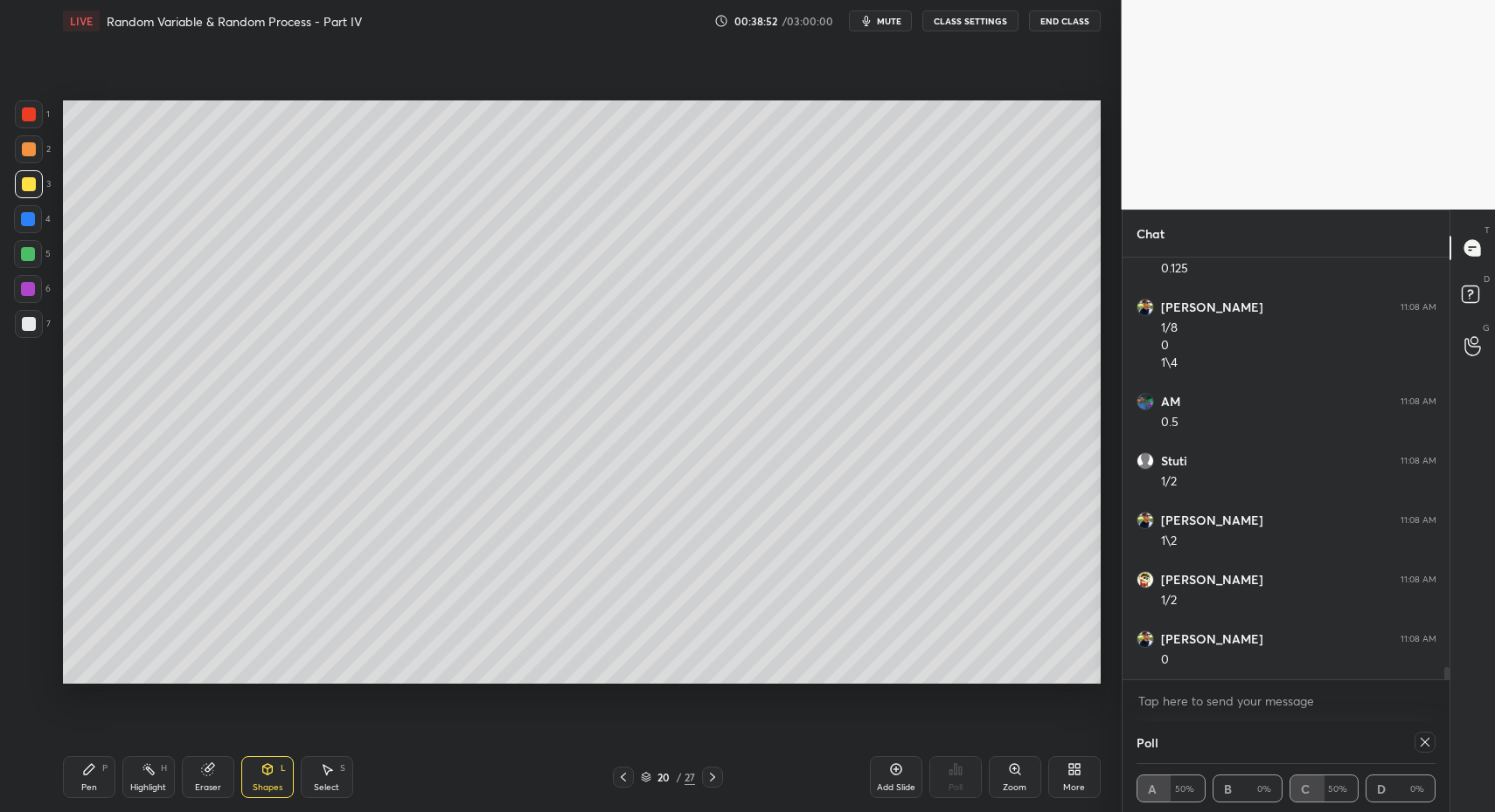
scroll to position [14219, 0]
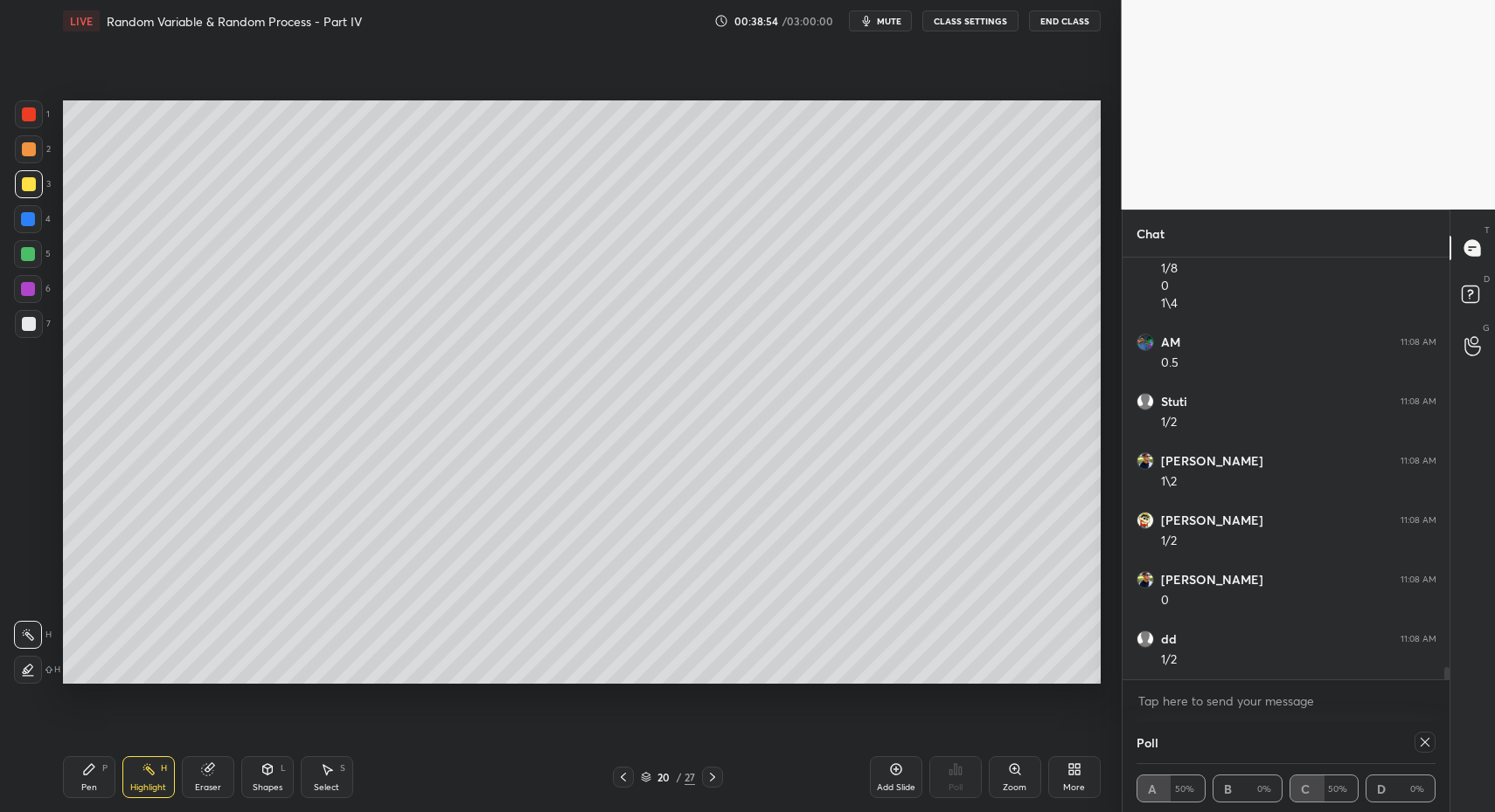
drag, startPoint x: 150, startPoint y: 781, endPoint x: 159, endPoint y: 760, distance: 22.8
drag, startPoint x: 84, startPoint y: 789, endPoint x: 88, endPoint y: 779, distance: 10.8
drag, startPoint x: 139, startPoint y: 794, endPoint x: 146, endPoint y: 779, distance: 16.6
drag, startPoint x: 146, startPoint y: 779, endPoint x: 198, endPoint y: 733, distance: 69.4
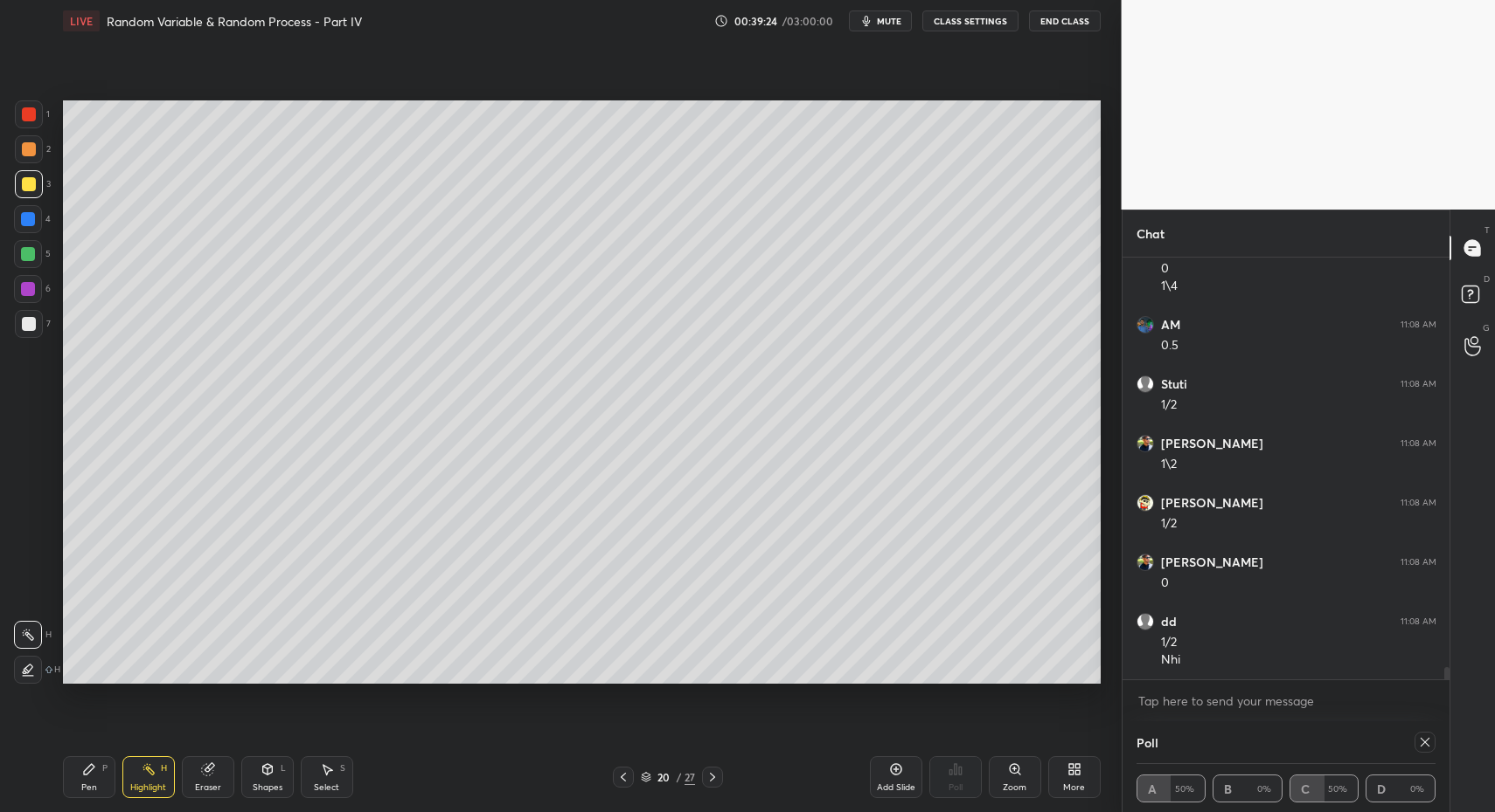
drag, startPoint x: 98, startPoint y: 781, endPoint x: 162, endPoint y: 725, distance: 85.0
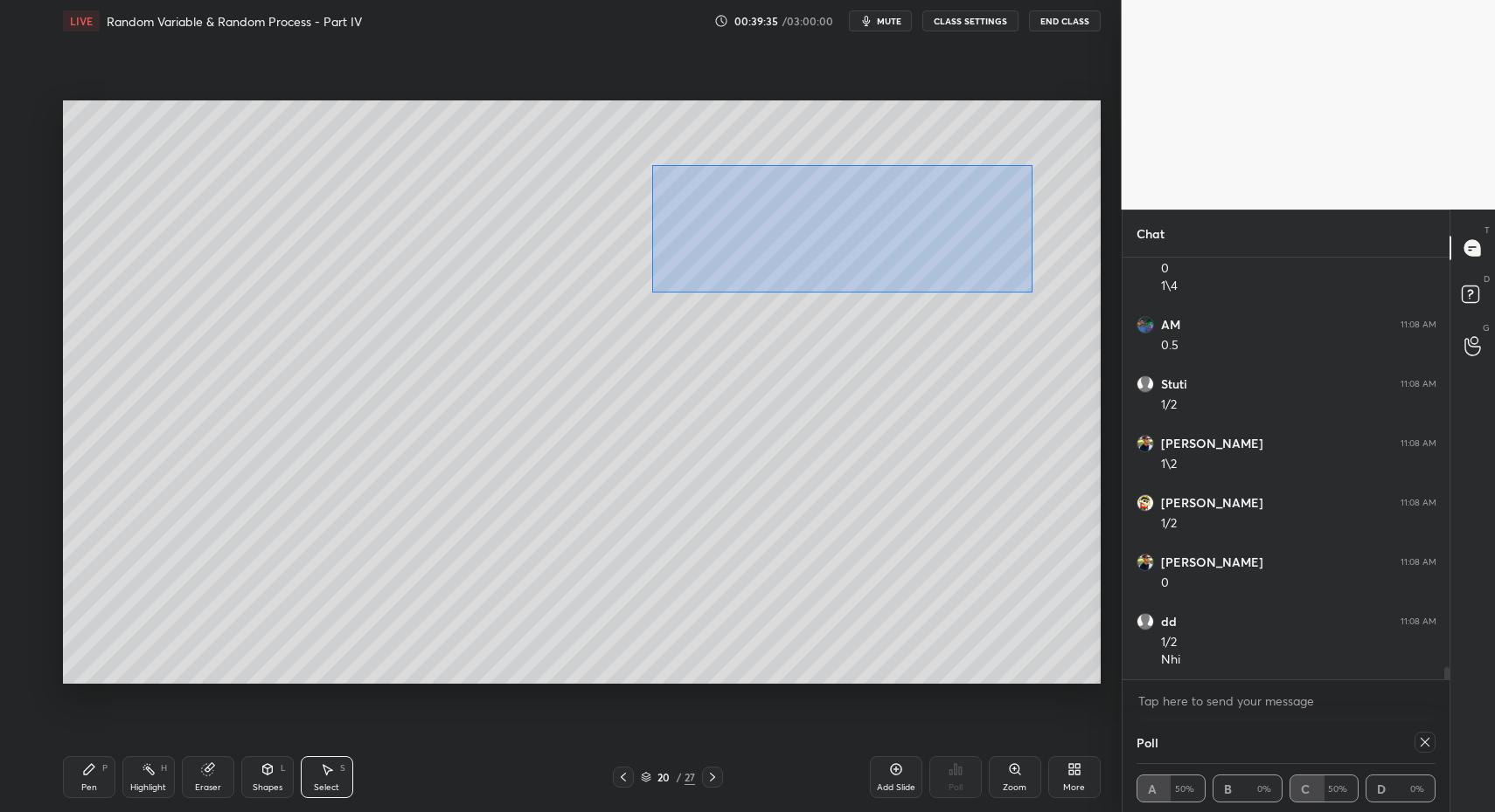
drag, startPoint x: 651, startPoint y: 164, endPoint x: 920, endPoint y: 327, distance: 314.5
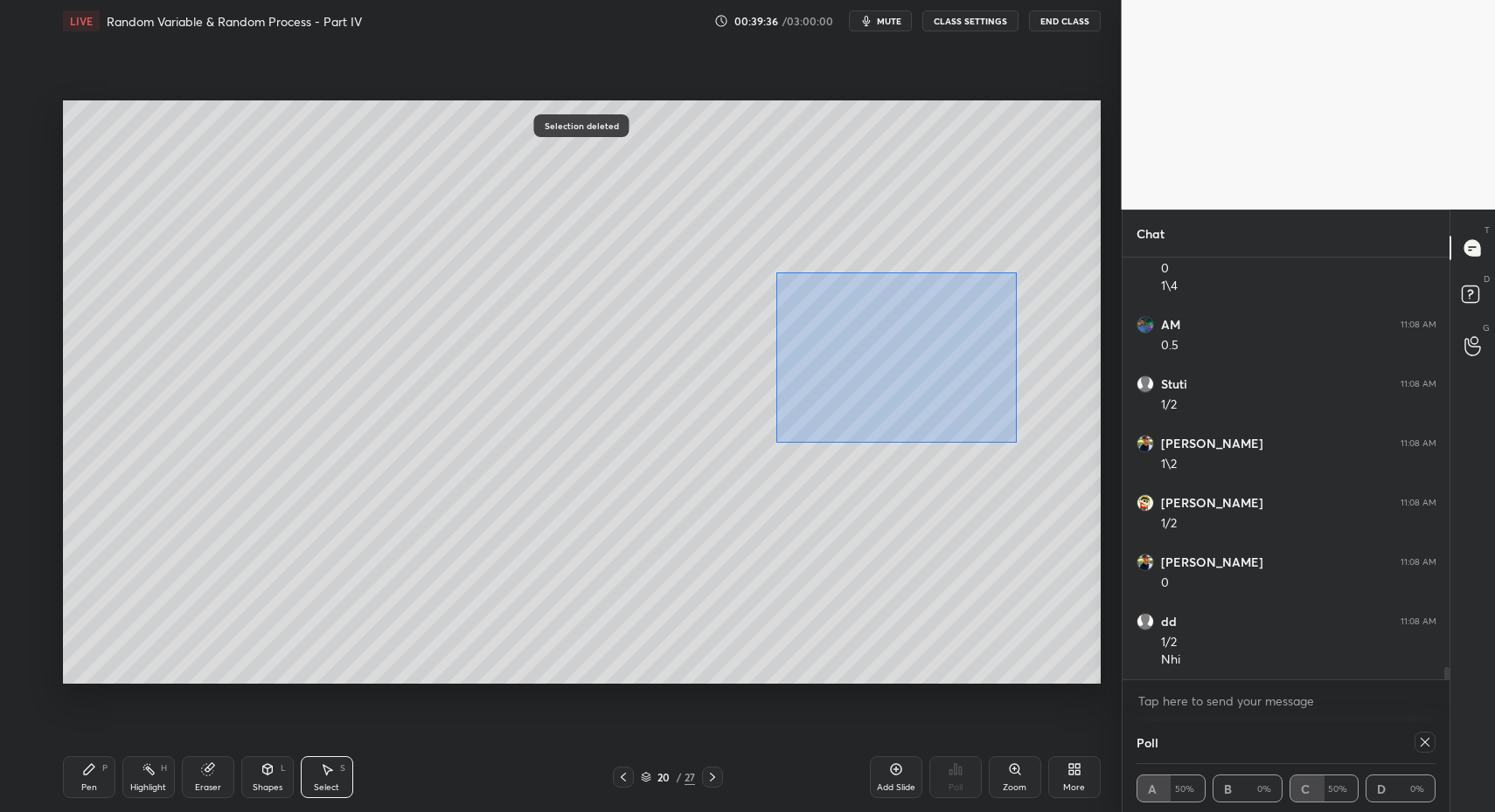
drag, startPoint x: 776, startPoint y: 271, endPoint x: 1045, endPoint y: 451, distance: 323.7
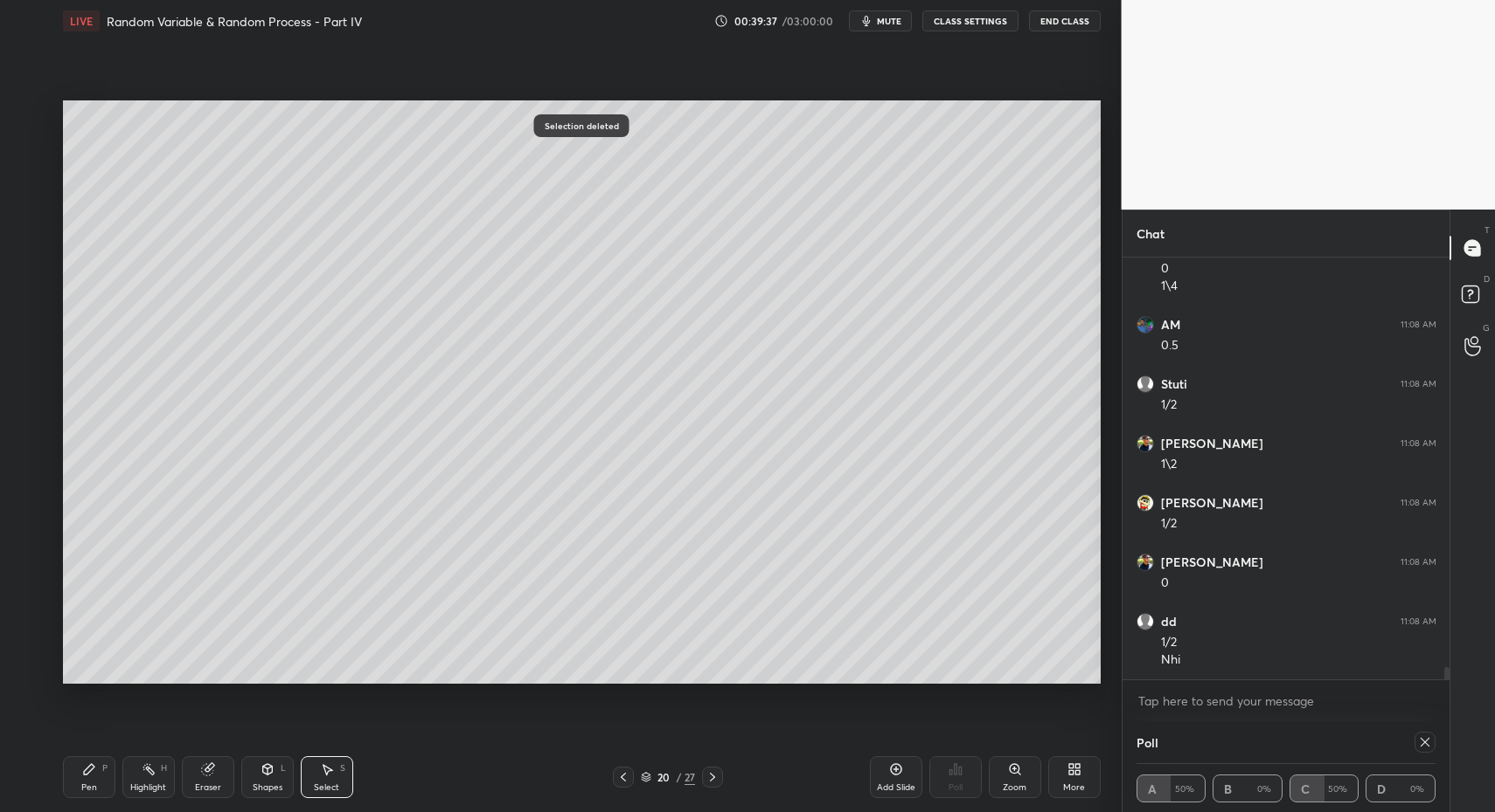
drag, startPoint x: 105, startPoint y: 775, endPoint x: 94, endPoint y: 774, distance: 11.0
drag, startPoint x: 94, startPoint y: 774, endPoint x: 77, endPoint y: 776, distance: 17.1
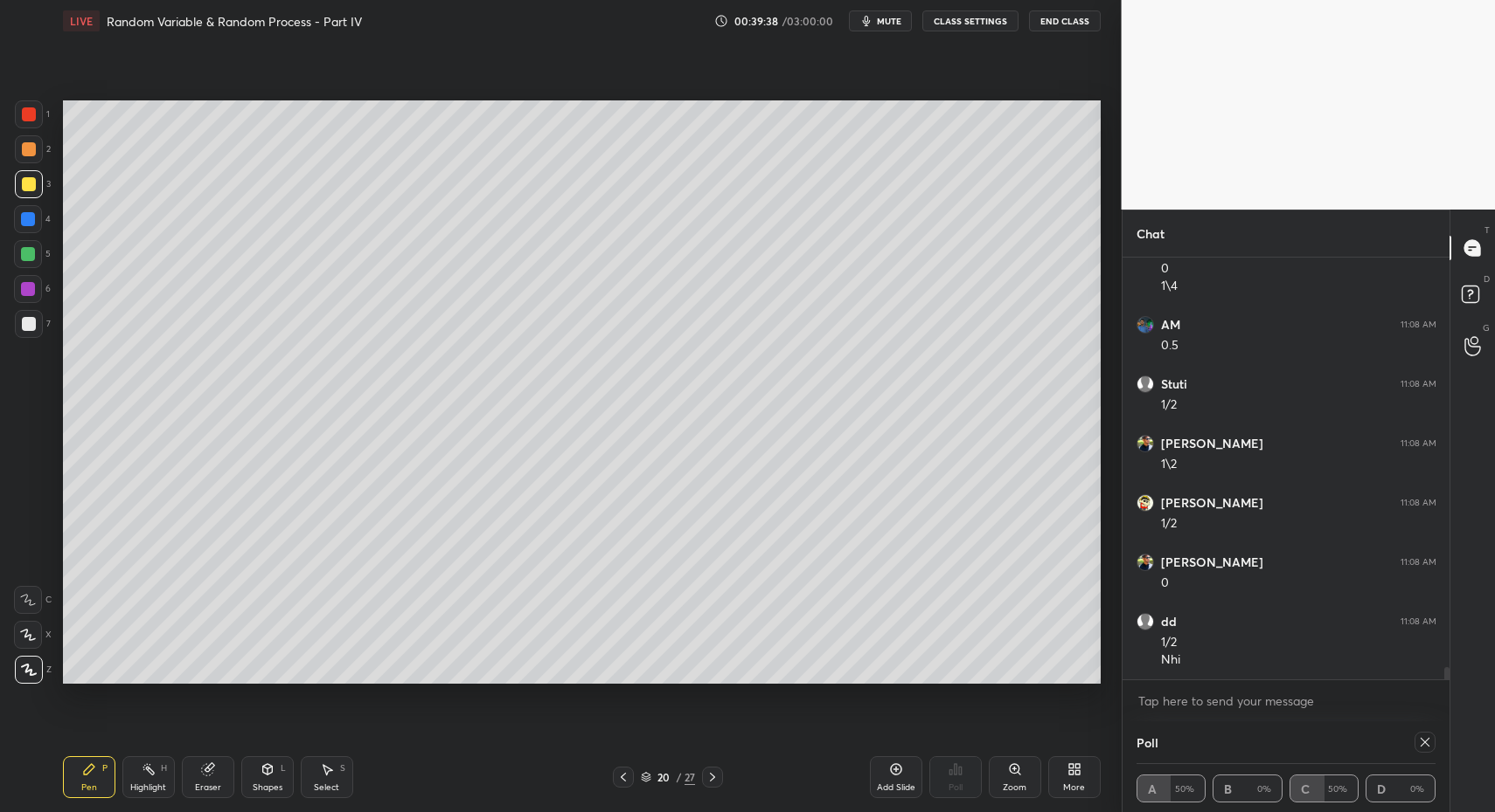
drag, startPoint x: 138, startPoint y: 792, endPoint x: 163, endPoint y: 710, distance: 85.7
drag, startPoint x: 299, startPoint y: 783, endPoint x: 245, endPoint y: 705, distance: 94.9
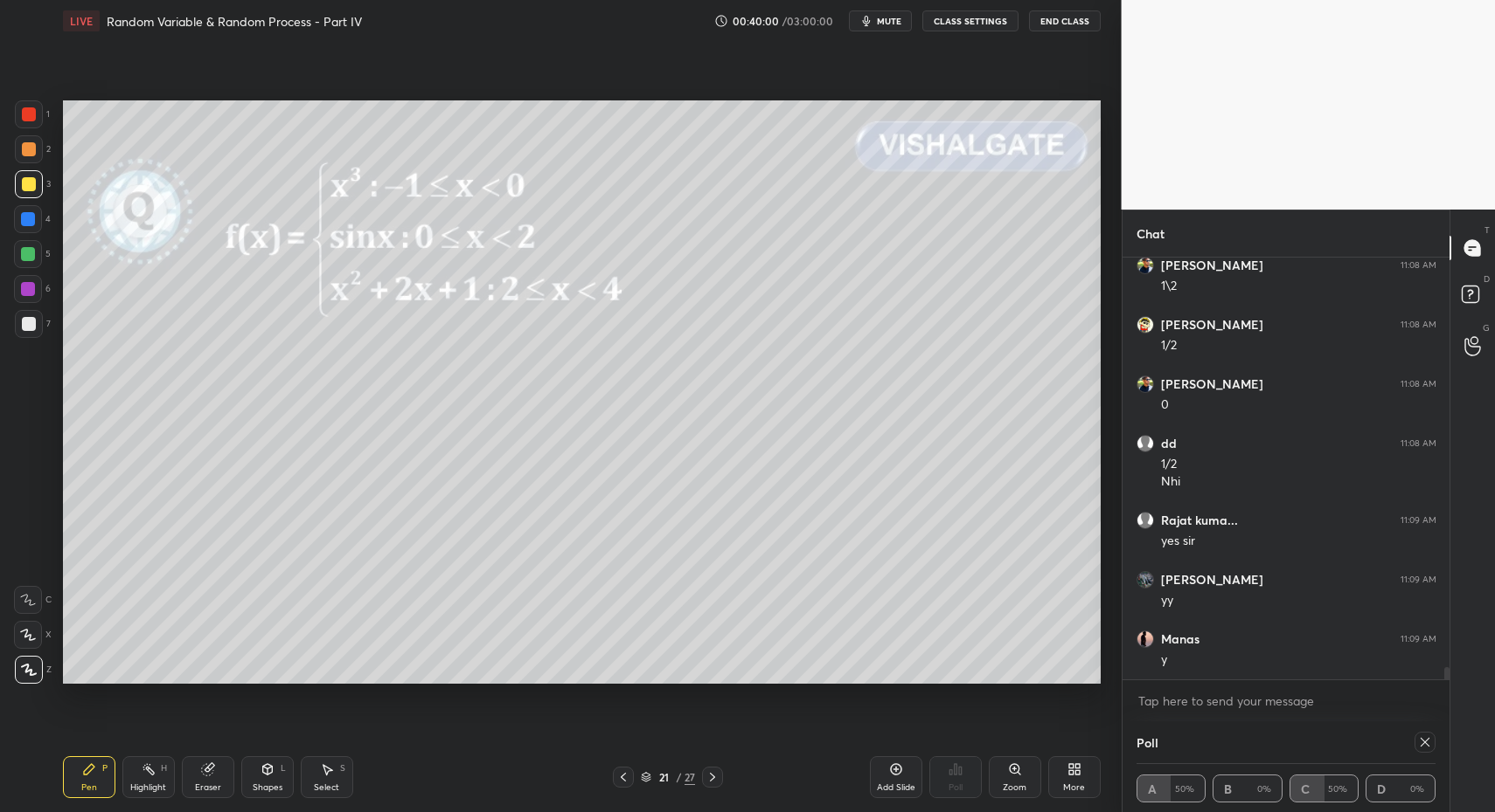
scroll to position [14474, 0]
drag, startPoint x: 161, startPoint y: 778, endPoint x: 166, endPoint y: 751, distance: 27.5
drag, startPoint x: 77, startPoint y: 779, endPoint x: 95, endPoint y: 755, distance: 30.0
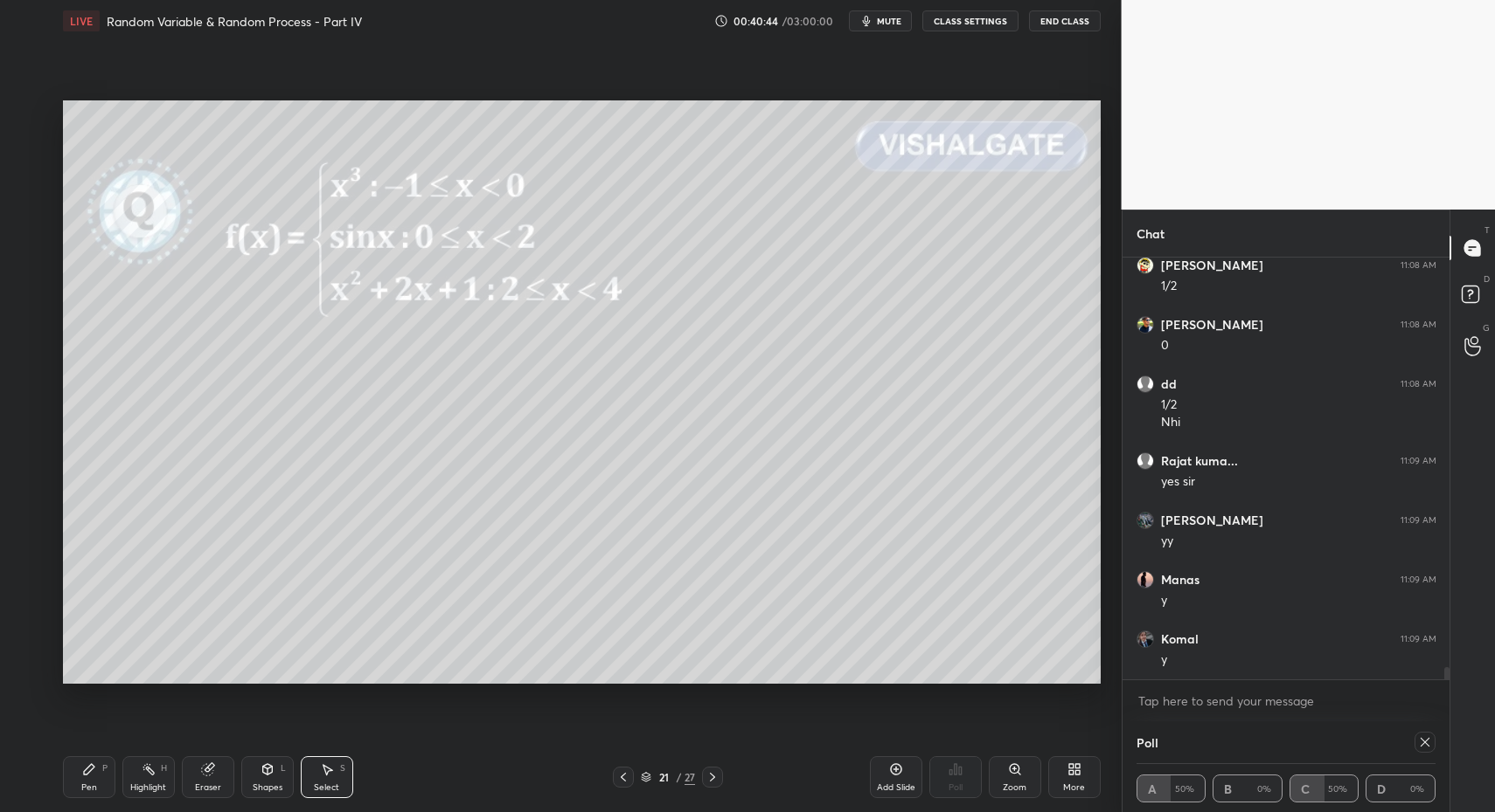
drag, startPoint x: 329, startPoint y: 784, endPoint x: 286, endPoint y: 552, distance: 236.0
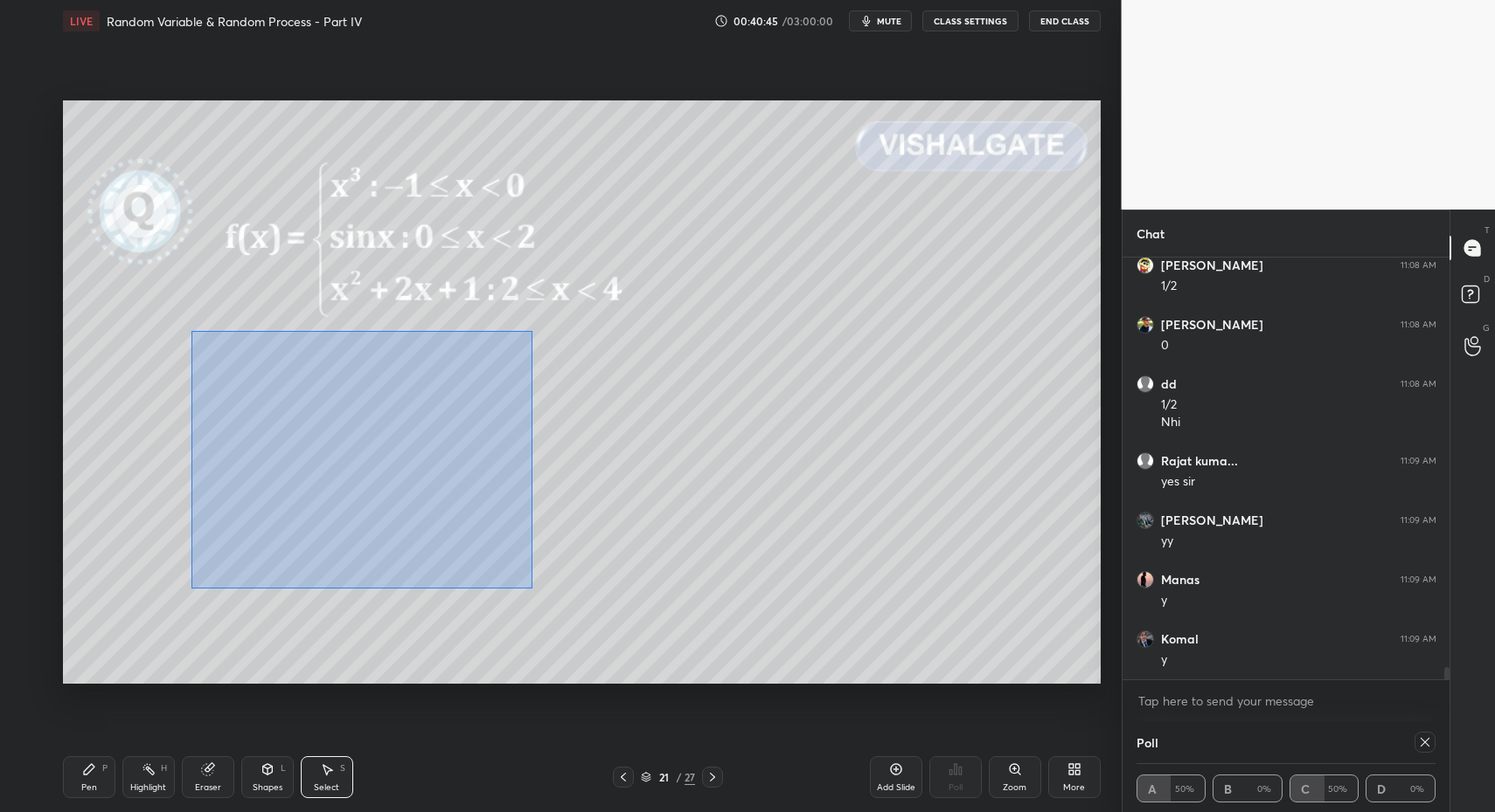
drag, startPoint x: 192, startPoint y: 330, endPoint x: 514, endPoint y: 574, distance: 404.0
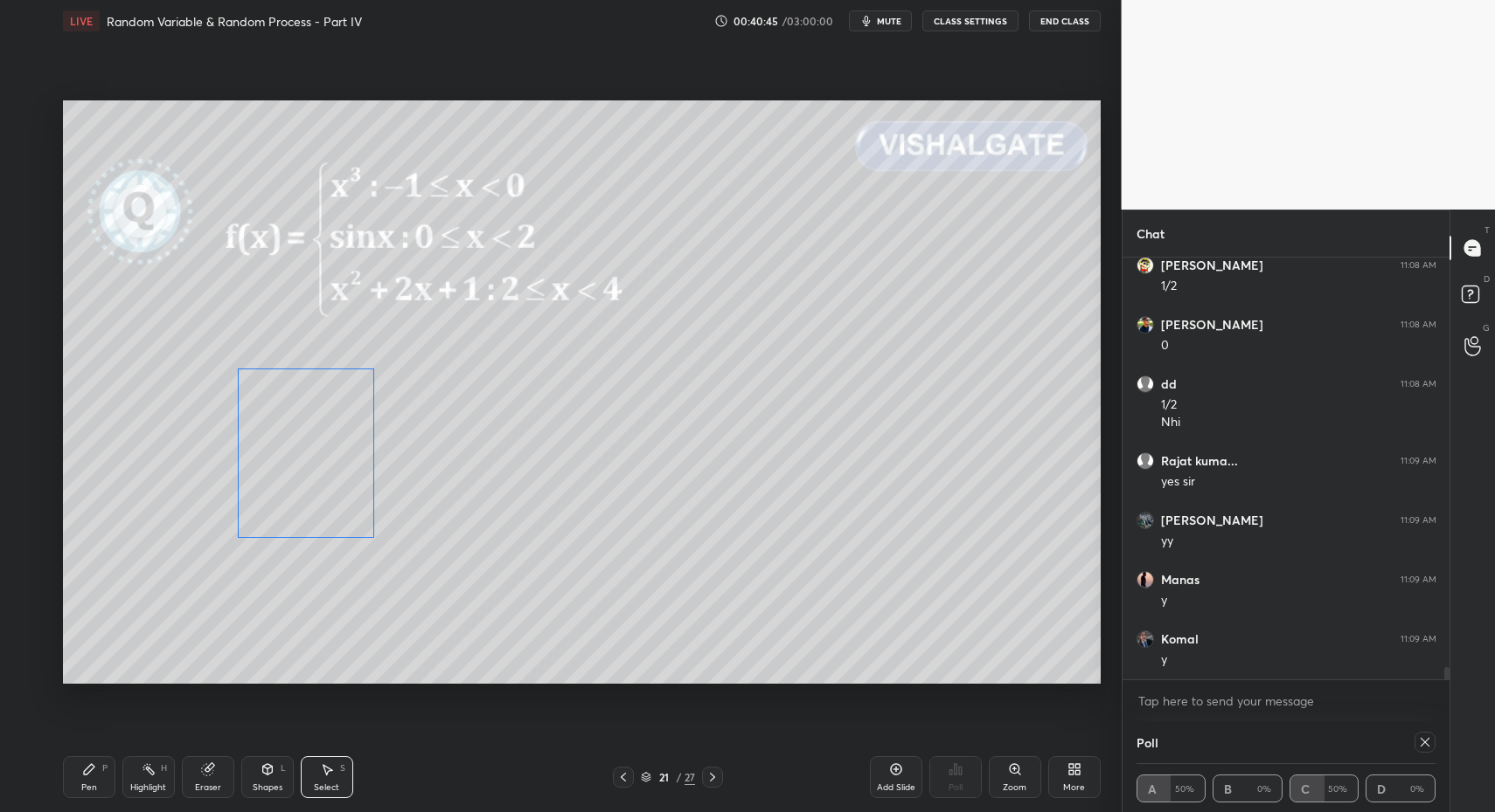
drag, startPoint x: 340, startPoint y: 478, endPoint x: 328, endPoint y: 508, distance: 32.3
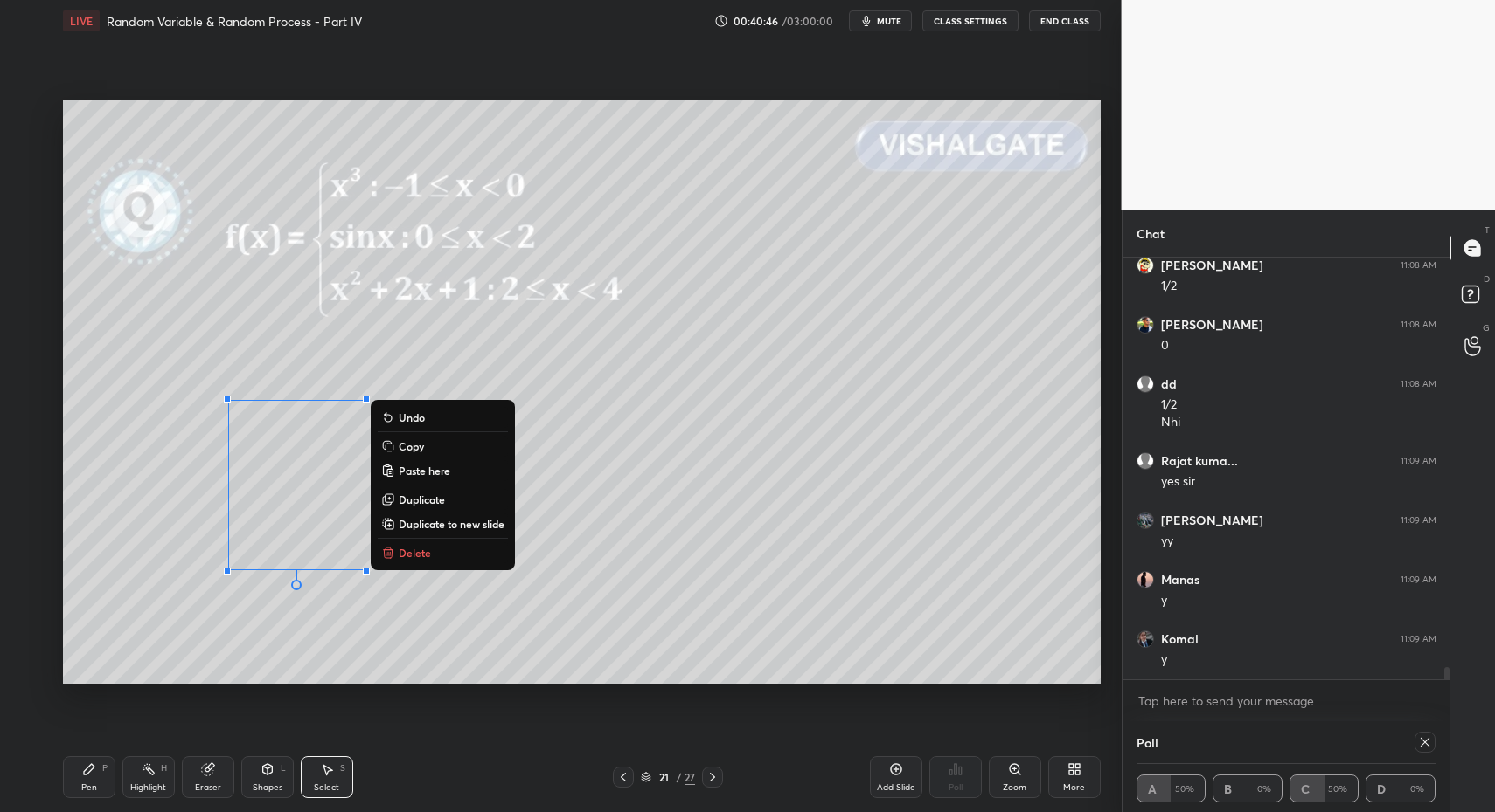
drag, startPoint x: 111, startPoint y: 778, endPoint x: 156, endPoint y: 780, distance: 45.0
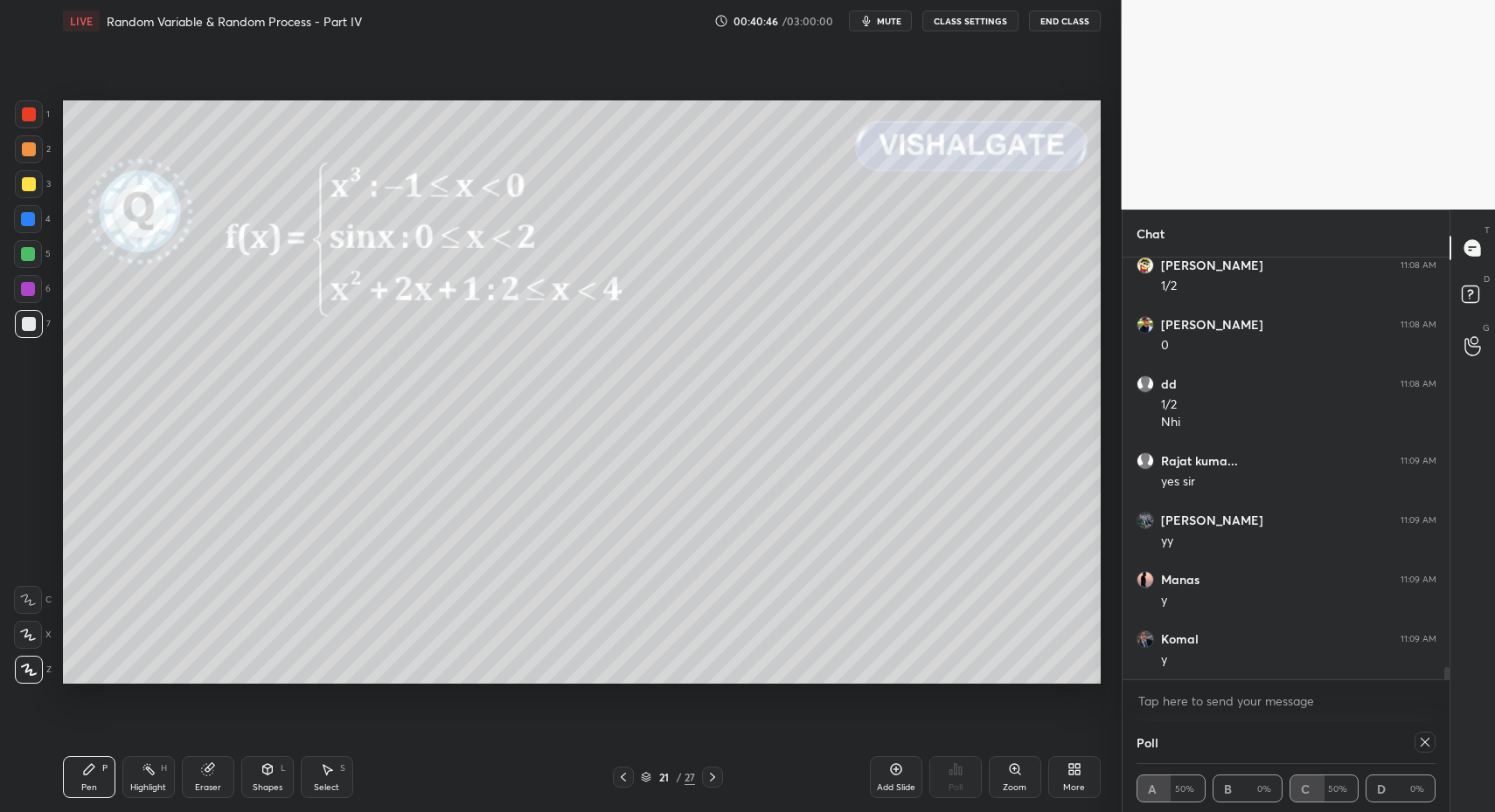
drag, startPoint x: 154, startPoint y: 780, endPoint x: 159, endPoint y: 727, distance: 53.2
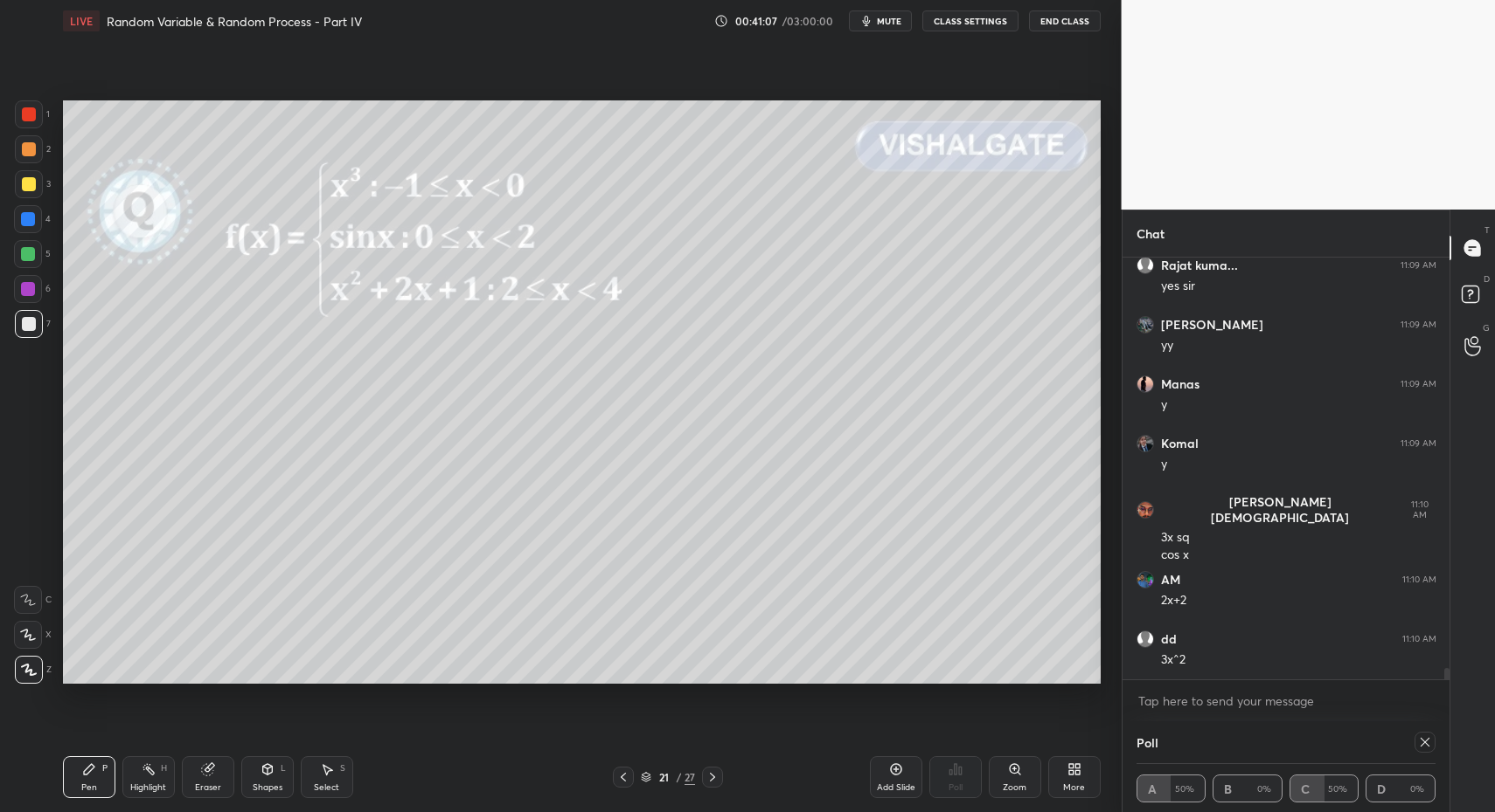
scroll to position [14729, 0]
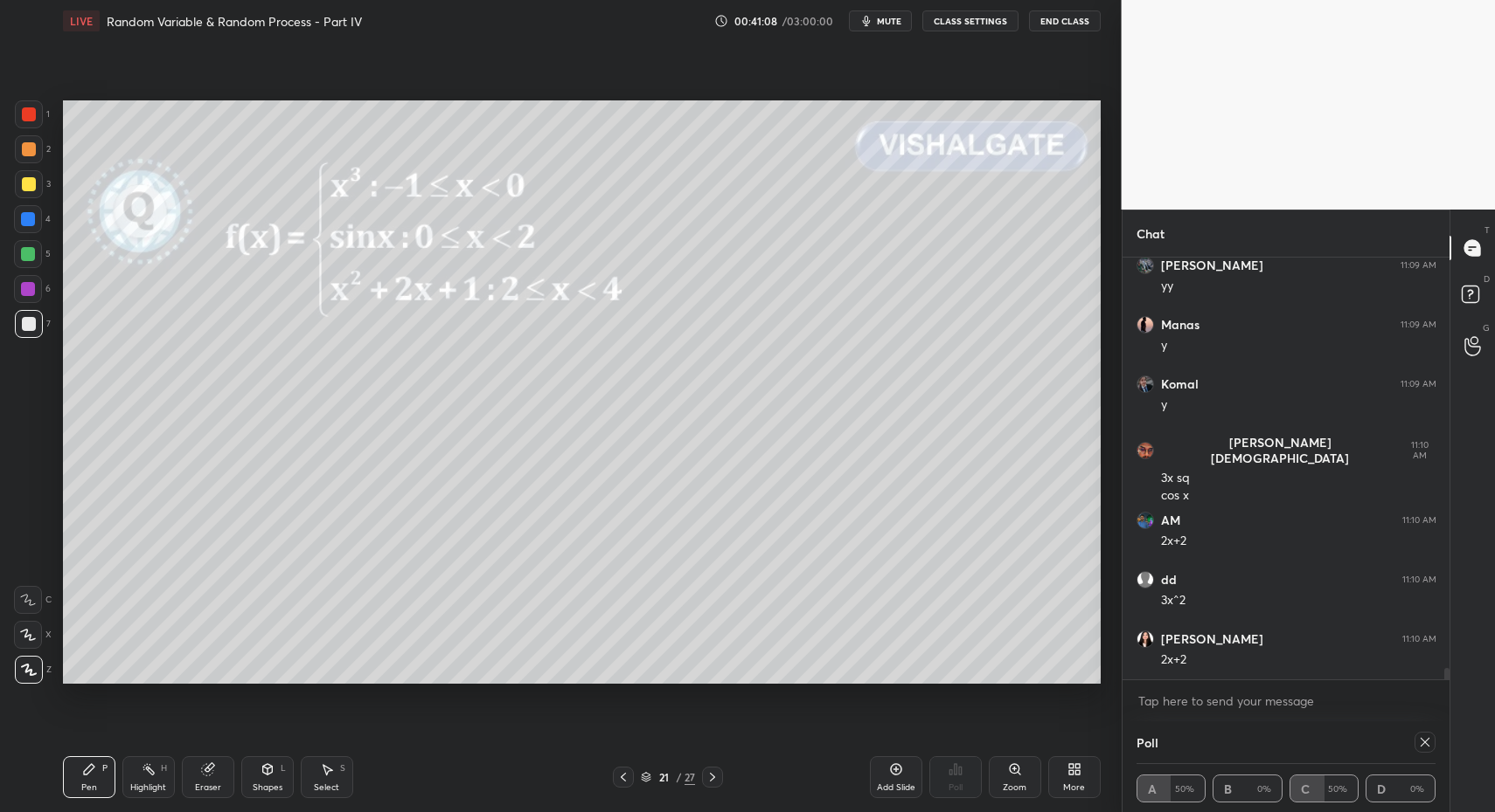
drag, startPoint x: 102, startPoint y: 783, endPoint x: 96, endPoint y: 724, distance: 59.3
drag, startPoint x: 31, startPoint y: 599, endPoint x: 50, endPoint y: 605, distance: 19.9
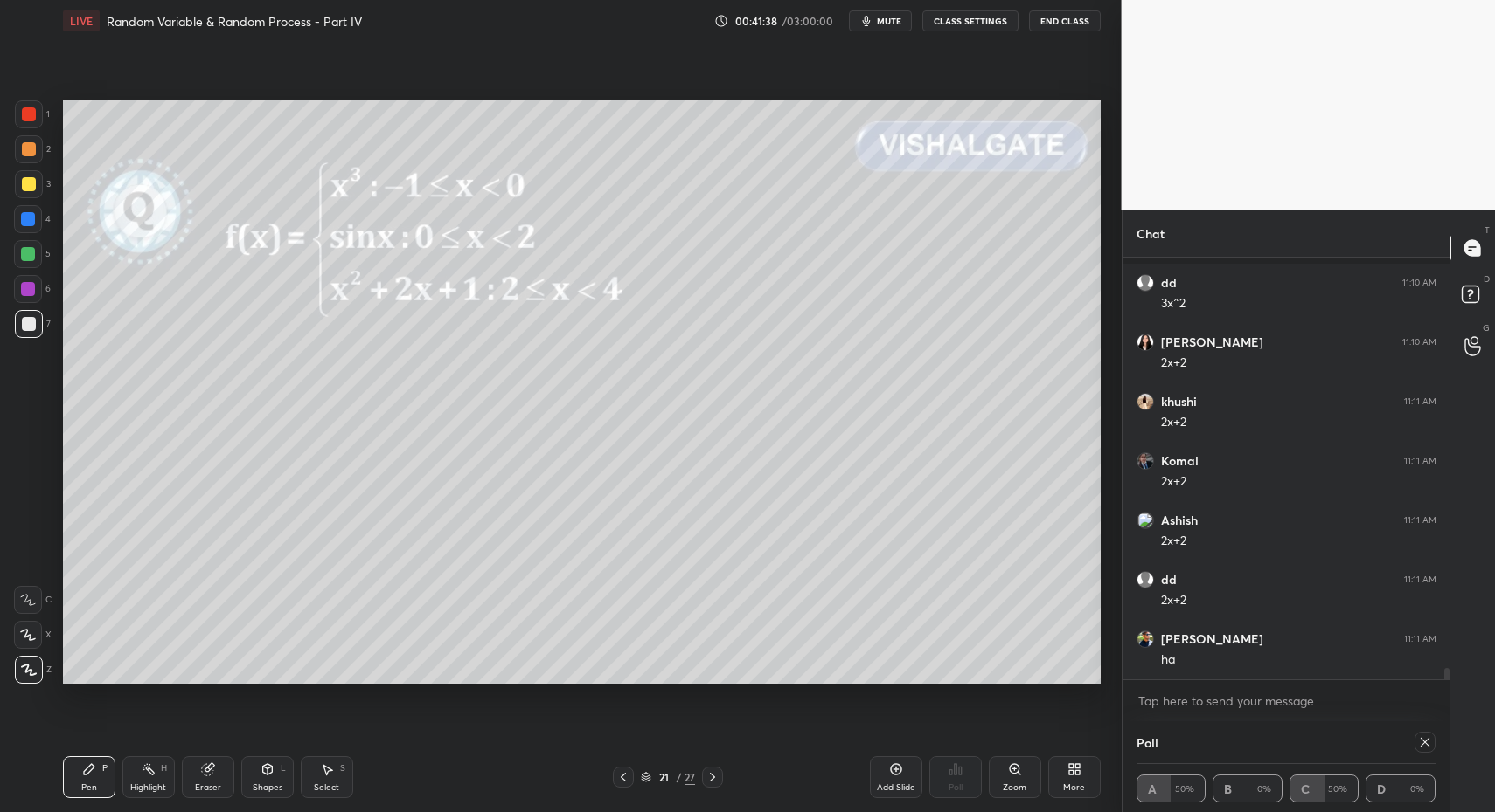
scroll to position [15145, 0]
drag, startPoint x: 717, startPoint y: 780, endPoint x: 731, endPoint y: 773, distance: 15.7
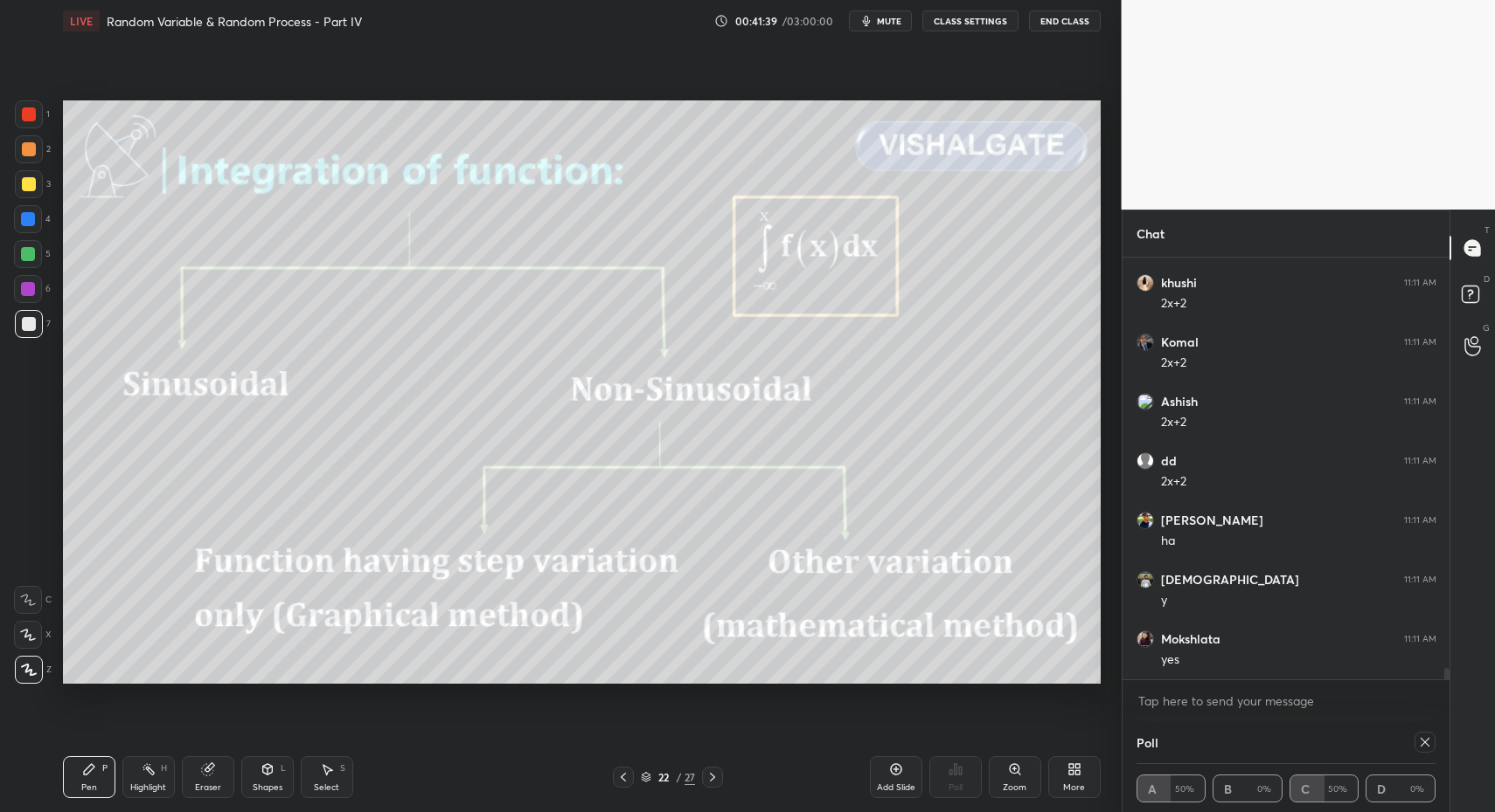
scroll to position [15204, 0]
drag, startPoint x: 70, startPoint y: 767, endPoint x: 80, endPoint y: 702, distance: 65.8
drag, startPoint x: 35, startPoint y: 601, endPoint x: 50, endPoint y: 613, distance: 19.2
drag, startPoint x: 63, startPoint y: 783, endPoint x: 67, endPoint y: 773, distance: 10.8
drag, startPoint x: 31, startPoint y: 676, endPoint x: 48, endPoint y: 641, distance: 38.9
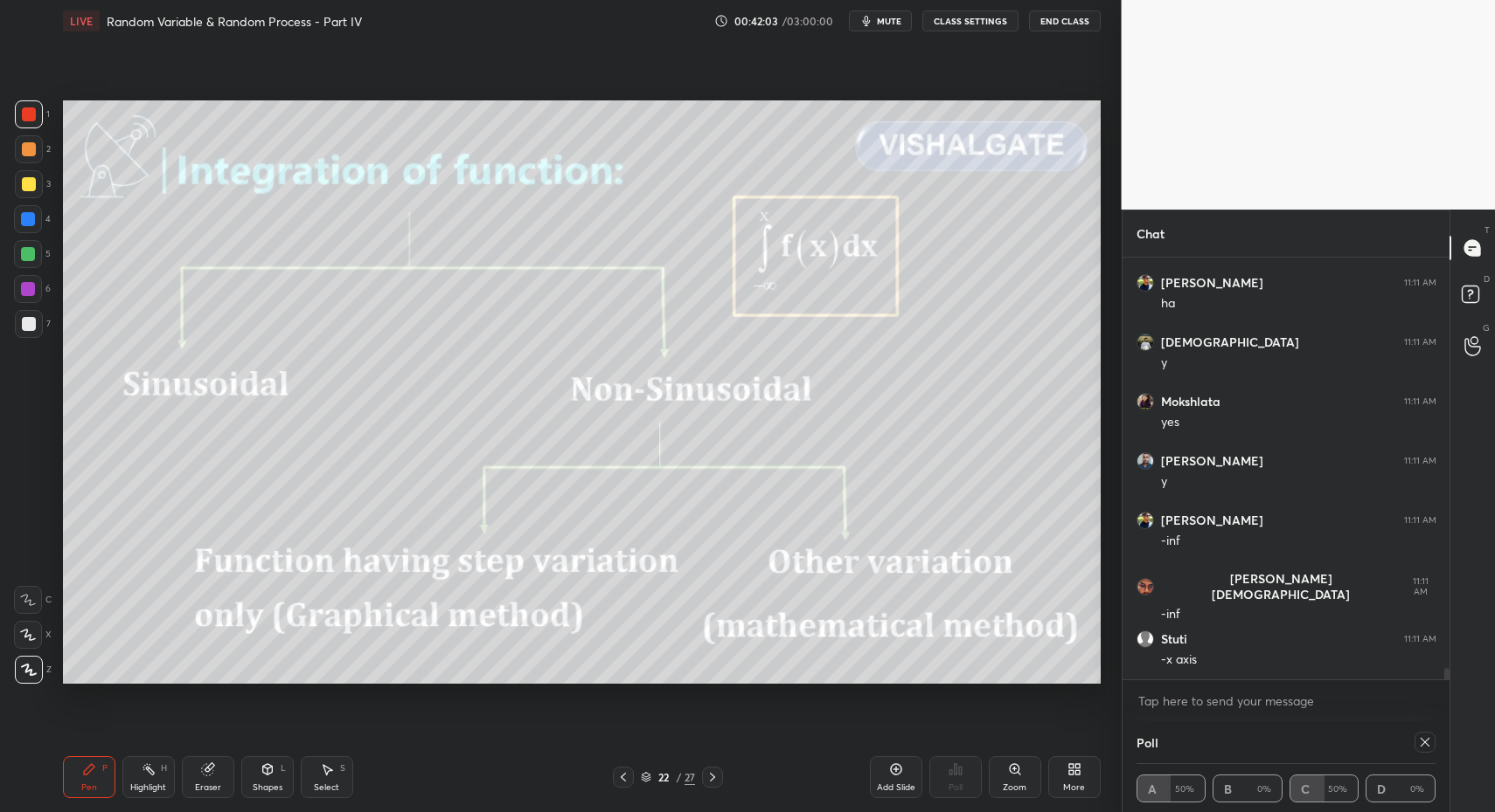
scroll to position [15442, 0]
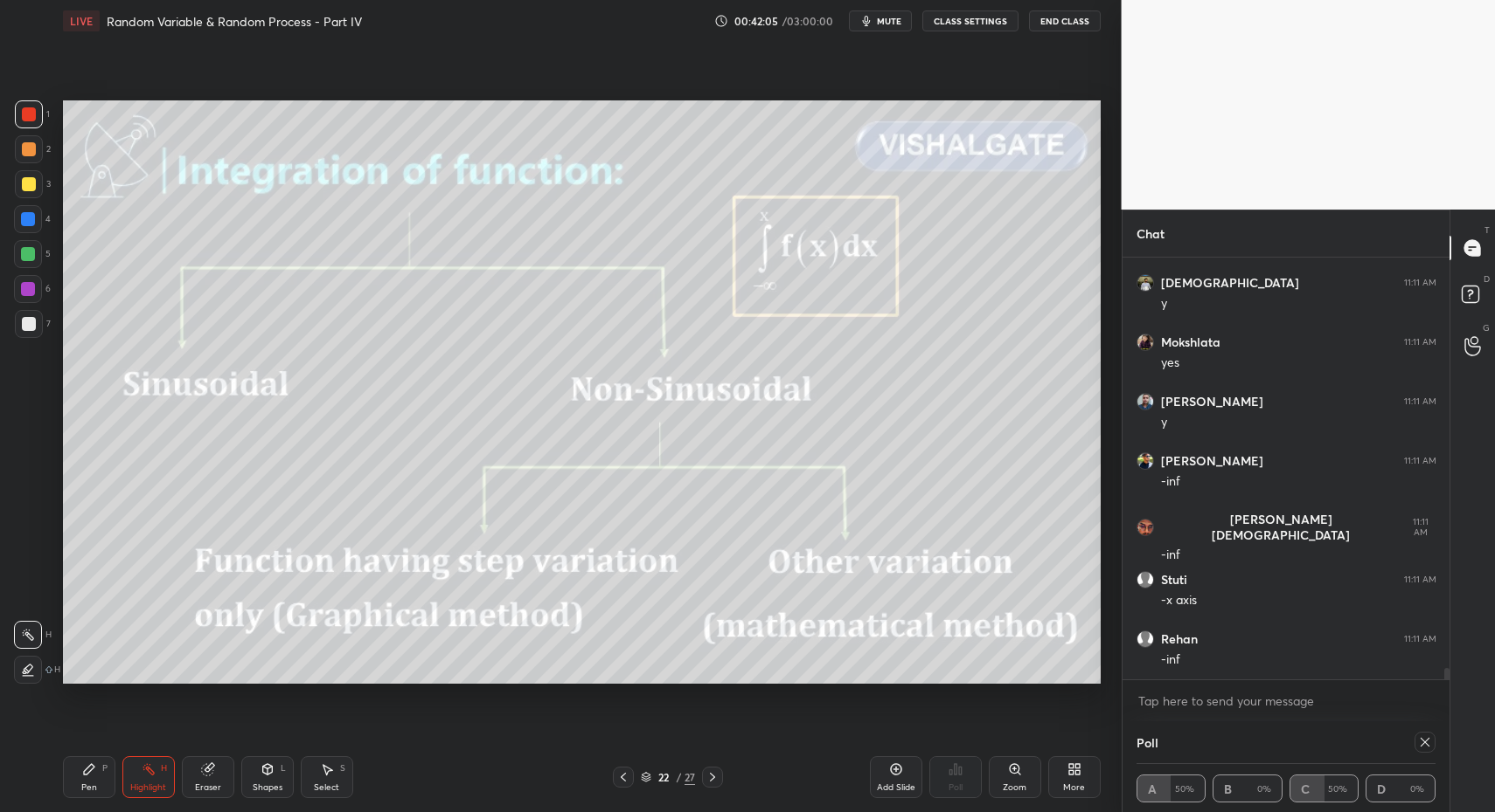
drag, startPoint x: 157, startPoint y: 780, endPoint x: 191, endPoint y: 706, distance: 81.4
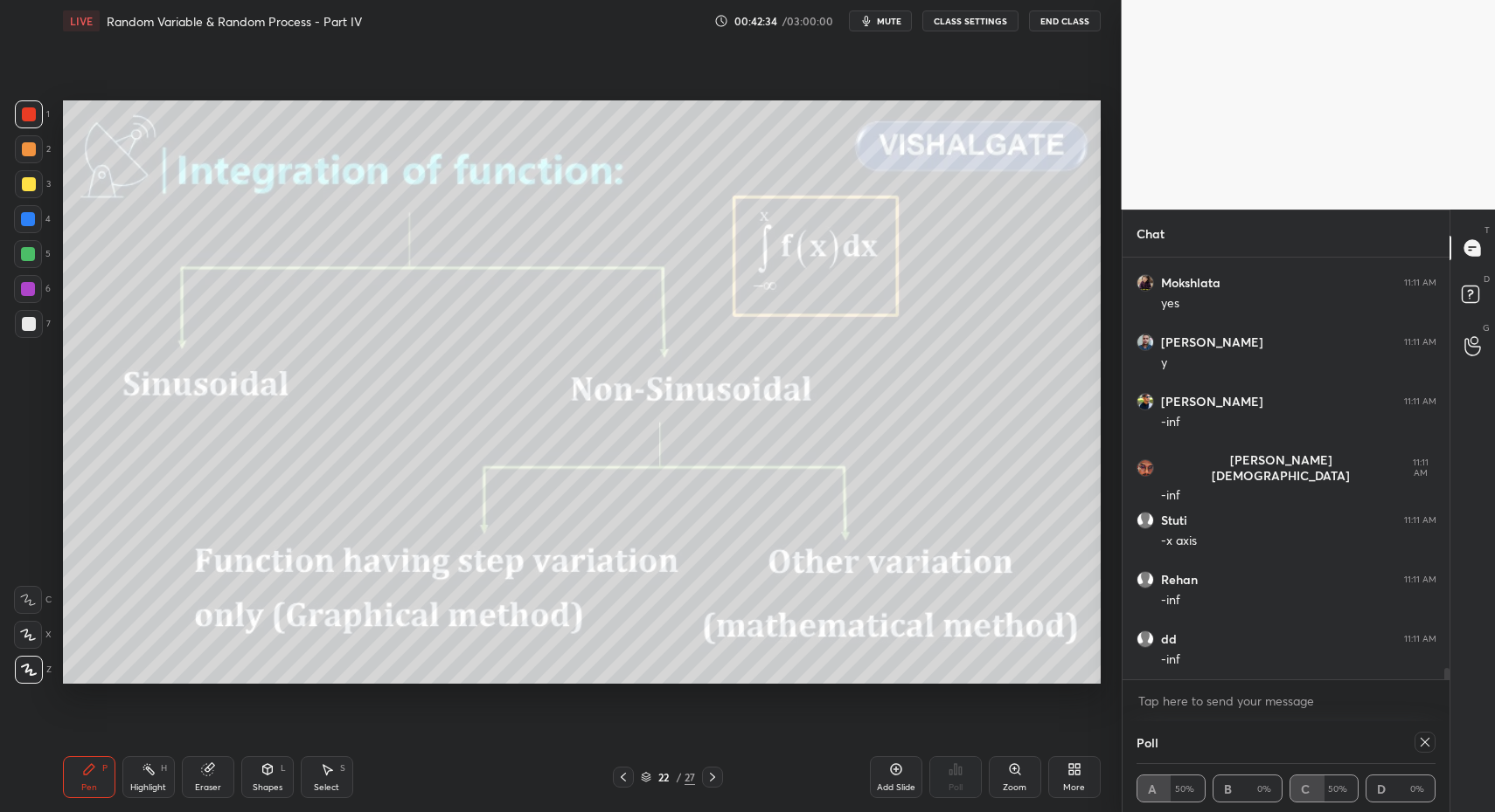
drag, startPoint x: 42, startPoint y: 319, endPoint x: 59, endPoint y: 315, distance: 17.5
drag, startPoint x: 150, startPoint y: 766, endPoint x: 221, endPoint y: 694, distance: 101.1
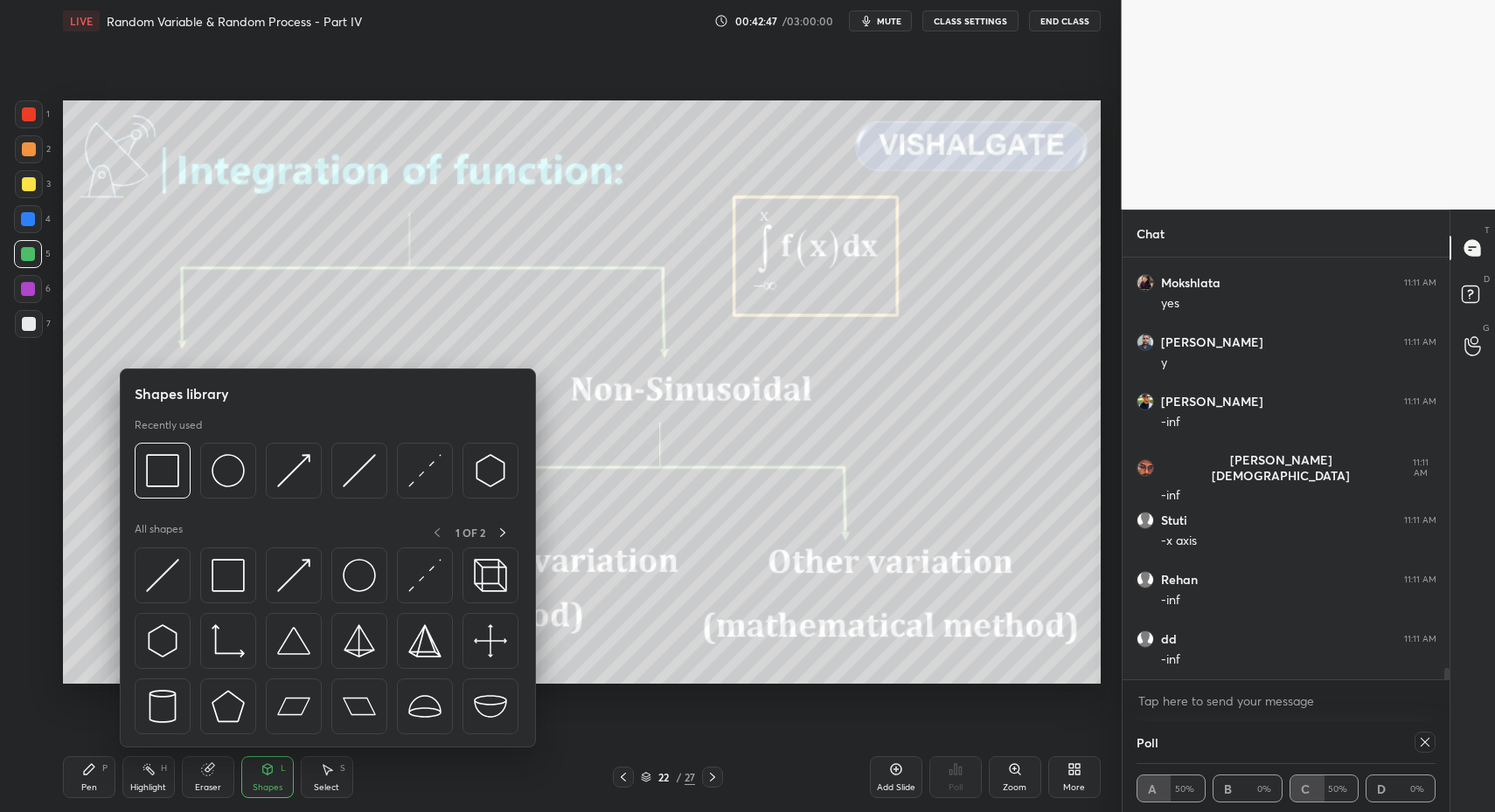
drag, startPoint x: 255, startPoint y: 787, endPoint x: 255, endPoint y: 701, distance: 86.0
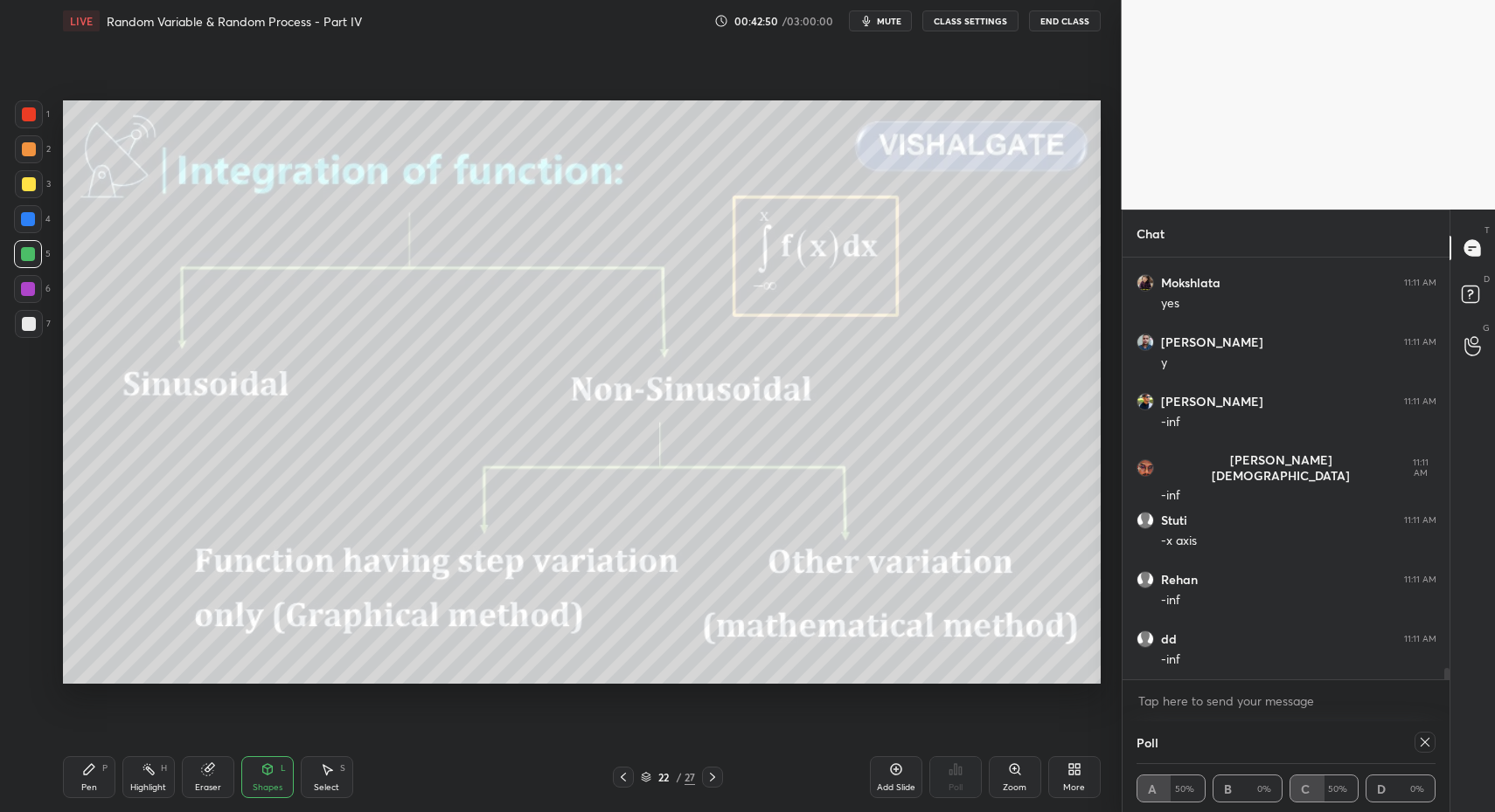
drag, startPoint x: 72, startPoint y: 780, endPoint x: 75, endPoint y: 761, distance: 19.2
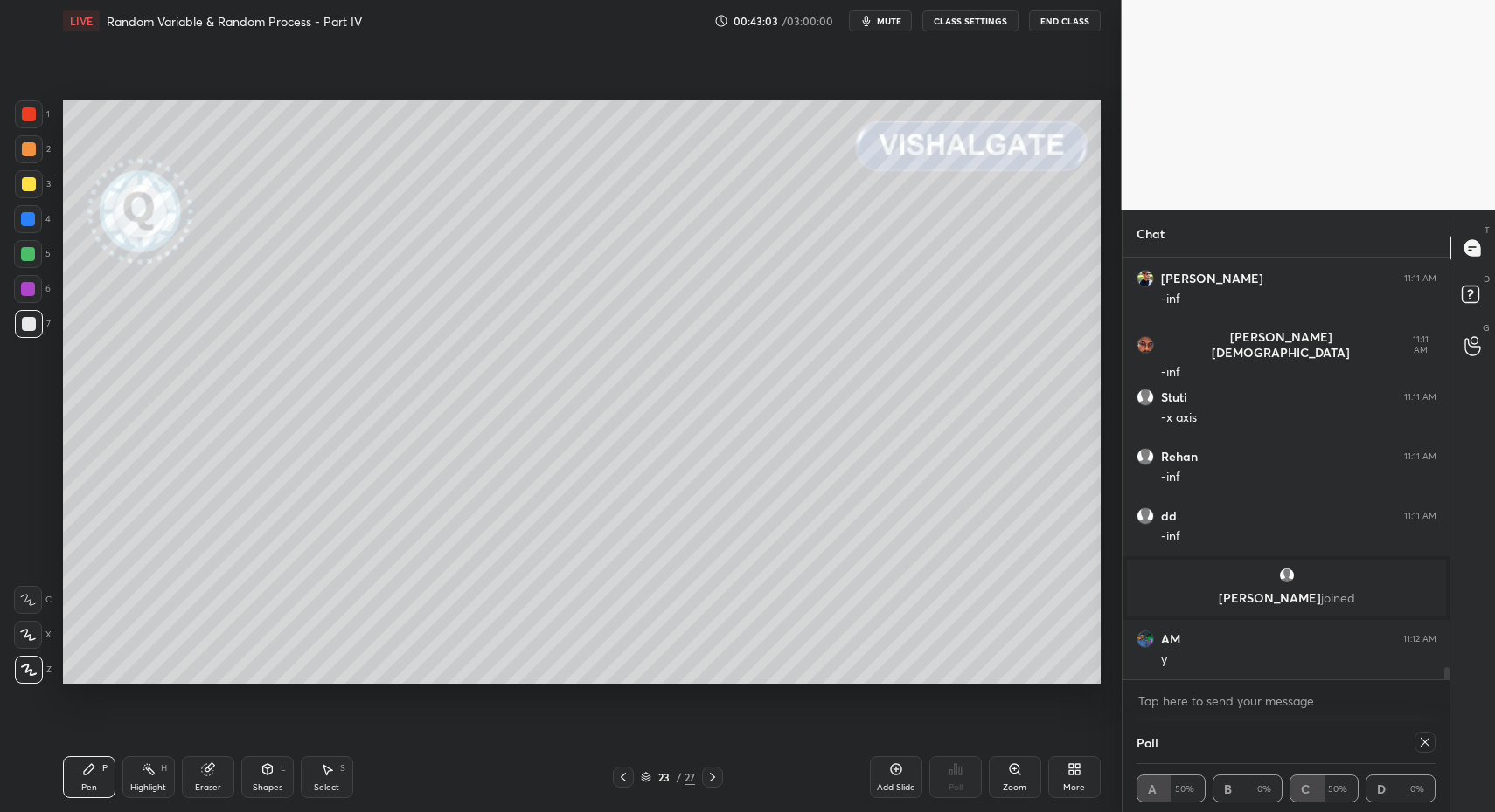
scroll to position [14519, 0]
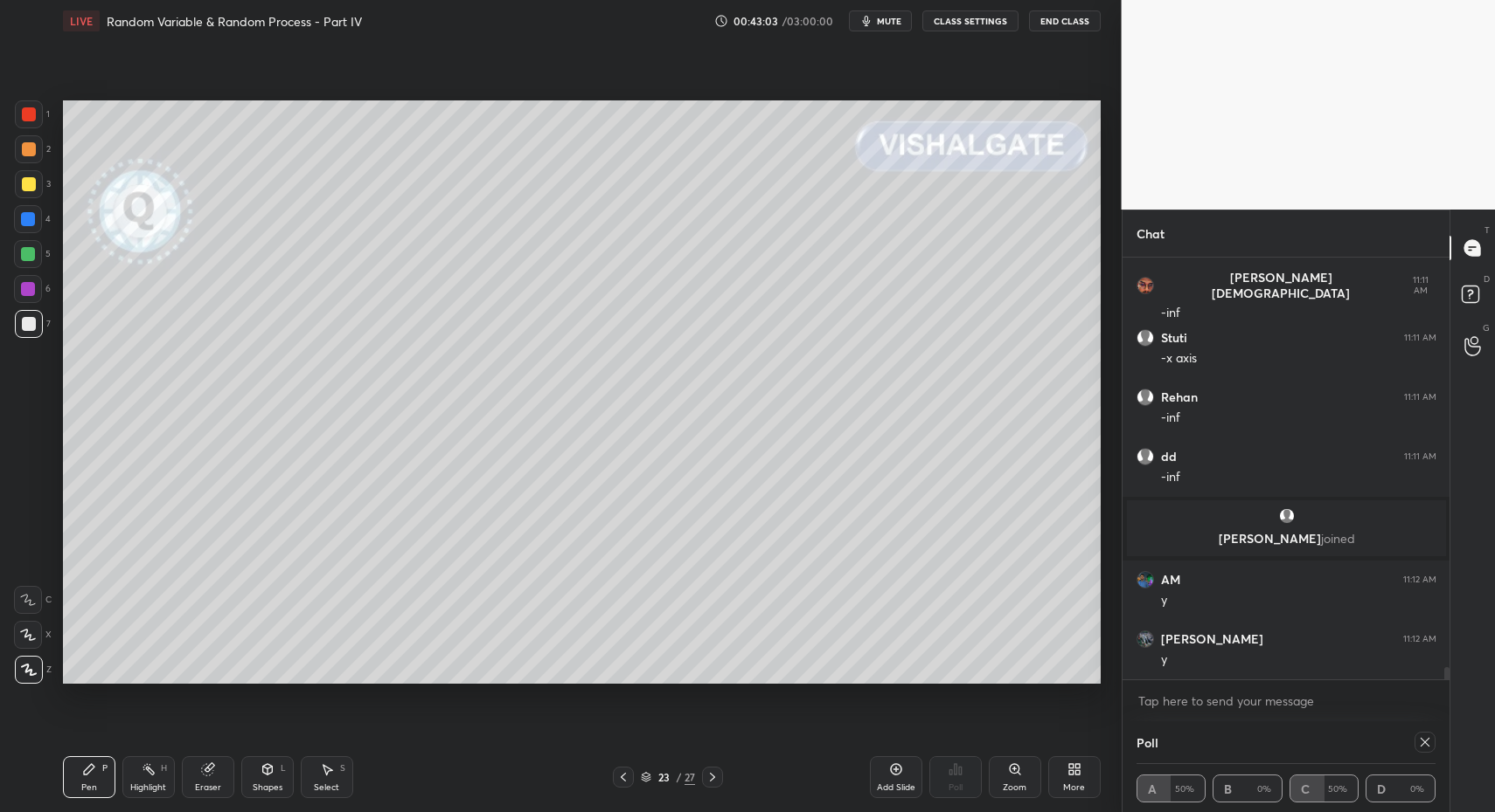
drag, startPoint x: 90, startPoint y: 776, endPoint x: 83, endPoint y: 685, distance: 91.3
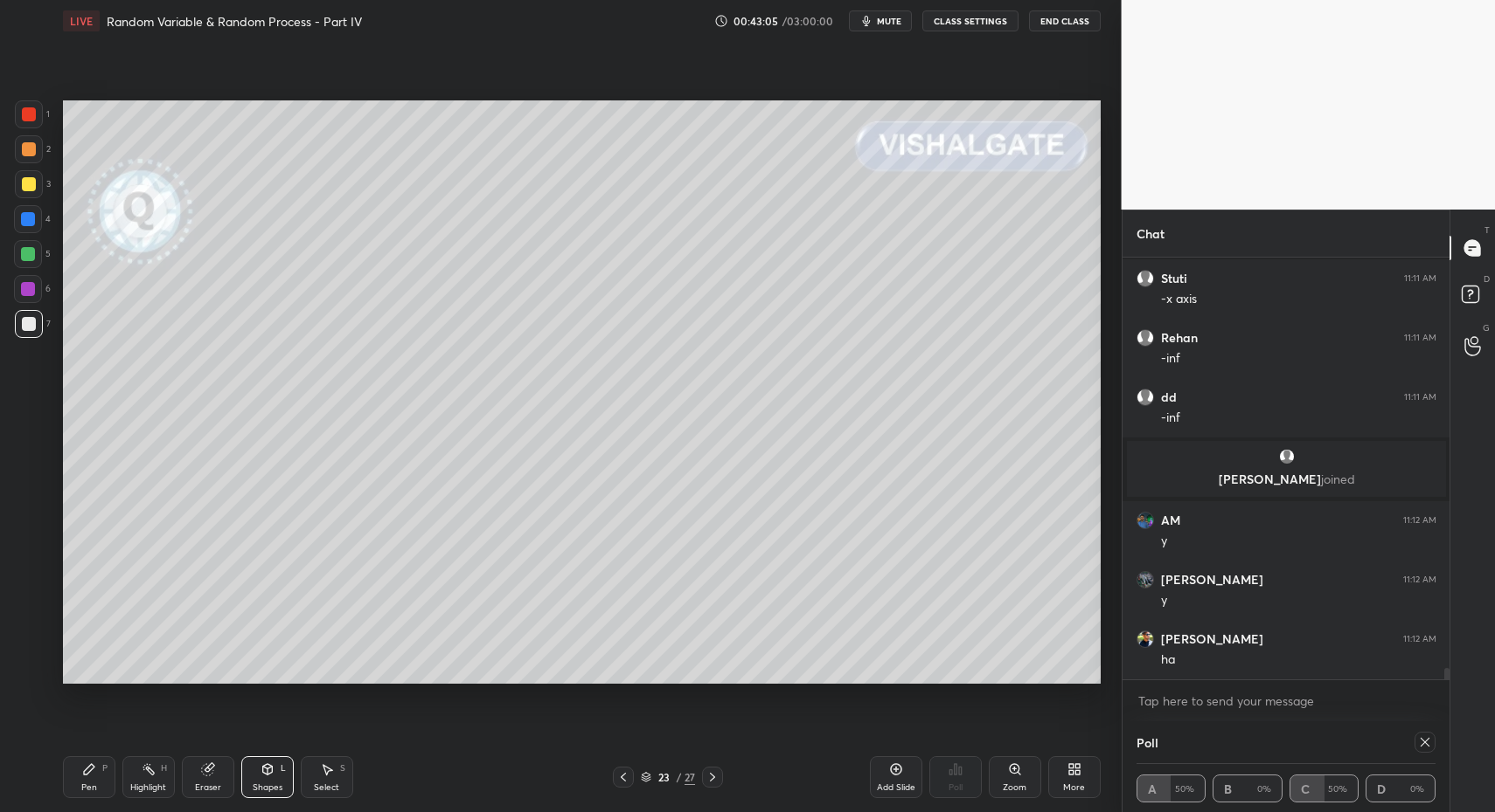
scroll to position [14697, 0]
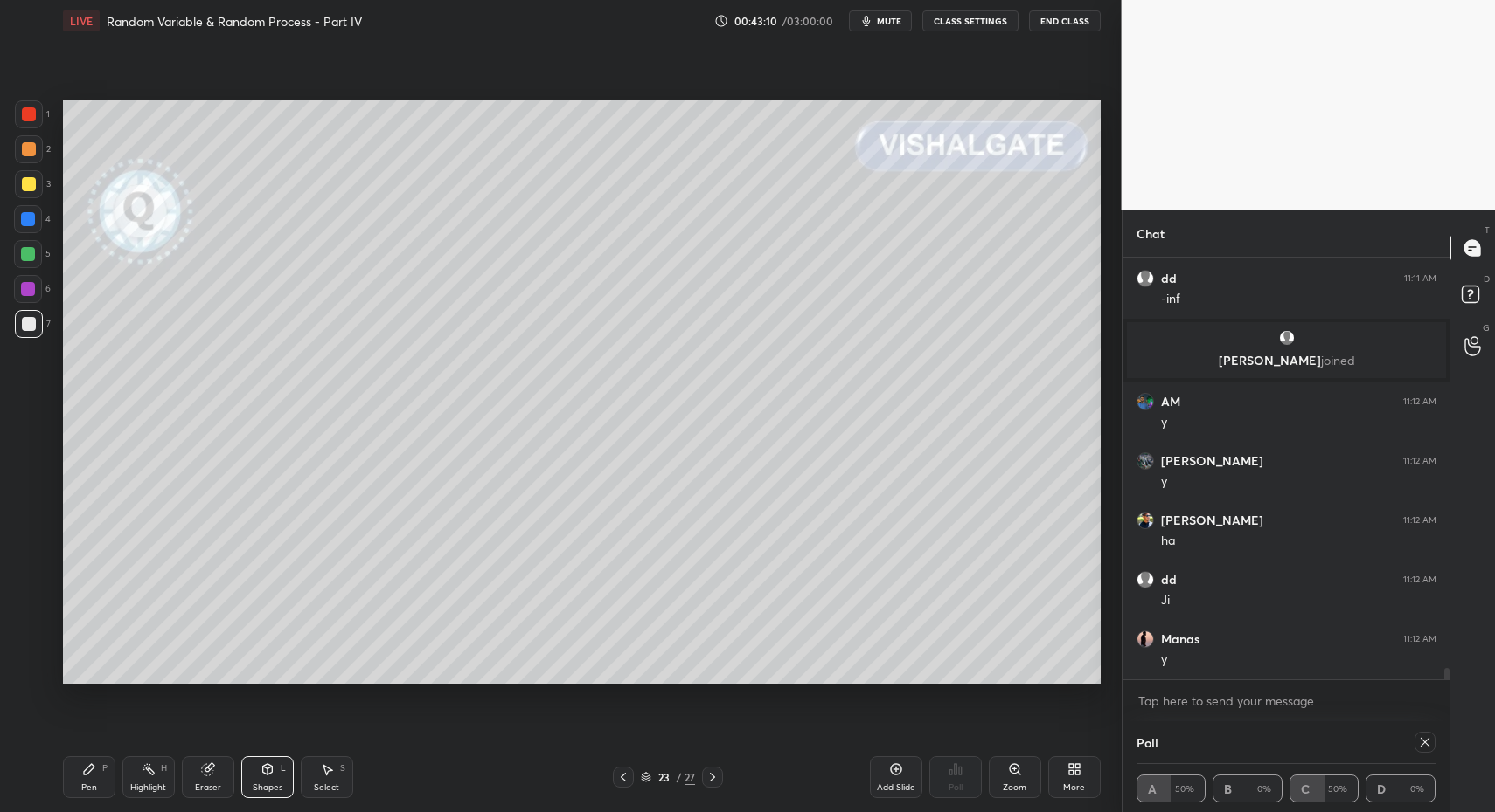
drag, startPoint x: 120, startPoint y: 772, endPoint x: 91, endPoint y: 765, distance: 29.8
drag, startPoint x: 25, startPoint y: 181, endPoint x: 59, endPoint y: 226, distance: 56.4
drag, startPoint x: 277, startPoint y: 789, endPoint x: 274, endPoint y: 756, distance: 33.1
drag, startPoint x: 25, startPoint y: 152, endPoint x: 45, endPoint y: 153, distance: 20.0
drag, startPoint x: 28, startPoint y: 596, endPoint x: 53, endPoint y: 600, distance: 25.3
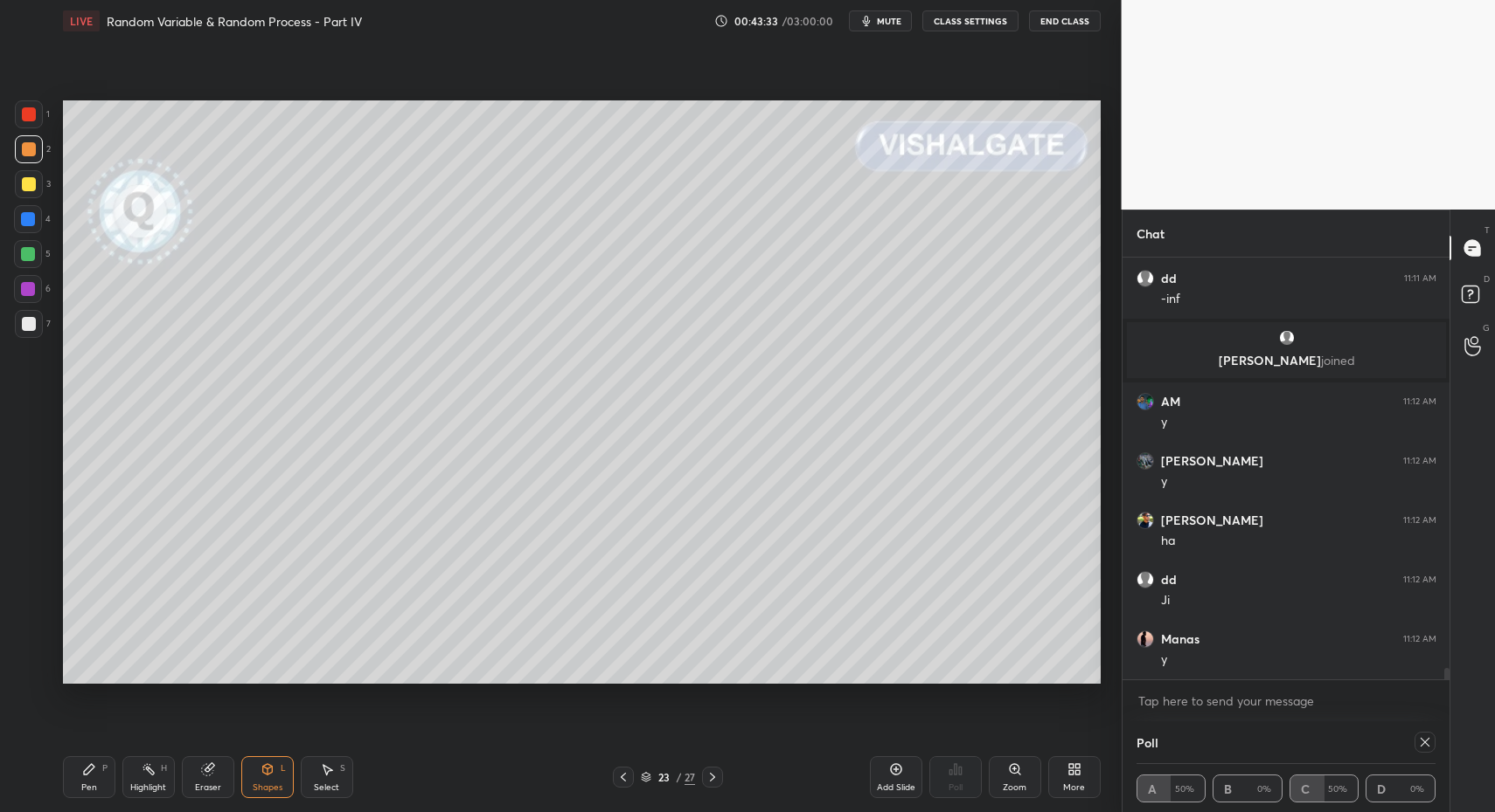
drag, startPoint x: 89, startPoint y: 790, endPoint x: 80, endPoint y: 687, distance: 103.4
drag, startPoint x: 117, startPoint y: 771, endPoint x: 130, endPoint y: 701, distance: 71.2
drag, startPoint x: 22, startPoint y: 325, endPoint x: 45, endPoint y: 366, distance: 47.0
drag, startPoint x: 91, startPoint y: 789, endPoint x: 179, endPoint y: 700, distance: 125.2
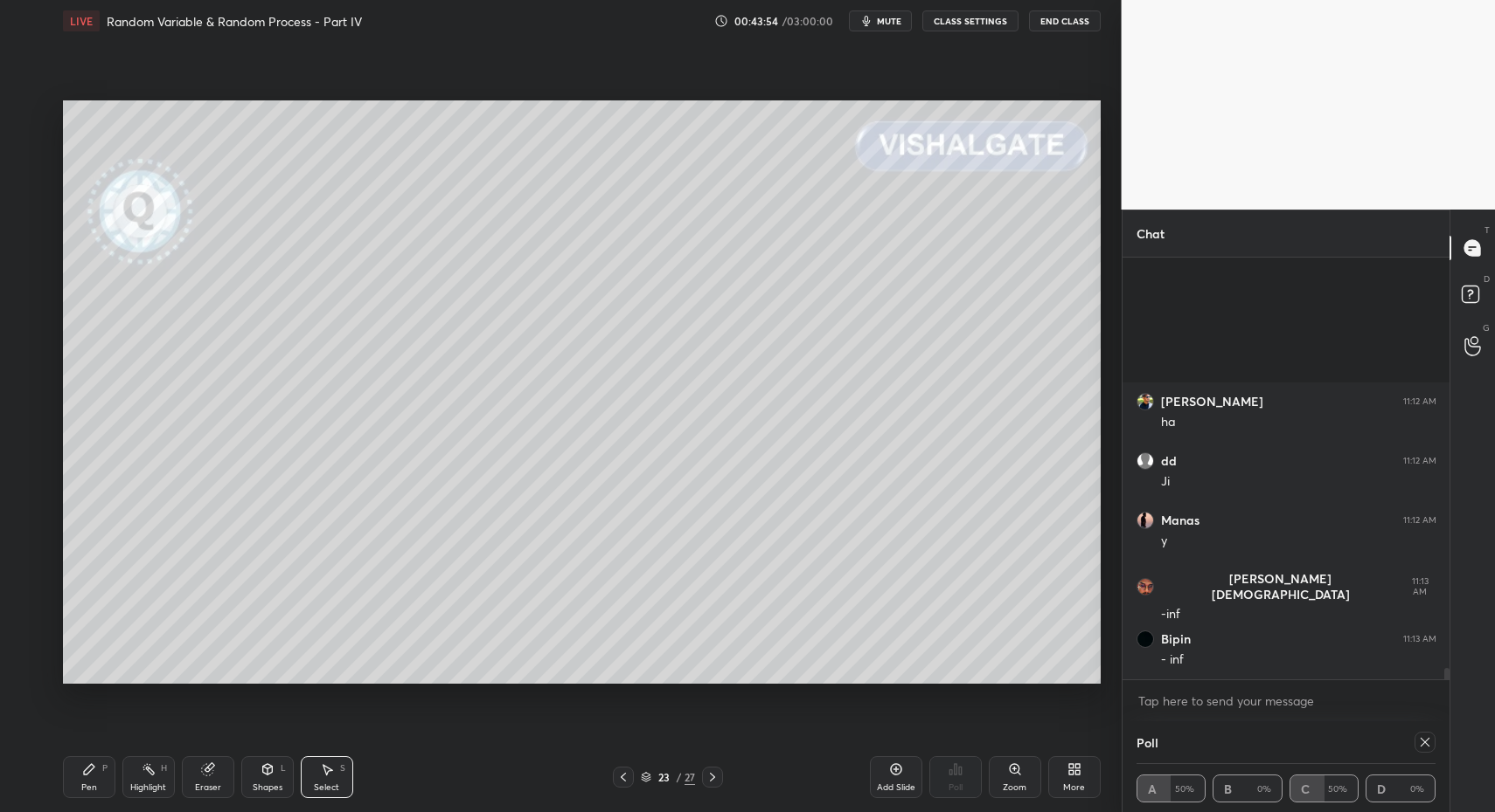
scroll to position [15053, 0]
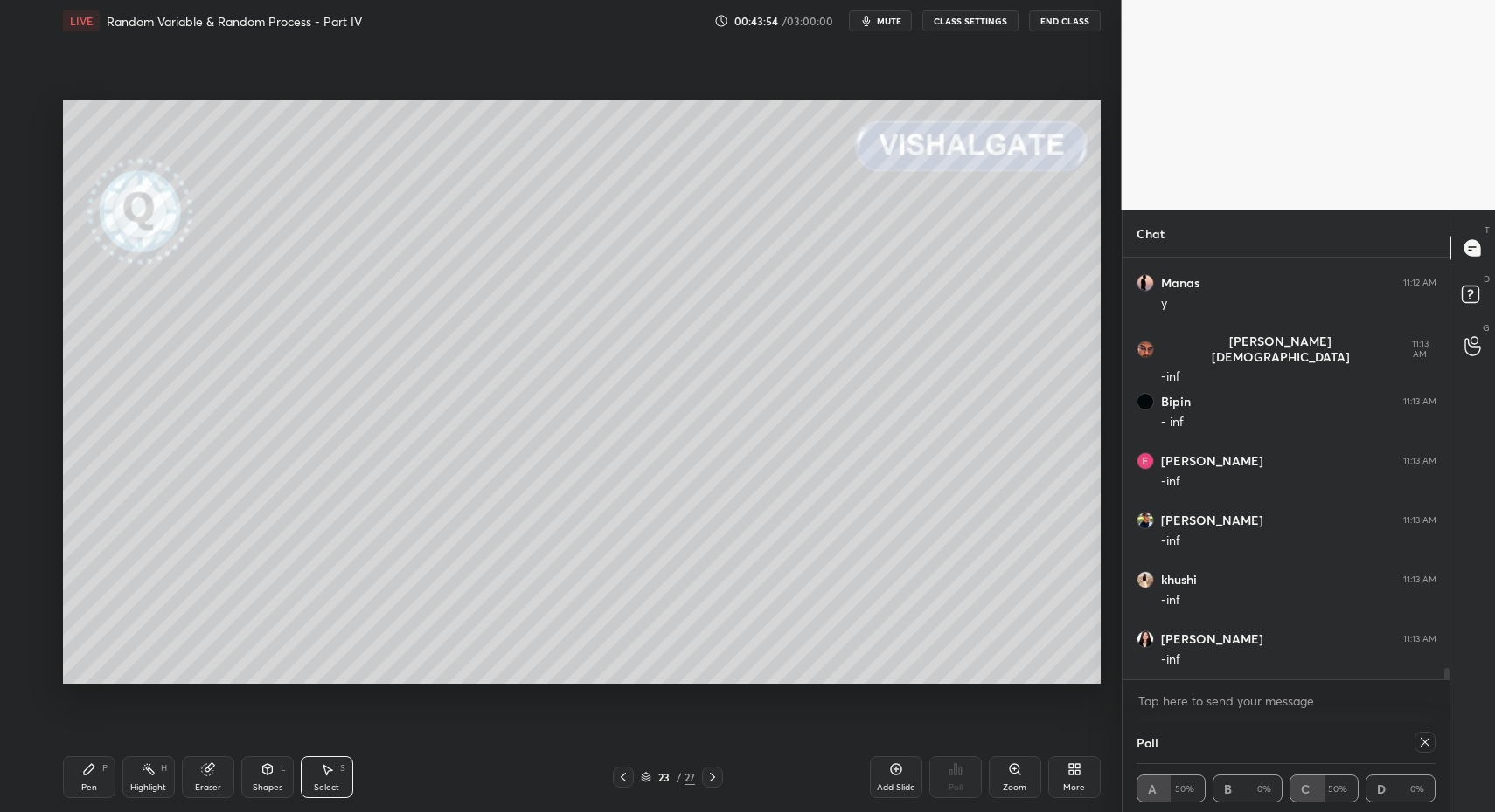
drag, startPoint x: 334, startPoint y: 776, endPoint x: 270, endPoint y: 555, distance: 230.1
drag, startPoint x: 155, startPoint y: 386, endPoint x: 254, endPoint y: 448, distance: 116.8
drag, startPoint x: 202, startPoint y: 423, endPoint x: 169, endPoint y: 449, distance: 42.0
drag, startPoint x: 148, startPoint y: 459, endPoint x: 177, endPoint y: 441, distance: 34.1
drag, startPoint x: 175, startPoint y: 441, endPoint x: 163, endPoint y: 485, distance: 45.6
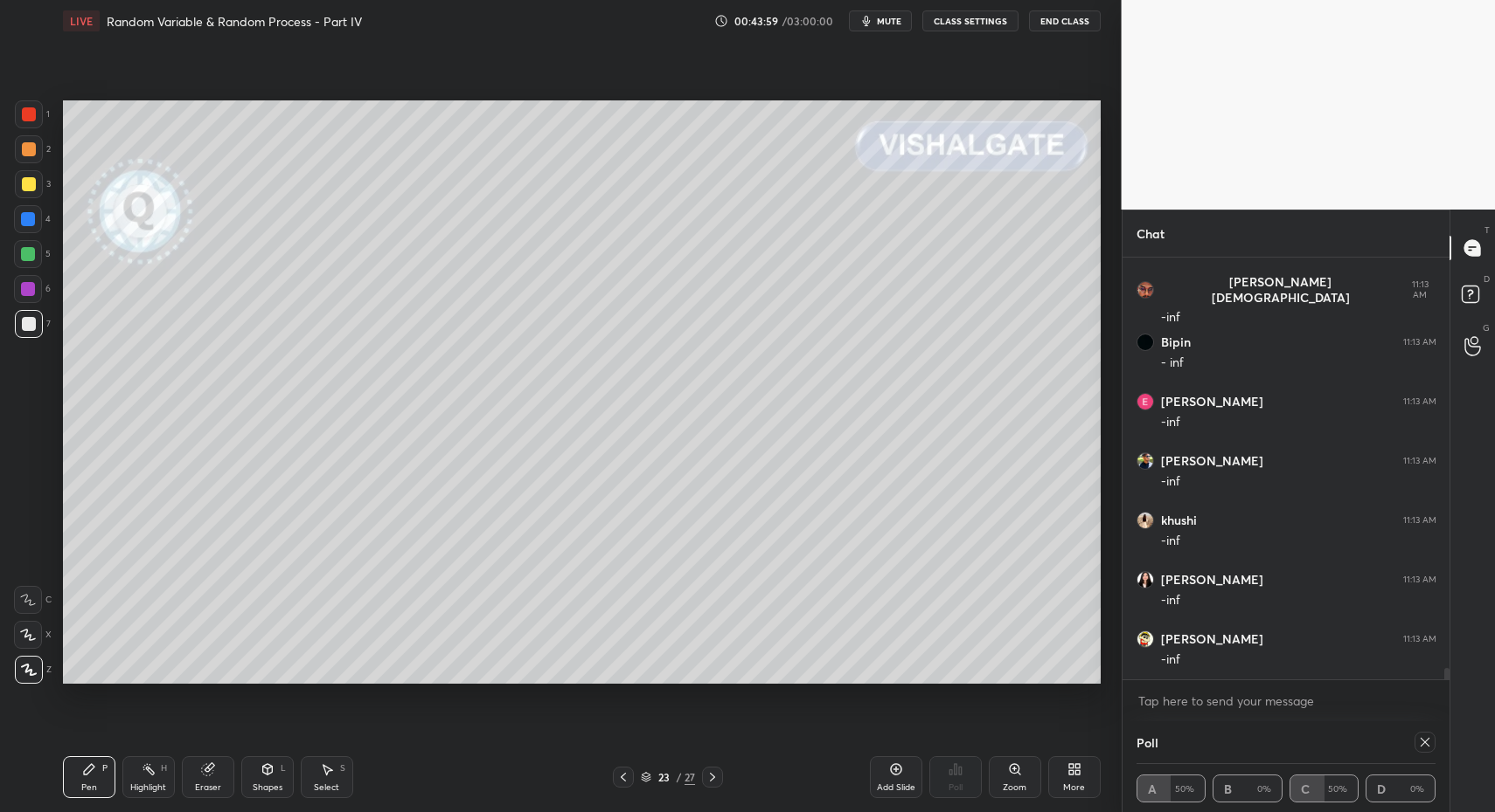
scroll to position [15172, 0]
drag, startPoint x: 331, startPoint y: 781, endPoint x: 324, endPoint y: 765, distance: 17.5
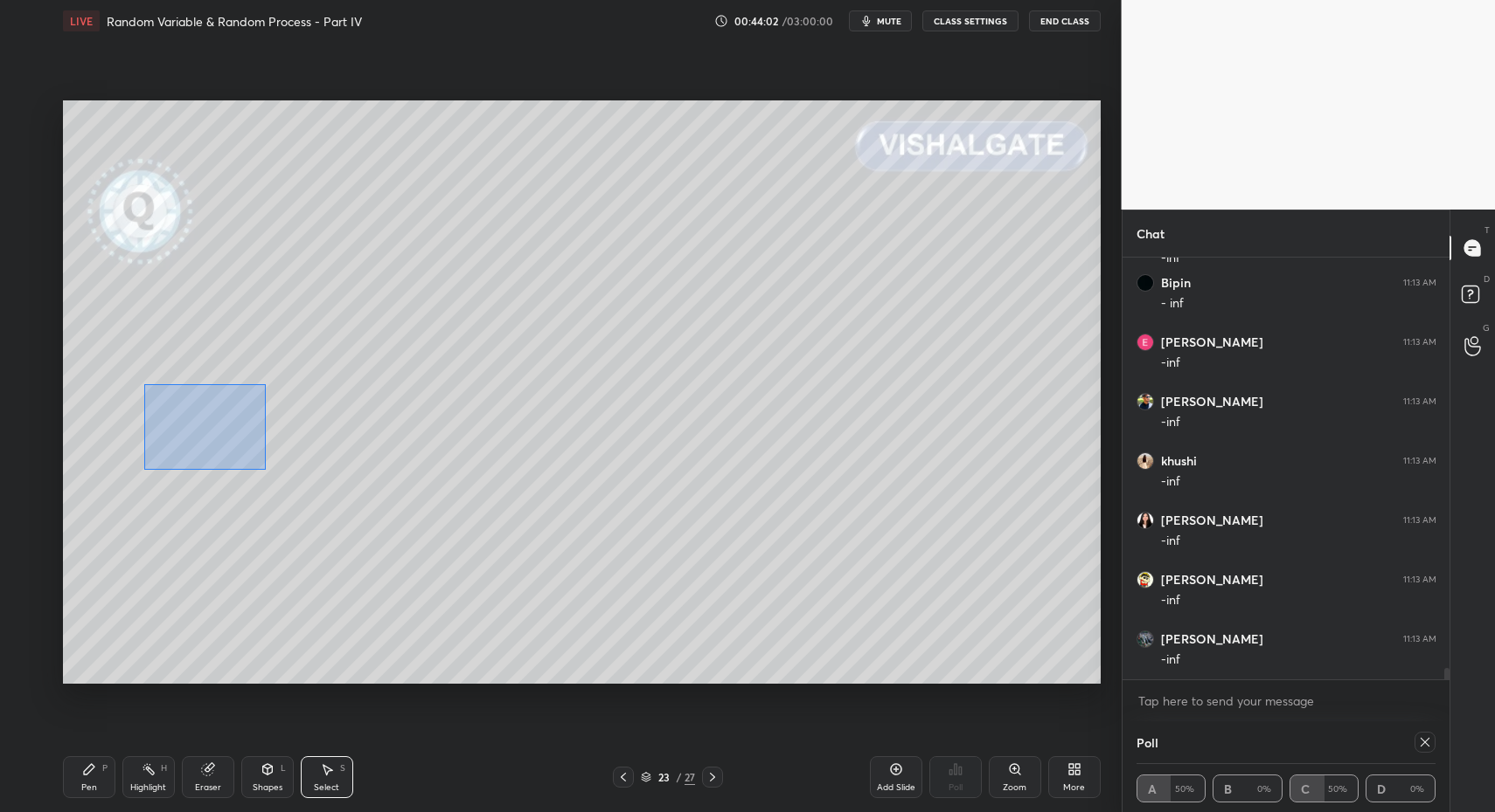
drag, startPoint x: 169, startPoint y: 409, endPoint x: 256, endPoint y: 459, distance: 100.3
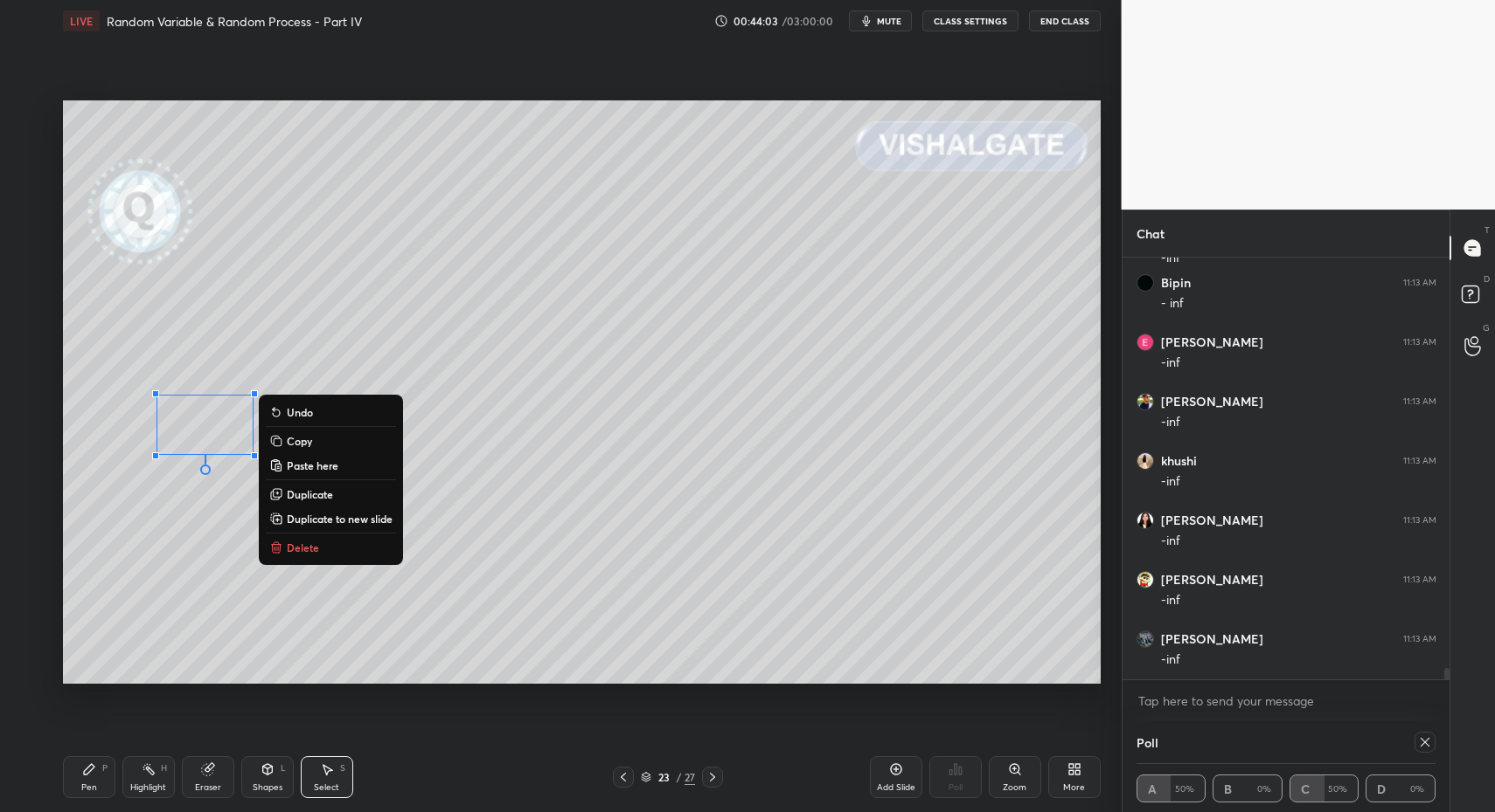
drag, startPoint x: 302, startPoint y: 547, endPoint x: 291, endPoint y: 564, distance: 20.2
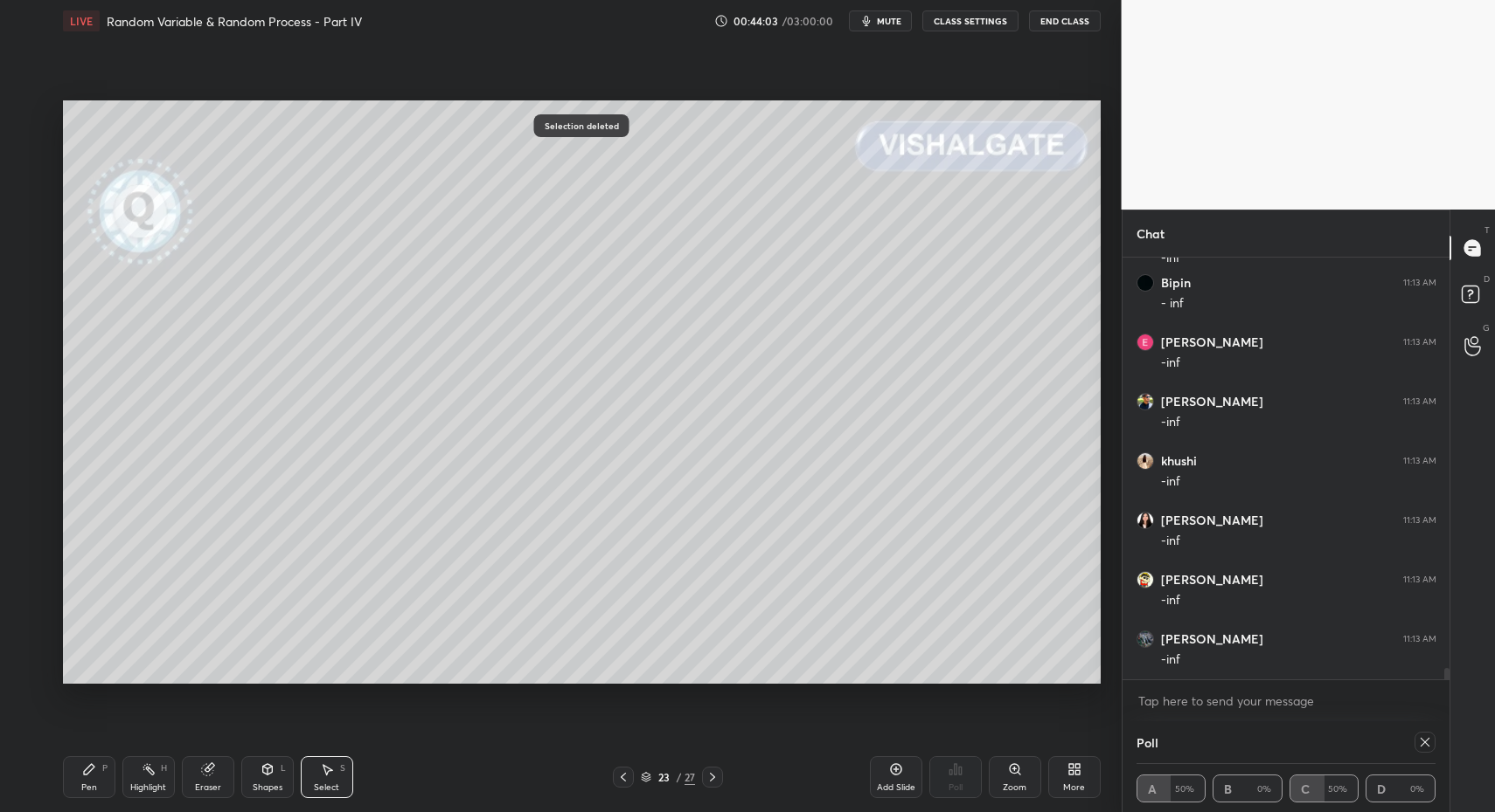
drag, startPoint x: 70, startPoint y: 788, endPoint x: 96, endPoint y: 743, distance: 52.0
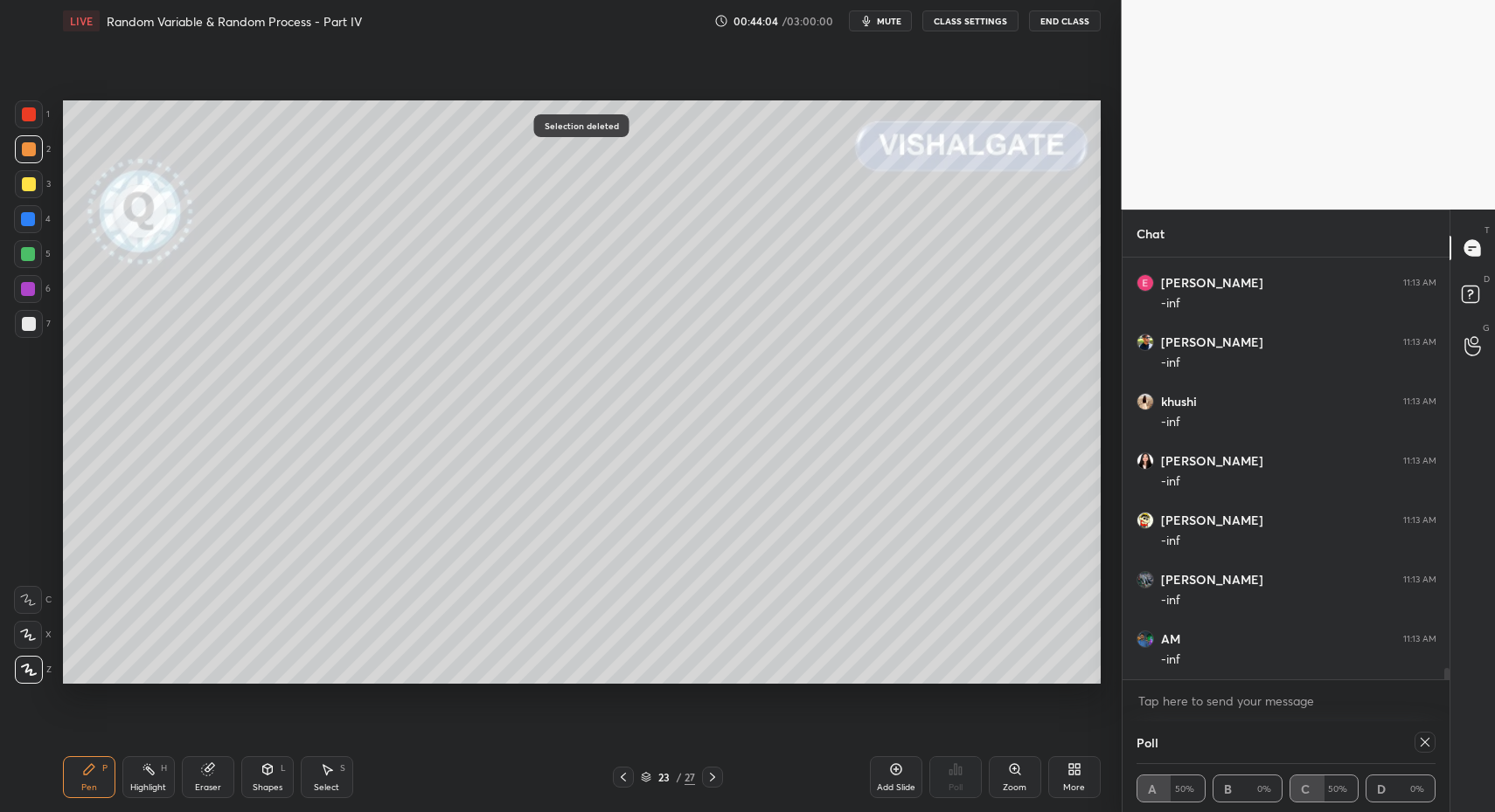
drag, startPoint x: 59, startPoint y: 769, endPoint x: 67, endPoint y: 706, distance: 63.5
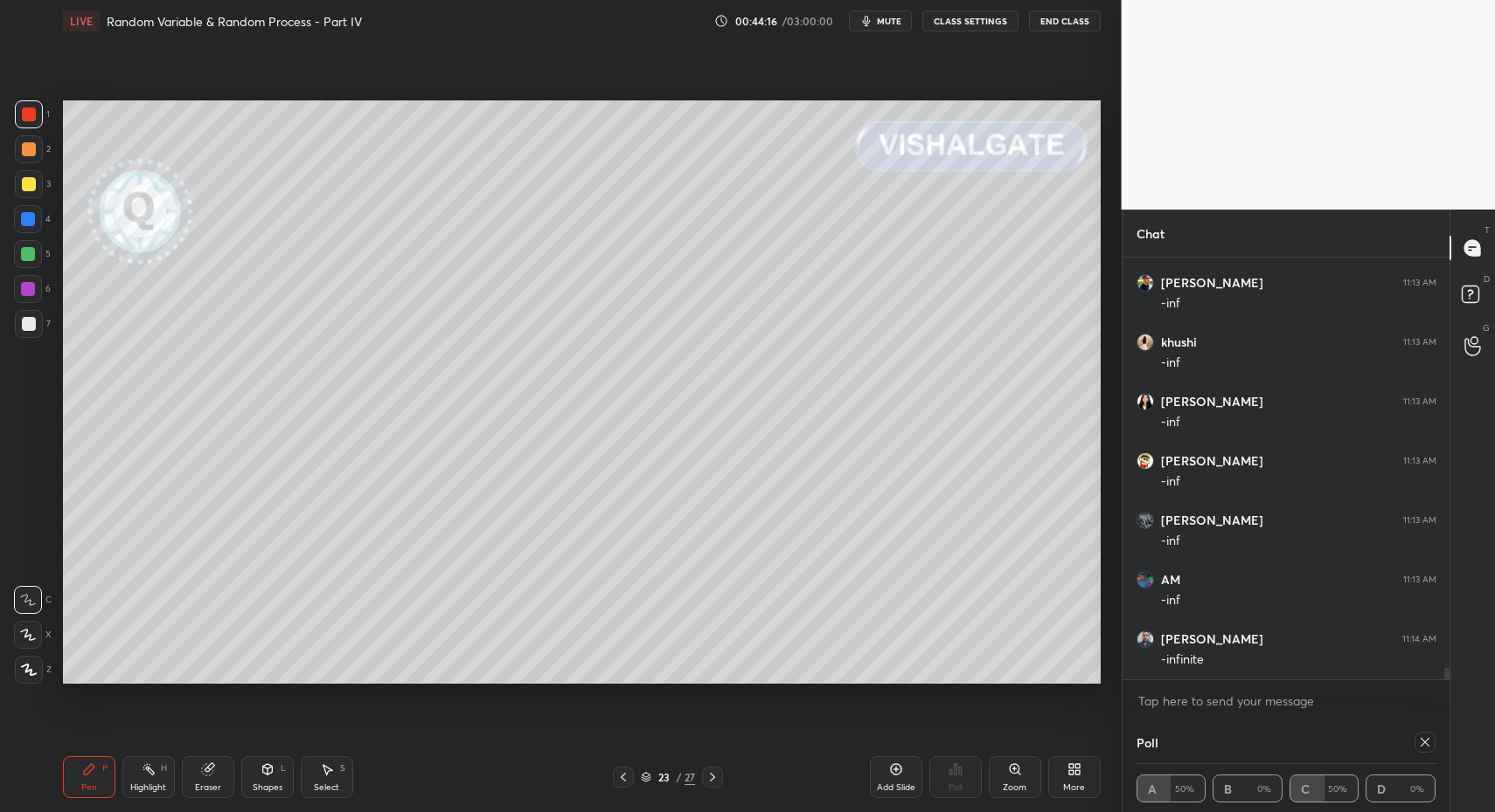
drag, startPoint x: 37, startPoint y: 673, endPoint x: 56, endPoint y: 734, distance: 63.9
drag, startPoint x: 83, startPoint y: 788, endPoint x: 115, endPoint y: 753, distance: 47.4
drag, startPoint x: 155, startPoint y: 777, endPoint x: 144, endPoint y: 775, distance: 11.2
drag, startPoint x: 100, startPoint y: 777, endPoint x: 90, endPoint y: 783, distance: 11.7
drag, startPoint x: 90, startPoint y: 783, endPoint x: 98, endPoint y: 775, distance: 11.3
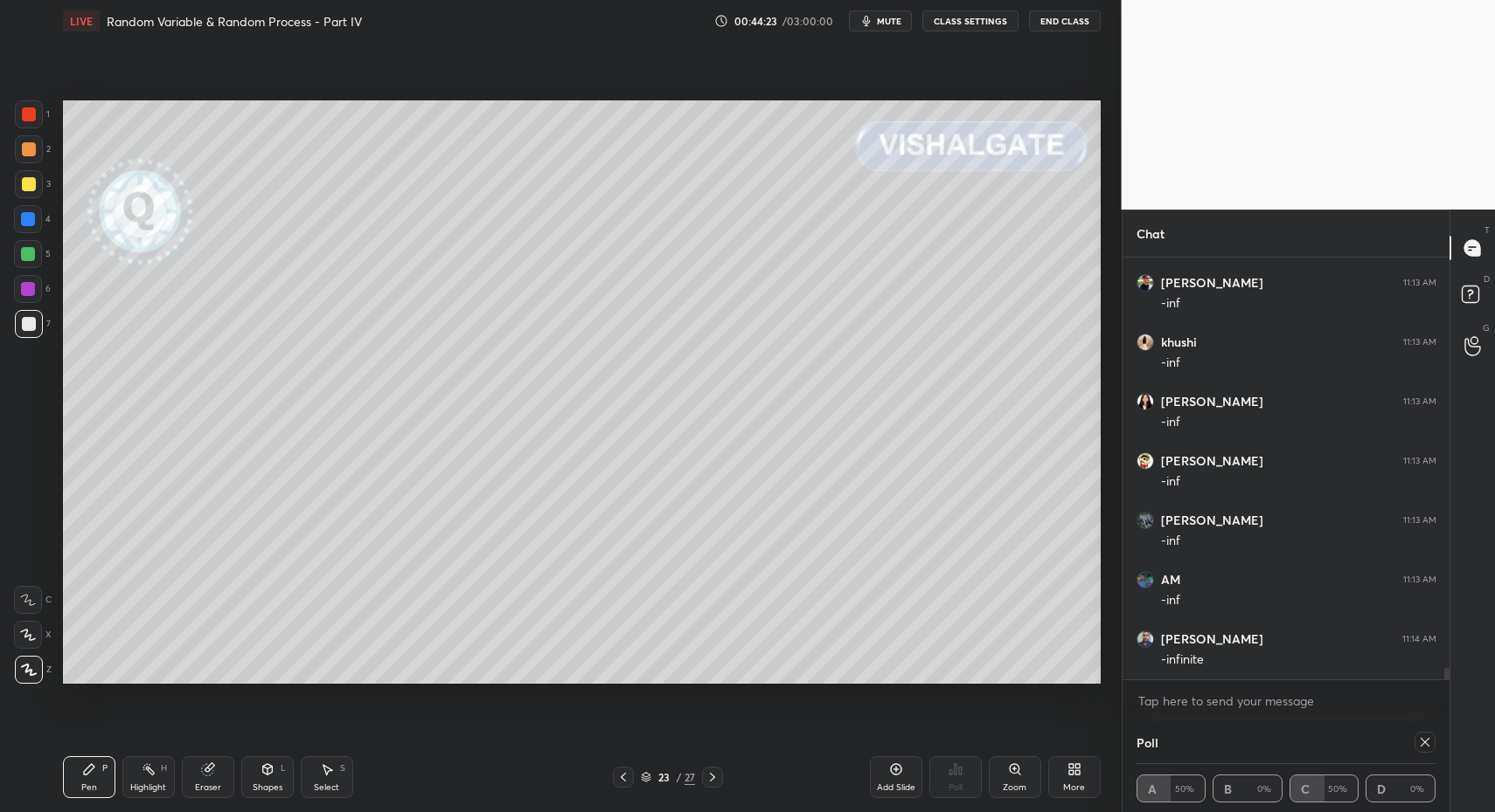
drag, startPoint x: 72, startPoint y: 789, endPoint x: 80, endPoint y: 706, distance: 83.4
drag, startPoint x: 31, startPoint y: 254, endPoint x: 56, endPoint y: 310, distance: 61.3
drag, startPoint x: 84, startPoint y: 776, endPoint x: 150, endPoint y: 690, distance: 108.4
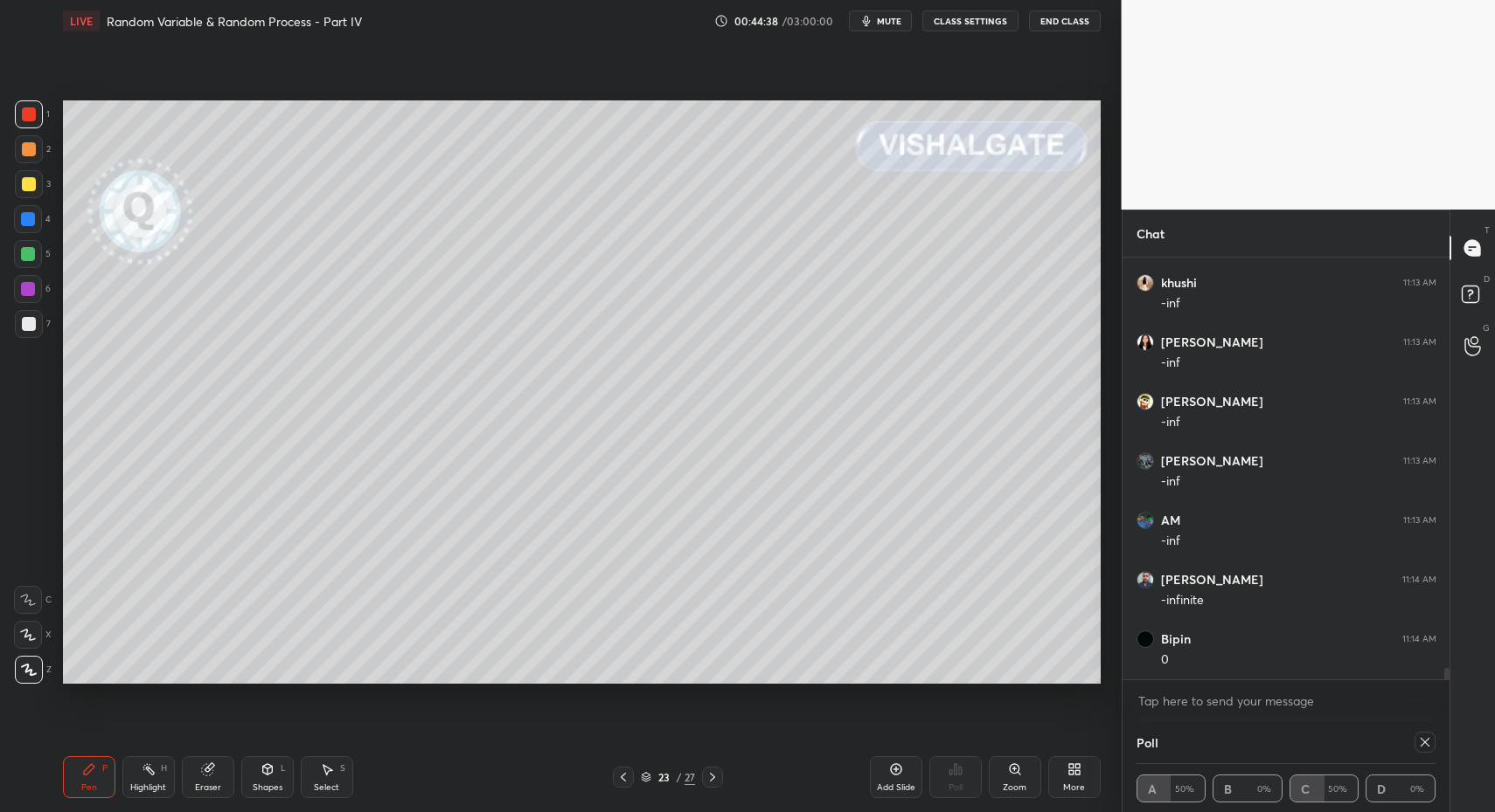
scroll to position [15409, 0]
drag, startPoint x: 85, startPoint y: 783, endPoint x: 91, endPoint y: 774, distance: 10.8
drag, startPoint x: 79, startPoint y: 783, endPoint x: 116, endPoint y: 717, distance: 75.7
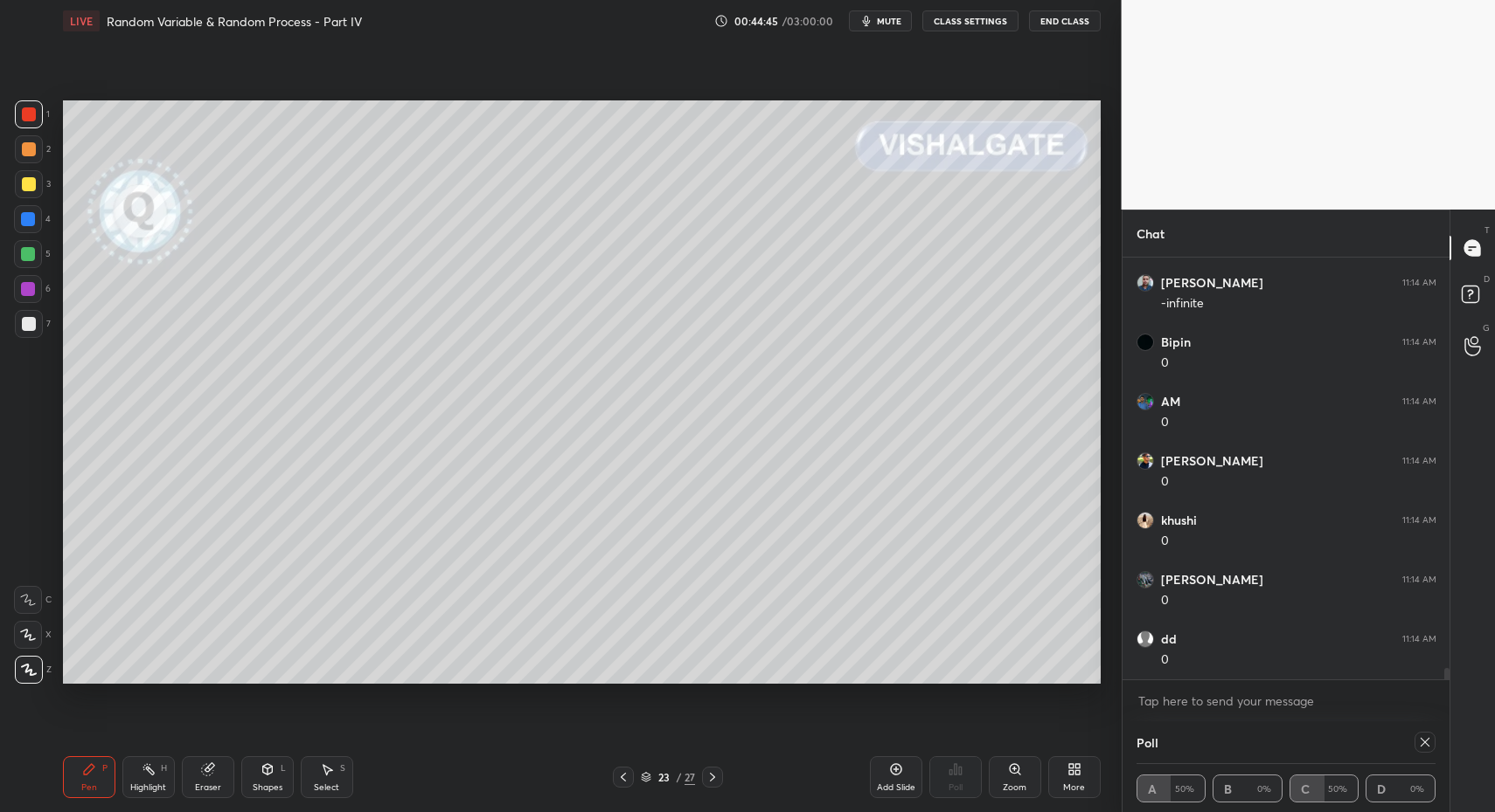
drag, startPoint x: 152, startPoint y: 773, endPoint x: 145, endPoint y: 756, distance: 18.4
drag, startPoint x: 30, startPoint y: 320, endPoint x: 24, endPoint y: 407, distance: 87.2
drag, startPoint x: 75, startPoint y: 794, endPoint x: 76, endPoint y: 685, distance: 109.0
drag, startPoint x: 30, startPoint y: 112, endPoint x: 55, endPoint y: 169, distance: 62.2
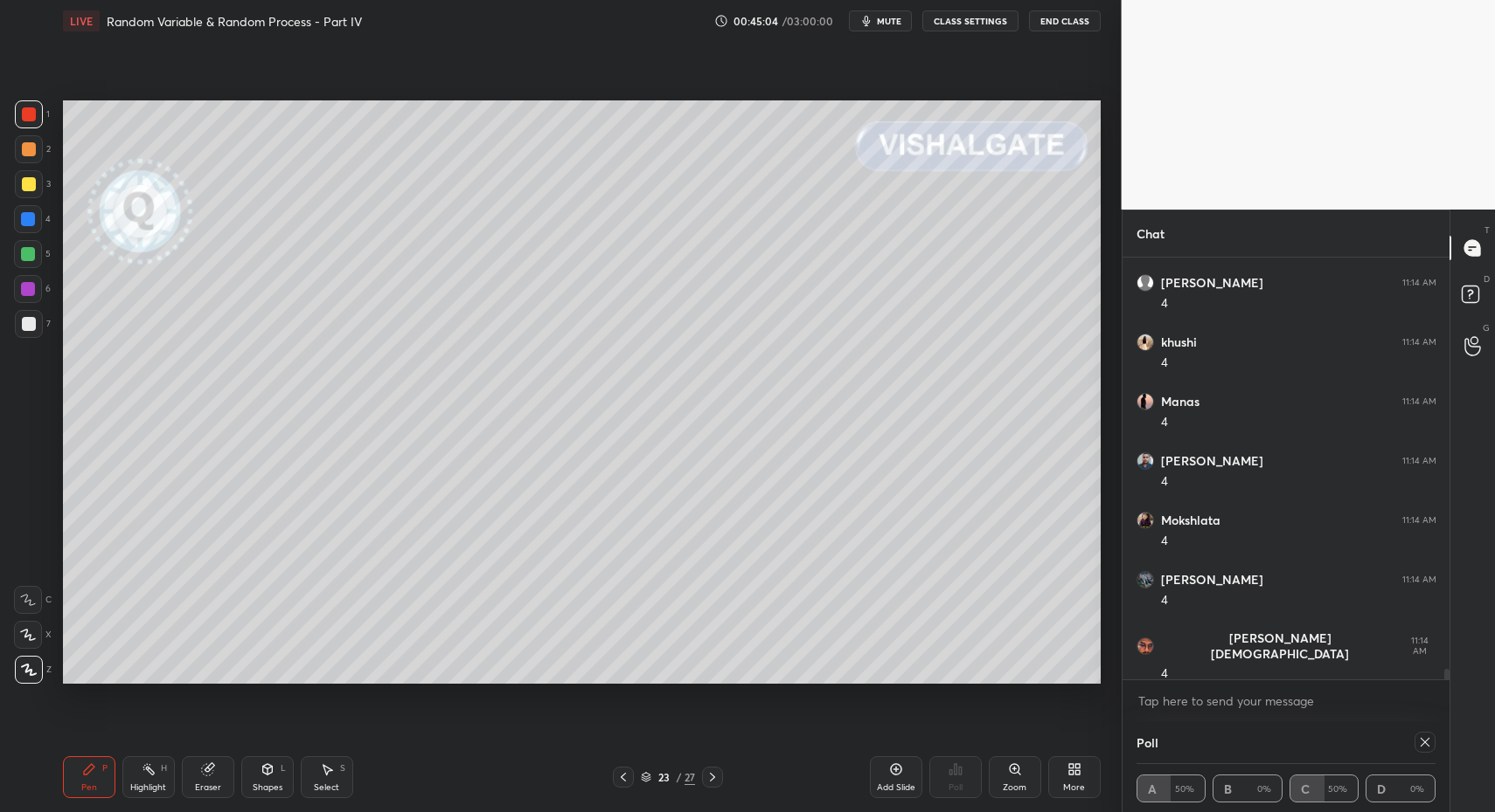
drag, startPoint x: 149, startPoint y: 769, endPoint x: 165, endPoint y: 749, distance: 25.6
drag, startPoint x: 73, startPoint y: 793, endPoint x: 68, endPoint y: 785, distance: 9.4
drag, startPoint x: 68, startPoint y: 785, endPoint x: 73, endPoint y: 769, distance: 16.8
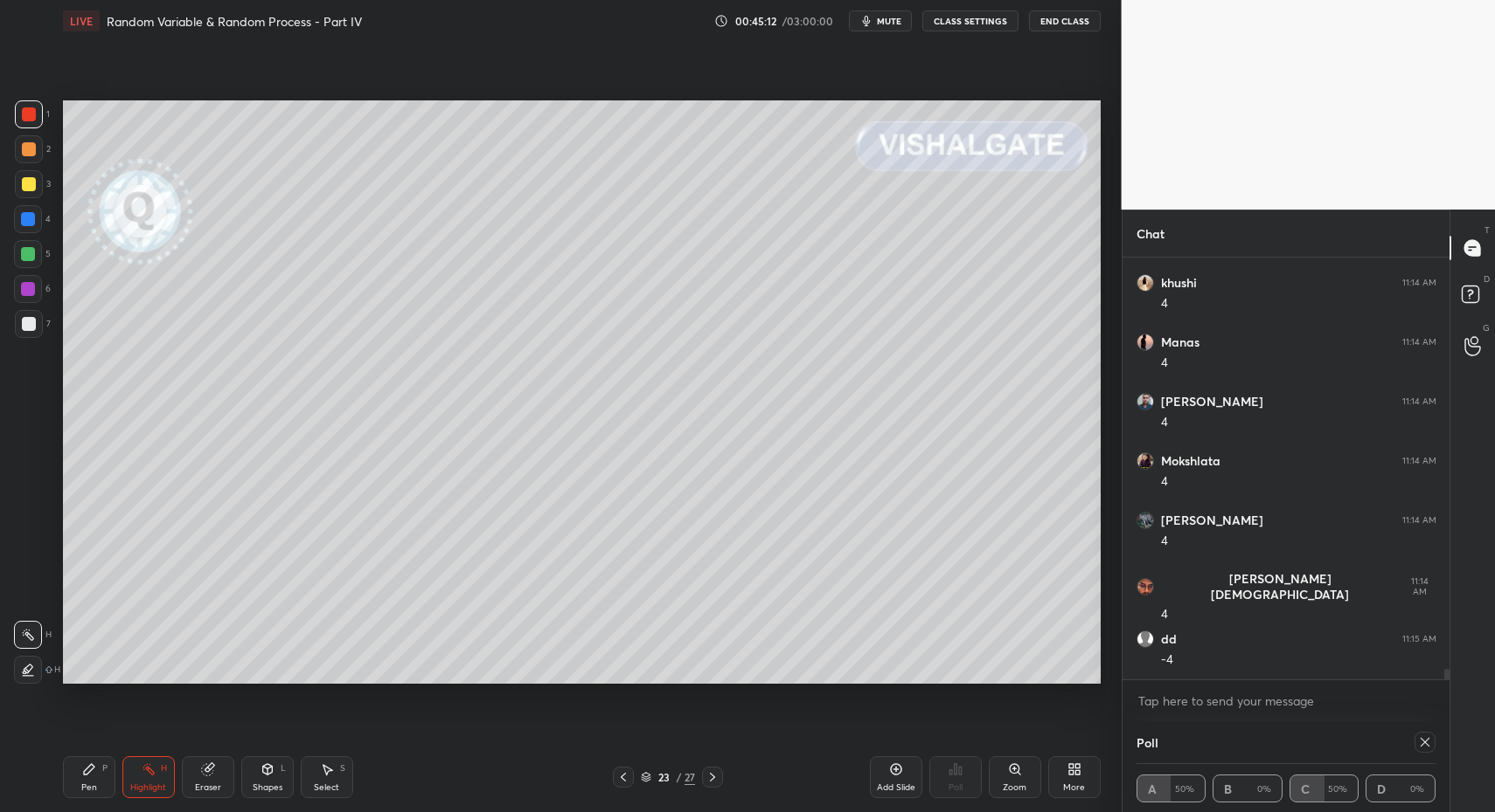
drag, startPoint x: 90, startPoint y: 788, endPoint x: 74, endPoint y: 794, distance: 17.1
drag, startPoint x: 74, startPoint y: 794, endPoint x: 86, endPoint y: 783, distance: 16.3
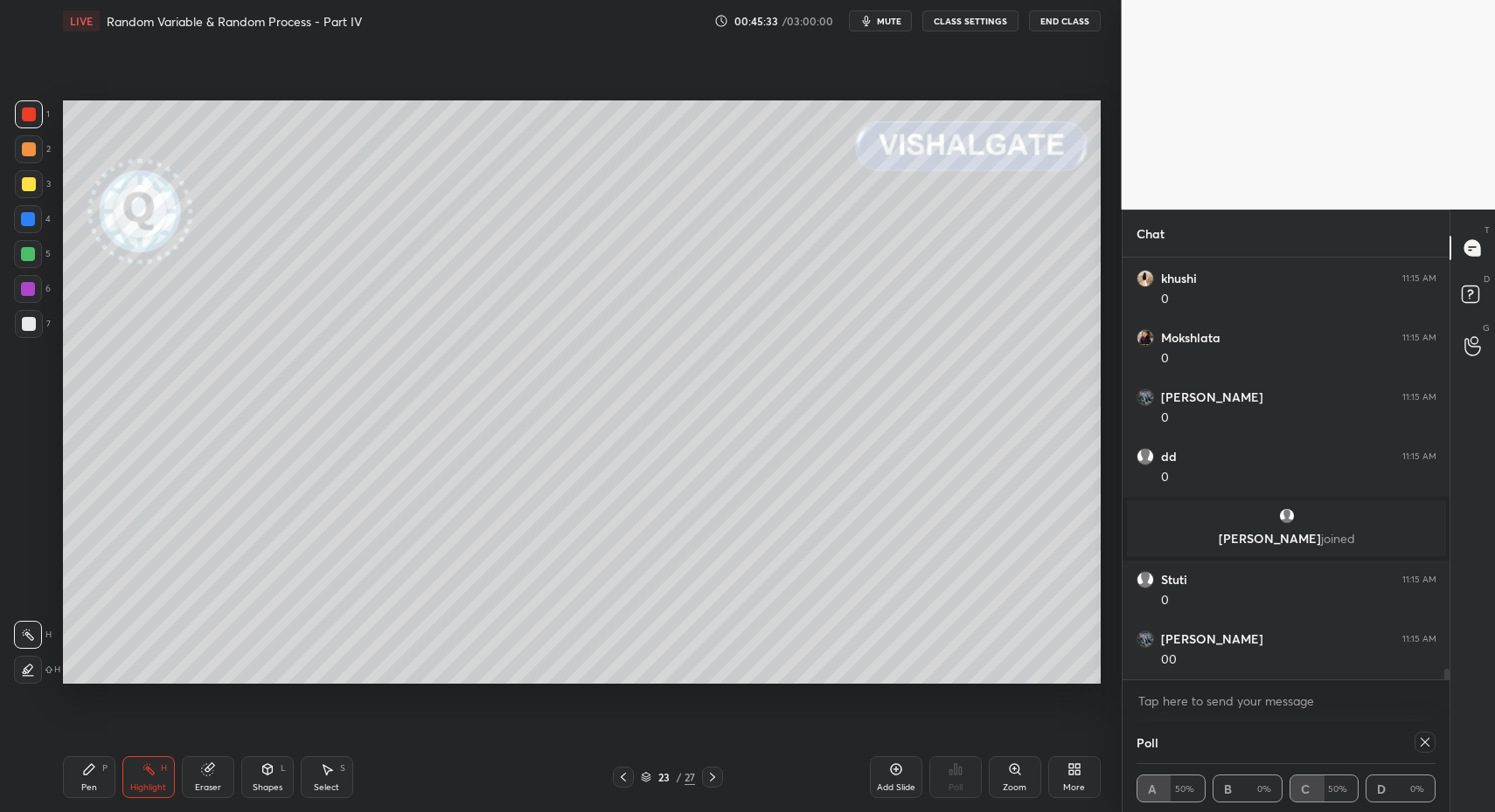
drag, startPoint x: 100, startPoint y: 781, endPoint x: 229, endPoint y: 768, distance: 129.7
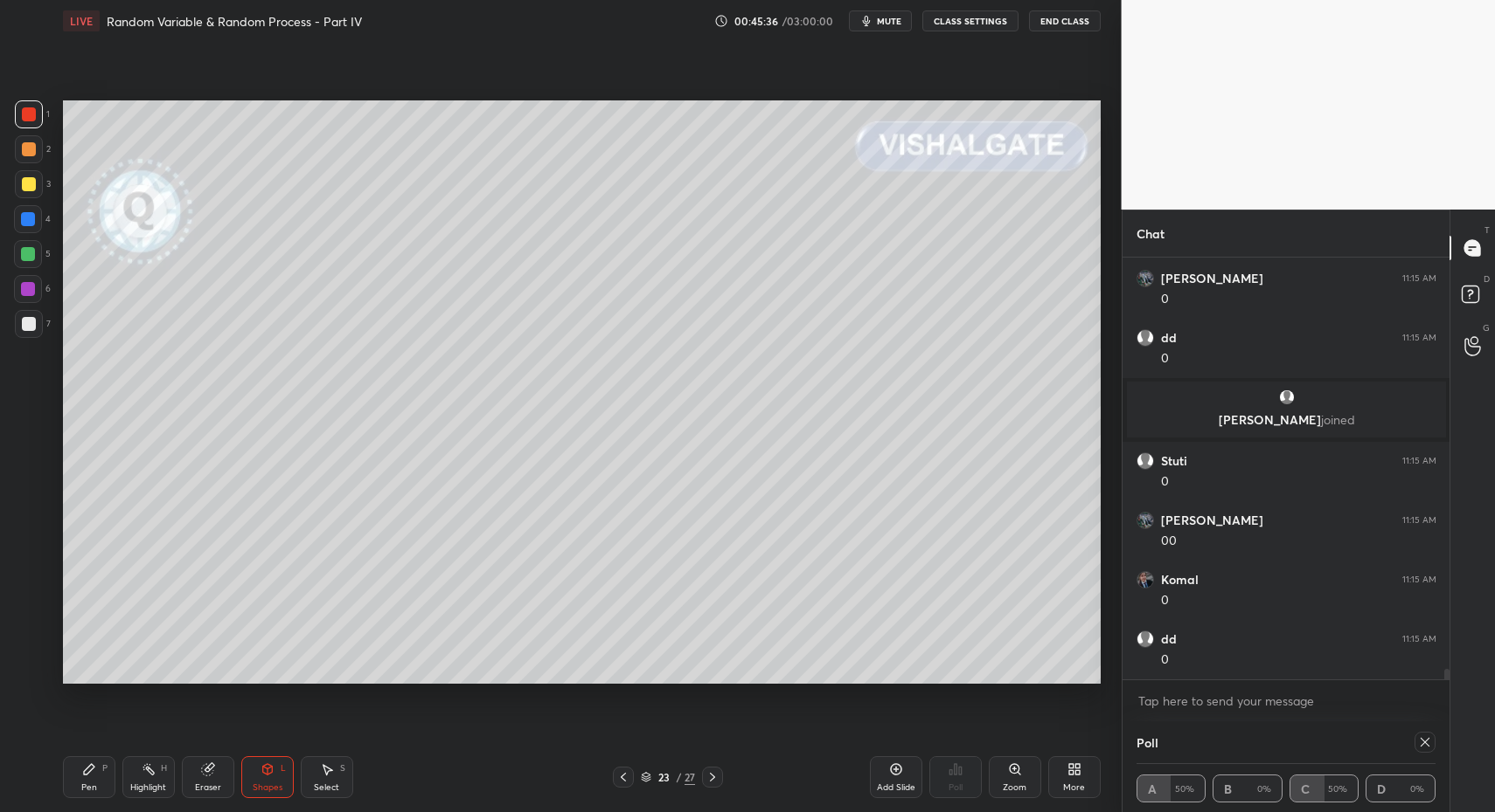
scroll to position [16518, 0]
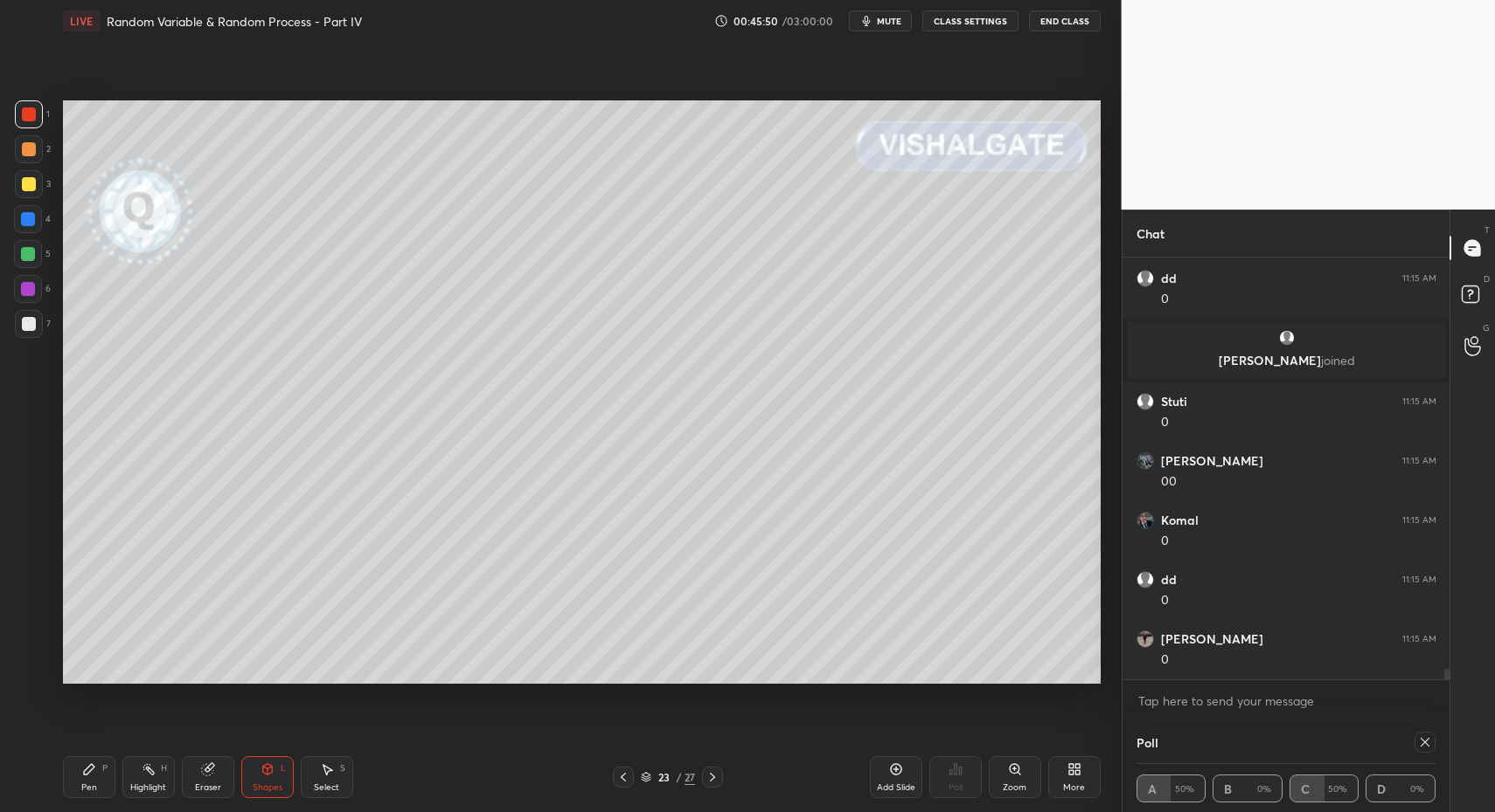
drag, startPoint x: 77, startPoint y: 793, endPoint x: 76, endPoint y: 709, distance: 84.0
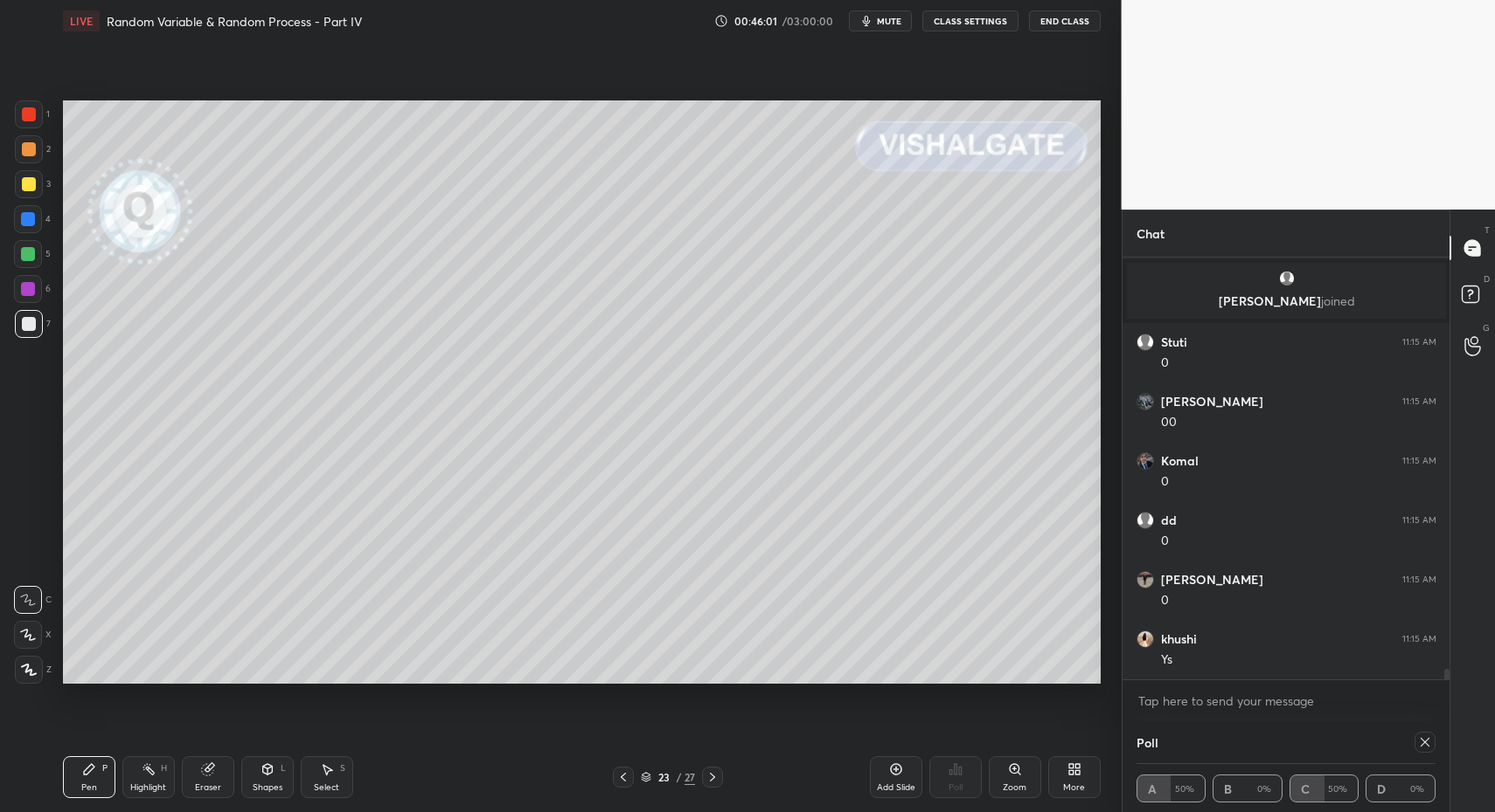
scroll to position [16499, 0]
drag, startPoint x: 86, startPoint y: 773, endPoint x: 86, endPoint y: 741, distance: 32.0
drag, startPoint x: 24, startPoint y: 677, endPoint x: 14, endPoint y: 664, distance: 16.4
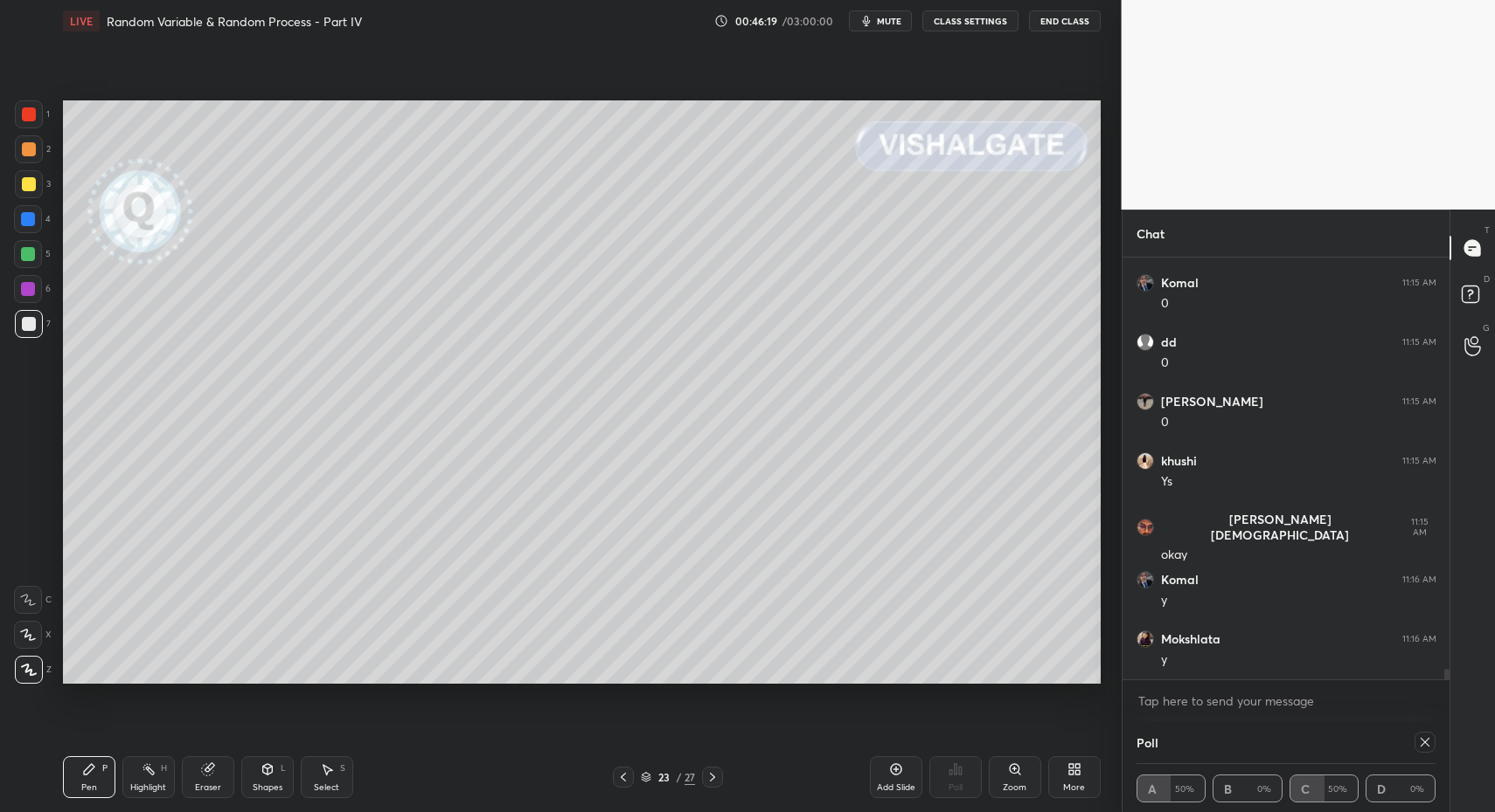
scroll to position [16736, 0]
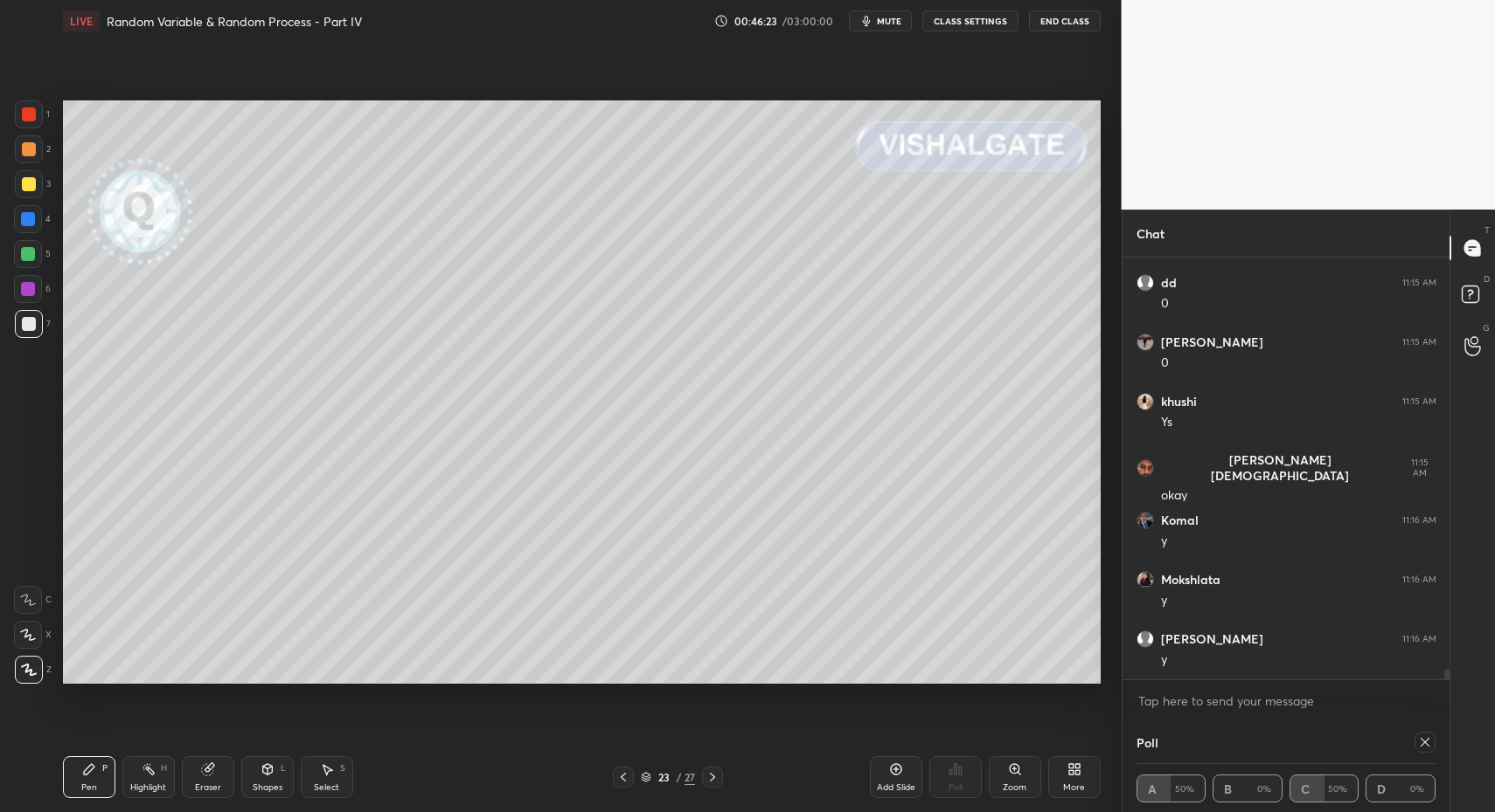
drag, startPoint x: 716, startPoint y: 772, endPoint x: 705, endPoint y: 761, distance: 15.6
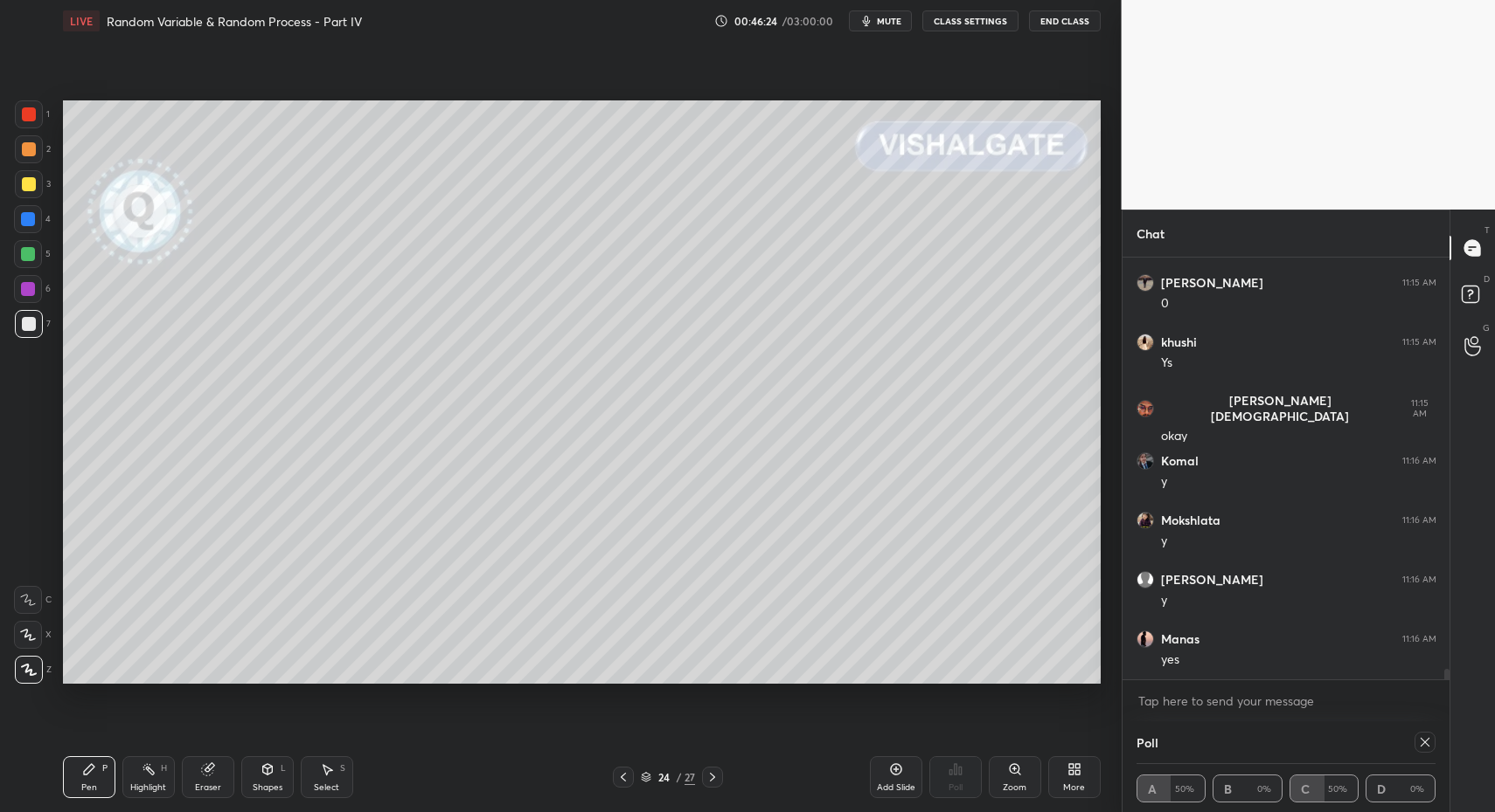
drag, startPoint x: 31, startPoint y: 319, endPoint x: 56, endPoint y: 388, distance: 73.4
drag, startPoint x: 125, startPoint y: 773, endPoint x: 101, endPoint y: 757, distance: 28.8
drag, startPoint x: 97, startPoint y: 783, endPoint x: 108, endPoint y: 704, distance: 79.8
drag, startPoint x: 40, startPoint y: 321, endPoint x: 29, endPoint y: 319, distance: 11.2
drag, startPoint x: 29, startPoint y: 319, endPoint x: 50, endPoint y: 379, distance: 63.6
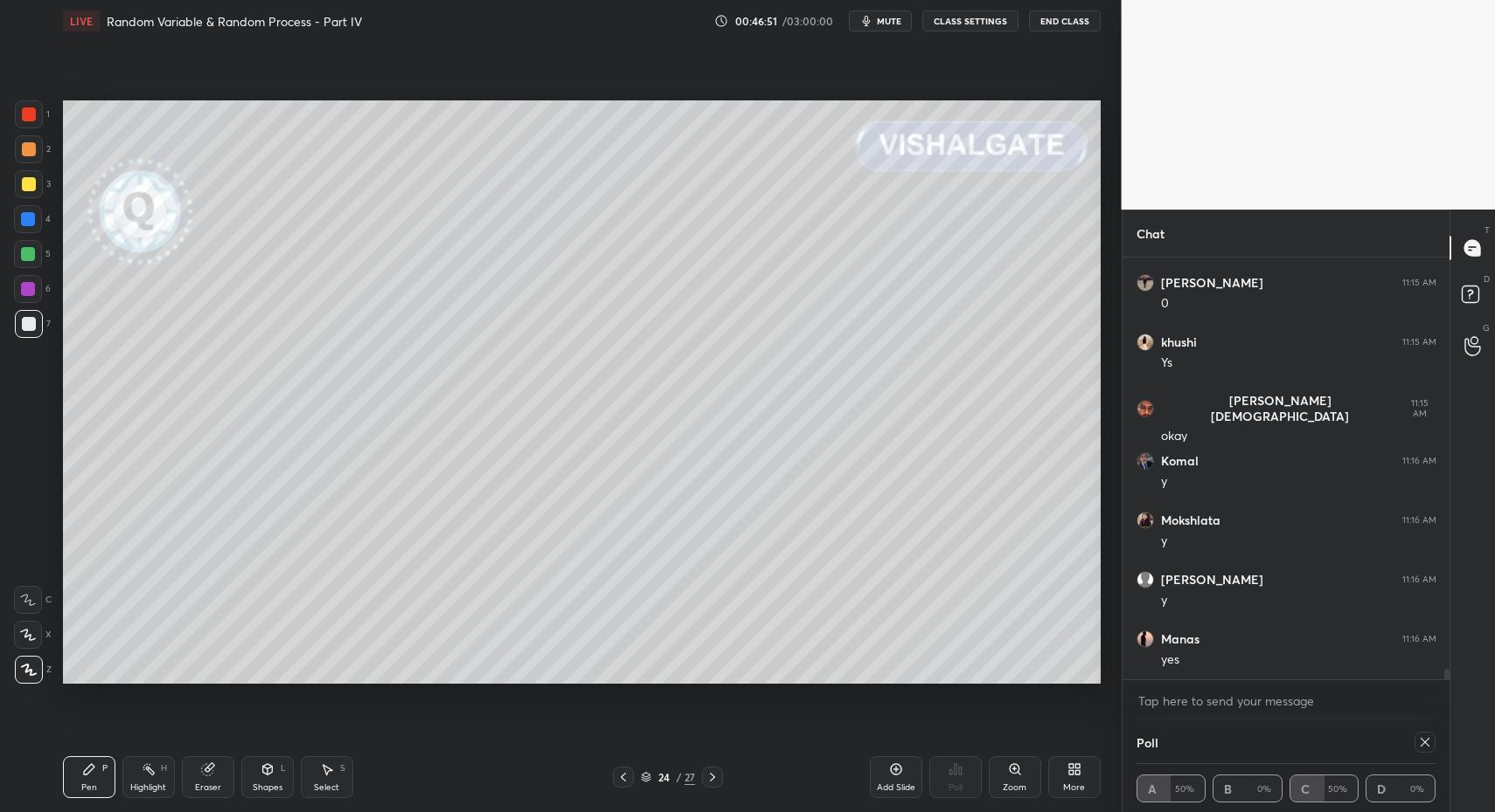
drag, startPoint x: 263, startPoint y: 796, endPoint x: 262, endPoint y: 753, distance: 43.0
drag, startPoint x: 30, startPoint y: 604, endPoint x: 29, endPoint y: 563, distance: 41.0
drag, startPoint x: 286, startPoint y: 774, endPoint x: 278, endPoint y: 748, distance: 27.2
drag, startPoint x: 117, startPoint y: 781, endPoint x: 109, endPoint y: 784, distance: 8.5
drag, startPoint x: 35, startPoint y: 671, endPoint x: 30, endPoint y: 664, distance: 8.6
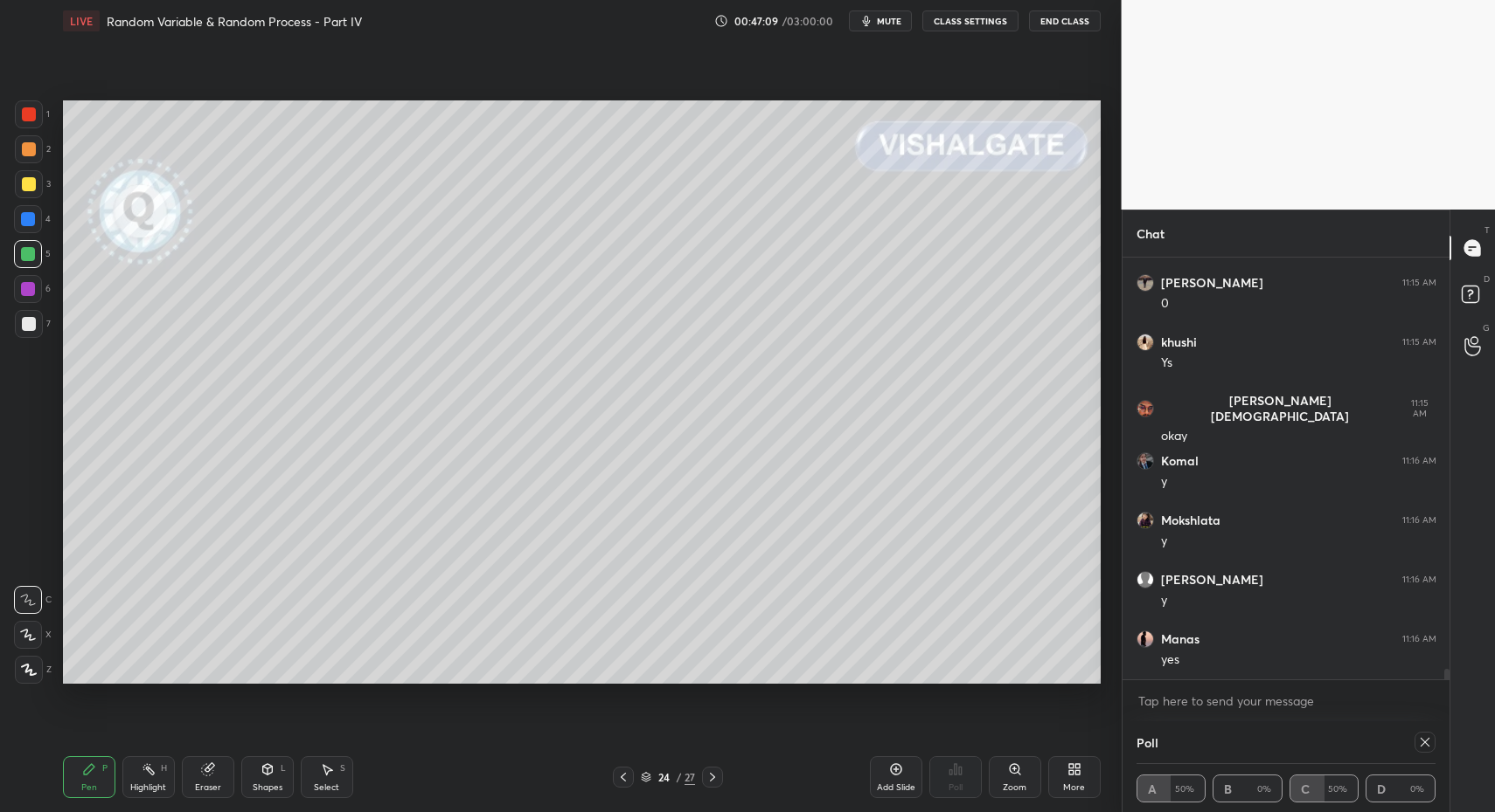
drag, startPoint x: 32, startPoint y: 592, endPoint x: 59, endPoint y: 611, distance: 33.0
drag, startPoint x: 89, startPoint y: 796, endPoint x: 85, endPoint y: 784, distance: 12.6
drag, startPoint x: 85, startPoint y: 784, endPoint x: 80, endPoint y: 688, distance: 96.1
drag, startPoint x: 62, startPoint y: 776, endPoint x: 91, endPoint y: 706, distance: 75.8
drag, startPoint x: 75, startPoint y: 772, endPoint x: 75, endPoint y: 716, distance: 56.0
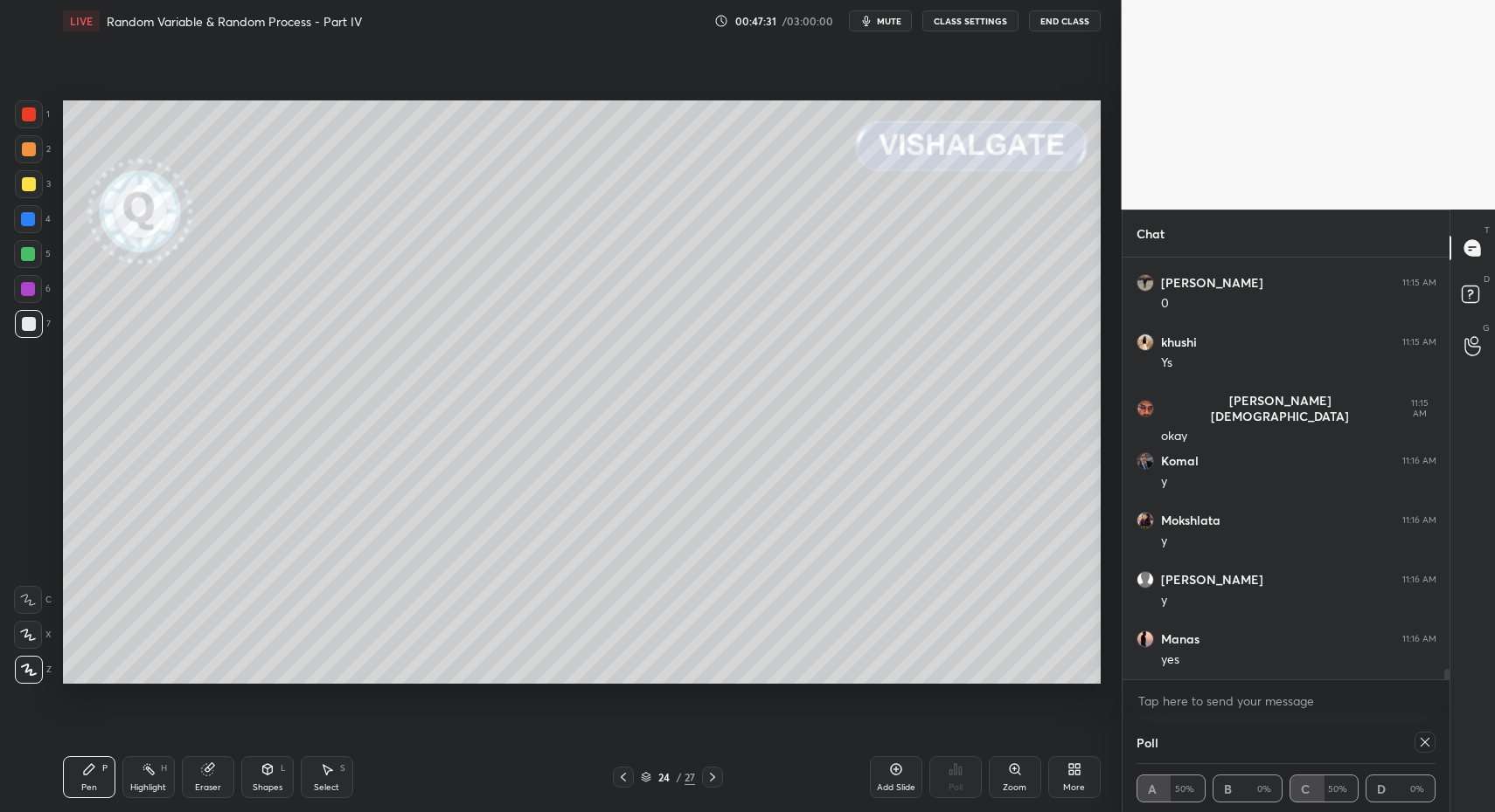
drag, startPoint x: 320, startPoint y: 773, endPoint x: 323, endPoint y: 706, distance: 67.1
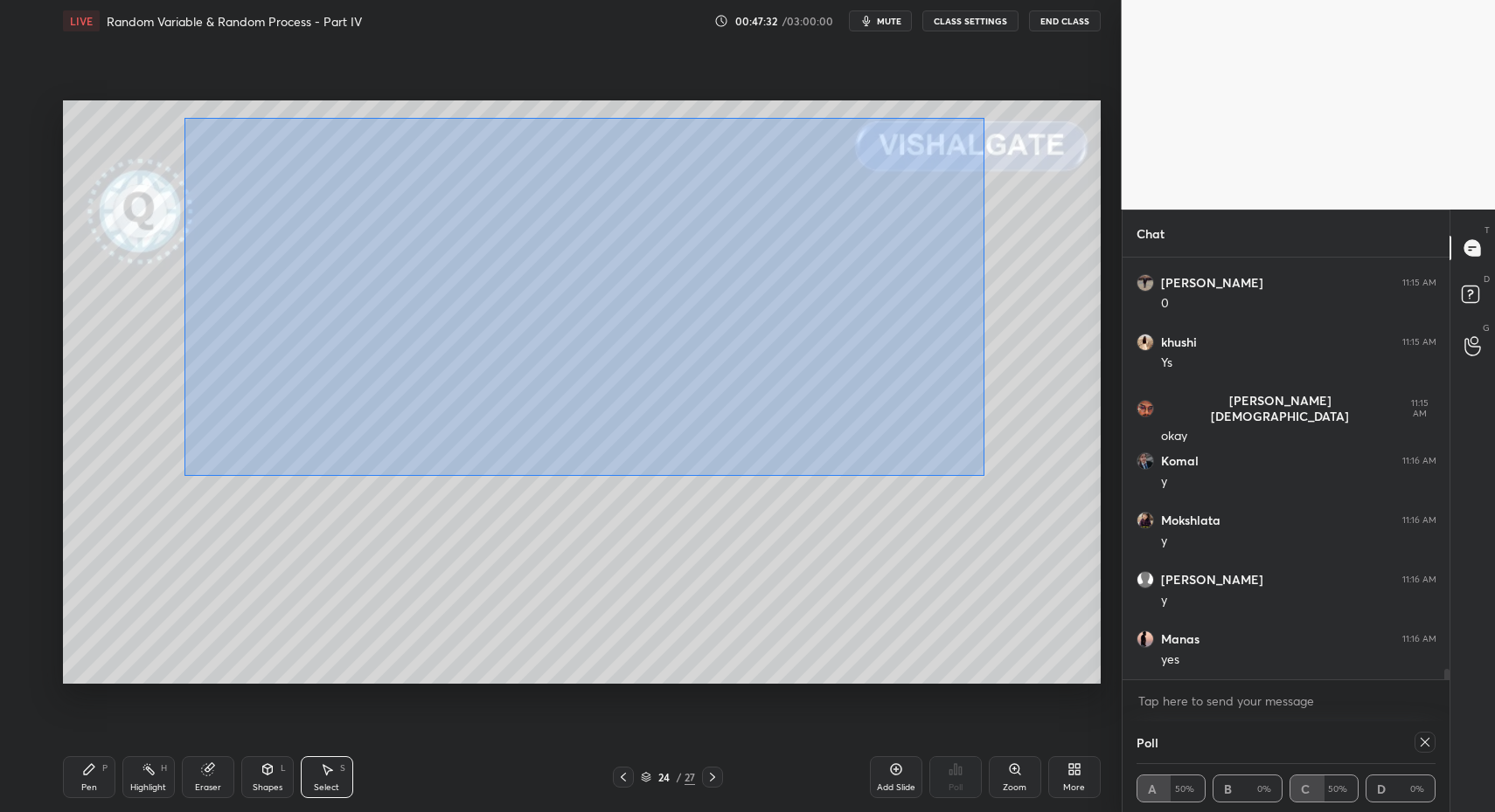
drag, startPoint x: 184, startPoint y: 117, endPoint x: 997, endPoint y: 499, distance: 898.3
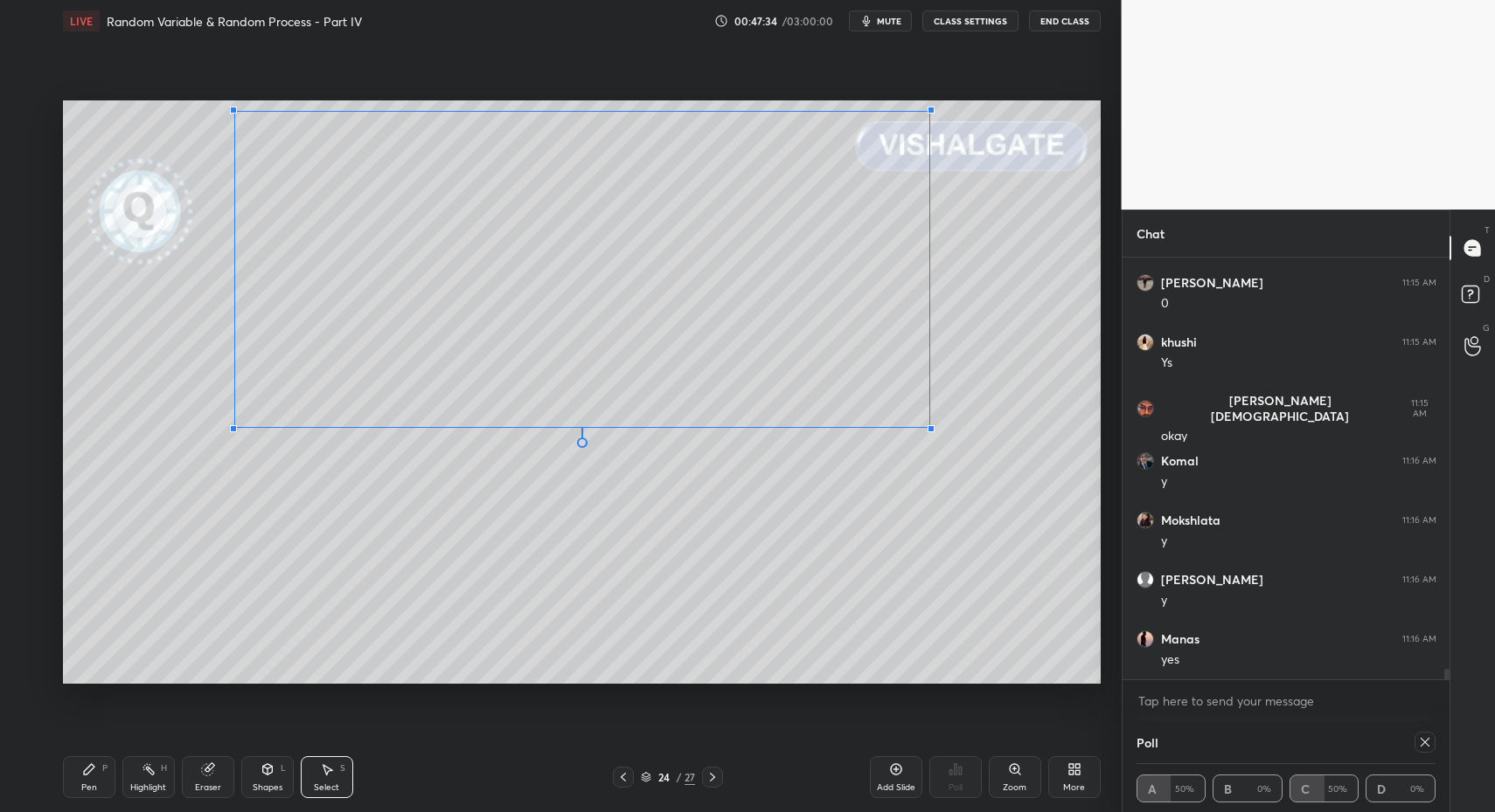
drag, startPoint x: 216, startPoint y: 444, endPoint x: 251, endPoint y: 412, distance: 47.4
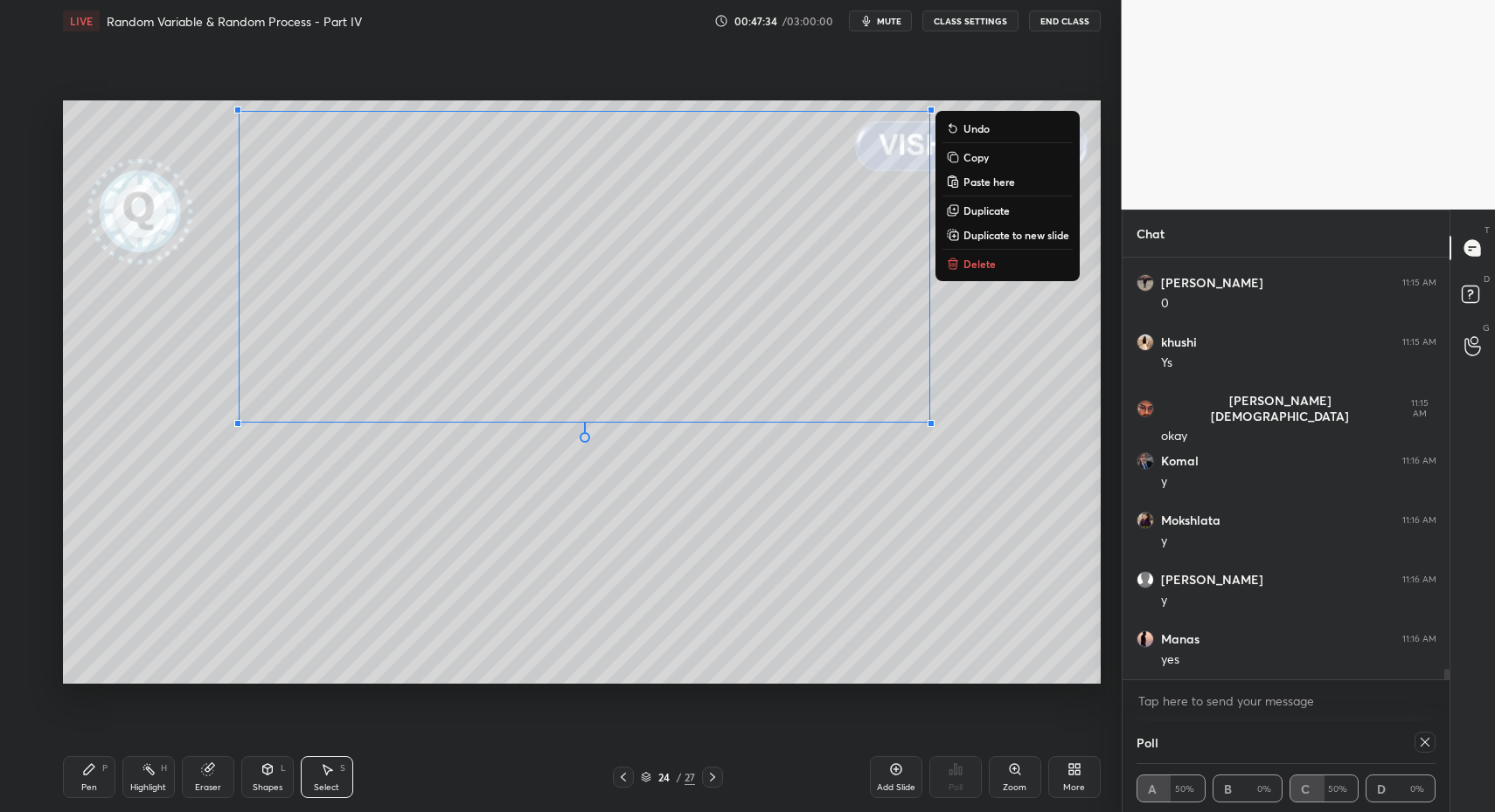
drag, startPoint x: 259, startPoint y: 407, endPoint x: 237, endPoint y: 436, distance: 36.4
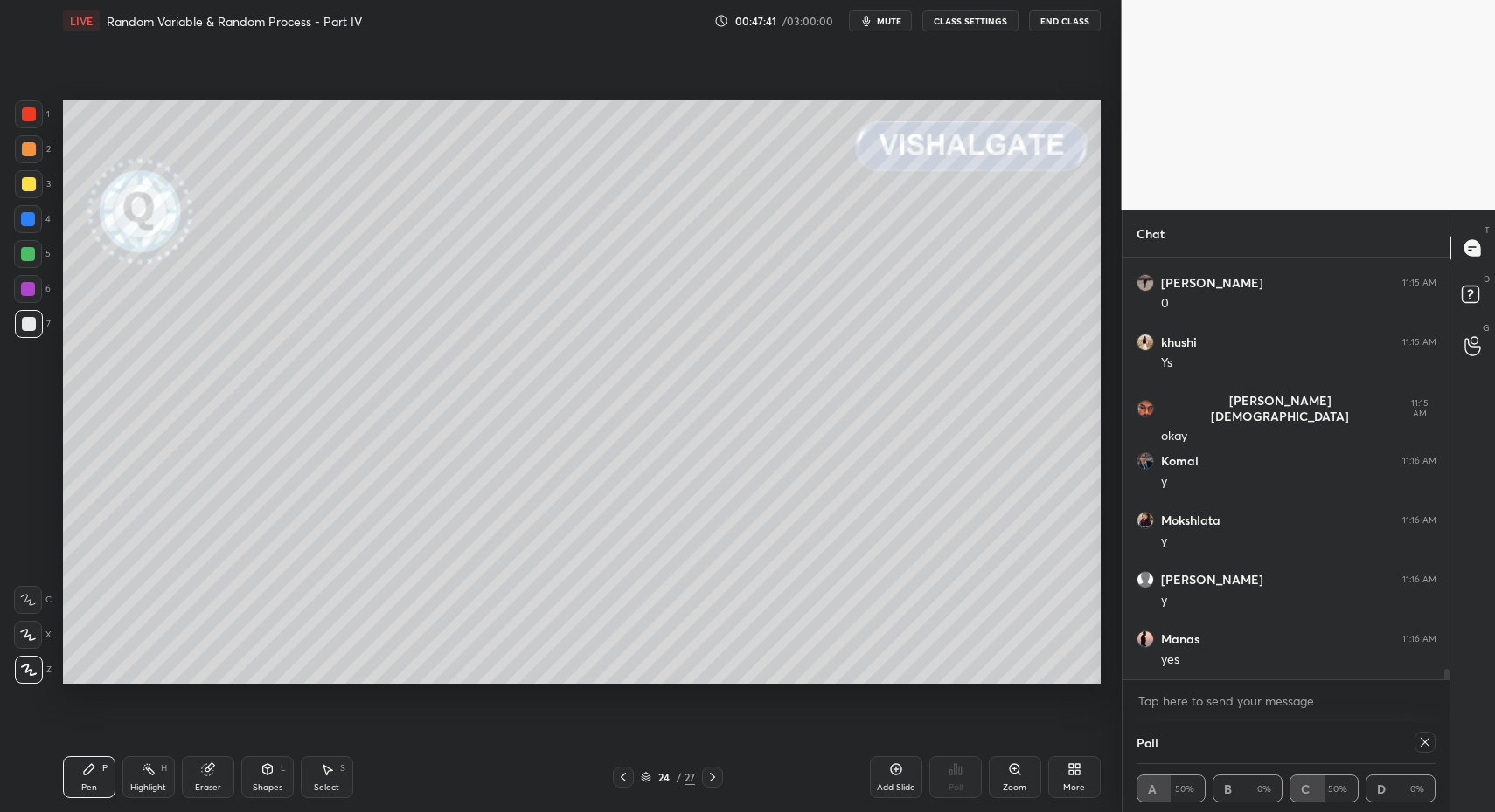
drag, startPoint x: 114, startPoint y: 783, endPoint x: 99, endPoint y: 765, distance: 23.4
drag, startPoint x: 90, startPoint y: 780, endPoint x: 254, endPoint y: 708, distance: 179.1
drag, startPoint x: 1416, startPoint y: 738, endPoint x: 1393, endPoint y: 736, distance: 23.1
type textarea "x"
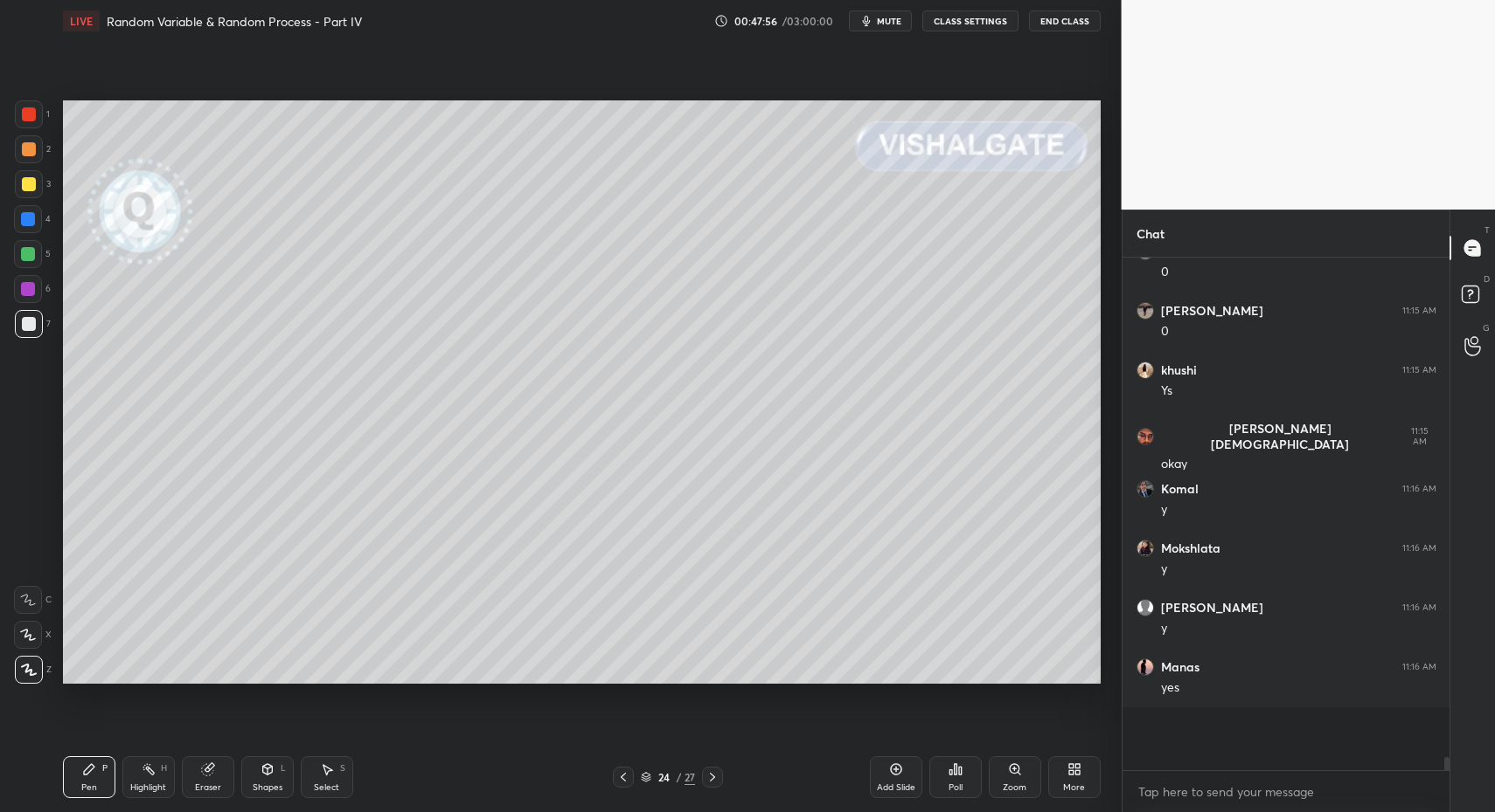
scroll to position [6, 6]
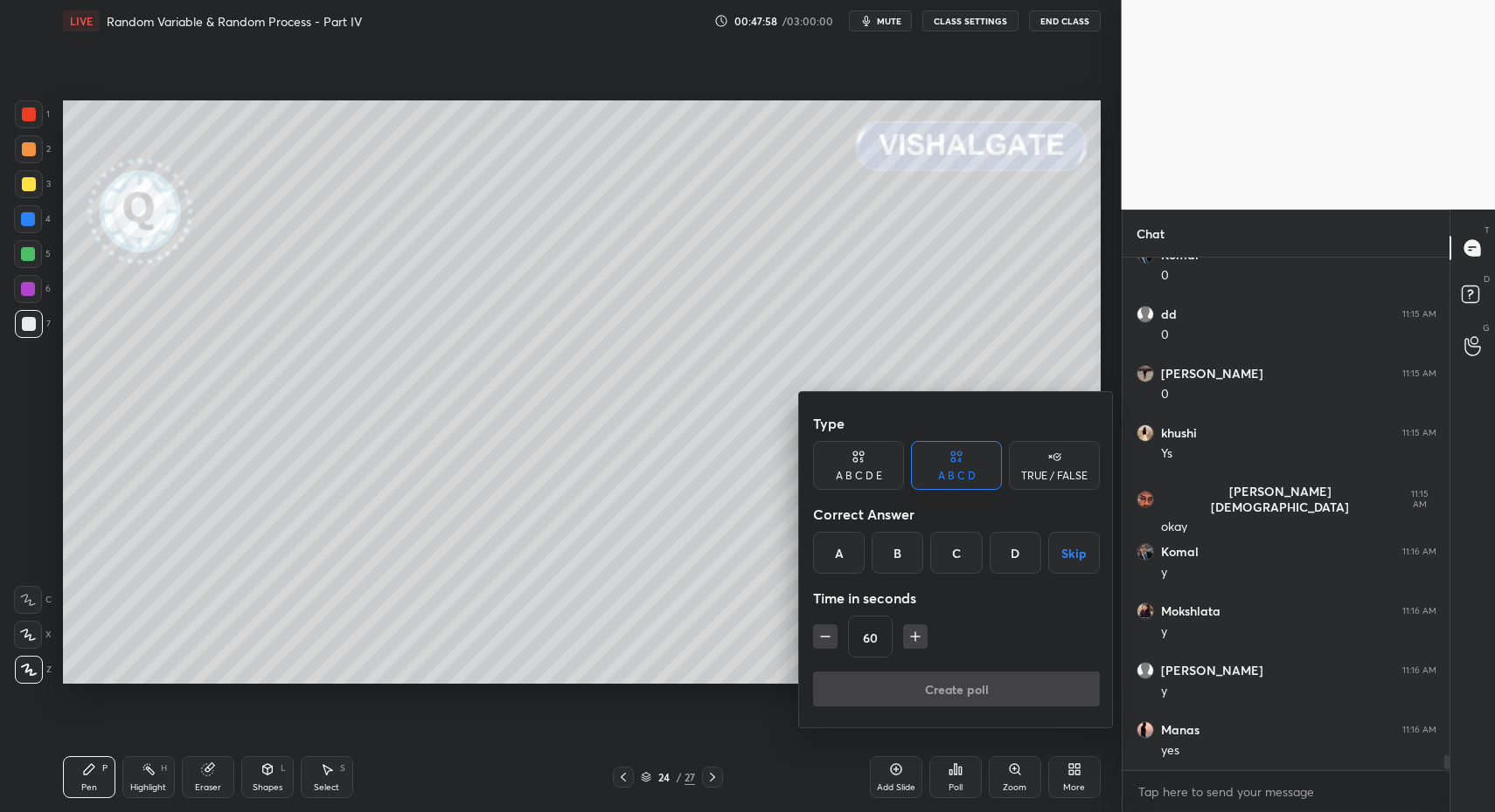
drag, startPoint x: 919, startPoint y: 634, endPoint x: 979, endPoint y: 612, distance: 63.9
type input "75"
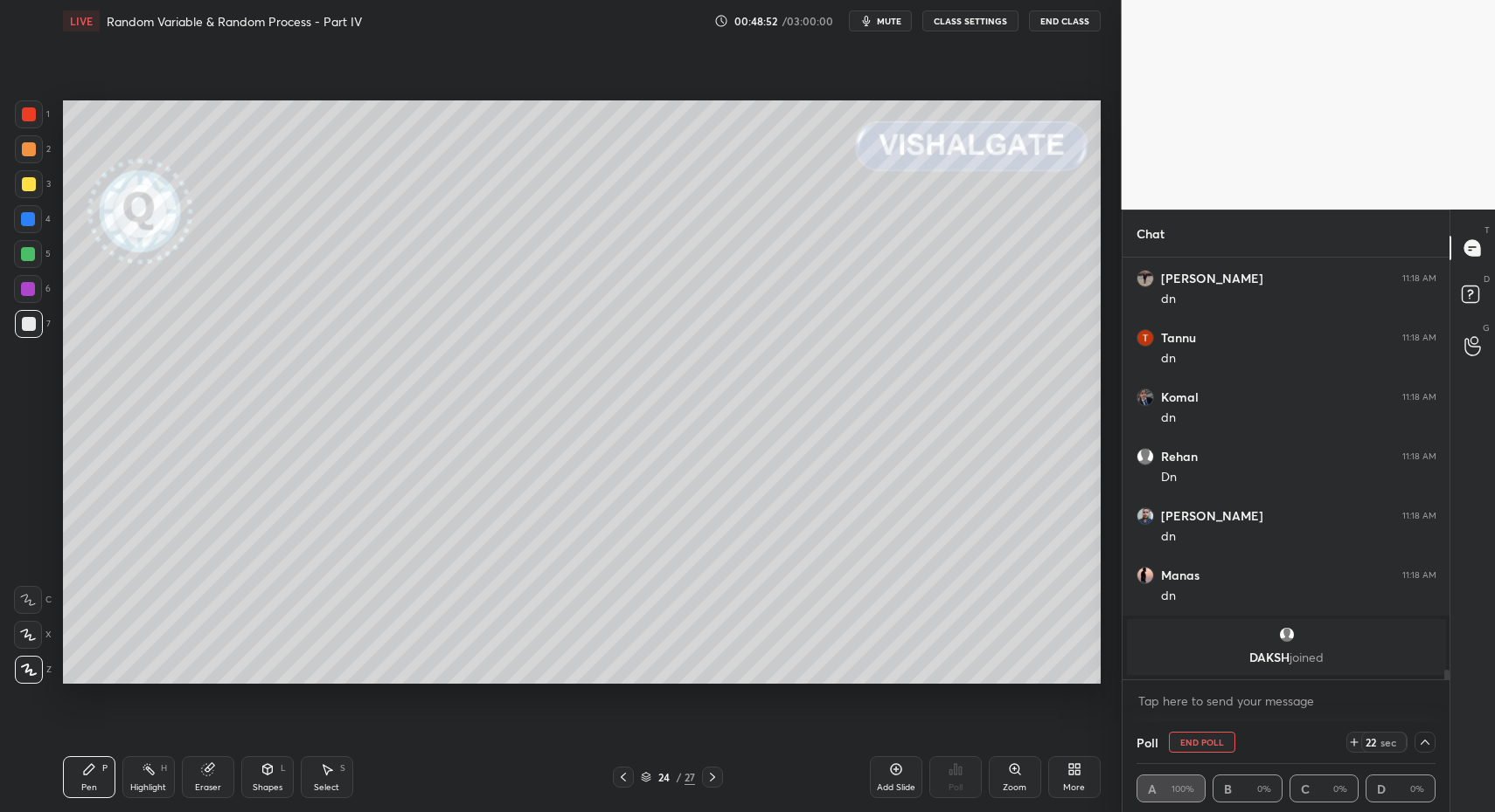
scroll to position [0, 0]
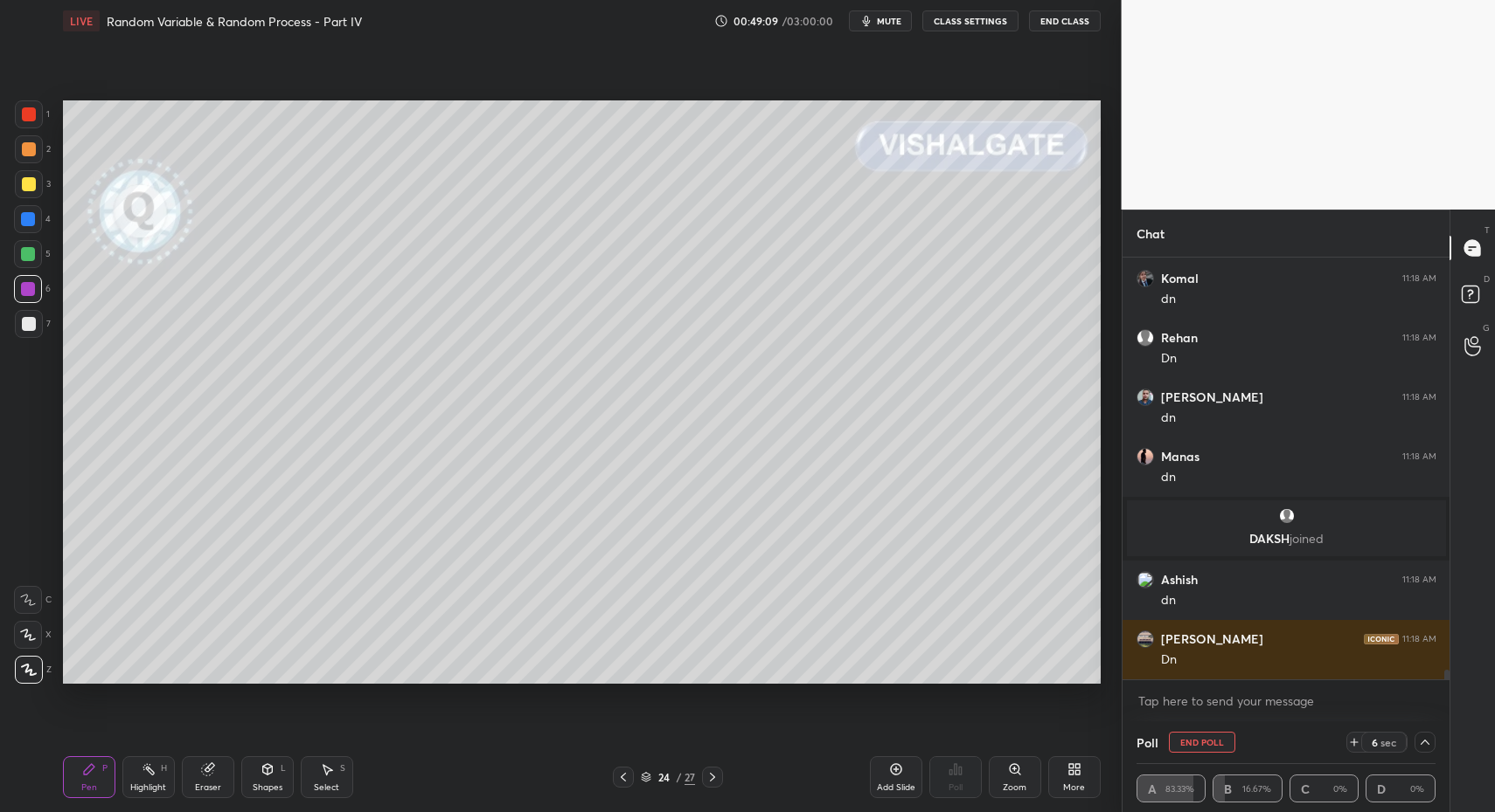
drag, startPoint x: 32, startPoint y: 121, endPoint x: 27, endPoint y: 171, distance: 50.2
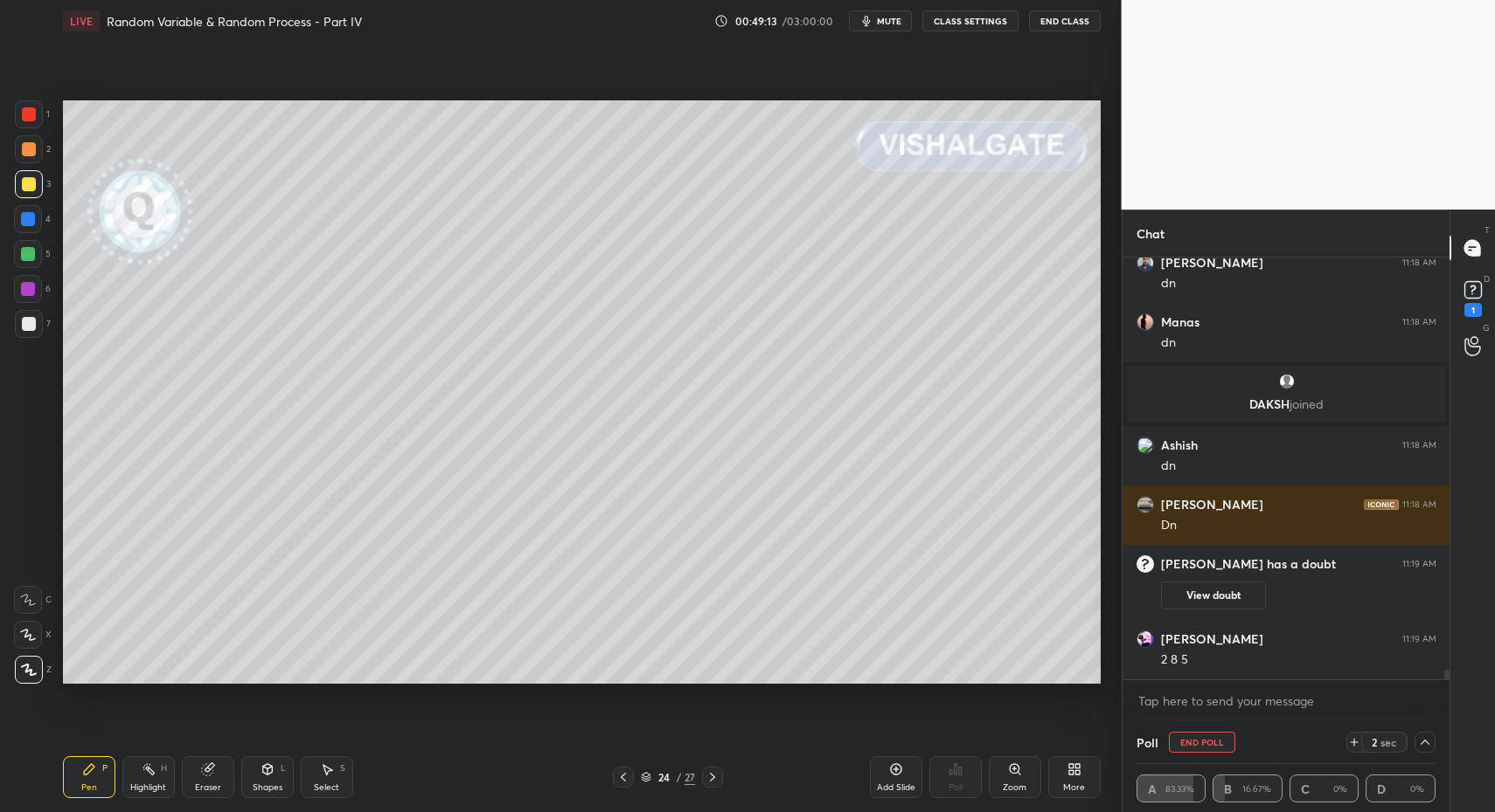
scroll to position [17369, 0]
drag, startPoint x: 159, startPoint y: 775, endPoint x: 162, endPoint y: 744, distance: 31.1
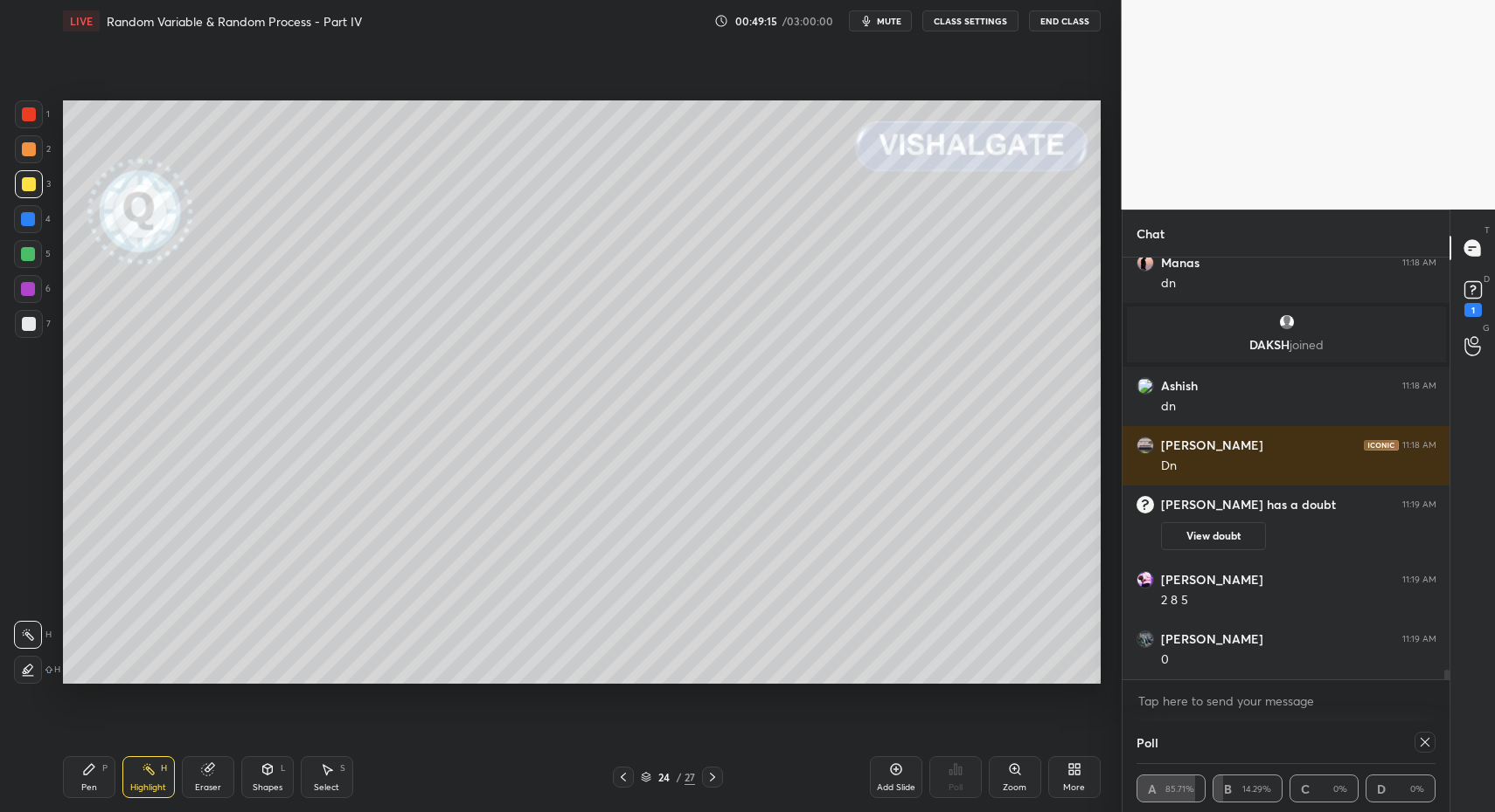
drag, startPoint x: 81, startPoint y: 784, endPoint x: 126, endPoint y: 725, distance: 74.2
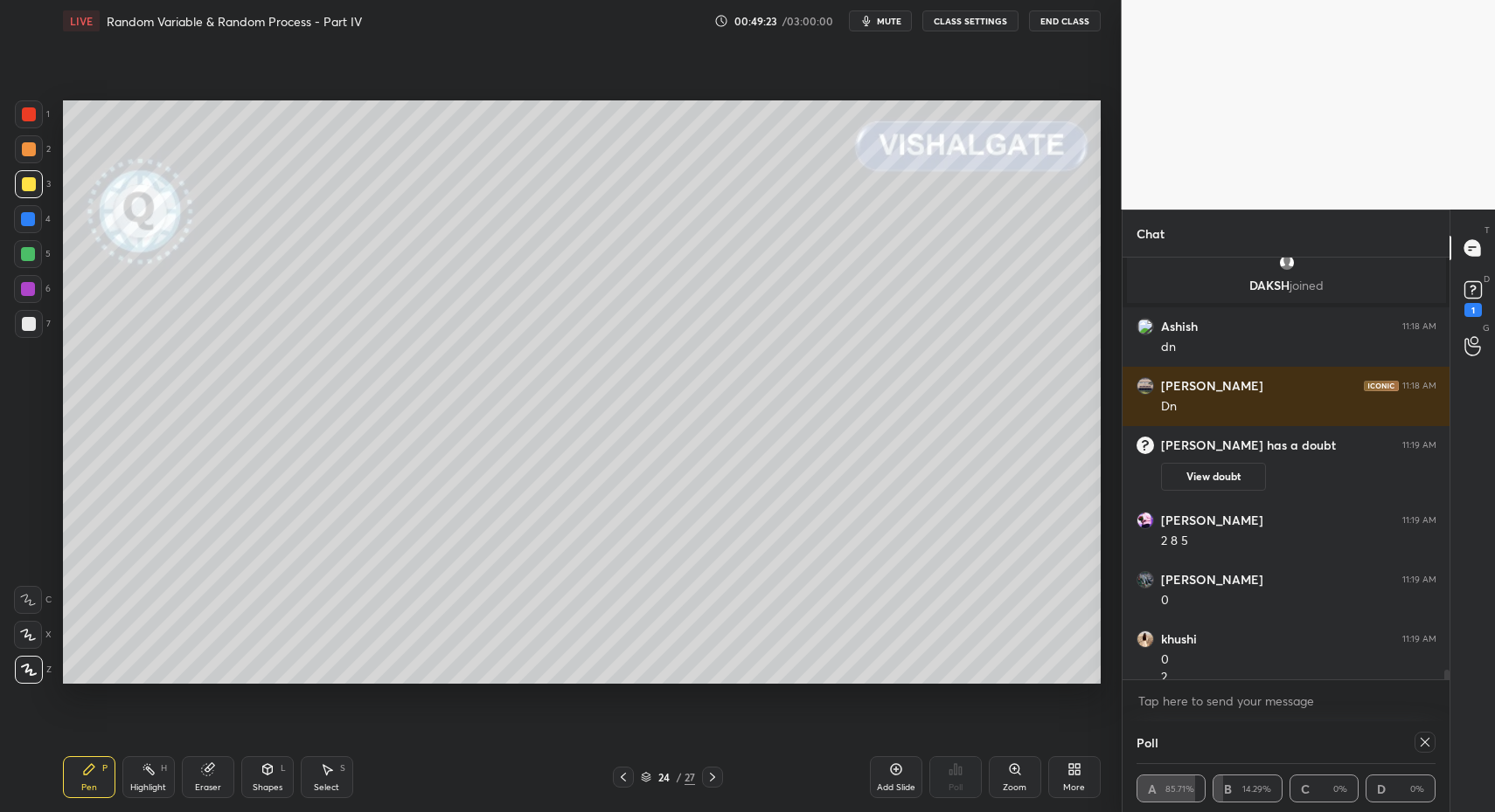
scroll to position [17504, 0]
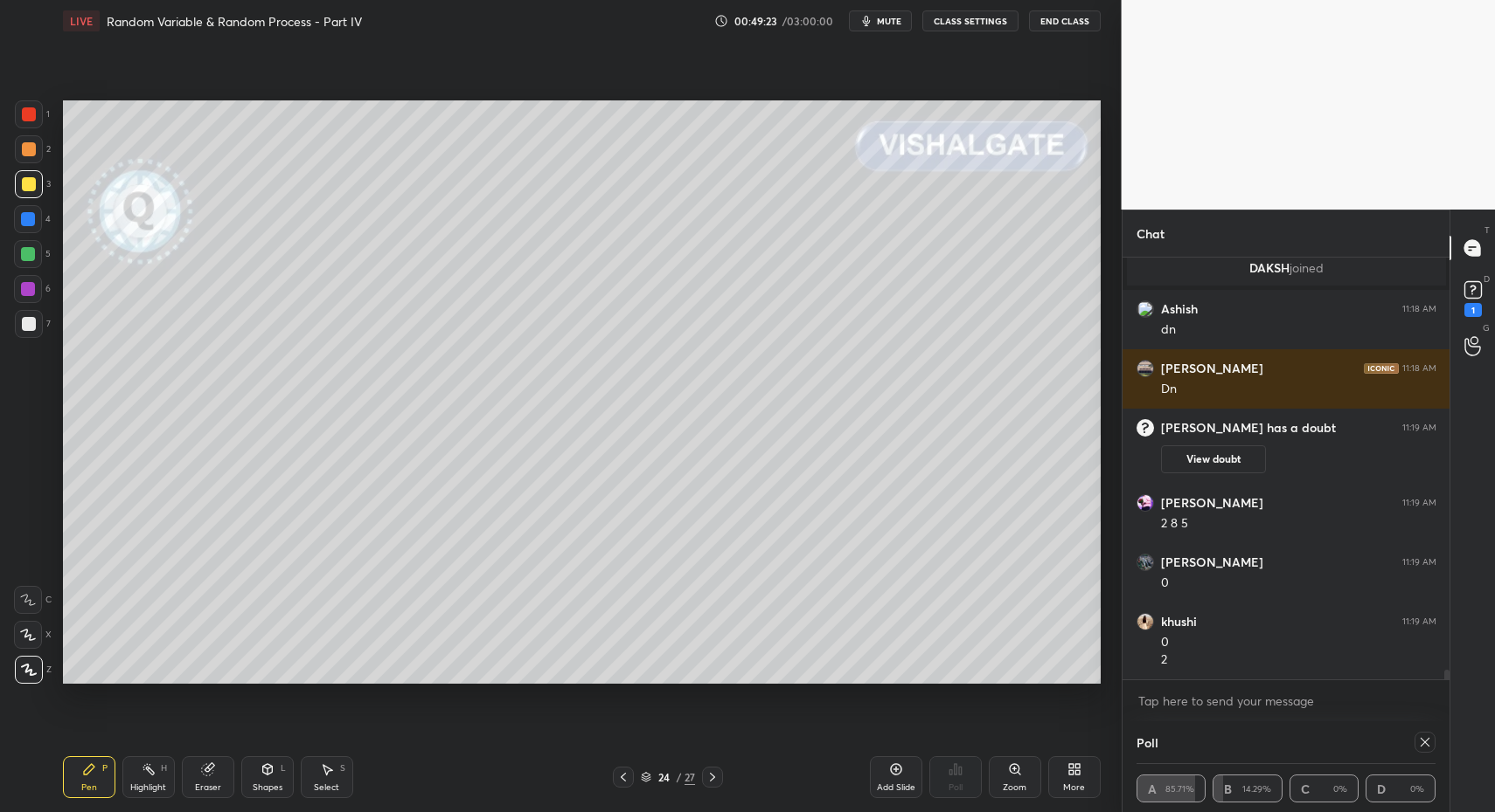
drag, startPoint x: 168, startPoint y: 776, endPoint x: 151, endPoint y: 773, distance: 17.3
drag, startPoint x: 151, startPoint y: 773, endPoint x: 200, endPoint y: 693, distance: 93.8
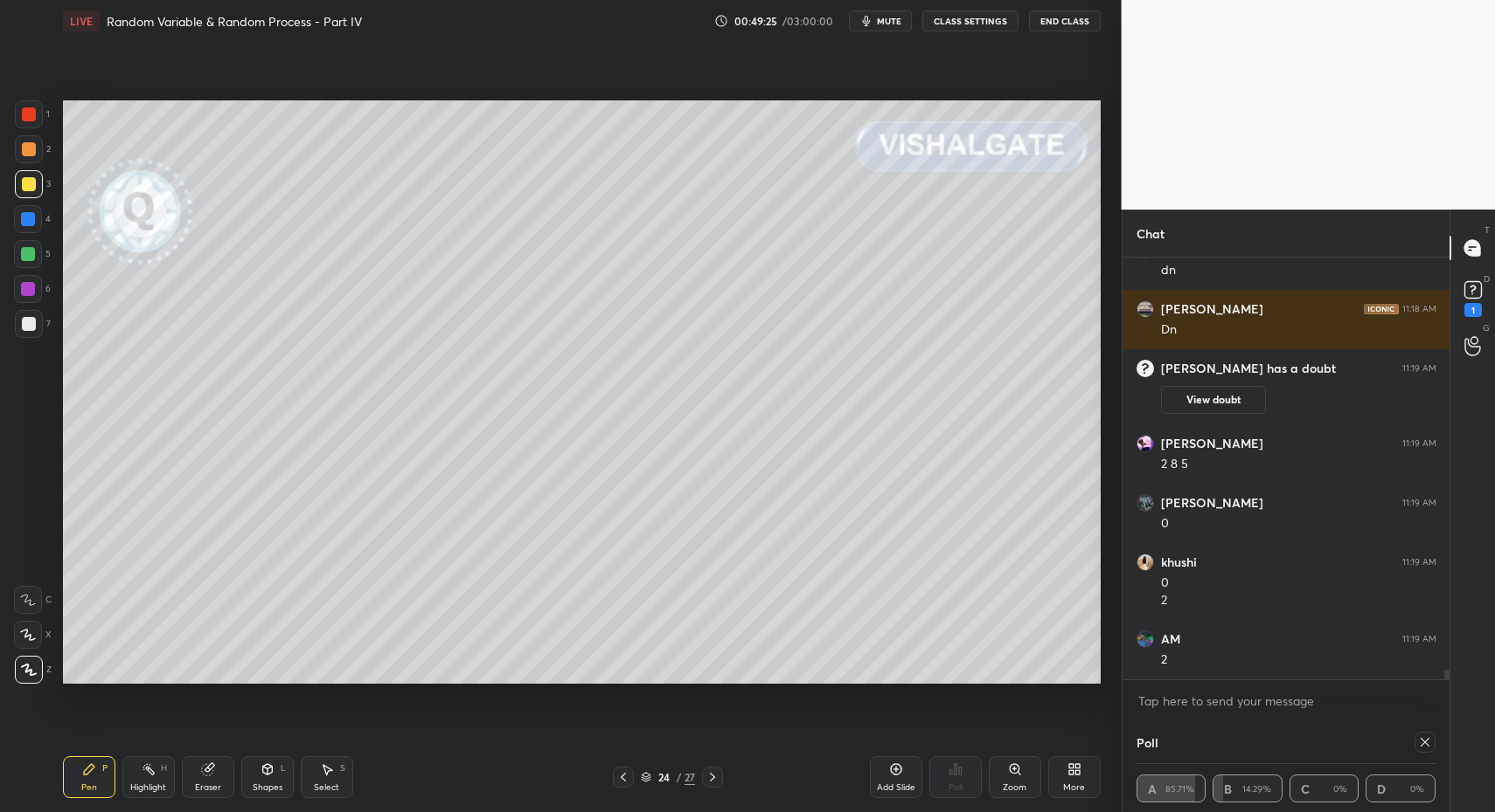
drag, startPoint x: 82, startPoint y: 796, endPoint x: 138, endPoint y: 707, distance: 105.2
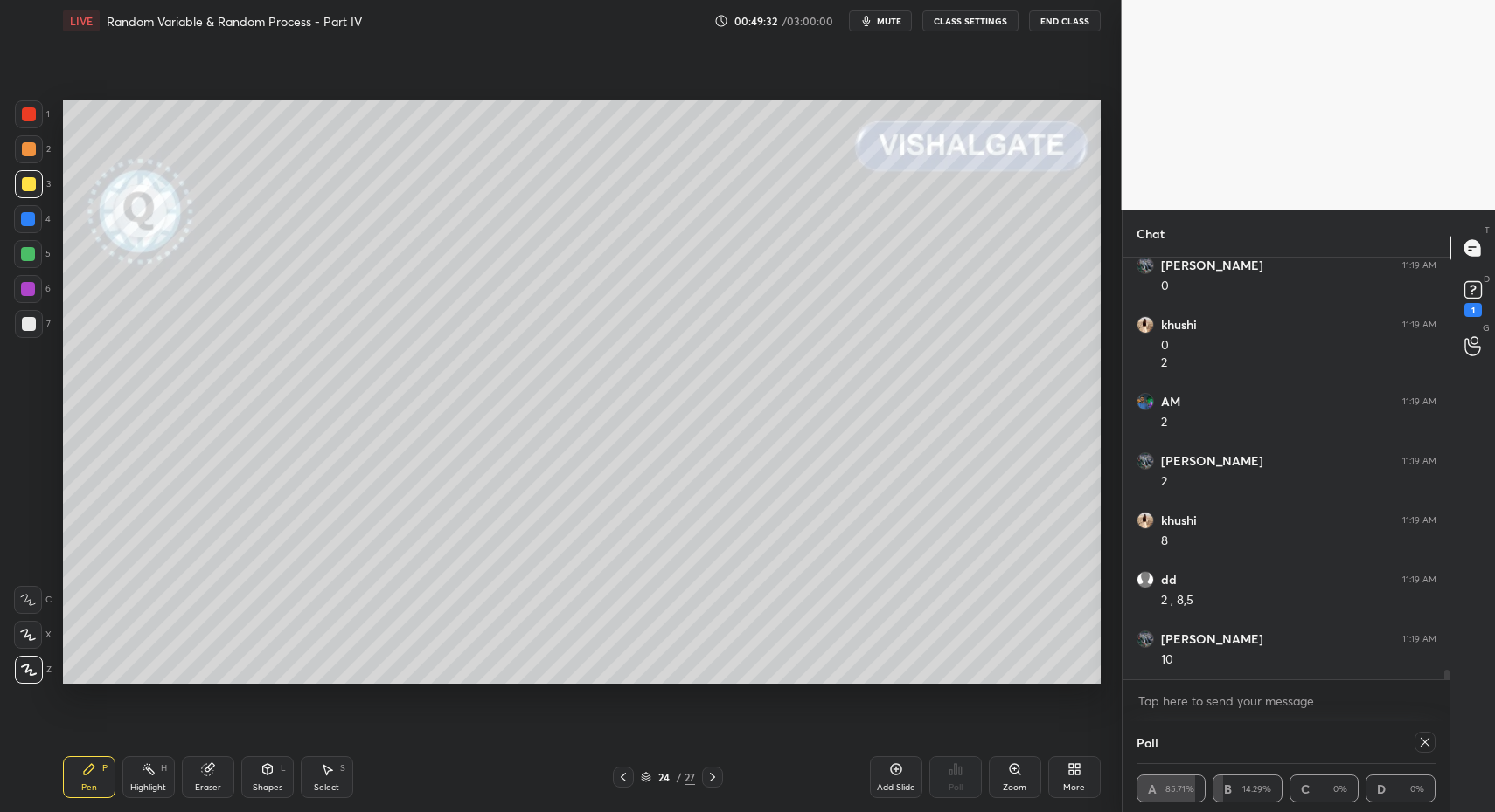
scroll to position [17861, 0]
drag, startPoint x: 163, startPoint y: 788, endPoint x: 150, endPoint y: 786, distance: 13.2
drag, startPoint x: 142, startPoint y: 788, endPoint x: 140, endPoint y: 757, distance: 31.1
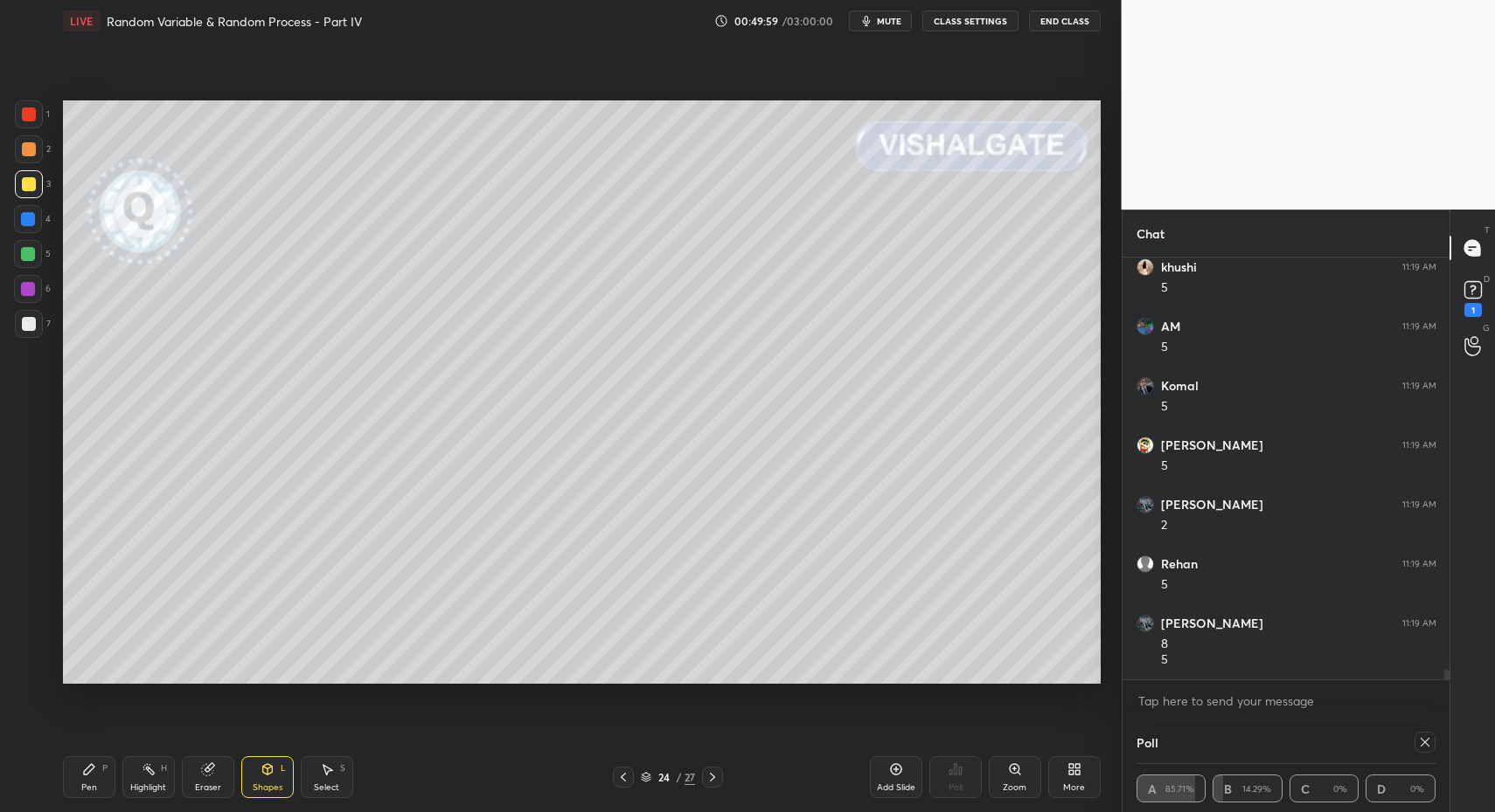
scroll to position [18369, 0]
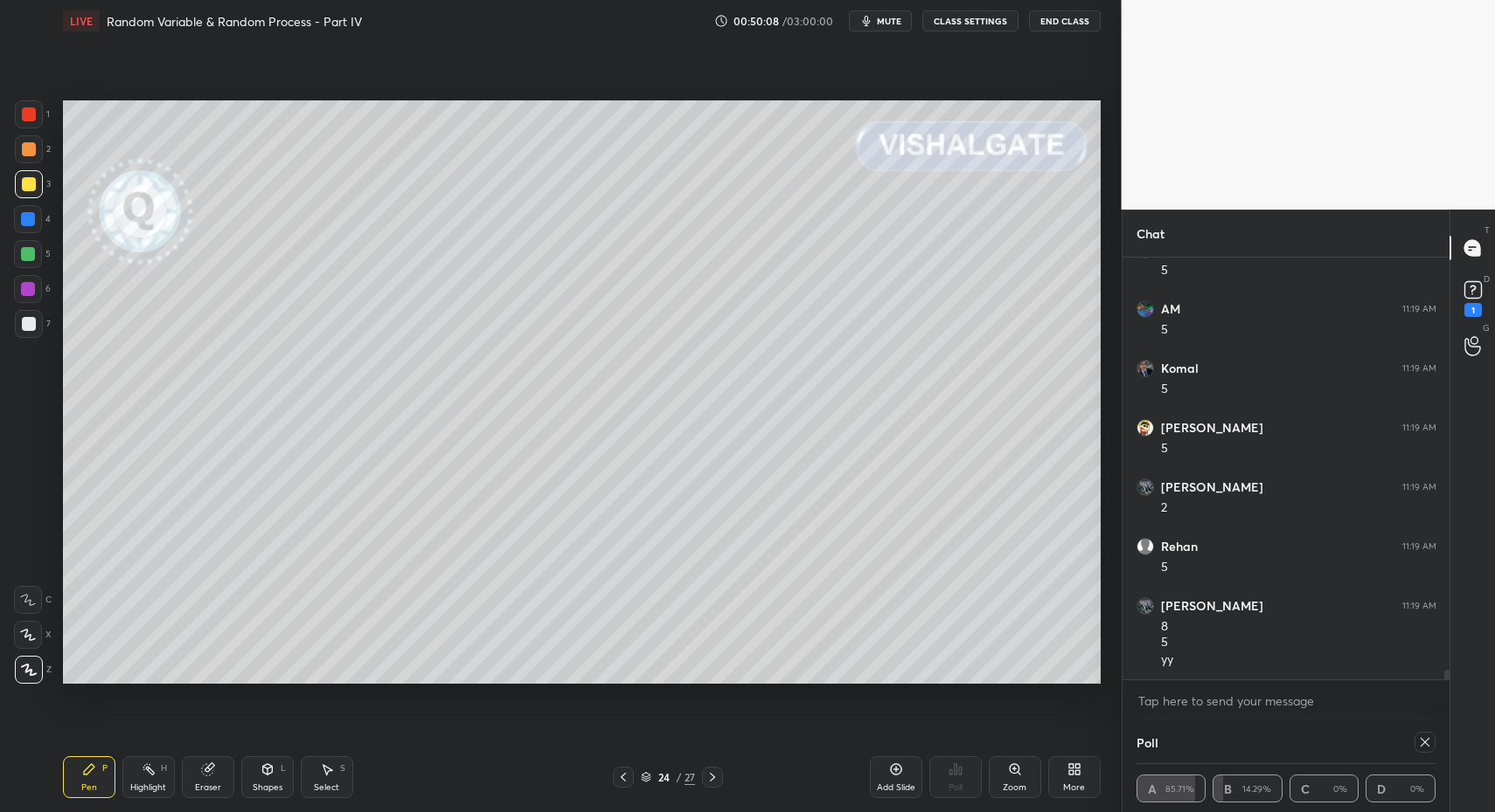
drag, startPoint x: 31, startPoint y: 122, endPoint x: 40, endPoint y: 117, distance: 10.3
drag, startPoint x: 34, startPoint y: 609, endPoint x: 42, endPoint y: 613, distance: 8.9
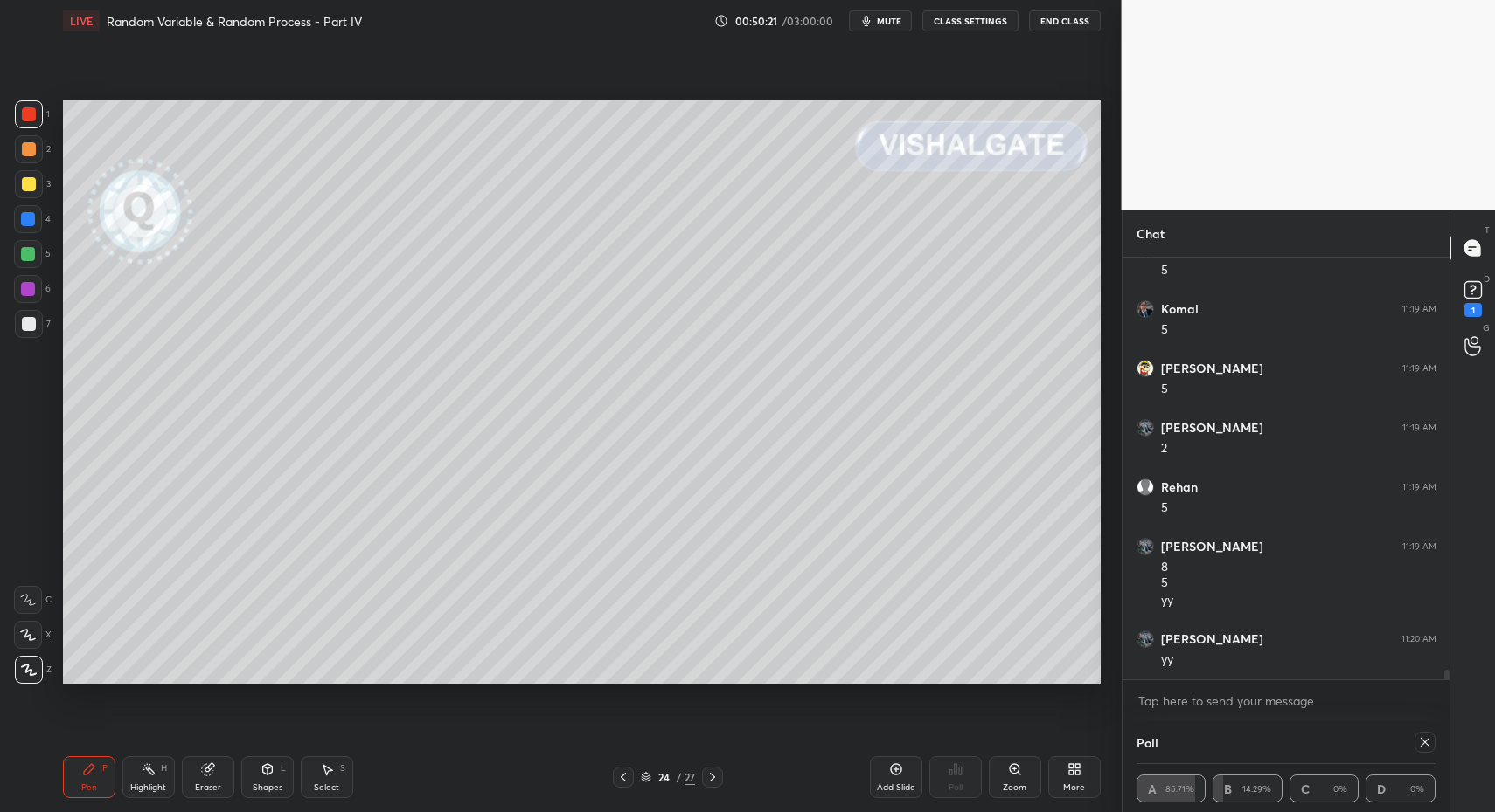
drag, startPoint x: 27, startPoint y: 678, endPoint x: 49, endPoint y: 647, distance: 38.0
drag, startPoint x: 86, startPoint y: 793, endPoint x: 50, endPoint y: 672, distance: 126.2
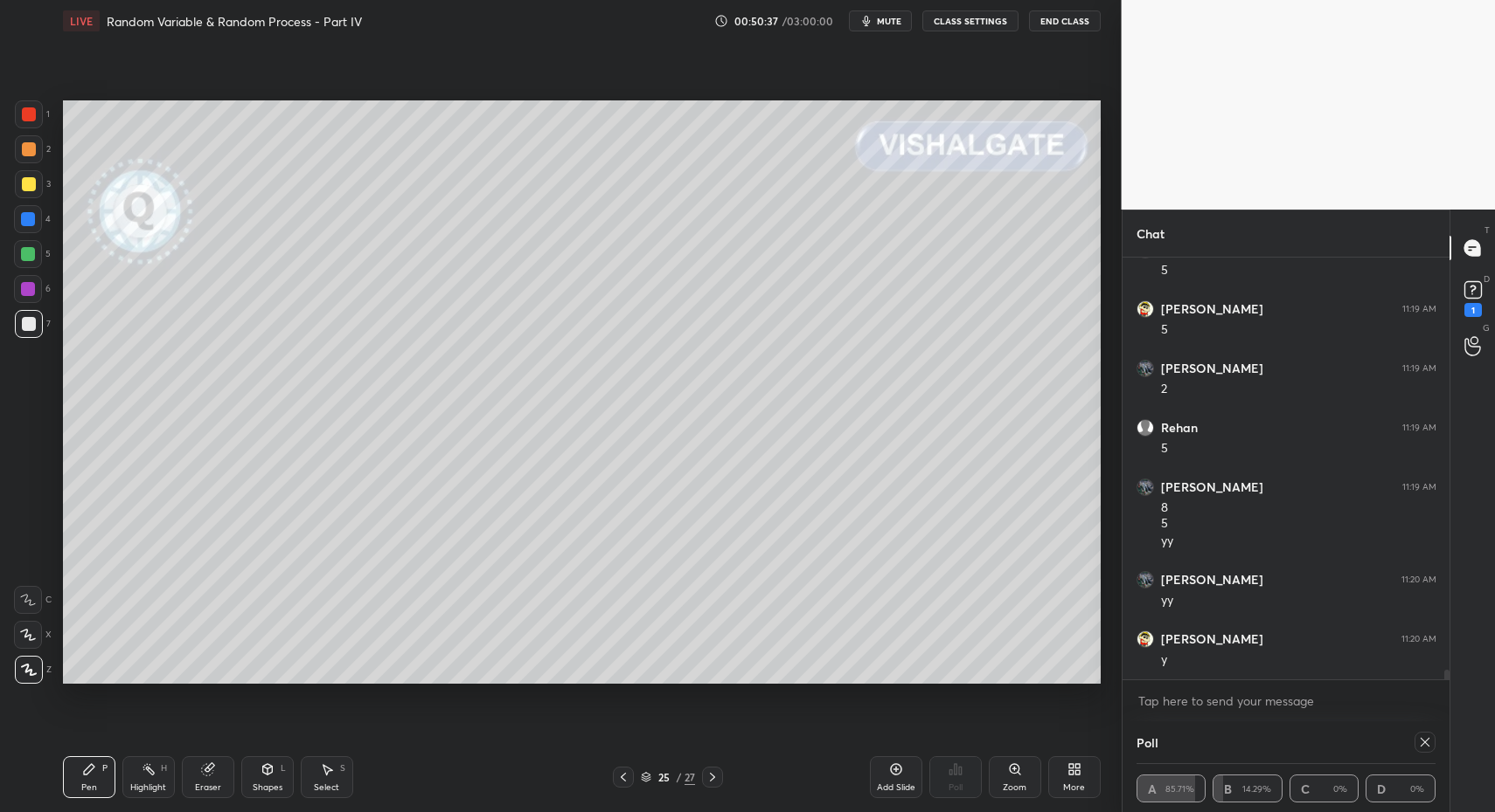
drag, startPoint x: 104, startPoint y: 765, endPoint x: 106, endPoint y: 688, distance: 77.0
drag, startPoint x: 270, startPoint y: 779, endPoint x: 261, endPoint y: 756, distance: 24.7
drag, startPoint x: 43, startPoint y: 189, endPoint x: 51, endPoint y: 225, distance: 36.9
drag, startPoint x: 257, startPoint y: 777, endPoint x: 252, endPoint y: 750, distance: 27.5
drag, startPoint x: 109, startPoint y: 788, endPoint x: 106, endPoint y: 780, distance: 8.5
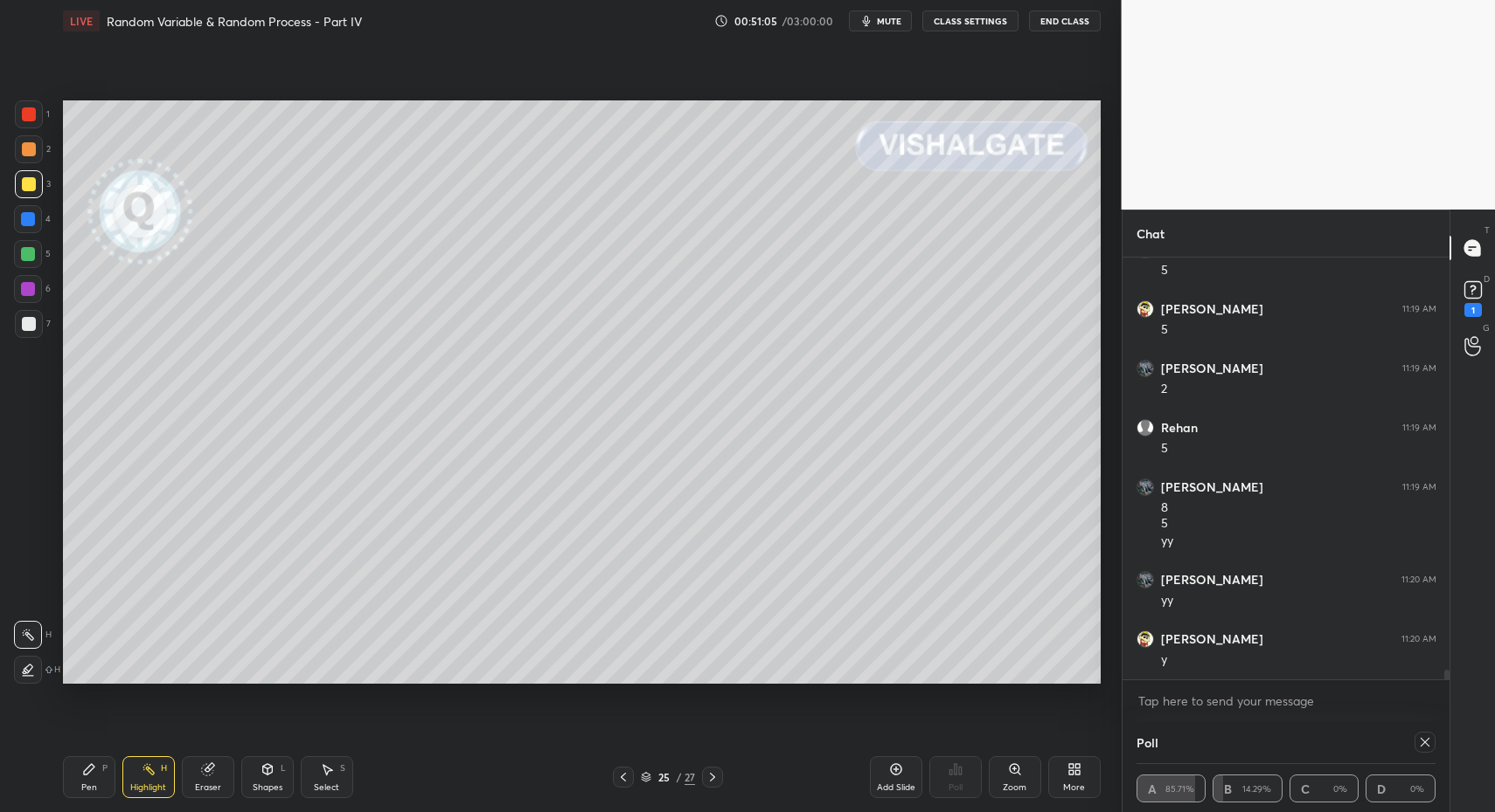
scroll to position [18547, 0]
drag, startPoint x: 90, startPoint y: 780, endPoint x: 132, endPoint y: 718, distance: 74.9
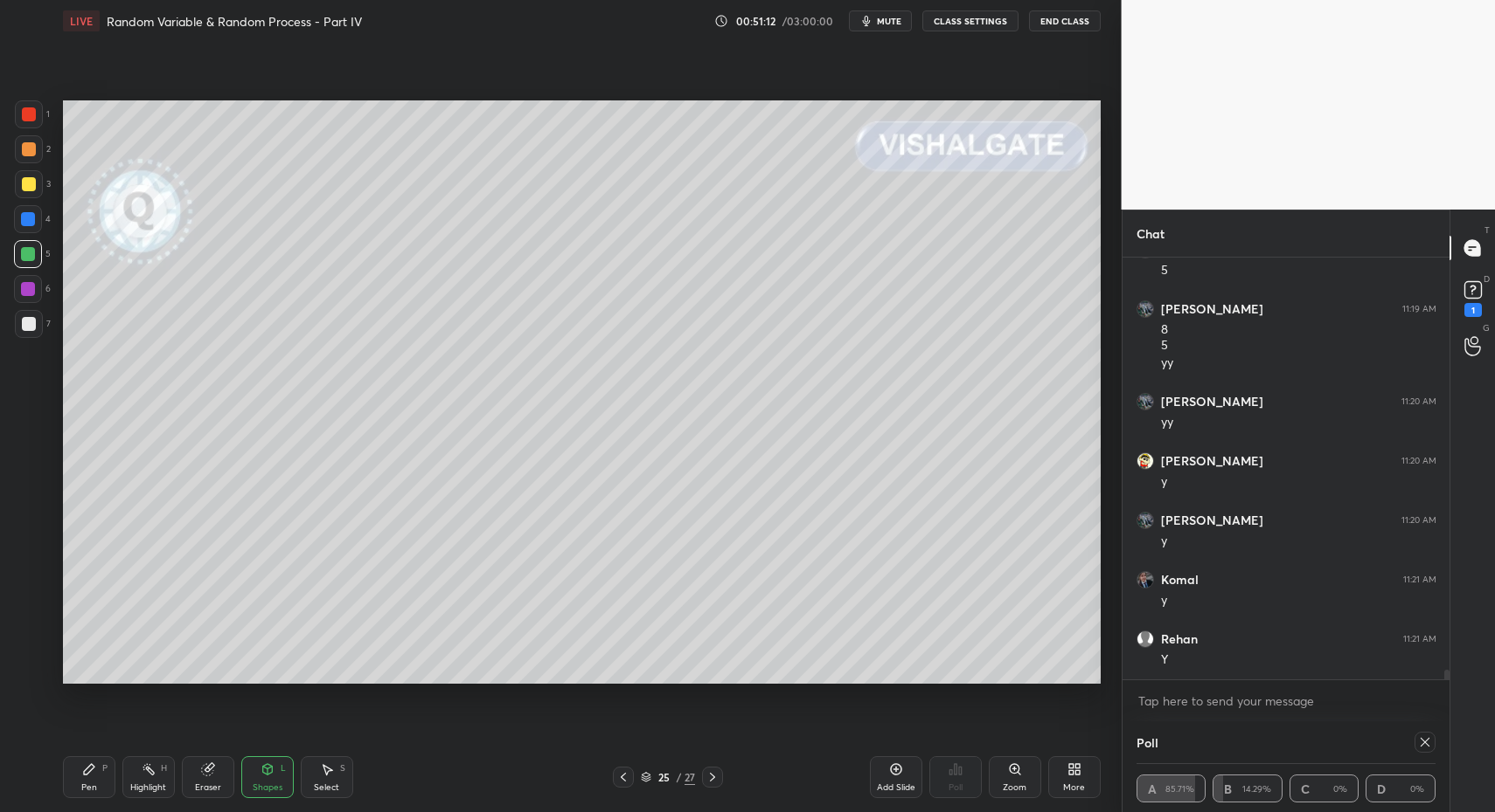
scroll to position [18785, 0]
drag, startPoint x: 80, startPoint y: 786, endPoint x: 154, endPoint y: 706, distance: 109.0
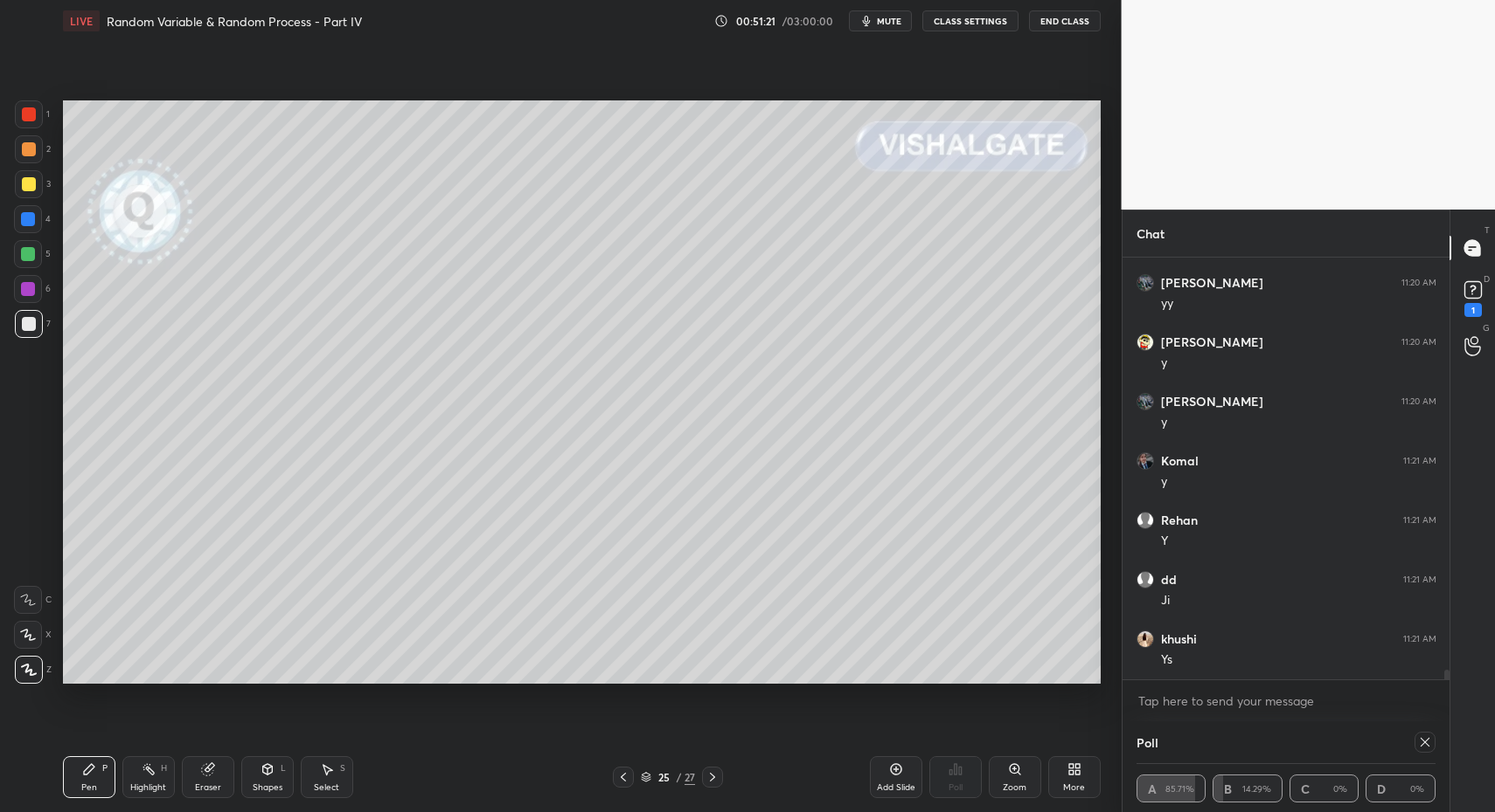
drag, startPoint x: 335, startPoint y: 788, endPoint x: 338, endPoint y: 766, distance: 22.2
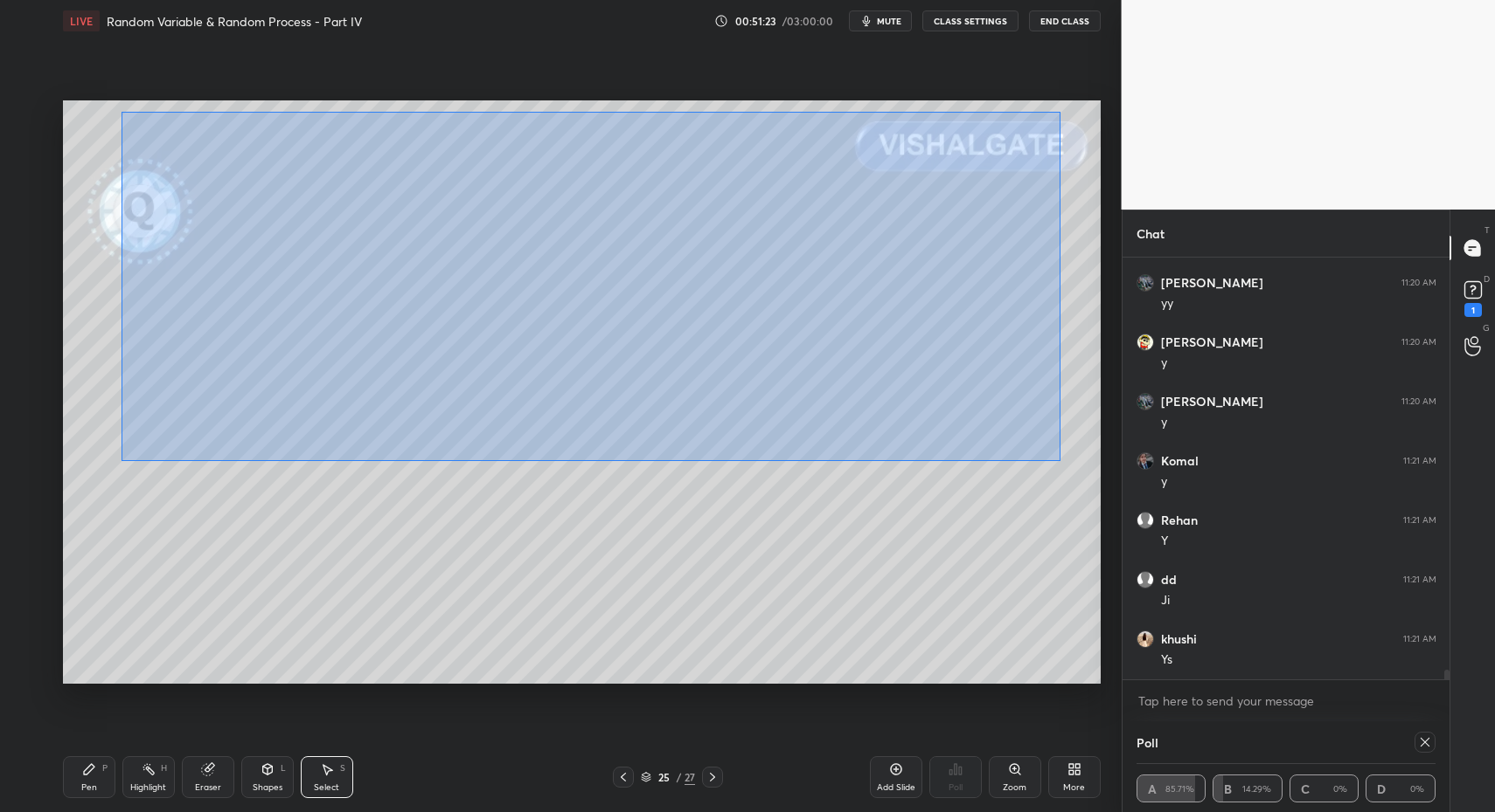
drag, startPoint x: 261, startPoint y: 197, endPoint x: 1025, endPoint y: 463, distance: 809.0
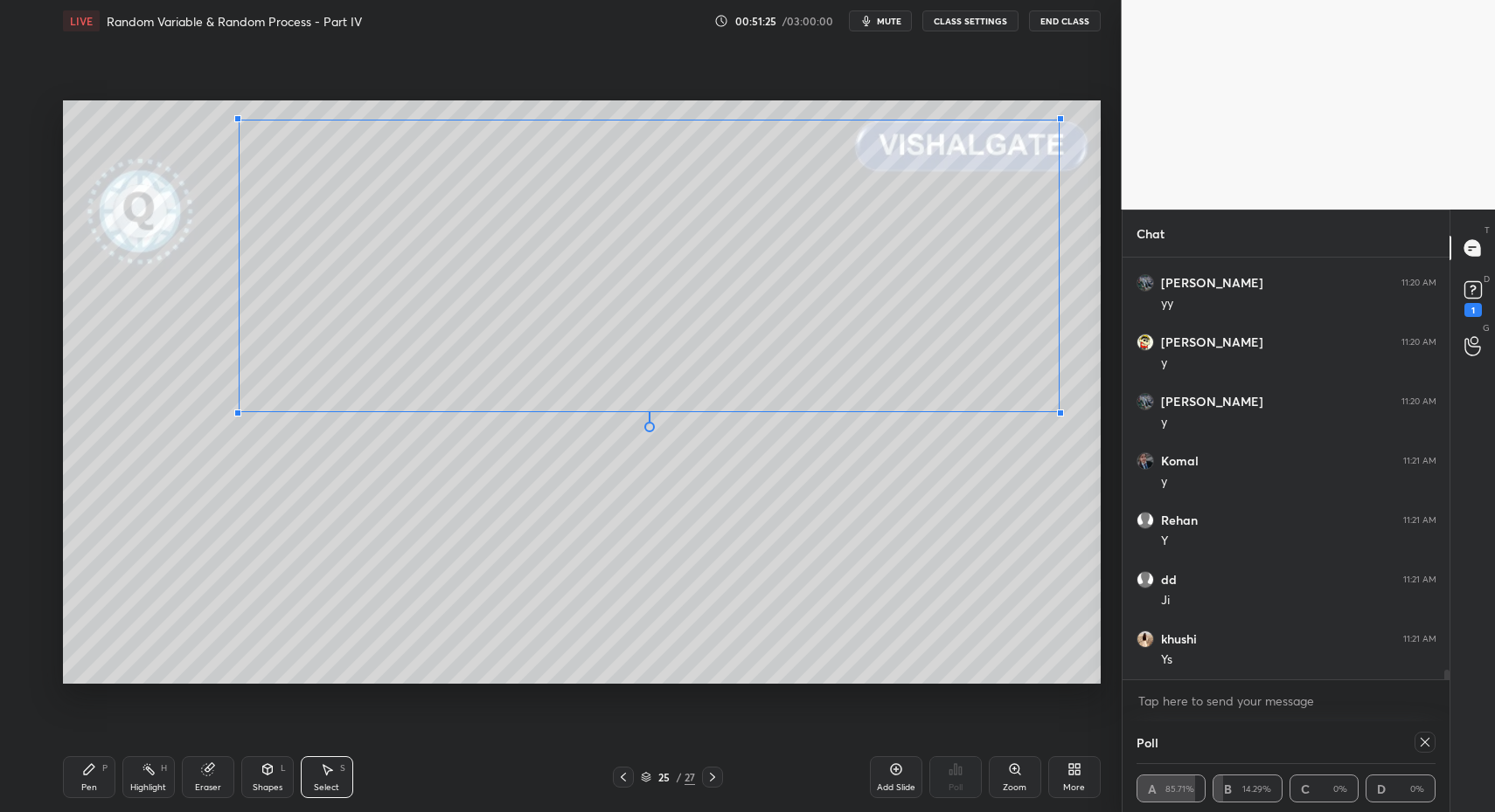
drag, startPoint x: 159, startPoint y: 464, endPoint x: 255, endPoint y: 401, distance: 114.8
drag, startPoint x: 372, startPoint y: 359, endPoint x: 271, endPoint y: 356, distance: 101.0
drag, startPoint x: 95, startPoint y: 773, endPoint x: 122, endPoint y: 728, distance: 52.5
drag, startPoint x: 300, startPoint y: 779, endPoint x: 274, endPoint y: 709, distance: 74.7
drag, startPoint x: 115, startPoint y: 443, endPoint x: 220, endPoint y: 587, distance: 178.2
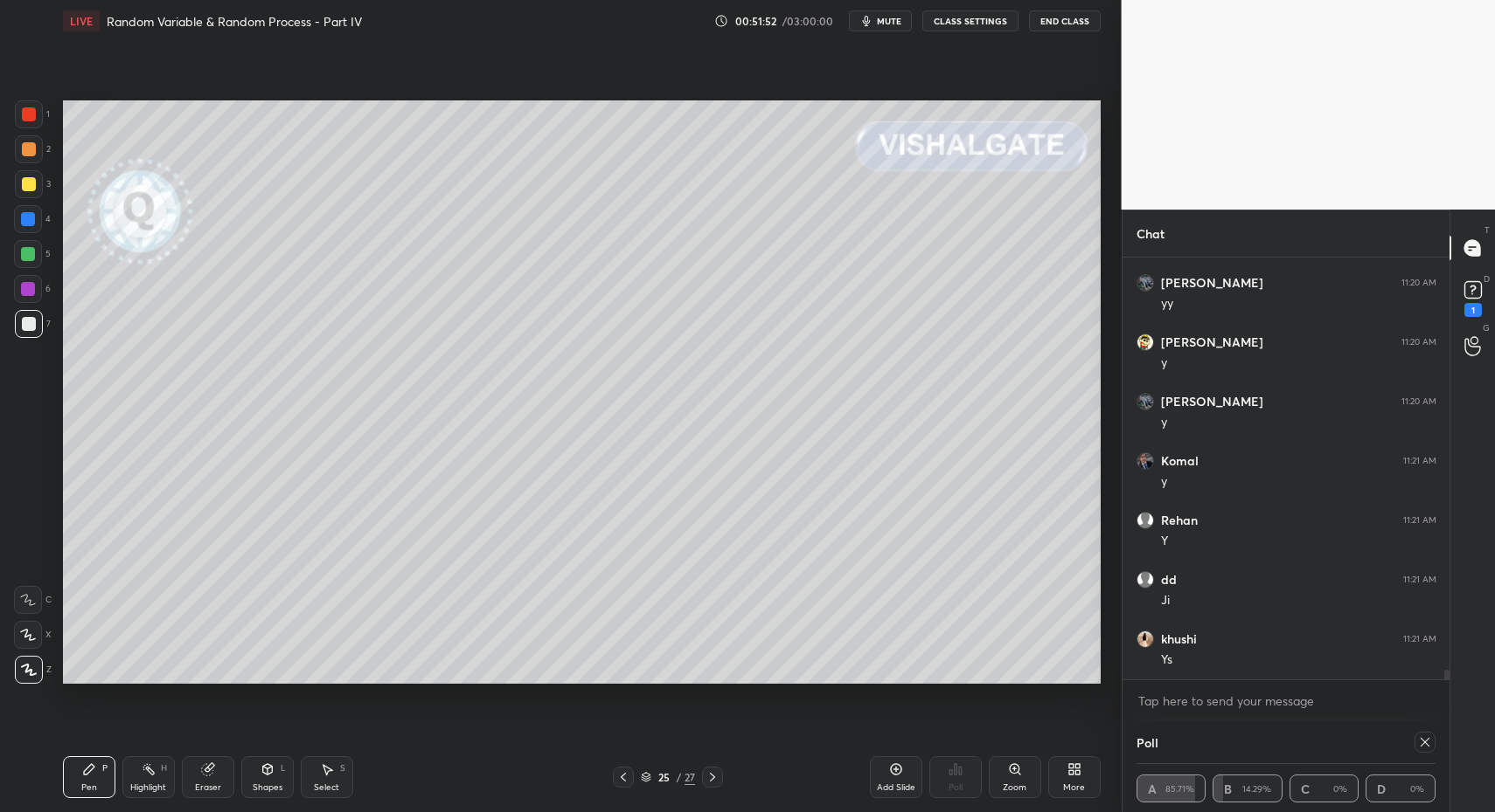
scroll to position [18844, 0]
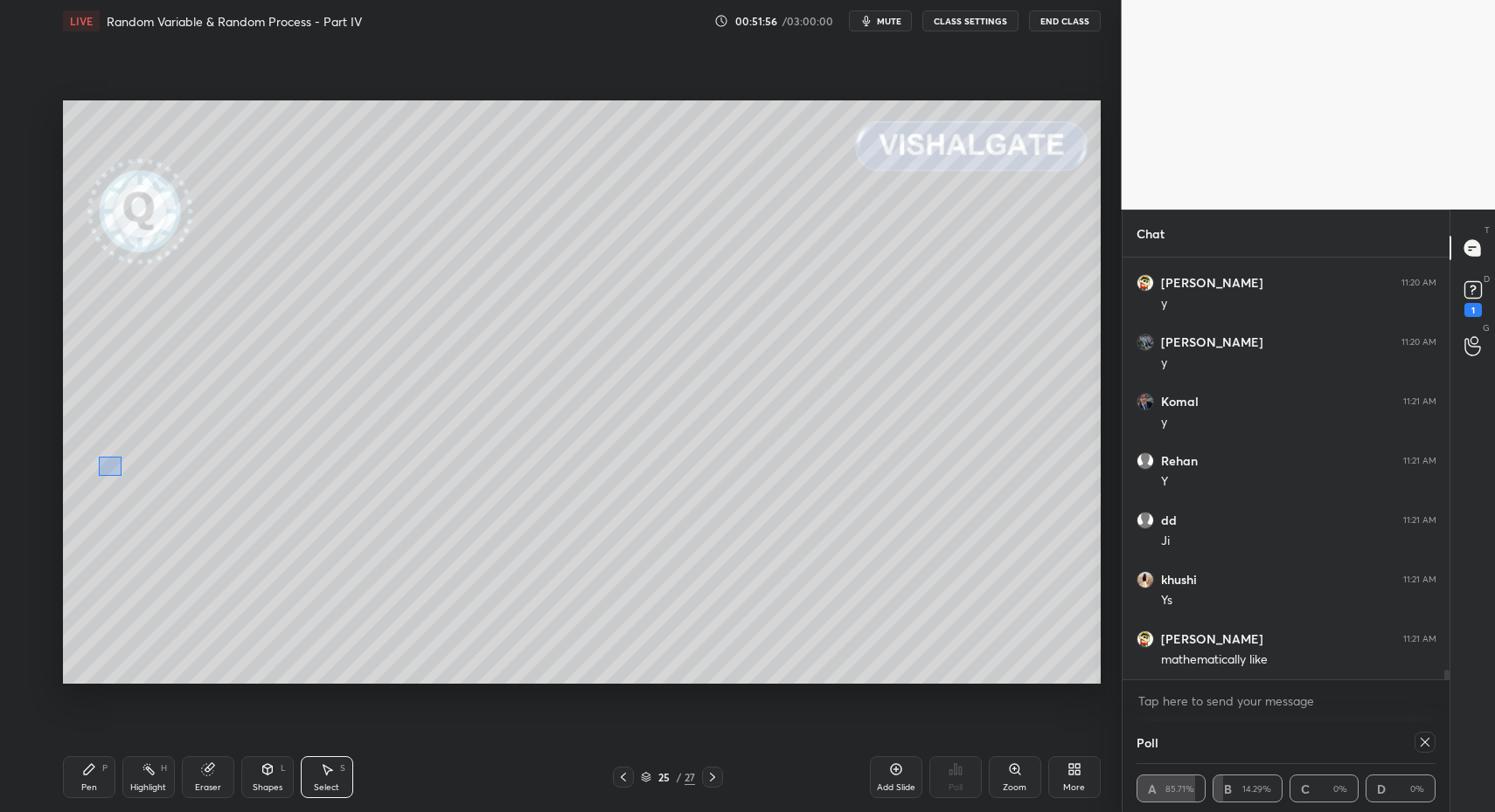
drag, startPoint x: 122, startPoint y: 475, endPoint x: 215, endPoint y: 529, distance: 107.5
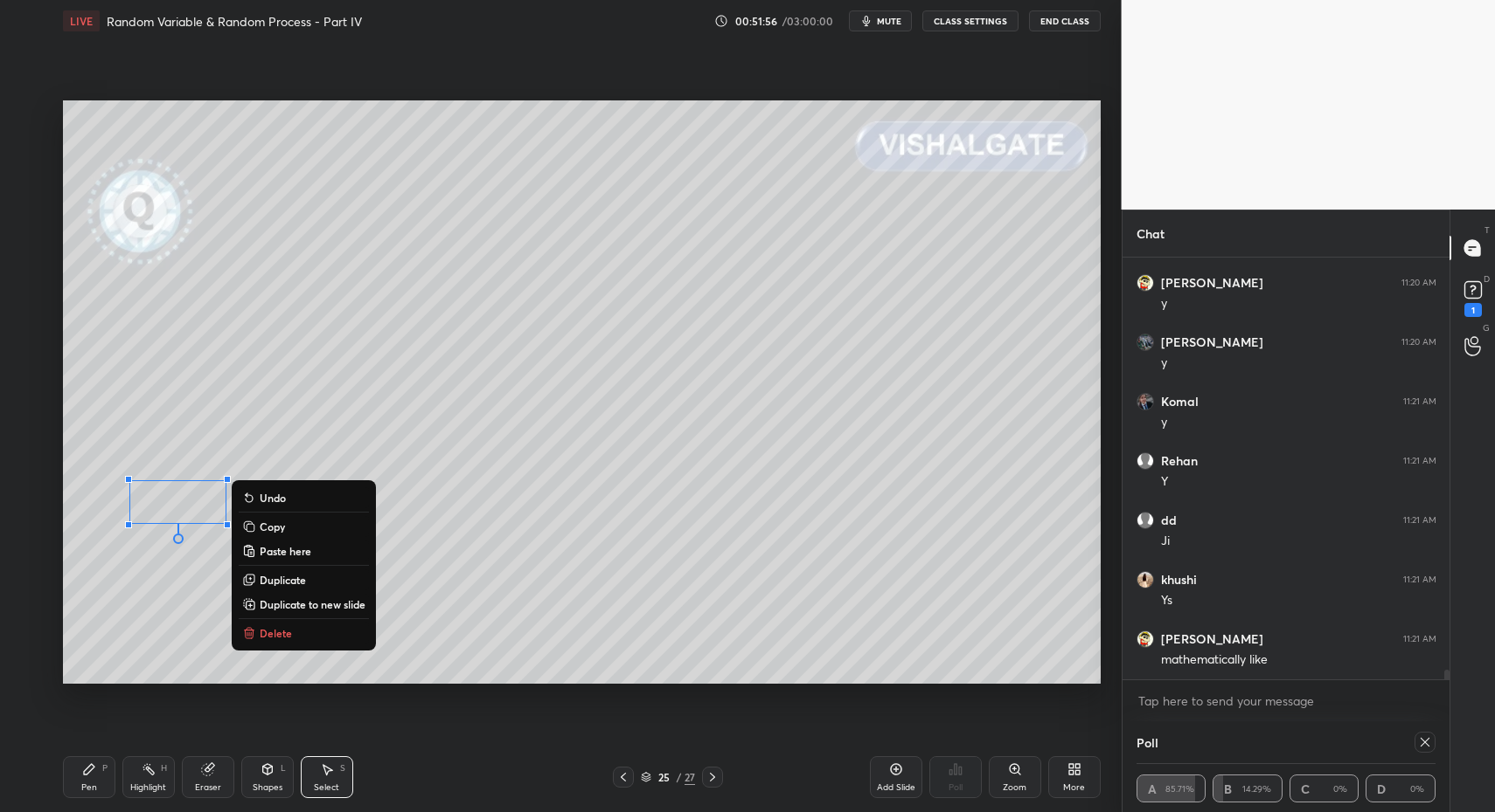
drag, startPoint x: 200, startPoint y: 519, endPoint x: 194, endPoint y: 535, distance: 17.1
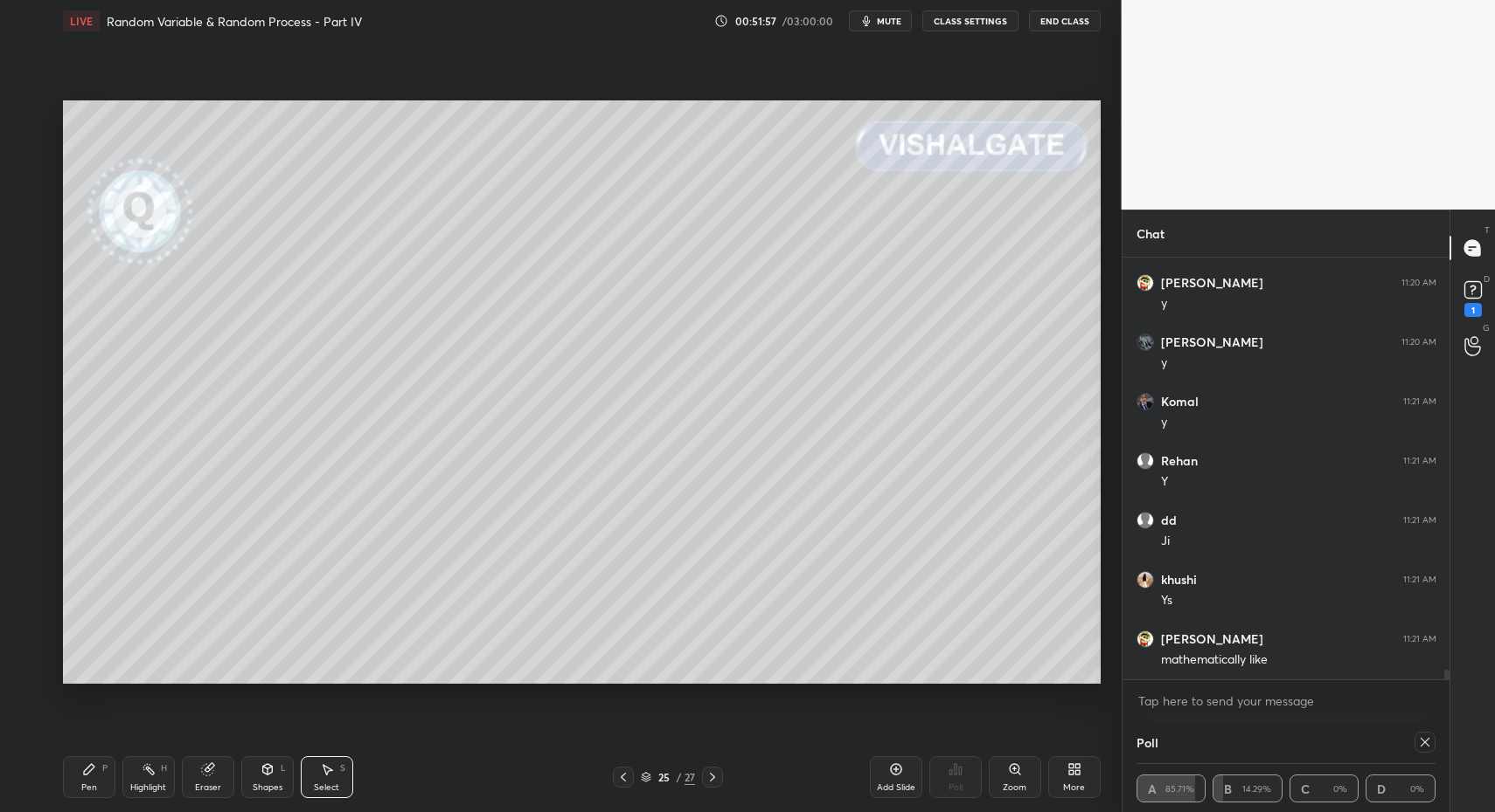
drag, startPoint x: 307, startPoint y: 783, endPoint x: 314, endPoint y: 592, distance: 191.1
drag, startPoint x: 309, startPoint y: 508, endPoint x: 338, endPoint y: 615, distance: 110.9
drag, startPoint x: 83, startPoint y: 777, endPoint x: 154, endPoint y: 790, distance: 72.2
drag, startPoint x: 152, startPoint y: 794, endPoint x: 146, endPoint y: 784, distance: 11.7
drag, startPoint x: 455, startPoint y: 367, endPoint x: 471, endPoint y: 392, distance: 29.7
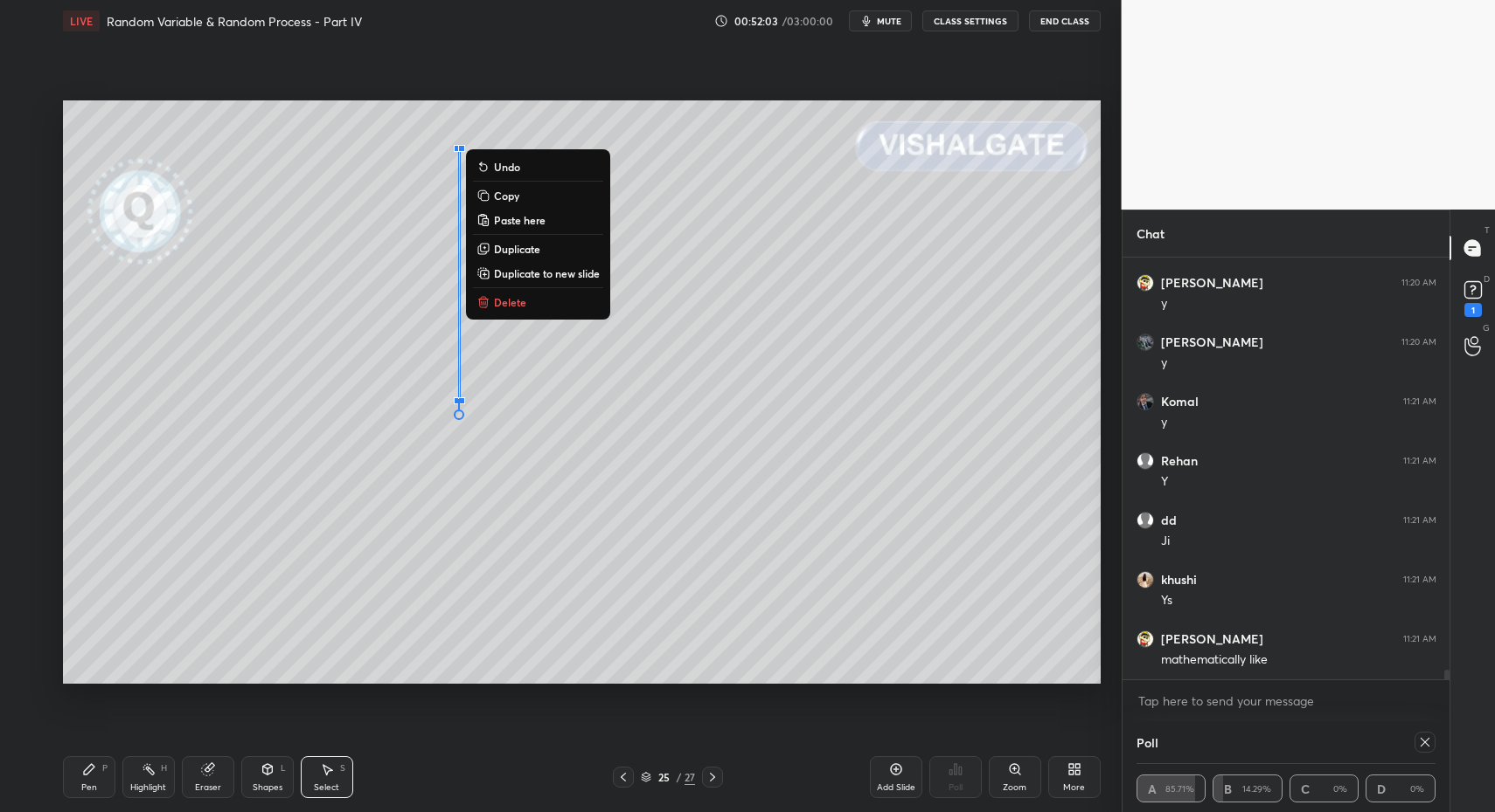
drag, startPoint x: 507, startPoint y: 297, endPoint x: 484, endPoint y: 342, distance: 50.5
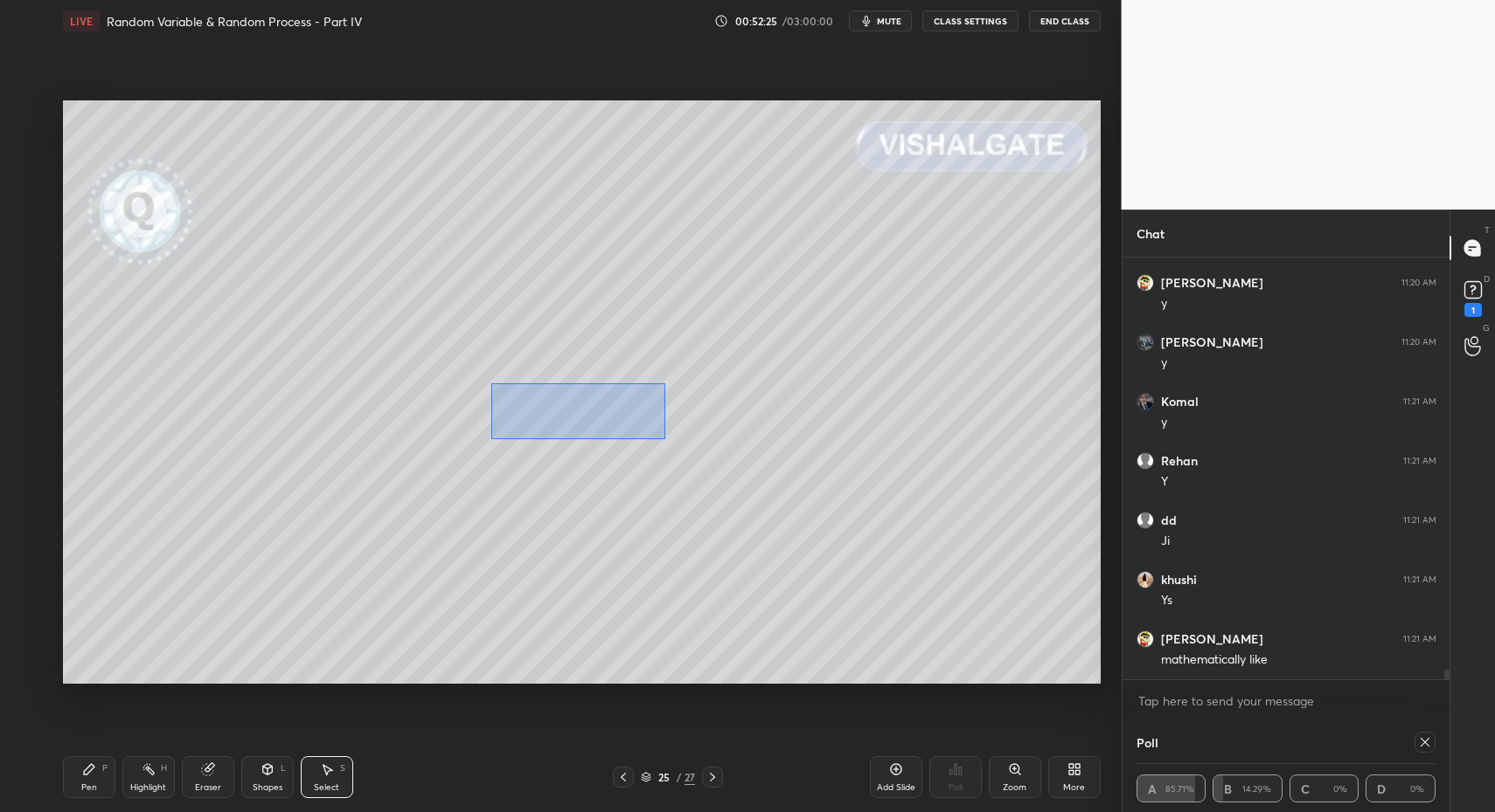
drag, startPoint x: 491, startPoint y: 383, endPoint x: 651, endPoint y: 427, distance: 165.9
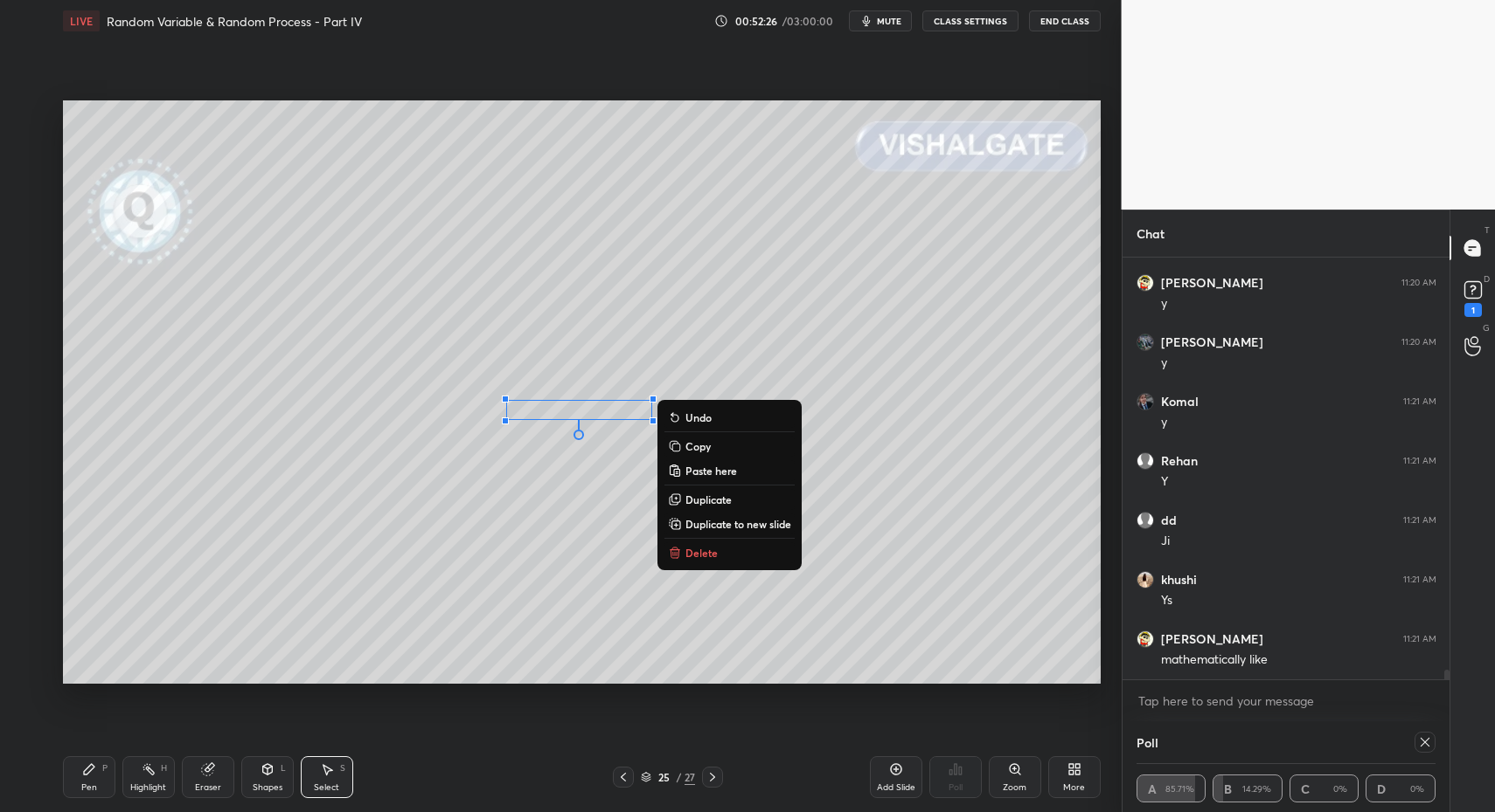
drag, startPoint x: 595, startPoint y: 409, endPoint x: 582, endPoint y: 411, distance: 13.2
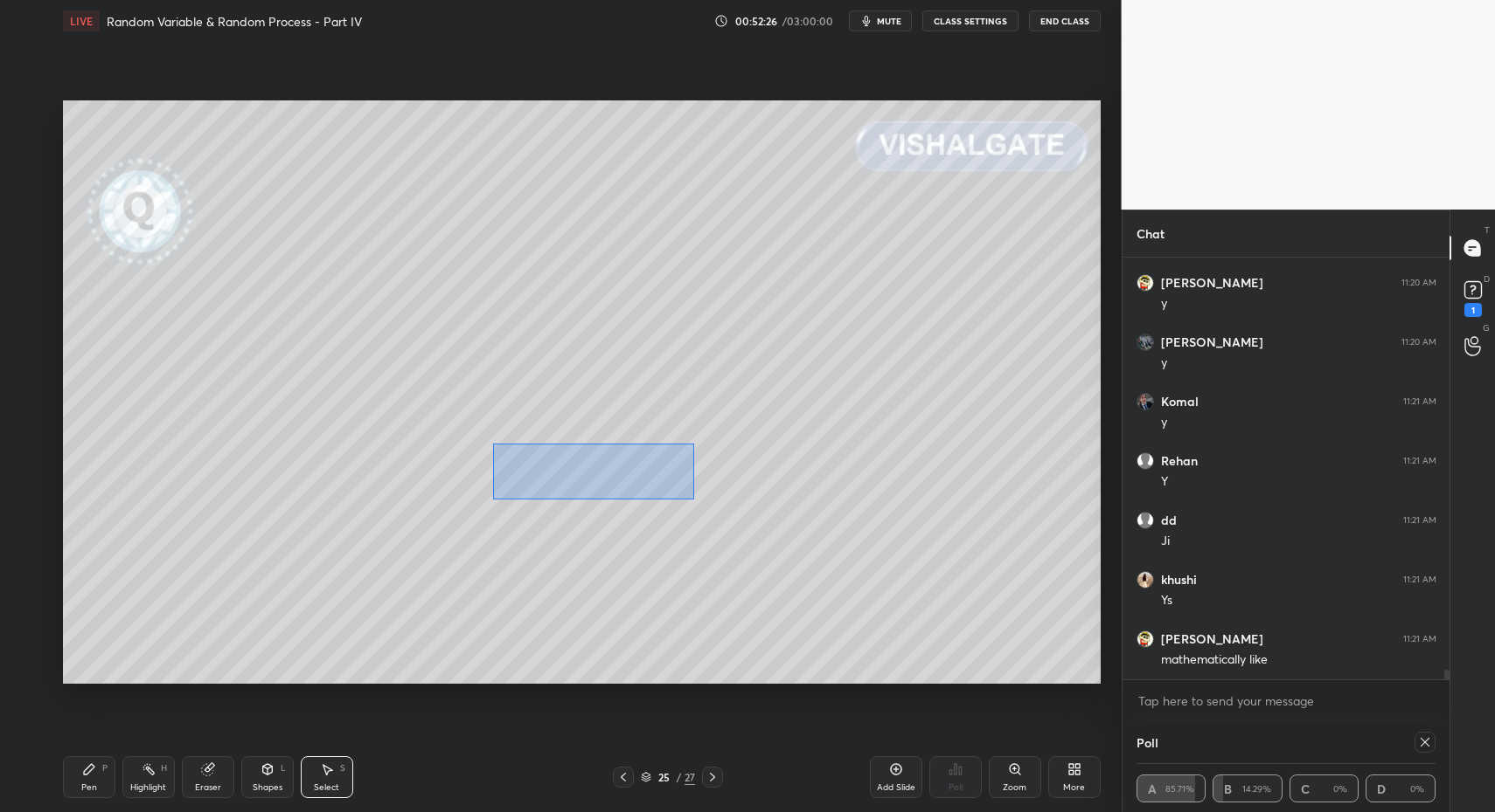
drag, startPoint x: 622, startPoint y: 483, endPoint x: 687, endPoint y: 496, distance: 66.3
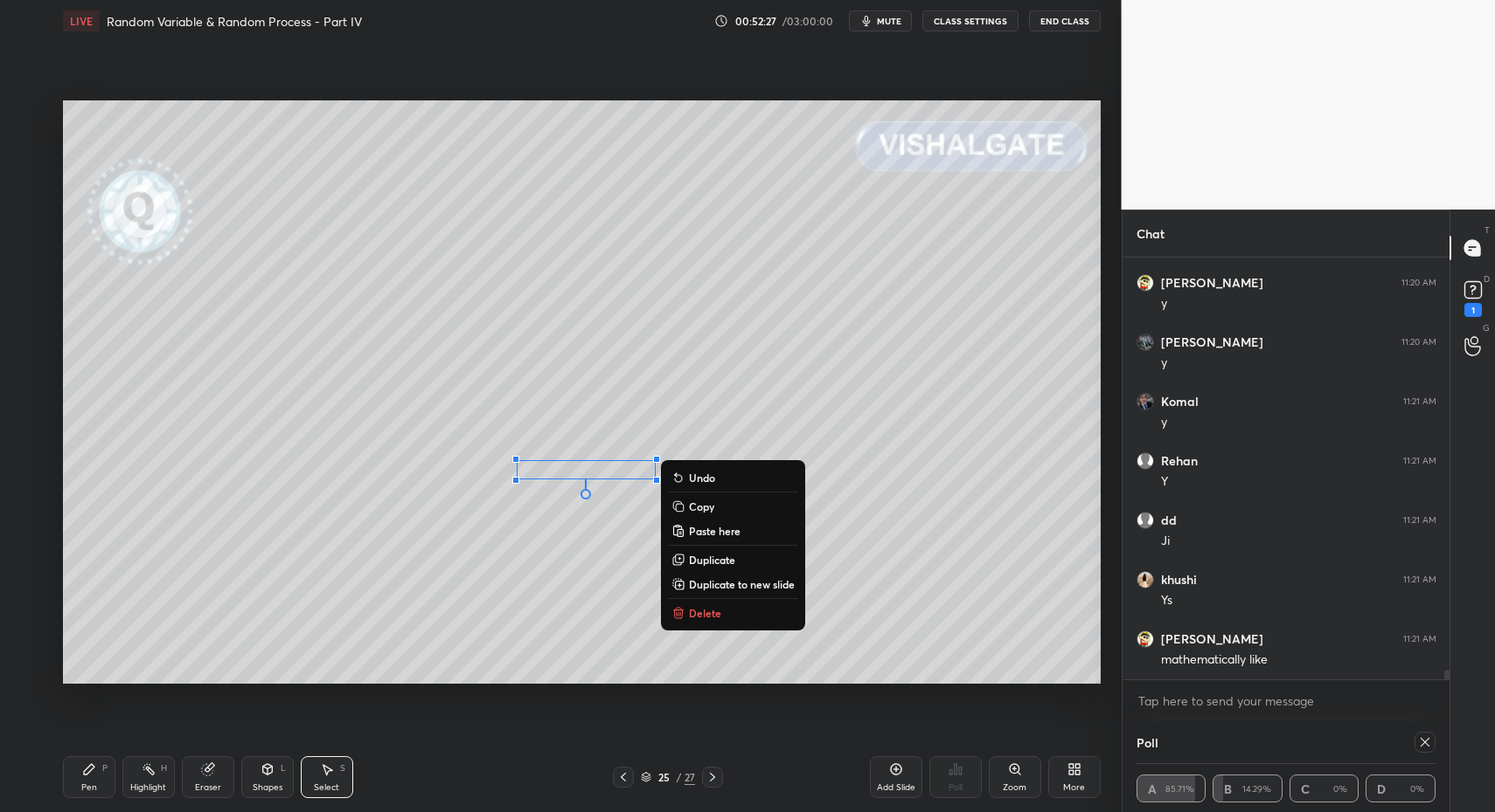
drag, startPoint x: 621, startPoint y: 479, endPoint x: 605, endPoint y: 475, distance: 16.5
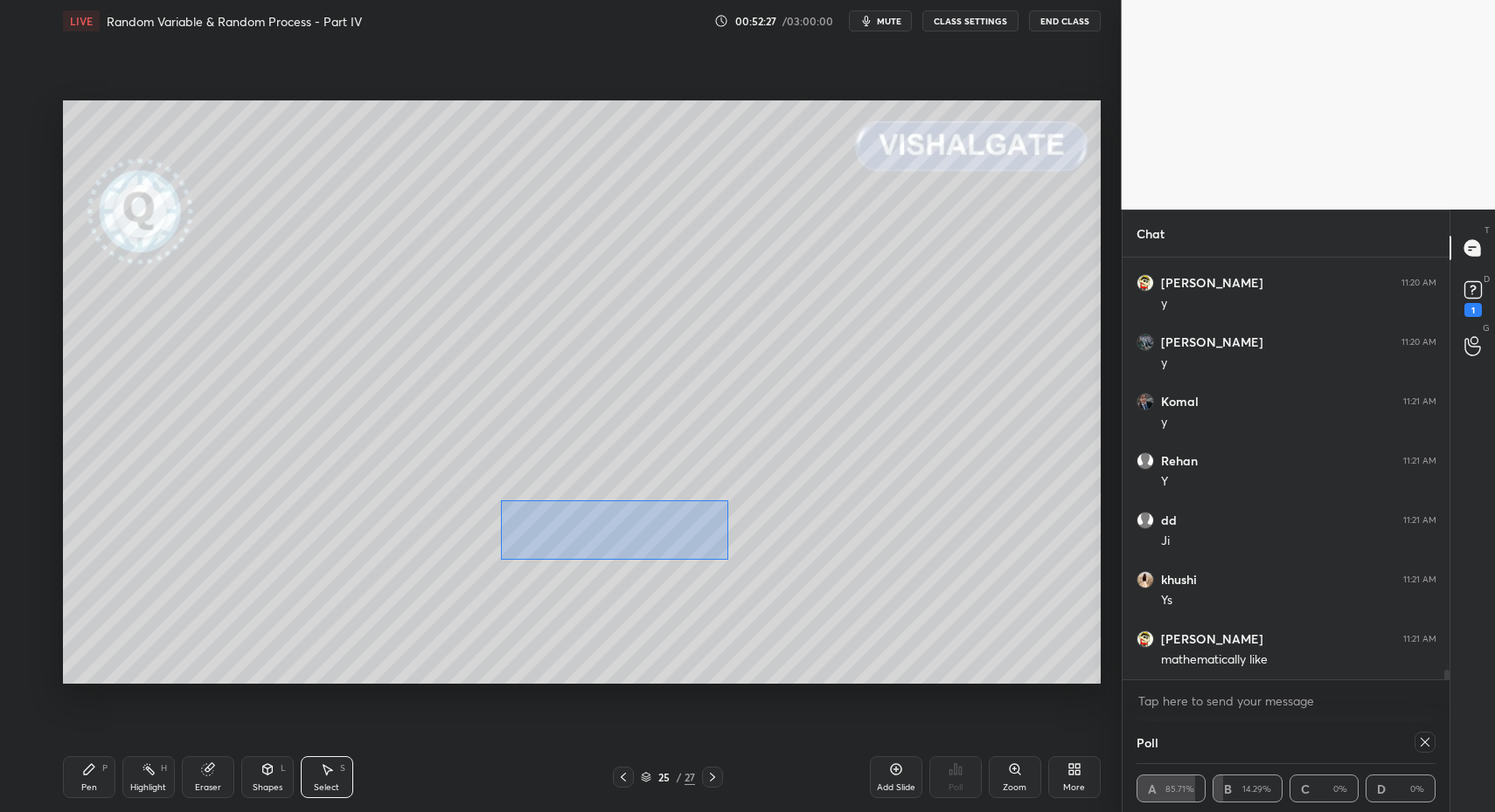
drag, startPoint x: 511, startPoint y: 509, endPoint x: 658, endPoint y: 535, distance: 149.3
drag, startPoint x: 644, startPoint y: 526, endPoint x: 628, endPoint y: 517, distance: 18.4
drag, startPoint x: 538, startPoint y: 513, endPoint x: 748, endPoint y: 553, distance: 213.8
drag, startPoint x: 599, startPoint y: 520, endPoint x: 581, endPoint y: 513, distance: 19.3
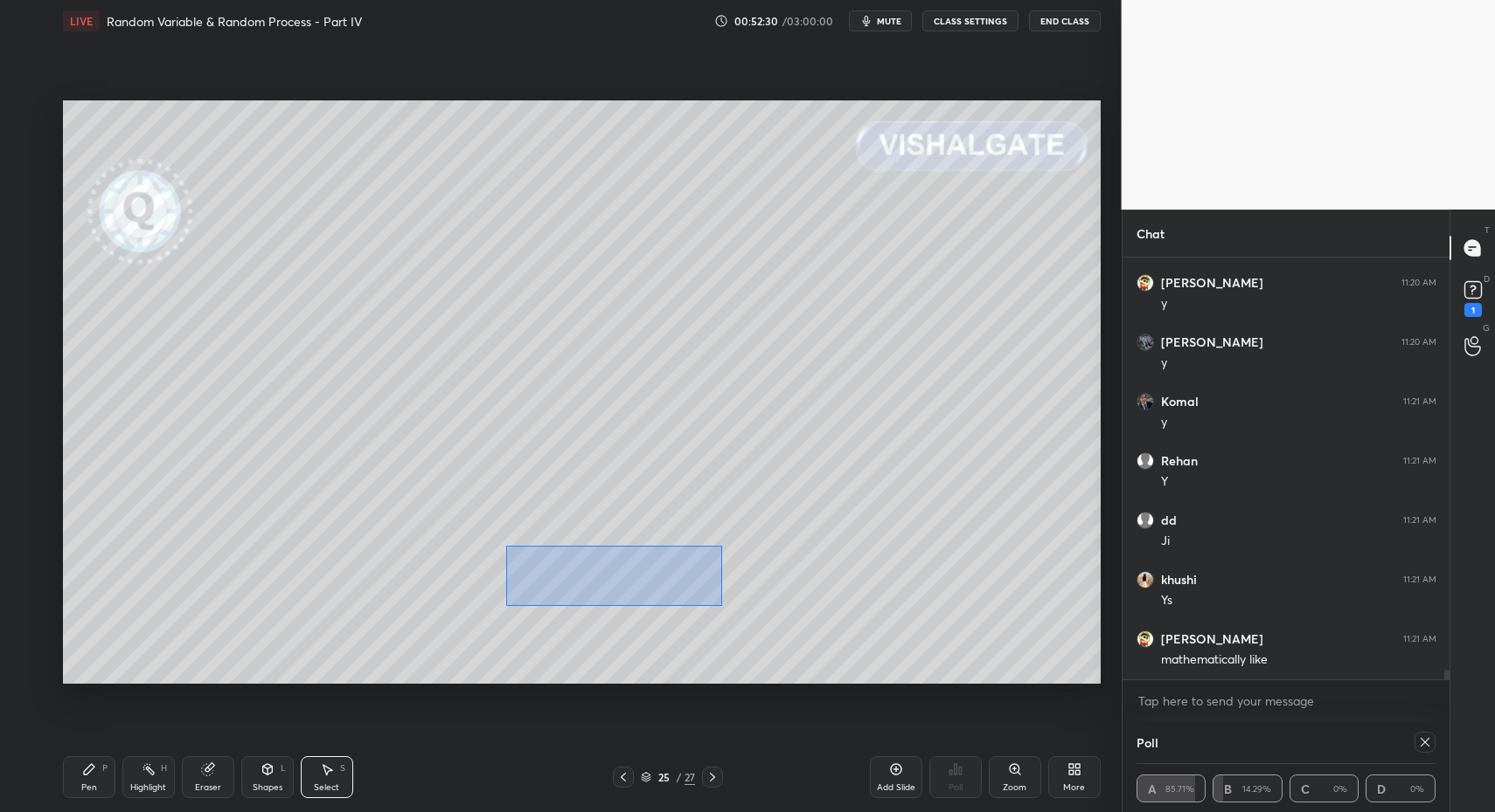
drag, startPoint x: 571, startPoint y: 582, endPoint x: 718, endPoint y: 601, distance: 148.2
drag, startPoint x: 601, startPoint y: 576, endPoint x: 584, endPoint y: 564, distance: 20.8
drag, startPoint x: 519, startPoint y: 596, endPoint x: 658, endPoint y: 640, distance: 145.8
drag, startPoint x: 558, startPoint y: 615, endPoint x: 510, endPoint y: 626, distance: 49.2
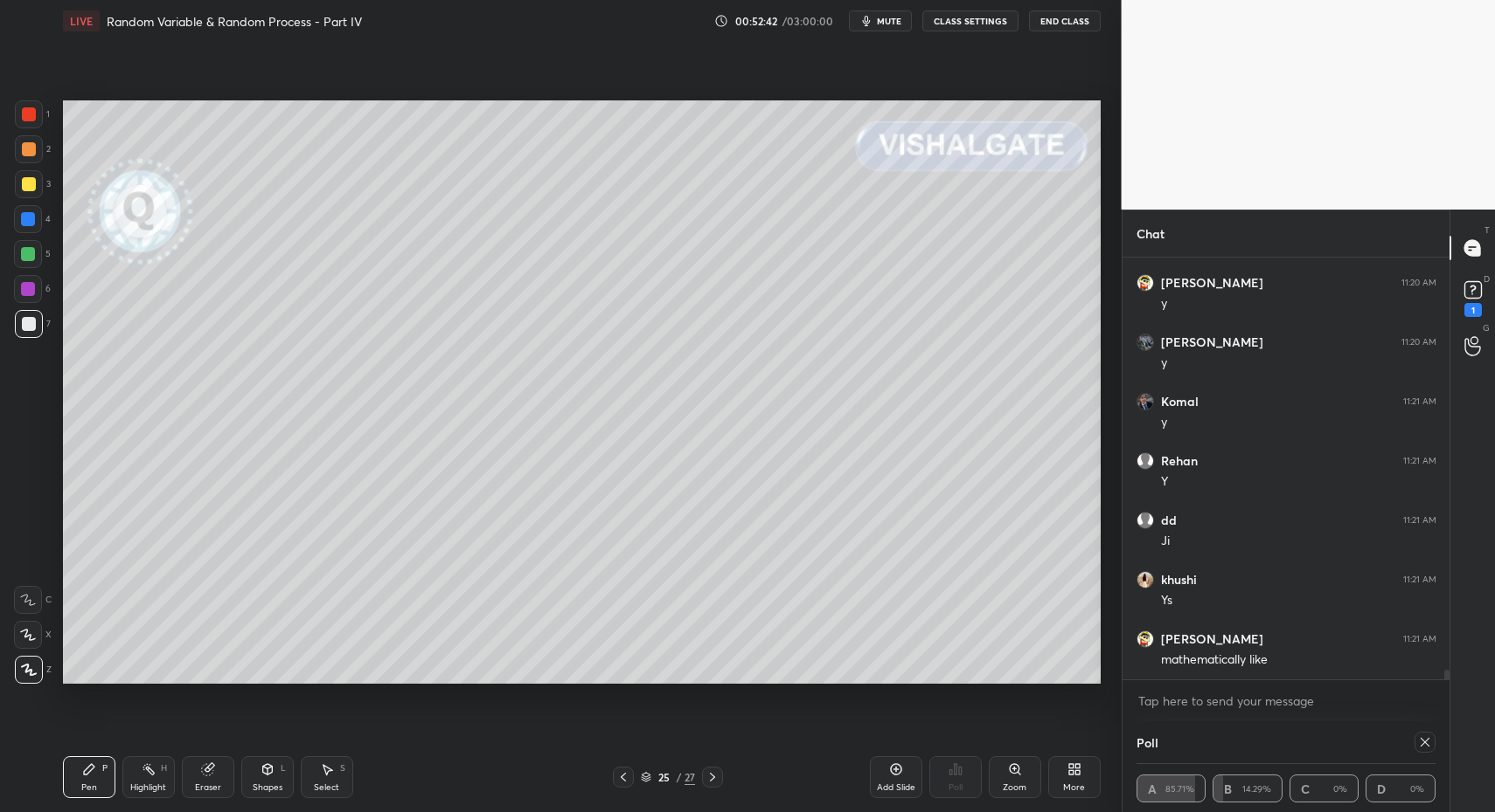
drag, startPoint x: 318, startPoint y: 781, endPoint x: 318, endPoint y: 771, distance: 10.0
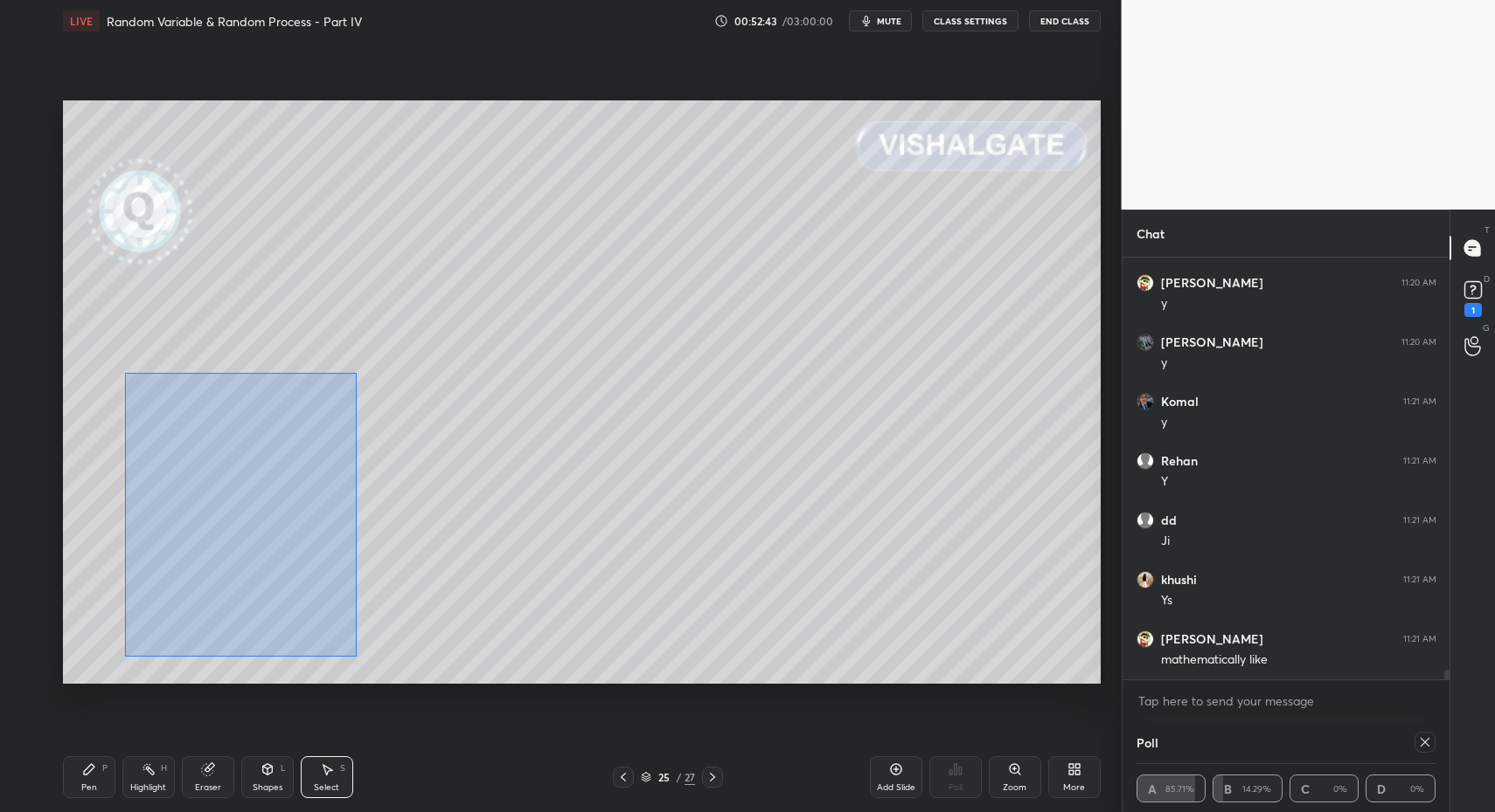
drag, startPoint x: 218, startPoint y: 478, endPoint x: 356, endPoint y: 651, distance: 221.3
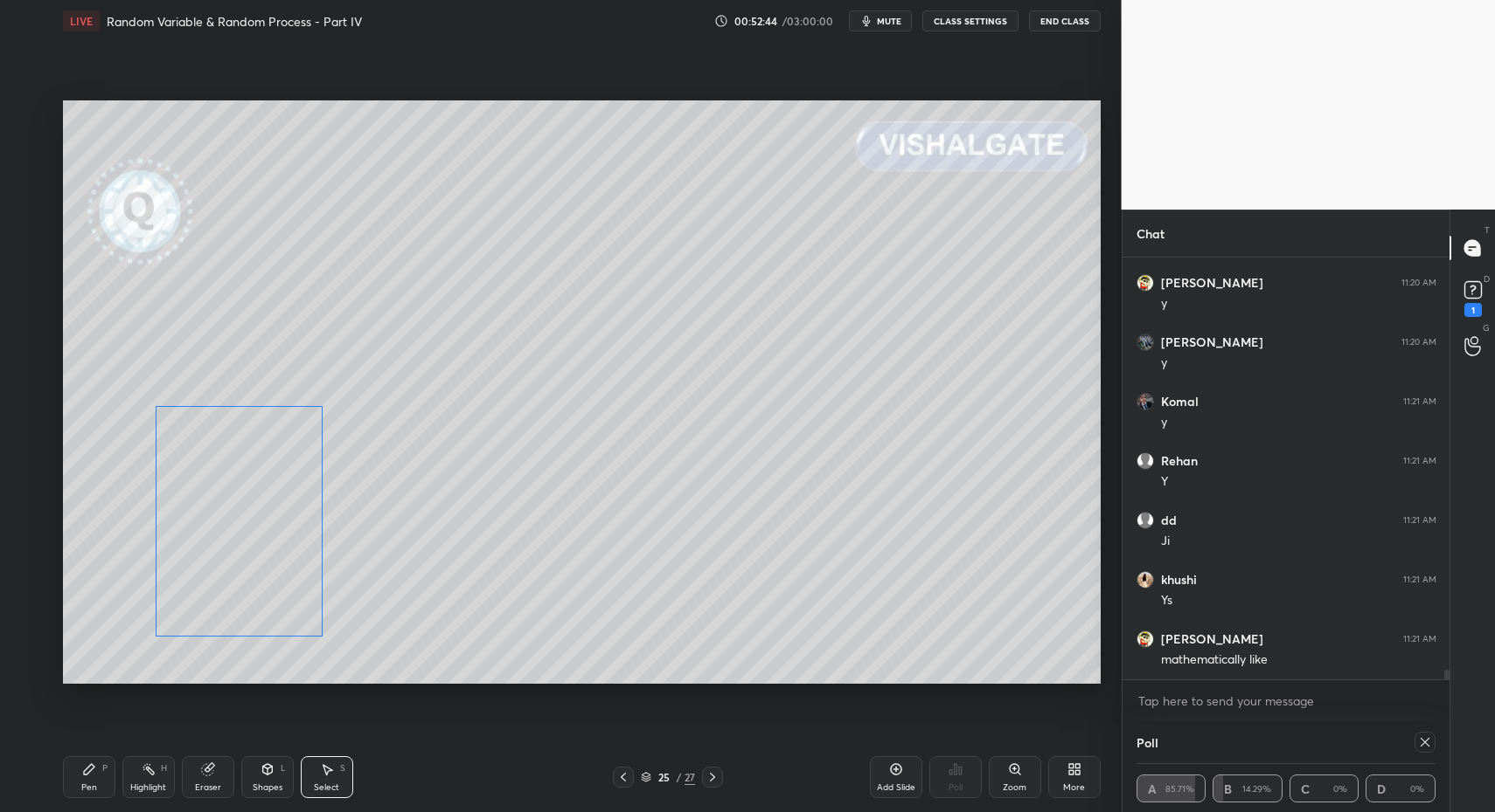
drag, startPoint x: 187, startPoint y: 575, endPoint x: 181, endPoint y: 669, distance: 94.2
drag, startPoint x: 81, startPoint y: 769, endPoint x: 83, endPoint y: 700, distance: 69.0
drag, startPoint x: 31, startPoint y: 196, endPoint x: 59, endPoint y: 376, distance: 182.2
drag, startPoint x: 103, startPoint y: 777, endPoint x: 124, endPoint y: 790, distance: 24.7
drag, startPoint x: 143, startPoint y: 786, endPoint x: 150, endPoint y: 686, distance: 100.2
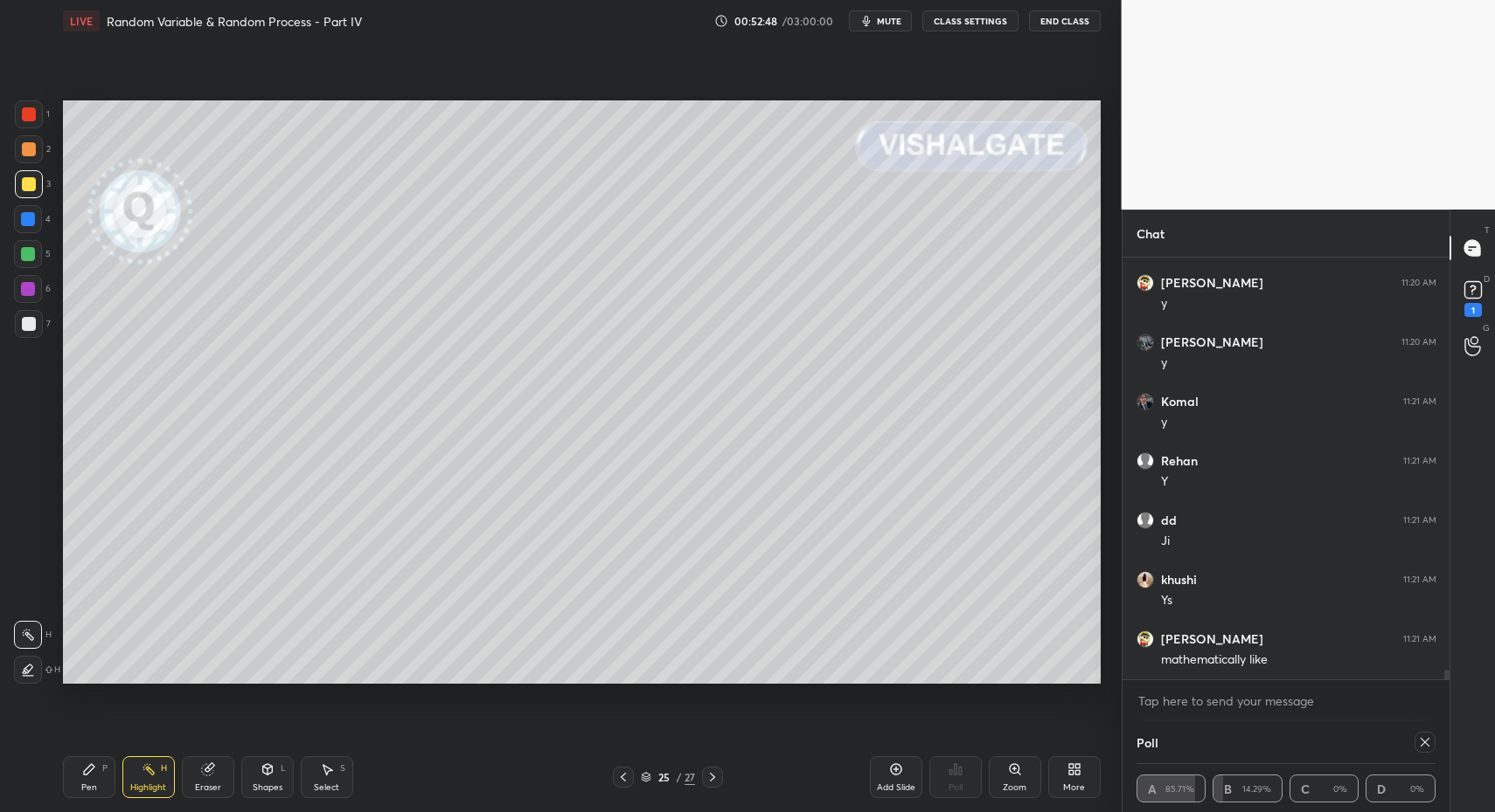
drag, startPoint x: 79, startPoint y: 778, endPoint x: 137, endPoint y: 714, distance: 86.4
drag, startPoint x: 102, startPoint y: 772, endPoint x: 153, endPoint y: 779, distance: 51.5
drag, startPoint x: 97, startPoint y: 780, endPoint x: 147, endPoint y: 721, distance: 77.3
drag, startPoint x: 137, startPoint y: 783, endPoint x: 185, endPoint y: 710, distance: 87.4
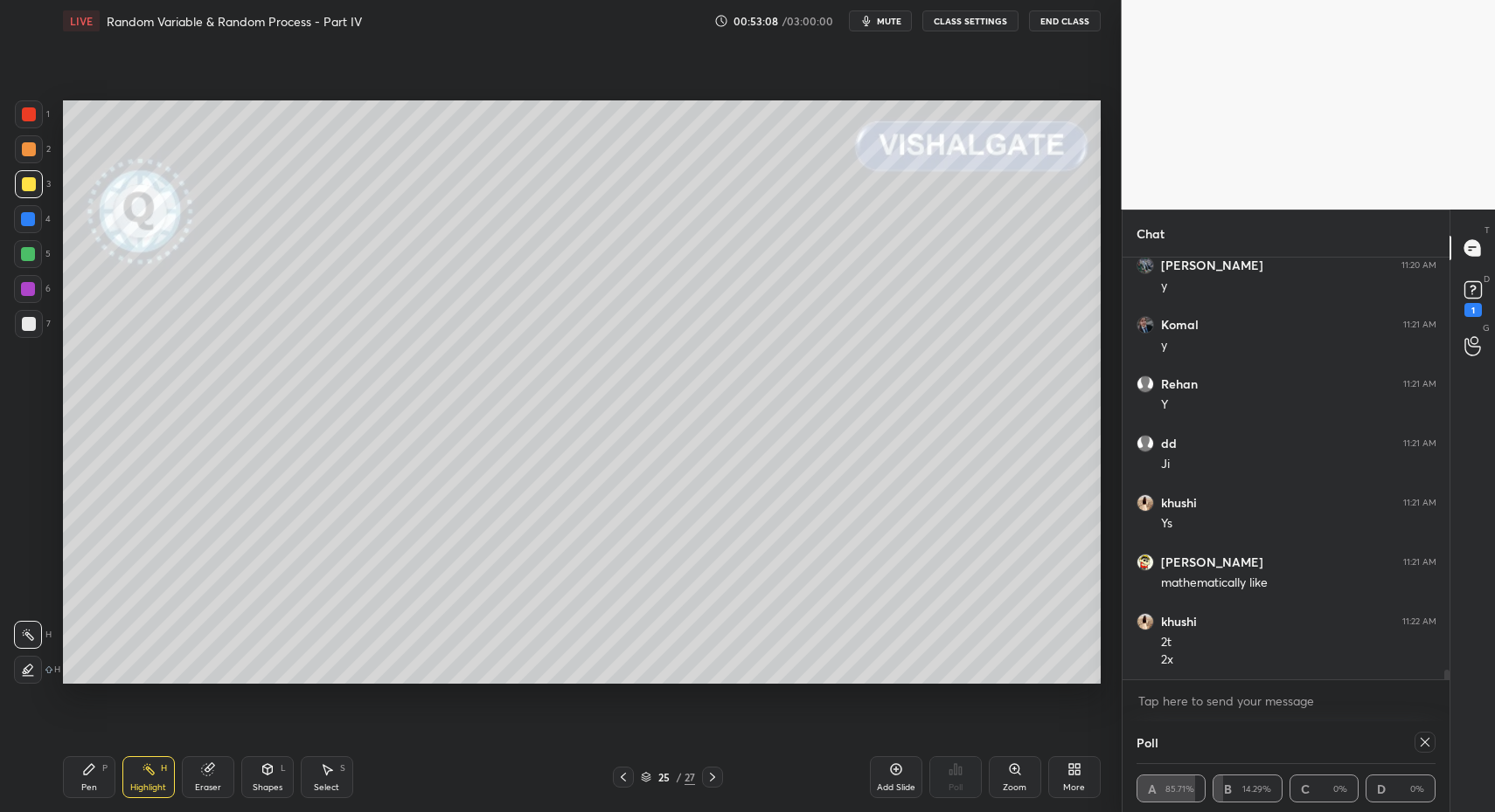
drag, startPoint x: 155, startPoint y: 773, endPoint x: 153, endPoint y: 760, distance: 13.2
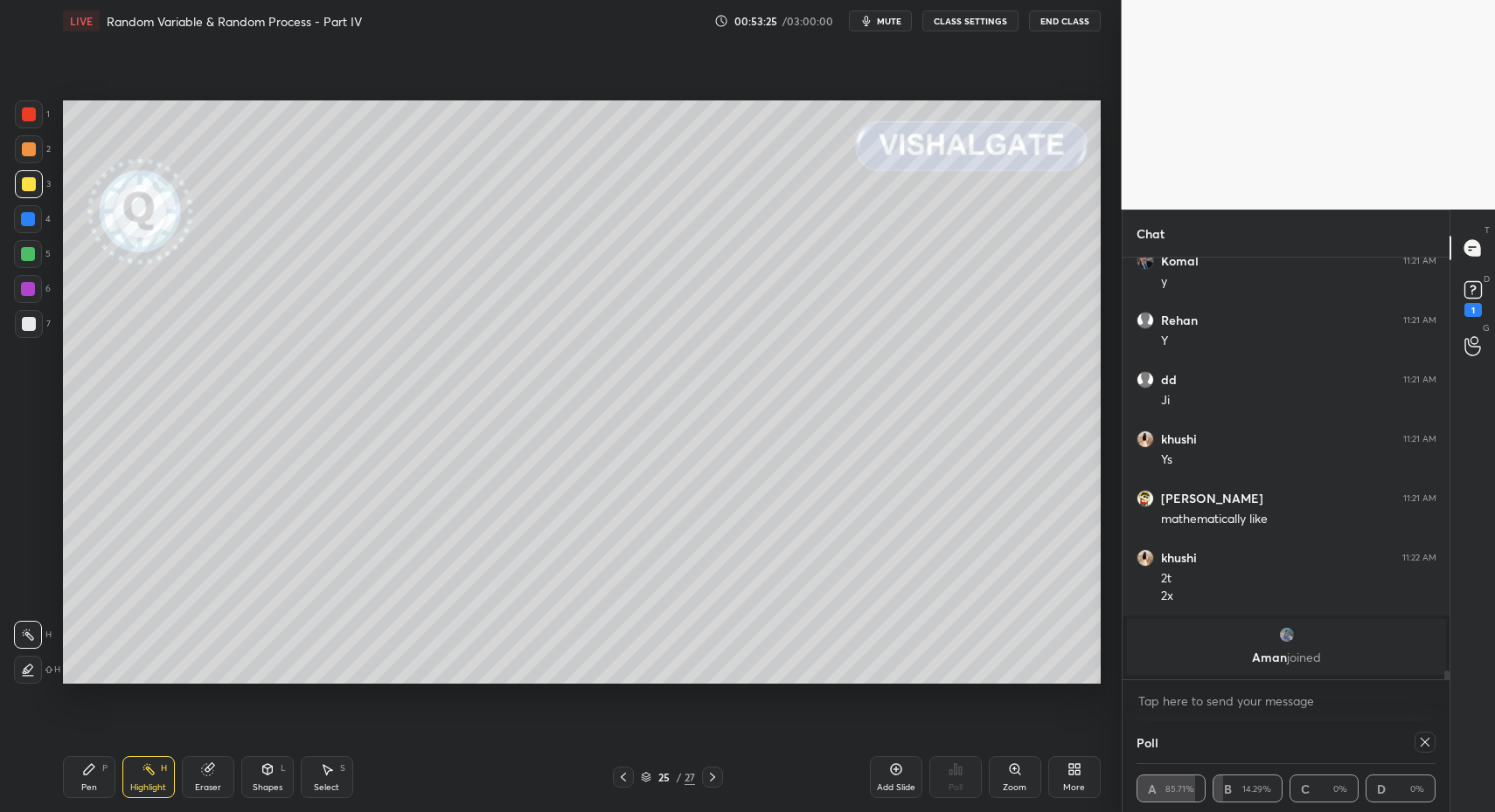
drag, startPoint x: 147, startPoint y: 773, endPoint x: 190, endPoint y: 706, distance: 79.6
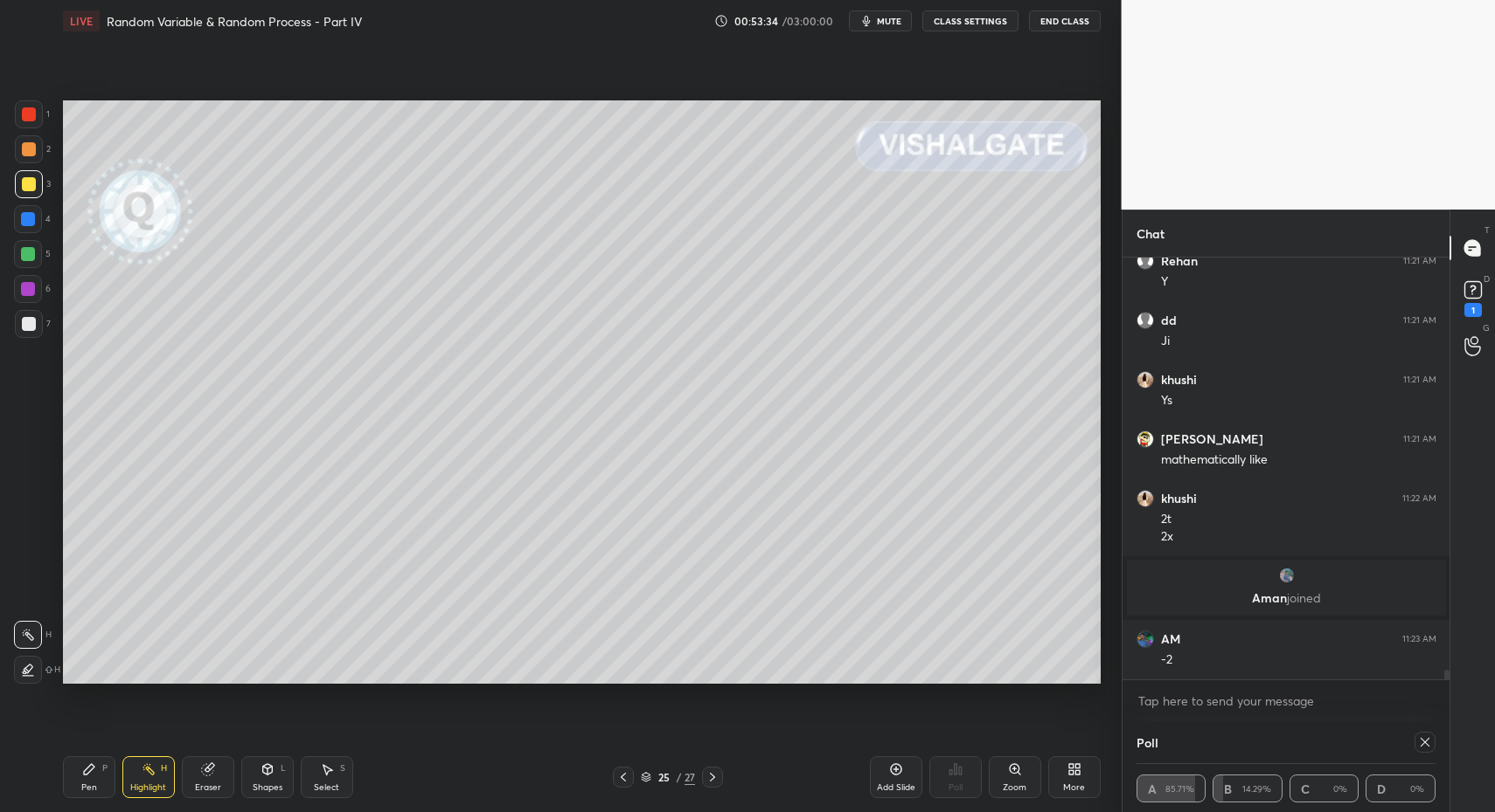
scroll to position [18657, 0]
drag, startPoint x: 90, startPoint y: 783, endPoint x: 141, endPoint y: 730, distance: 73.6
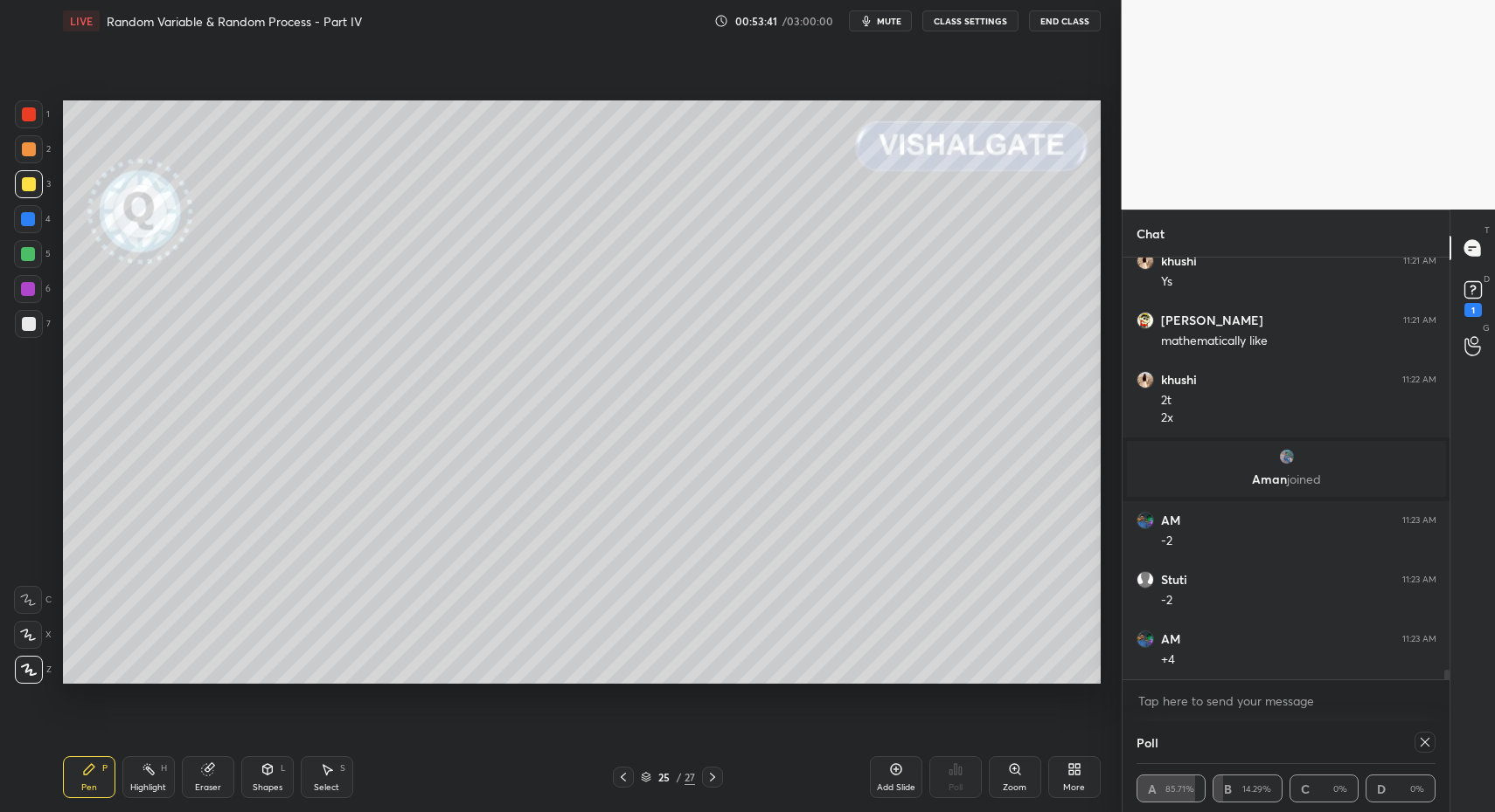
scroll to position [18776, 0]
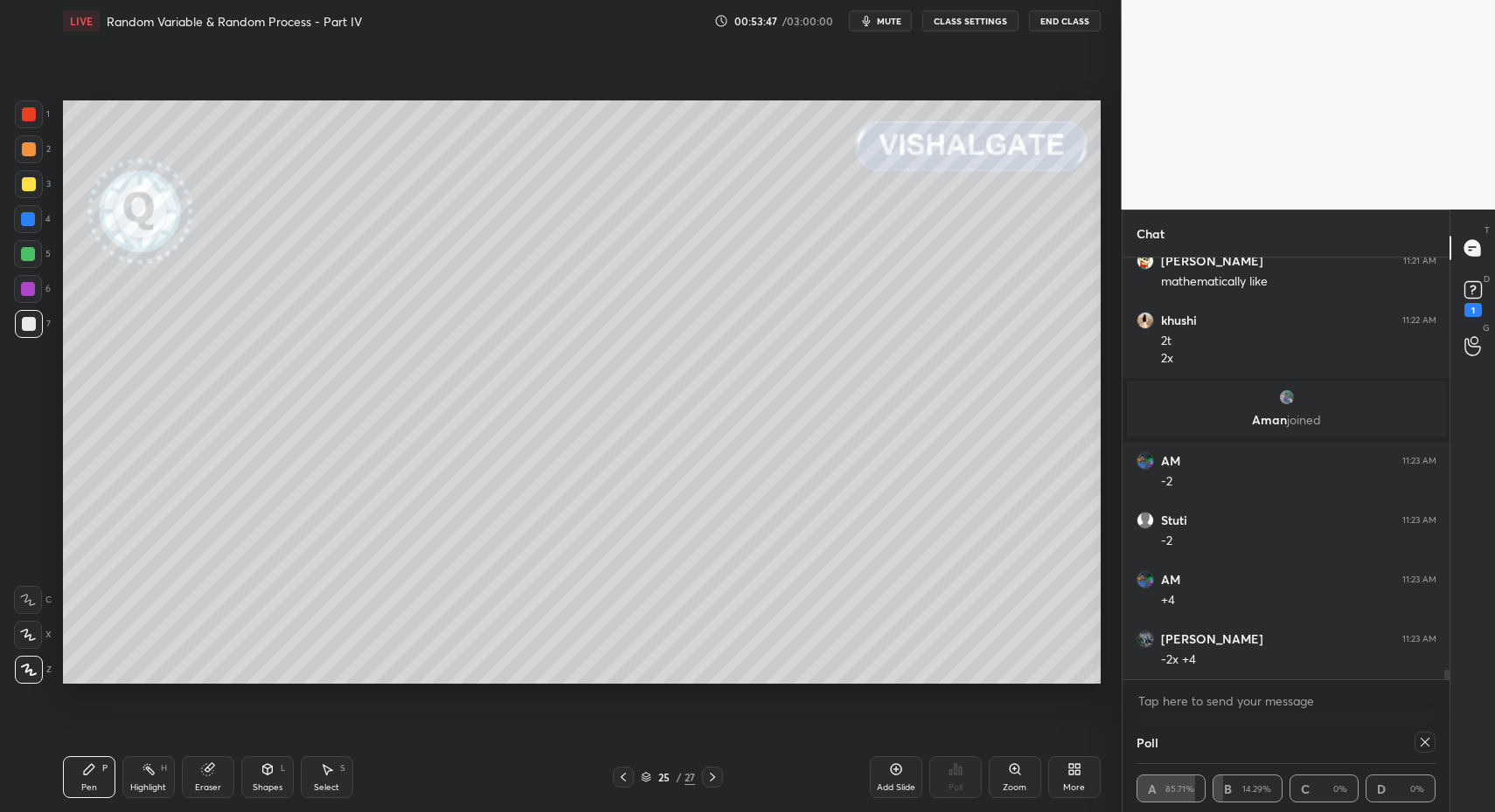
drag, startPoint x: 323, startPoint y: 797, endPoint x: 320, endPoint y: 788, distance: 9.5
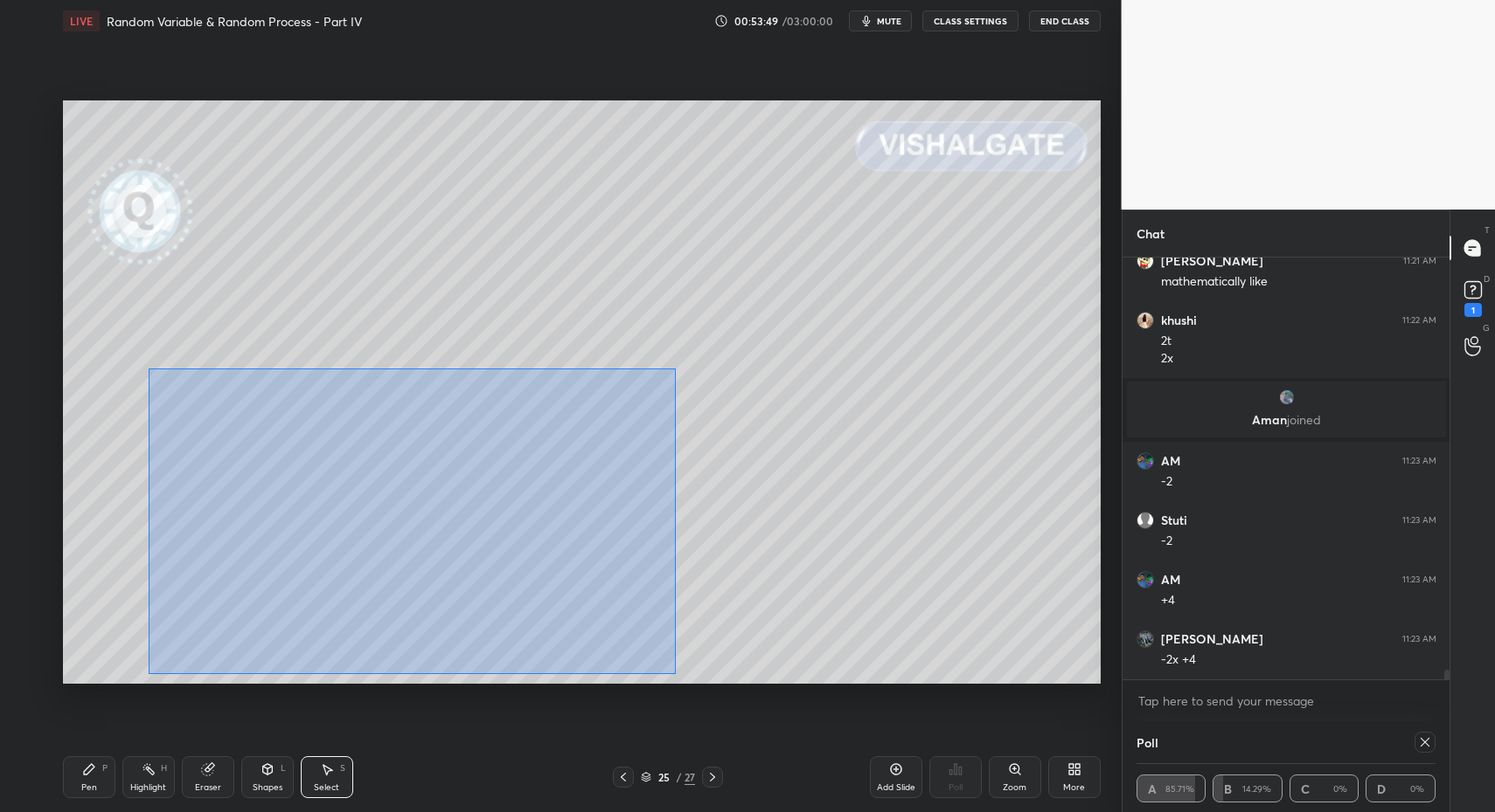
drag, startPoint x: 242, startPoint y: 473, endPoint x: 668, endPoint y: 674, distance: 471.0
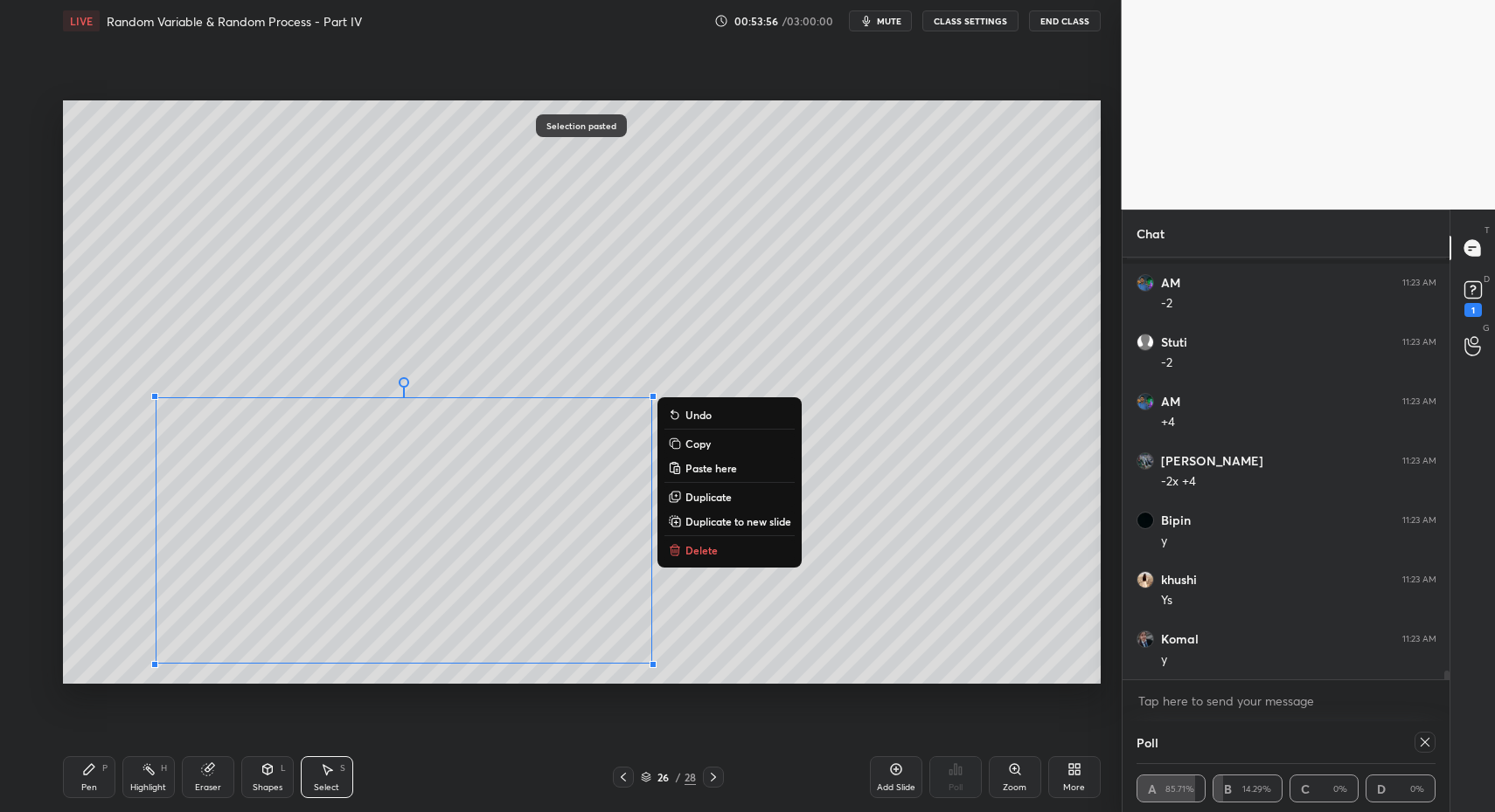
scroll to position [19014, 0]
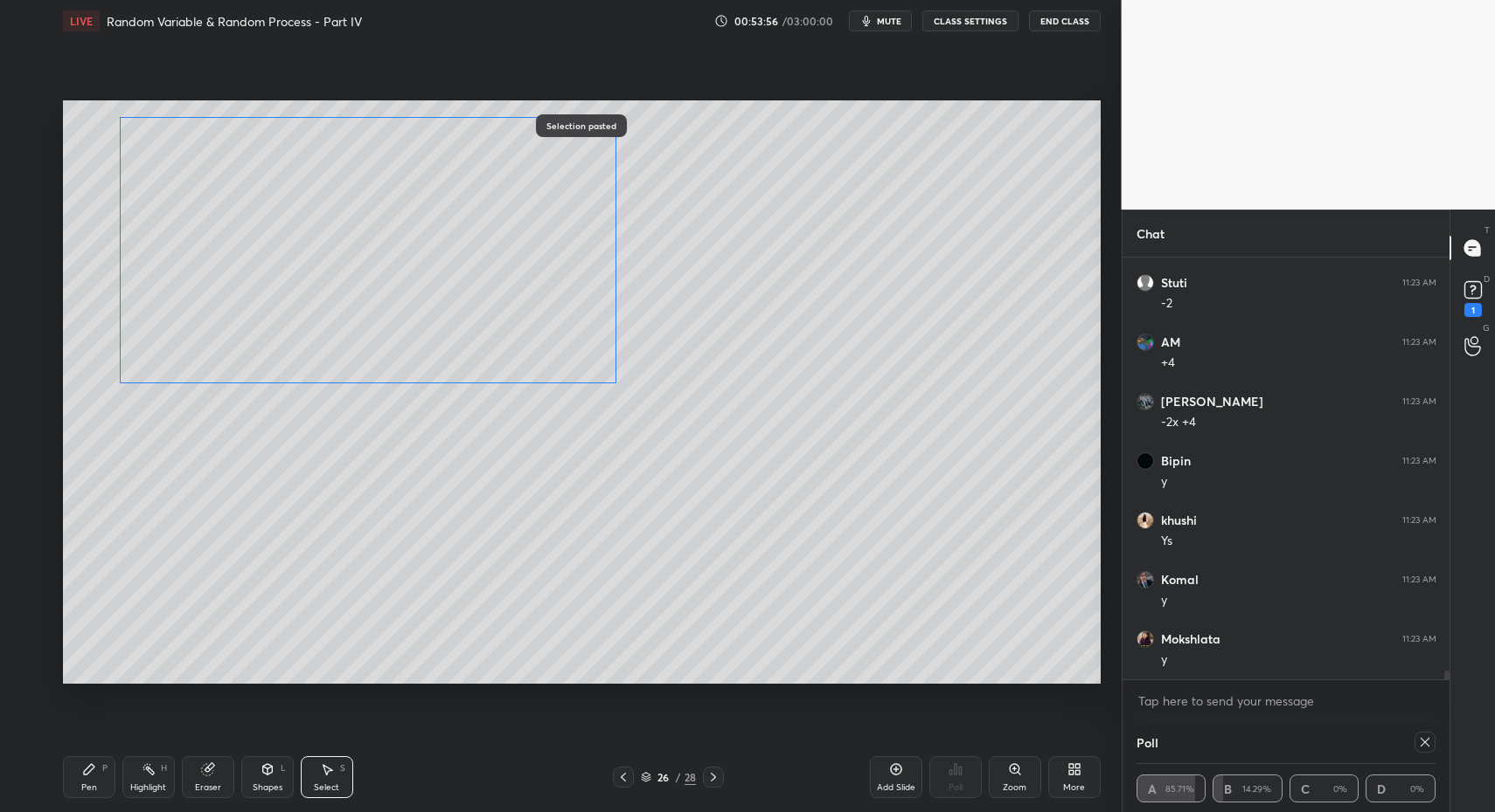
drag, startPoint x: 337, startPoint y: 529, endPoint x: 247, endPoint y: 319, distance: 228.5
drag, startPoint x: 127, startPoint y: 372, endPoint x: 167, endPoint y: 341, distance: 50.6
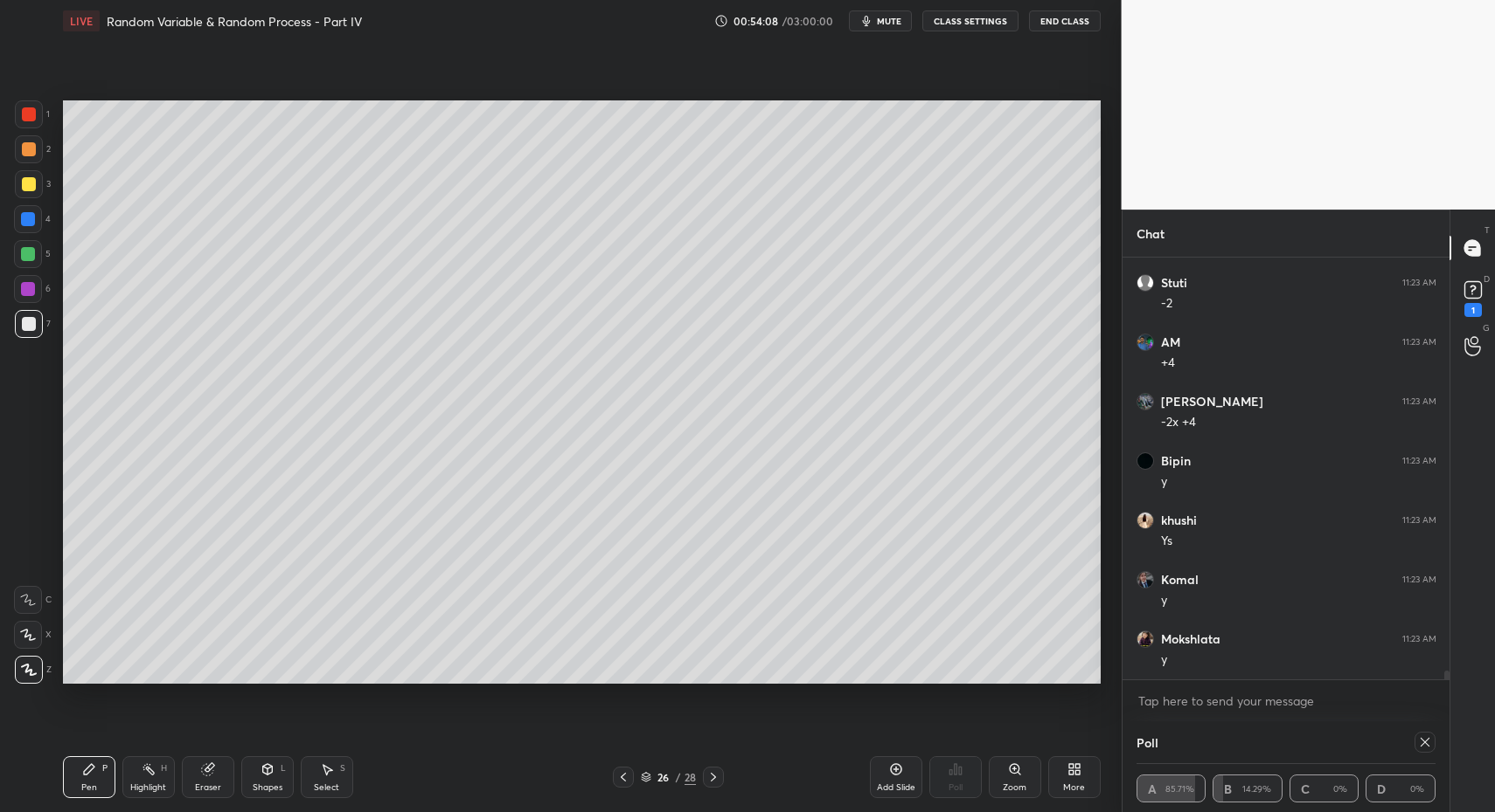
drag, startPoint x: 313, startPoint y: 773, endPoint x: 278, endPoint y: 693, distance: 87.3
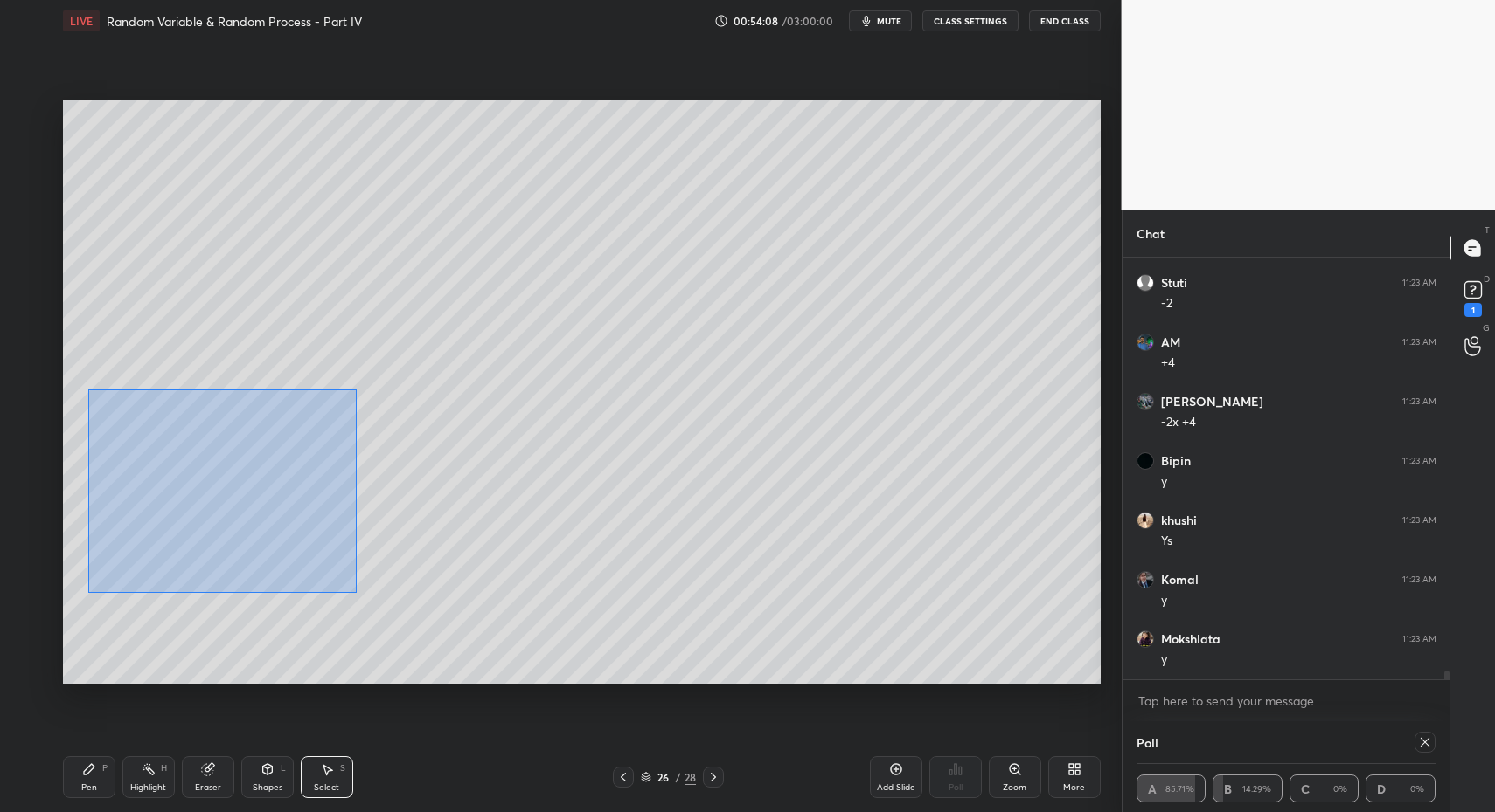
drag, startPoint x: 160, startPoint y: 458, endPoint x: 232, endPoint y: 507, distance: 87.1
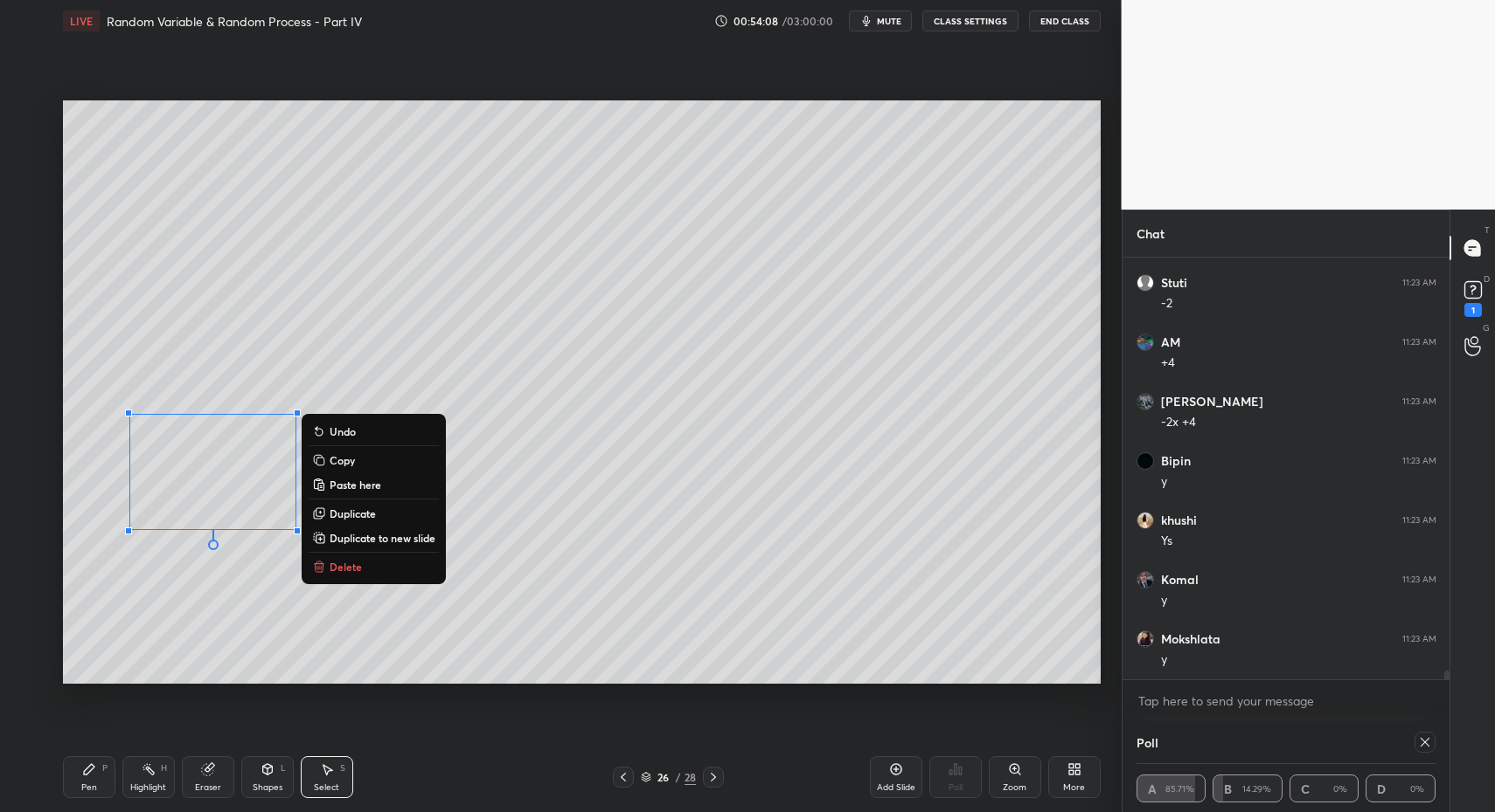
drag, startPoint x: 200, startPoint y: 506, endPoint x: 192, endPoint y: 524, distance: 19.7
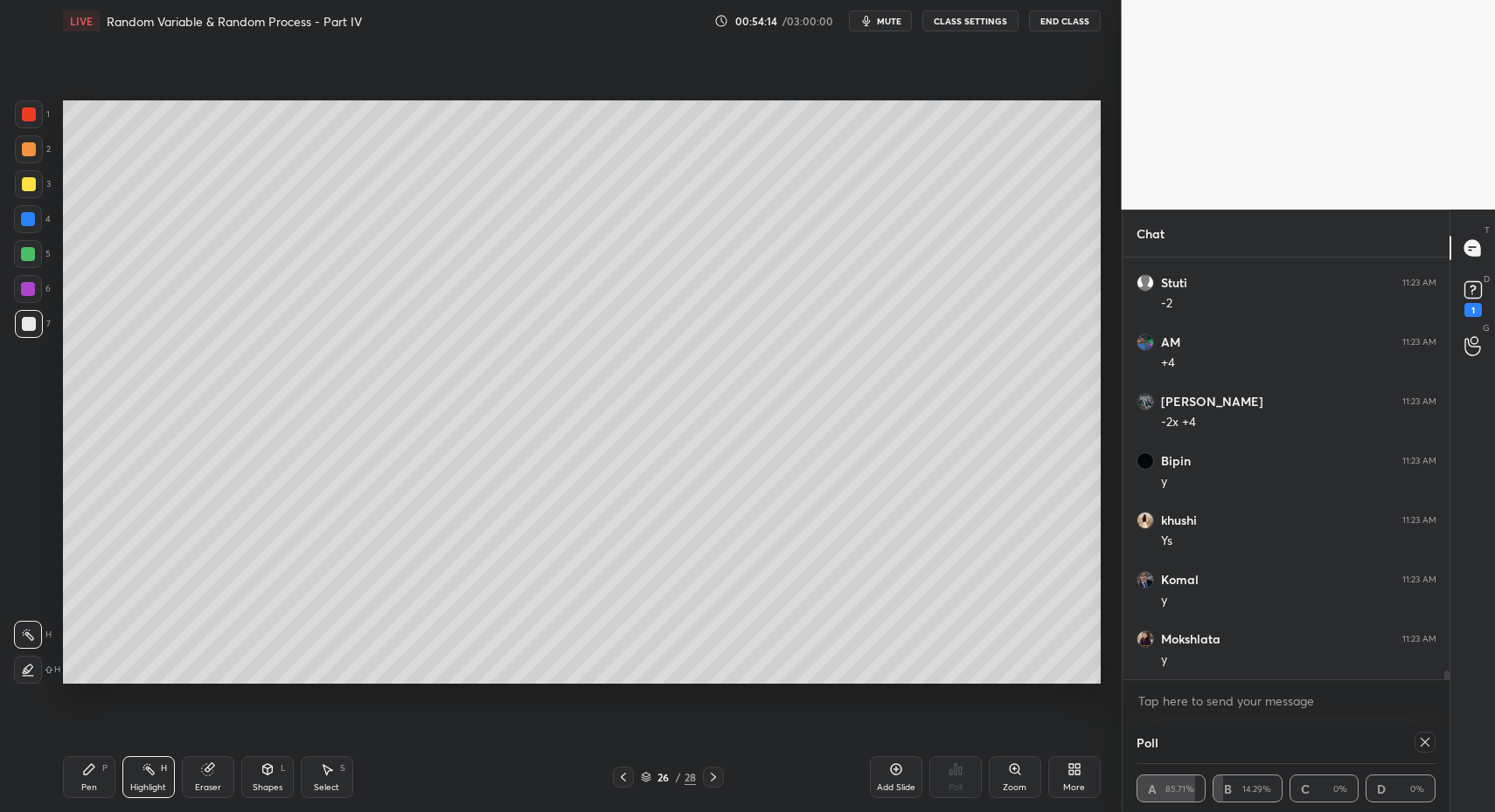
drag, startPoint x: 154, startPoint y: 774, endPoint x: 169, endPoint y: 755, distance: 24.2
drag, startPoint x: 325, startPoint y: 783, endPoint x: 357, endPoint y: 725, distance: 66.2
drag, startPoint x: 639, startPoint y: 420, endPoint x: 705, endPoint y: 466, distance: 80.4
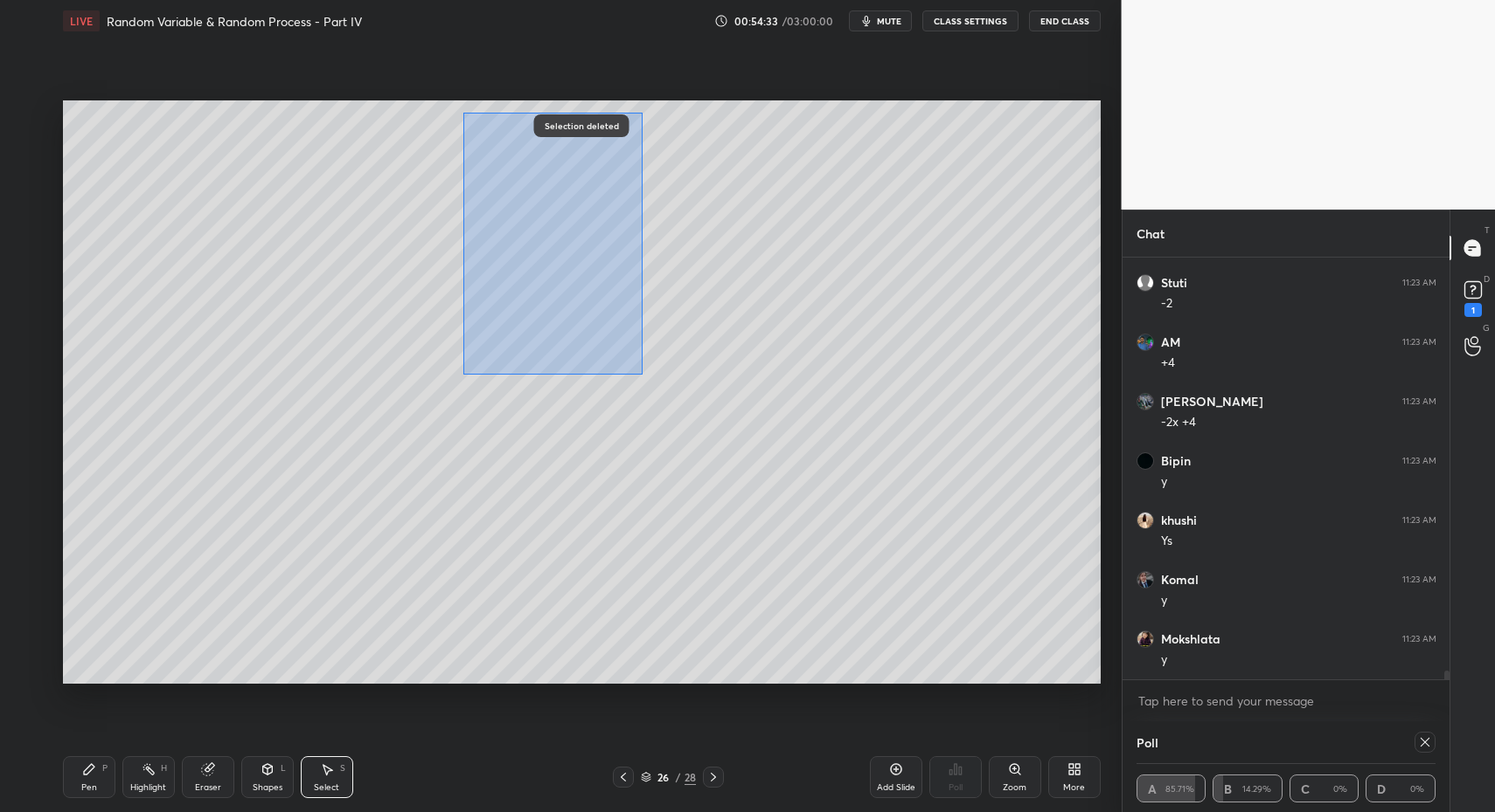
drag, startPoint x: 475, startPoint y: 123, endPoint x: 641, endPoint y: 397, distance: 320.4
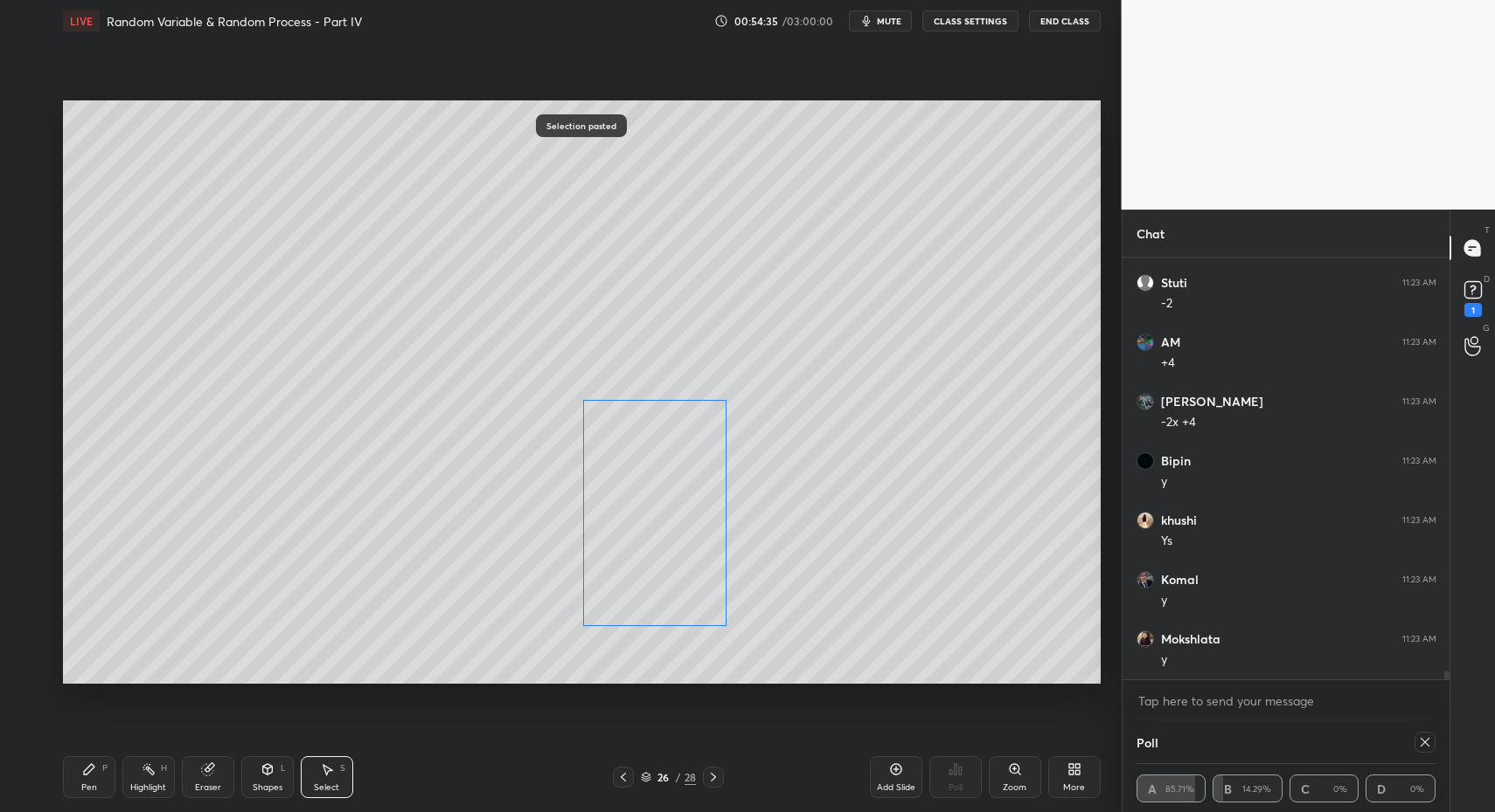
drag, startPoint x: 607, startPoint y: 326, endPoint x: 659, endPoint y: 557, distance: 236.8
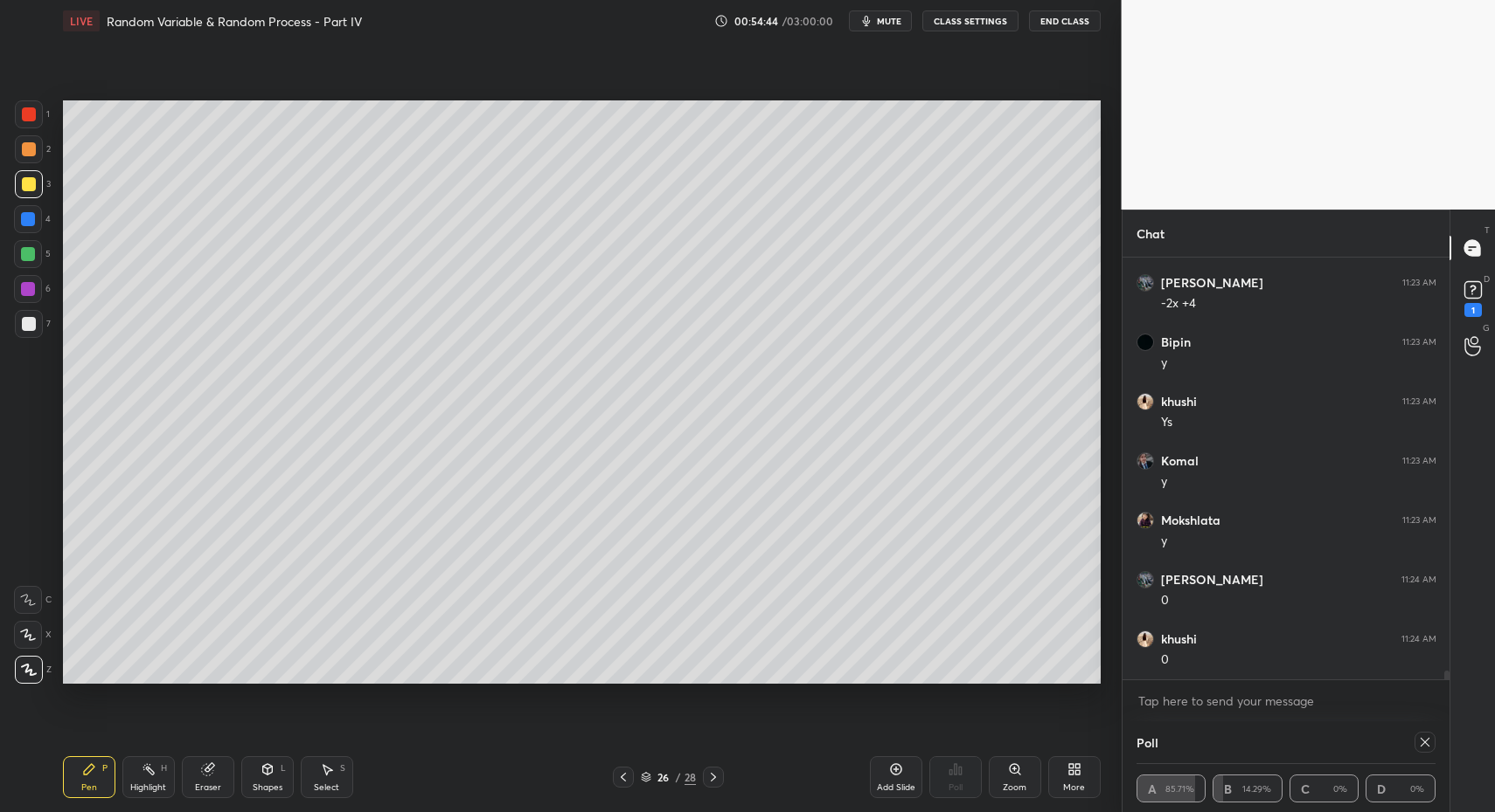
scroll to position [19192, 0]
drag, startPoint x: 338, startPoint y: 781, endPoint x: 341, endPoint y: 750, distance: 31.1
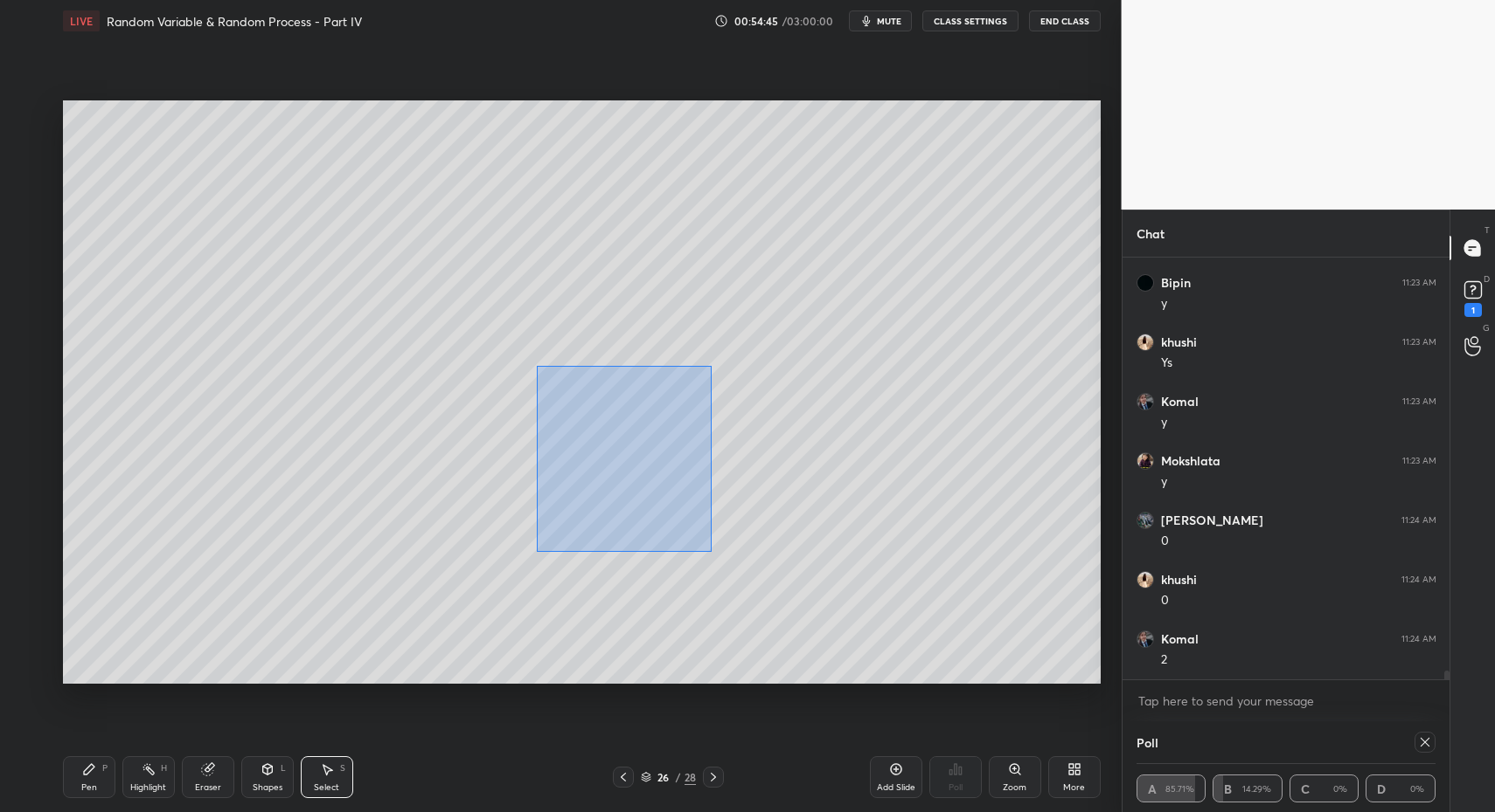
drag, startPoint x: 539, startPoint y: 385, endPoint x: 814, endPoint y: 628, distance: 367.0
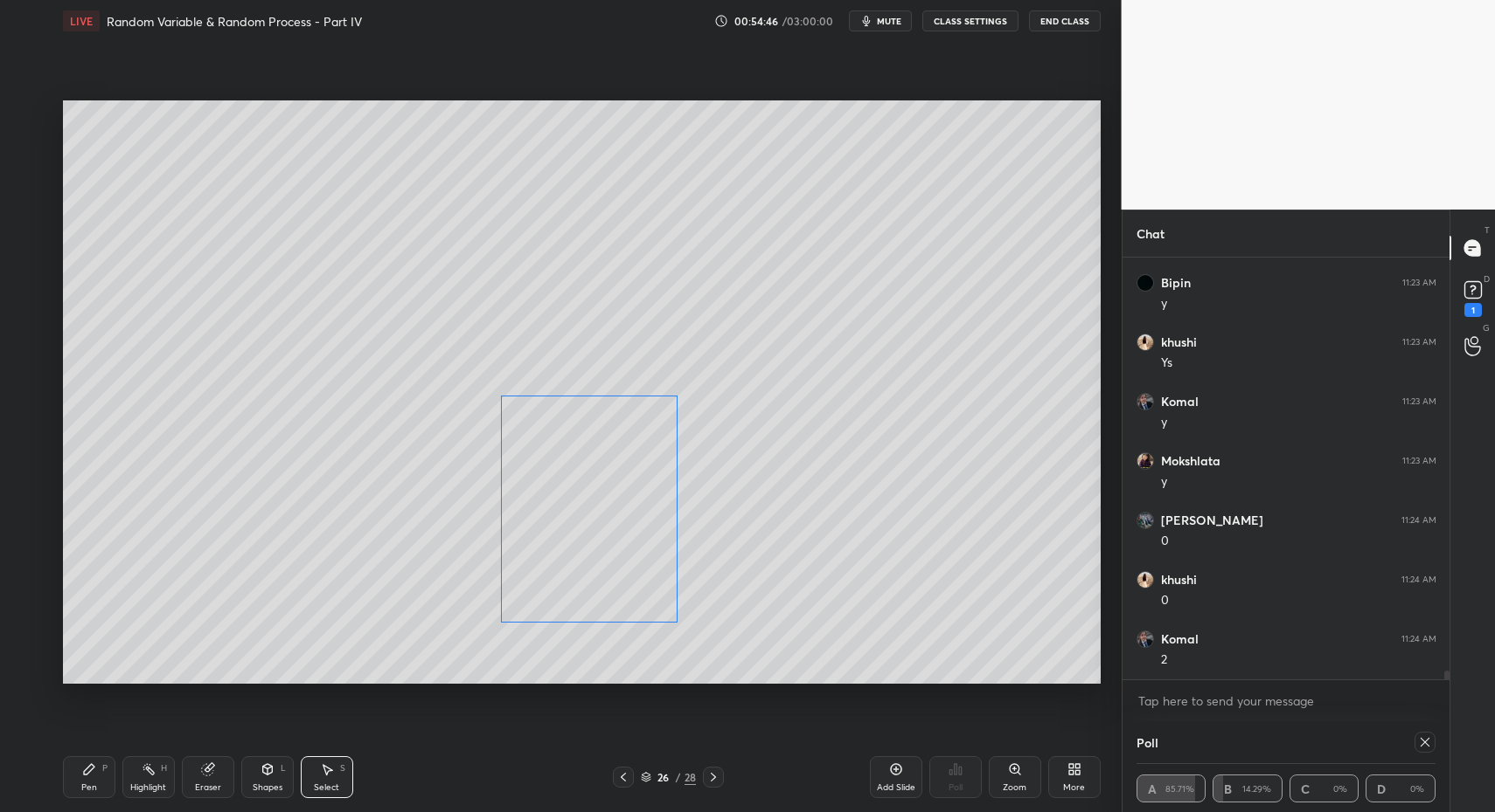
drag, startPoint x: 682, startPoint y: 552, endPoint x: 548, endPoint y: 596, distance: 141.0
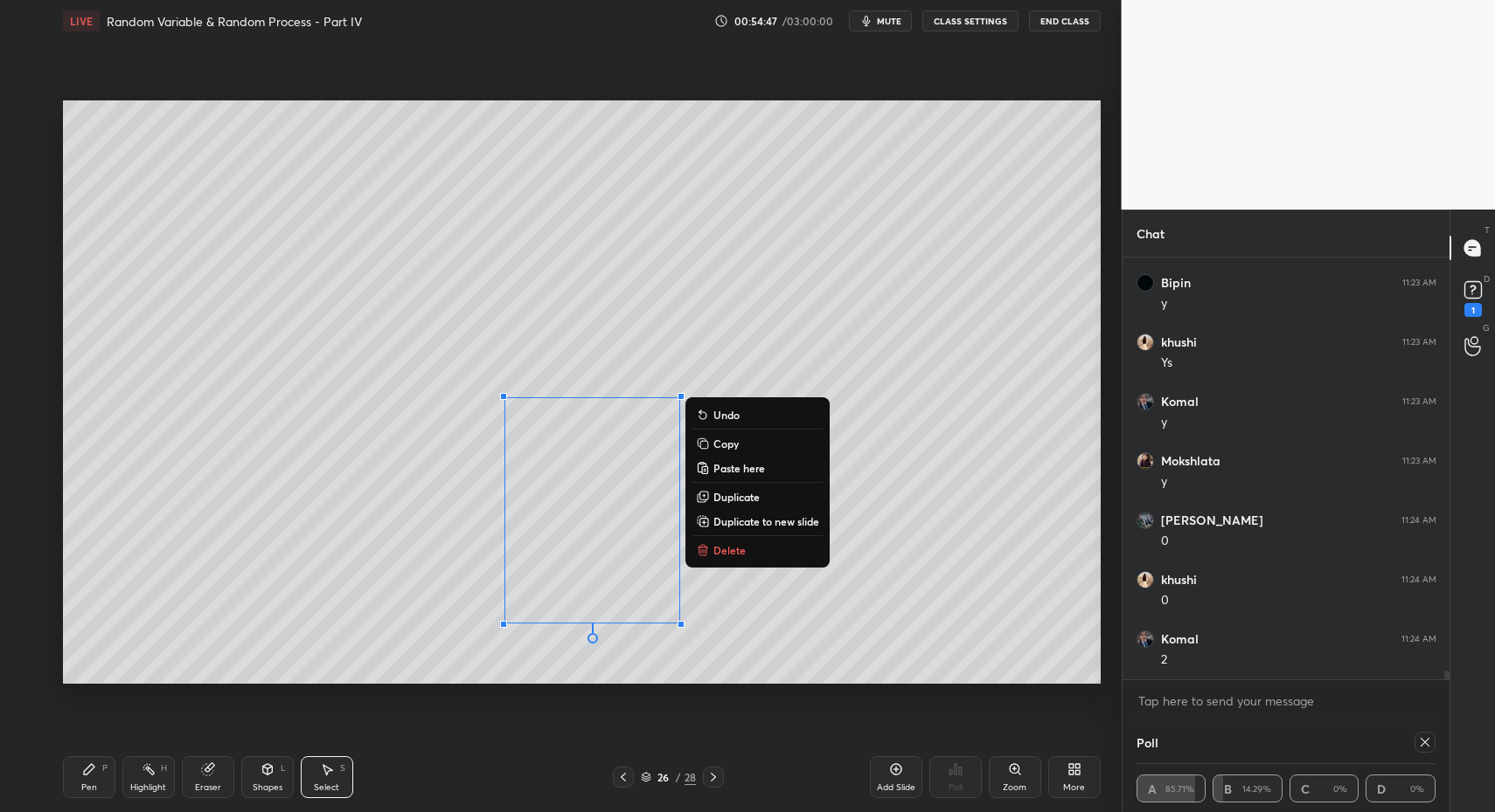
drag, startPoint x: 108, startPoint y: 753, endPoint x: 107, endPoint y: 769, distance: 16.0
drag, startPoint x: 107, startPoint y: 769, endPoint x: 138, endPoint y: 778, distance: 32.3
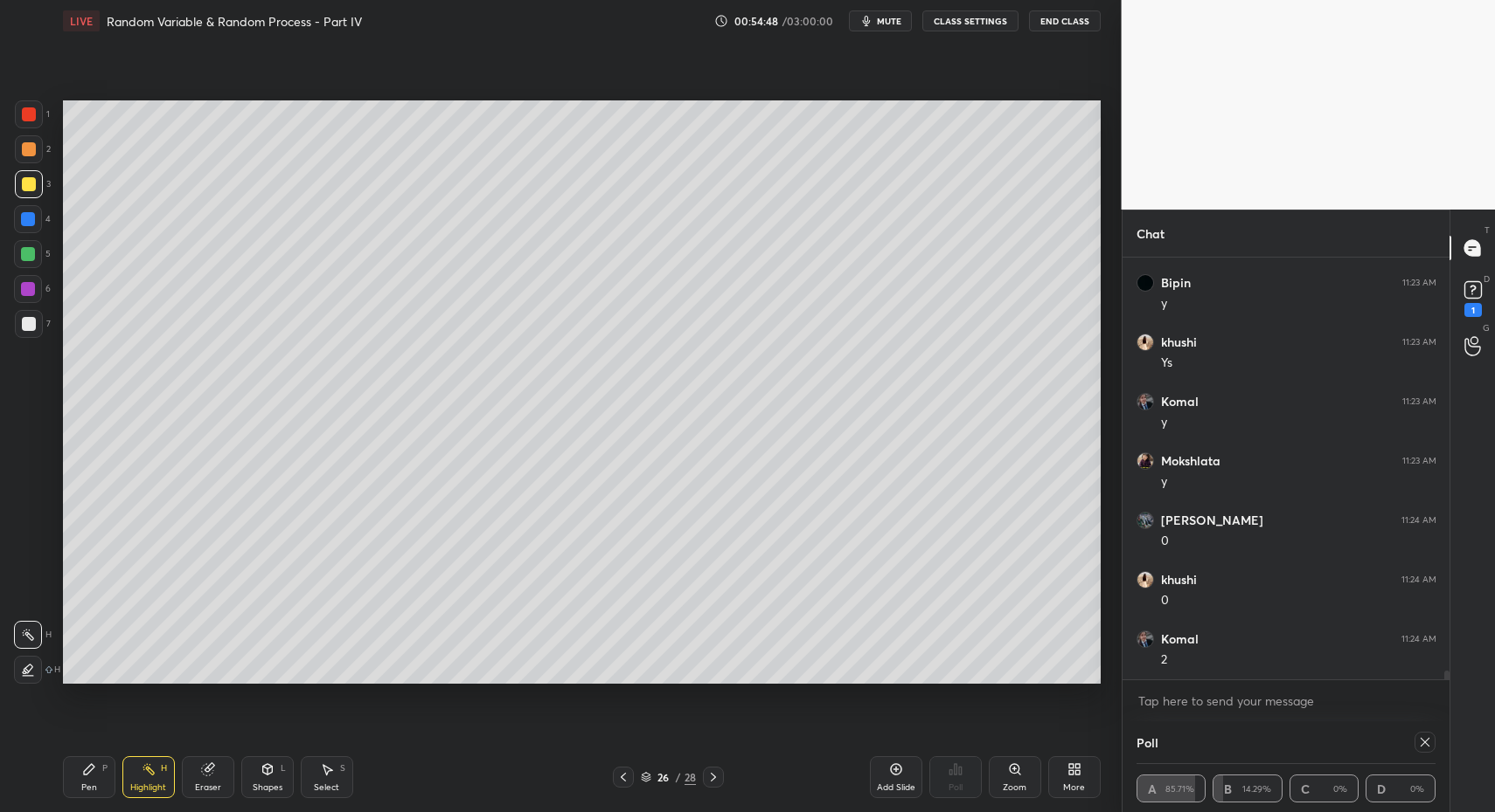
drag, startPoint x: 97, startPoint y: 778, endPoint x: 124, endPoint y: 715, distance: 68.5
drag, startPoint x: 31, startPoint y: 141, endPoint x: 59, endPoint y: 180, distance: 48.0
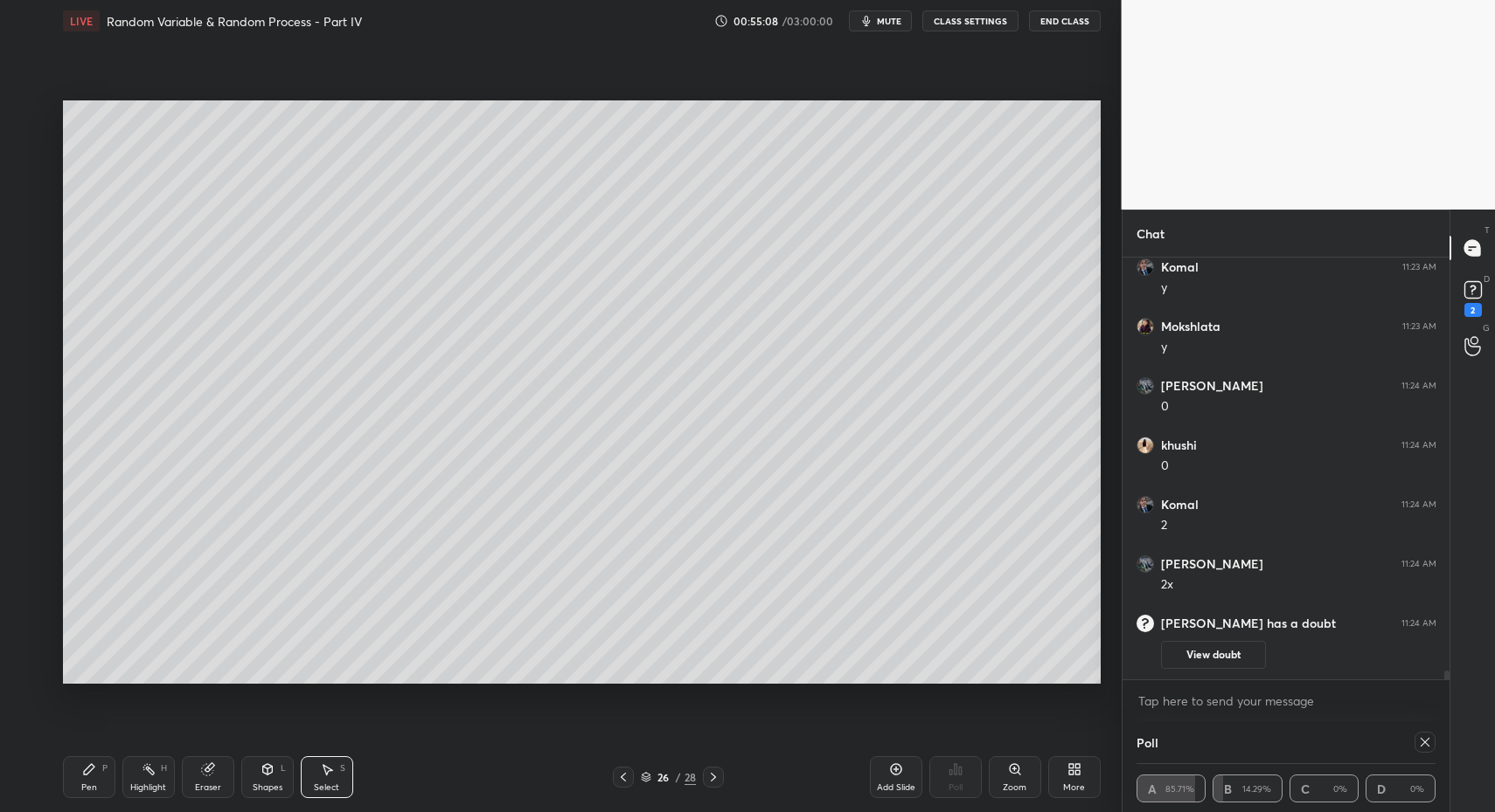
drag, startPoint x: 340, startPoint y: 770, endPoint x: 413, endPoint y: 627, distance: 160.6
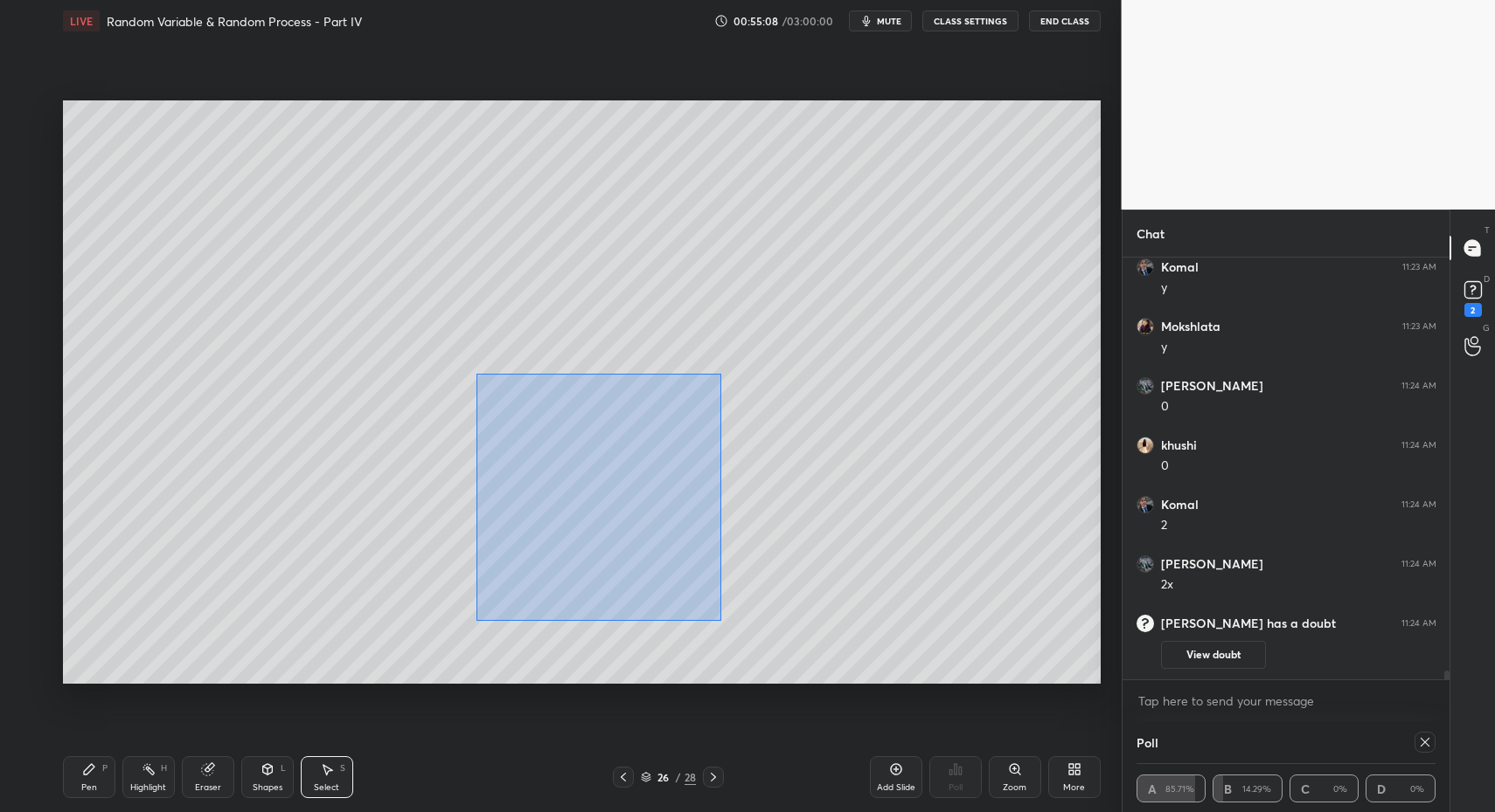
drag, startPoint x: 519, startPoint y: 420, endPoint x: 749, endPoint y: 633, distance: 313.5
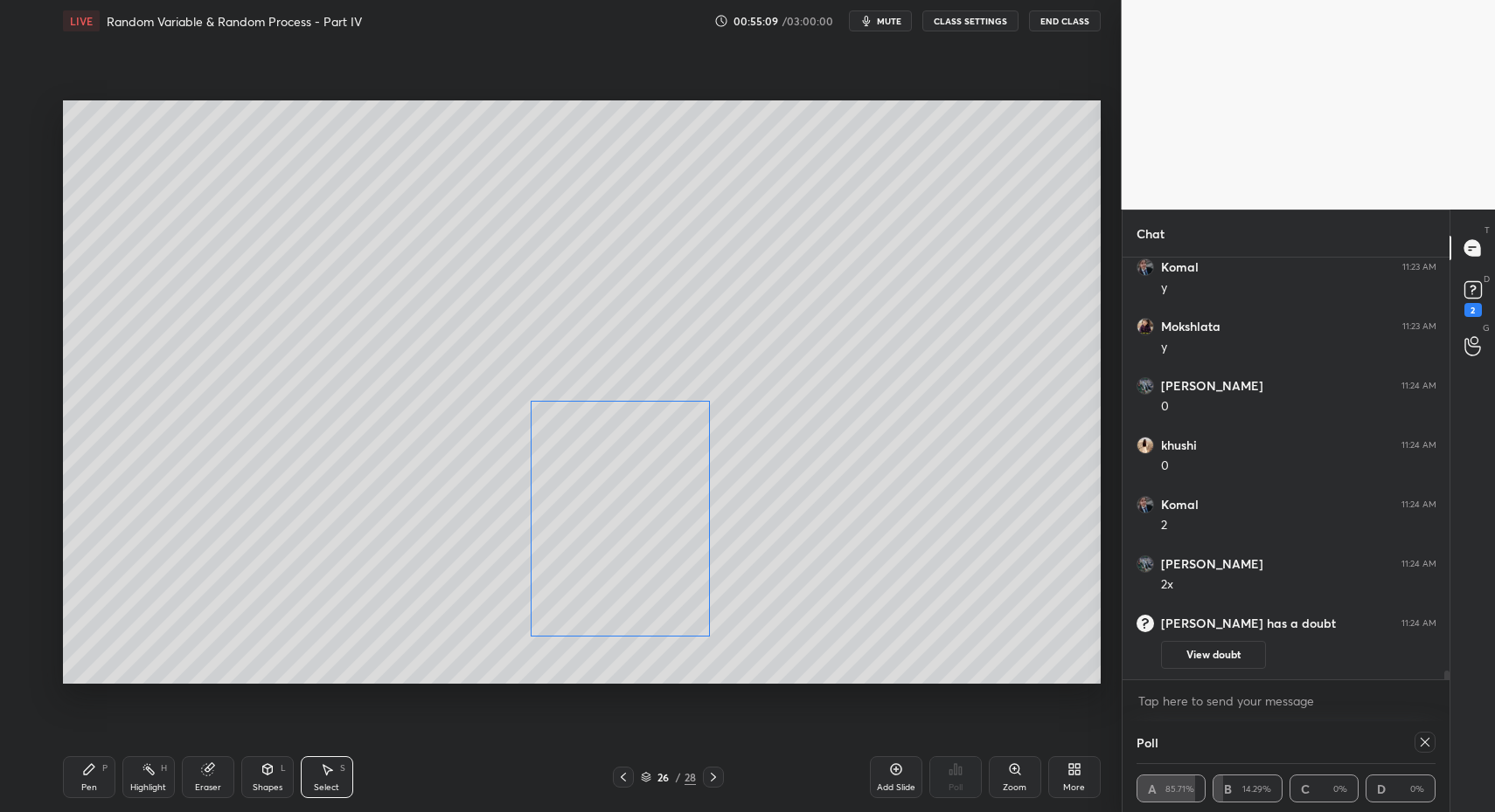
drag, startPoint x: 616, startPoint y: 568, endPoint x: 557, endPoint y: 600, distance: 67.1
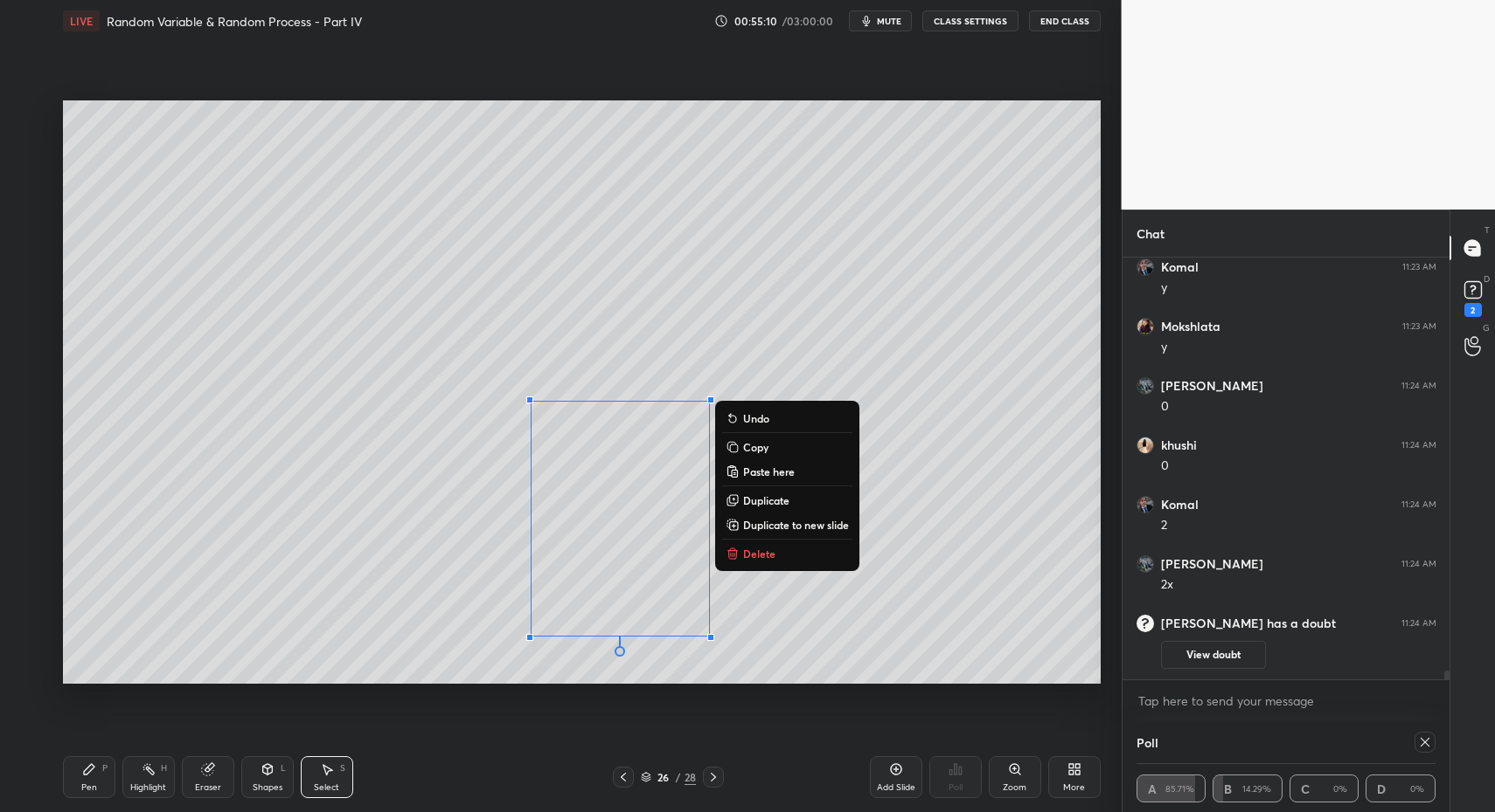
drag, startPoint x: 72, startPoint y: 776, endPoint x: 99, endPoint y: 754, distance: 34.8
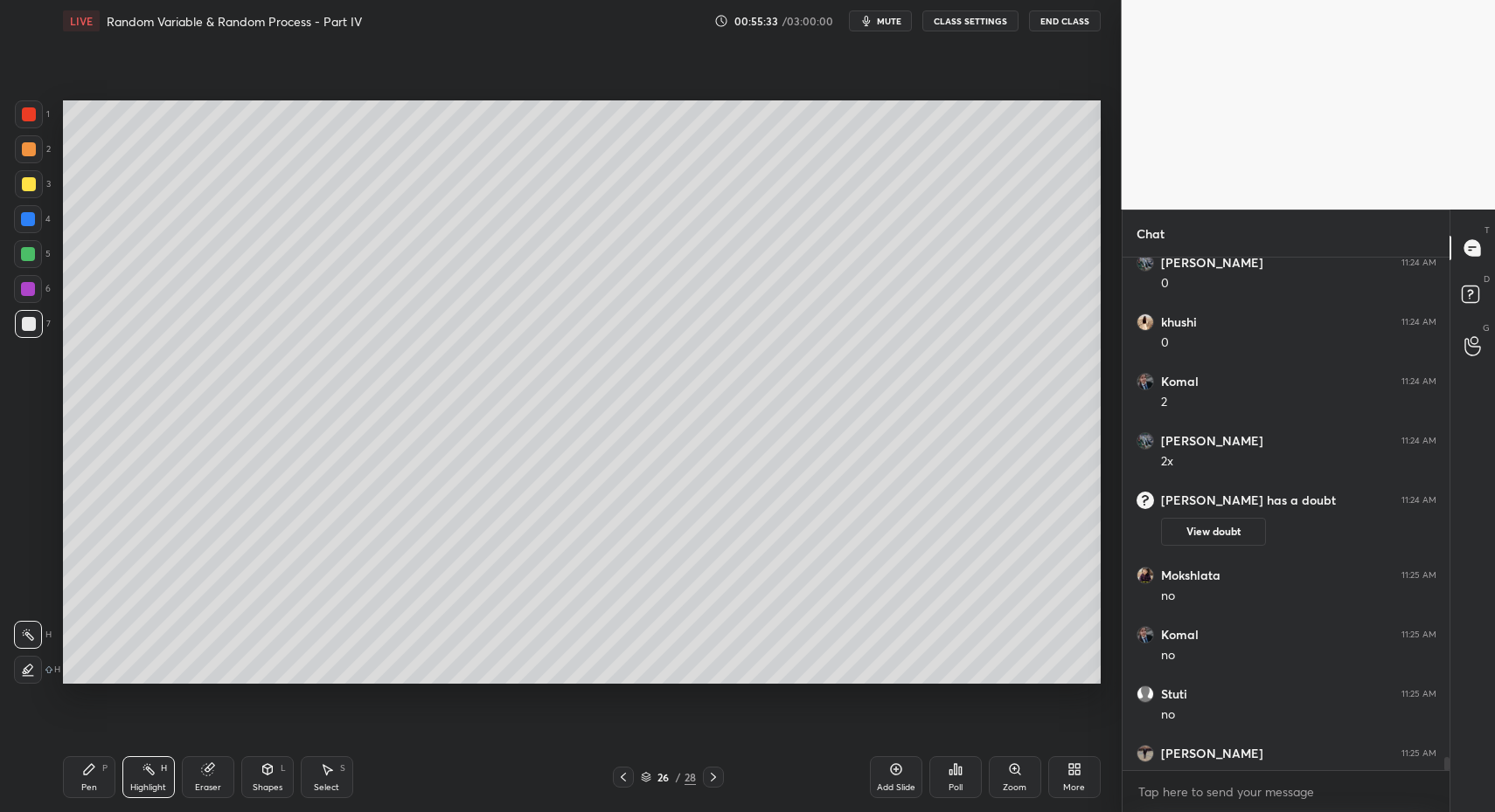
scroll to position [19627, 0]
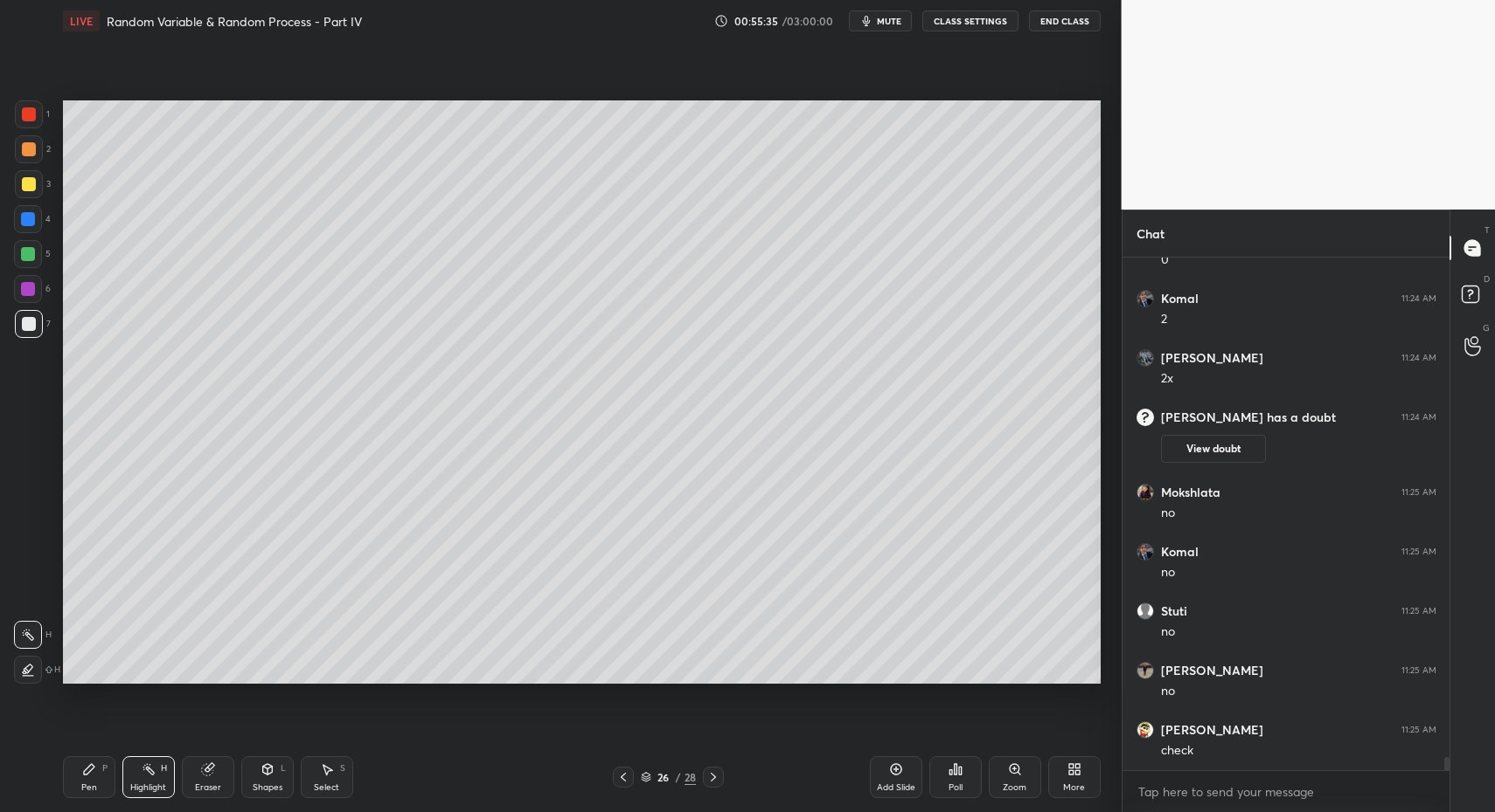
drag, startPoint x: 91, startPoint y: 766, endPoint x: 117, endPoint y: 771, distance: 26.5
drag, startPoint x: 102, startPoint y: 765, endPoint x: 158, endPoint y: 785, distance: 59.5
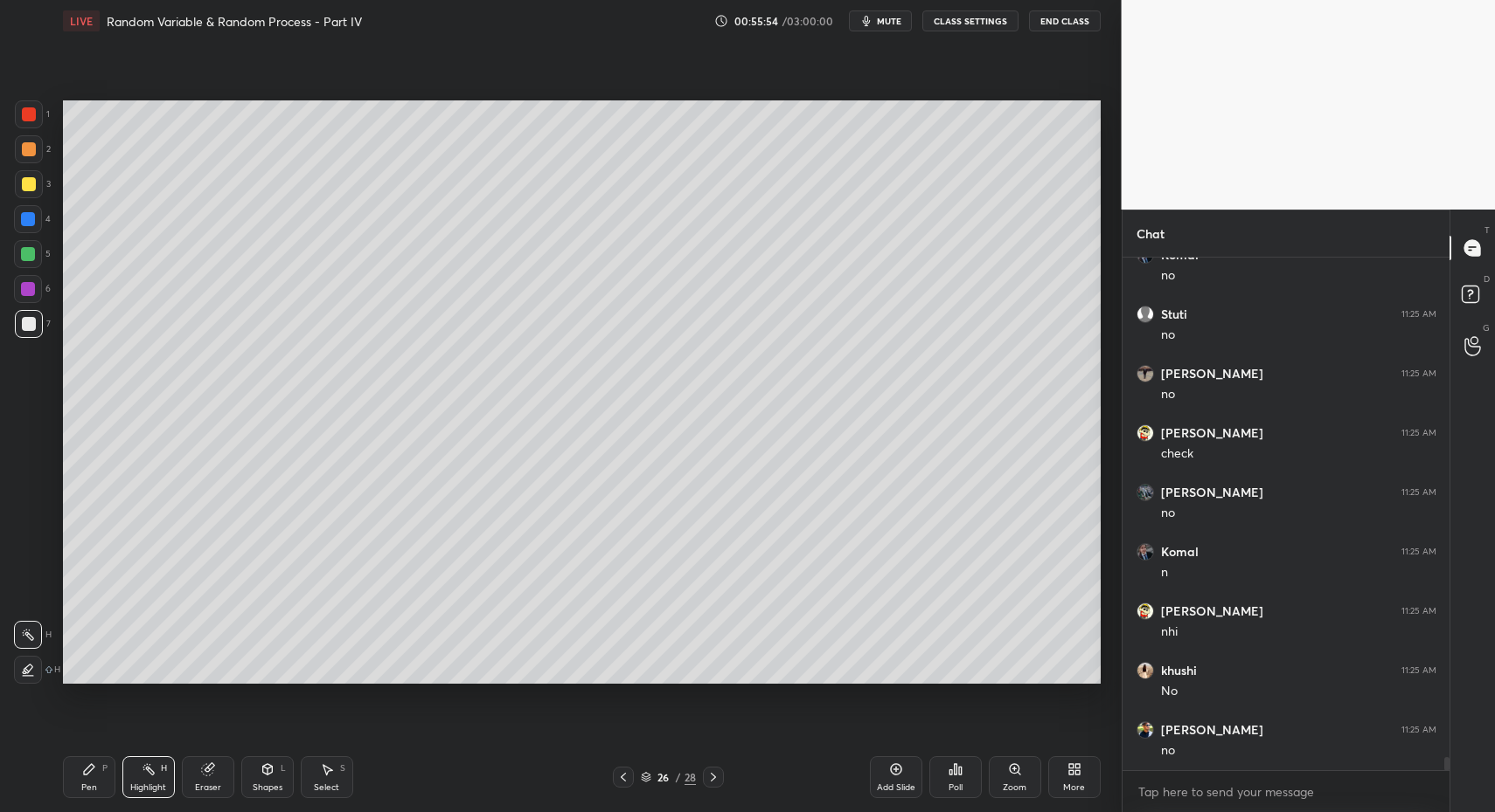
scroll to position [19982, 0]
drag, startPoint x: 138, startPoint y: 777, endPoint x: 139, endPoint y: 765, distance: 12.0
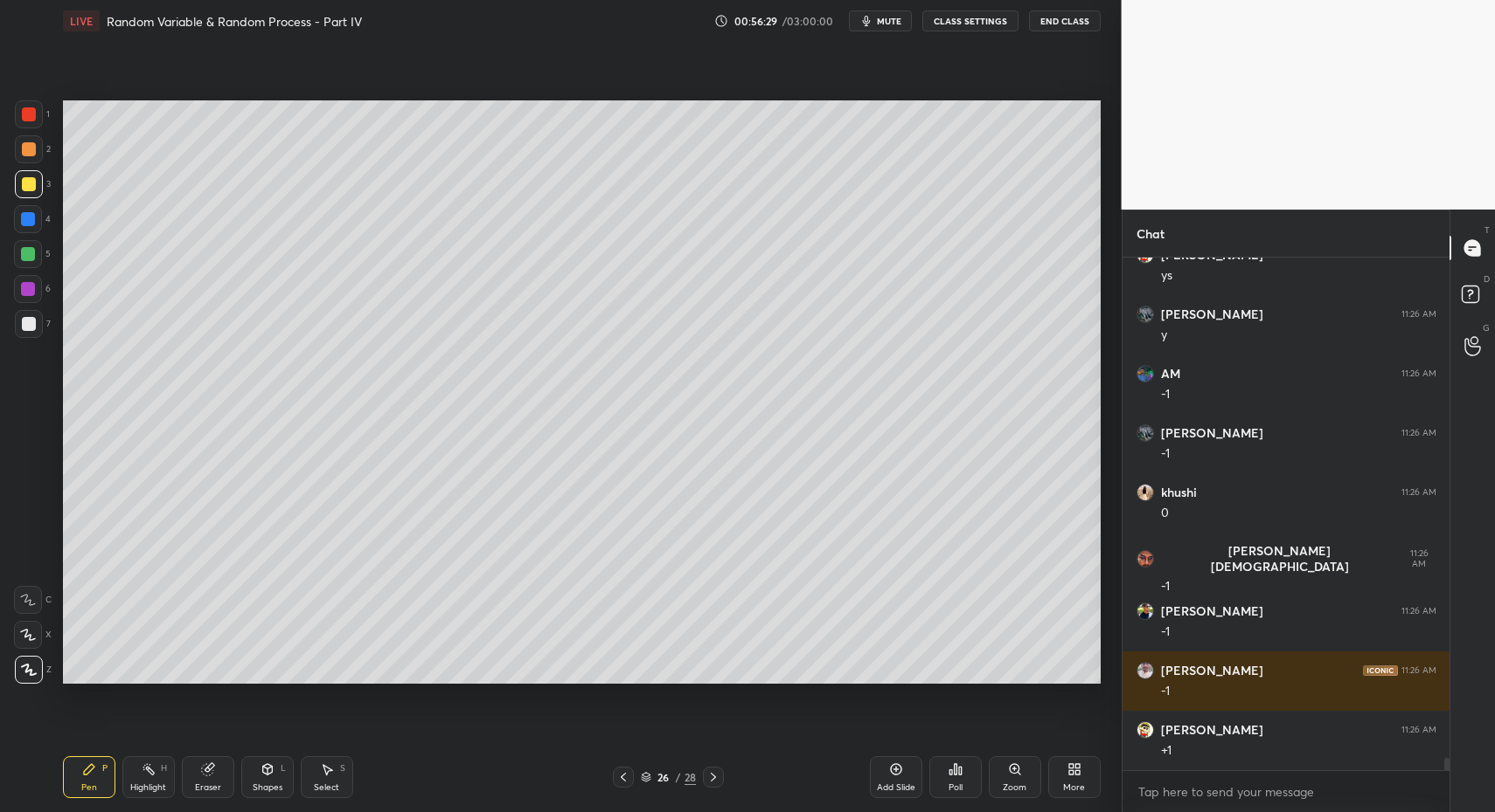
scroll to position [20517, 0]
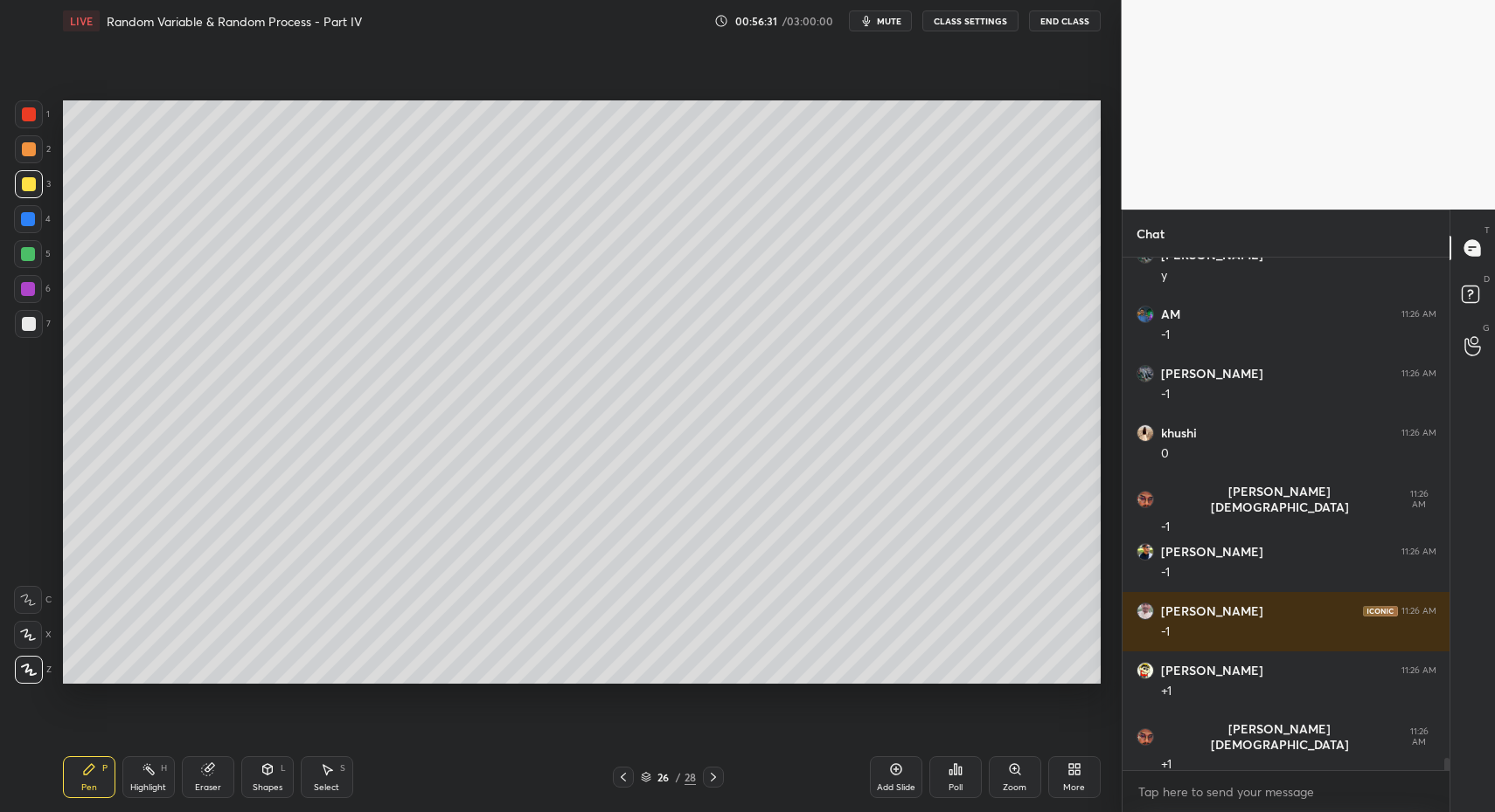
drag, startPoint x: 143, startPoint y: 786, endPoint x: 194, endPoint y: 702, distance: 98.3
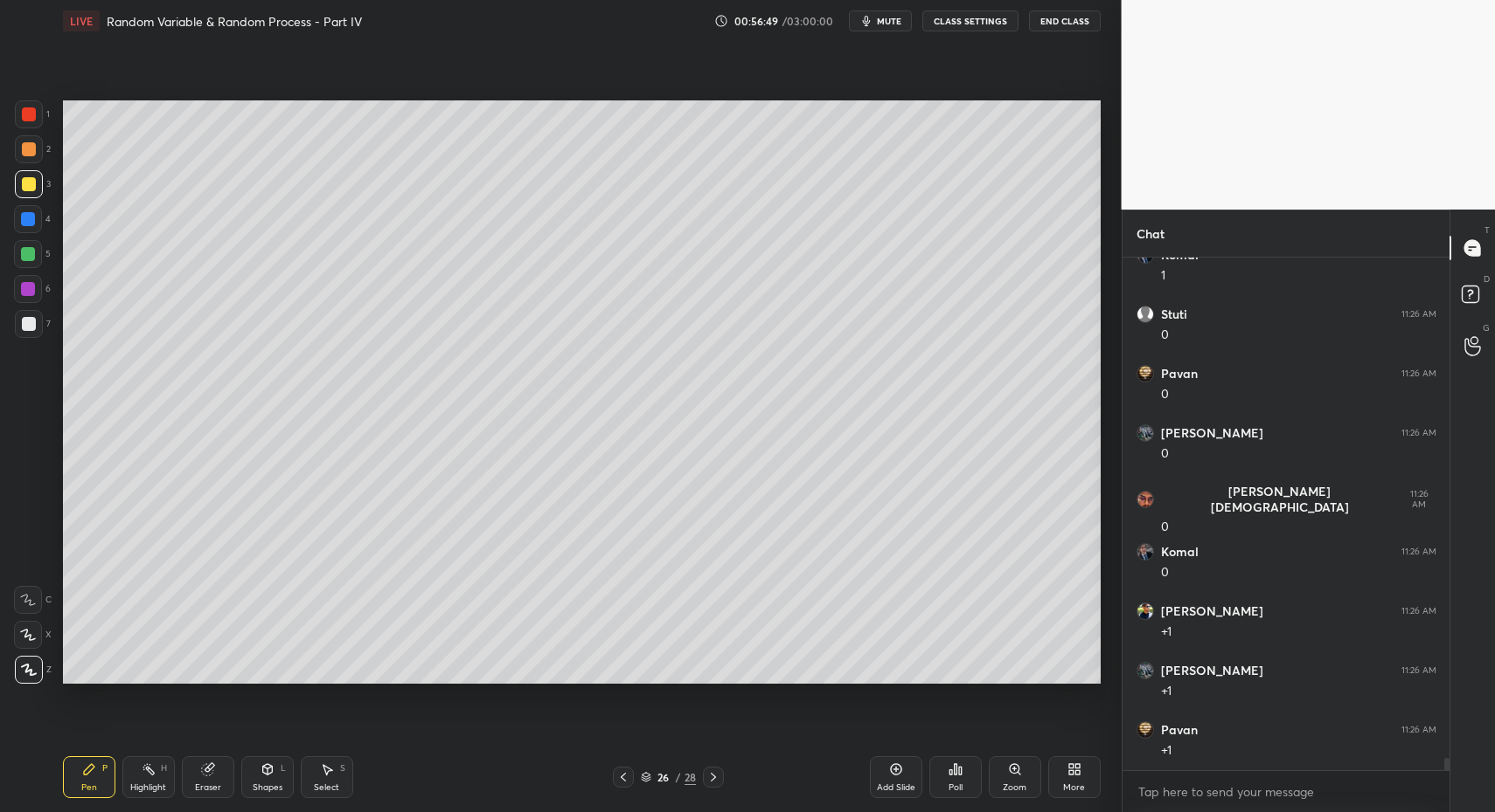
scroll to position [21408, 0]
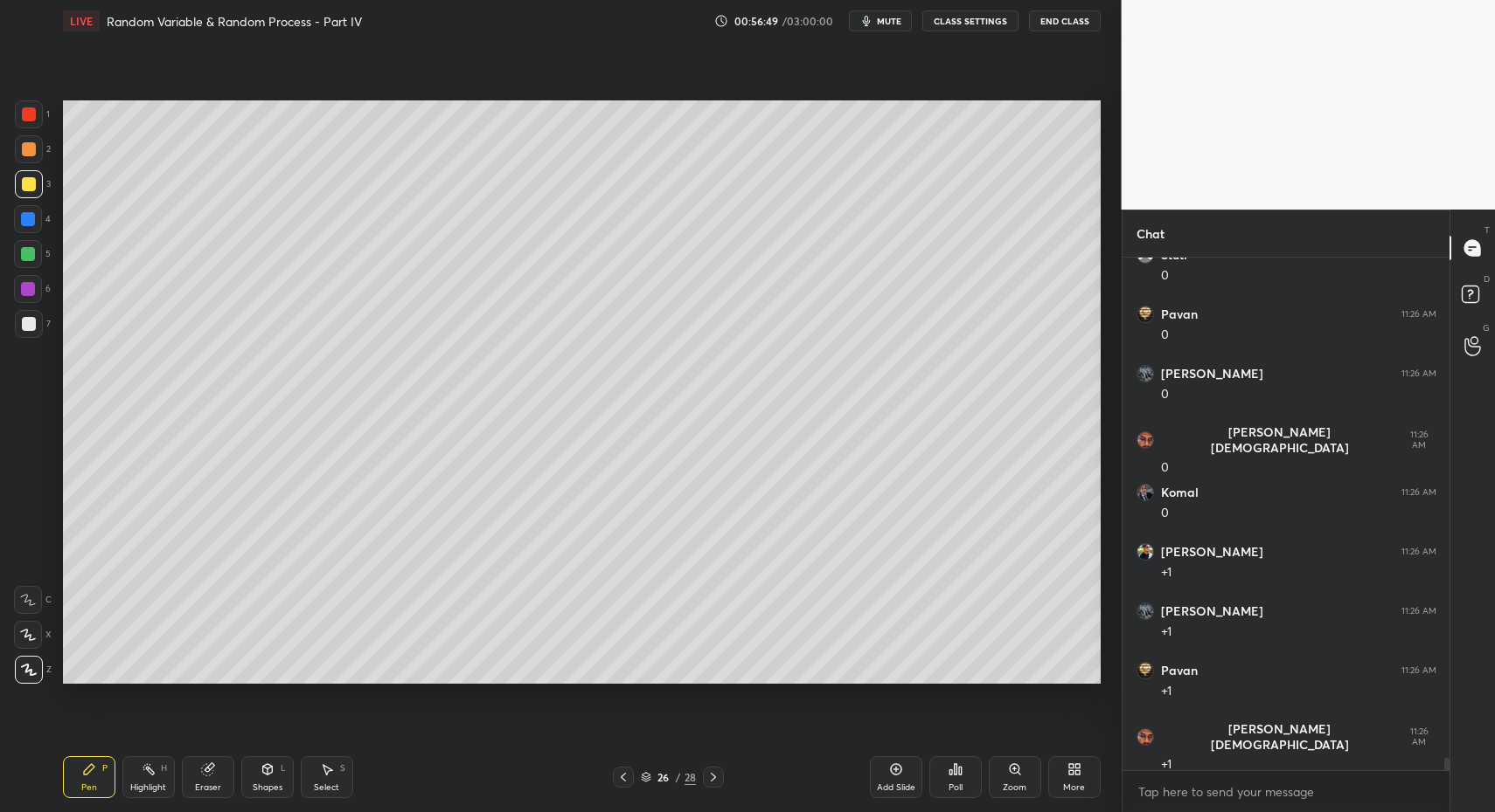
drag, startPoint x: 150, startPoint y: 780, endPoint x: 170, endPoint y: 753, distance: 33.6
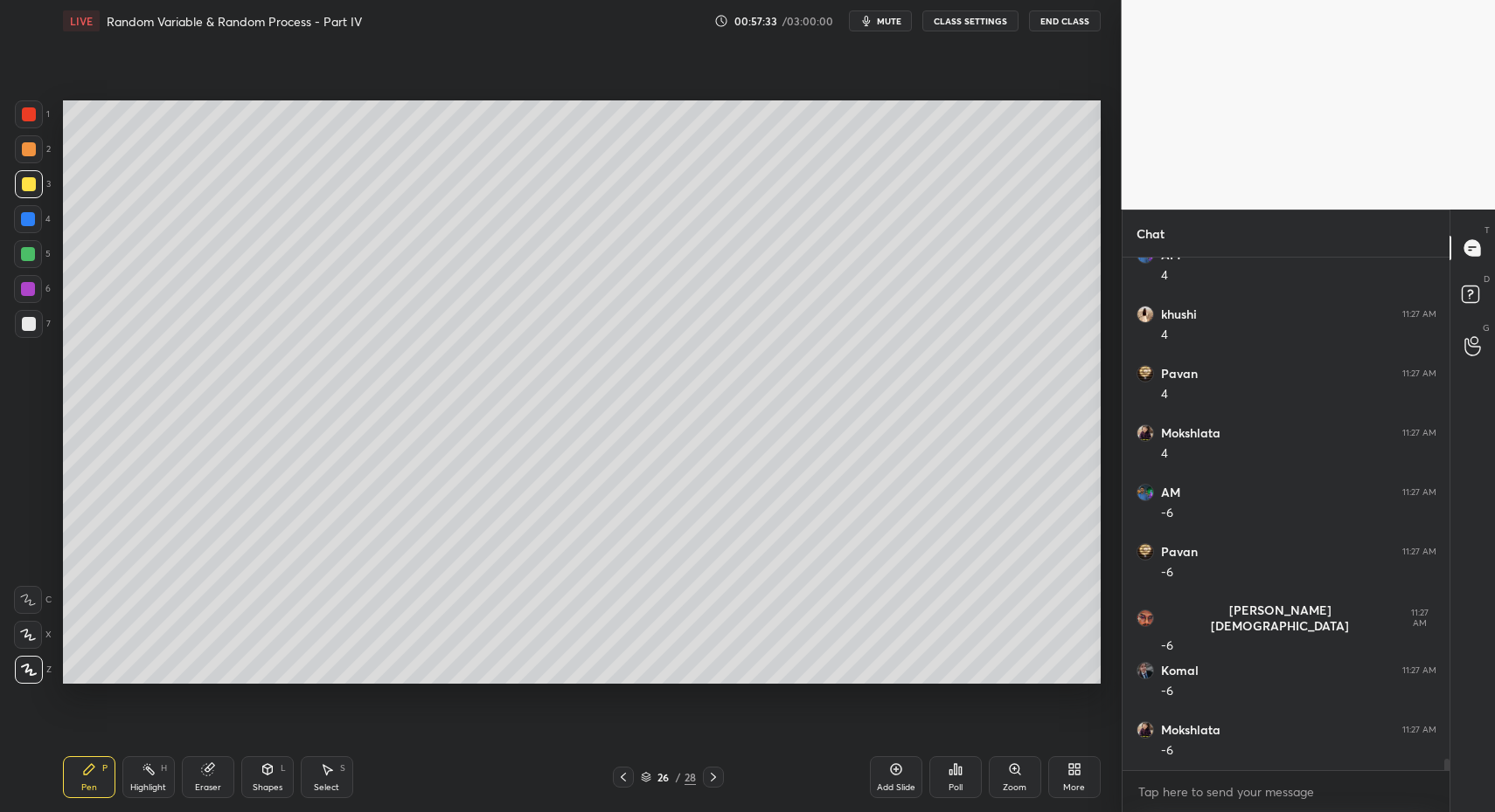
scroll to position [22554, 0]
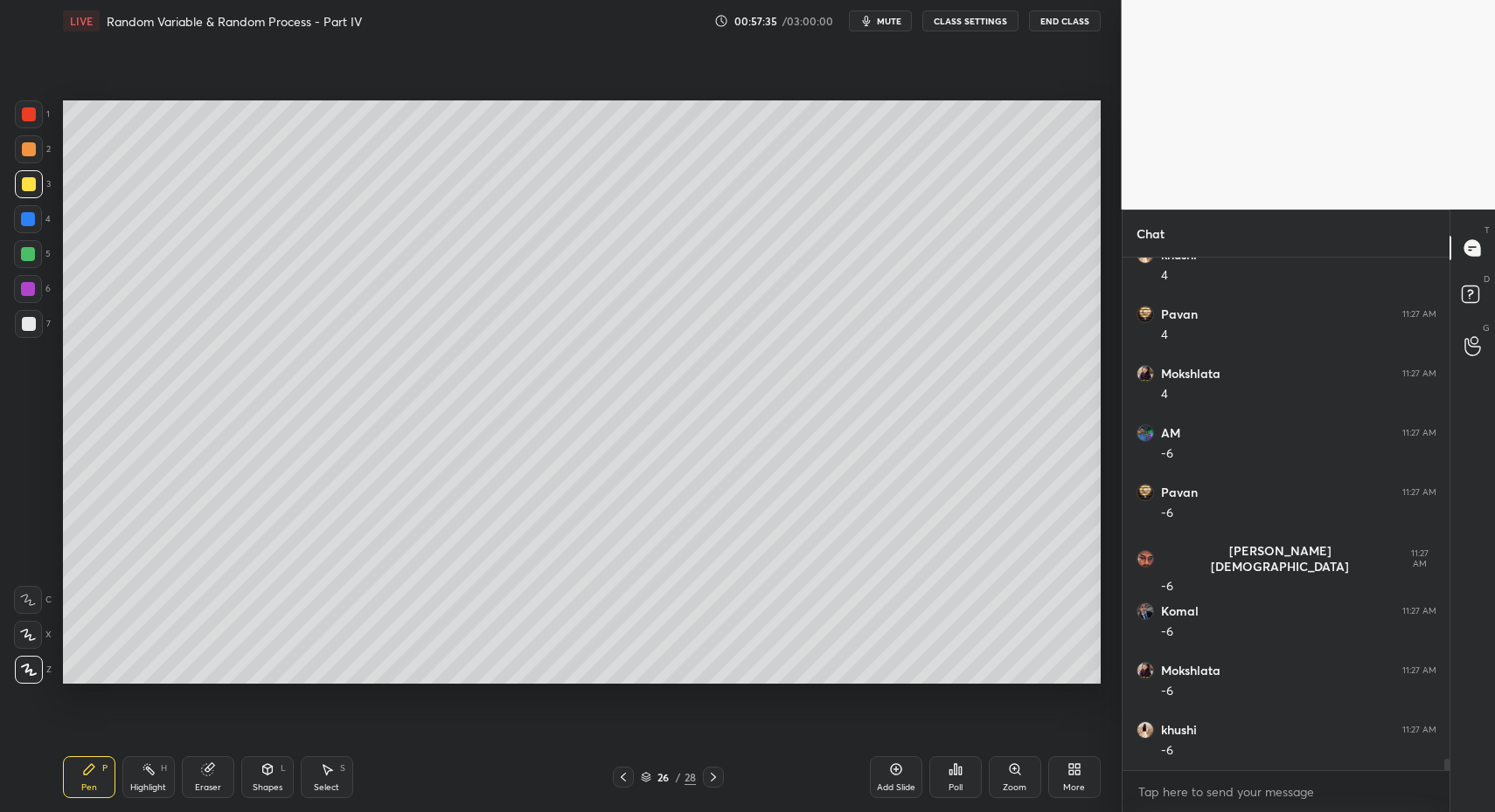
drag, startPoint x: 148, startPoint y: 781, endPoint x: 260, endPoint y: 737, distance: 120.3
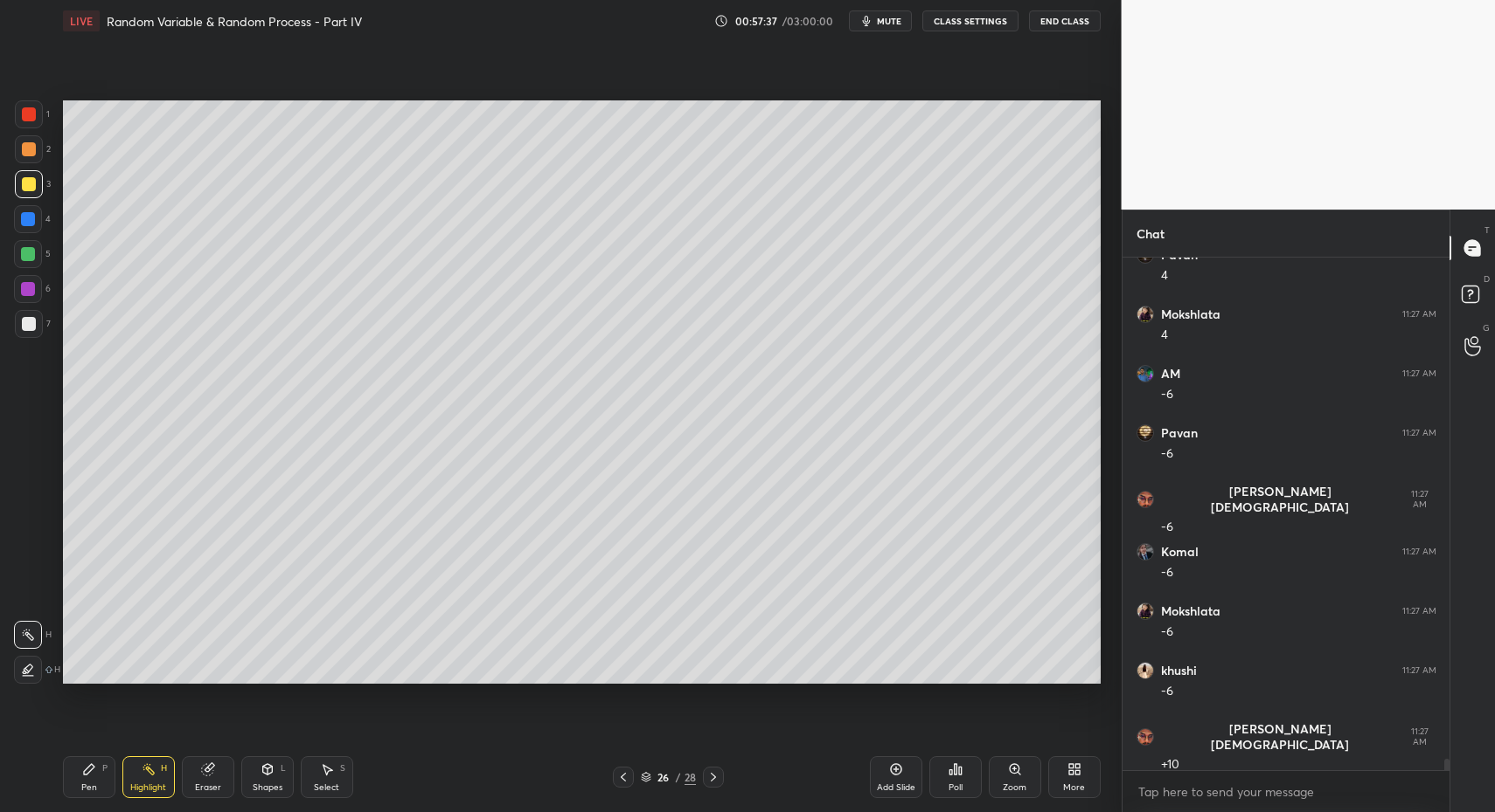
drag, startPoint x: 85, startPoint y: 783, endPoint x: 96, endPoint y: 781, distance: 11.2
drag, startPoint x: 96, startPoint y: 781, endPoint x: 111, endPoint y: 772, distance: 17.5
drag, startPoint x: 103, startPoint y: 789, endPoint x: 111, endPoint y: 773, distance: 17.9
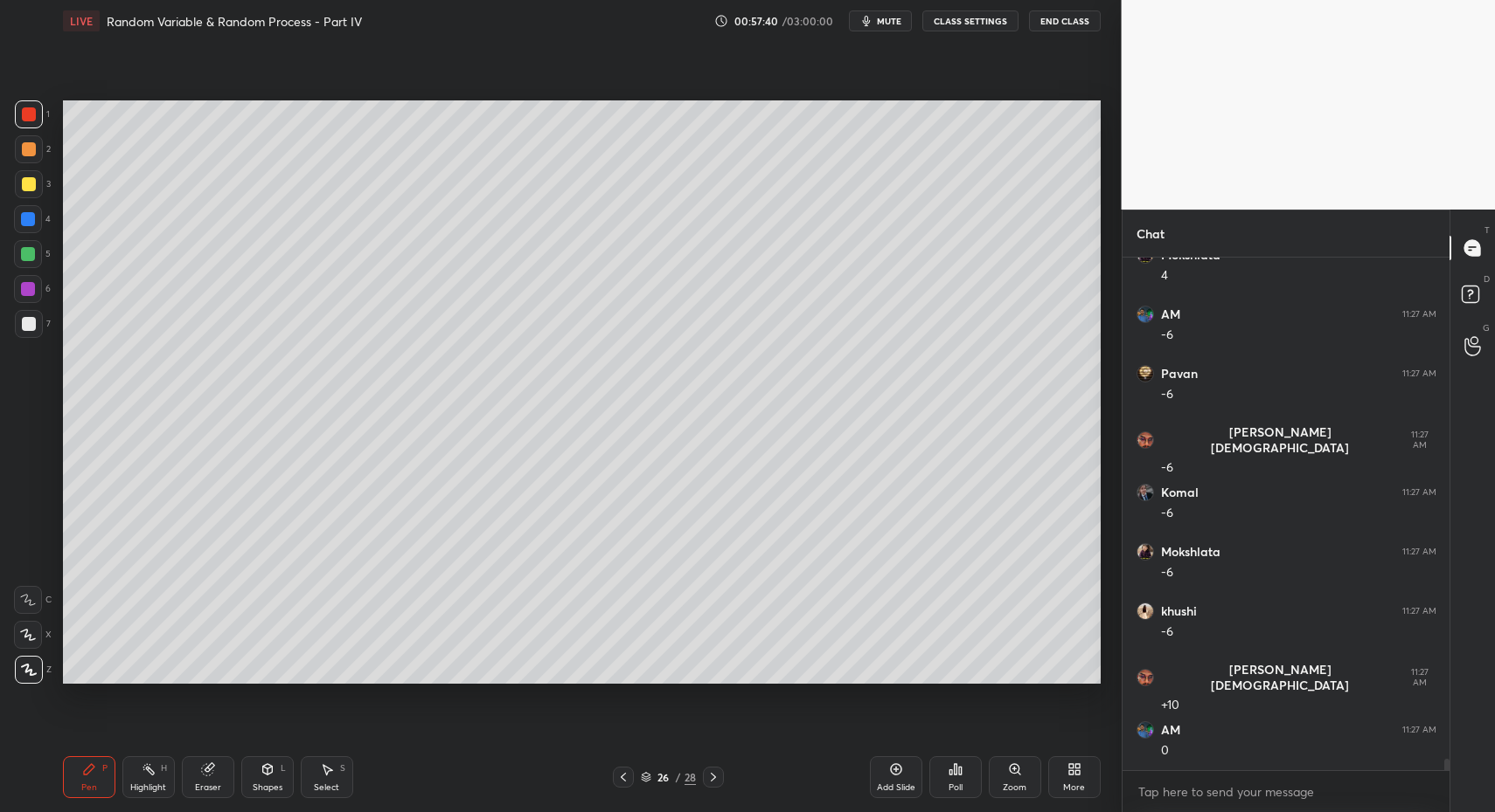
scroll to position [22733, 0]
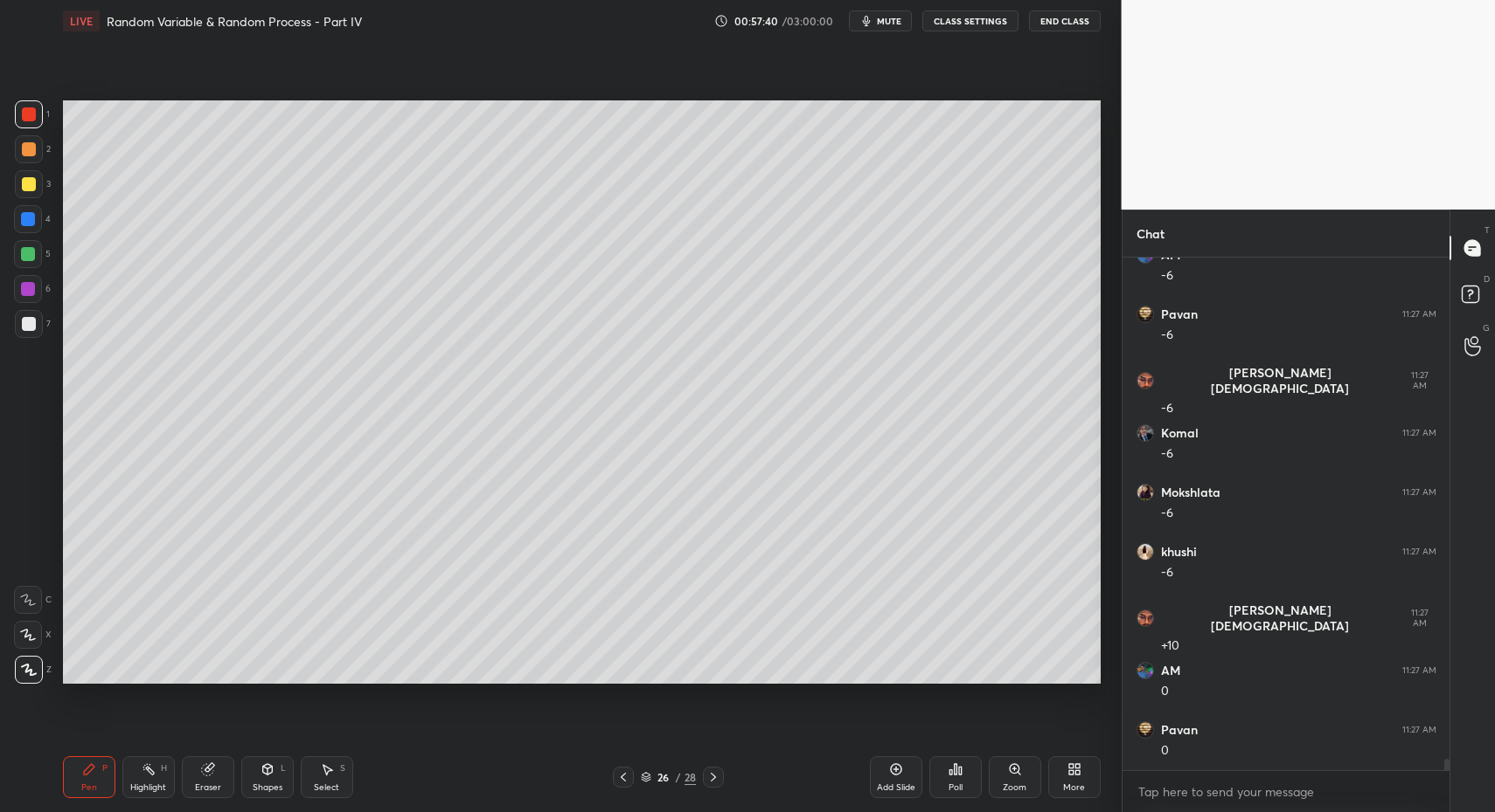
drag, startPoint x: 33, startPoint y: 598, endPoint x: 51, endPoint y: 604, distance: 19.0
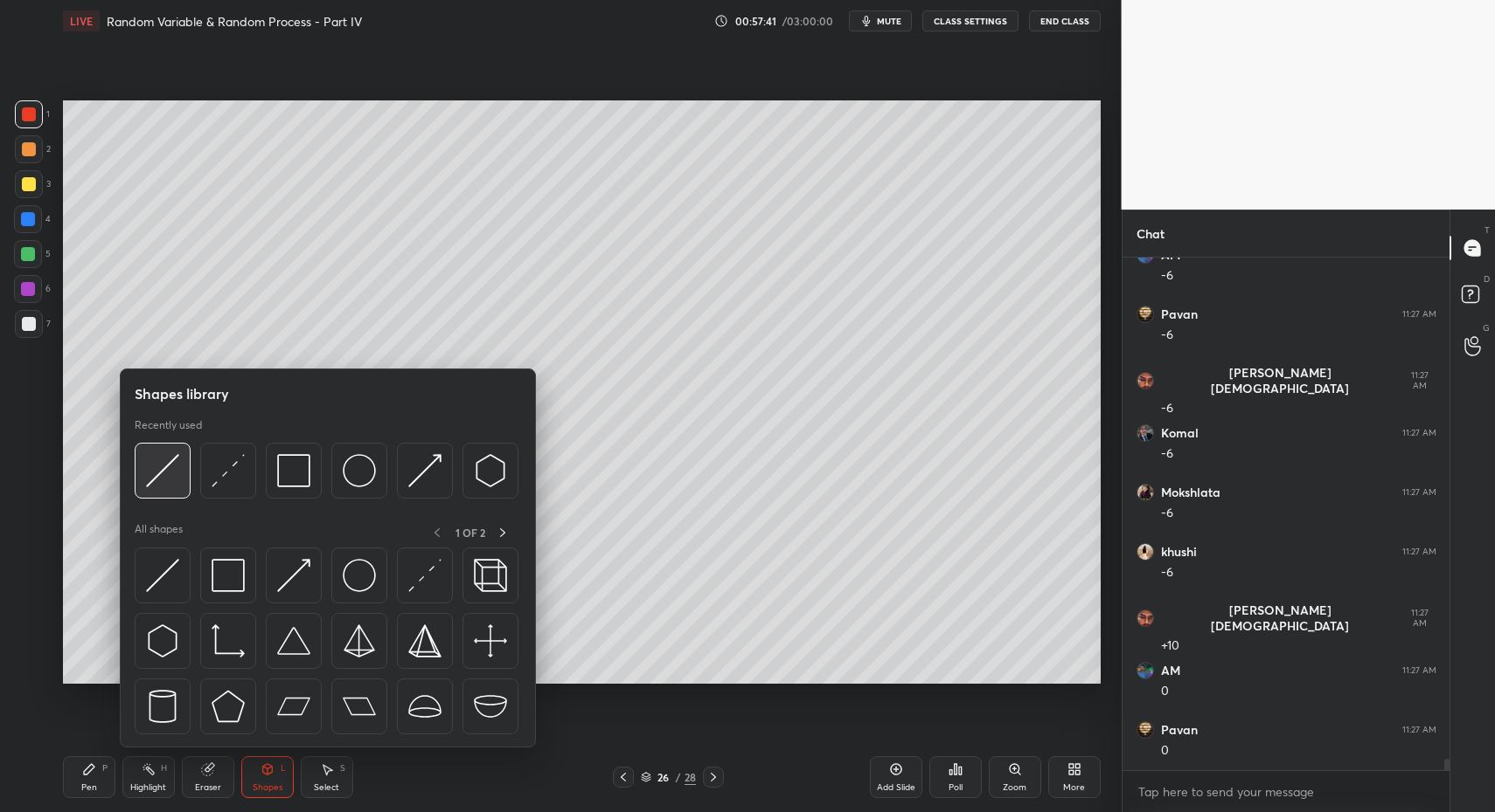
scroll to position [22792, 0]
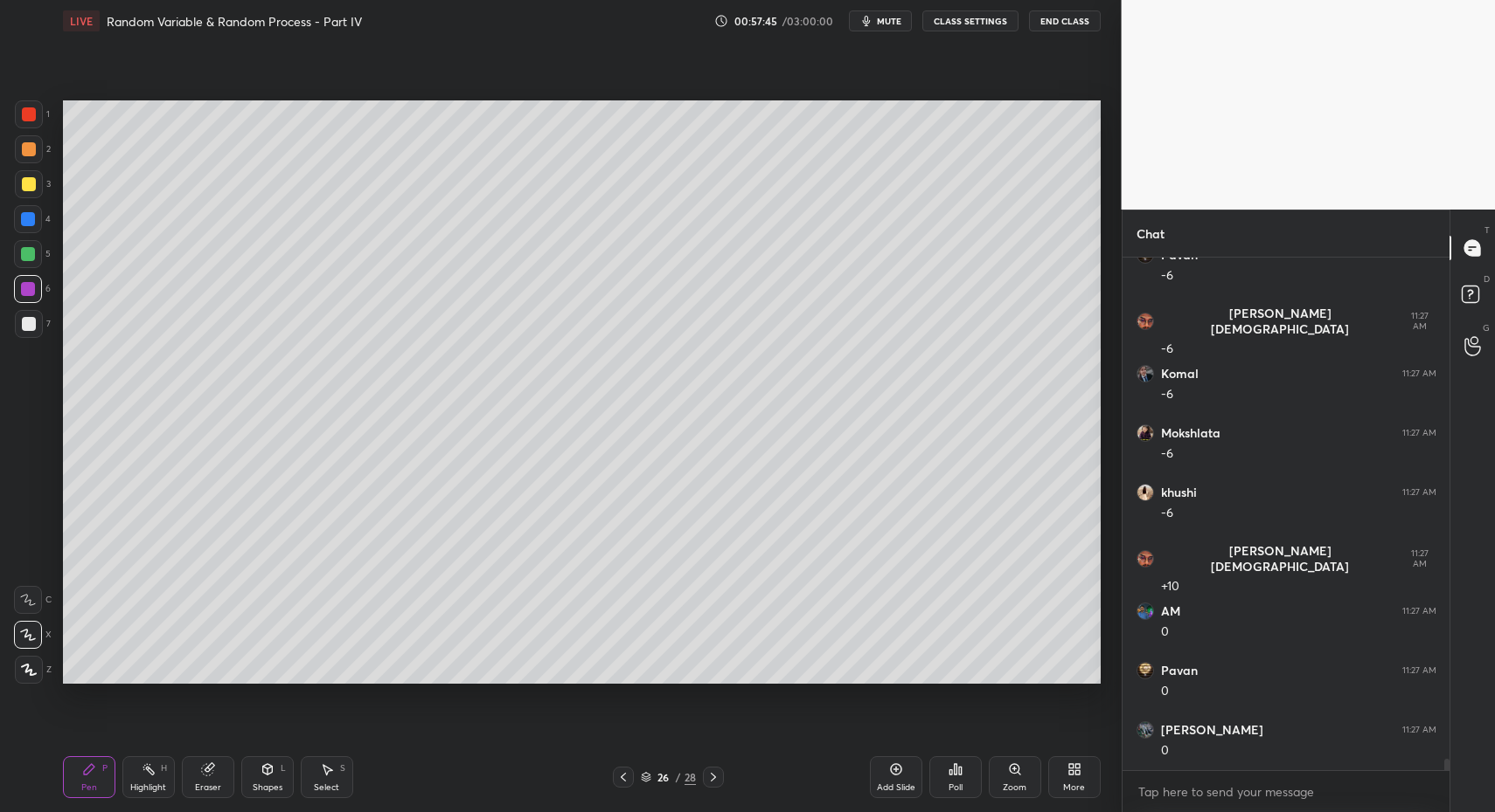
drag, startPoint x: 29, startPoint y: 666, endPoint x: 38, endPoint y: 648, distance: 20.1
drag, startPoint x: 31, startPoint y: 328, endPoint x: 9, endPoint y: 311, distance: 27.8
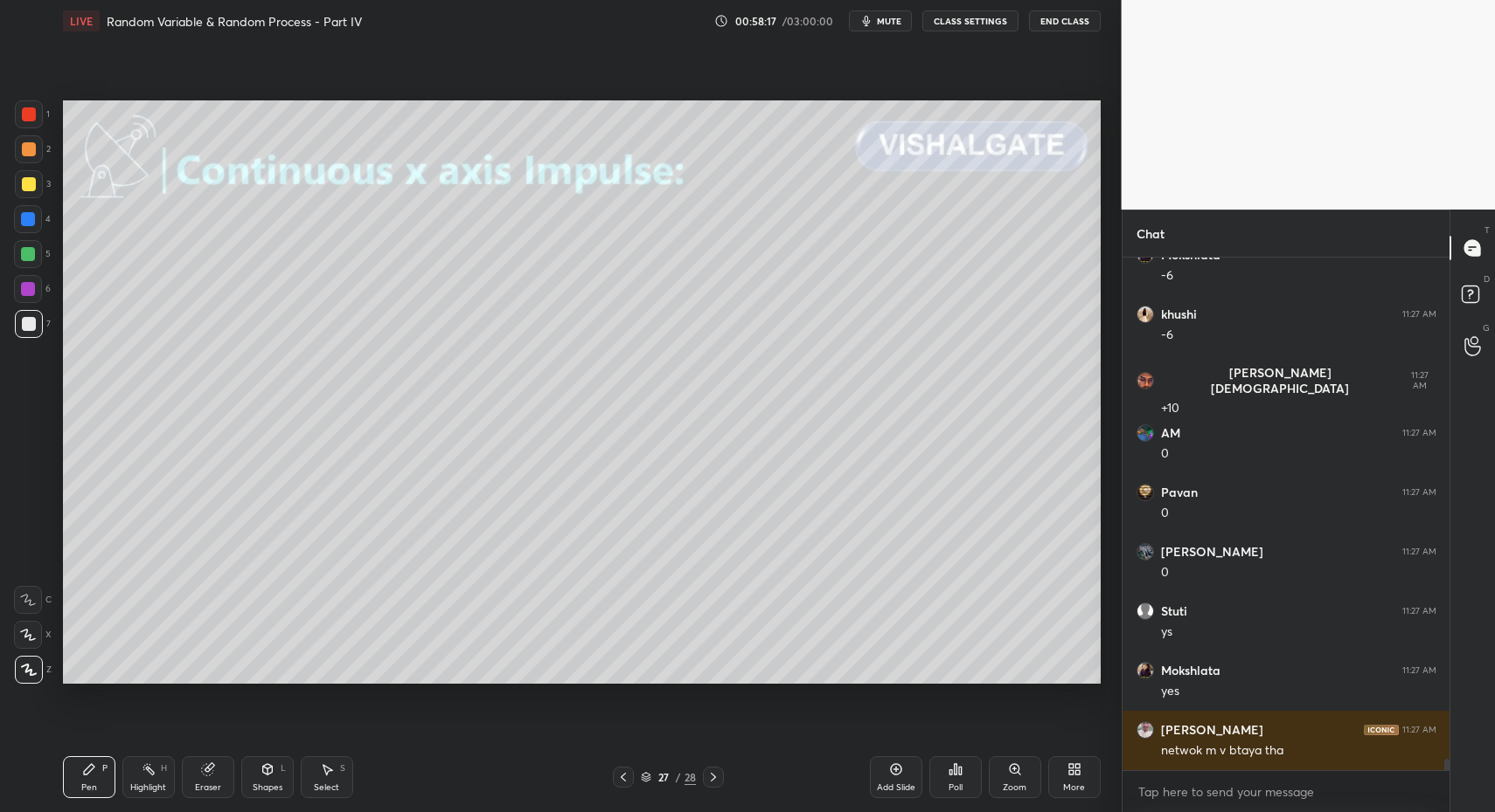
scroll to position [23030, 0]
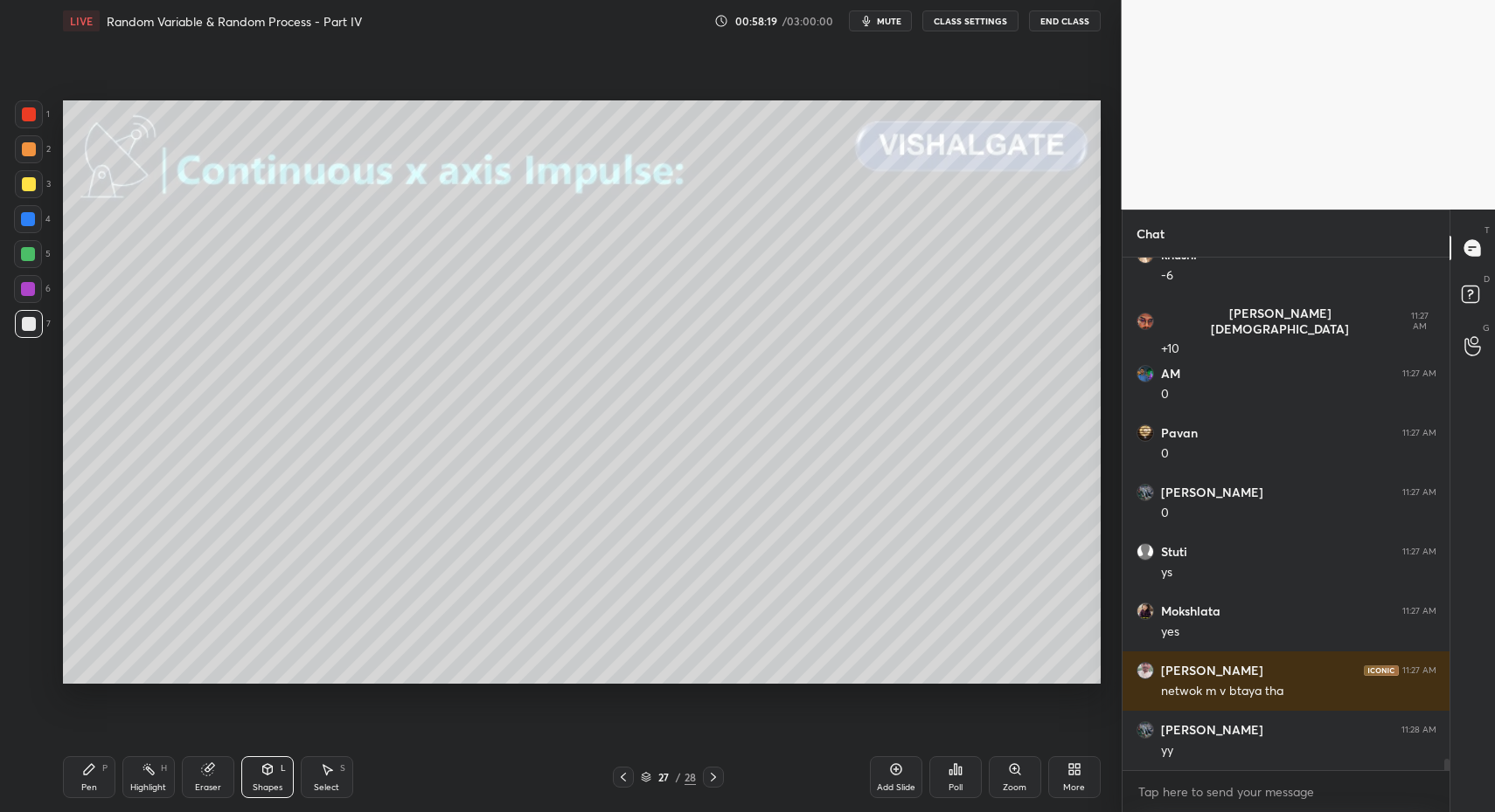
drag, startPoint x: 93, startPoint y: 774, endPoint x: 100, endPoint y: 749, distance: 26.0
drag, startPoint x: 95, startPoint y: 783, endPoint x: 133, endPoint y: 684, distance: 106.0
drag, startPoint x: 29, startPoint y: 186, endPoint x: 34, endPoint y: 232, distance: 46.3
drag, startPoint x: 278, startPoint y: 789, endPoint x: 277, endPoint y: 753, distance: 36.0
drag, startPoint x: 89, startPoint y: 782, endPoint x: 217, endPoint y: 773, distance: 128.3
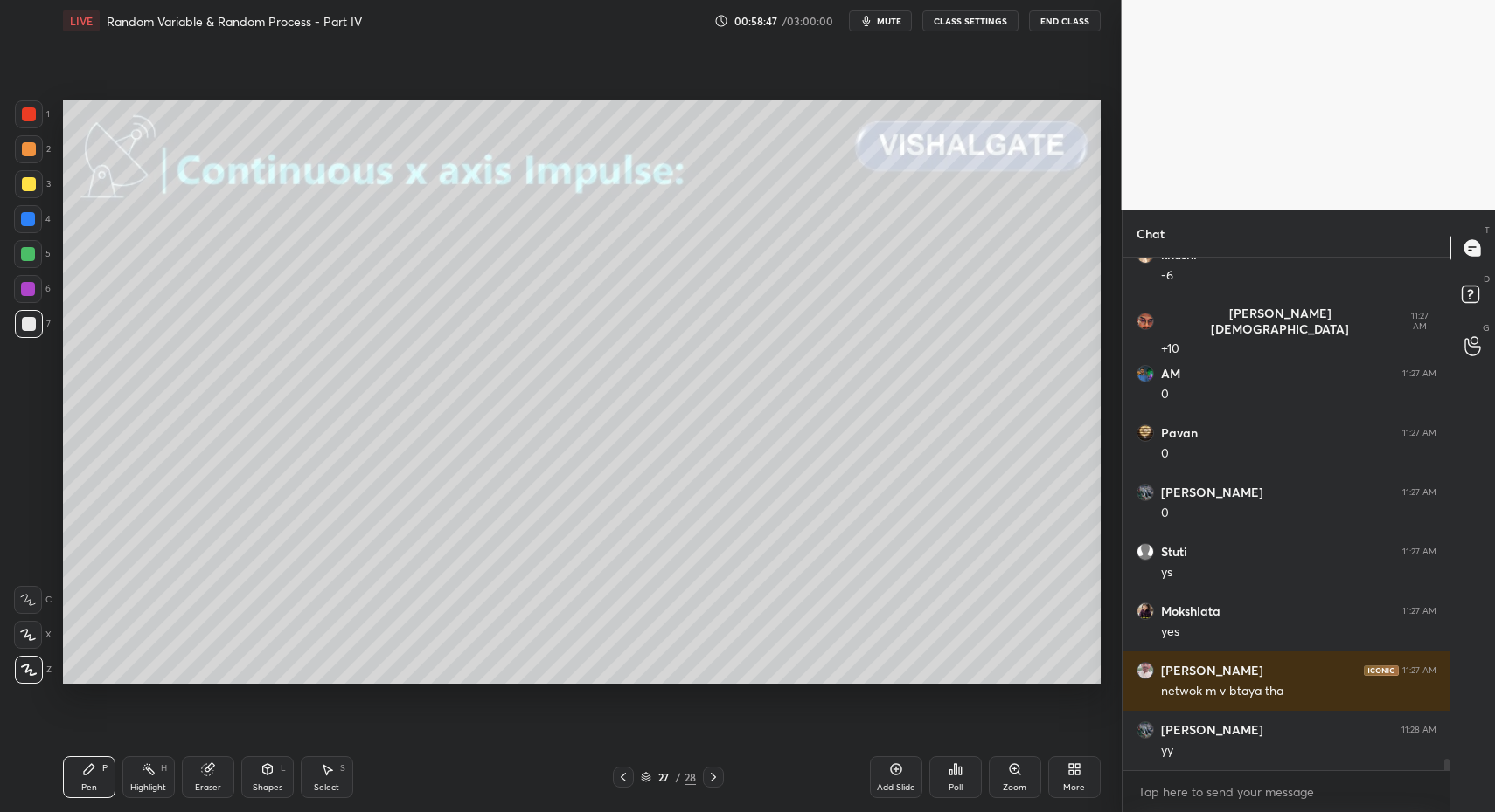
drag, startPoint x: 35, startPoint y: 193, endPoint x: 53, endPoint y: 230, distance: 41.1
drag, startPoint x: 90, startPoint y: 781, endPoint x: 61, endPoint y: 584, distance: 199.1
drag, startPoint x: 383, startPoint y: 600, endPoint x: 477, endPoint y: 622, distance: 96.5
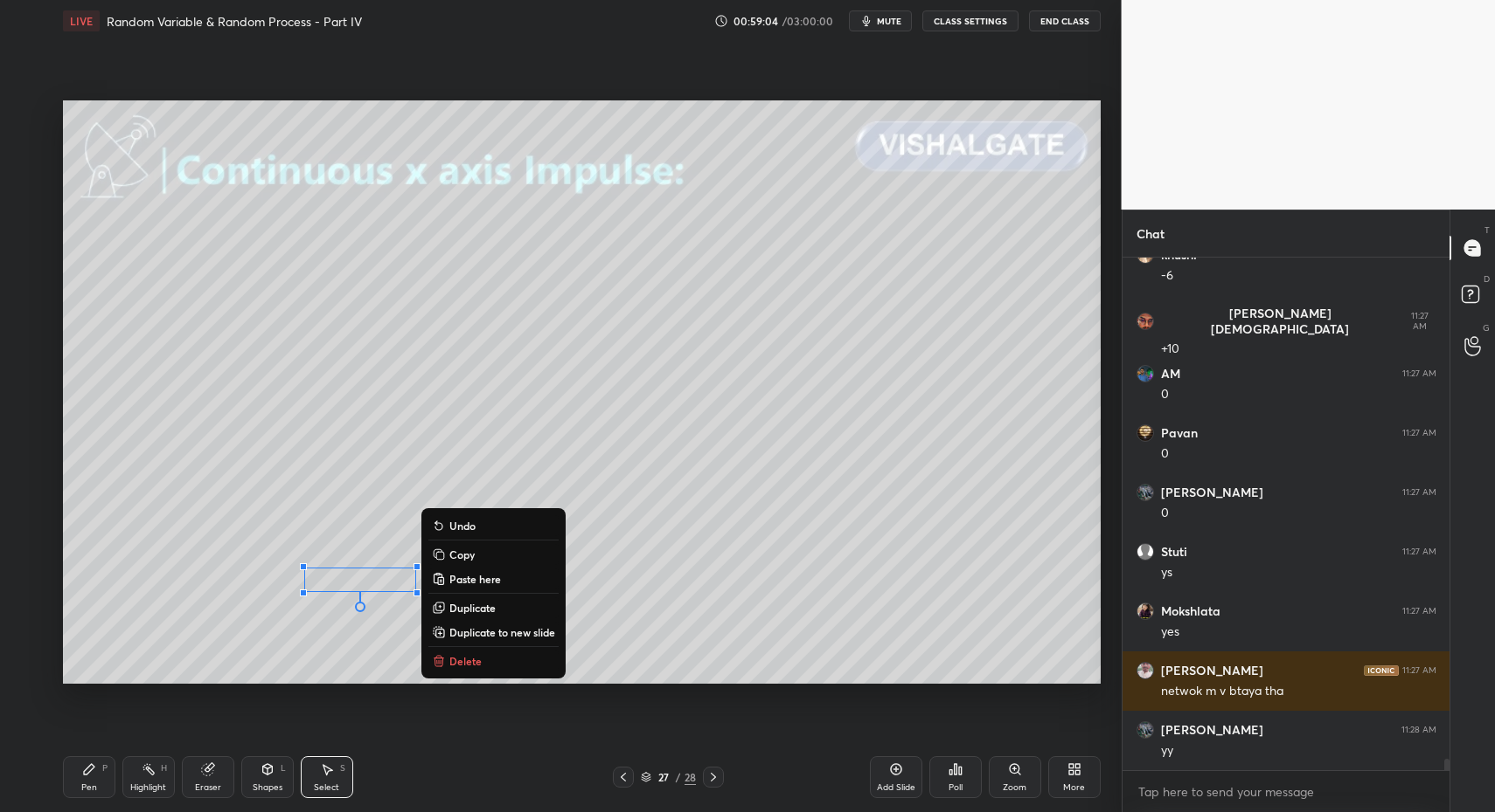
drag, startPoint x: 376, startPoint y: 583, endPoint x: 394, endPoint y: 585, distance: 18.1
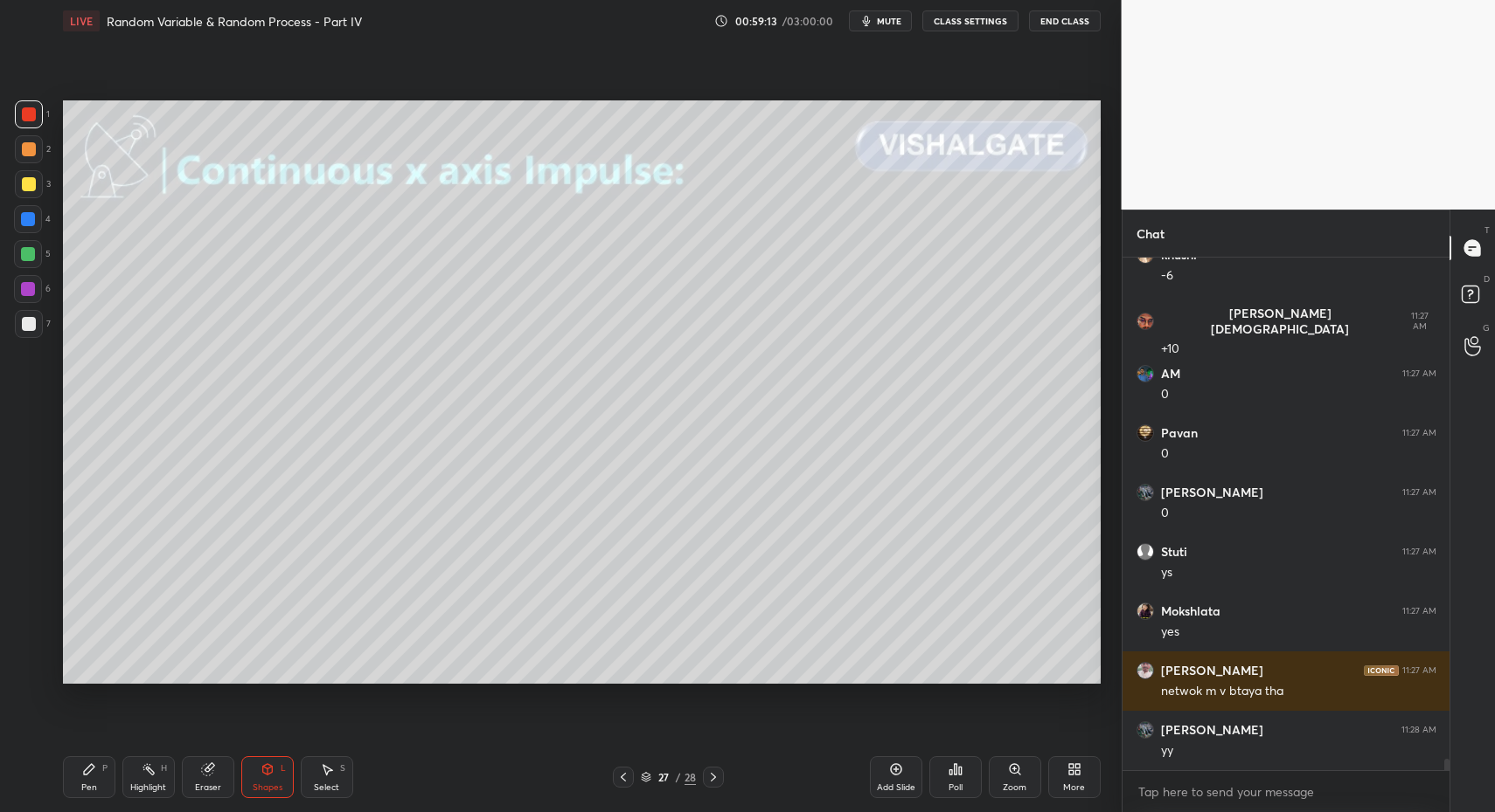
drag, startPoint x: 269, startPoint y: 785, endPoint x: 281, endPoint y: 758, distance: 29.5
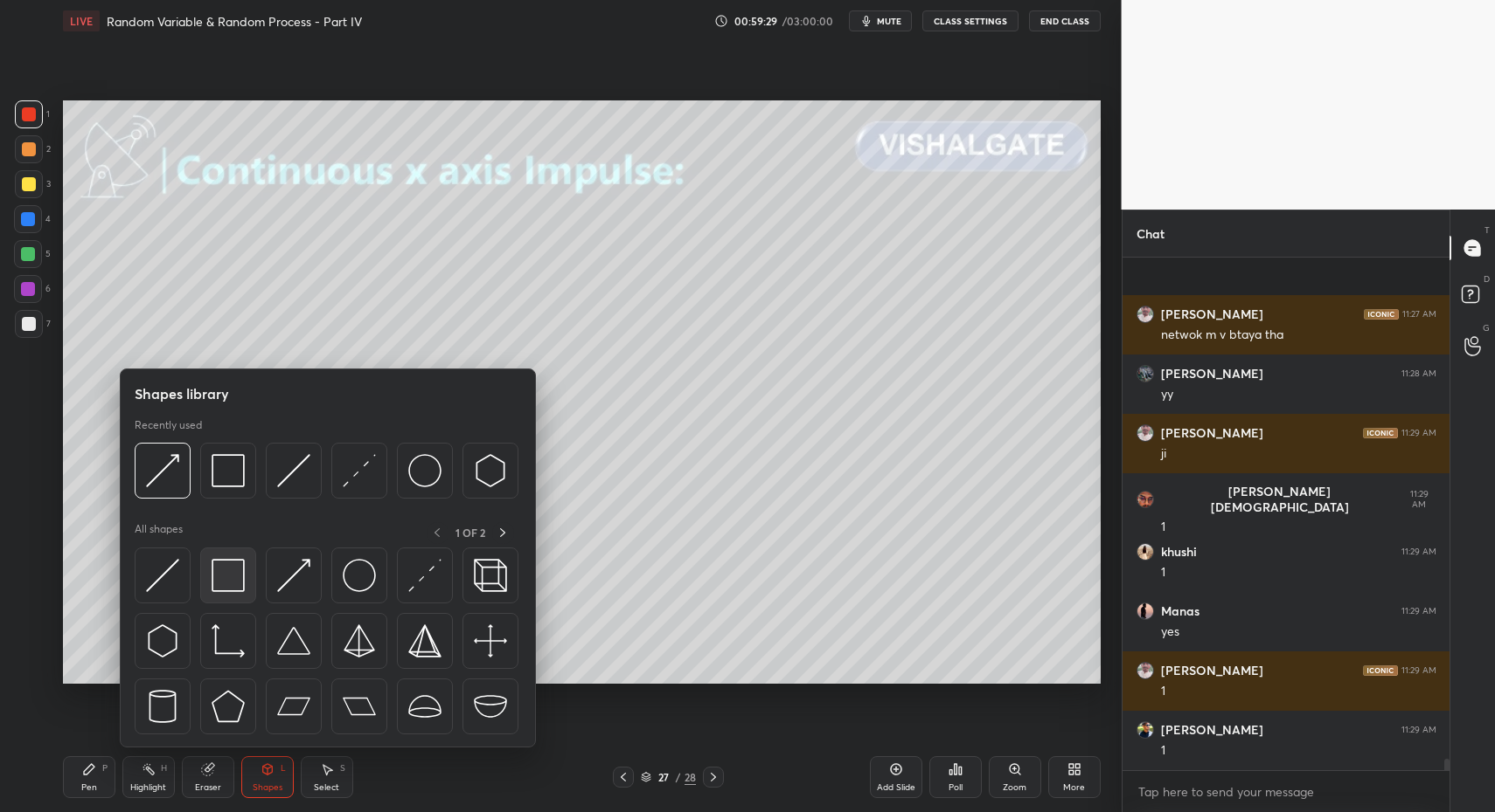
scroll to position [23505, 0]
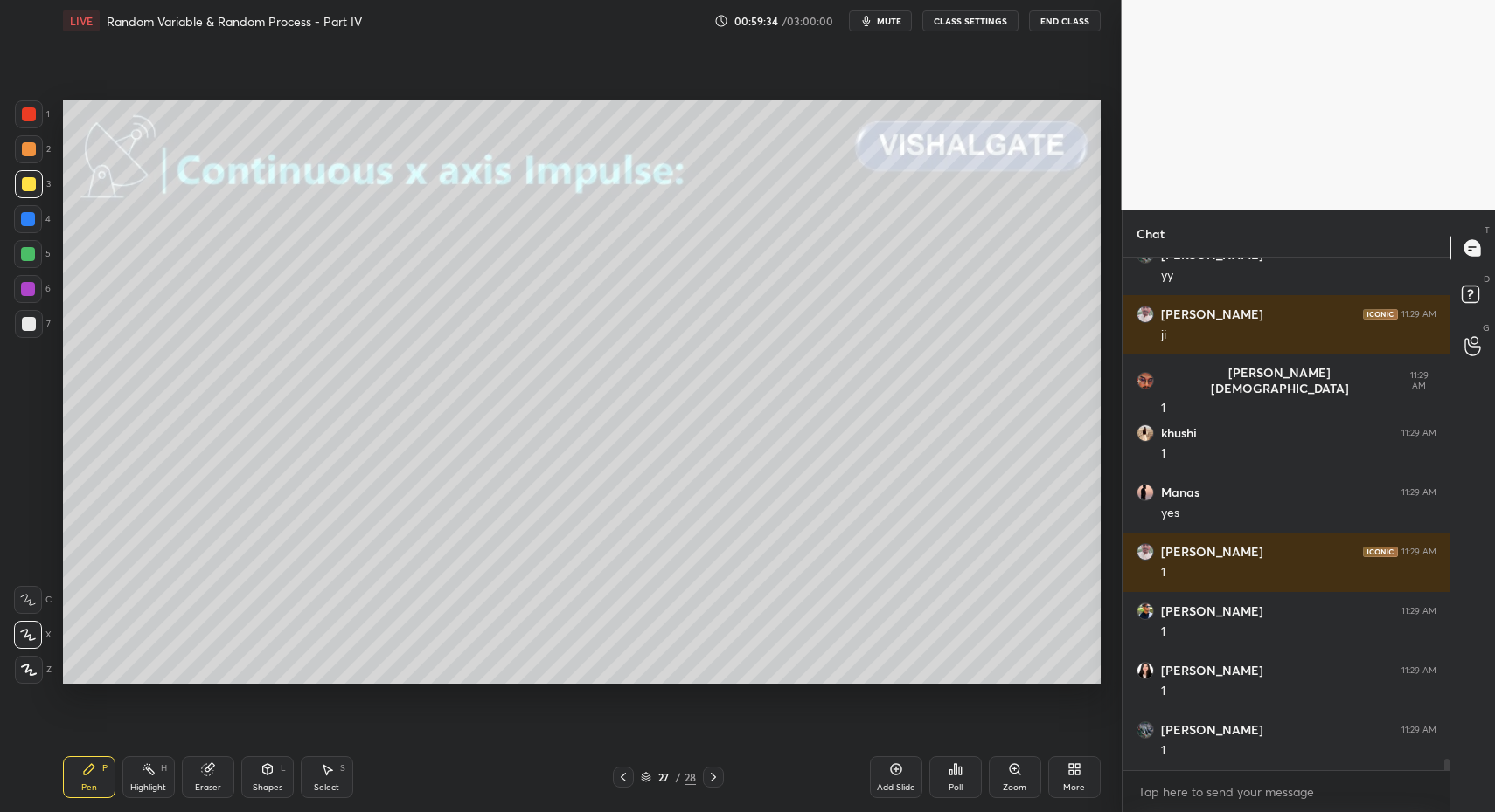
drag, startPoint x: 21, startPoint y: 665, endPoint x: 32, endPoint y: 664, distance: 11.0
drag, startPoint x: 280, startPoint y: 781, endPoint x: 275, endPoint y: 764, distance: 17.7
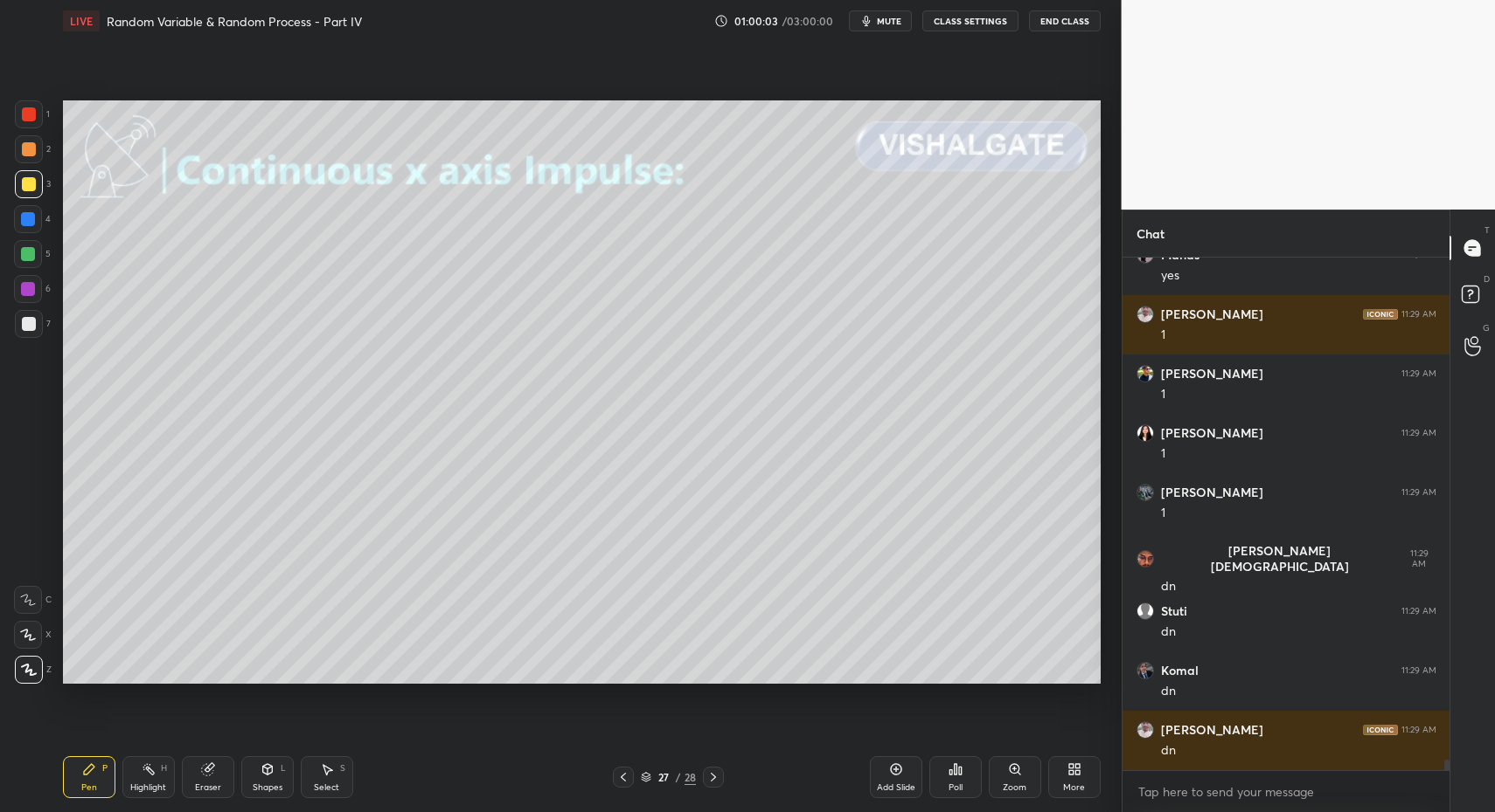
scroll to position [23802, 0]
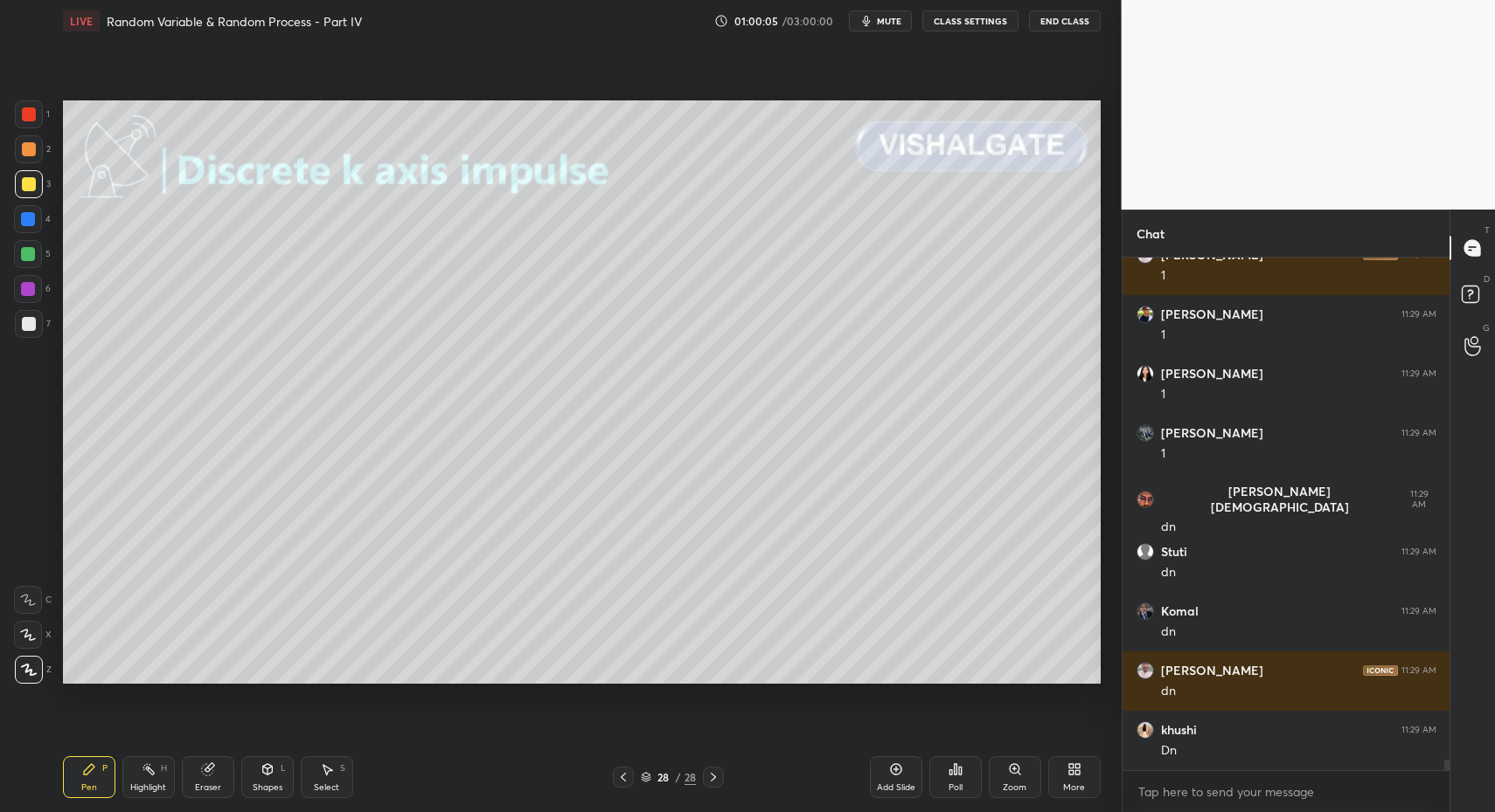
drag, startPoint x: 116, startPoint y: 767, endPoint x: 115, endPoint y: 757, distance: 10.0
drag, startPoint x: 75, startPoint y: 767, endPoint x: 90, endPoint y: 742, distance: 29.2
drag, startPoint x: 33, startPoint y: 186, endPoint x: 38, endPoint y: 223, distance: 37.3
drag, startPoint x: 78, startPoint y: 782, endPoint x: 245, endPoint y: 771, distance: 167.4
drag, startPoint x: 93, startPoint y: 776, endPoint x: 82, endPoint y: 776, distance: 11.0
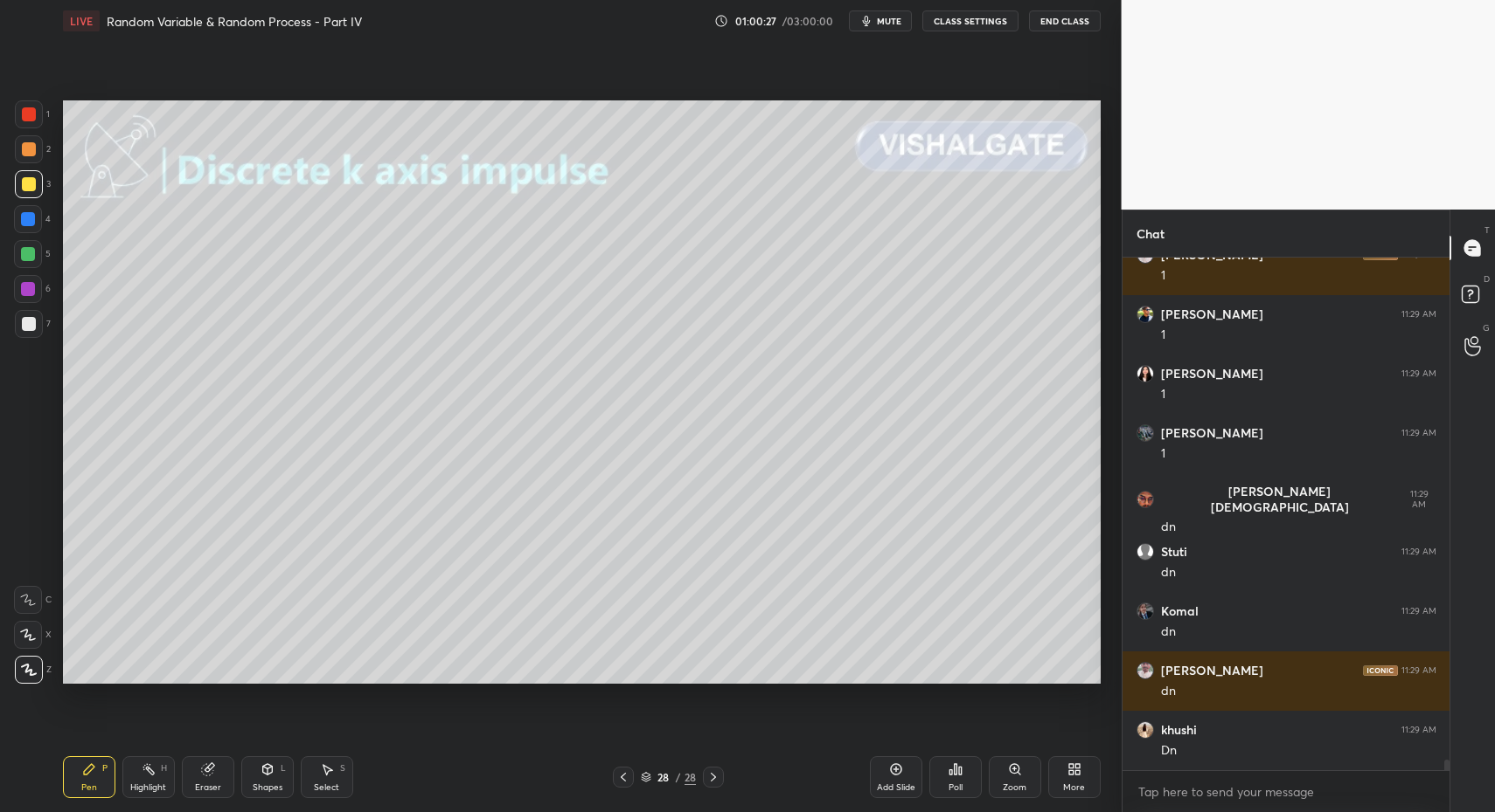
drag, startPoint x: 82, startPoint y: 776, endPoint x: 131, endPoint y: 701, distance: 89.6
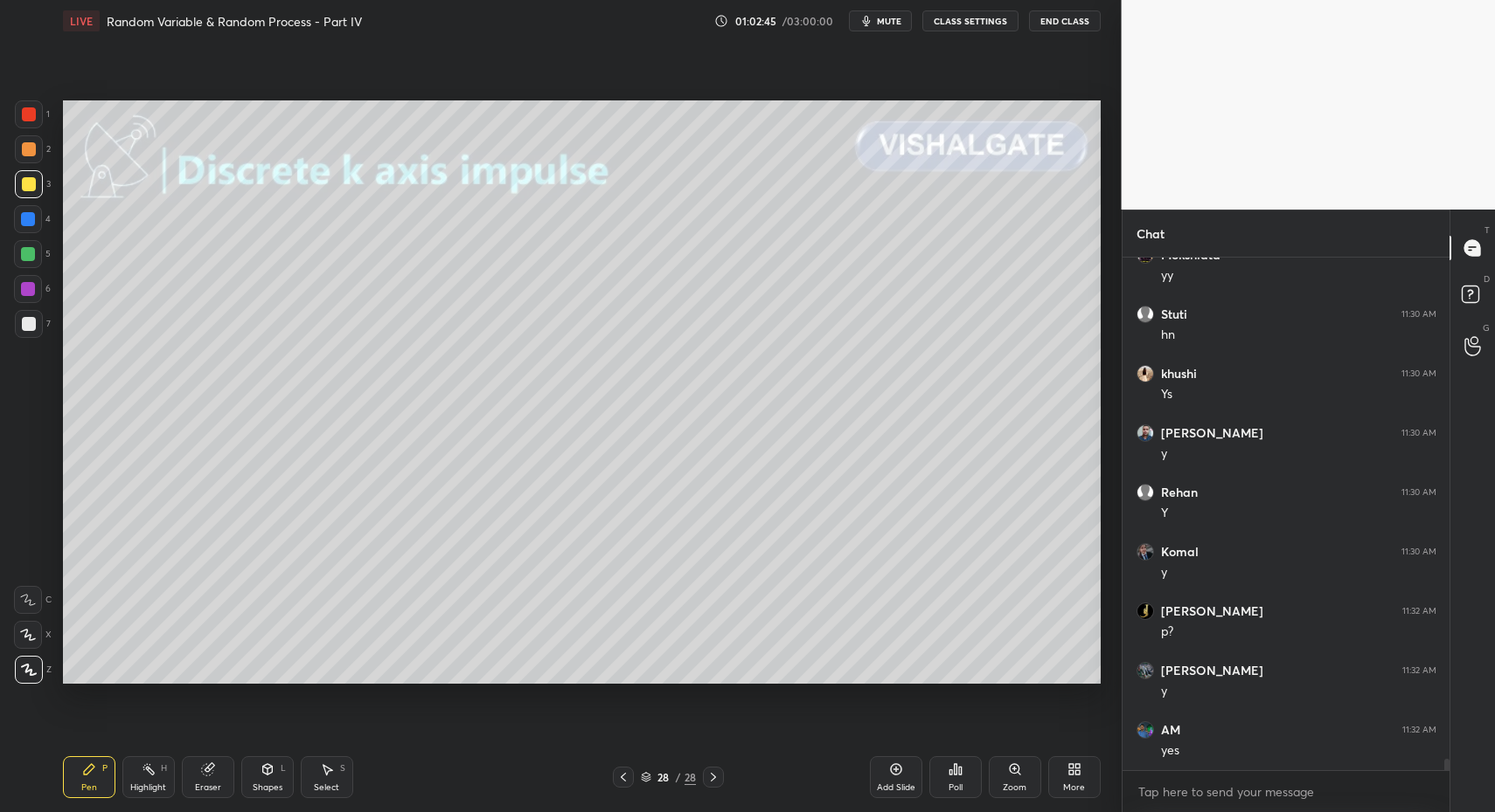
scroll to position [23040, 0]
drag, startPoint x: 21, startPoint y: 320, endPoint x: 30, endPoint y: 255, distance: 65.6
drag, startPoint x: 30, startPoint y: 232, endPoint x: 28, endPoint y: 242, distance: 10.2
drag, startPoint x: 30, startPoint y: 222, endPoint x: 32, endPoint y: 196, distance: 26.1
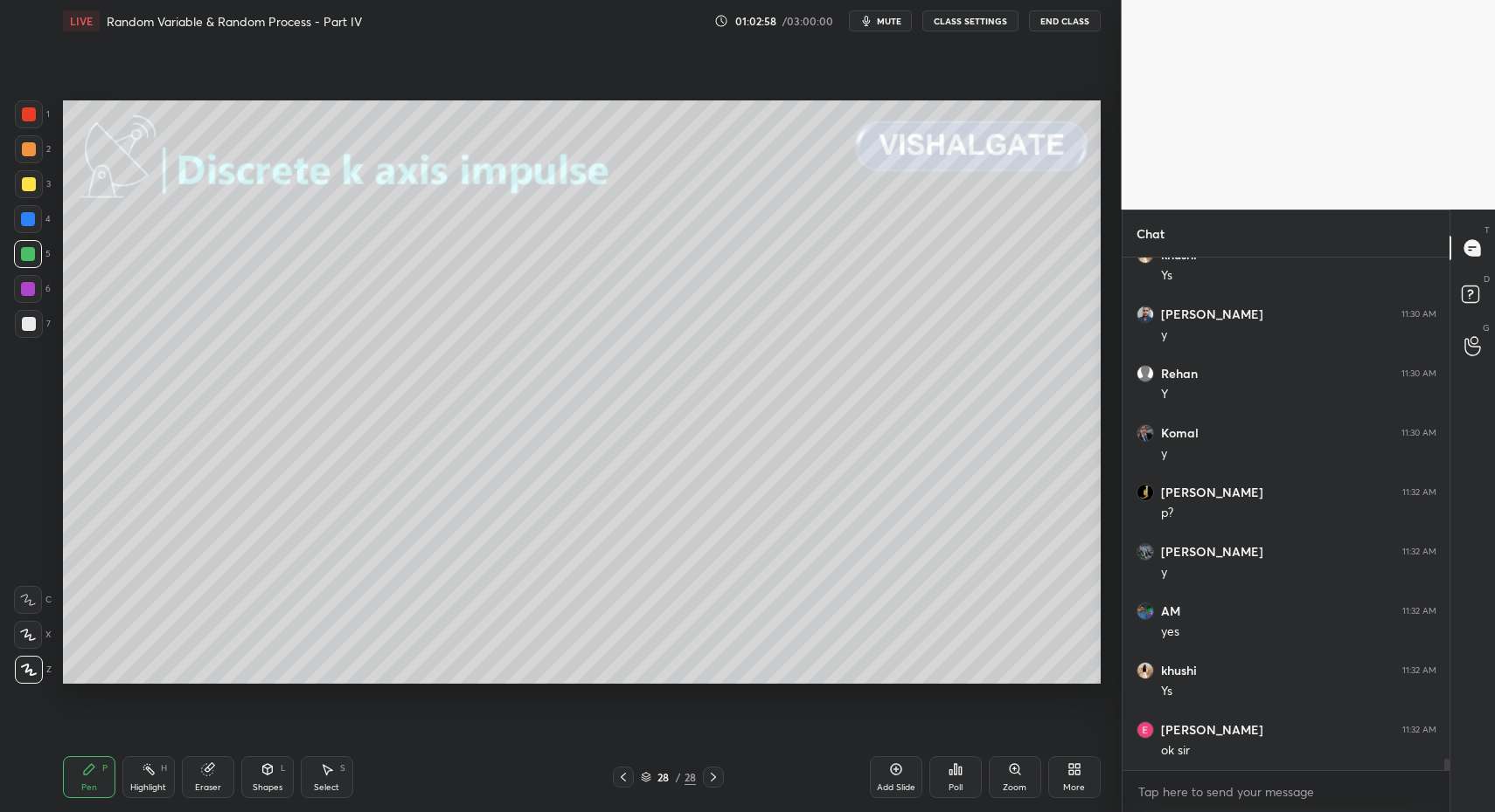
scroll to position [23159, 0]
drag, startPoint x: 715, startPoint y: 774, endPoint x: 702, endPoint y: 776, distance: 13.2
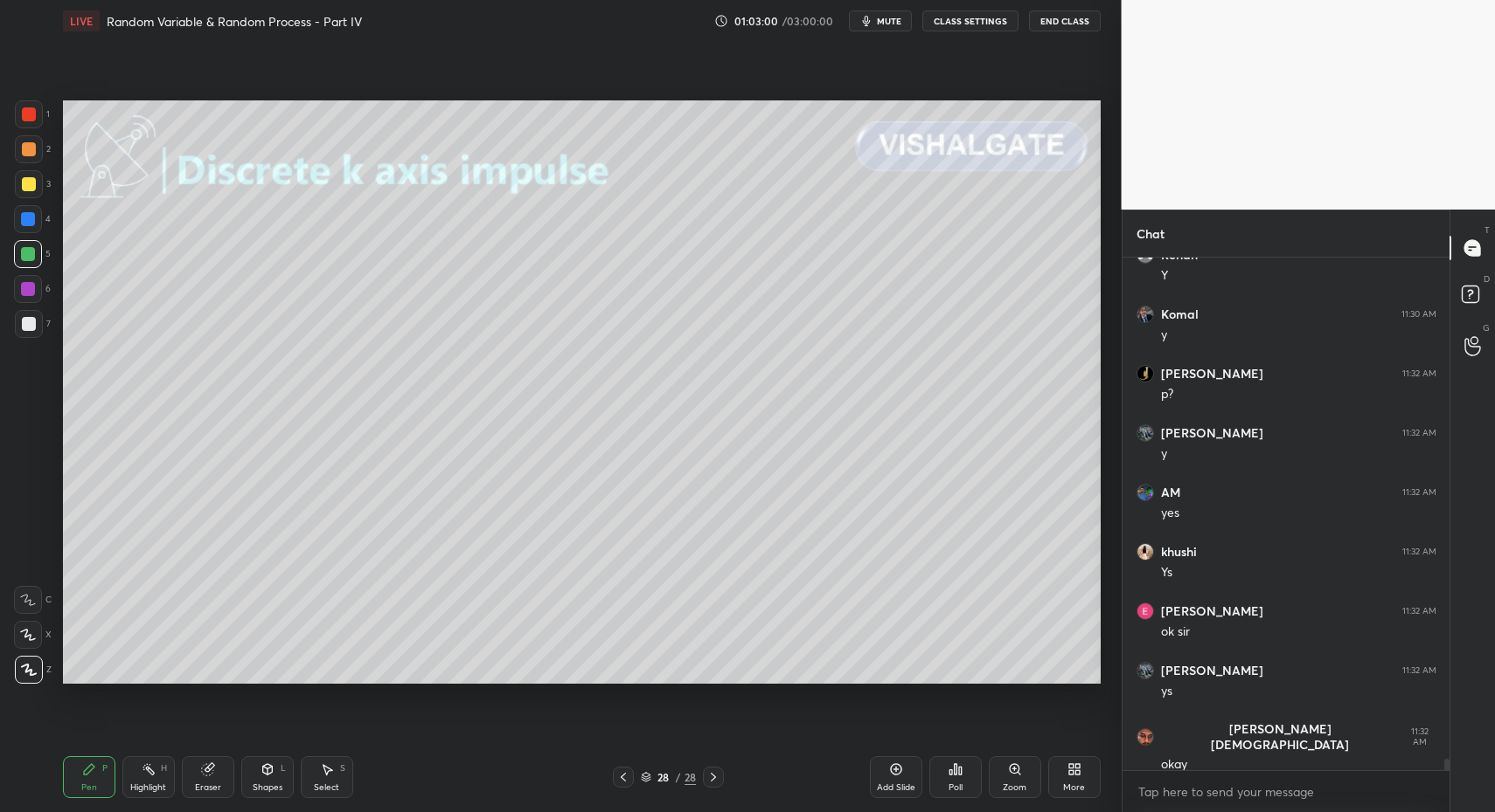
scroll to position [23456, 0]
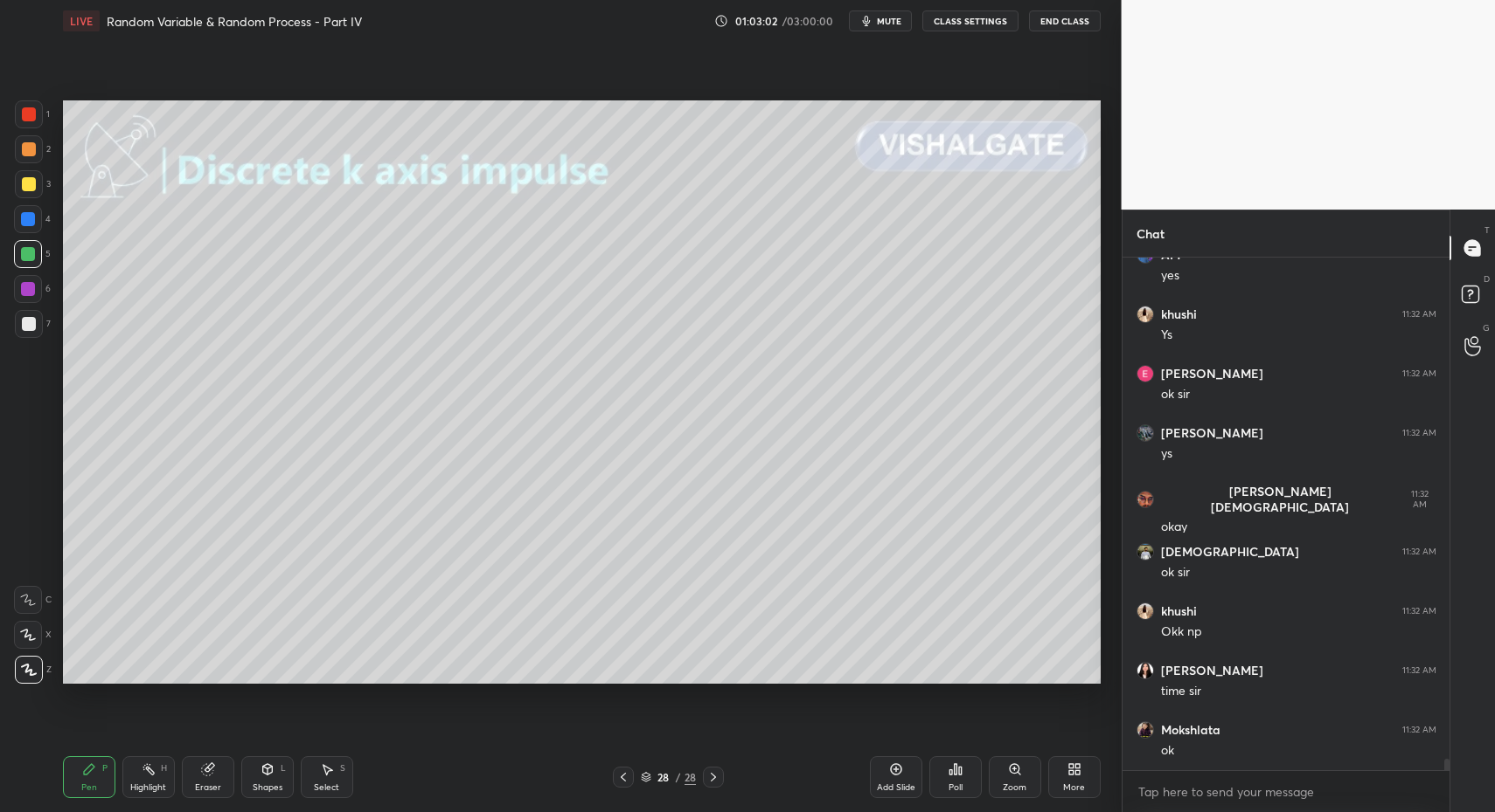
drag, startPoint x: 28, startPoint y: 229, endPoint x: 21, endPoint y: 223, distance: 9.2
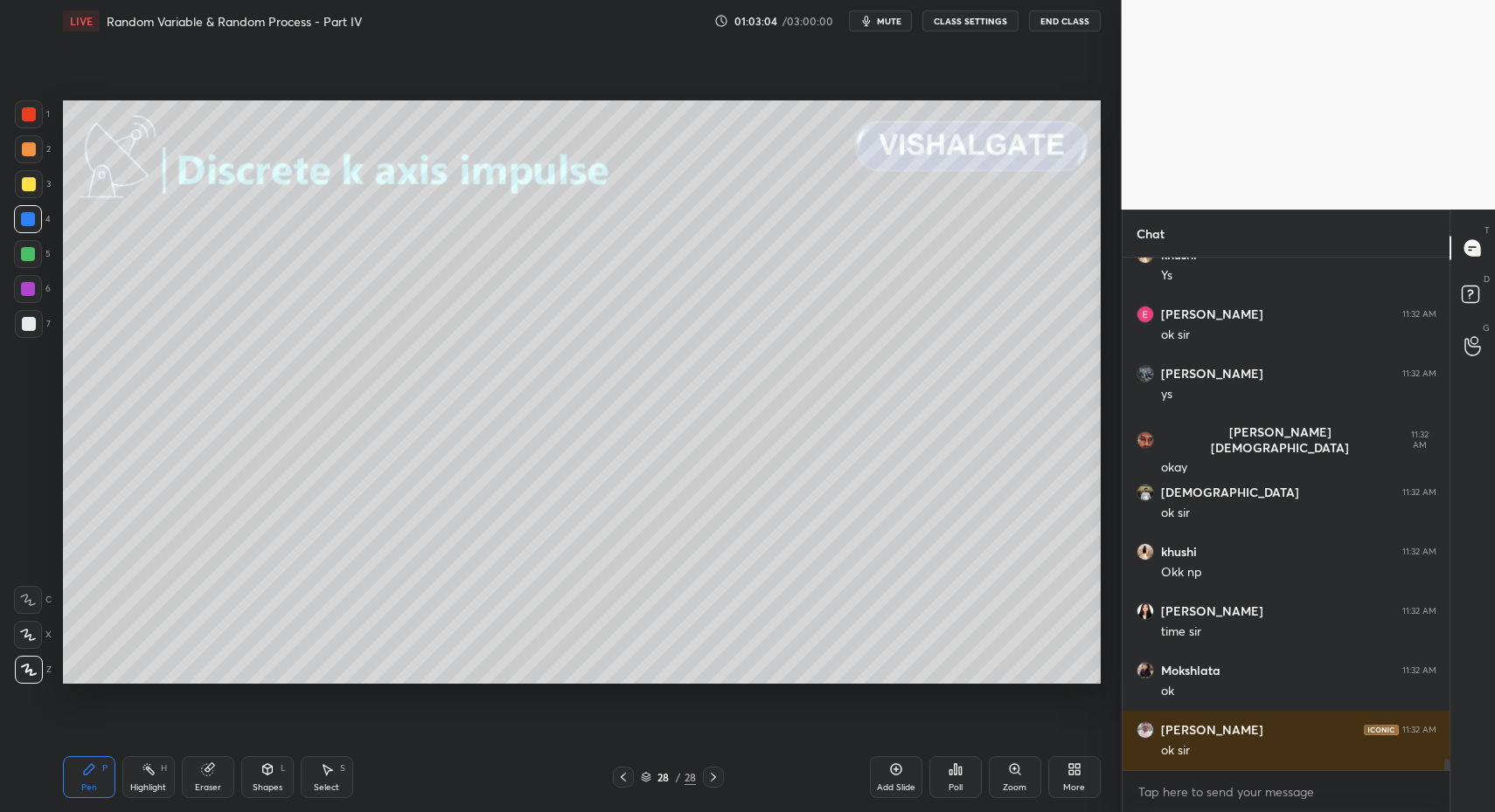
scroll to position [23635, 0]
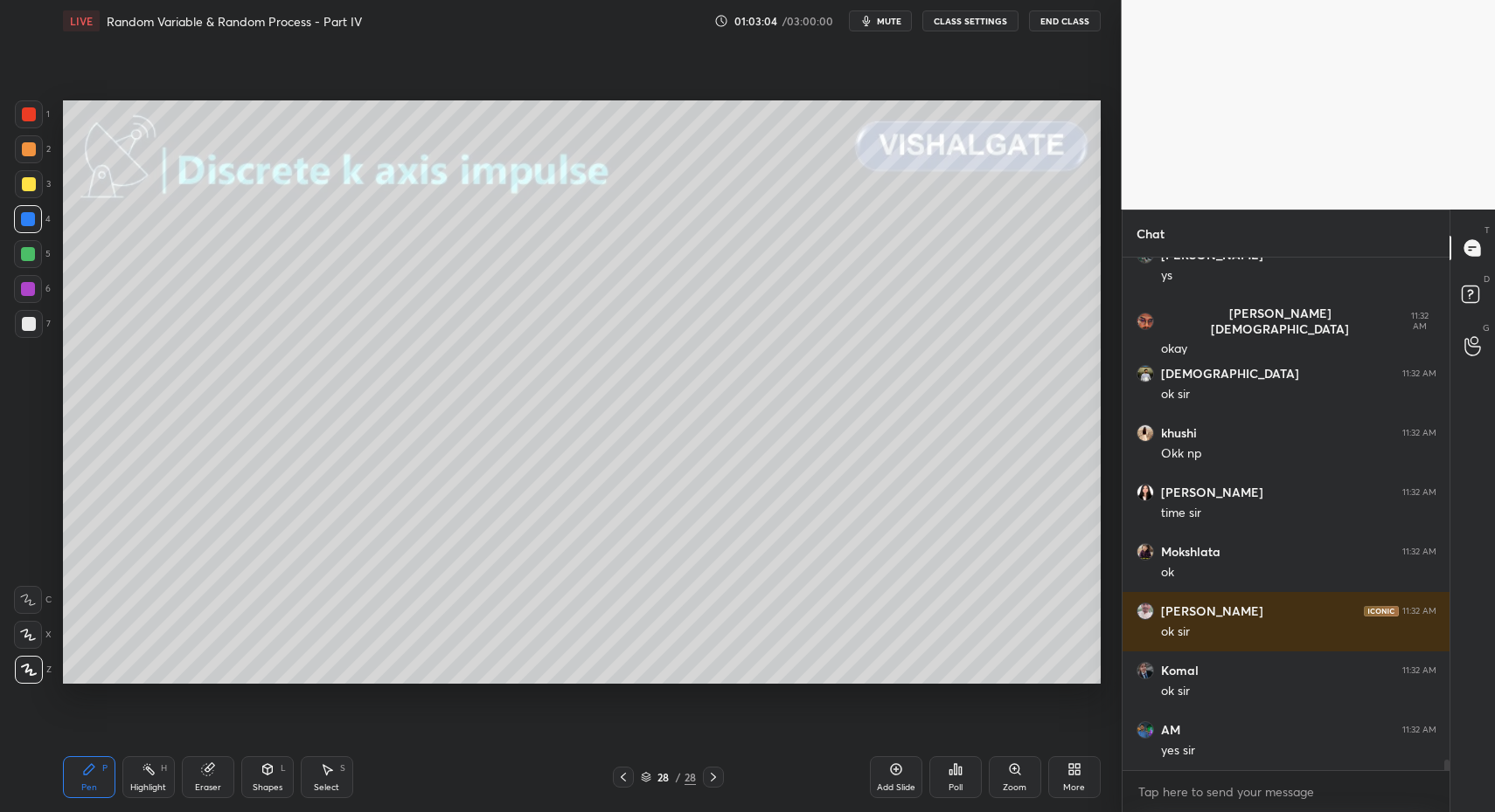
drag, startPoint x: 36, startPoint y: 598, endPoint x: 46, endPoint y: 614, distance: 18.9
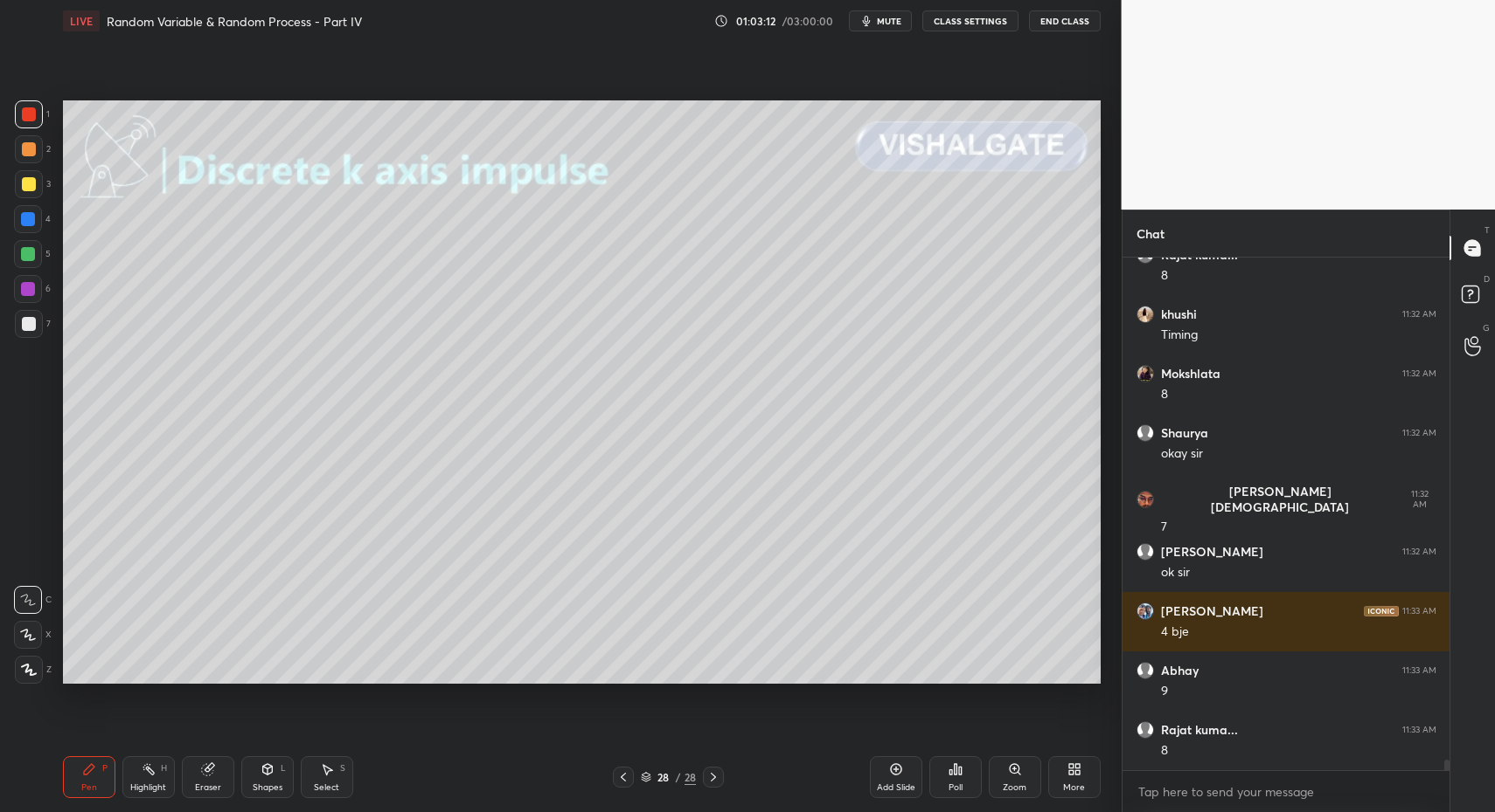
scroll to position [24228, 0]
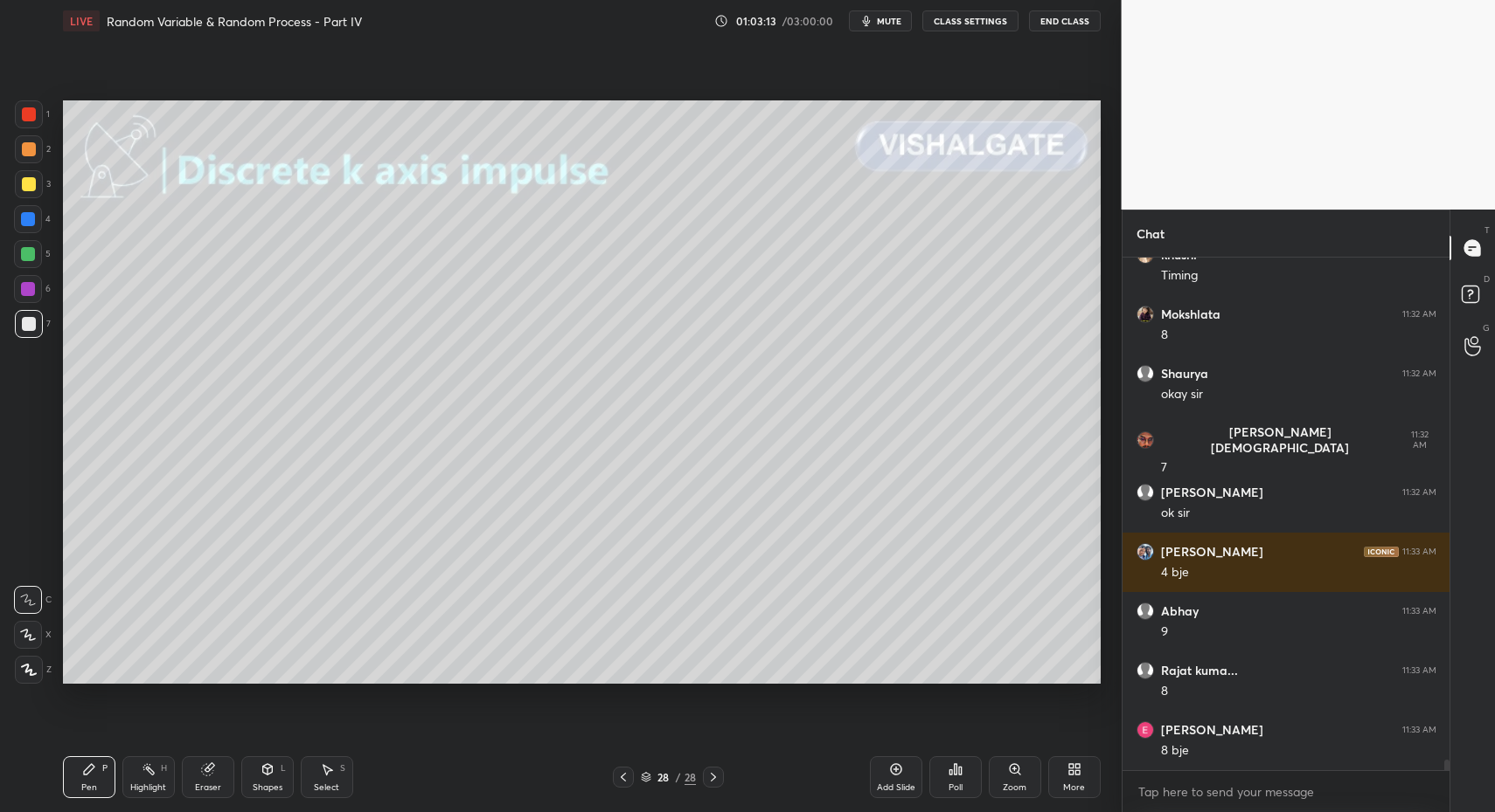
drag, startPoint x: 25, startPoint y: 636, endPoint x: 27, endPoint y: 667, distance: 31.1
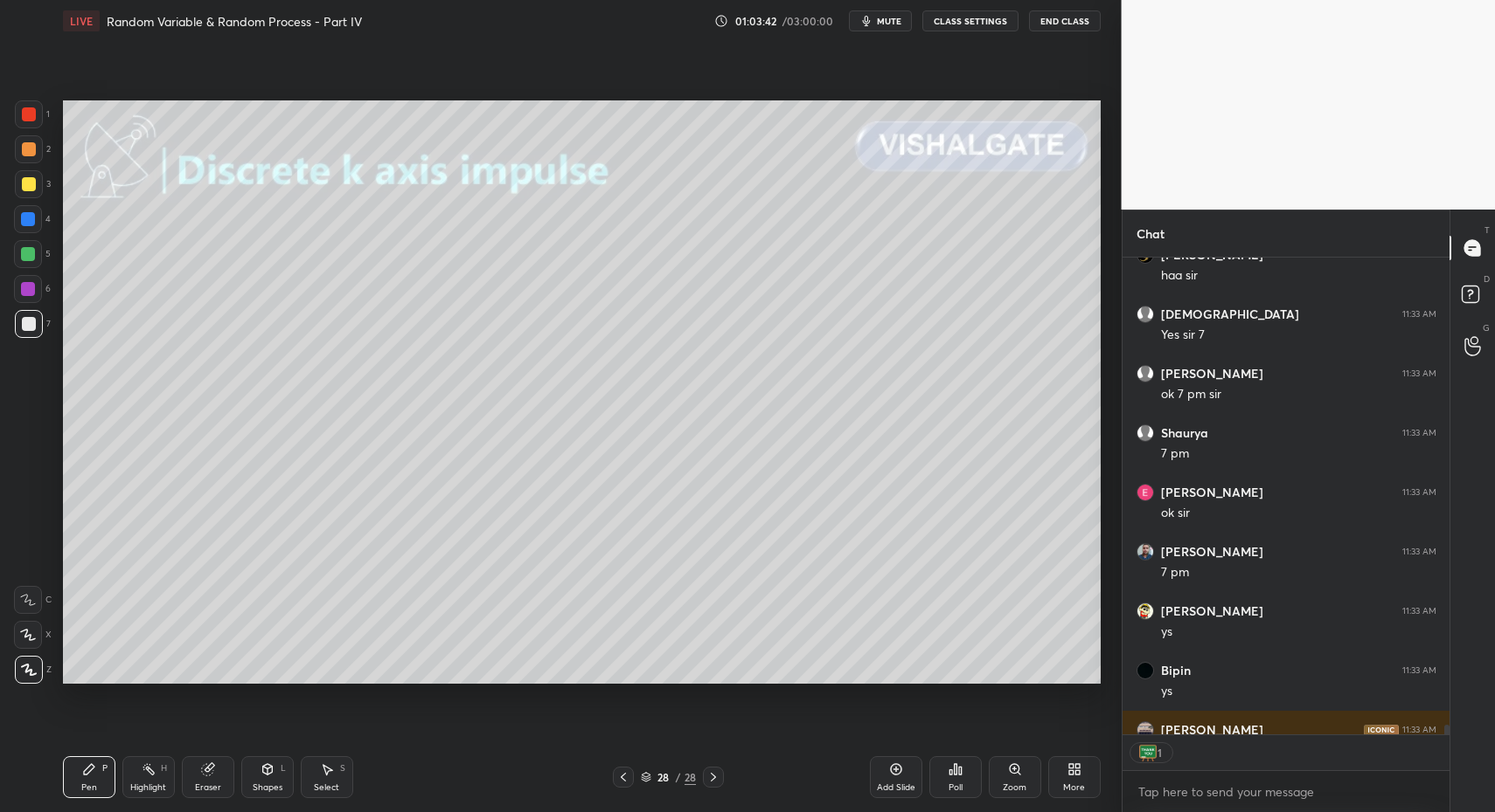
scroll to position [6, 6]
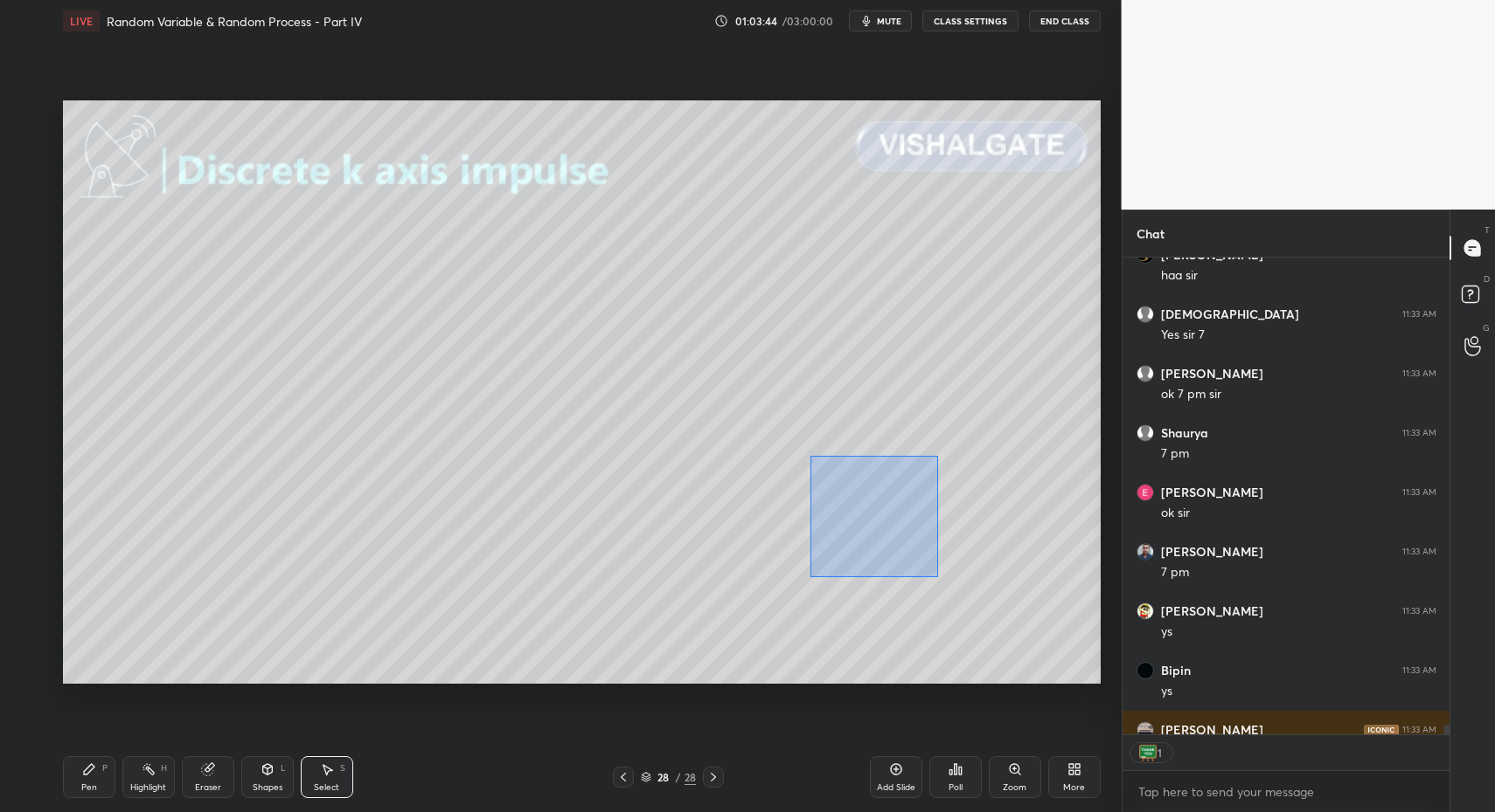
drag, startPoint x: 860, startPoint y: 507, endPoint x: 997, endPoint y: 614, distance: 173.8
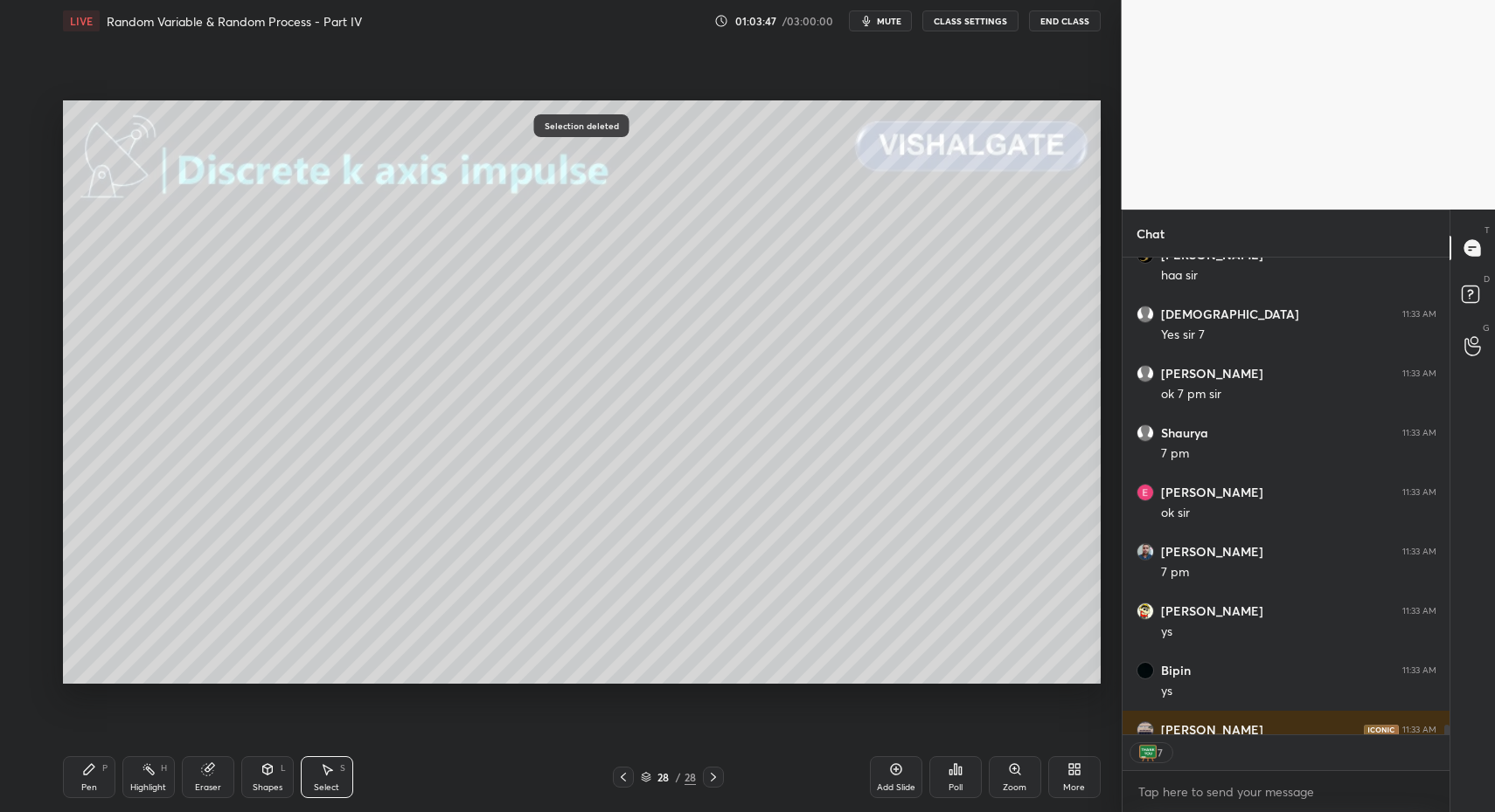
drag, startPoint x: 78, startPoint y: 778, endPoint x: 169, endPoint y: 732, distance: 102.0
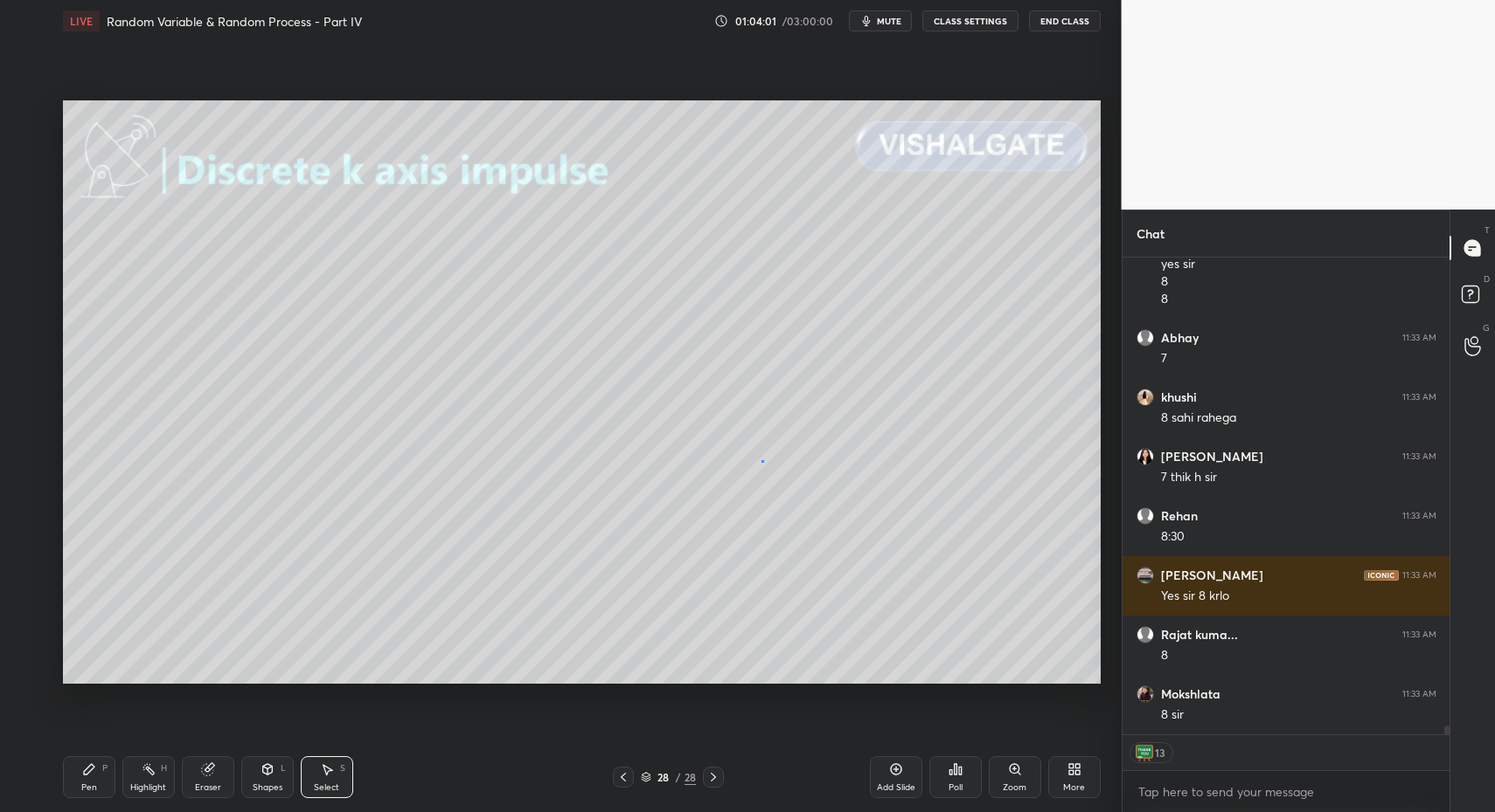
scroll to position [26633, 0]
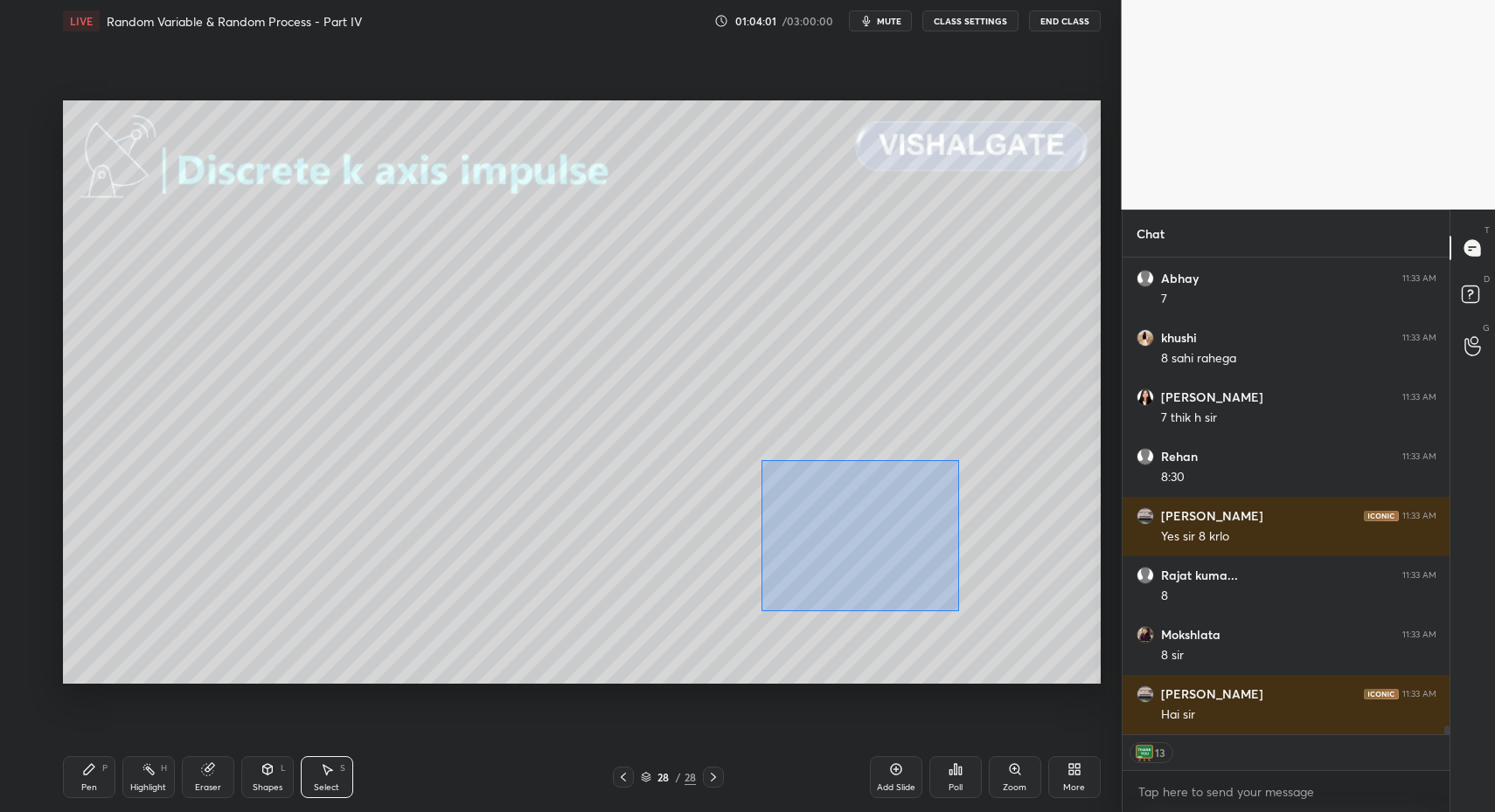
drag, startPoint x: 760, startPoint y: 460, endPoint x: 943, endPoint y: 606, distance: 234.1
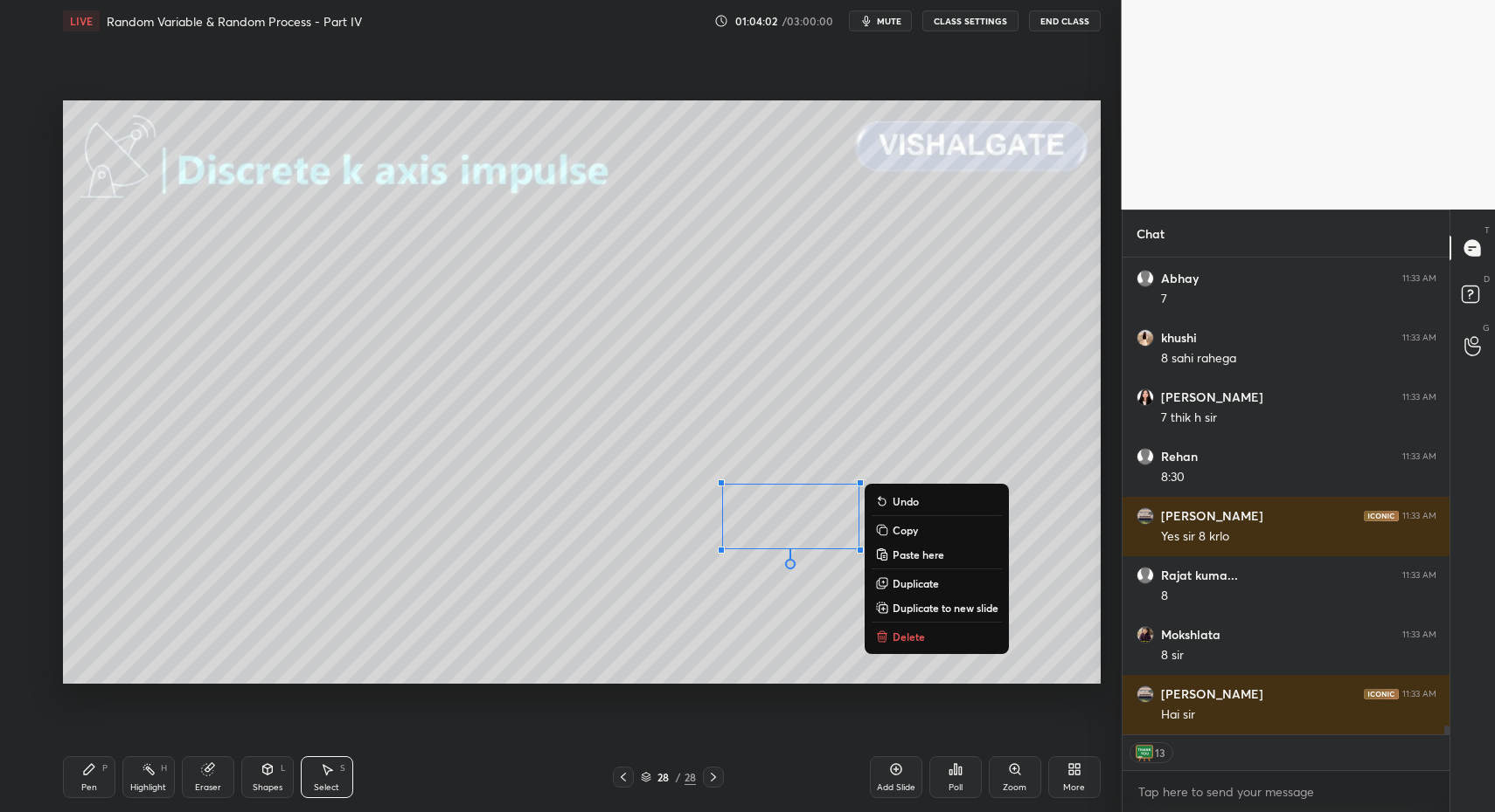
drag, startPoint x: 893, startPoint y: 638, endPoint x: 820, endPoint y: 653, distance: 74.5
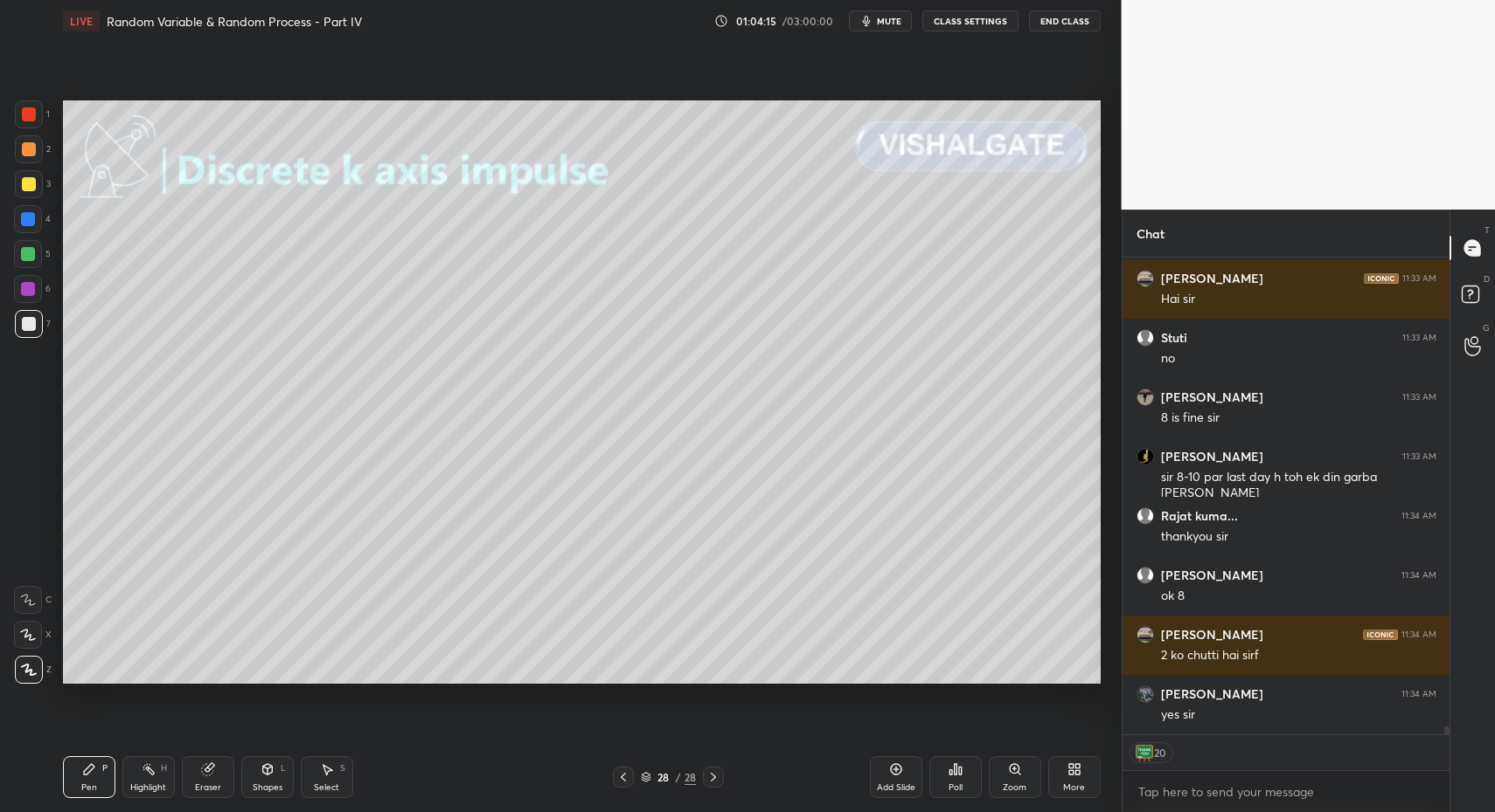
scroll to position [27109, 0]
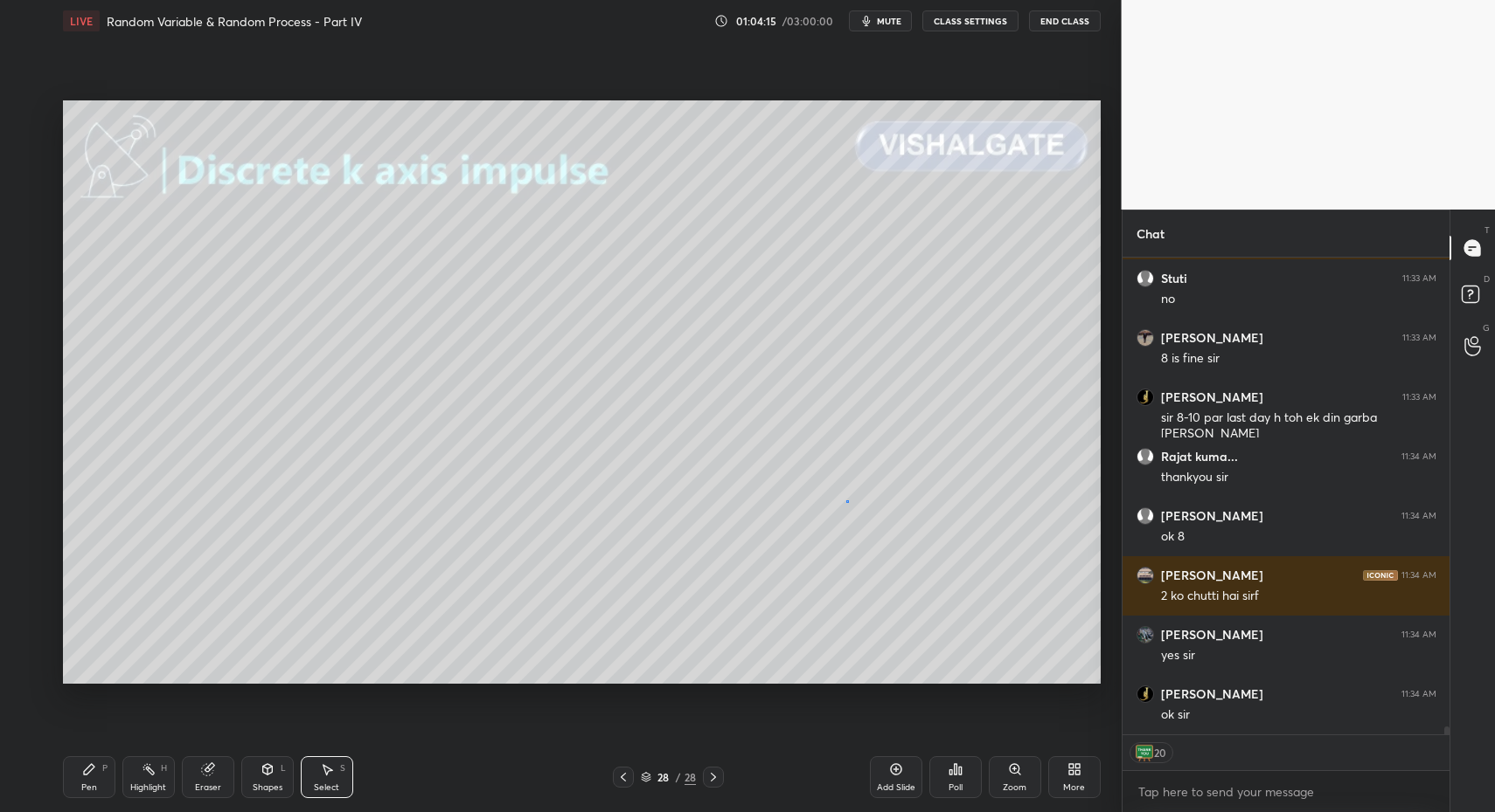
drag, startPoint x: 845, startPoint y: 499, endPoint x: 906, endPoint y: 554, distance: 82.1
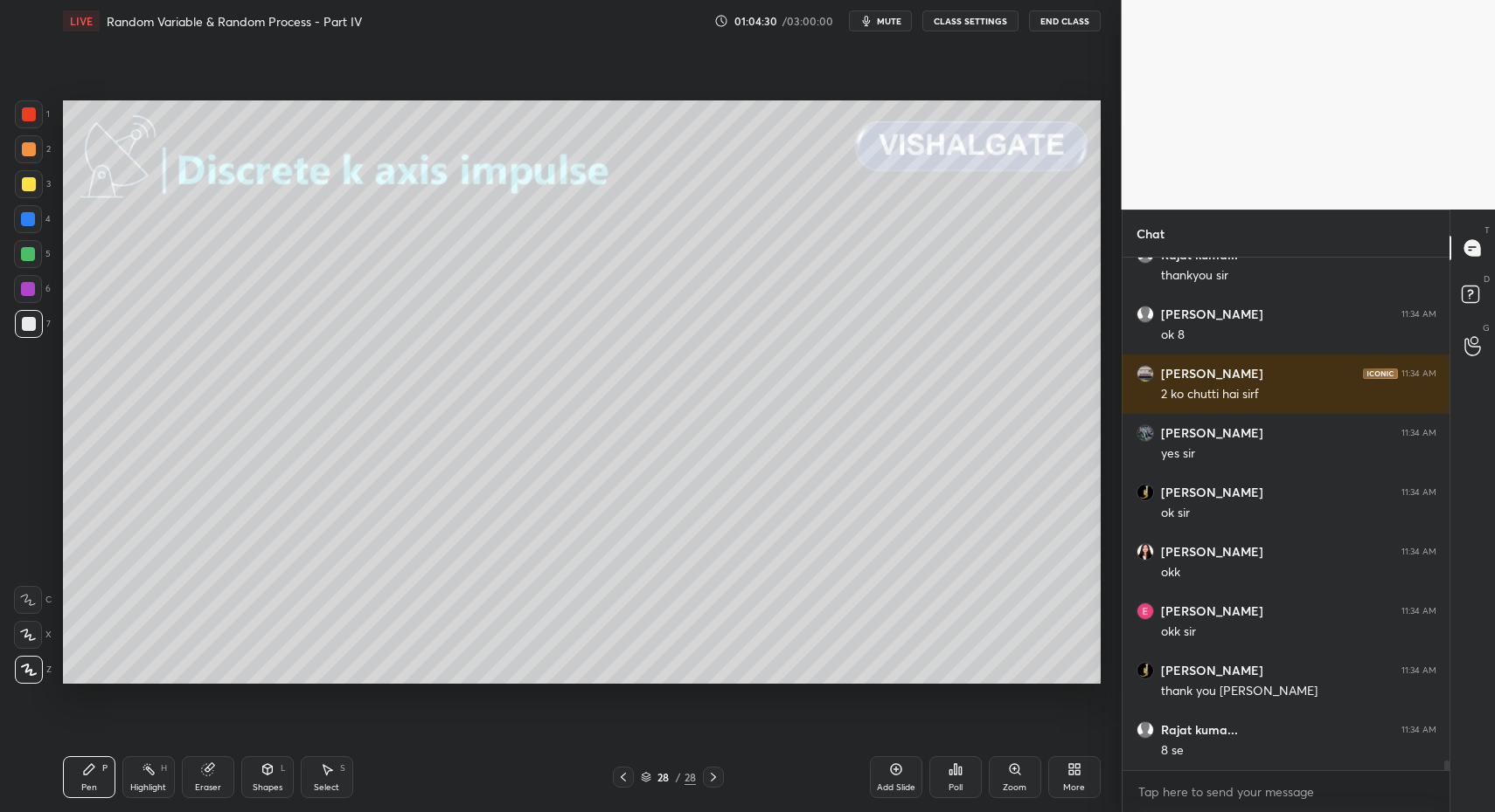
scroll to position [27310, 0]
drag, startPoint x: 104, startPoint y: 780, endPoint x: 175, endPoint y: 758, distance: 74.3
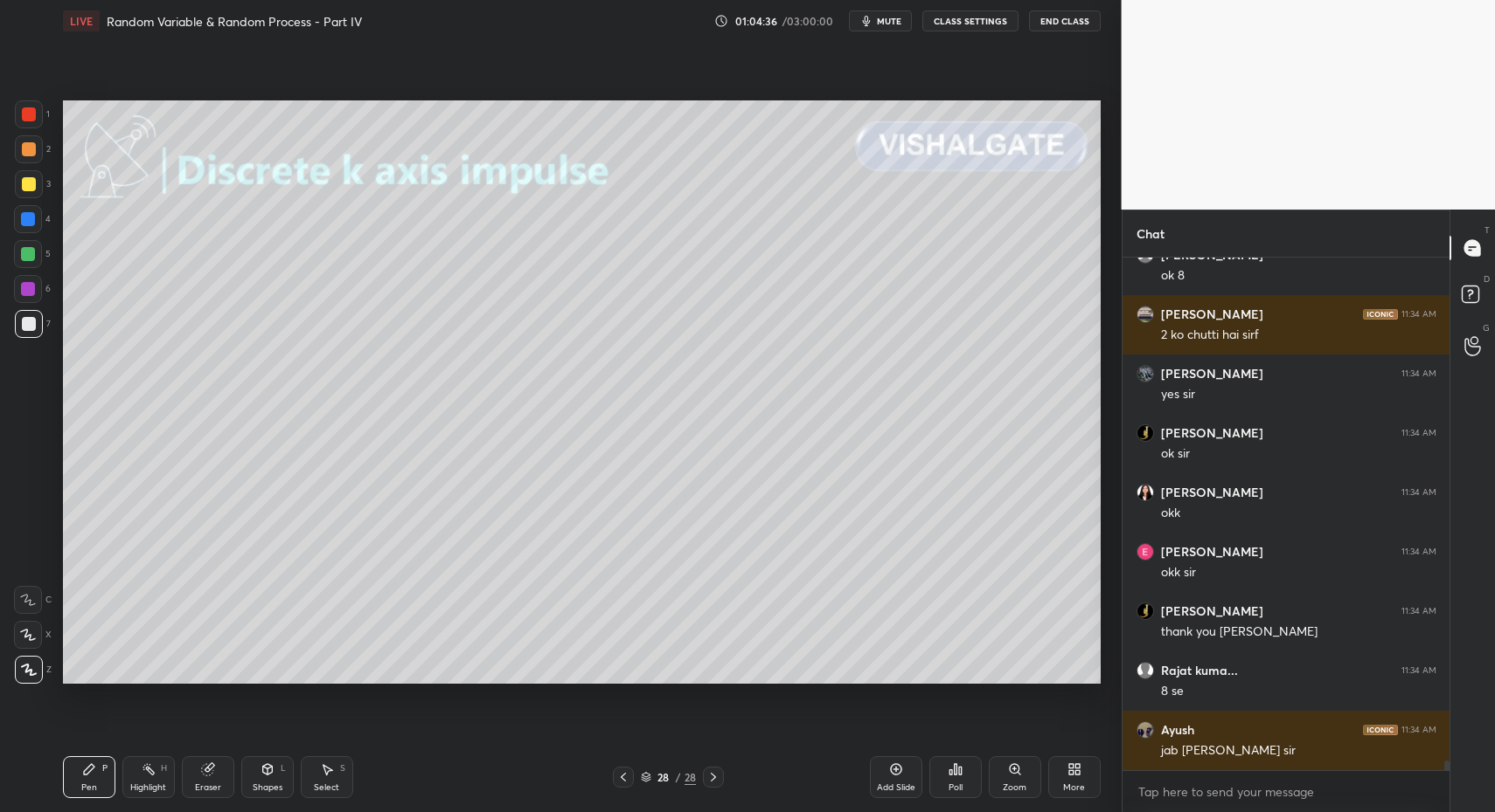
scroll to position [27429, 0]
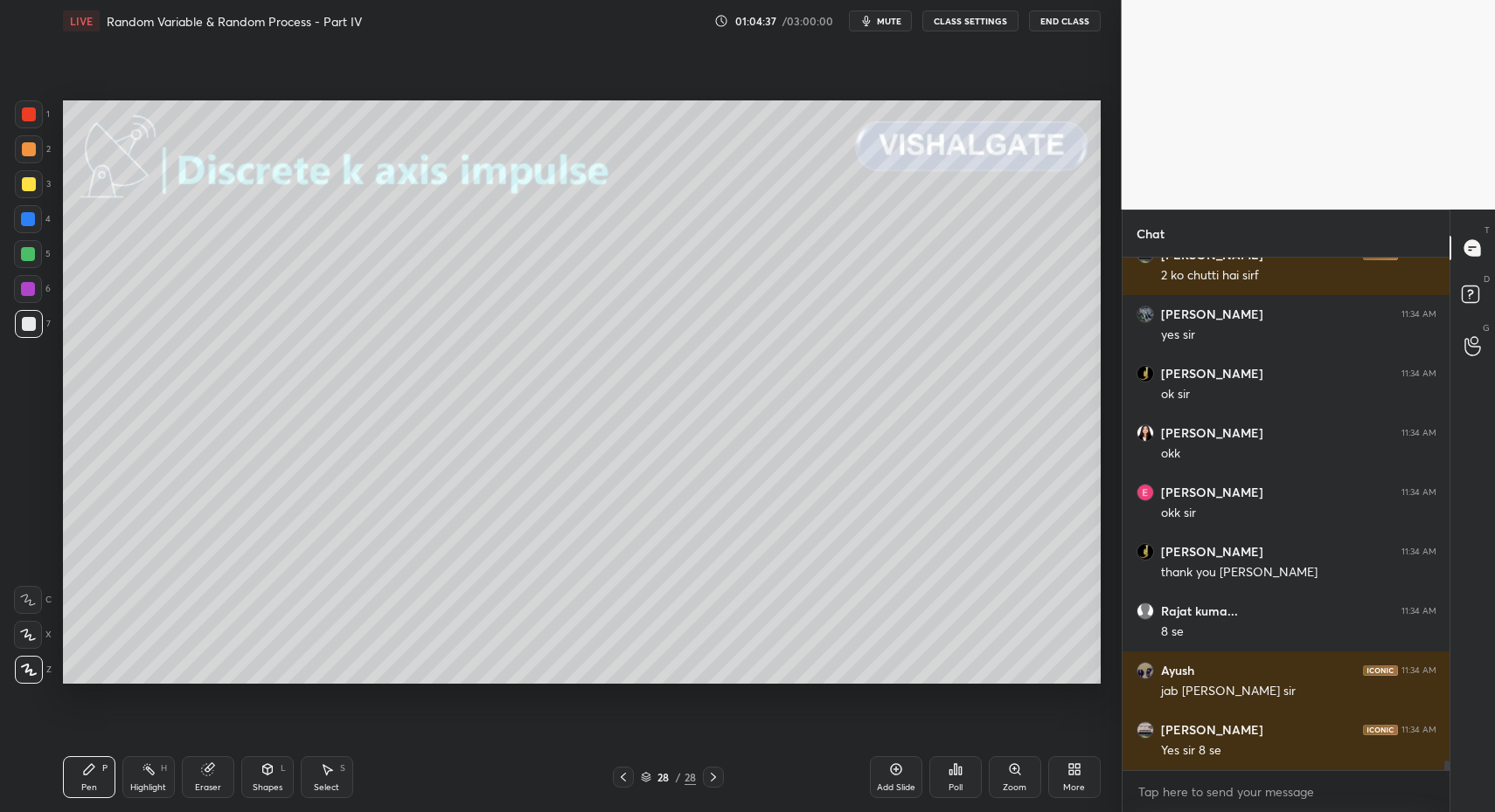
drag, startPoint x: 28, startPoint y: 122, endPoint x: 20, endPoint y: 131, distance: 12.0
drag, startPoint x: 88, startPoint y: 763, endPoint x: 151, endPoint y: 765, distance: 63.0
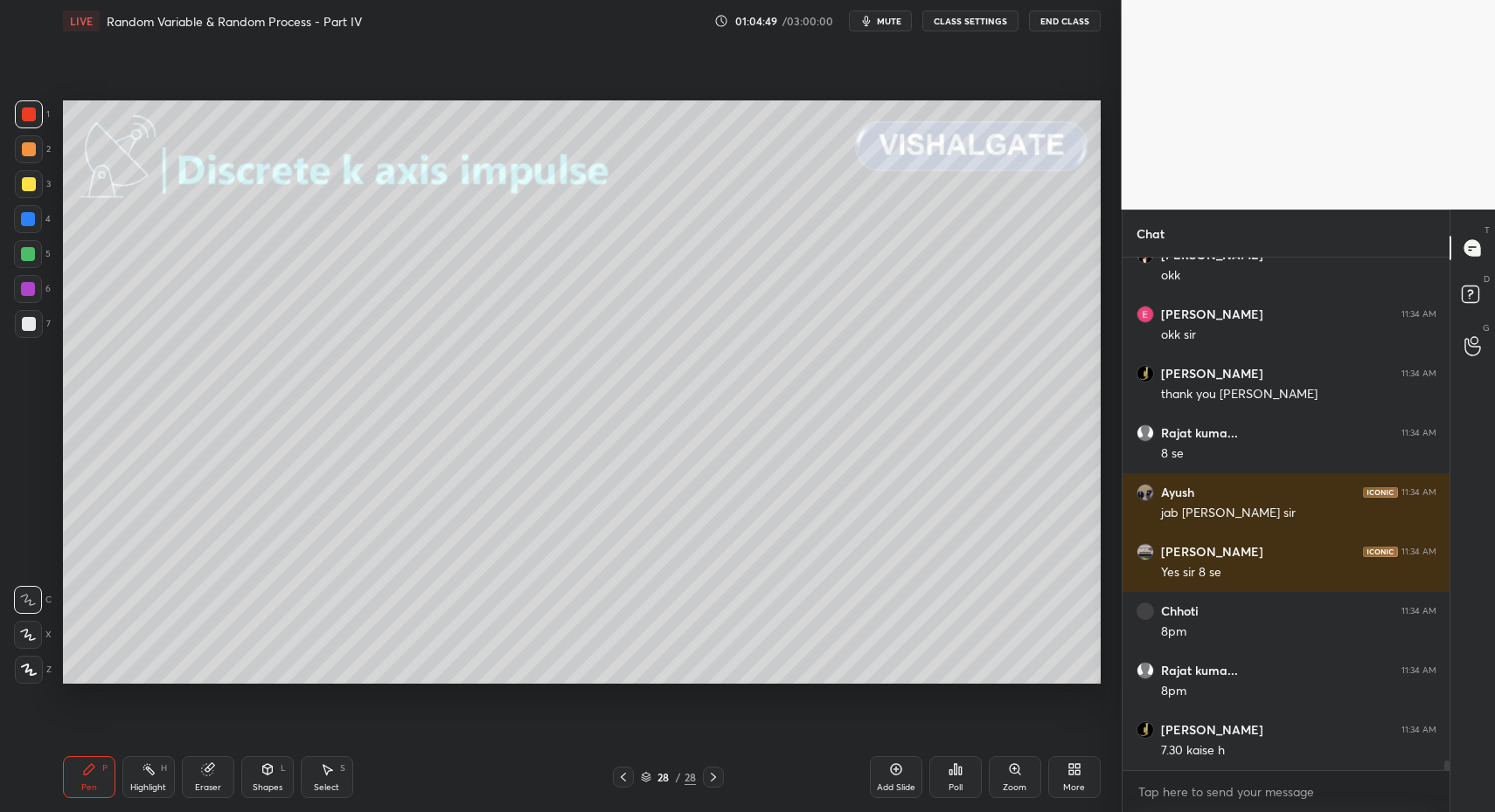
scroll to position [27666, 0]
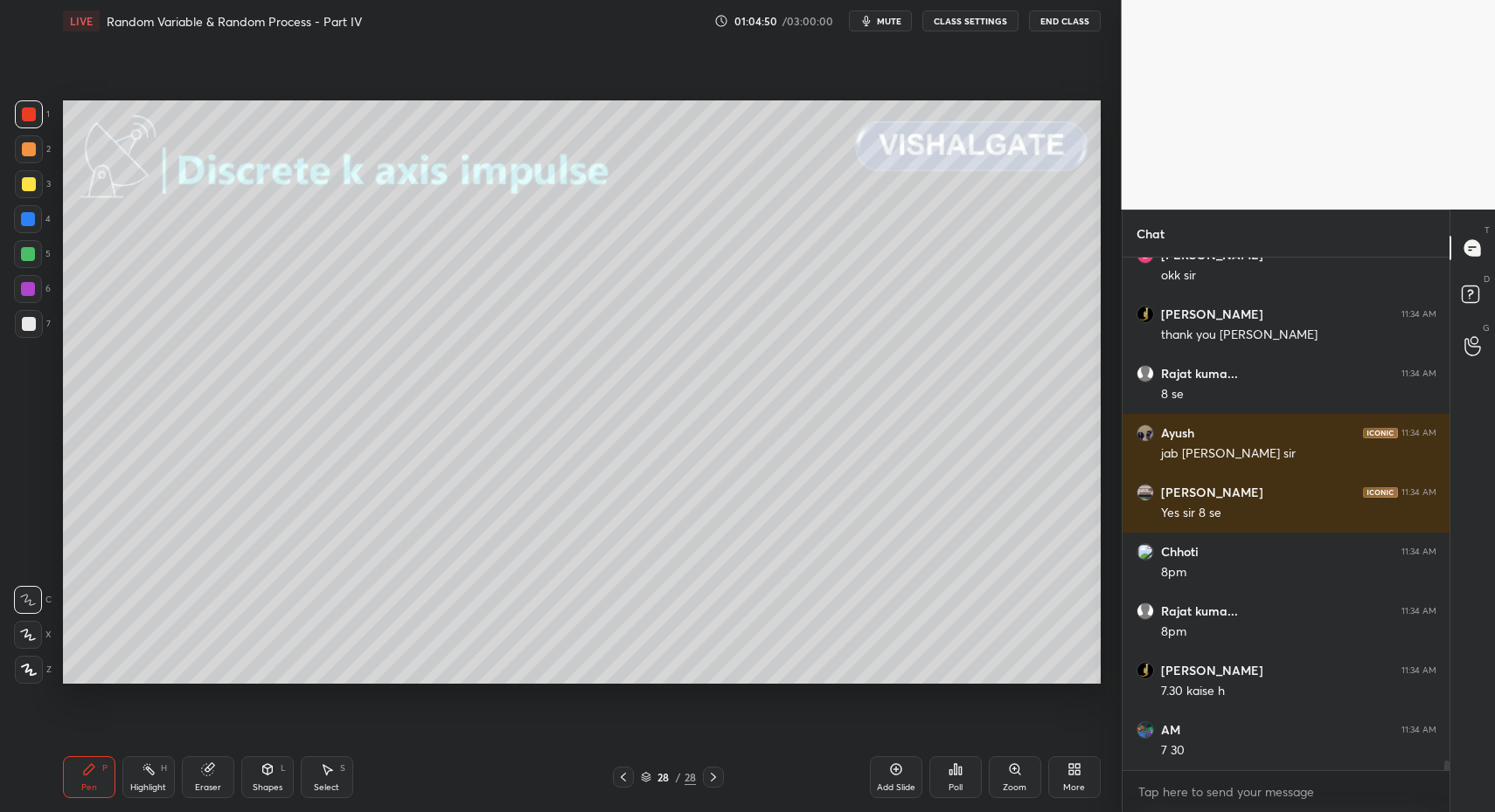
drag, startPoint x: 97, startPoint y: 783, endPoint x: 105, endPoint y: 779, distance: 8.9
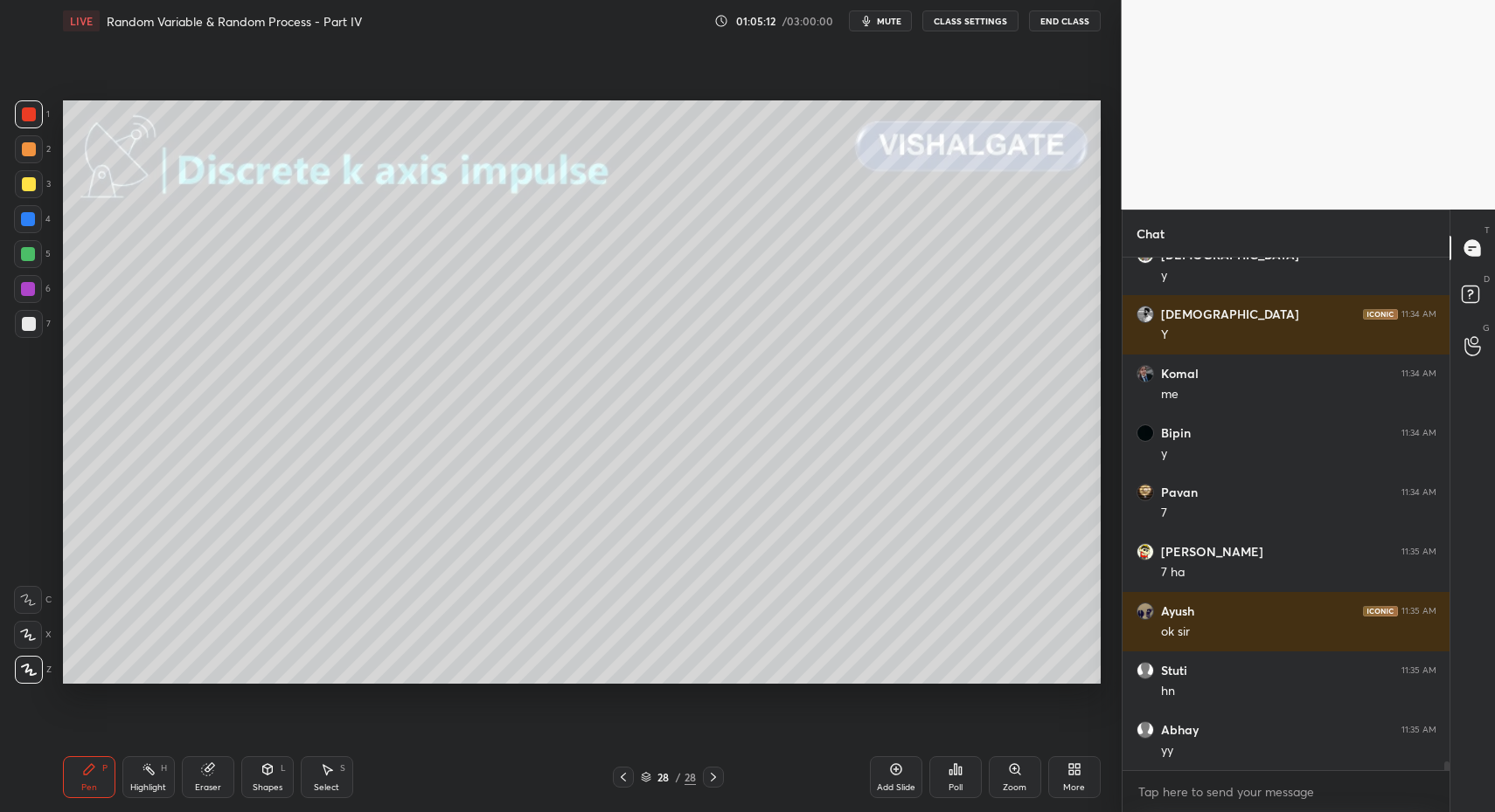
scroll to position [29583, 0]
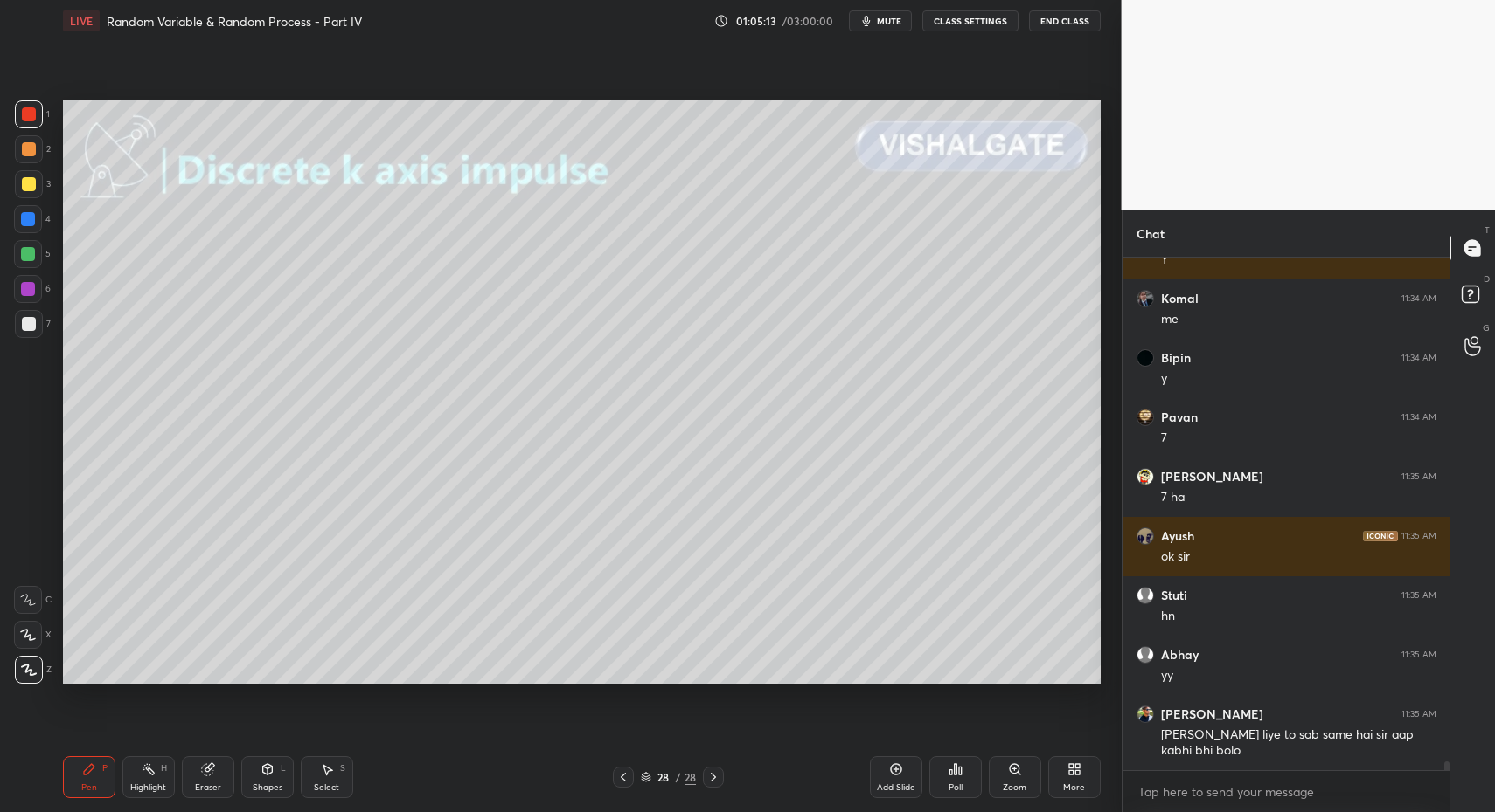
drag, startPoint x: 20, startPoint y: 320, endPoint x: 23, endPoint y: 294, distance: 26.2
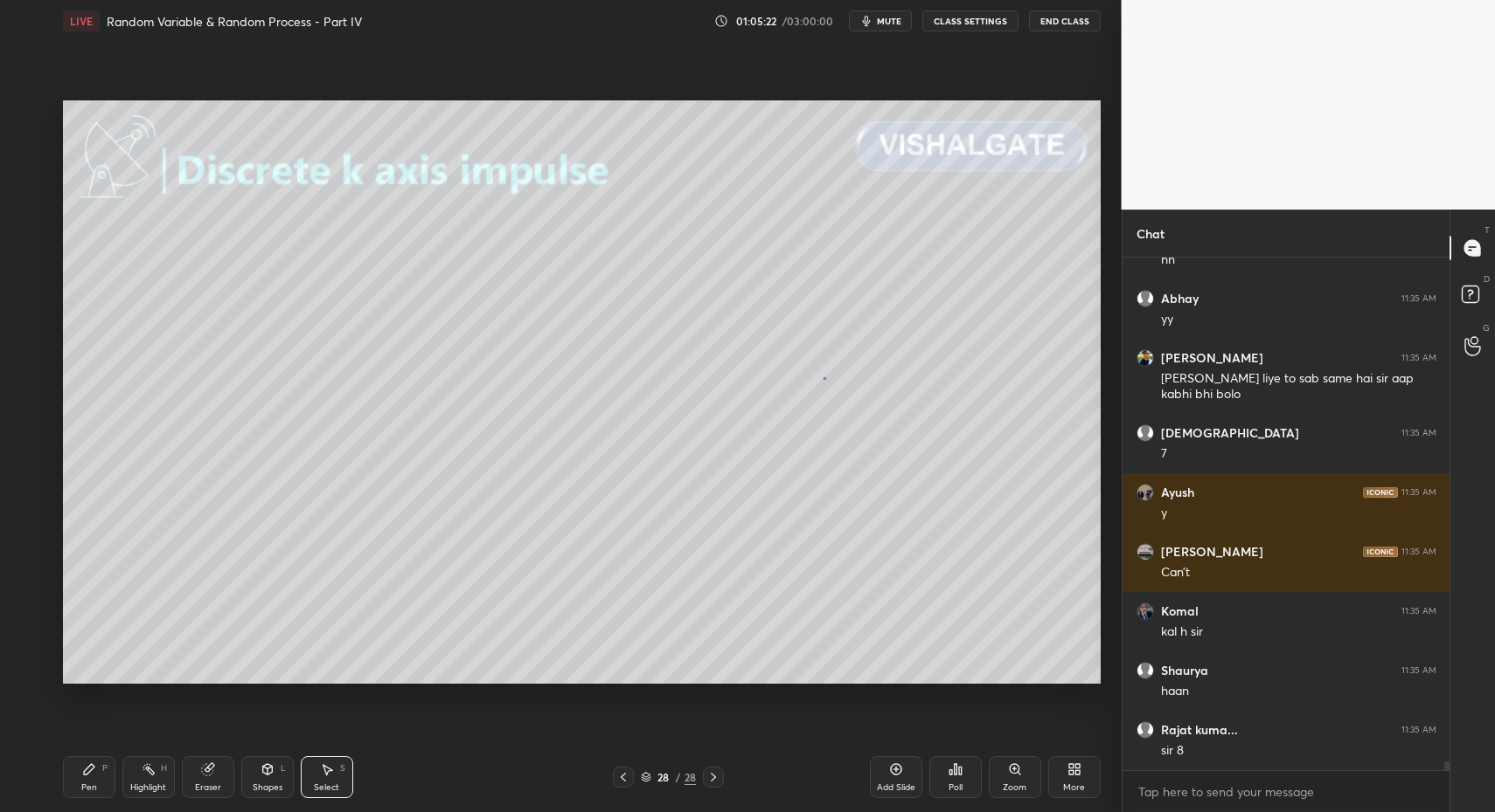
drag, startPoint x: 823, startPoint y: 377, endPoint x: 980, endPoint y: 516, distance: 209.7
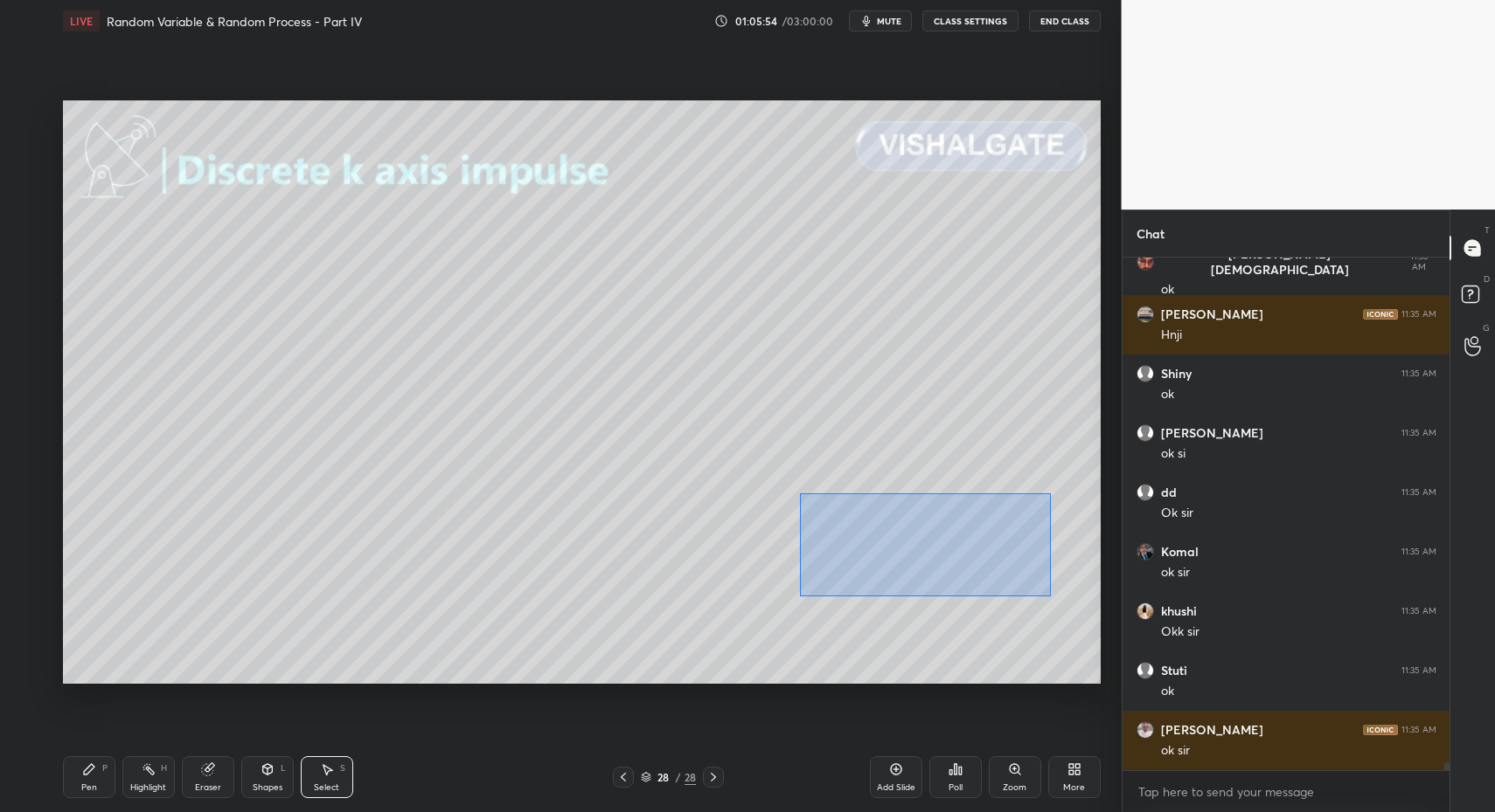
drag, startPoint x: 799, startPoint y: 493, endPoint x: 1054, endPoint y: 609, distance: 280.1
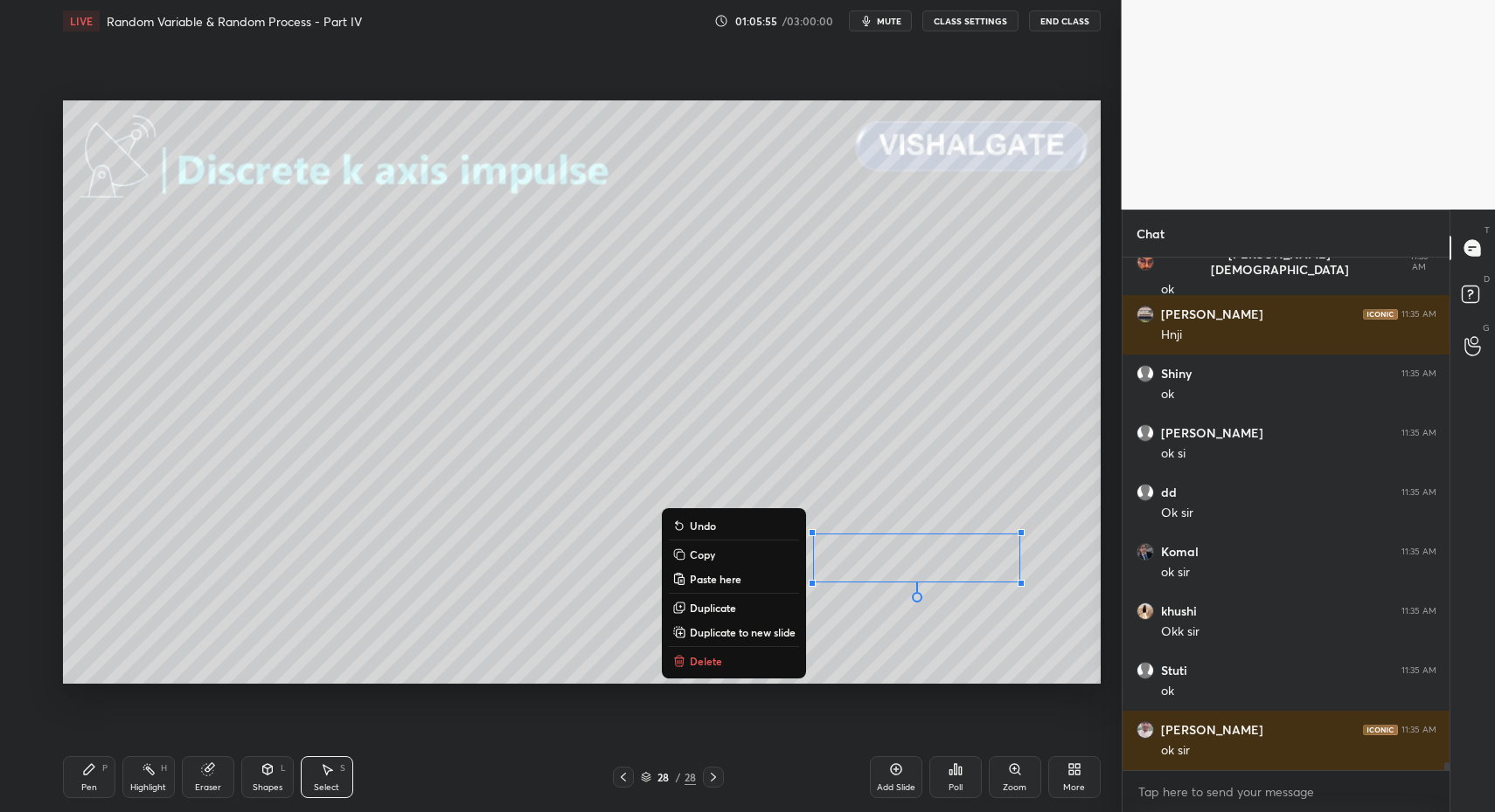
drag, startPoint x: 729, startPoint y: 662, endPoint x: 731, endPoint y: 645, distance: 17.1
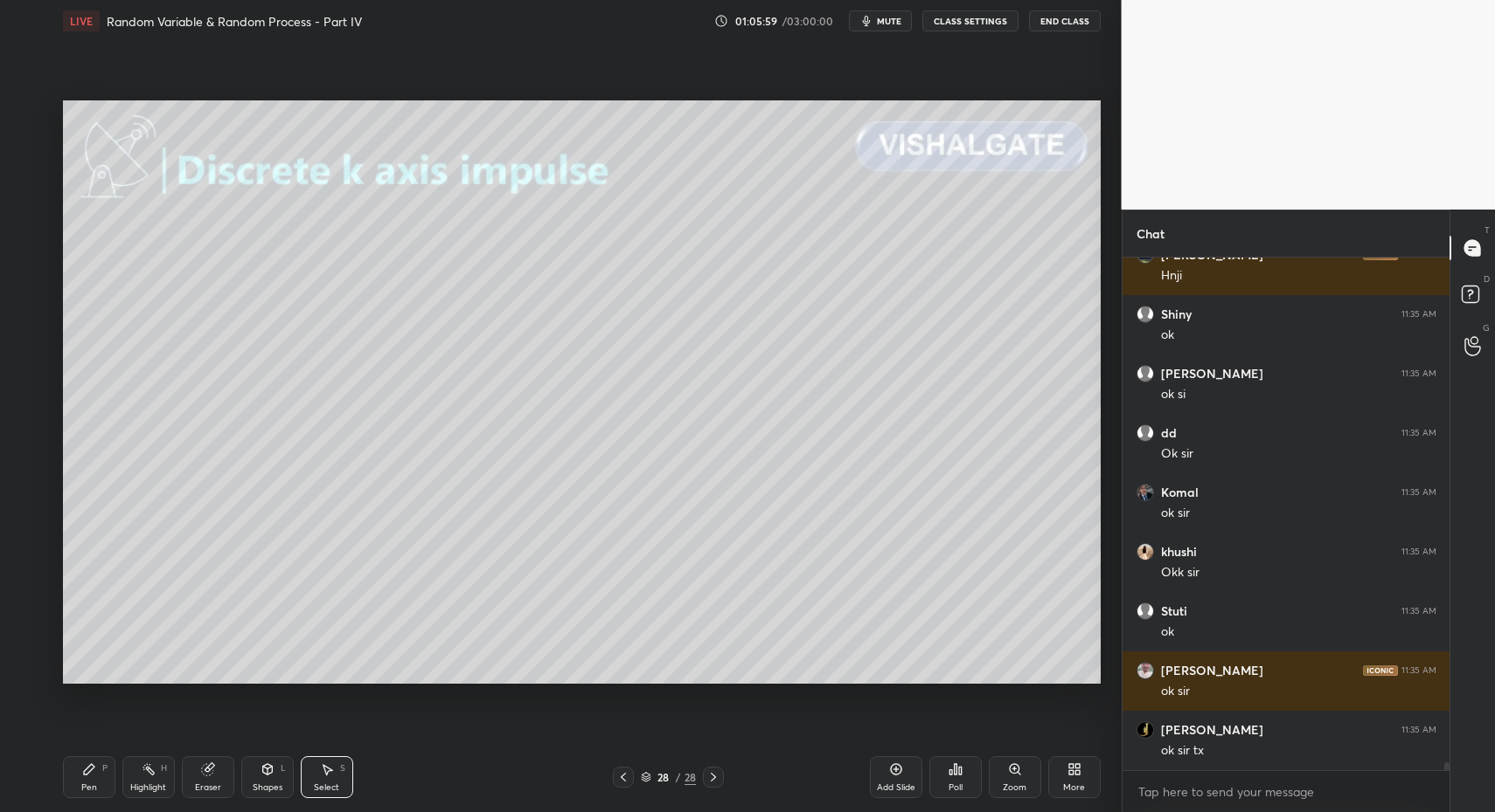
drag, startPoint x: 106, startPoint y: 786, endPoint x: 100, endPoint y: 770, distance: 17.1
drag, startPoint x: 100, startPoint y: 770, endPoint x: 43, endPoint y: 666, distance: 118.6
drag, startPoint x: 29, startPoint y: 326, endPoint x: 61, endPoint y: 311, distance: 35.3
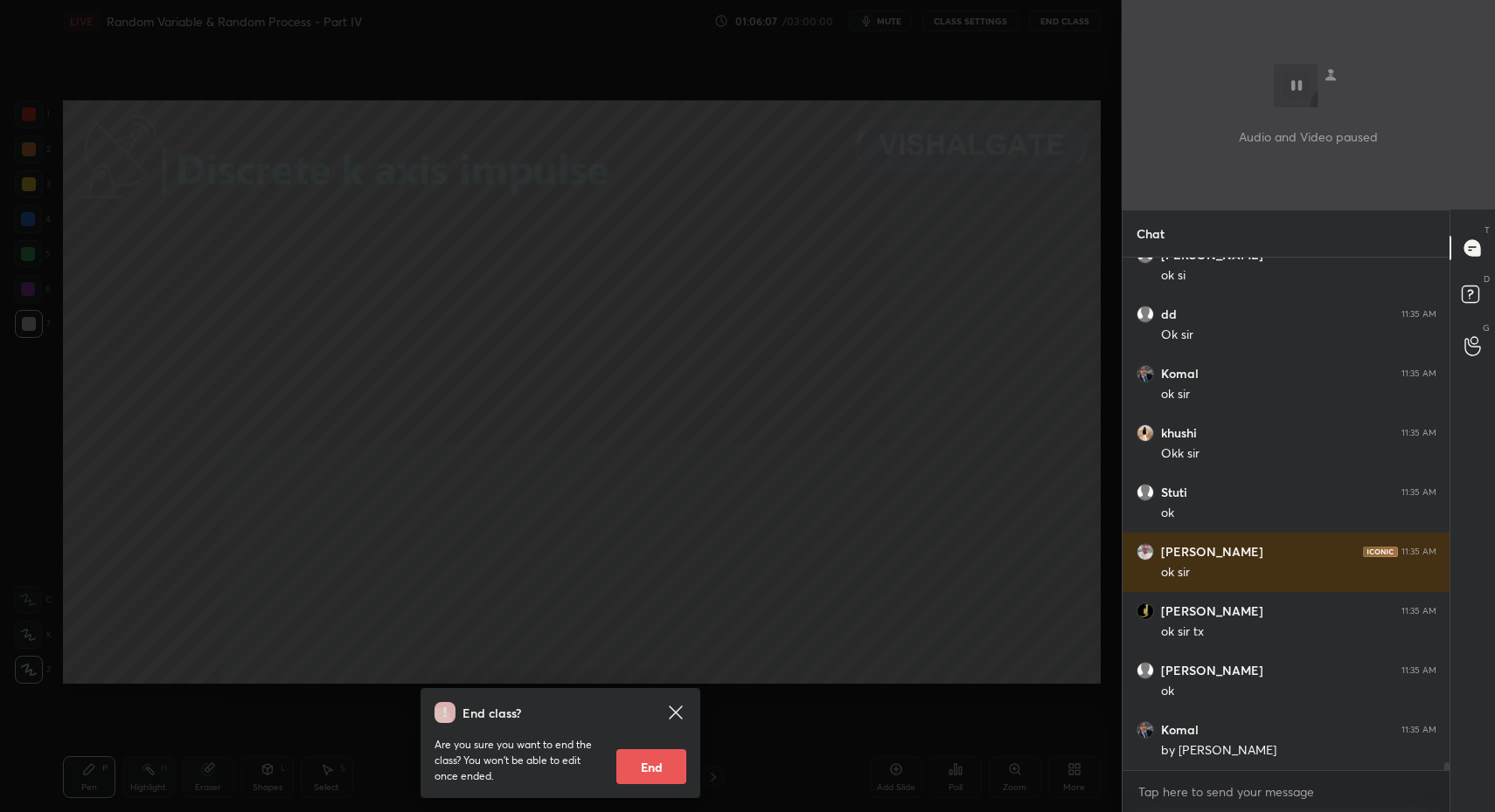
scroll to position [31900, 0]
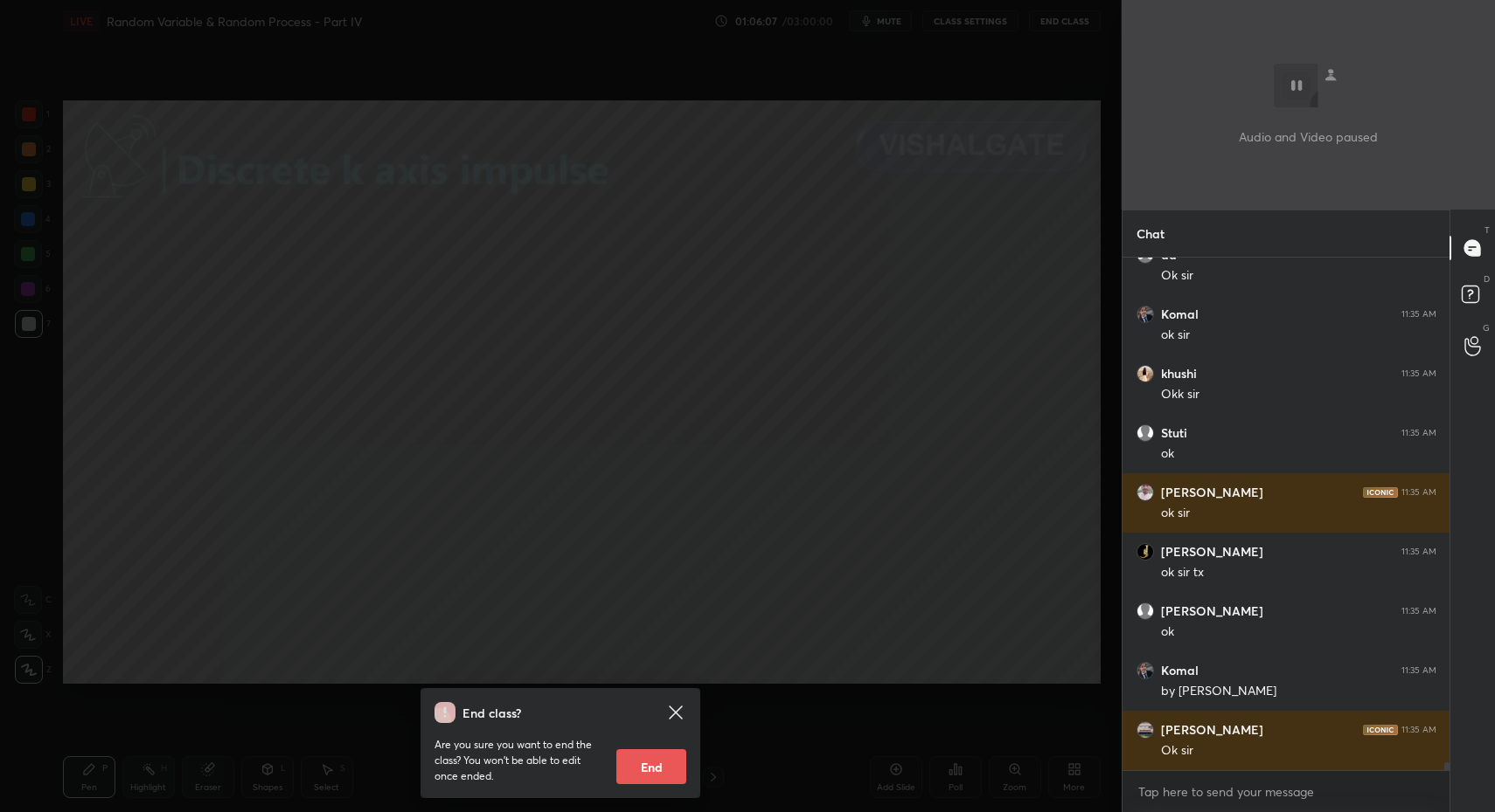
type textarea "x"
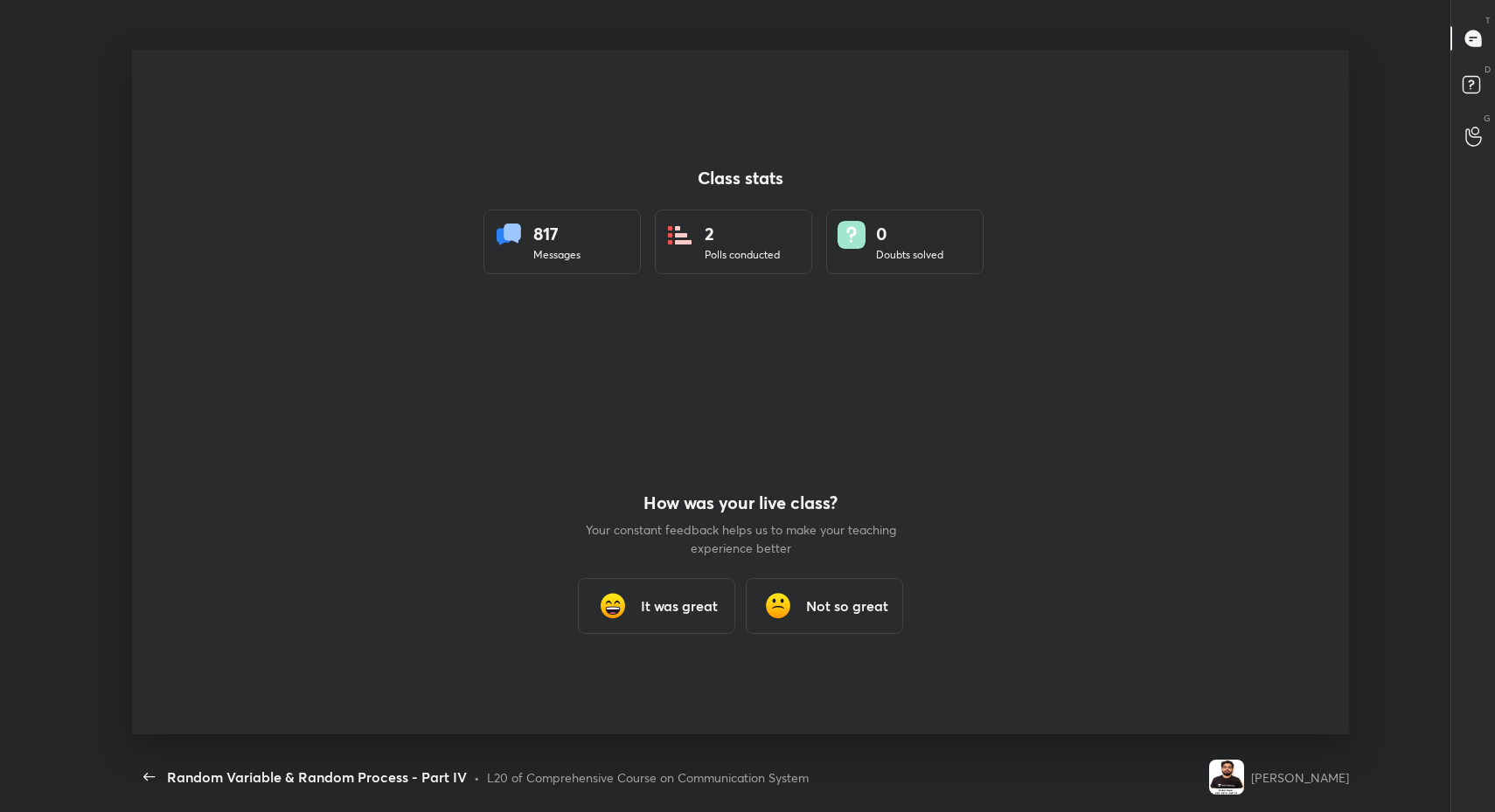
scroll to position [6, 1]
